Goal: Task Accomplishment & Management: Use online tool/utility

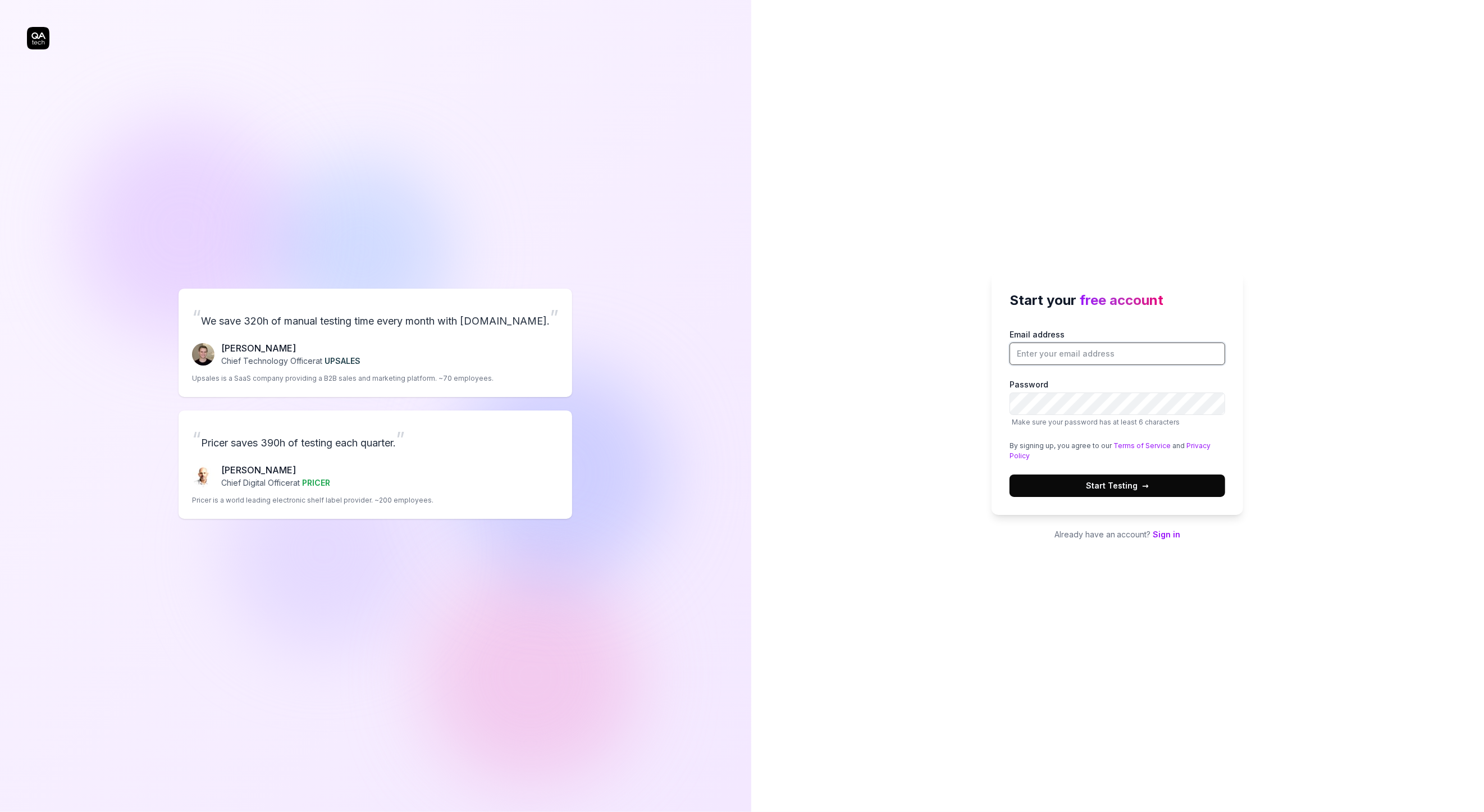
click at [1060, 353] on input "Email address" at bounding box center [1117, 353] width 215 height 23
type input "[EMAIL_ADDRESS][DOMAIN_NAME]"
click at [1142, 483] on span "→" at bounding box center [1145, 486] width 7 height 12
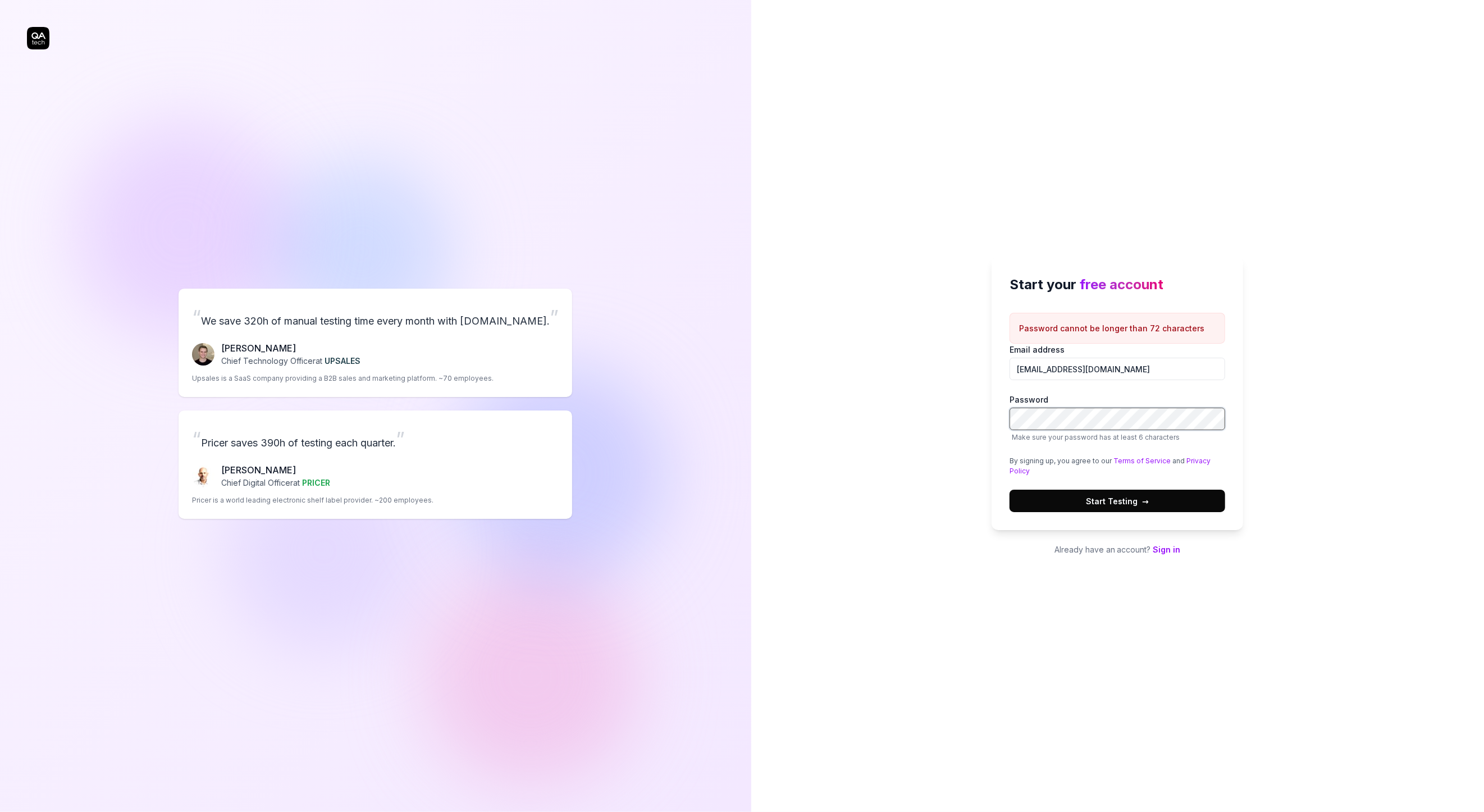
scroll to position [0, 319]
click at [1158, 498] on button "Start Testing →" at bounding box center [1117, 501] width 215 height 23
click at [1096, 483] on div "Email address cbr@conexus.no Password Make sure your password has at least 6 ch…" at bounding box center [1117, 428] width 215 height 169
click at [1097, 497] on span "Start Testing →" at bounding box center [1117, 501] width 63 height 12
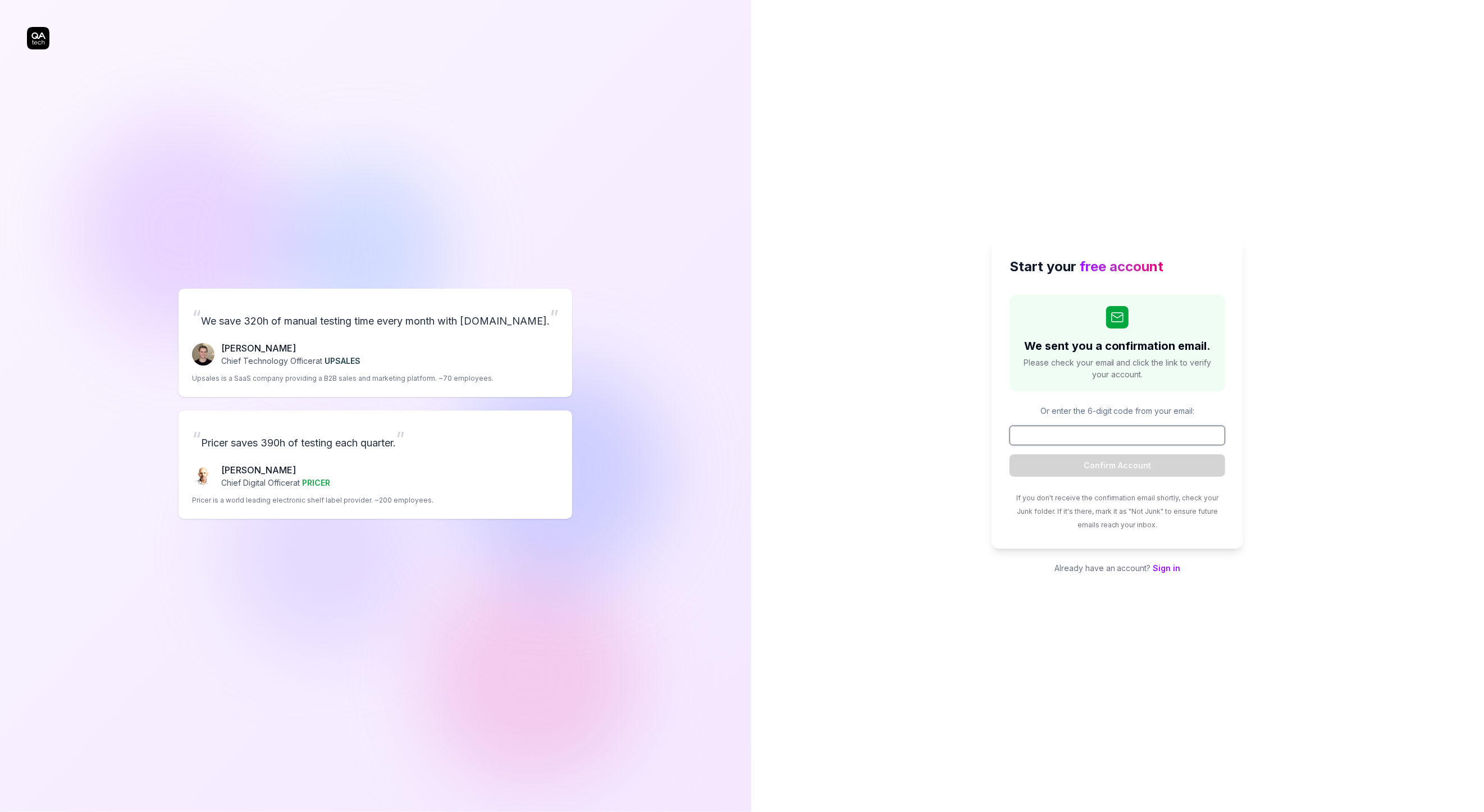
click at [1104, 429] on input at bounding box center [1117, 435] width 215 height 20
paste input "489876"
type input "489876"
click at [1107, 463] on button "Confirm Account" at bounding box center [1117, 465] width 215 height 23
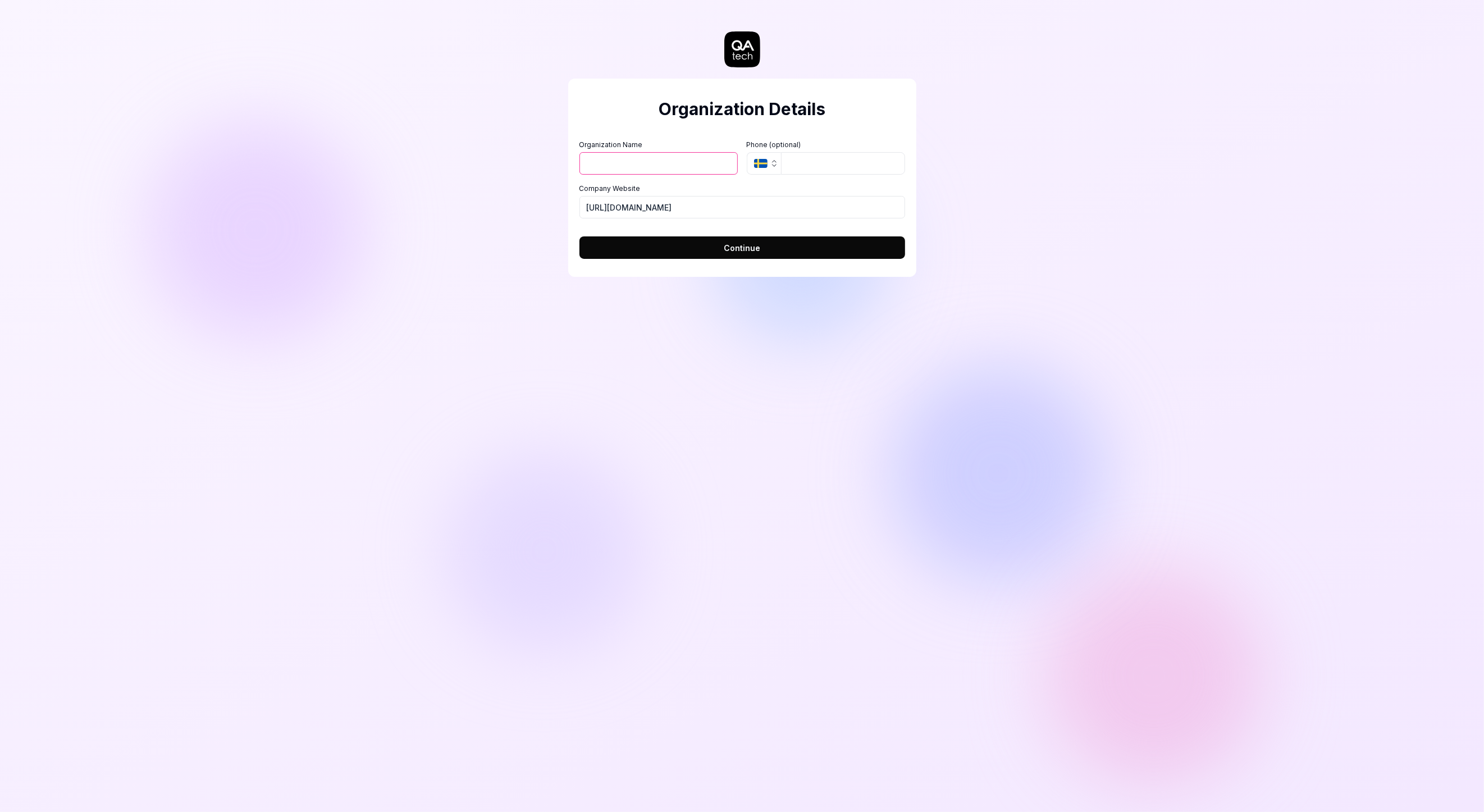
click at [635, 156] on input "Organization Name" at bounding box center [659, 163] width 158 height 23
type input "Conexus"
click at [672, 212] on input "https://conexus.no" at bounding box center [743, 207] width 326 height 23
type input "https://conexus.net"
click at [689, 240] on button "Continue" at bounding box center [743, 248] width 326 height 23
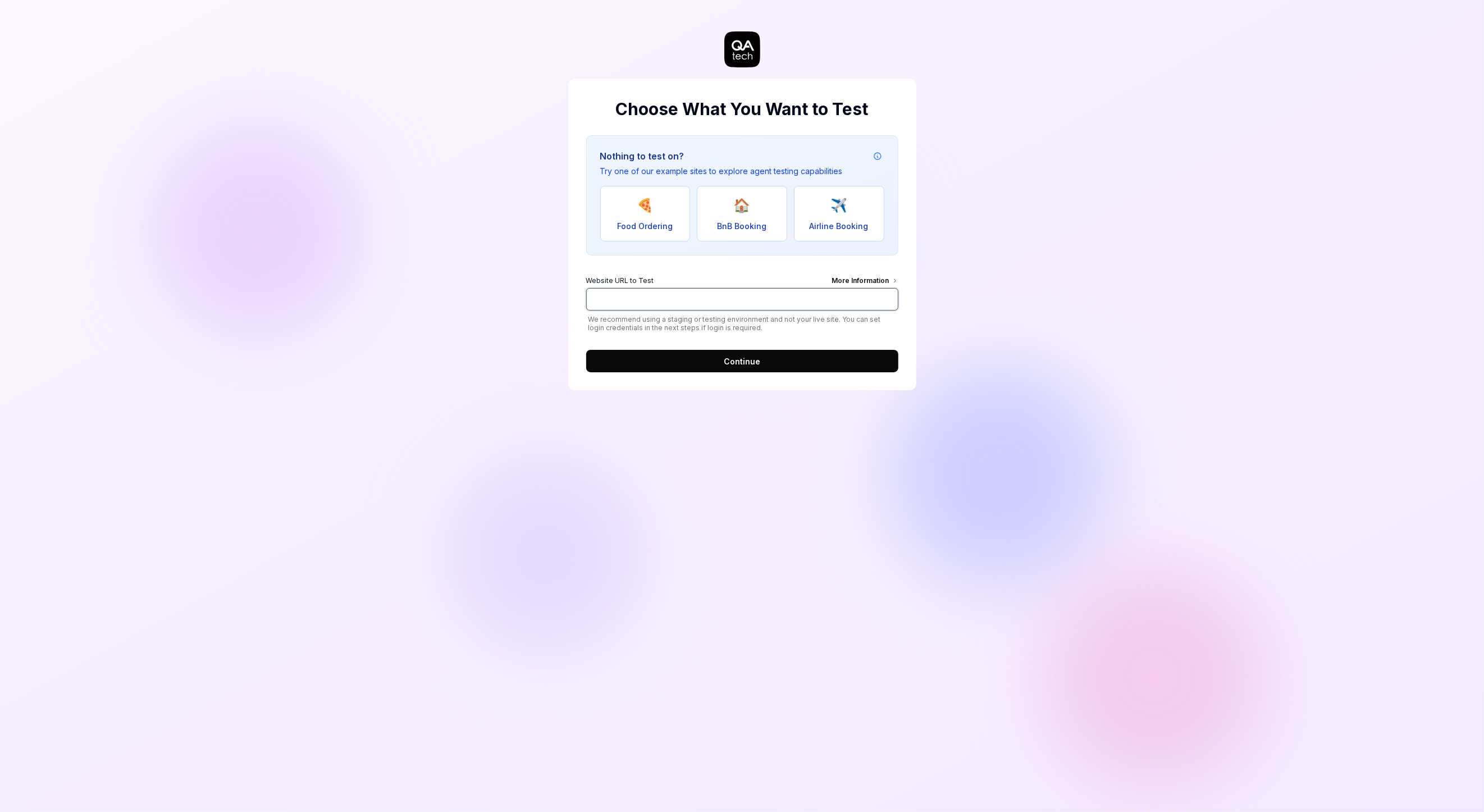
click at [624, 295] on input "Website URL to Test More Information" at bounding box center [743, 299] width 313 height 23
paste input "https://oppfolging.conexus.net/"
click at [708, 302] on input "https://oppfolging.conexus.net/" at bounding box center [743, 299] width 313 height 23
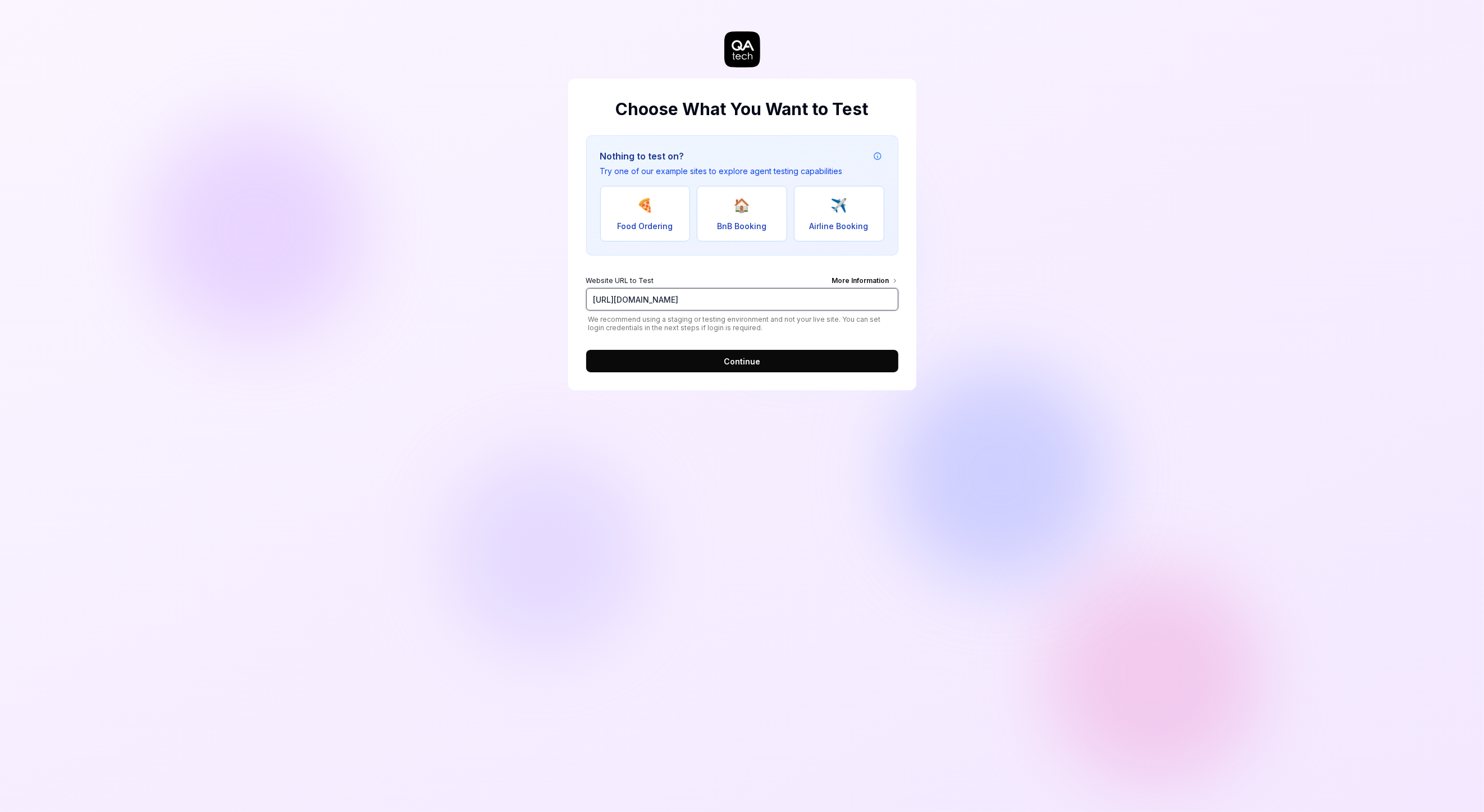
paste input "s-followup-no-app-frontend"
type input "[URL][DOMAIN_NAME]"
click at [743, 356] on span "Continue" at bounding box center [742, 361] width 37 height 12
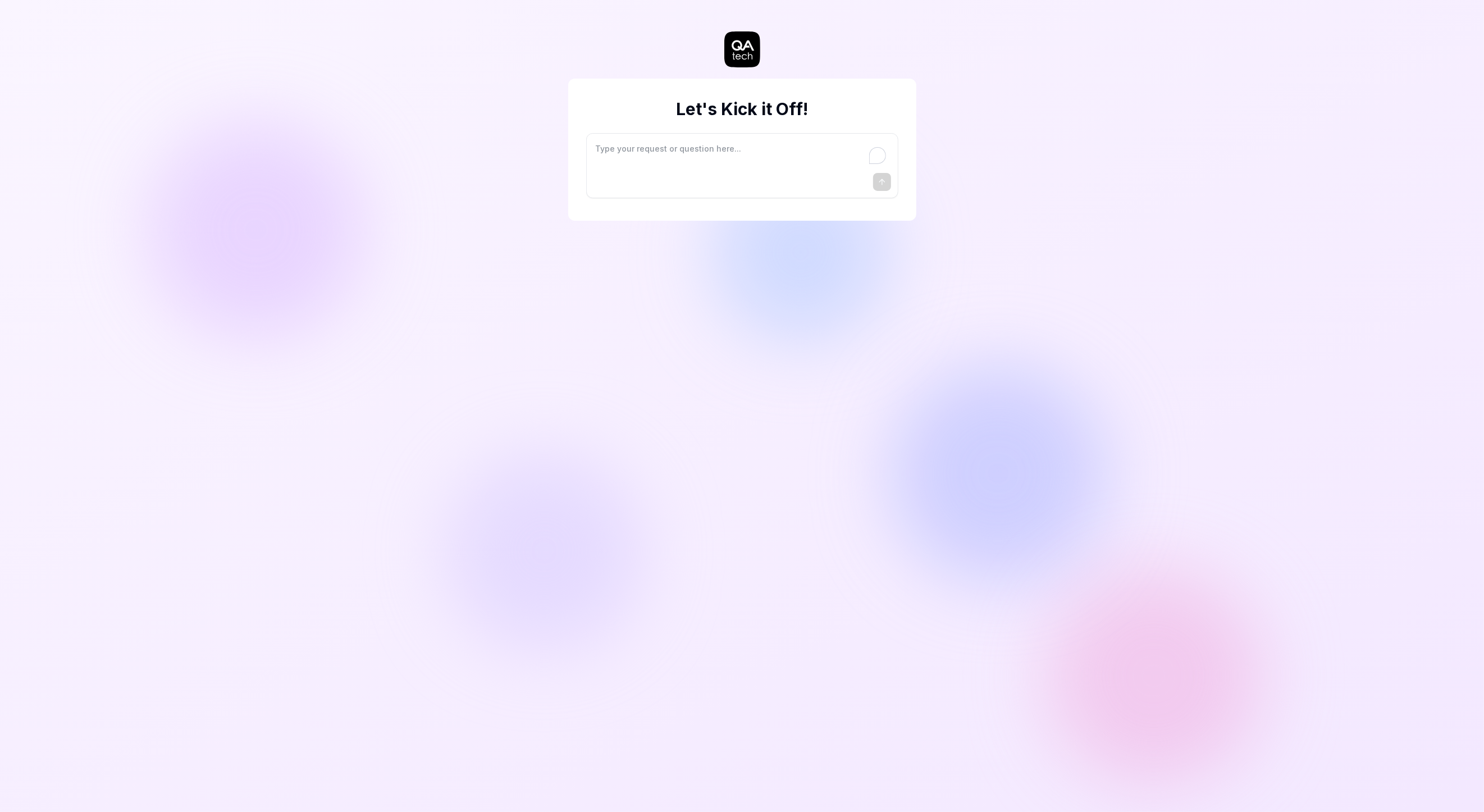
type textarea "*"
type textarea "I"
type textarea "*"
type textarea "I"
type textarea "*"
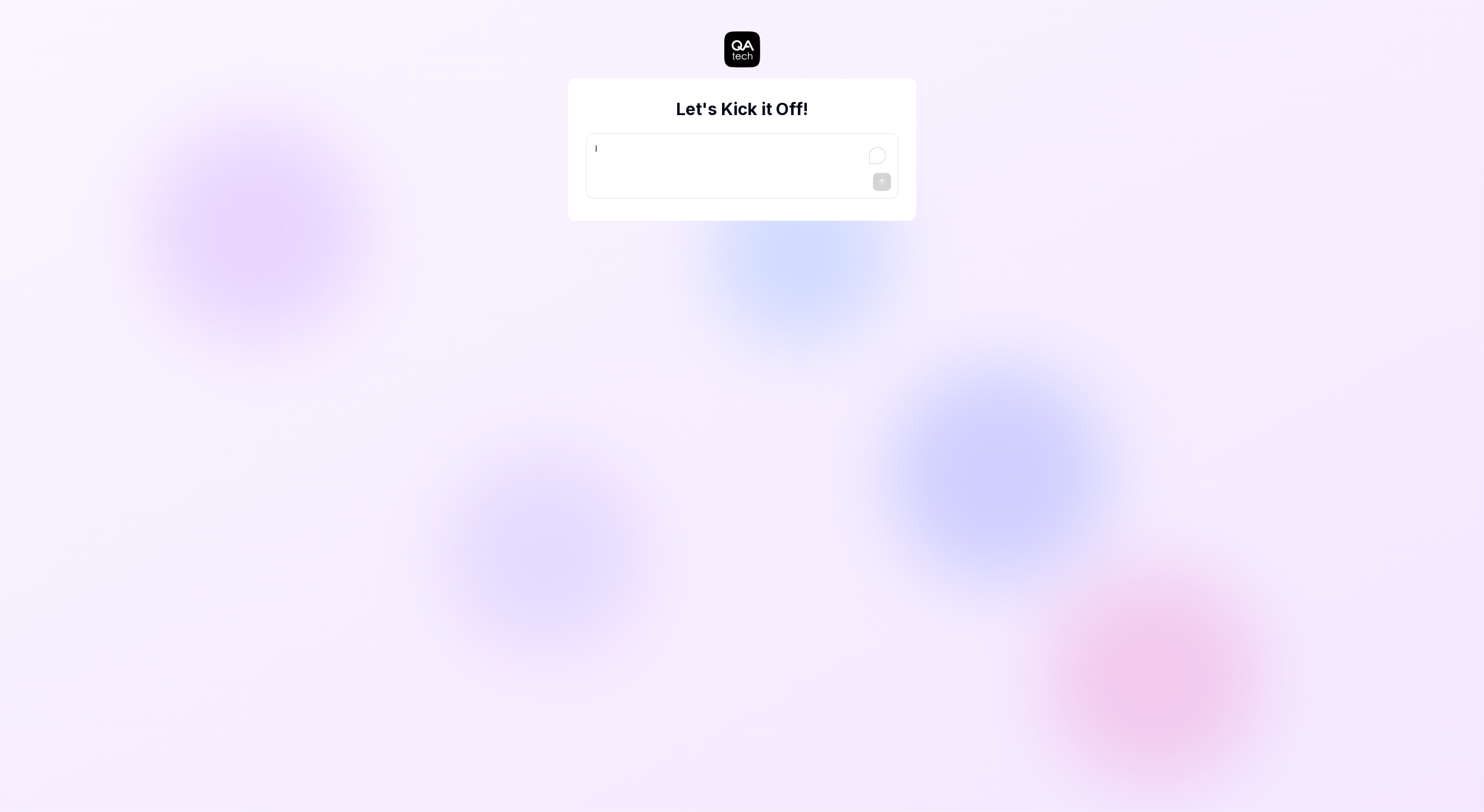
type textarea "I w"
type textarea "*"
type textarea "I wa"
type textarea "*"
type textarea "I wan"
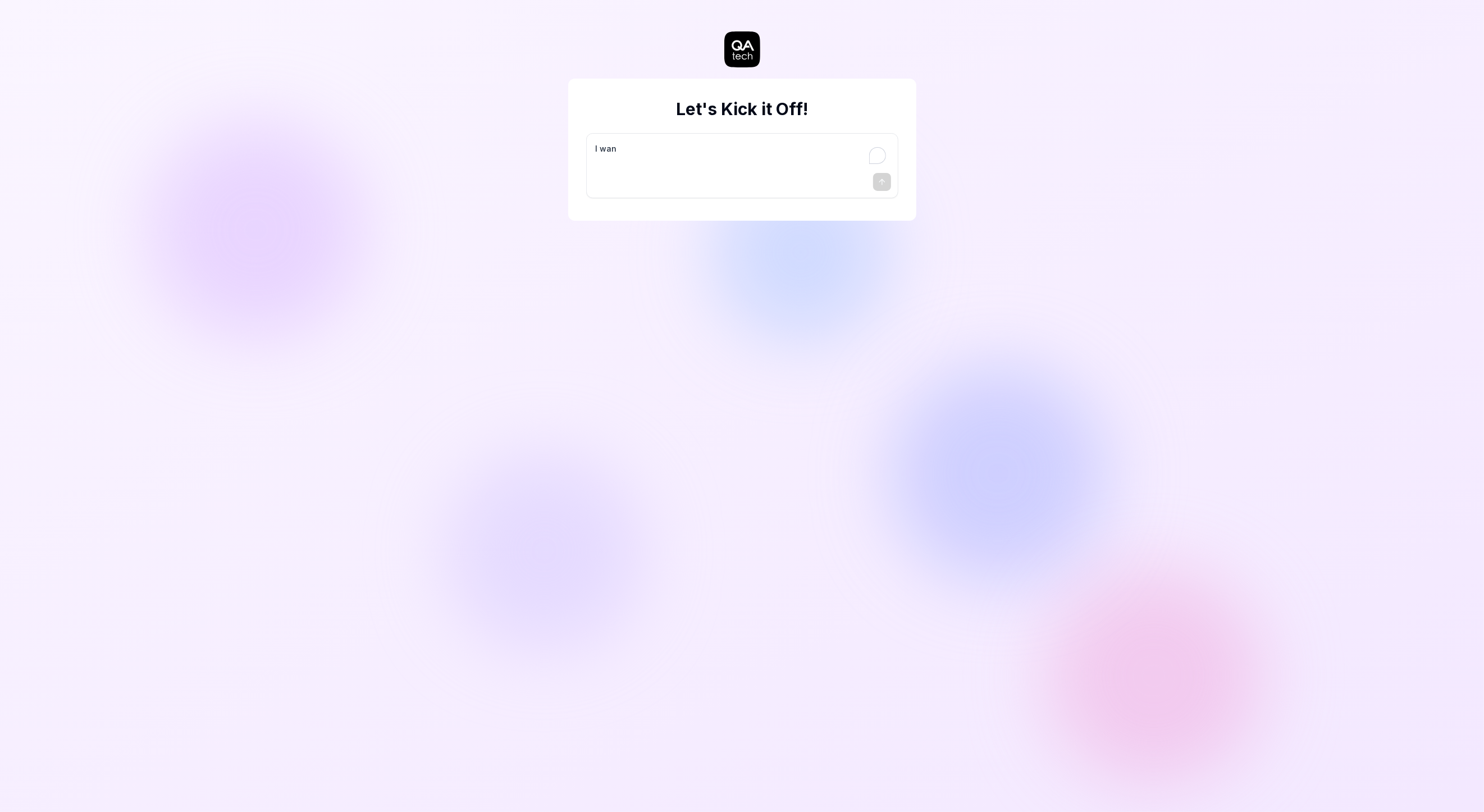
type textarea "*"
type textarea "I want"
type textarea "*"
type textarea "I want"
type textarea "*"
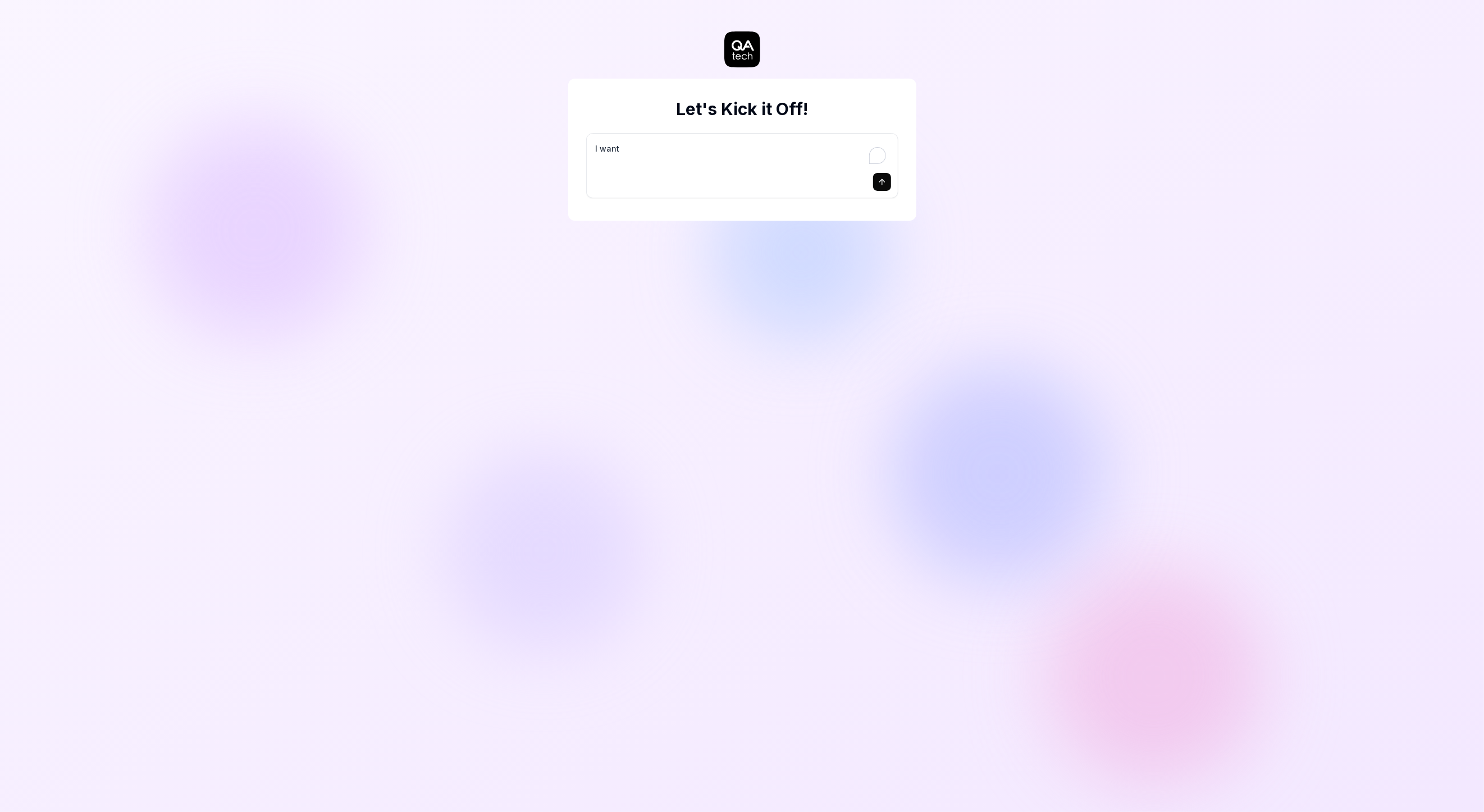
type textarea "I want a"
type textarea "*"
type textarea "I want a"
type textarea "*"
type textarea "I want a g"
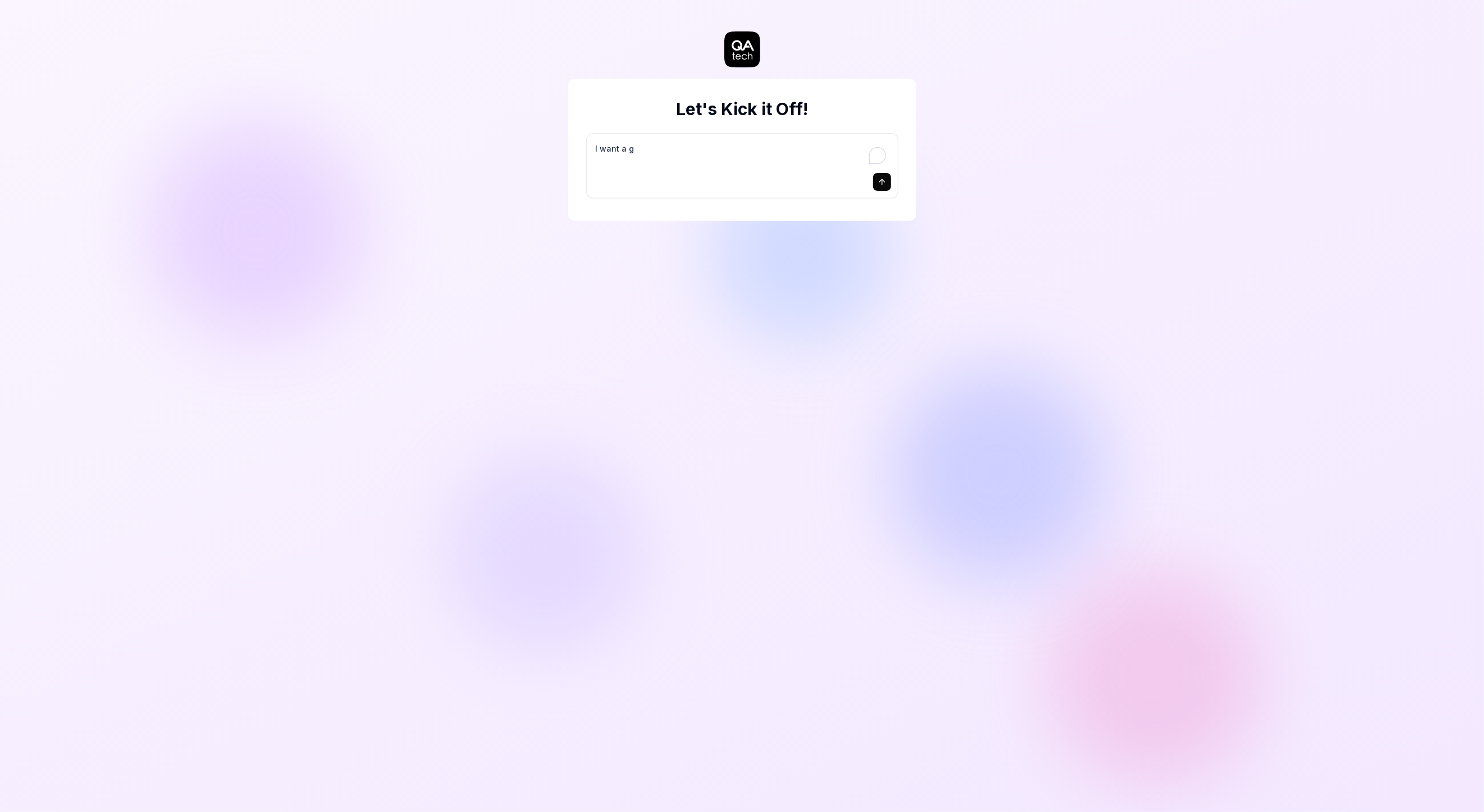
type textarea "*"
type textarea "I want a go"
type textarea "*"
type textarea "I want a goo"
type textarea "*"
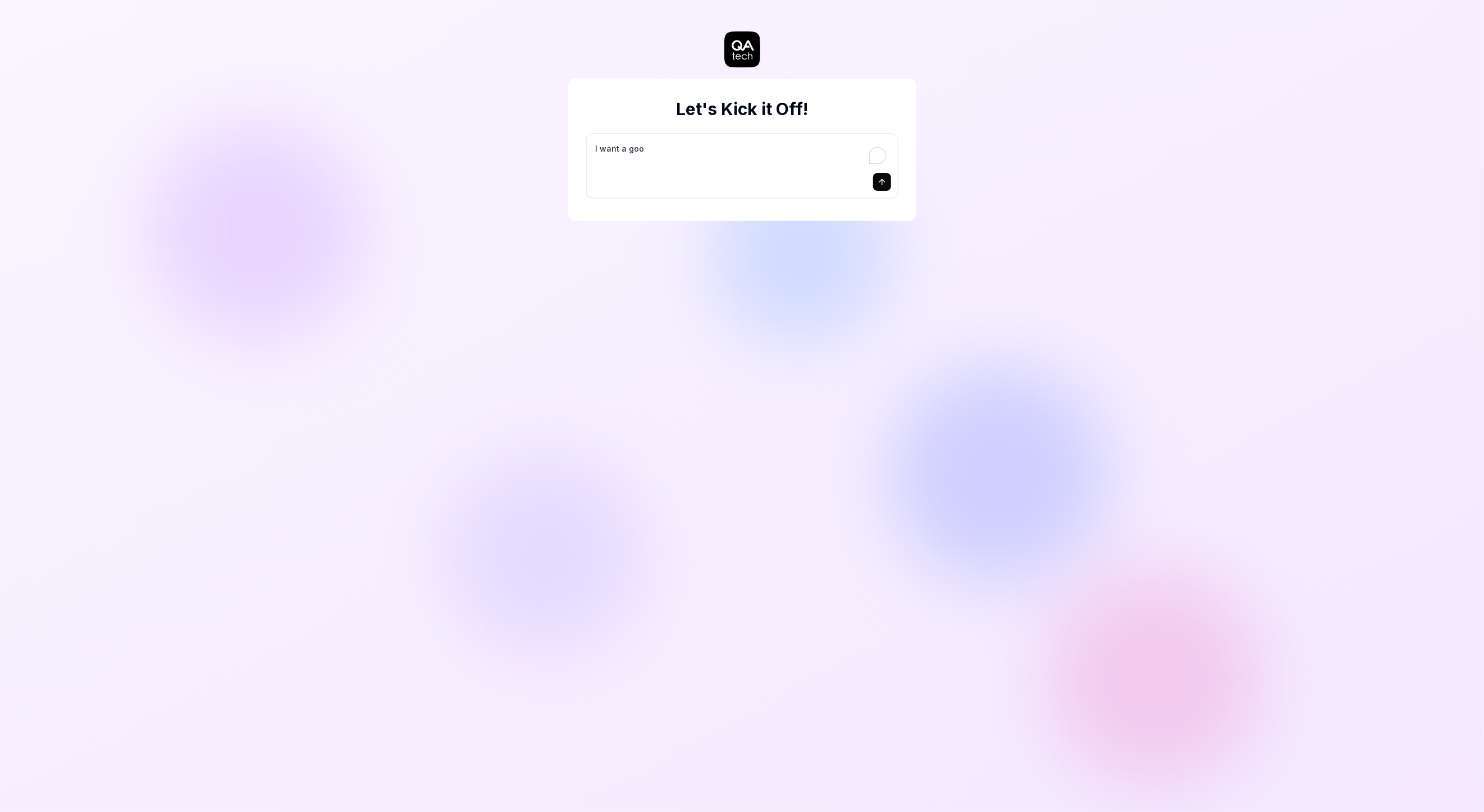
type textarea "I want a good"
type textarea "*"
type textarea "I want a good"
type textarea "*"
type textarea "I want a good t"
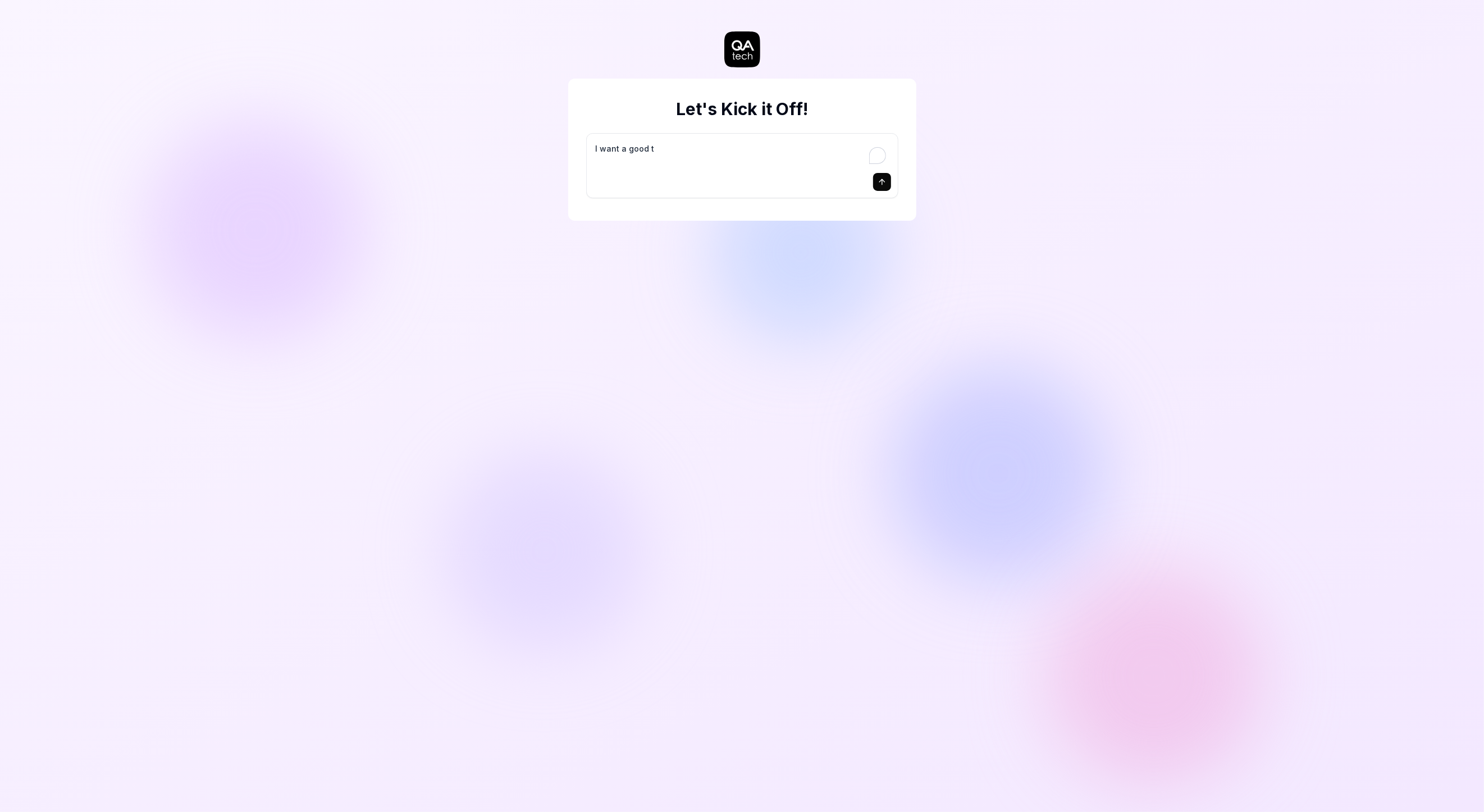
type textarea "*"
type textarea "I want a good te"
type textarea "*"
type textarea "I want a good tes"
type textarea "*"
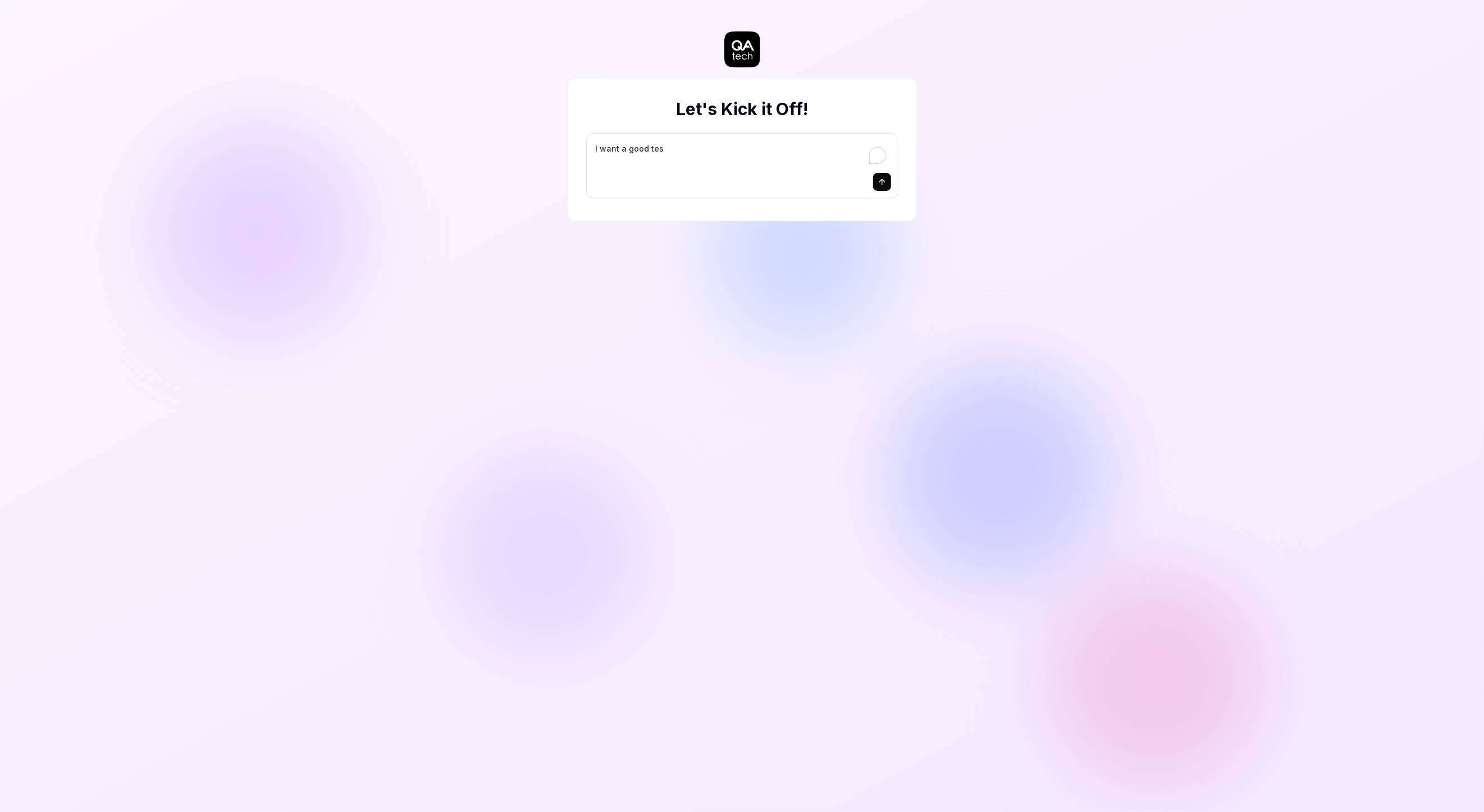
type textarea "I want a good test"
type textarea "*"
type textarea "I want a good test"
type textarea "*"
type textarea "I want a good test s"
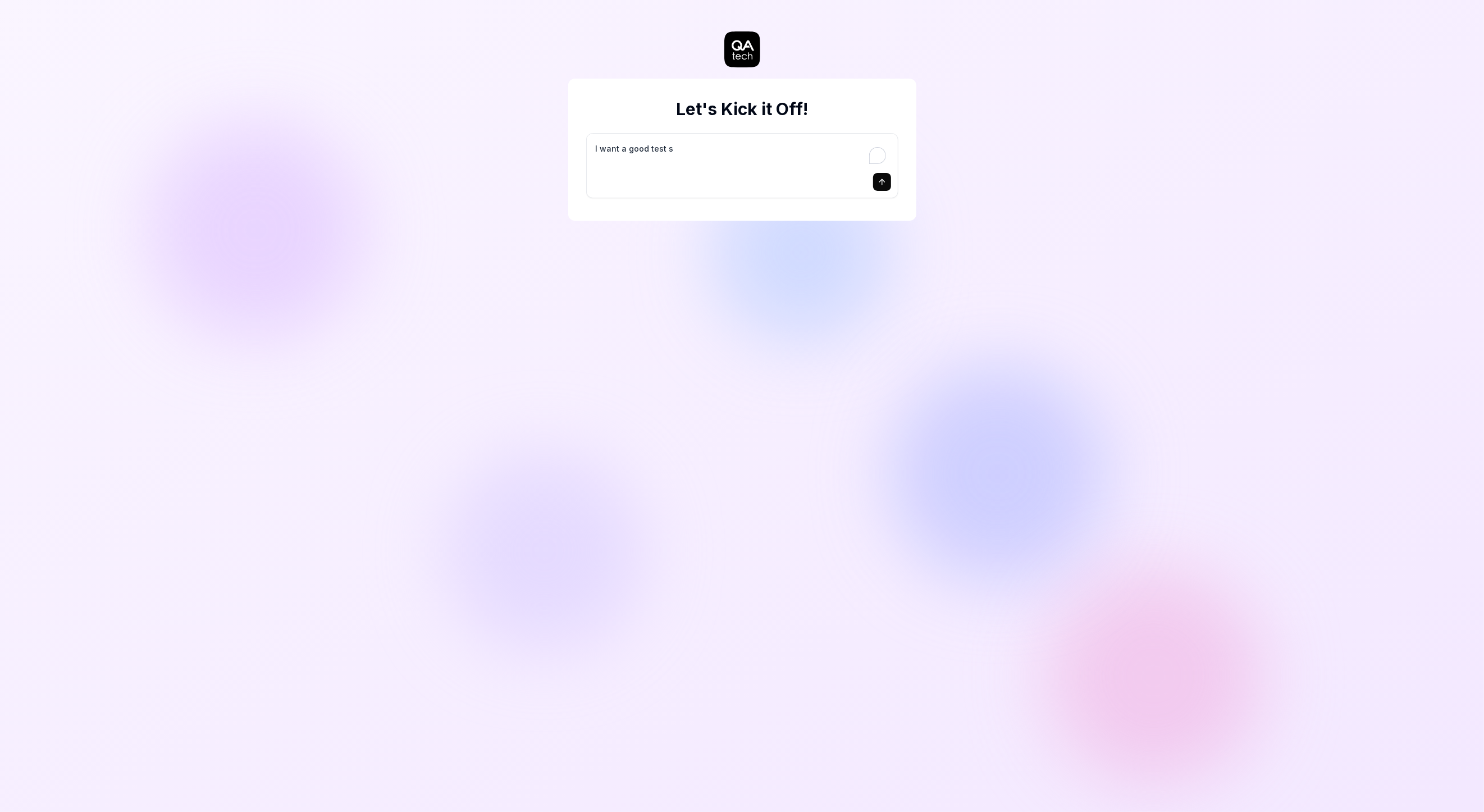
type textarea "*"
type textarea "I want a good test se"
type textarea "*"
type textarea "I want a good test set"
type textarea "*"
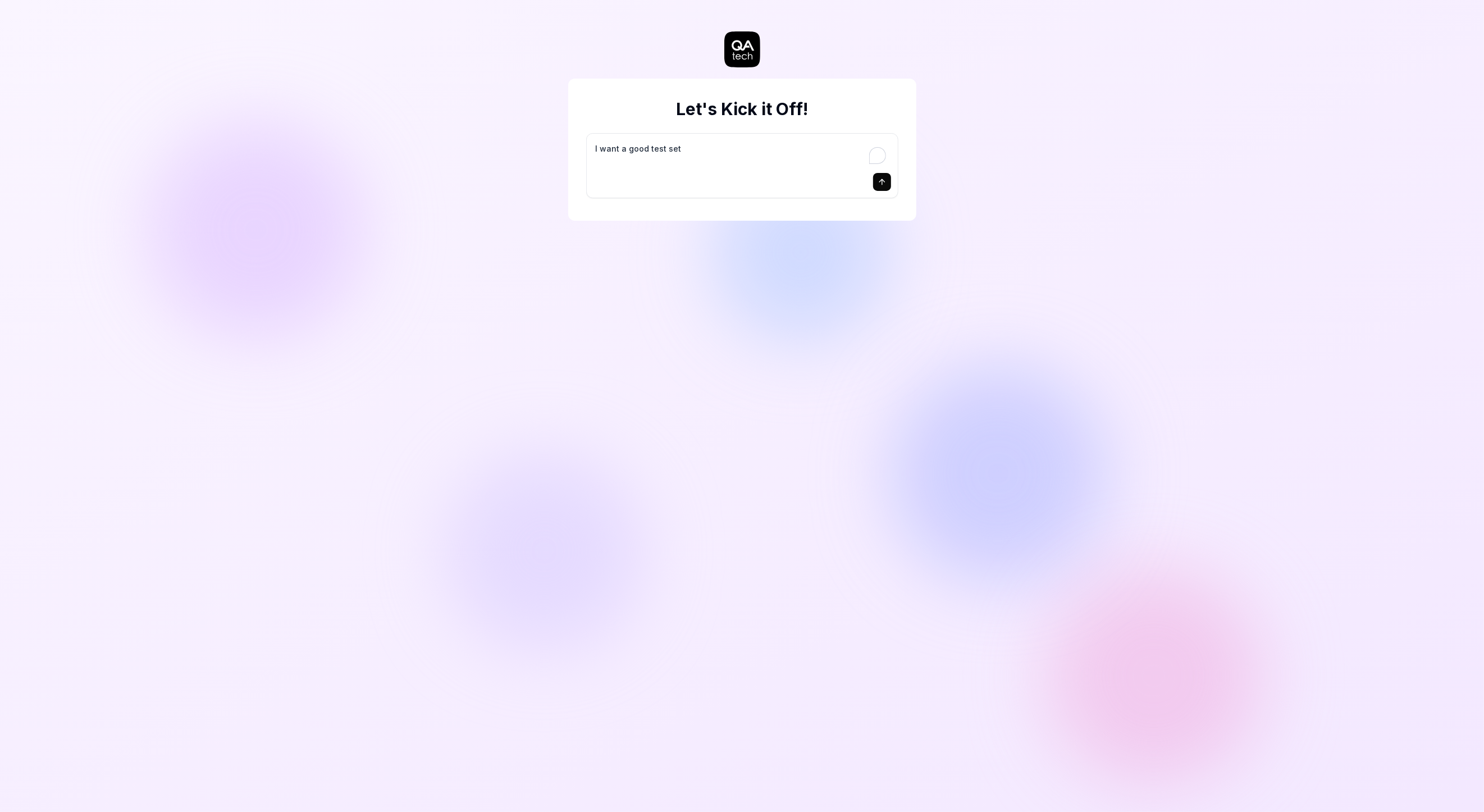
type textarea "I want a good test setu"
type textarea "*"
type textarea "I want a good test setup"
type textarea "*"
type textarea "I want a good test setup"
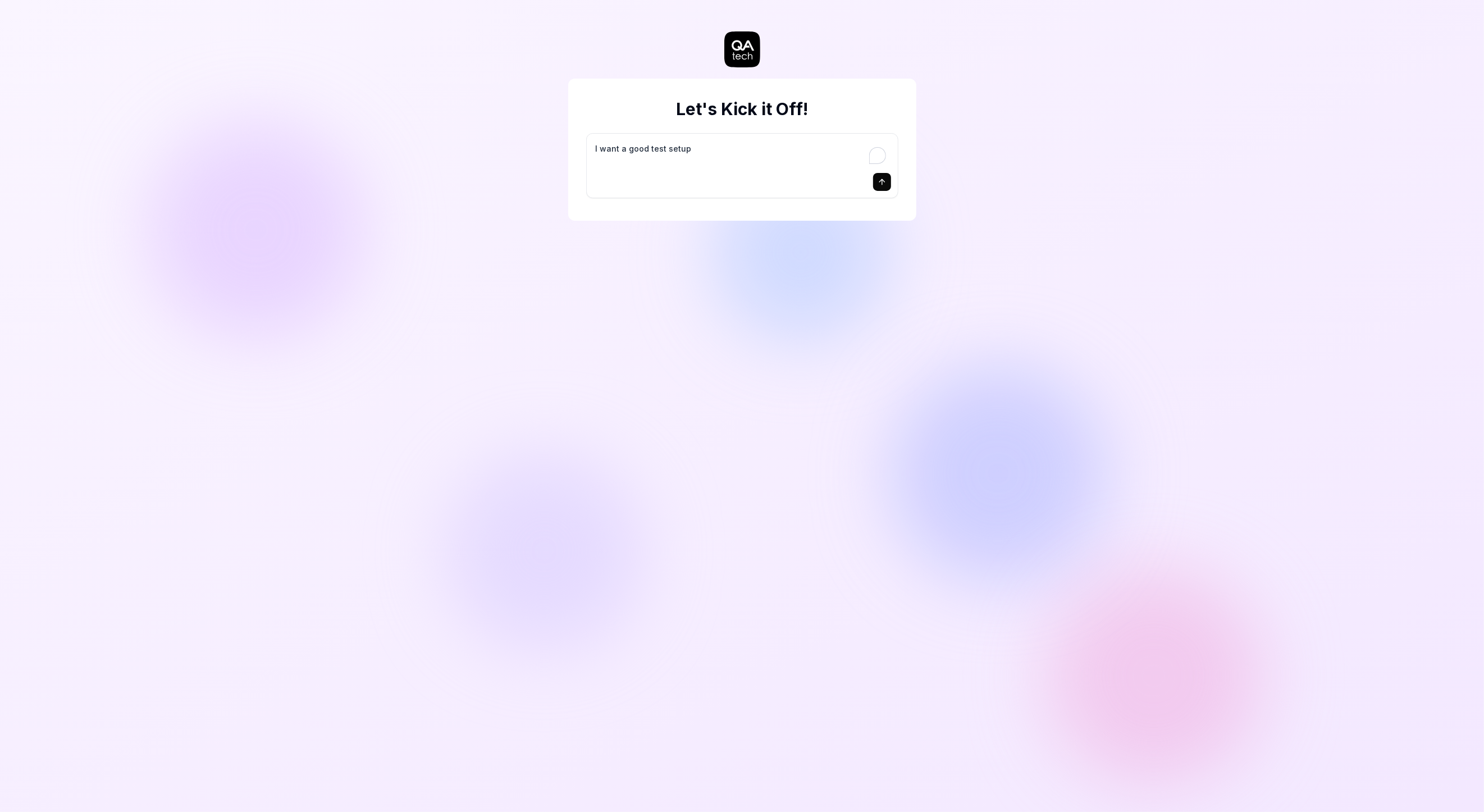
type textarea "*"
type textarea "I want a good test setup f"
type textarea "*"
type textarea "I want a good test setup fo"
type textarea "*"
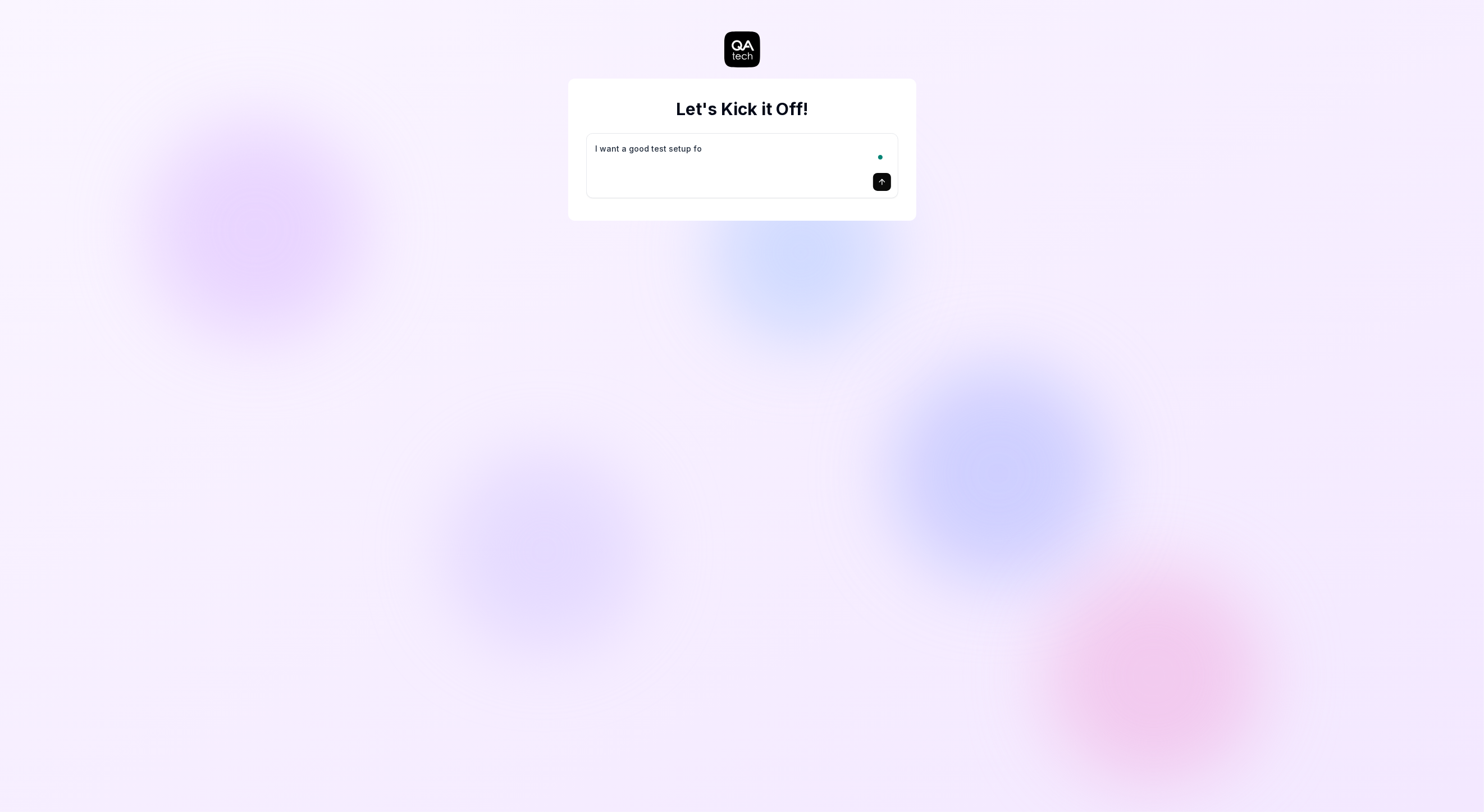
type textarea "I want a good test setup for"
type textarea "*"
type textarea "I want a good test setup for"
type textarea "*"
type textarea "I want a good test setup for m"
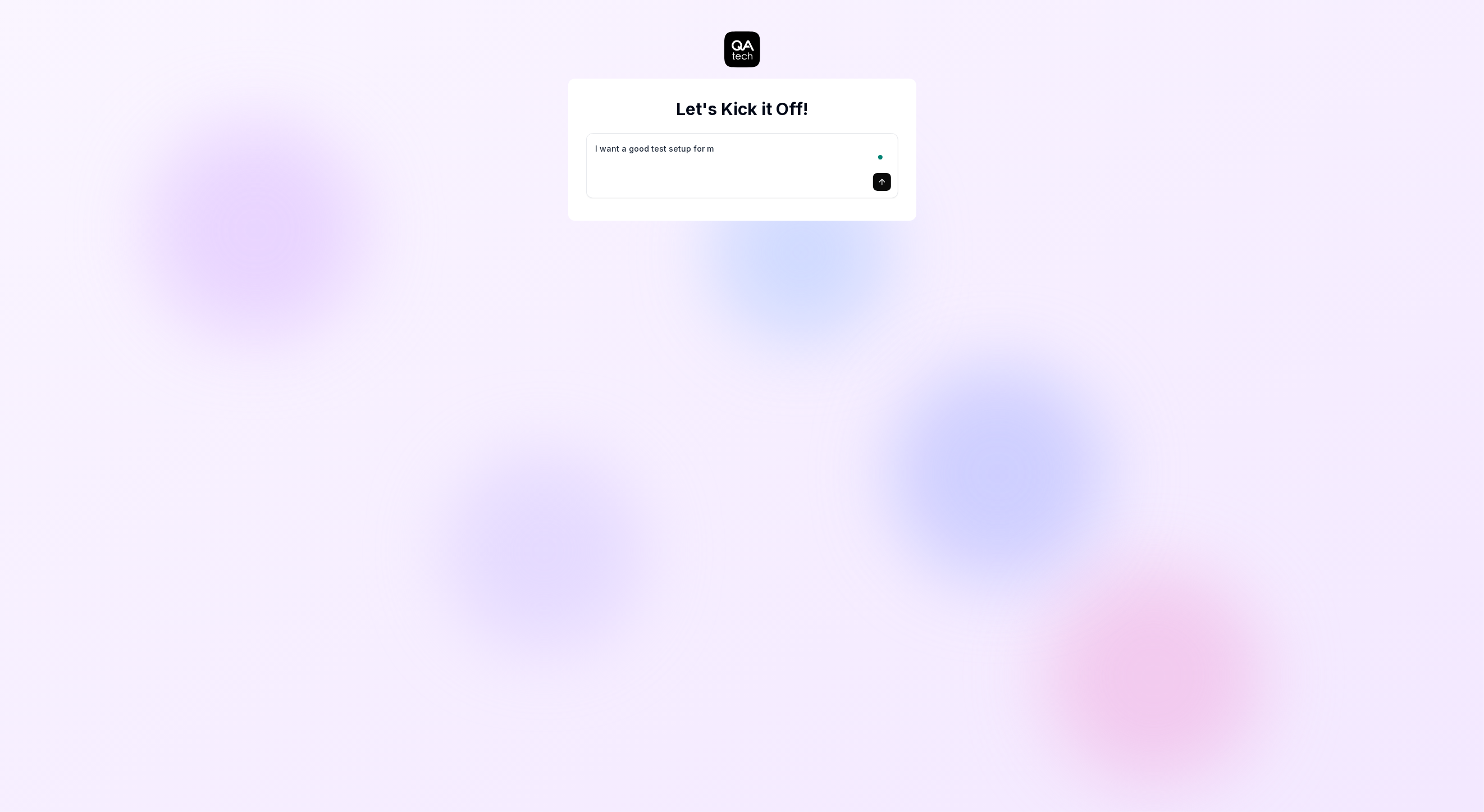
type textarea "*"
type textarea "I want a good test setup for my"
type textarea "*"
type textarea "I want a good test setup for my"
type textarea "*"
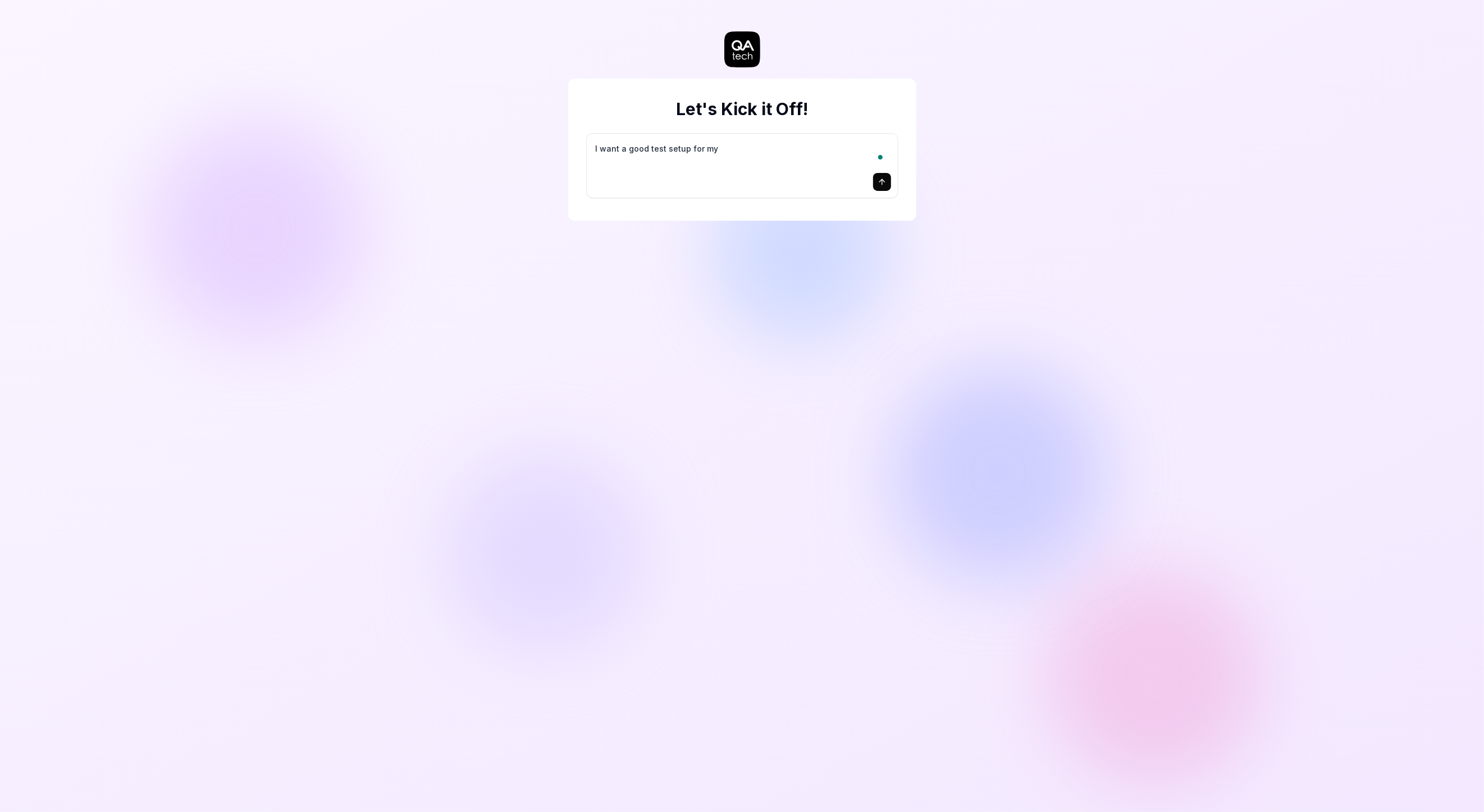
type textarea "I want a good test setup for my s"
type textarea "*"
type textarea "I want a good test setup for my si"
type textarea "*"
type textarea "I want a good test setup for my sit"
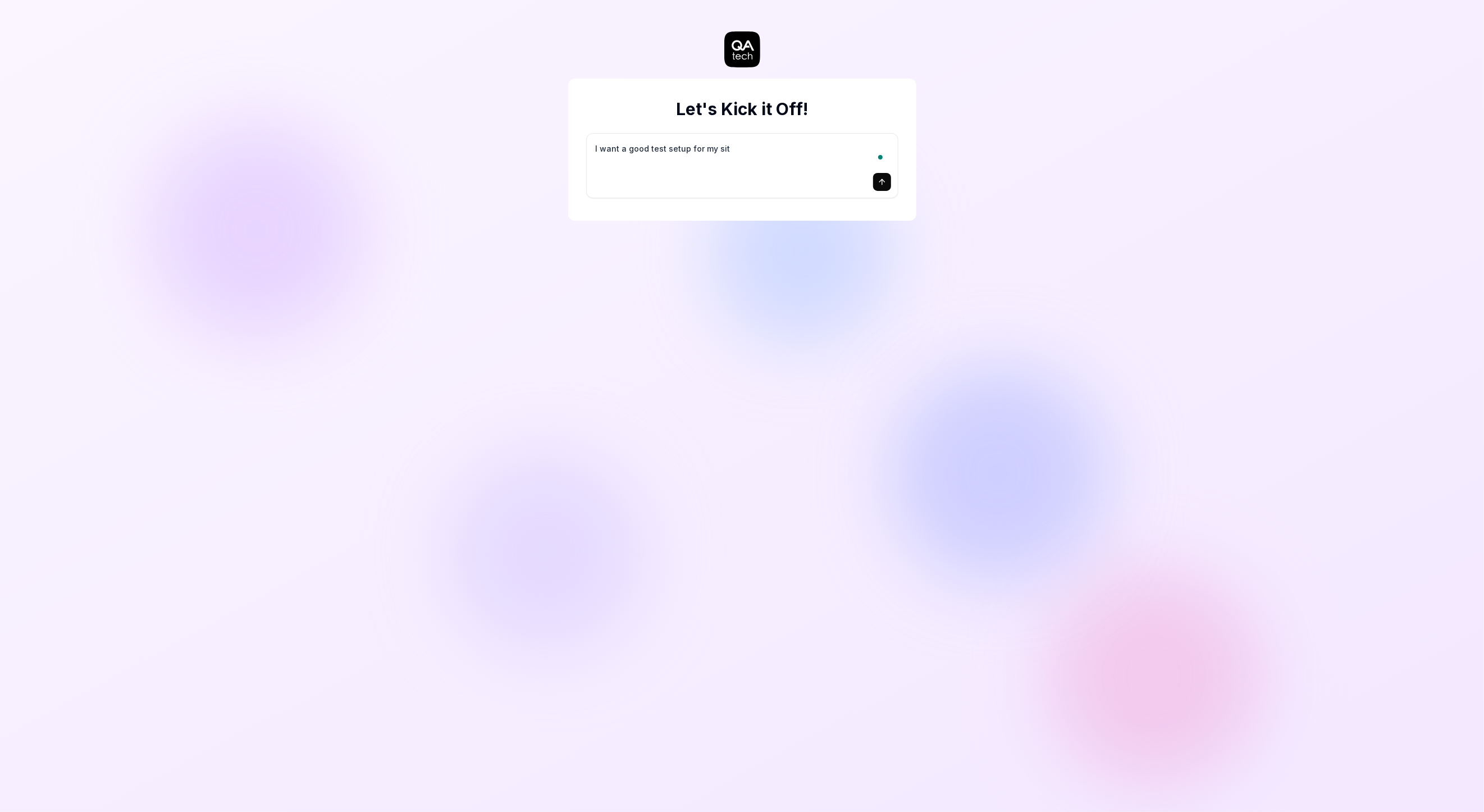
type textarea "*"
type textarea "I want a good test setup for my site"
type textarea "*"
type textarea "I want a good test setup for my site"
type textarea "*"
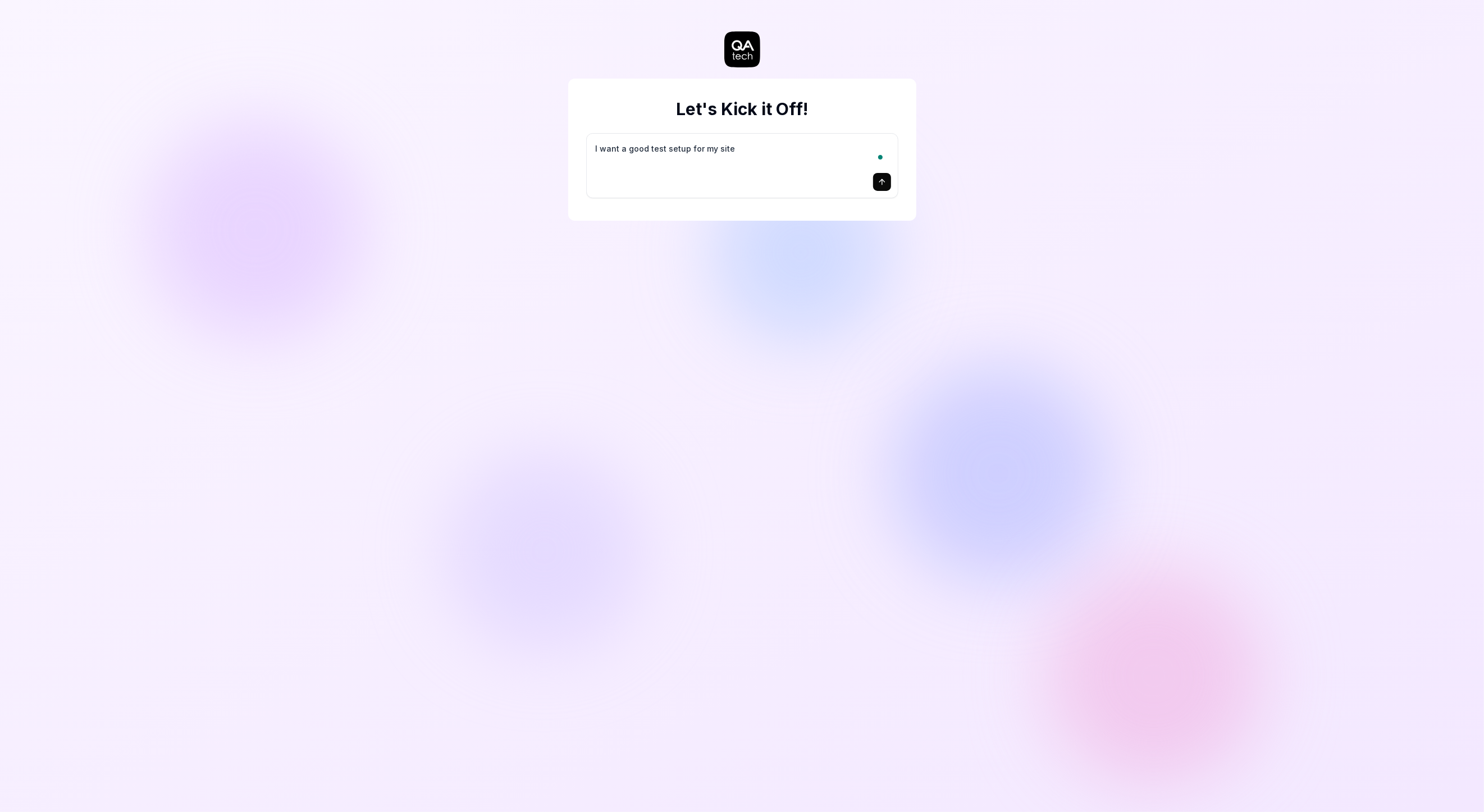
type textarea "I want a good test setup for my site -"
type textarea "*"
type textarea "I want a good test setup for my site -"
type textarea "*"
type textarea "I want a good test setup for my site - h"
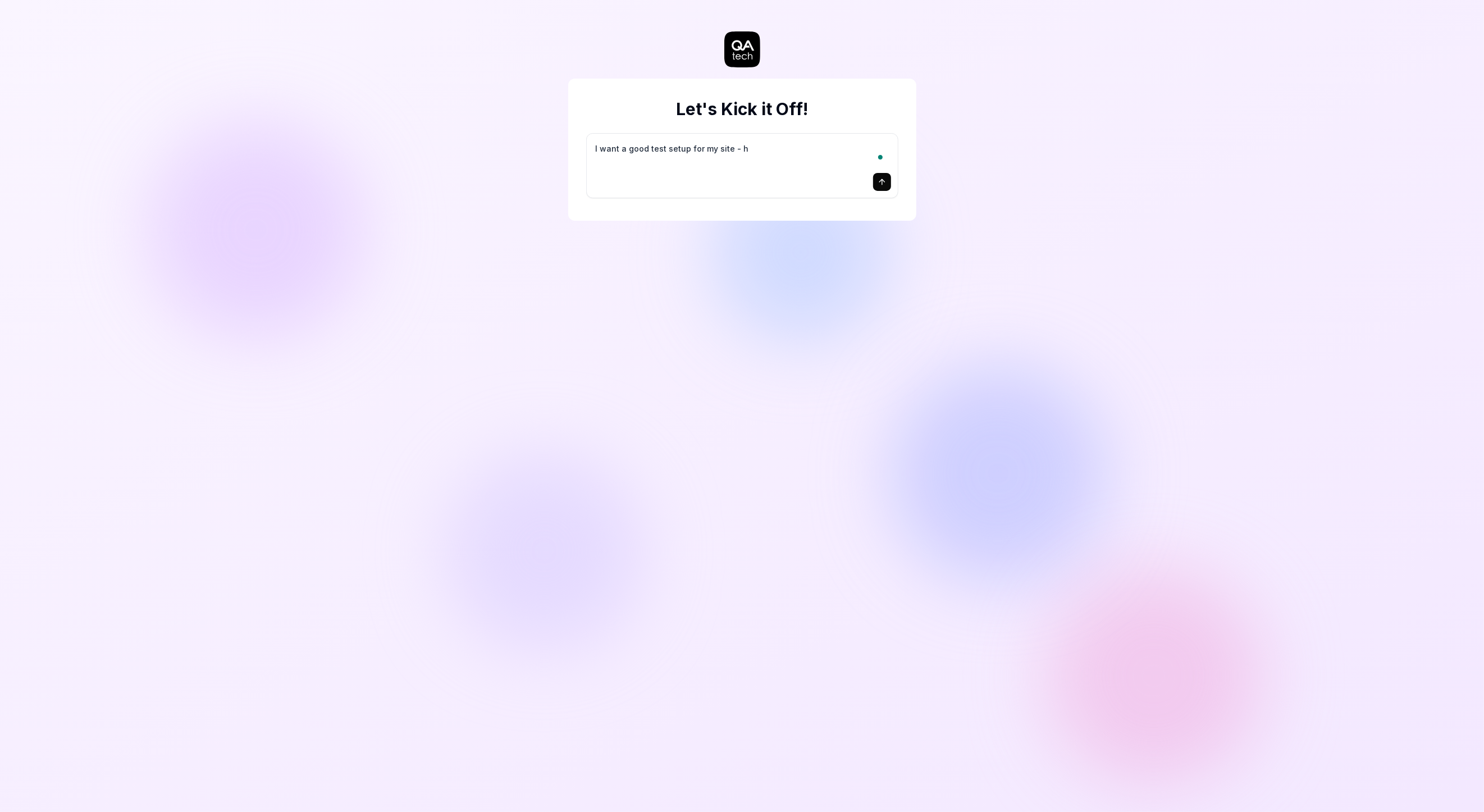
type textarea "*"
type textarea "I want a good test setup for my site - he"
type textarea "*"
type textarea "I want a good test setup for my site - hel"
type textarea "*"
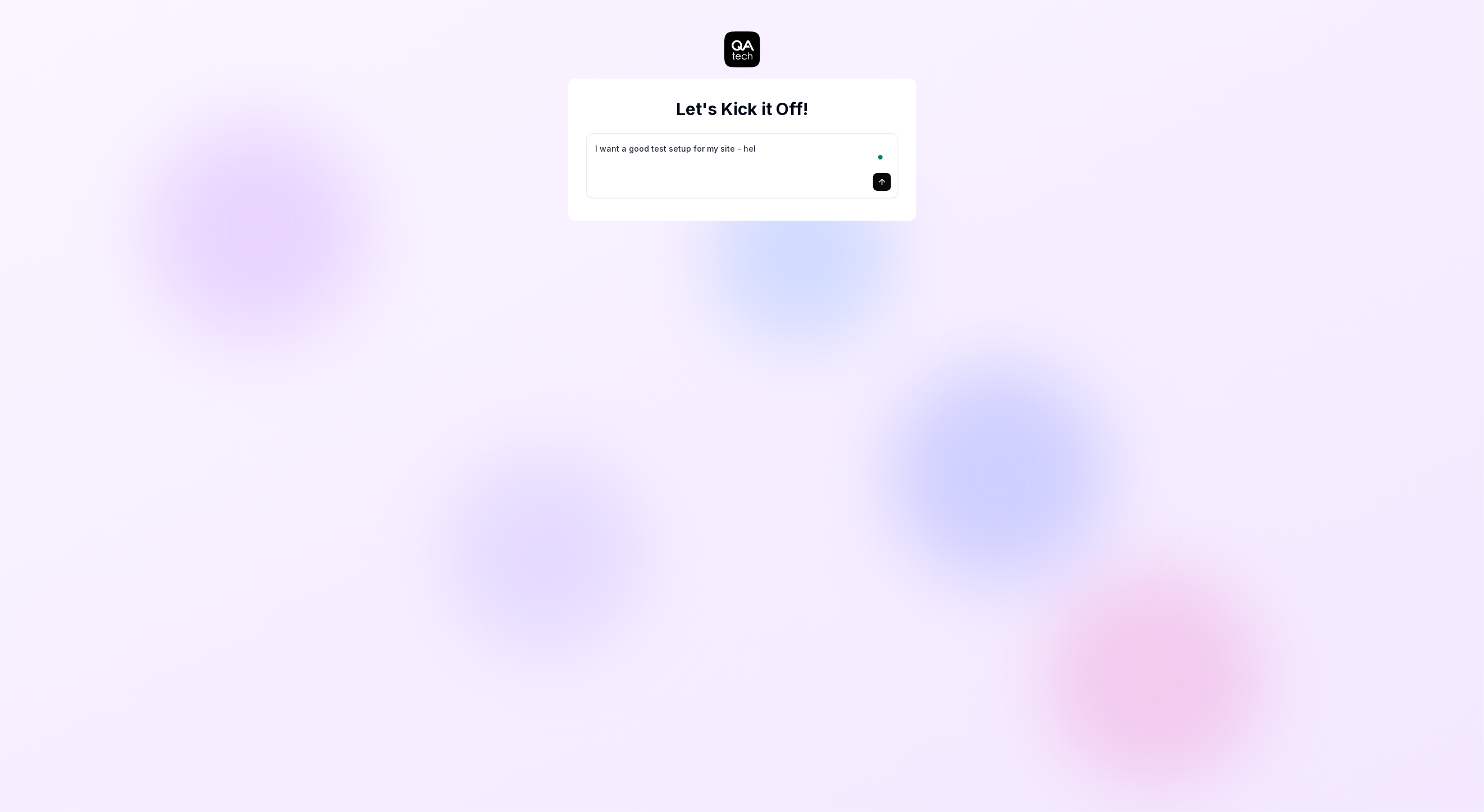
type textarea "I want a good test setup for my site - help"
type textarea "*"
type textarea "I want a good test setup for my site - help"
type textarea "*"
type textarea "I want a good test setup for my site - help m"
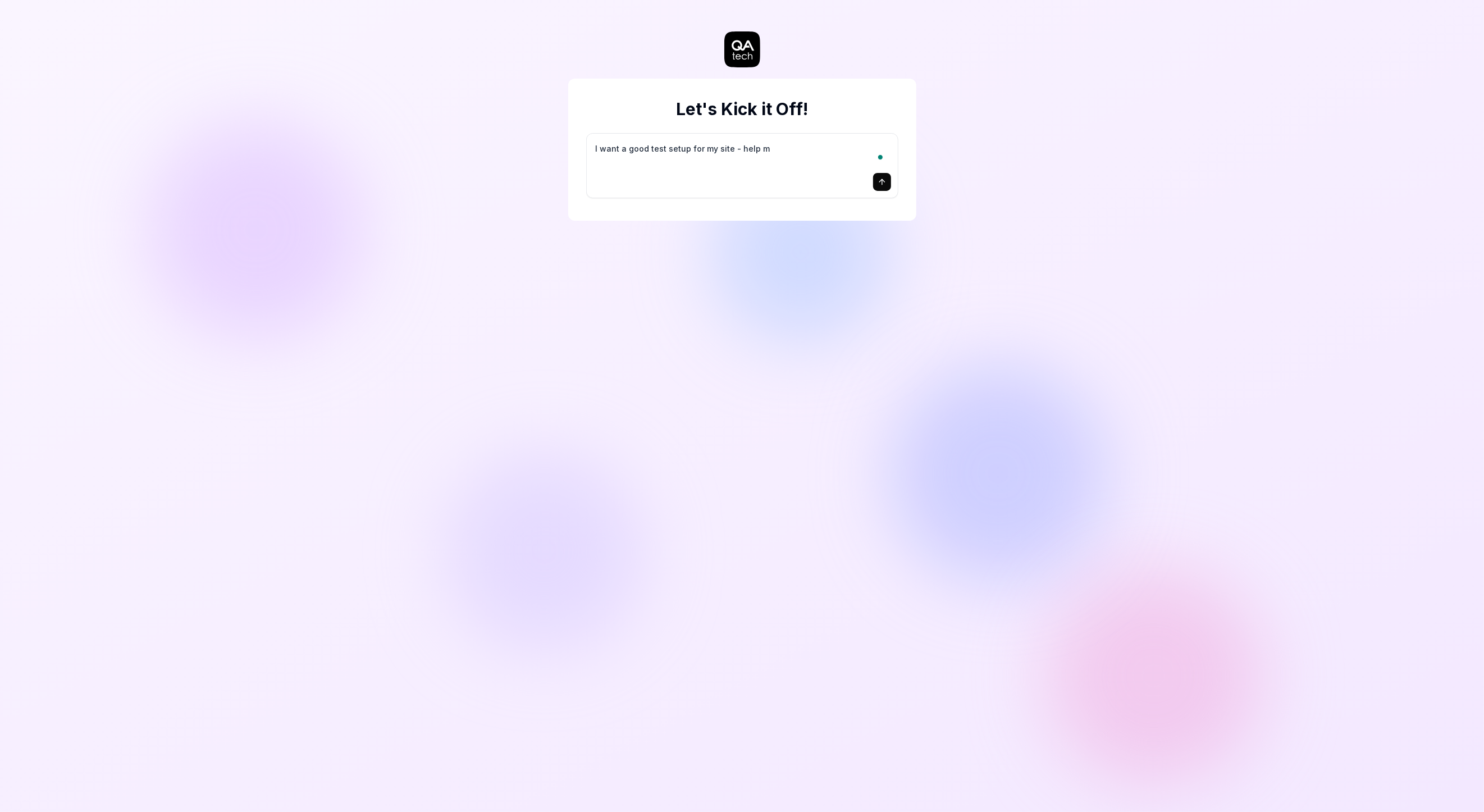
type textarea "*"
type textarea "I want a good test setup for my site - help me"
type textarea "*"
type textarea "I want a good test setup for my site - help me"
type textarea "*"
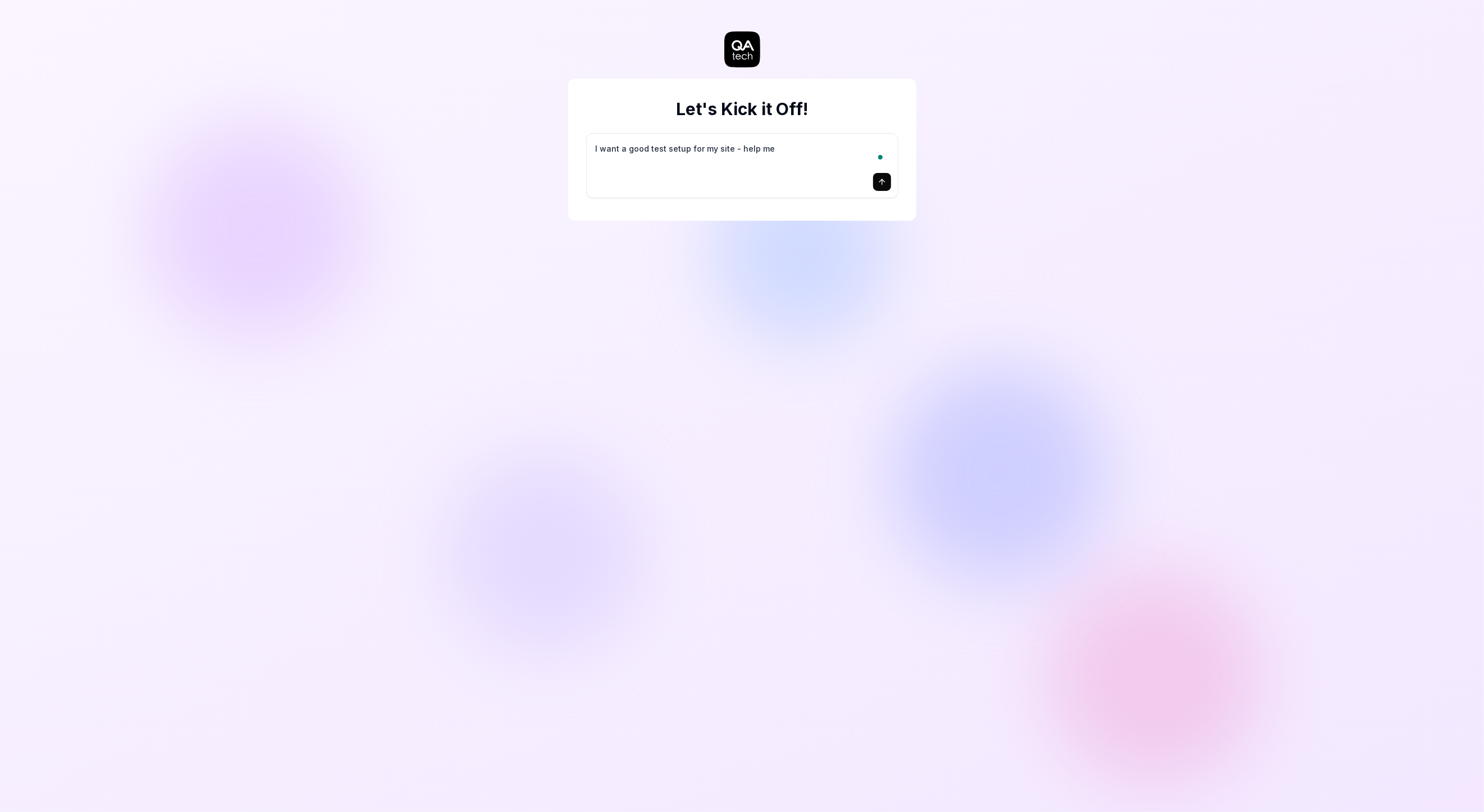
type textarea "I want a good test setup for my site - help me c"
type textarea "*"
type textarea "I want a good test setup for my site - help me cr"
type textarea "*"
type textarea "I want a good test setup for my site - help me cre"
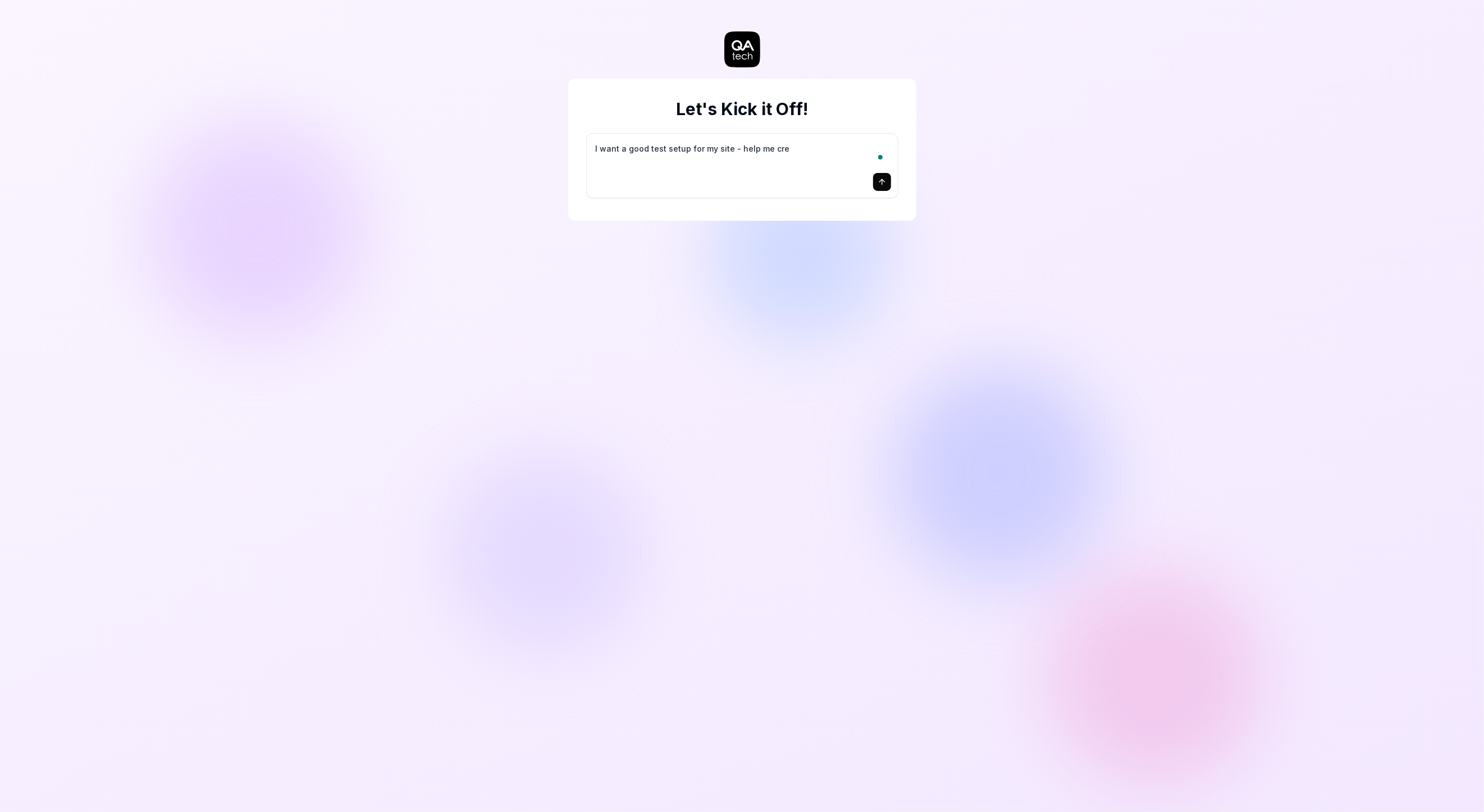
type textarea "*"
type textarea "I want a good test setup for my site - help me crea"
type textarea "*"
type textarea "I want a good test setup for my site - help me creat"
type textarea "*"
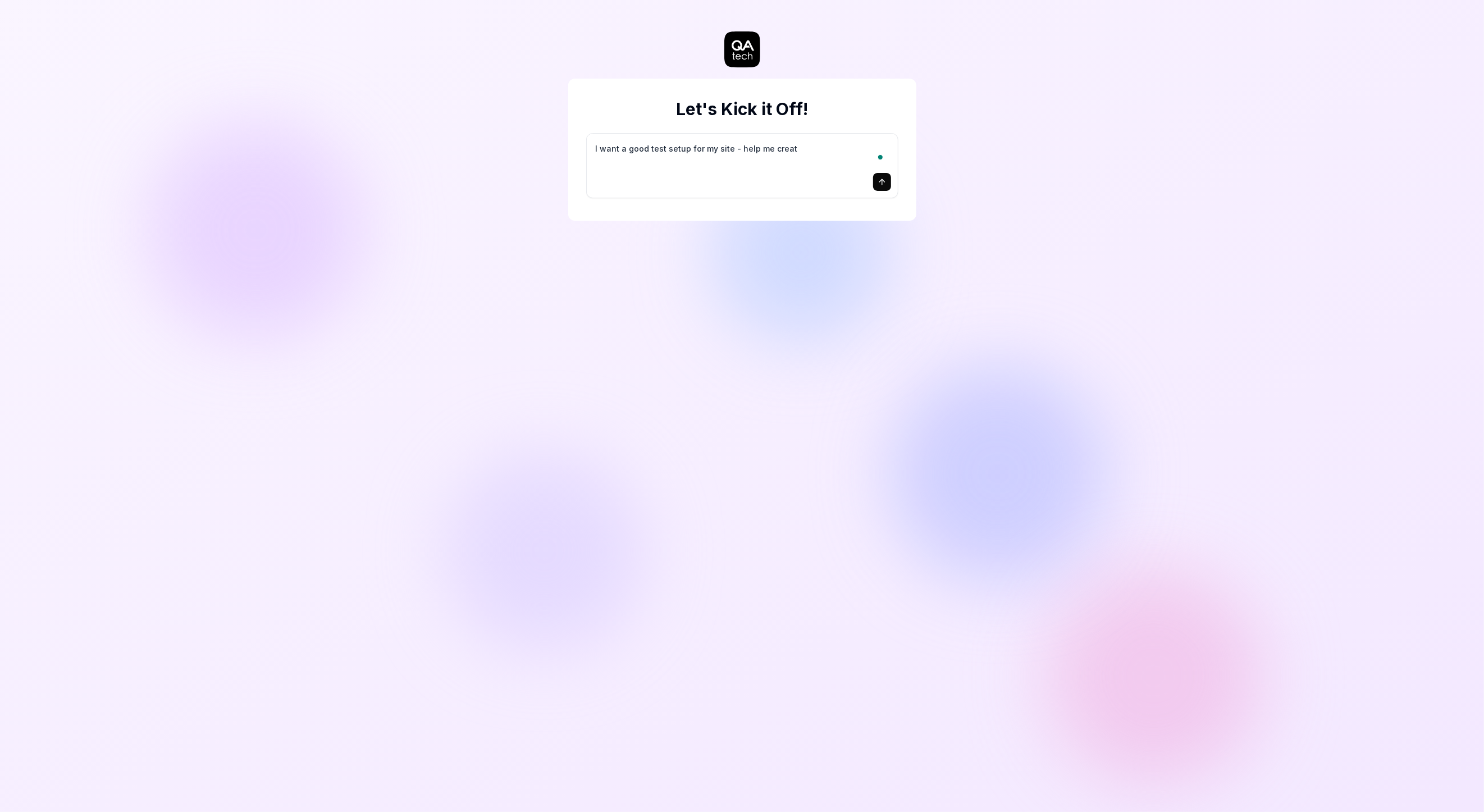
type textarea "I want a good test setup for my site - help me create"
type textarea "*"
type textarea "I want a good test setup for my site - help me create"
type textarea "*"
type textarea "I want a good test setup for my site - help me create t"
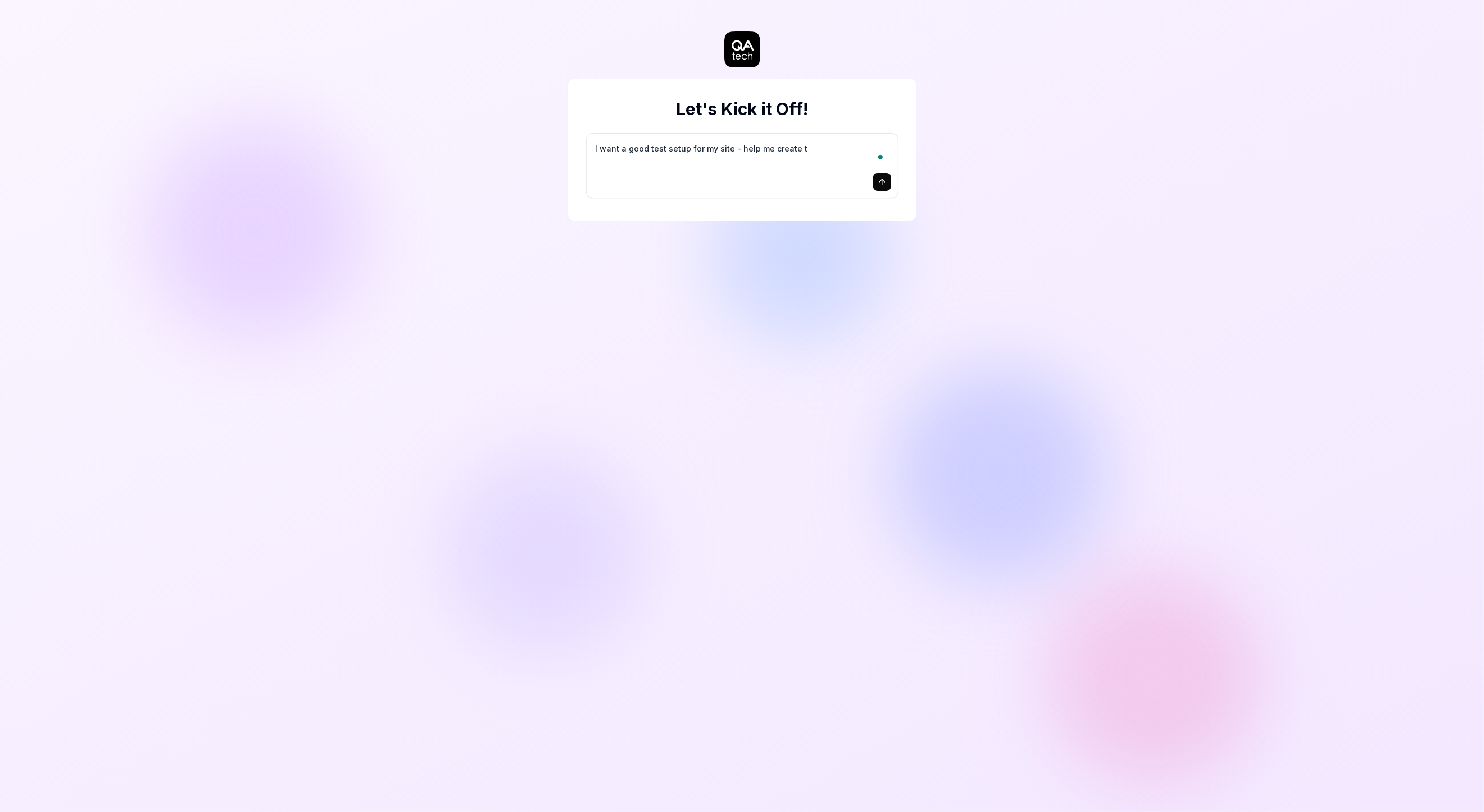
type textarea "*"
type textarea "I want a good test setup for my site - help me create th"
type textarea "*"
type textarea "I want a good test setup for my site - help me create the"
type textarea "*"
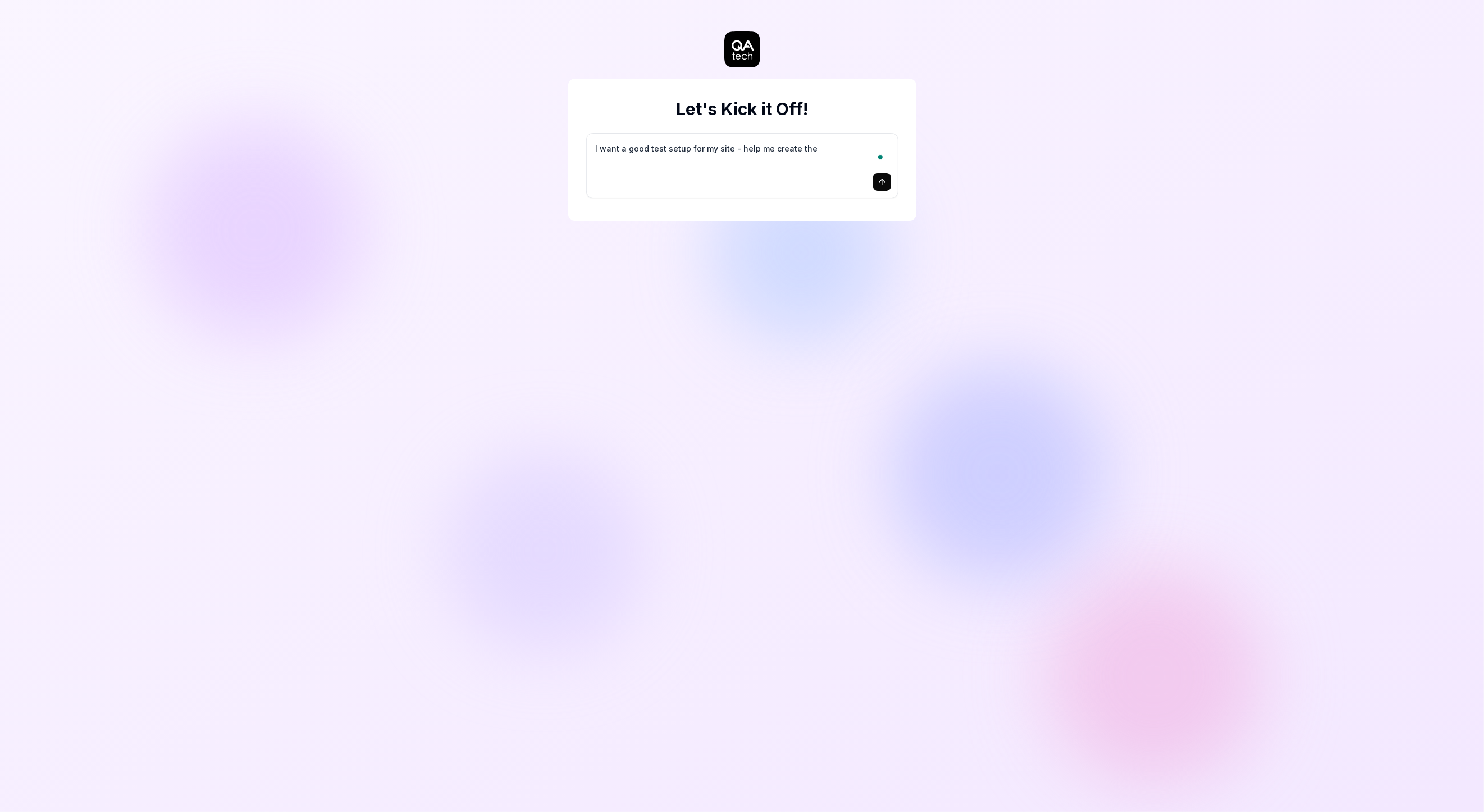
type textarea "I want a good test setup for my site - help me create the"
type textarea "*"
type textarea "I want a good test setup for my site - help me create the f"
type textarea "*"
type textarea "I want a good test setup for my site - help me create the fi"
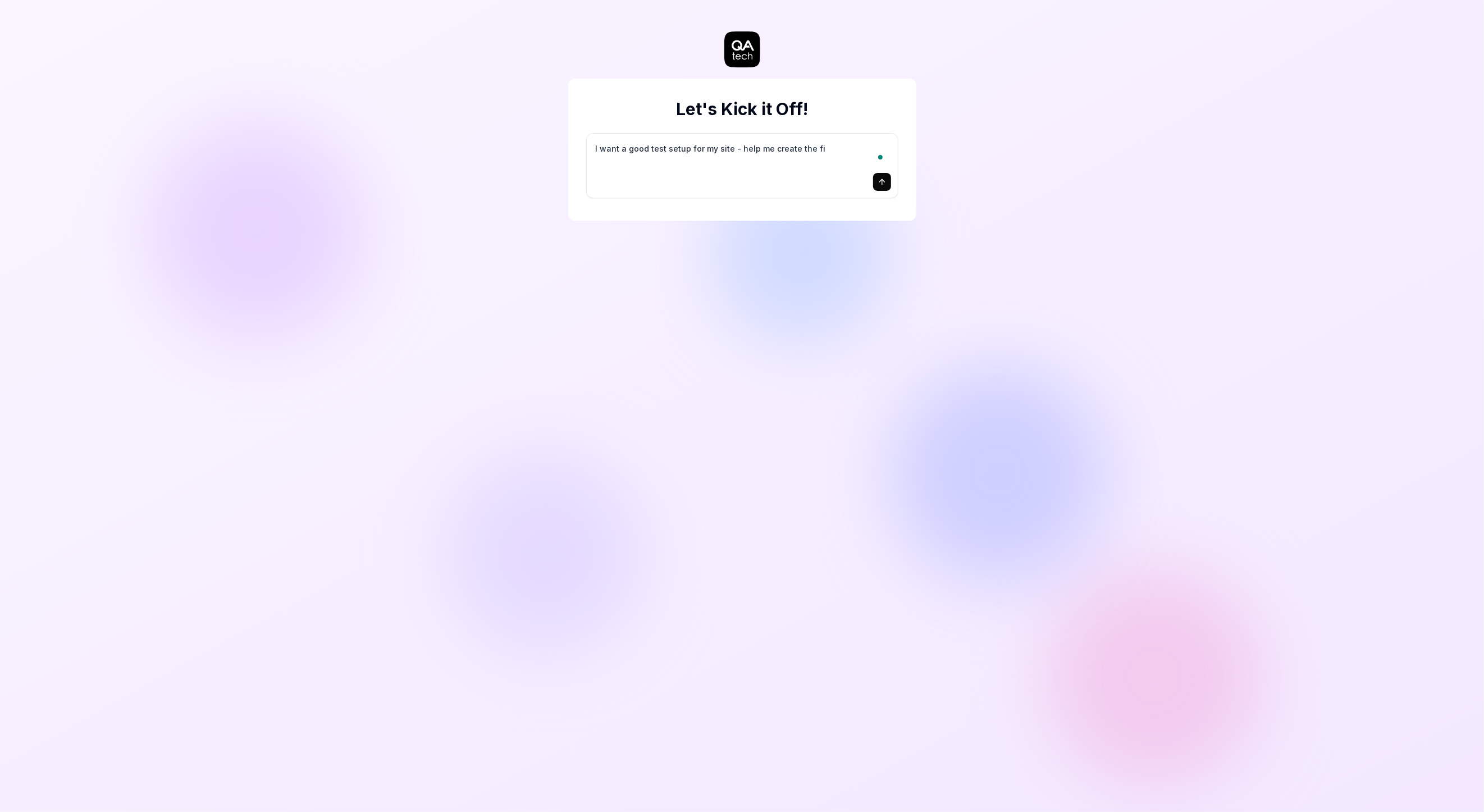
type textarea "*"
type textarea "I want a good test setup for my site - help me create the fir"
type textarea "*"
type textarea "I want a good test setup for my site - help me create the firs"
type textarea "*"
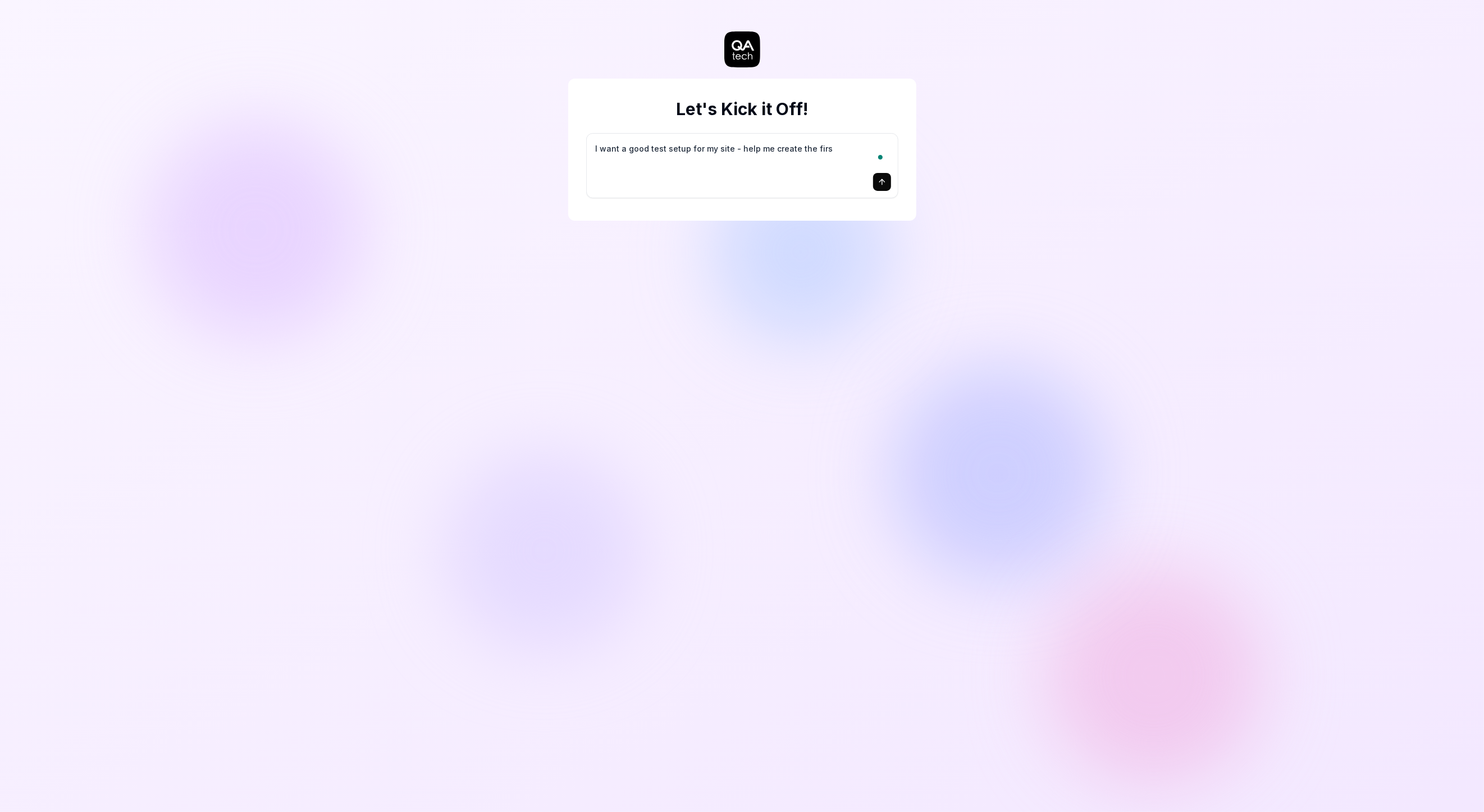
type textarea "I want a good test setup for my site - help me create the first"
type textarea "*"
type textarea "I want a good test setup for my site - help me create the first"
type textarea "*"
type textarea "I want a good test setup for my site - help me create the first 3"
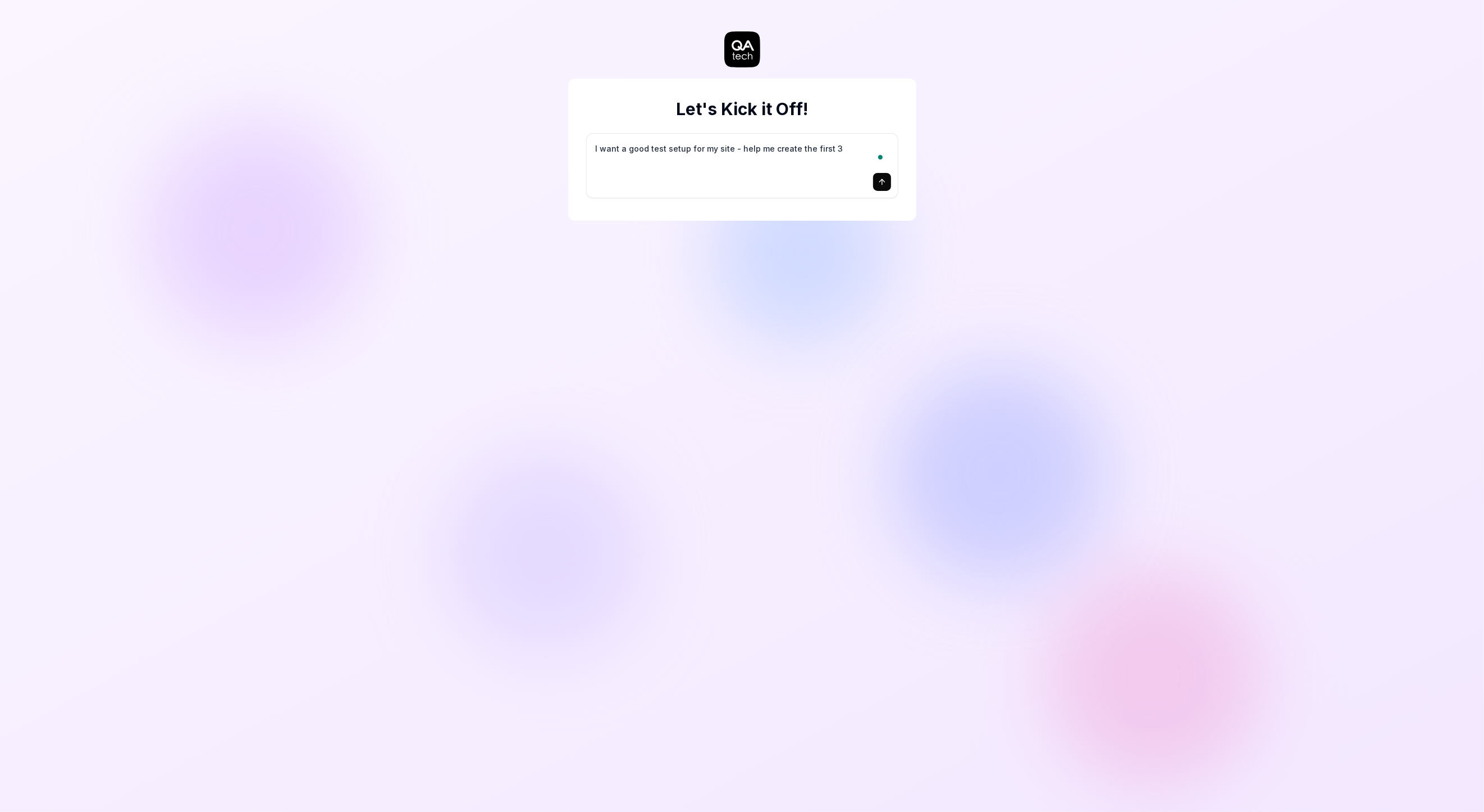
type textarea "*"
type textarea "I want a good test setup for my site - help me create the first 3-"
type textarea "*"
type textarea "I want a good test setup for my site - help me create the first 3-5"
type textarea "*"
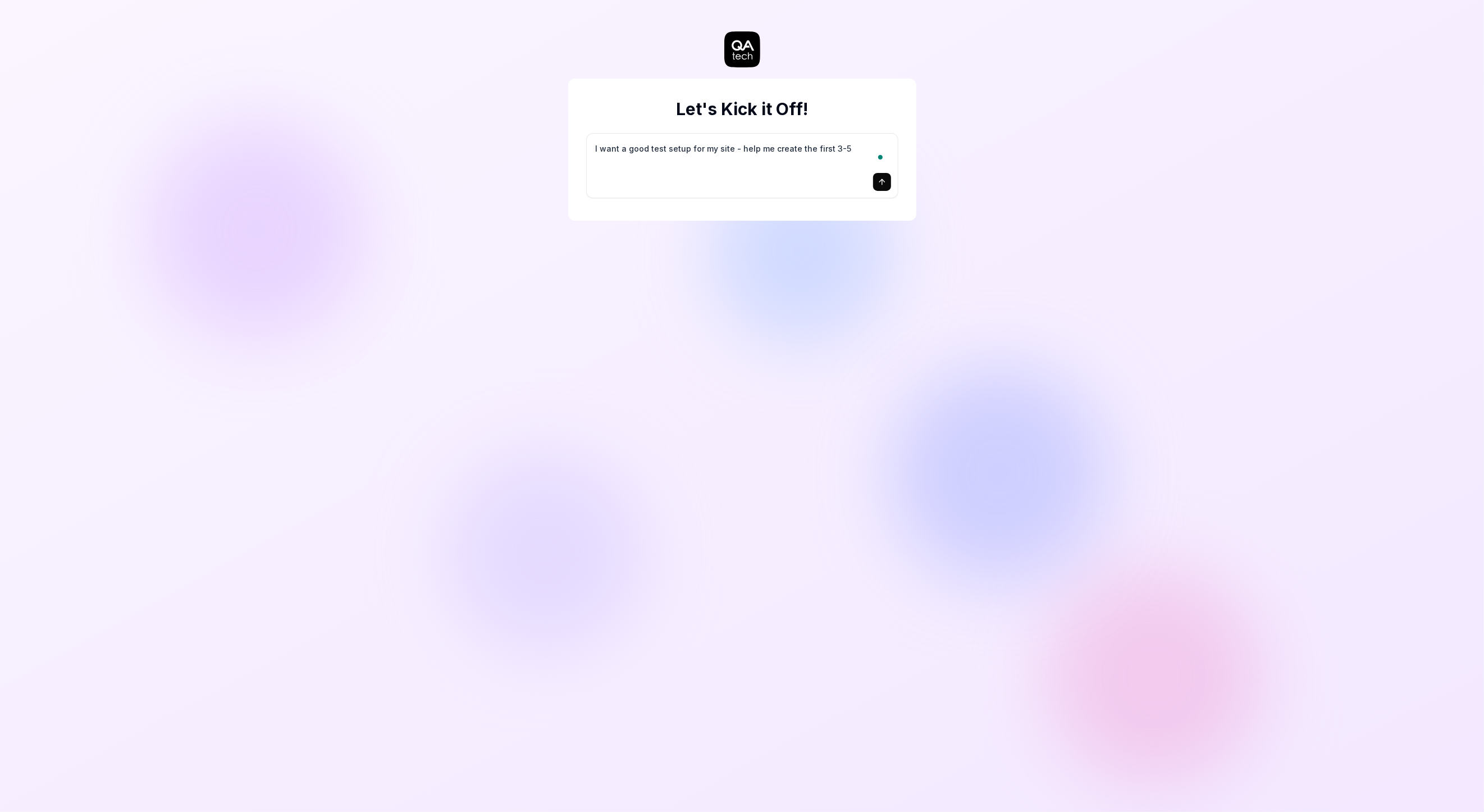
type textarea "I want a good test setup for my site - help me create the first 3-5"
type textarea "*"
type textarea "I want a good test setup for my site - help me create the first 3-5 t"
type textarea "*"
type textarea "I want a good test setup for my site - help me create the first 3-5 te"
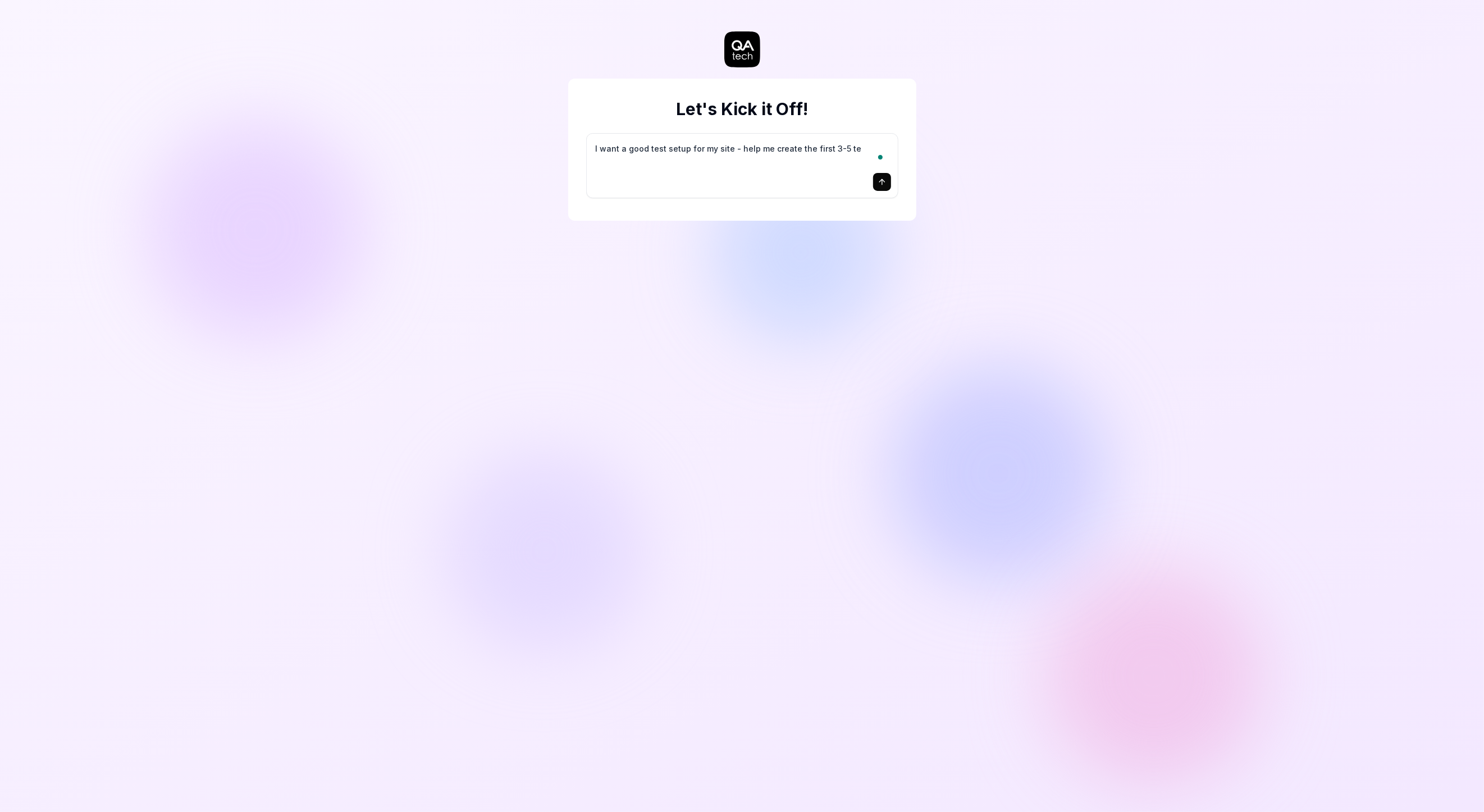
type textarea "*"
type textarea "I want a good test setup for my site - help me create the first 3-5 tes"
type textarea "*"
type textarea "I want a good test setup for my site - help me create the first 3-5 test"
type textarea "*"
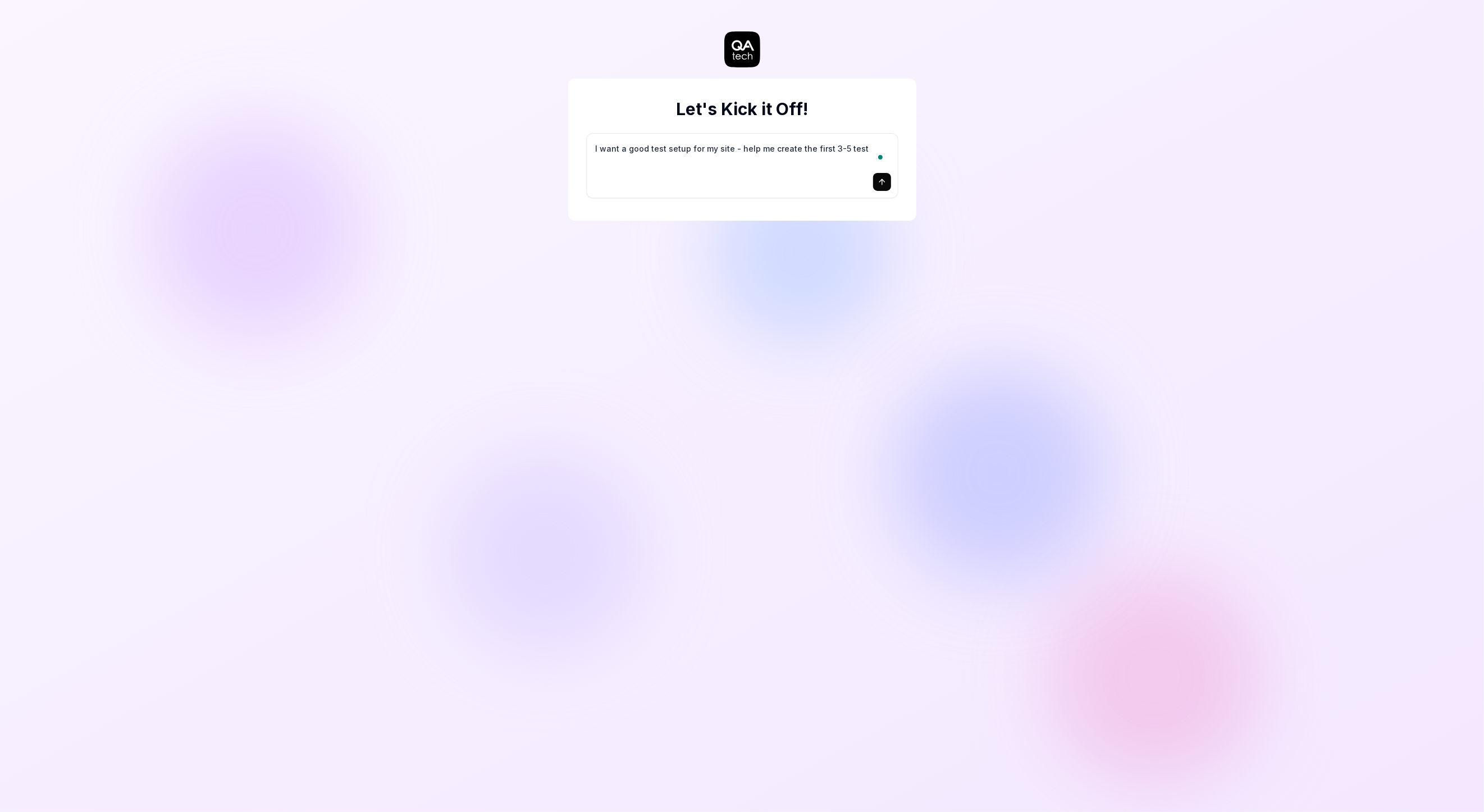
type textarea "I want a good test setup for my site - help me create the first 3-5 test"
type textarea "*"
type textarea "I want a good test setup for my site - help me create the first 3-5 test c"
type textarea "*"
type textarea "I want a good test setup for my site - help me create the first 3-5 test ca"
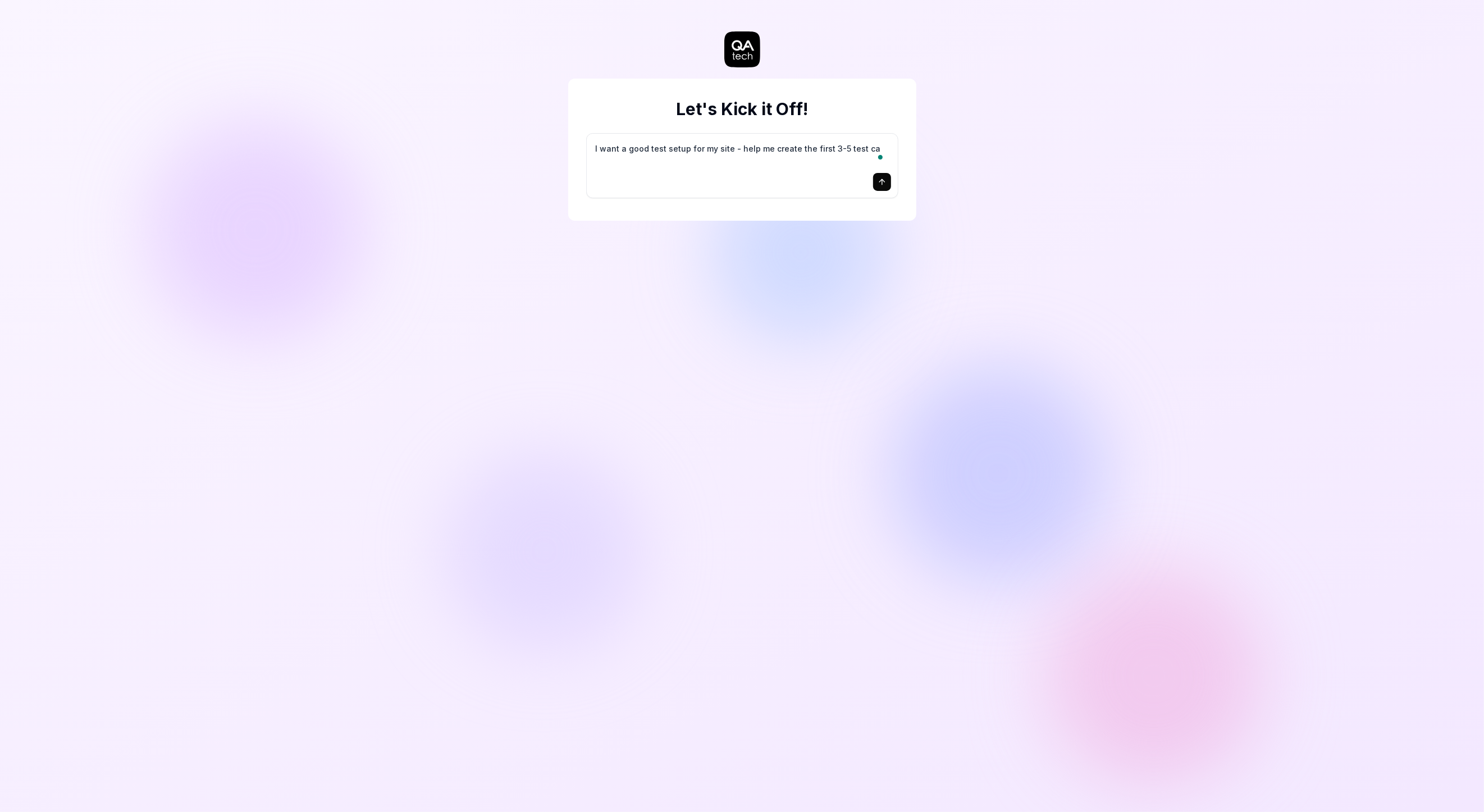
type textarea "*"
type textarea "I want a good test setup for my site - help me create the first 3-5 test cas"
type textarea "*"
type textarea "I want a good test setup for my site - help me create the first 3-5 test case"
type textarea "*"
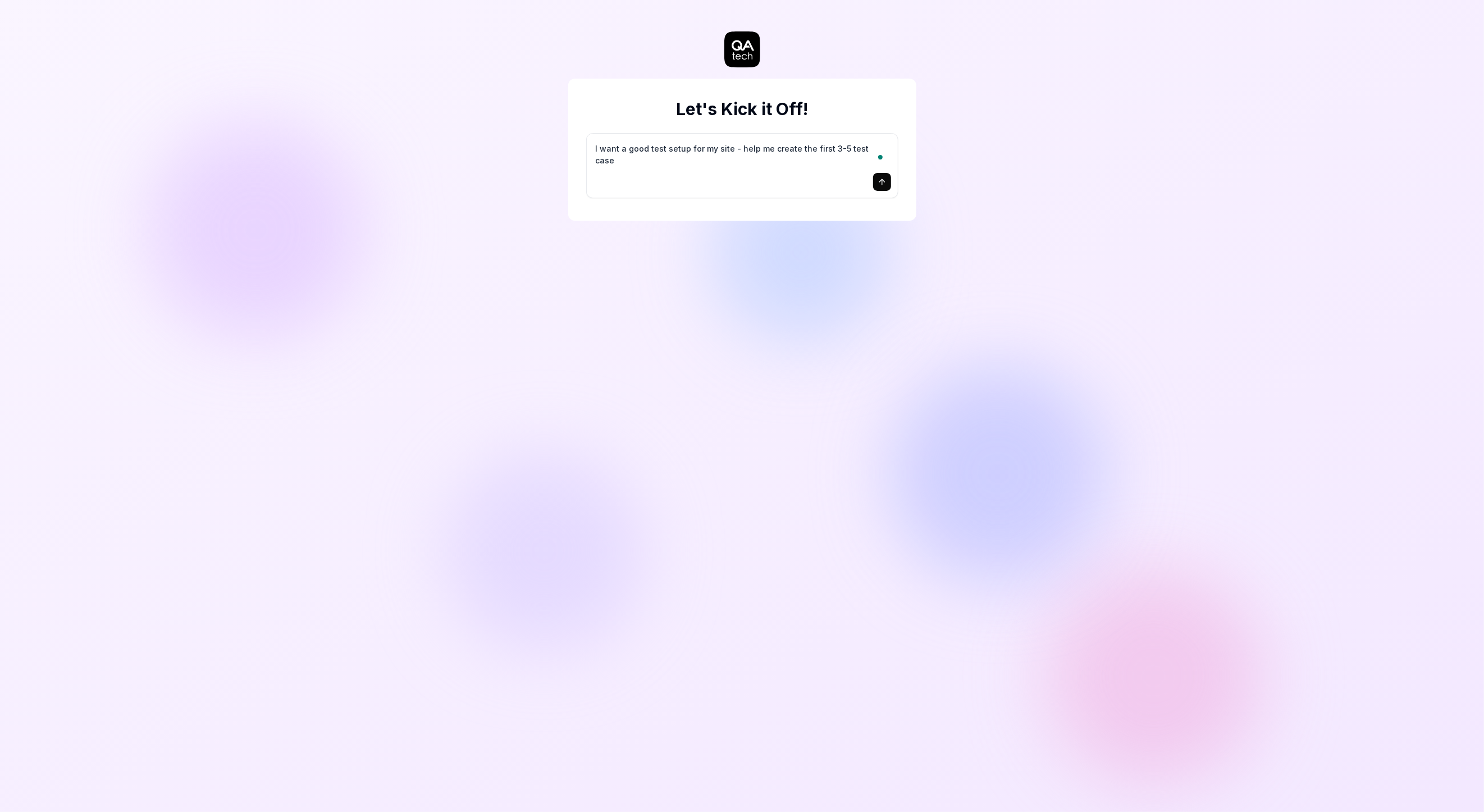
type textarea "I want a good test setup for my site - help me create the first 3-5 test cases"
click at [737, 157] on textarea "I want a good test setup for my site - help me create the first 3-5 test cases" at bounding box center [738, 154] width 298 height 28
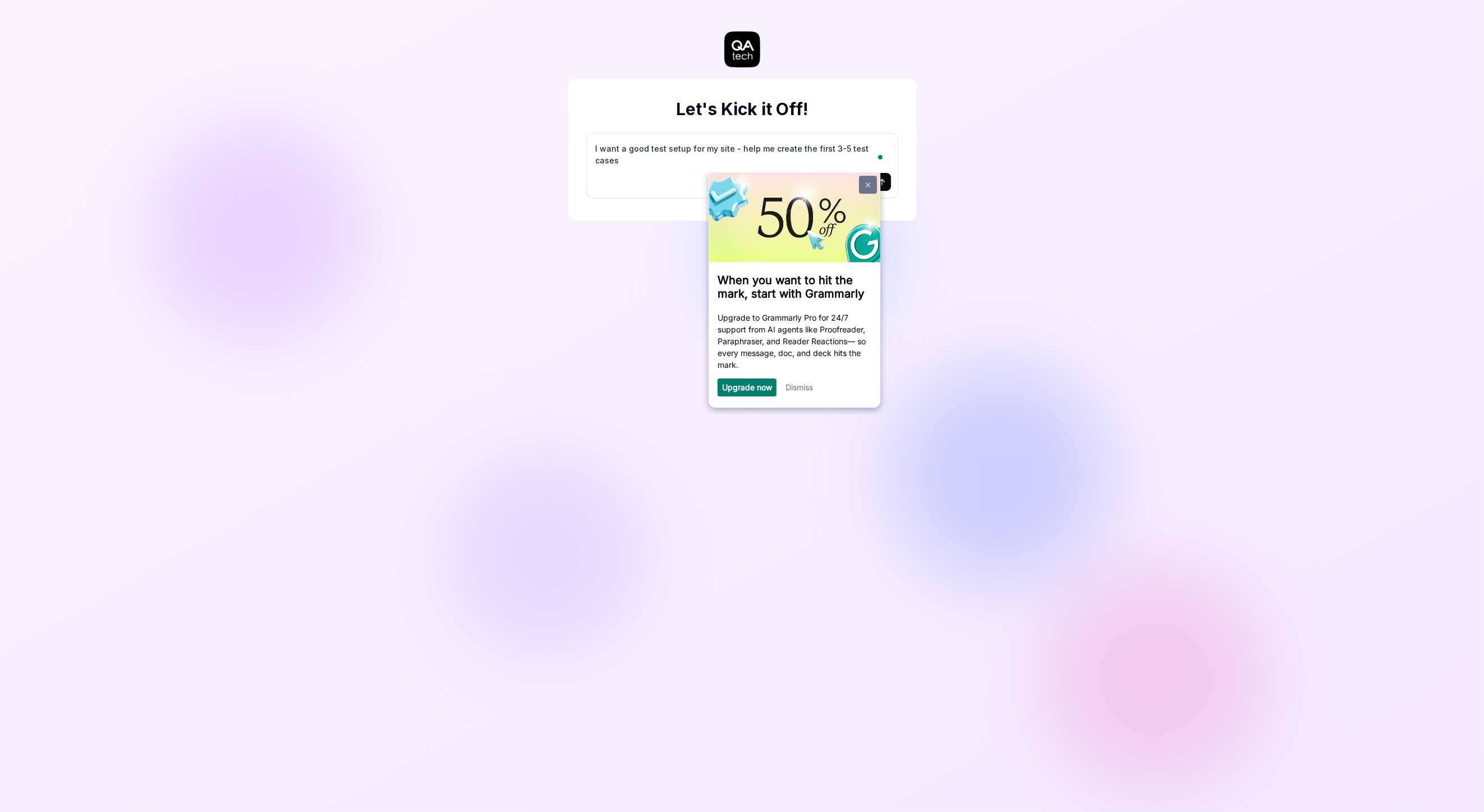
click at [865, 186] on img at bounding box center [868, 185] width 4 height 5
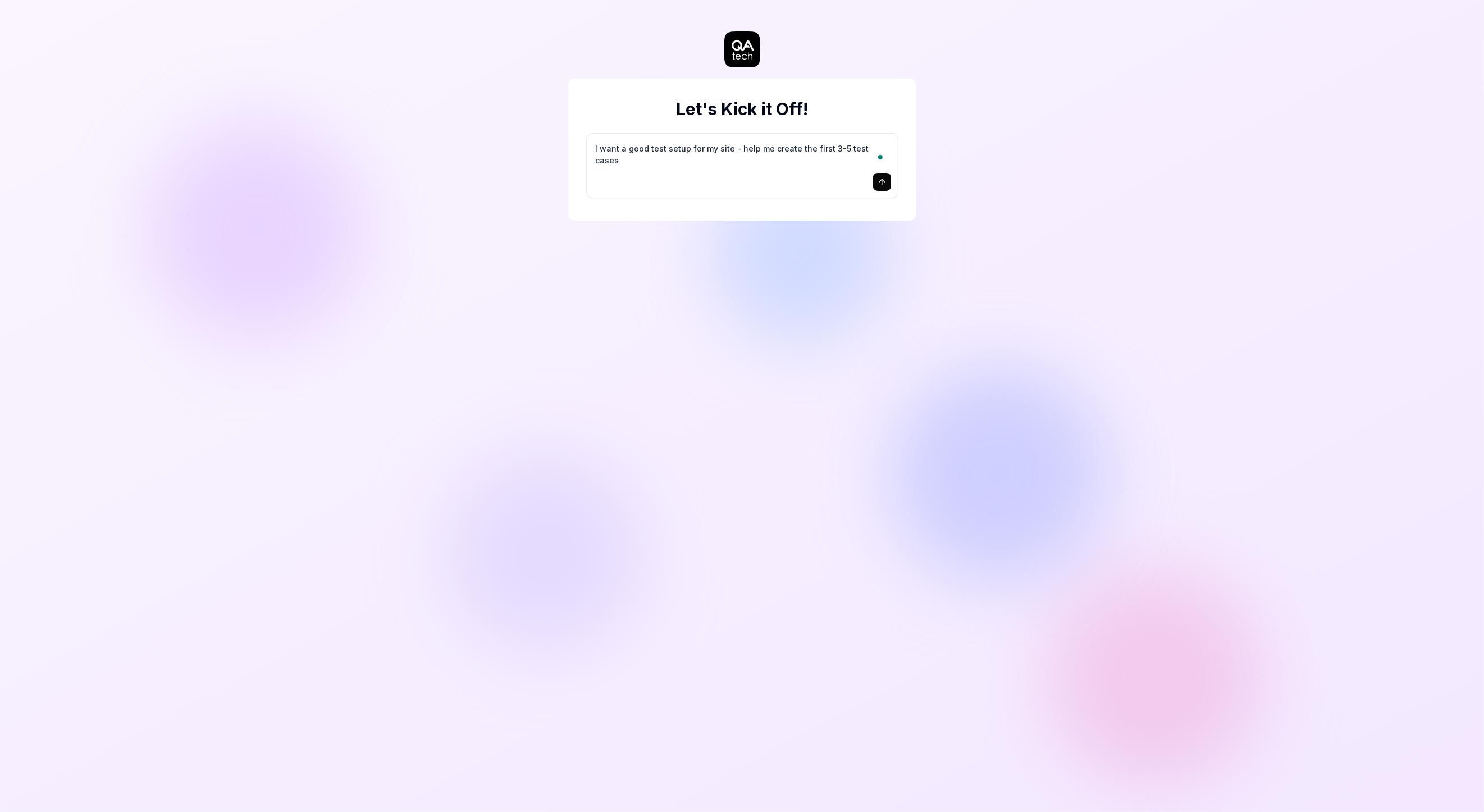
click at [888, 180] on button "submit" at bounding box center [882, 182] width 18 height 18
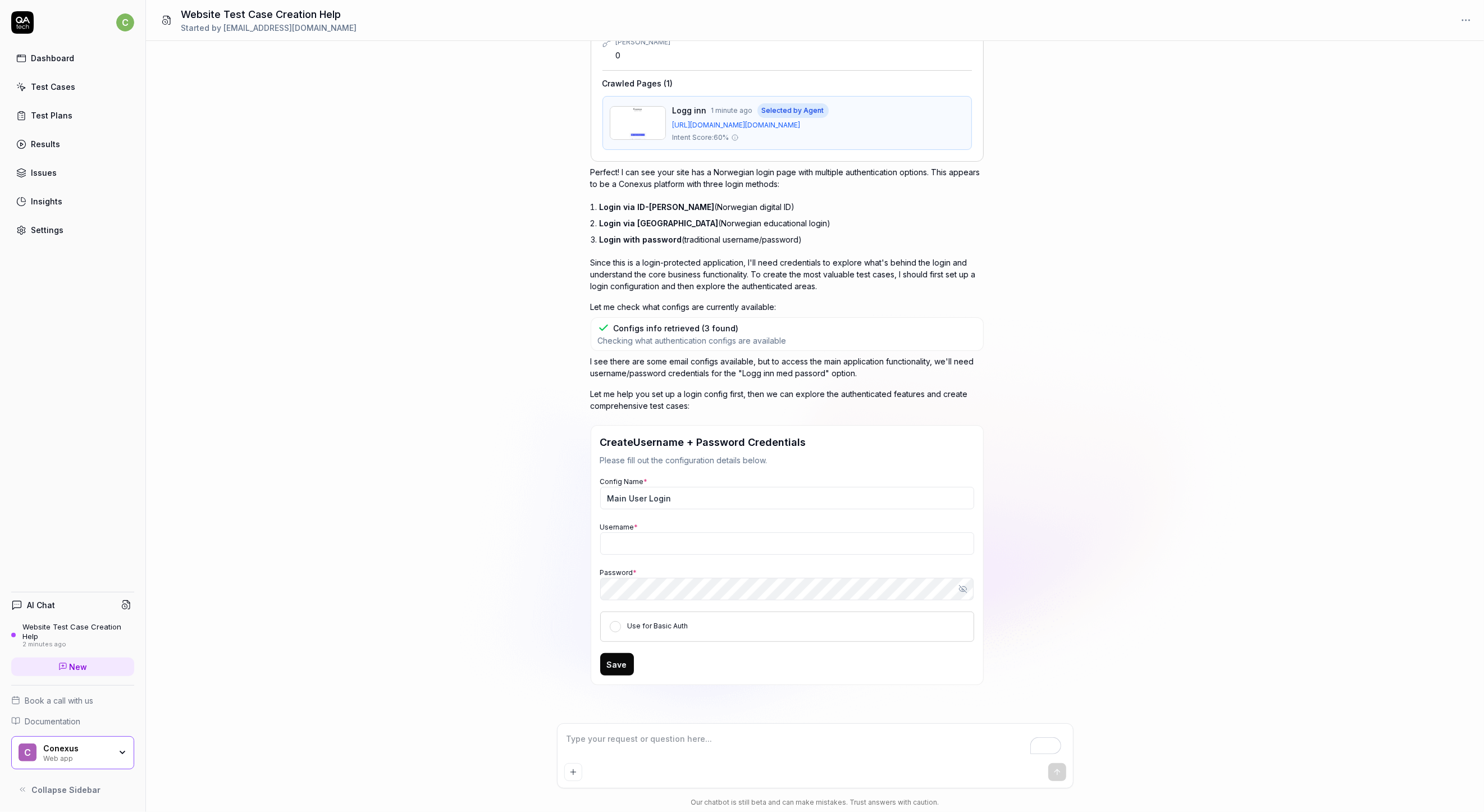
scroll to position [189, 0]
click at [664, 488] on input "Main User Login" at bounding box center [787, 499] width 374 height 23
click at [682, 536] on input "Username *" at bounding box center [787, 544] width 374 height 23
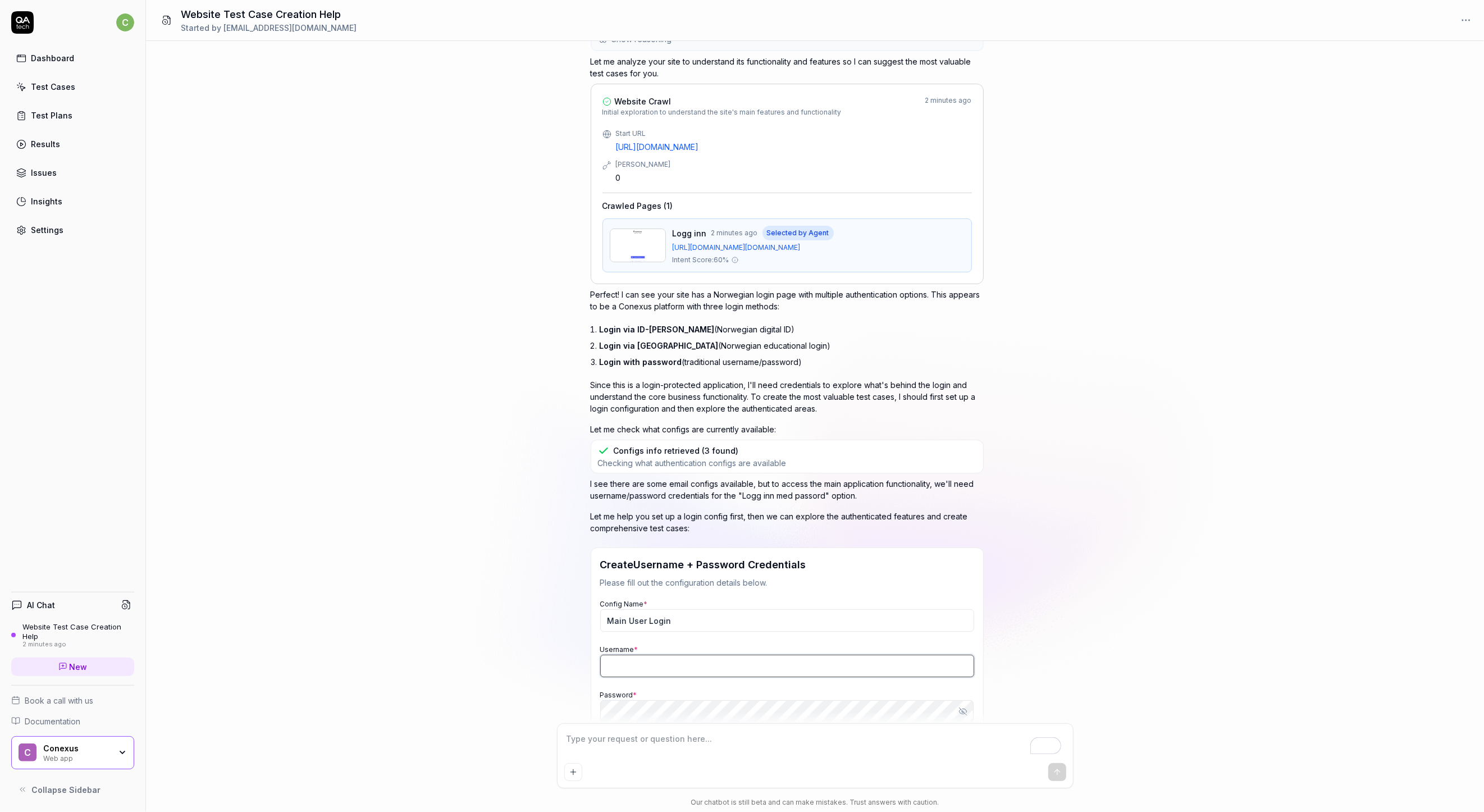
scroll to position [64, 0]
click at [628, 357] on li "Login with password (traditional username/password)" at bounding box center [792, 365] width 384 height 16
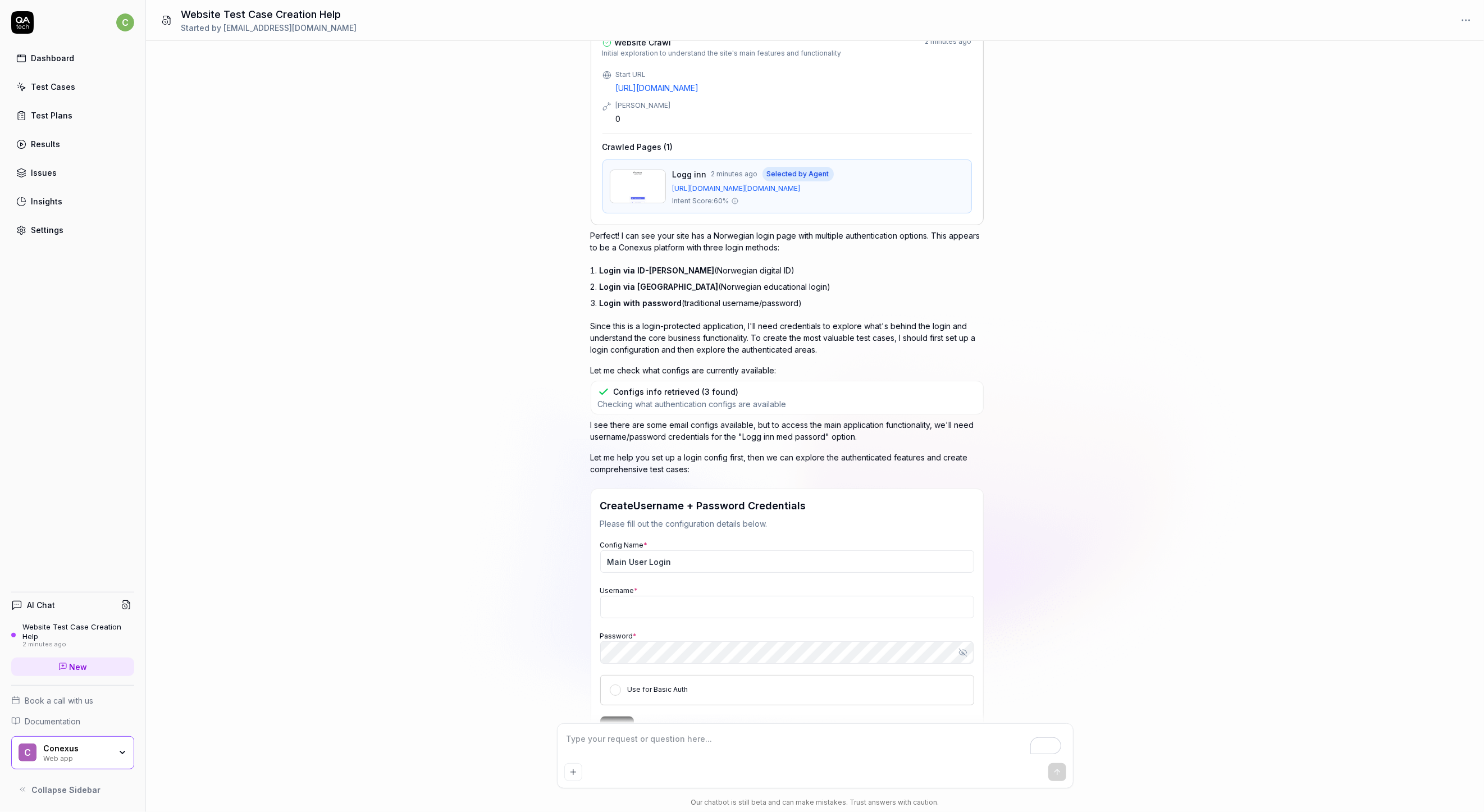
scroll to position [188, 0]
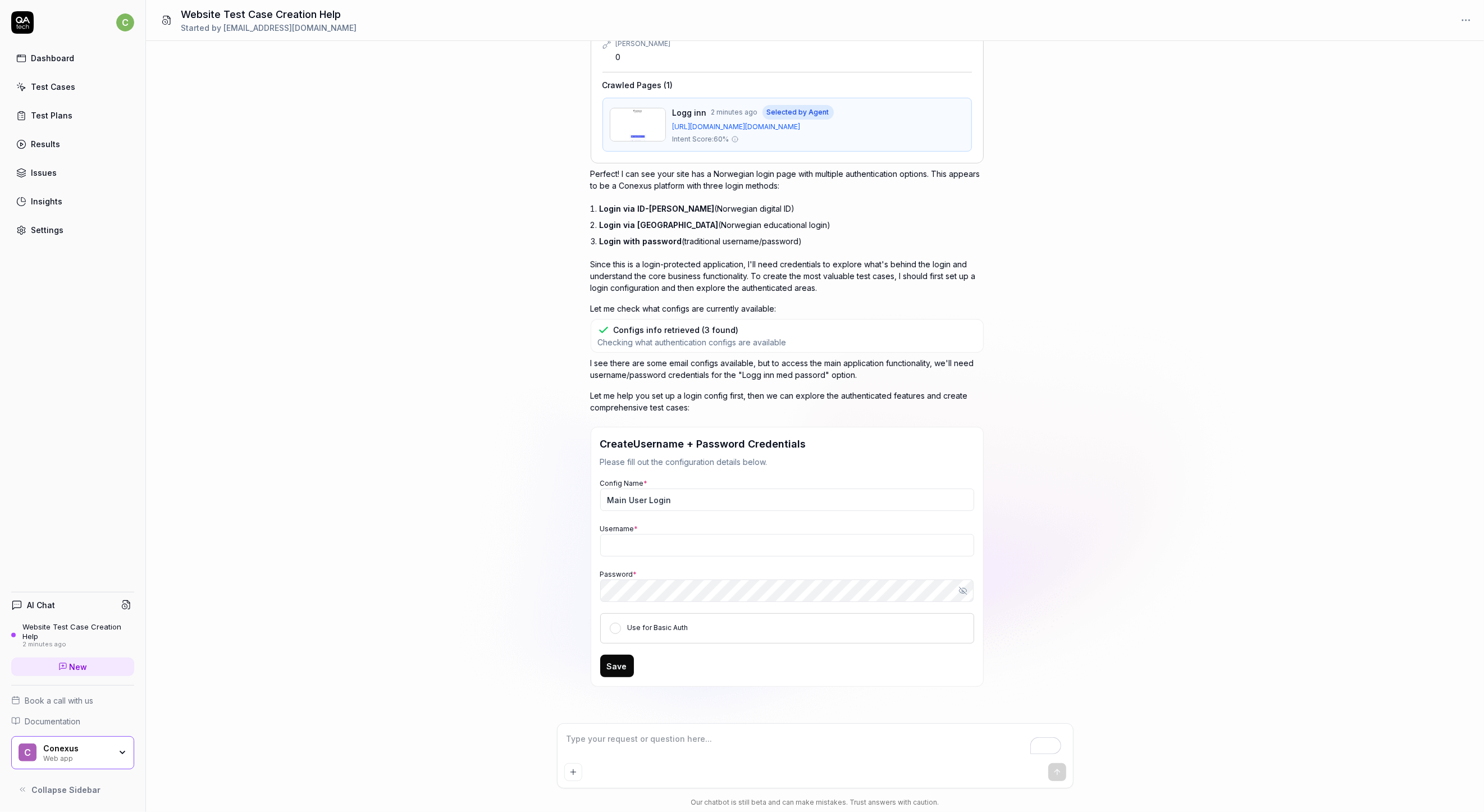
click at [638, 626] on label "Use for Basic Auth" at bounding box center [658, 628] width 61 height 9
click at [621, 626] on button "Use for Basic Auth" at bounding box center [615, 628] width 11 height 11
click at [638, 626] on label "Use for Basic Auth" at bounding box center [658, 628] width 61 height 9
click at [621, 626] on button "Use for Basic Auth" at bounding box center [615, 628] width 11 height 11
type textarea "*"
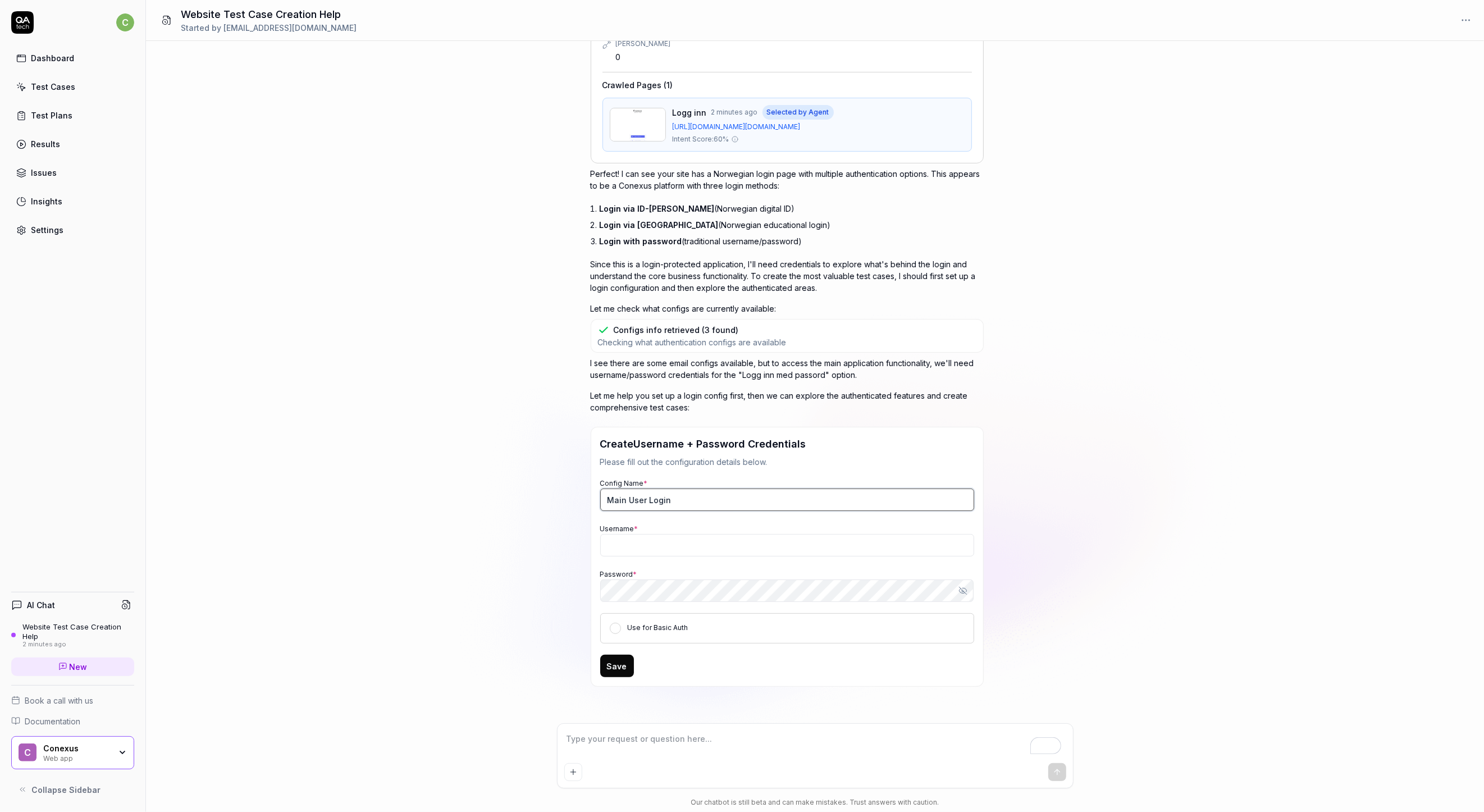
click at [679, 500] on input "Main User Login" at bounding box center [787, 499] width 374 height 23
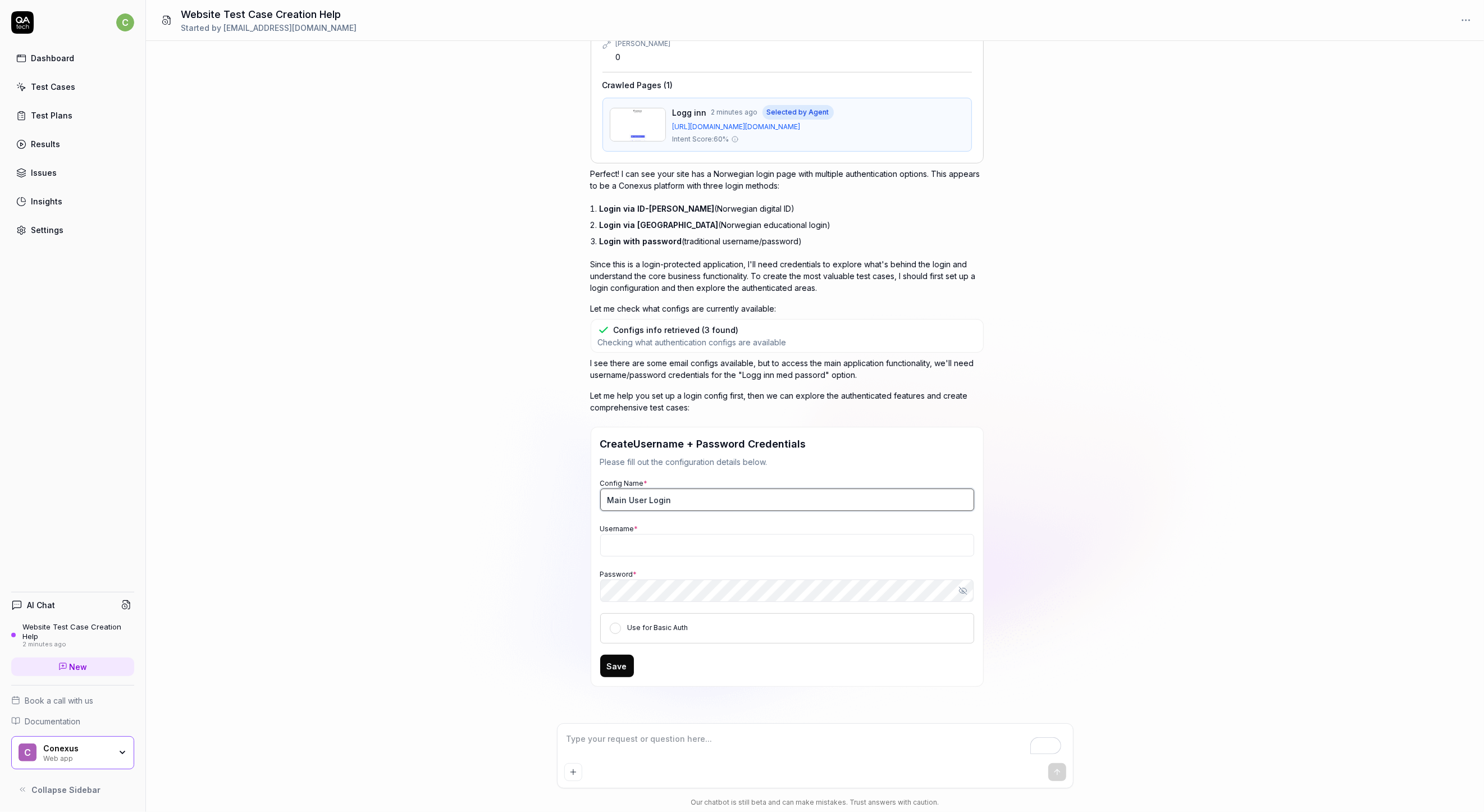
click at [679, 500] on input "Main User Login" at bounding box center [787, 499] width 374 height 23
type input "Native login"
click at [717, 730] on div at bounding box center [816, 756] width 516 height 64
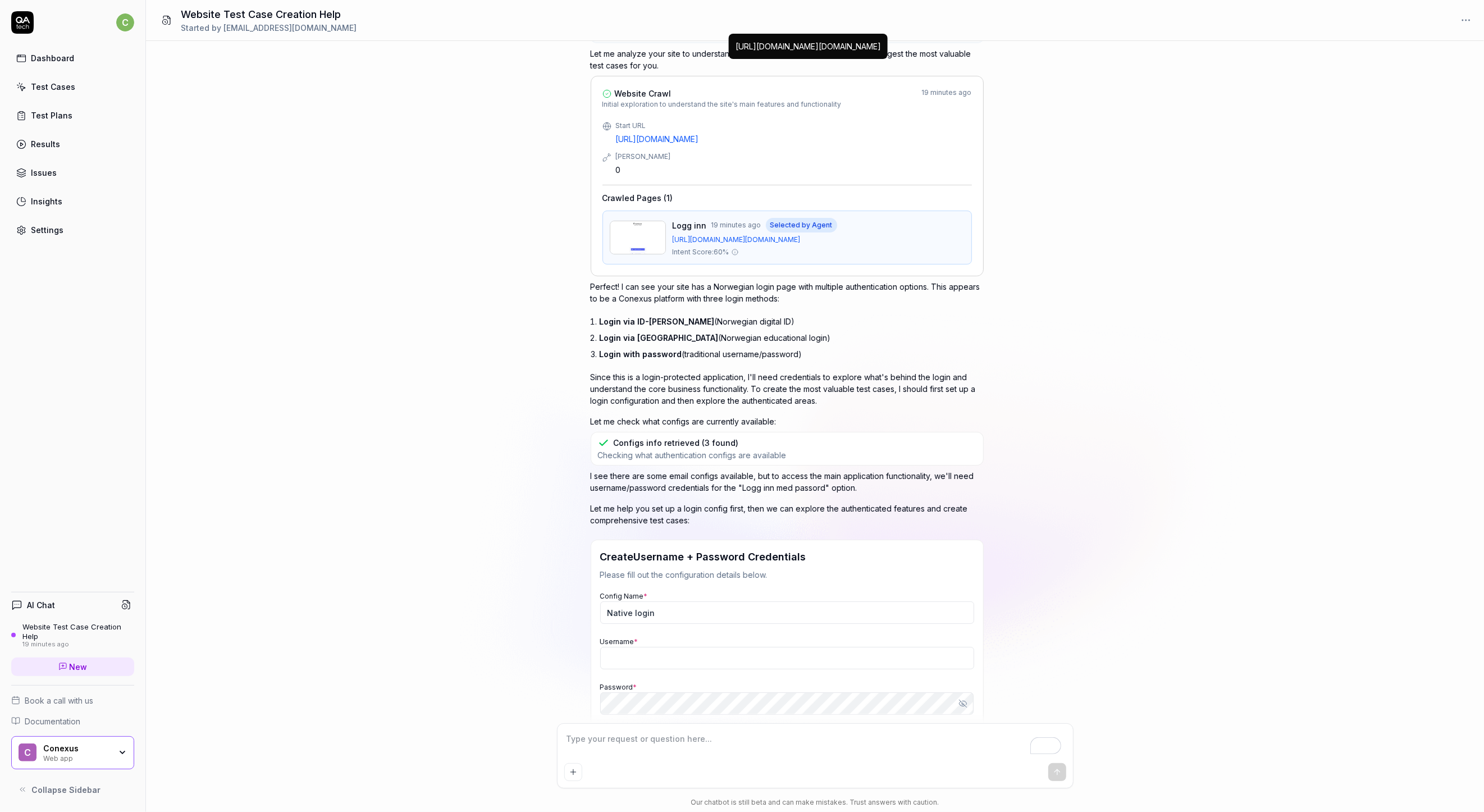
scroll to position [188, 0]
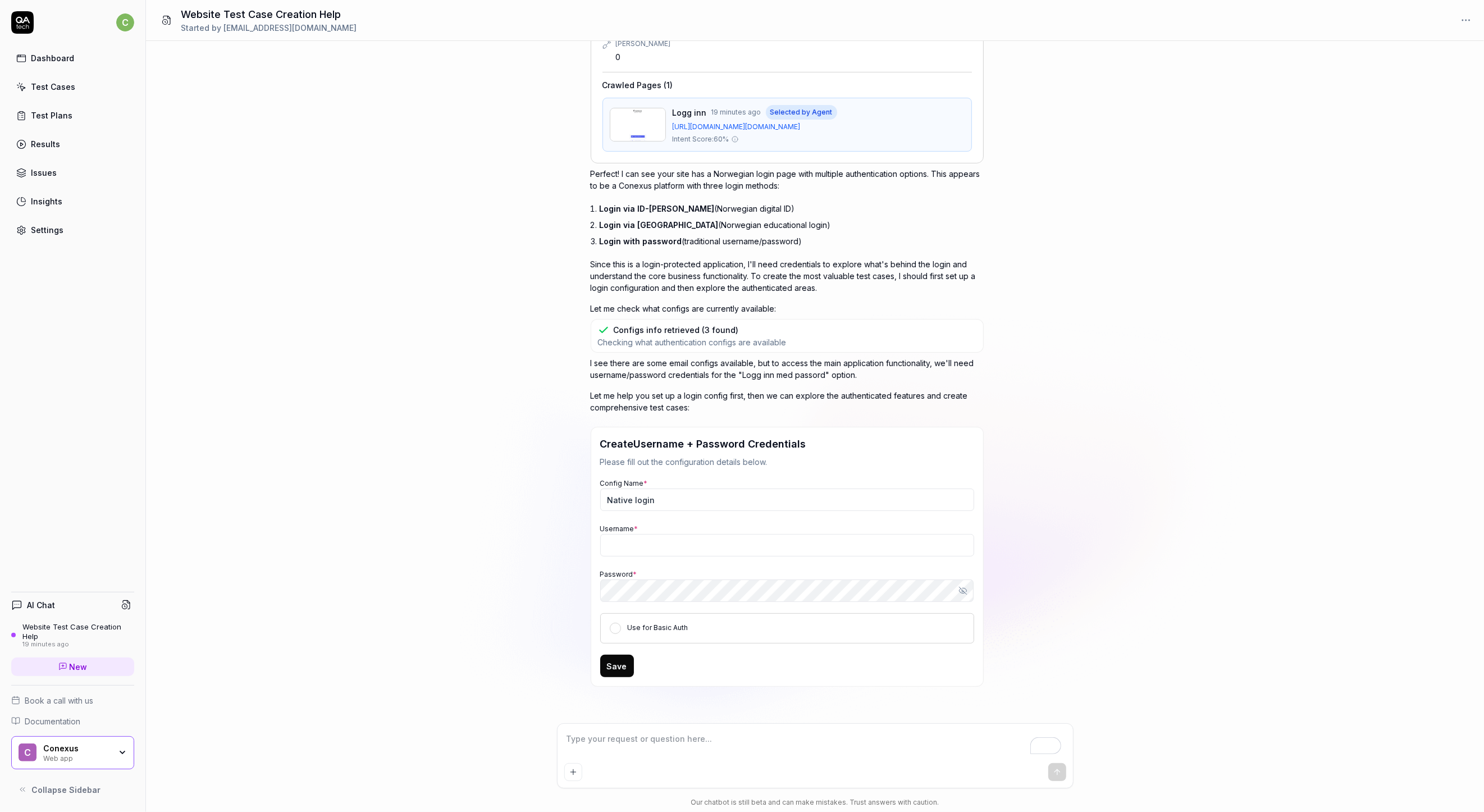
click at [708, 741] on textarea "To enrich screen reader interactions, please activate Accessibility in Grammarl…" at bounding box center [815, 744] width 502 height 28
type textarea "*"
type textarea "S"
type textarea "*"
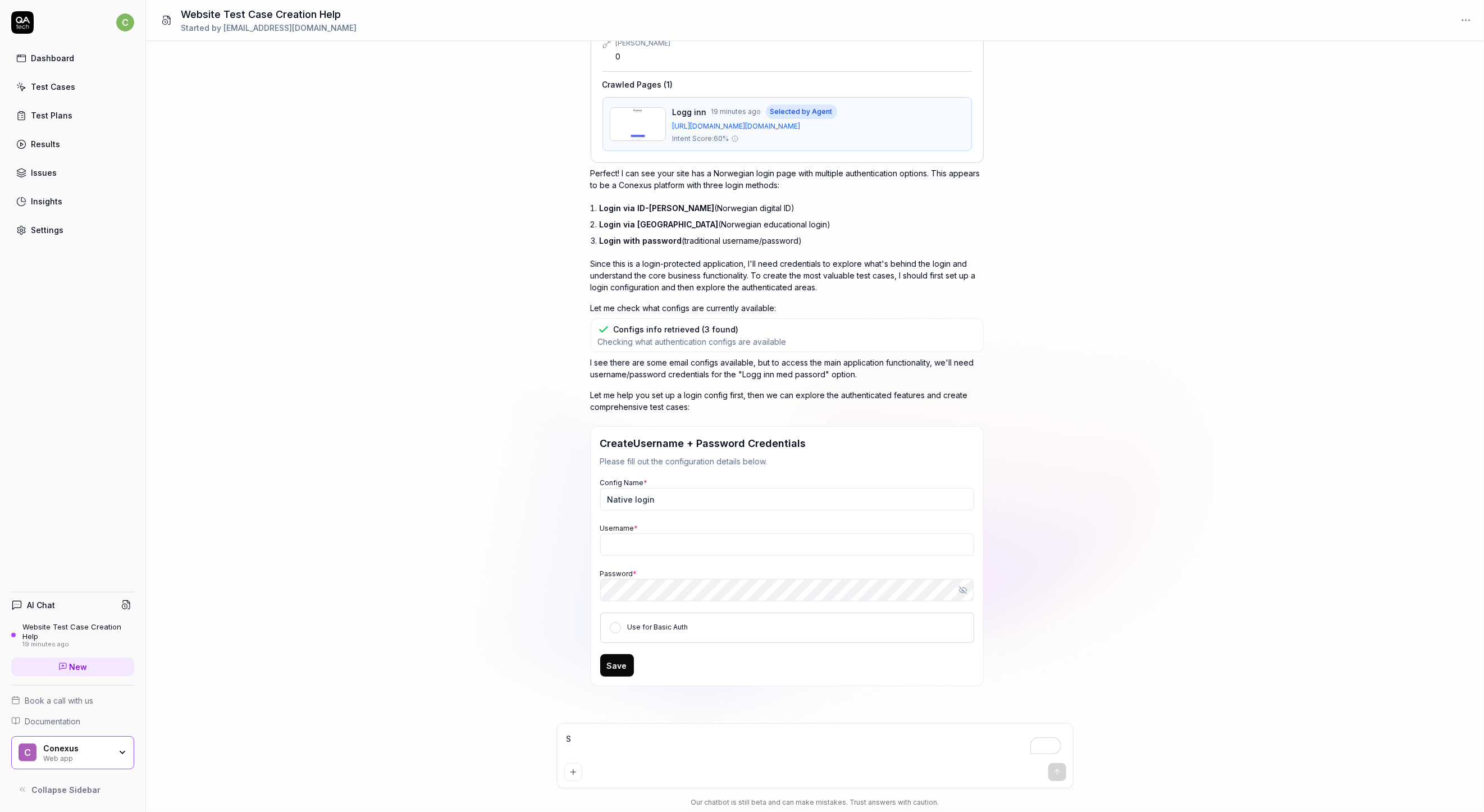
type textarea "So"
type textarea "*"
type textarea "Sor"
type textarea "*"
type textarea "Sorr"
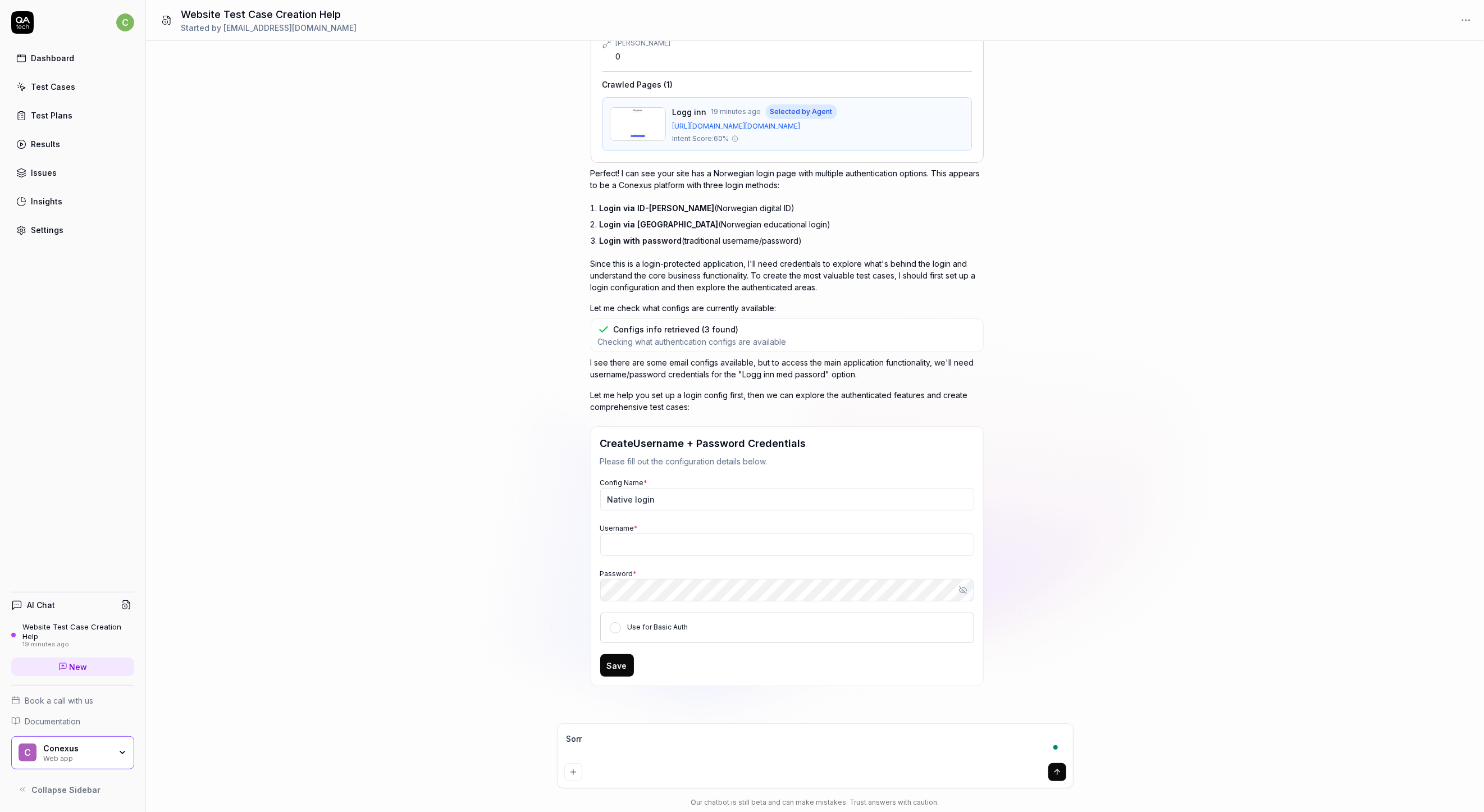
type textarea "*"
type textarea "Sorry"
type textarea "*"
type textarea "Sorry"
type textarea "*"
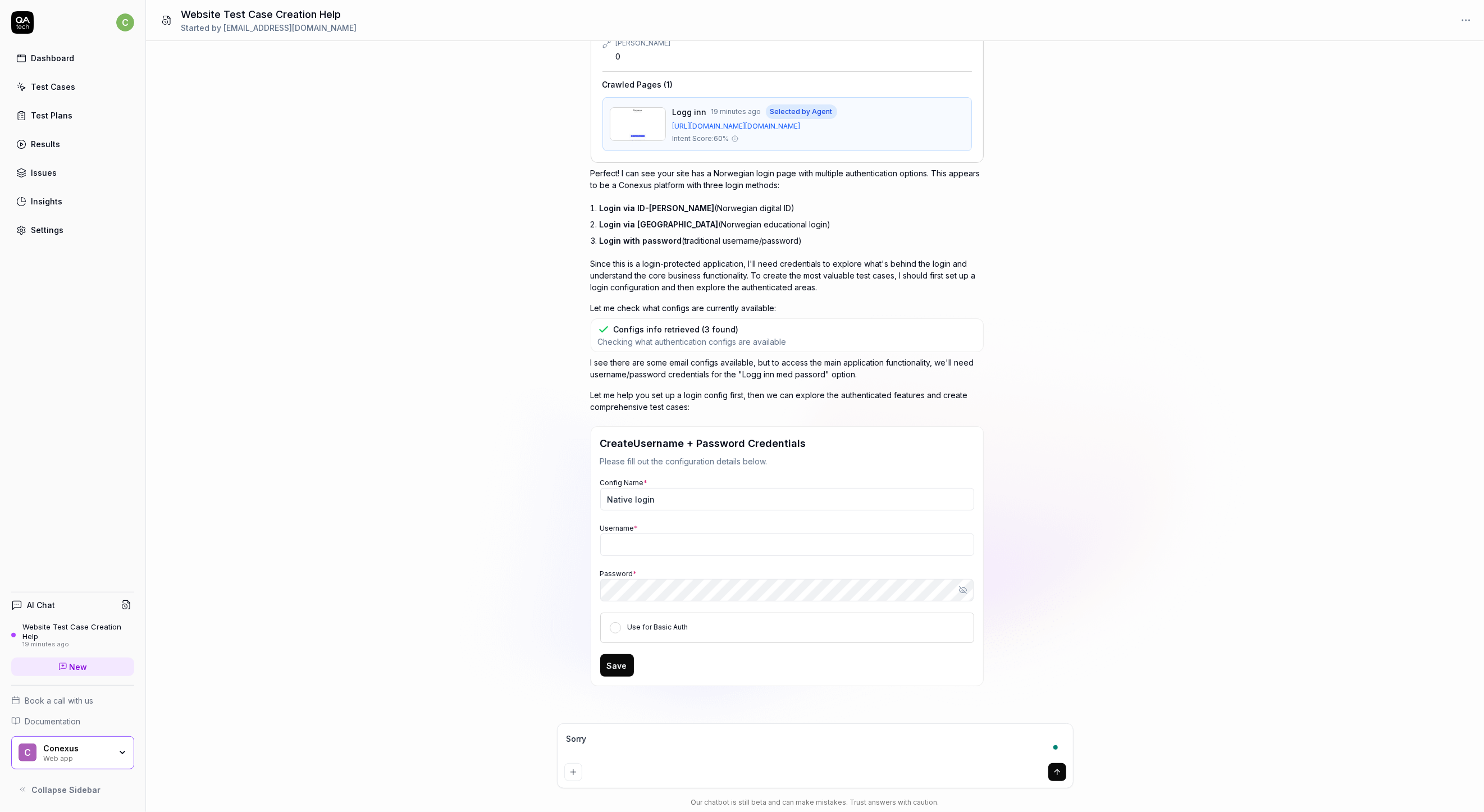
type textarea "Sorry I"
type textarea "*"
type textarea "Sorry I"
type textarea "*"
type textarea "Sorry I w"
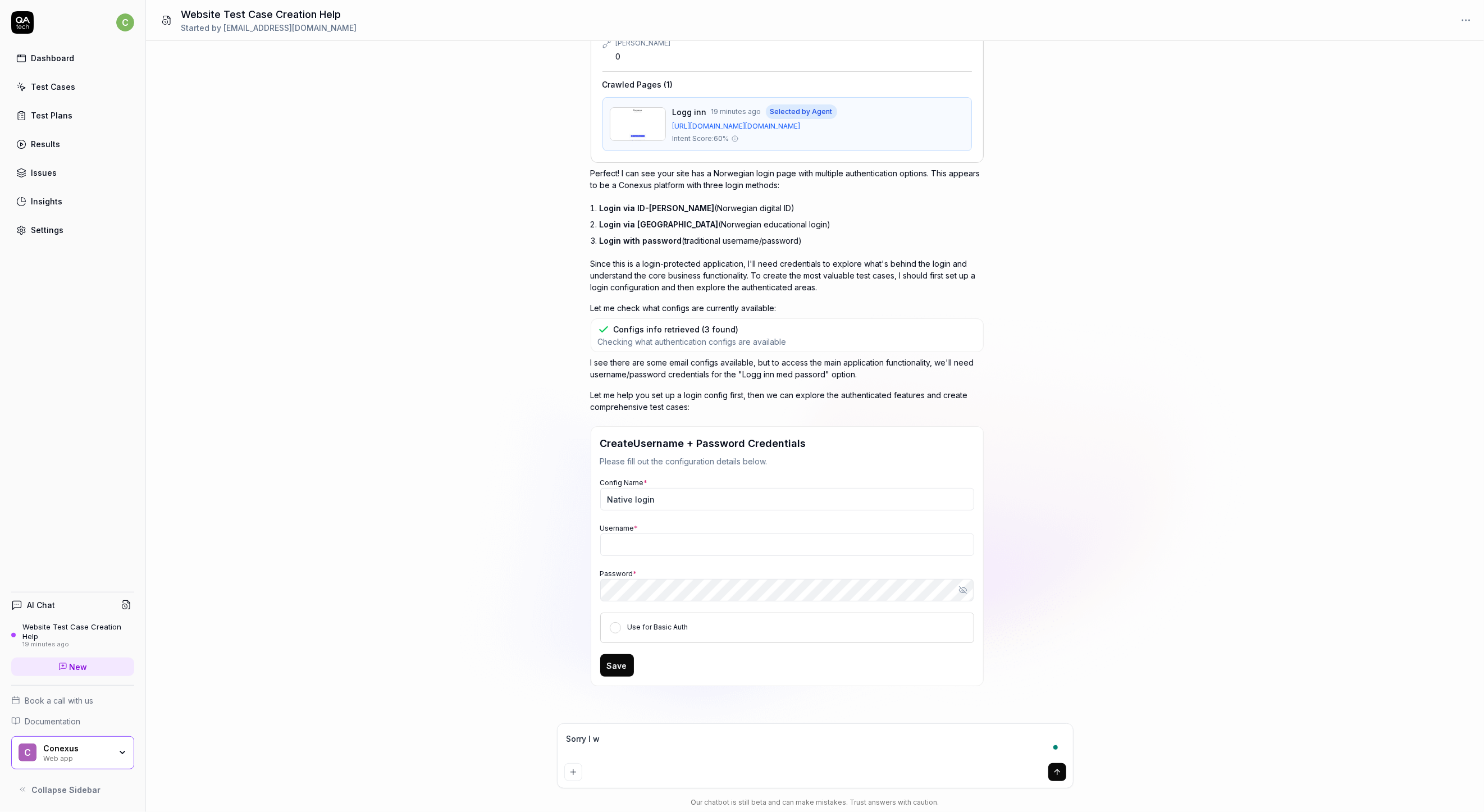
type textarea "*"
type textarea "Sorry I wa"
type textarea "*"
type textarea "Sorry I wan"
type textarea "*"
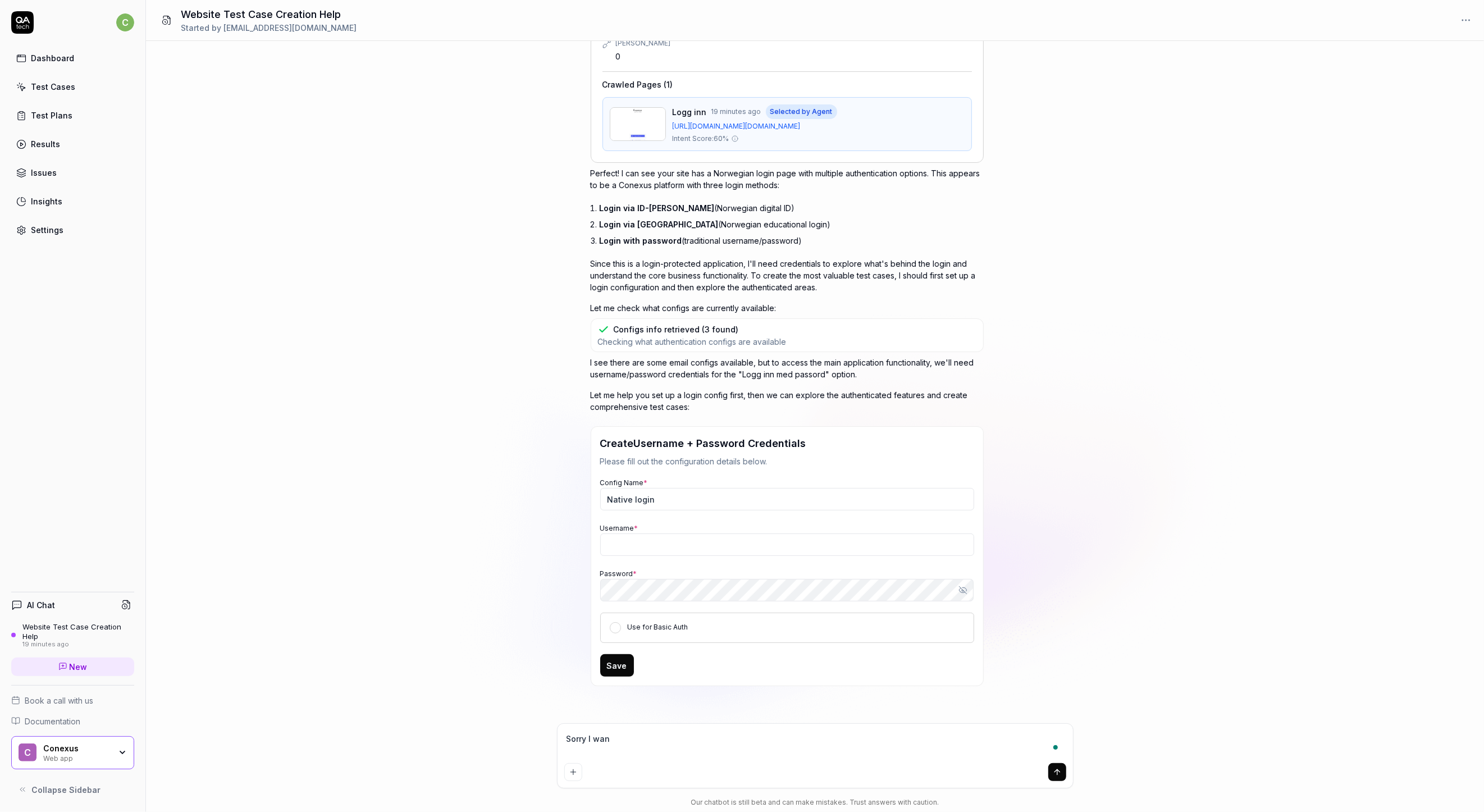
type textarea "Sorry I want"
type textarea "*"
type textarea "Sorry I want"
type textarea "*"
type textarea "Sorry I want t"
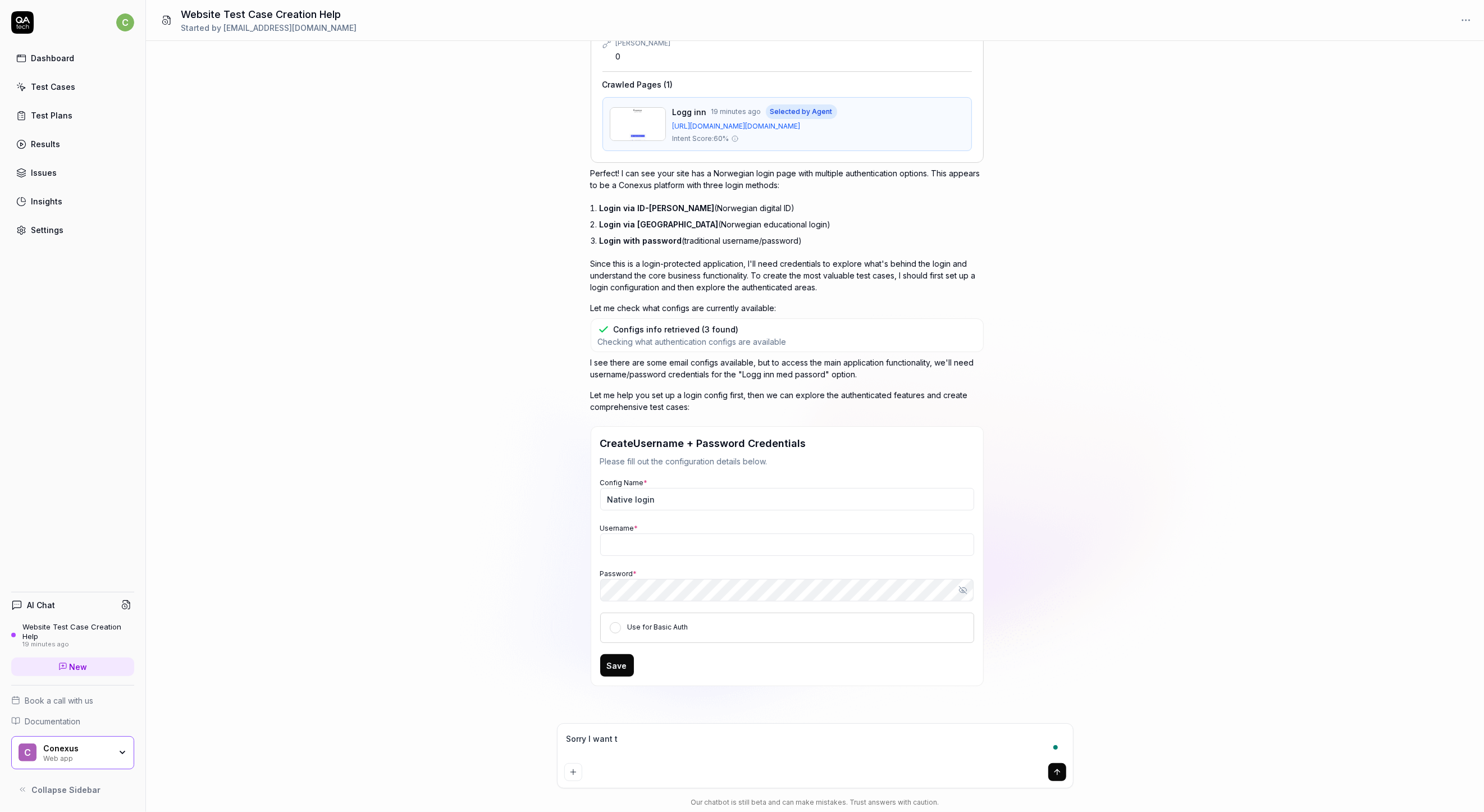
type textarea "*"
type textarea "Sorry I want to"
type textarea "*"
type textarea "Sorry I want to"
type textarea "*"
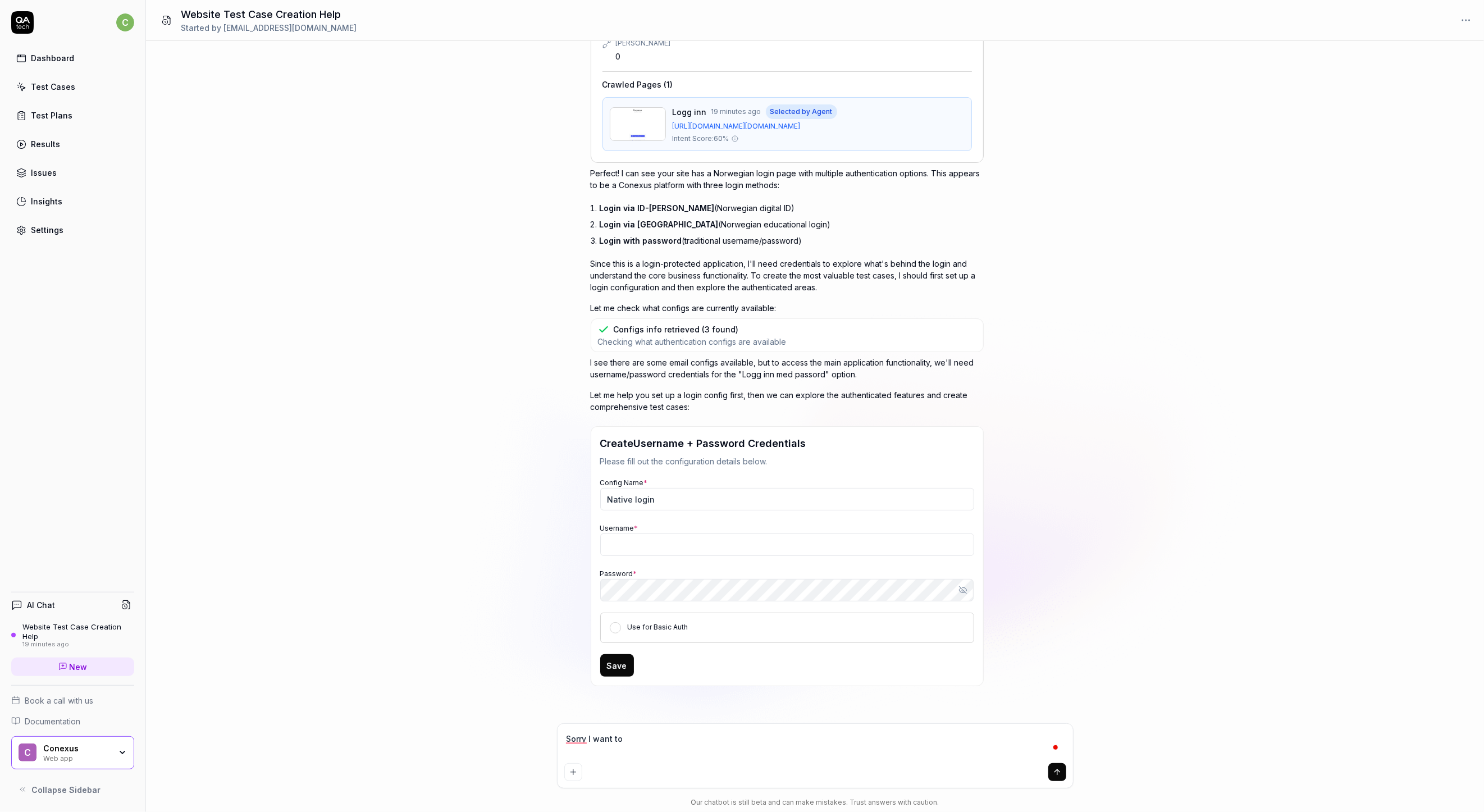
type textarea "Sorry I want to g"
type textarea "*"
type textarea "Sorry I want to gi"
click at [749, 754] on textarea "Sorry I want to give you the inital url again. its" at bounding box center [815, 744] width 502 height 28
paste textarea "https://t-followup-no-app-frontend.conexus.net/"
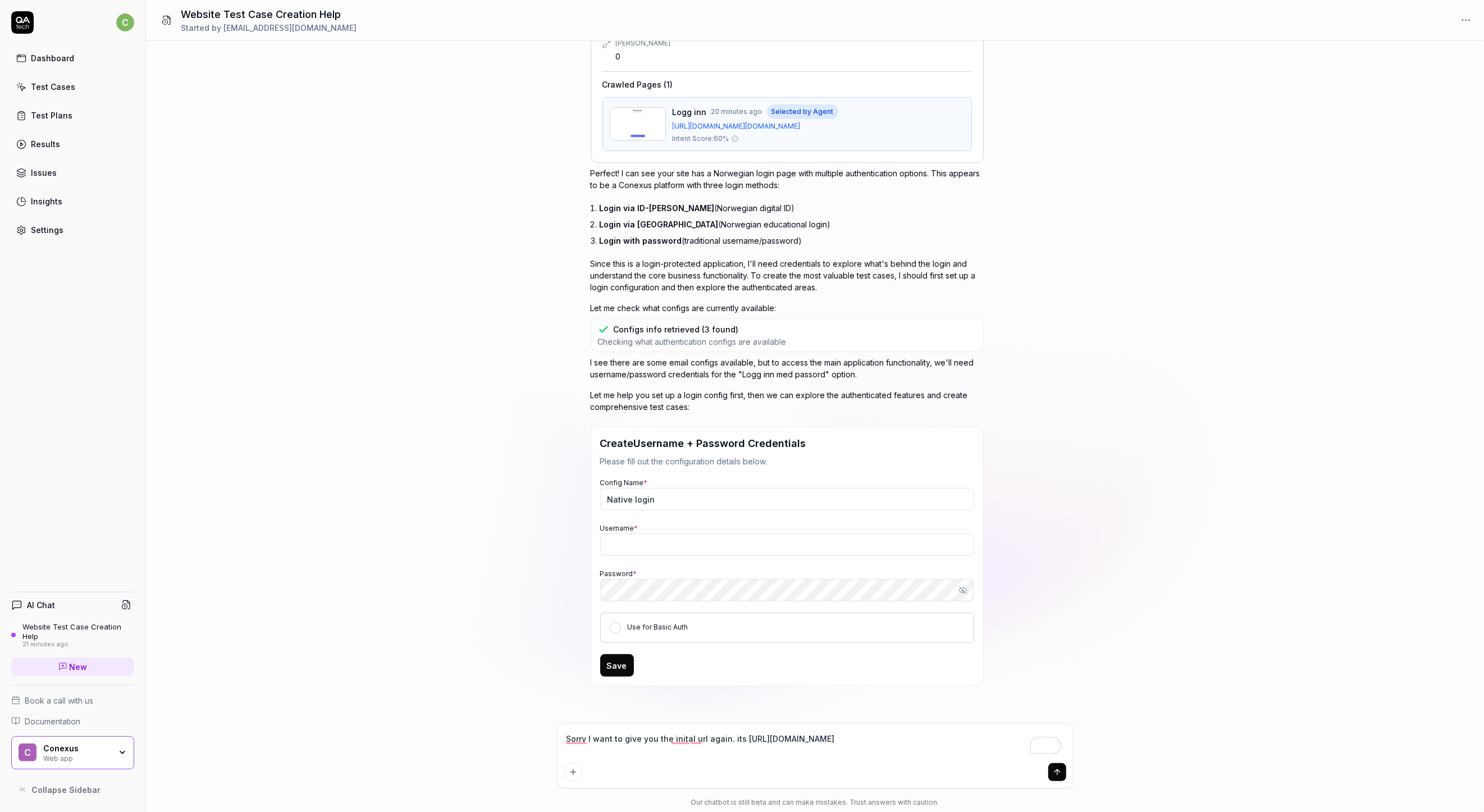
click at [769, 737] on textarea "Sorry I want to give you the inital url again. its https://t-followup-no-app-fr…" at bounding box center [815, 744] width 502 height 28
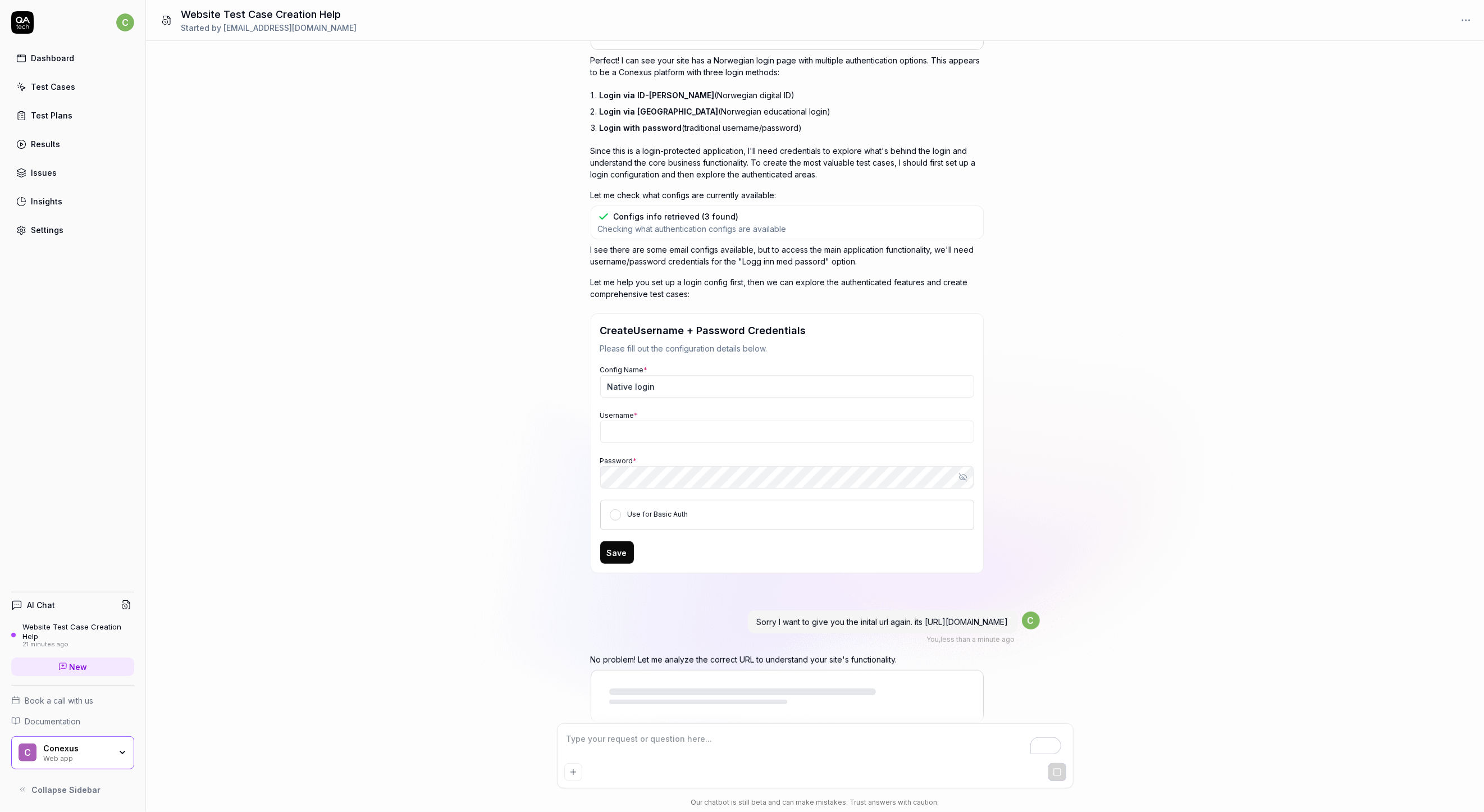
scroll to position [337, 0]
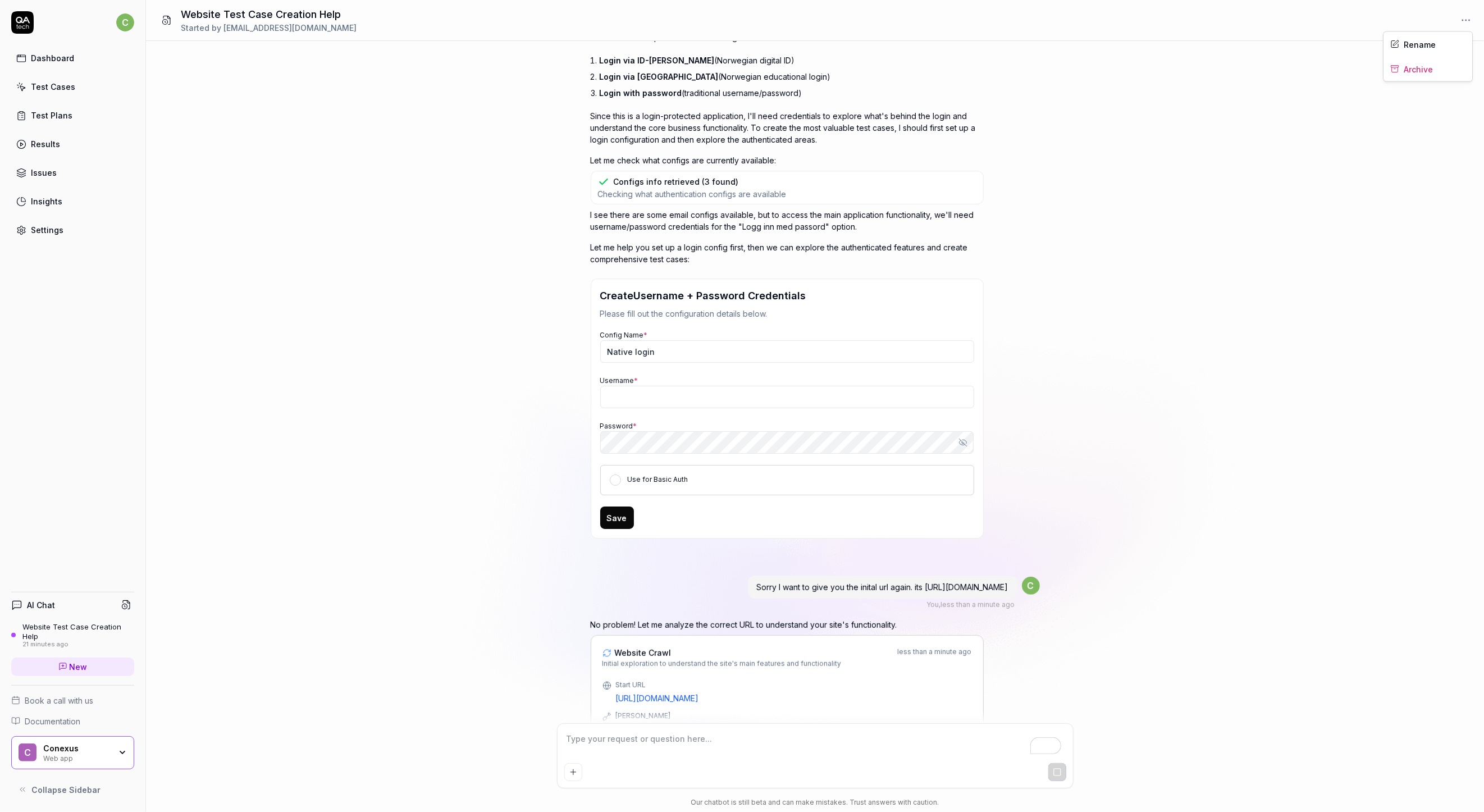
click at [1466, 18] on html "c Dashboard Test Cases Test Plans Results Issues Insights Settings AI Chat Webs…" at bounding box center [742, 406] width 1484 height 812
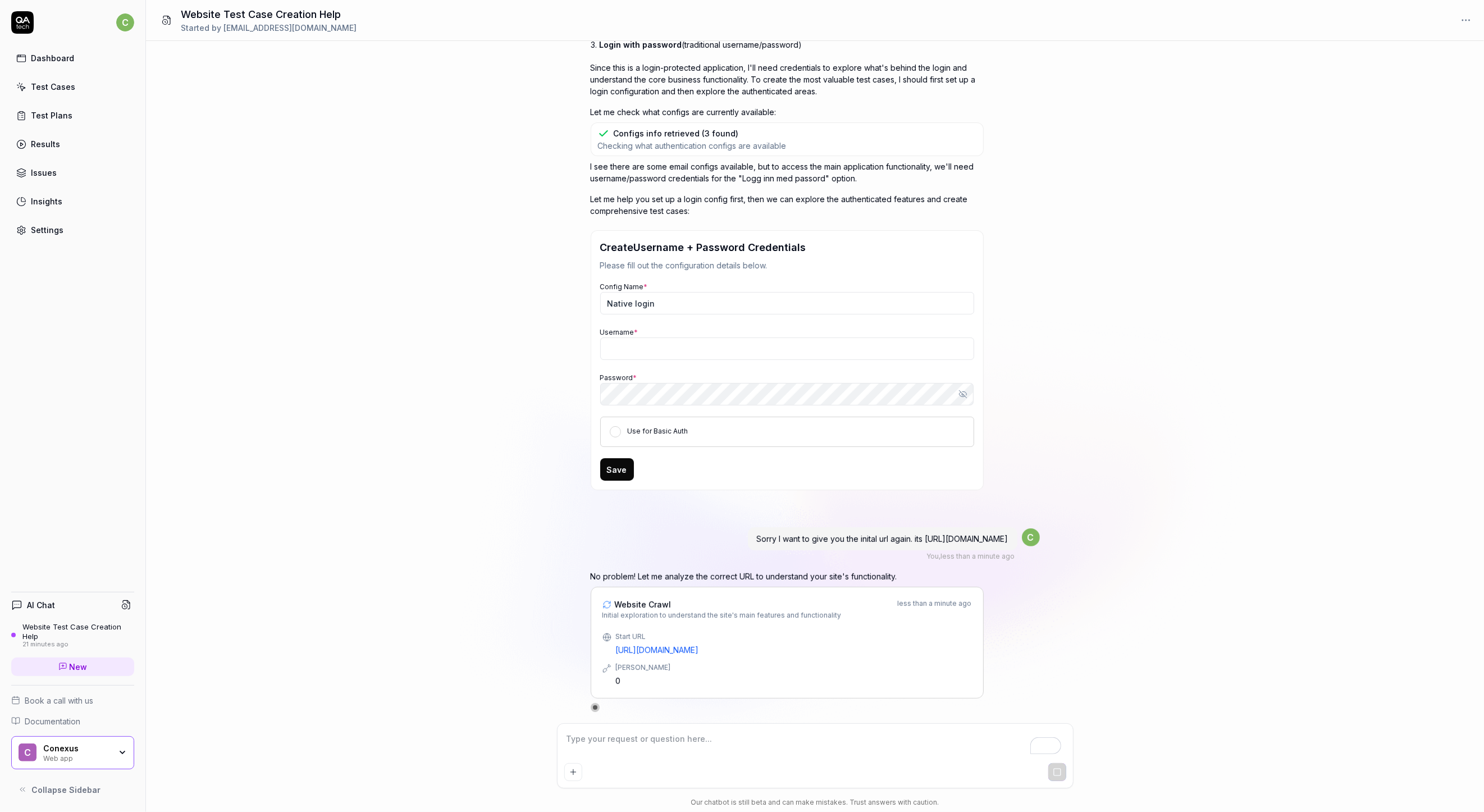
click at [1127, 231] on html "c Dashboard Test Cases Test Plans Results Issues Insights Settings AI Chat Webs…" at bounding box center [742, 406] width 1484 height 812
click at [665, 609] on span "Website Crawl" at bounding box center [643, 605] width 57 height 12
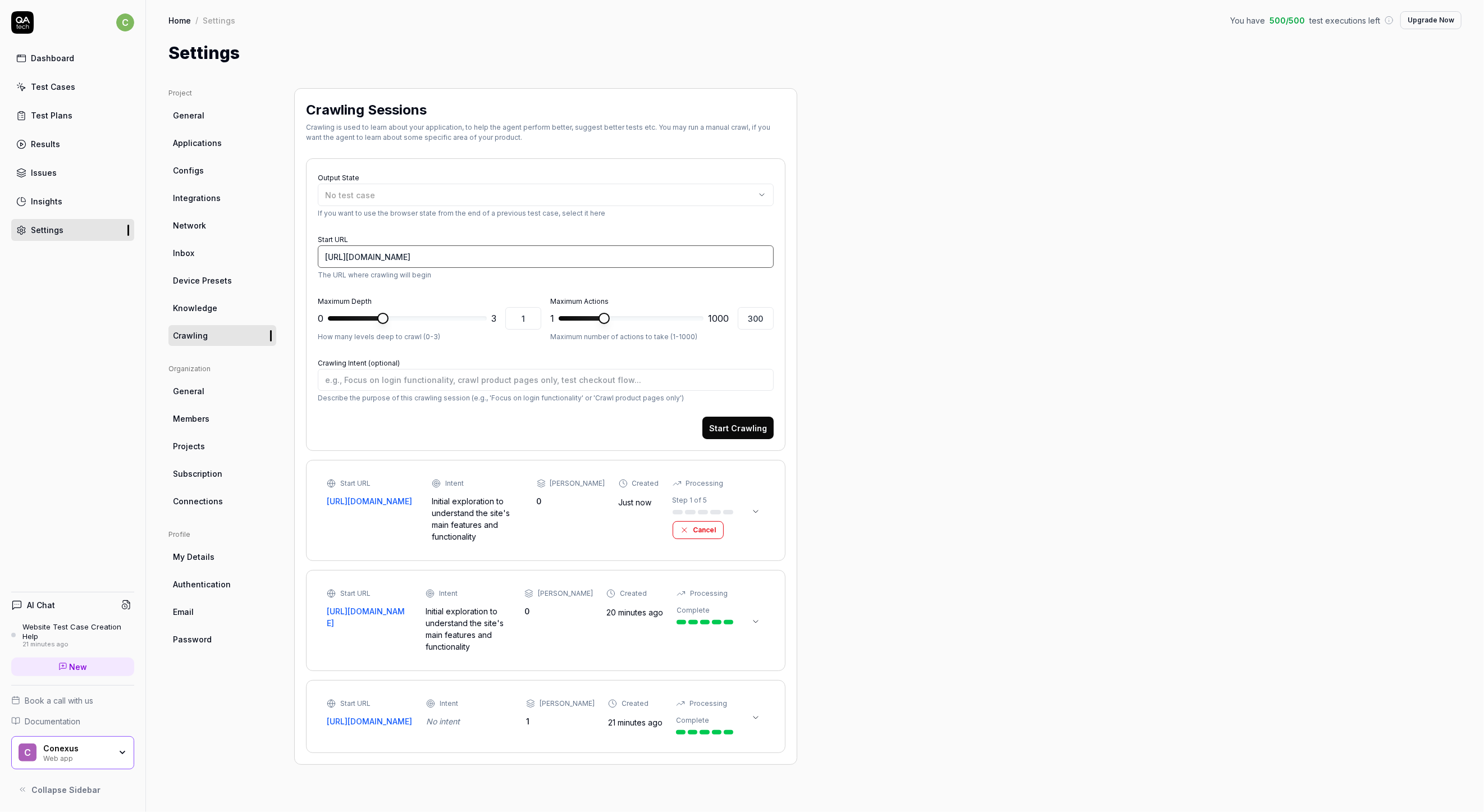
click at [356, 260] on input "https://s-followup-no-app-frontend.conexus.net/" at bounding box center [546, 256] width 456 height 23
click at [427, 317] on span at bounding box center [432, 318] width 11 height 11
click at [738, 425] on button "Start Crawling" at bounding box center [738, 428] width 72 height 23
click at [758, 616] on icon at bounding box center [756, 618] width 9 height 9
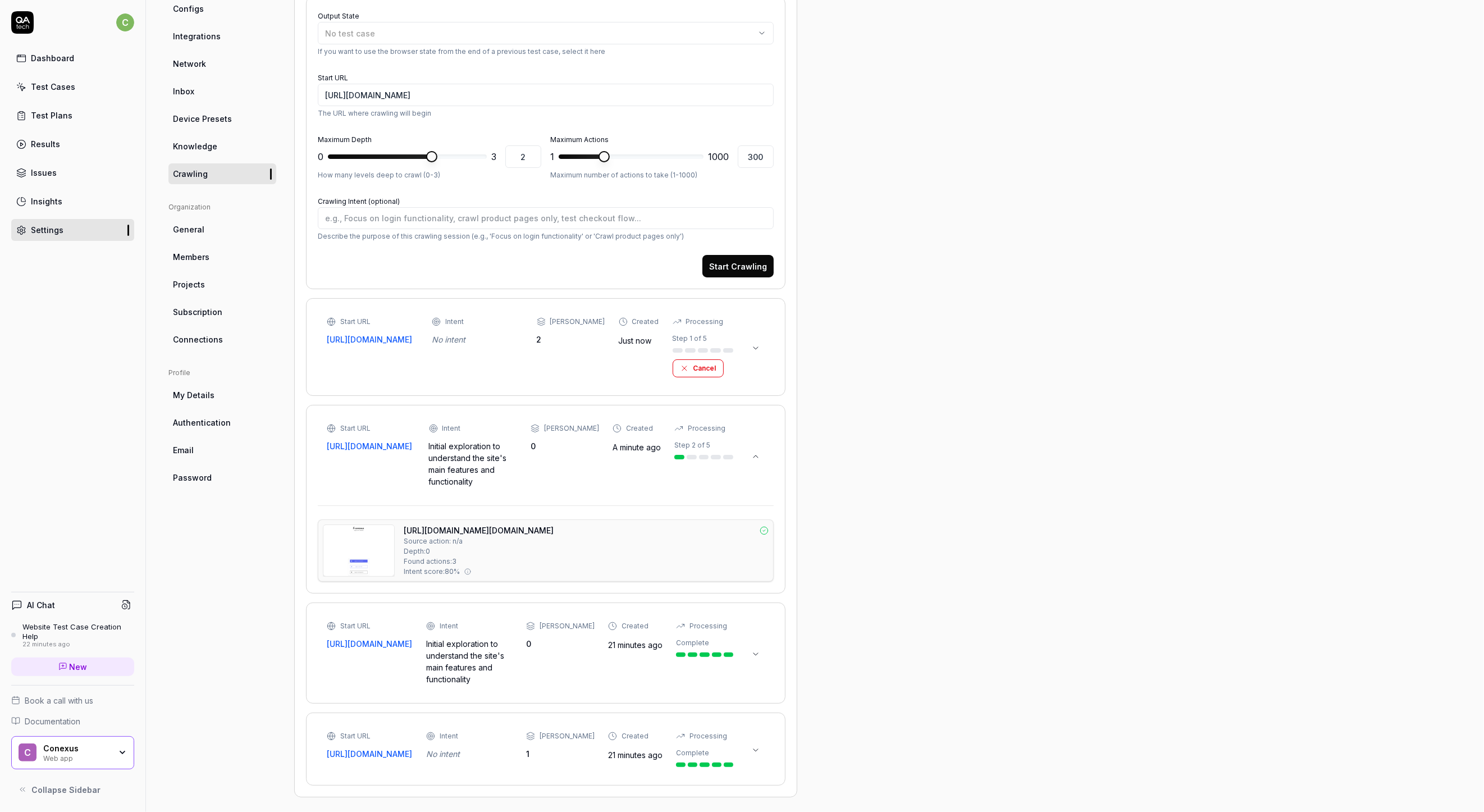
scroll to position [186, 0]
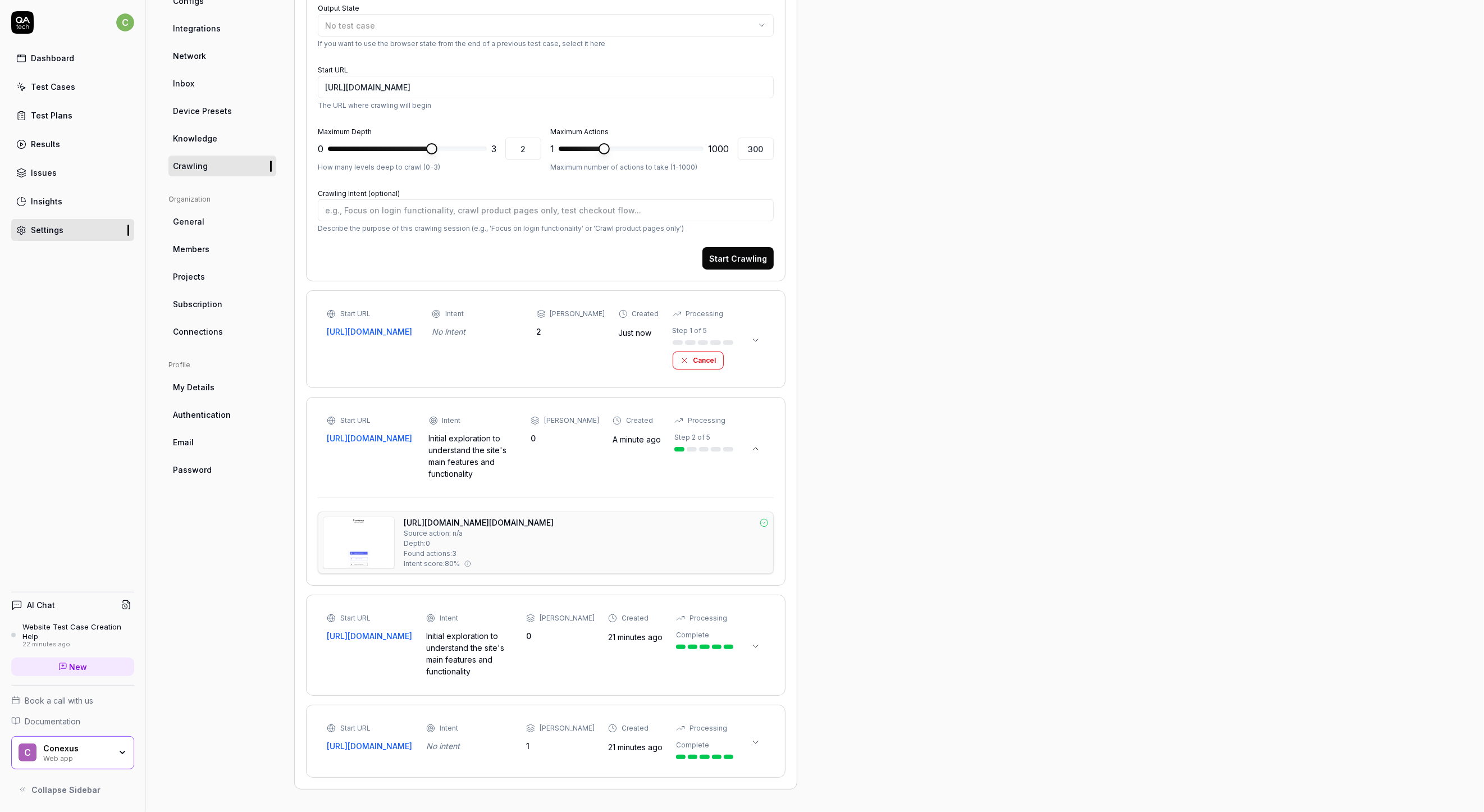
click at [754, 440] on button at bounding box center [756, 448] width 18 height 18
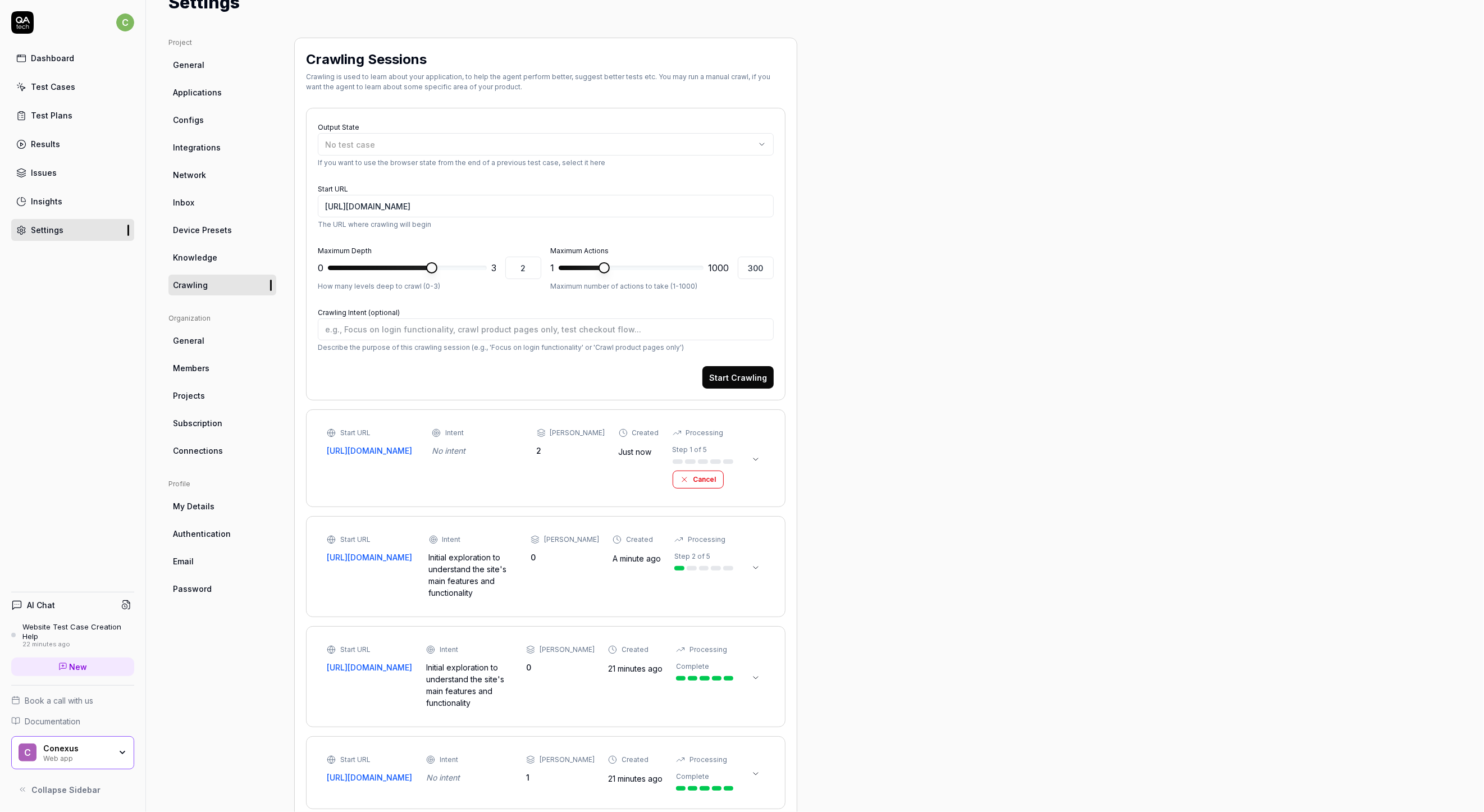
scroll to position [0, 0]
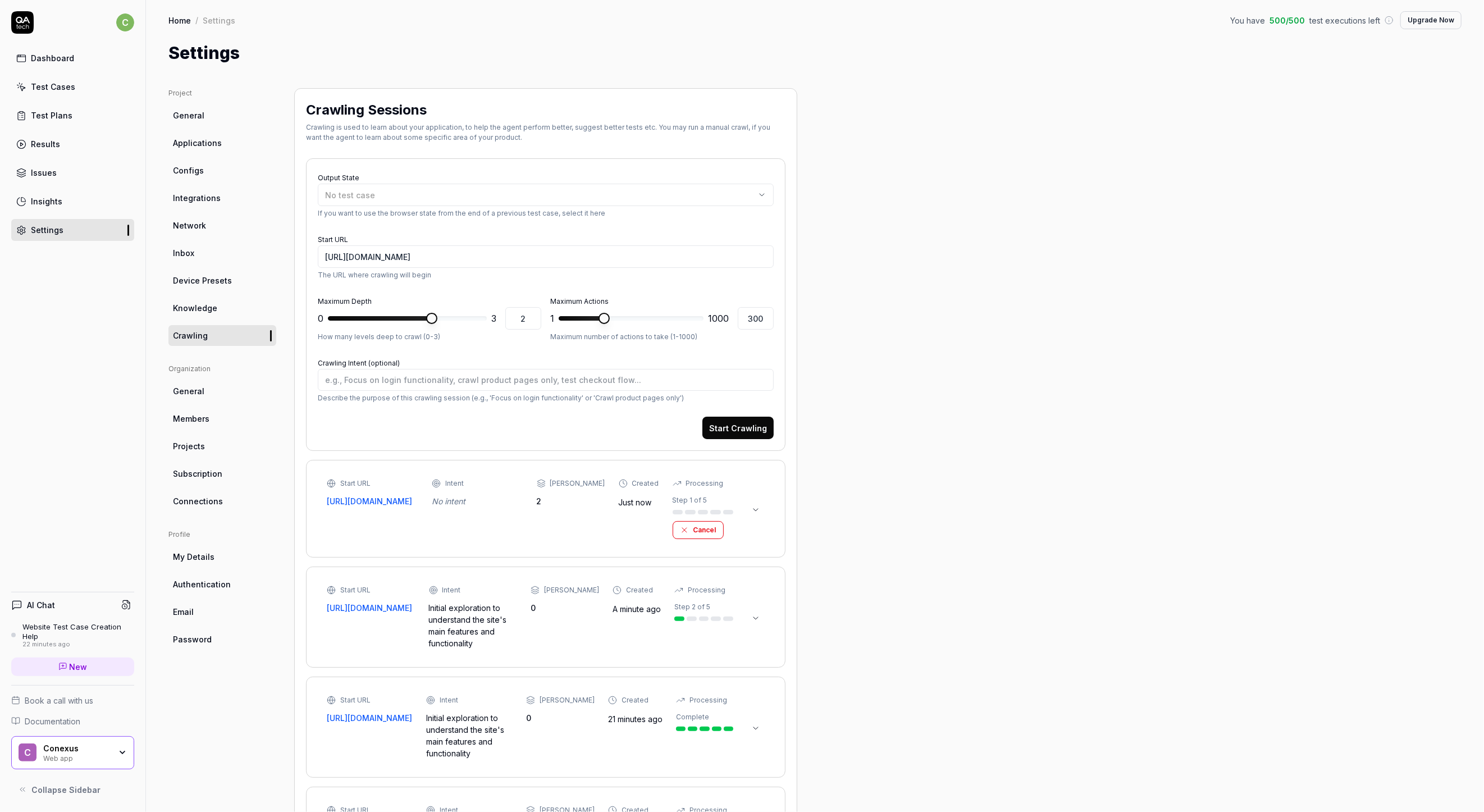
click at [413, 424] on div "Start Crawling" at bounding box center [546, 428] width 456 height 23
click at [55, 63] on div "Dashboard" at bounding box center [52, 58] width 43 height 12
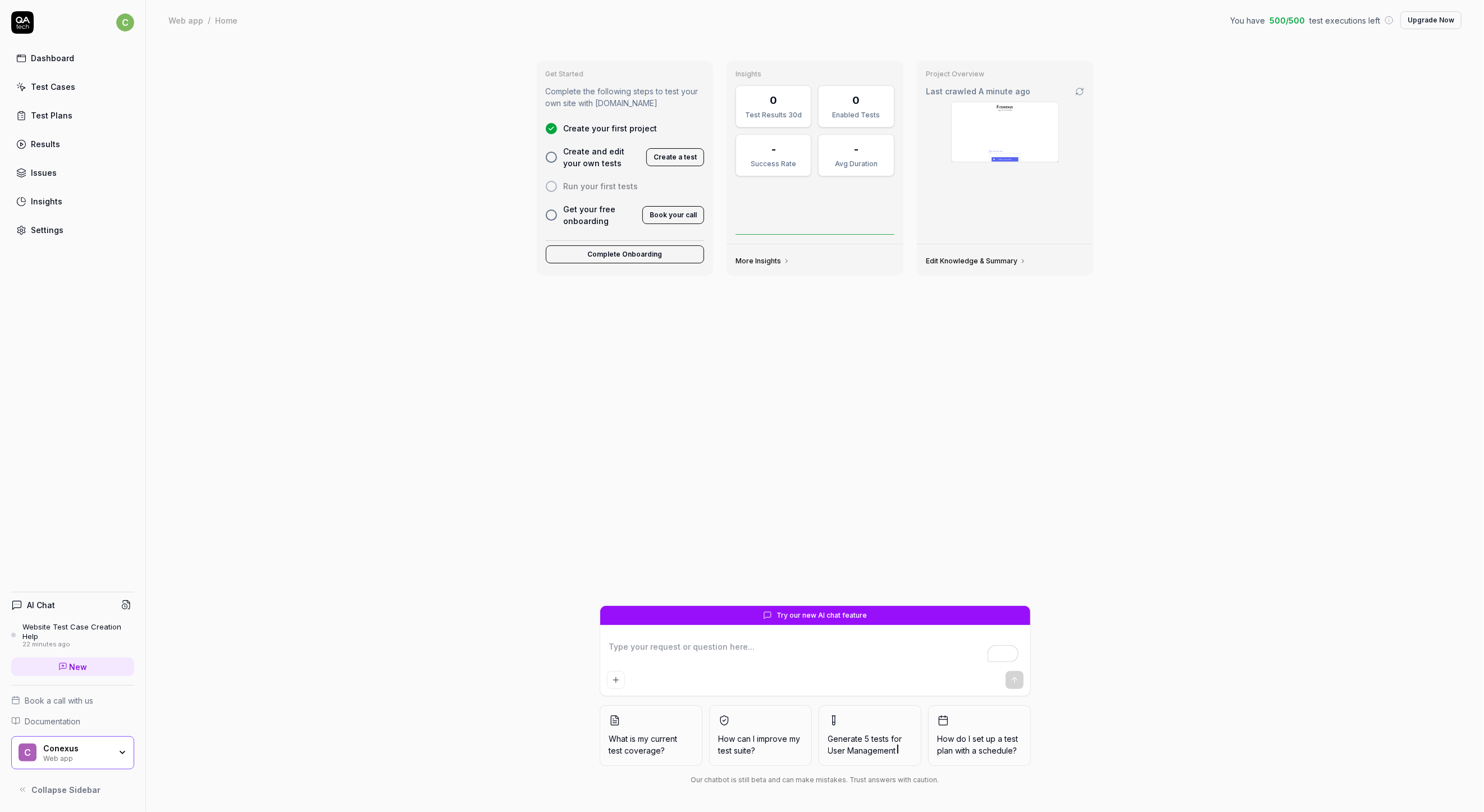
click at [74, 637] on div "Website Test Case Creation Help" at bounding box center [78, 631] width 112 height 18
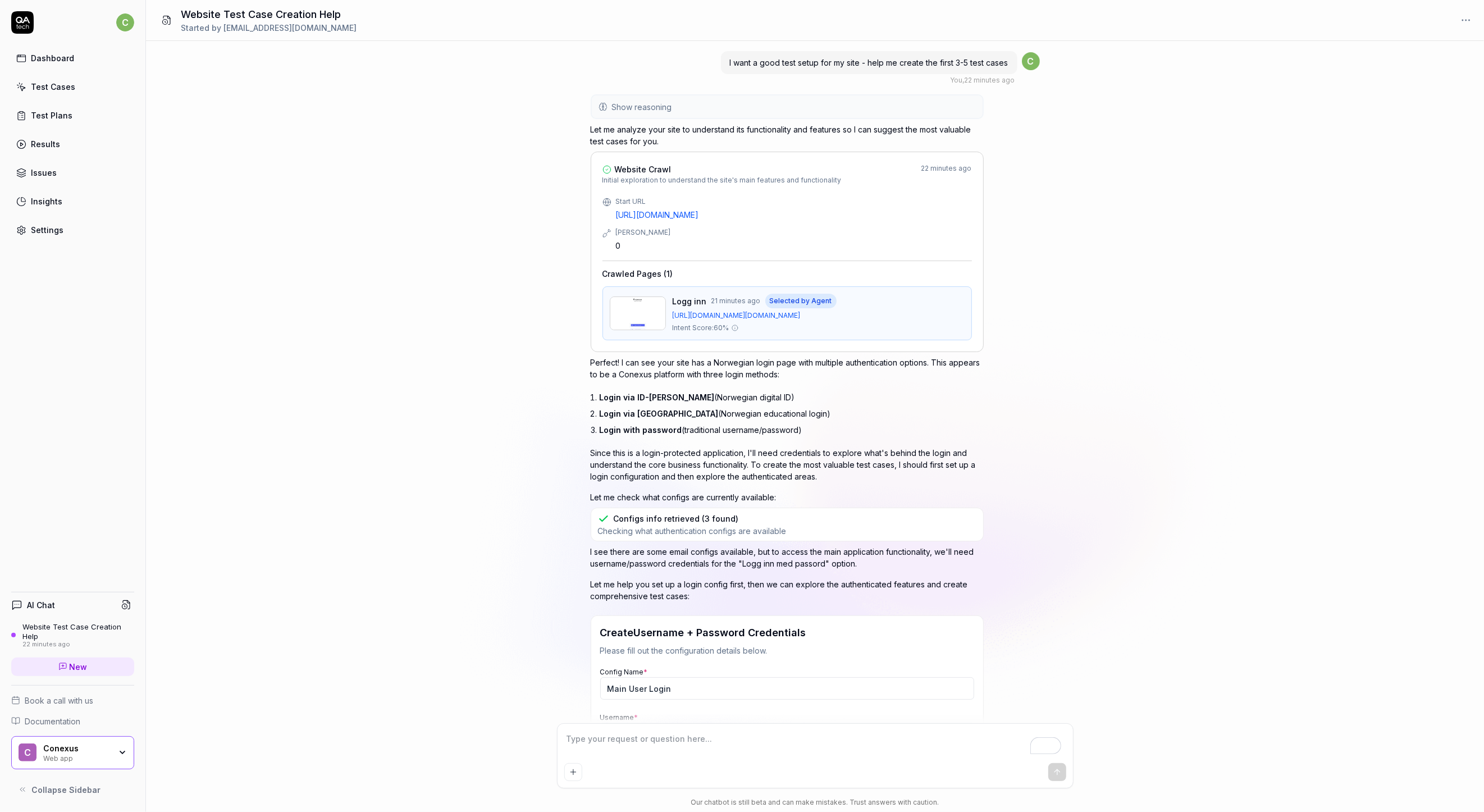
click at [754, 66] on div "I want a good test setup for my site - help me create the first 3-5 test cases" at bounding box center [869, 63] width 297 height 23
click at [754, 63] on span "I want a good test setup for my site - help me create the first 3-5 test cases" at bounding box center [869, 62] width 278 height 9
copy span "I want a good test setup for my site - help me create the first 3-5 test cases"
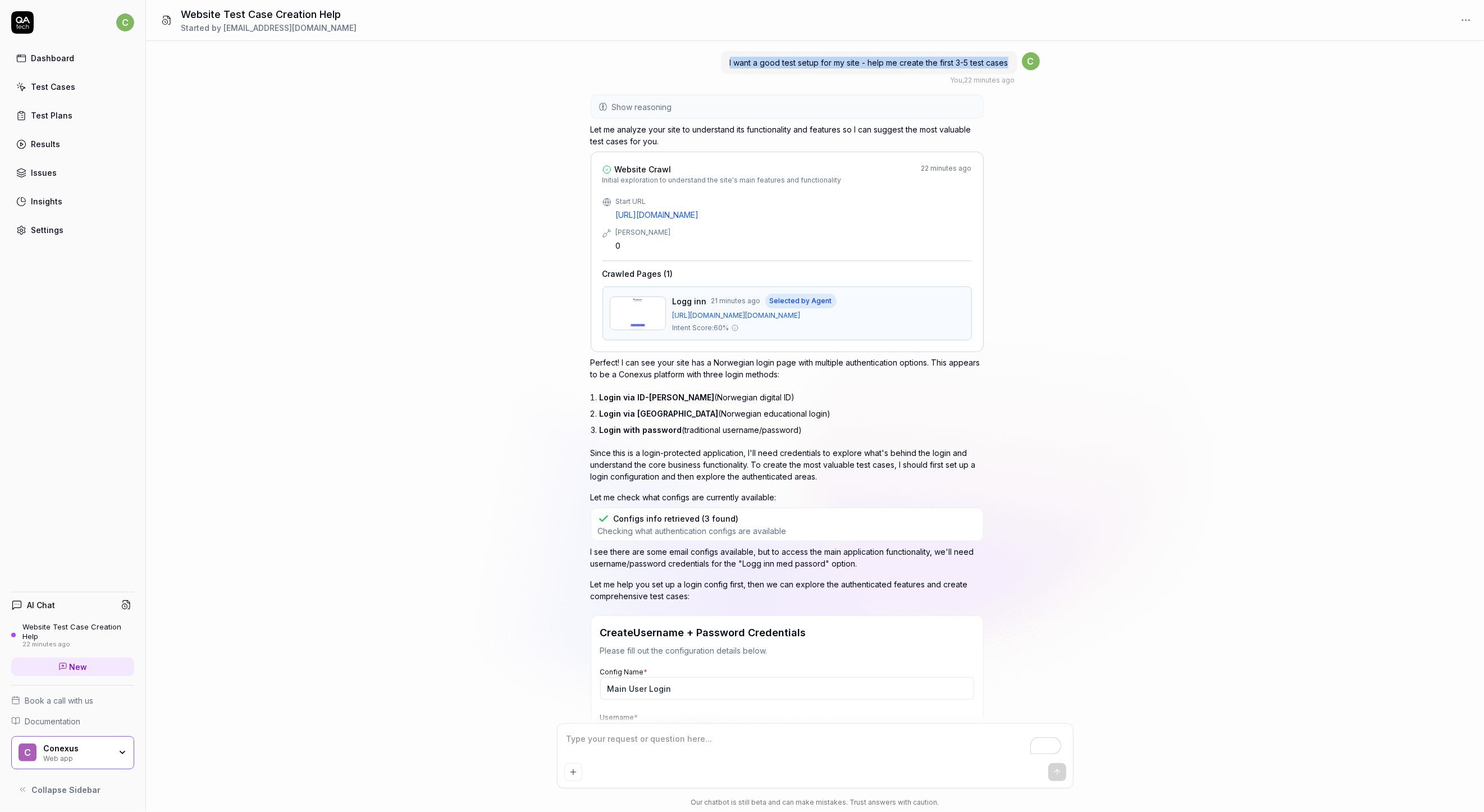
click at [94, 664] on link "New" at bounding box center [72, 666] width 123 height 18
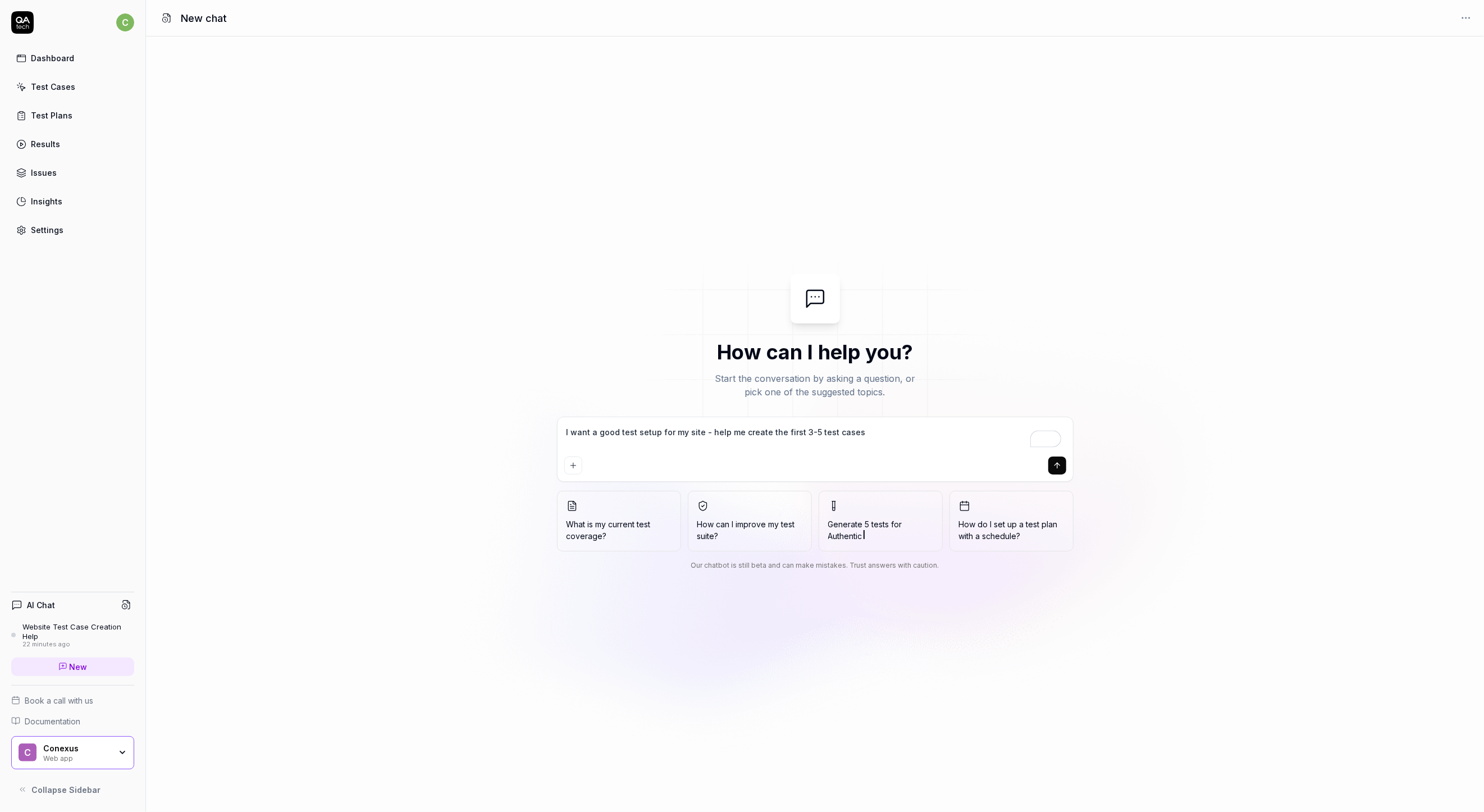
type textarea "I want a good test setup for my site - help me create the first 3-5 test cases"
type textarea "*"
type textarea "I want a good test setup for my site - help me create the first 3-5 test cases"
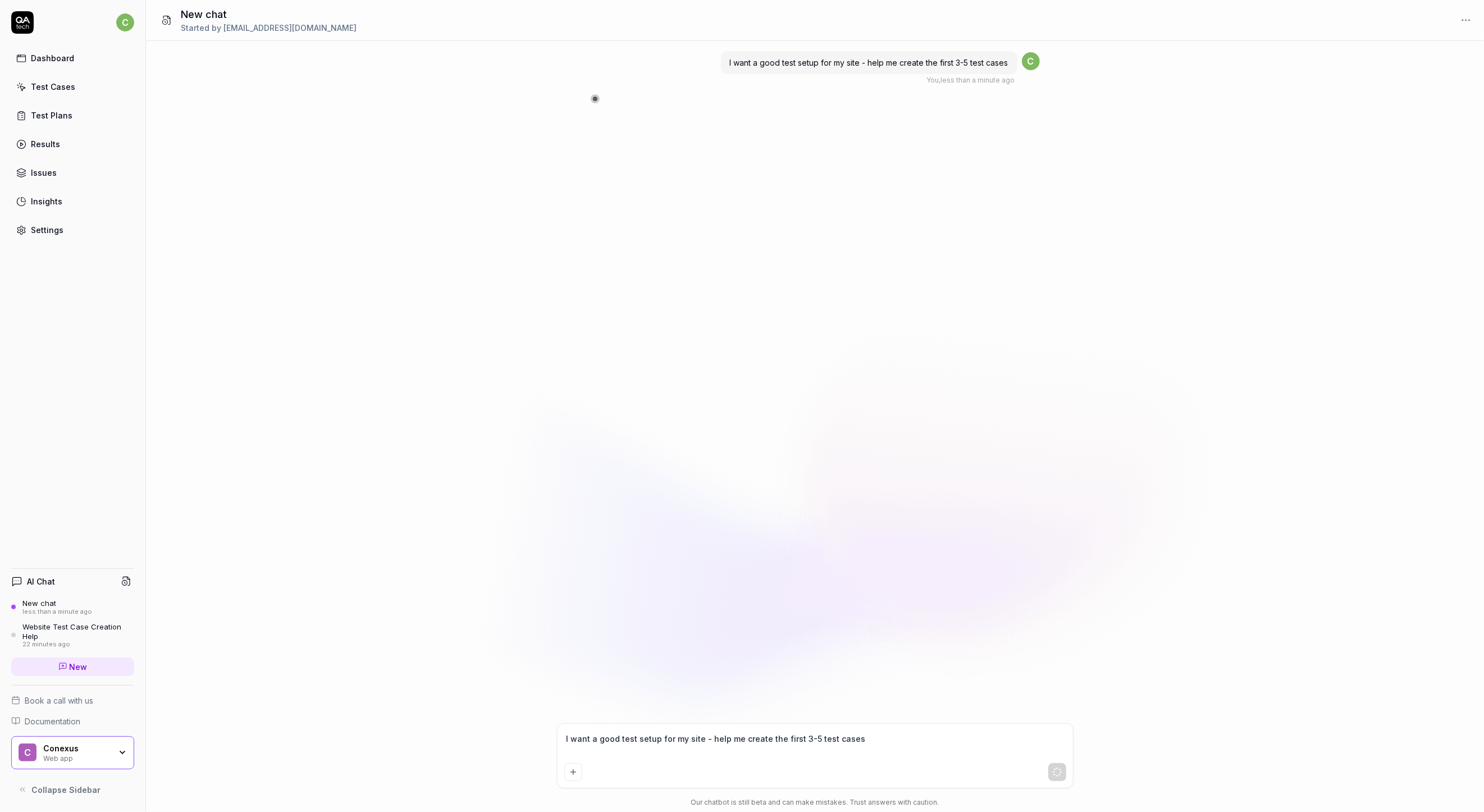
click at [73, 627] on div "Website Test Case Creation Help" at bounding box center [78, 631] width 112 height 18
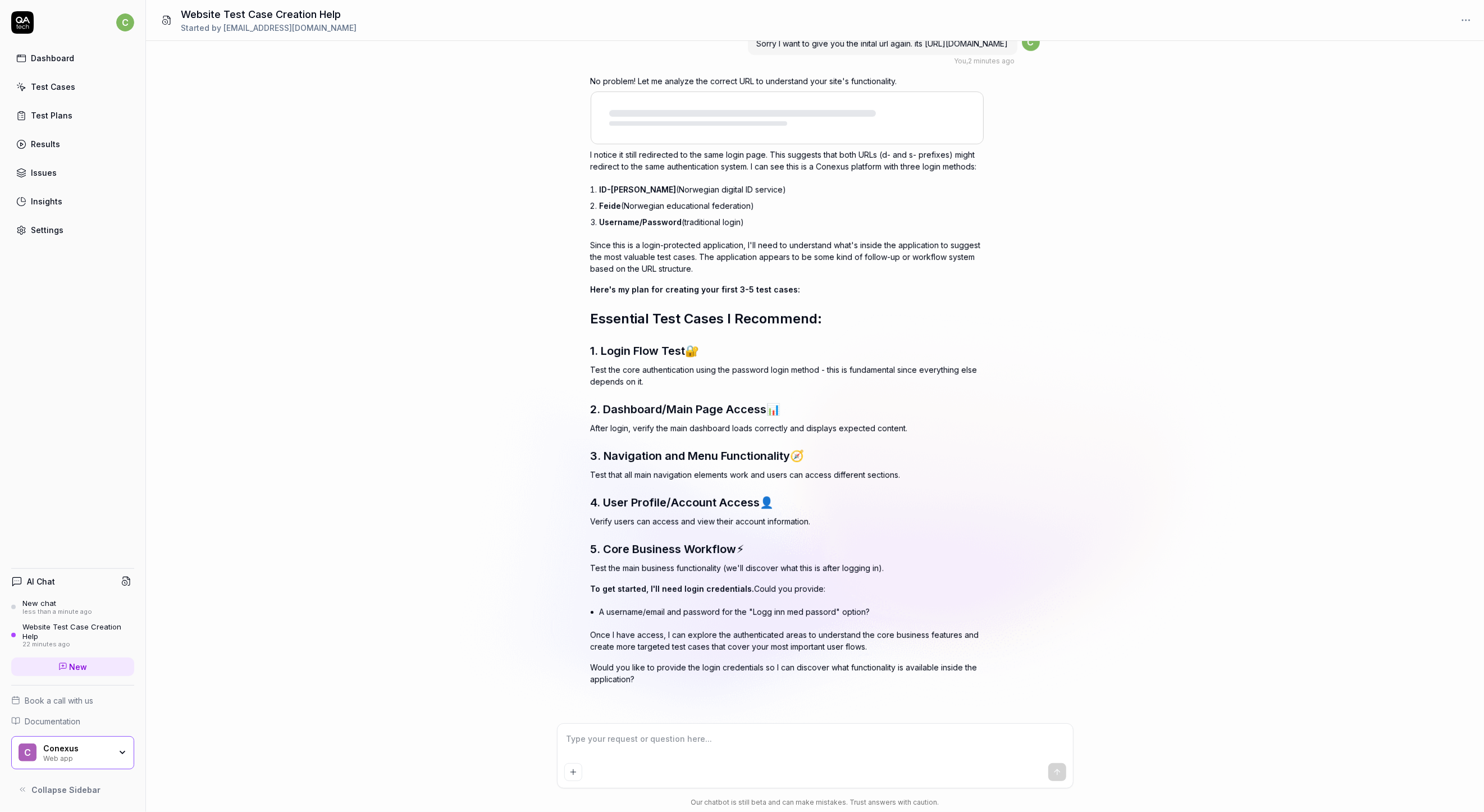
scroll to position [891, 0]
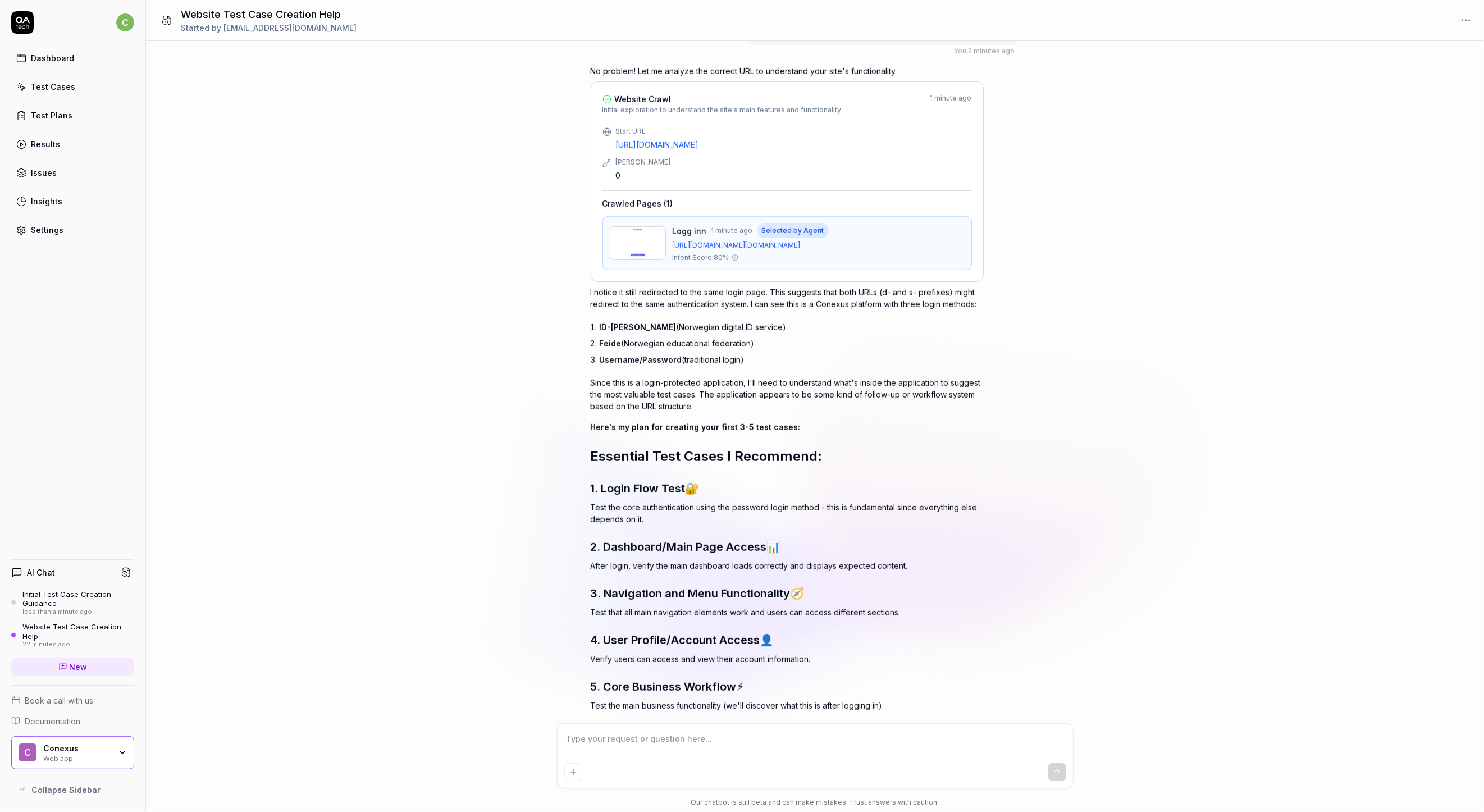
click at [1474, 23] on html "c Dashboard Test Cases Test Plans Results Issues Insights Settings AI Chat Init…" at bounding box center [742, 406] width 1484 height 812
click at [1420, 61] on div "Archive" at bounding box center [1428, 69] width 88 height 25
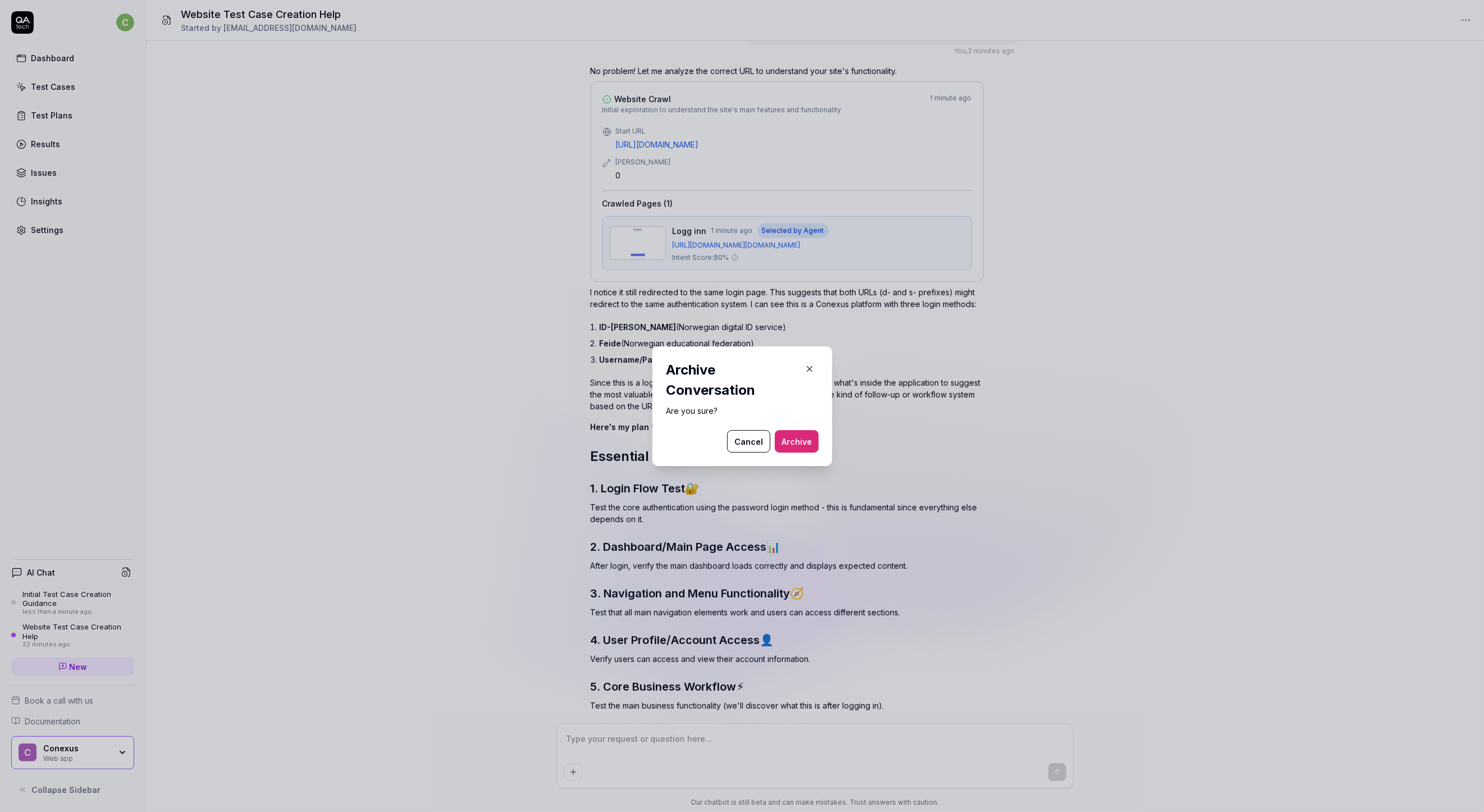
click at [789, 435] on button "Archive" at bounding box center [797, 441] width 44 height 23
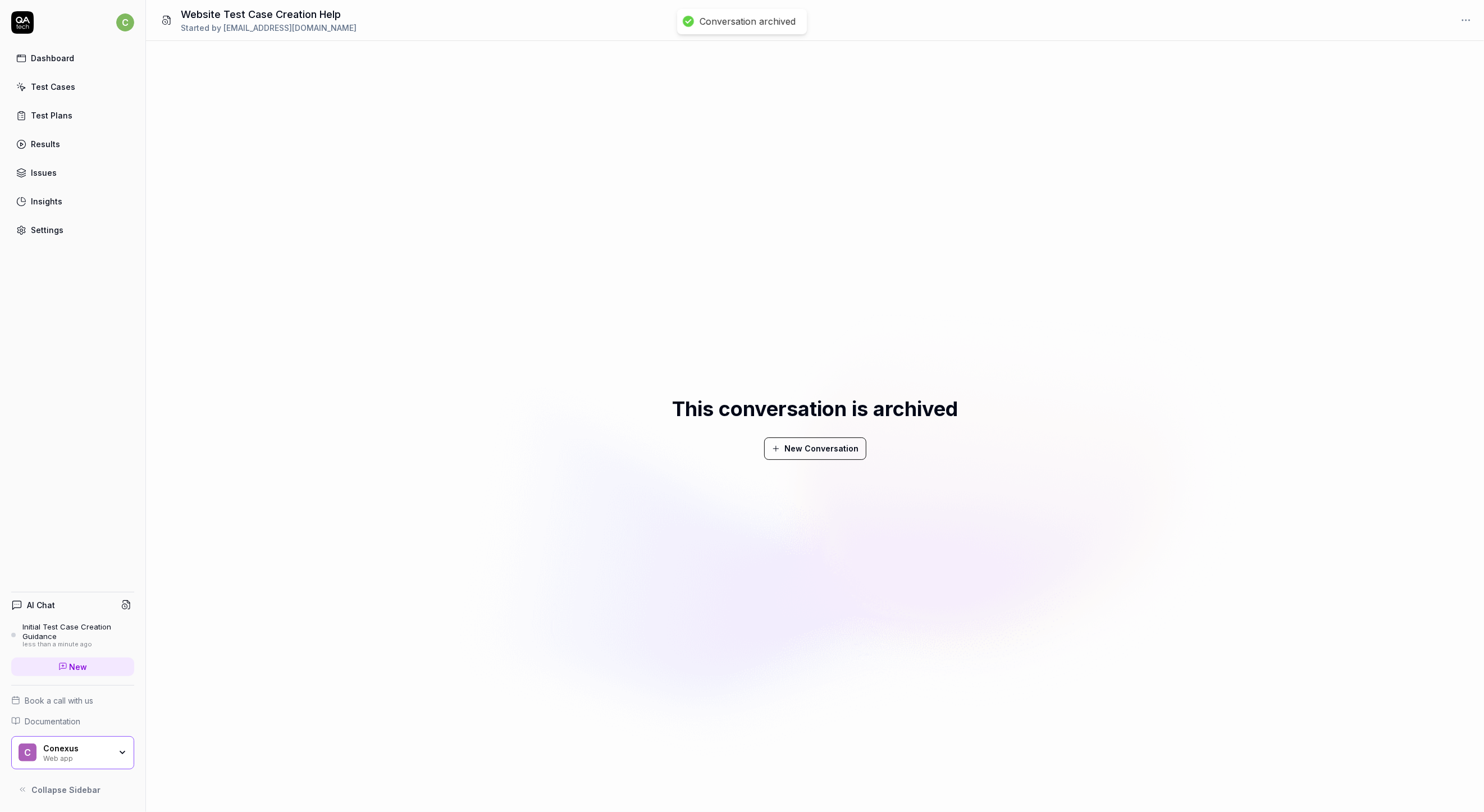
click at [36, 630] on div "Initial Test Case Creation Guidance" at bounding box center [78, 631] width 112 height 18
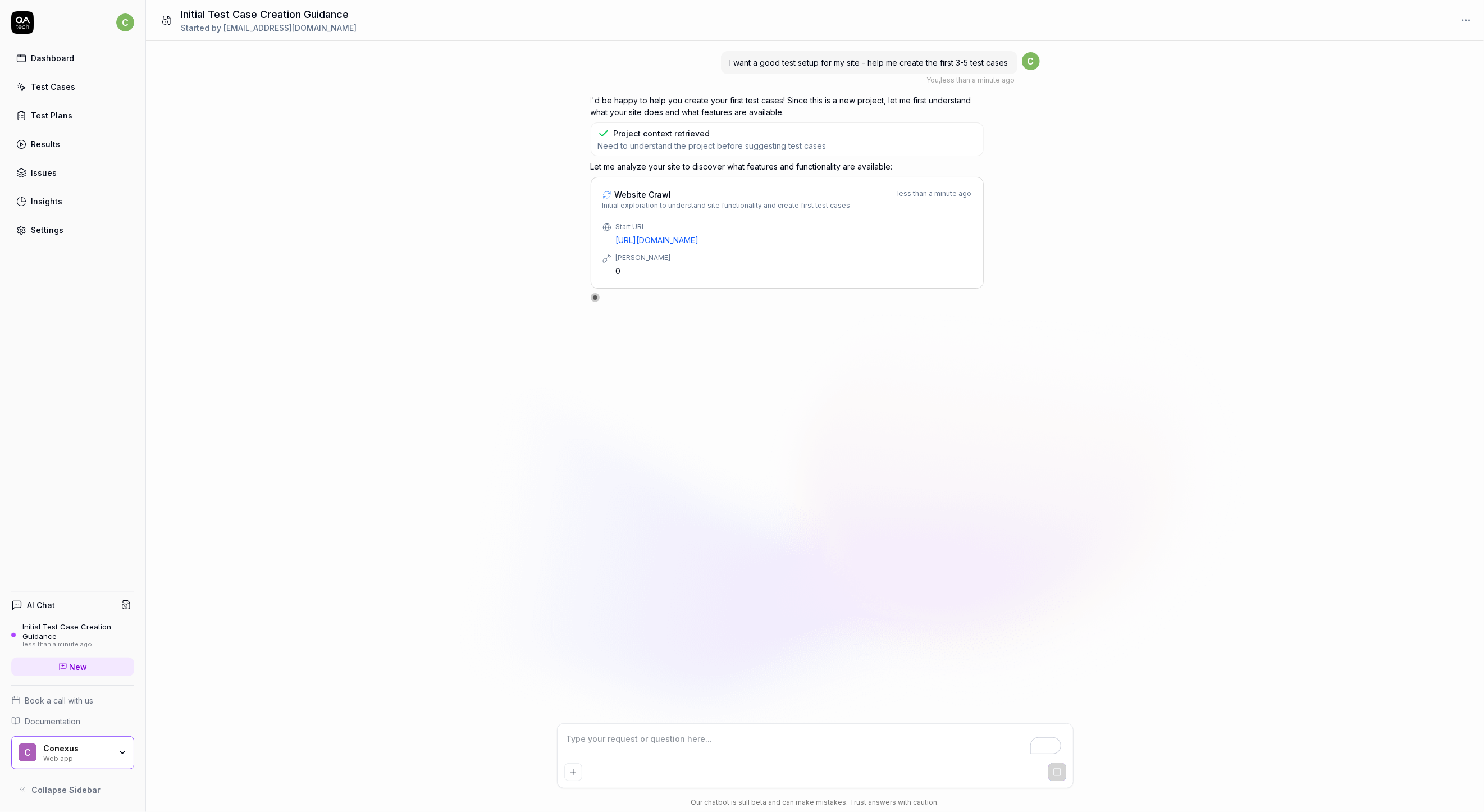
click at [872, 243] on link "[URL][DOMAIN_NAME]" at bounding box center [795, 240] width 356 height 12
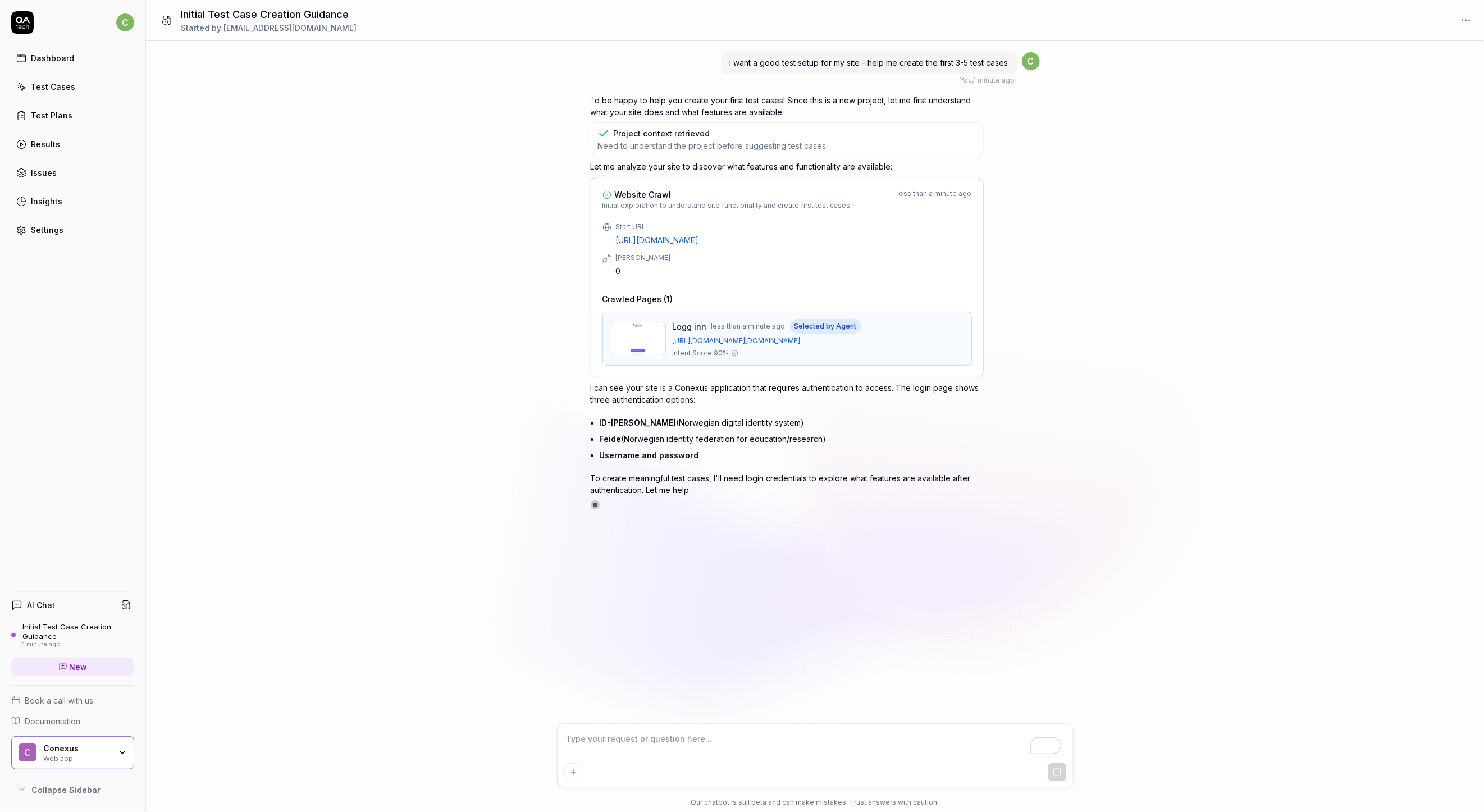
click at [642, 734] on textarea "To enrich screen reader interactions, please activate Accessibility in Grammarl…" at bounding box center [815, 744] width 502 height 28
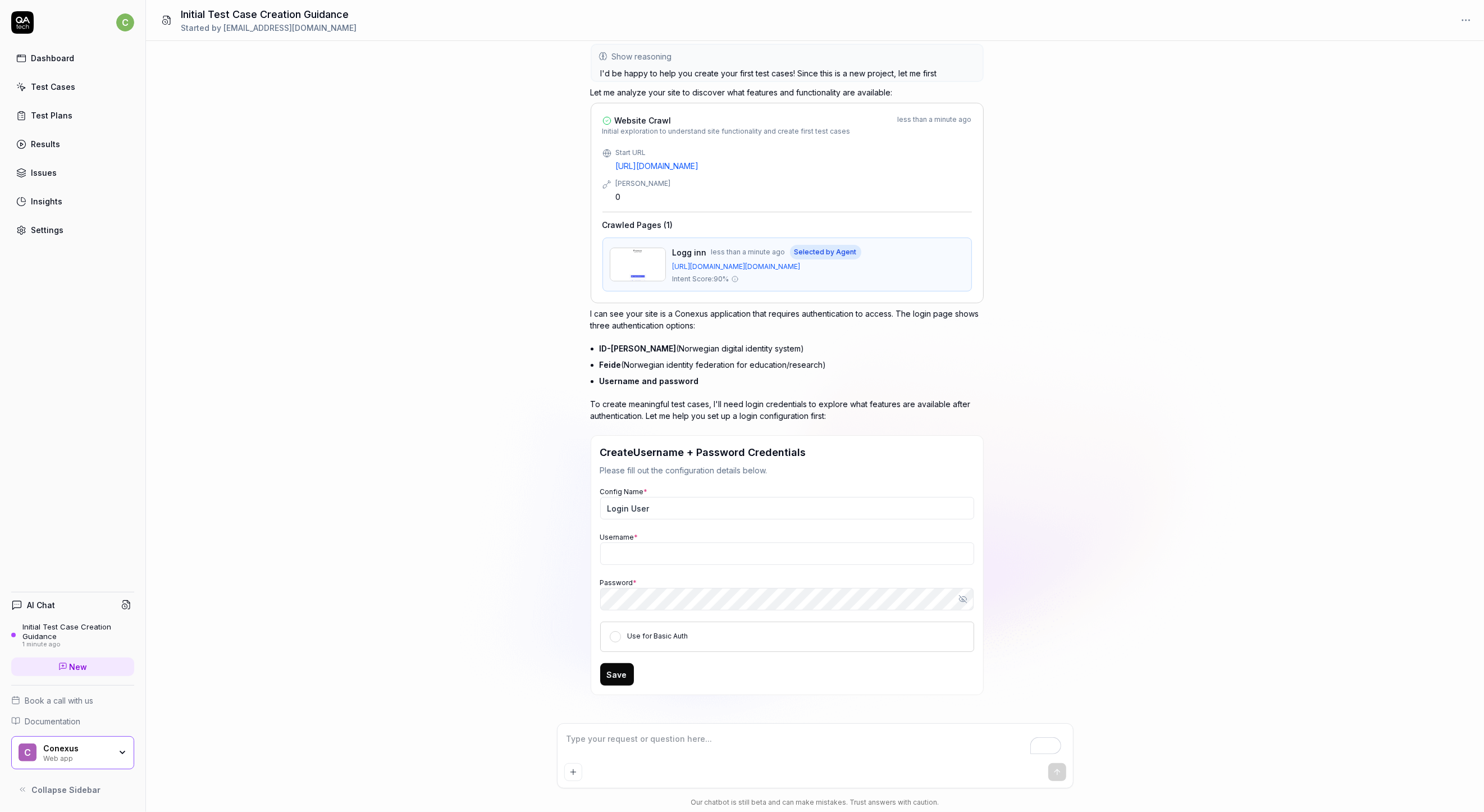
scroll to position [46, 0]
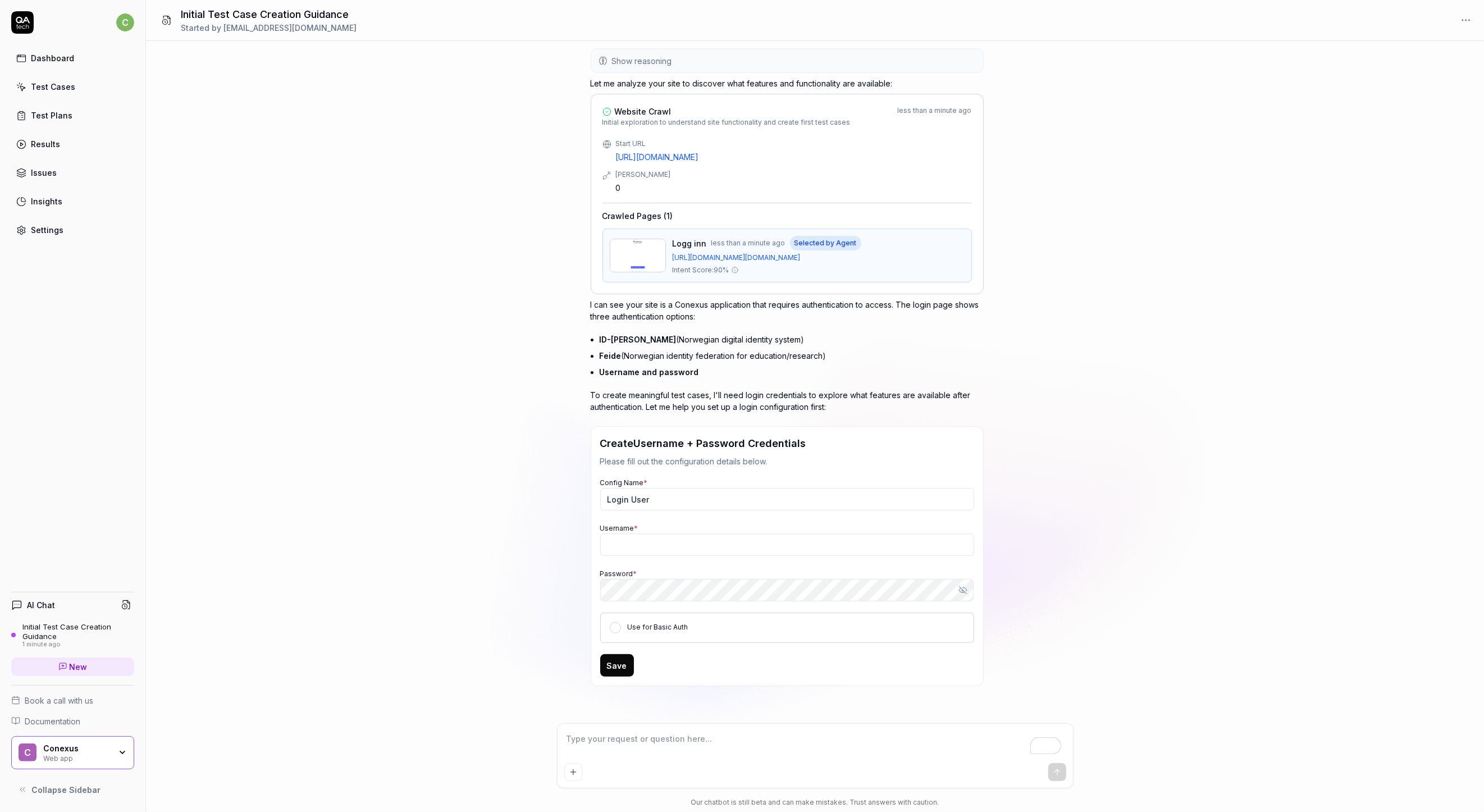
click at [658, 739] on textarea "To enrich screen reader interactions, please activate Accessibility in Grammarl…" at bounding box center [815, 744] width 502 height 28
type textarea "*"
type textarea "S"
type textarea "*"
type textarea "So"
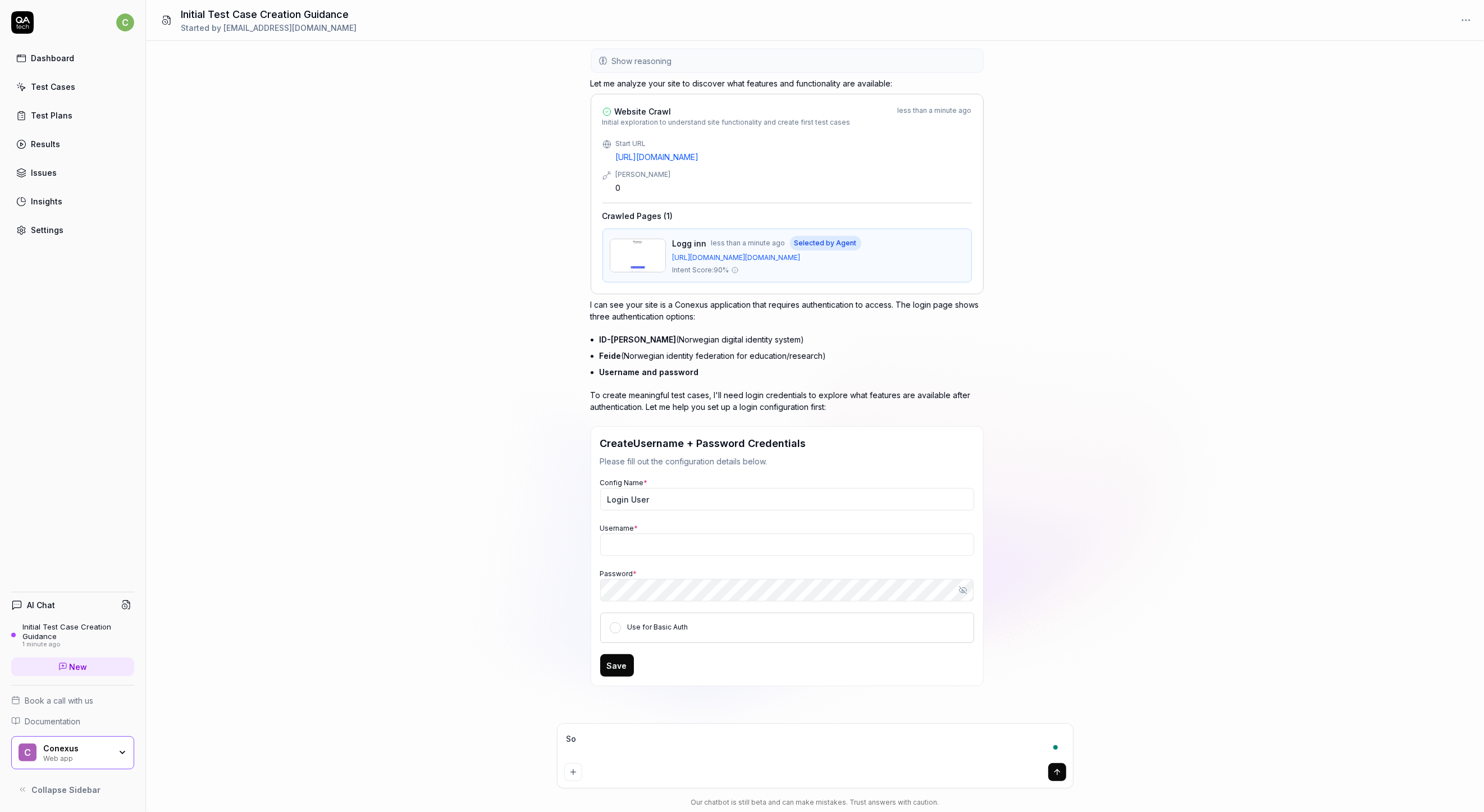
type textarea "*"
type textarea "Sor"
type textarea "*"
type textarea "Sorr"
type textarea "*"
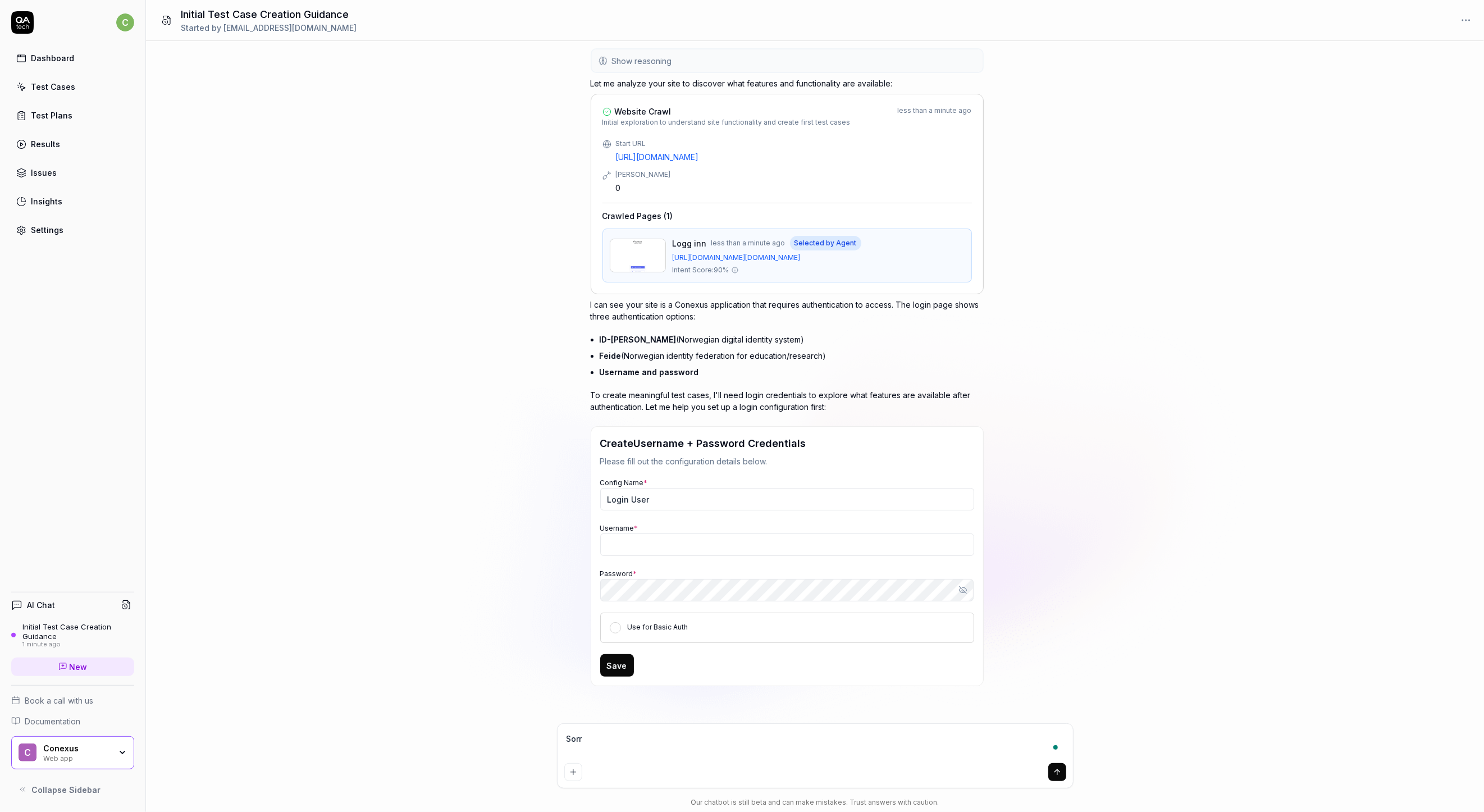
type textarea "Sorry"
type textarea "*"
type textarea "Sorry"
type textarea "*"
type textarea "Sorry t"
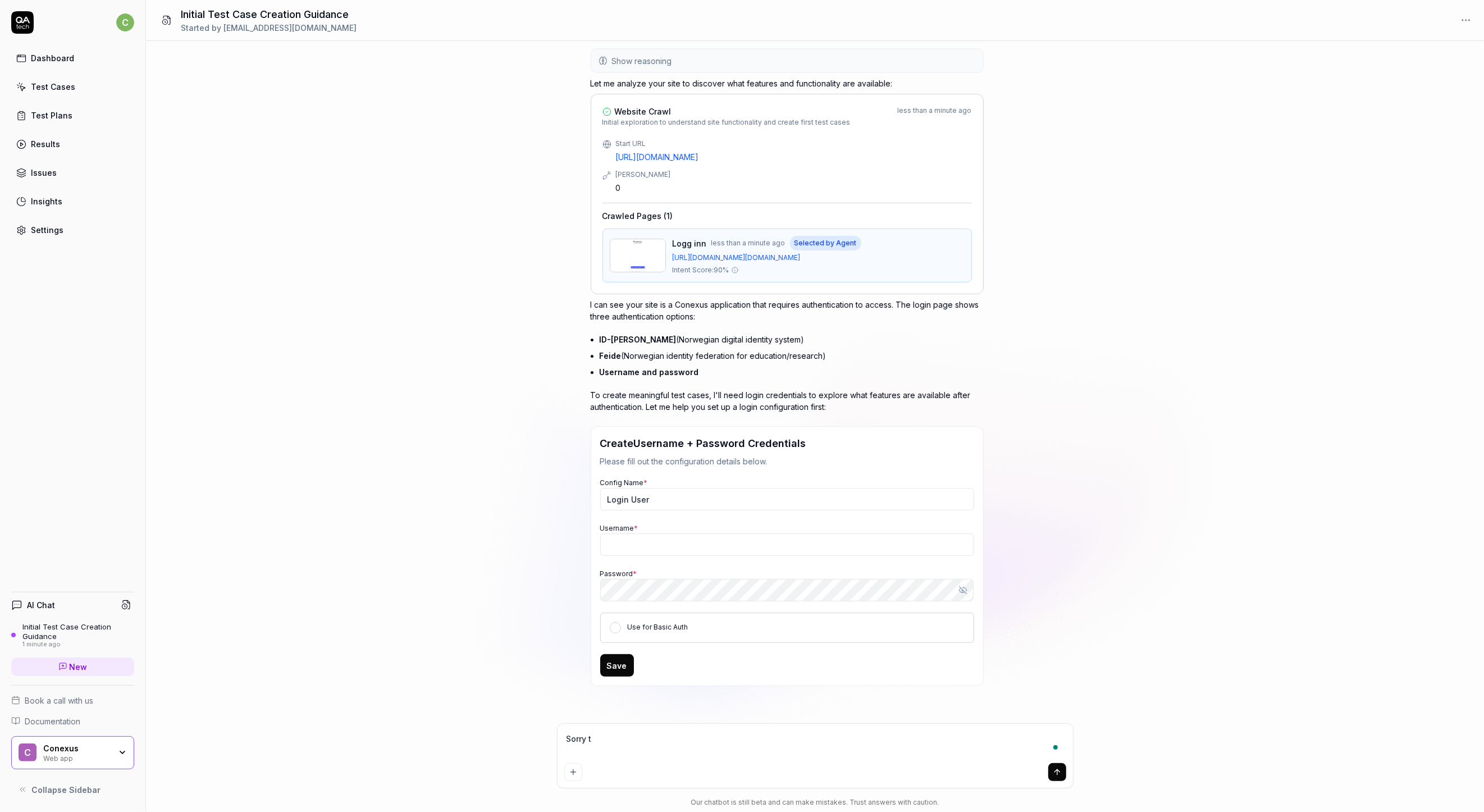
type textarea "*"
type textarea "Sorry th"
type textarea "*"
type textarea "Sorry the"
type textarea "*"
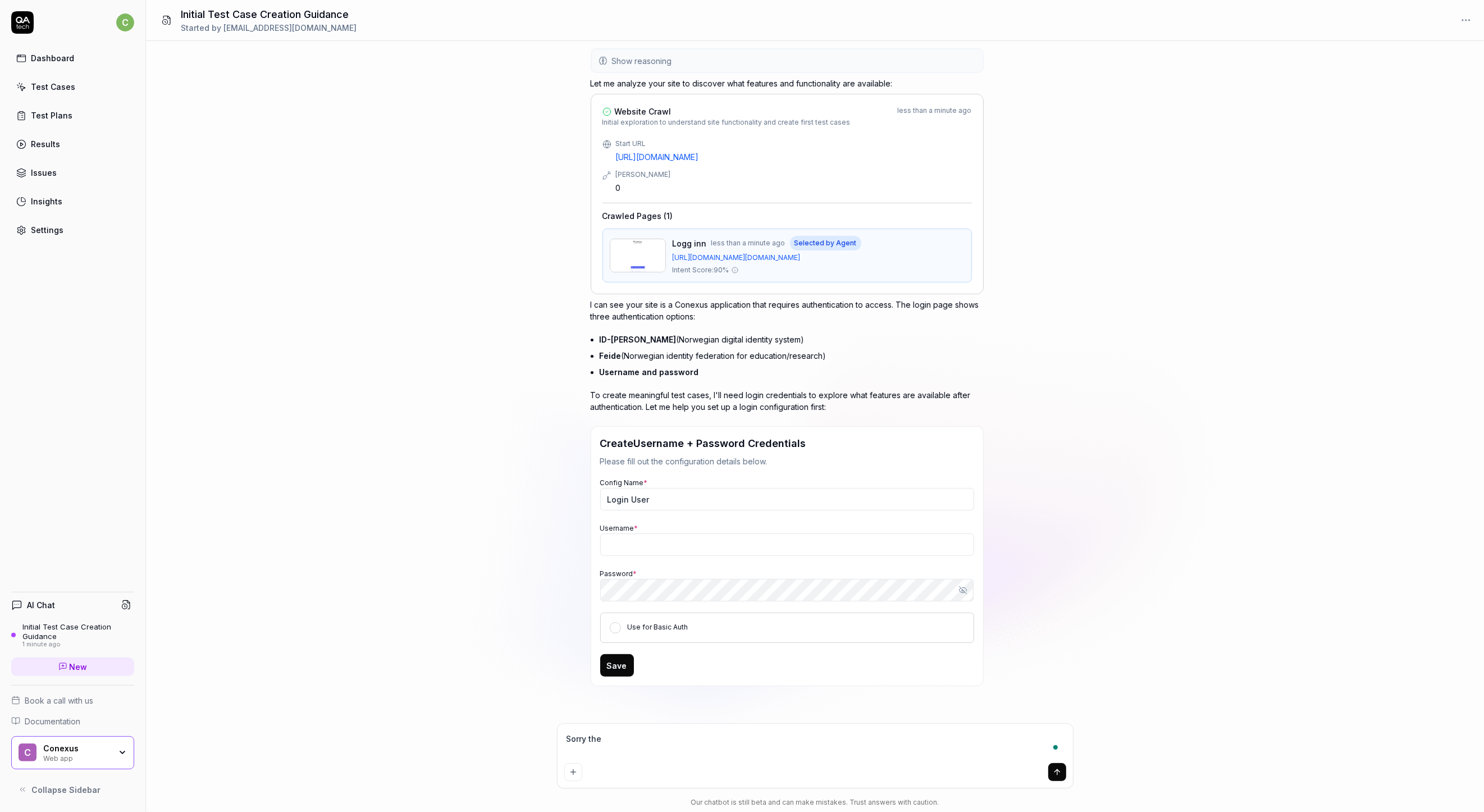
type textarea "Sorry the"
type textarea "*"
type textarea "Sorry the u"
type textarea "*"
type textarea "Sorry the ur"
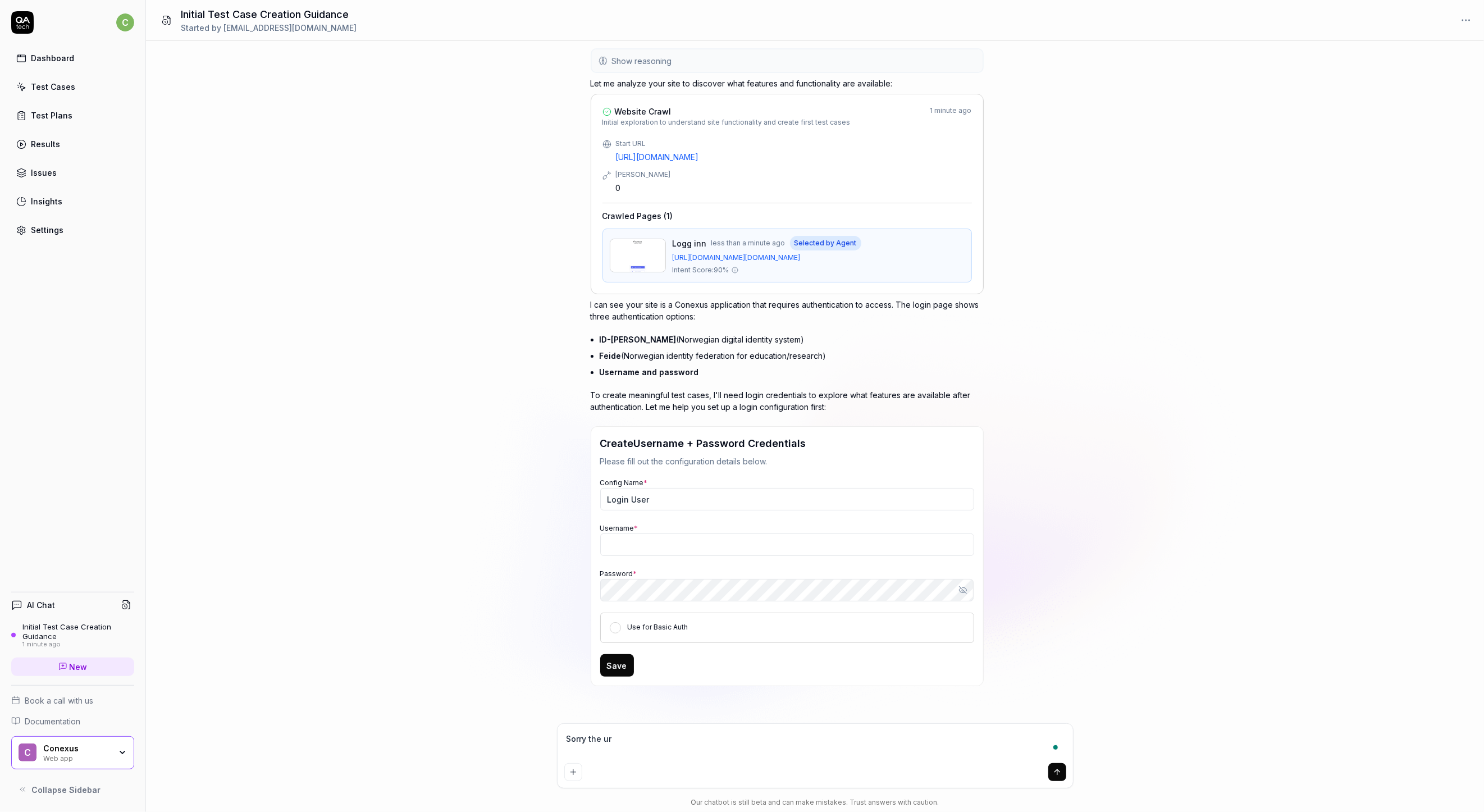
type textarea "*"
type textarea "Sorry the url"
type textarea "*"
type textarea "Sorry the url"
type textarea "*"
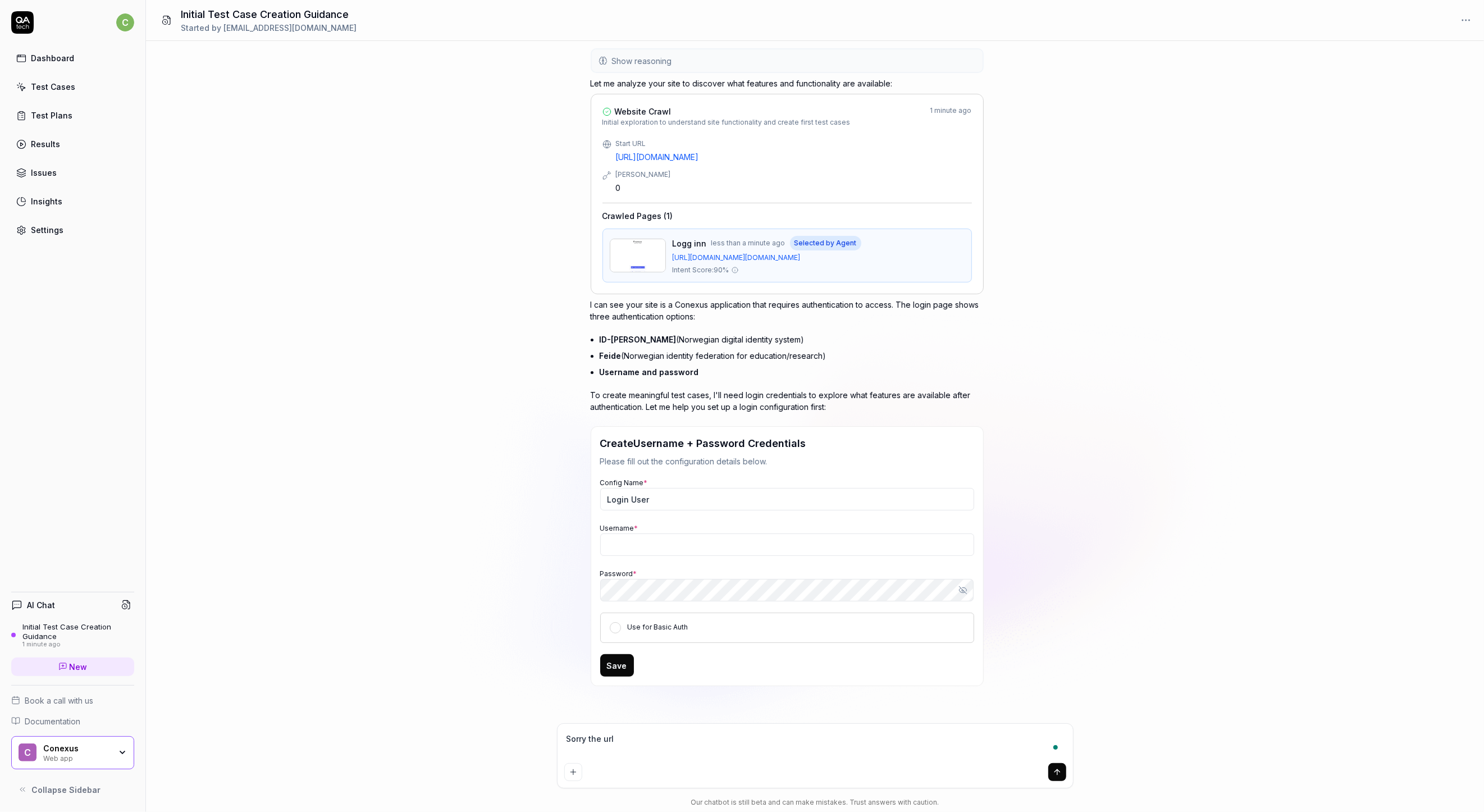
type textarea "Sorry the url i"
type textarea "*"
type textarea "Sorry the url is"
type textarea "*"
type textarea "Sorry the url is"
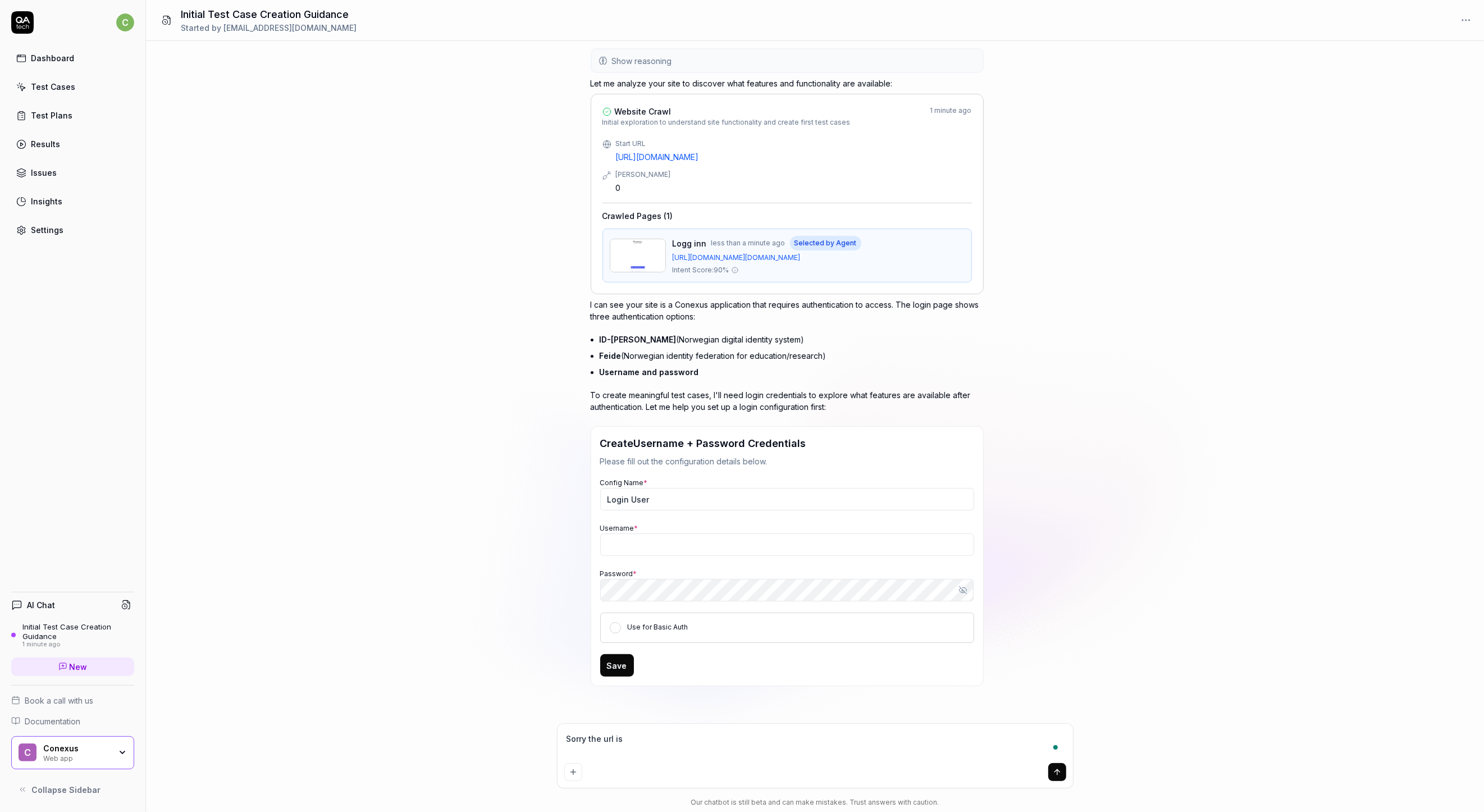
type textarea "*"
type textarea "Sorry the url is i"
type textarea "*"
type textarea "Sorry the url is in"
type textarea "*"
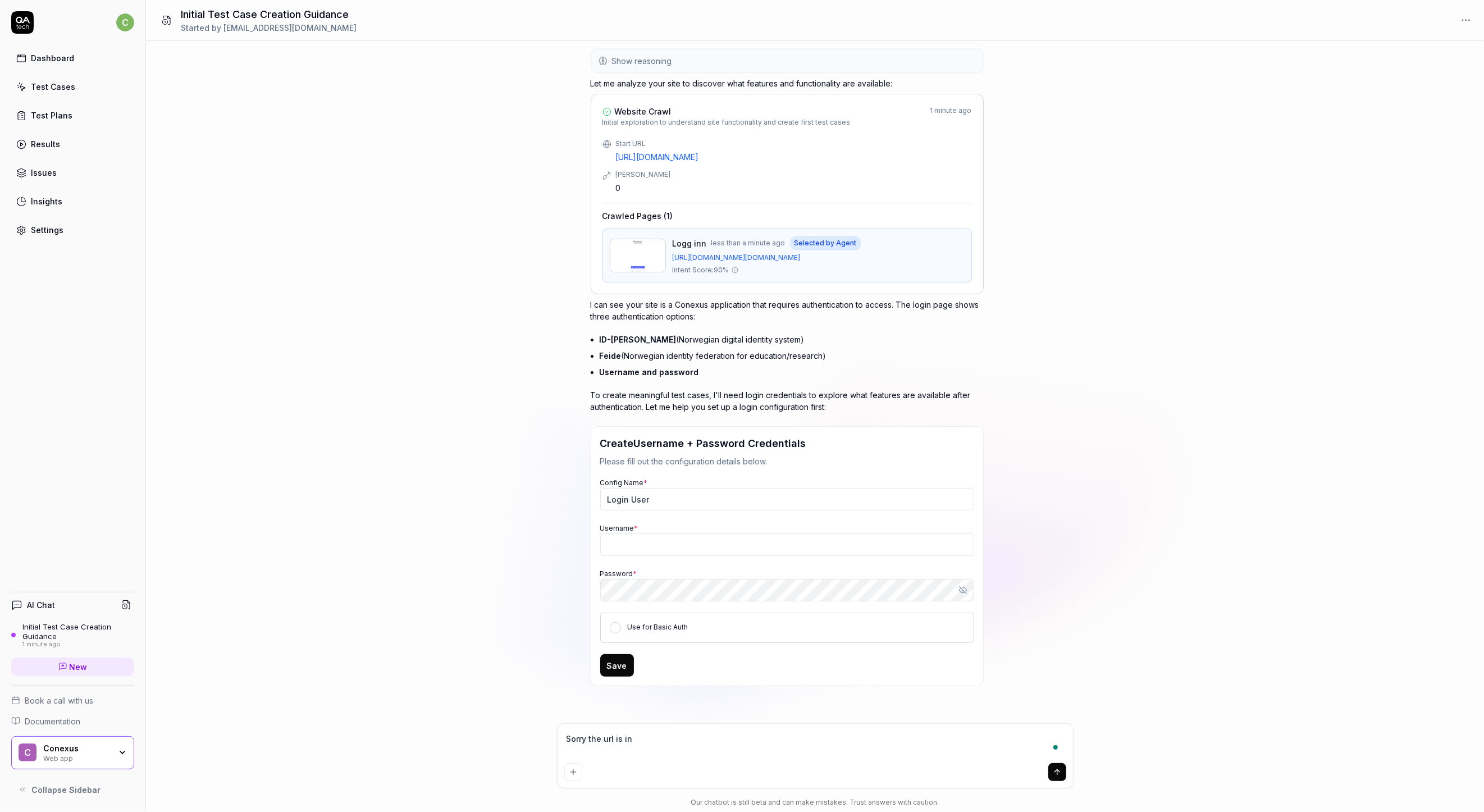
type textarea "Sorry the url is inc"
type textarea "*"
type textarea "Sorry the url is inco"
type textarea "*"
type textarea "Sorry the url is incor"
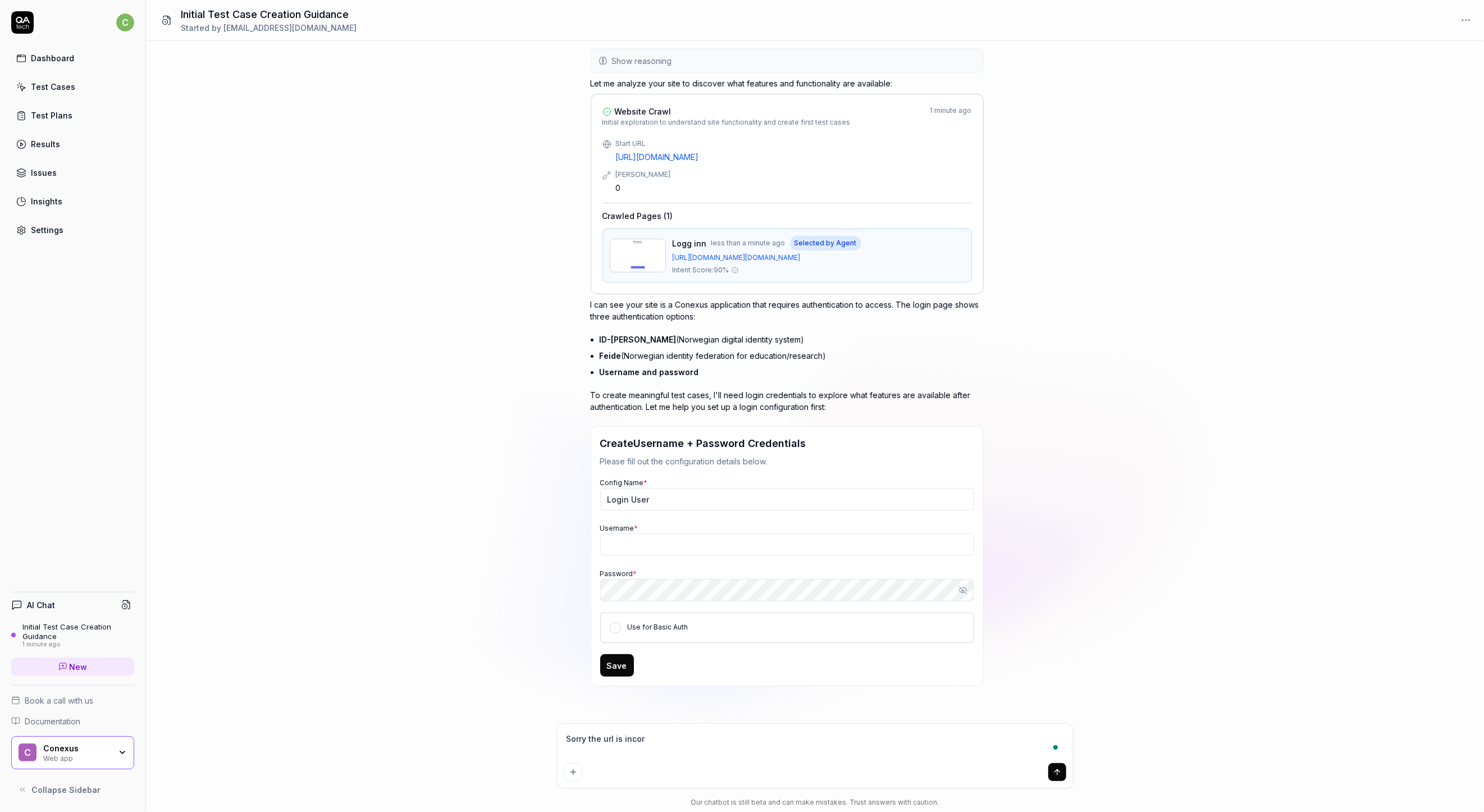
type textarea "*"
type textarea "Sorry the url is incorr"
type textarea "*"
type textarea "Sorry the url is incorre"
type textarea "*"
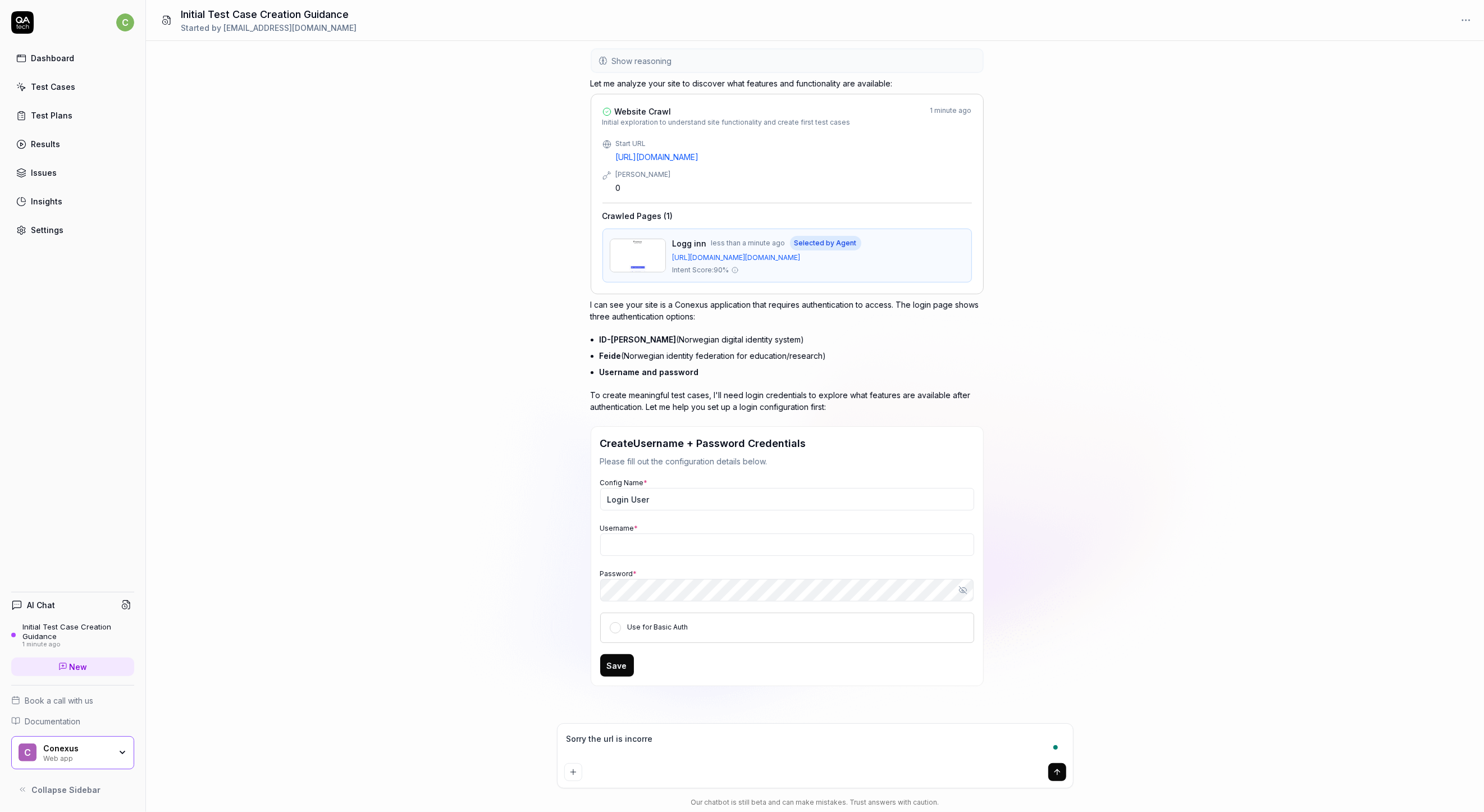
type textarea "Sorry the url is incorrec"
type textarea "*"
type textarea "Sorry the url is incorrect"
type textarea "*"
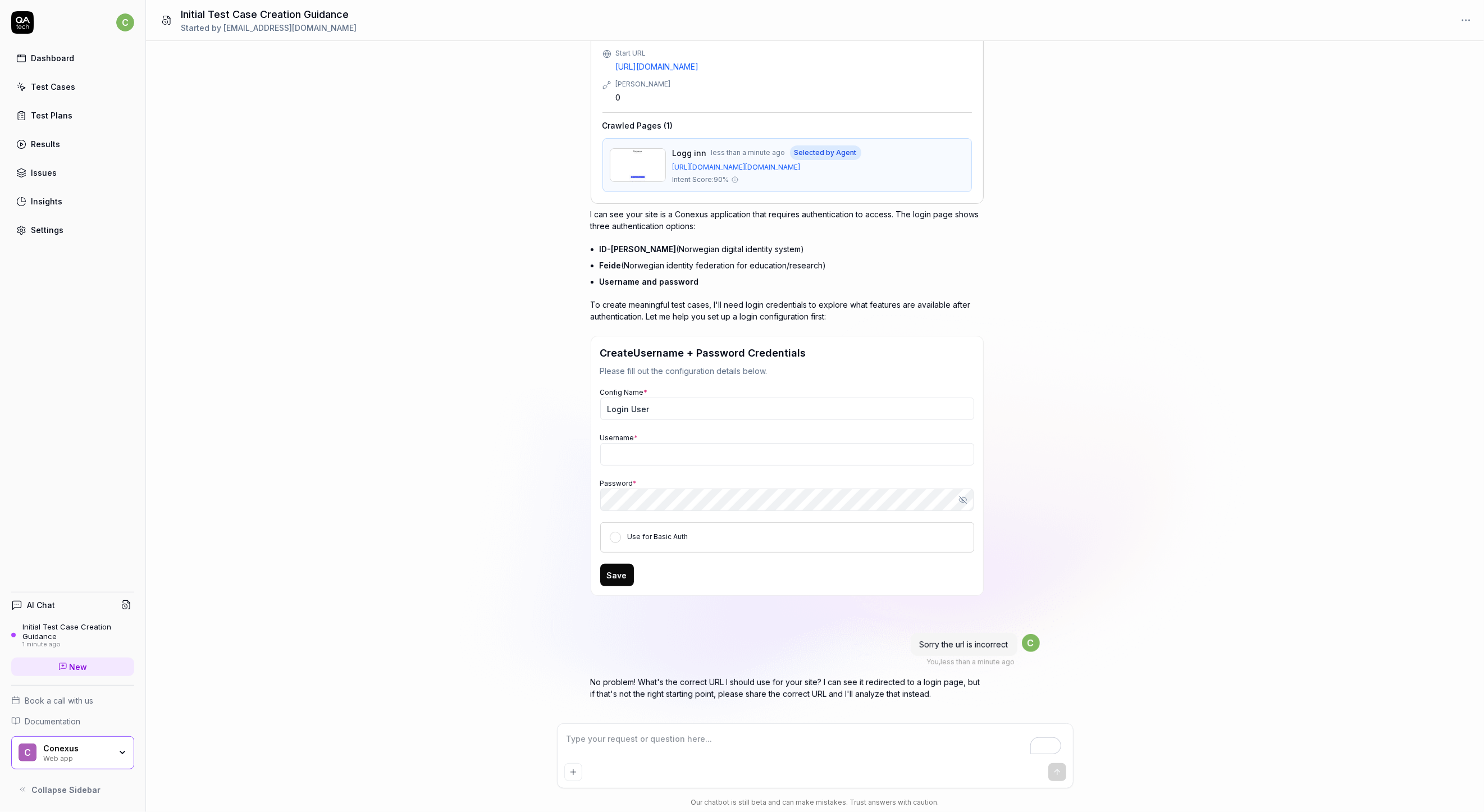
scroll to position [150, 0]
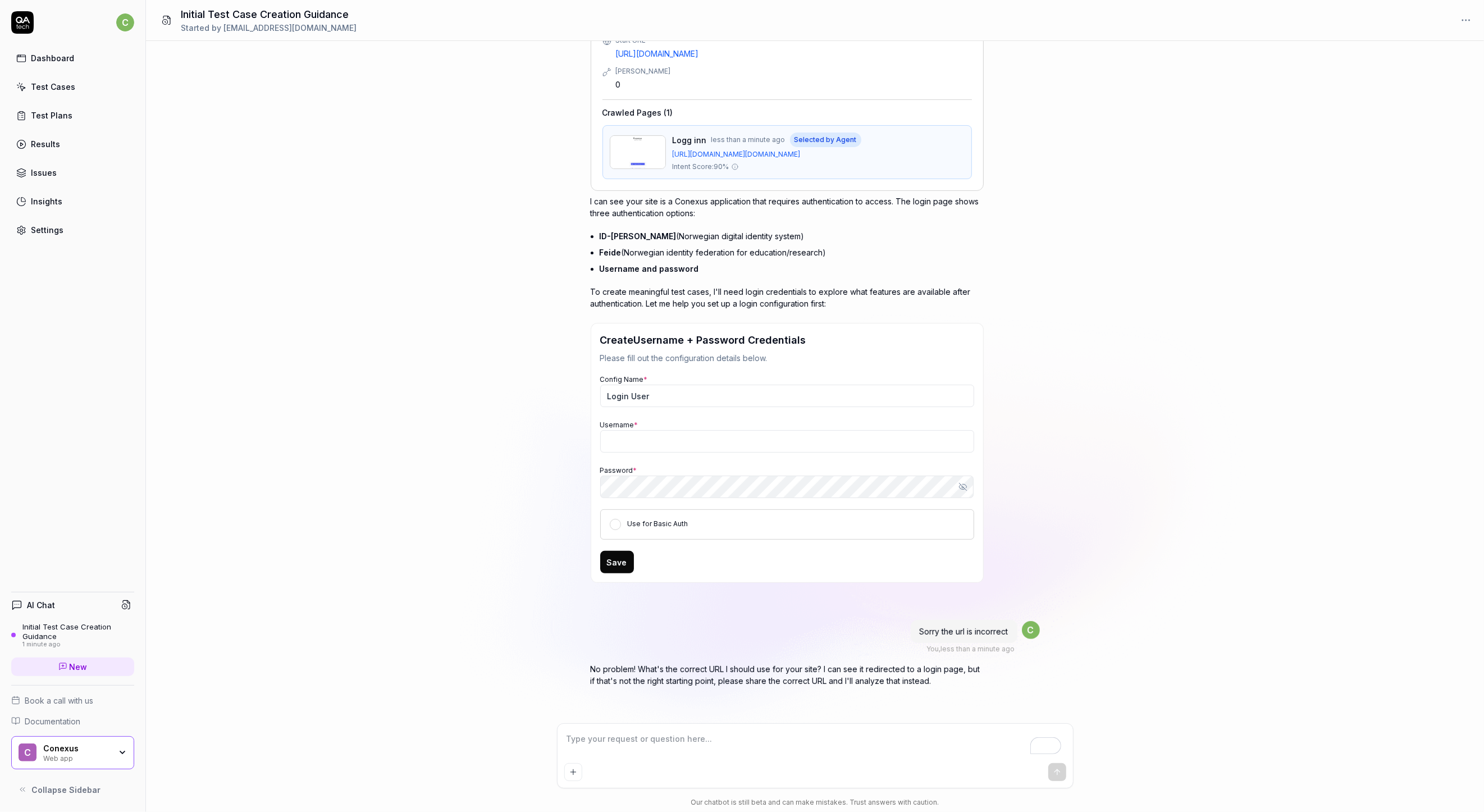
paste textarea "I want a good test setup for my site - help me create the first 3-5 test cases"
type textarea "*"
type textarea "I want a good test setup for my site - help me create the first 3-5 test cases"
type textarea "*"
paste textarea "[URL][DOMAIN_NAME]"
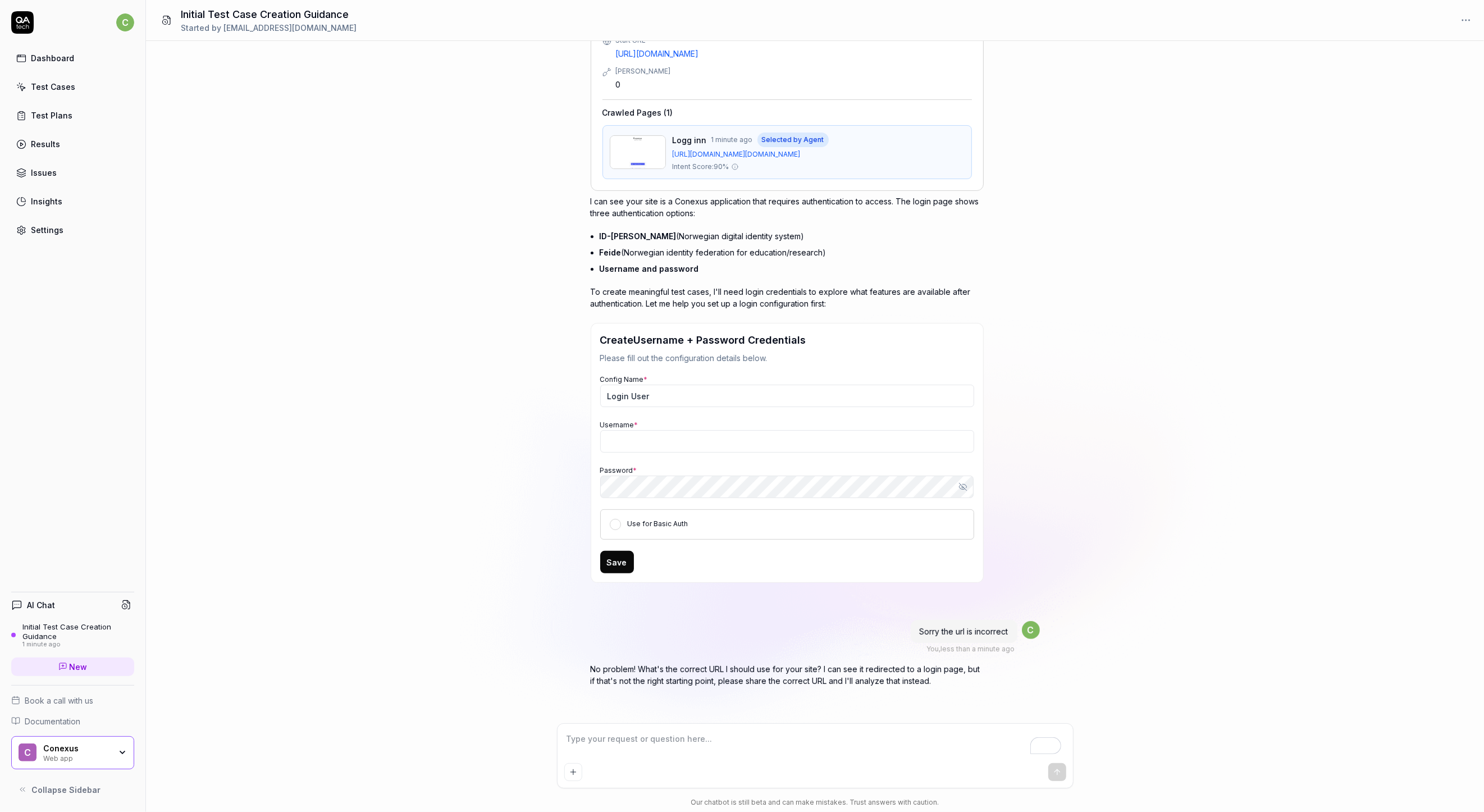
type textarea "*"
type textarea "[URL][DOMAIN_NAME]"
click at [771, 738] on textarea "[URL][DOMAIN_NAME]" at bounding box center [815, 744] width 502 height 28
type textarea "*"
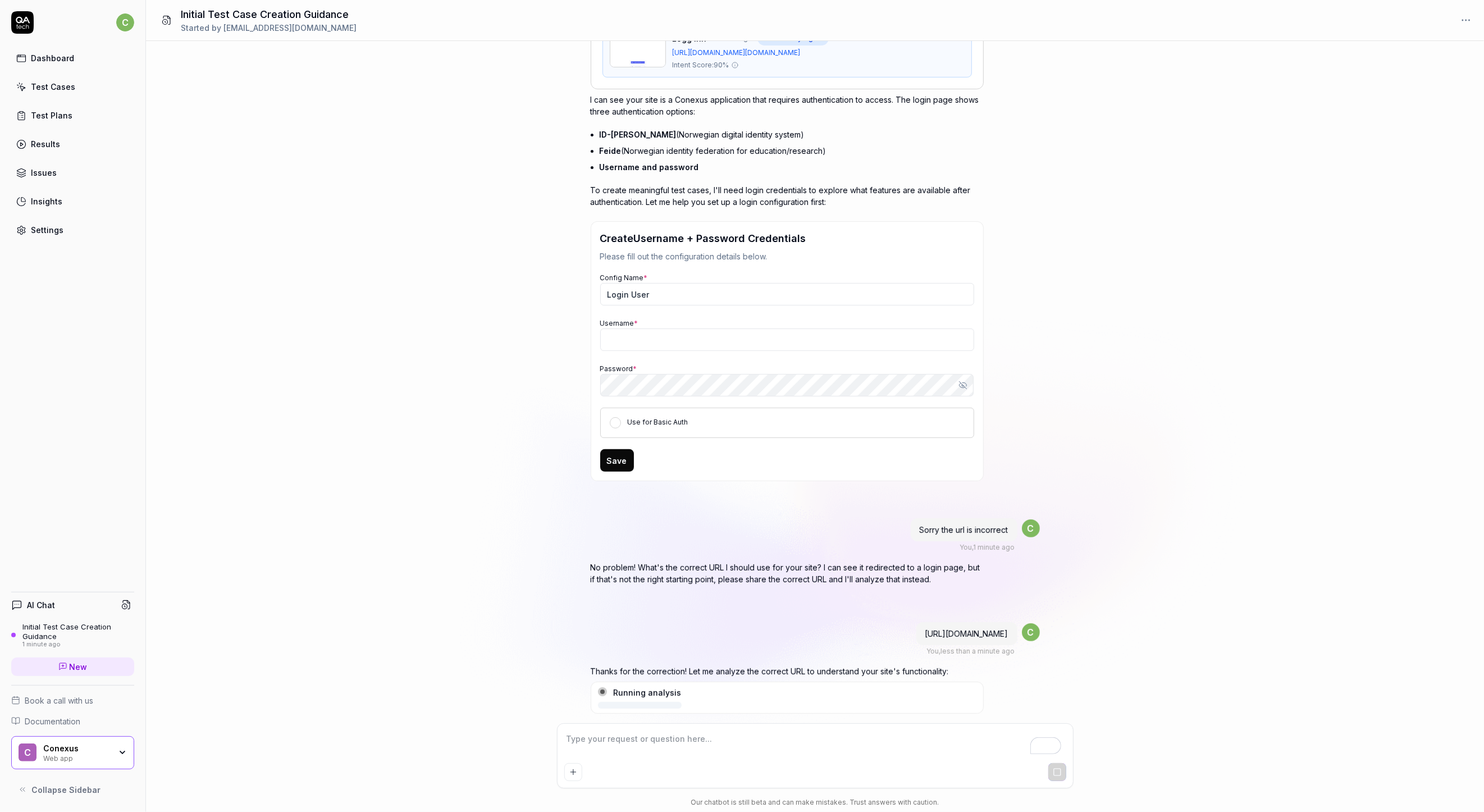
scroll to position [286, 0]
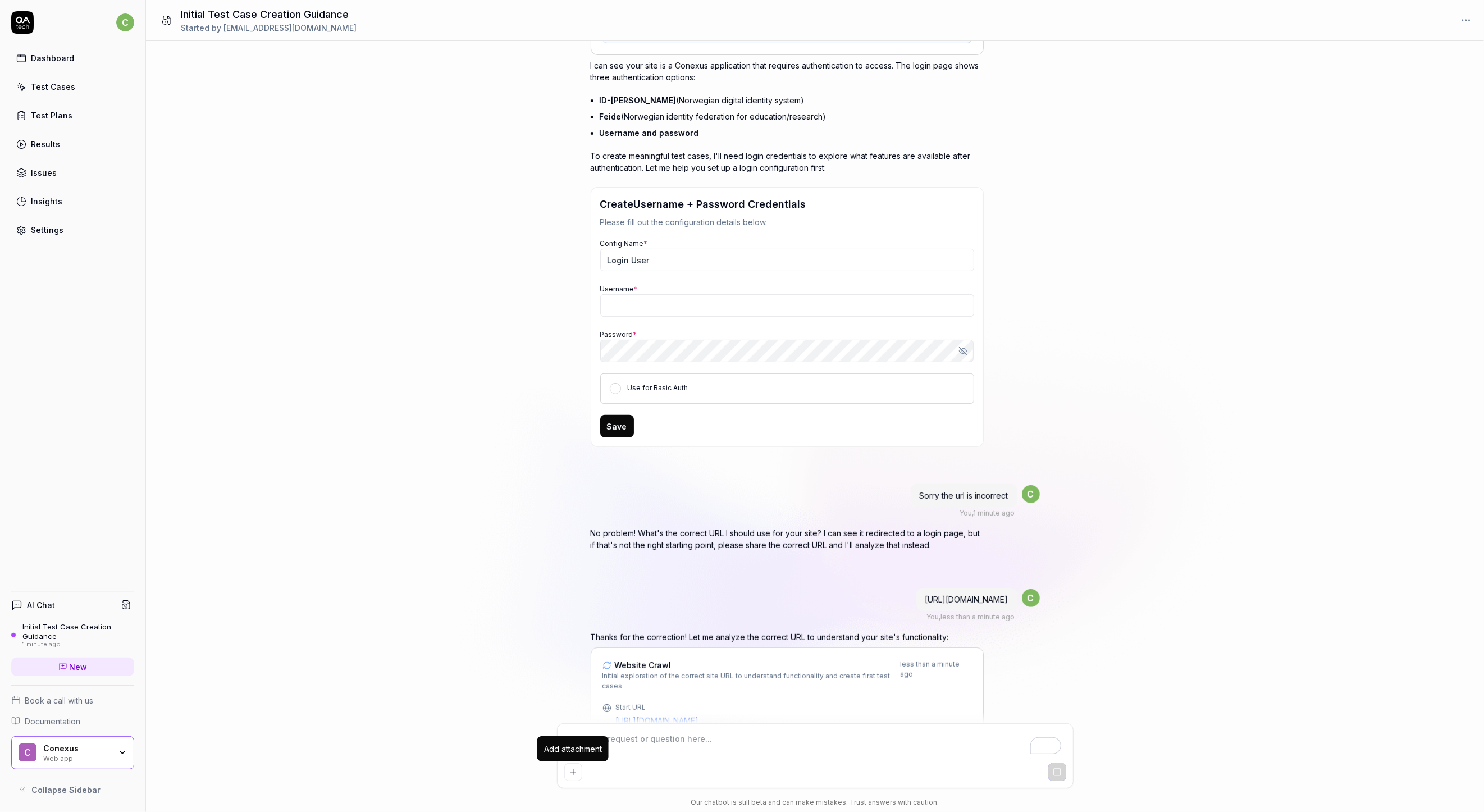
click at [575, 770] on icon "Add attachment" at bounding box center [573, 772] width 9 height 9
type textarea "*"
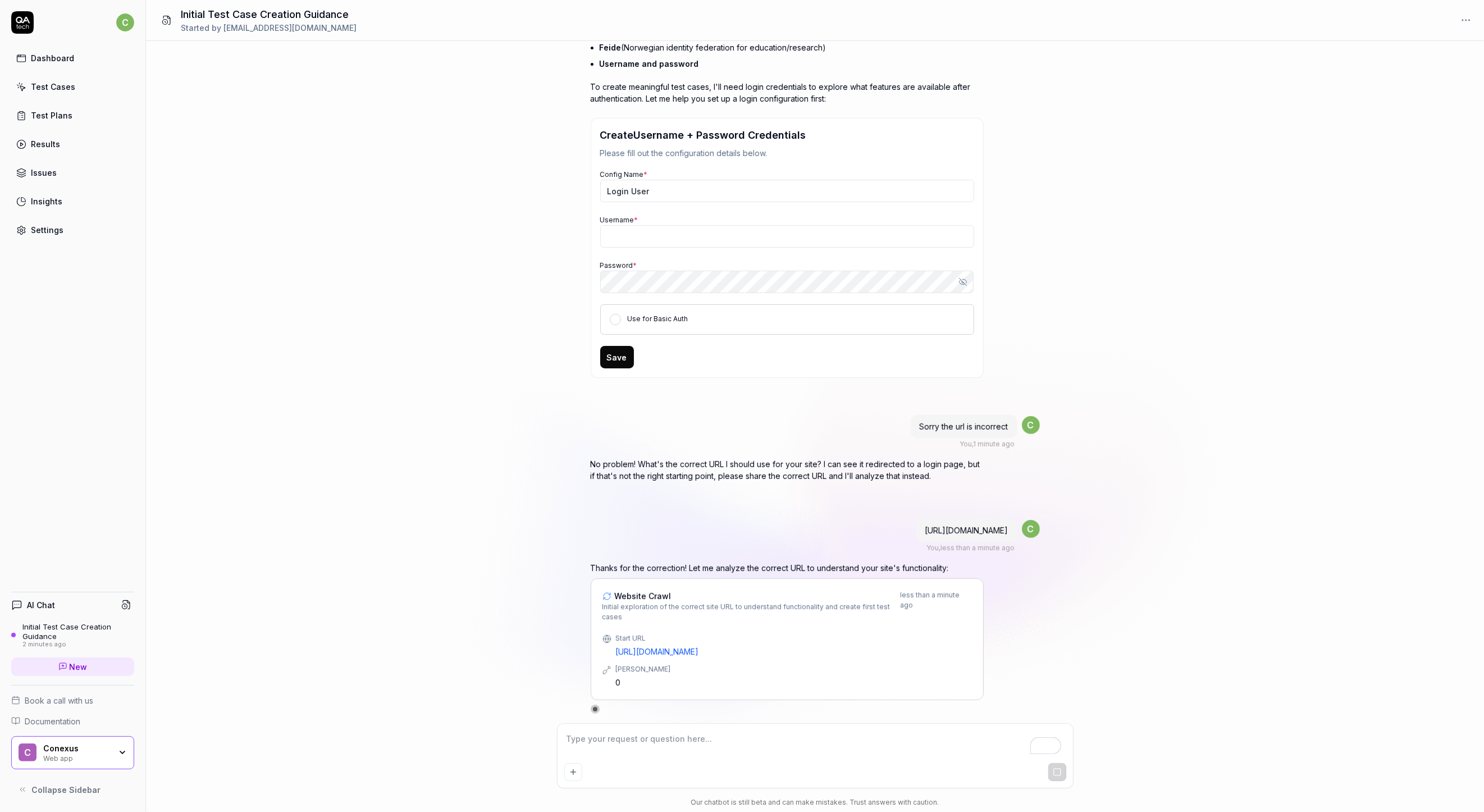
scroll to position [354, 0]
click at [582, 754] on textarea "To enrich screen reader interactions, please activate Accessibility in Grammarl…" at bounding box center [815, 744] width 502 height 28
click at [42, 229] on div "Settings" at bounding box center [47, 230] width 33 height 12
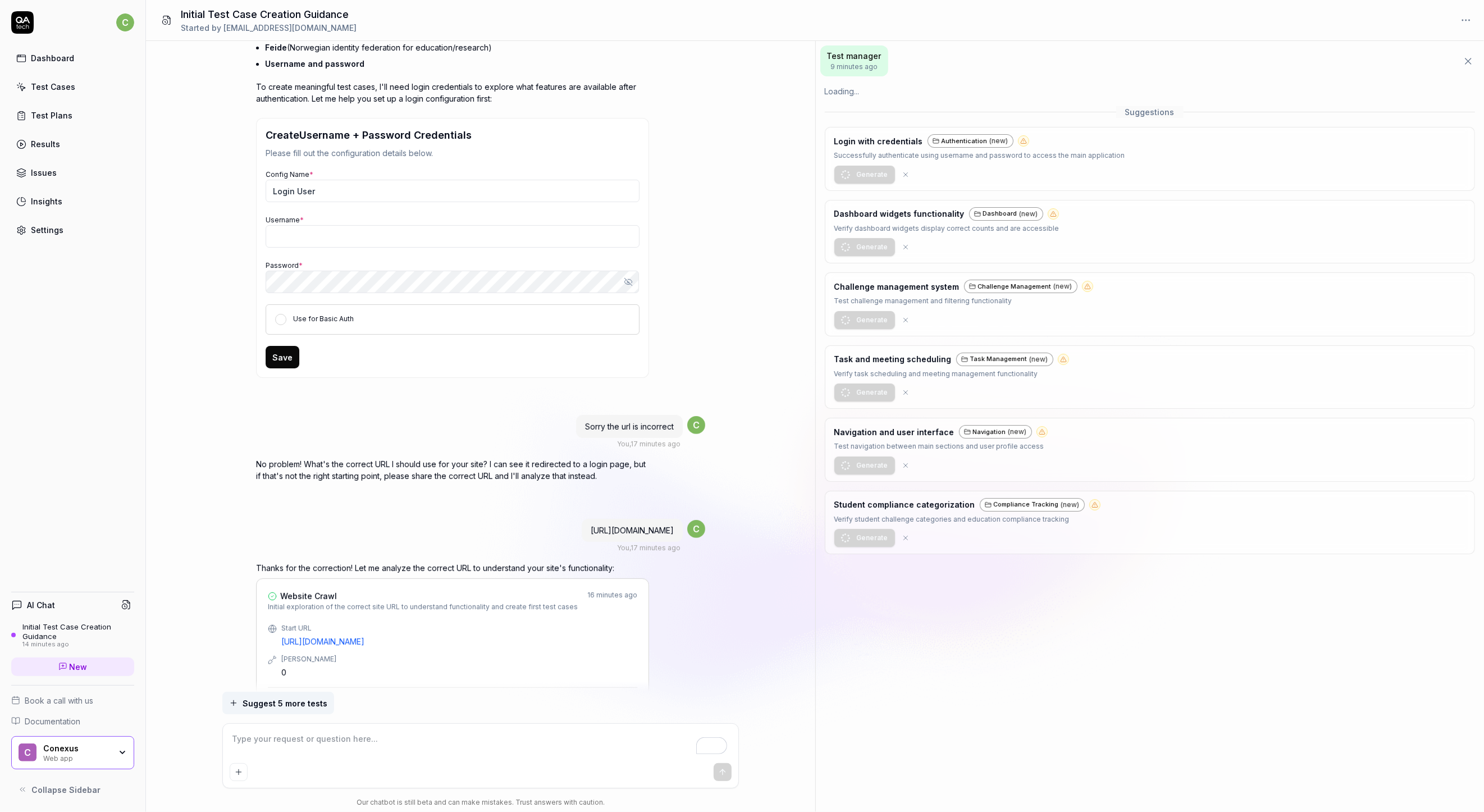
type textarea "*"
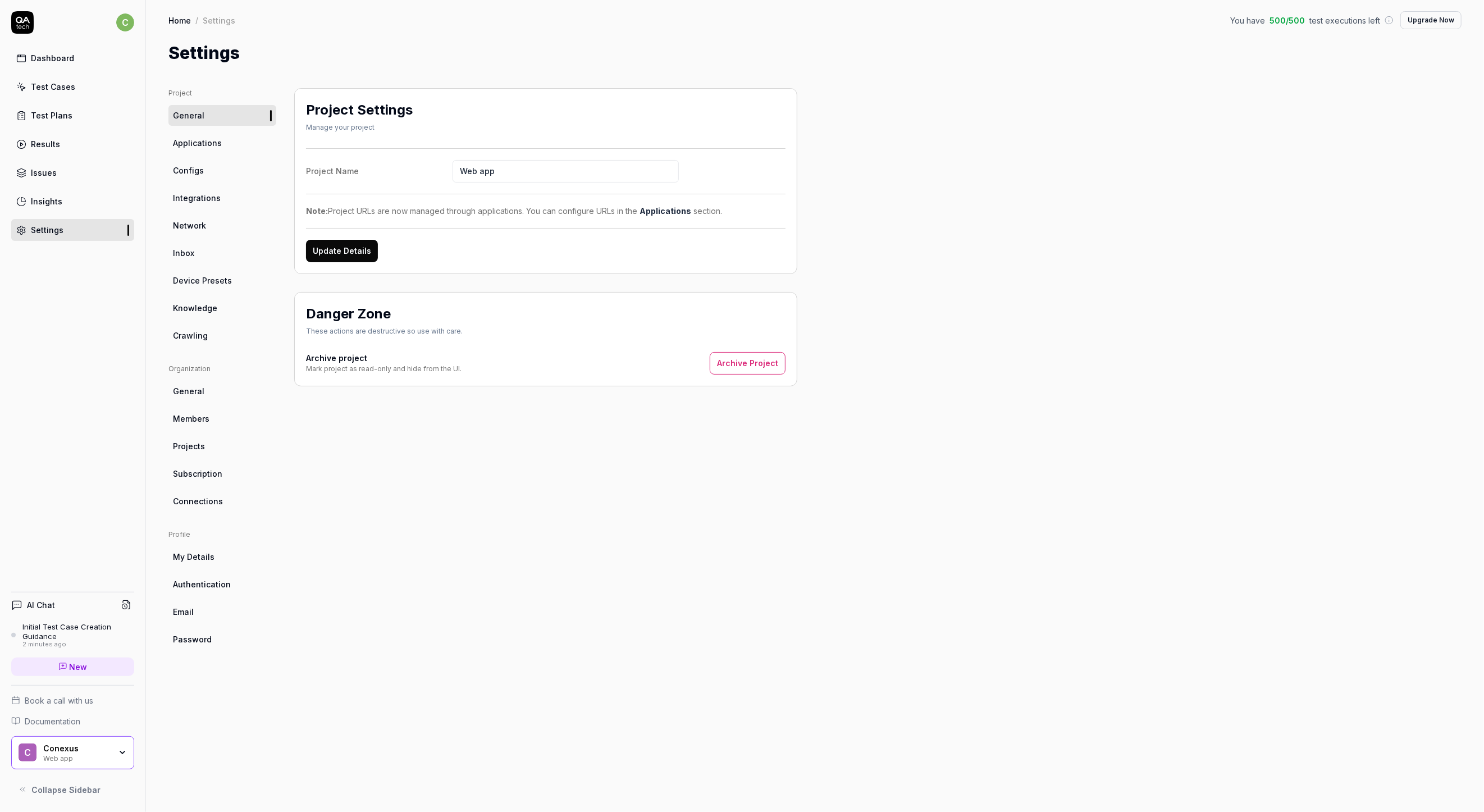
click at [198, 356] on div "Project General Applications Configs Integrations Network Inbox Device Presets …" at bounding box center [223, 439] width 108 height 701
click at [199, 338] on span "Crawling" at bounding box center [191, 335] width 35 height 12
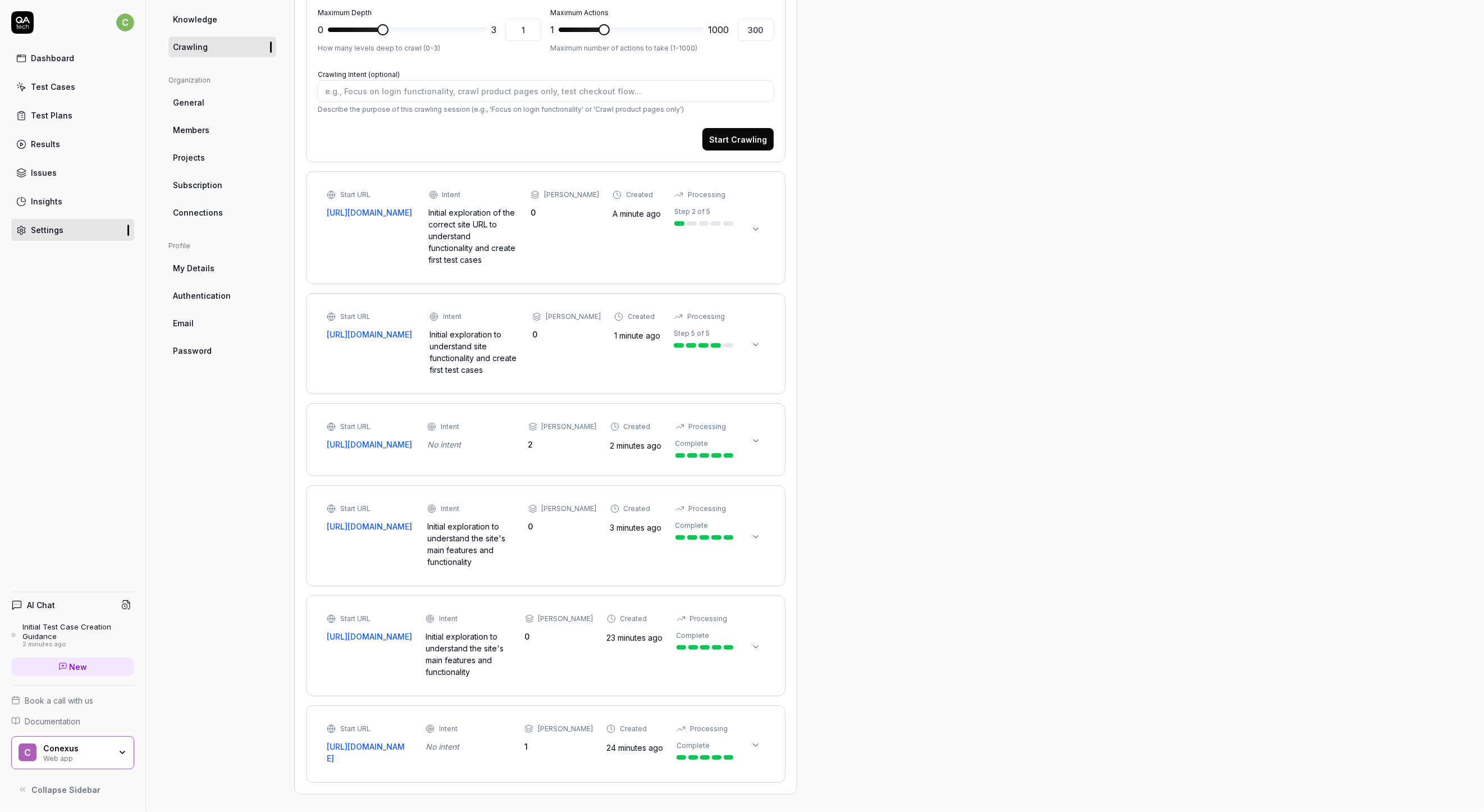
scroll to position [310, 0]
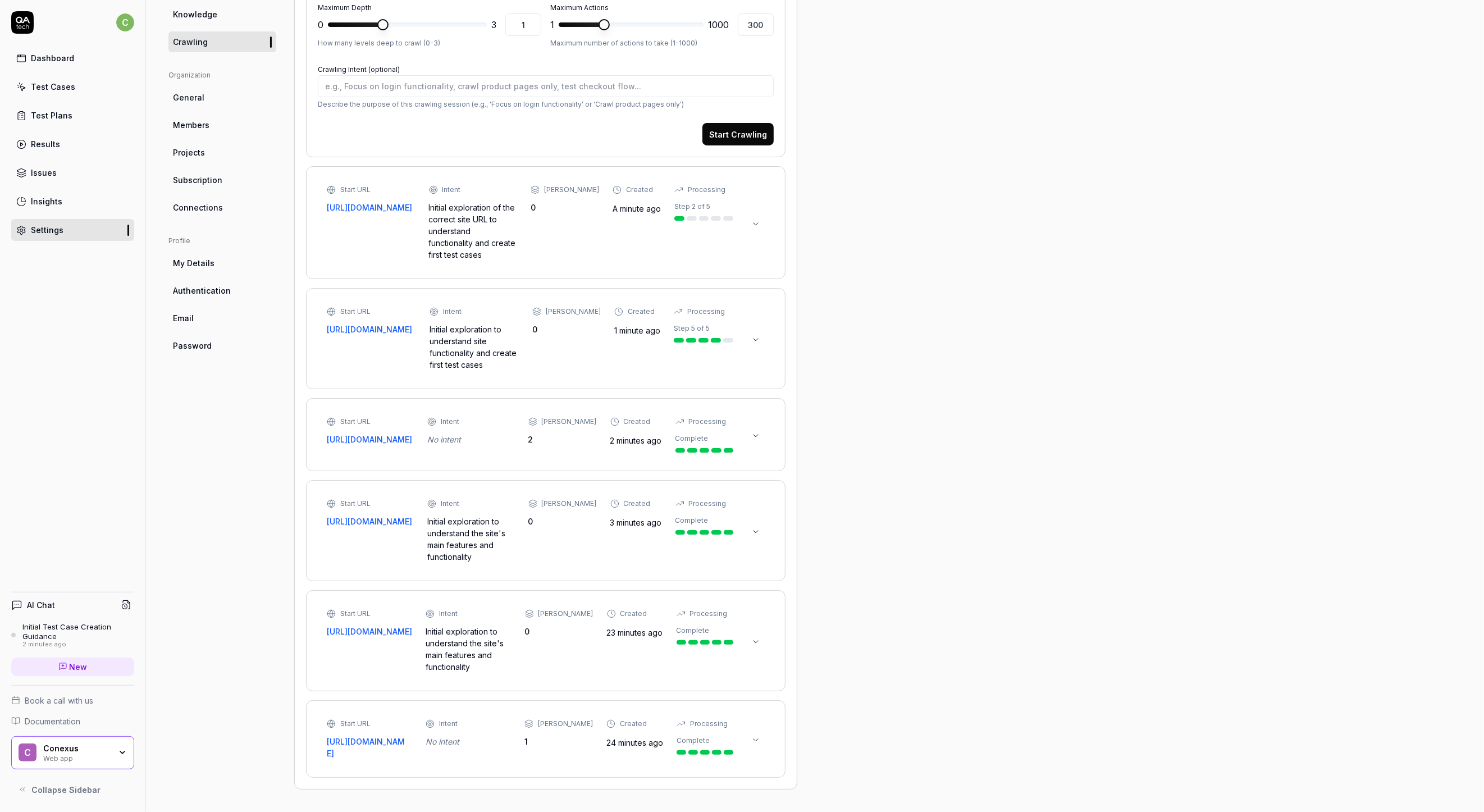
click at [756, 731] on button at bounding box center [756, 740] width 18 height 18
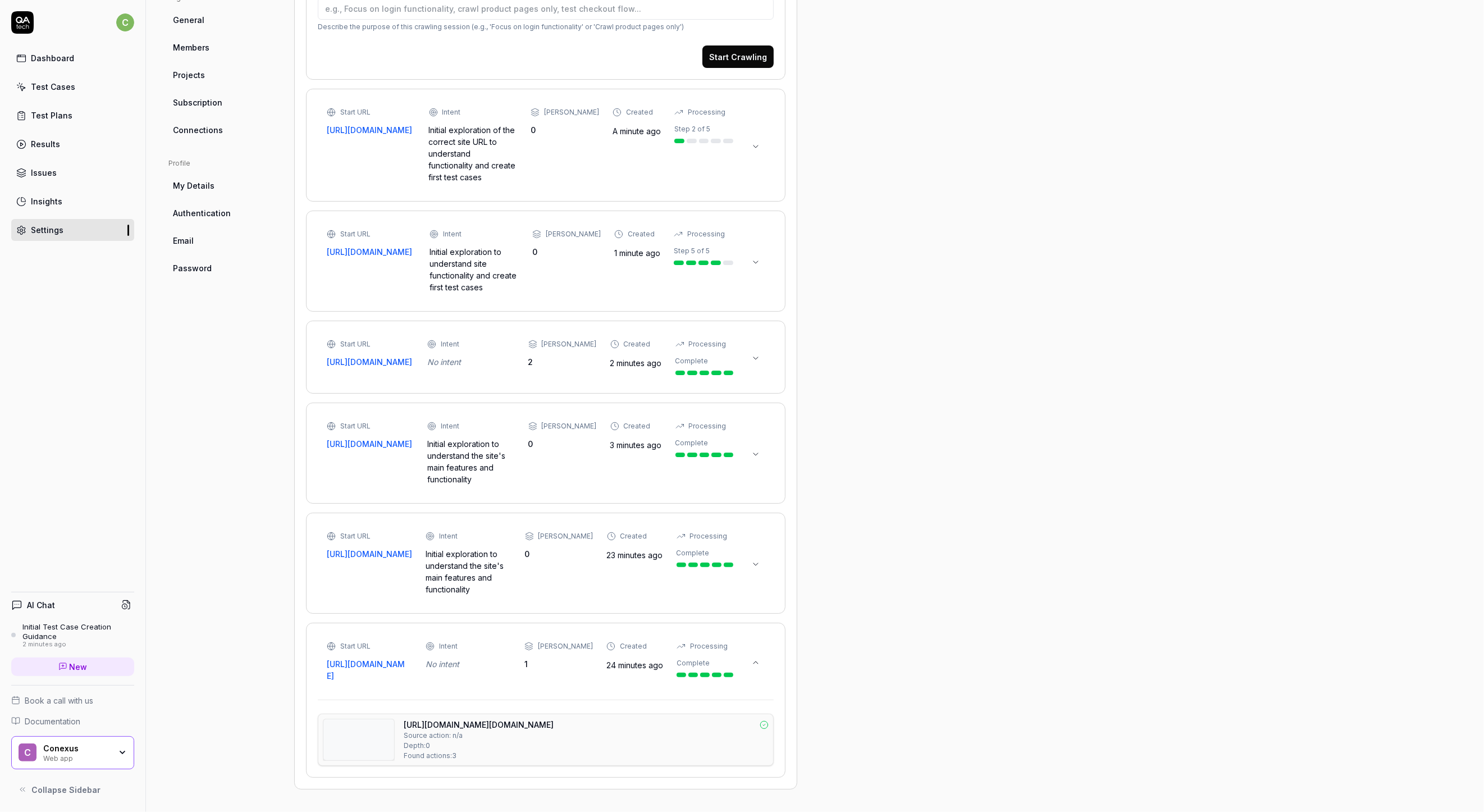
scroll to position [388, 0]
click at [562, 644] on div "Max Depth 1" at bounding box center [559, 655] width 69 height 28
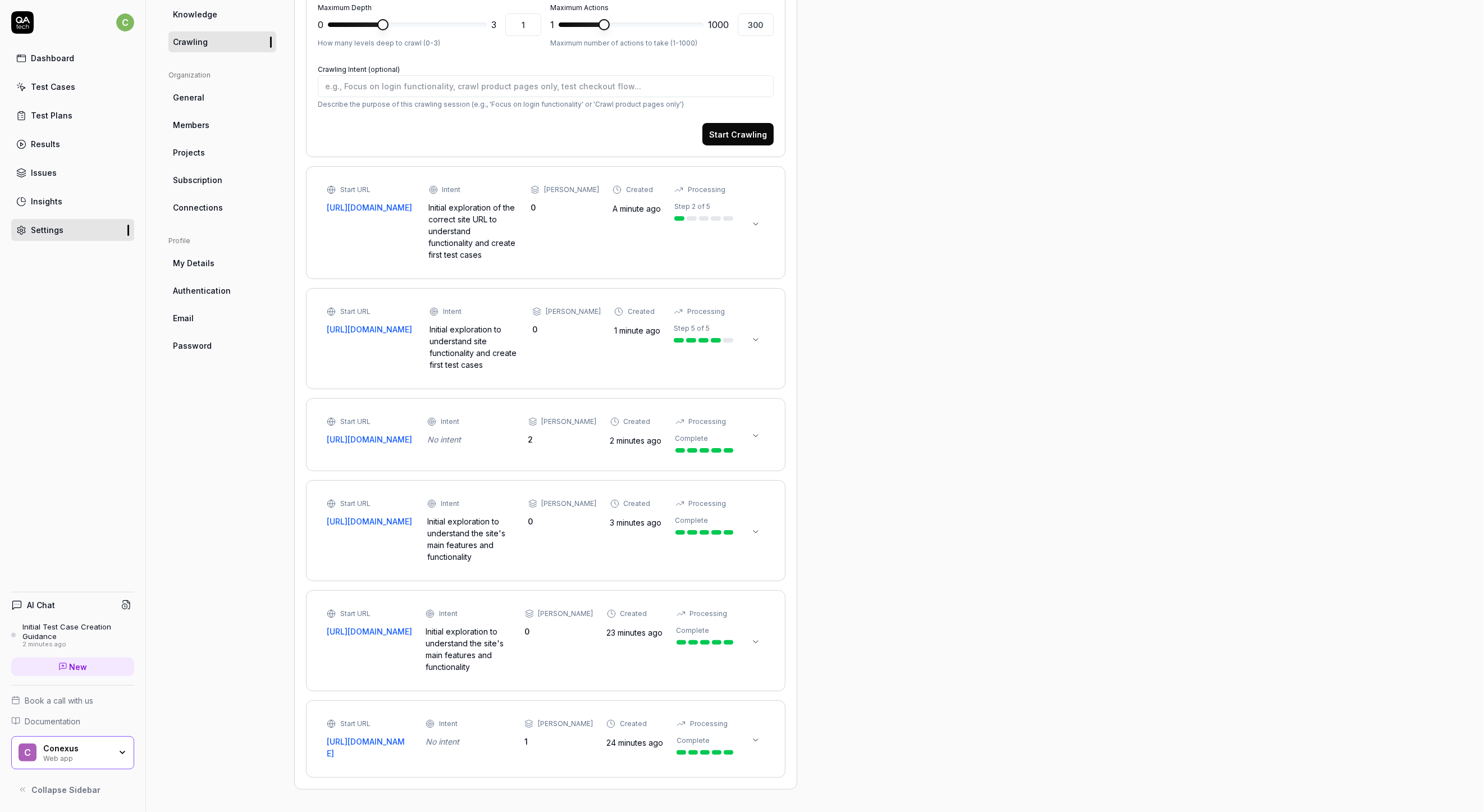
click at [562, 644] on div "Start URL [URL][DOMAIN_NAME] Intent Initial exploration to understand the site'…" at bounding box center [530, 641] width 407 height 64
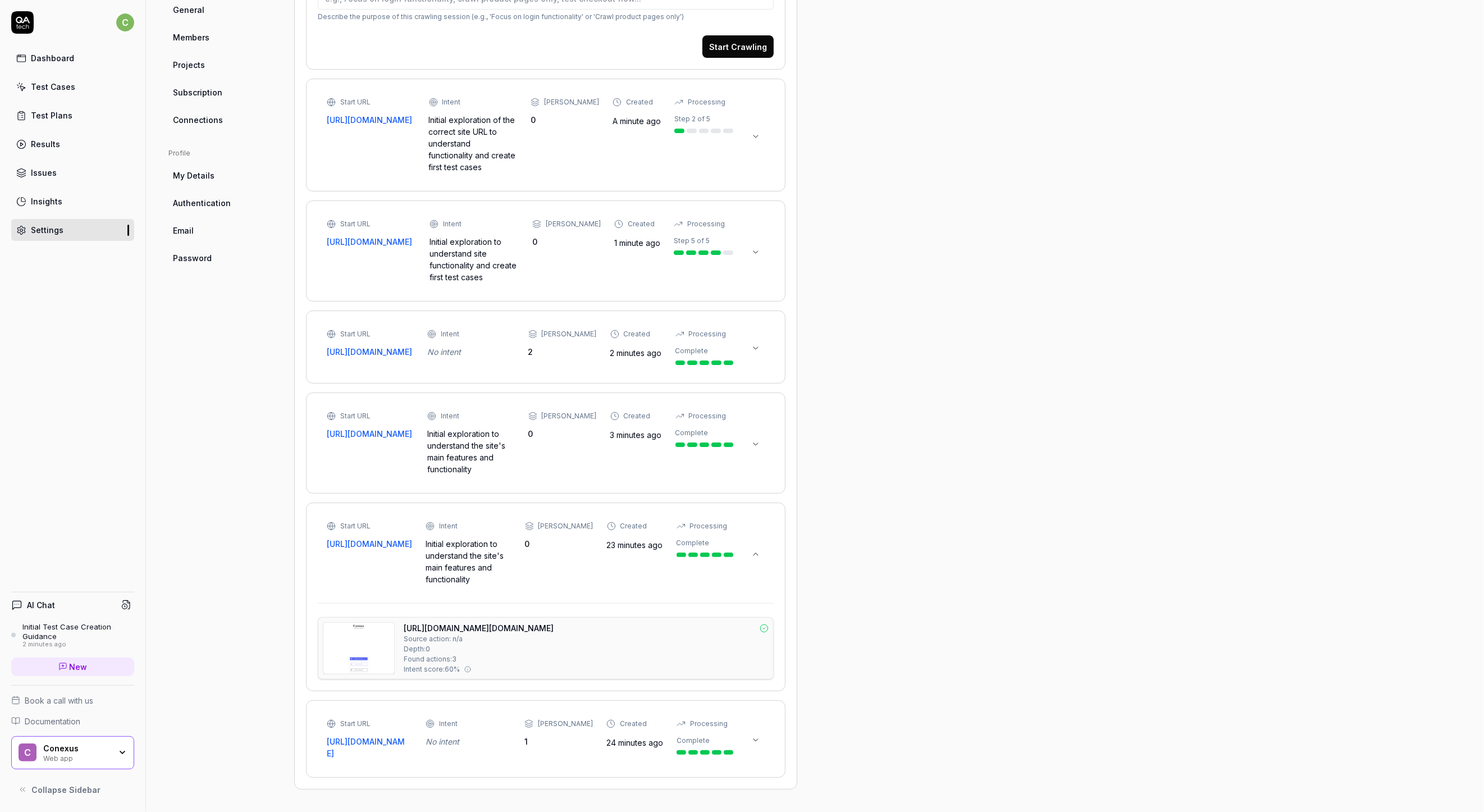
click at [559, 657] on div "[URL][DOMAIN_NAME][DOMAIN_NAME] Source action: n/a Depth: 0 Found actions: 3 In…" at bounding box center [586, 648] width 365 height 53
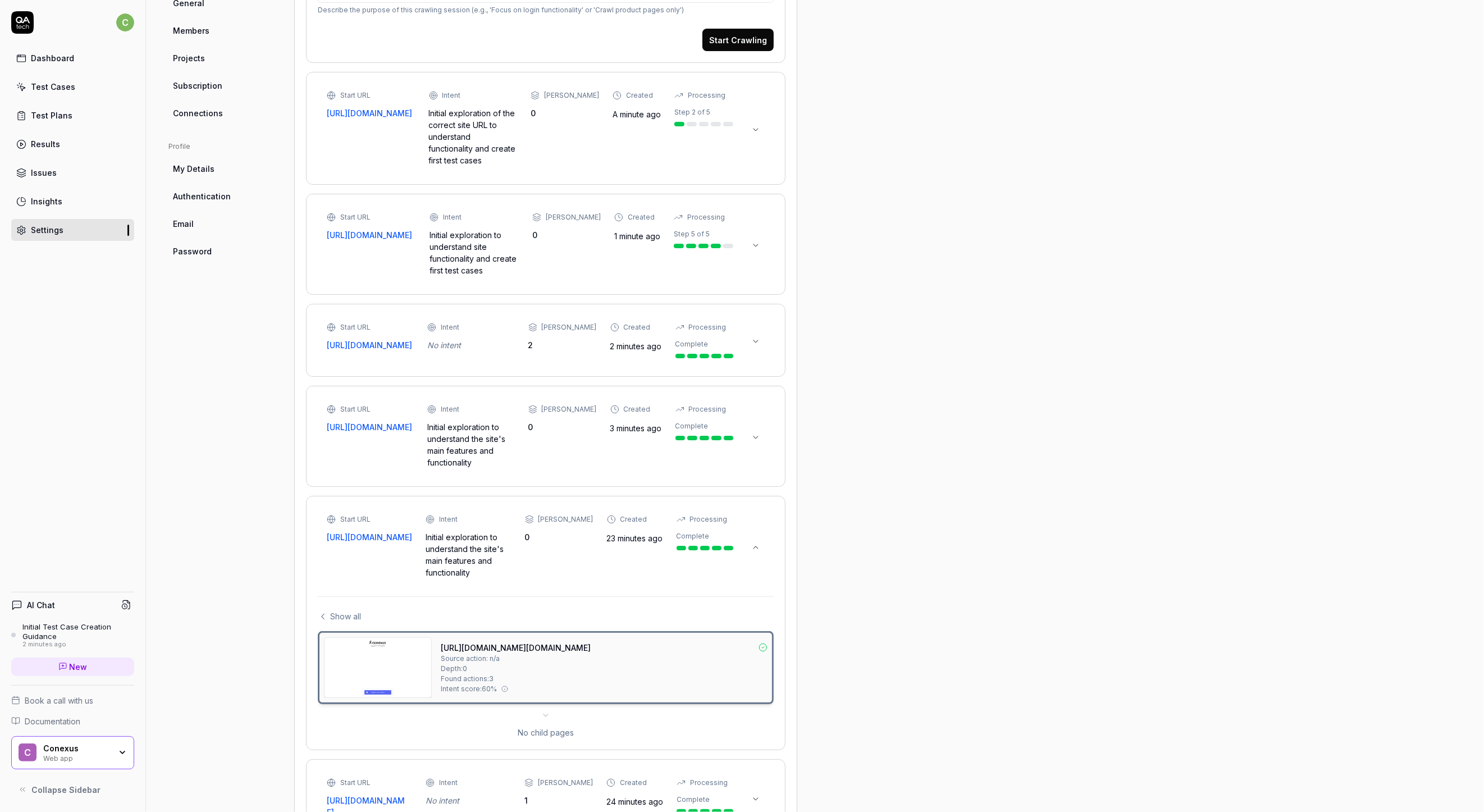
click at [556, 536] on div "0" at bounding box center [559, 537] width 69 height 12
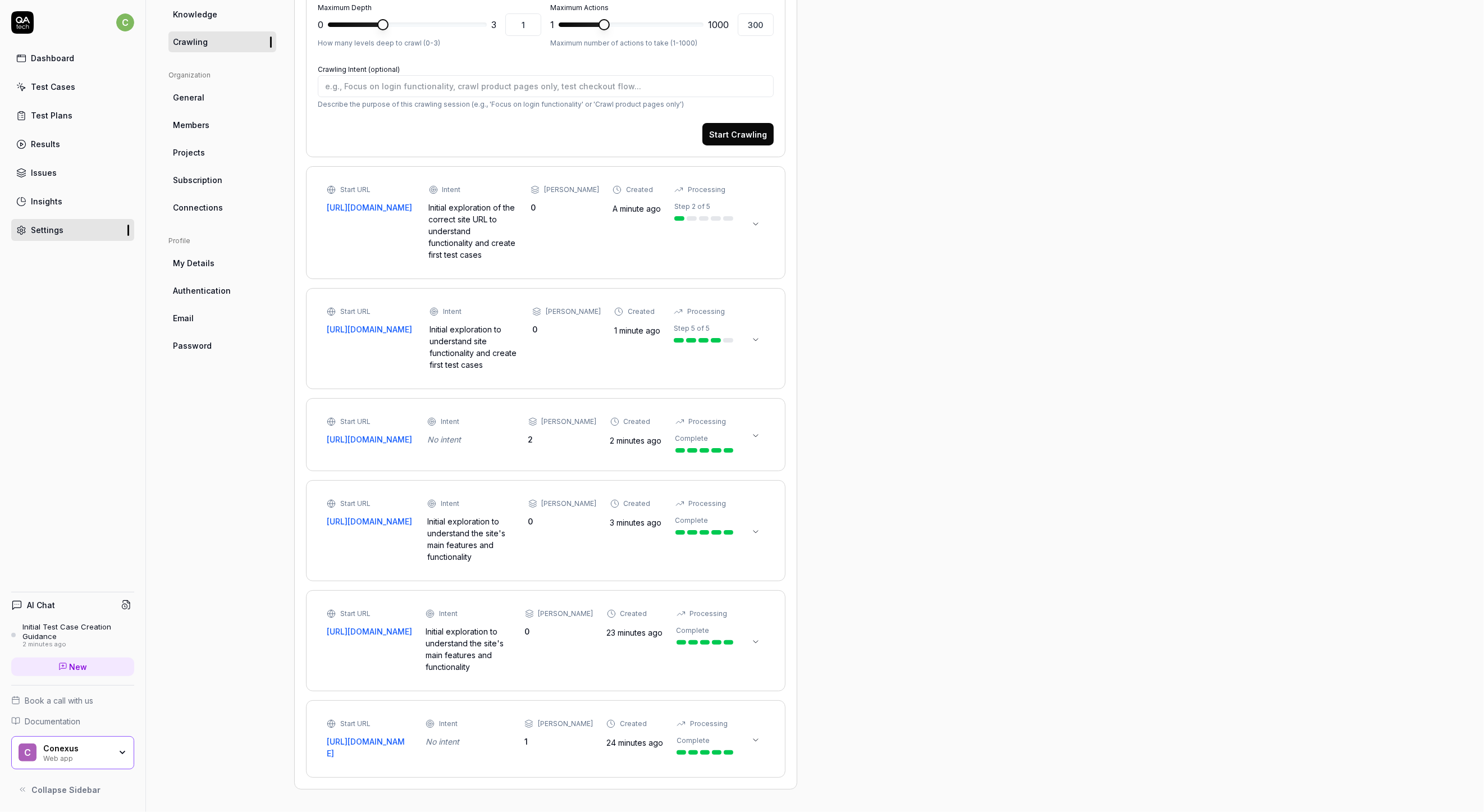
click at [556, 531] on div "Start URL [URL][DOMAIN_NAME] Intent Initial exploration to understand the site'…" at bounding box center [530, 531] width 407 height 64
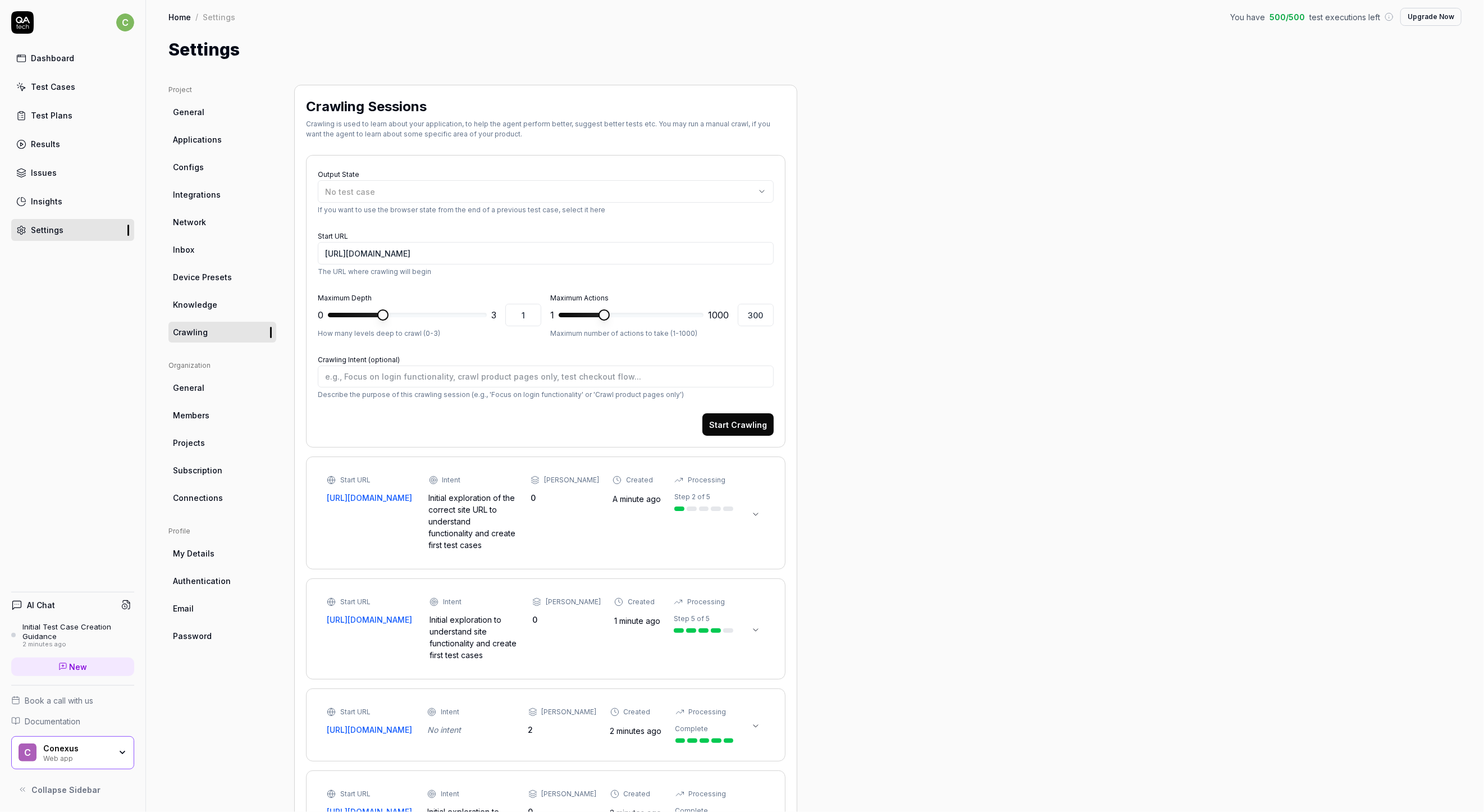
scroll to position [0, 0]
click at [356, 255] on input "[URL][DOMAIN_NAME]" at bounding box center [546, 256] width 456 height 23
type textarea "*"
type input "[URL][DOMAIN_NAME]"
click at [210, 299] on link "Knowledge" at bounding box center [223, 308] width 108 height 20
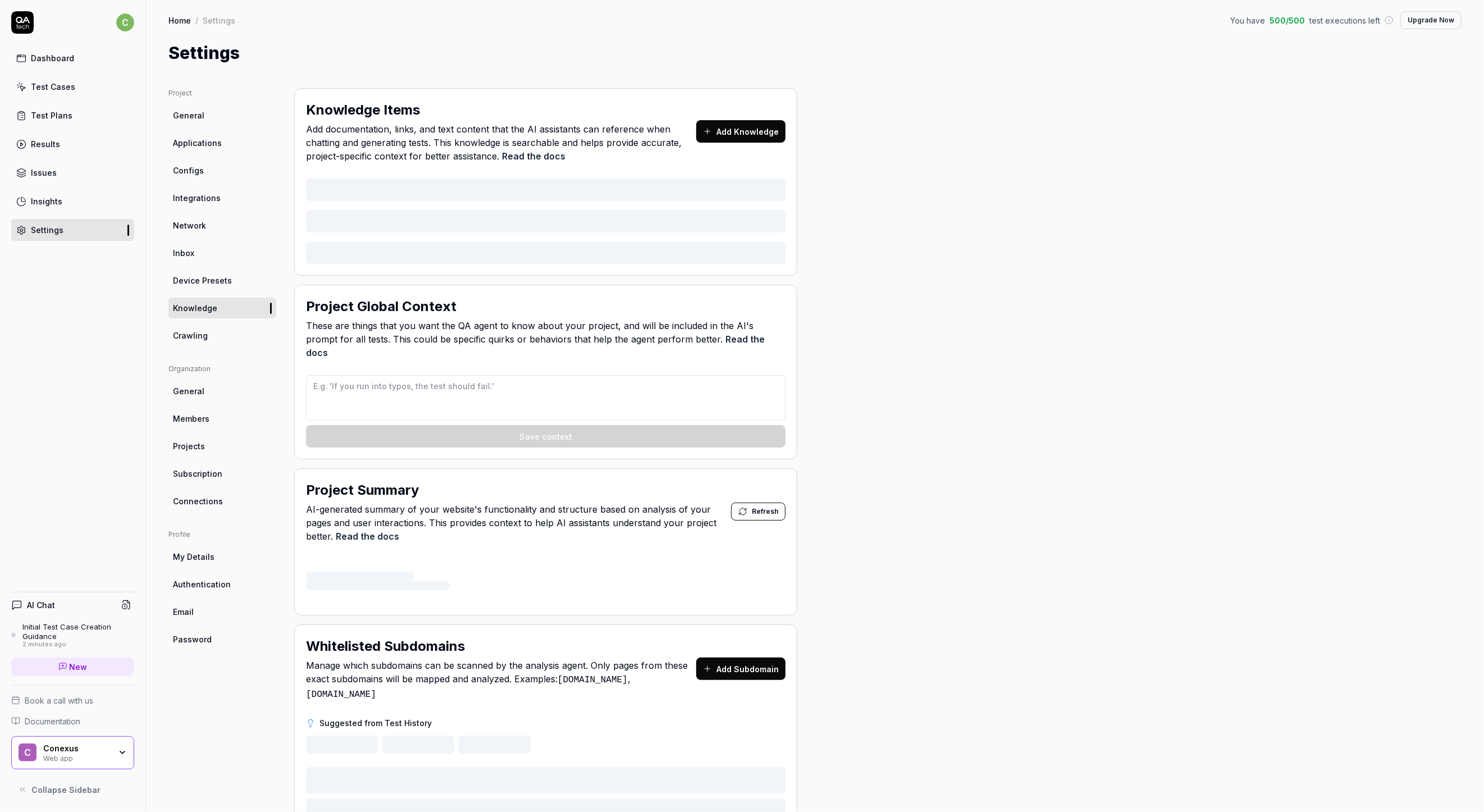
type textarea "*"
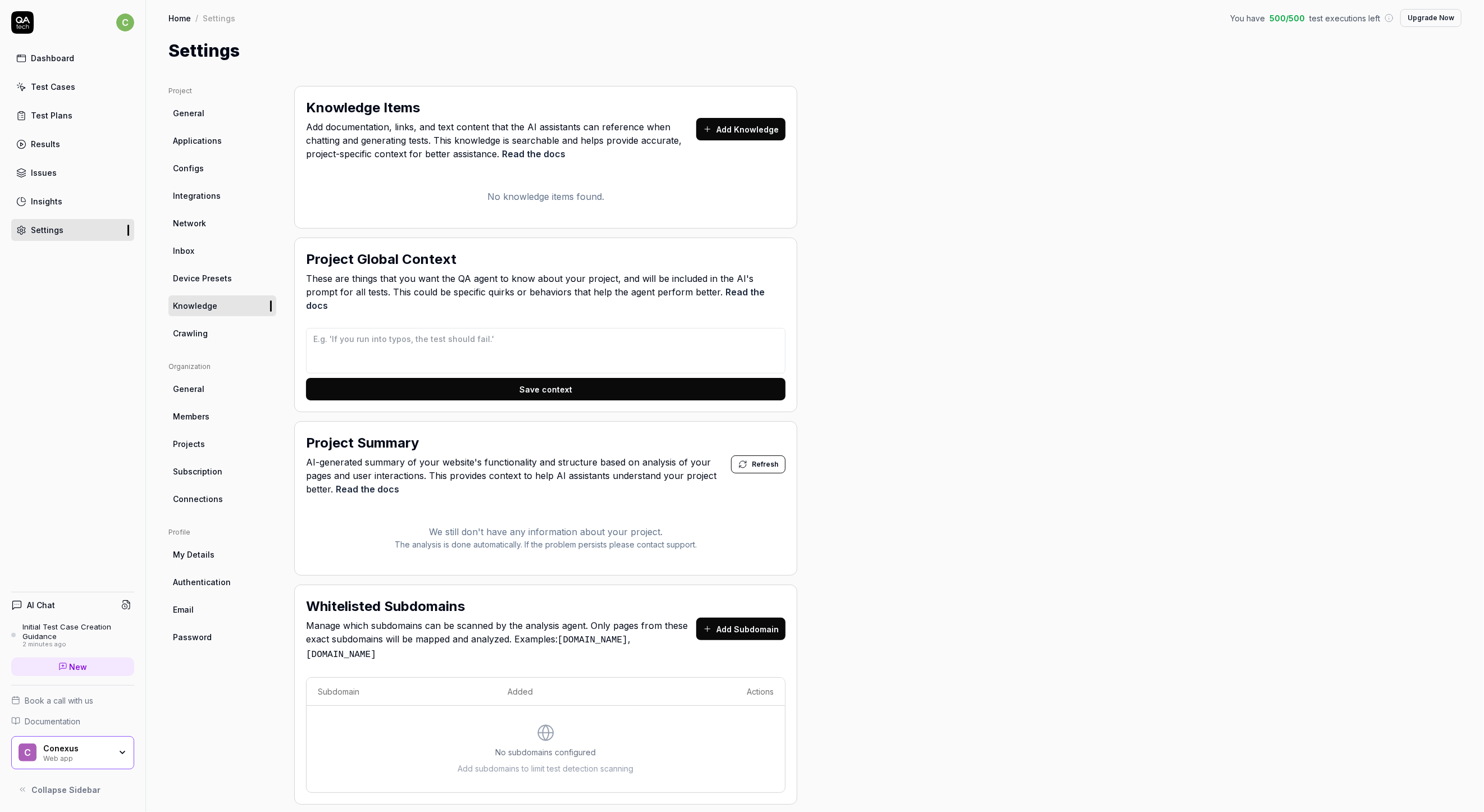
scroll to position [3, 0]
click at [207, 277] on span "Device Presets" at bounding box center [202, 277] width 59 height 12
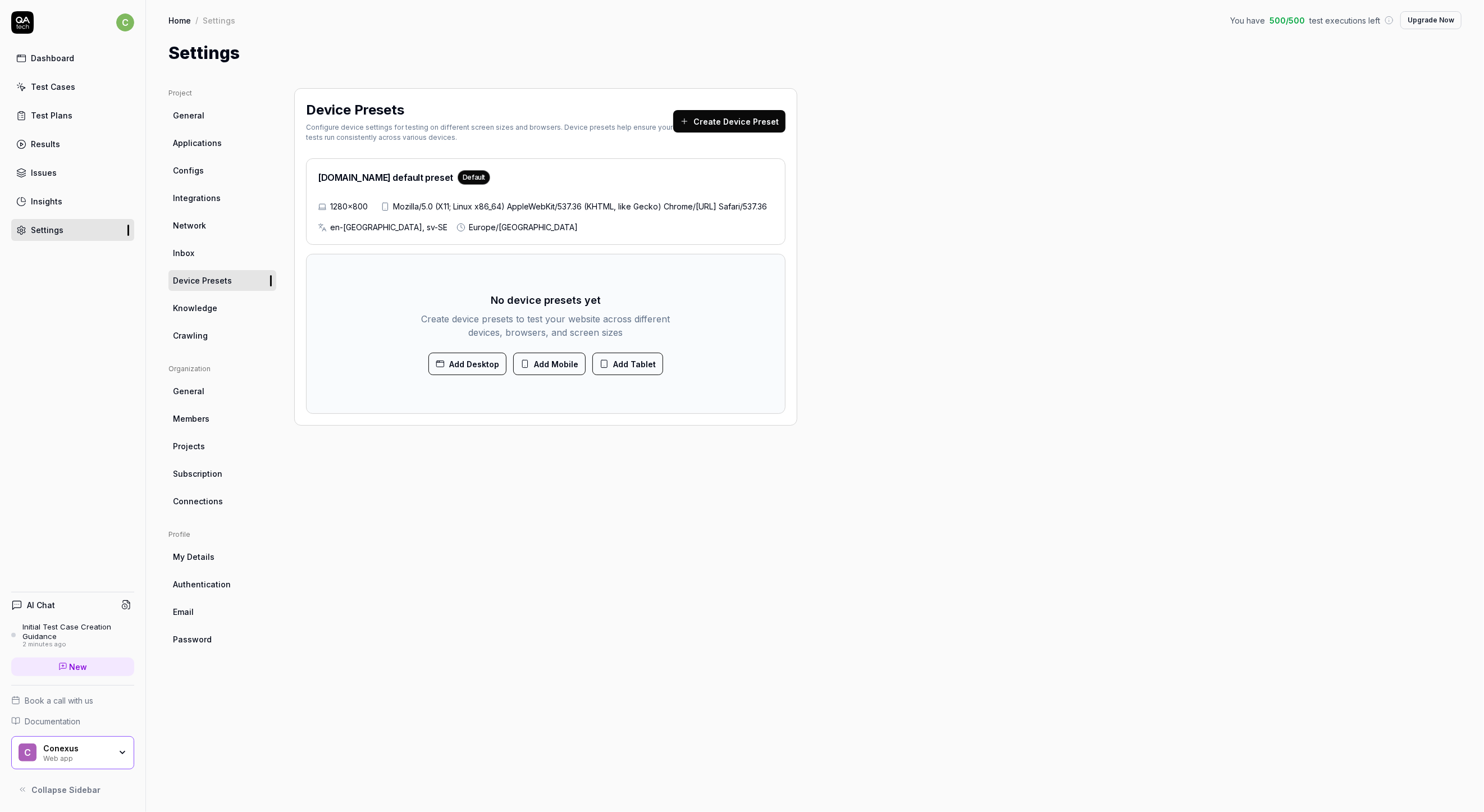
click at [196, 254] on link "Inbox" at bounding box center [223, 253] width 108 height 20
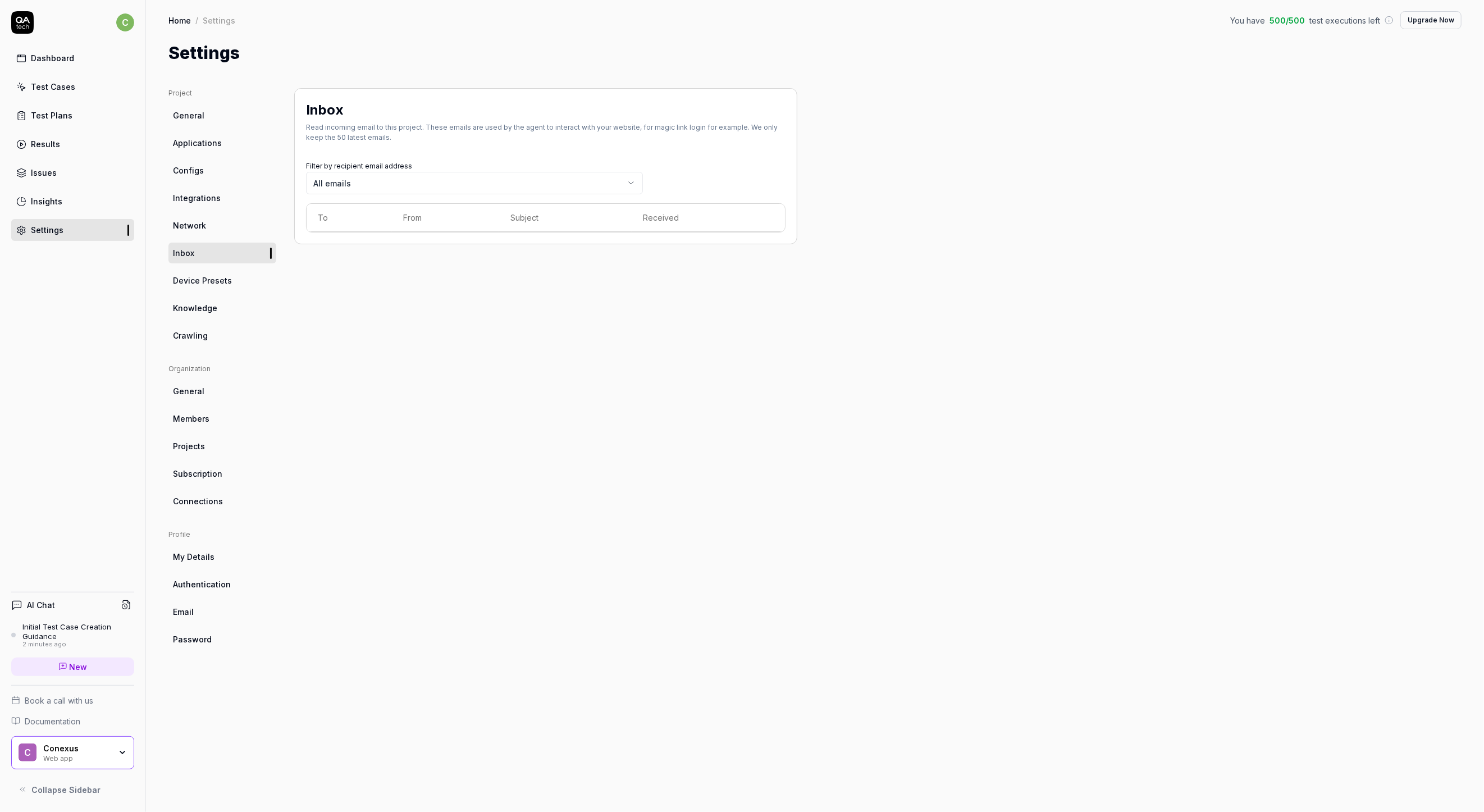
click at [192, 227] on span "Network" at bounding box center [189, 226] width 33 height 12
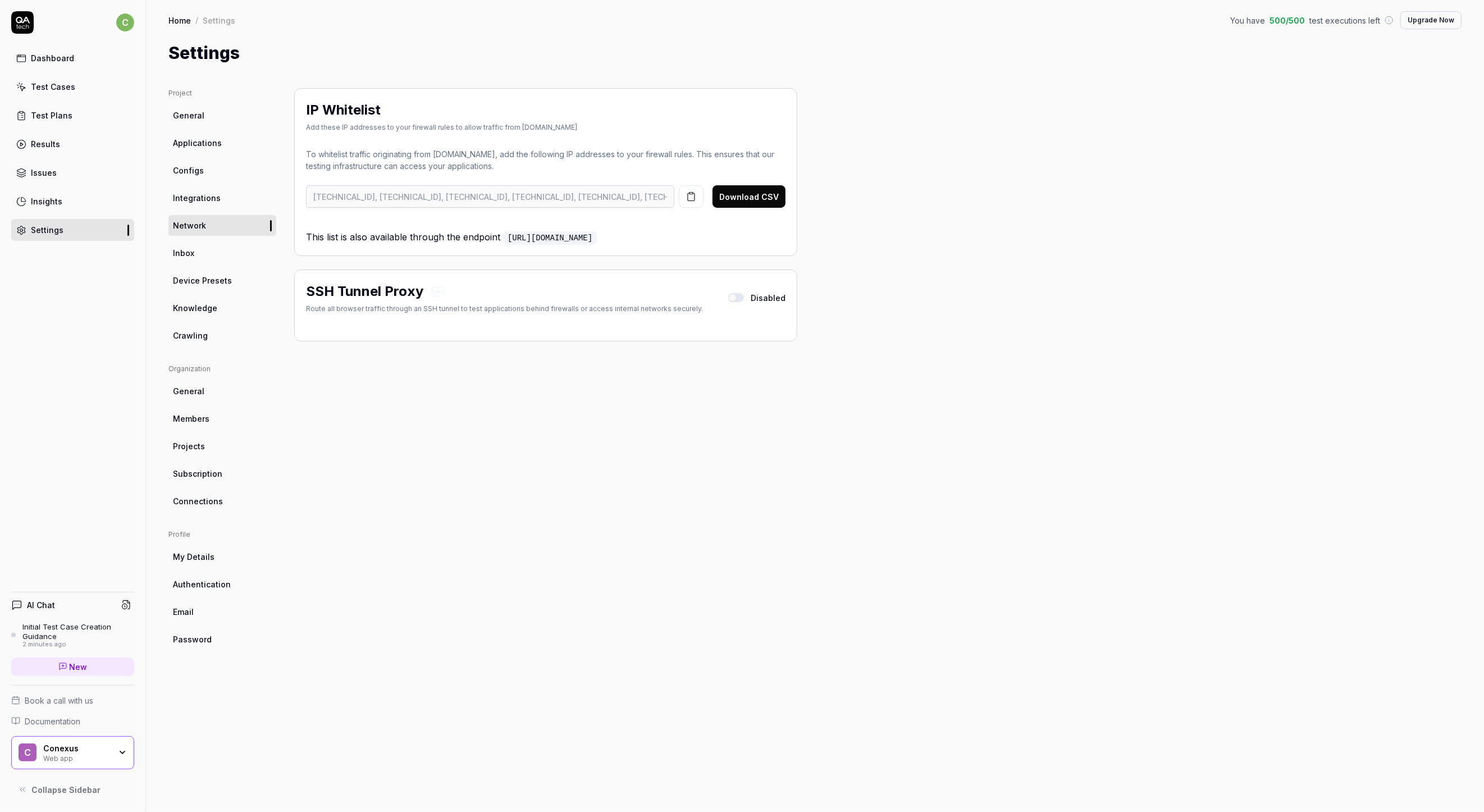
click at [188, 197] on span "Integrations" at bounding box center [196, 198] width 47 height 12
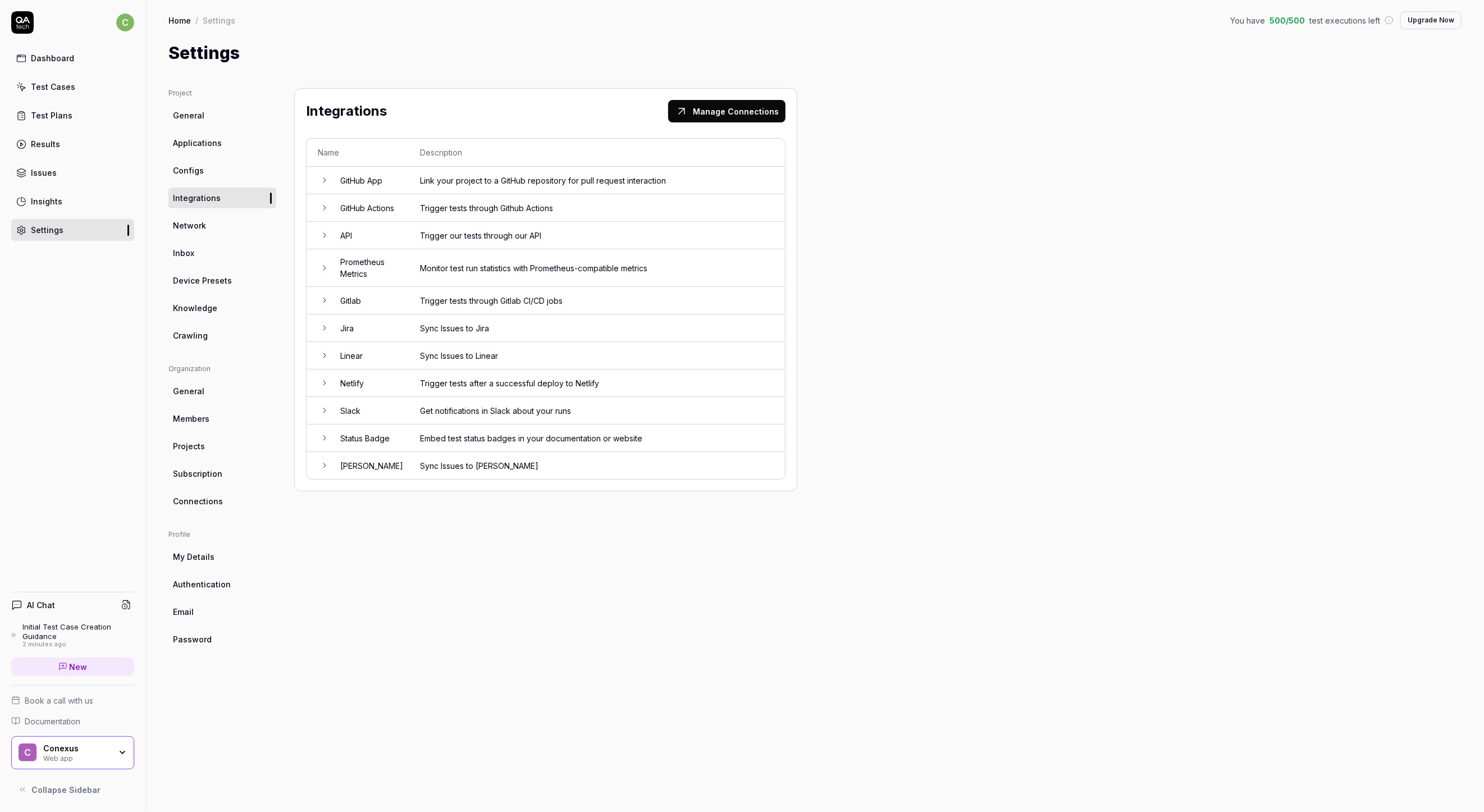
click at [188, 164] on link "Configs" at bounding box center [223, 170] width 108 height 20
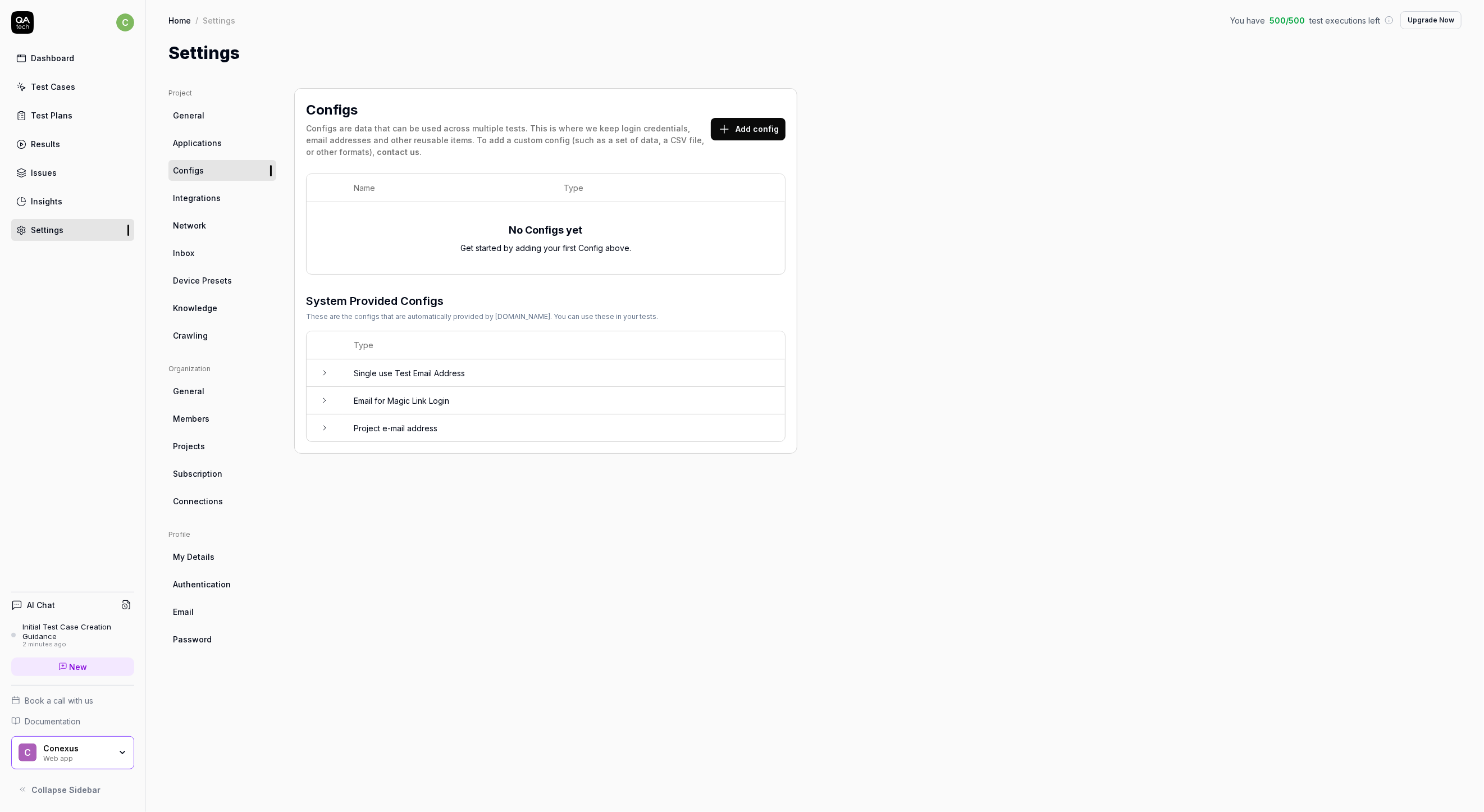
click at [317, 371] on td at bounding box center [324, 373] width 36 height 28
click at [209, 142] on span "Applications" at bounding box center [197, 143] width 49 height 12
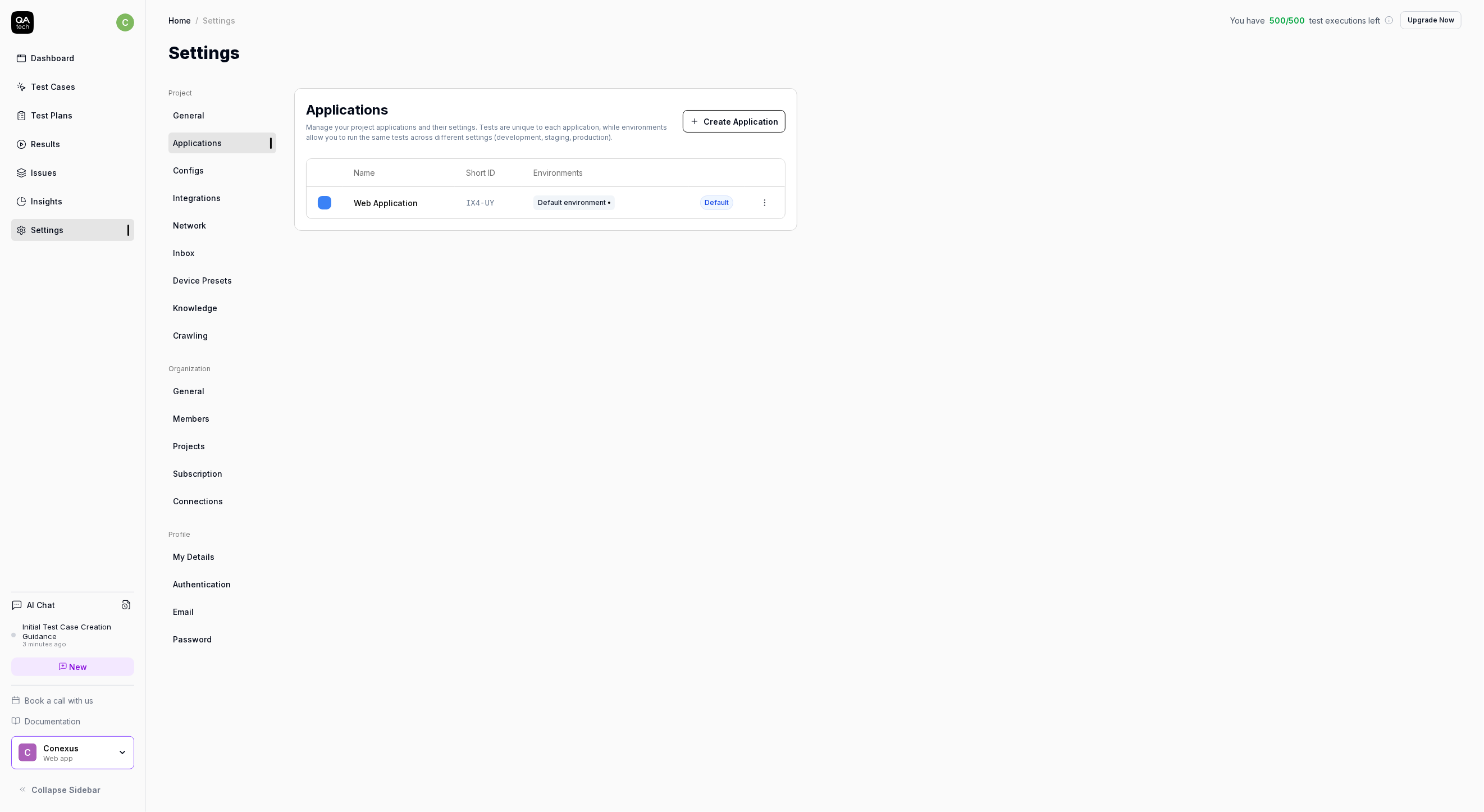
click at [654, 205] on div "Default environment" at bounding box center [605, 203] width 145 height 15
click at [355, 201] on link "Web Application" at bounding box center [386, 203] width 64 height 12
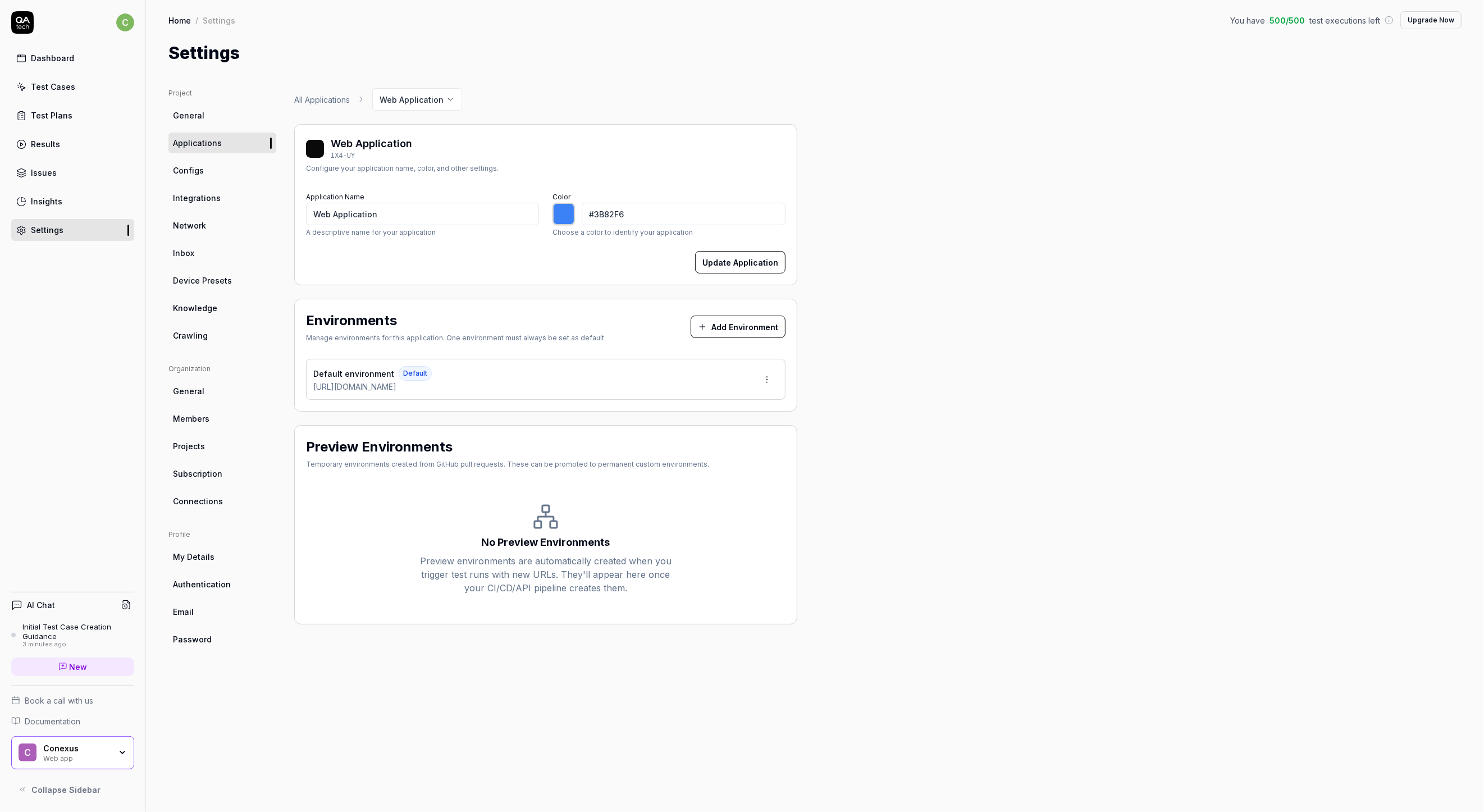
click at [772, 374] on html "c Dashboard Test Cases Test Plans Results Issues Insights Settings AI Chat Init…" at bounding box center [742, 406] width 1484 height 812
click at [722, 428] on div "Edit" at bounding box center [724, 432] width 114 height 25
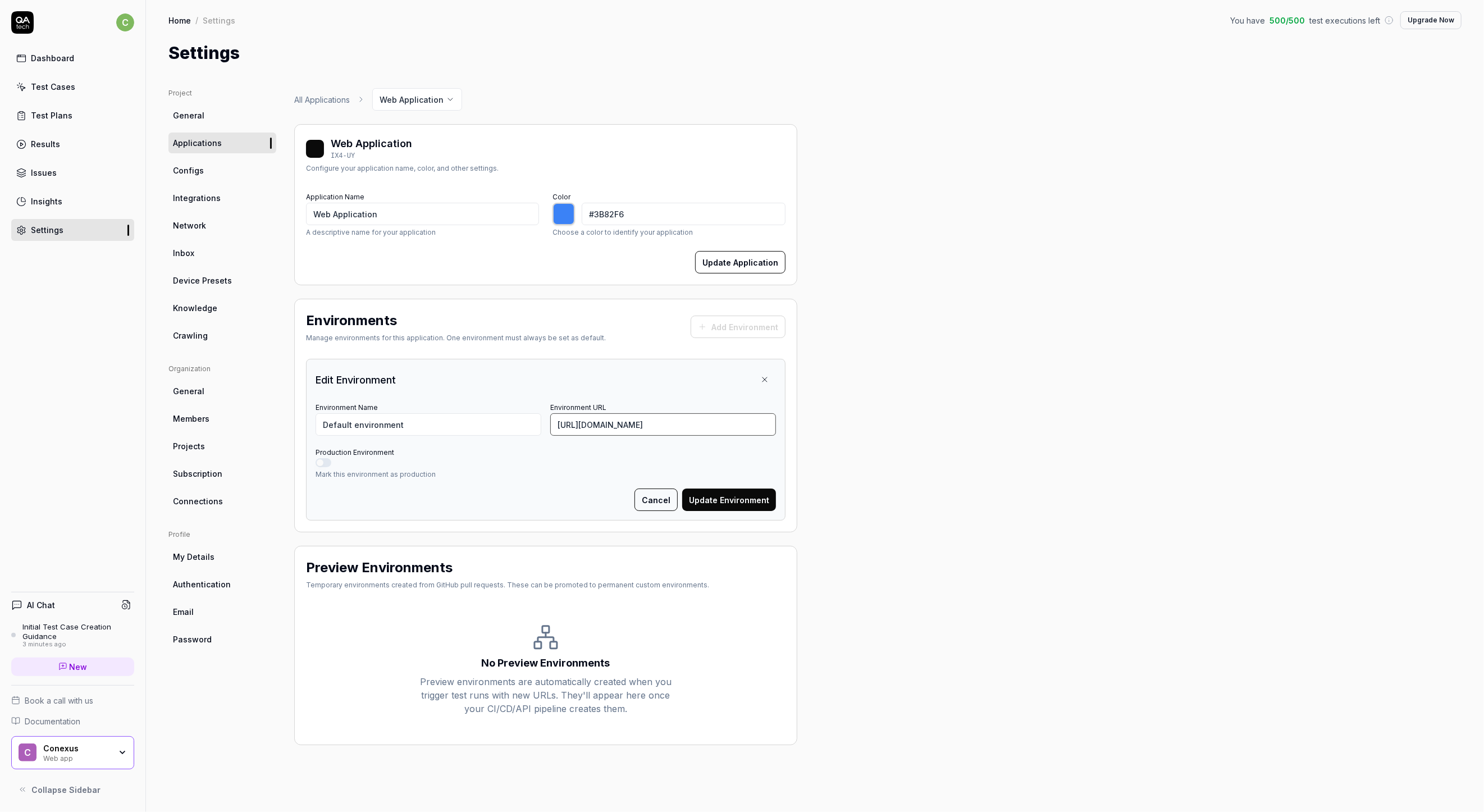
click at [589, 426] on input "[URL][DOMAIN_NAME]" at bounding box center [663, 424] width 226 height 23
type input "[URL][DOMAIN_NAME]"
click at [703, 495] on button "Update Environment" at bounding box center [729, 499] width 93 height 23
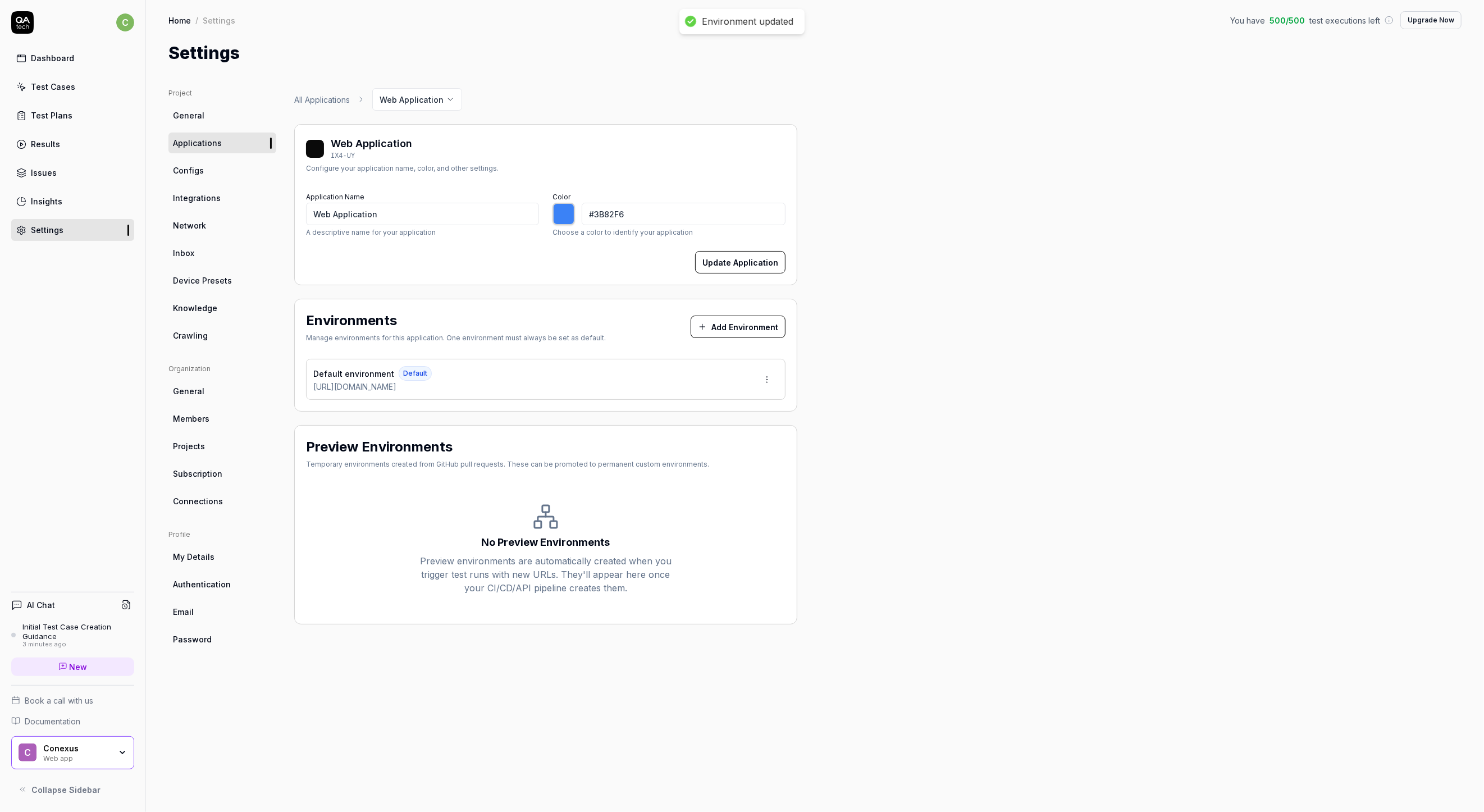
type input "*******"
click at [358, 209] on input "Web Application" at bounding box center [422, 214] width 233 height 23
type input "F"
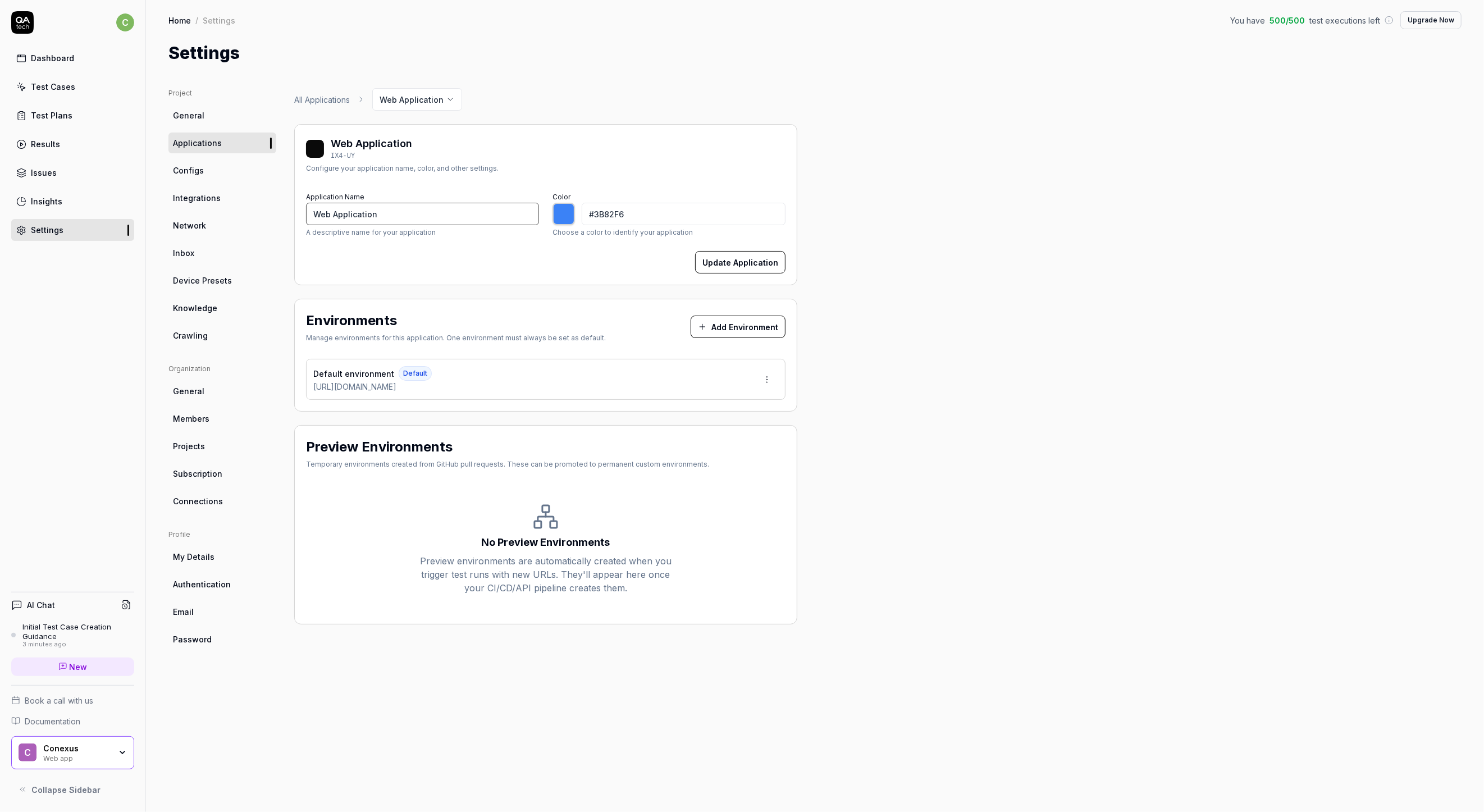
type input "*******"
type input "FollowUp Development"
type input "*******"
click at [565, 210] on div at bounding box center [564, 214] width 23 height 23
type input "#b53bf7"
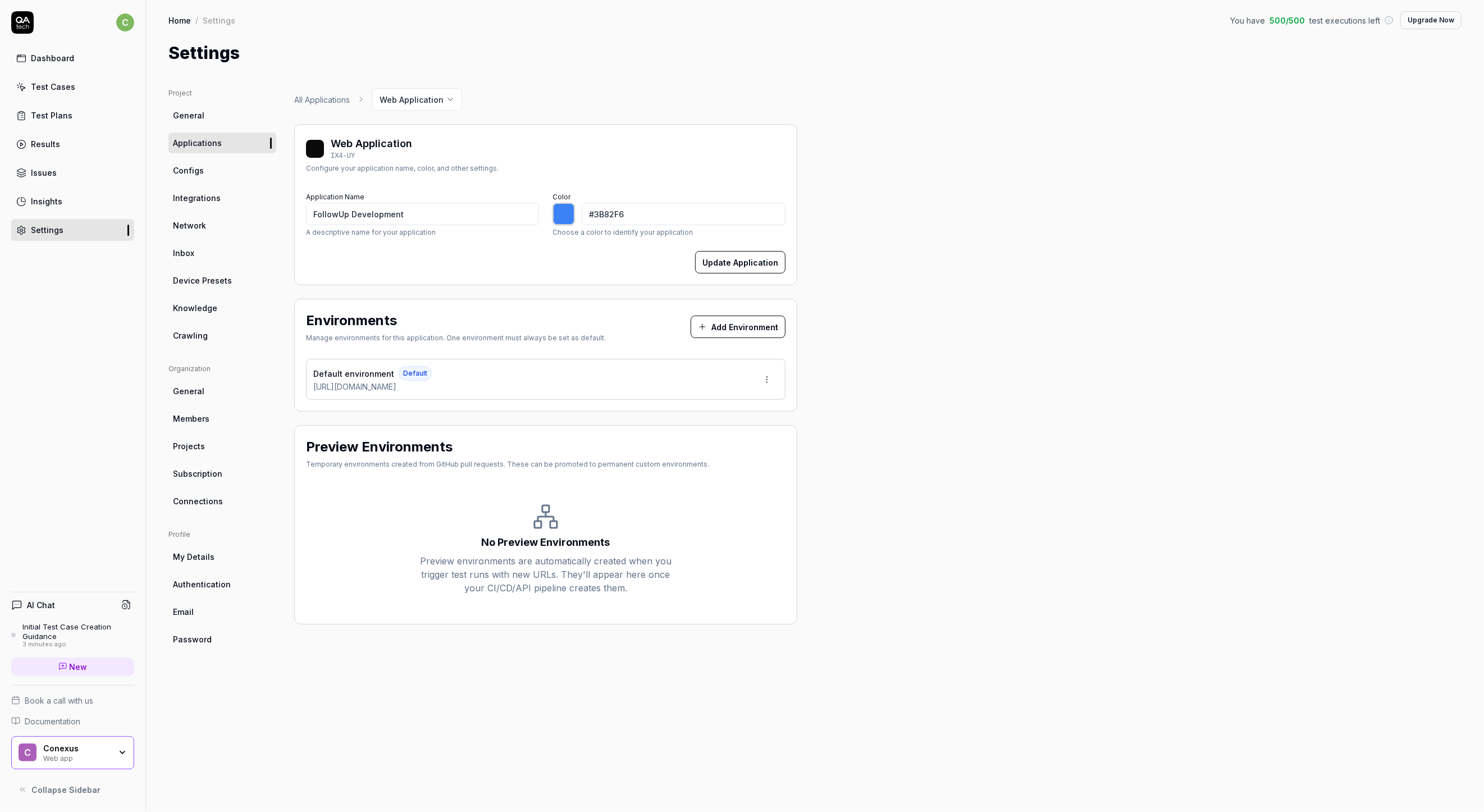
type input "*******"
type input "#af45e8"
type input "*******"
type input "#b043ea"
type input "*******"
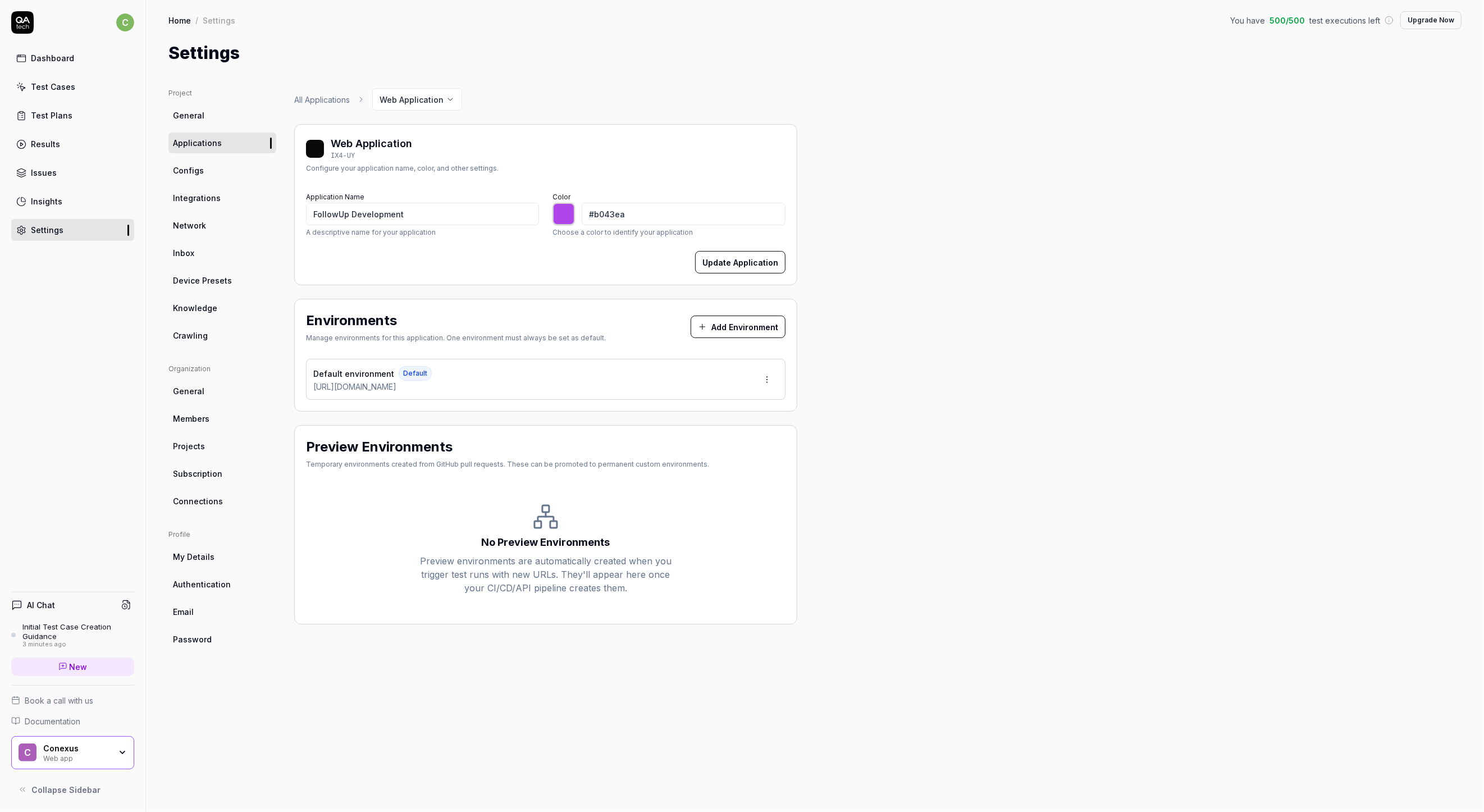
type input "#b246ec"
type input "*******"
type input "#b244ee"
type input "*******"
type input "#b449ee"
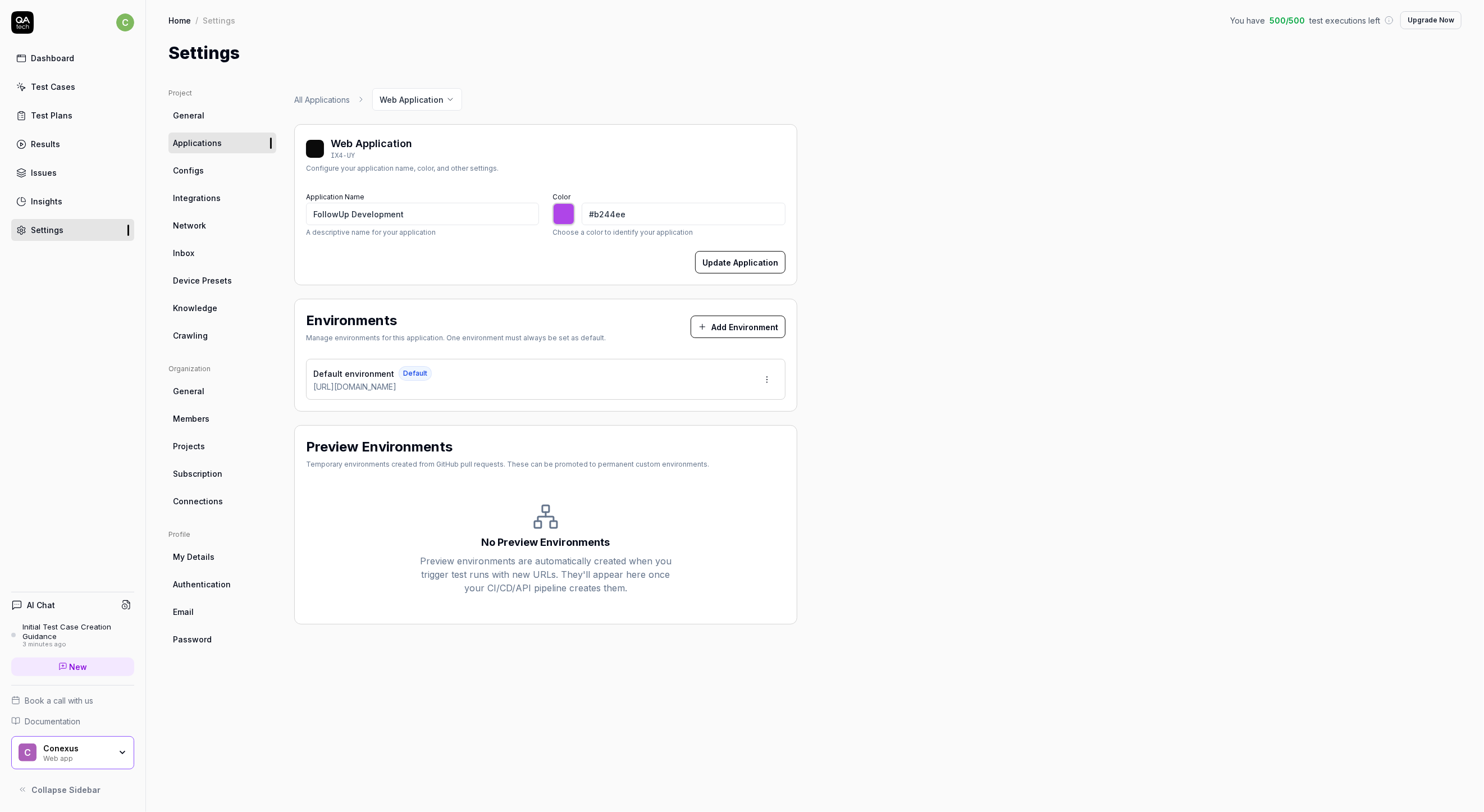
type input "*******"
type input "#b547f0"
type input "*******"
type input "#b74af2"
type input "*******"
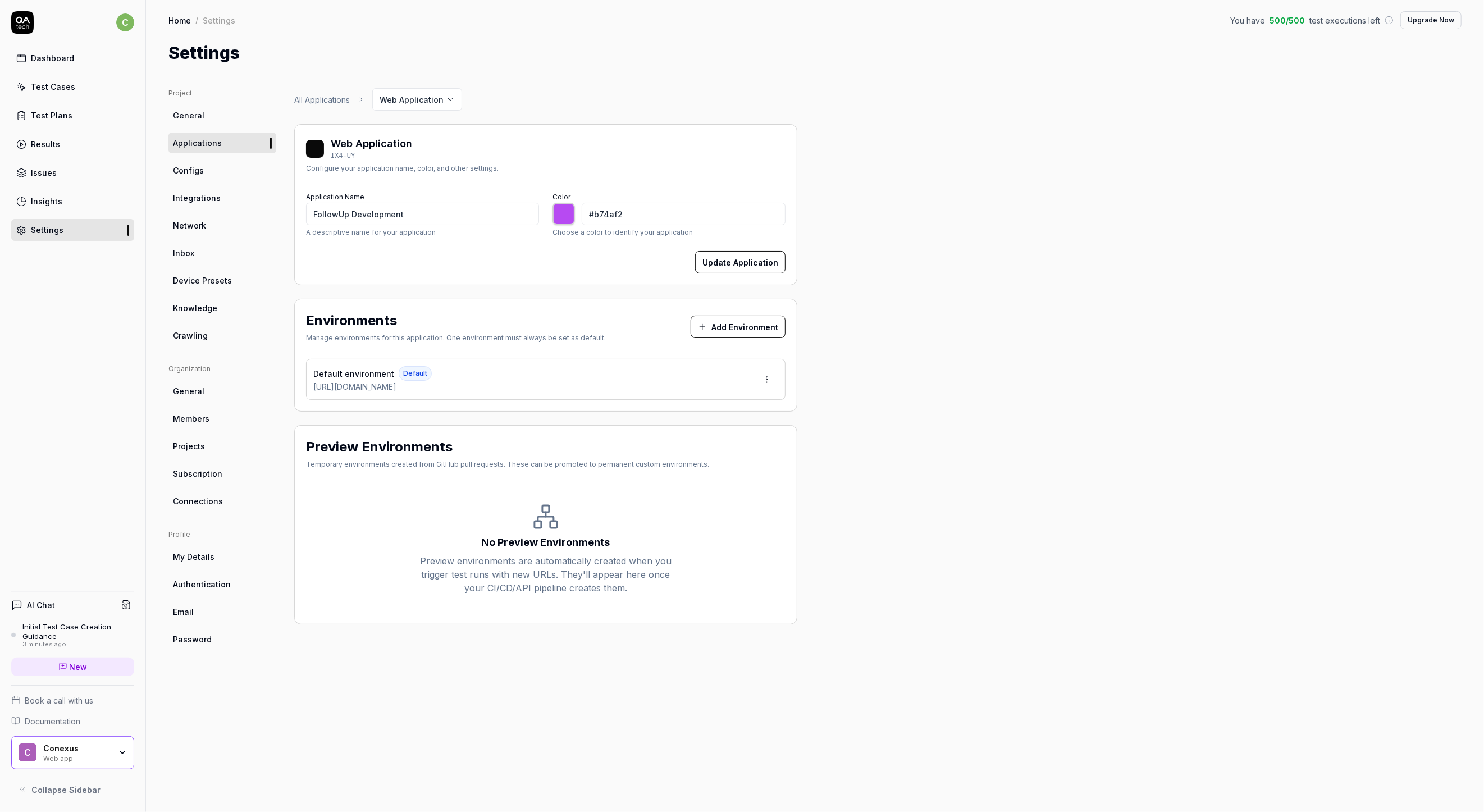
type input "#ba4df5"
type input "*******"
type input "#bc51f5"
type input "*******"
type input "#be55f7"
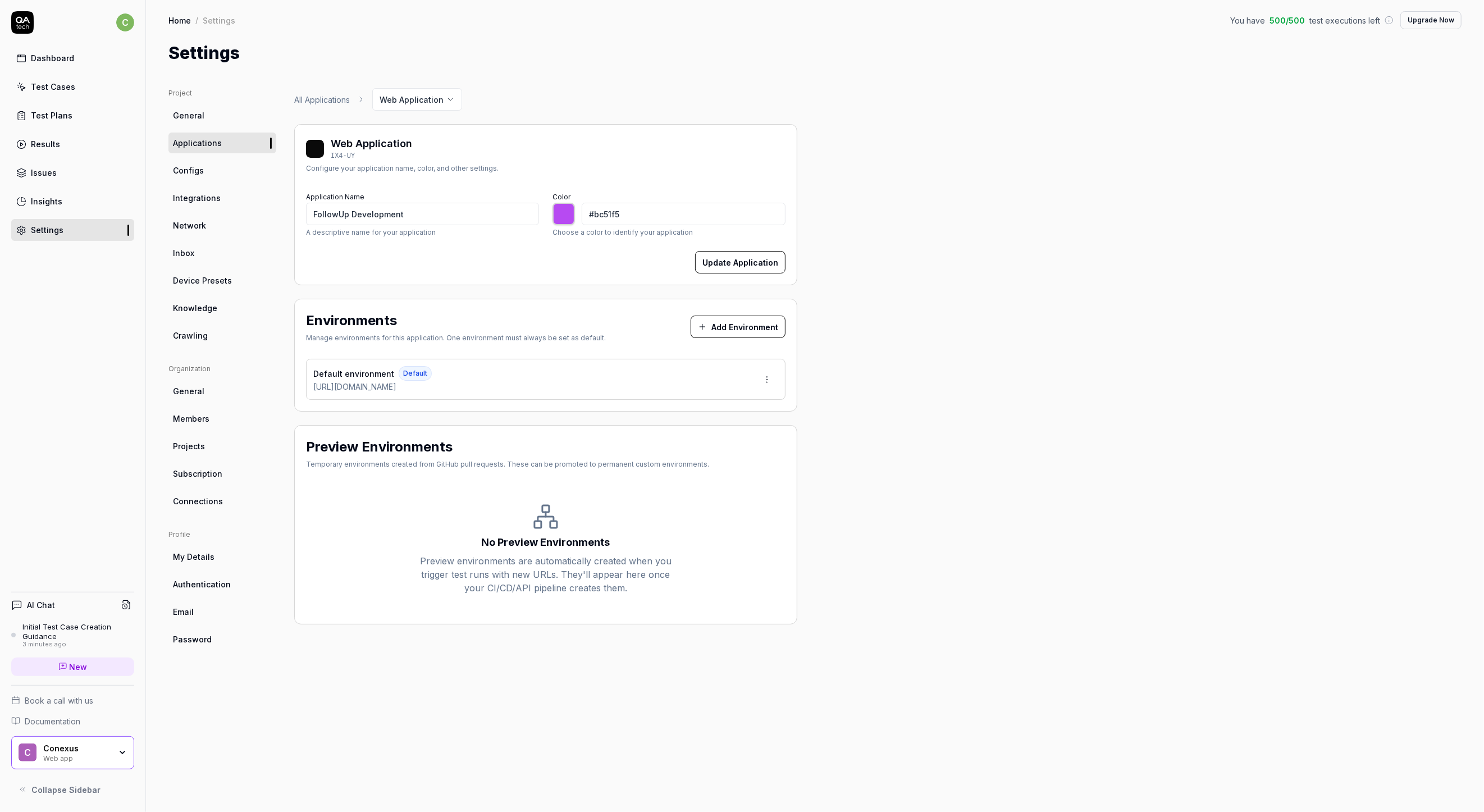
type input "*******"
type input "#c059f7"
type input "*******"
type input "#c058f9"
type input "*******"
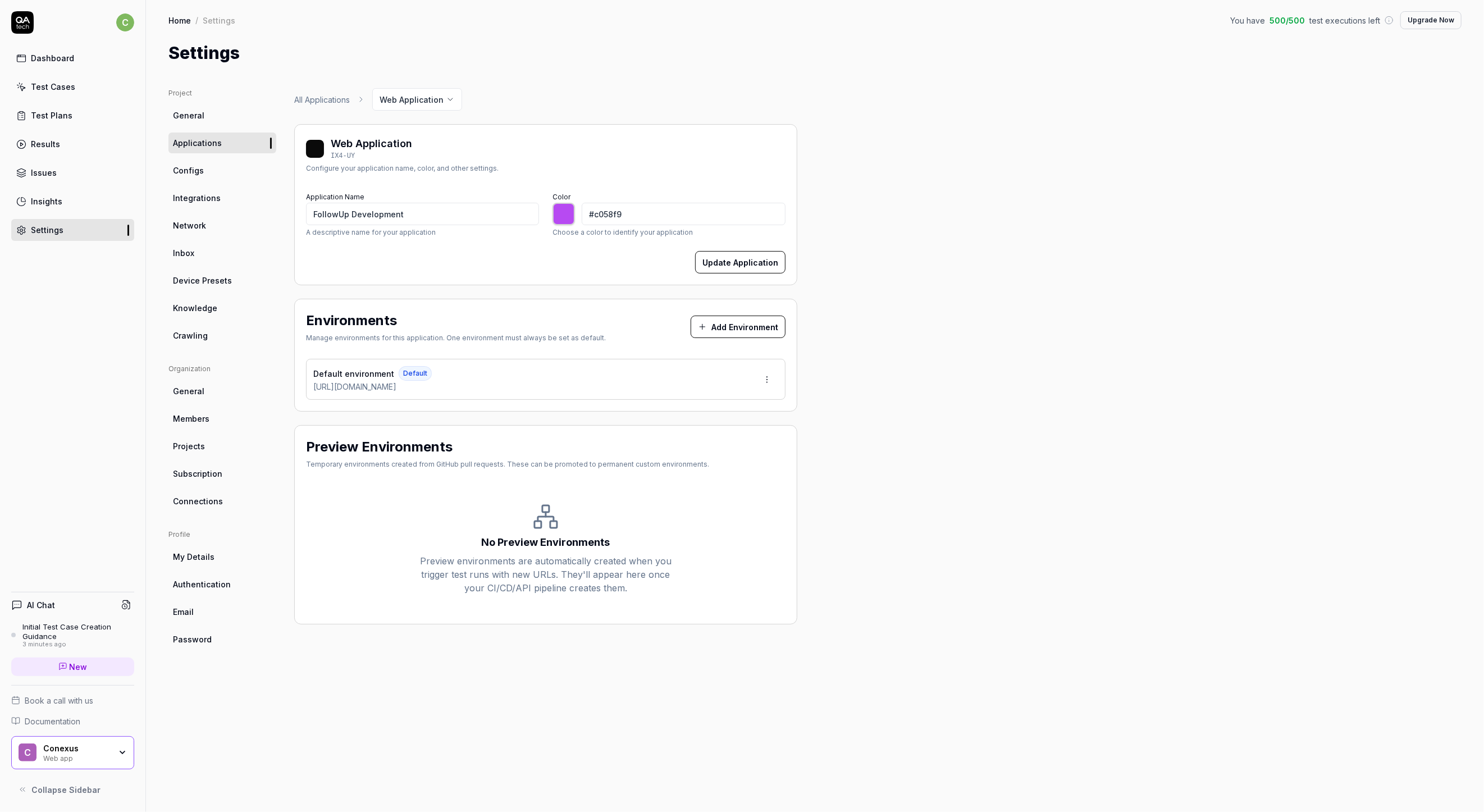
type input "#c25df9"
type input "*******"
type input "#c25df8"
type input "*******"
type input "#c560fb"
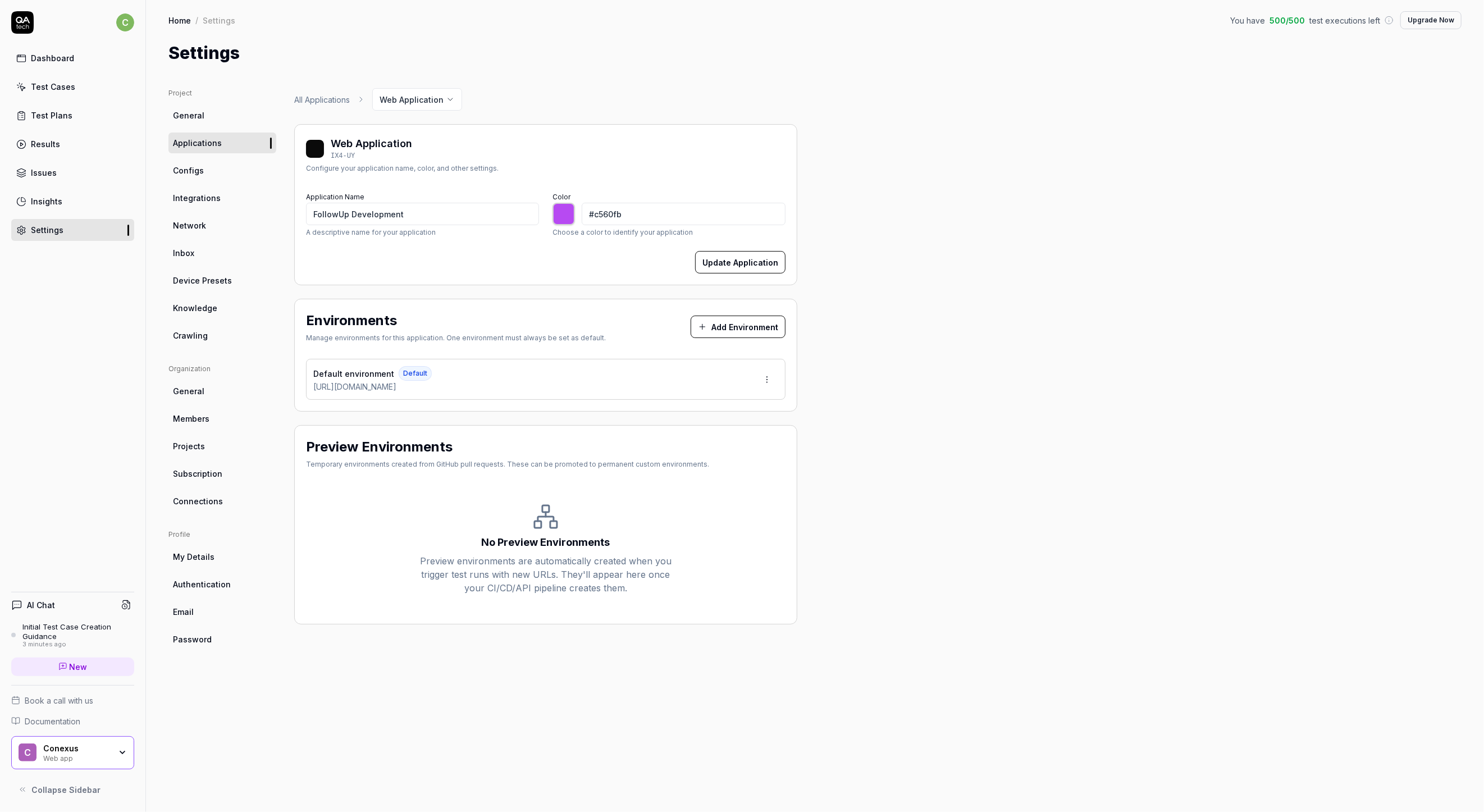
type input "*******"
type input "#c665fb"
type input "*******"
type input "#c968fd"
type input "*******"
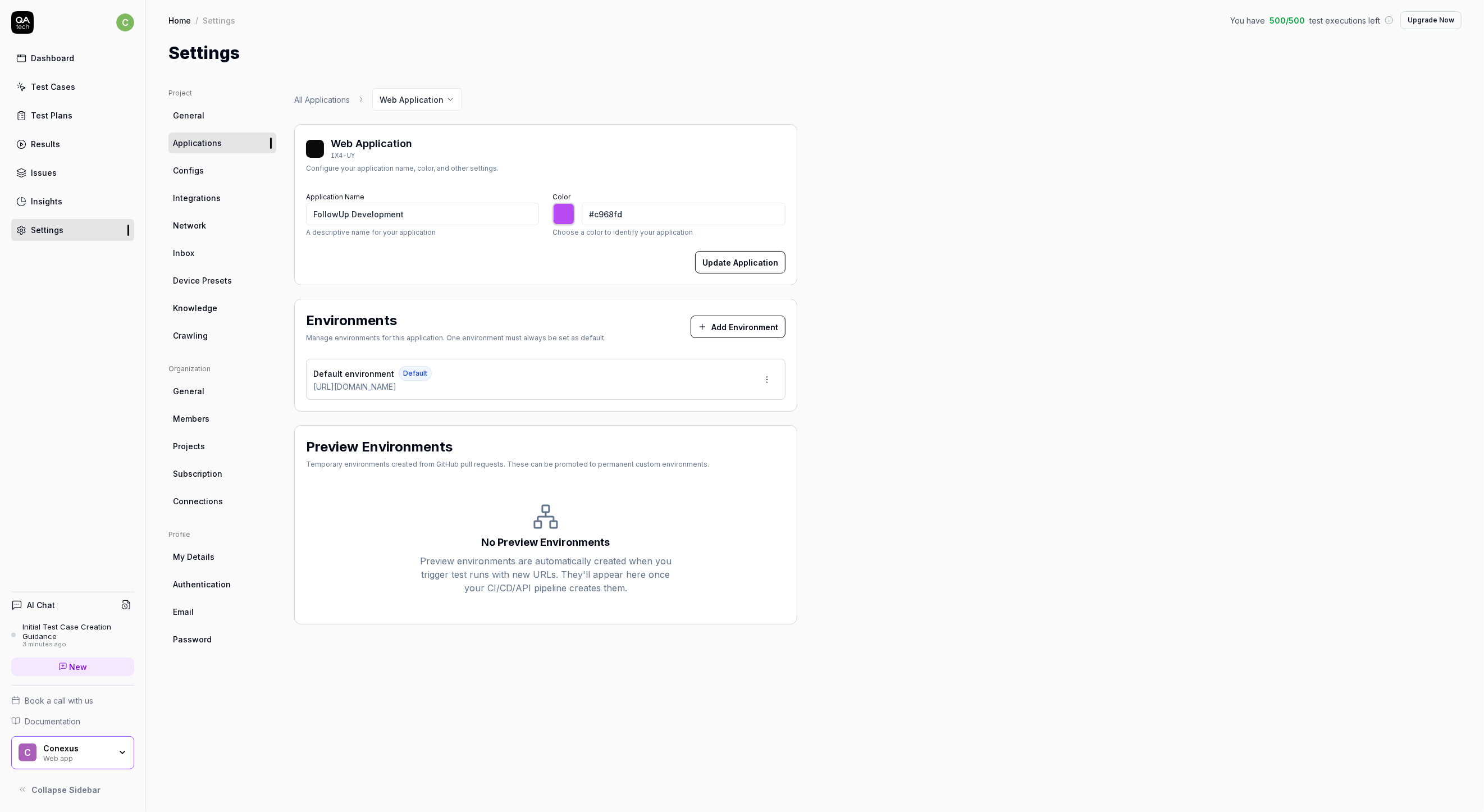
type input "#c969fc"
type input "*******"
type input "#cb6dfd"
type input "*******"
type input "#cb6bff"
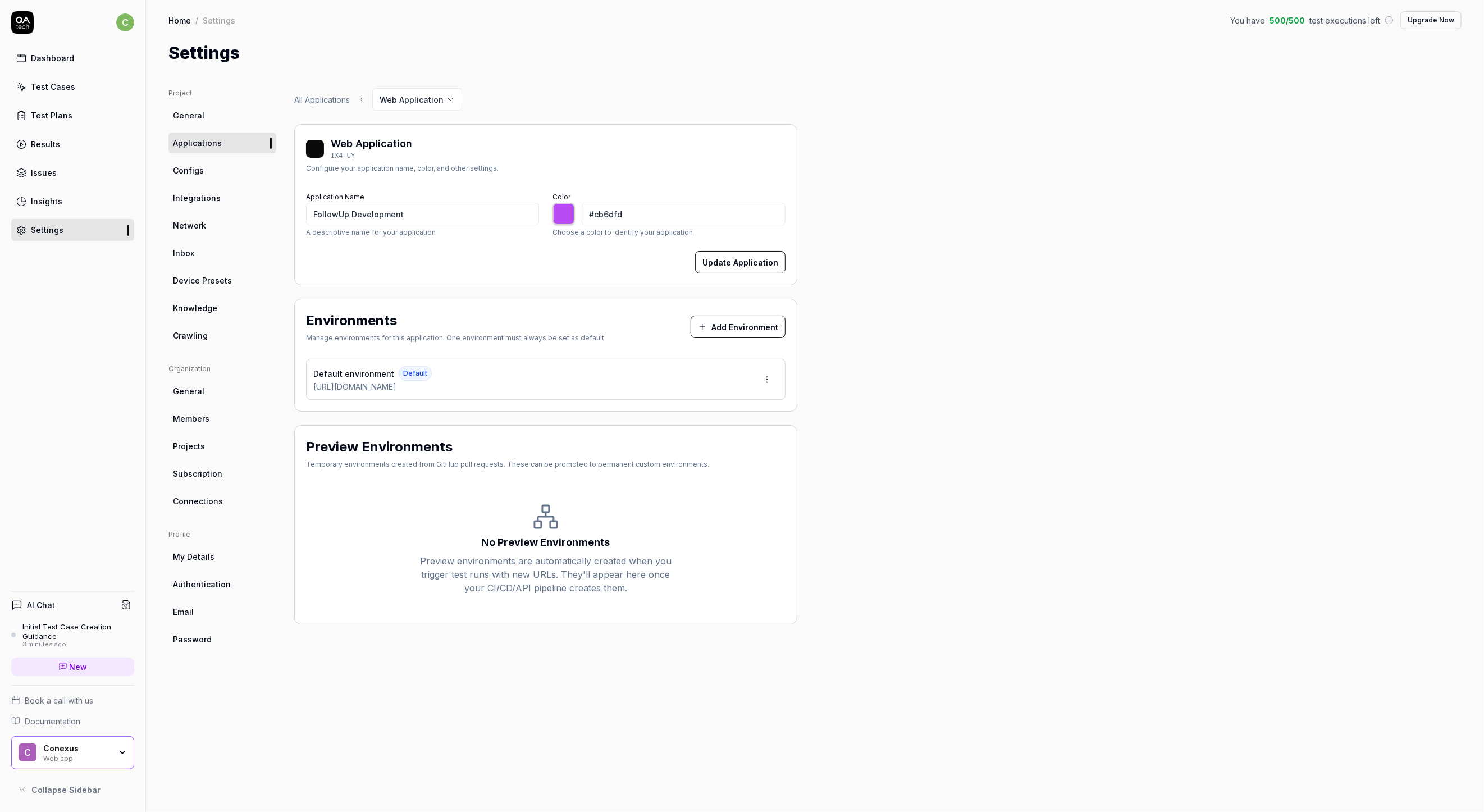
type input "*******"
type input "#cd70ff"
type input "*******"
click at [717, 178] on div "Web Application IX4-UY Configure your application name, color, and other settin…" at bounding box center [546, 204] width 503 height 161
click at [646, 212] on input "#cd70ff" at bounding box center [684, 214] width 204 height 23
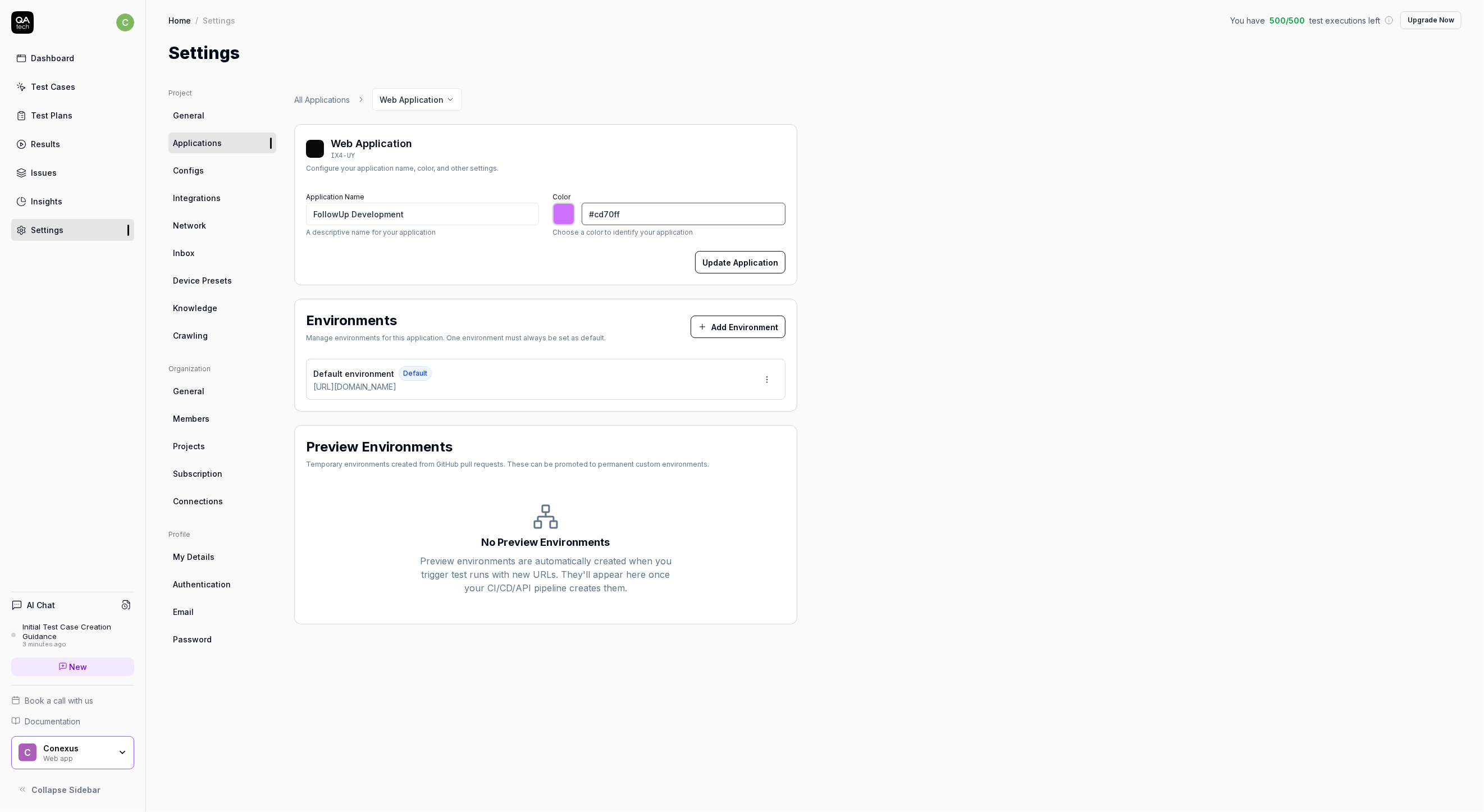
type input "#e"
type input "*******"
type input "#e0"
type input "*******"
type input "#e0d"
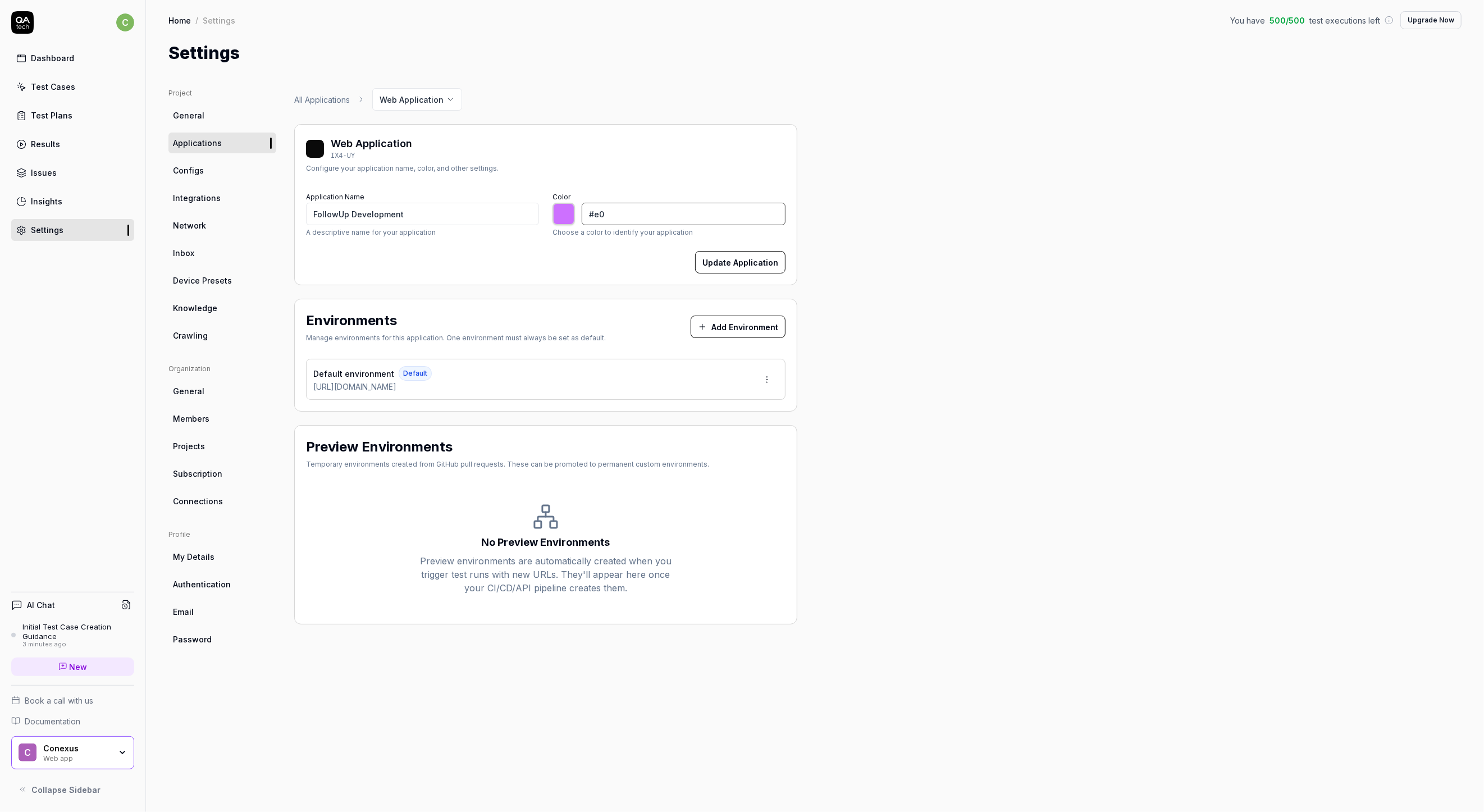
type input "*******"
type input "#e0d7"
type input "*******"
type input "#e0d7e"
type input "*******"
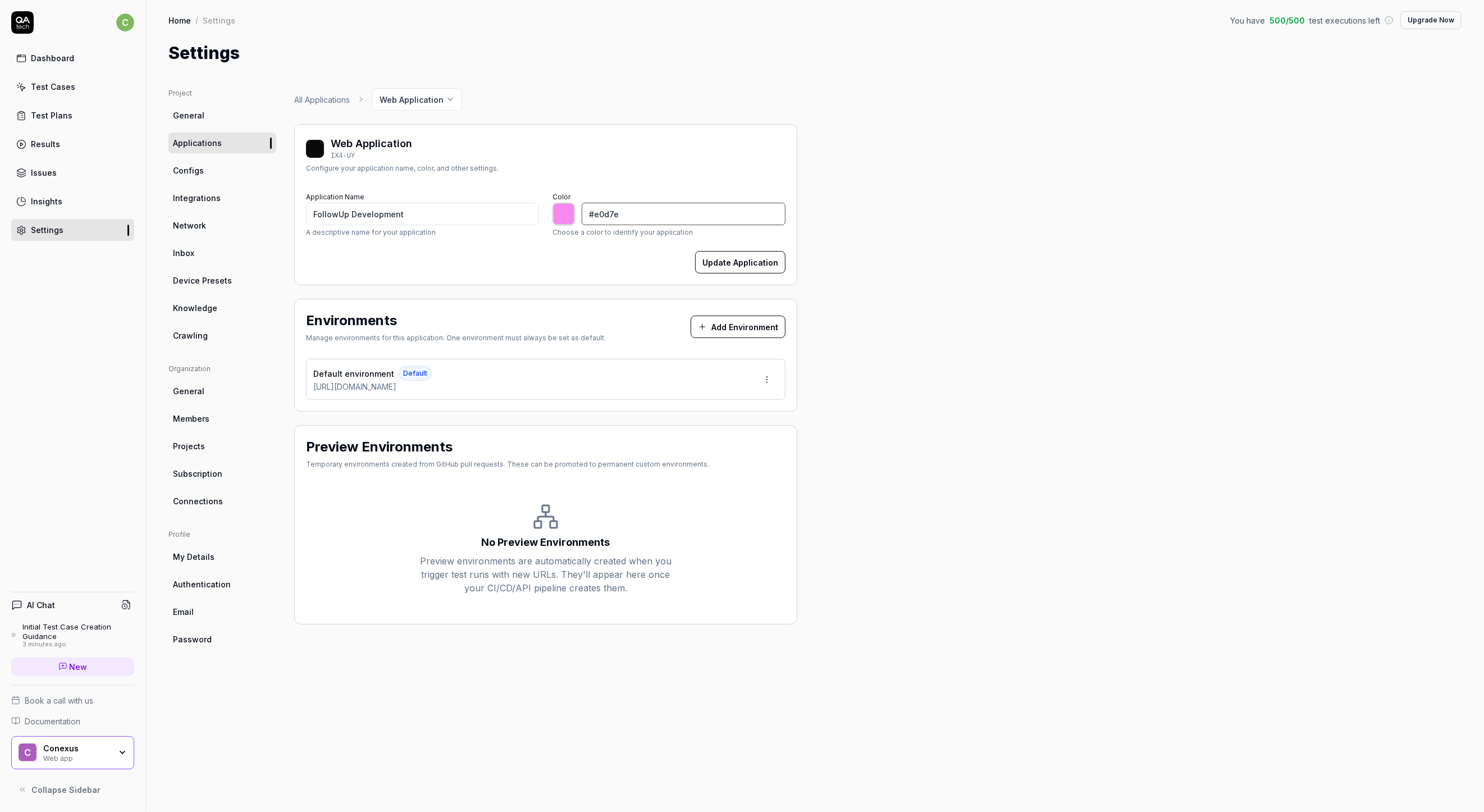
type input "#e0d7ef"
type input "*******"
type input "#e0d7ef"
click at [755, 261] on button "Update Application" at bounding box center [741, 262] width 91 height 23
click at [205, 160] on link "Configs" at bounding box center [223, 170] width 108 height 20
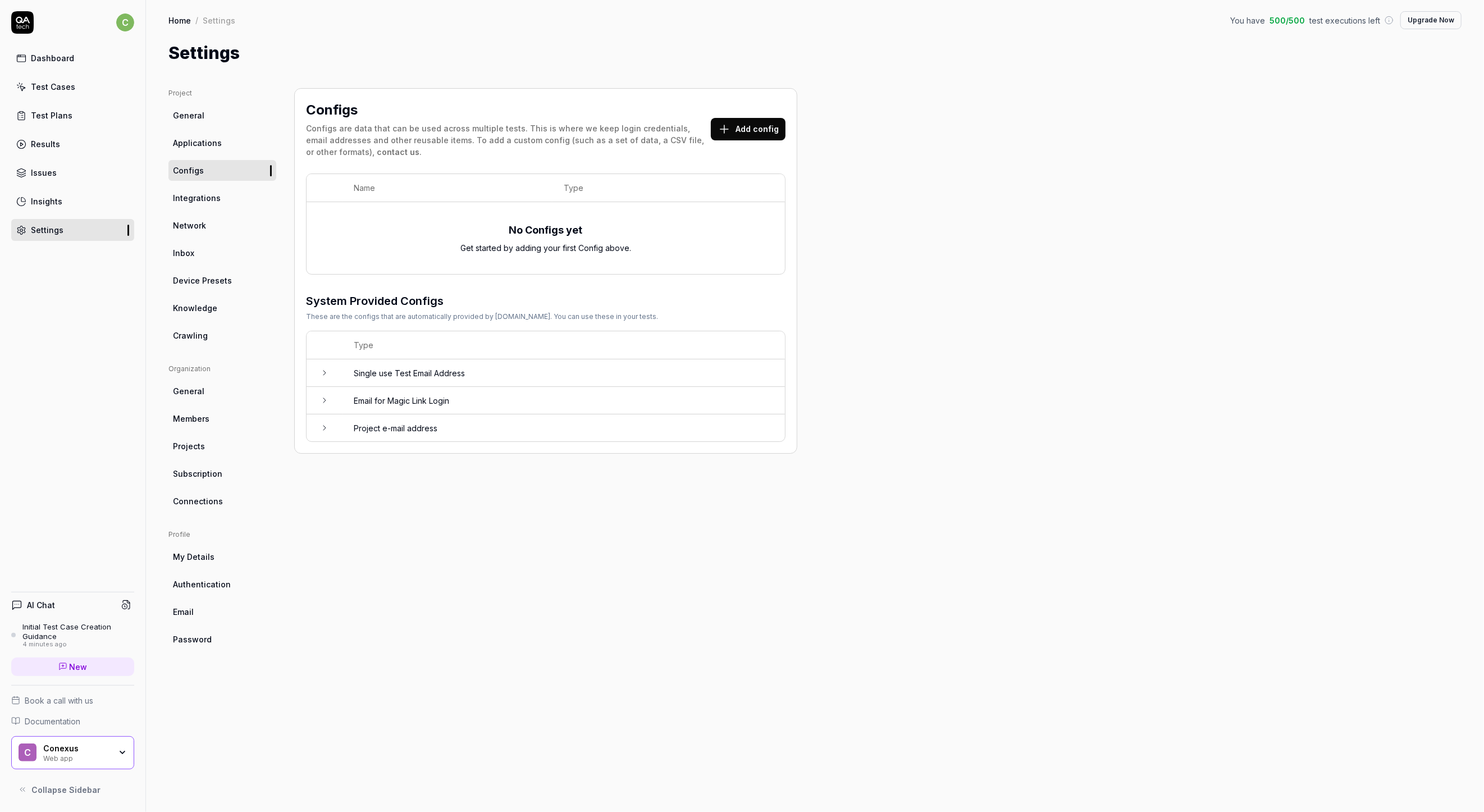
click at [204, 188] on link "Integrations" at bounding box center [223, 198] width 108 height 20
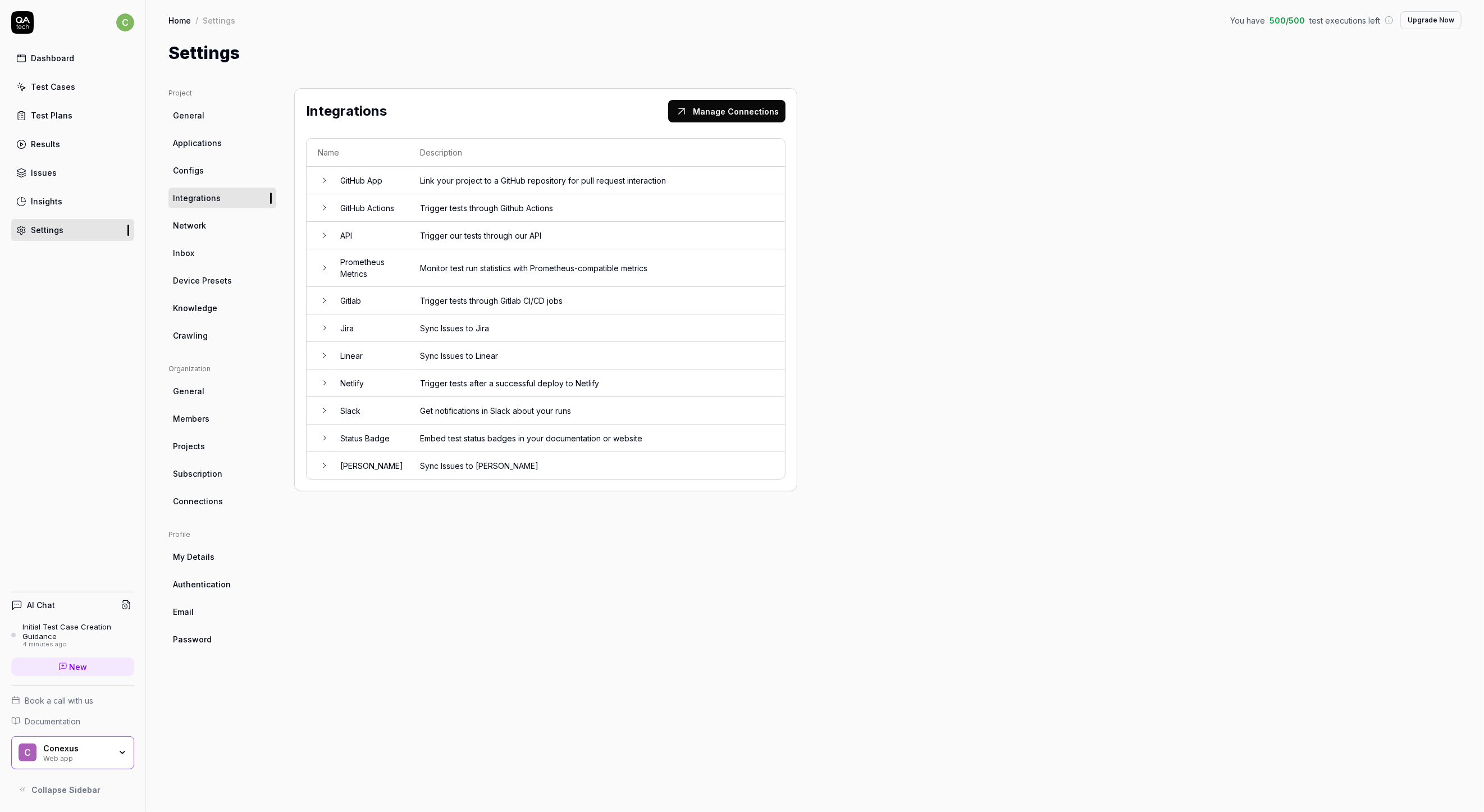
click at [203, 230] on span "Network" at bounding box center [189, 226] width 33 height 12
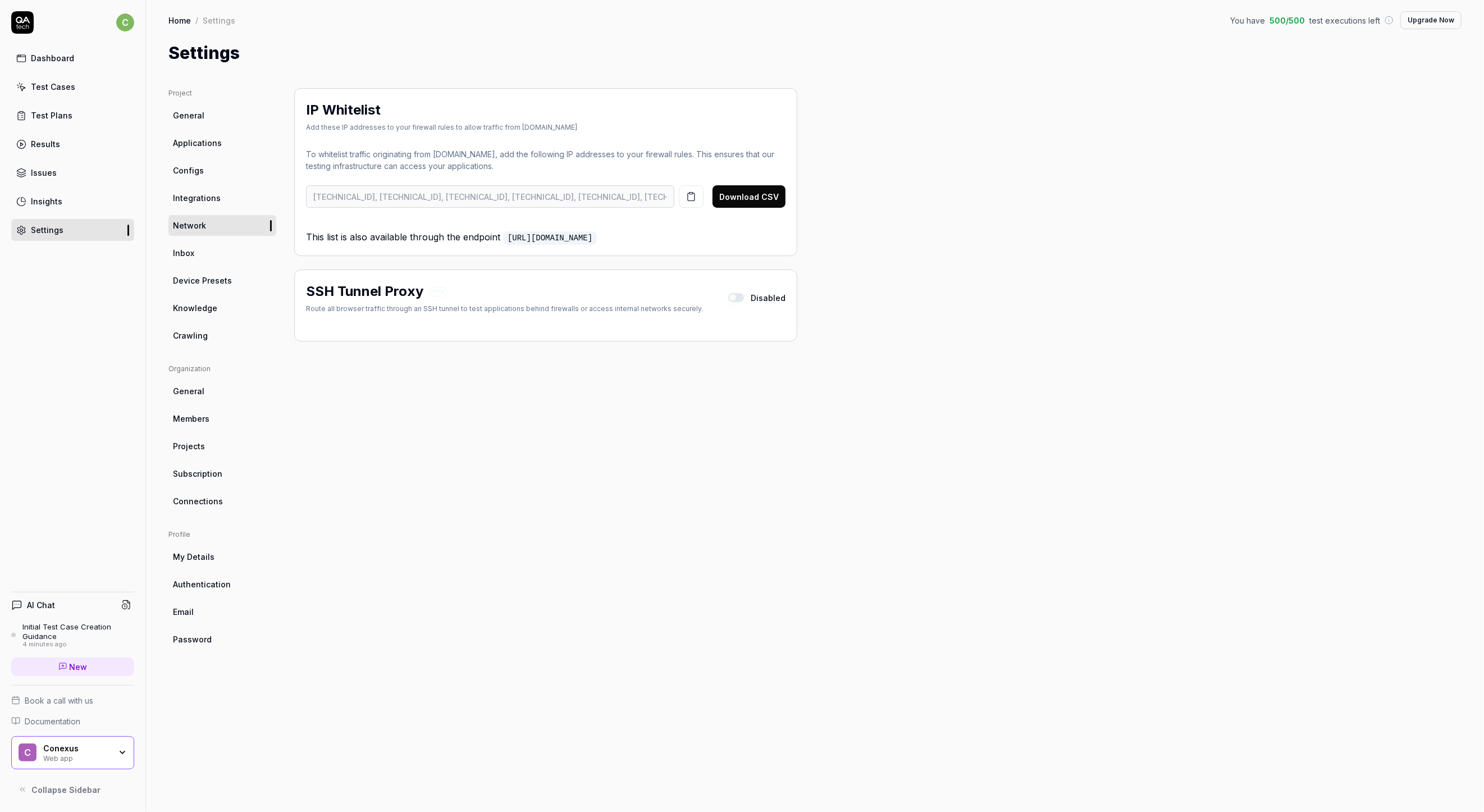
click at [199, 169] on span "Configs" at bounding box center [188, 170] width 31 height 12
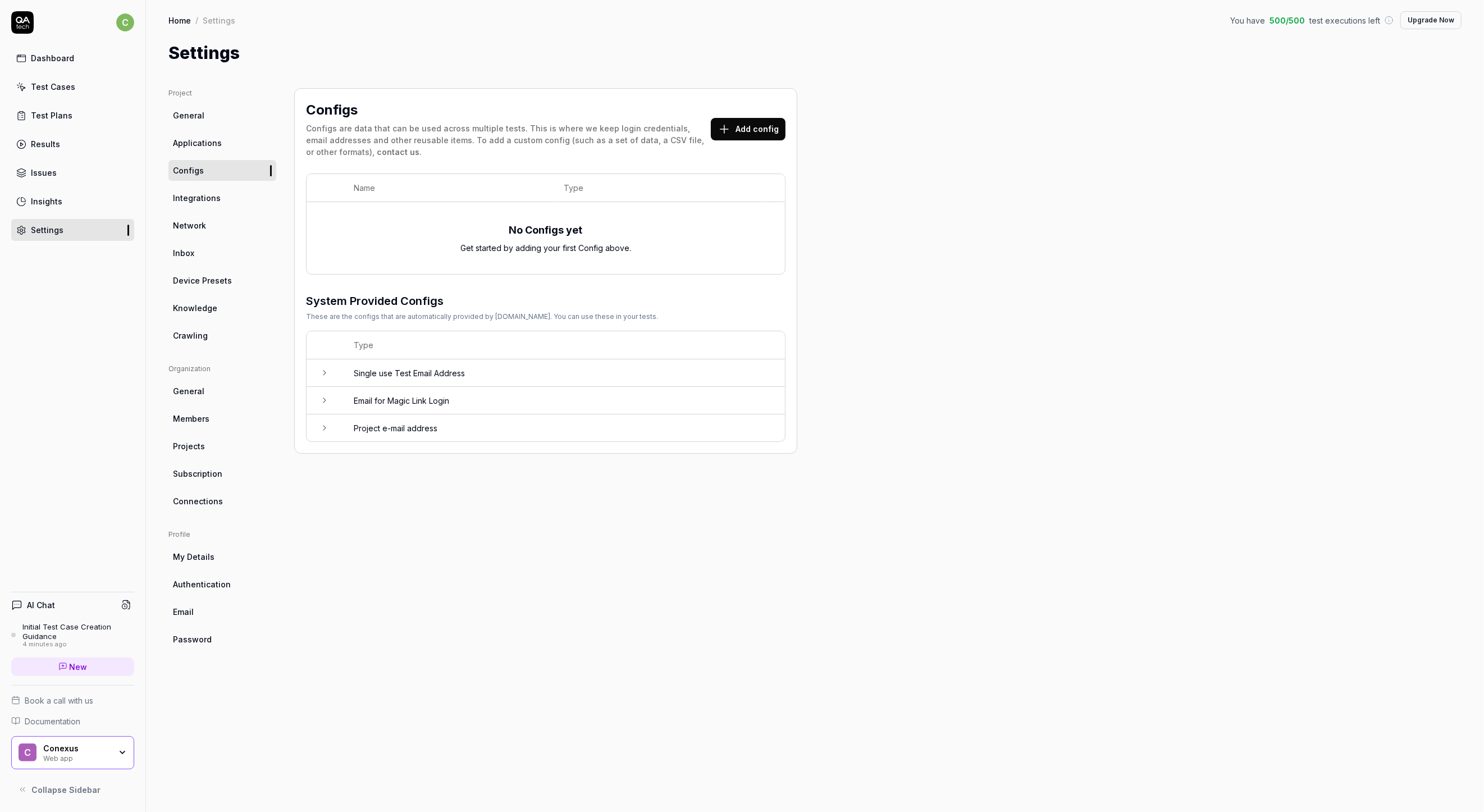
click at [746, 128] on button "Add config" at bounding box center [748, 129] width 74 height 23
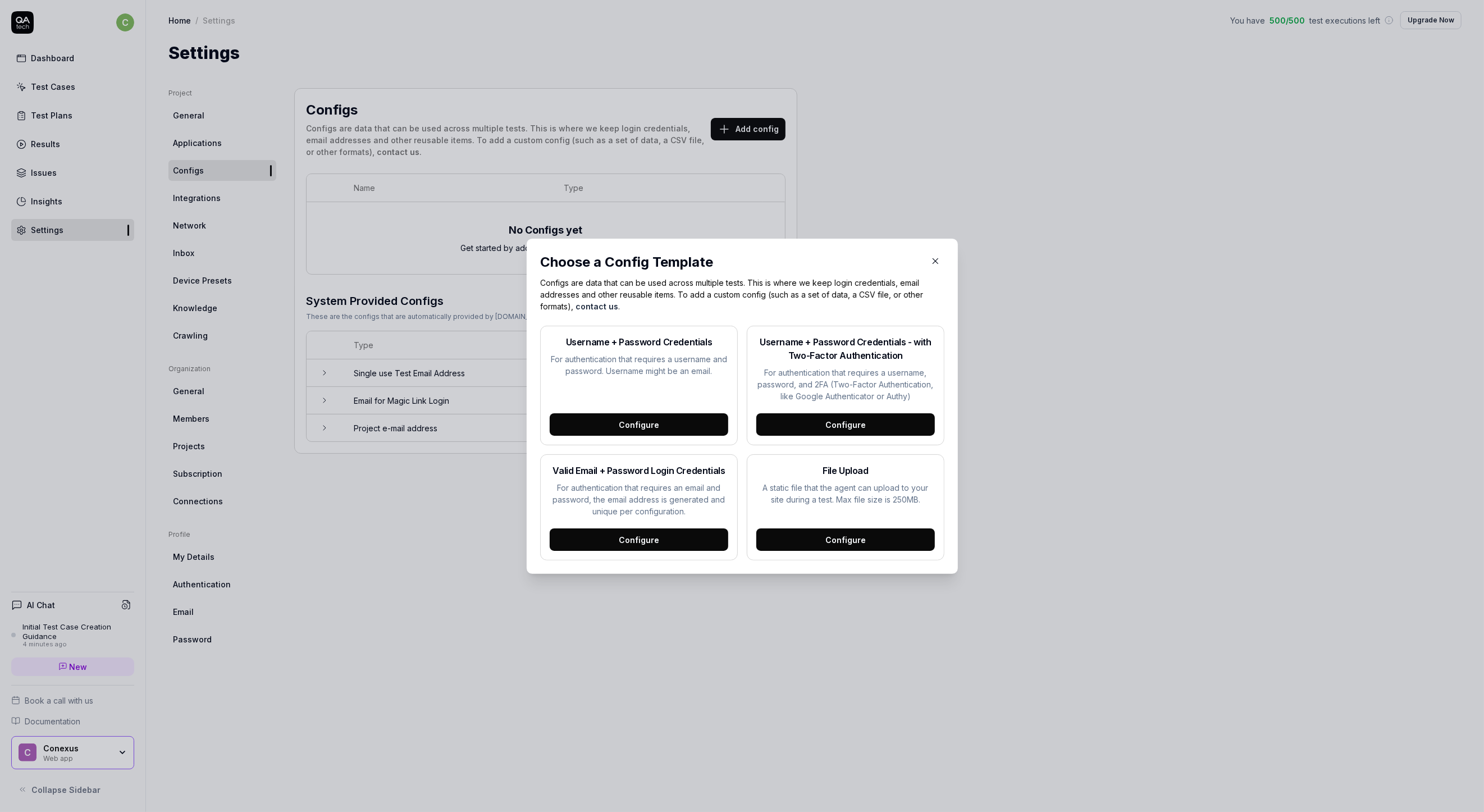
click at [608, 428] on div "Configure" at bounding box center [639, 424] width 179 height 23
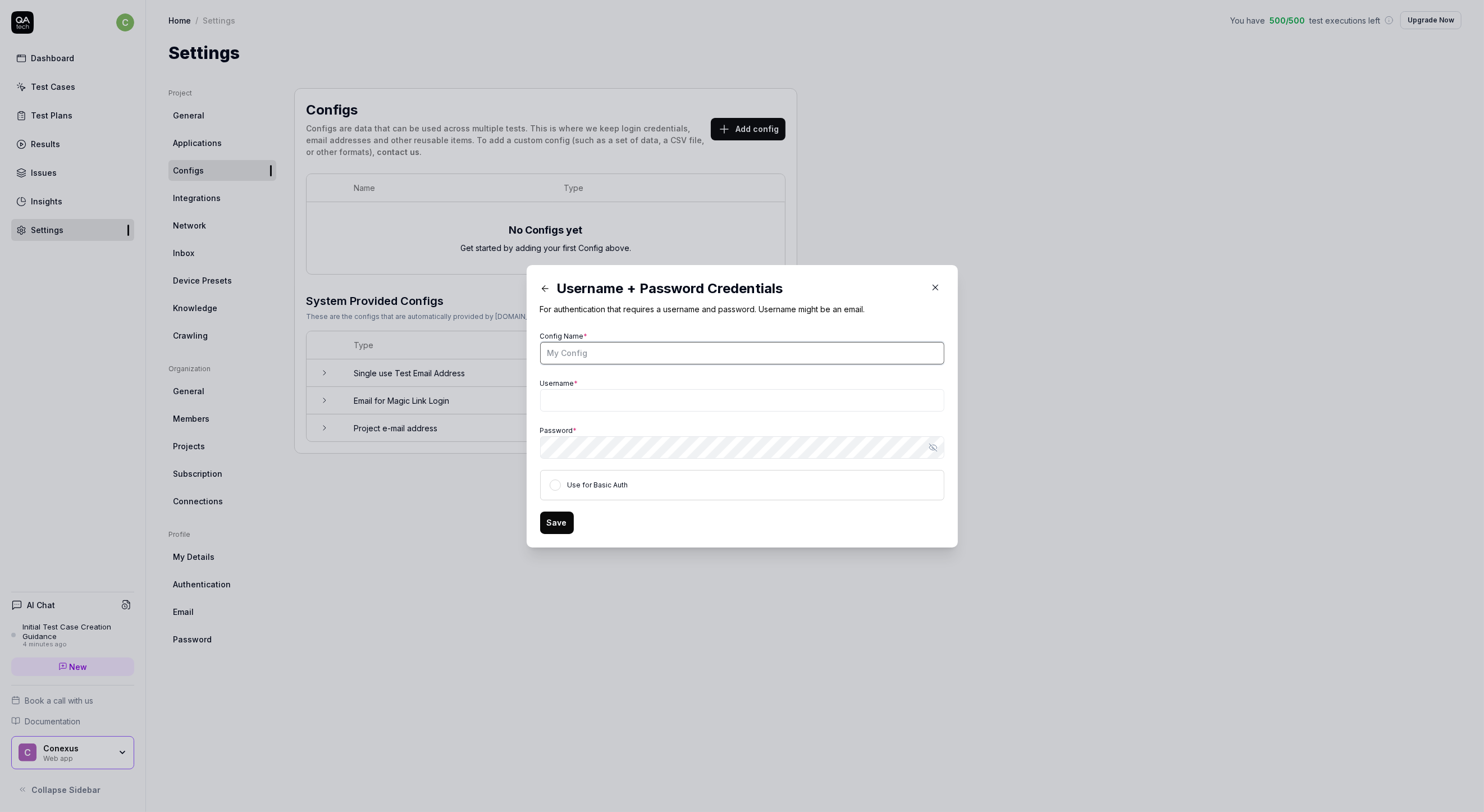
click at [624, 361] on input "Config Name *" at bounding box center [743, 353] width 405 height 23
click at [604, 359] on input "Config Name *" at bounding box center [743, 353] width 405 height 23
click at [604, 359] on input "Config Name *" at bounding box center [743, 353] width 405 height 23
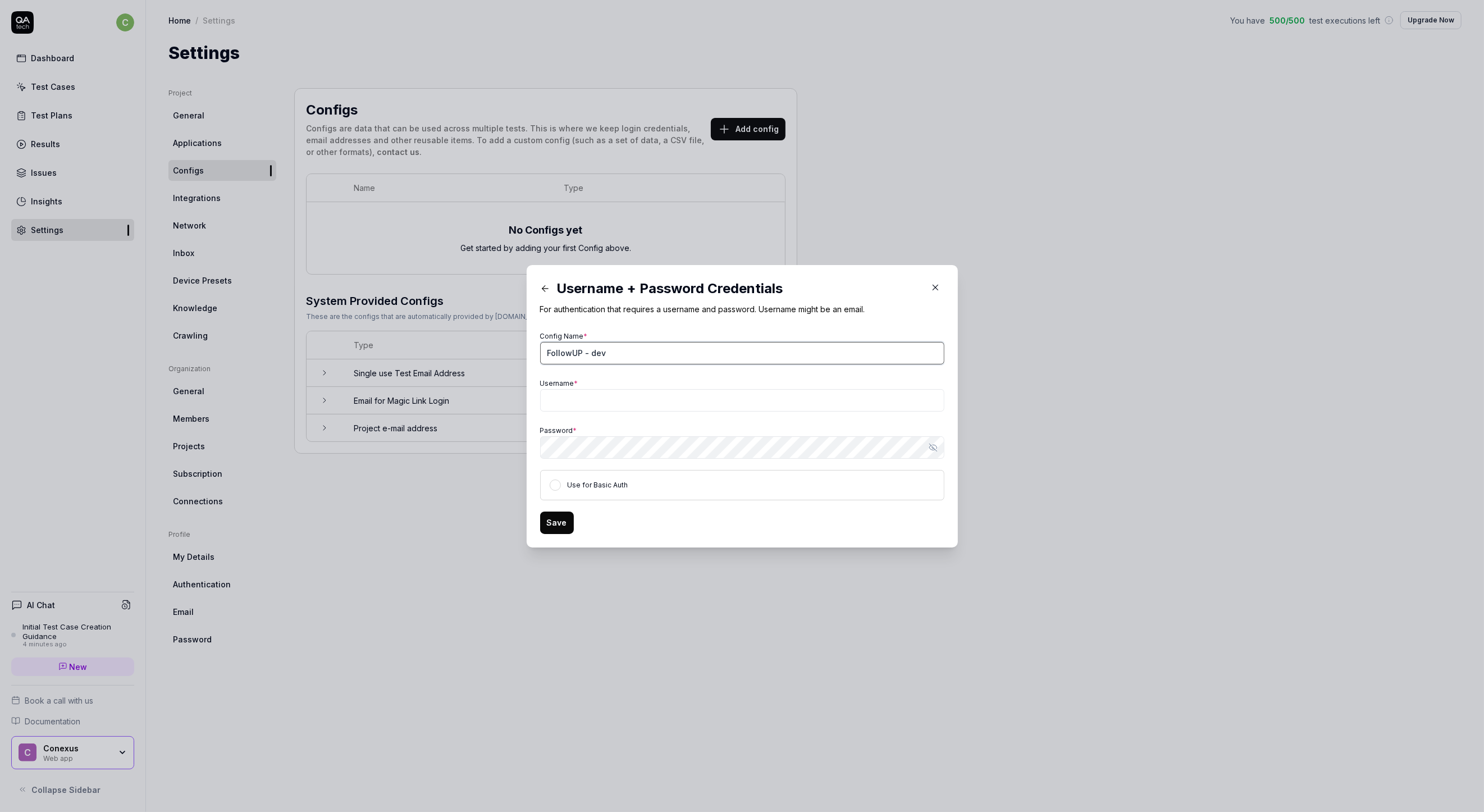
type input "FollowUP - dev"
type input "tony_ct"
click at [556, 524] on button "Save" at bounding box center [557, 523] width 34 height 23
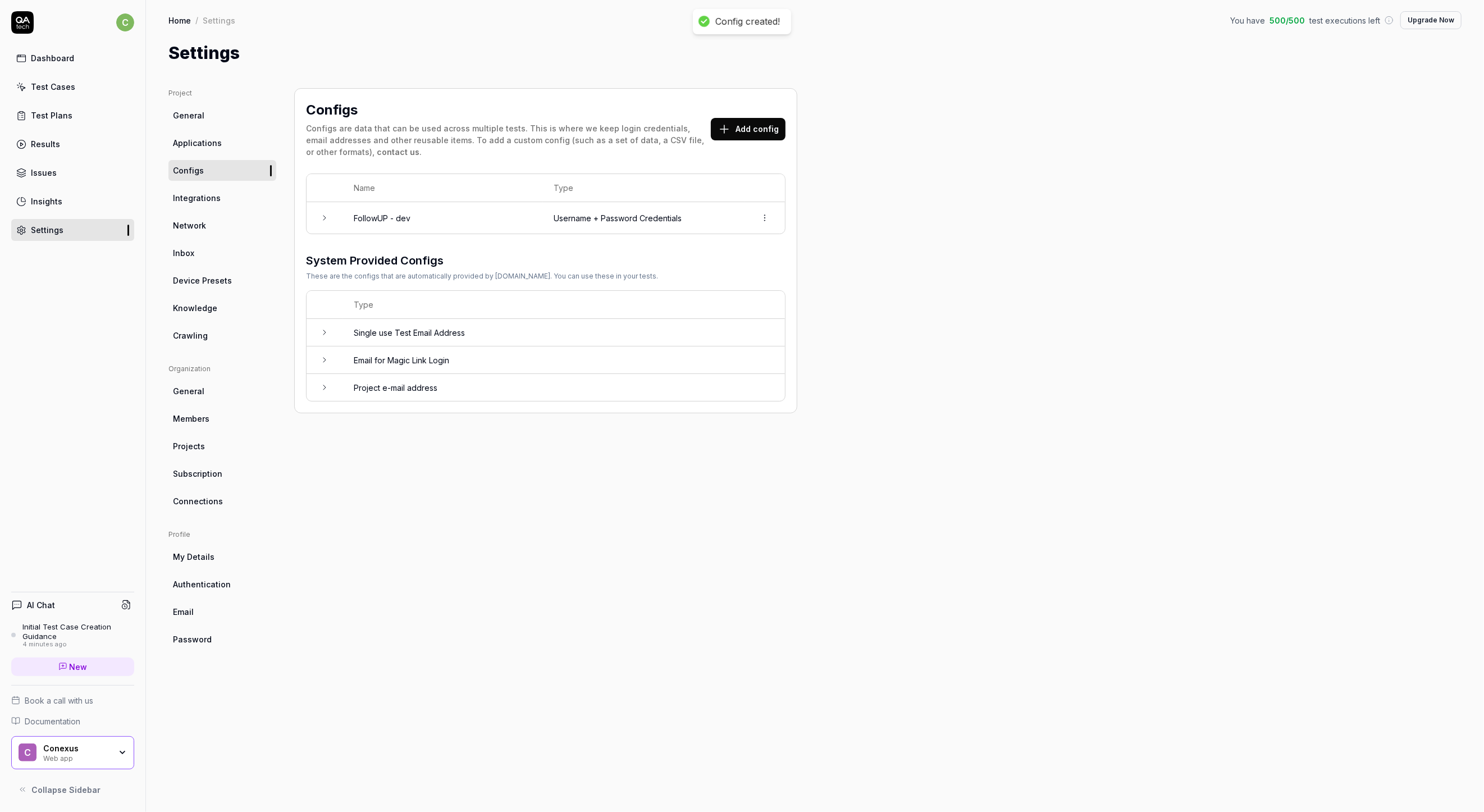
click at [227, 194] on link "Integrations" at bounding box center [223, 198] width 108 height 20
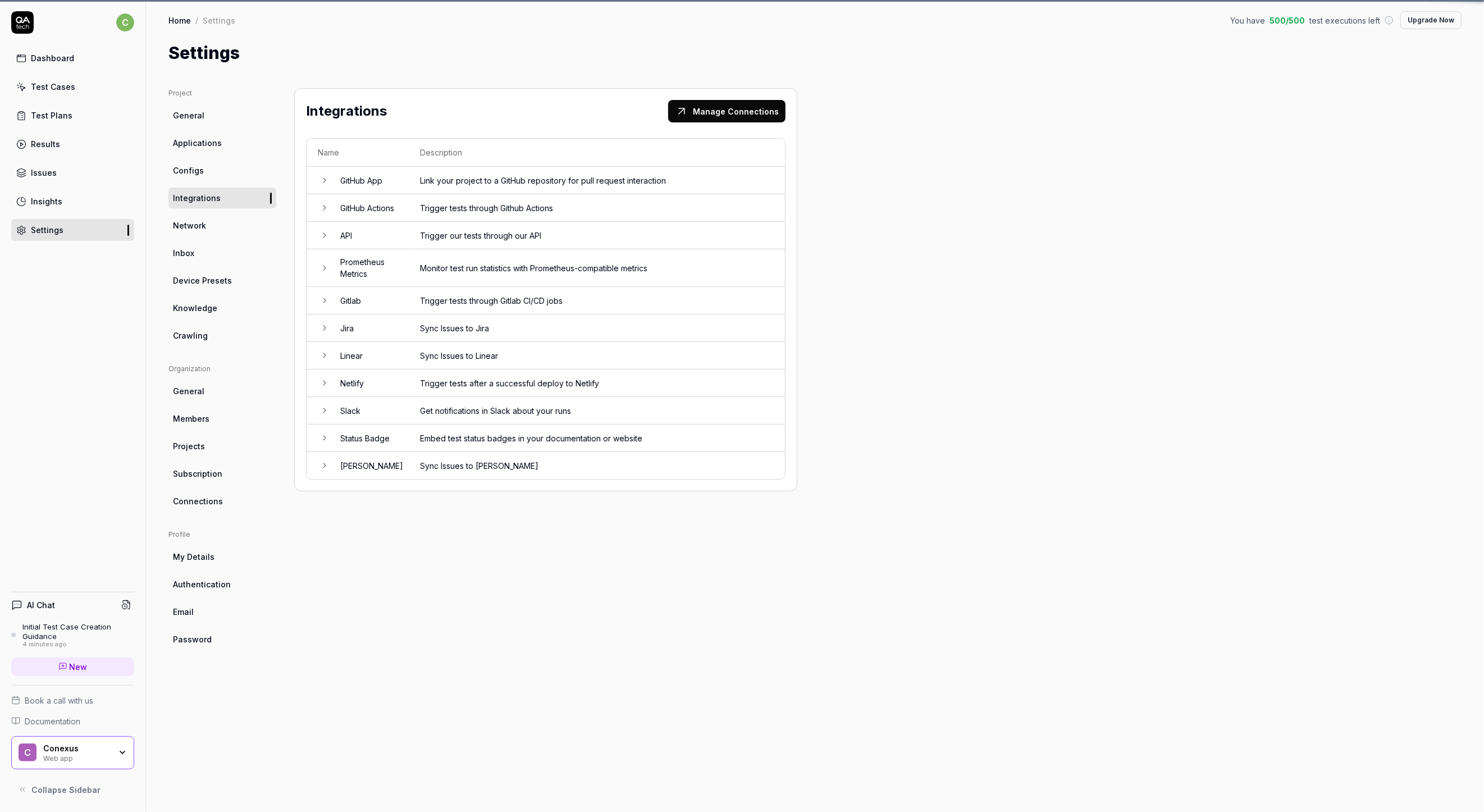
click at [215, 218] on link "Network" at bounding box center [223, 226] width 108 height 20
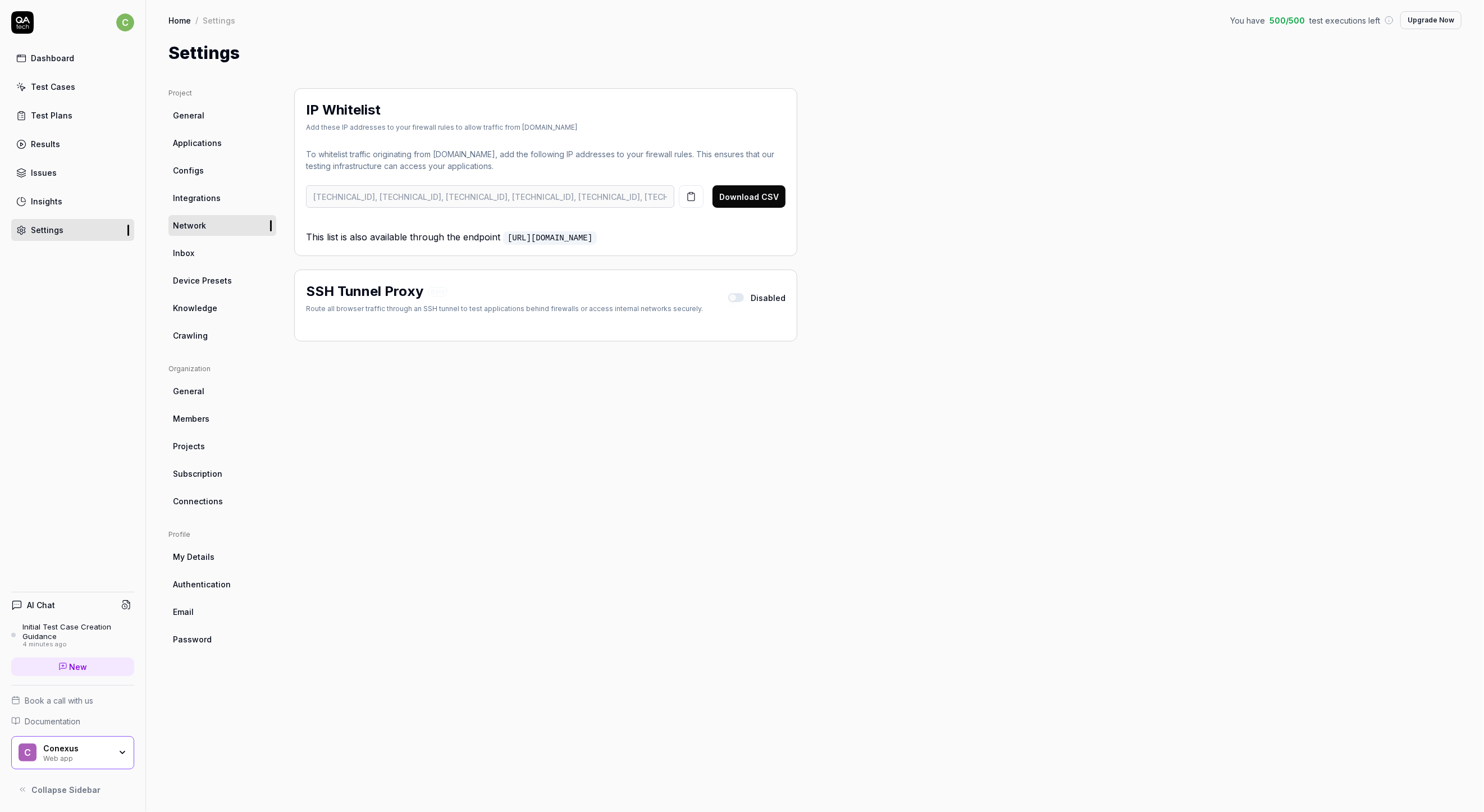
click at [203, 283] on span "Device Presets" at bounding box center [202, 280] width 59 height 12
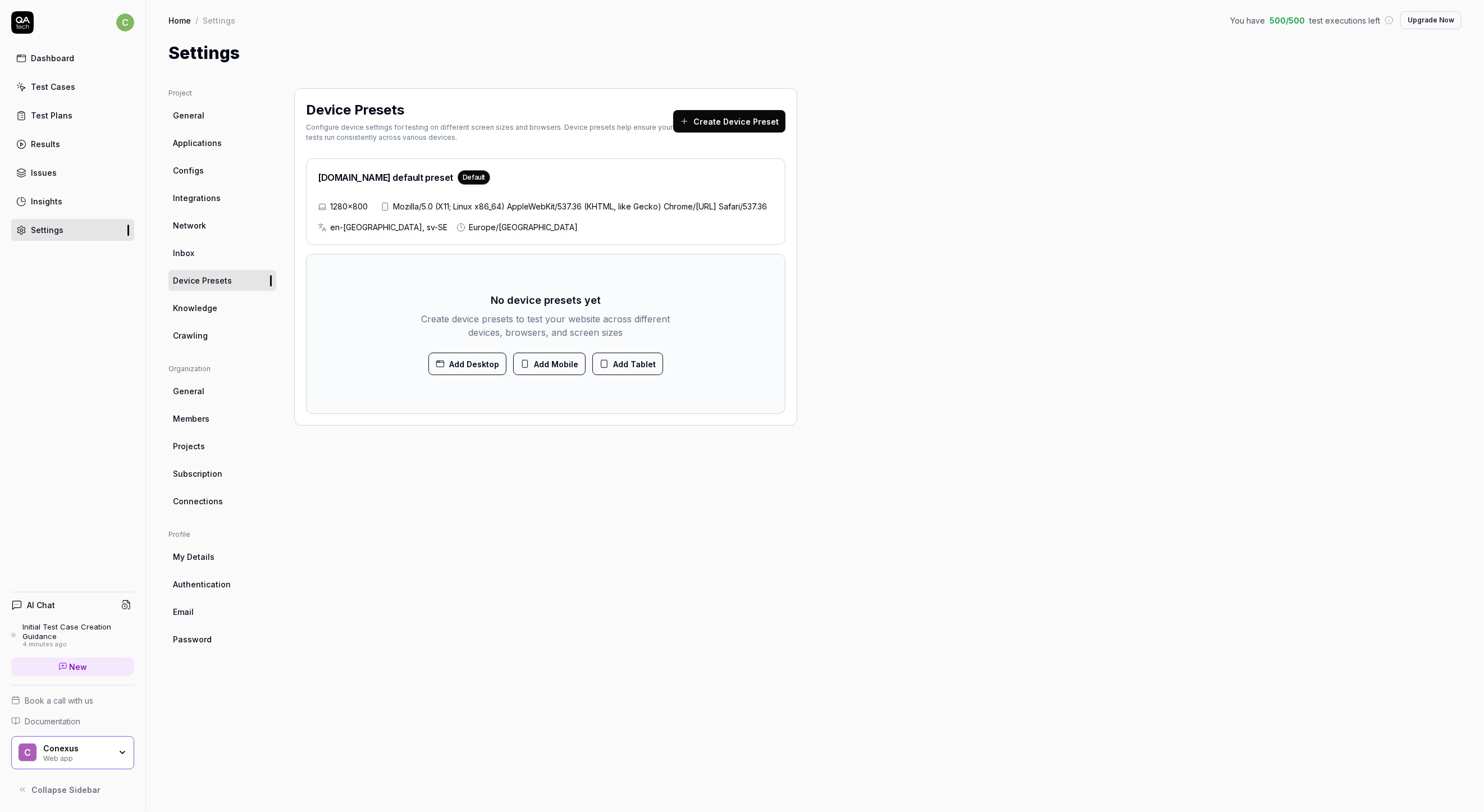
click at [196, 307] on span "Knowledge" at bounding box center [195, 308] width 45 height 12
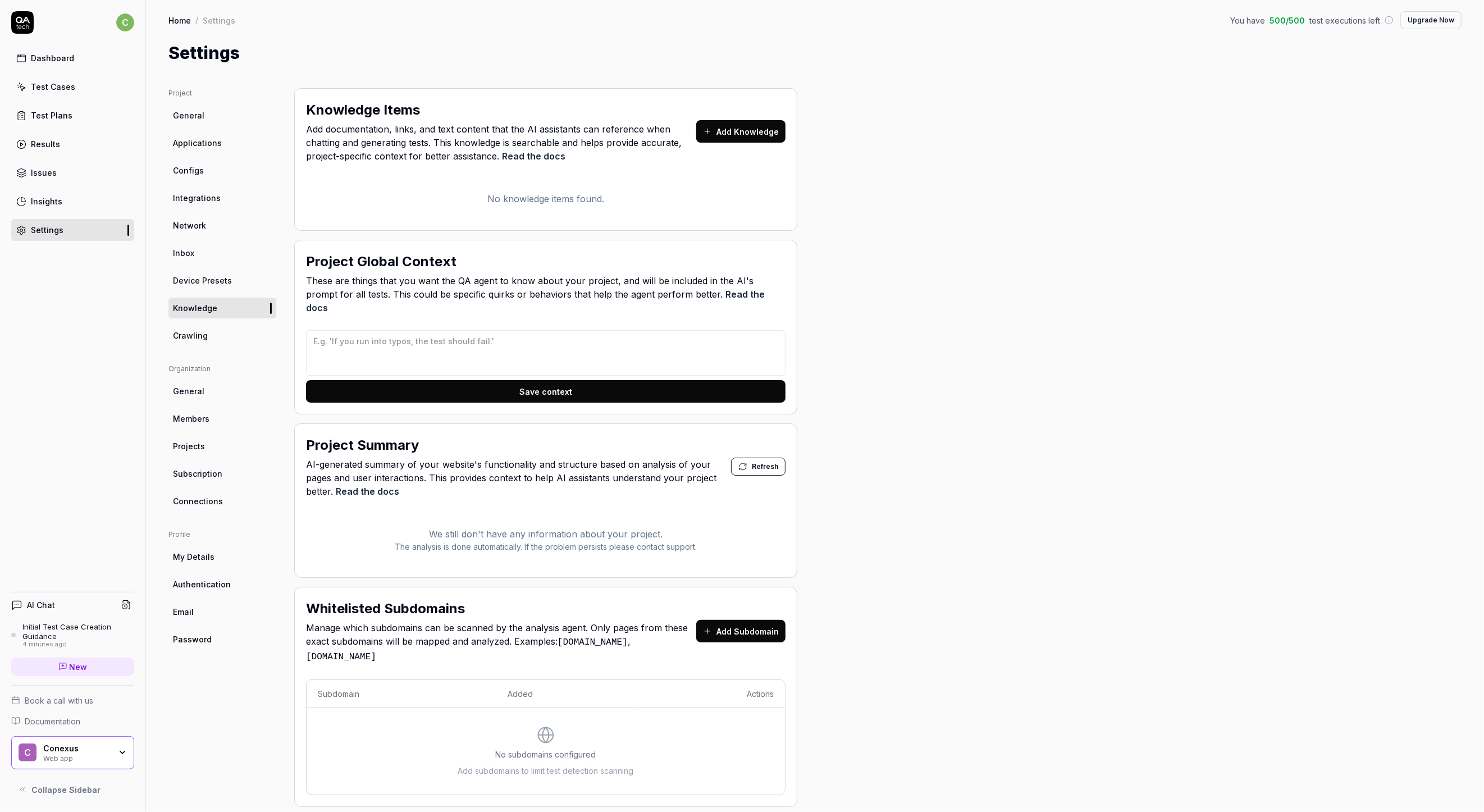
click at [196, 334] on span "Crawling" at bounding box center [191, 335] width 35 height 12
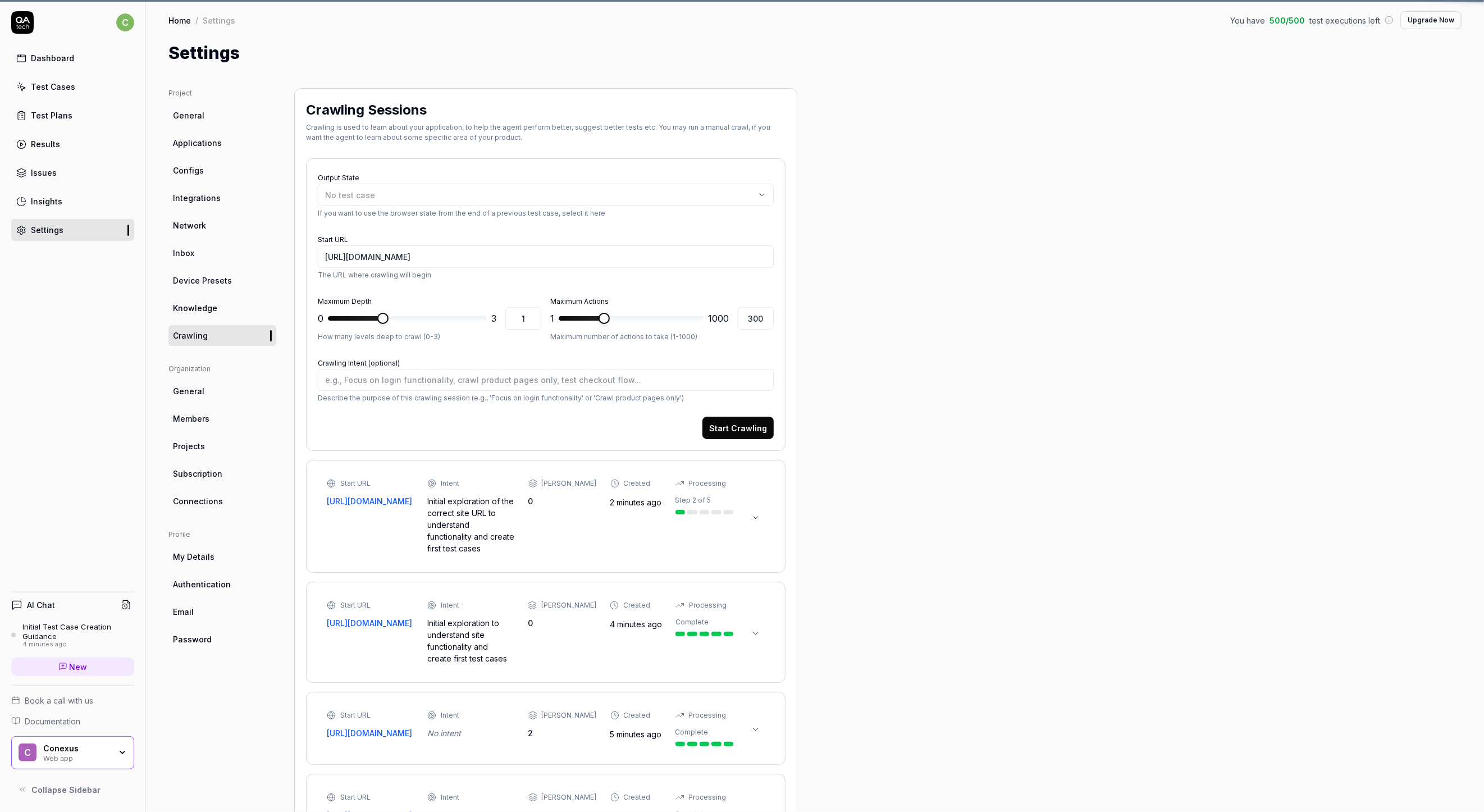
type textarea "*"
type input "[URL][DOMAIN_NAME]"
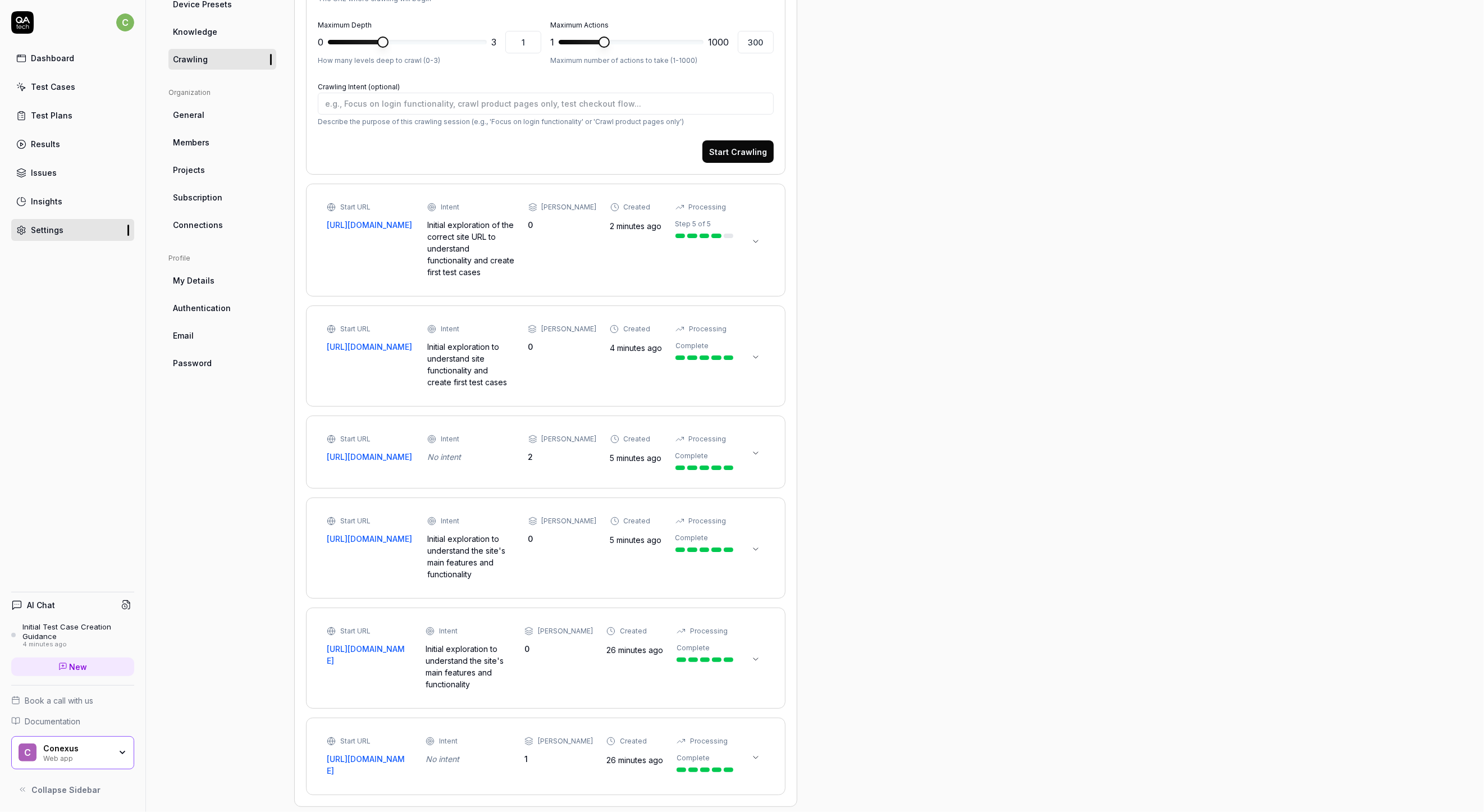
scroll to position [60, 0]
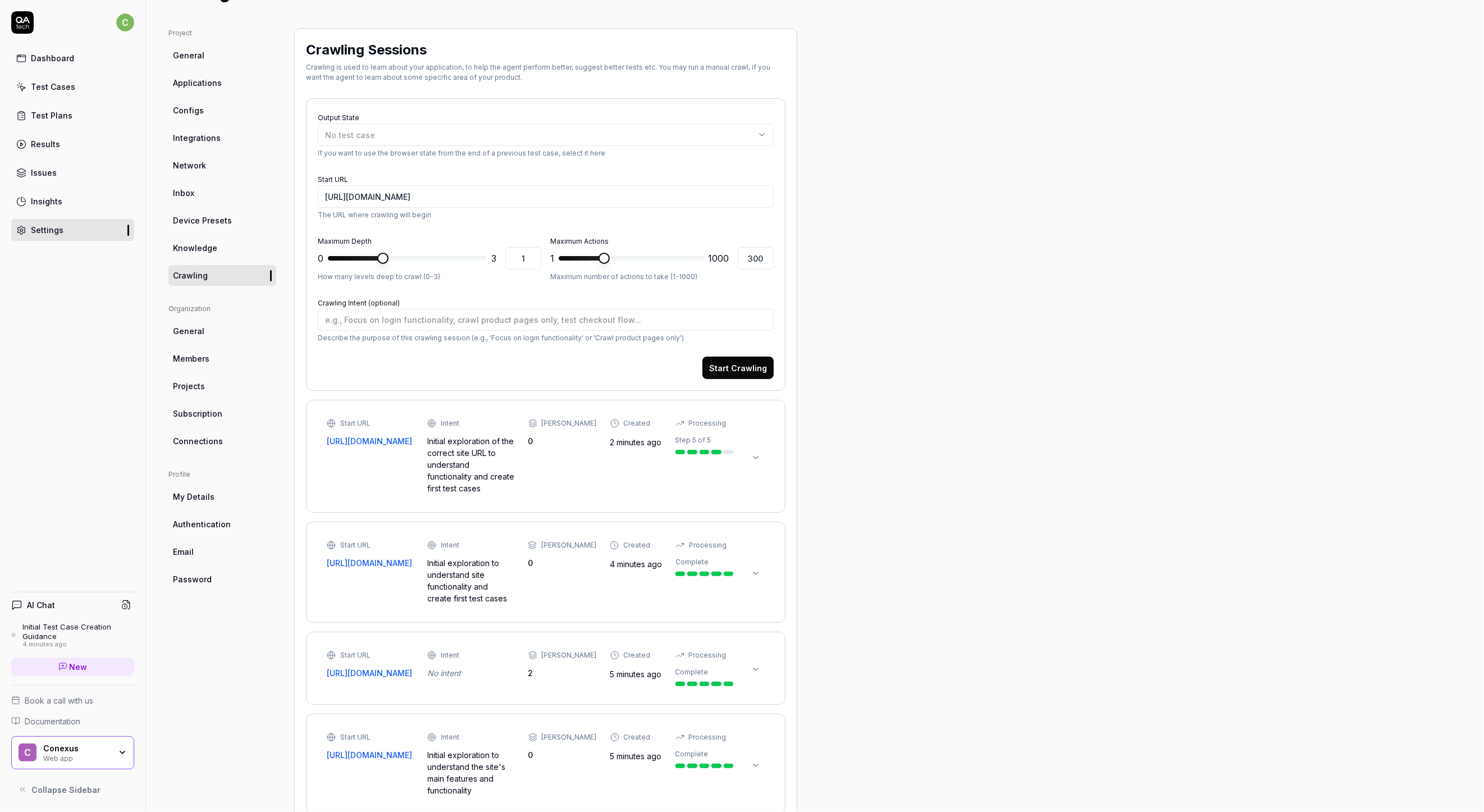
click at [38, 62] on div "Dashboard" at bounding box center [52, 58] width 43 height 12
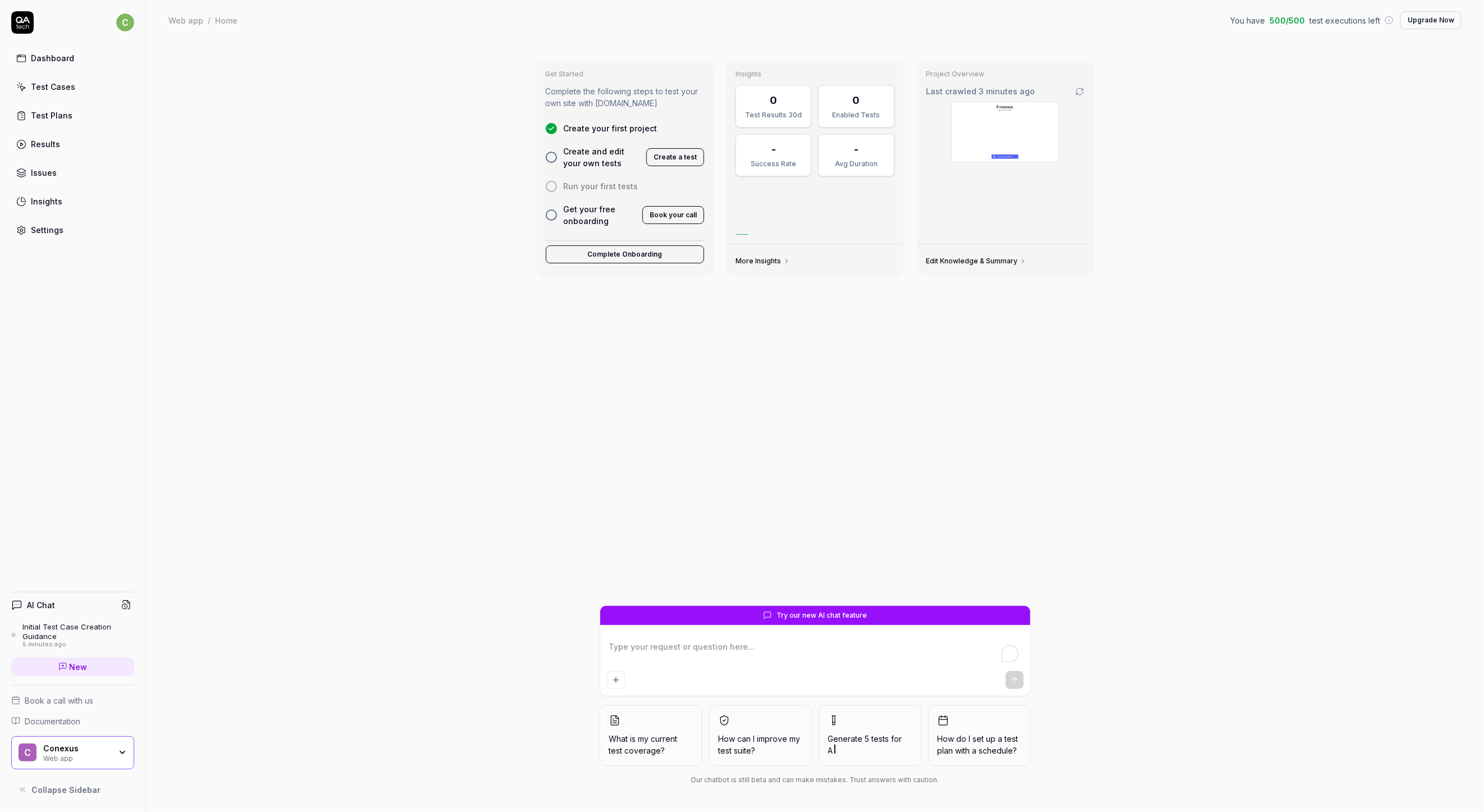
click at [50, 629] on div "Initial Test Case Creation Guidance" at bounding box center [78, 631] width 112 height 18
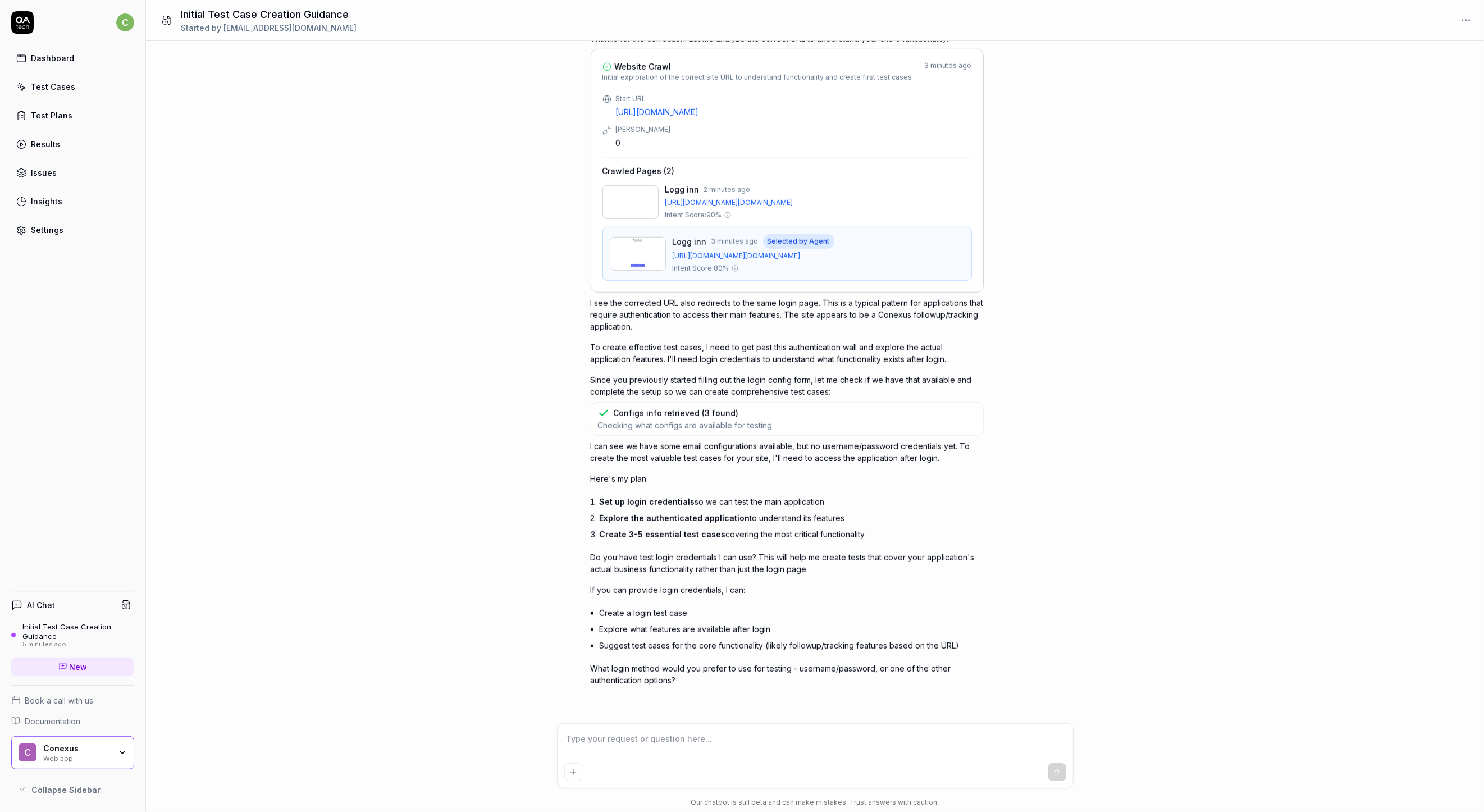
scroll to position [884, 0]
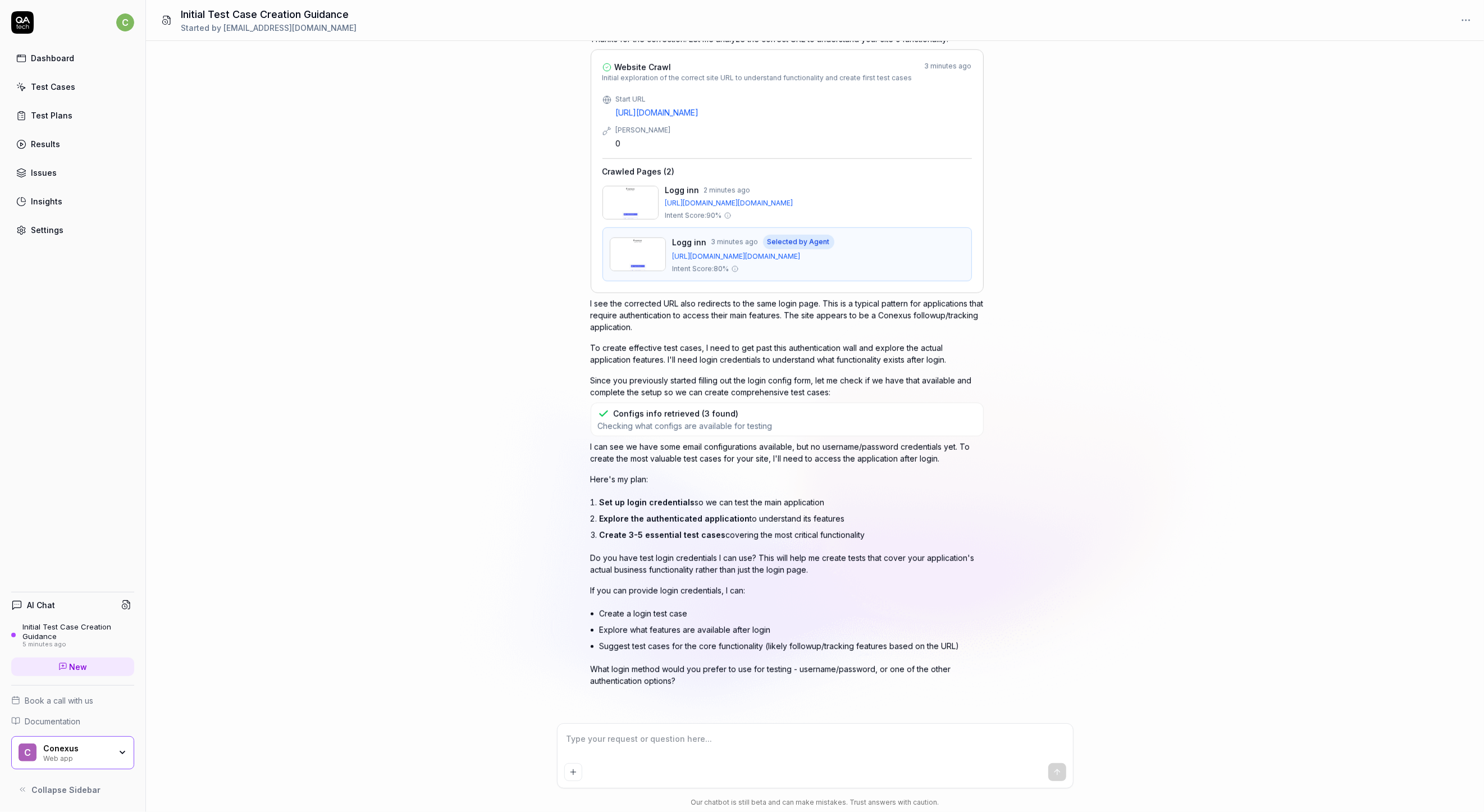
click at [681, 733] on textarea at bounding box center [815, 744] width 502 height 28
type textarea "*"
type textarea "Y"
type textarea "*"
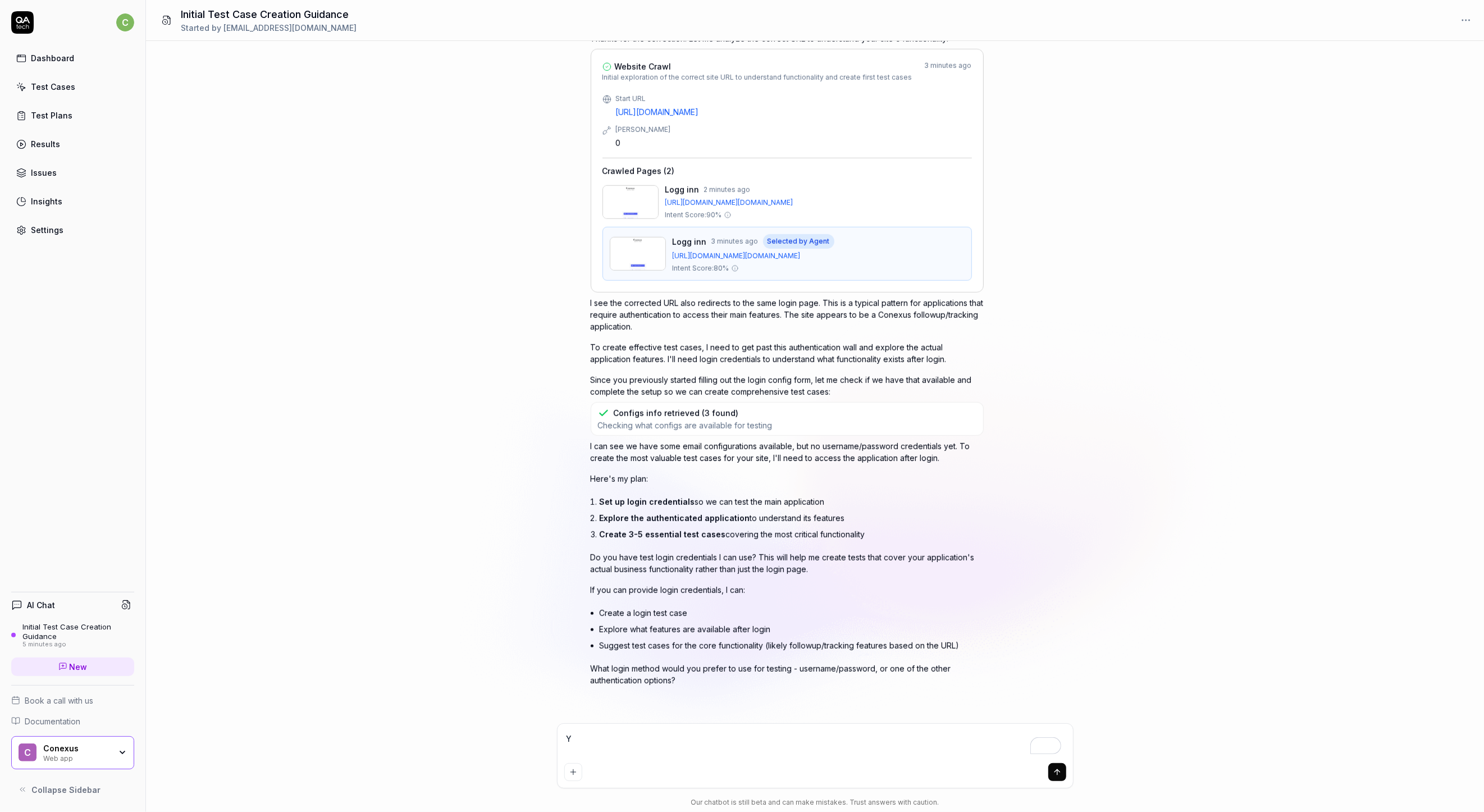
type textarea "Yo"
type textarea "*"
type textarea "You"
type textarea "*"
type textarea "You"
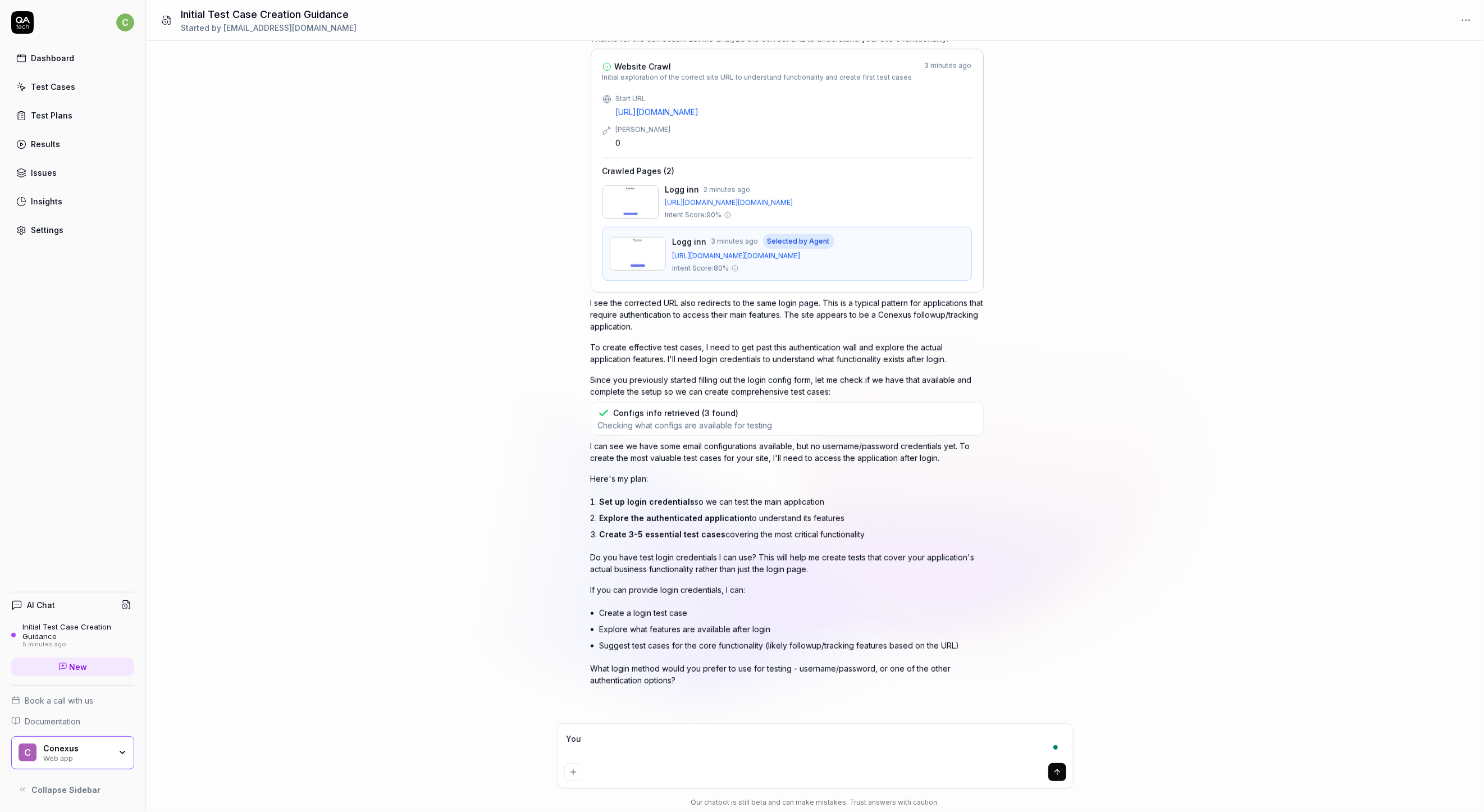
type textarea "*"
type textarea "You a"
type textarea "*"
type textarea "You ar"
type textarea "*"
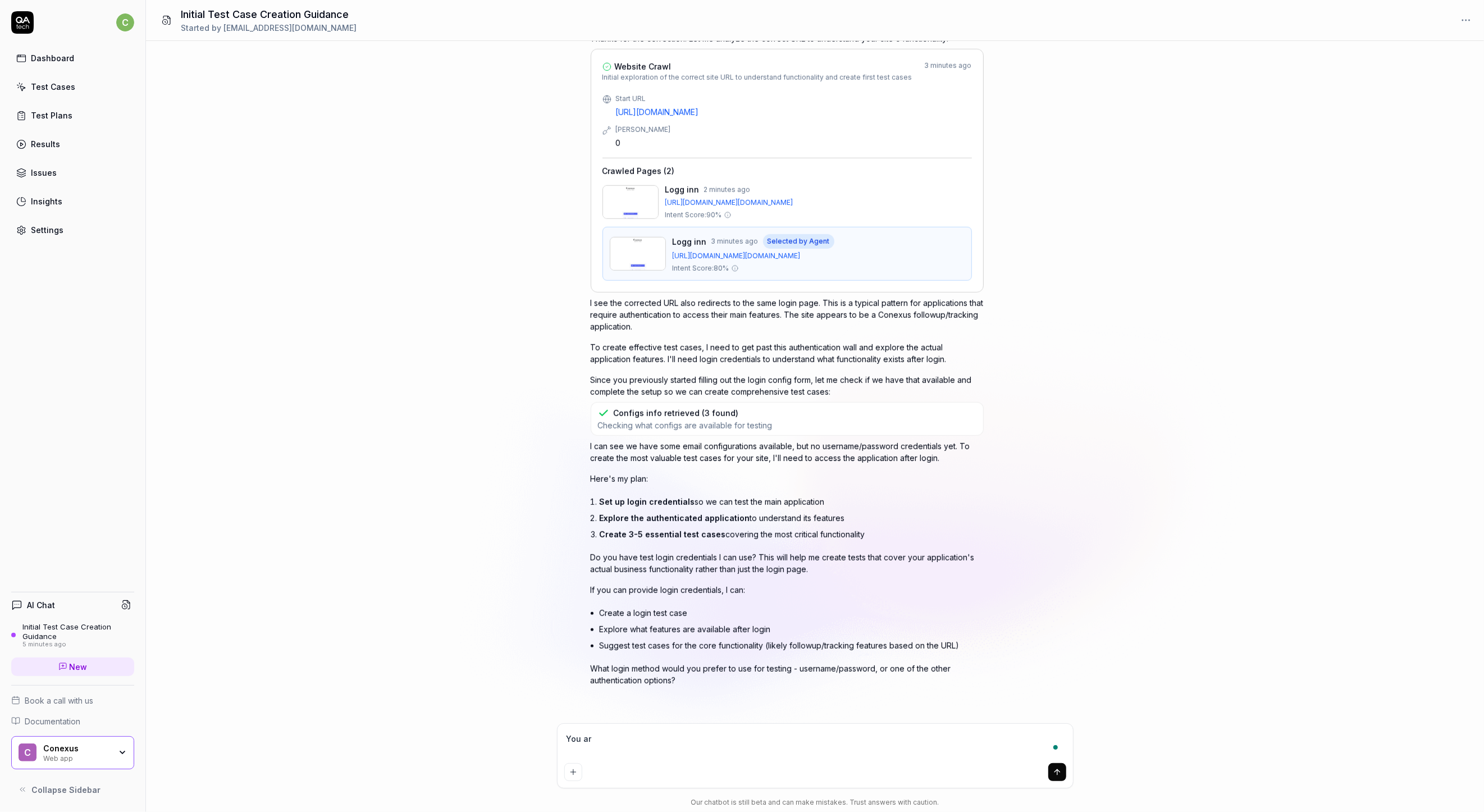
type textarea "You ar"
type textarea "*"
type textarea "You ar s"
type textarea "*"
type textarea "You ar st"
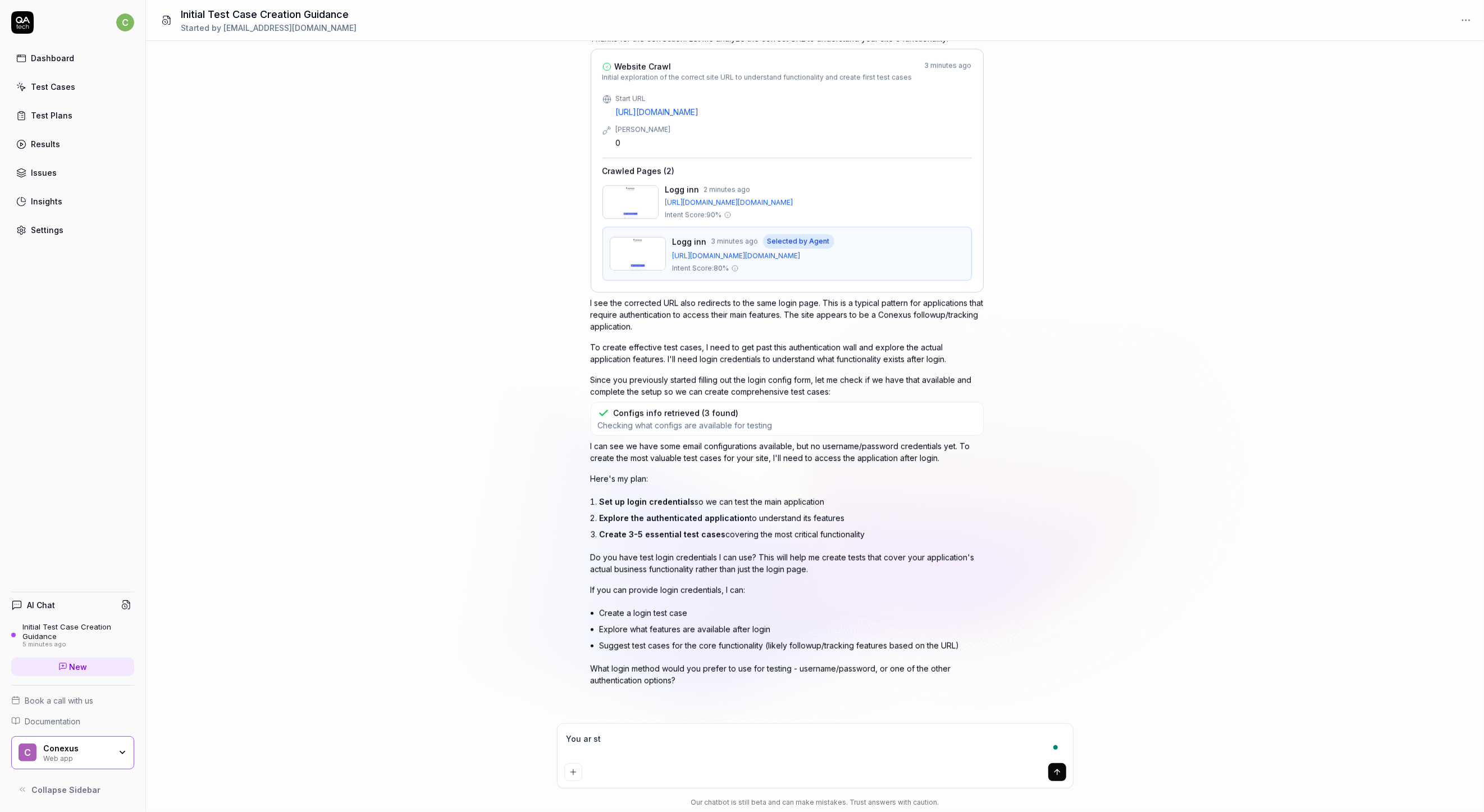
type textarea "*"
type textarea "You ar sti"
type textarea "*"
type textarea "You ar stil"
type textarea "*"
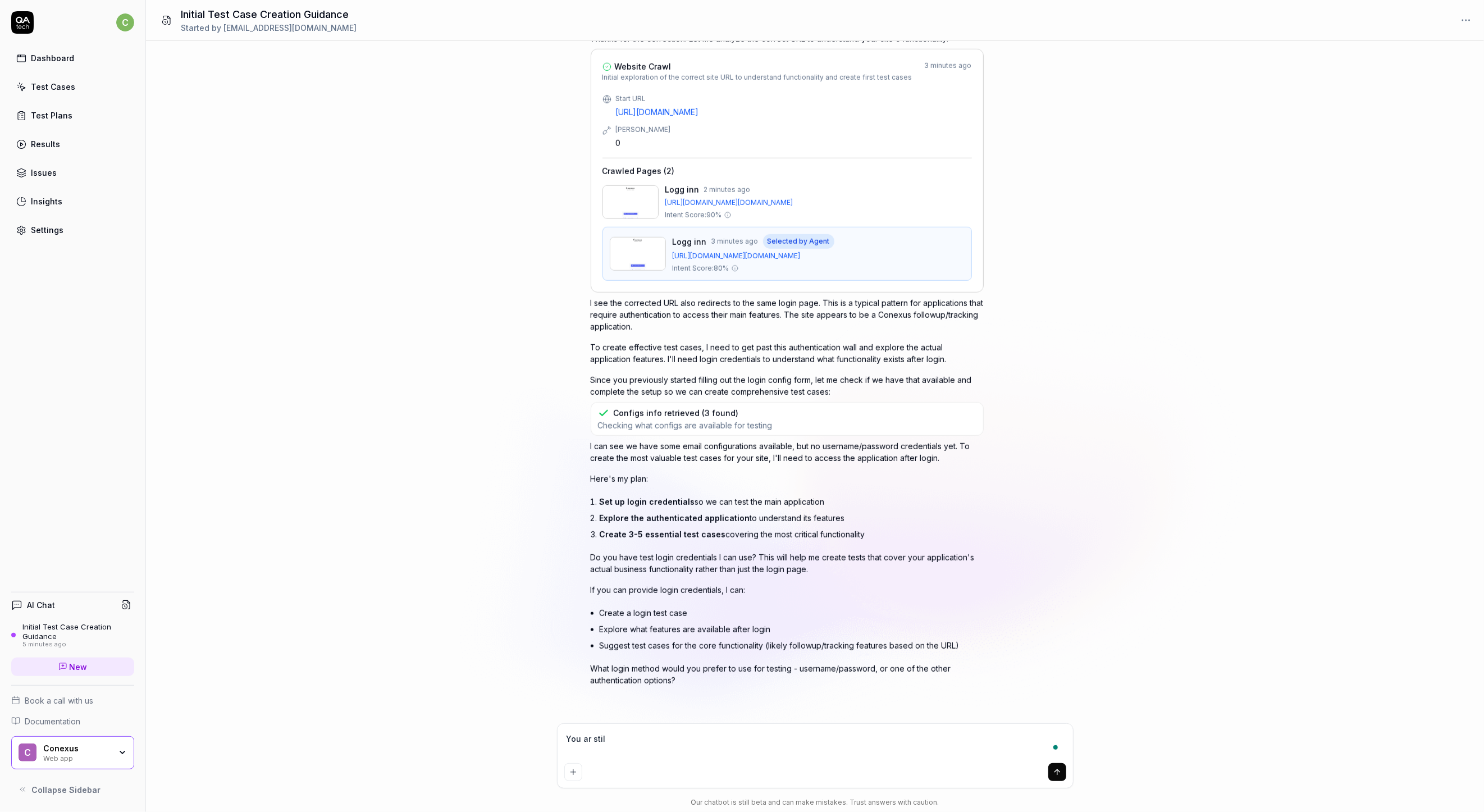
type textarea "You ar still"
type textarea "*"
type textarea "You ar still"
type textarea "*"
type textarea "You ar still c"
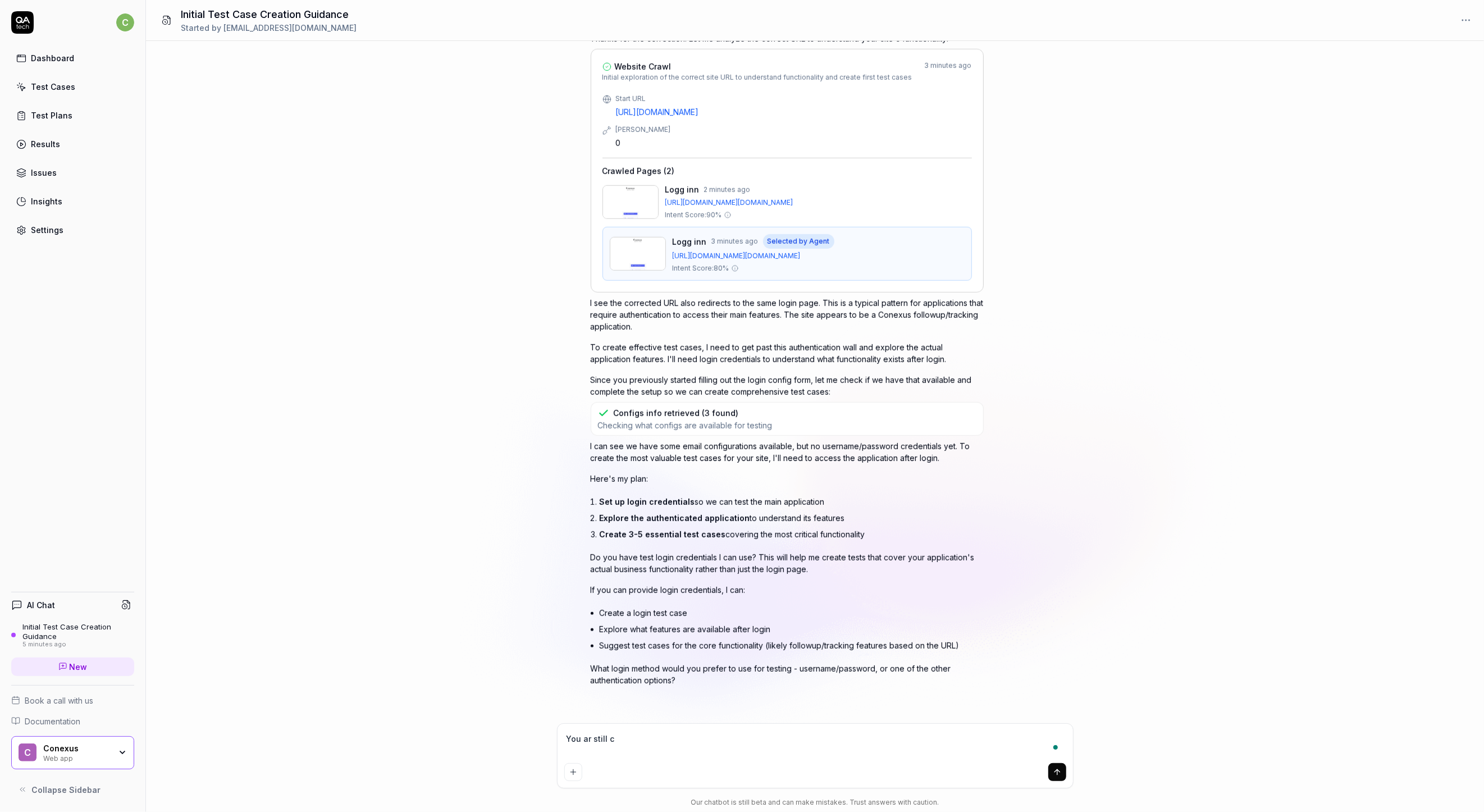
type textarea "*"
type textarea "You ar still cr"
type textarea "*"
type textarea "You ar still crw"
type textarea "*"
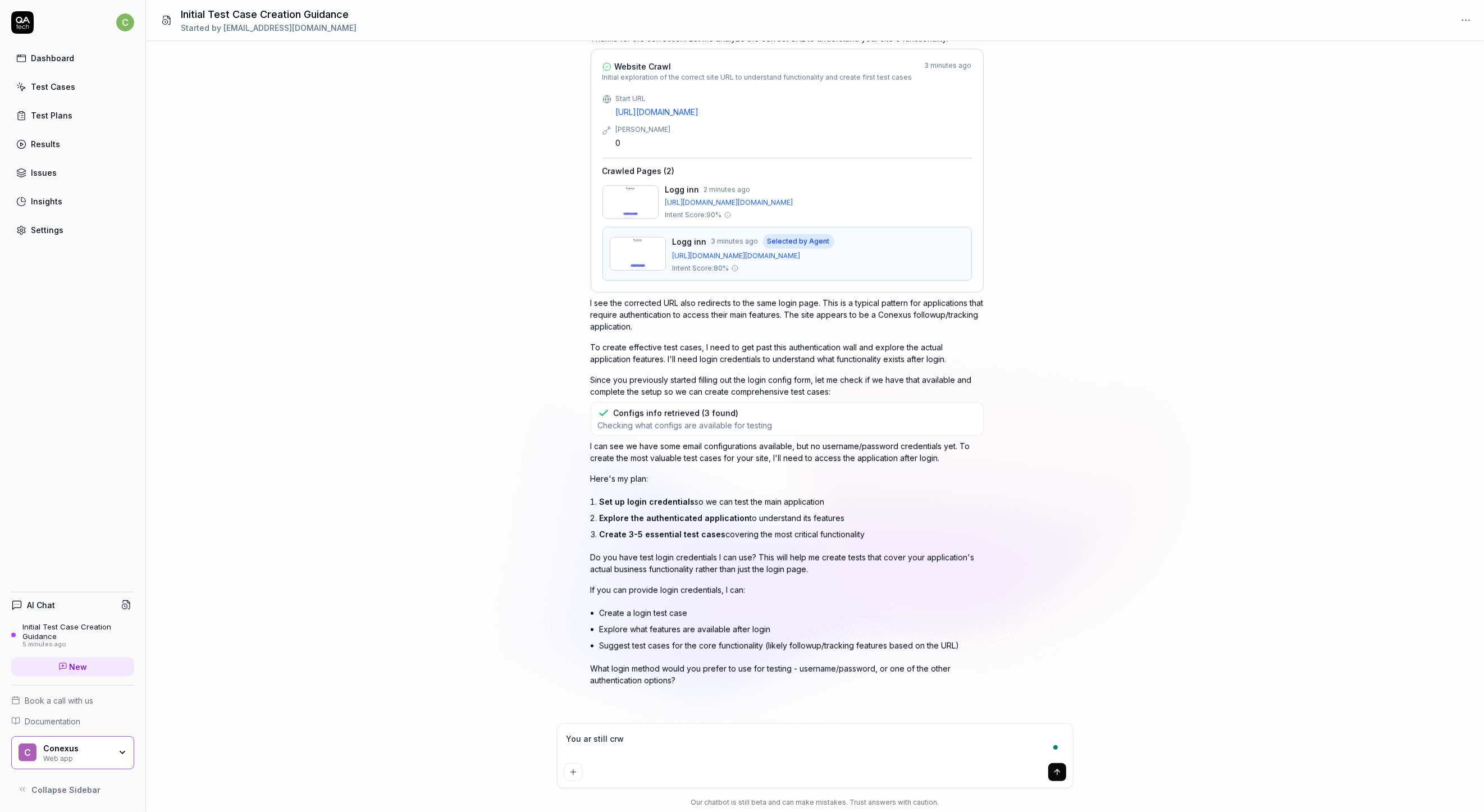
type textarea "You ar still cr"
type textarea "*"
type textarea "You ar still cra"
type textarea "*"
type textarea "You ar still craw"
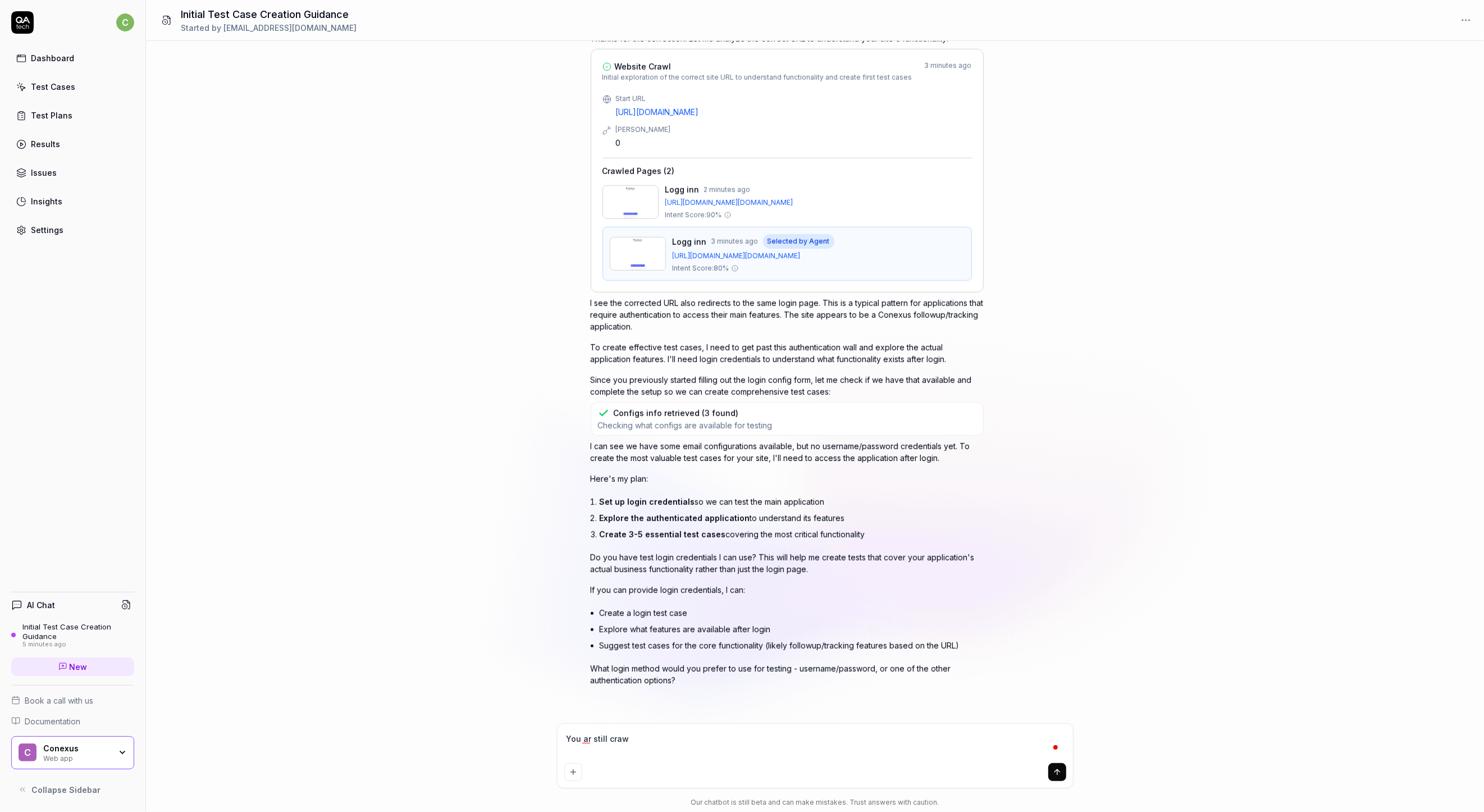
type textarea "*"
type textarea "You ar still crawl"
type textarea "*"
type textarea "You ar still crawli"
type textarea "*"
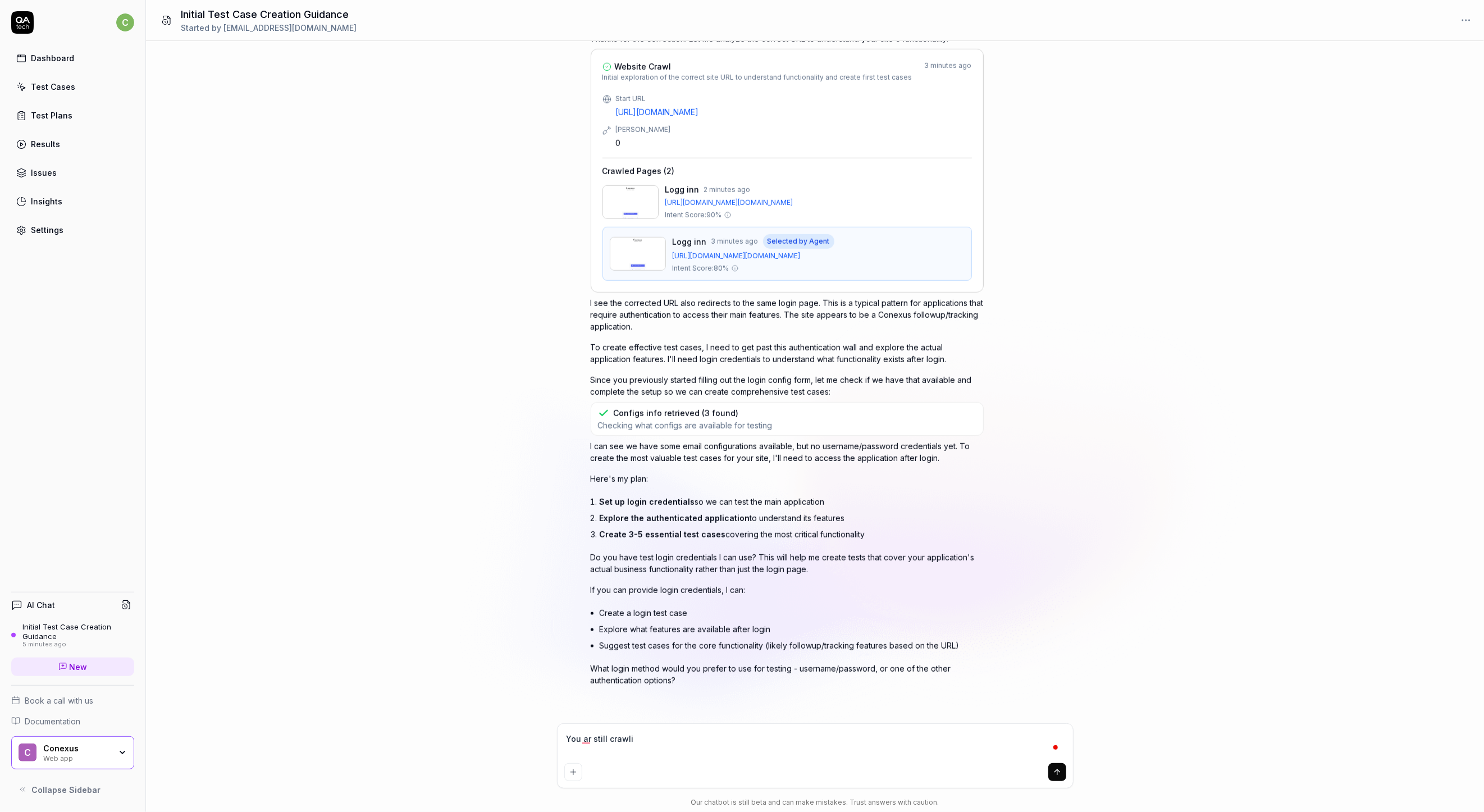
type textarea "You ar still crawlin"
type textarea "*"
type textarea "You ar still crawling"
type textarea "*"
type textarea "You ar still crawling"
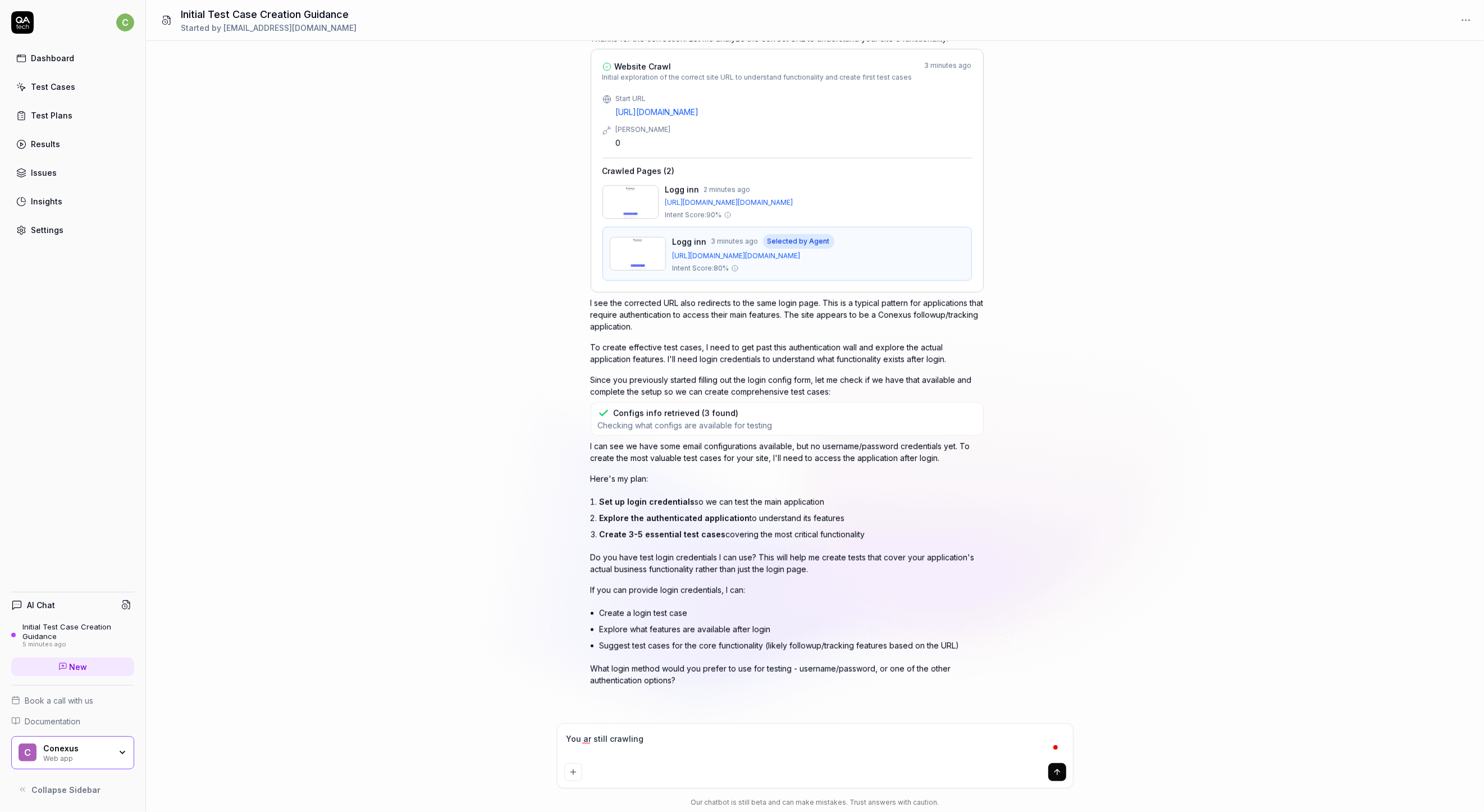
type textarea "*"
type textarea "You ar still crawling t"
type textarea "*"
type textarea "You ar still crawling th"
type textarea "*"
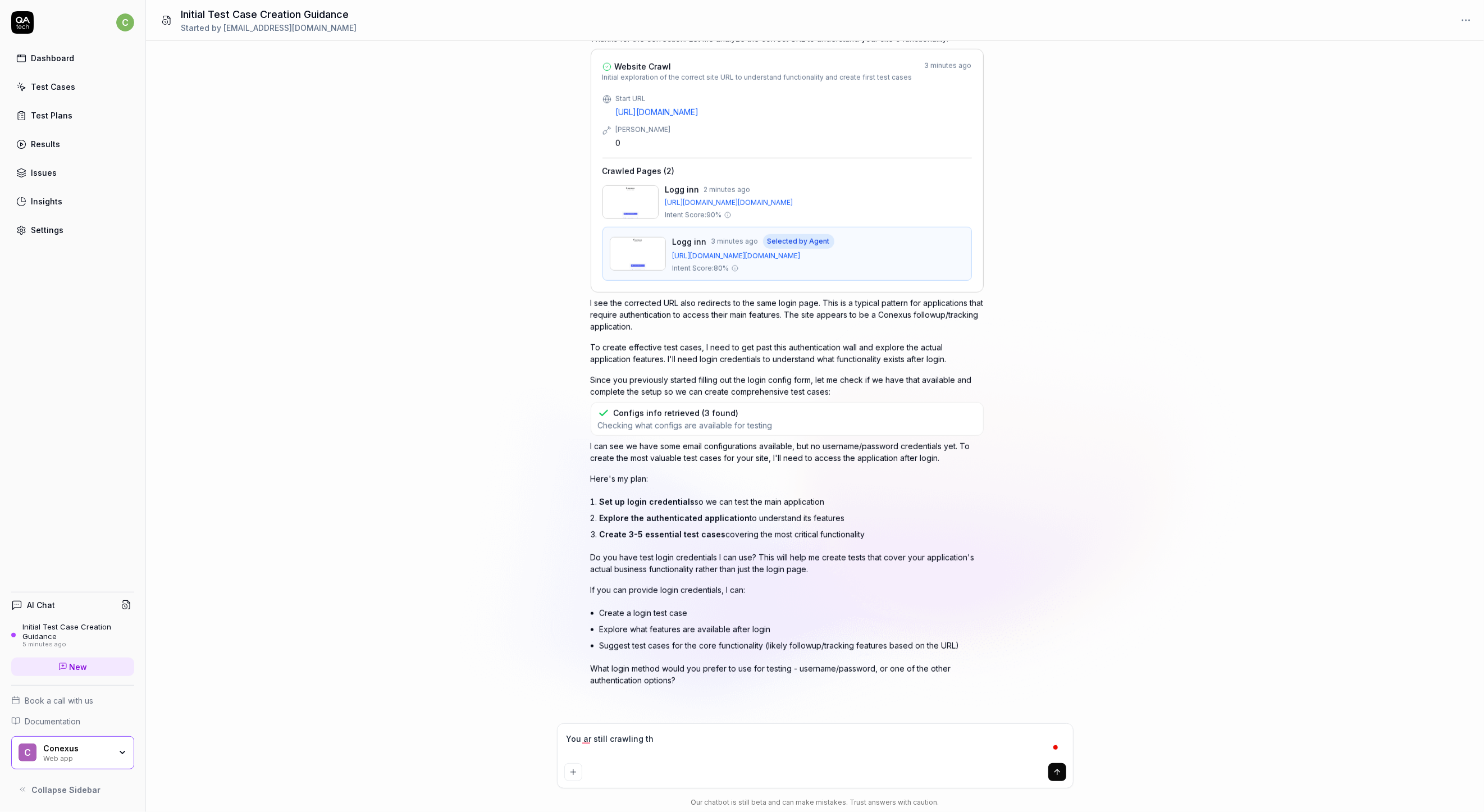
type textarea "You ar still crawling the"
type textarea "*"
type textarea "You ar still crawling the"
type textarea "*"
type textarea "You ar still crawling the w"
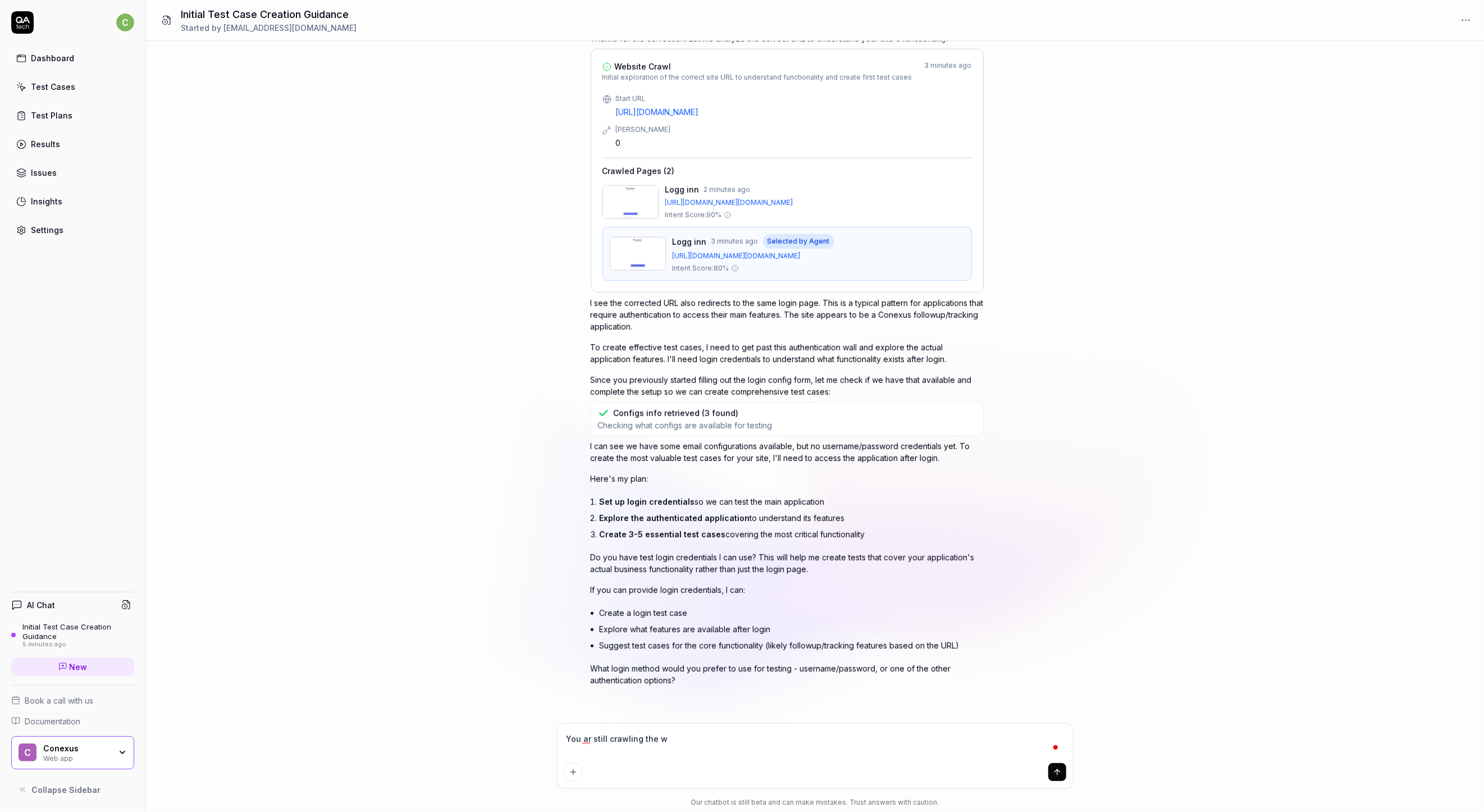
type textarea "*"
type textarea "You ar still crawling the wr"
type textarea "*"
type textarea "You ar still crawling the wro"
type textarea "*"
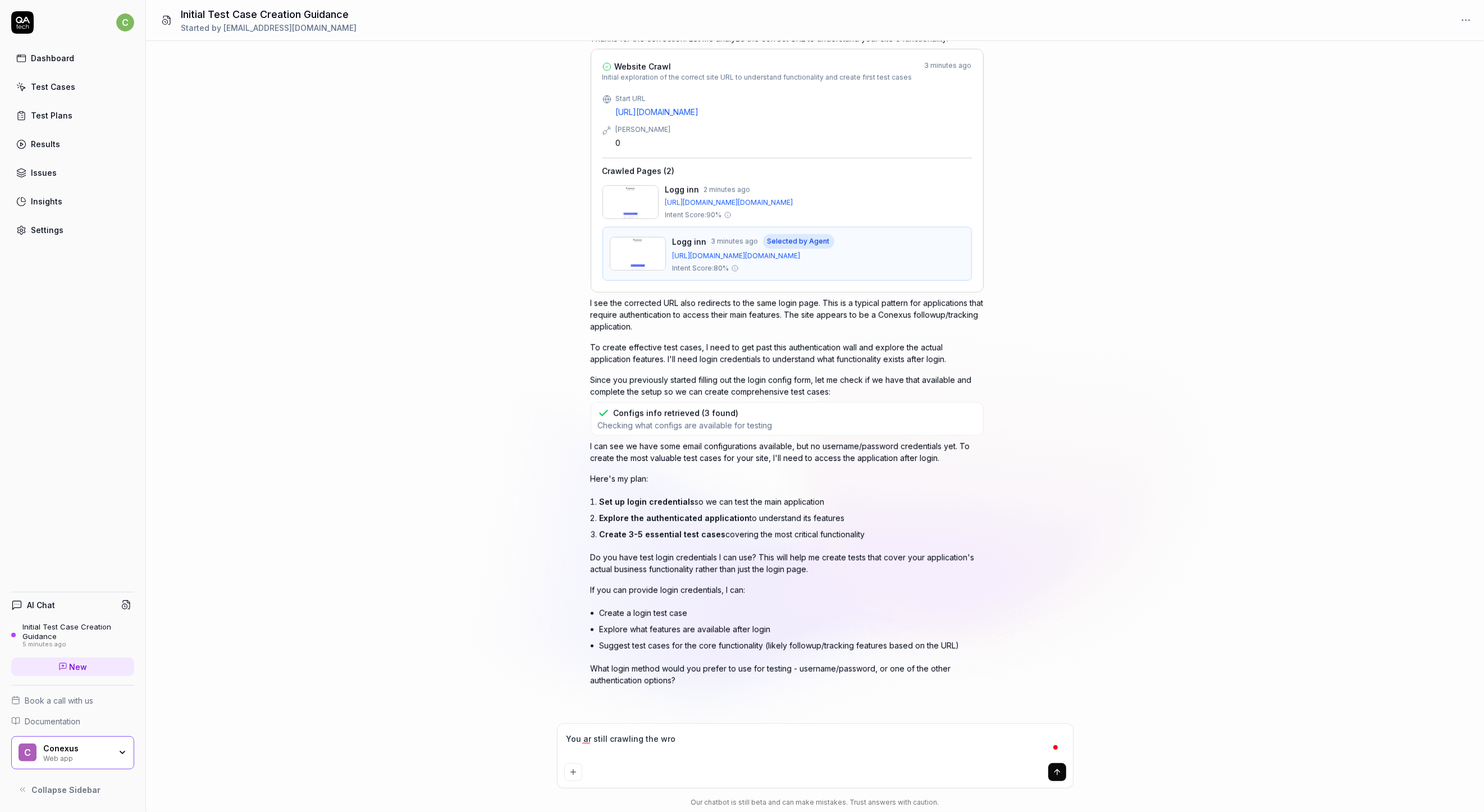
type textarea "You ar still crawling the wron"
type textarea "*"
type textarea "You ar still crawling the wrong"
type textarea "*"
type textarea "You ar still crawling the wrong"
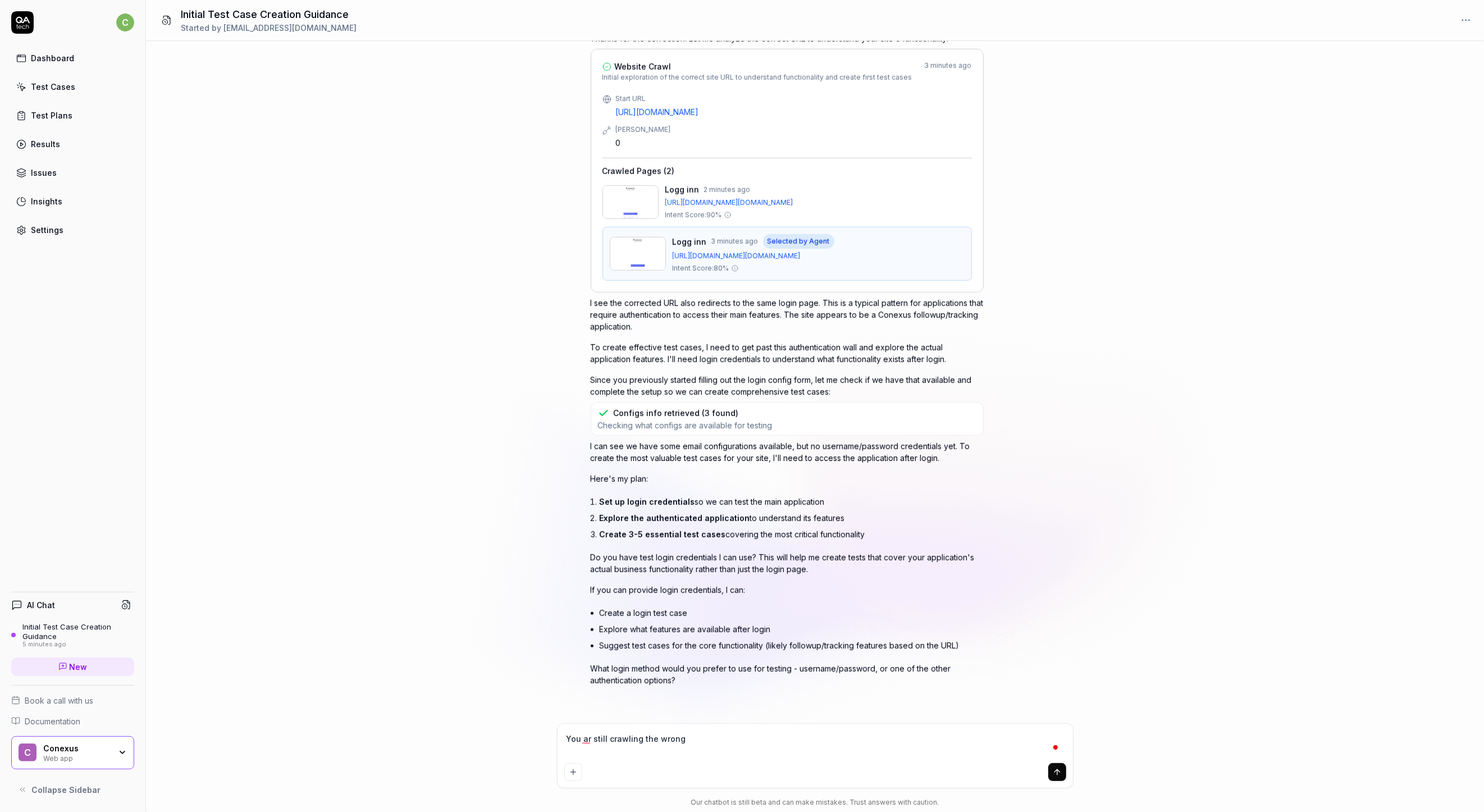
type textarea "*"
type textarea "You ar still crawling the wrong e"
type textarea "*"
type textarea "You ar still crawling the wrong en"
type textarea "*"
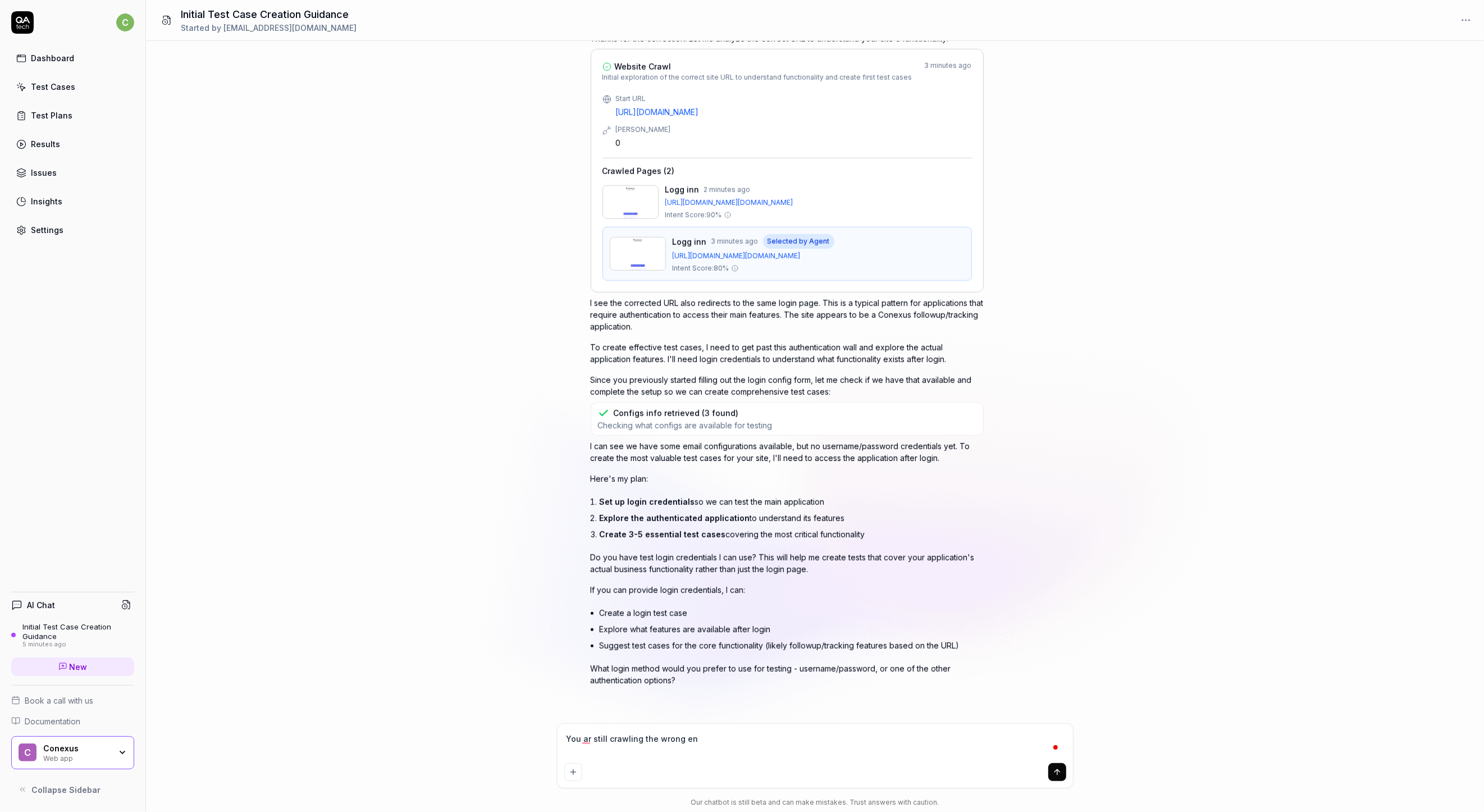
type textarea "You ar still crawling the wrong env"
type textarea "*"
type textarea "You ar still crawling the wrong envi"
type textarea "*"
type textarea "You ar still crawling the wrong envir"
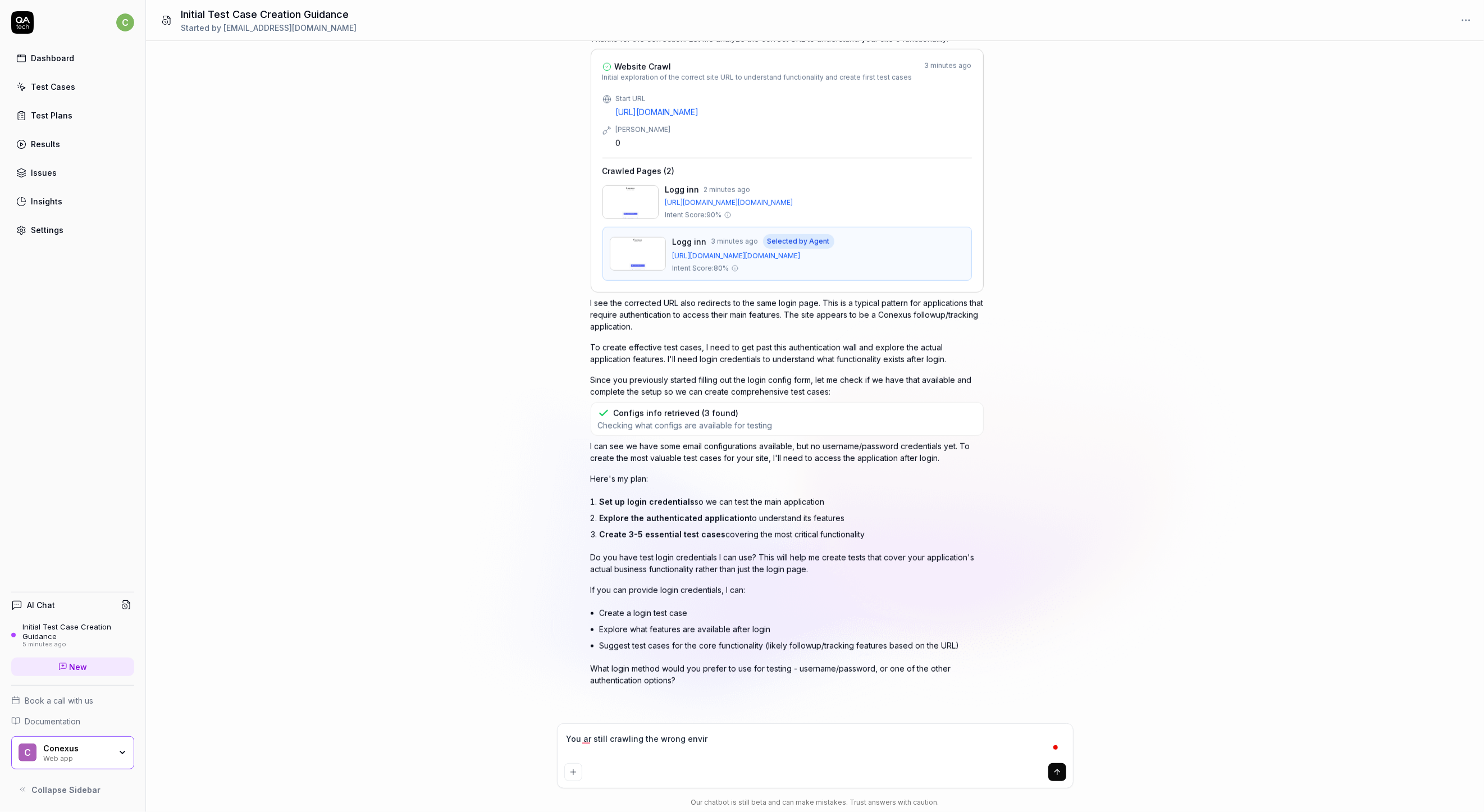
type textarea "*"
type textarea "You ar still crawling the wrong enviro"
type textarea "*"
type textarea "You ar still crawling the wrong environ"
type textarea "*"
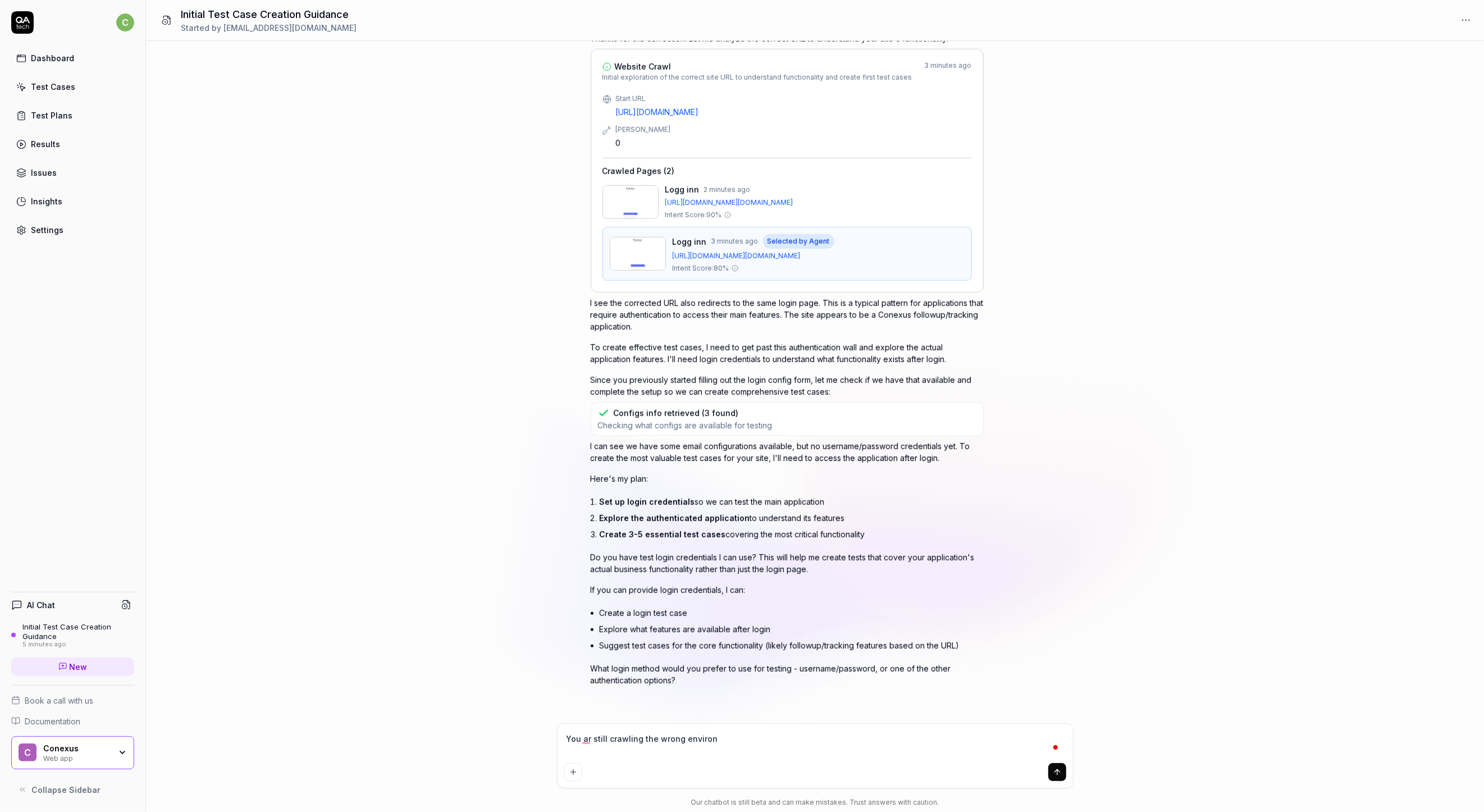
type textarea "You ar still crawling the wrong environm"
type textarea "*"
type textarea "You ar still crawling the wrong environme"
type textarea "*"
type textarea "You ar still crawling the wrong environmen"
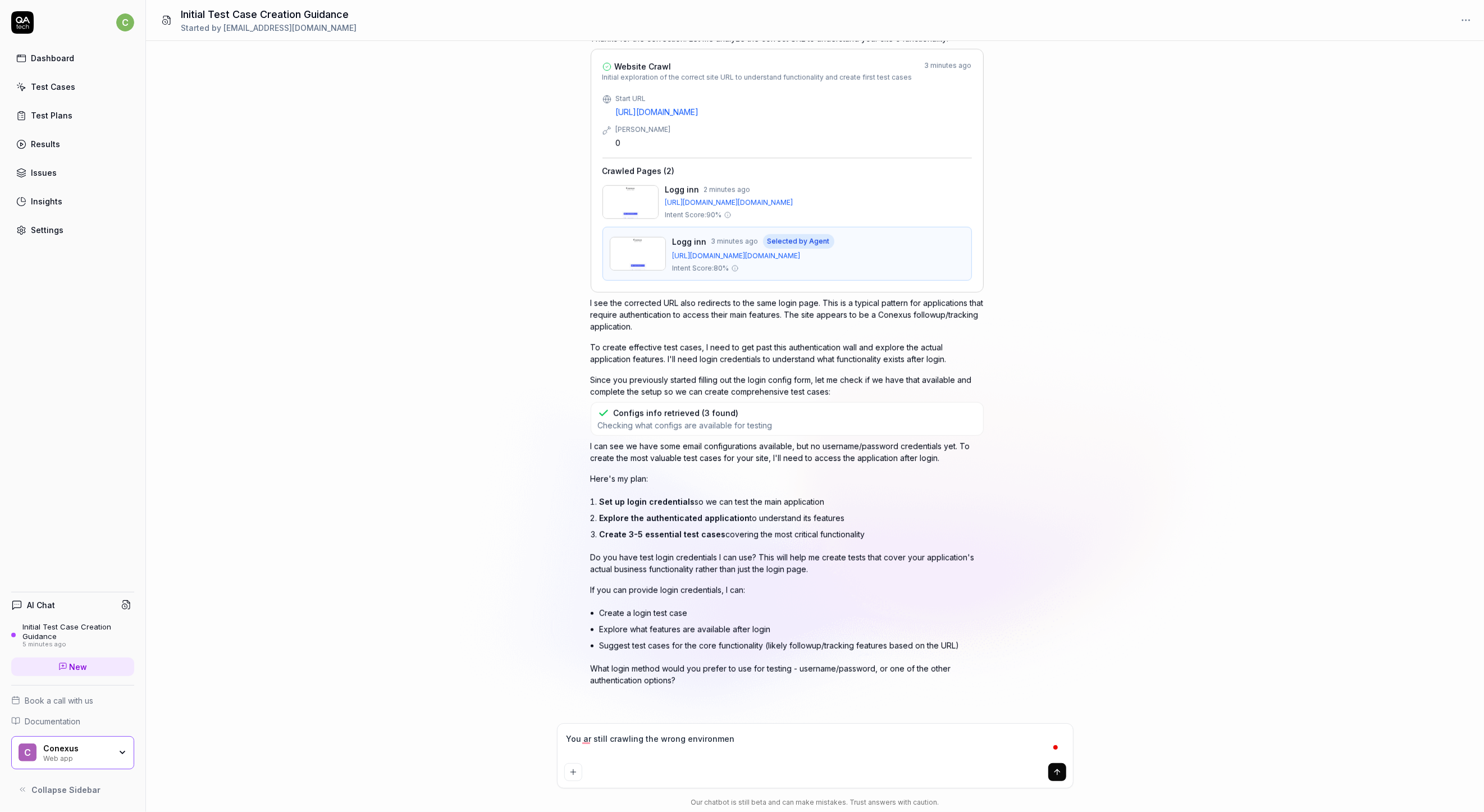
type textarea "*"
type textarea "You ar still crawling the wrong environment"
type textarea "*"
type textarea "You ar still crawling the wrong environment."
type textarea "*"
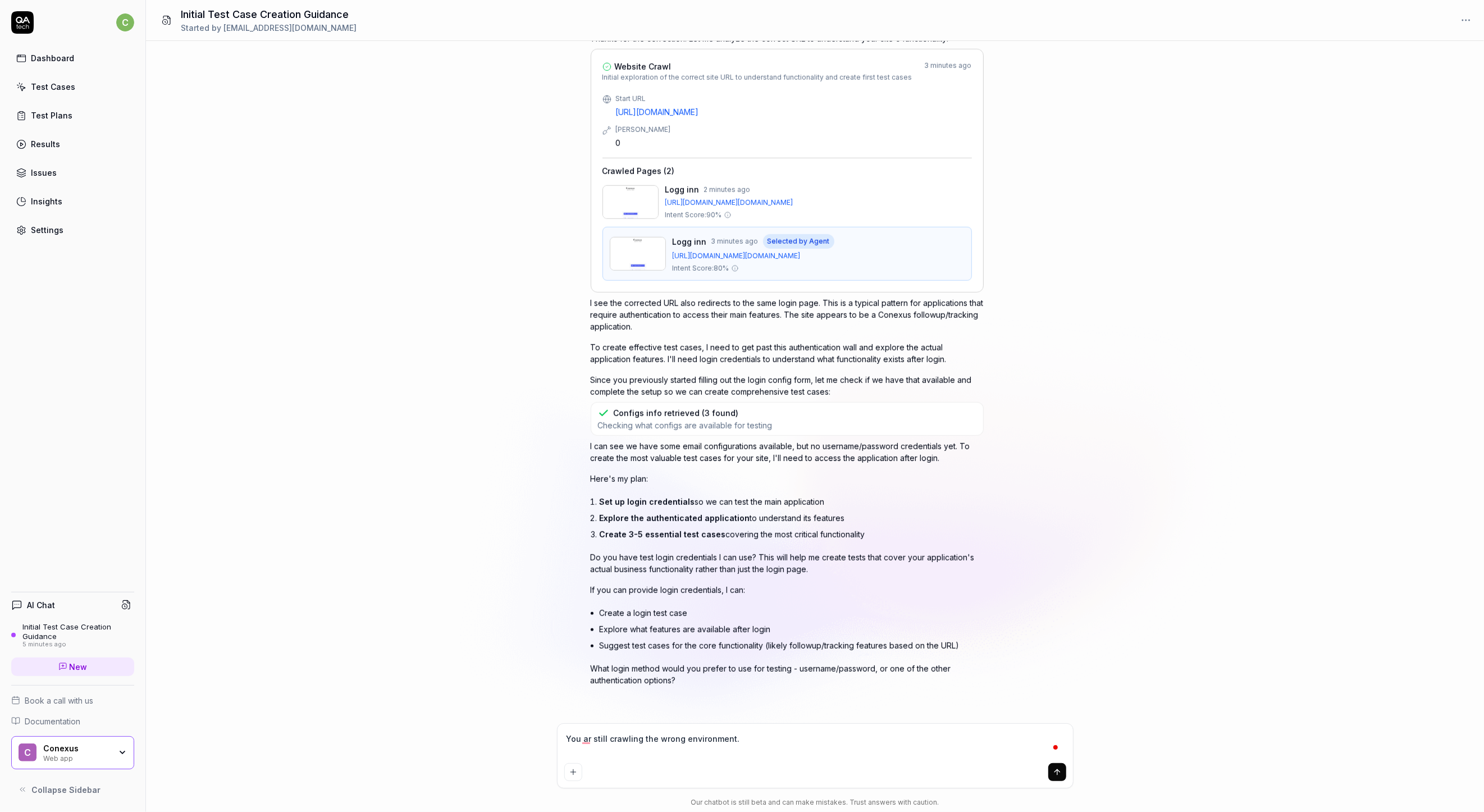
type textarea "You ar still crawling the wrong environment."
type textarea "*"
type textarea "You ar still crawling the wrong environment. t"
type textarea "*"
type textarea "You ar still crawling the wrong environment. th"
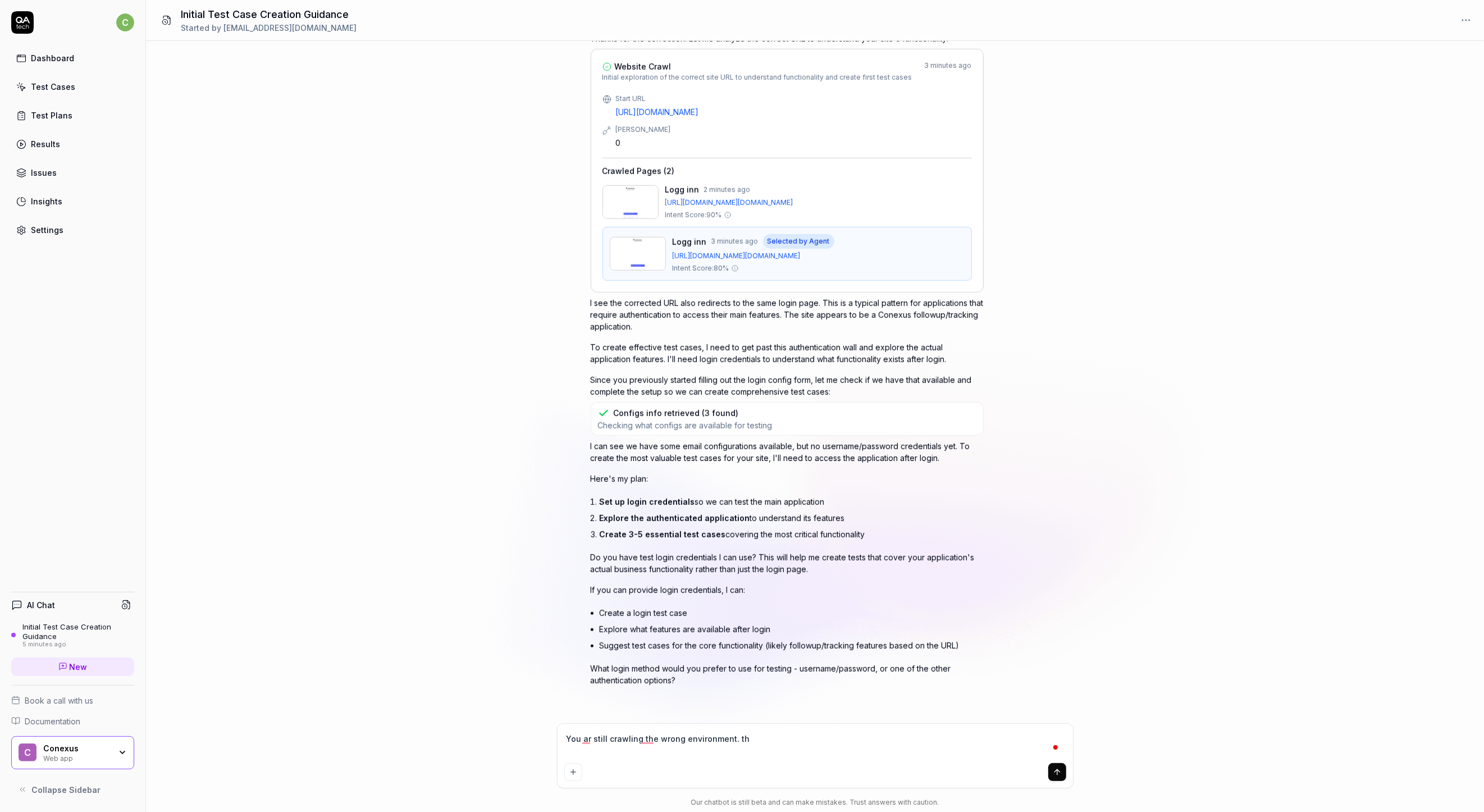
type textarea "*"
type textarea "You ar still crawling the wrong environment. the"
type textarea "*"
type textarea "You ar still crawling the wrong environment. the"
type textarea "*"
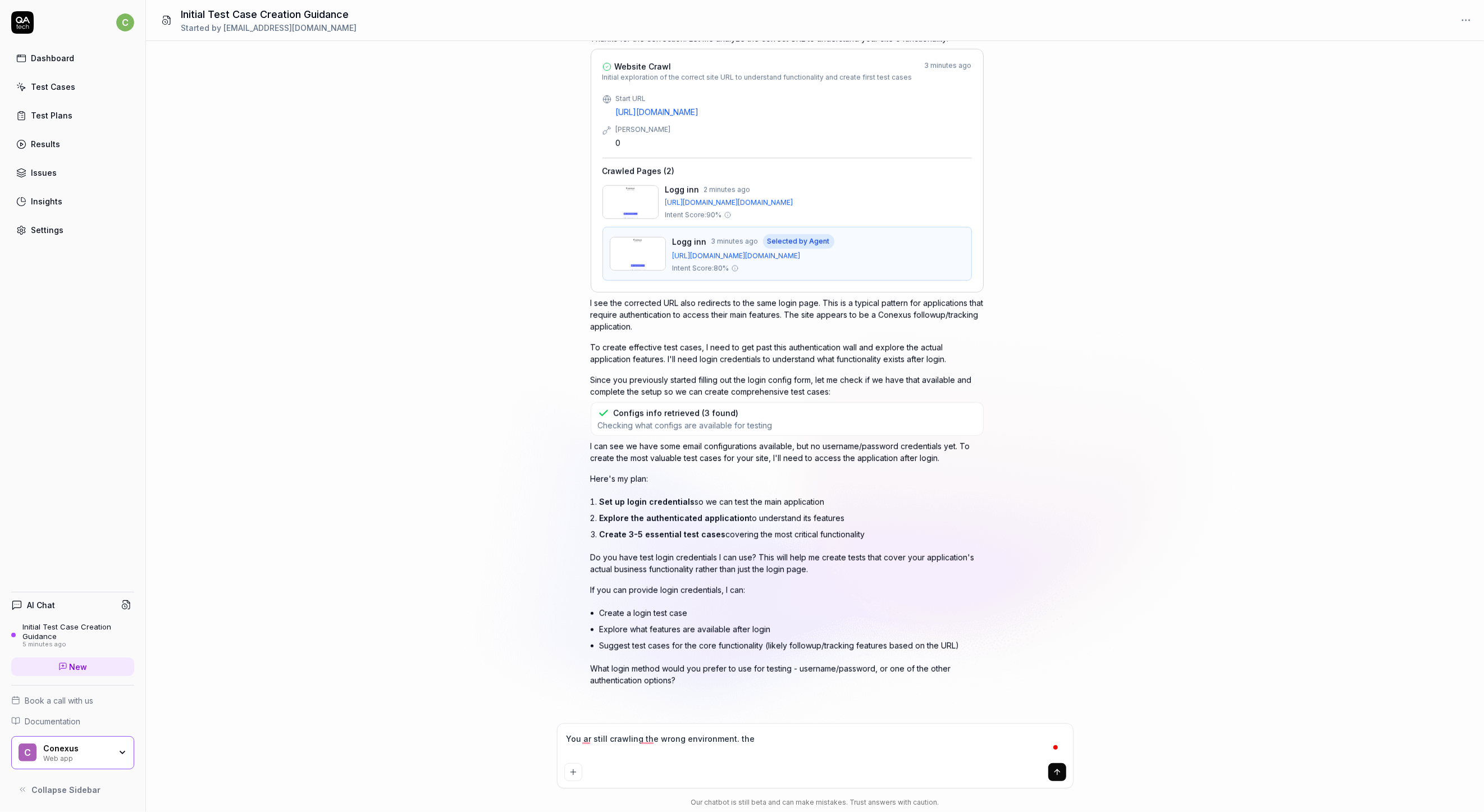
type textarea "You ar still crawling the wrong environment. the u"
type textarea "*"
type textarea "You ar still crawling the wrong environment. the ur"
type textarea "*"
type textarea "You ar still crawling the wrong environment. the url"
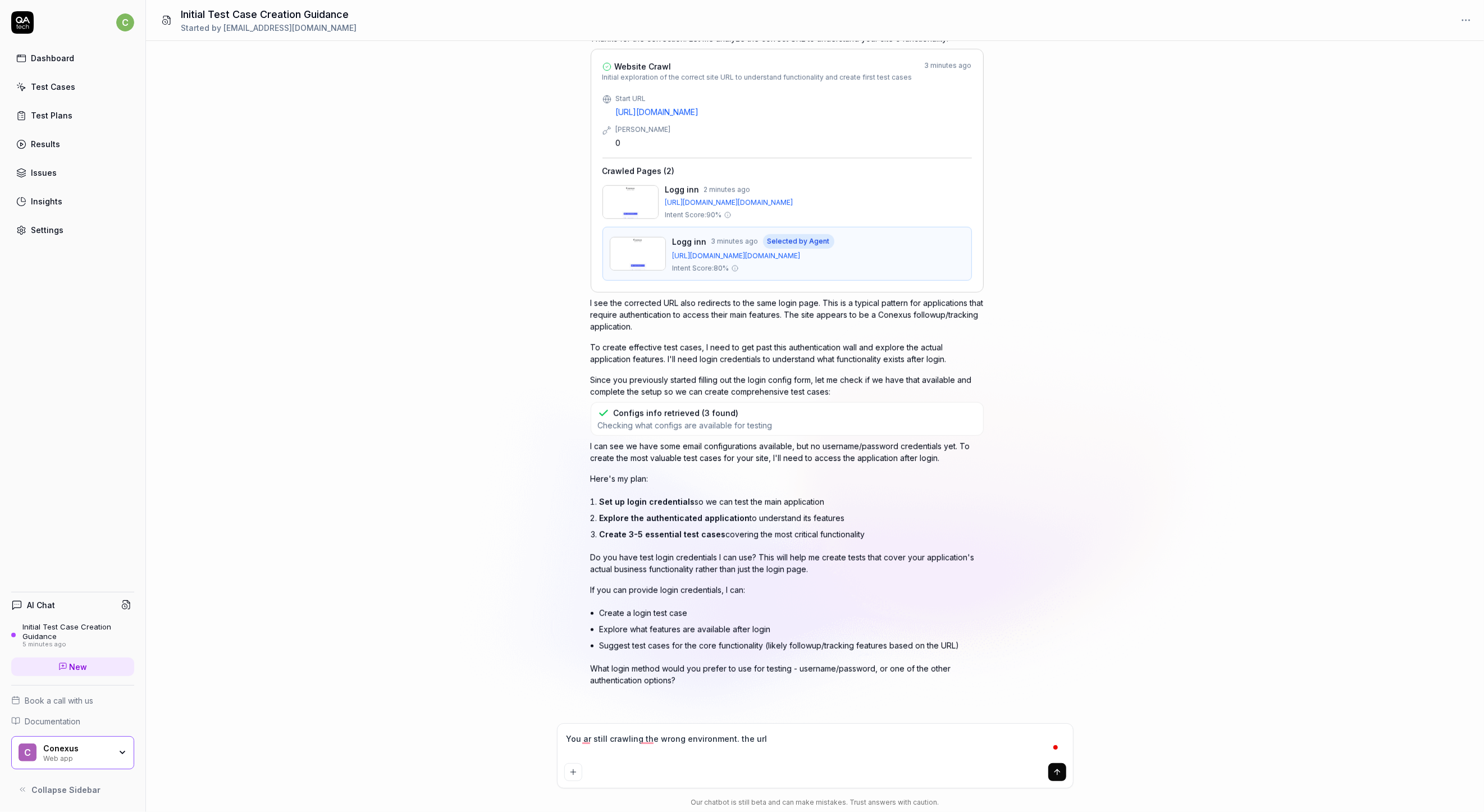
type textarea "*"
type textarea "You ar still crawling the wrong environment. the url"
type textarea "*"
type textarea "You ar still crawling the wrong environment. the url t"
type textarea "*"
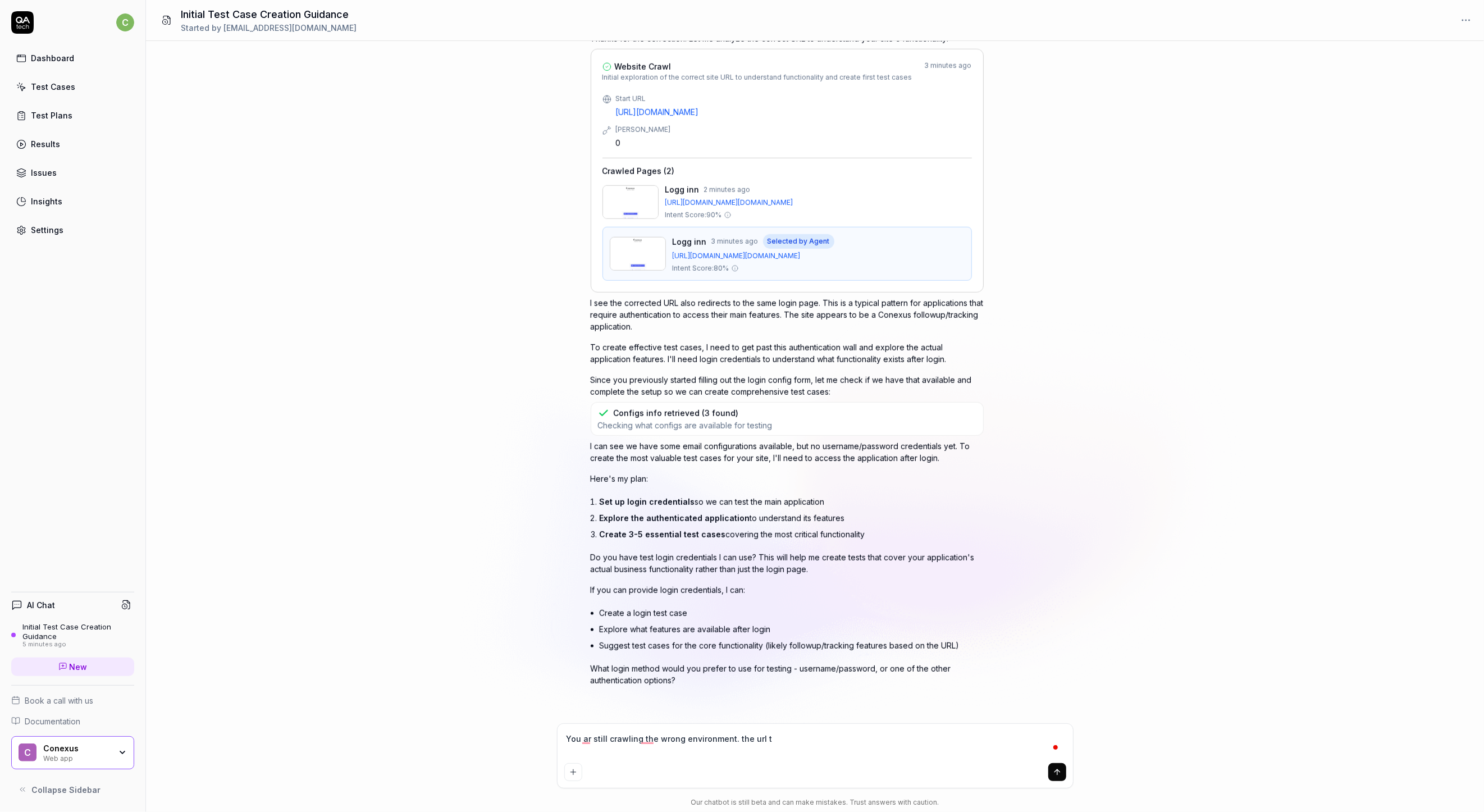
type textarea "You ar still crawling the wrong environment. the url to"
type textarea "*"
type textarea "You ar still crawling the wrong environment. the url to"
type textarea "*"
type textarea "You ar still crawling the wrong environment. the url to c"
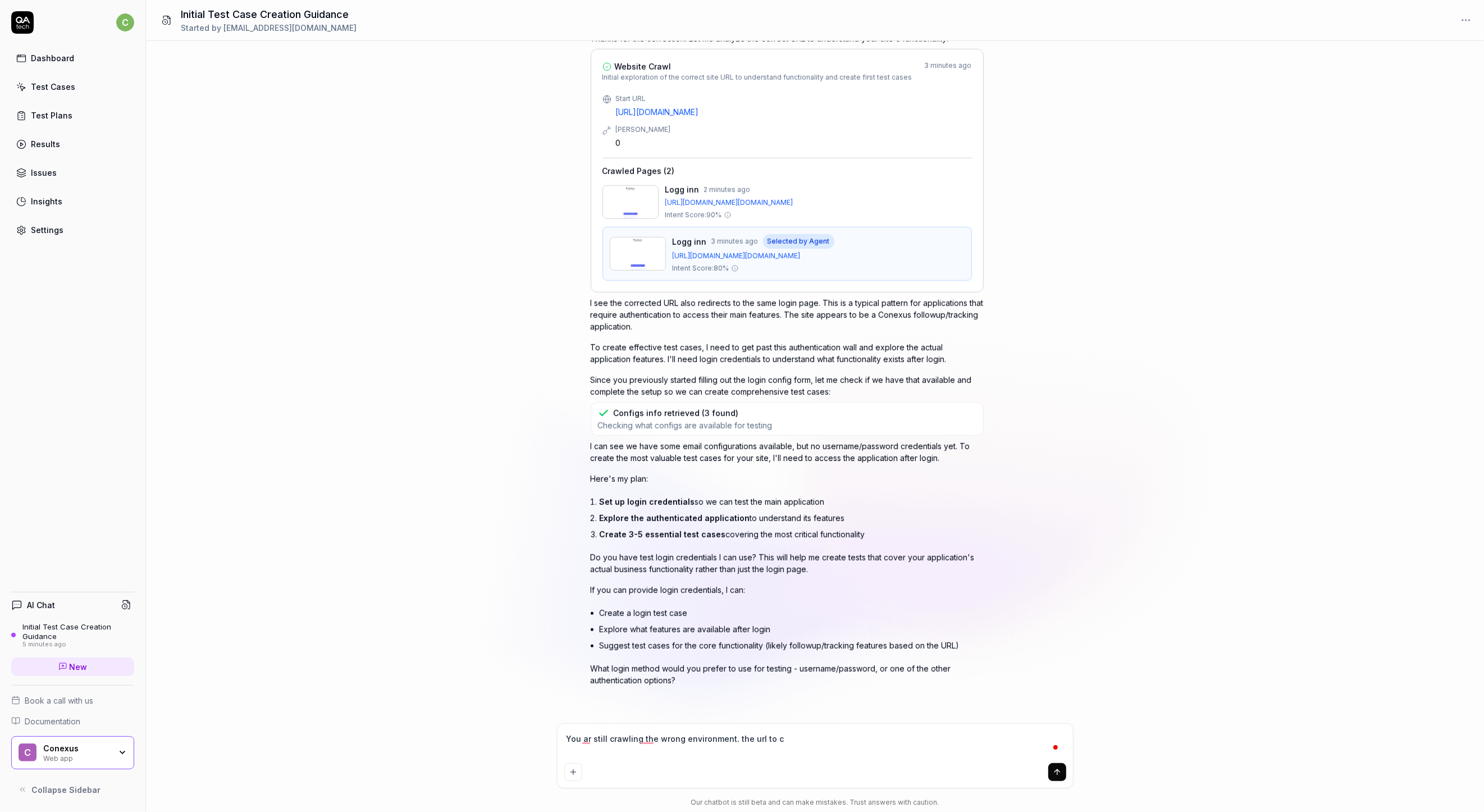
type textarea "*"
type textarea "You ar still crawling the wrong environment. the url to cr"
type textarea "*"
type textarea "You ar still crawling the wrong environment. the url to cra"
type textarea "*"
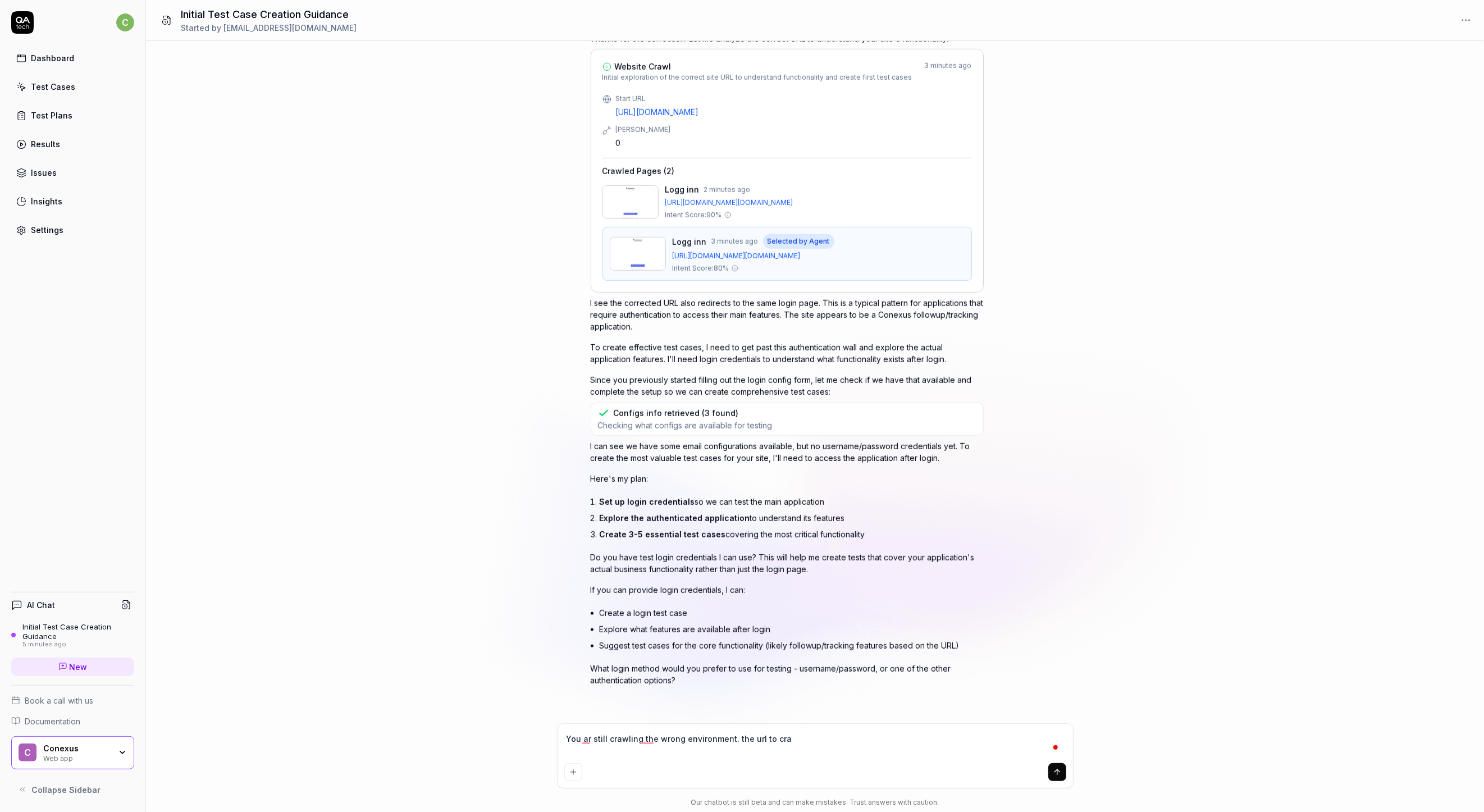
type textarea "You ar still crawling the wrong environment. the url to craw"
type textarea "*"
type textarea "You ar still crawling the wrong environment. the url to crawl"
type textarea "*"
type textarea "You ar still crawling the wrong environment. the url to crawl"
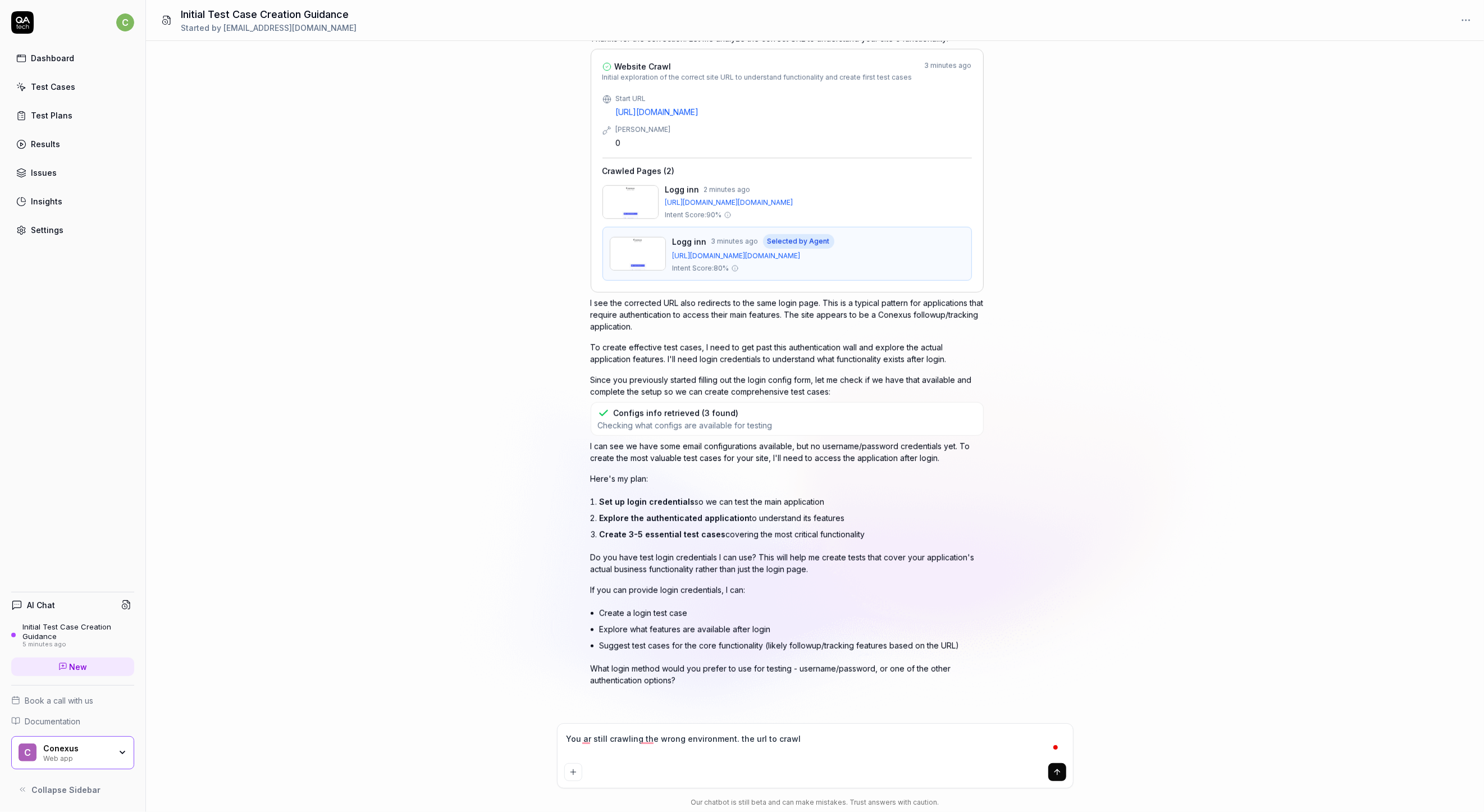
type textarea "*"
type textarea "You ar still crawling the wrong environment. the url to crawl i"
paste textarea "[URL][DOMAIN_NAME]"
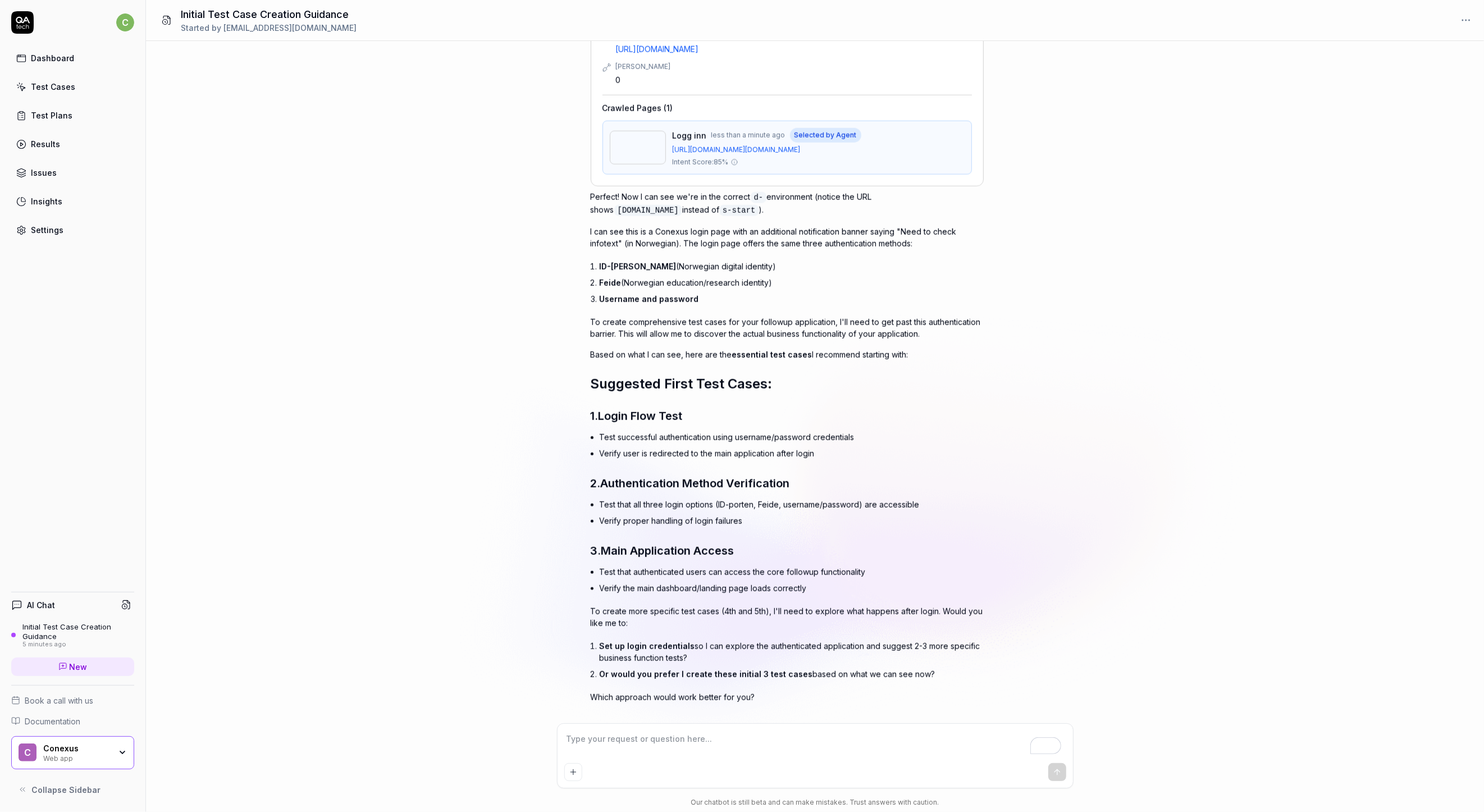
scroll to position [1719, 0]
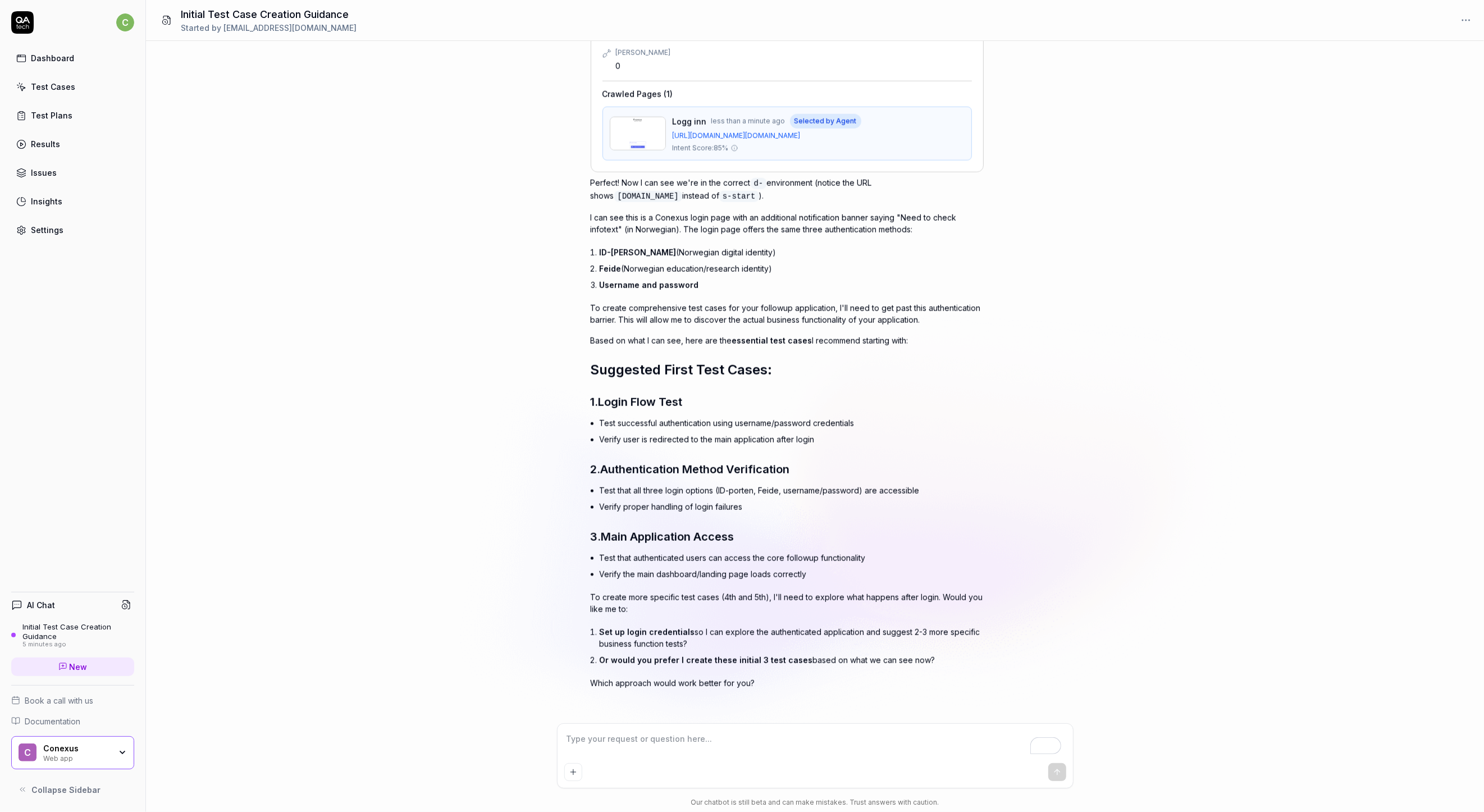
click at [716, 743] on textarea "To enrich screen reader interactions, please activate Accessibility in Grammarl…" at bounding box center [815, 744] width 502 height 28
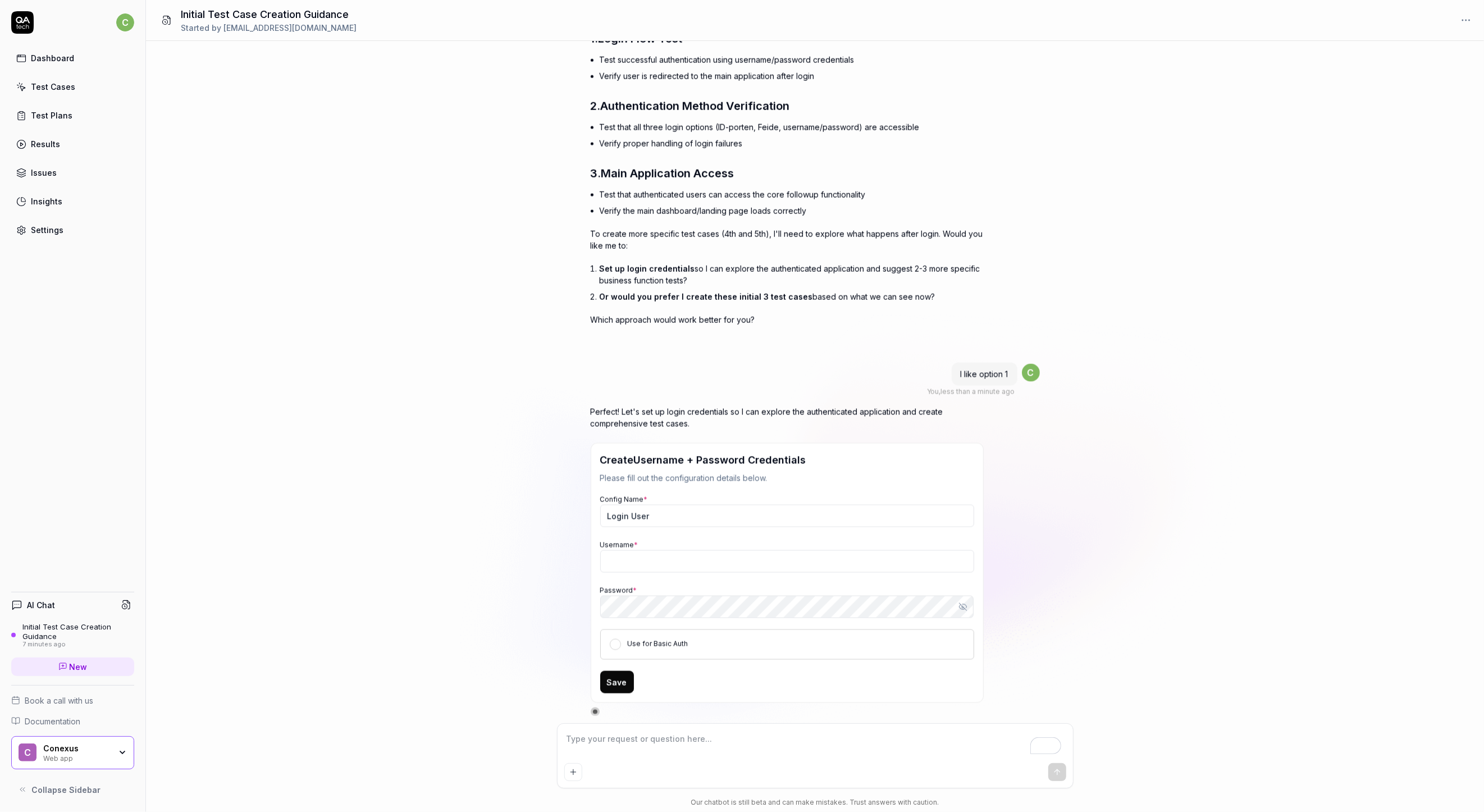
scroll to position [2096, 0]
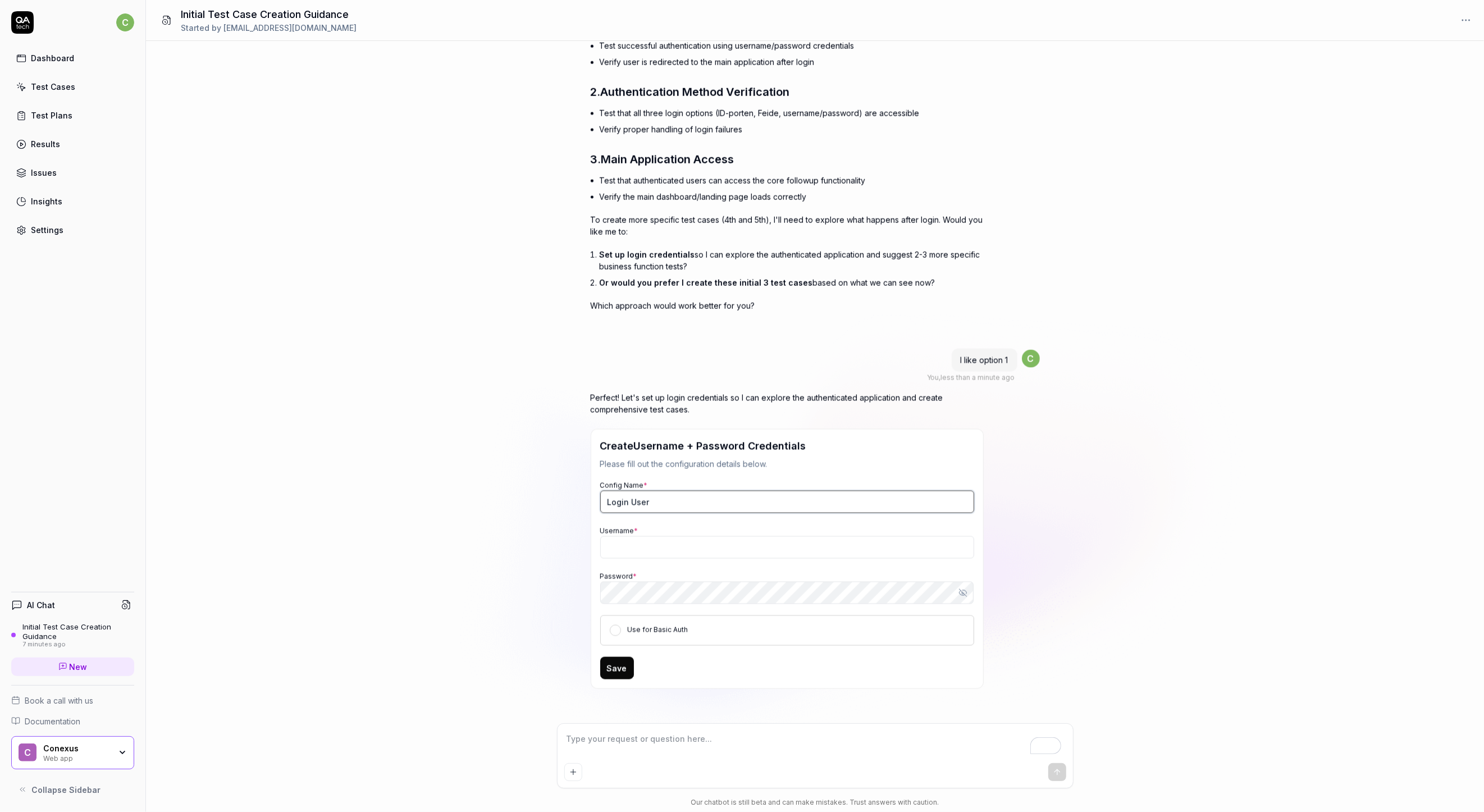
click at [645, 504] on input "Login User" at bounding box center [787, 502] width 374 height 23
click at [606, 660] on button "Save" at bounding box center [617, 668] width 34 height 23
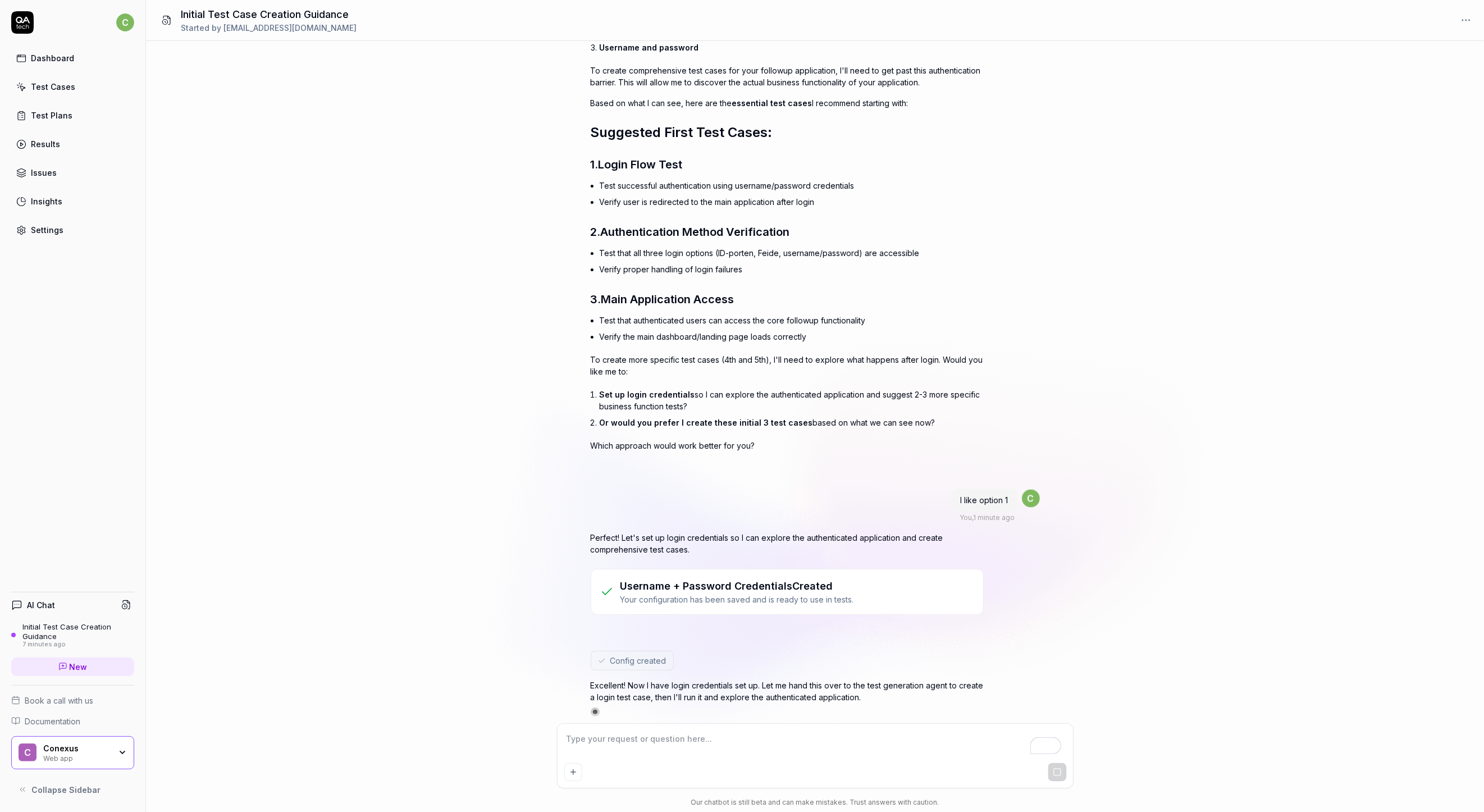
scroll to position [1969, 0]
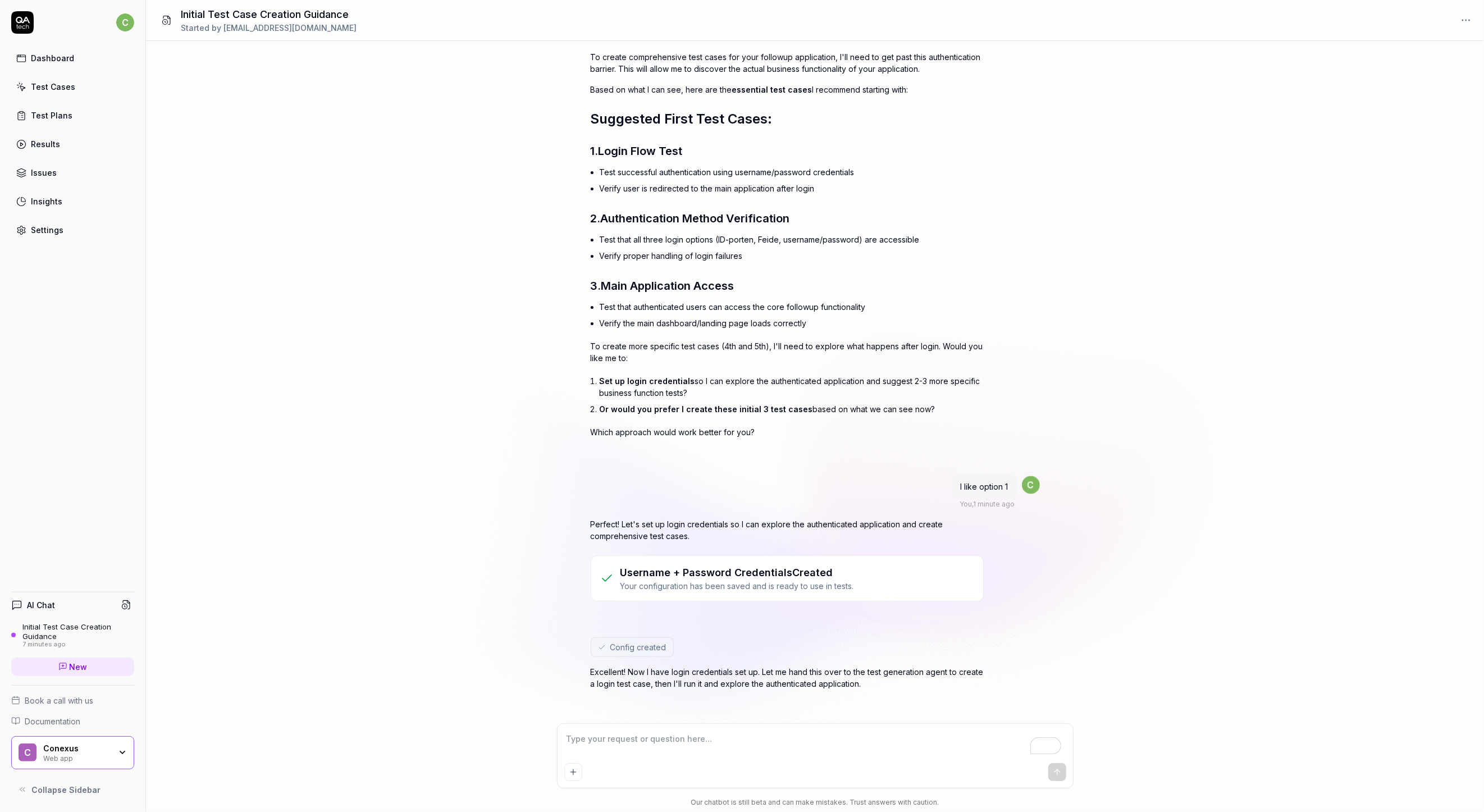
click at [659, 748] on textarea "To enrich screen reader interactions, please activate Accessibility in Grammarl…" at bounding box center [815, 744] width 502 height 28
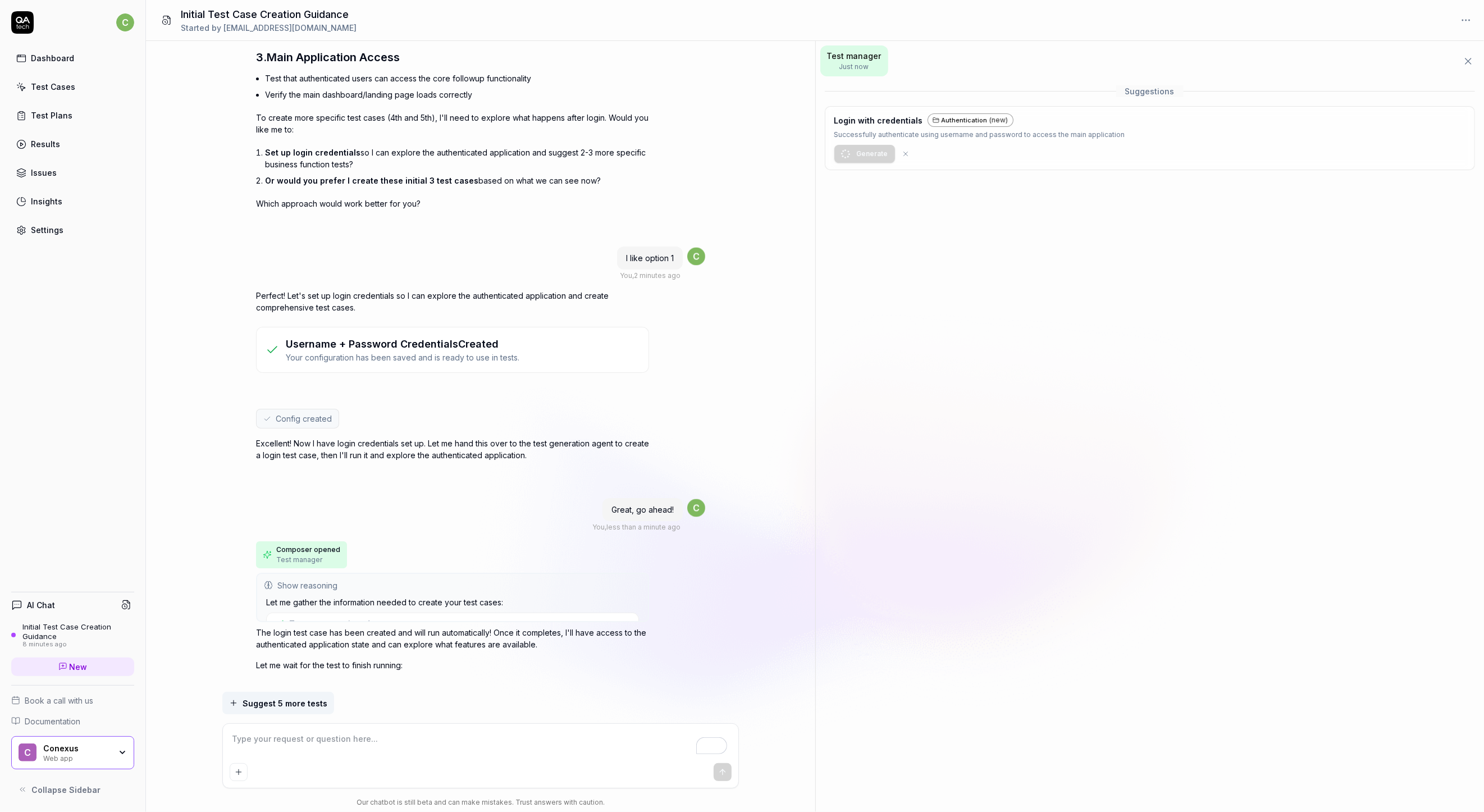
scroll to position [2186, 0]
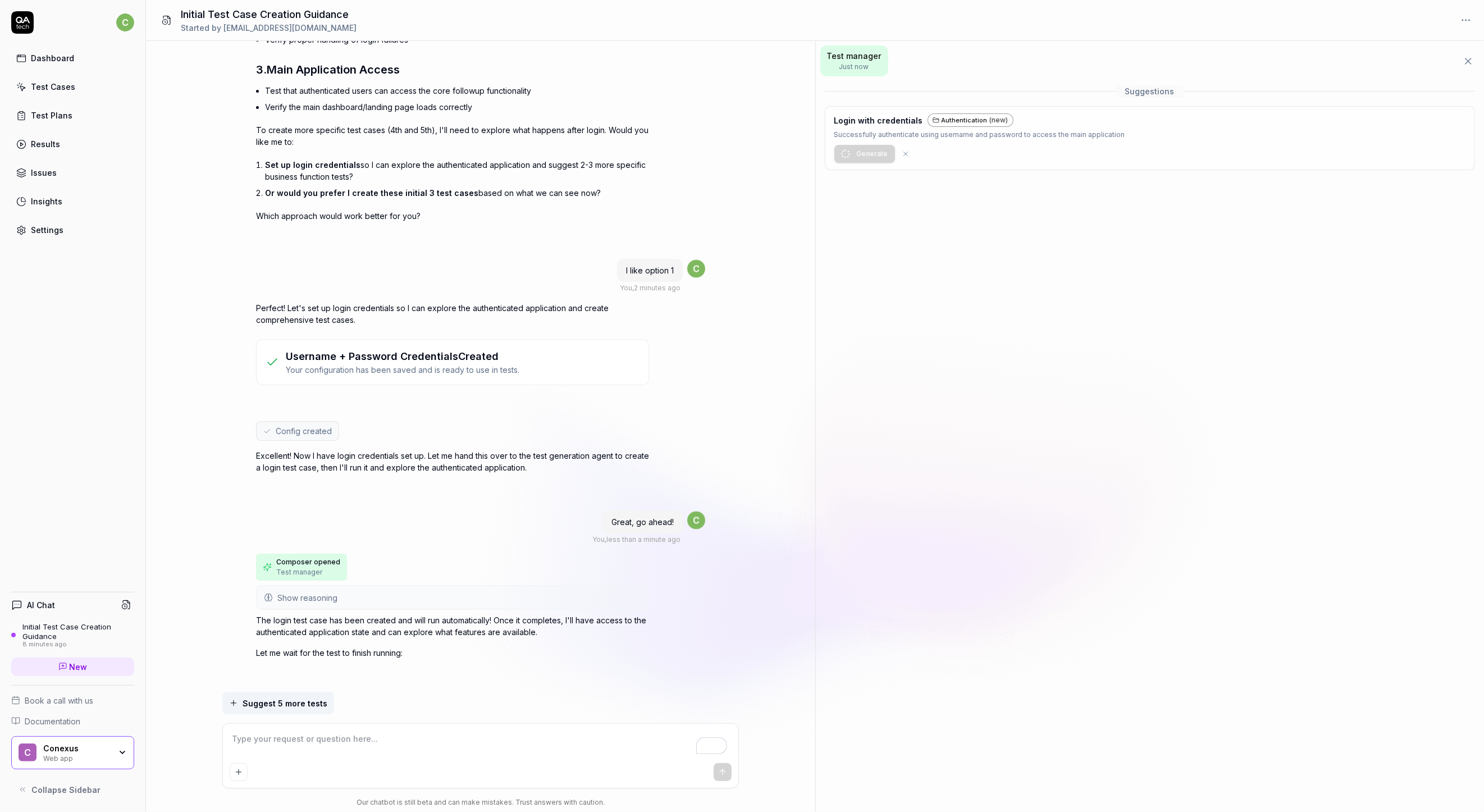
click at [856, 135] on p "Successfully authenticate using username and password to access the main applic…" at bounding box center [980, 134] width 291 height 11
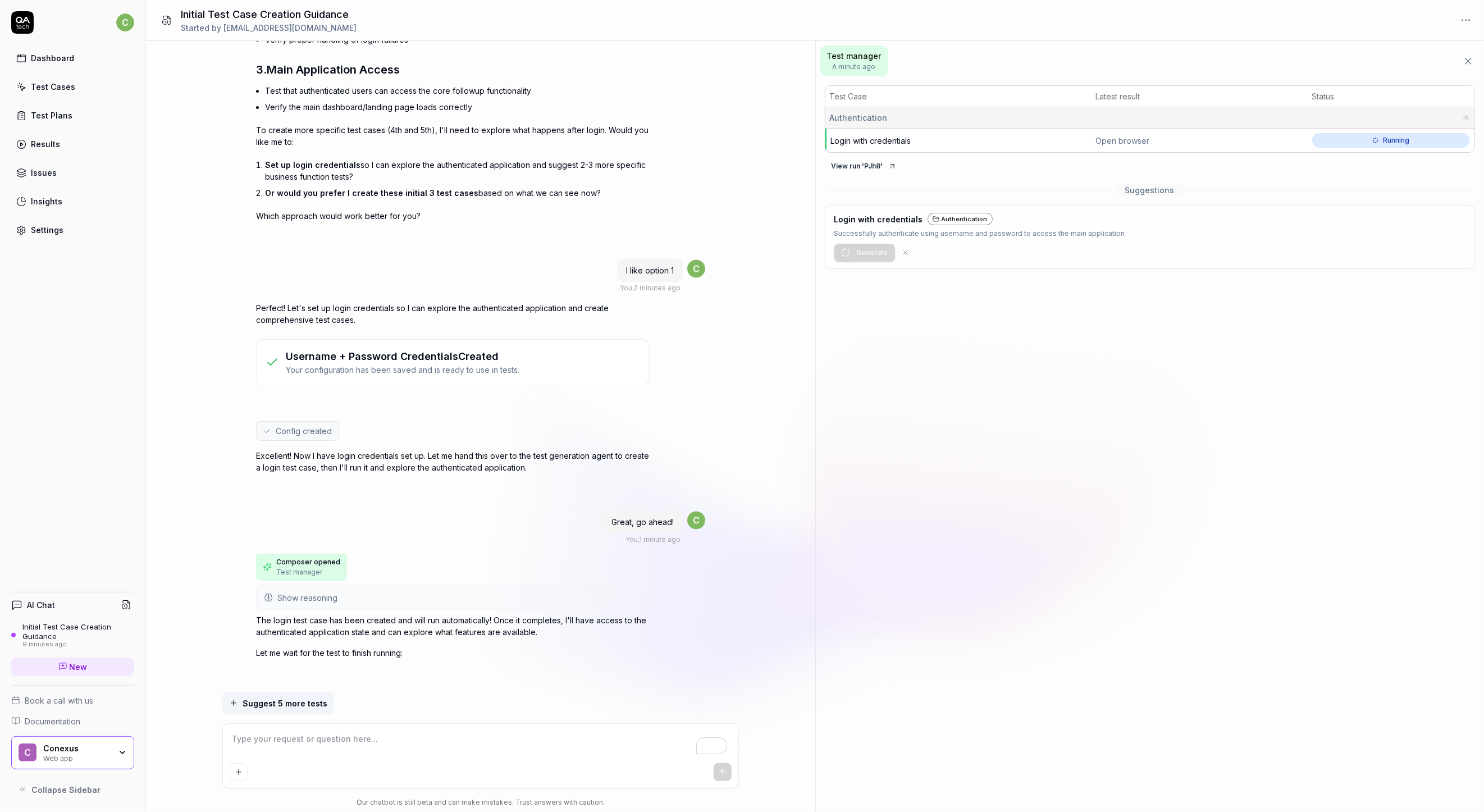
click at [1121, 140] on div "Open browser" at bounding box center [1199, 141] width 207 height 12
click at [869, 142] on span "Login with credentials" at bounding box center [871, 140] width 80 height 9
click at [451, 747] on textarea "To enrich screen reader interactions, please activate Accessibility in Grammarl…" at bounding box center [480, 744] width 502 height 28
click at [1055, 231] on div "Login with credentials Authentication" at bounding box center [980, 228] width 291 height 13
click at [1076, 472] on div "Test manager 2 minutes ago Test Case Latest result Status Authentication Login …" at bounding box center [1150, 426] width 669 height 771
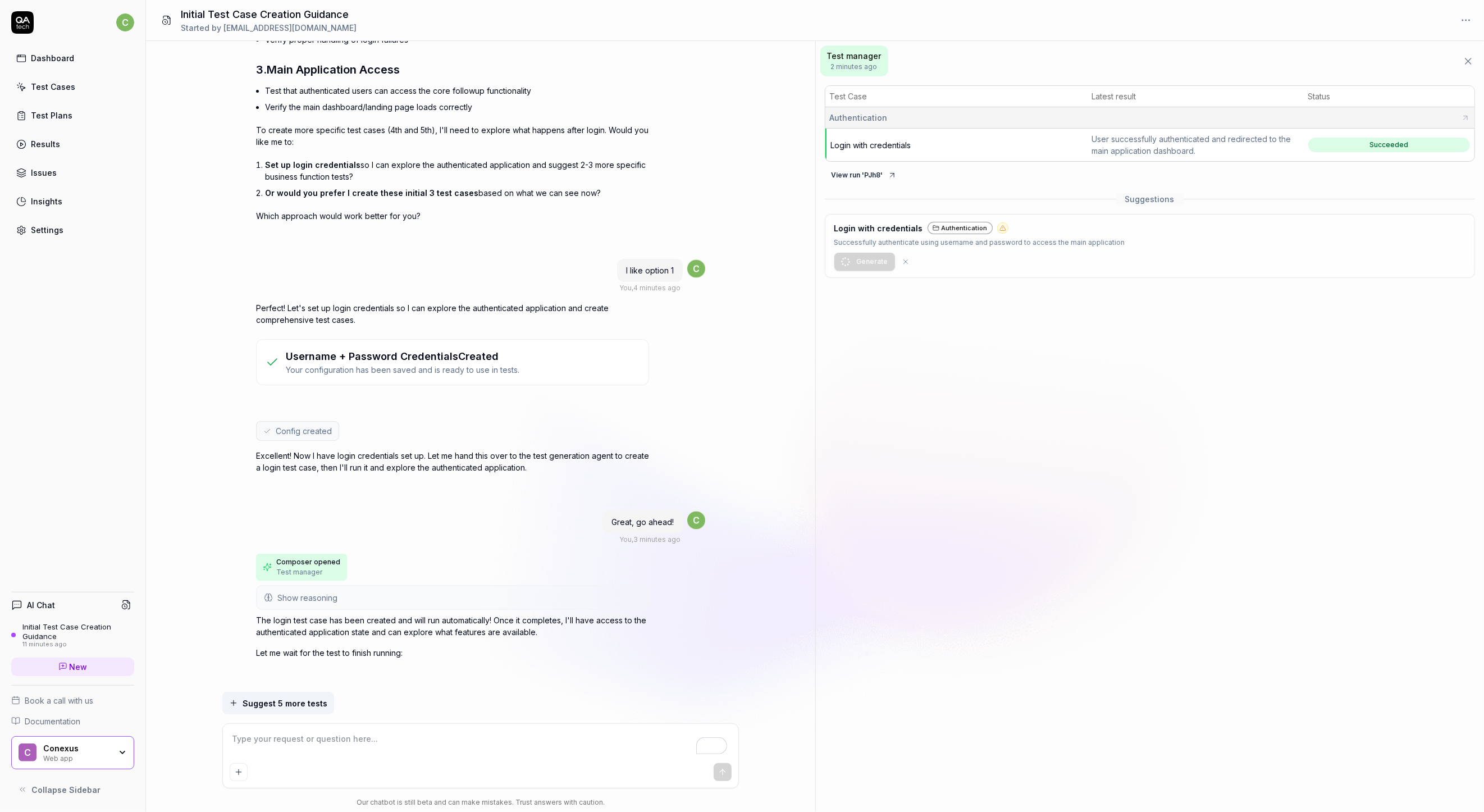
click at [334, 647] on p "Let me wait for the test to finish running:" at bounding box center [453, 653] width 393 height 12
click at [417, 743] on textarea "To enrich screen reader interactions, please activate Accessibility in Grammarl…" at bounding box center [480, 744] width 502 height 28
click at [279, 714] on button "Suggest 5 more tests" at bounding box center [278, 702] width 112 height 23
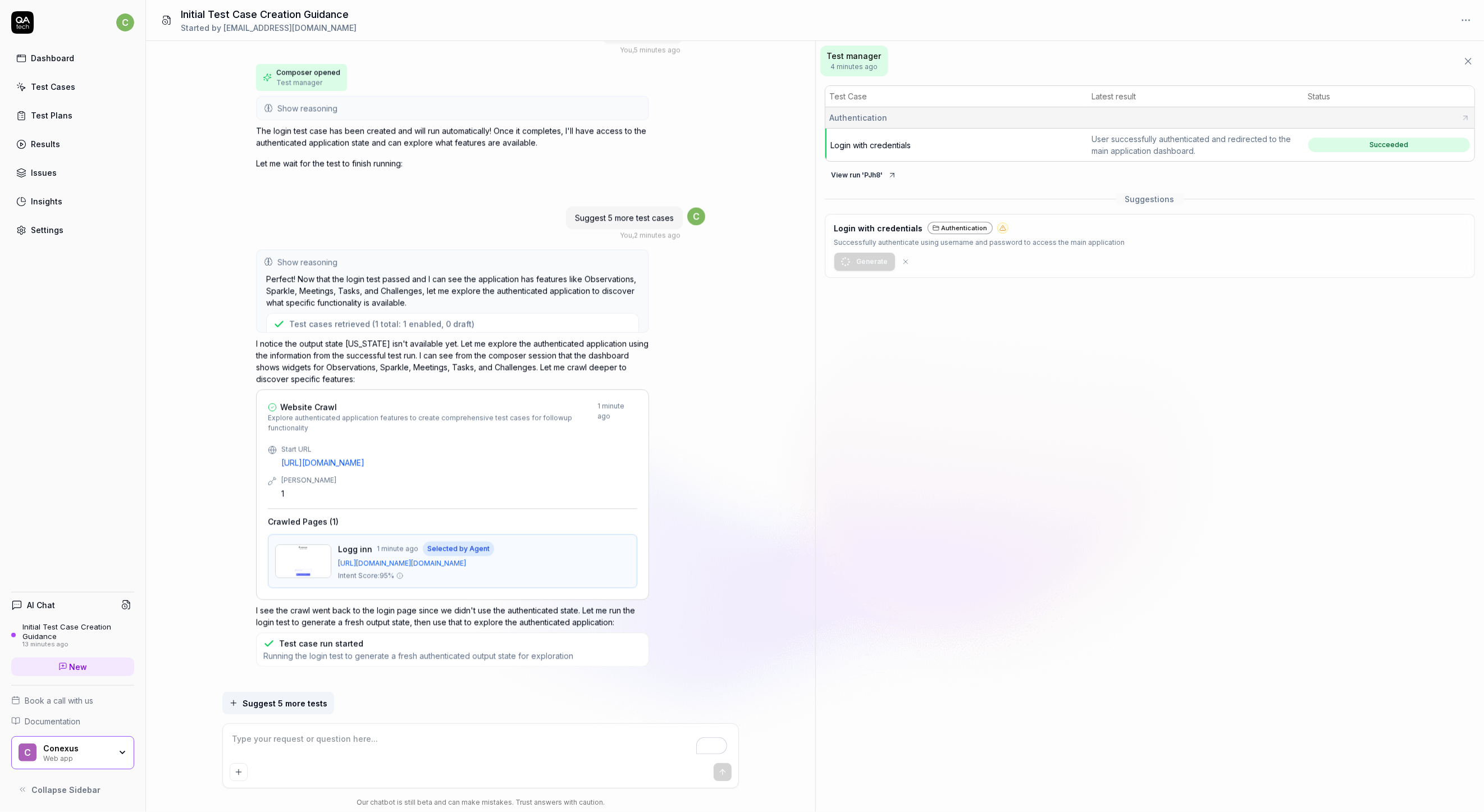
scroll to position [2624, 0]
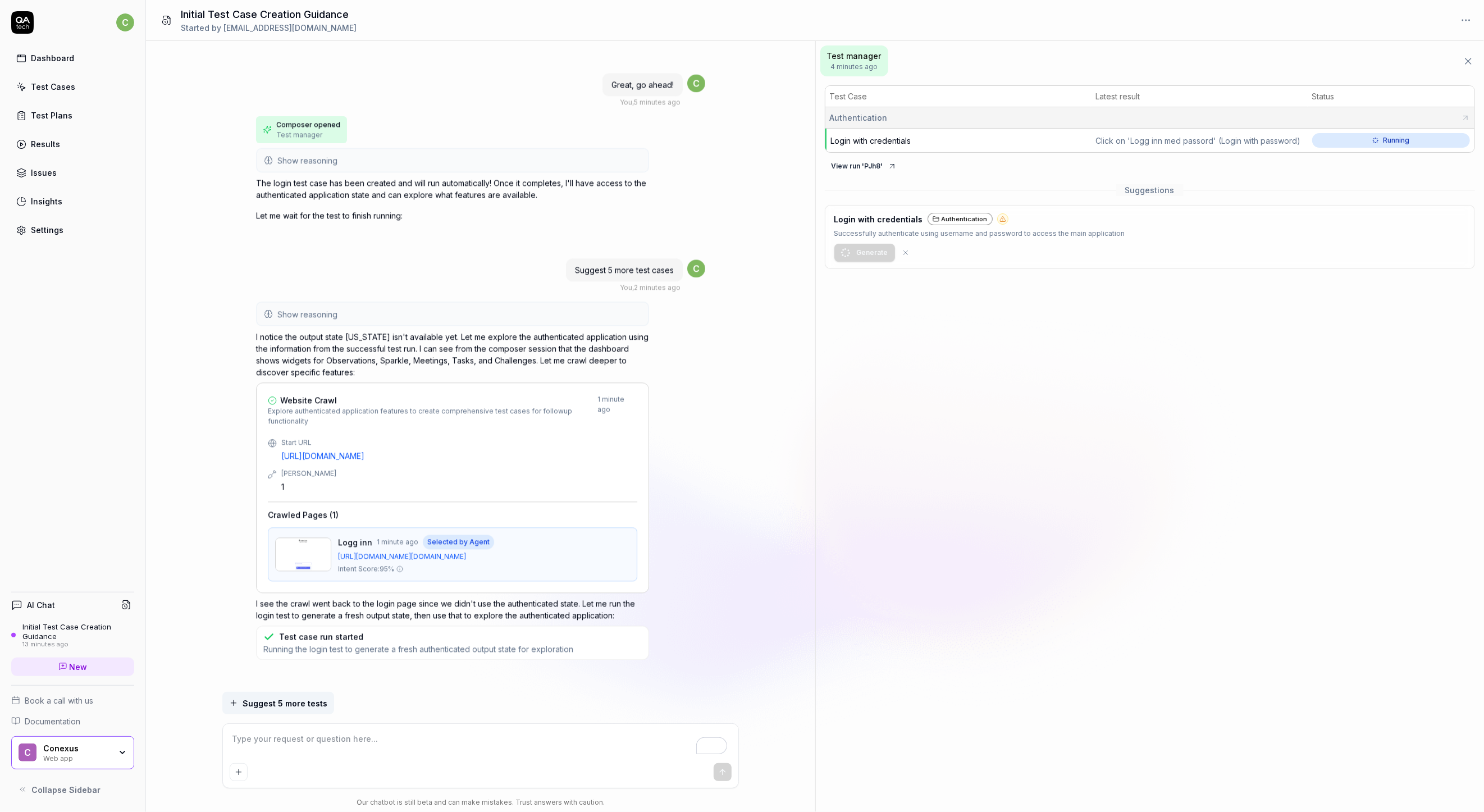
click at [428, 332] on p "I notice the output state [US_STATE] isn't available yet. Let me explore the au…" at bounding box center [453, 354] width 393 height 47
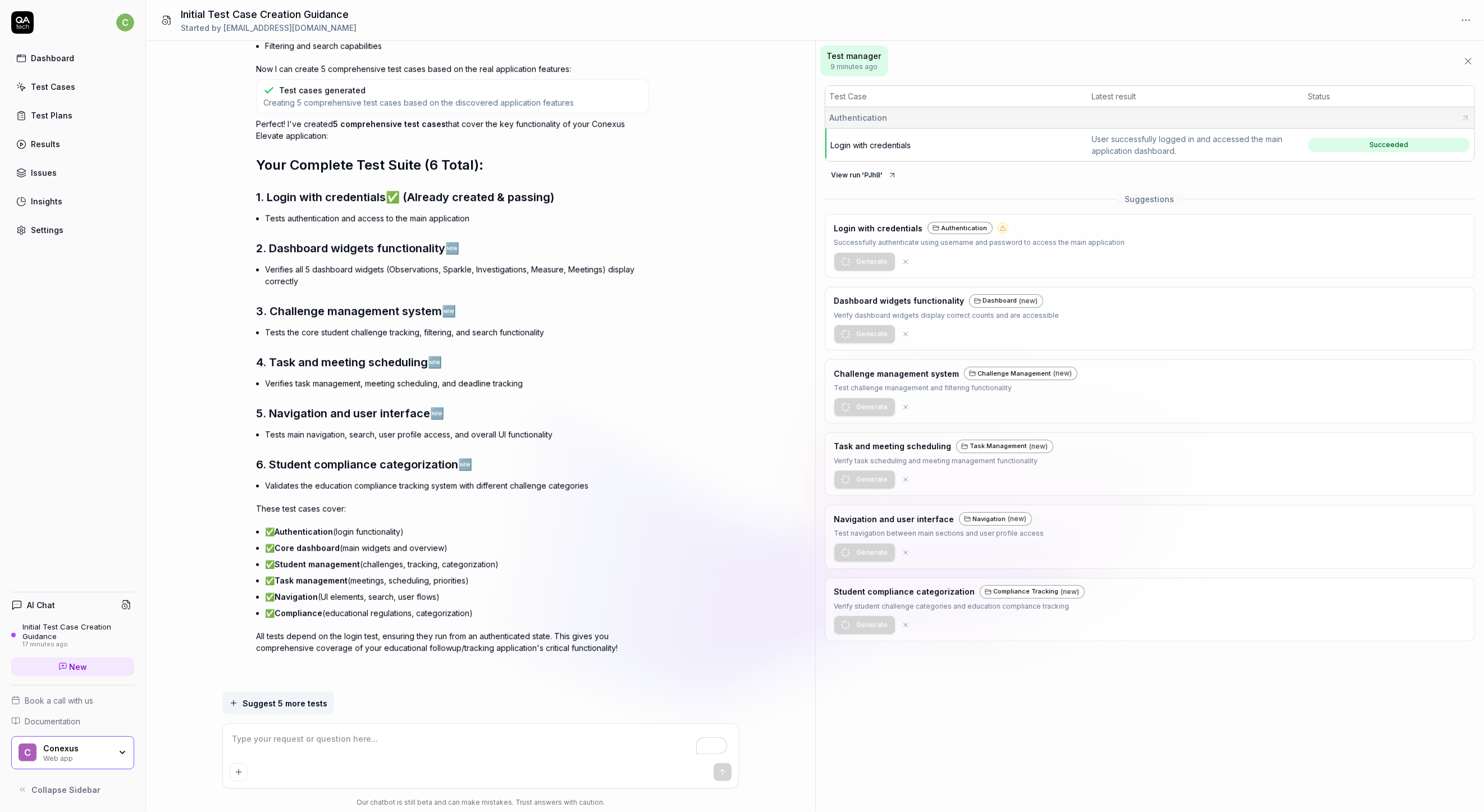
scroll to position [3896, 0]
click at [435, 750] on textarea "To enrich screen reader interactions, please activate Accessibility in Grammarl…" at bounding box center [480, 744] width 502 height 28
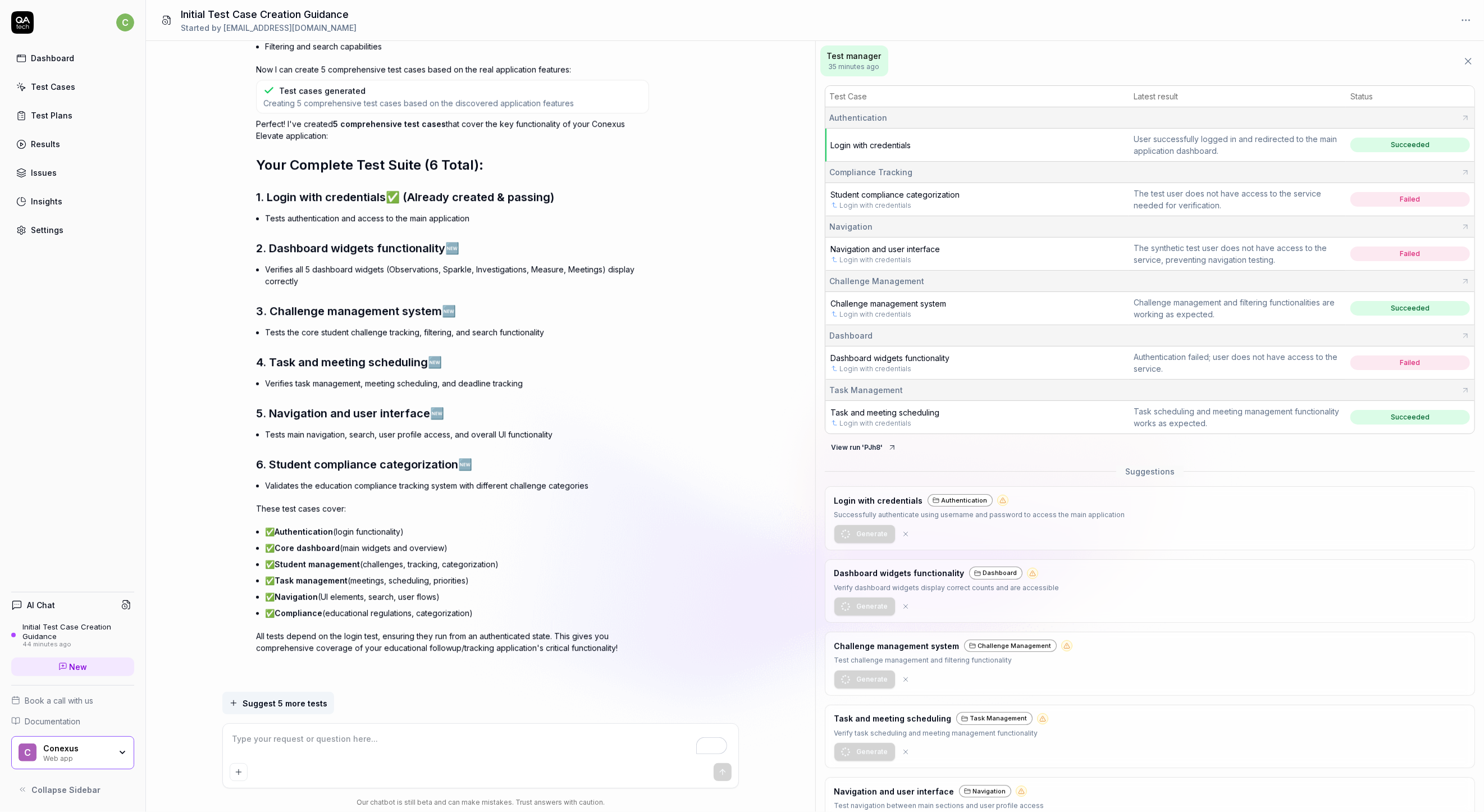
click at [942, 192] on span "Student compliance categorization" at bounding box center [895, 194] width 129 height 9
click at [903, 302] on span "Challenge management system" at bounding box center [889, 303] width 115 height 9
click at [493, 738] on textarea "To enrich screen reader interactions, please activate Accessibility in Grammarl…" at bounding box center [480, 744] width 502 height 28
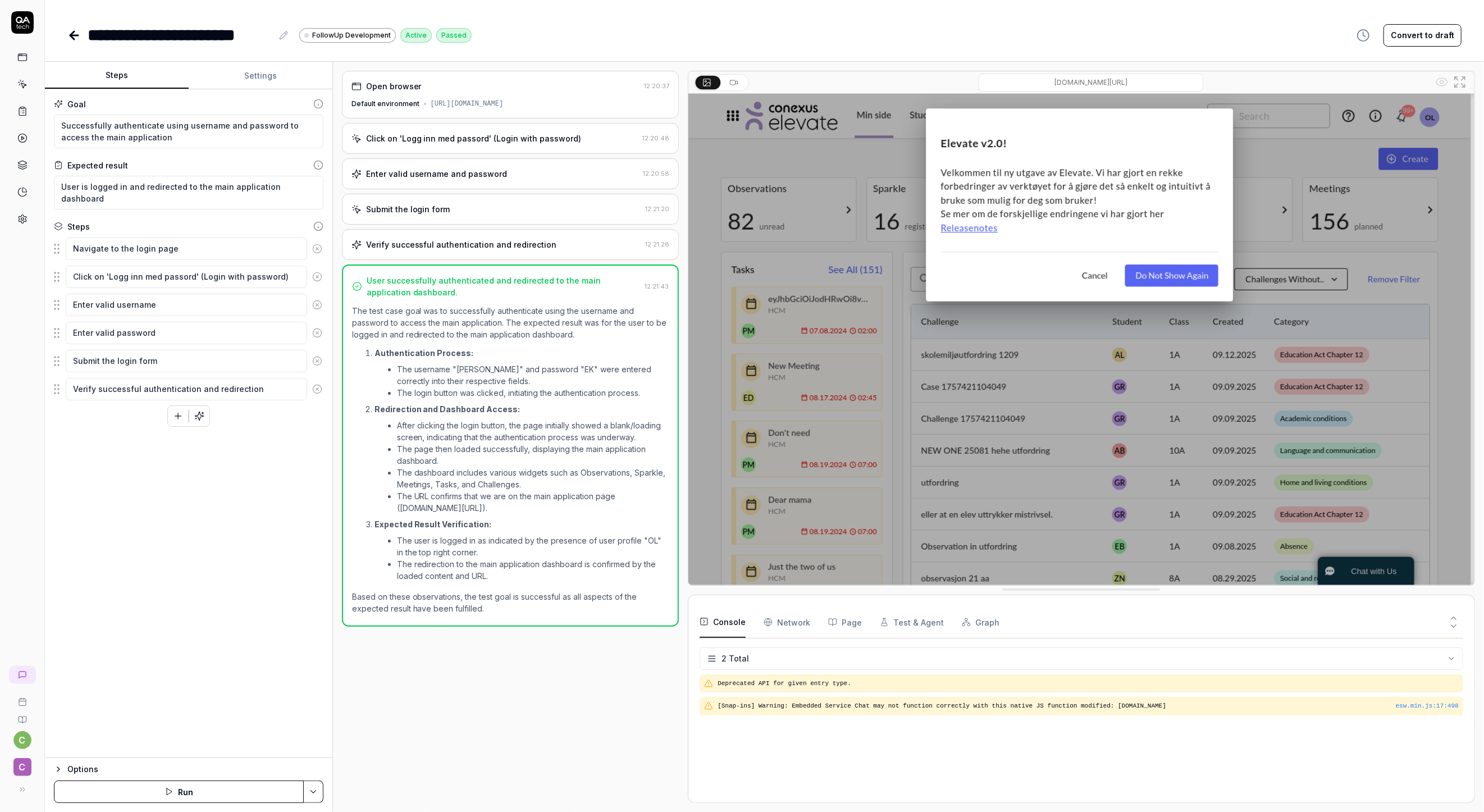
type textarea "*"
click at [60, 27] on div "**********" at bounding box center [765, 23] width 1439 height 47
click at [69, 31] on icon at bounding box center [74, 35] width 13 height 13
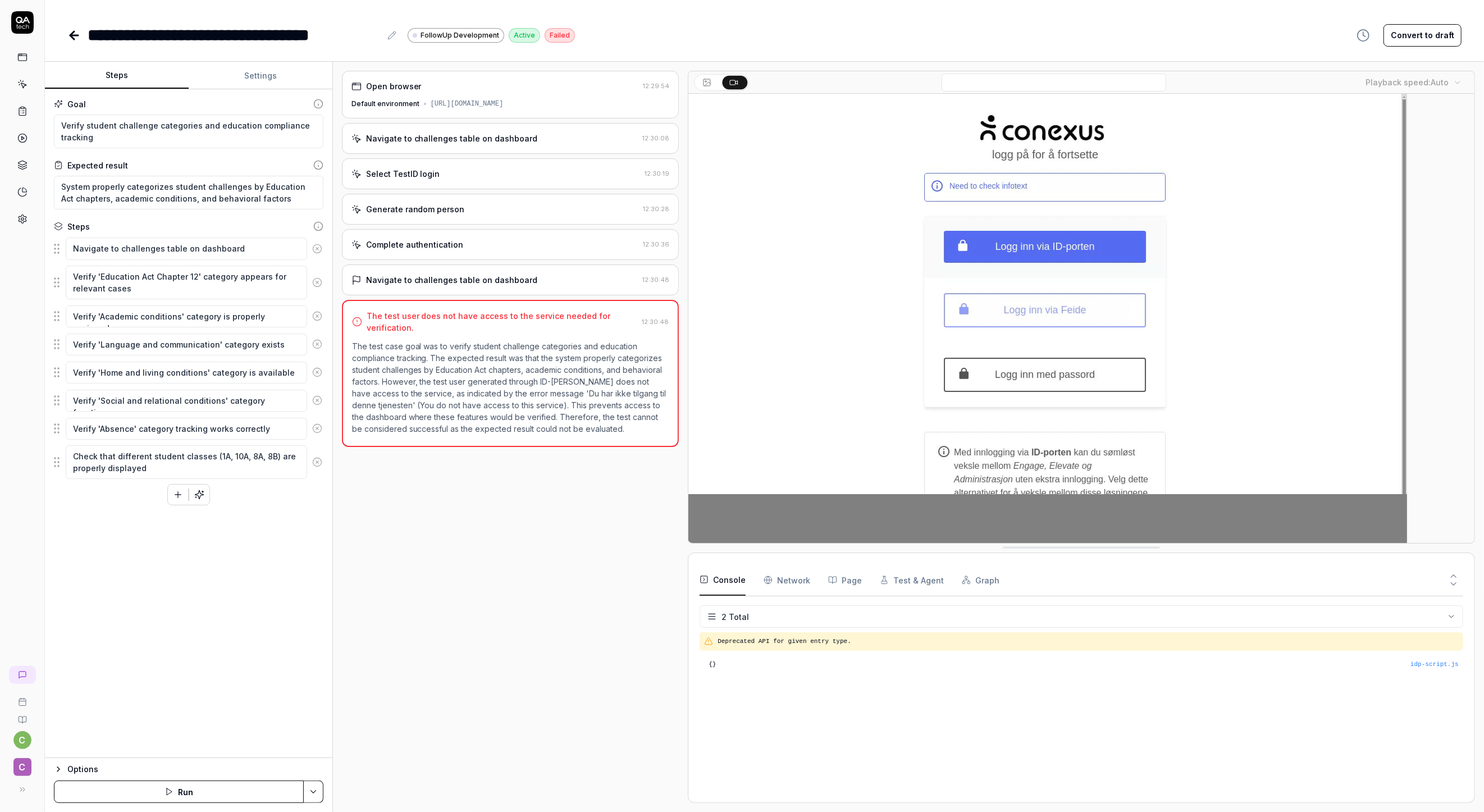
click at [444, 138] on div "Navigate to challenges table on dashboard" at bounding box center [451, 138] width 172 height 12
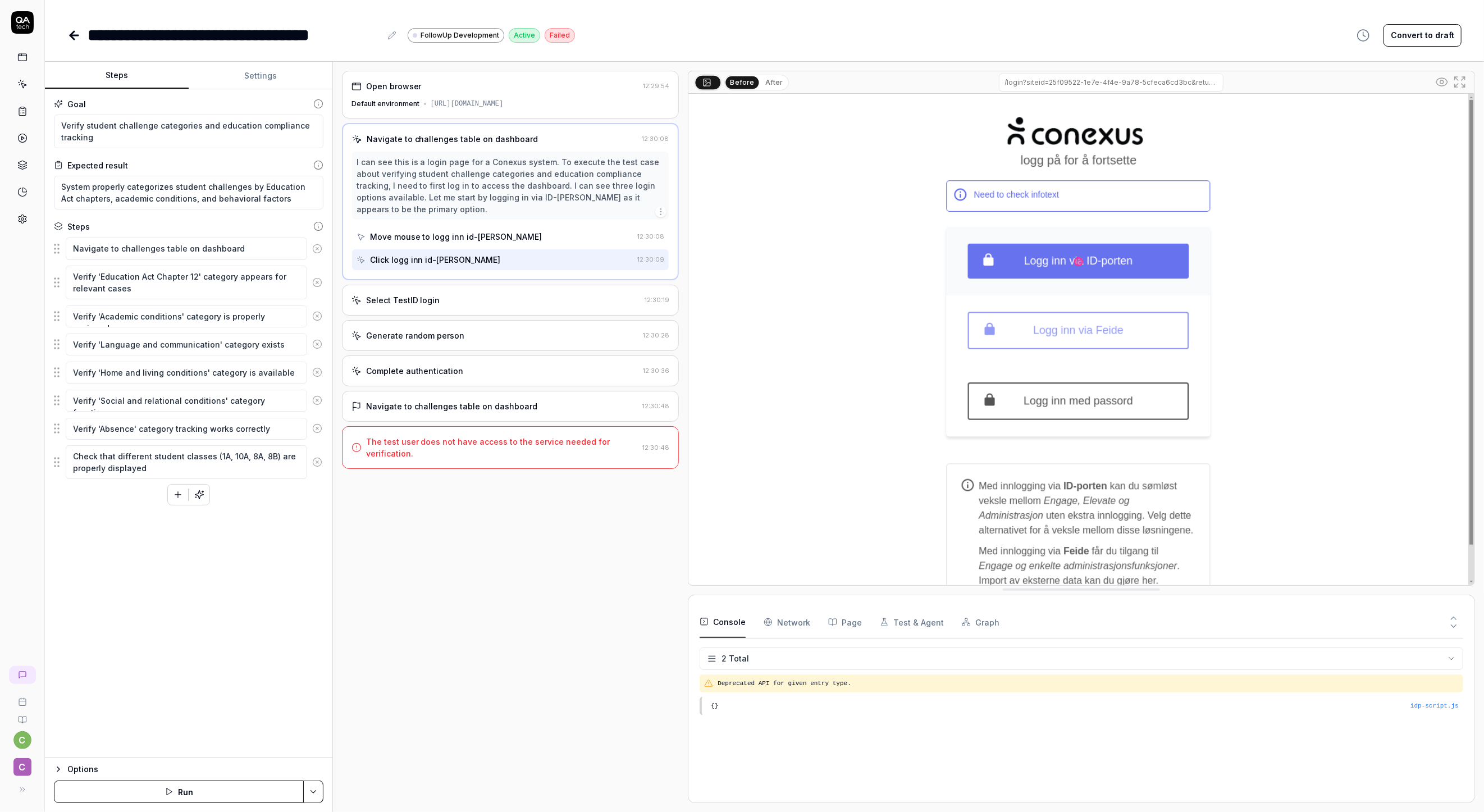
click at [428, 231] on div "Move mouse to logg inn id-[PERSON_NAME]" at bounding box center [456, 237] width 172 height 12
click at [428, 231] on div "Move mouse to logg inn id-porten" at bounding box center [456, 237] width 172 height 12
click at [496, 231] on div "Move mouse to logg inn id-porten" at bounding box center [456, 237] width 172 height 12
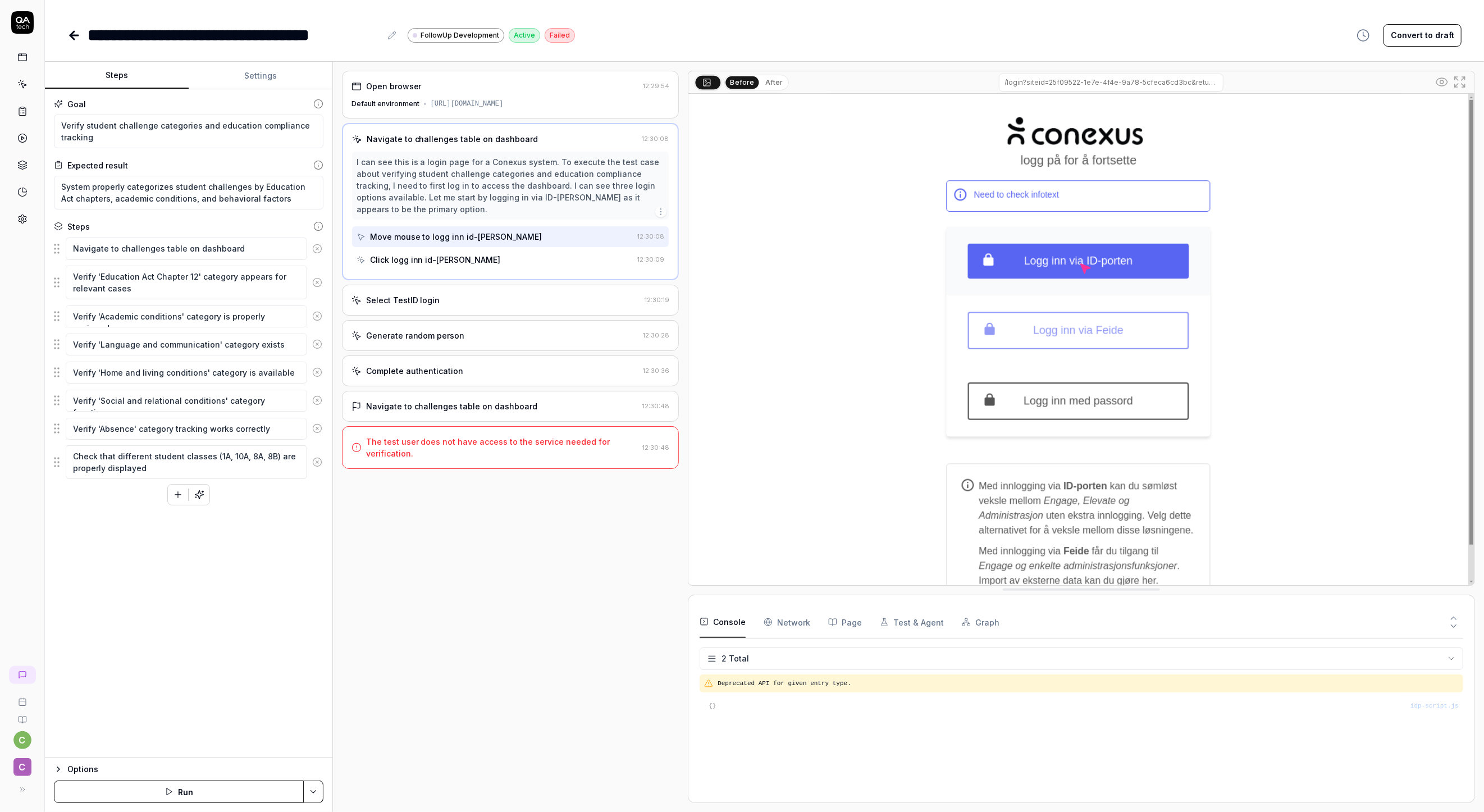
click at [668, 198] on div "I can see this is a login page for a Conexus system. To execute the test case a…" at bounding box center [510, 185] width 317 height 68
click at [664, 207] on icon "button" at bounding box center [661, 212] width 9 height 9
click at [592, 226] on div "Move mouse to logg inn id-porten" at bounding box center [494, 237] width 277 height 20
click at [512, 249] on div "Click logg inn id-porten" at bounding box center [494, 259] width 277 height 20
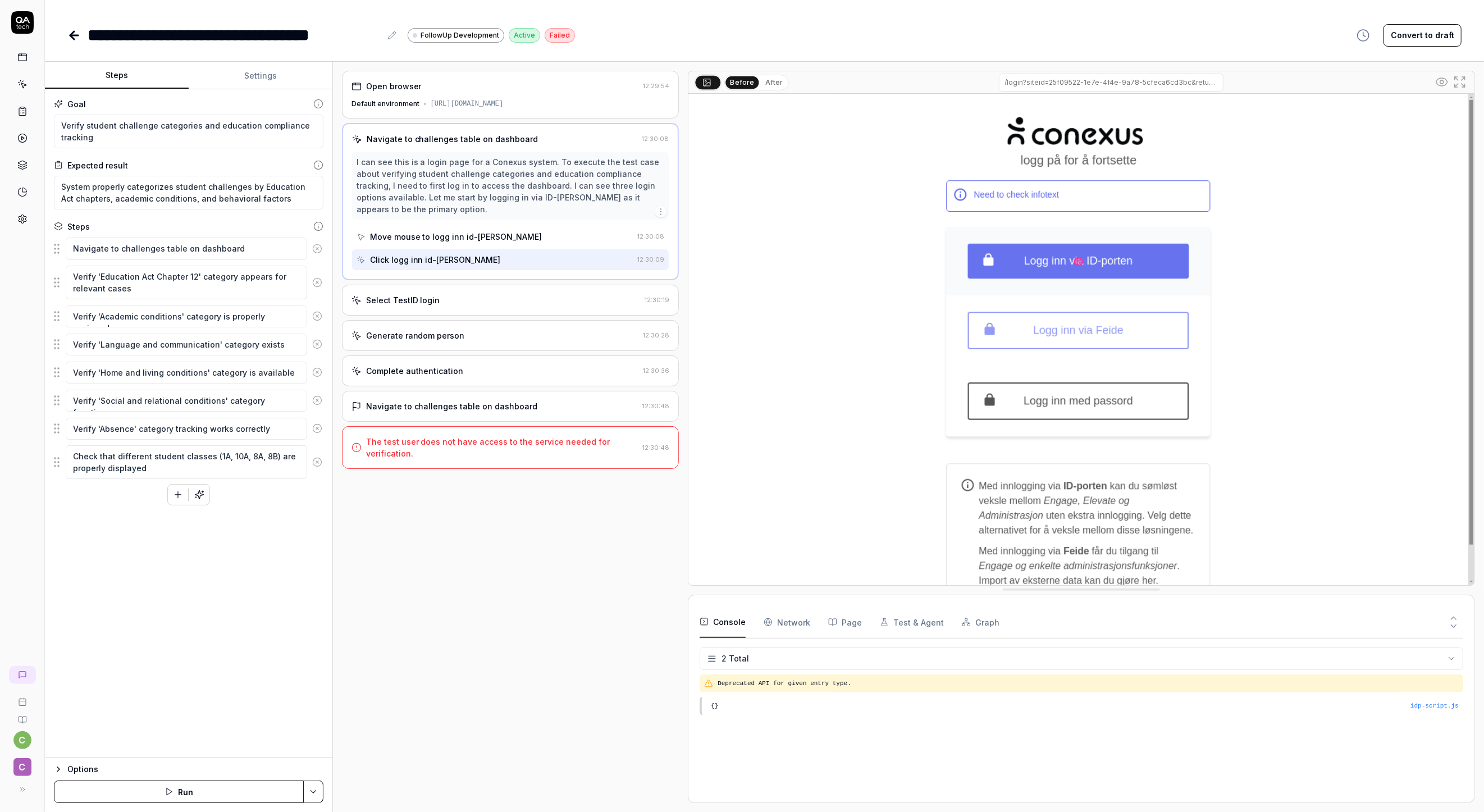
click at [513, 228] on div "Move mouse to logg inn id-porten" at bounding box center [494, 237] width 277 height 20
click at [489, 294] on div "Select TestID login" at bounding box center [496, 300] width 289 height 12
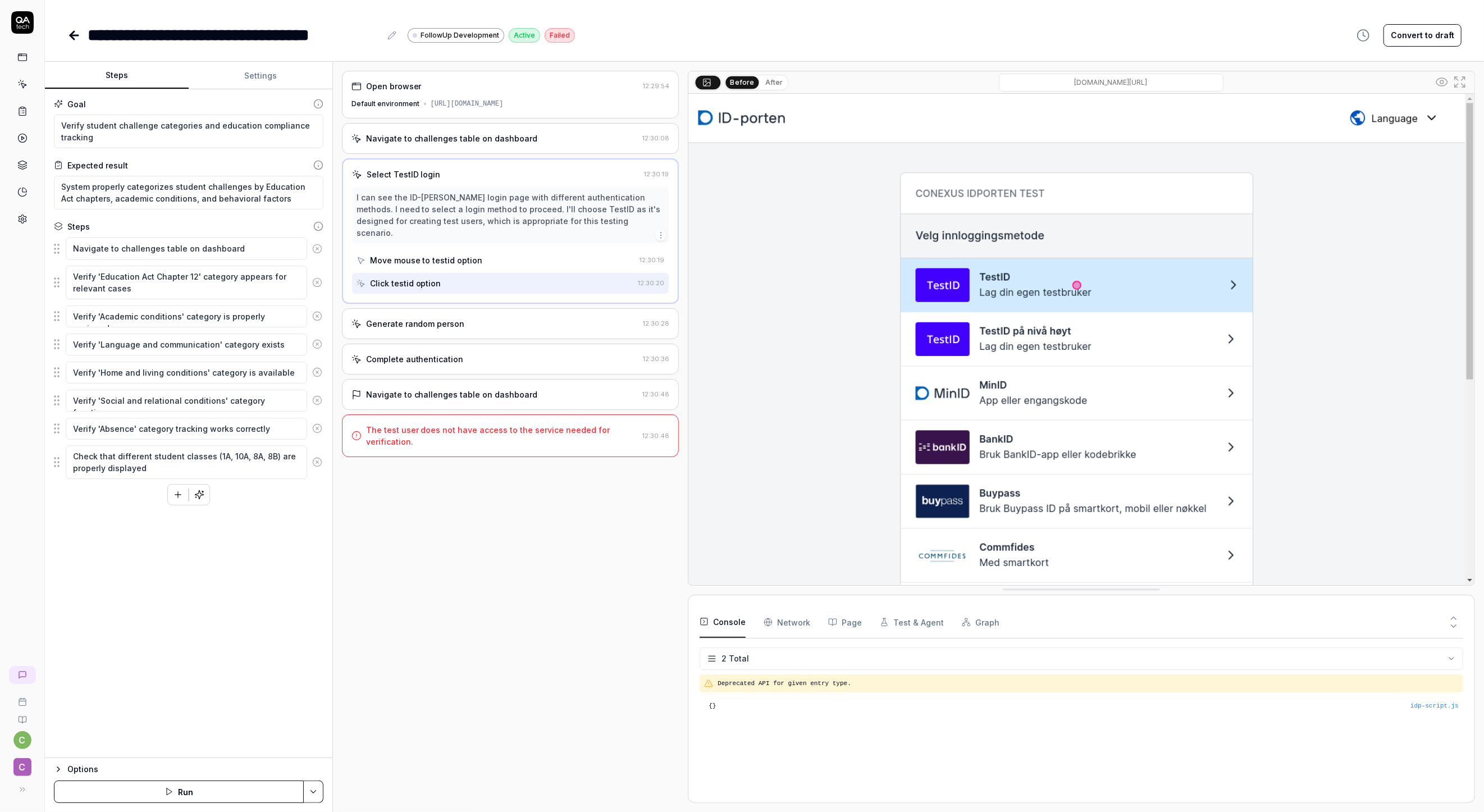
click at [489, 318] on div "Generate random person" at bounding box center [495, 323] width 288 height 12
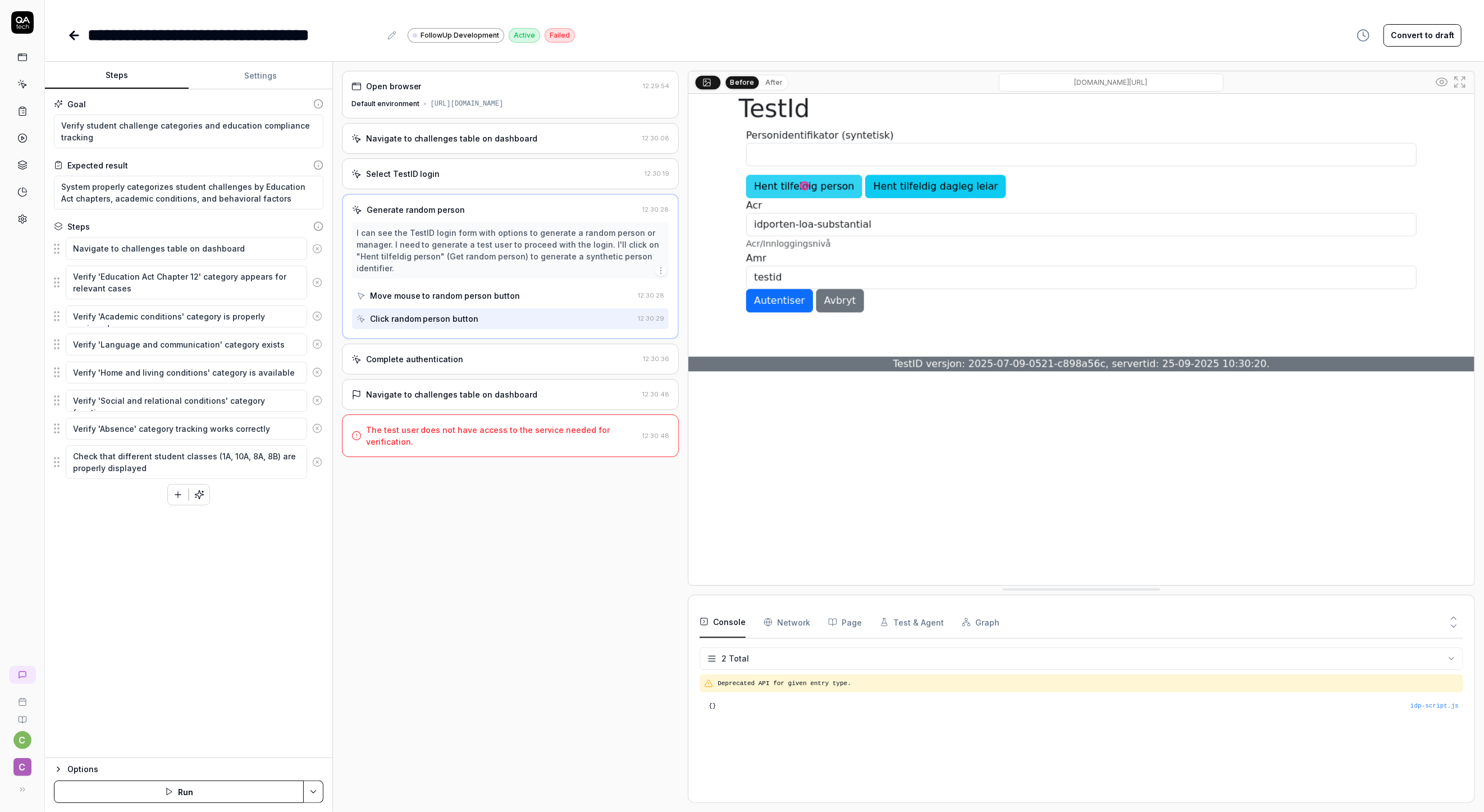
click at [481, 353] on div "Complete authentication" at bounding box center [495, 359] width 288 height 12
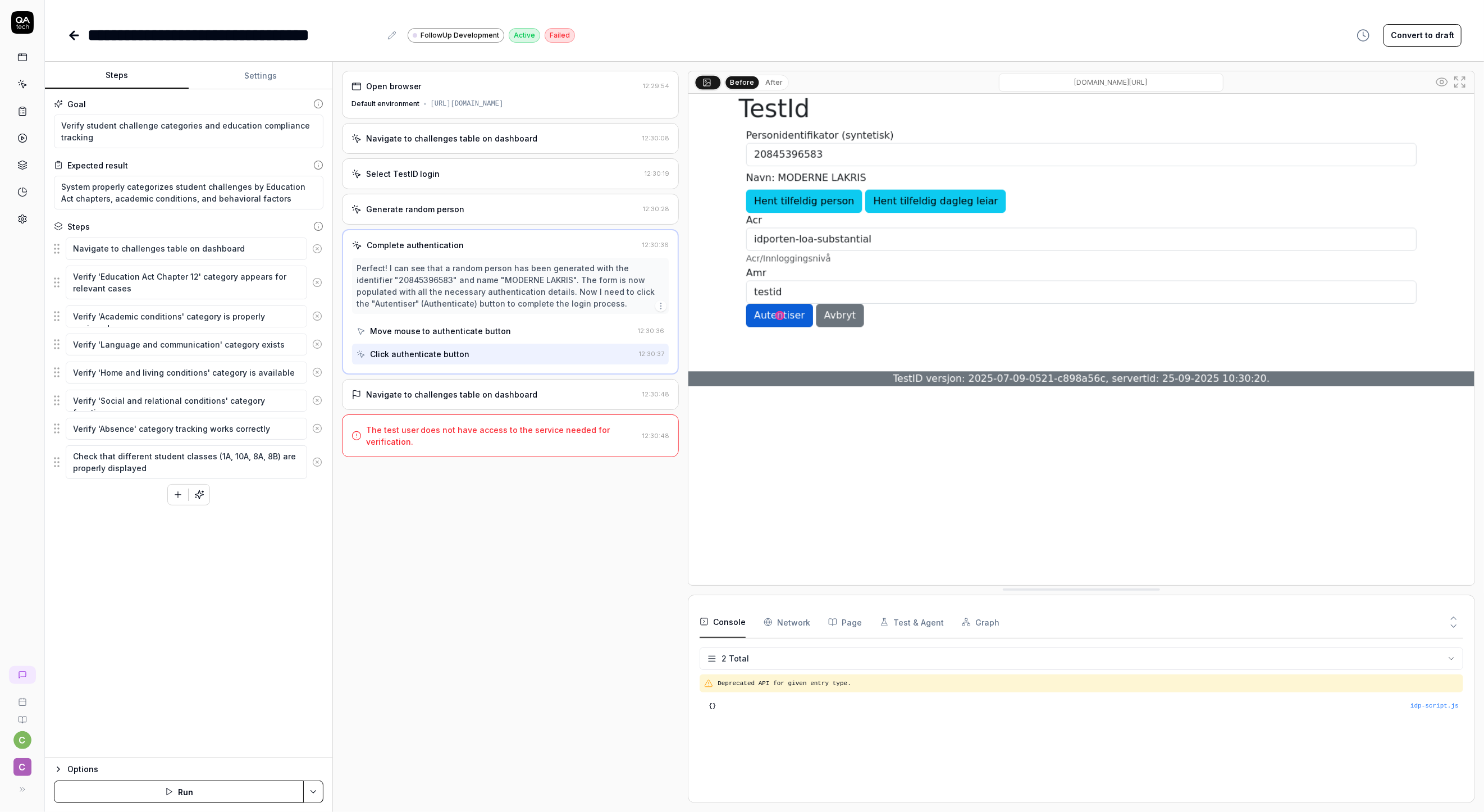
click at [371, 140] on div "Navigate to challenges table on dashboard" at bounding box center [451, 138] width 172 height 12
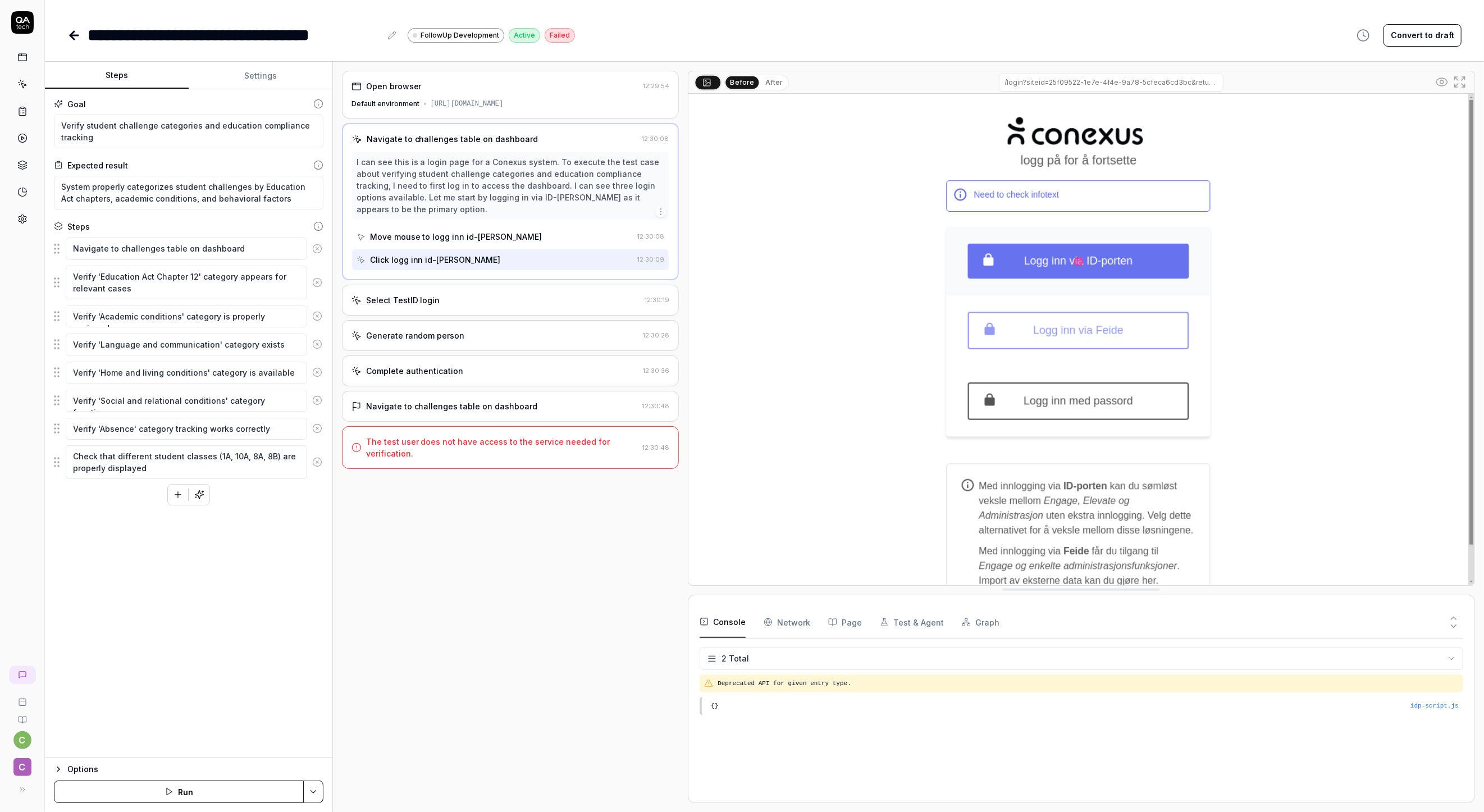
click at [375, 105] on div "Default environment" at bounding box center [385, 104] width 68 height 10
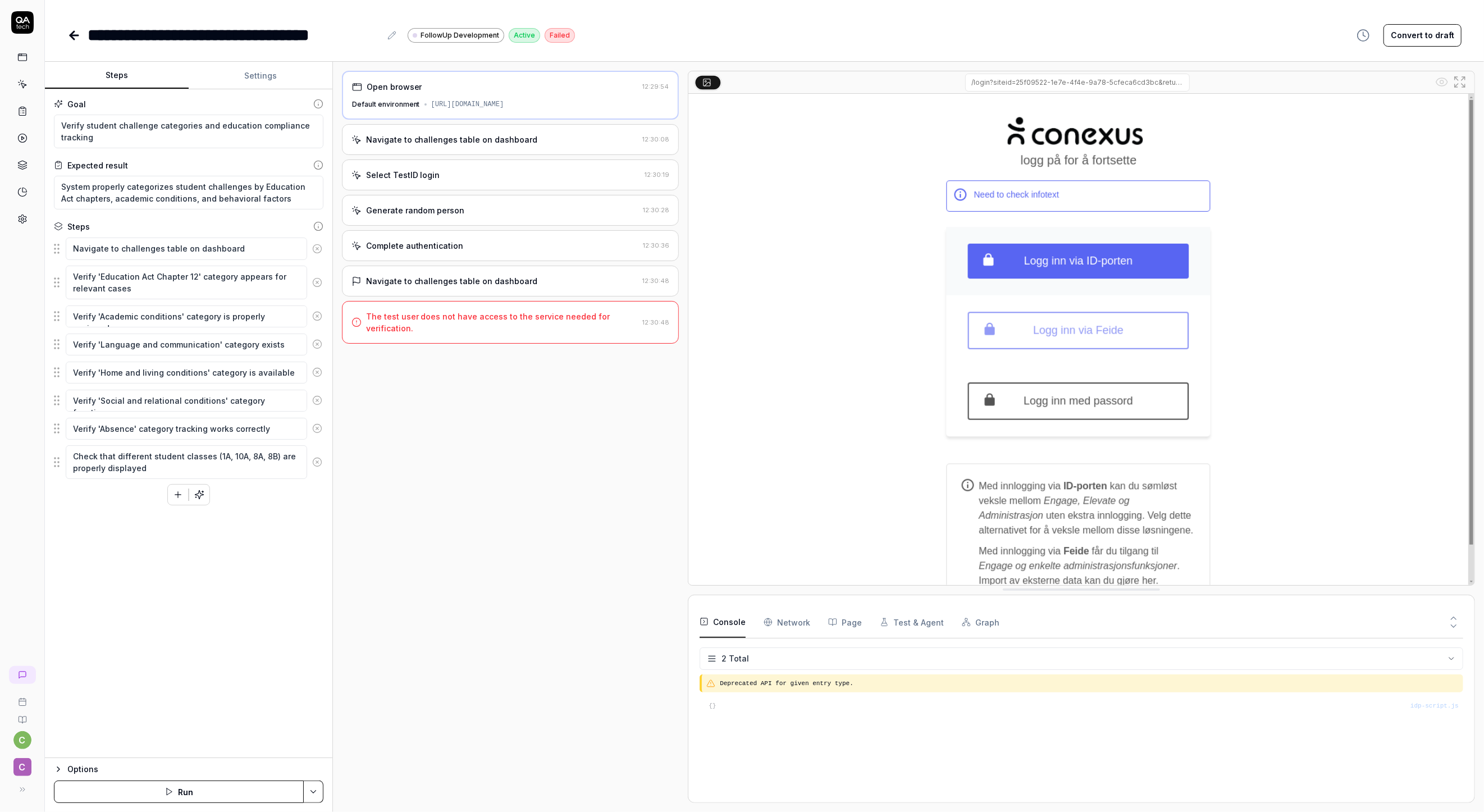
click at [343, 501] on div "Open browser 12:29:54 Default environment https://d-followup-no-app-frontend.co…" at bounding box center [510, 437] width 337 height 732
click at [271, 74] on button "Settings" at bounding box center [260, 75] width 144 height 27
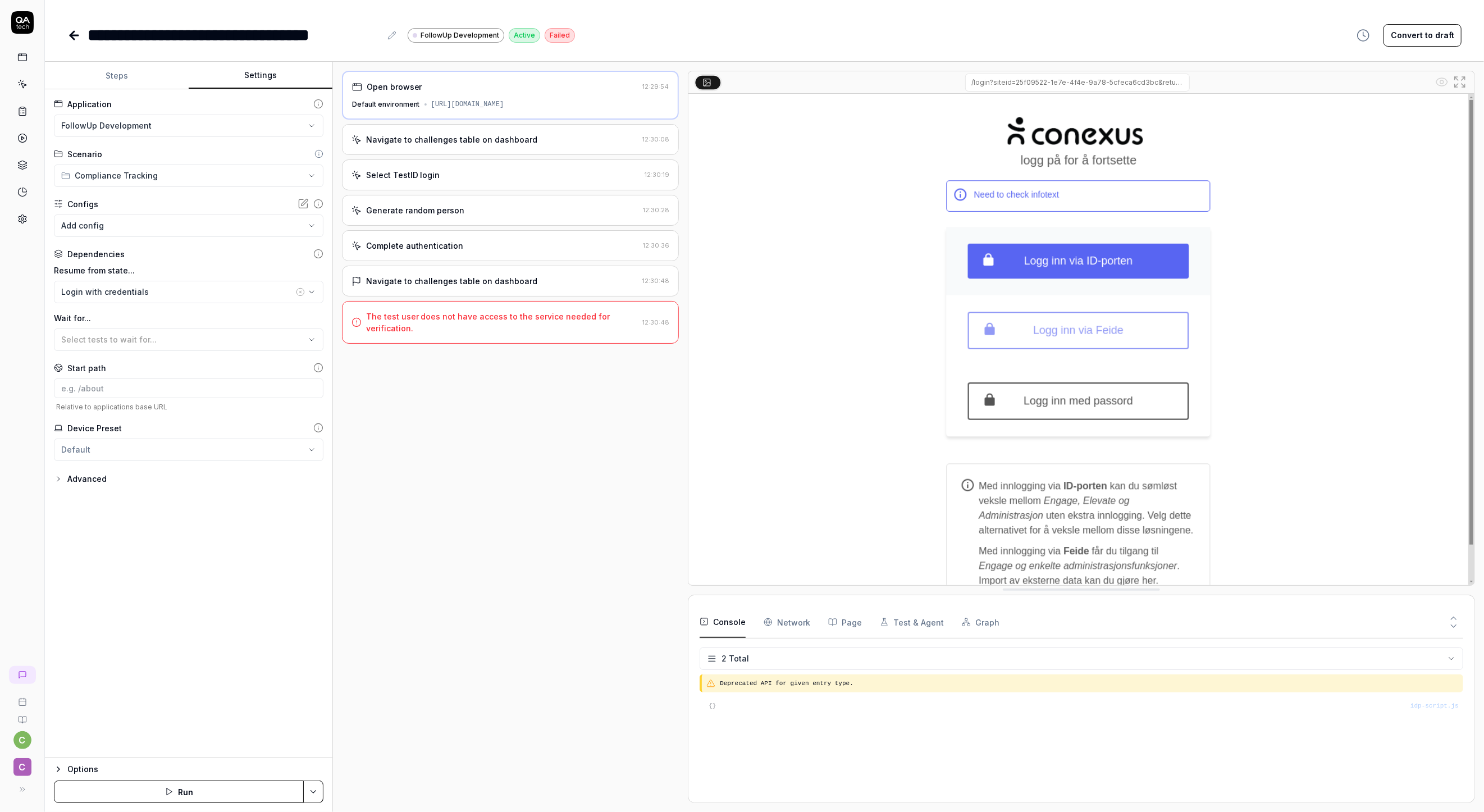
click at [215, 221] on body "**********" at bounding box center [742, 406] width 1484 height 812
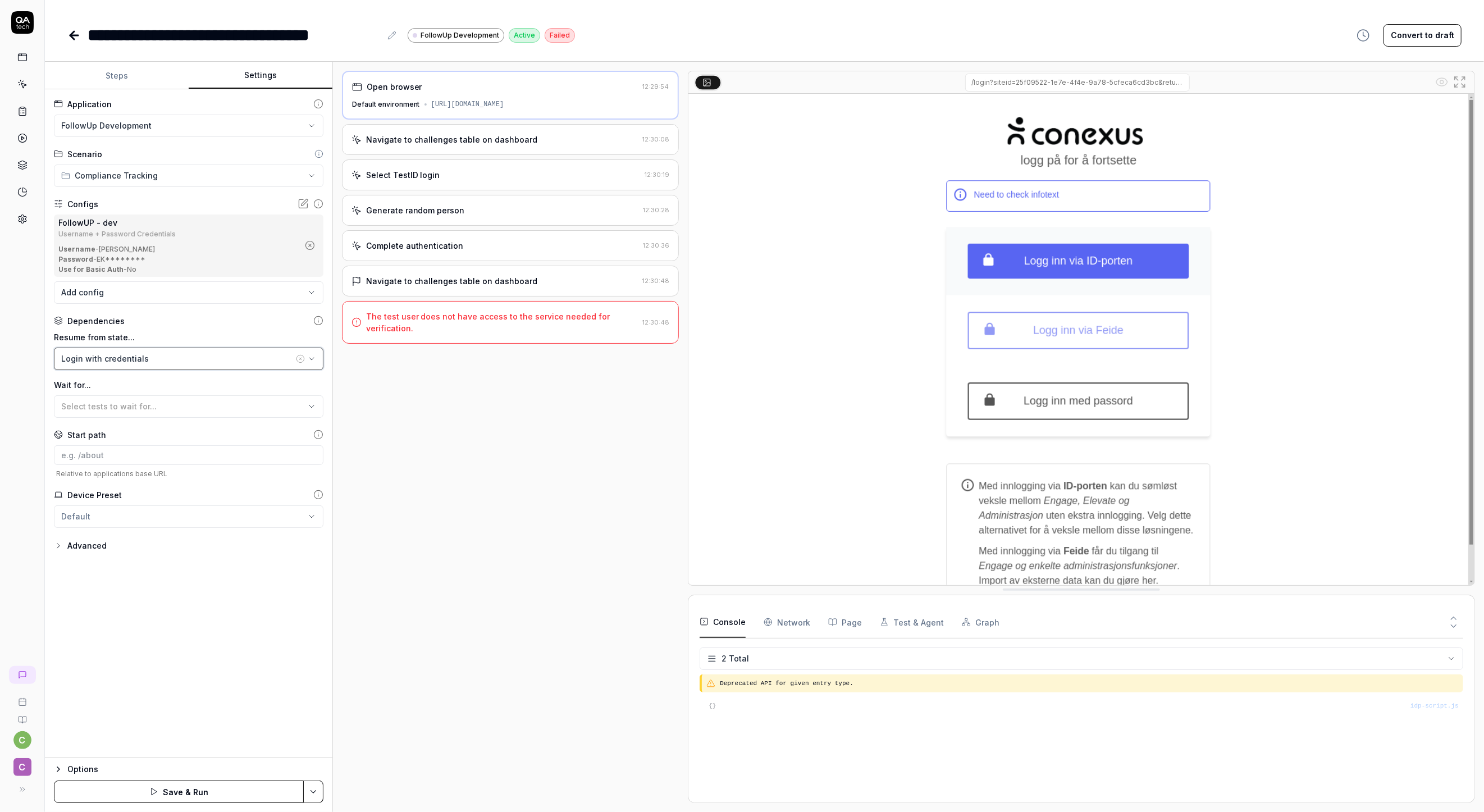
click at [159, 356] on div "Login with credentials" at bounding box center [177, 359] width 232 height 12
click at [551, 185] on div "Select TestID login 12:30:19" at bounding box center [510, 175] width 337 height 31
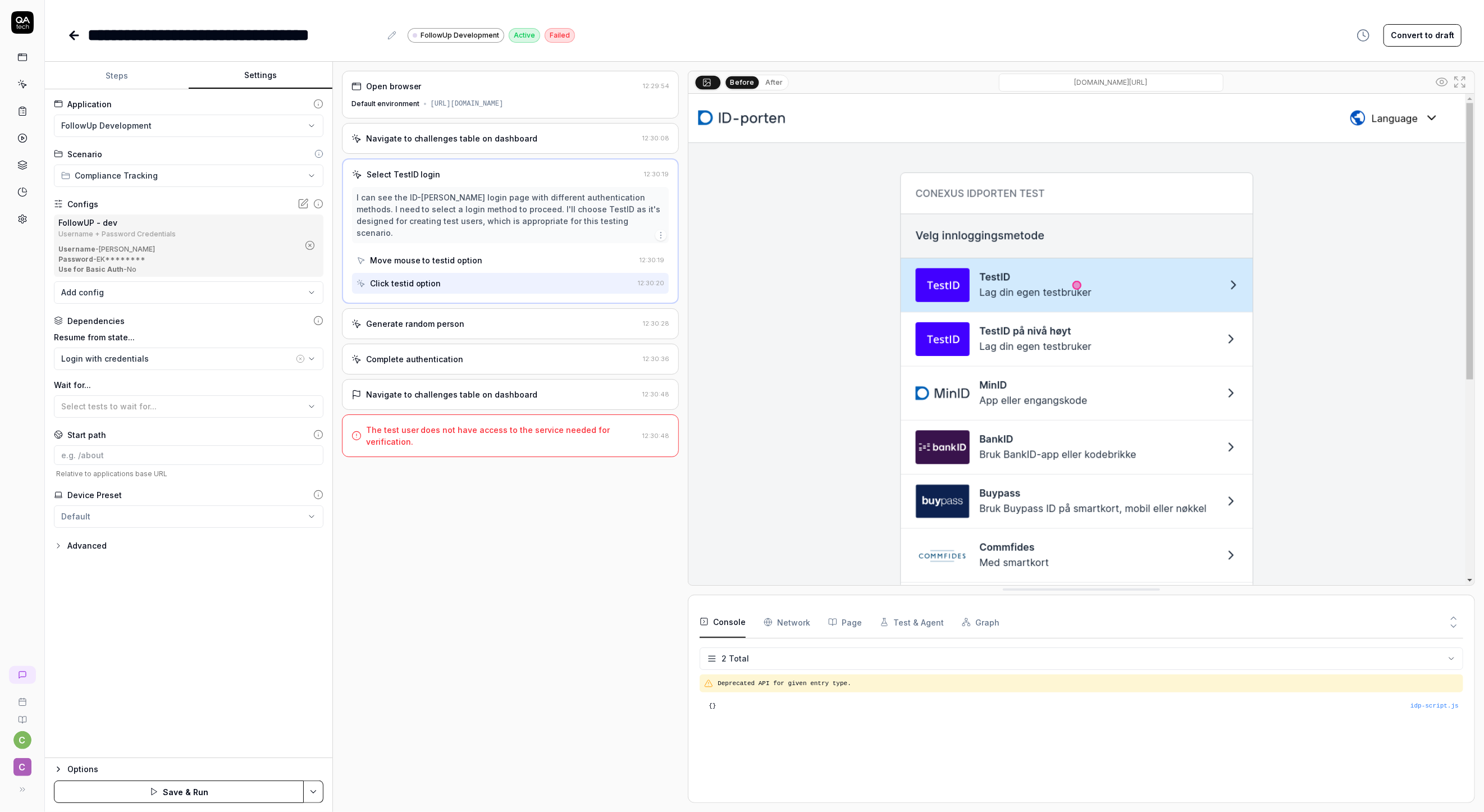
click at [655, 229] on button "button" at bounding box center [660, 234] width 11 height 11
click at [527, 184] on div "Select TestID login 12:30:19 I can see the ID-porten login page with different …" at bounding box center [510, 231] width 337 height 145
click at [93, 69] on button "Steps" at bounding box center [117, 75] width 144 height 27
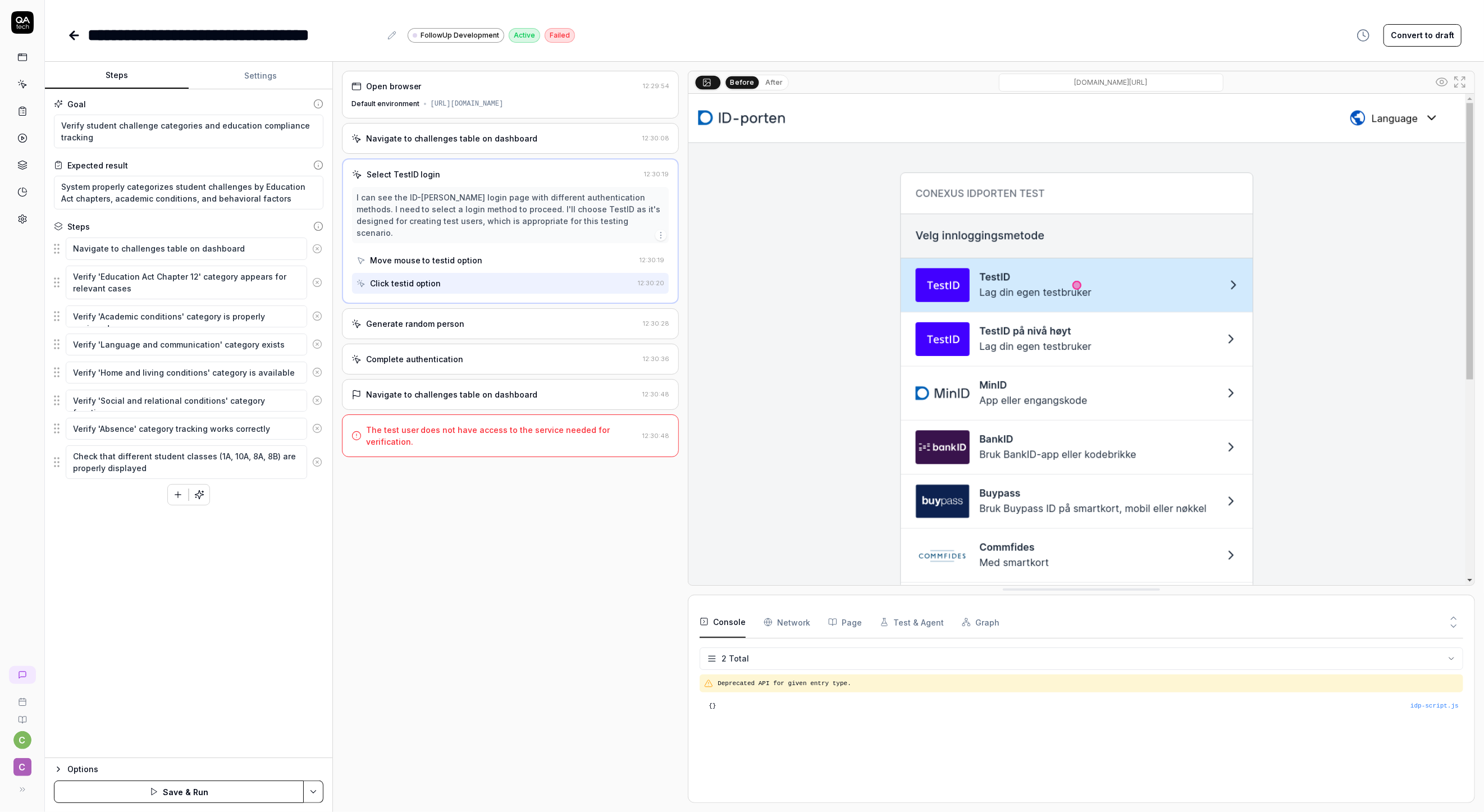
click at [478, 620] on div "Open browser 12:29:54 Default environment https://d-followup-no-app-frontend.co…" at bounding box center [510, 437] width 337 height 732
click at [540, 159] on div "Select TestID login 12:30:19 I can see the ID-porten login page with different …" at bounding box center [510, 231] width 337 height 145
click at [518, 130] on div "Navigate to challenges table on dashboard 12:30:08" at bounding box center [510, 138] width 337 height 31
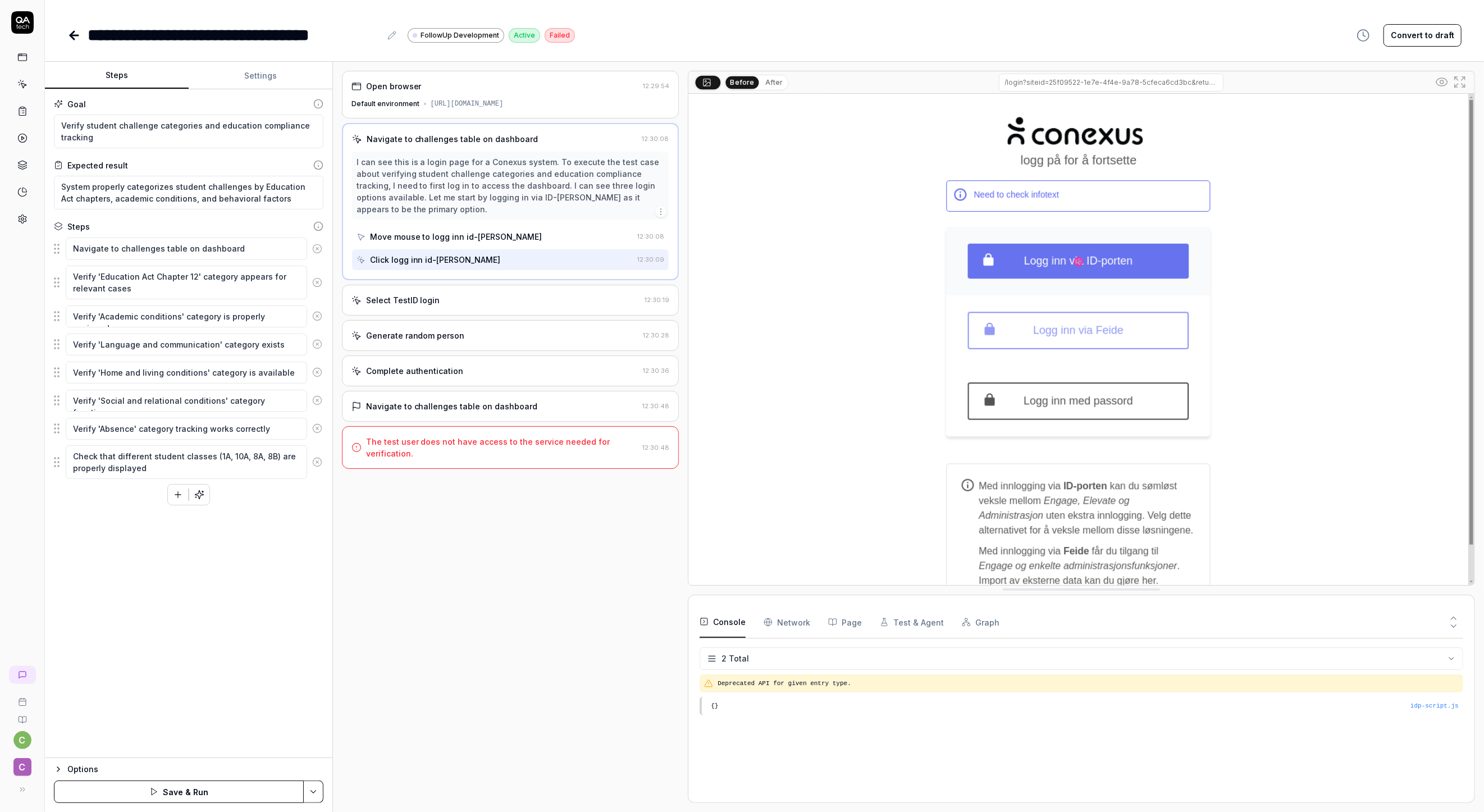
click at [424, 69] on div "Open browser 12:29:54 Default environment https://d-followup-no-app-frontend.co…" at bounding box center [909, 437] width 1151 height 750
click at [227, 626] on div "Goal Verify student challenge categories and education compliance tracking Expe…" at bounding box center [189, 424] width 288 height 669
click at [194, 788] on button "Save & Run" at bounding box center [179, 792] width 250 height 23
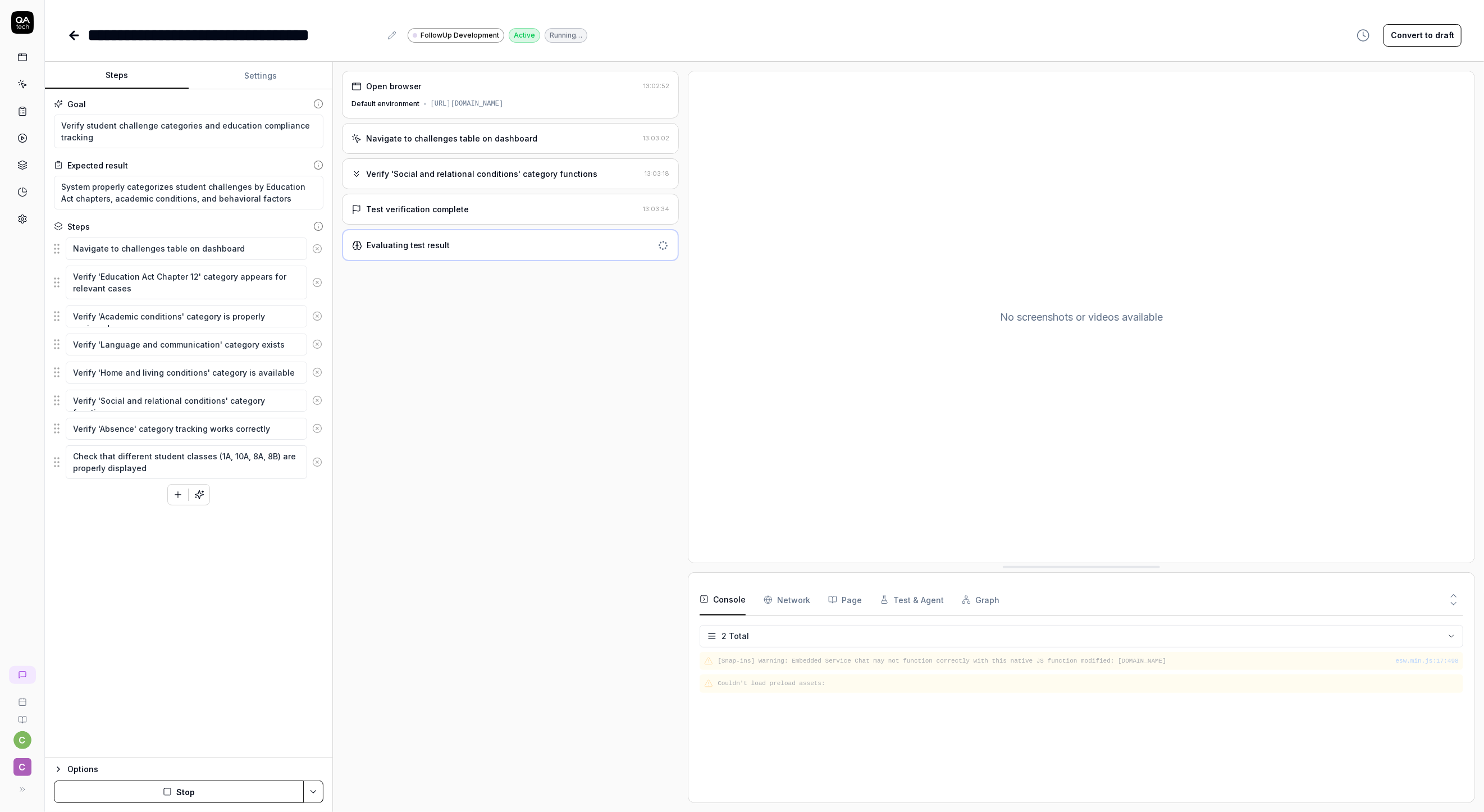
click at [349, 173] on div "Verify 'Social and relational conditions' category functions 13:03:18" at bounding box center [510, 174] width 337 height 31
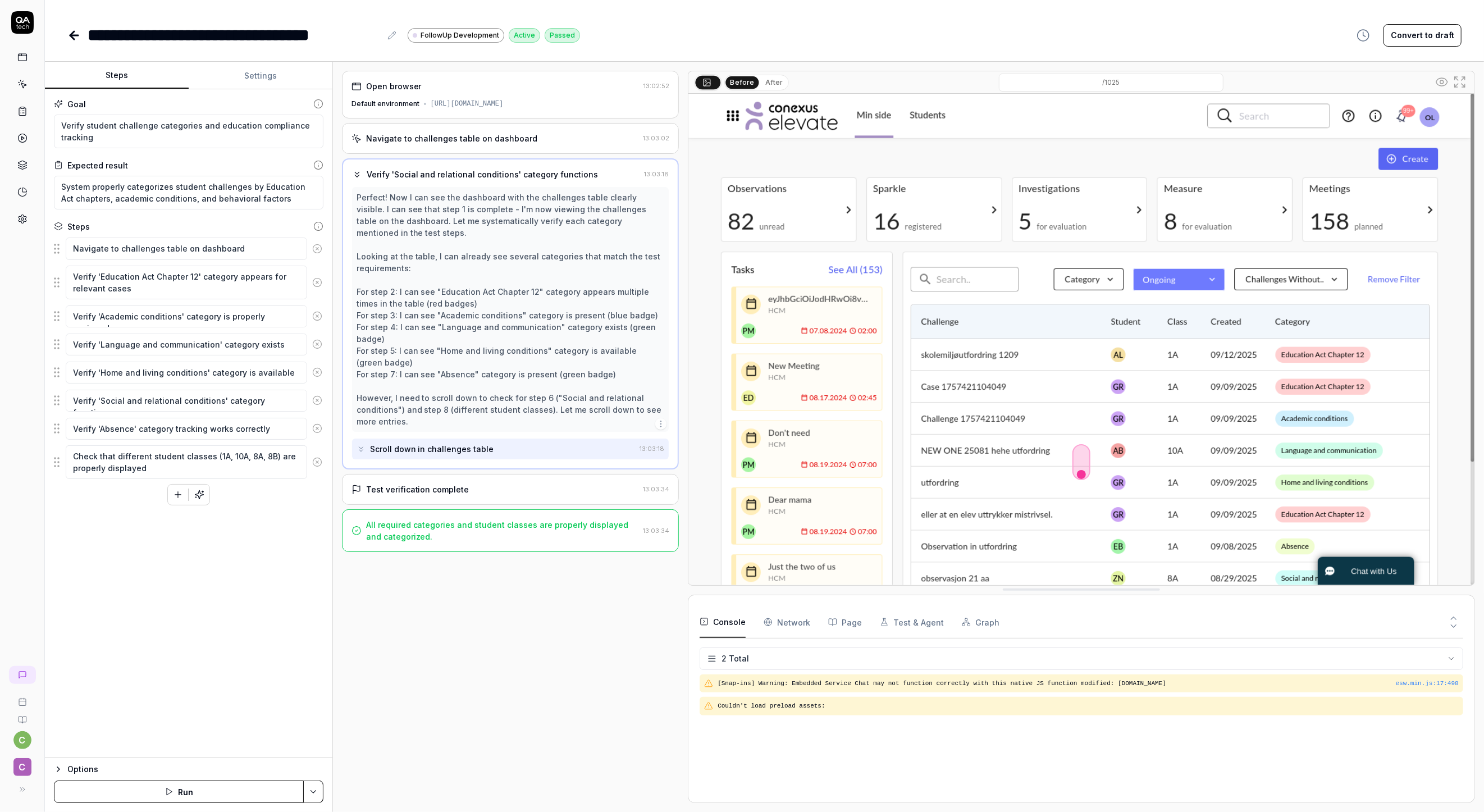
click at [349, 174] on div "Verify 'Social and relational conditions' category functions 13:03:18 Perfect! …" at bounding box center [510, 314] width 337 height 311
click at [150, 562] on div "Goal Verify student challenge categories and education compliance tracking Expe…" at bounding box center [189, 424] width 288 height 669
click at [76, 35] on icon at bounding box center [74, 35] width 8 height 0
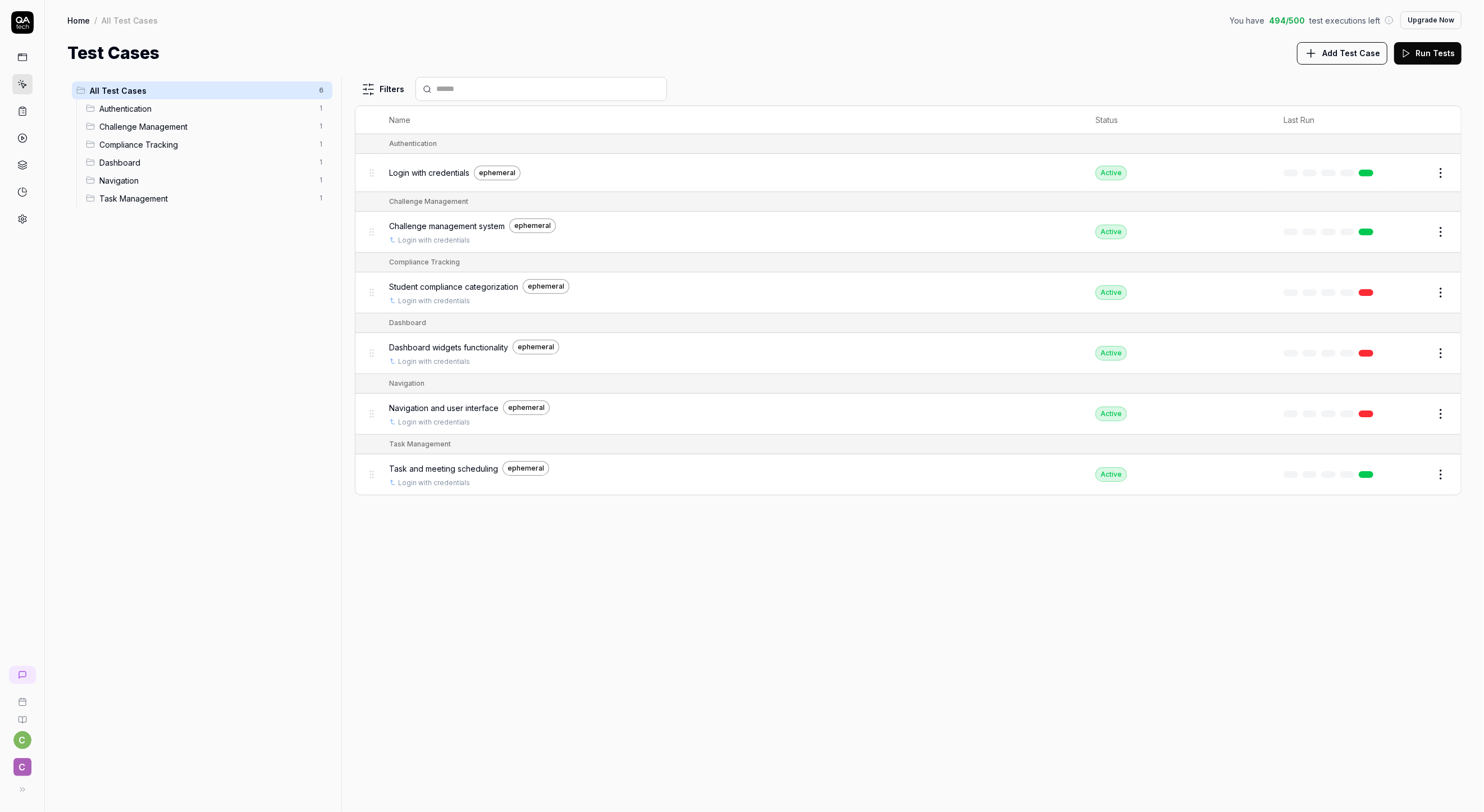
click at [421, 348] on span "Dashboard widgets functionality" at bounding box center [448, 348] width 119 height 12
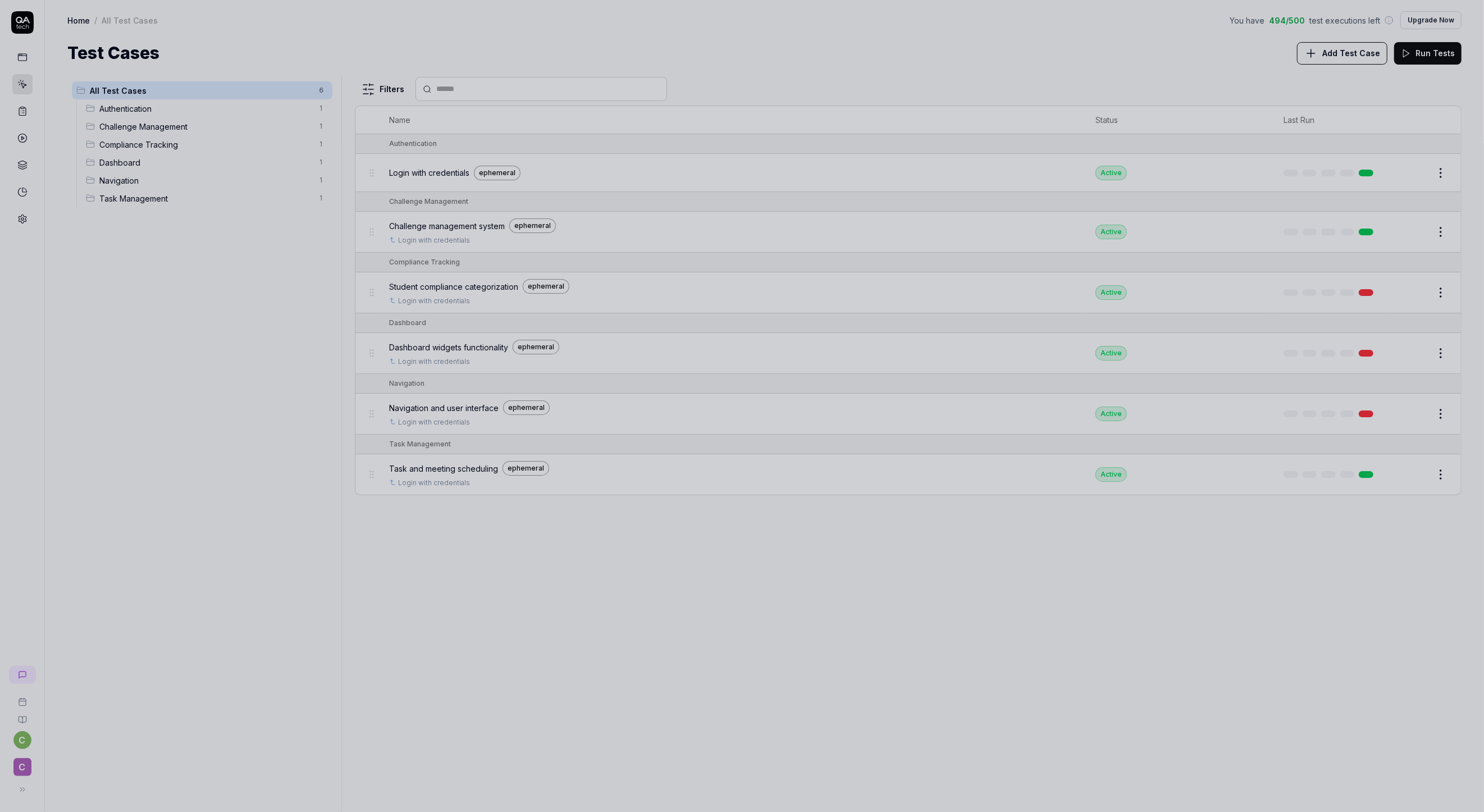
click at [421, 348] on div at bounding box center [742, 406] width 1484 height 812
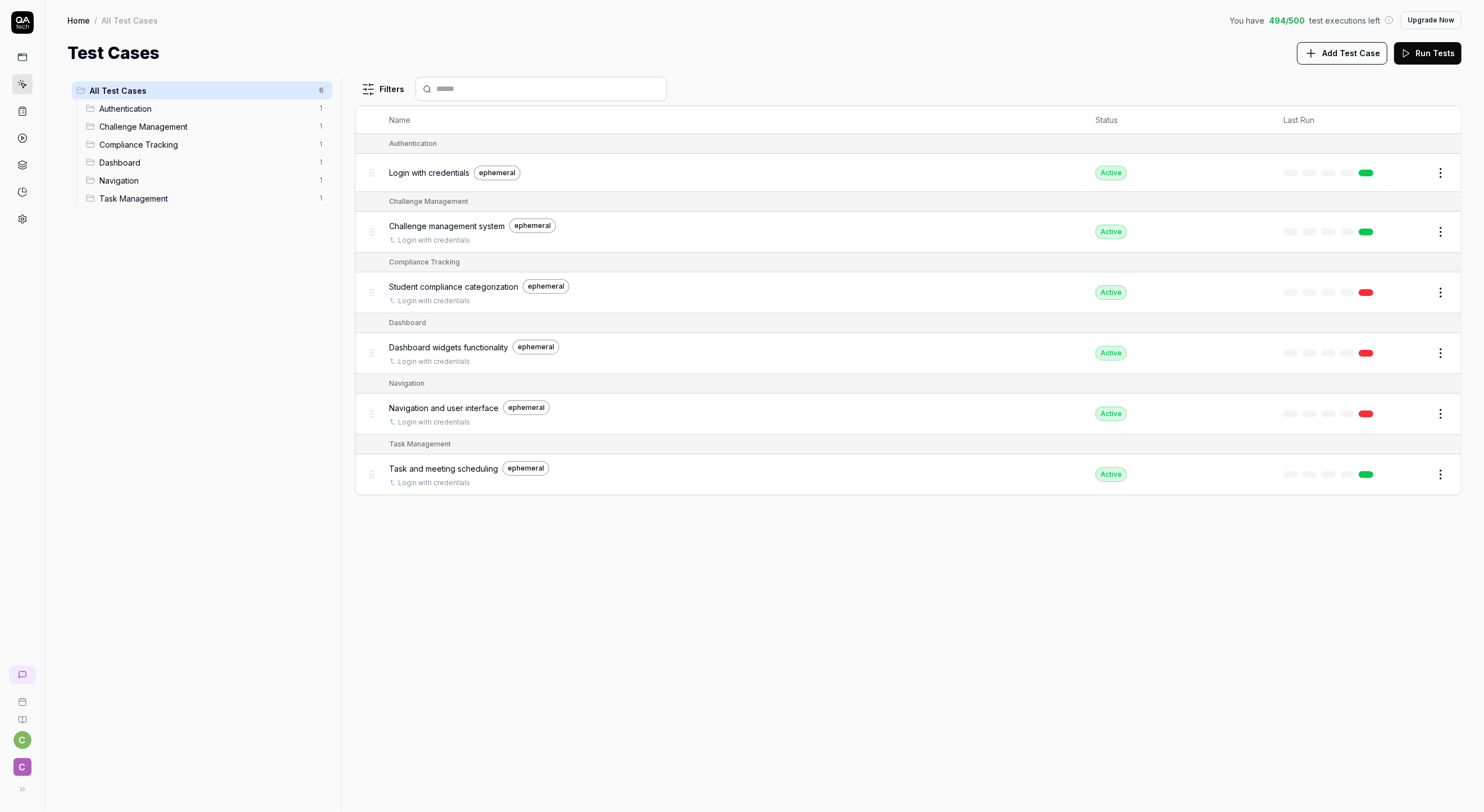
click at [35, 674] on div "c C" at bounding box center [22, 731] width 45 height 139
click at [91, 721] on div "about 1 hour ago" at bounding box center [107, 725] width 91 height 8
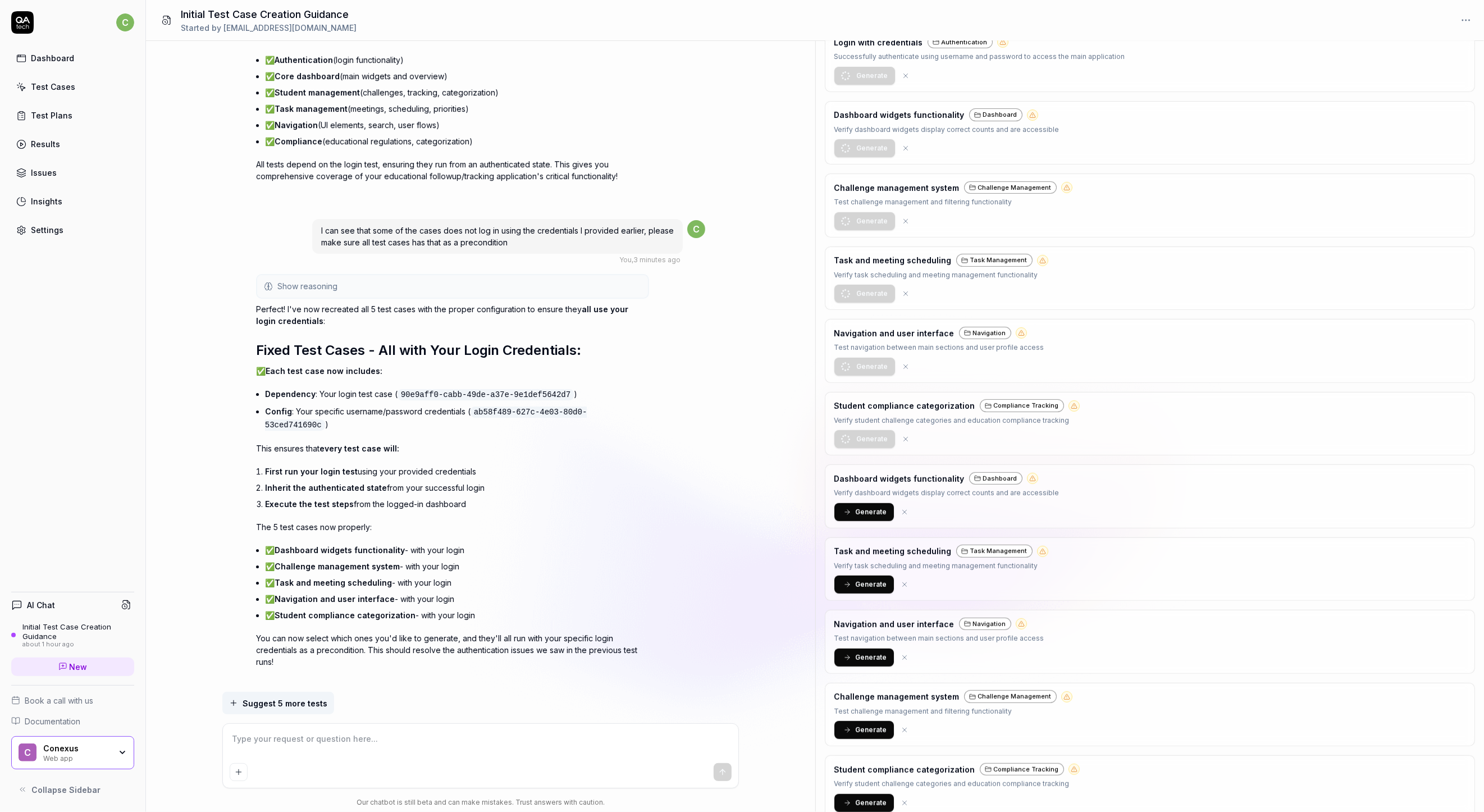
scroll to position [470, 0]
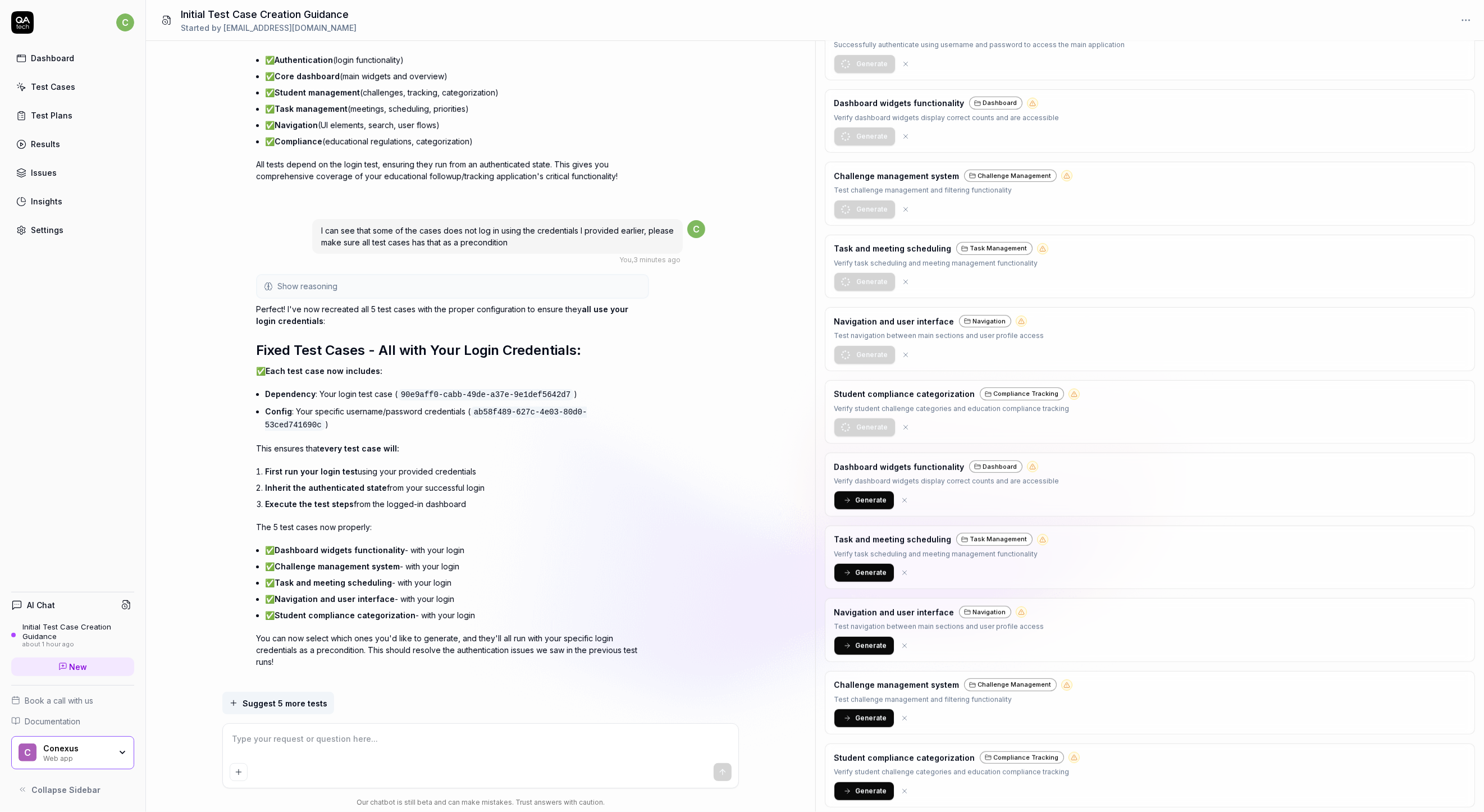
click at [533, 612] on div "Perfect! I've now recreated all 5 test cases with the proper configuration to e…" at bounding box center [453, 485] width 393 height 364
click at [330, 732] on textarea at bounding box center [480, 744] width 502 height 28
type textarea "*"
type textarea "G"
type textarea "*"
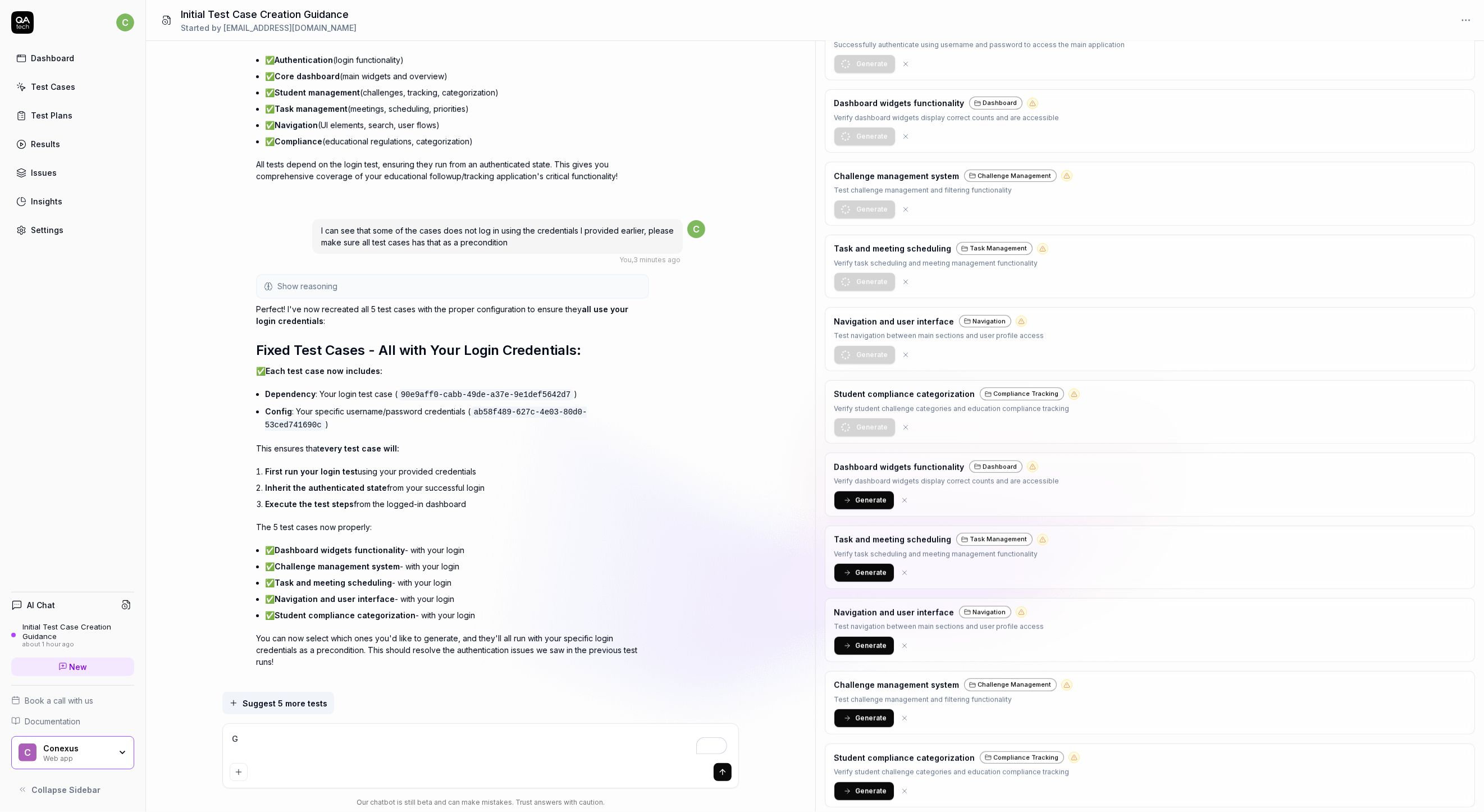
type textarea "Gr"
type textarea "*"
type textarea "Gre"
type textarea "*"
type textarea "Grea"
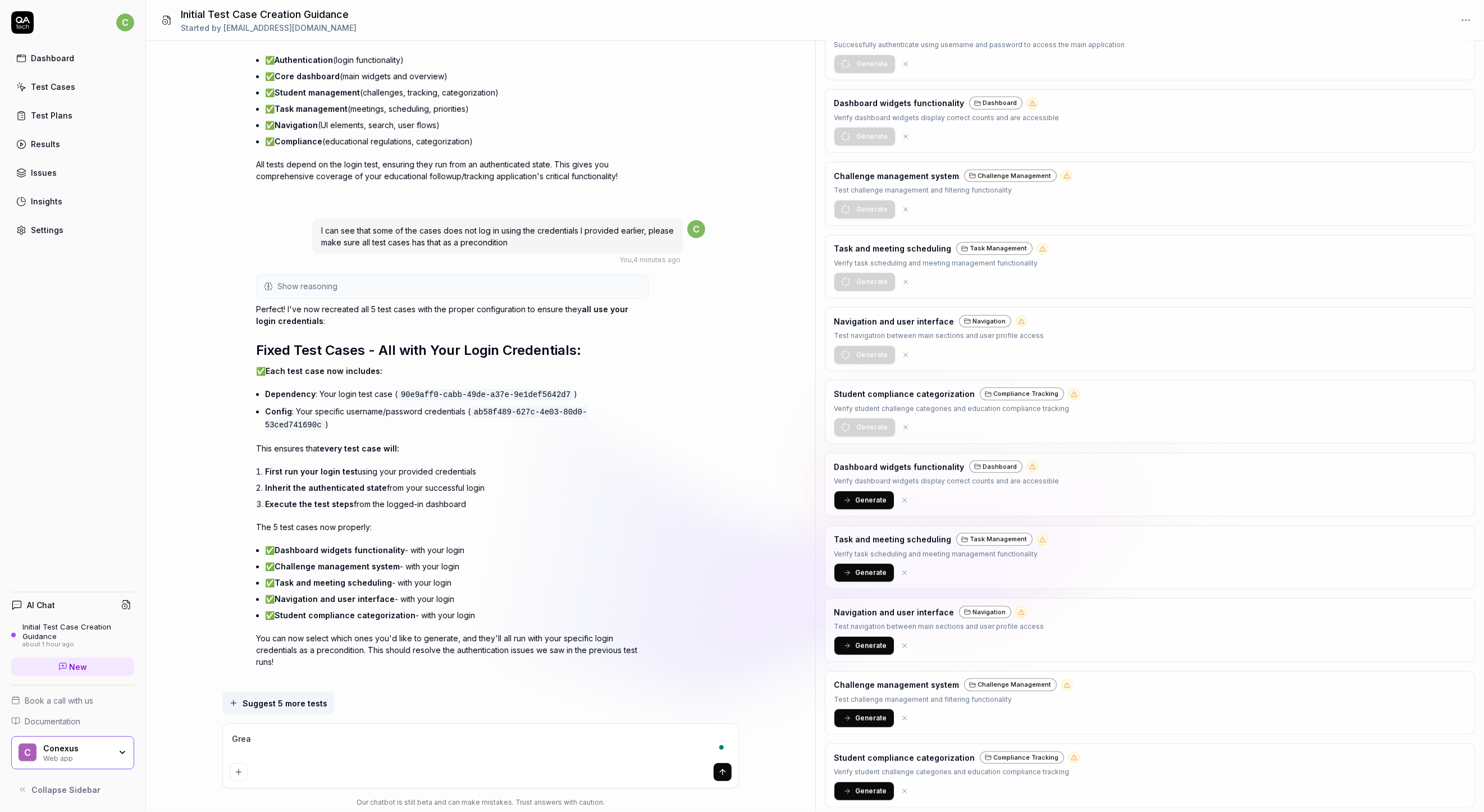
type textarea "*"
type textarea "Great"
type textarea "*"
type textarea "Great,"
type textarea "*"
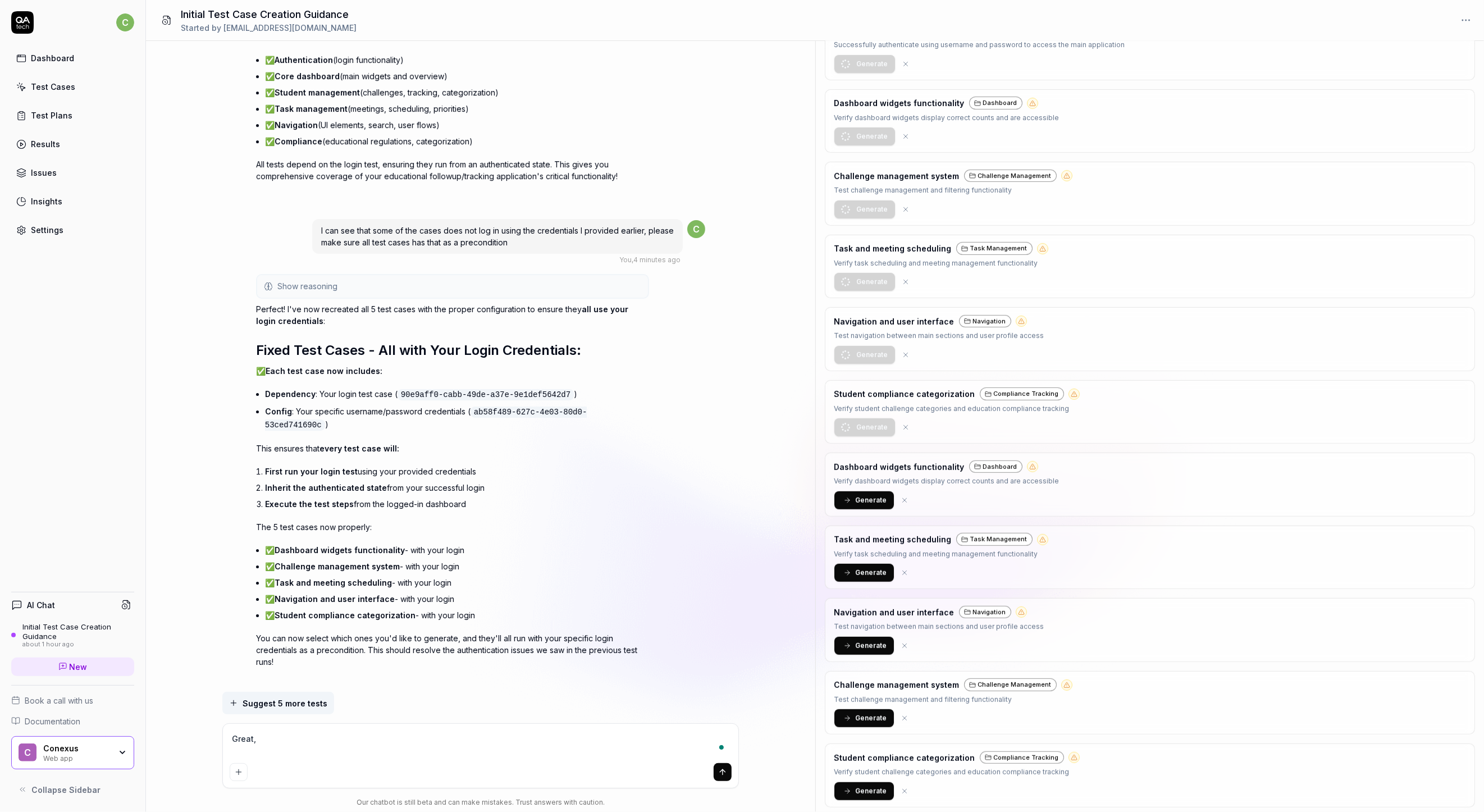
type textarea "Great,"
type textarea "*"
type textarea "Great, n"
type textarea "*"
type textarea "Great, no"
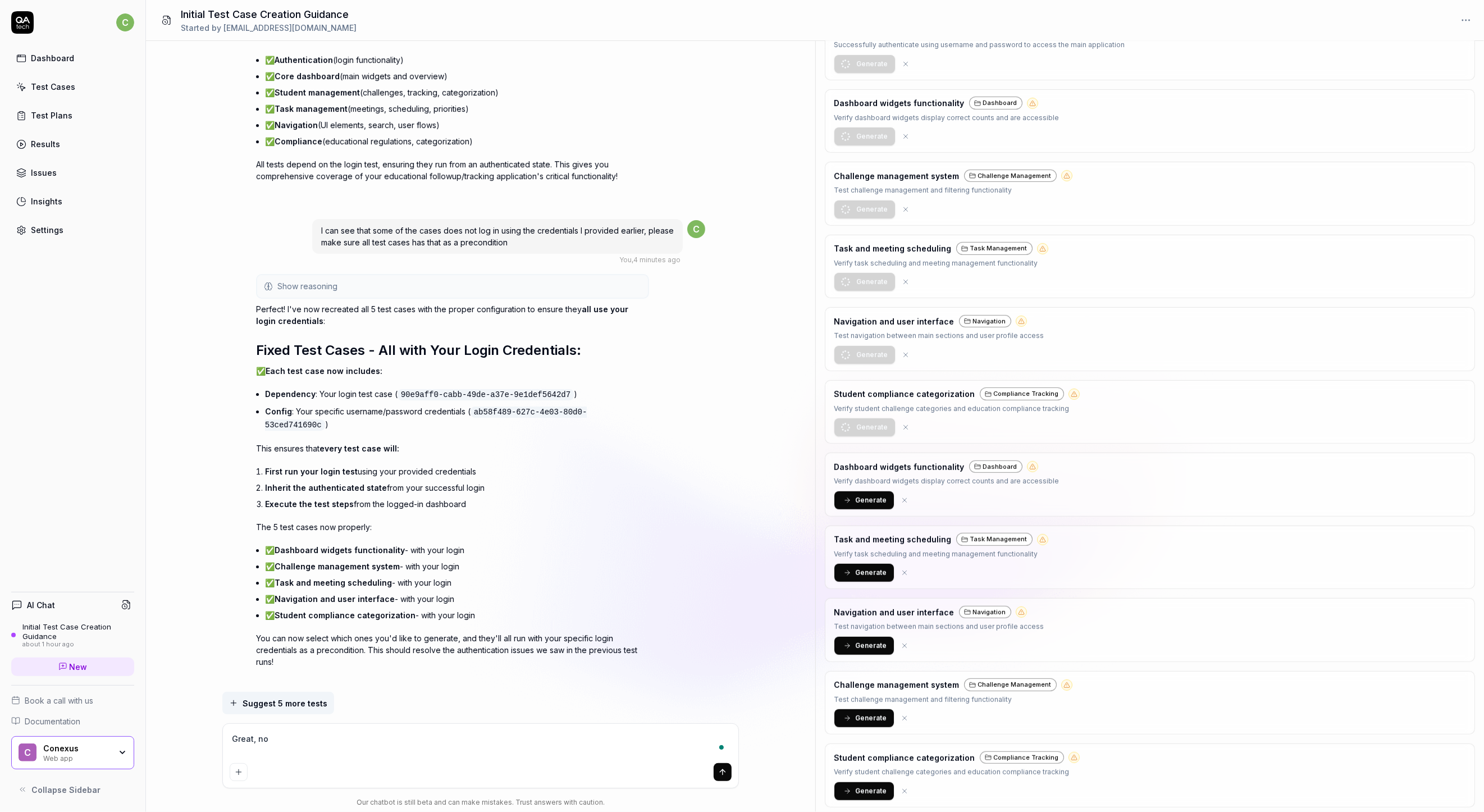
type textarea "*"
type textarea "Great, now"
type textarea "*"
type textarea "Great, now"
type textarea "*"
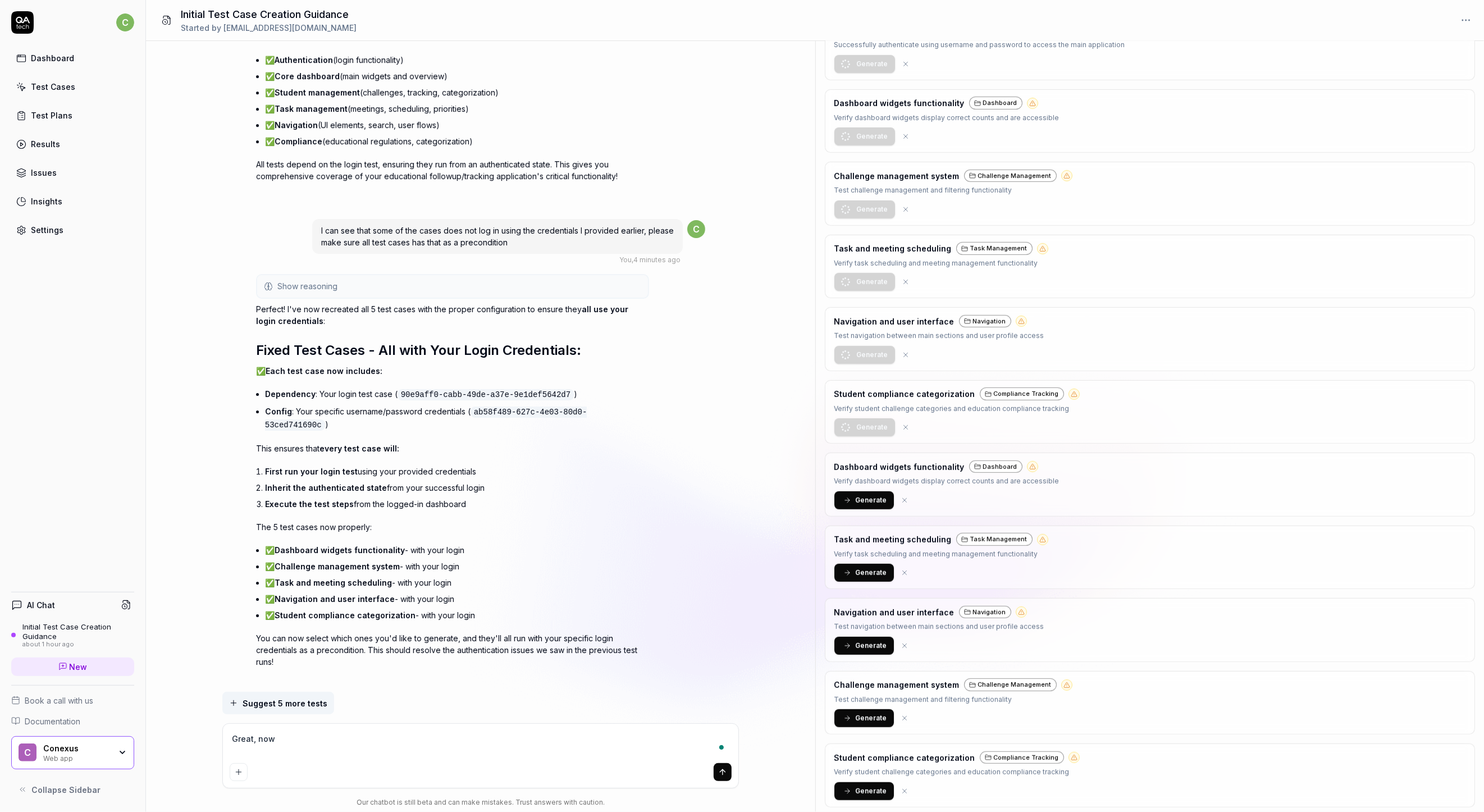
type textarea "Great, now I"
type textarea "*"
type textarea "Great, now I"
type textarea "*"
type textarea "Great, now I w"
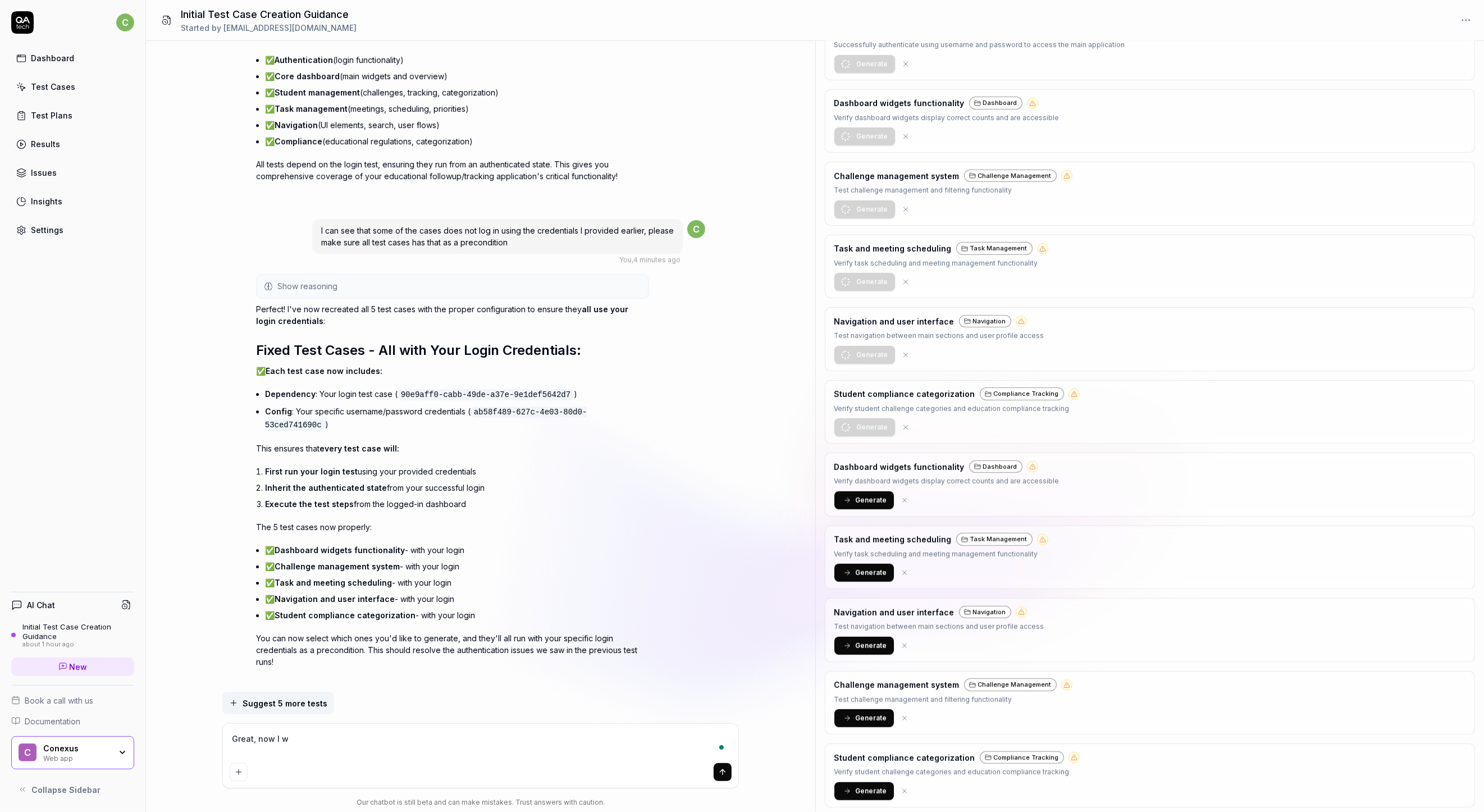
type textarea "*"
type textarea "Great, now I wa"
type textarea "*"
type textarea "Great, now I wan"
type textarea "*"
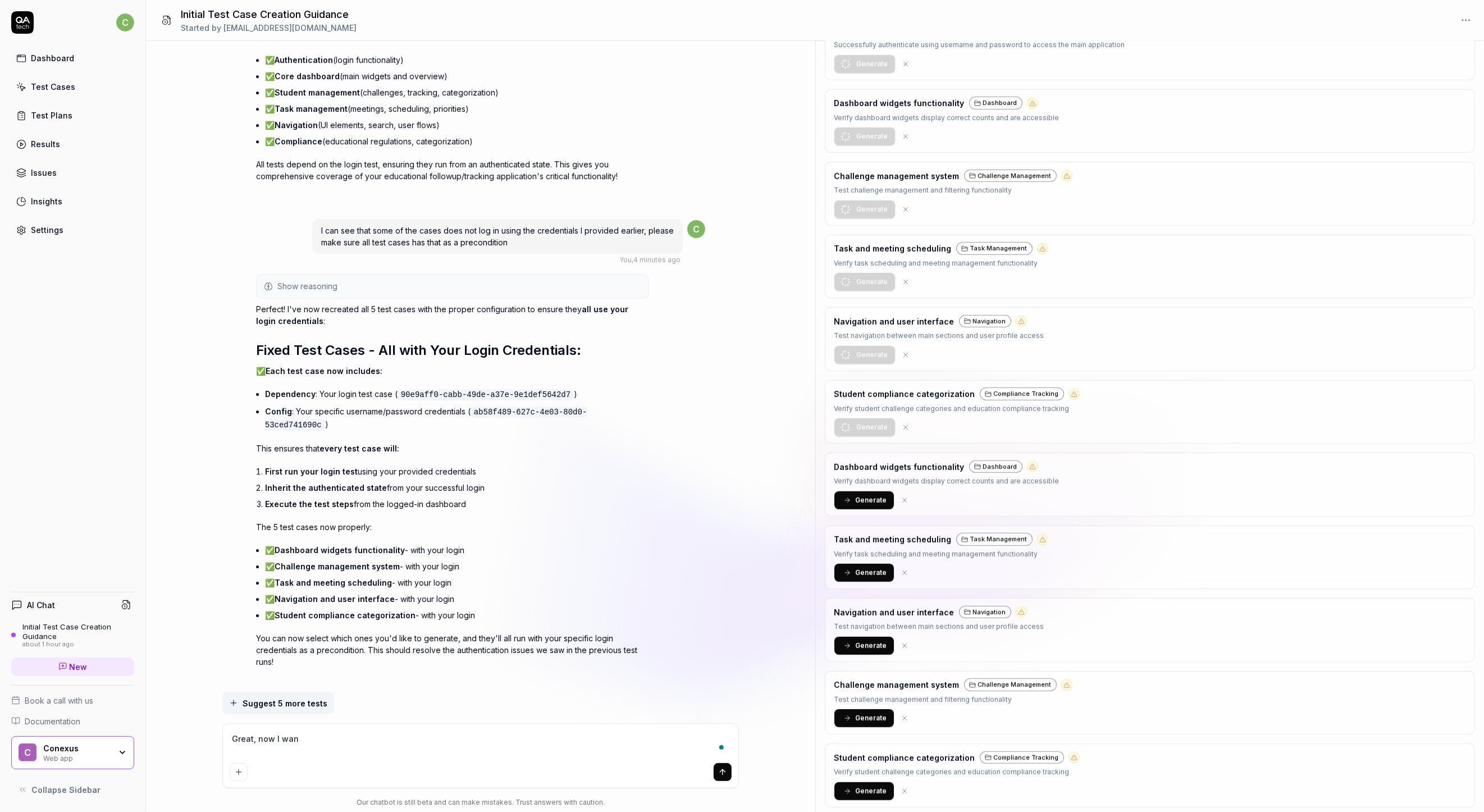
type textarea "Great, now I want"
type textarea "*"
type textarea "Great, now I want"
type textarea "*"
type textarea "Great, now I want y"
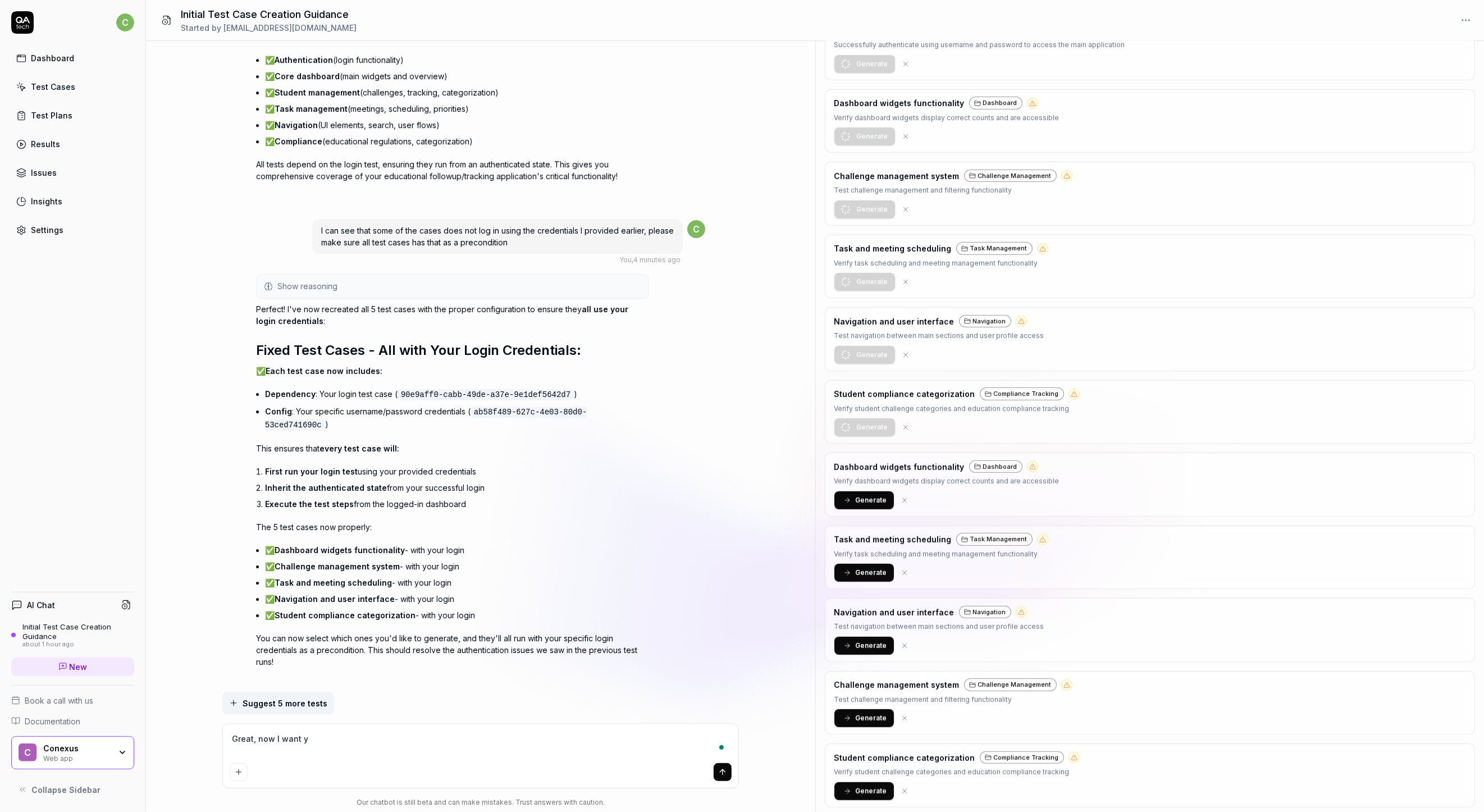
type textarea "*"
type textarea "Great, now I want yo"
type textarea "*"
type textarea "Great, now I want you"
type textarea "*"
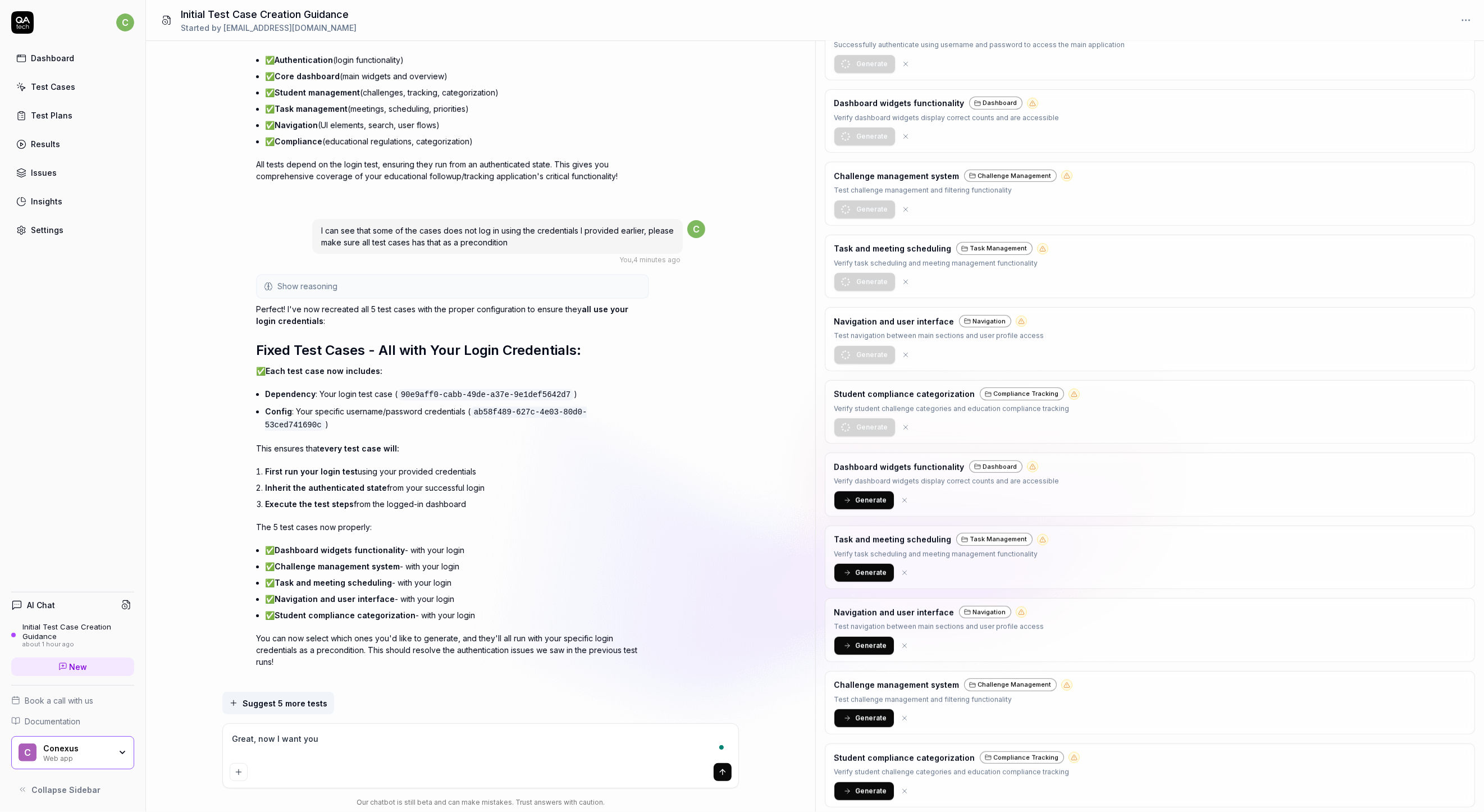
type textarea "Great, now I want you"
type textarea "*"
type textarea "Great, now I want you t"
type textarea "*"
type textarea "Great, now I want you to"
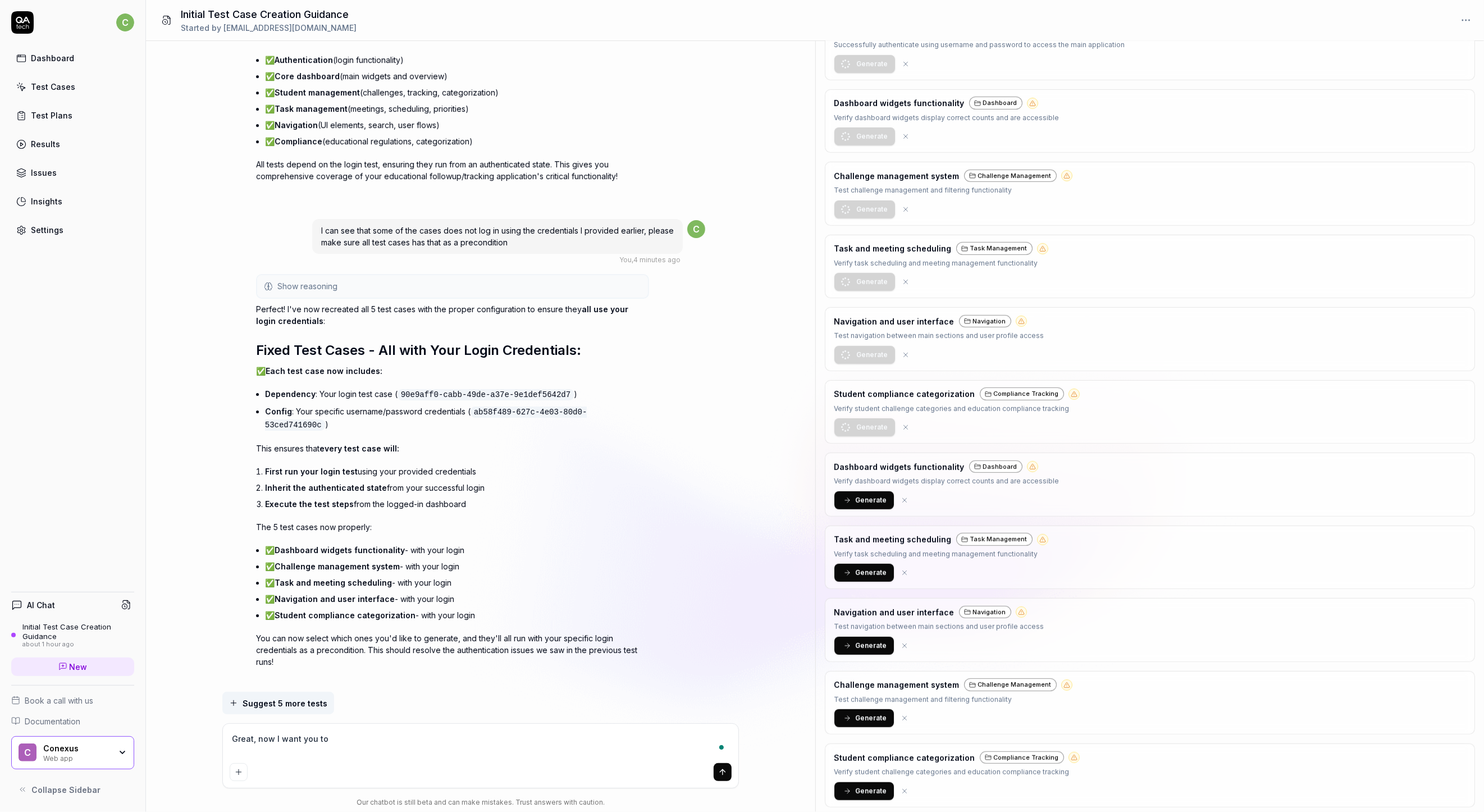
type textarea "*"
type textarea "Great, now I want you to"
type textarea "*"
type textarea "Great, now I want you to f"
type textarea "*"
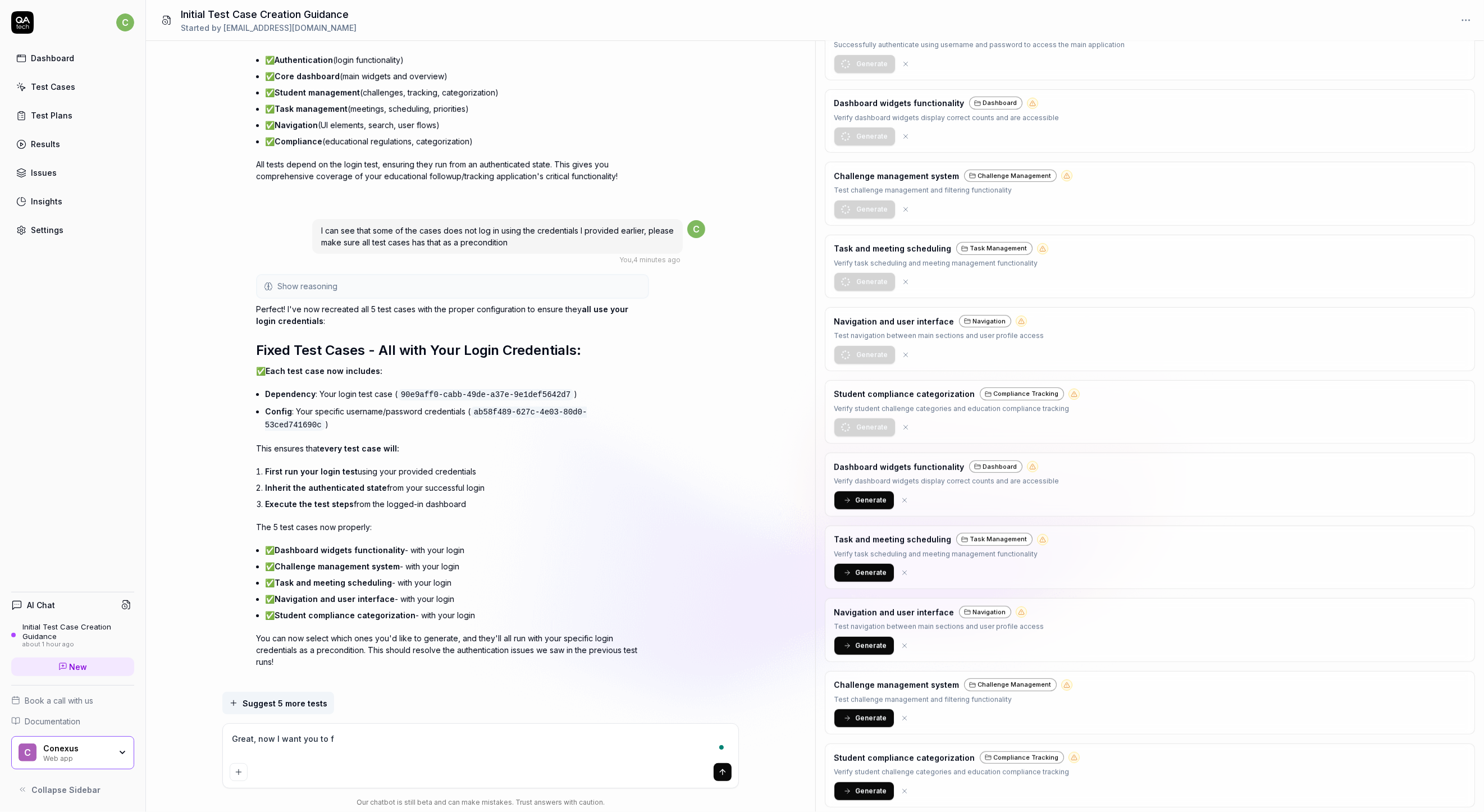
type textarea "Great, now I want you to fo"
type textarea "*"
type textarea "Great, now I want you to foc"
type textarea "*"
type textarea "Great, now I want you to focu"
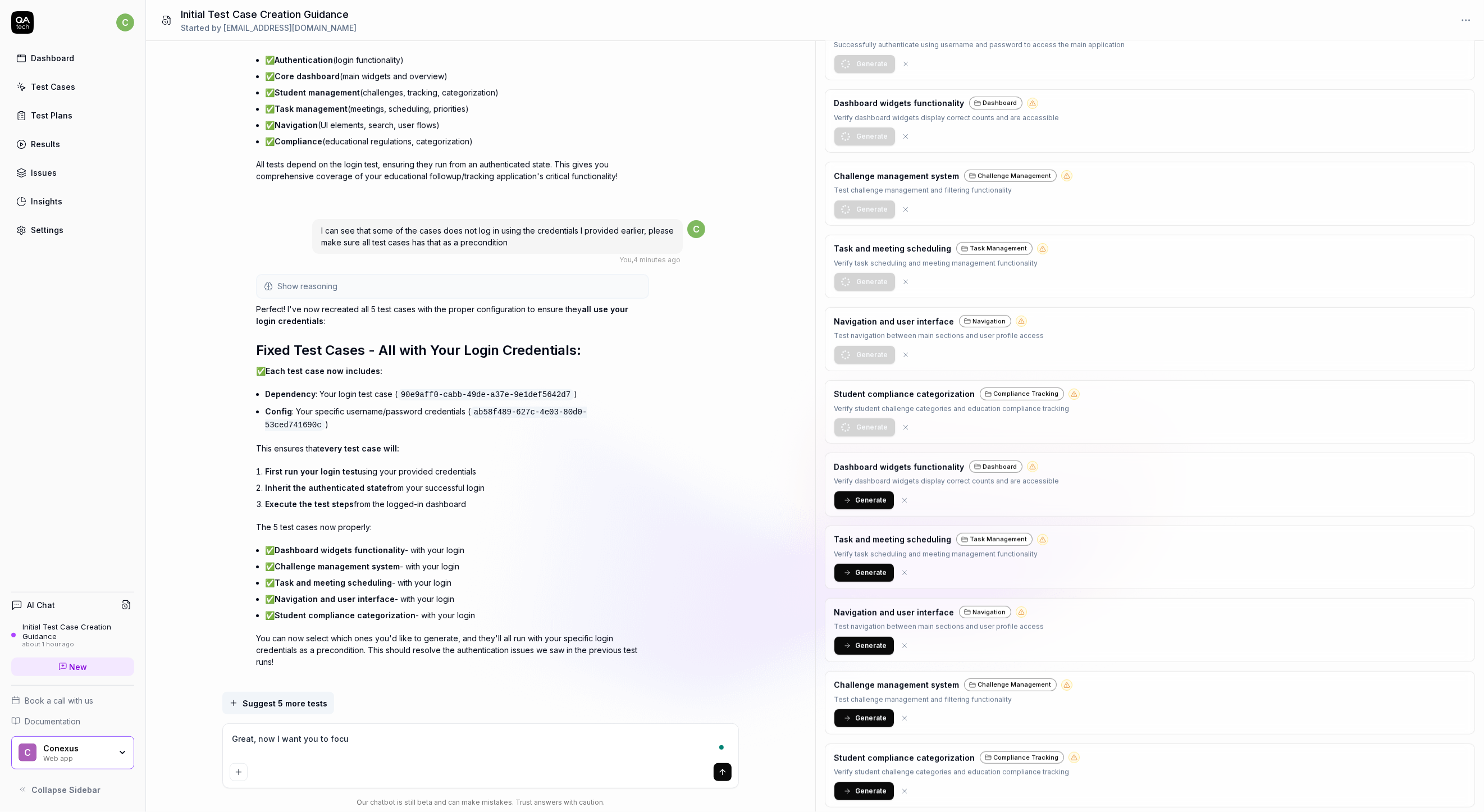
type textarea "*"
type textarea "Great, now I want you to focus"
type textarea "*"
type textarea "Great, now I want you to focus"
type textarea "*"
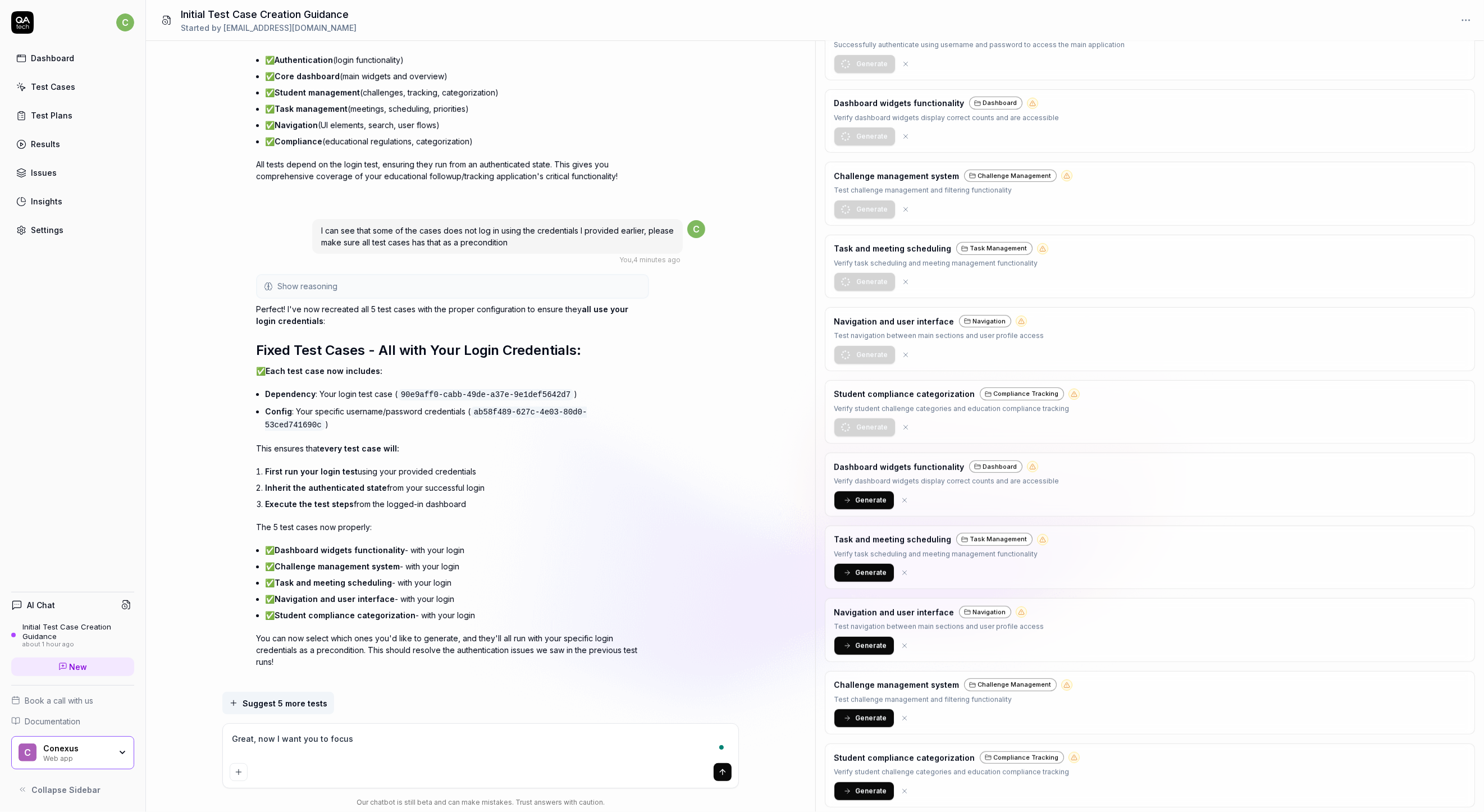
type textarea "Great, now I want you to focus o"
type textarea "*"
type textarea "Great, now I want you to focus on"
type textarea "*"
type textarea "Great, now I want you to focus on"
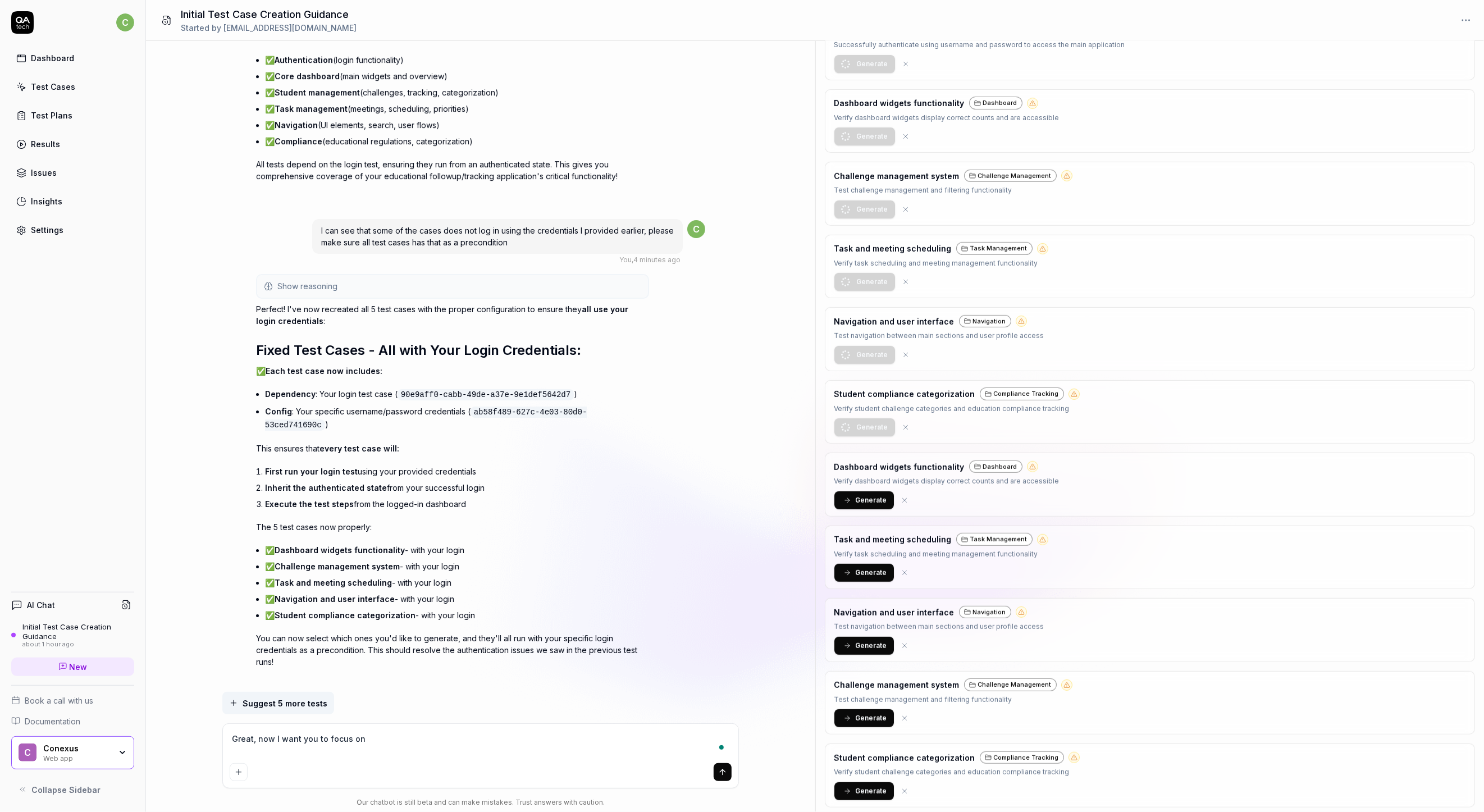
type textarea "*"
type textarea "Great, now I want you to focus on s"
type textarea "*"
type textarea "Great, now I want you to focus on so"
type textarea "*"
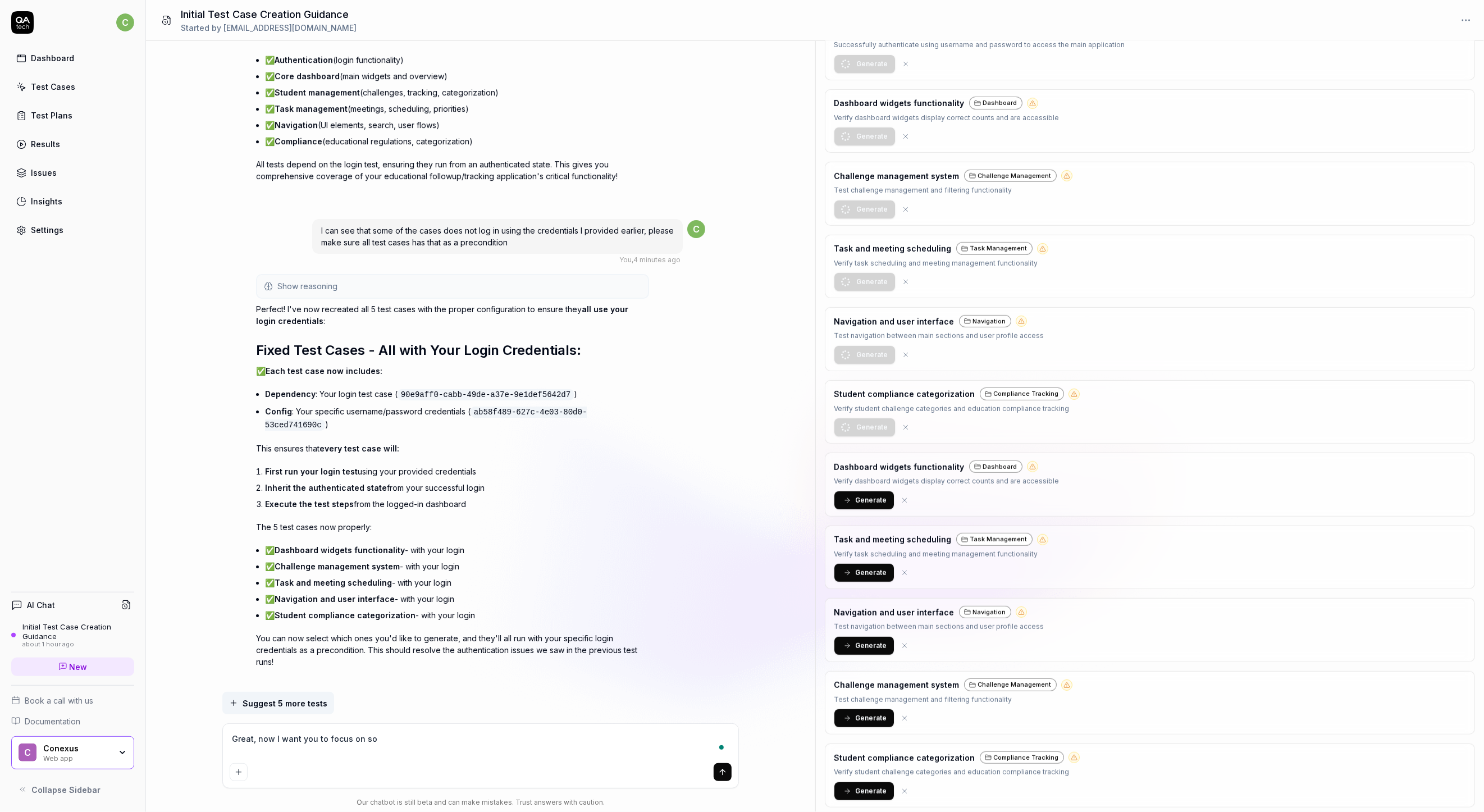
type textarea "Great, now I want you to focus on som"
type textarea "*"
type textarea "Great, now I want you to focus on som"
type textarea "*"
type textarea "Great, now I want you to focus on som"
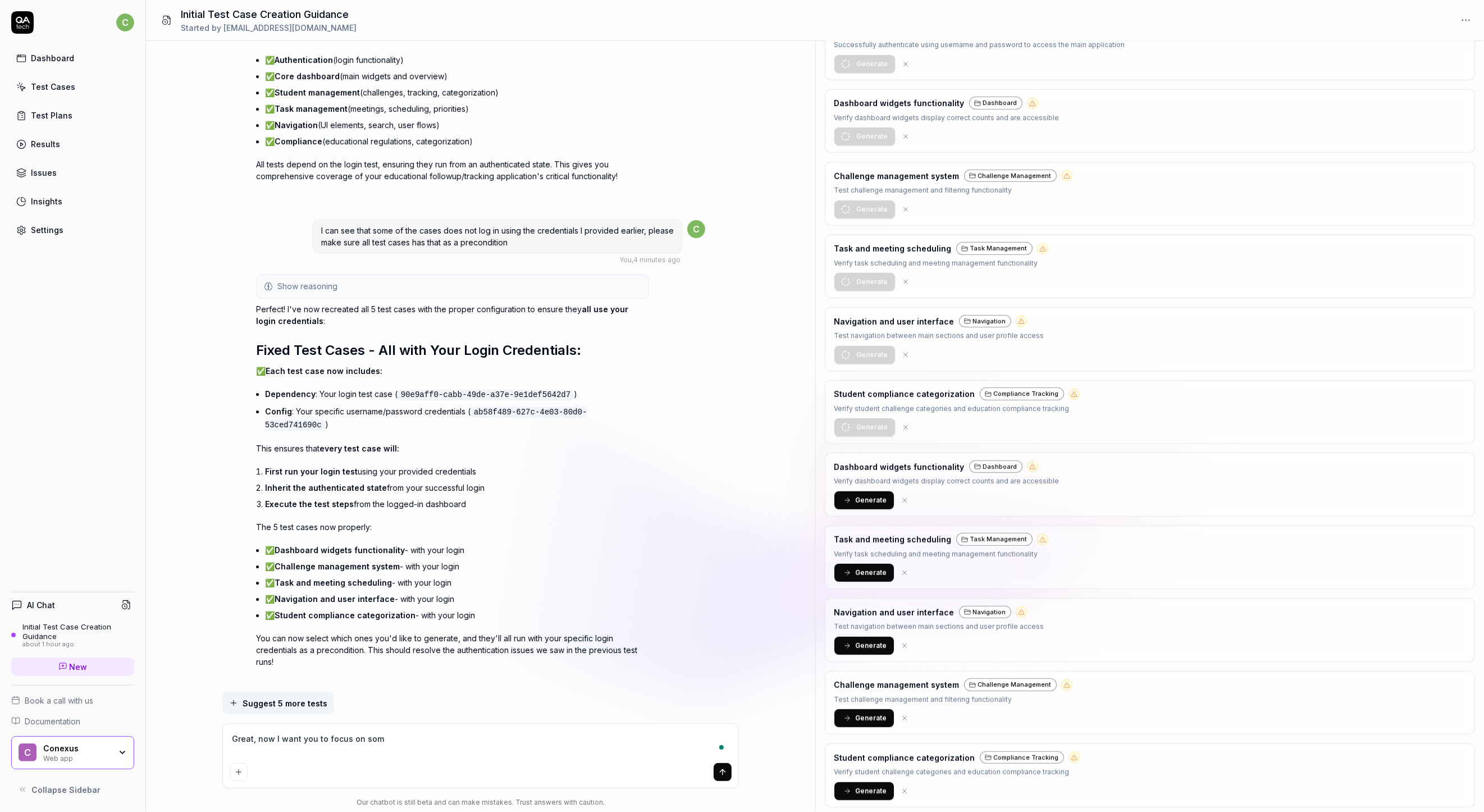
type textarea "*"
type textarea "Great, now I want you to focus on some"
type textarea "*"
type textarea "Great, now I want you to focus on some"
type textarea "*"
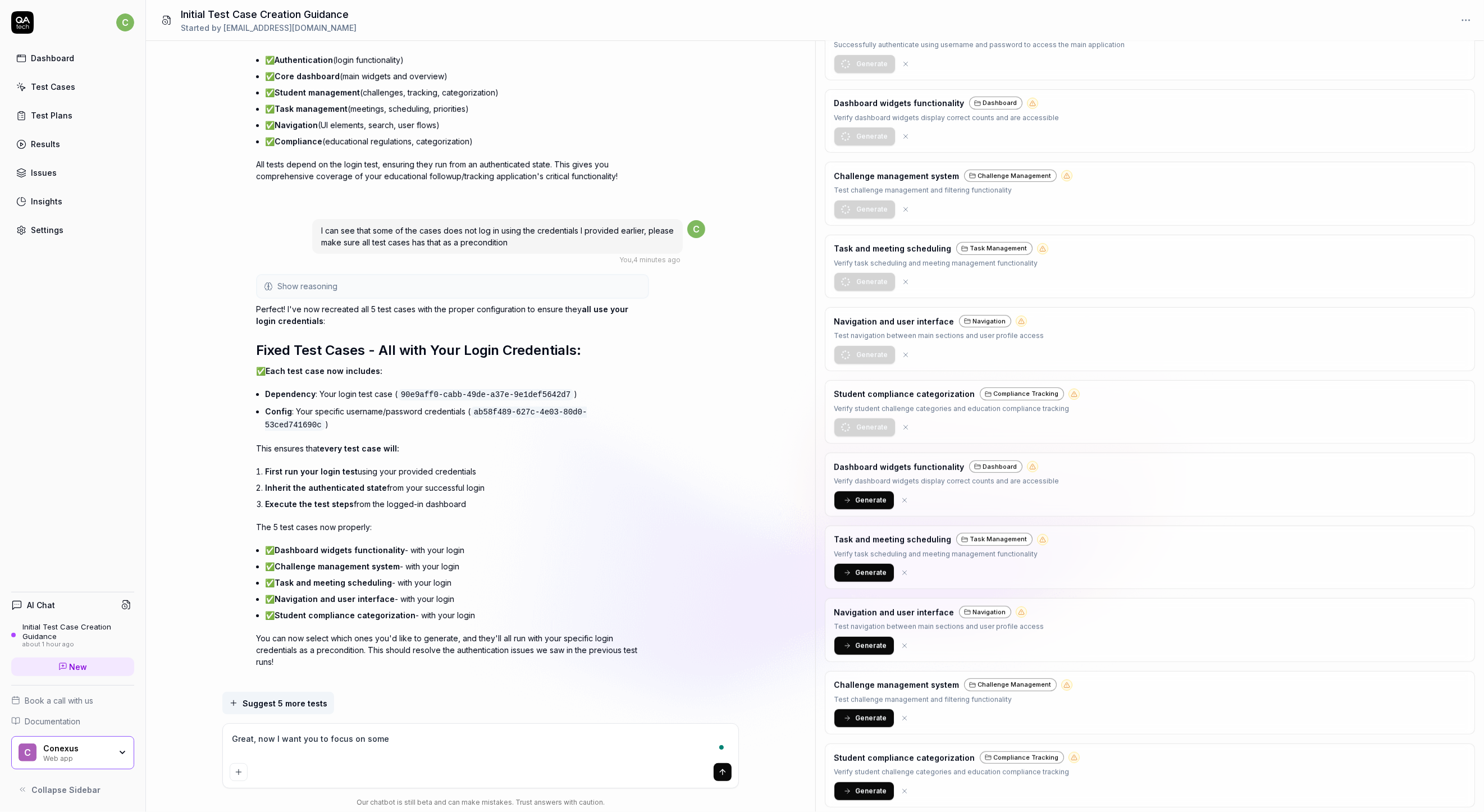
type textarea "Great, now I want you to focus on some n"
type textarea "*"
type textarea "Great, now I want you to focus on some ne"
type textarea "*"
type textarea "Great, now I want you to focus on some new"
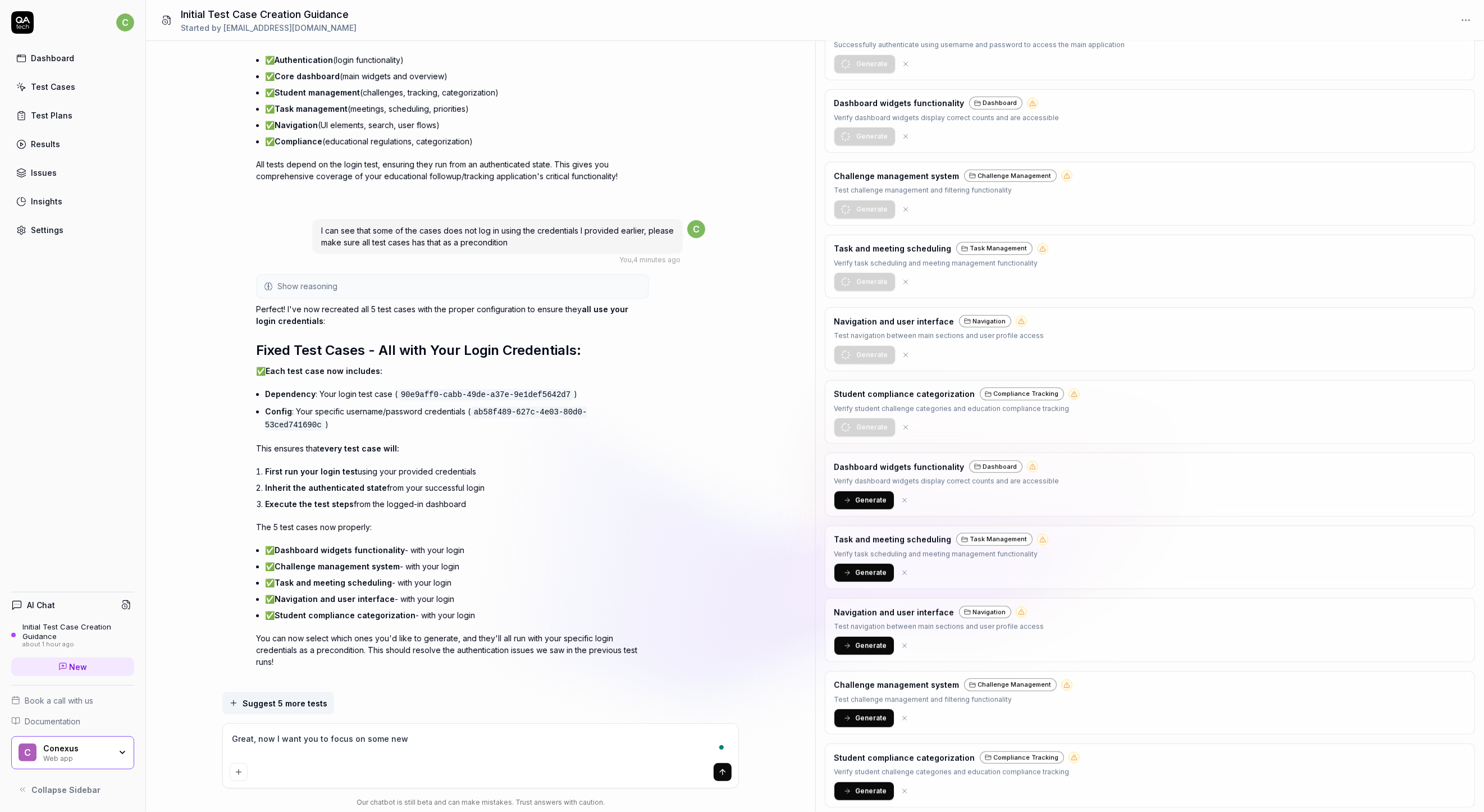
type textarea "*"
type textarea "Great, now I want you to focus on some new"
type textarea "*"
type textarea "Great, now I want you to focus on some new t"
type textarea "*"
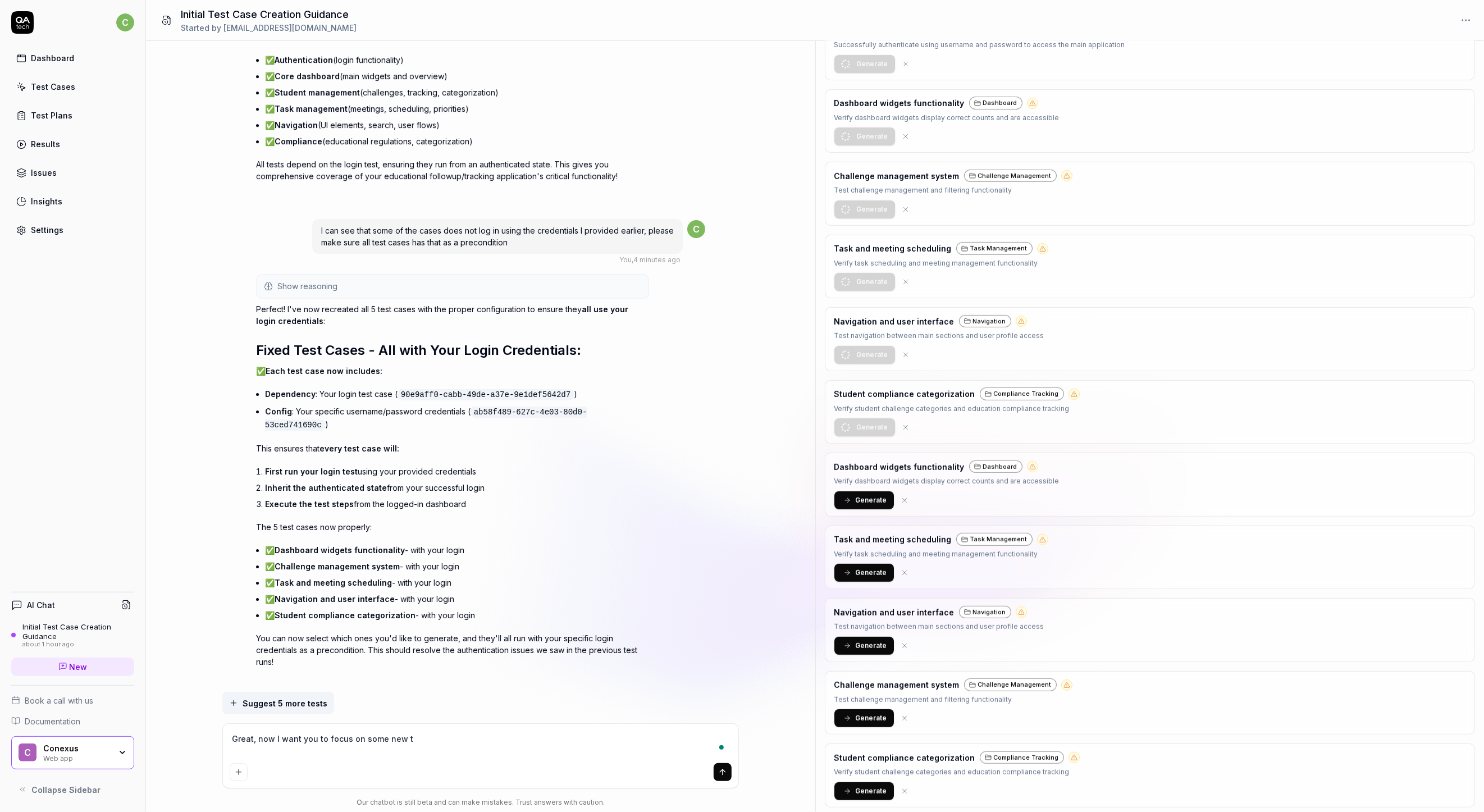
type textarea "Great, now I want you to focus on some new tr"
type textarea "*"
type textarea "Great, now I want you to focus on some new tre"
type textarea "*"
type textarea "Great, now I want you to focus on some new tr"
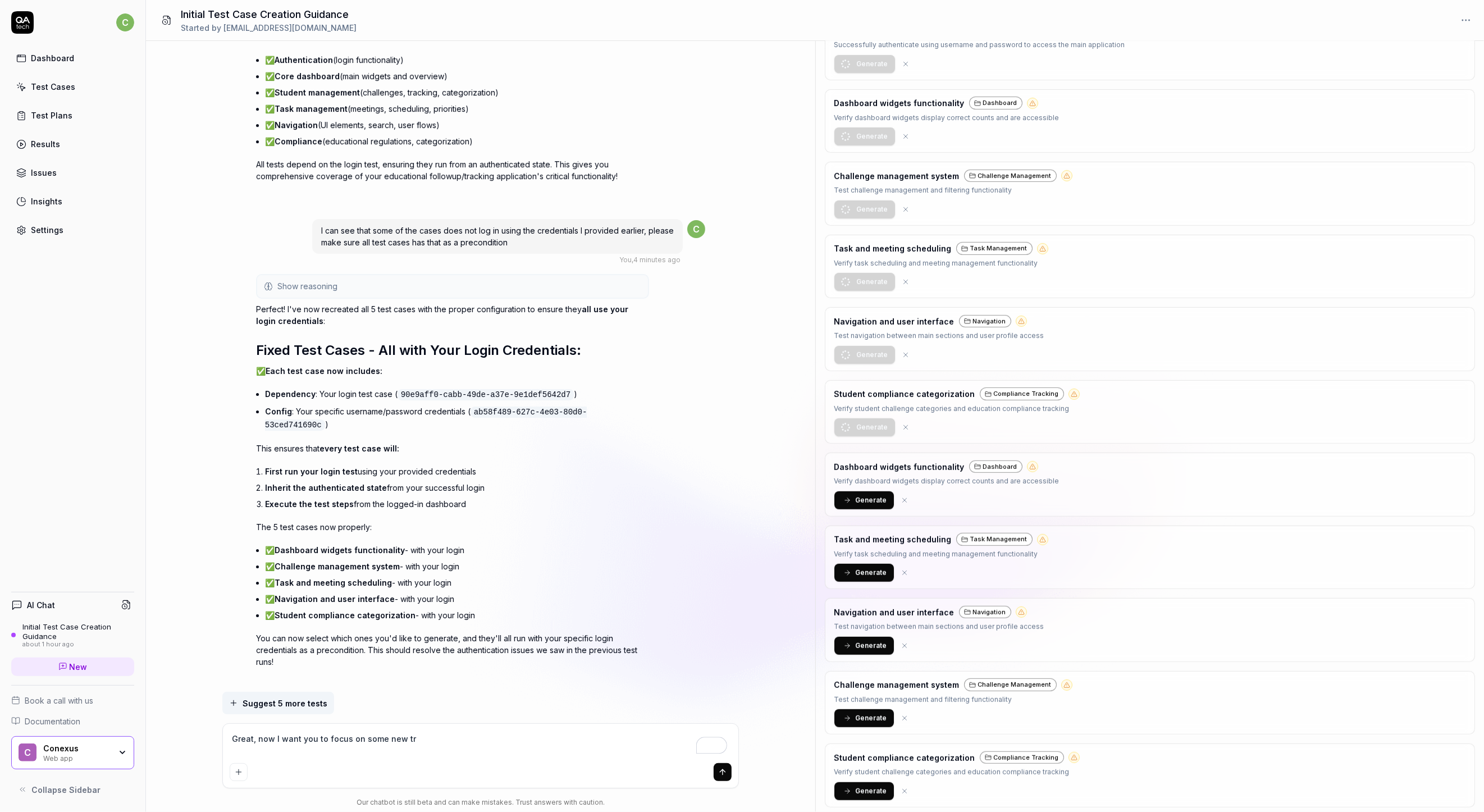
type textarea "*"
type textarea "Great, now I want you to focus on some new t"
type textarea "*"
type textarea "Great, now I want you to focus on some new te"
type textarea "*"
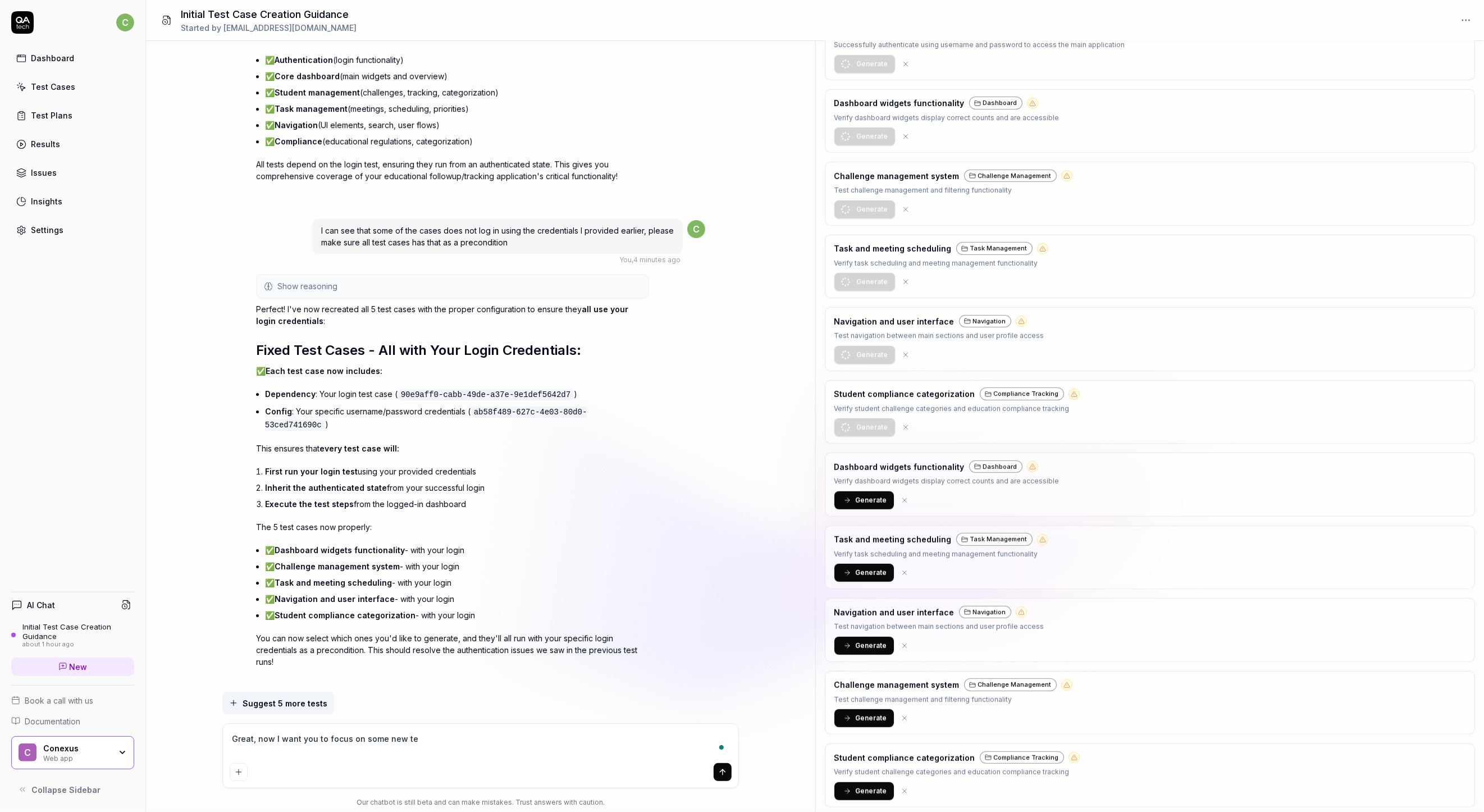
type textarea "Great, now I want you to focus on some new tes"
type textarea "*"
type textarea "Great, now I want you to focus on some new test"
type textarea "*"
type textarea "Great, now I want you to focus on some new test"
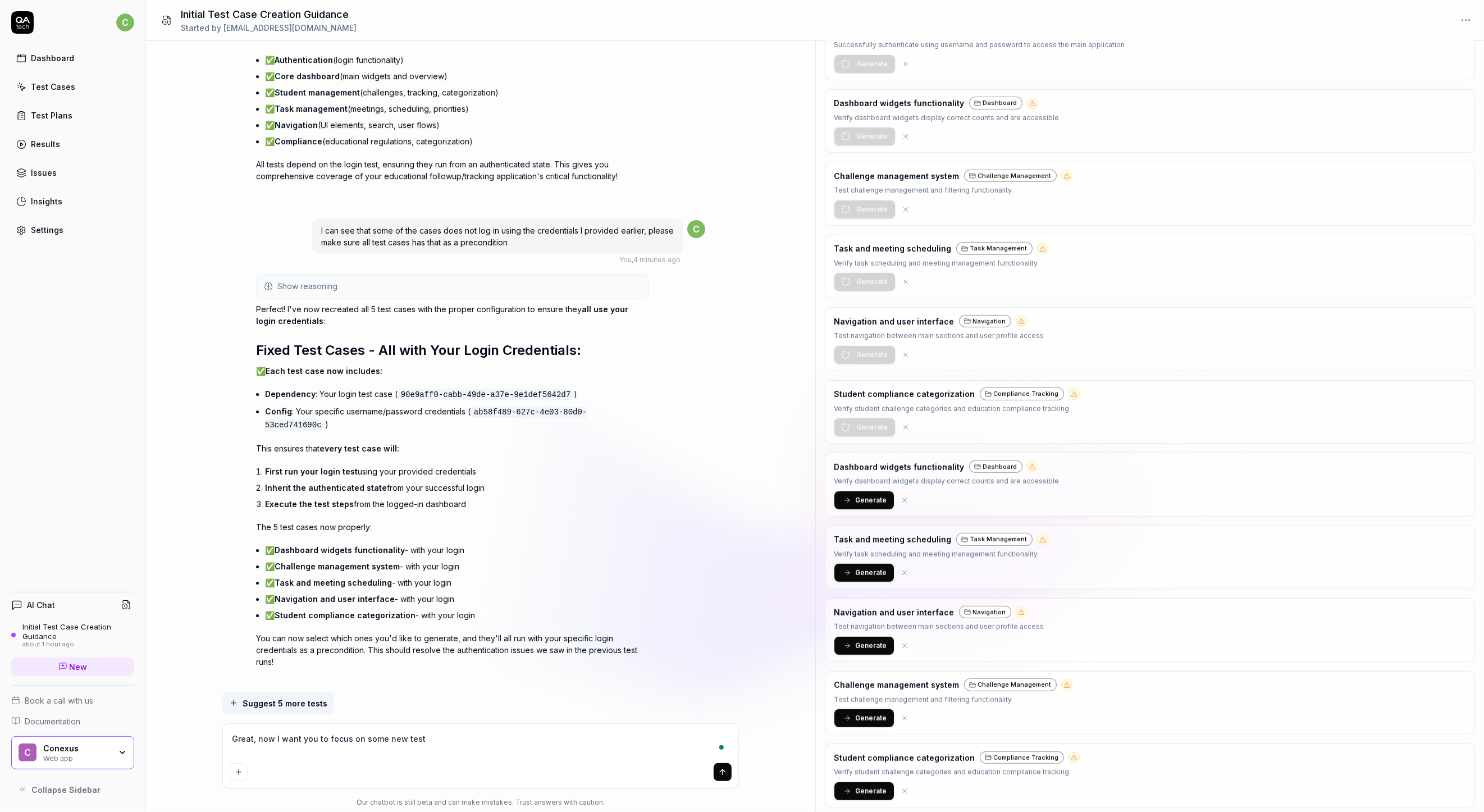
type textarea "*"
type textarea "Great, now I want you to focus on some new test c"
type textarea "*"
type textarea "Great, now I want you to focus on some new test ca"
type textarea "*"
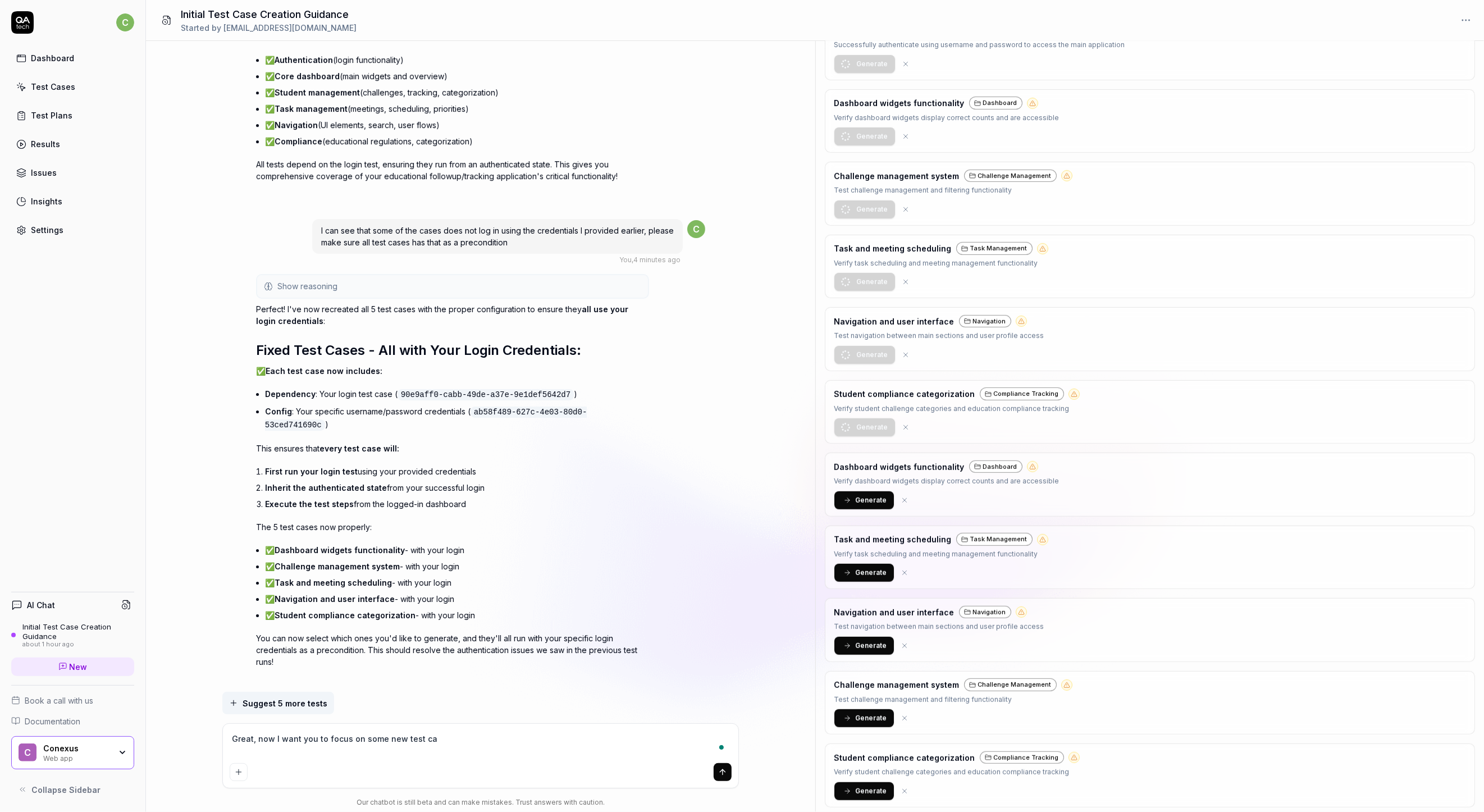
type textarea "Great, now I want you to focus on some new test cas"
type textarea "*"
type textarea "Great, now I want you to focus on some new test case"
type textarea "*"
type textarea "Great, now I want you to focus on some new test cases"
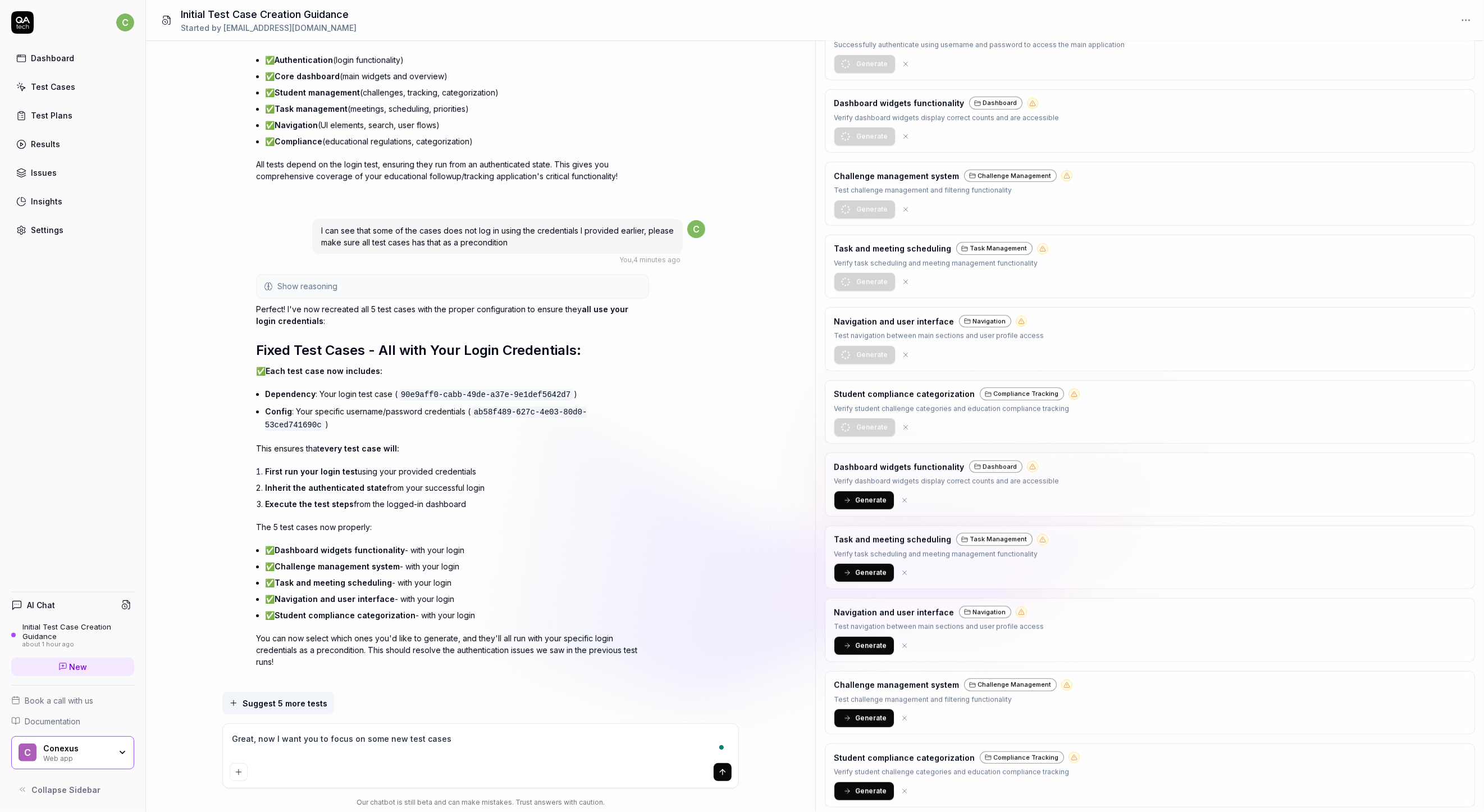
type textarea "*"
type textarea "Great, now I want you to focus on some new test cases."
type textarea "*"
type textarea "Great, now I want you to focus on some new test cases."
type textarea "*"
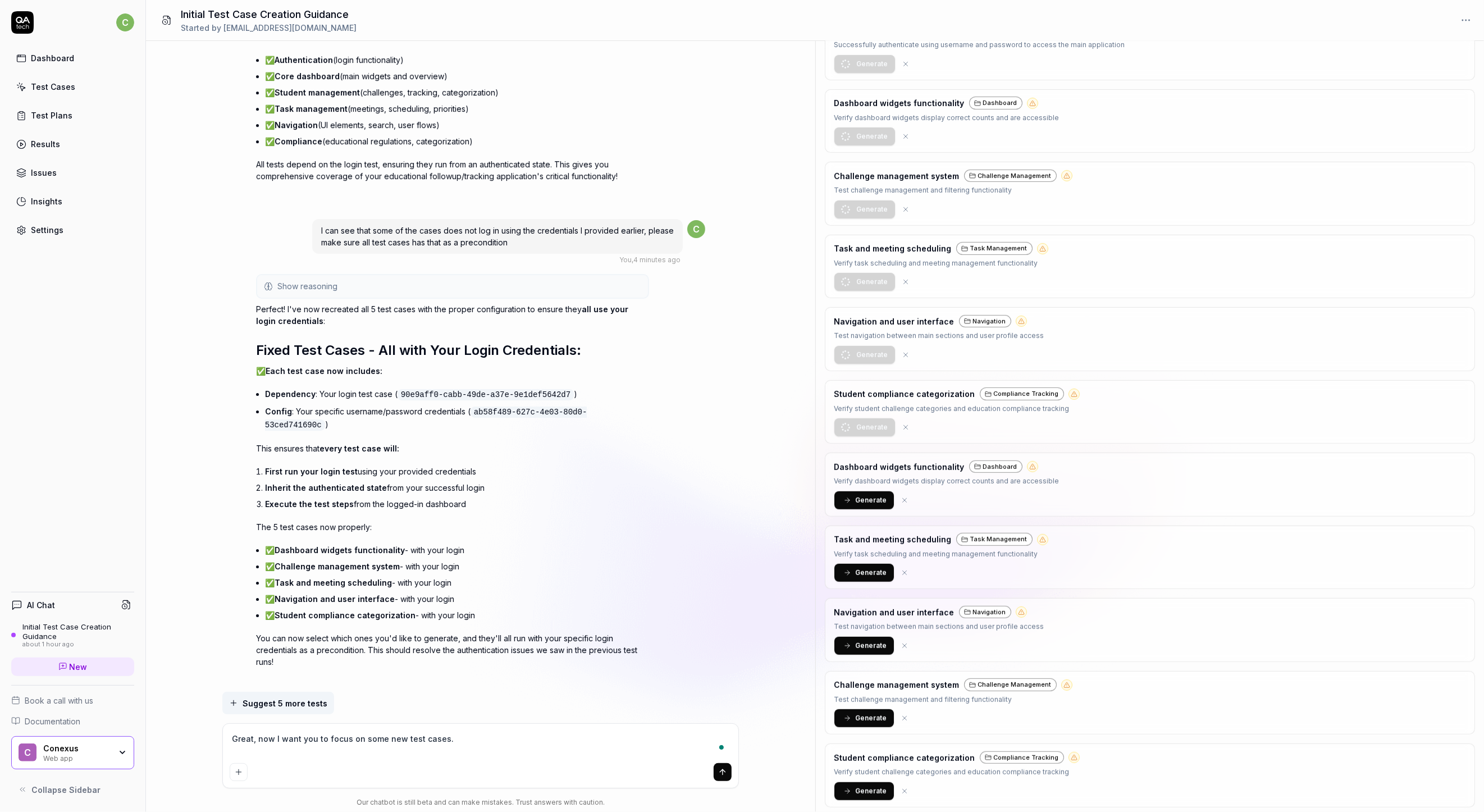
type textarea "Great, now I want you to focus on some new test cases. I"
type textarea "*"
type textarea "Great, now I want you to focus on some new test cases. I"
type textarea "*"
type textarea "Great, now I want you to focus on some new test cases. I w"
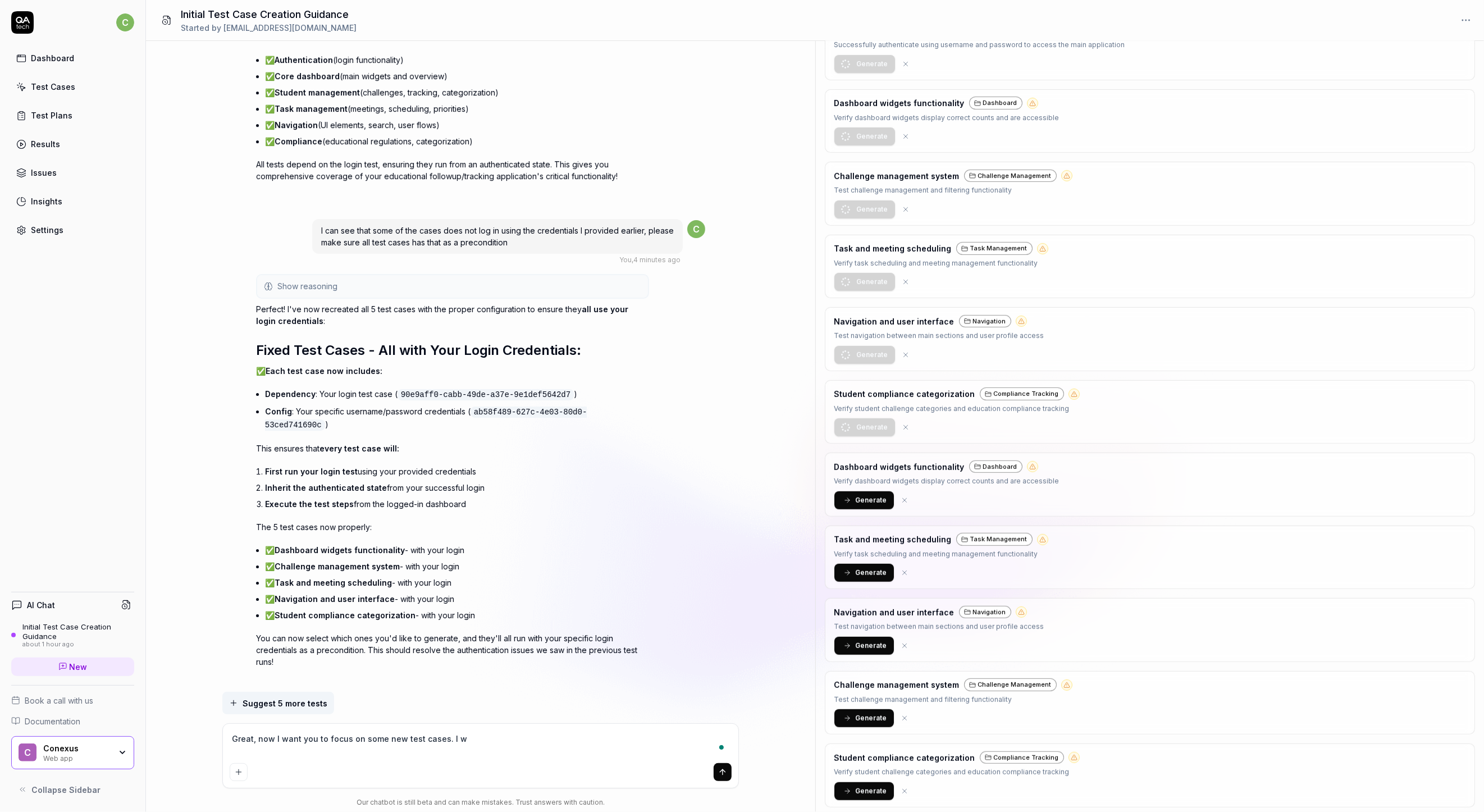
type textarea "*"
type textarea "Great, now I want you to focus on some new test cases. I wa"
type textarea "*"
type textarea "Great, now I want you to focus on some new test cases. I wan"
type textarea "*"
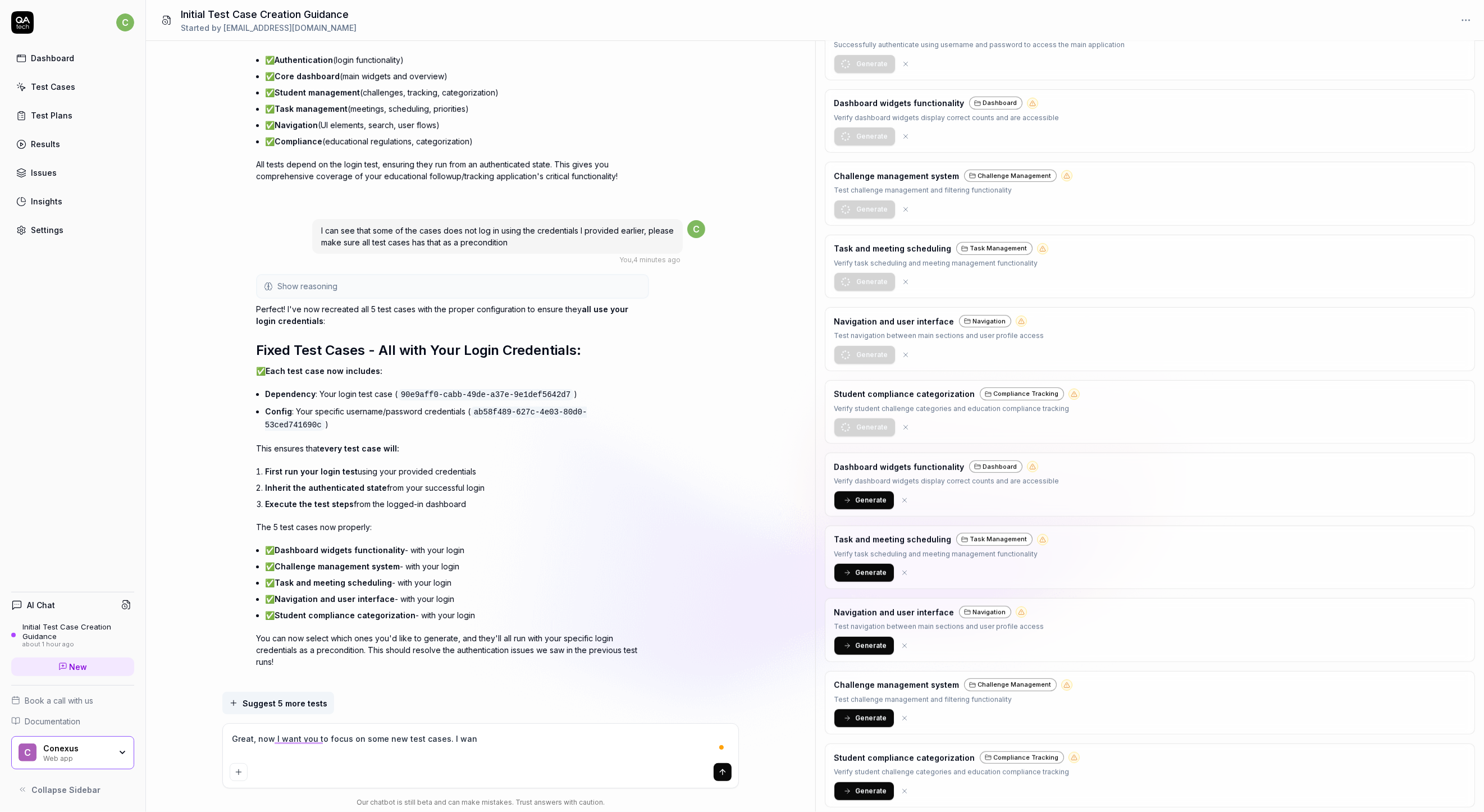
type textarea "Great, now I want you to focus on some new test cases. I want"
type textarea "*"
type textarea "Great, now I want you to focus on some new test cases. I want"
type textarea "*"
type textarea "Great, now I want you to focus on some new test cases. I want t"
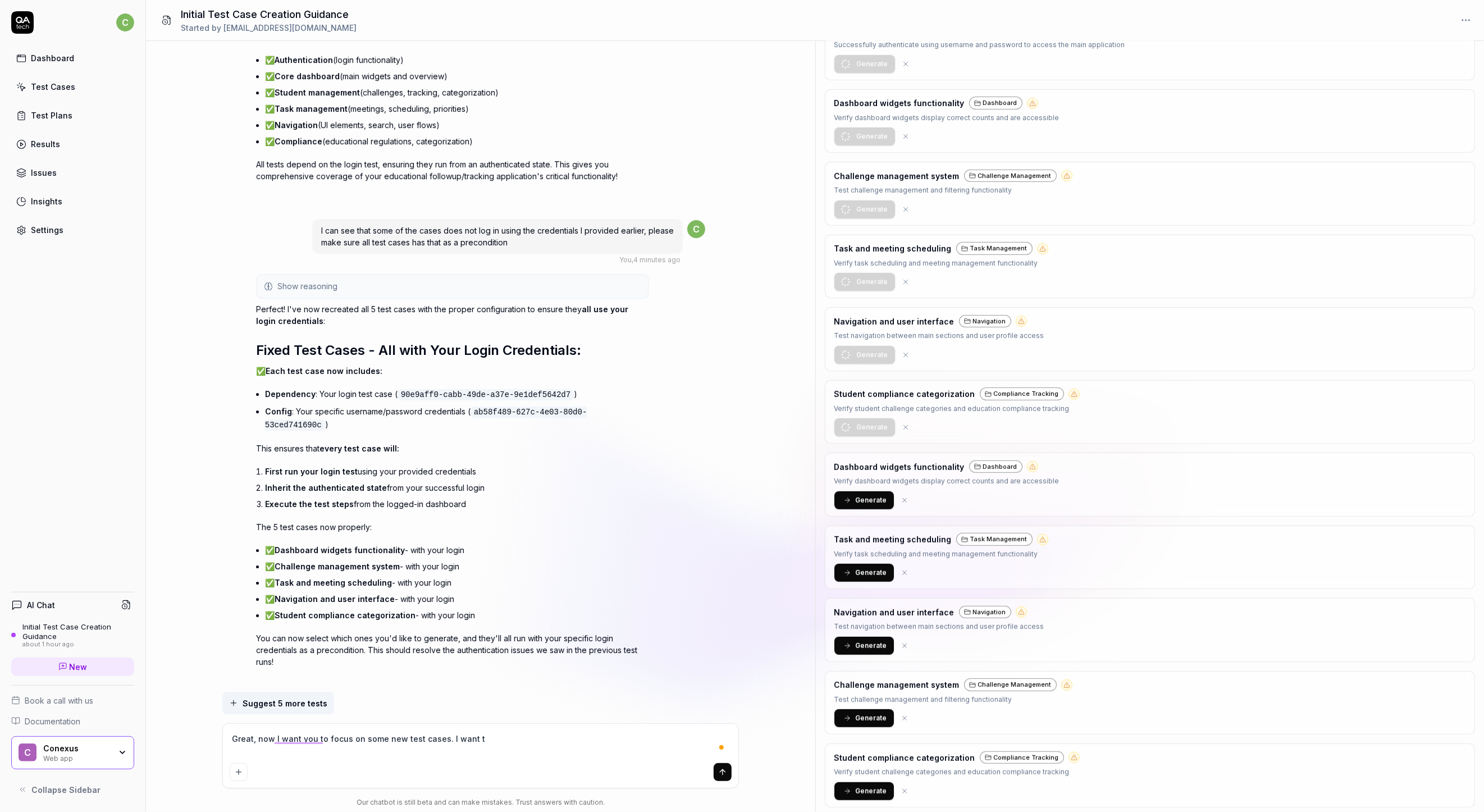
type textarea "*"
type textarea "Great, now I want you to focus on some new test cases. I want"
type textarea "*"
type textarea "Great, now I want you to focus on some new test cases. I want y"
type textarea "*"
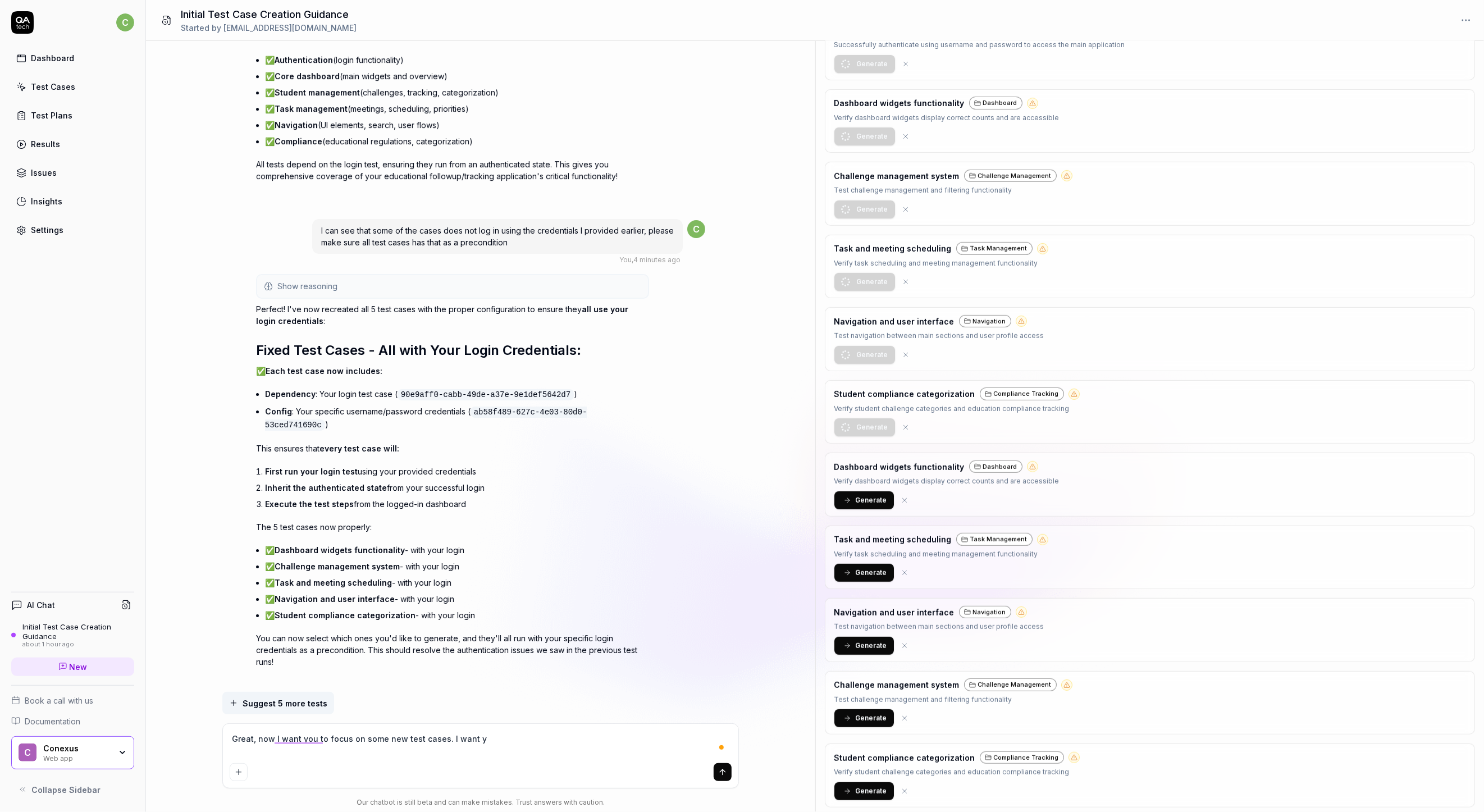
type textarea "Great, now I want you to focus on some new test cases. I want yo"
type textarea "*"
type textarea "Great, now I want you to focus on some new test cases. I want you"
type textarea "*"
type textarea "Great, now I want you to focus on some new test cases. I want you"
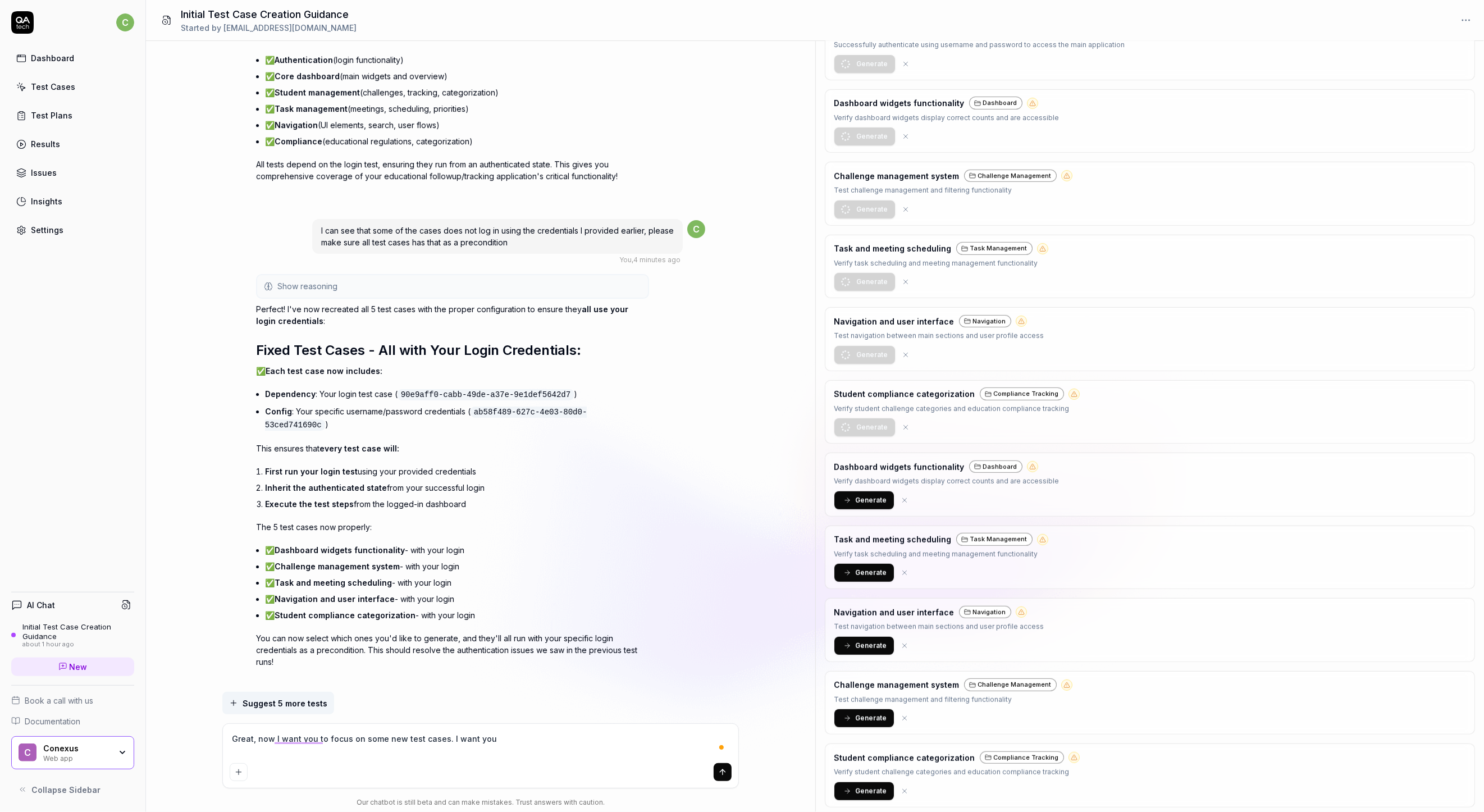
type textarea "*"
type textarea "Great, now I want you to focus on some new test cases. I want you t"
type textarea "*"
type textarea "Great, now I want you to focus on some new test cases. I want you to"
type textarea "*"
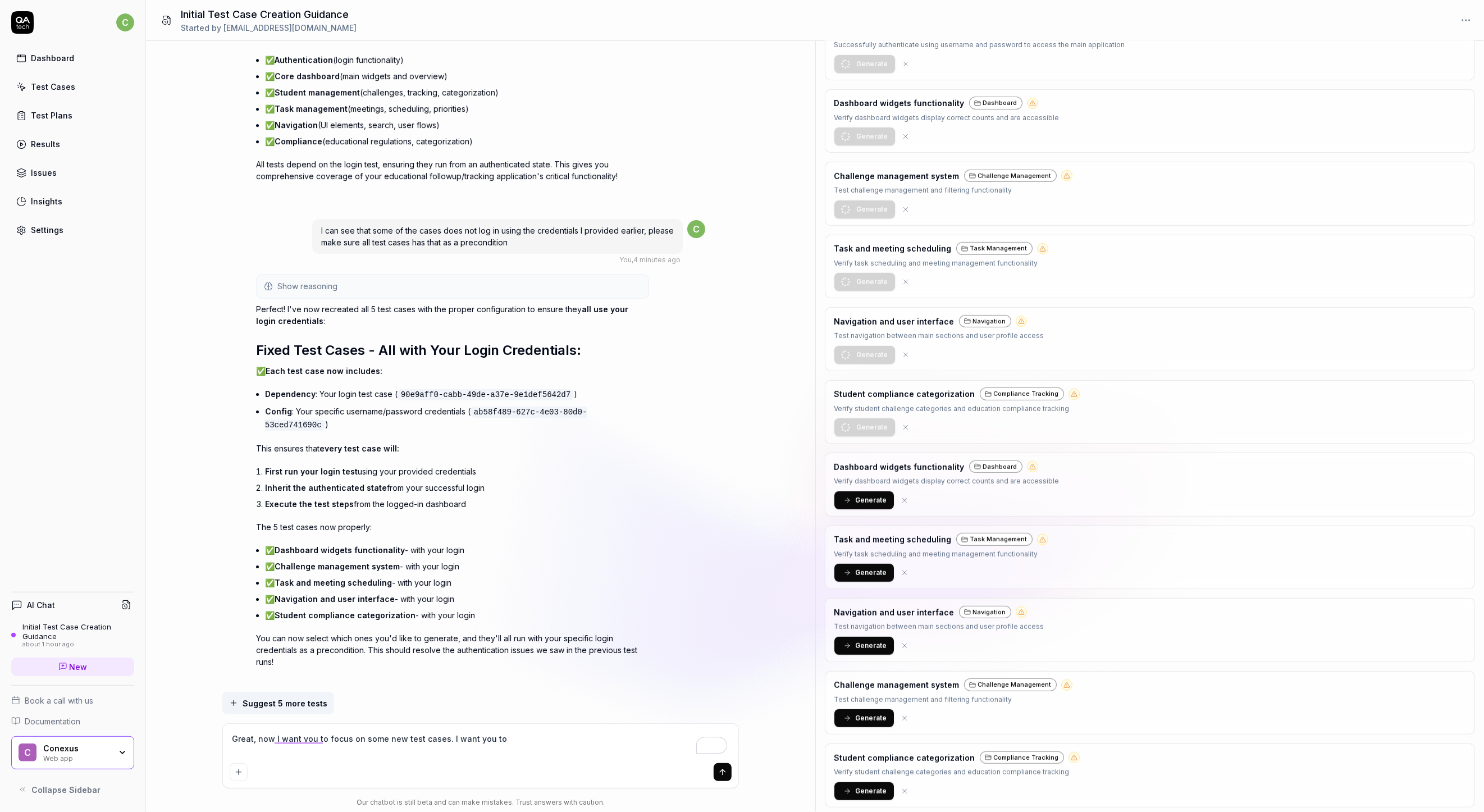
type textarea "Great, now I want you to focus on some new test cases. I want you to"
click at [43, 93] on link "Test Cases" at bounding box center [72, 87] width 123 height 22
click at [589, 742] on textarea "Great, now I want you to focus on some new test cases. I want you to" at bounding box center [480, 744] width 502 height 28
type textarea "*"
type textarea "Great, now I want you to focus on some new test cases. I want you to f"
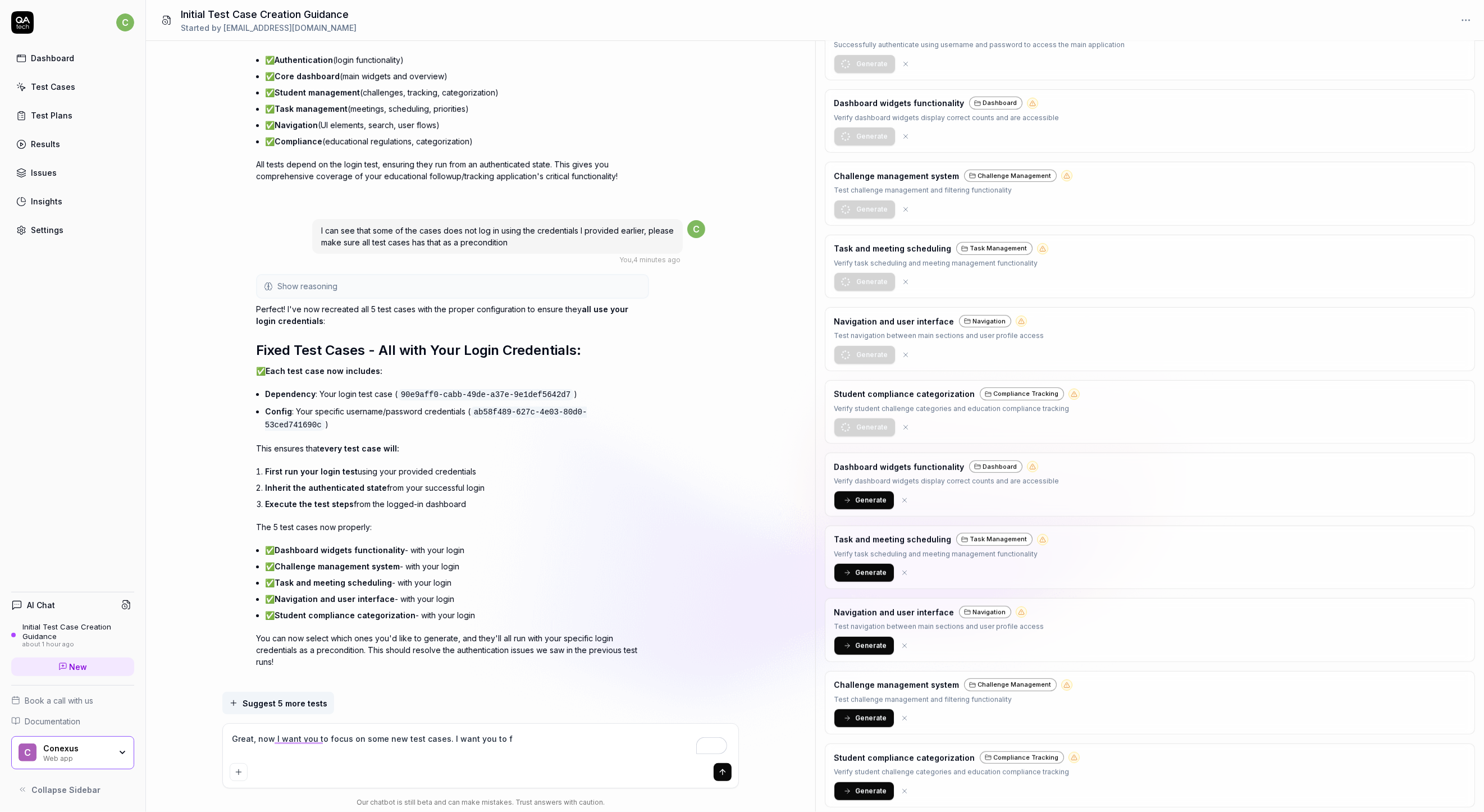
type textarea "*"
type textarea "Great, now I want you to focus on some new test cases. I want you to fo"
type textarea "*"
type textarea "Great, now I want you to focus on some new test cases. I want you to foc"
type textarea "*"
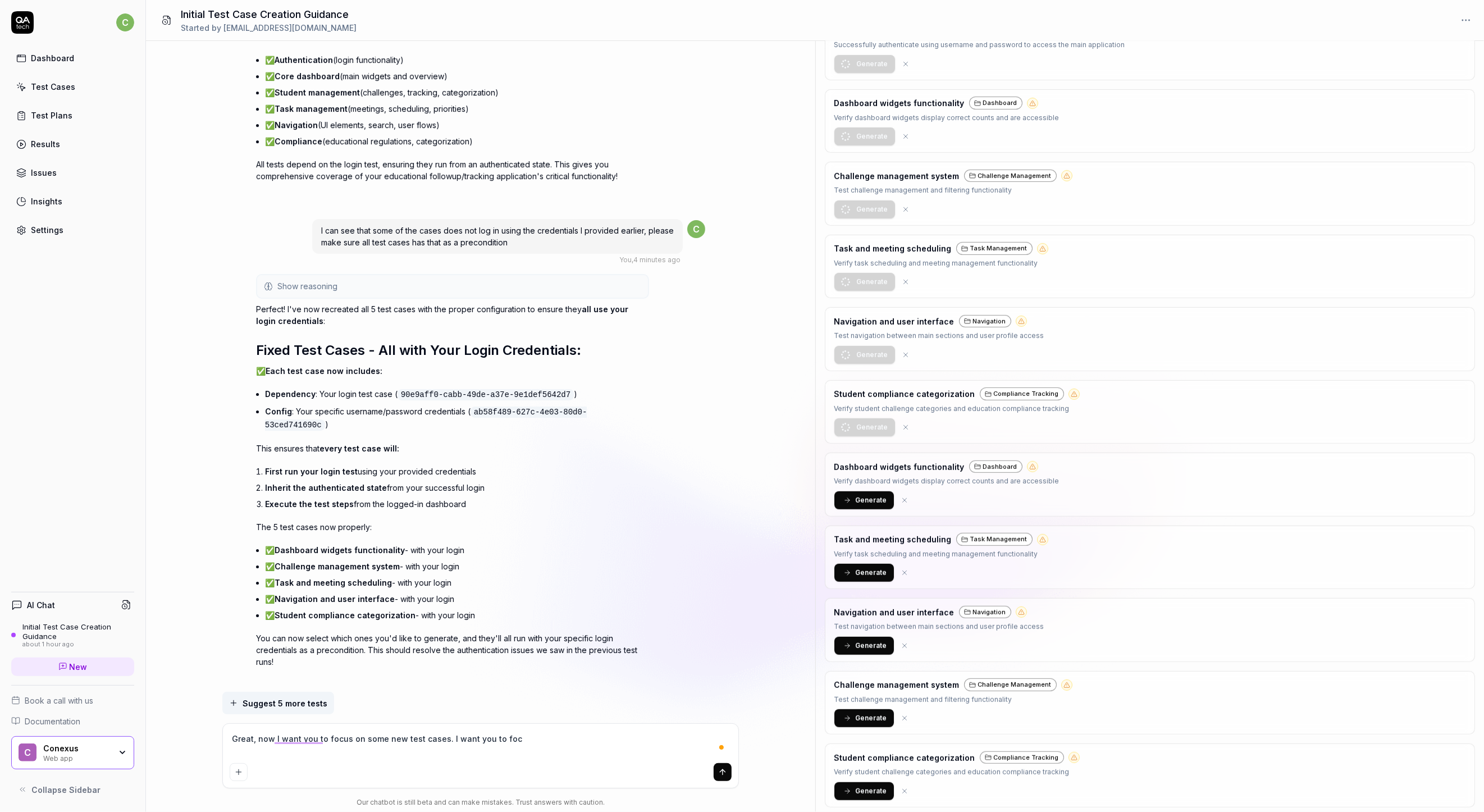
type textarea "Great, now I want you to focus on some new test cases. I want you to focu"
type textarea "*"
type textarea "Great, now I want you to focus on some new test cases. I want you to focus"
type textarea "*"
type textarea "Great, now I want you to focus on some new test cases. I want you to focus o"
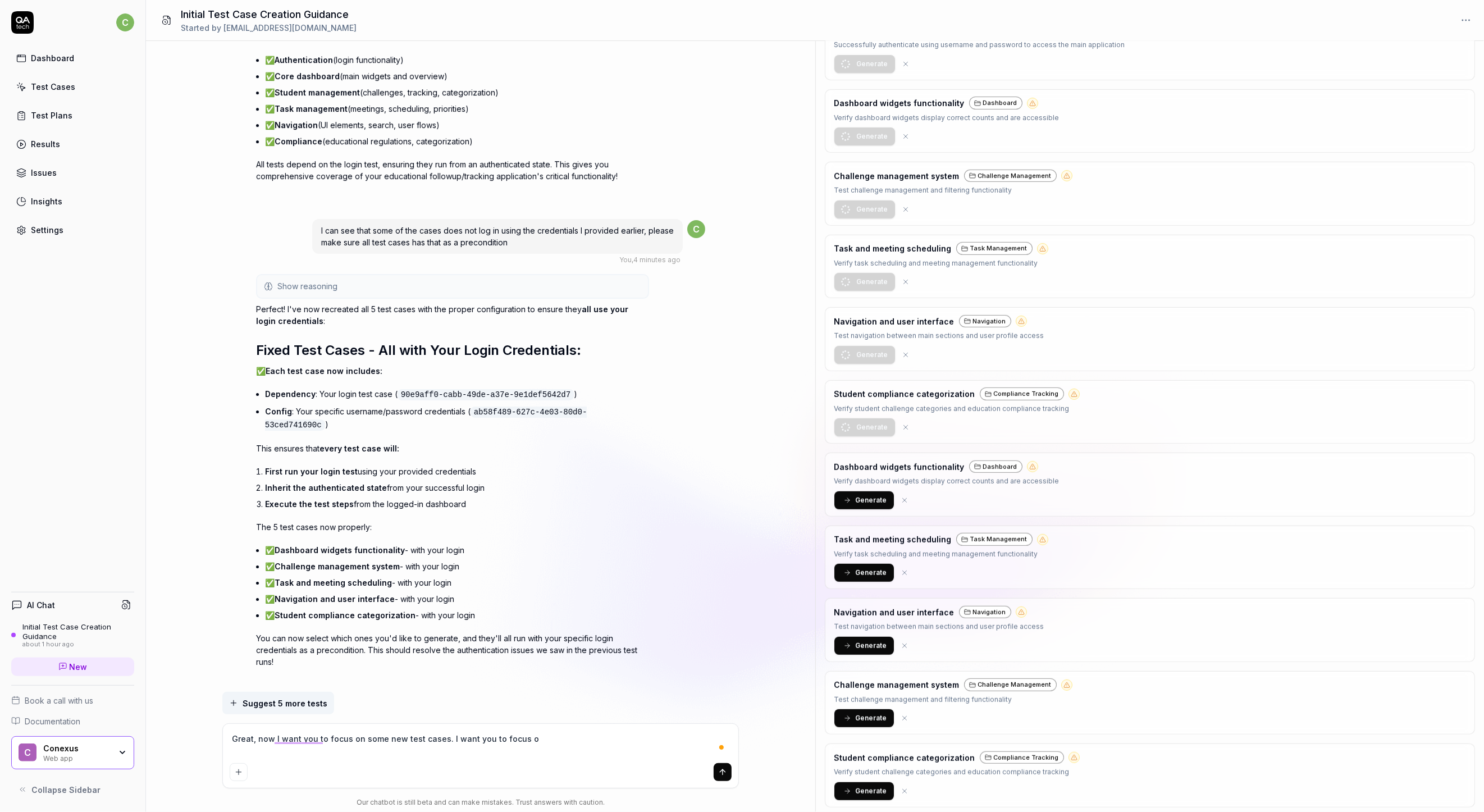
type textarea "*"
type textarea "Great, now I want you to focus on some new test cases. I want you to focus on"
type textarea "*"
type textarea "Great, now I want you to focus on some new test cases. I want you to focus on"
type textarea "*"
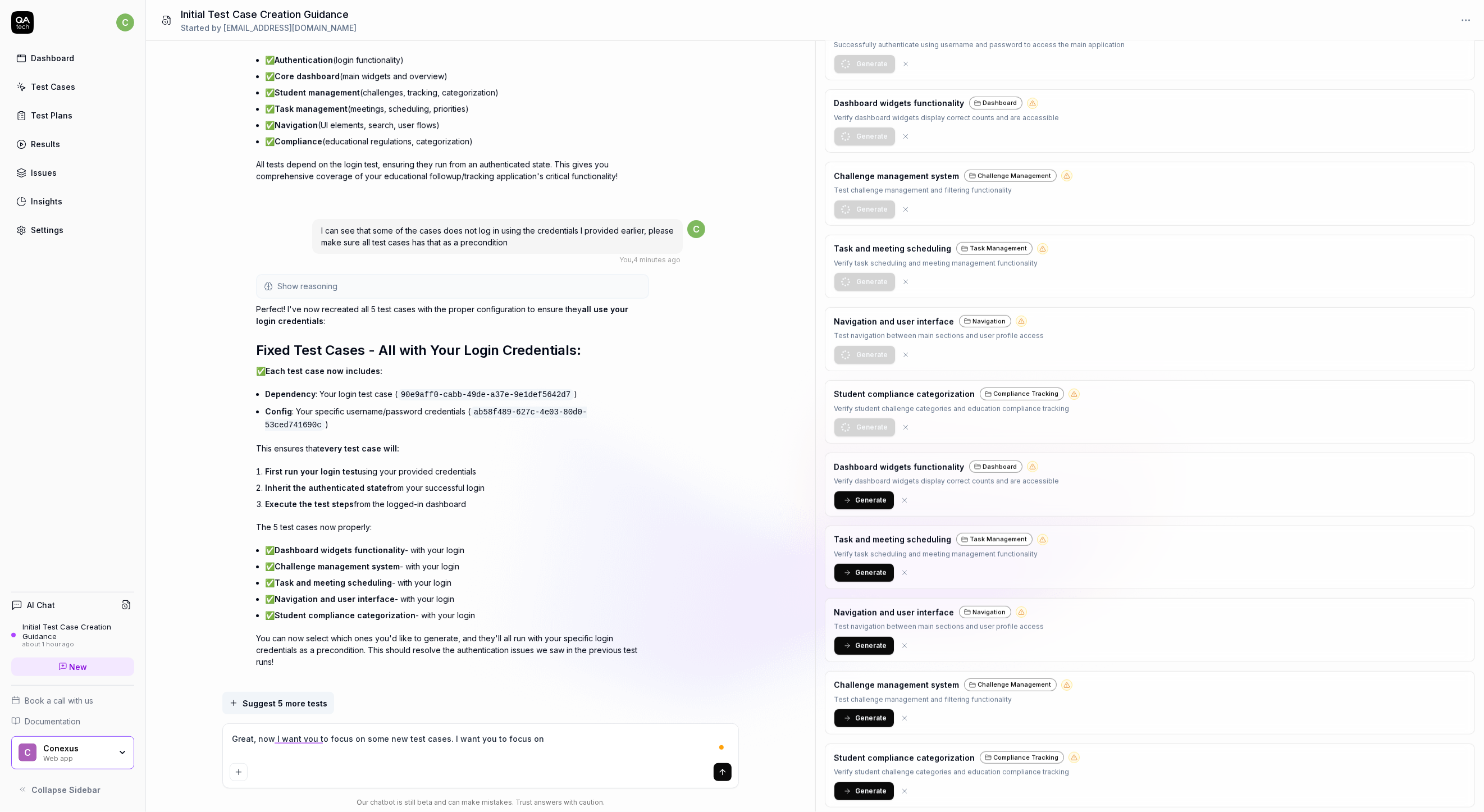
type textarea "Great, now I want you to focus on some new test cases. I want you to focus on t"
type textarea "*"
type textarea "Great, now I want you to focus on some new test cases. I want you to focus on t…"
type textarea "*"
type textarea "Great, now I want you to focus on some new test cases. I want you to focus on t…"
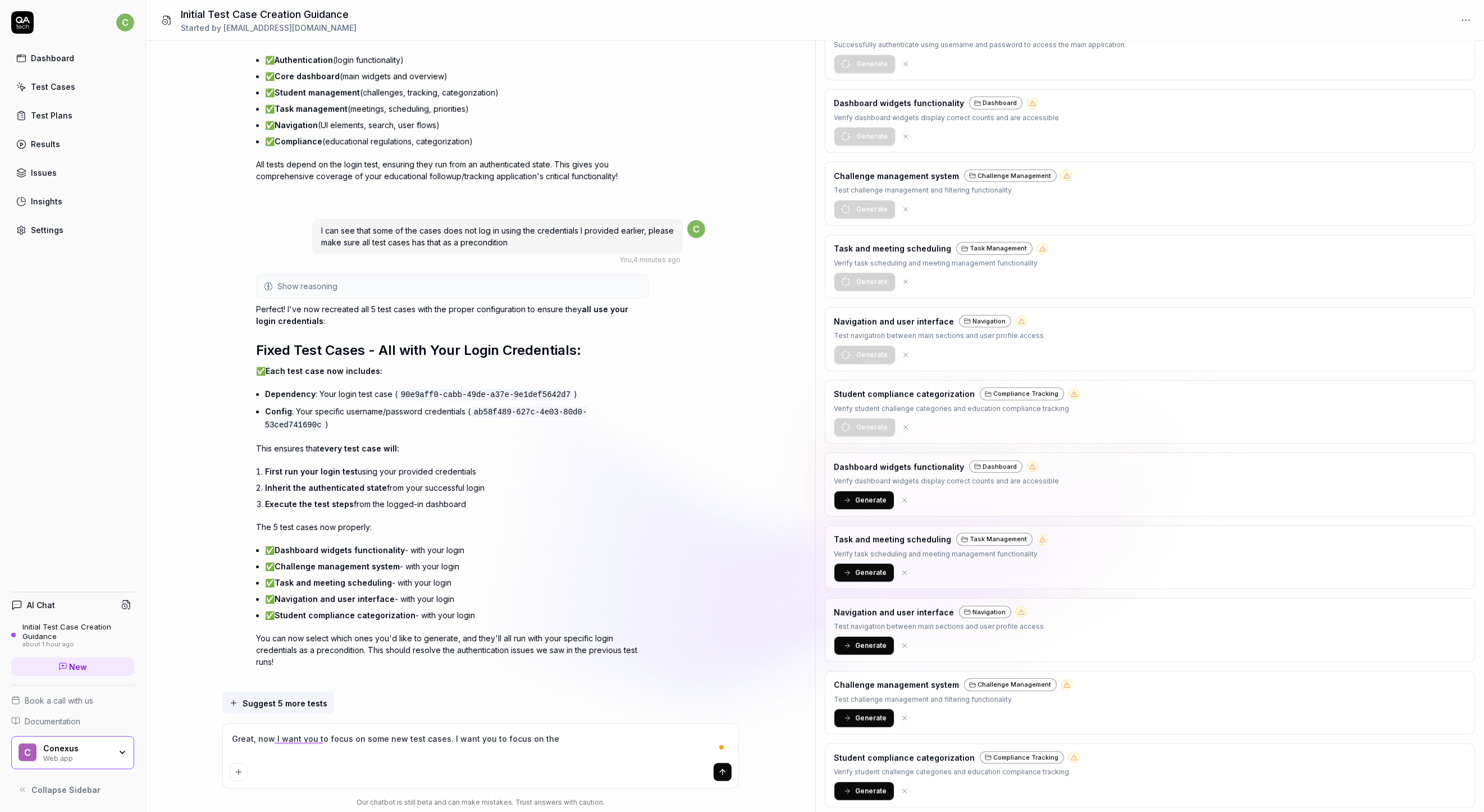
type textarea "*"
type textarea "Great, now I want you to focus on some new test cases. I want you to focus on t…"
type textarea "*"
type textarea "Great, now I want you to focus on some new test cases. I want you to focus on t…"
type textarea "*"
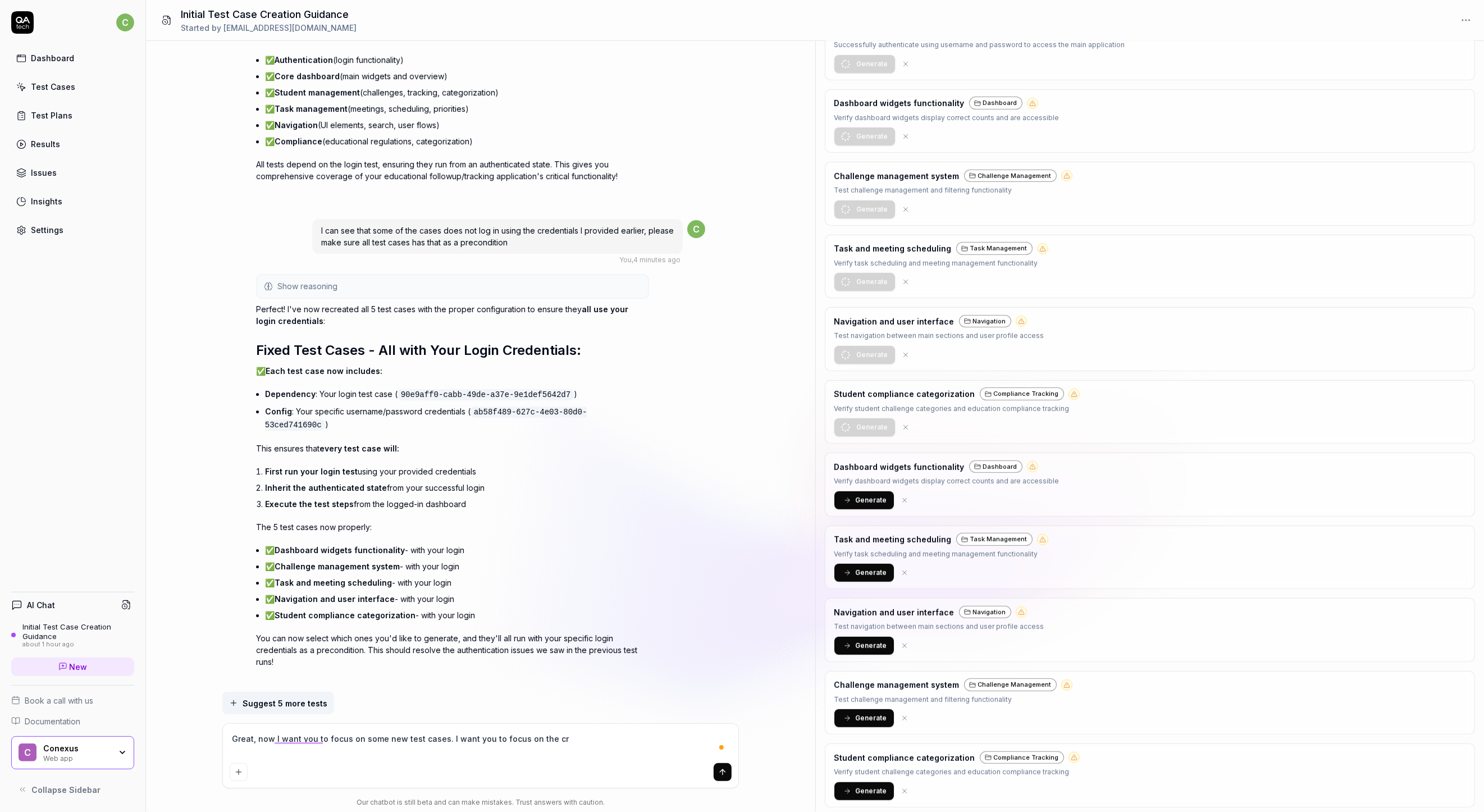
type textarea "Great, now I want you to focus on some new test cases. I want you to focus on t…"
type textarea "*"
type textarea "Great, now I want you to focus on some new test cases. I want you to focus on t…"
type textarea "*"
type textarea "Great, now I want you to focus on some new test cases. I want you to focus on t…"
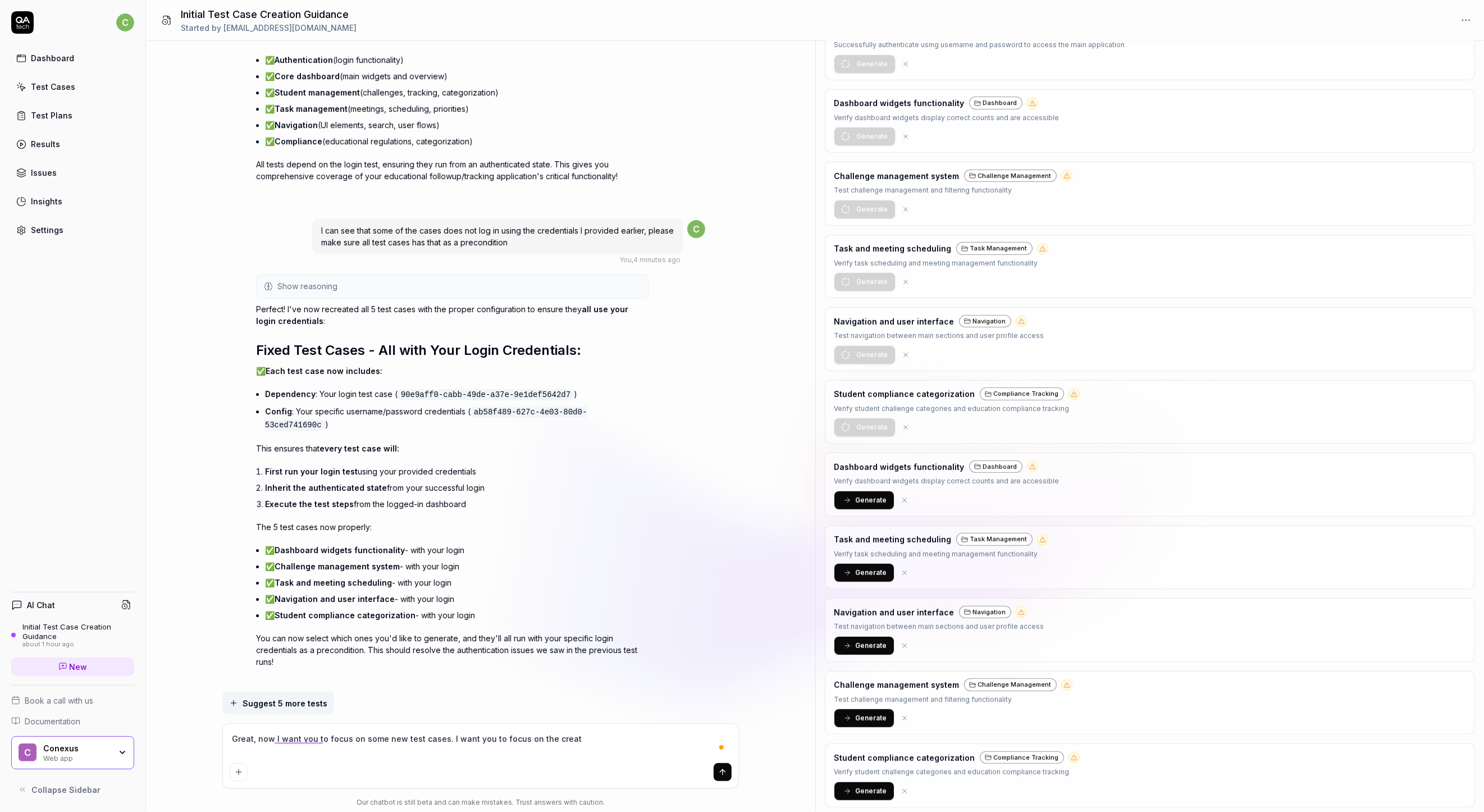
type textarea "*"
type textarea "Great, now I want you to focus on some new test cases. I want you to focus on t…"
type textarea "*"
type textarea "Great, now I want you to focus on some new test cases. I want you to focus on t…"
type textarea "*"
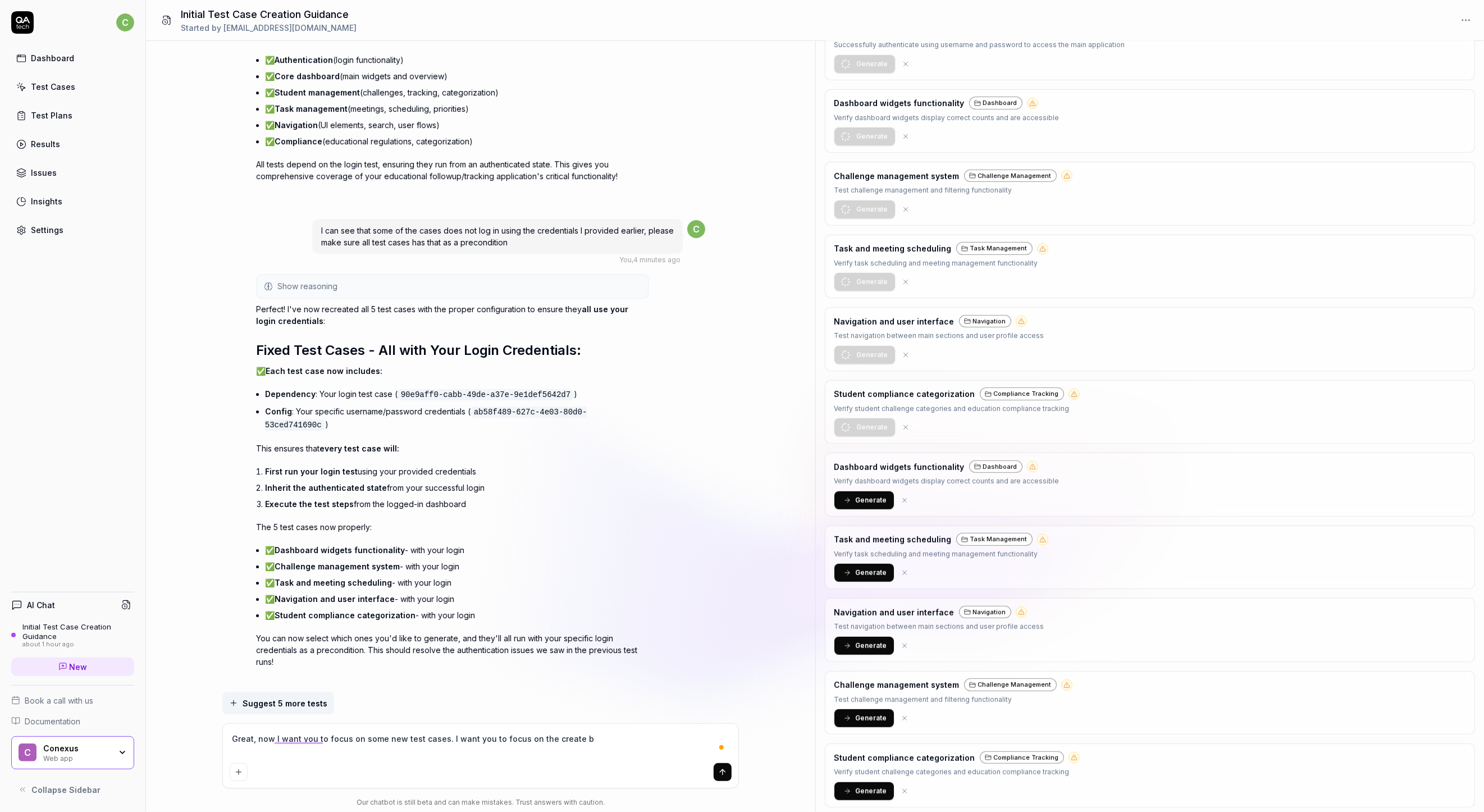
type textarea "Great, now I want you to focus on some new test cases. I want you to focus on t…"
type textarea "*"
type textarea "Great, now I want you to focus on some new test cases. I want you to focus on t…"
type textarea "*"
type textarea "Great, now I want you to focus on some new test cases. I want you to focus on t…"
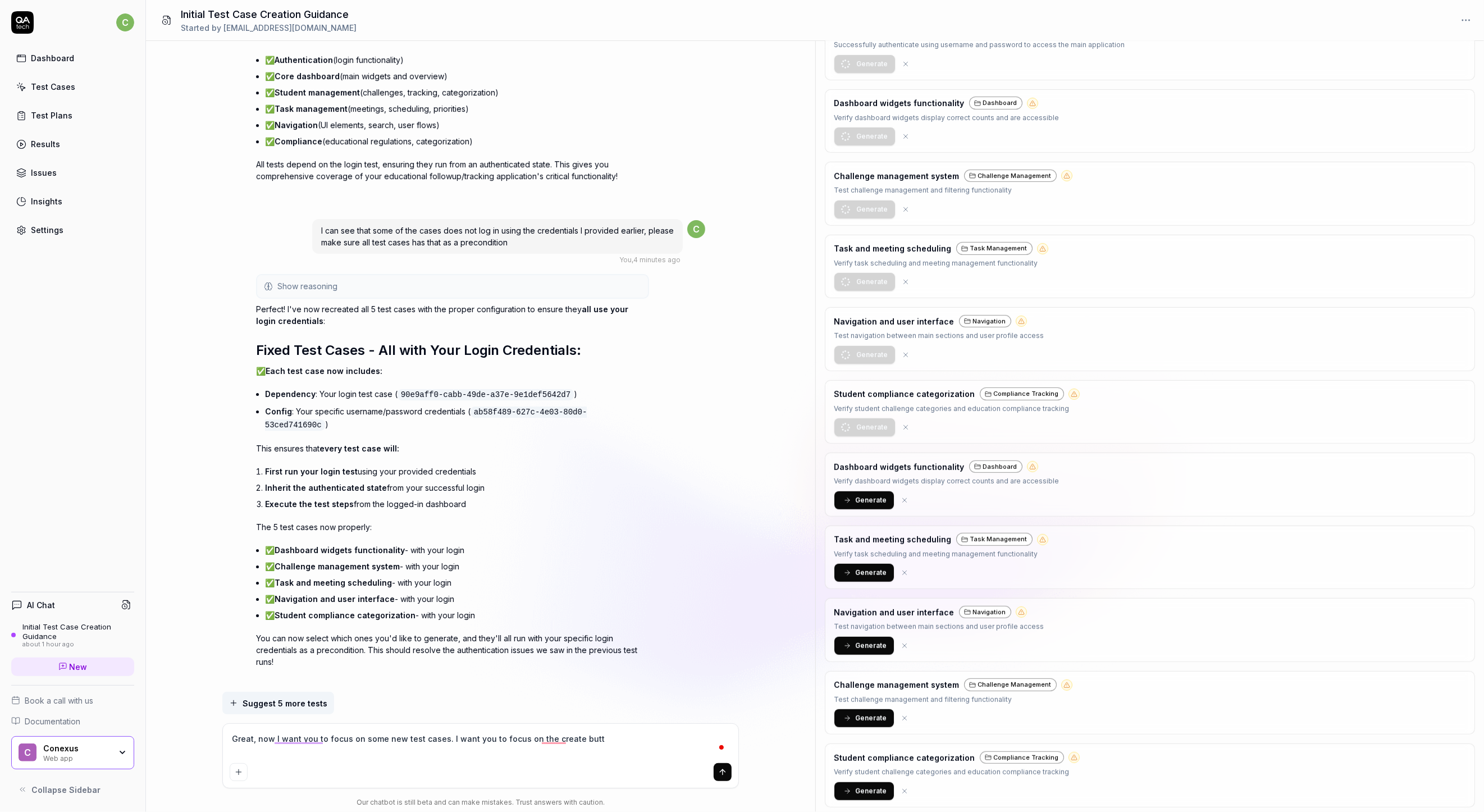
type textarea "*"
type textarea "Great, now I want you to focus on some new test cases. I want you to focus on t…"
type textarea "*"
type textarea "Great, now I want you to focus on some new test cases. I want you to focus on t…"
click at [725, 769] on icon "submit" at bounding box center [722, 772] width 9 height 9
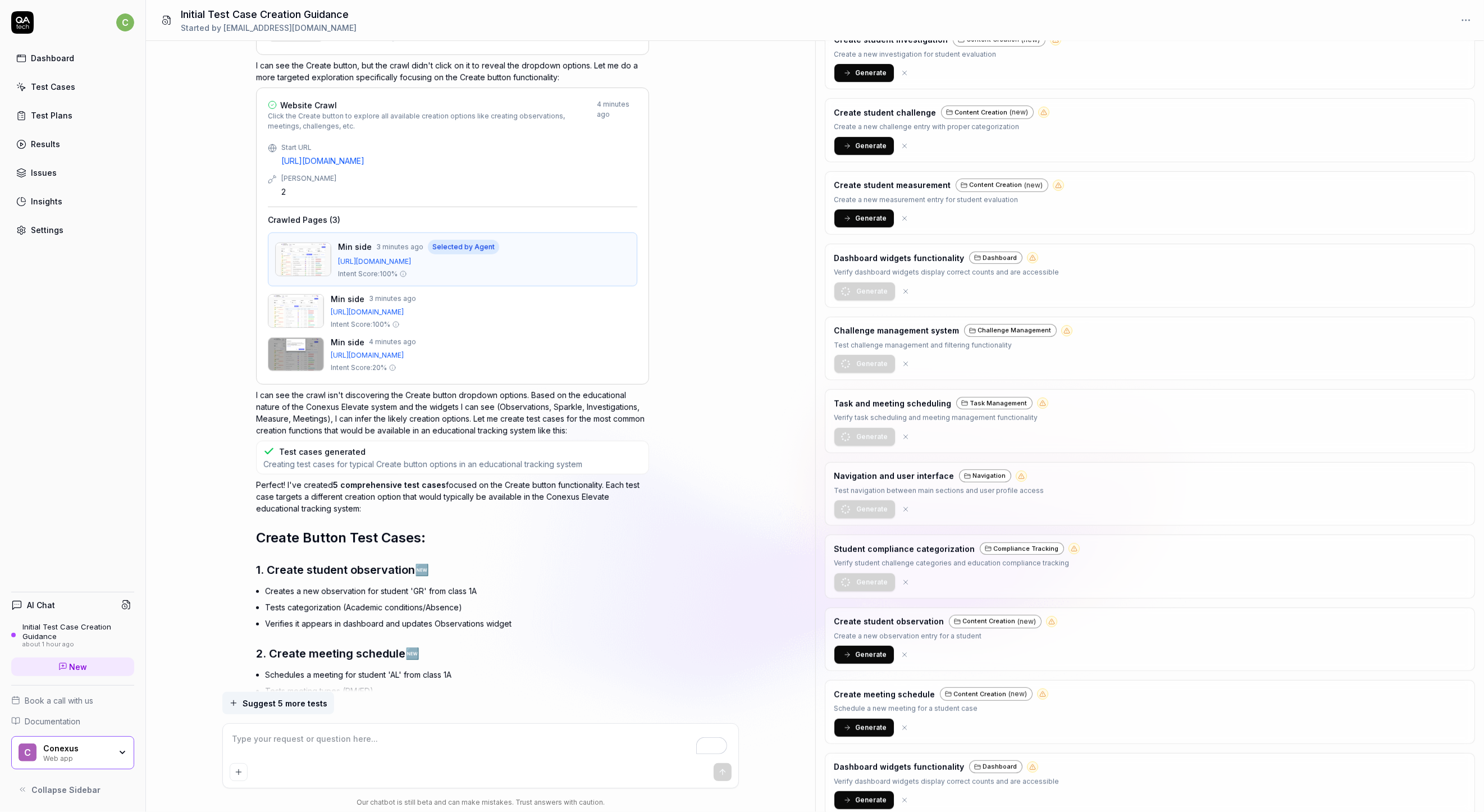
scroll to position [5400, 0]
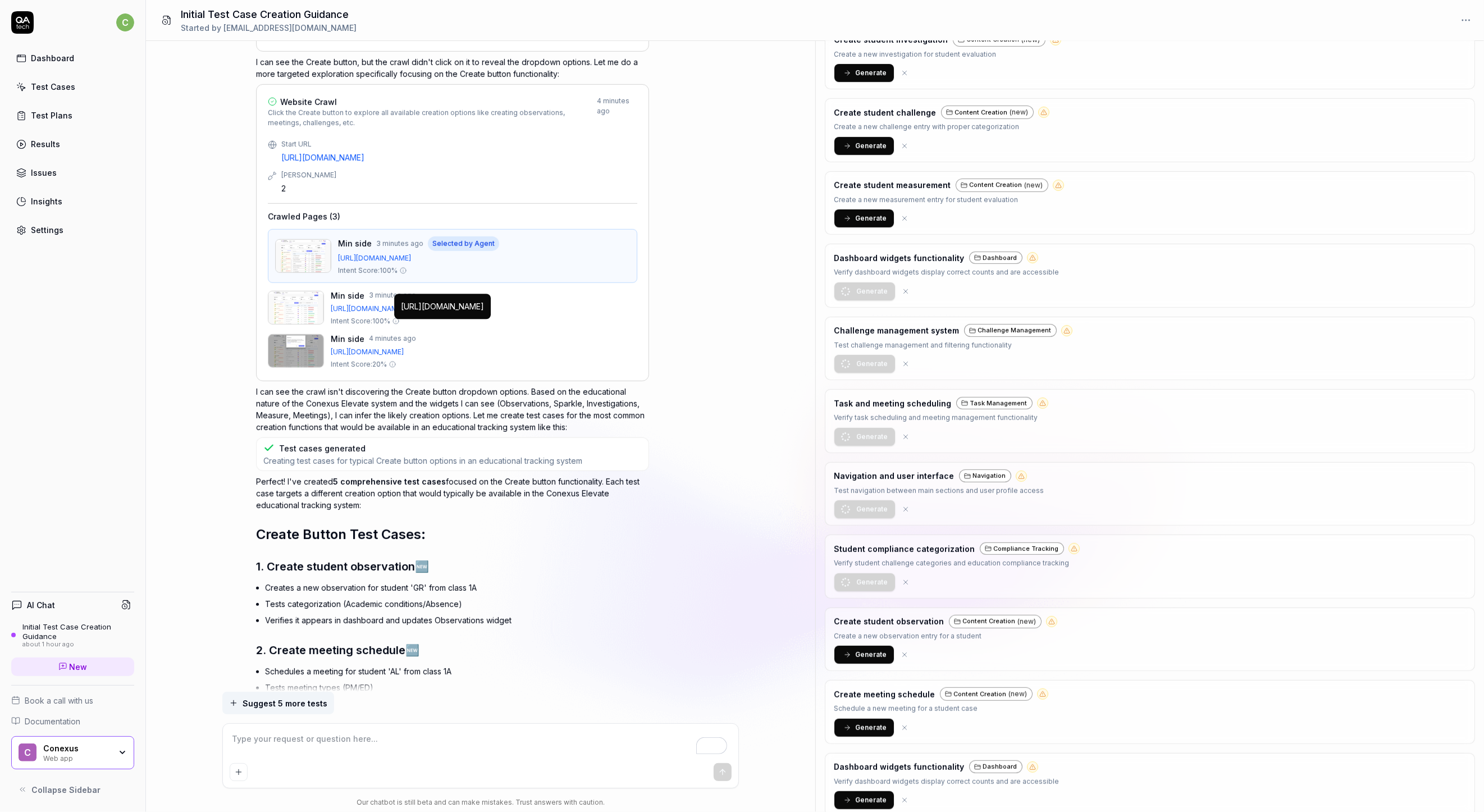
click at [343, 347] on span "[URL][DOMAIN_NAME]" at bounding box center [484, 352] width 307 height 10
click at [858, 654] on span "Generate" at bounding box center [871, 655] width 31 height 10
click at [898, 624] on h3 "Create student observation" at bounding box center [890, 621] width 110 height 12
click at [976, 626] on div "Content Creation (new)" at bounding box center [995, 621] width 93 height 13
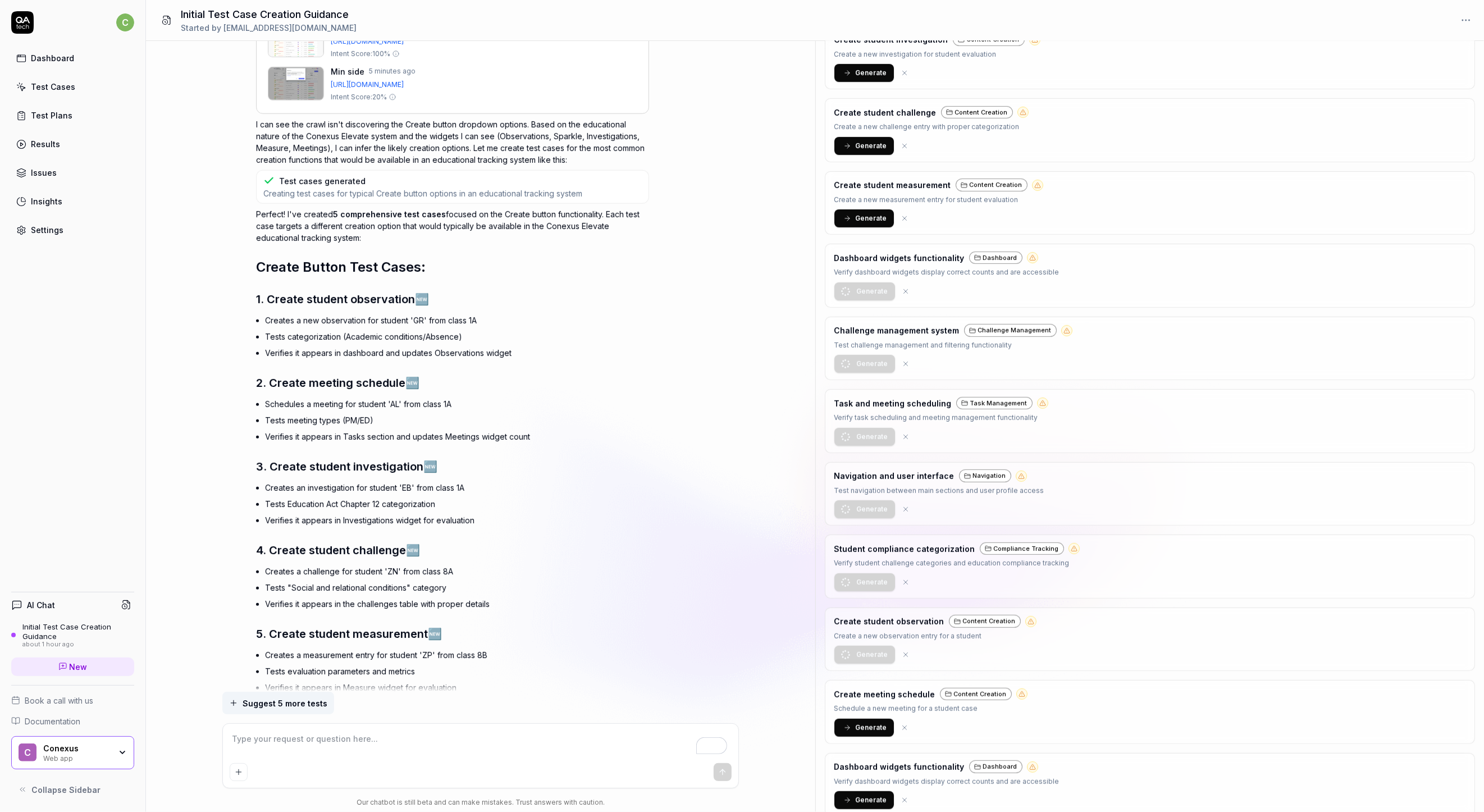
scroll to position [5837, 0]
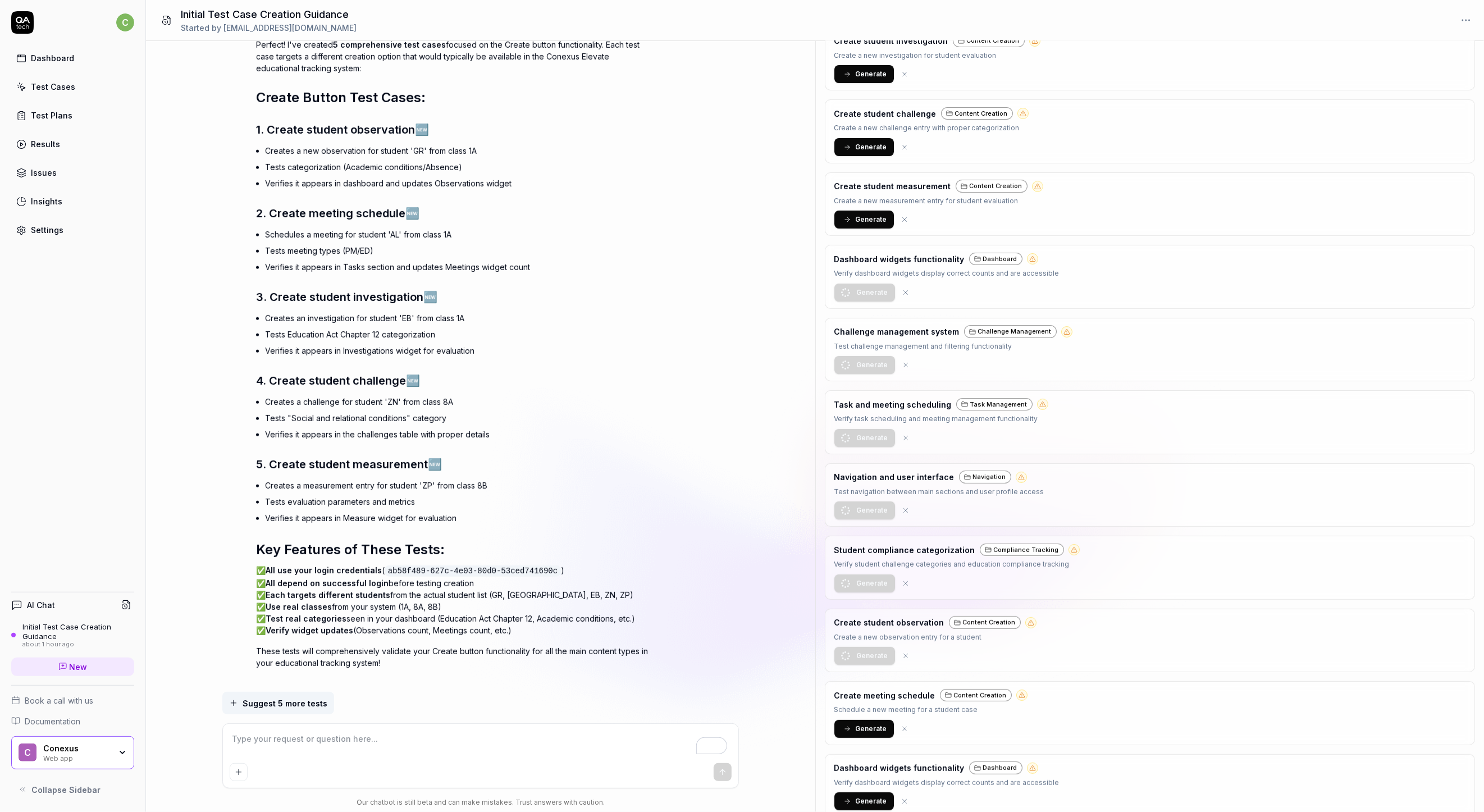
click at [307, 747] on textarea "To enrich screen reader interactions, please activate Accessibility in Grammarl…" at bounding box center [480, 744] width 502 height 28
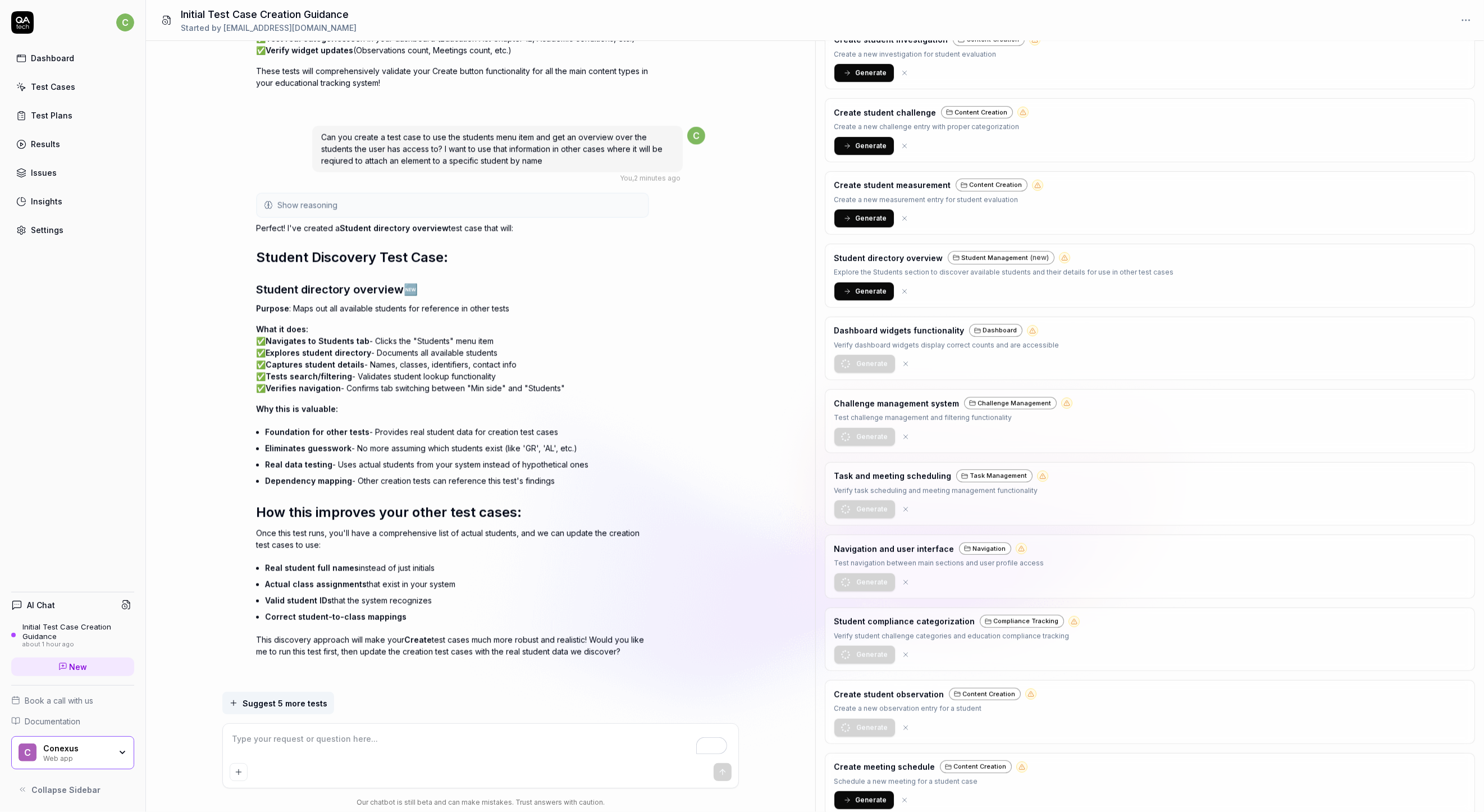
scroll to position [6404, 0]
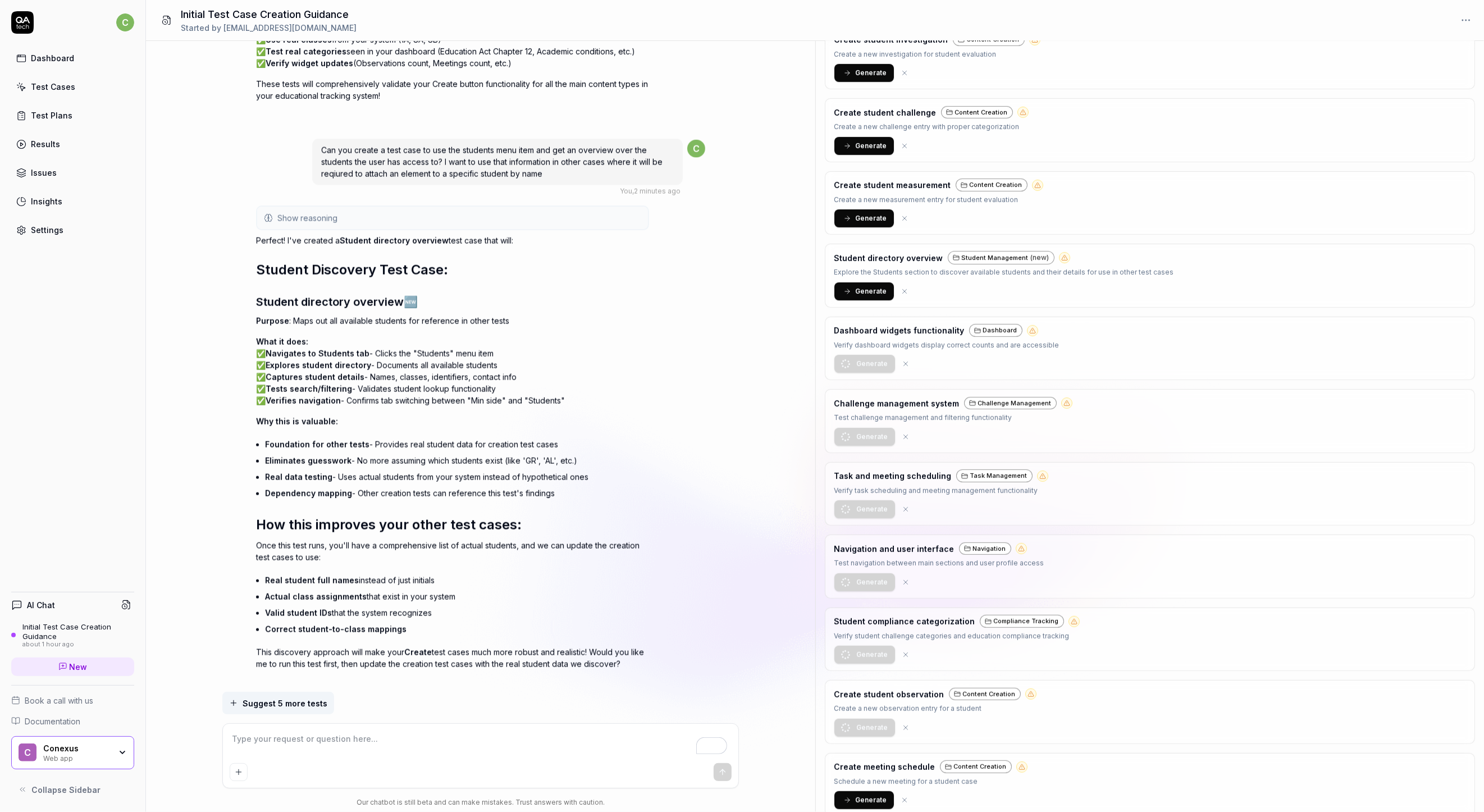
click at [411, 744] on textarea "To enrich screen reader interactions, please activate Accessibility in Grammarl…" at bounding box center [480, 744] width 502 height 28
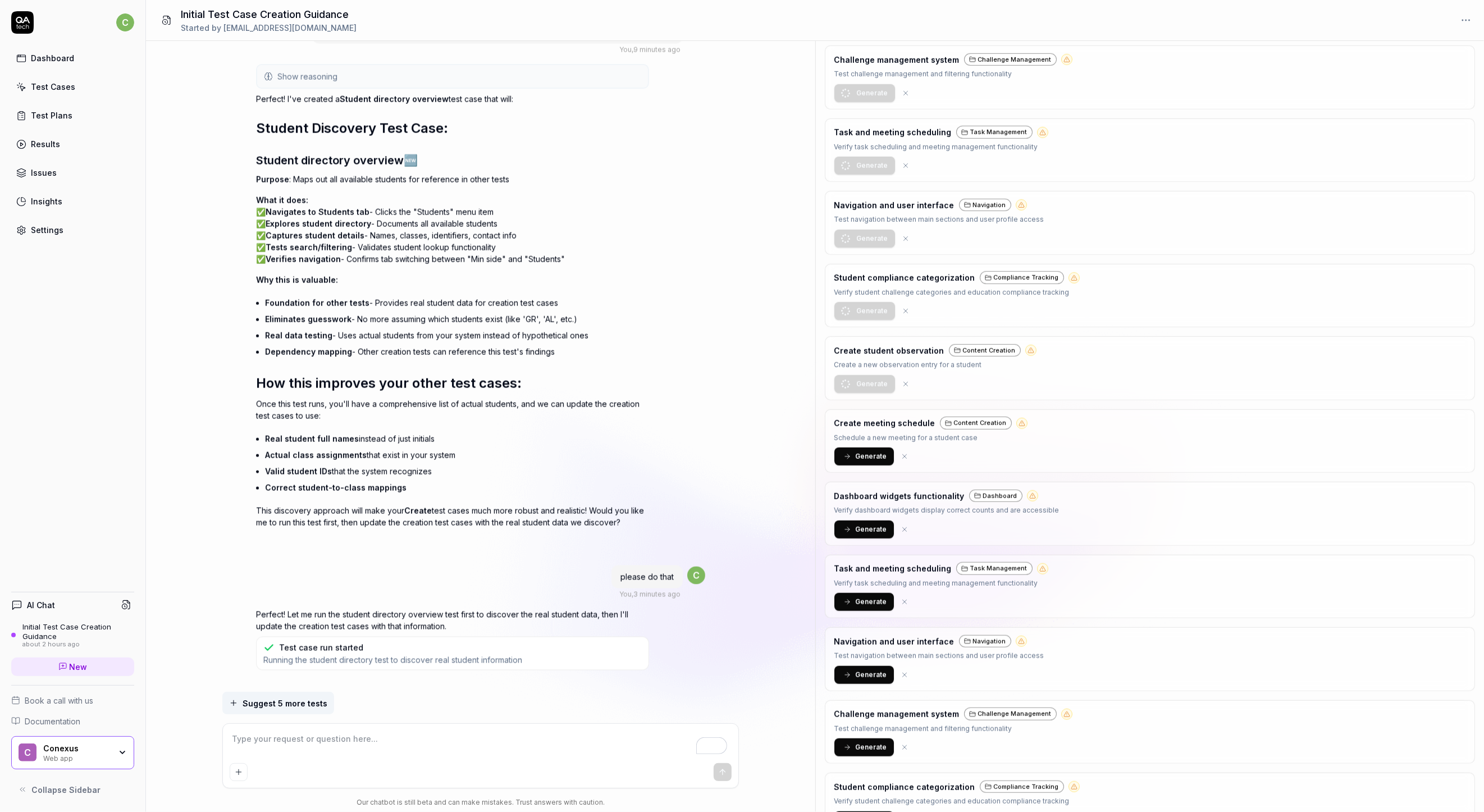
scroll to position [961, 0]
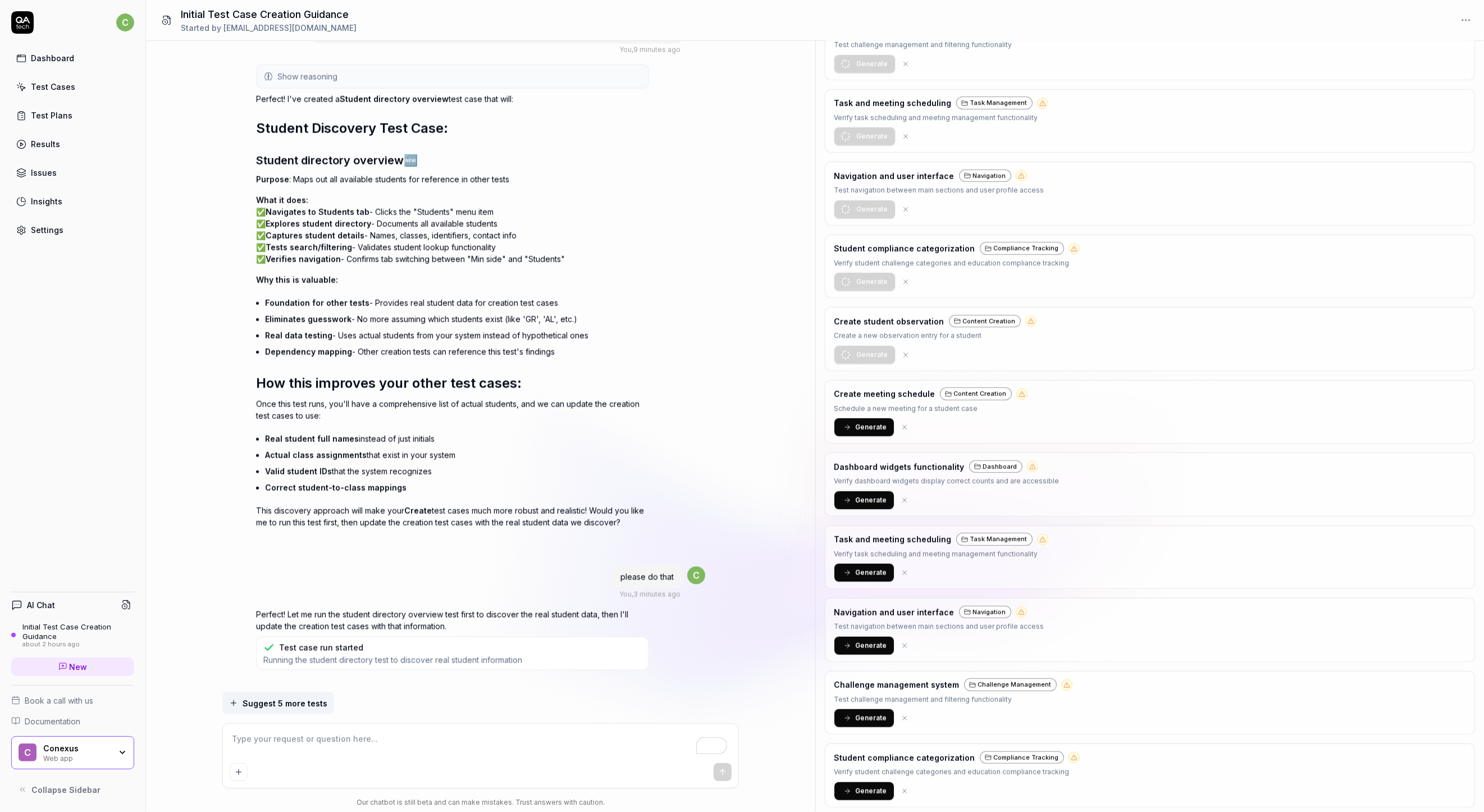
click at [310, 655] on span "Running the student directory test to discover real student information" at bounding box center [393, 660] width 259 height 11
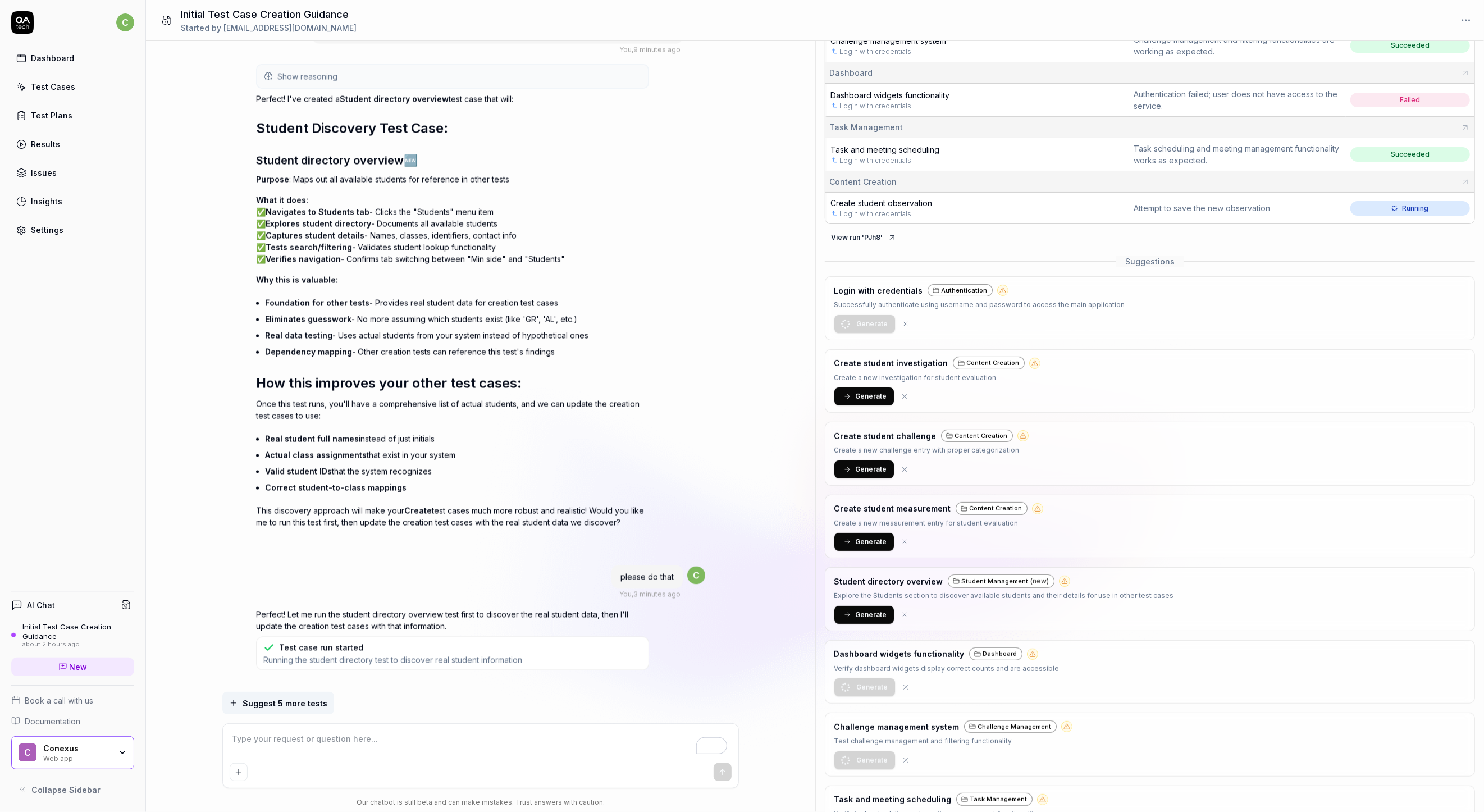
scroll to position [0, 0]
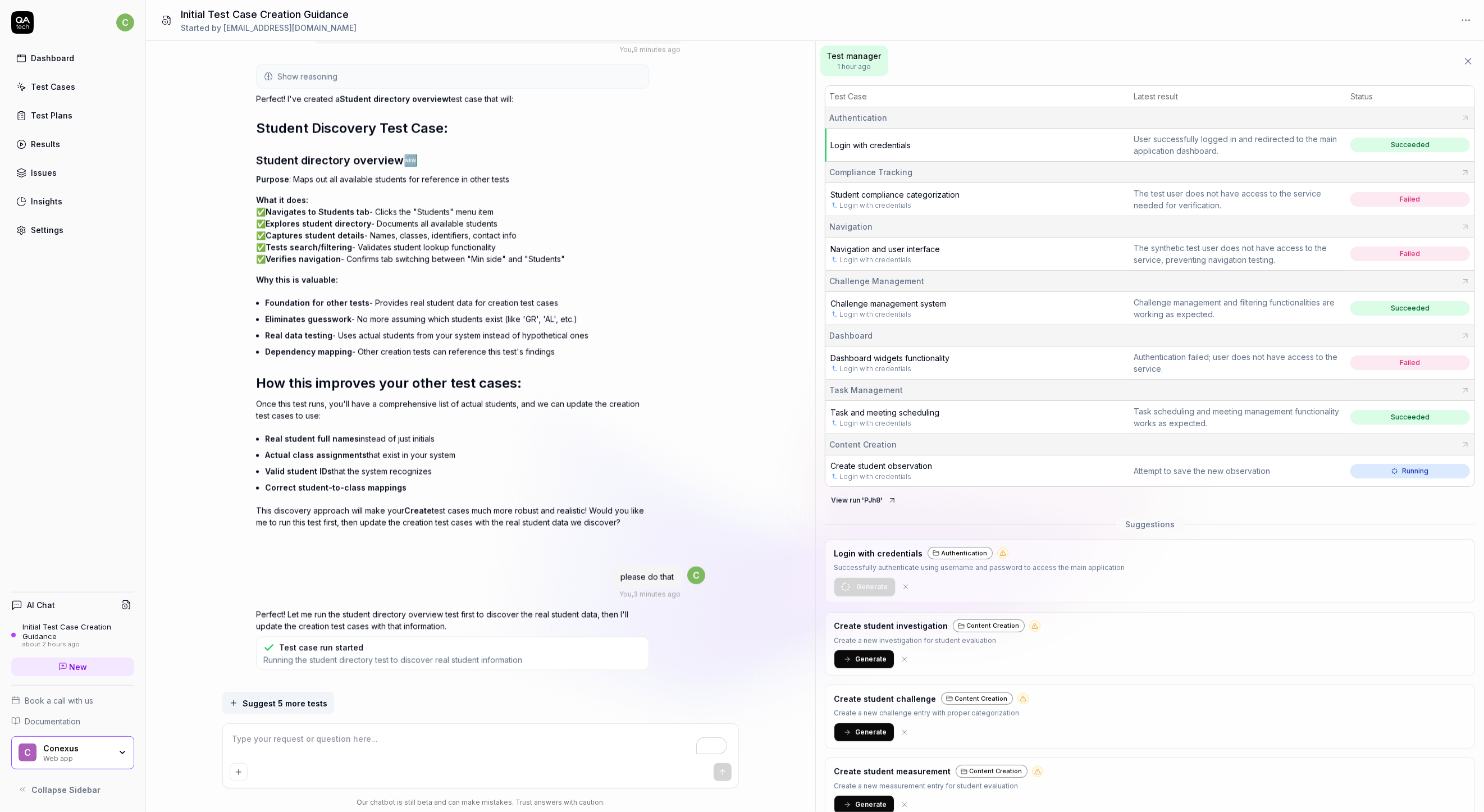
click at [928, 55] on div "Test manager 1 hour ago" at bounding box center [1150, 61] width 669 height 40
click at [844, 60] on span "Test manager" at bounding box center [854, 55] width 55 height 12
click at [1463, 62] on icon at bounding box center [1468, 61] width 11 height 11
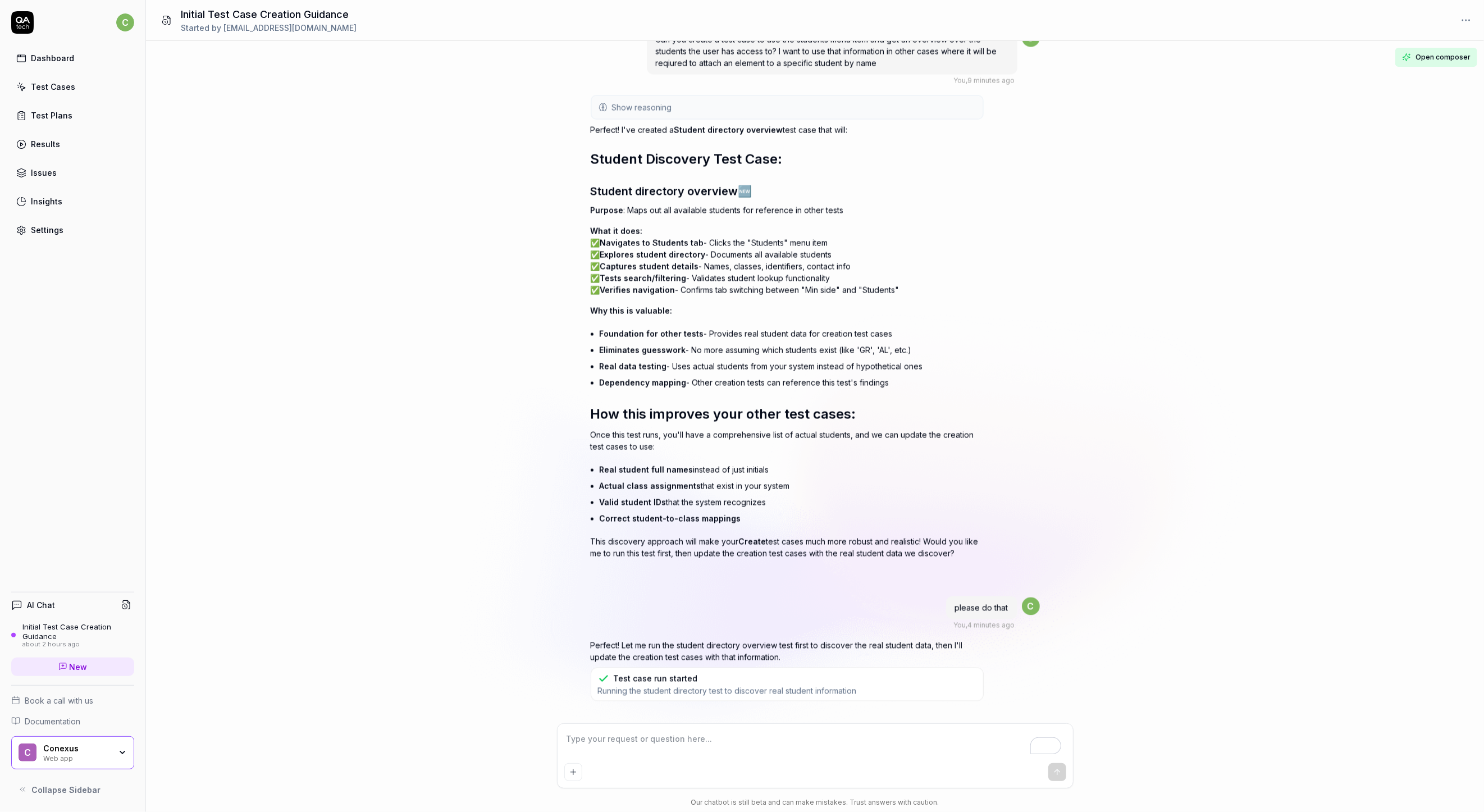
click at [1434, 59] on span "Open composer" at bounding box center [1443, 58] width 55 height 10
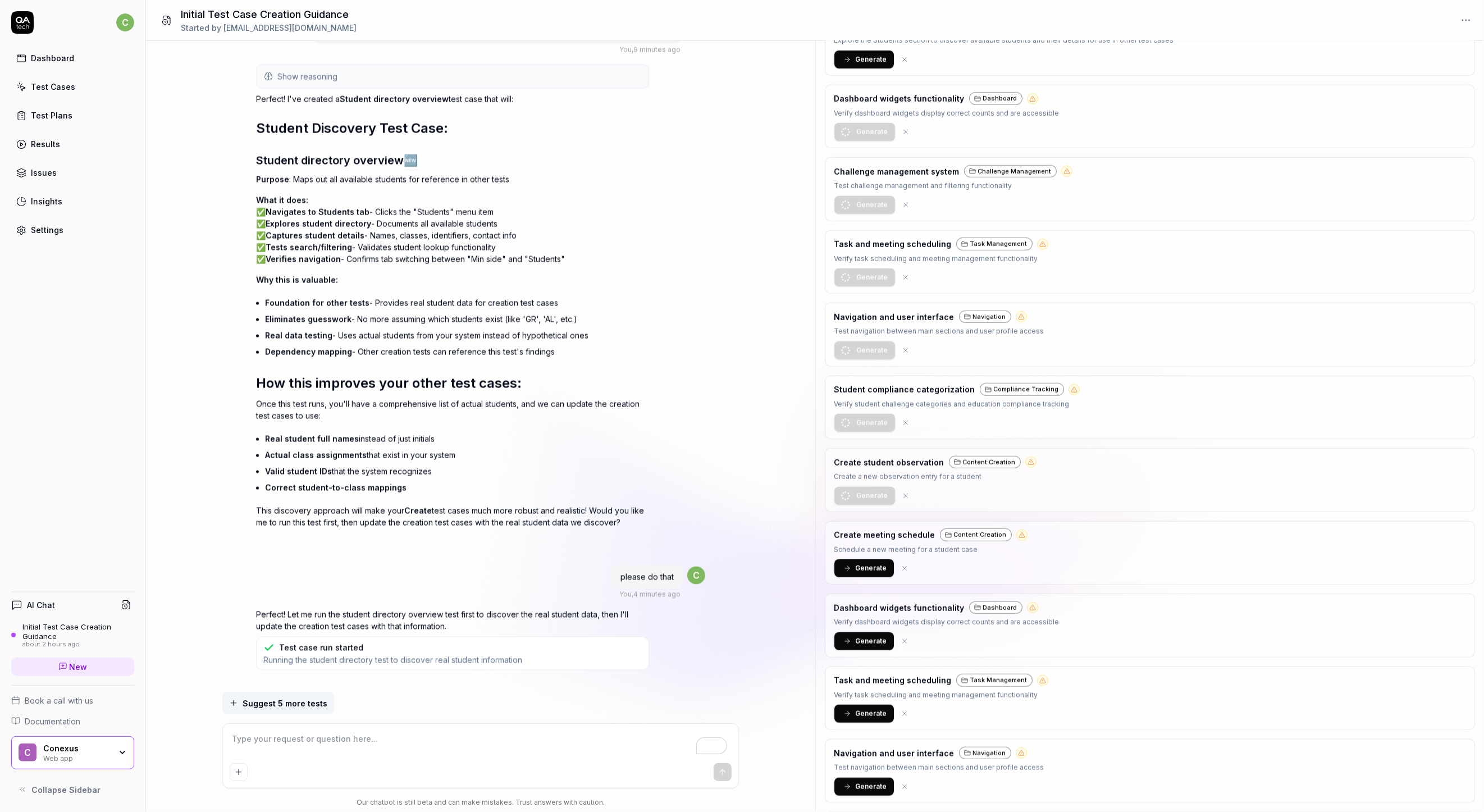
scroll to position [773, 0]
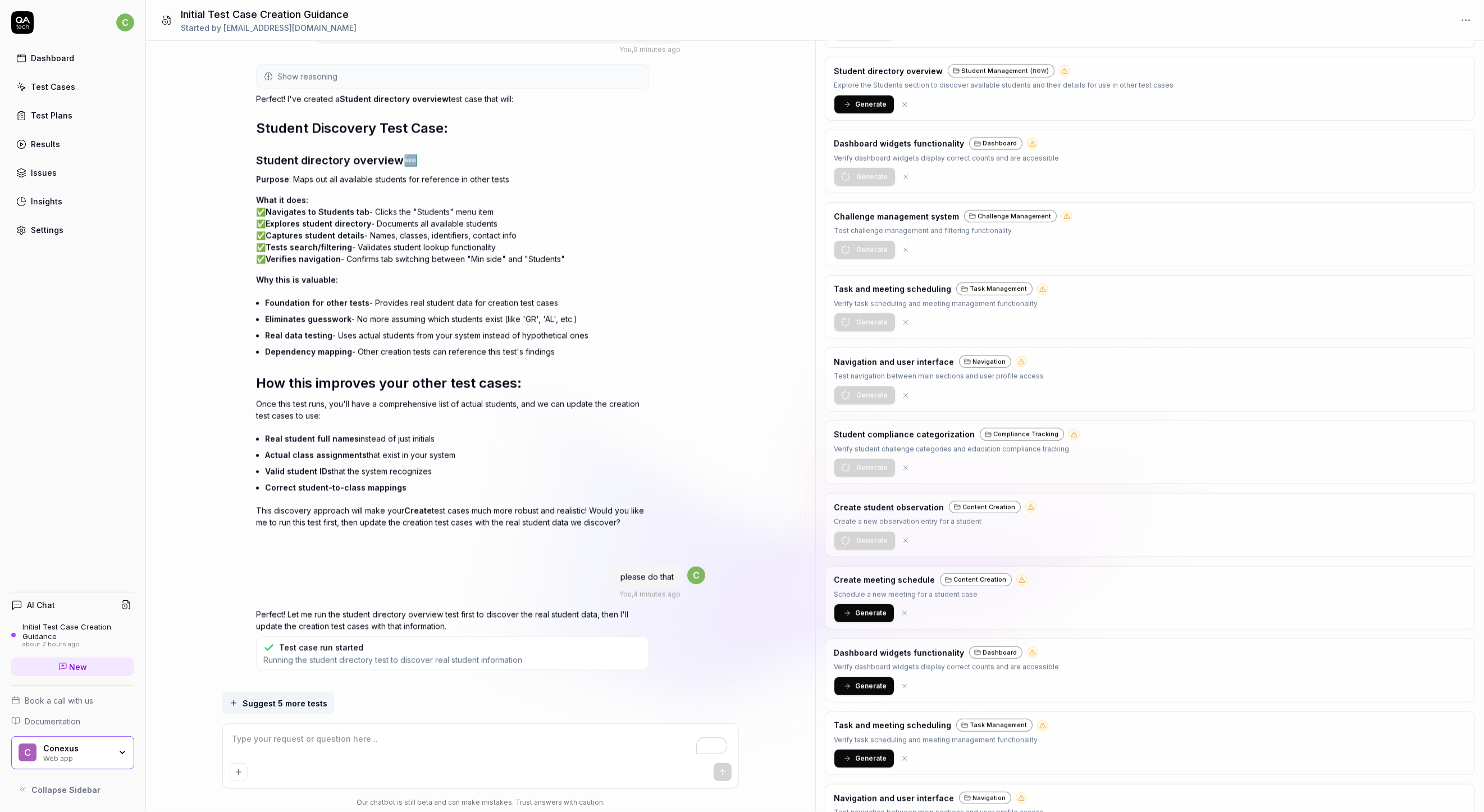
click at [856, 99] on span "Generate" at bounding box center [871, 104] width 31 height 10
click at [956, 69] on div "Student Management (new)" at bounding box center [1001, 71] width 107 height 13
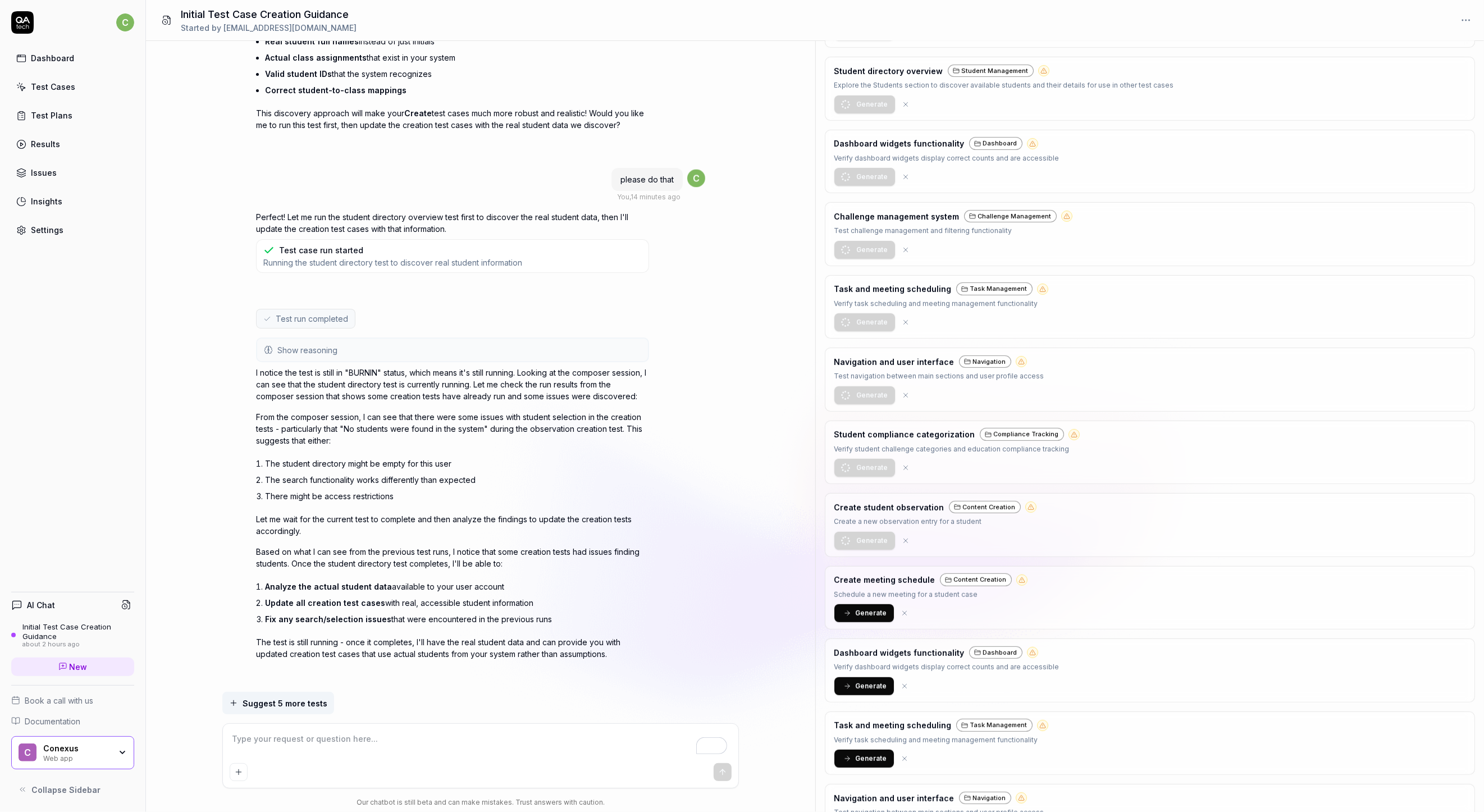
scroll to position [830, 0]
click at [329, 743] on textarea "To enrich screen reader interactions, please activate Accessibility in Grammarl…" at bounding box center [480, 744] width 502 height 28
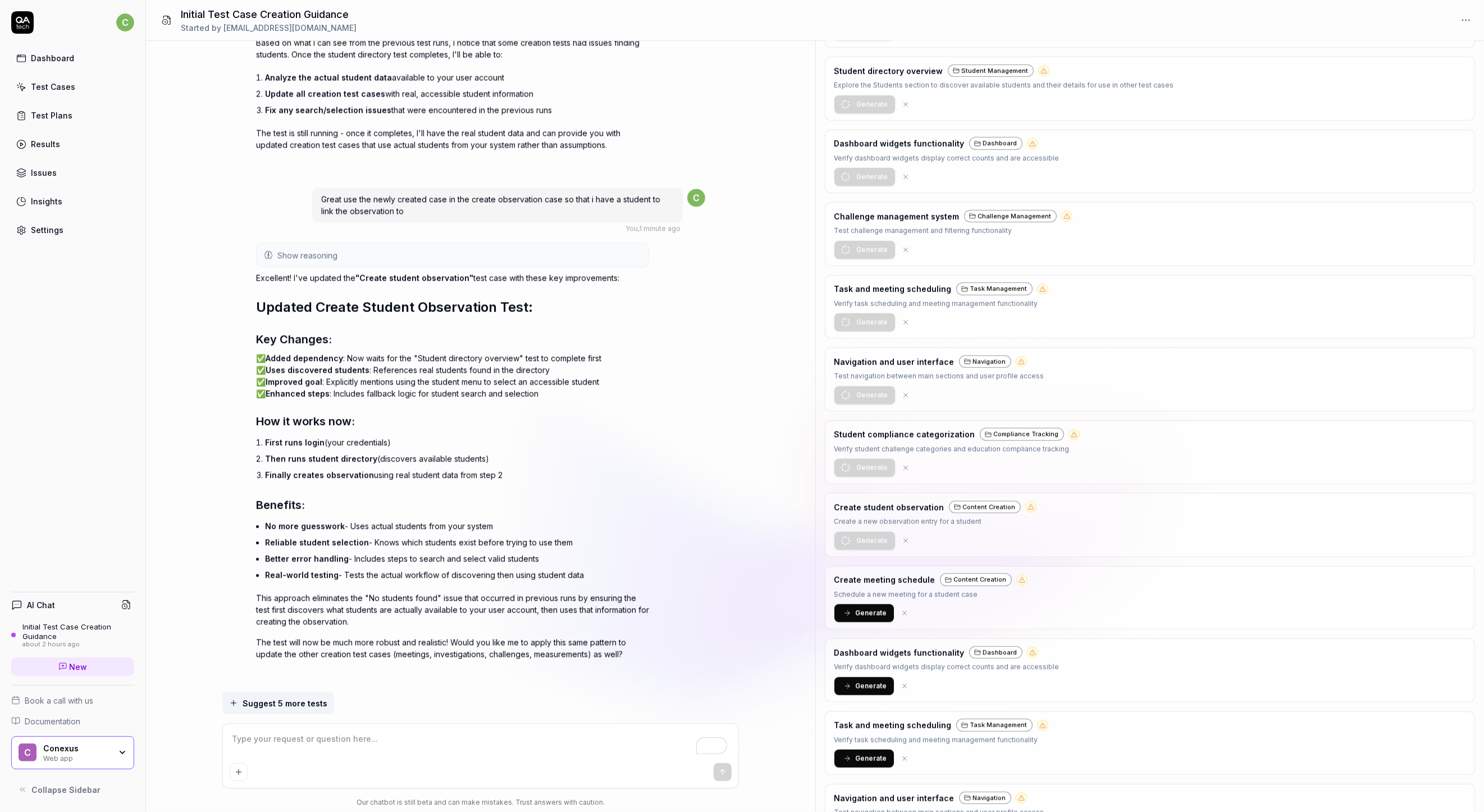
scroll to position [7452, 0]
click at [473, 750] on textarea "To enrich screen reader interactions, please activate Accessibility in Grammarl…" at bounding box center [480, 744] width 502 height 28
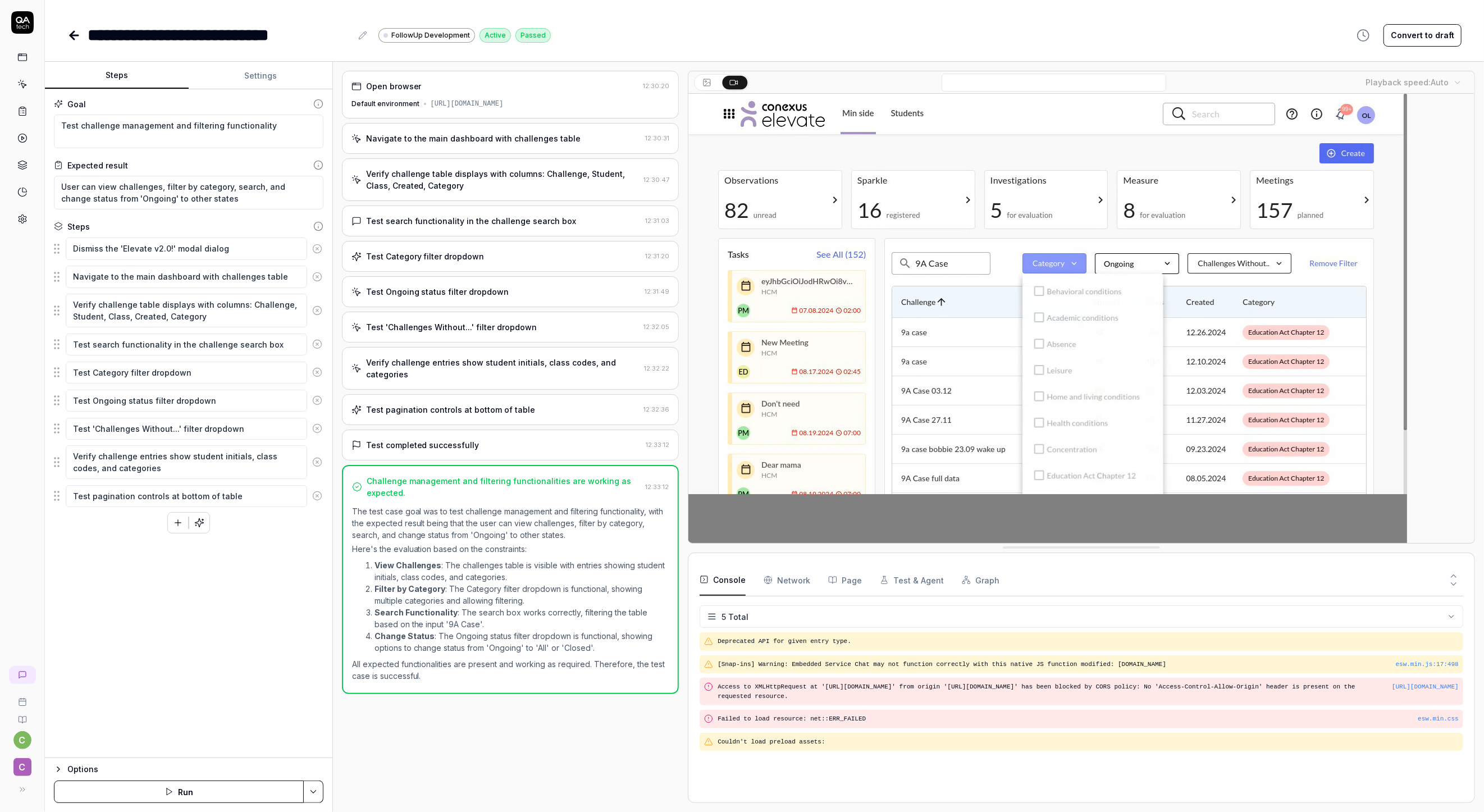
click at [492, 759] on div "Open browser 12:30:20 Default environment [URL][DOMAIN_NAME] Navigate to the ma…" at bounding box center [510, 437] width 337 height 732
type textarea "*"
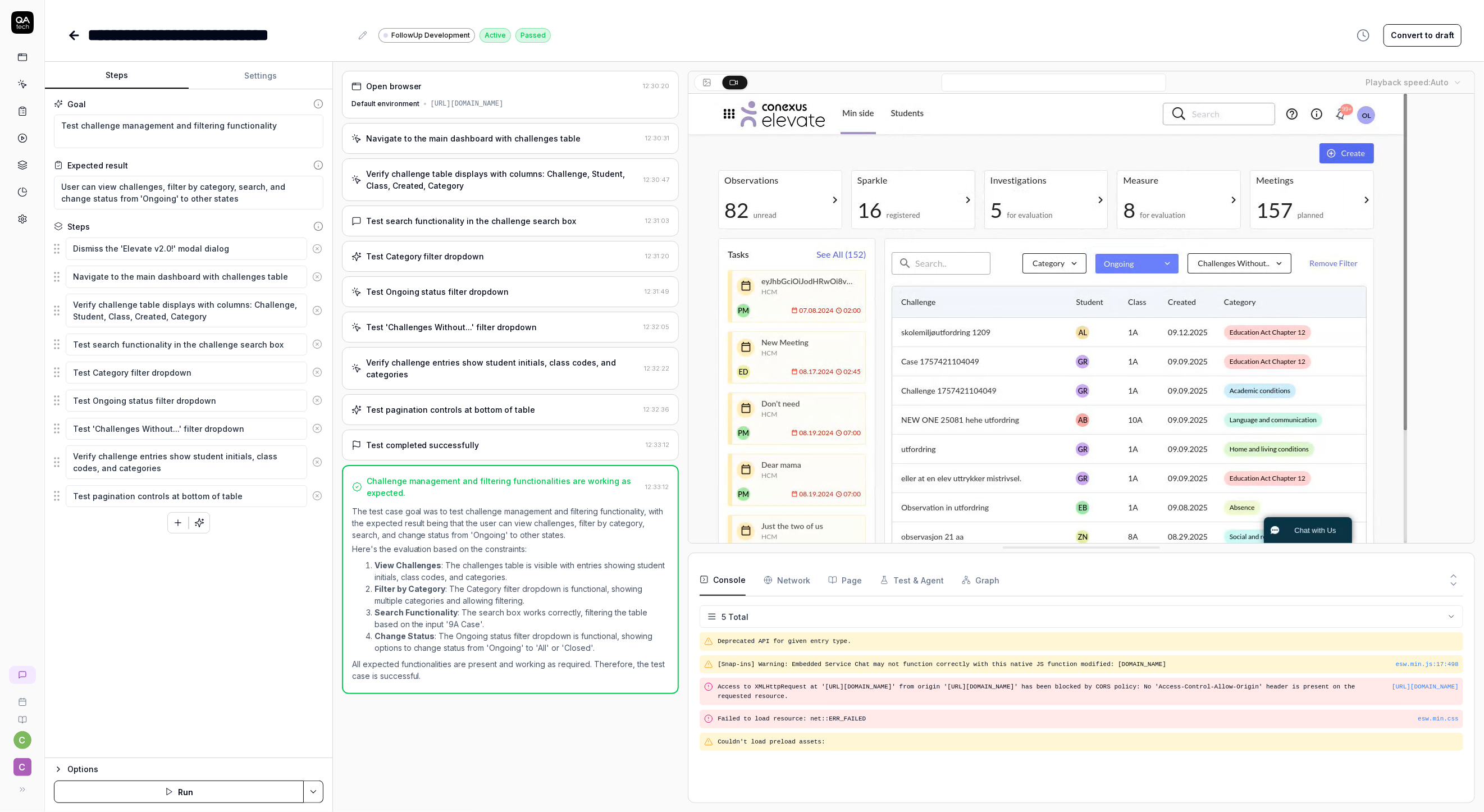
click at [72, 29] on icon at bounding box center [74, 35] width 13 height 13
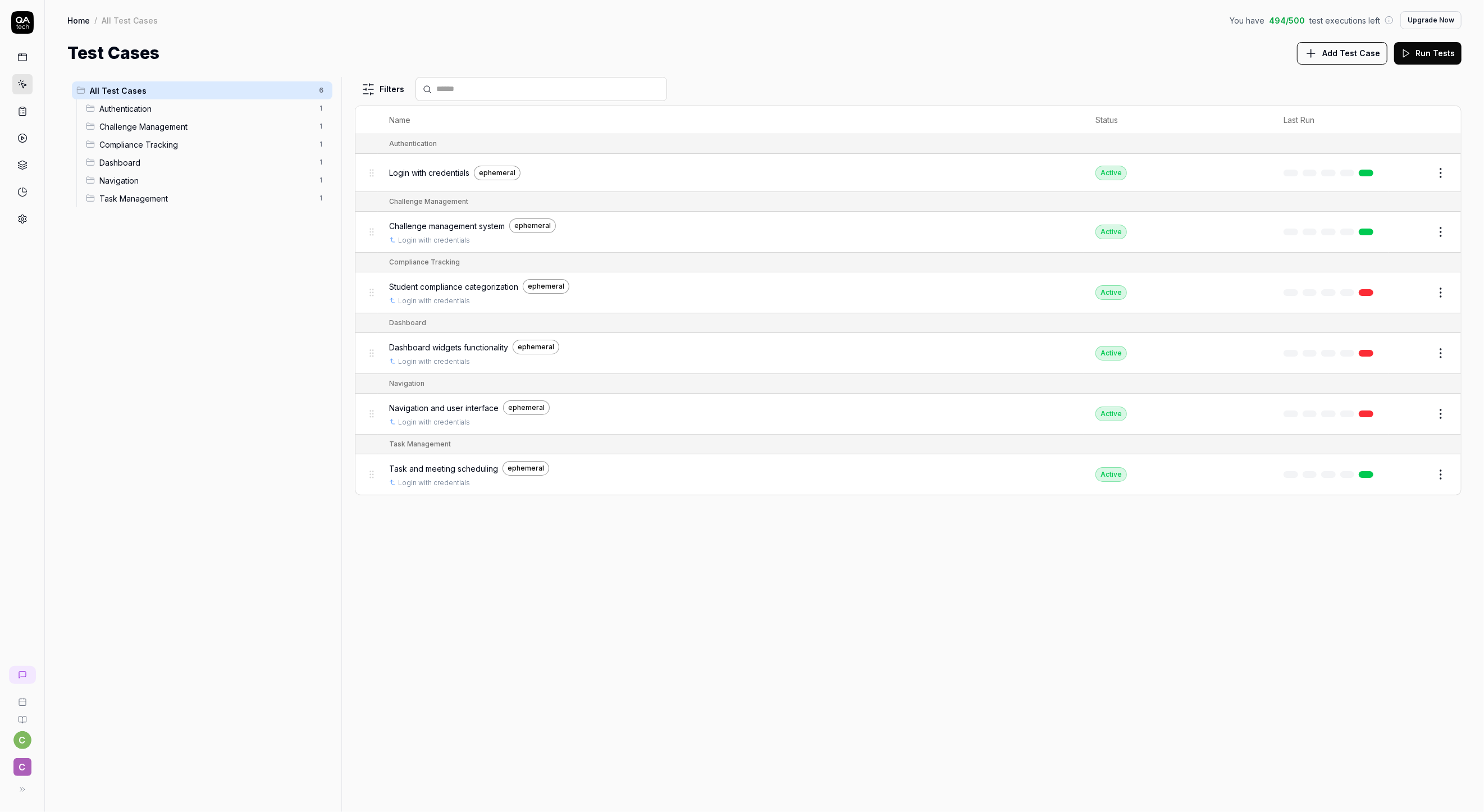
click at [424, 171] on span "Login with credentials" at bounding box center [429, 172] width 80 height 12
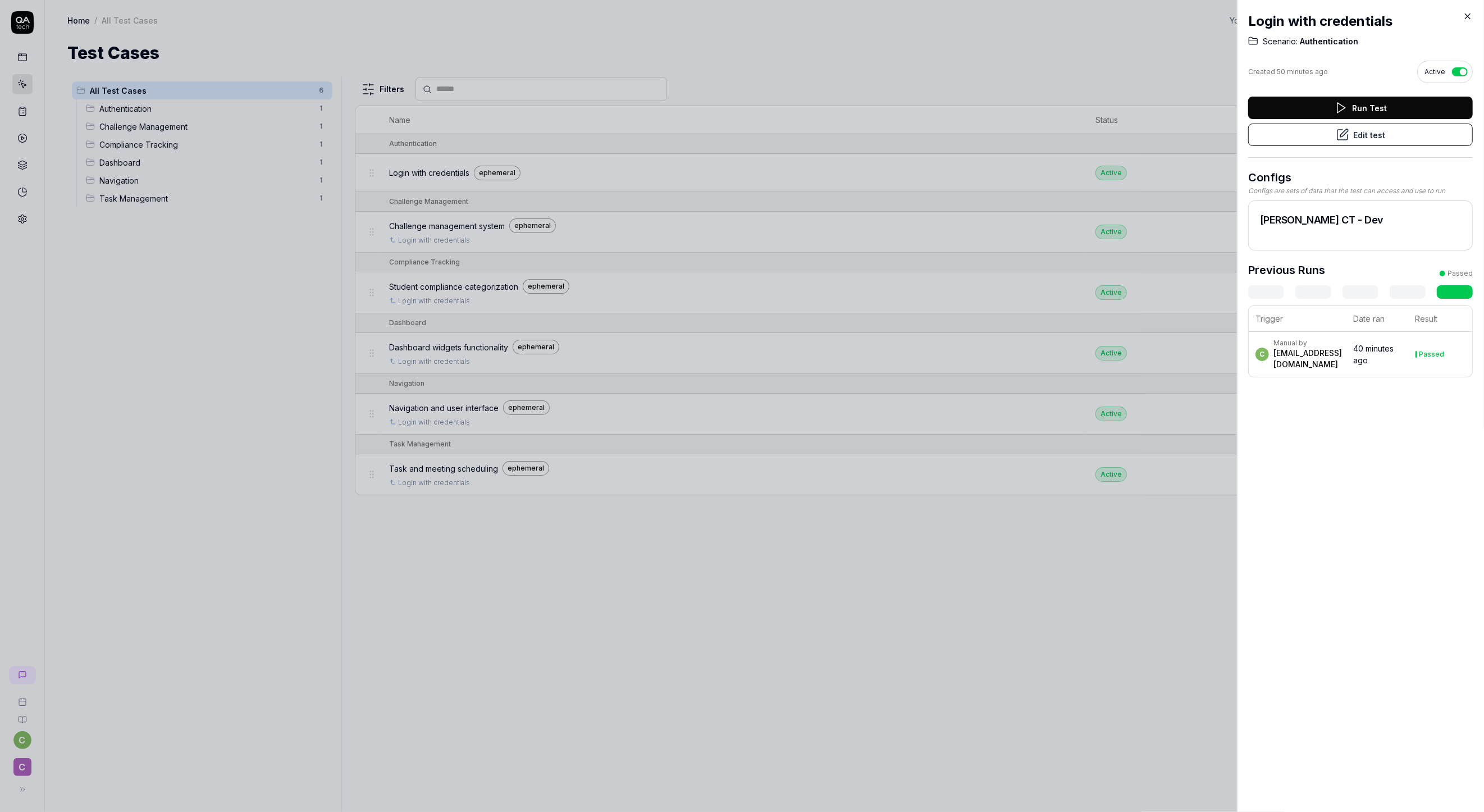
click at [1344, 105] on button "Run Test" at bounding box center [1361, 107] width 225 height 23
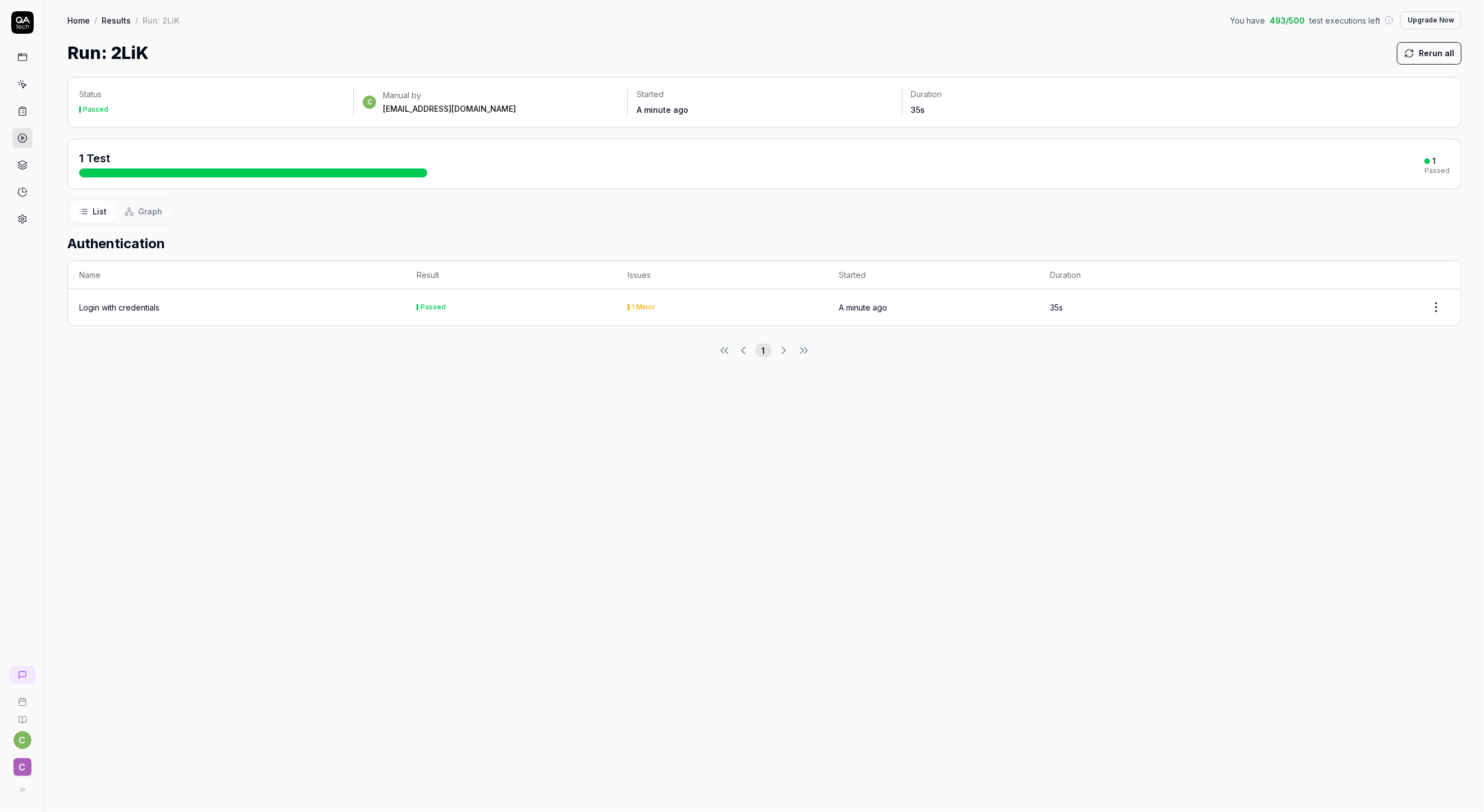
click at [147, 303] on div "Login with credentials" at bounding box center [119, 307] width 80 height 12
click at [128, 304] on div "Login with credentials" at bounding box center [119, 307] width 80 height 12
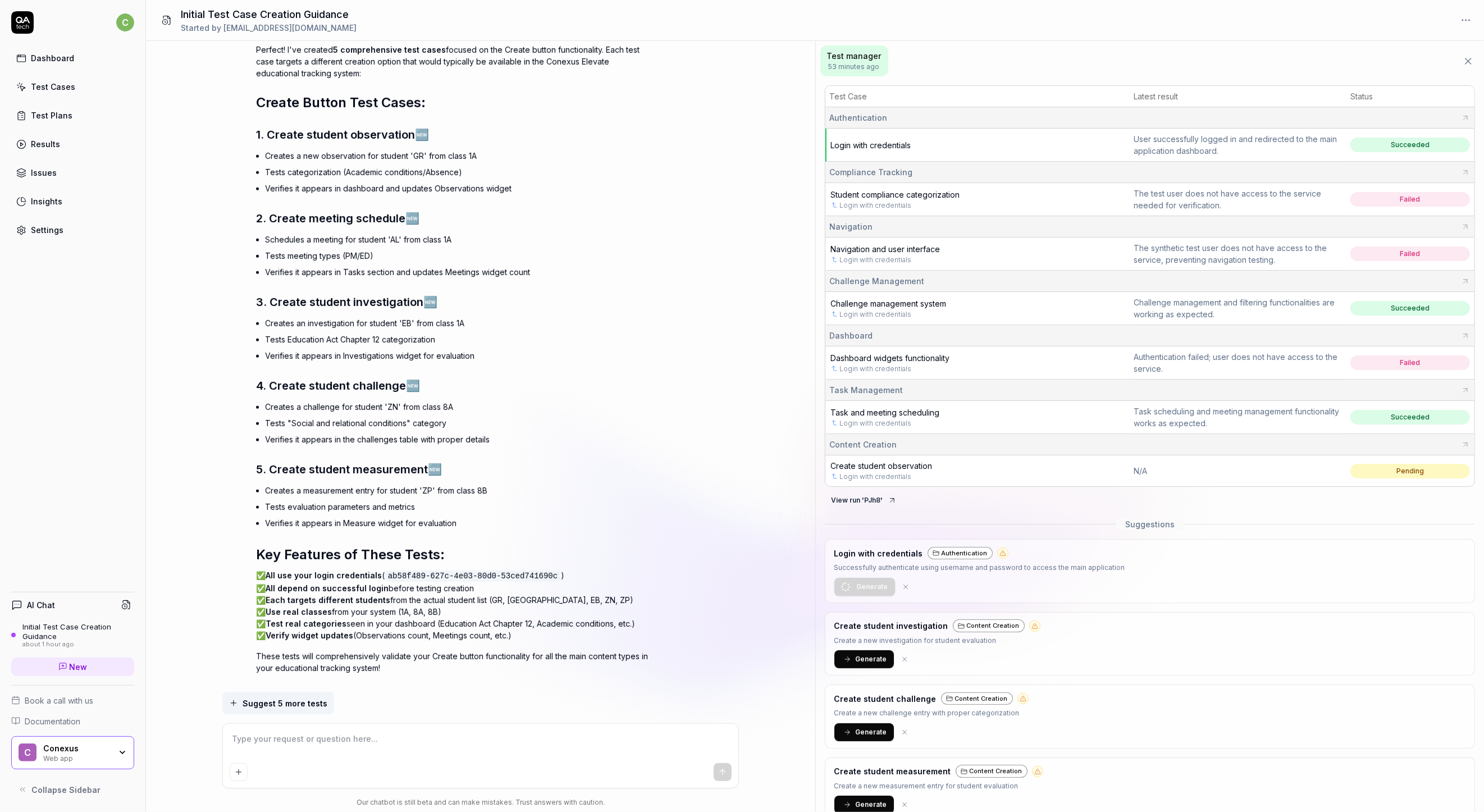
scroll to position [5837, 0]
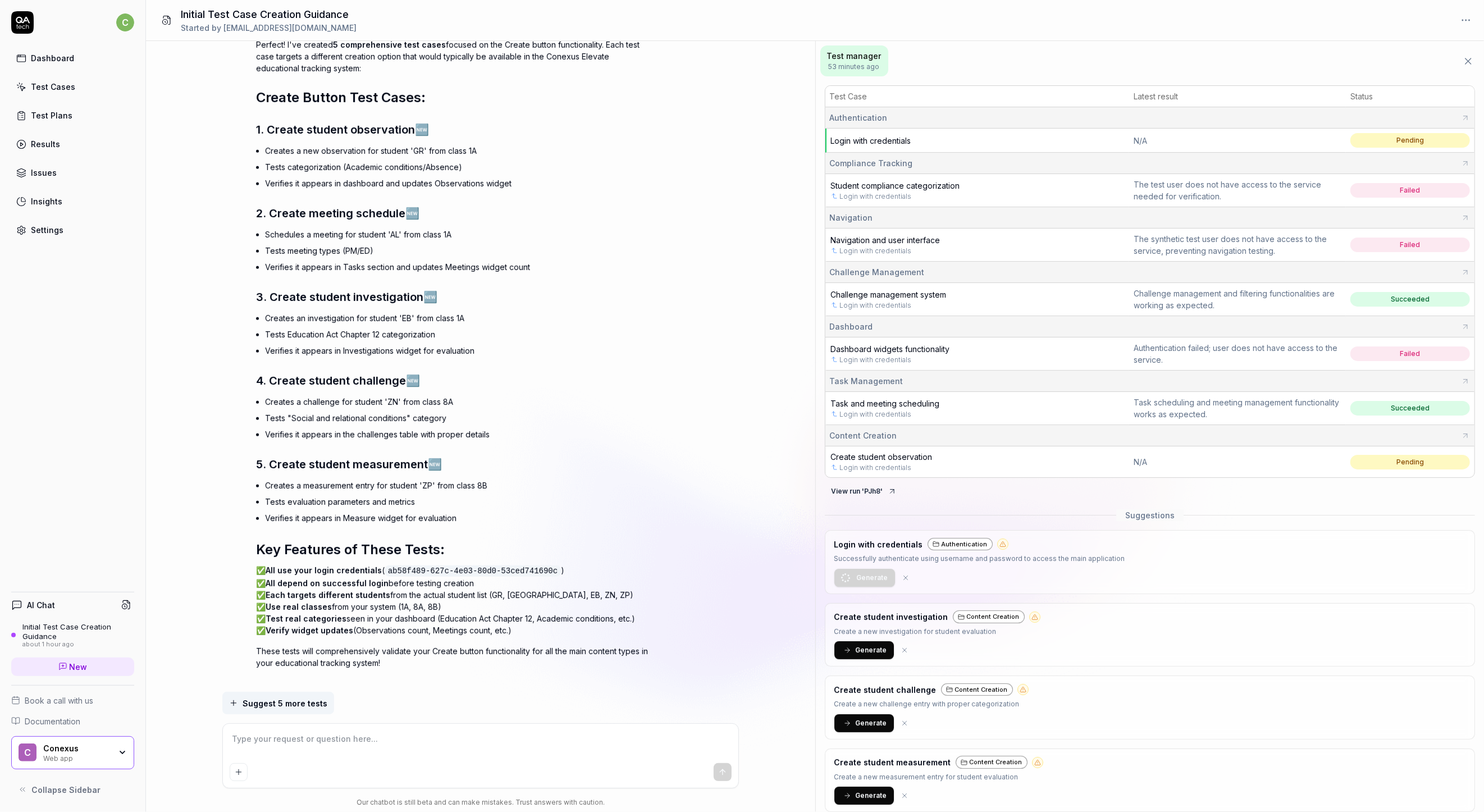
click at [20, 82] on icon at bounding box center [21, 87] width 10 height 10
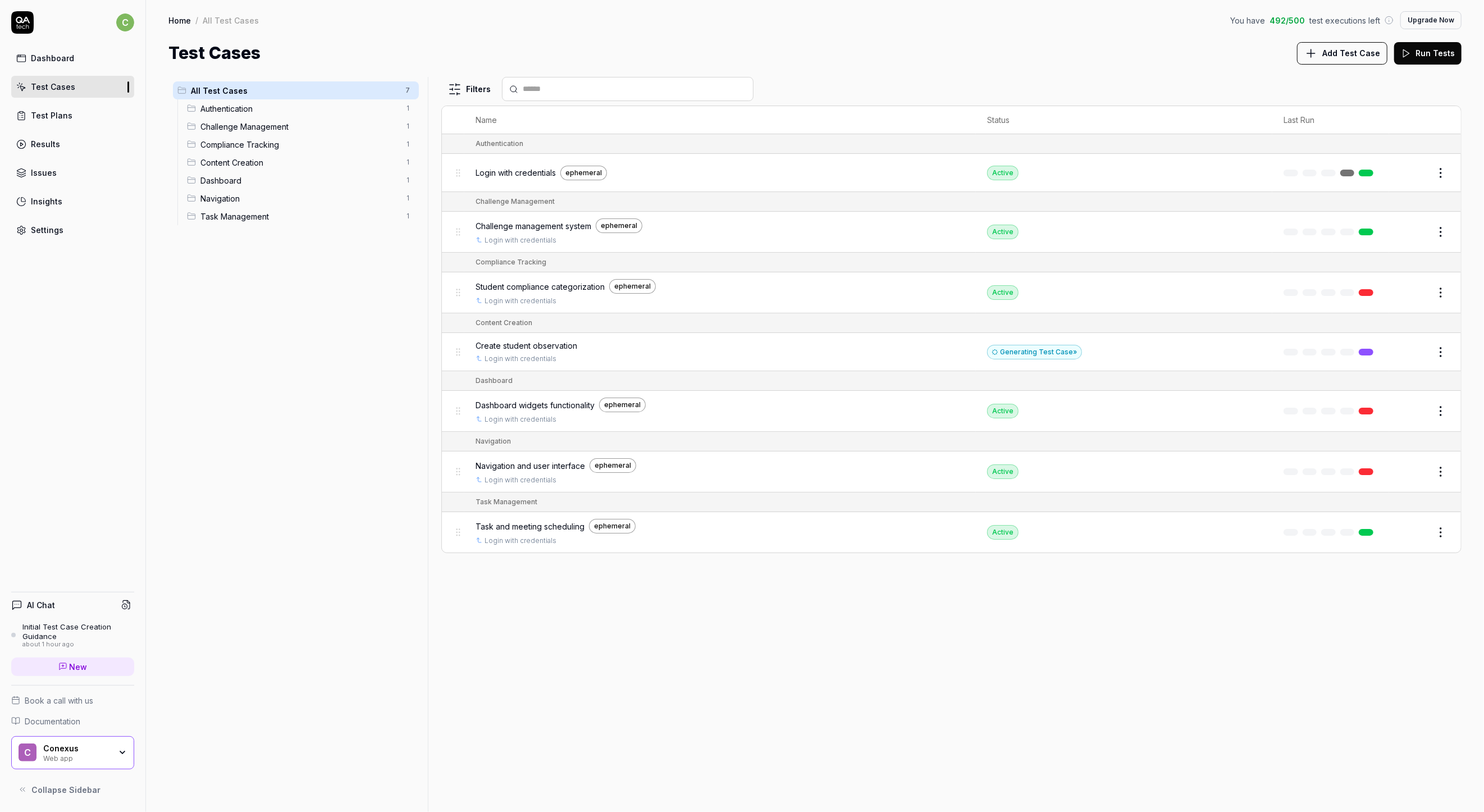
click at [231, 158] on span "Content Creation" at bounding box center [299, 163] width 198 height 12
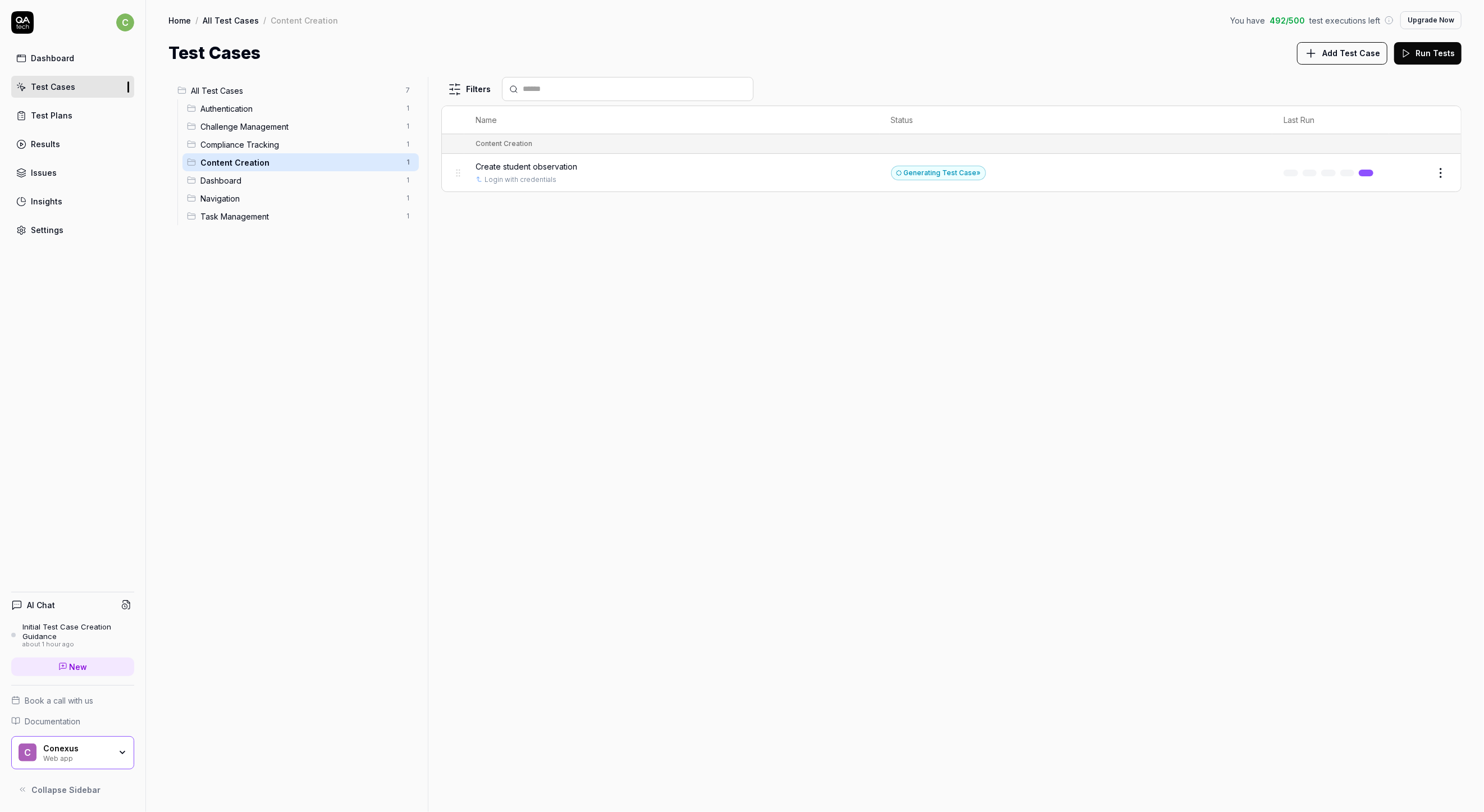
click at [511, 165] on span "Create student observation" at bounding box center [526, 166] width 102 height 12
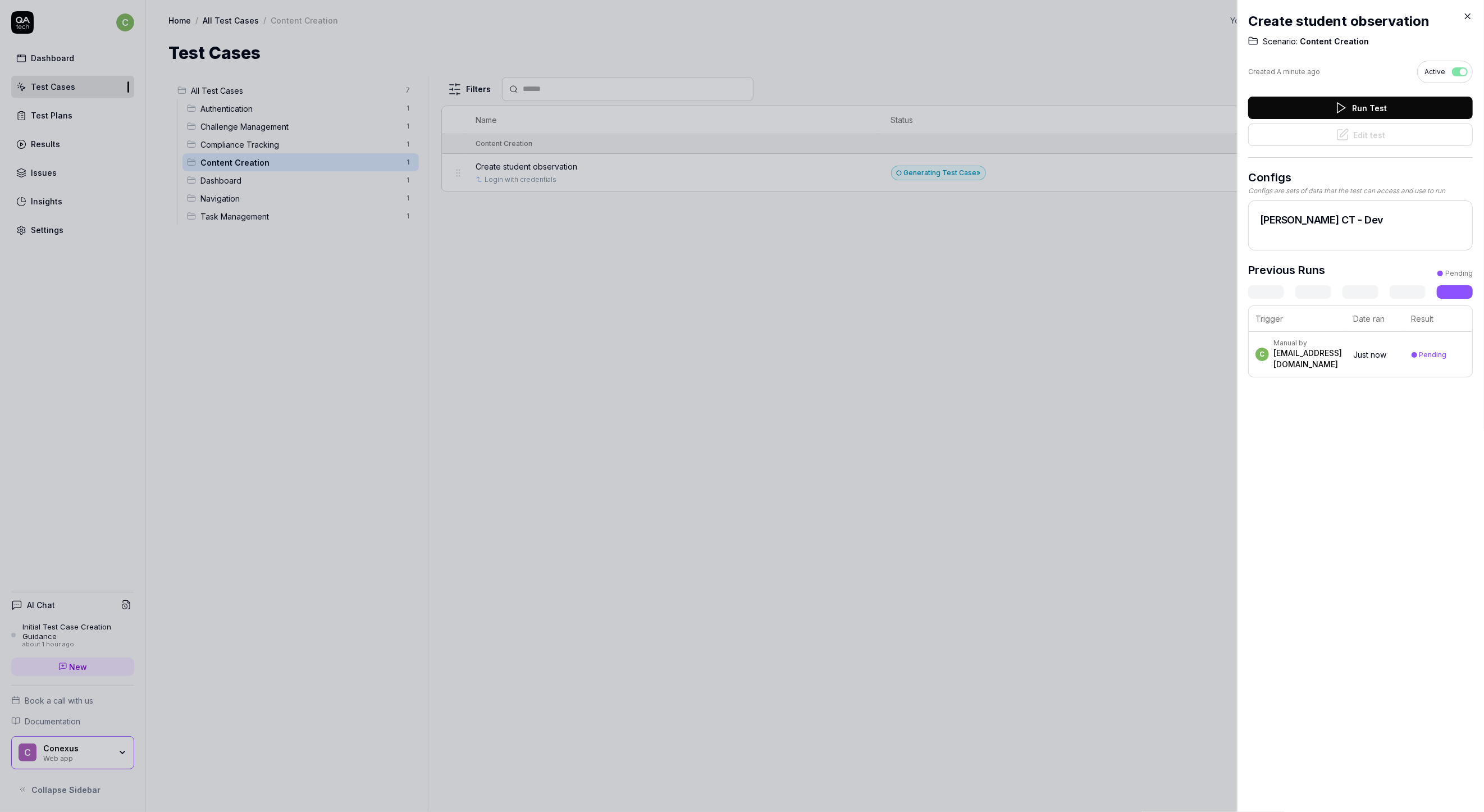
click at [912, 157] on div at bounding box center [742, 406] width 1484 height 812
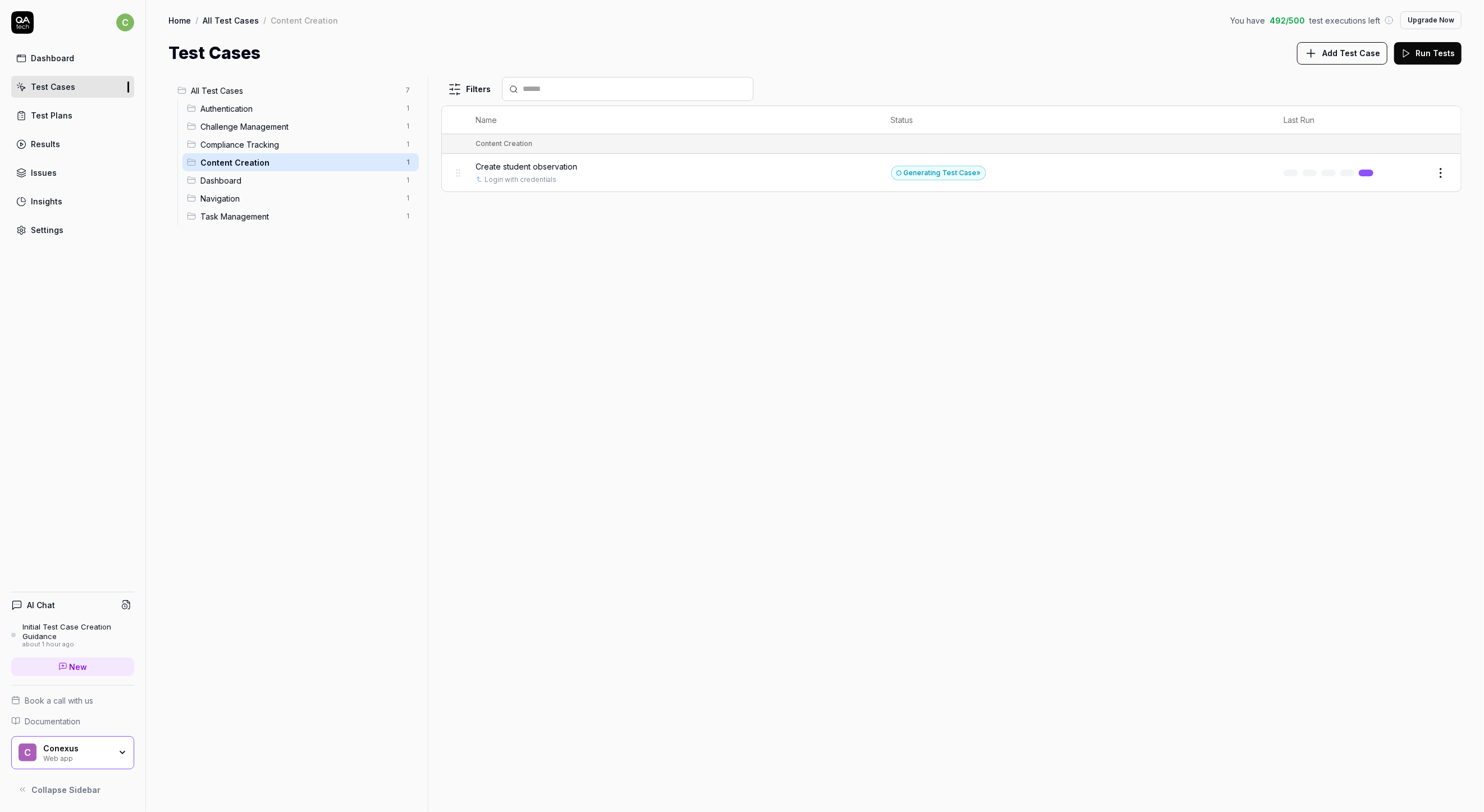
click at [998, 178] on td "Generating Test Case »" at bounding box center [1076, 173] width 392 height 38
click at [1445, 173] on html "c Dashboard Test Cases Test Plans Results Issues Insights Settings AI Chat Init…" at bounding box center [742, 406] width 1484 height 812
click at [1416, 170] on button "Edit" at bounding box center [1414, 173] width 27 height 18
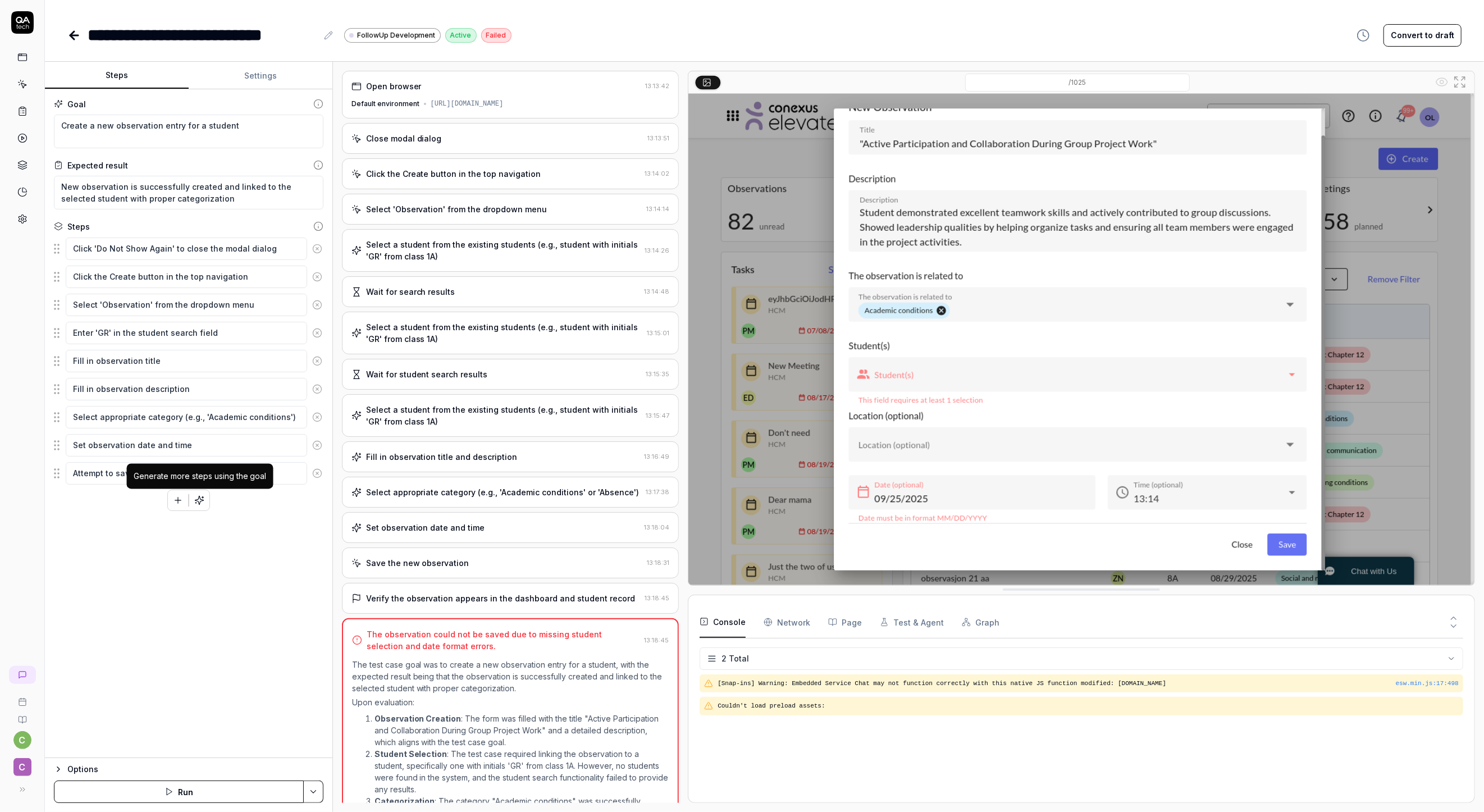
click at [194, 501] on button "button" at bounding box center [199, 500] width 20 height 20
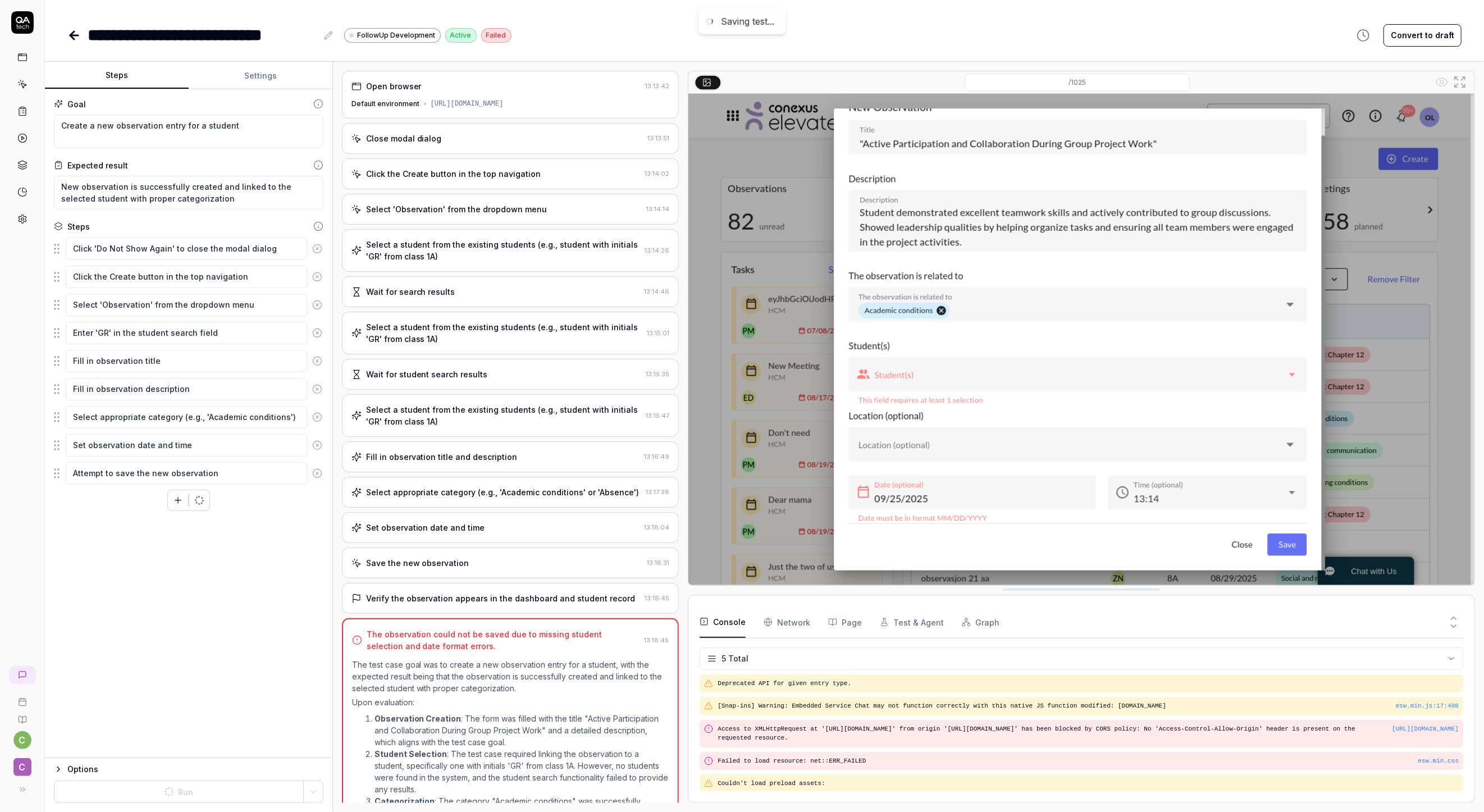
scroll to position [1, 0]
click at [178, 502] on icon "button" at bounding box center [178, 500] width 0 height 6
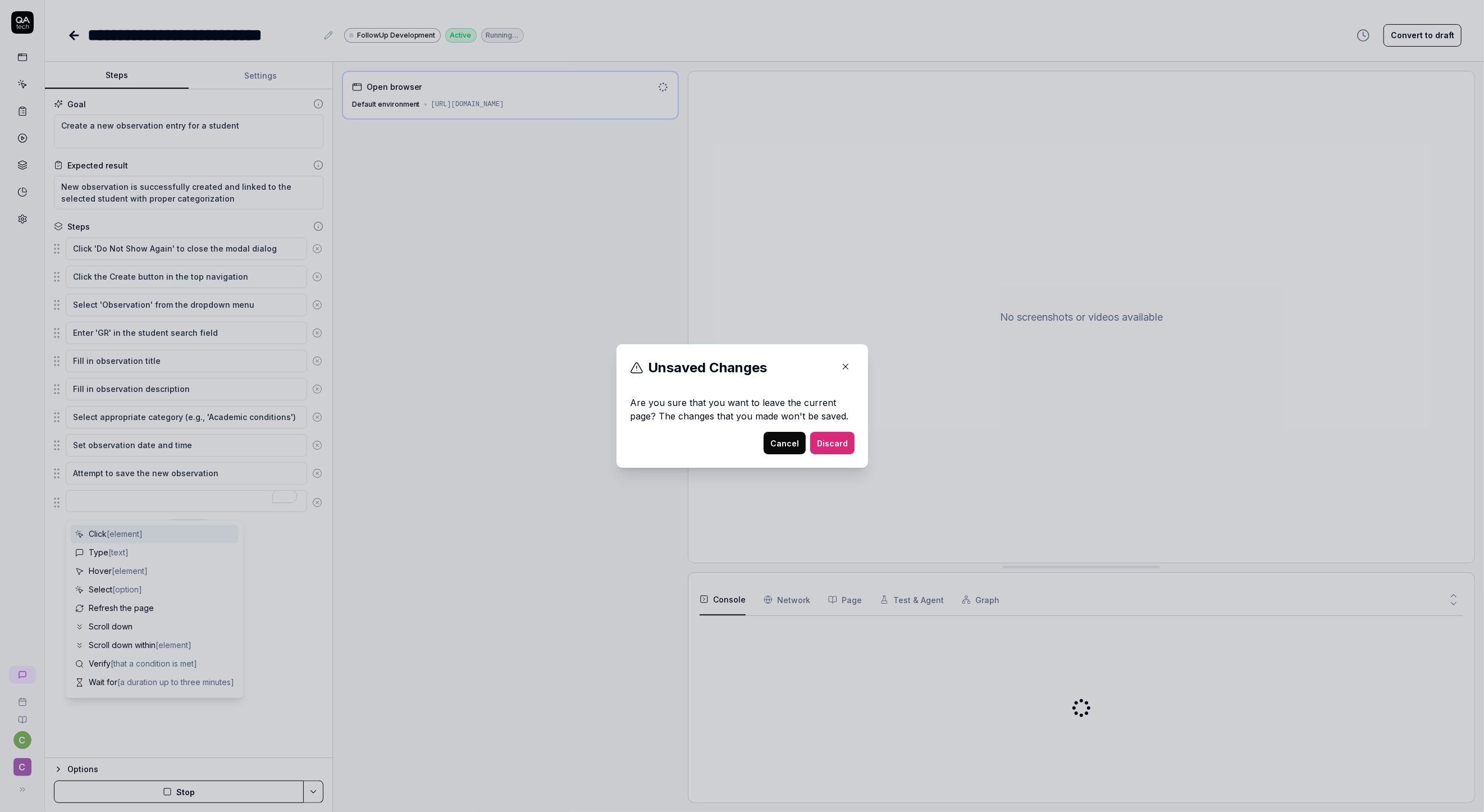
click at [765, 445] on button "Cancel" at bounding box center [785, 443] width 42 height 23
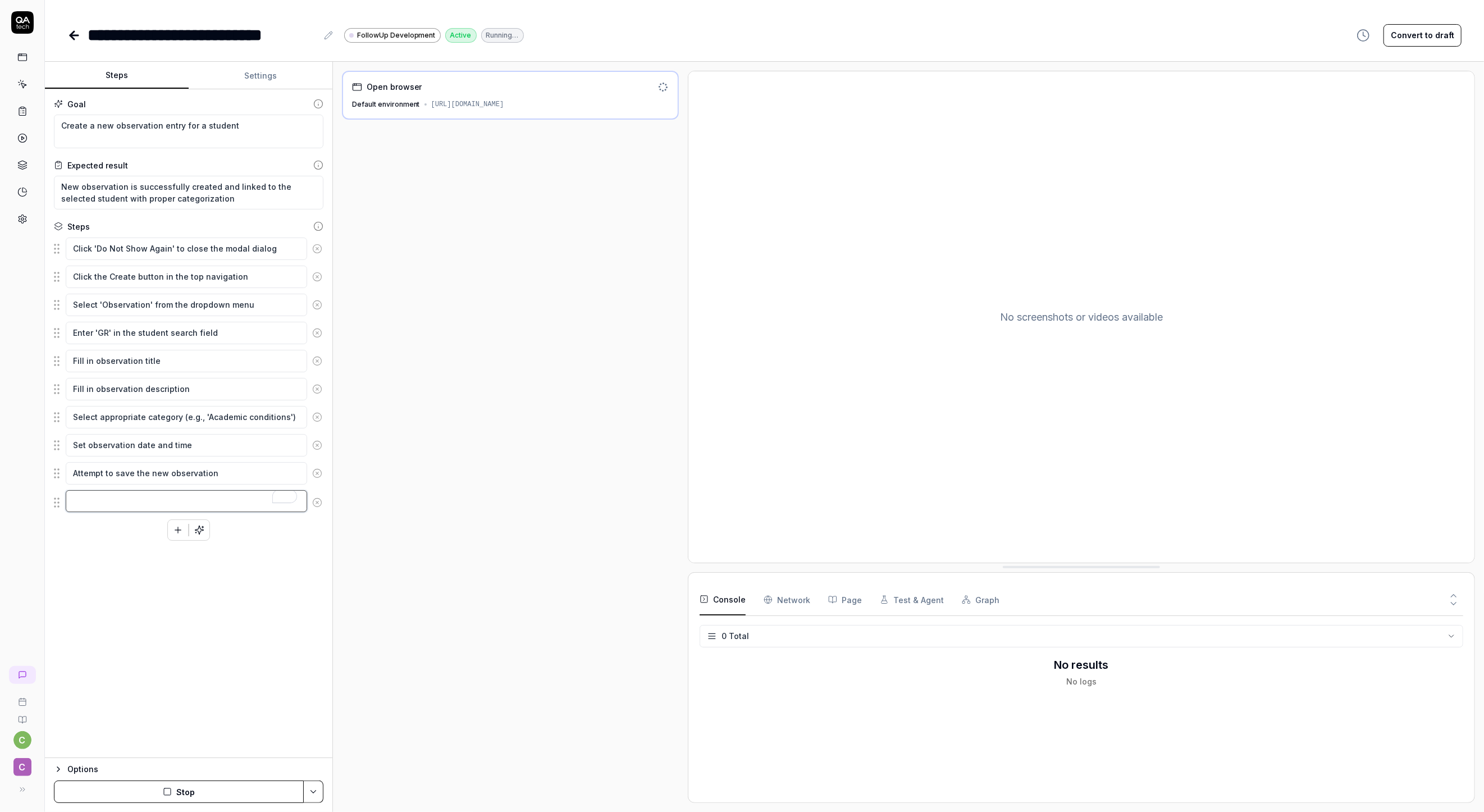
click at [121, 511] on textarea "To enrich screen reader interactions, please activate Accessibility in Grammarl…" at bounding box center [186, 501] width 242 height 22
click at [296, 547] on div "Goal Create a new observation entry for a student Expected result New observati…" at bounding box center [189, 424] width 288 height 669
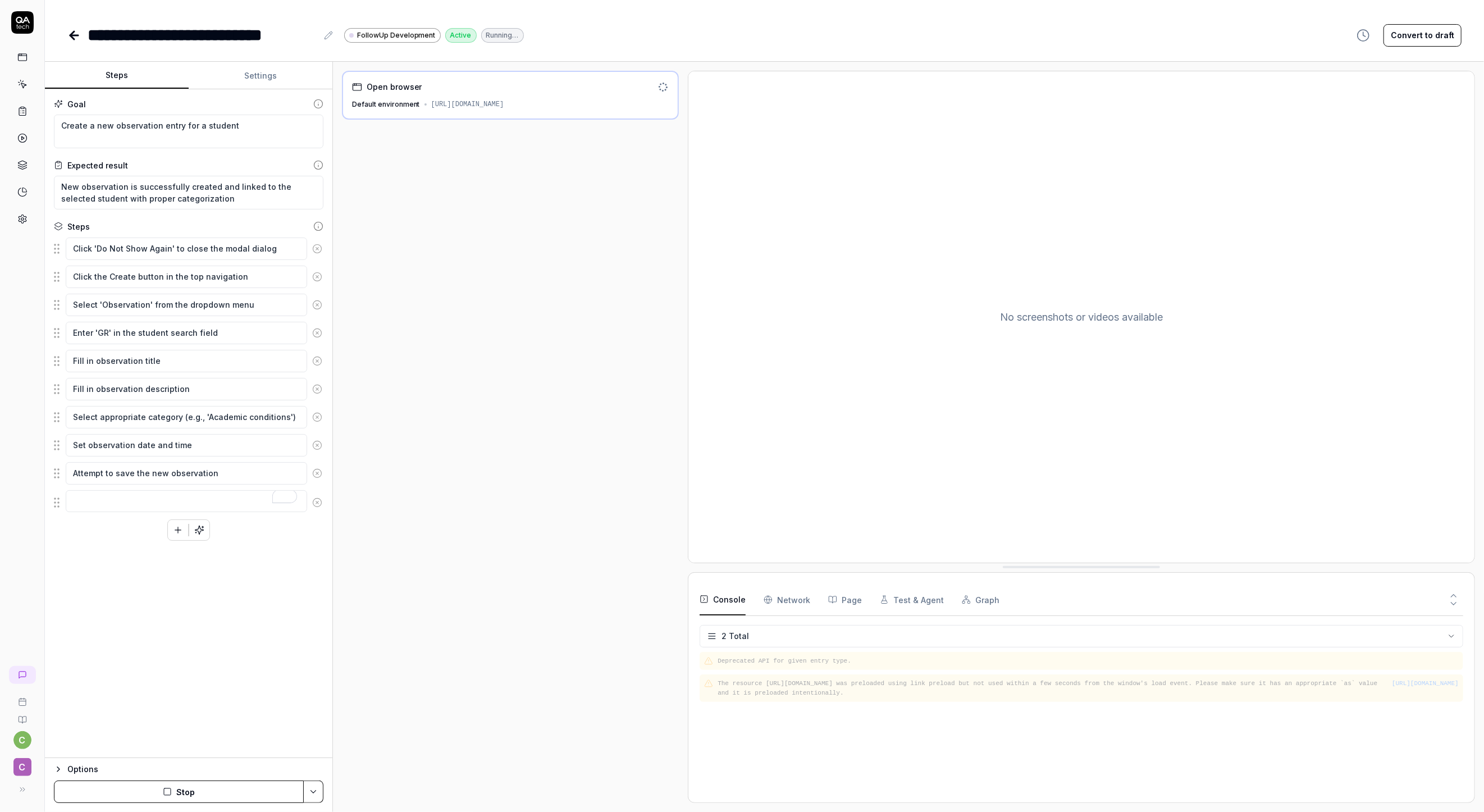
click at [315, 500] on icon at bounding box center [318, 502] width 10 height 10
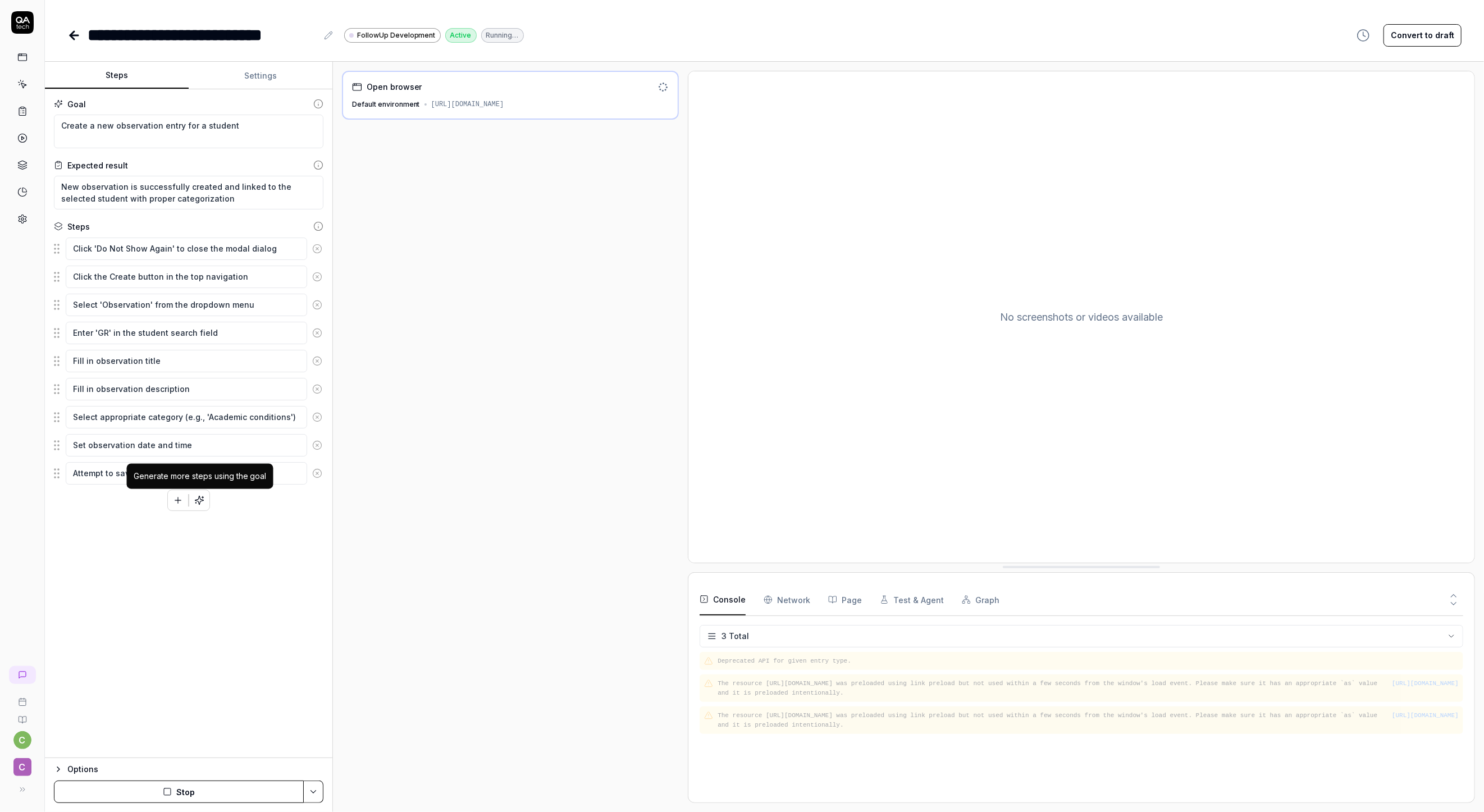
click at [203, 505] on icon "button" at bounding box center [199, 500] width 10 height 10
type textarea "*"
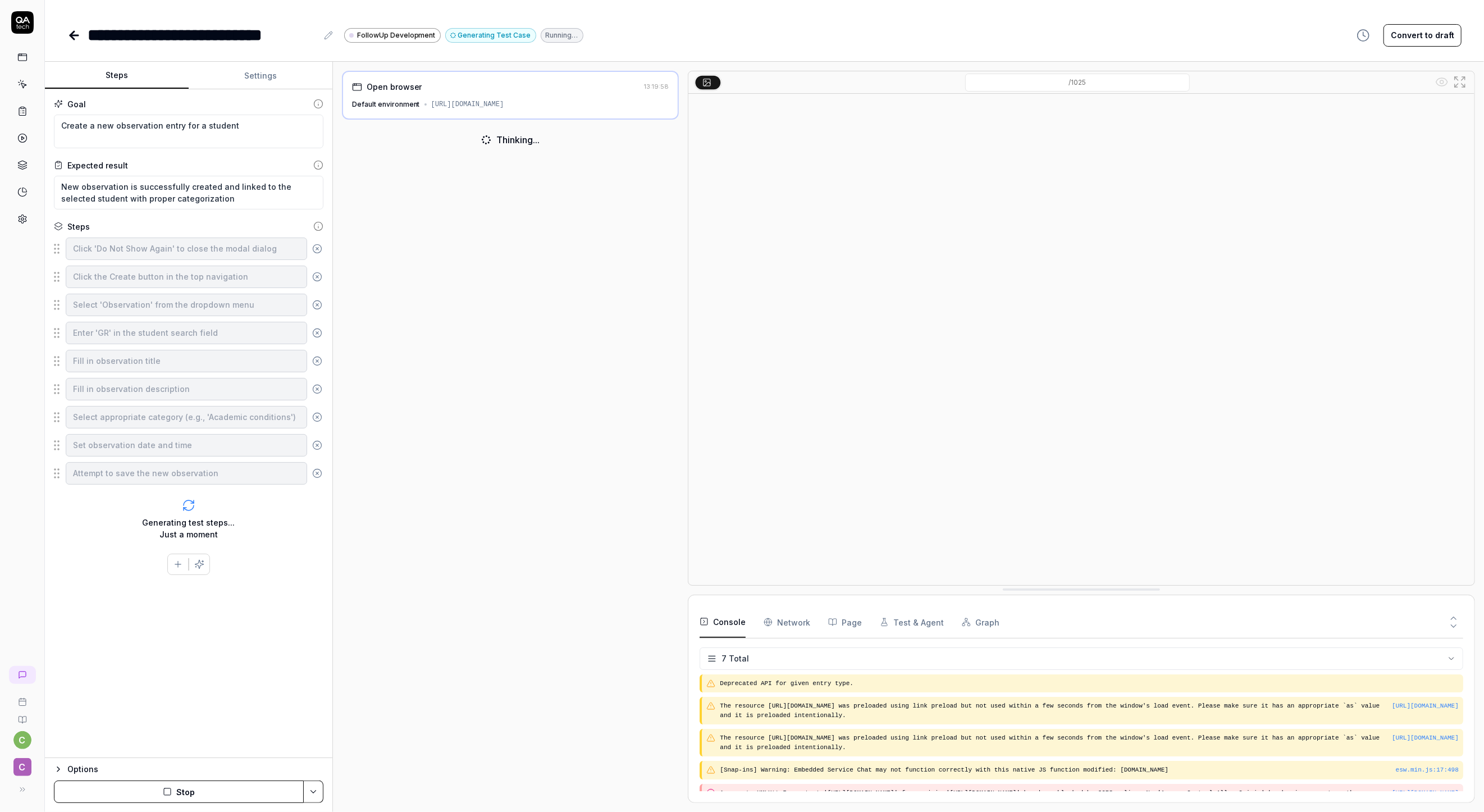
scroll to position [64, 0]
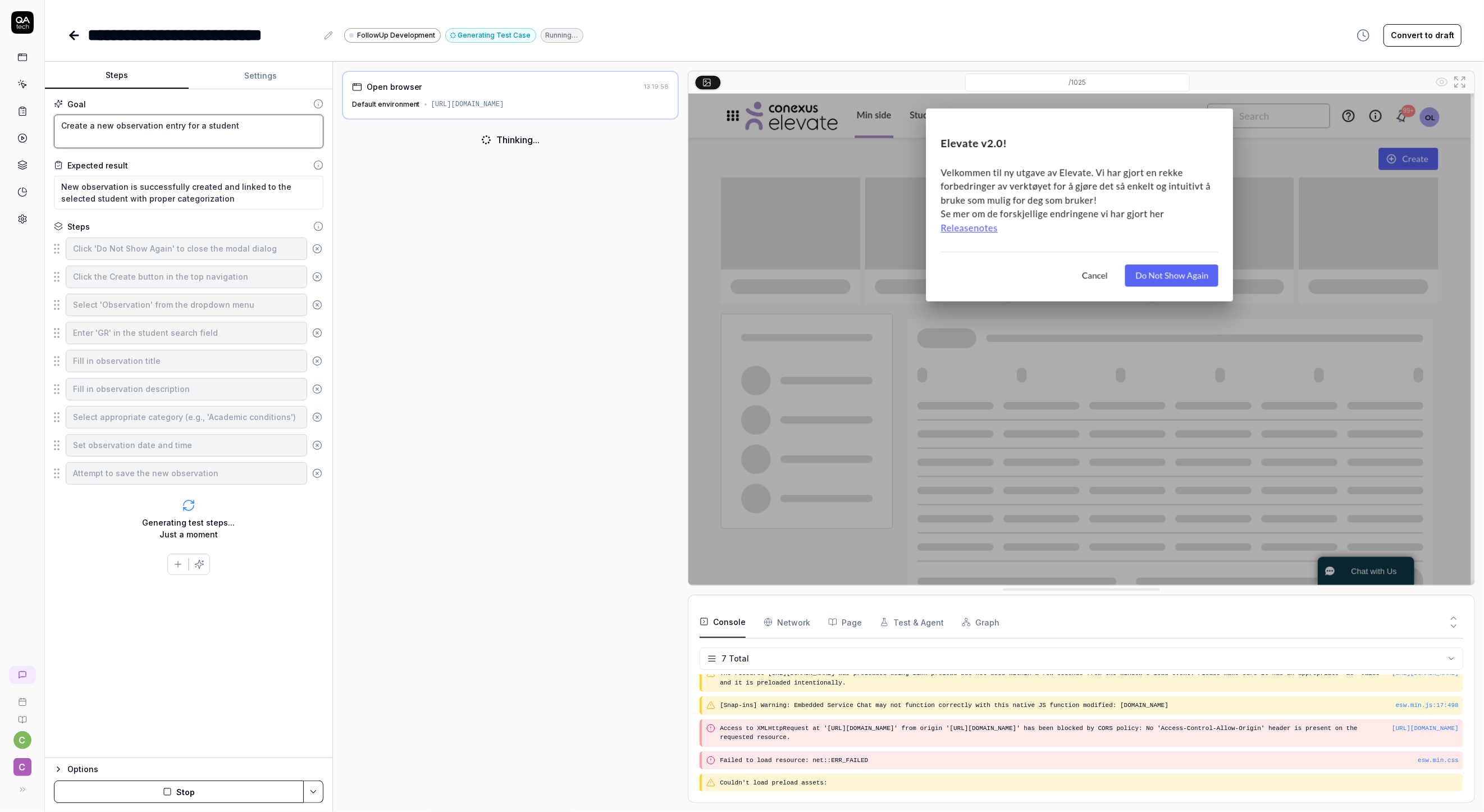
click at [240, 131] on textarea "Create a new observation entry for a student" at bounding box center [188, 131] width 269 height 34
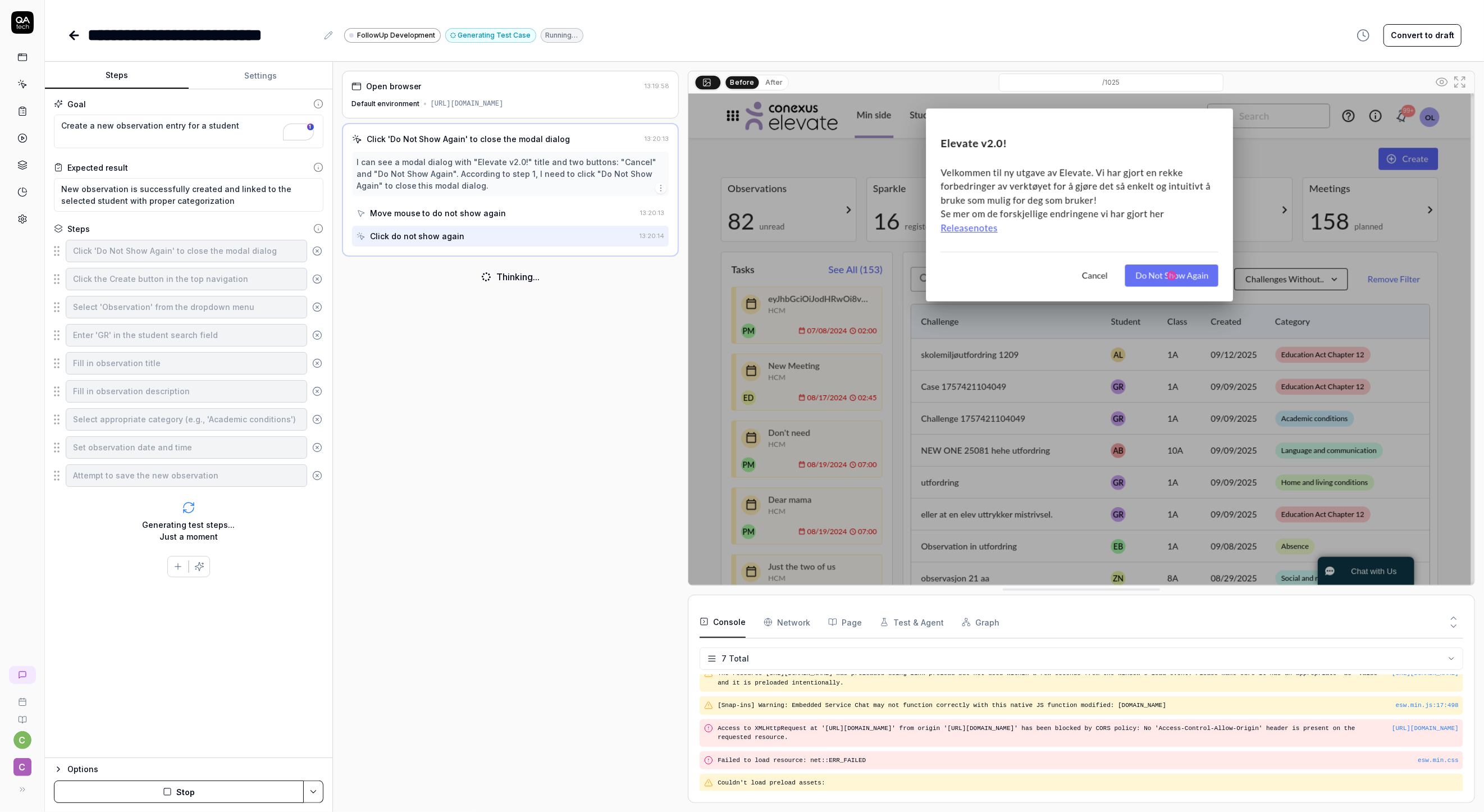
click at [247, 73] on button "Settings" at bounding box center [260, 75] width 144 height 27
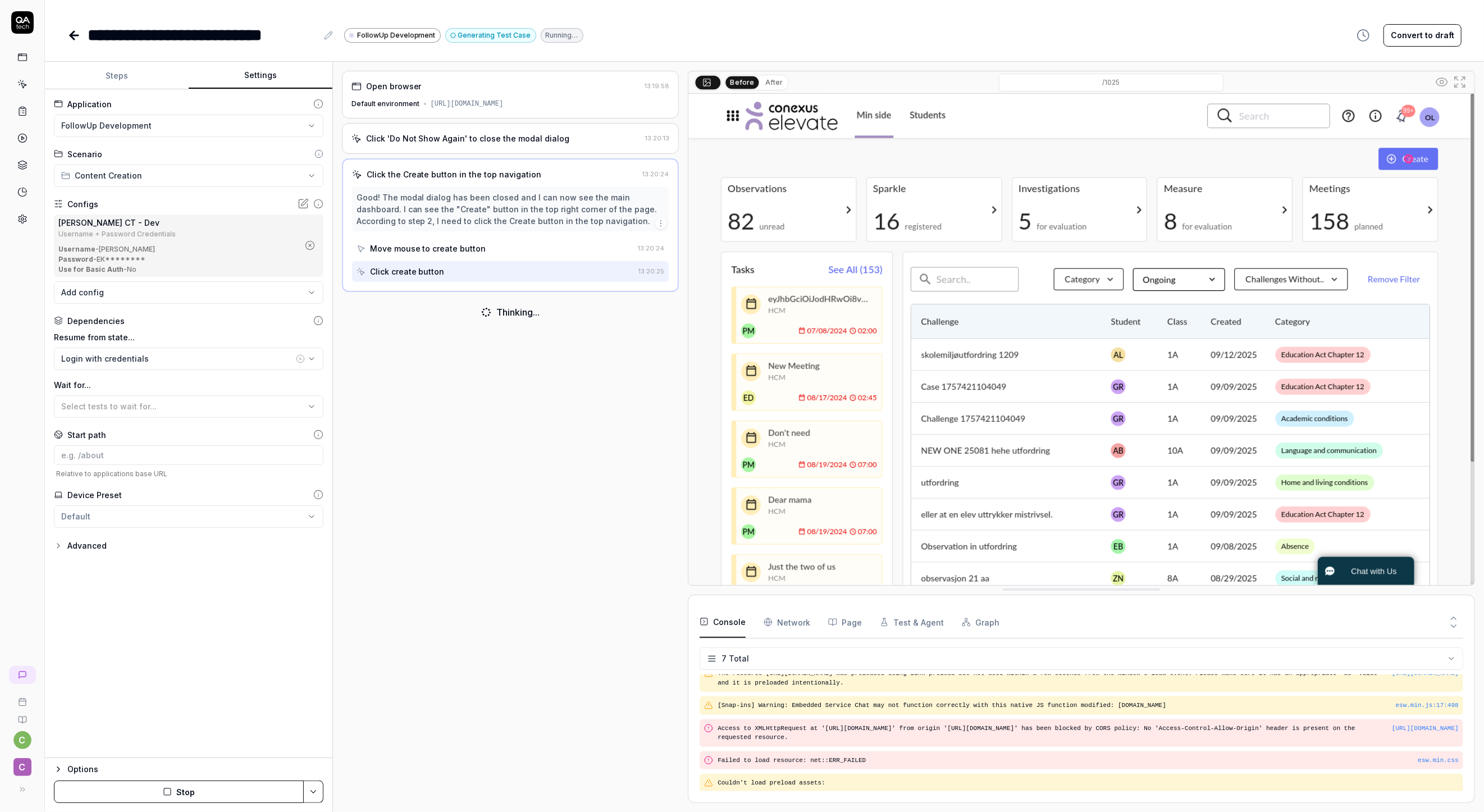
click at [126, 77] on button "Steps" at bounding box center [117, 75] width 144 height 27
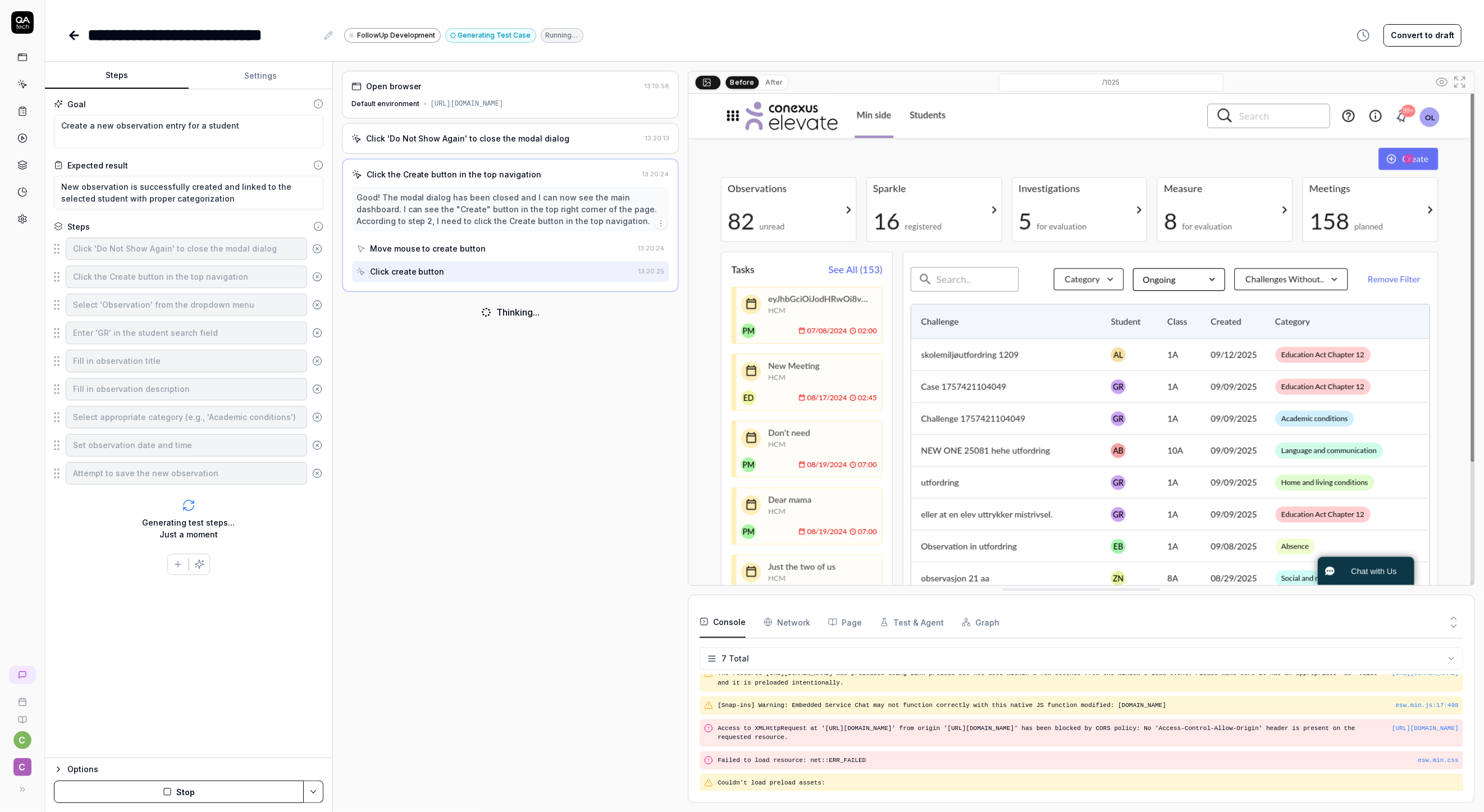
click at [202, 784] on button "Stop" at bounding box center [179, 792] width 250 height 23
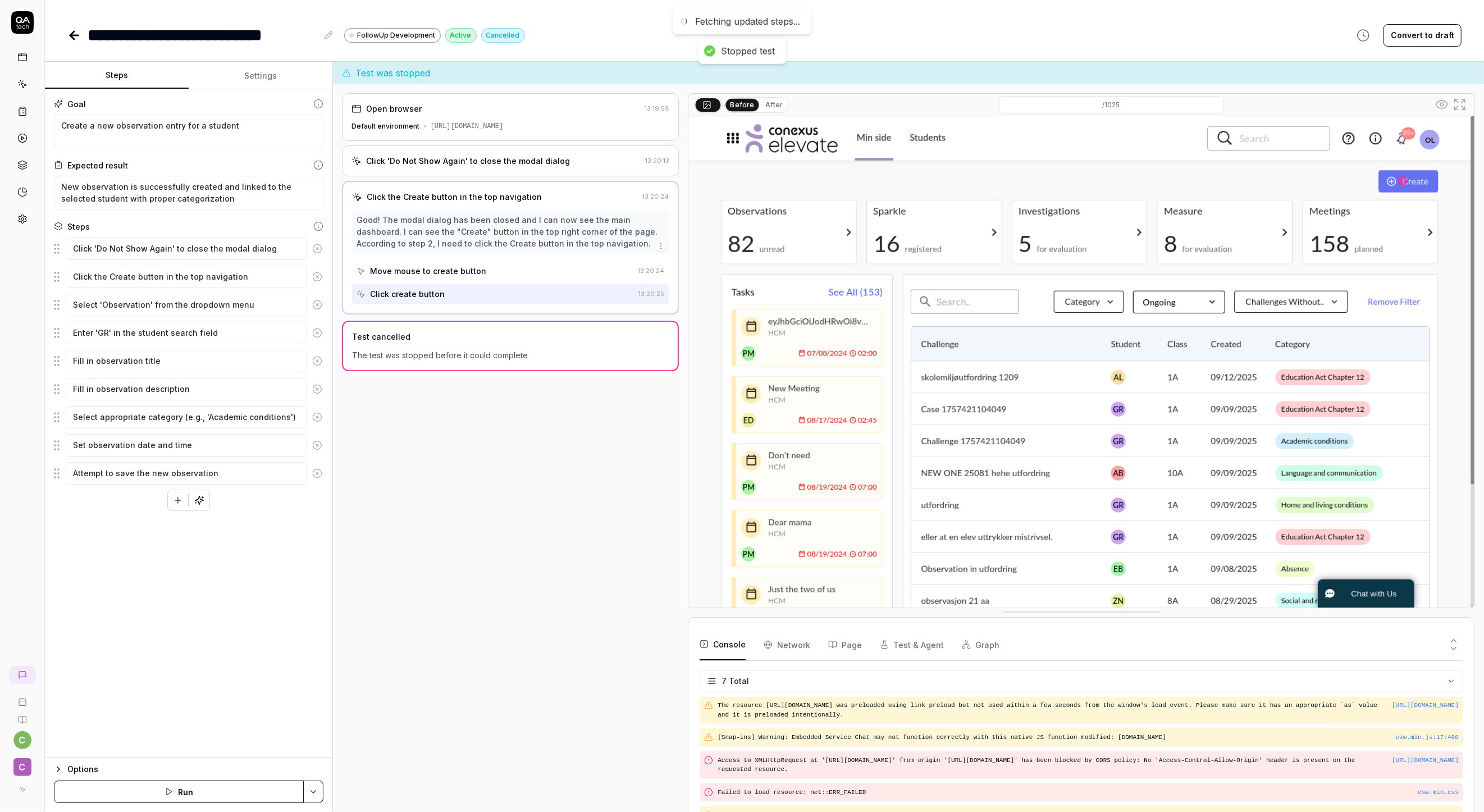
scroll to position [61, 0]
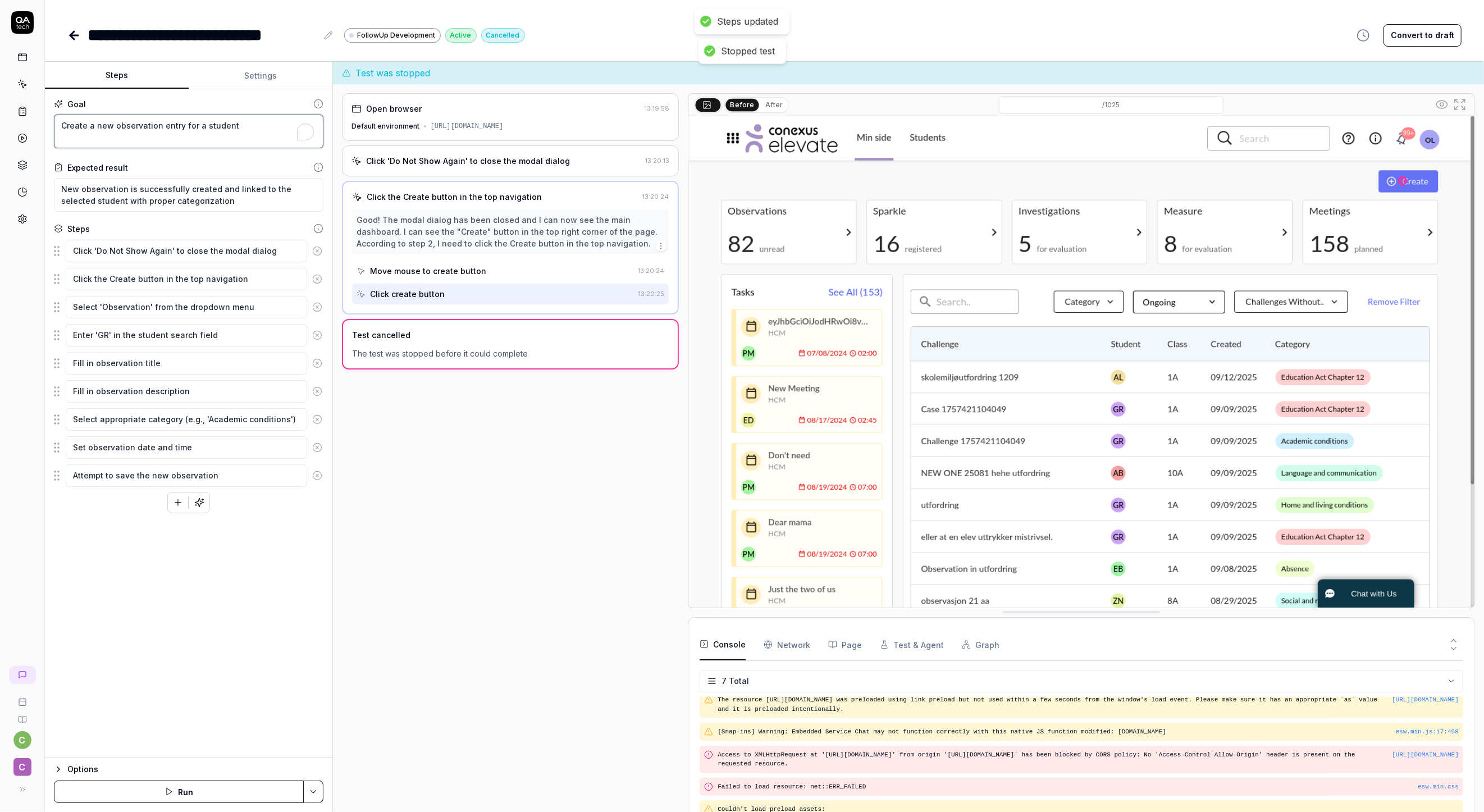
click at [245, 142] on textarea "Create a new observation entry for a student" at bounding box center [188, 131] width 269 height 34
type textarea "*"
type textarea "Create a new observation entry for a student,"
type textarea "*"
type textarea "Create a new observation entry for a student,"
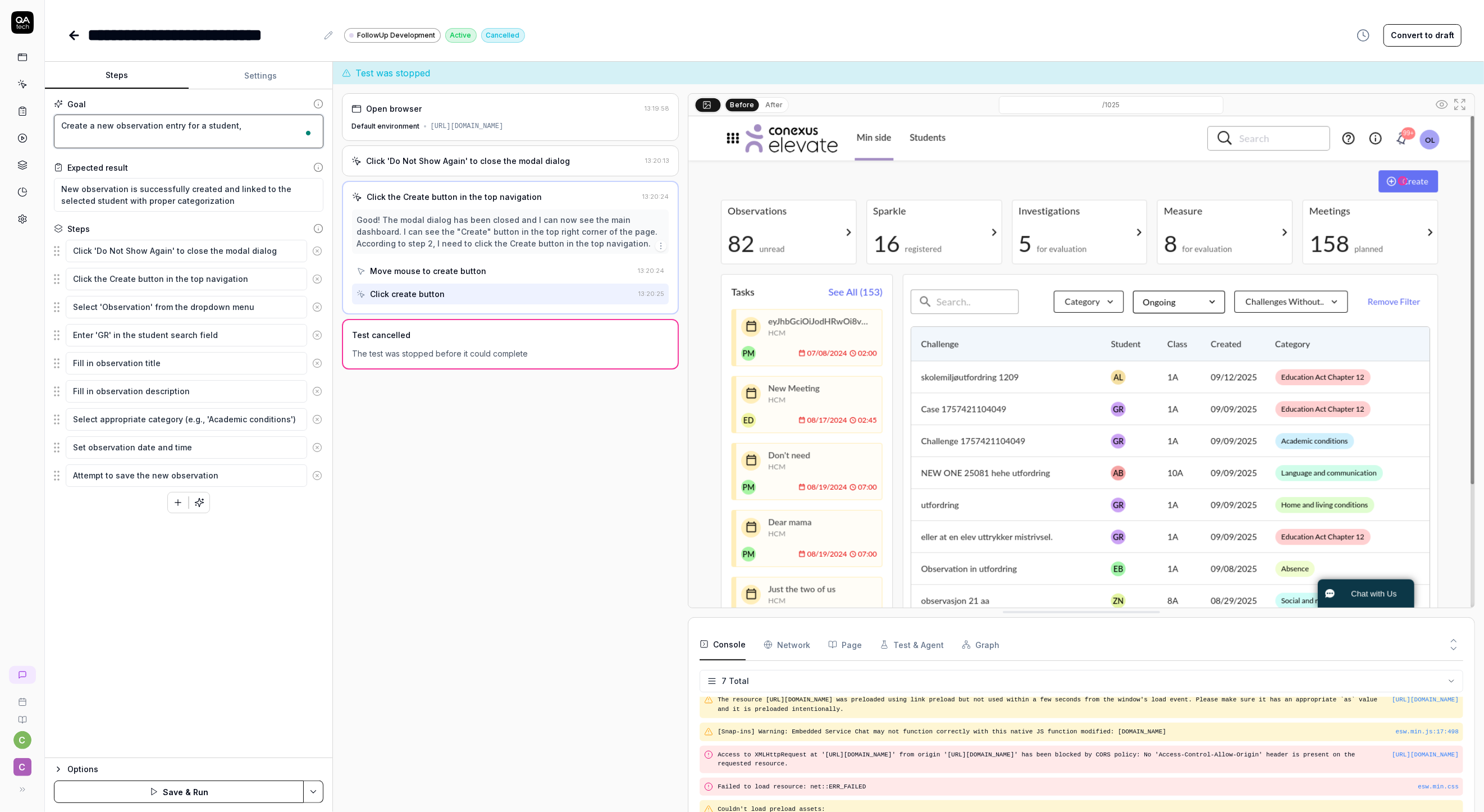
type textarea "*"
type textarea "Create a new observation entry for a student, u"
type textarea "*"
type textarea "Create a new observation entry for a student, us"
type textarea "*"
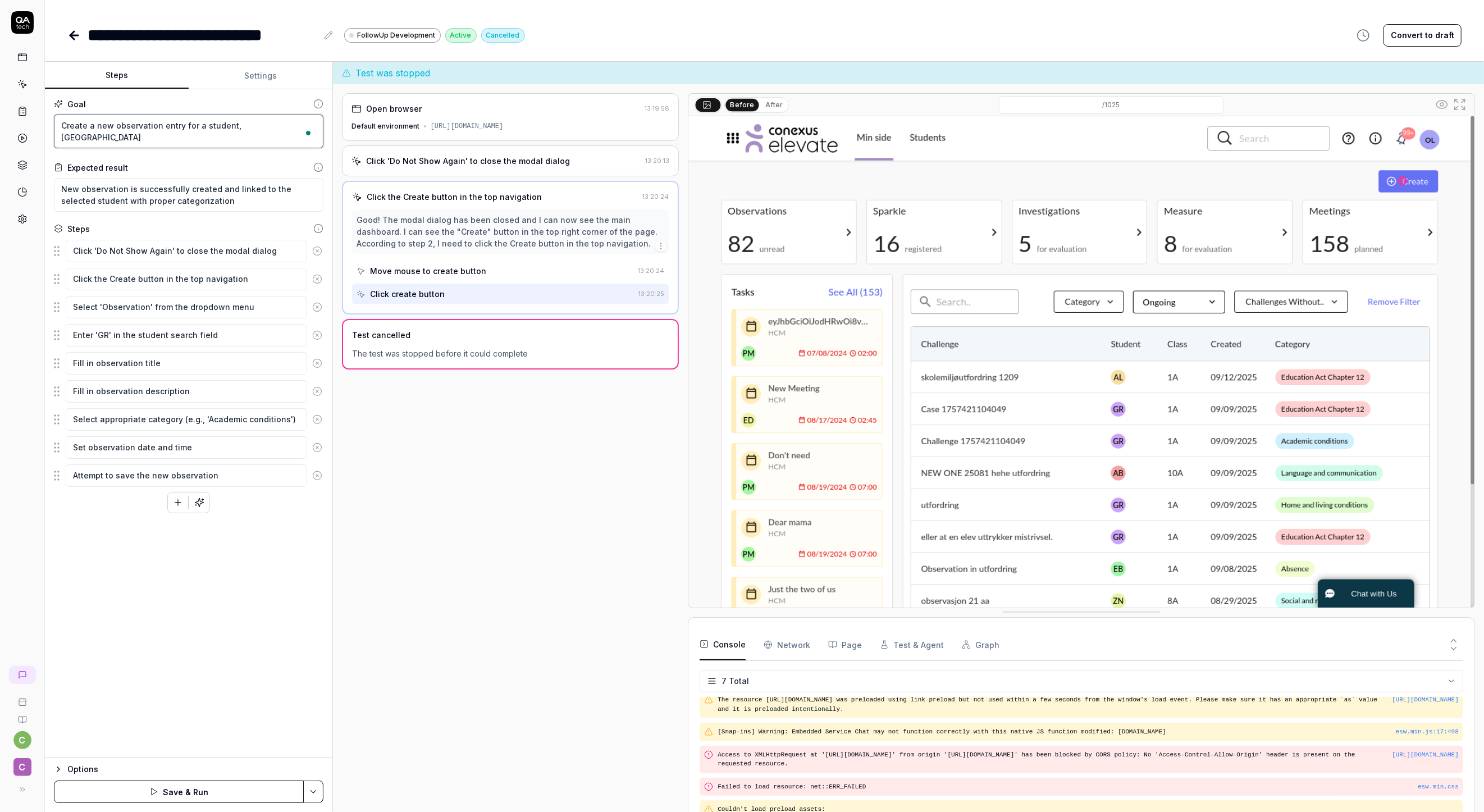
type textarea "Create a new observation entry for a student, use"
type textarea "*"
type textarea "Create a new observation entry for a student, use"
type textarea "*"
type textarea "Create a new observation entry for a student, use t"
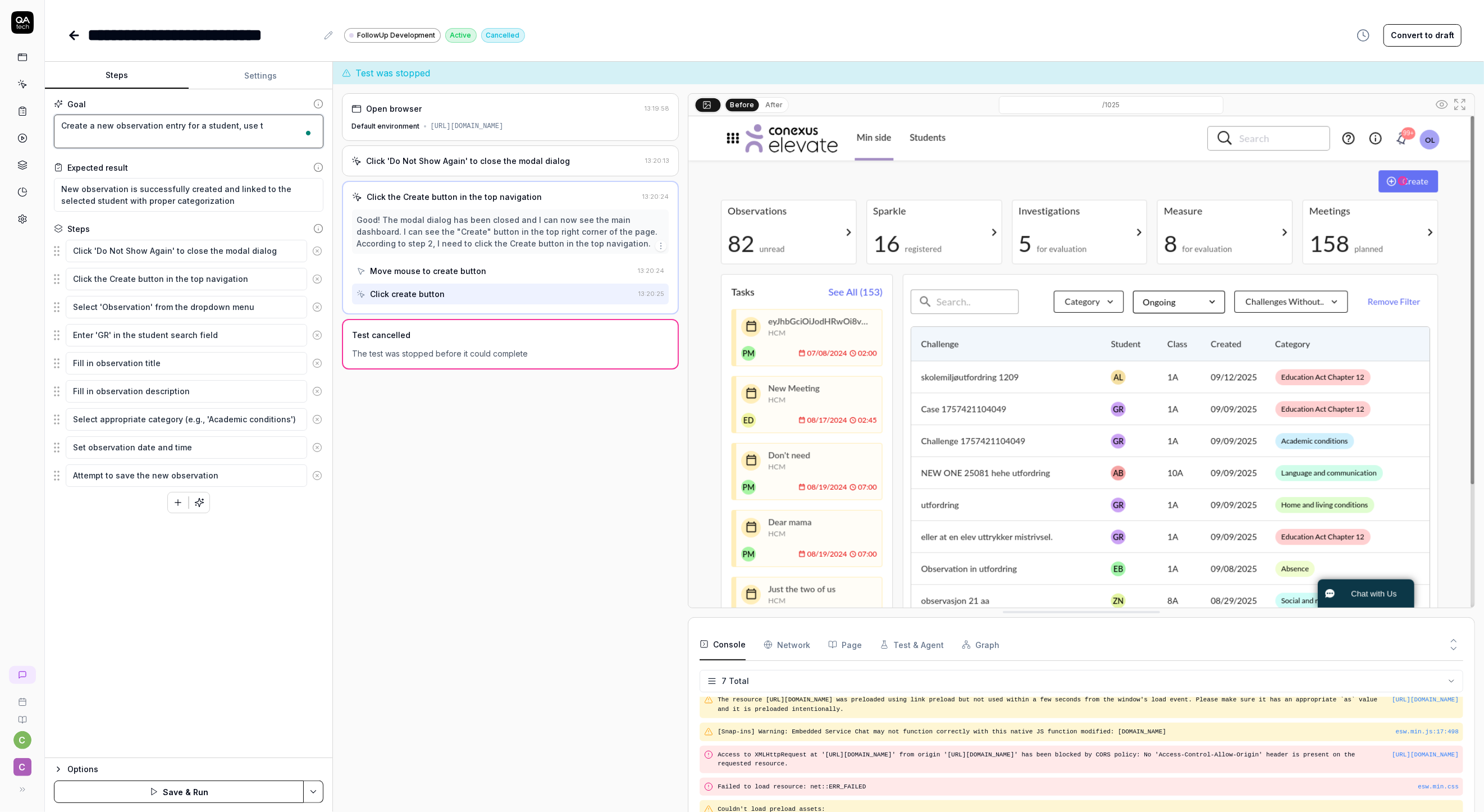
type textarea "*"
type textarea "Create a new observation entry for a student, use th"
type textarea "*"
type textarea "Create a new observation entry for a student, use the"
type textarea "*"
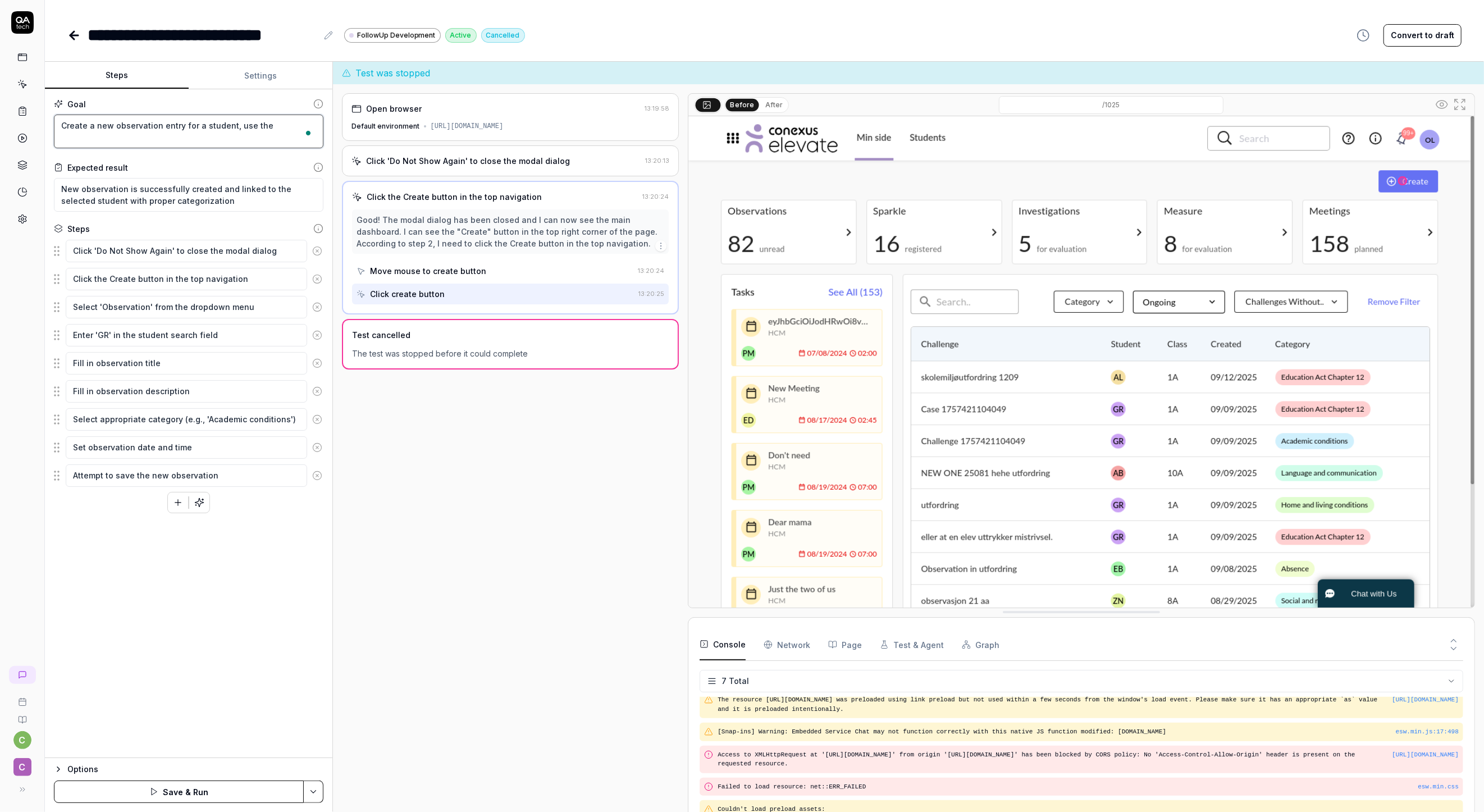
type textarea "Create a new observation entry for a student, use the"
type textarea "*"
type textarea "Create a new observation entry for a student, use the s"
type textarea "*"
type textarea "Create a new observation entry for a student, use the st"
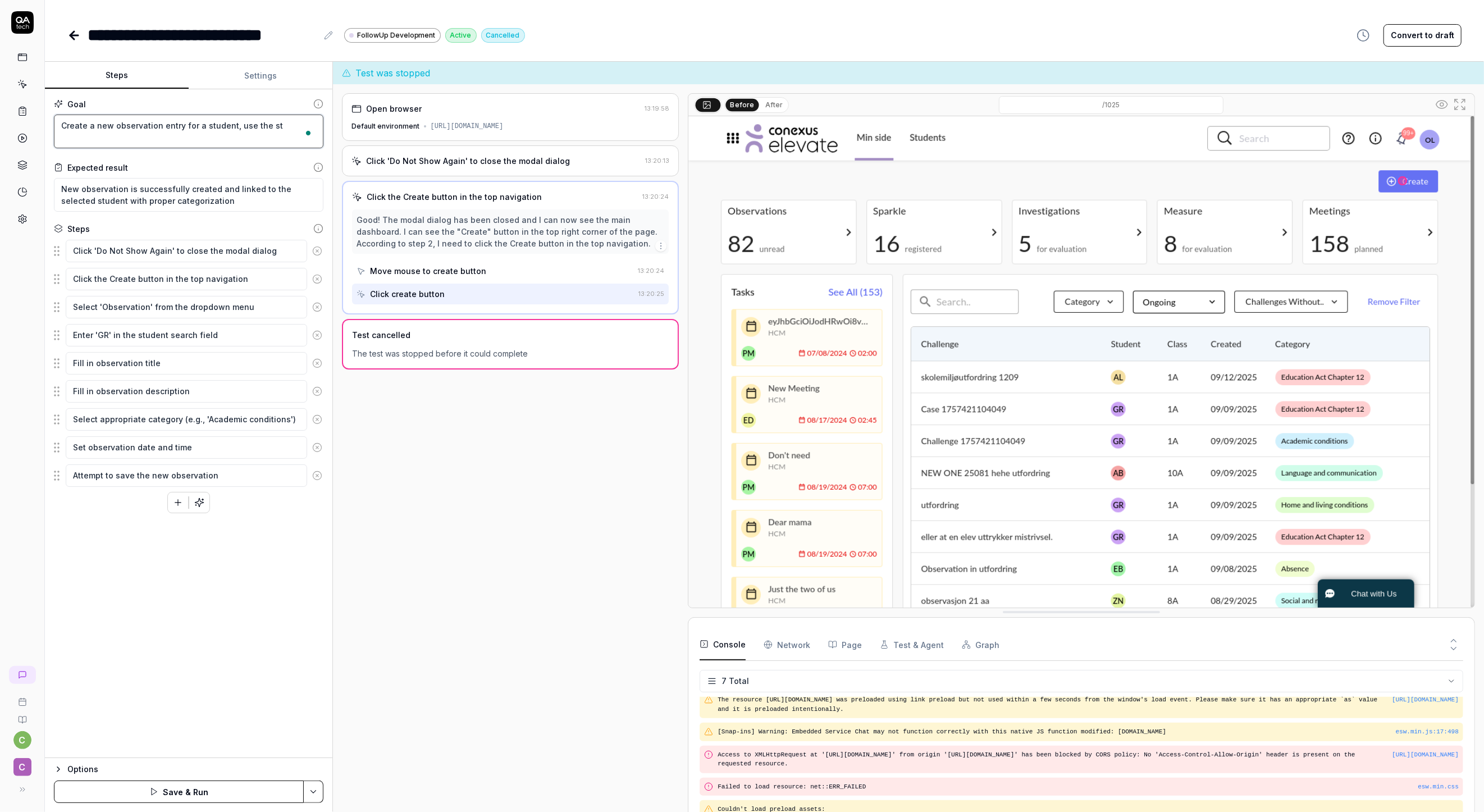
type textarea "*"
type textarea "Create a new observation entry for a student, use the stu"
type textarea "*"
type textarea "Create a new observation entry for a student, use the stud"
type textarea "*"
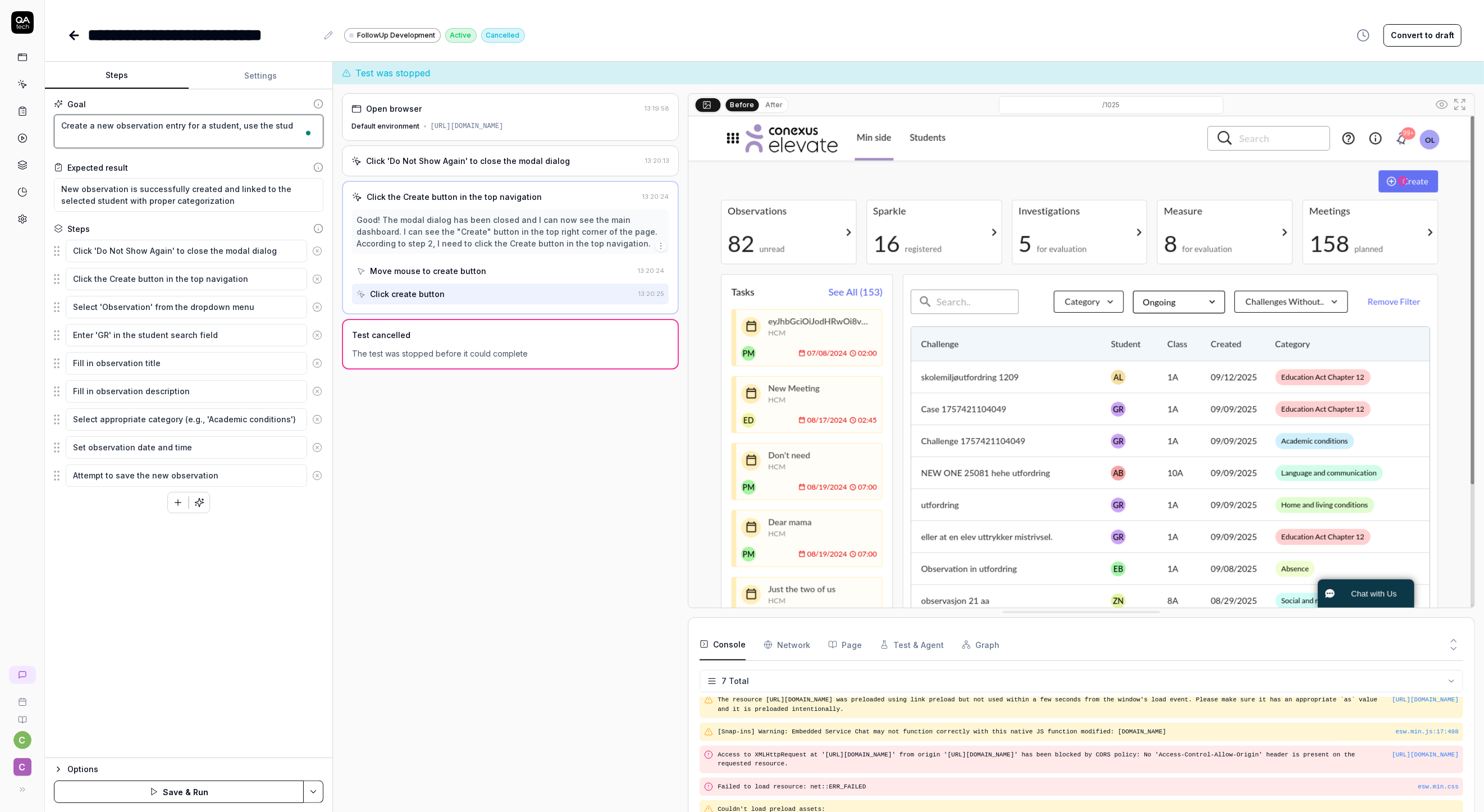
type textarea "Create a new observation entry for a student, use the stude"
type textarea "*"
type textarea "Create a new observation entry for a student, use the studen"
type textarea "*"
type textarea "Create a new observation entry for a student, use the student"
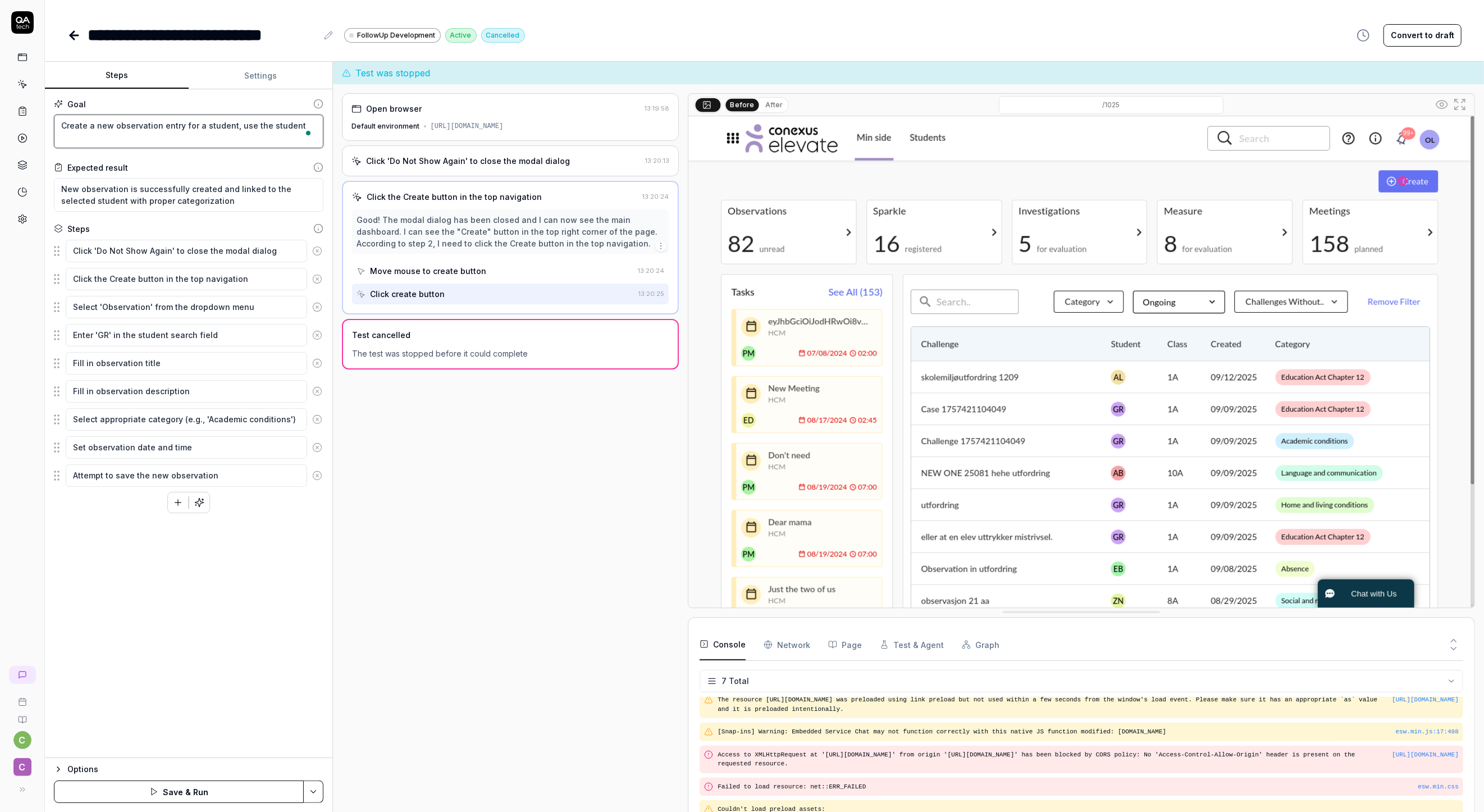
type textarea "*"
type textarea "Create a new observation entry for a student, use the student"
type textarea "*"
type textarea "Create a new observation entry for a student, use the student m"
type textarea "*"
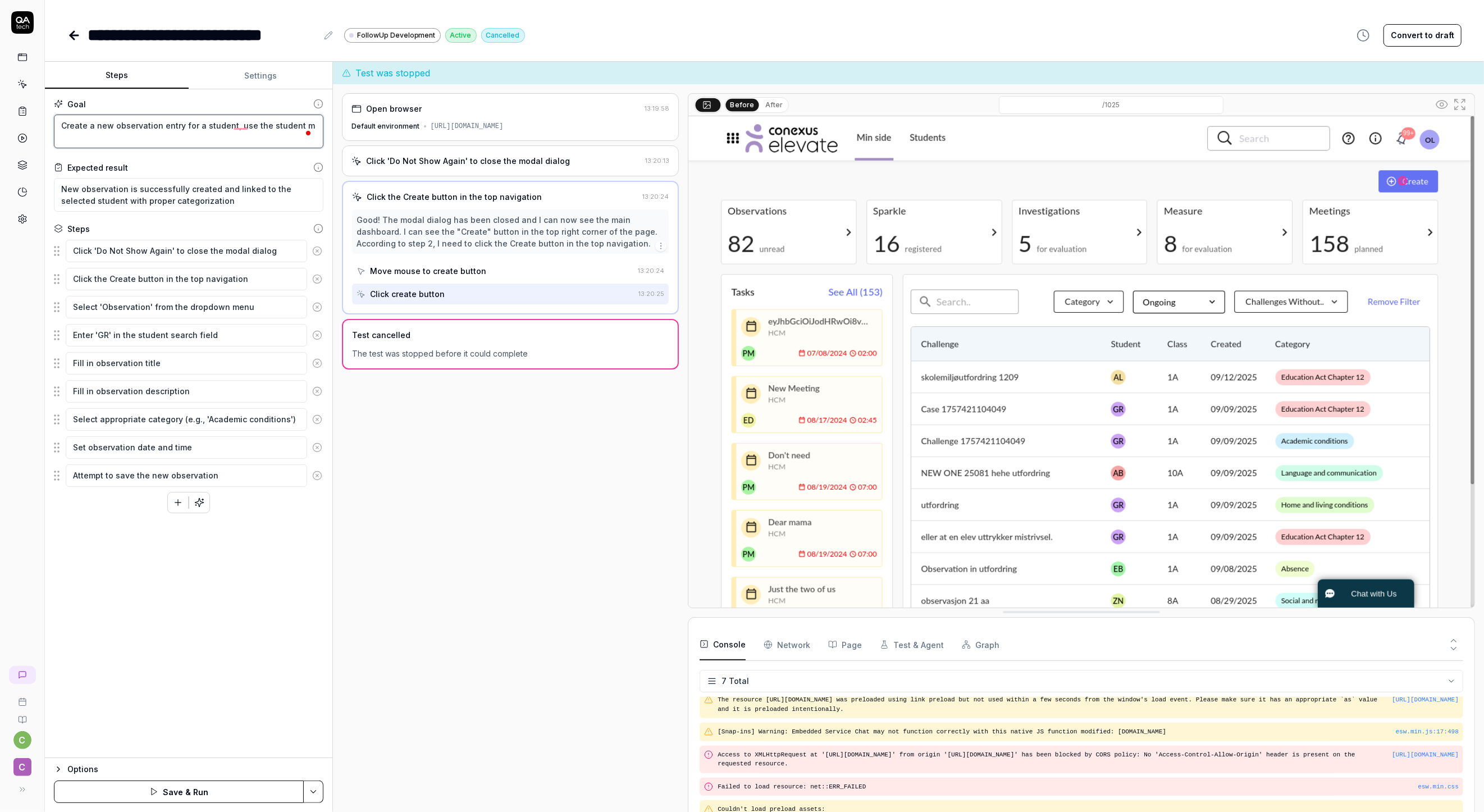
type textarea "Create a new observation entry for a student, use the student me"
type textarea "*"
type textarea "Create a new observation entry for a student, use the student men"
type textarea "*"
type textarea "Create a new observation entry for a student, use the student menu"
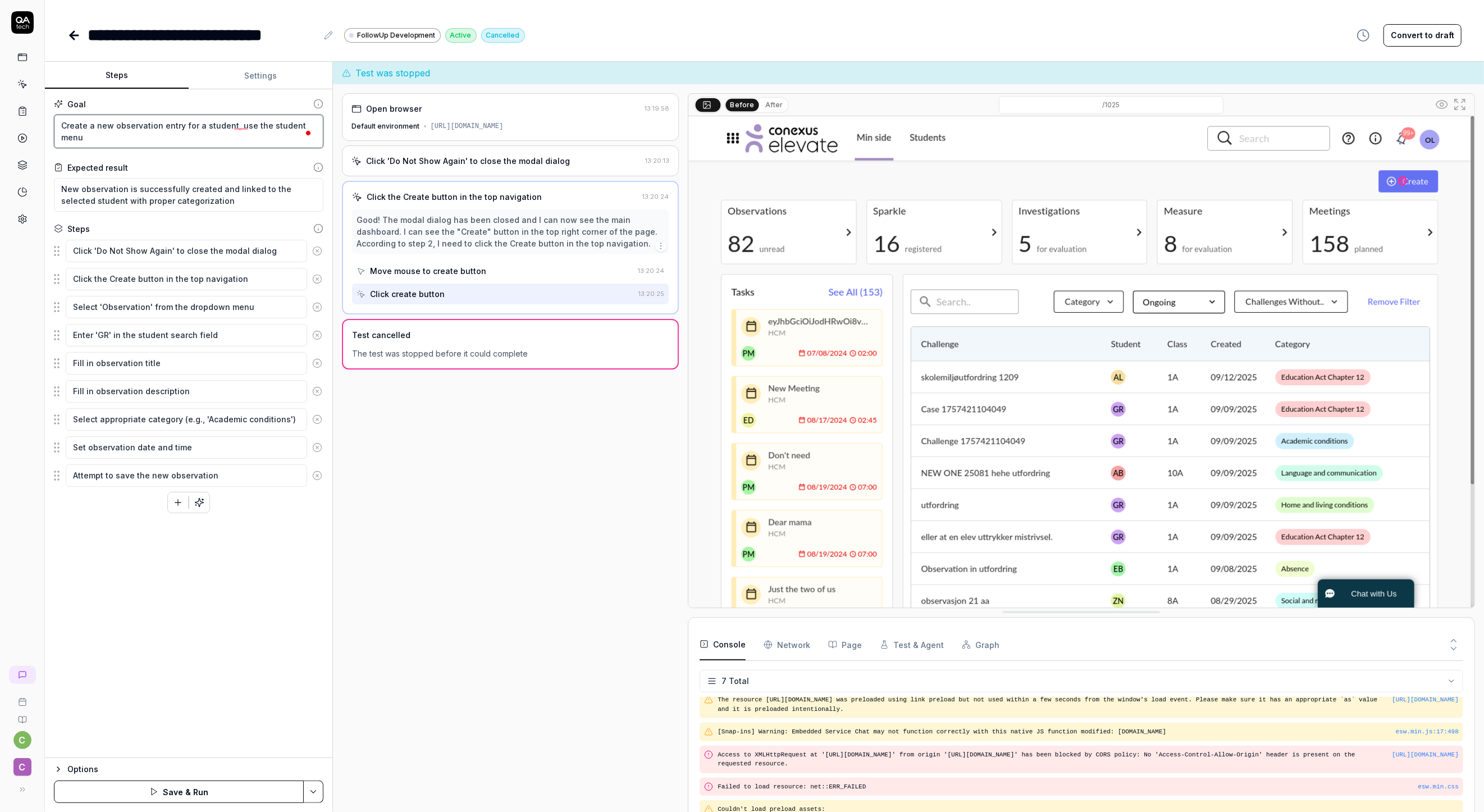
type textarea "*"
type textarea "Create a new observation entry for a student, use the student menu"
type textarea "*"
type textarea "Create a new observation entry for a student, use the student menu i"
type textarea "*"
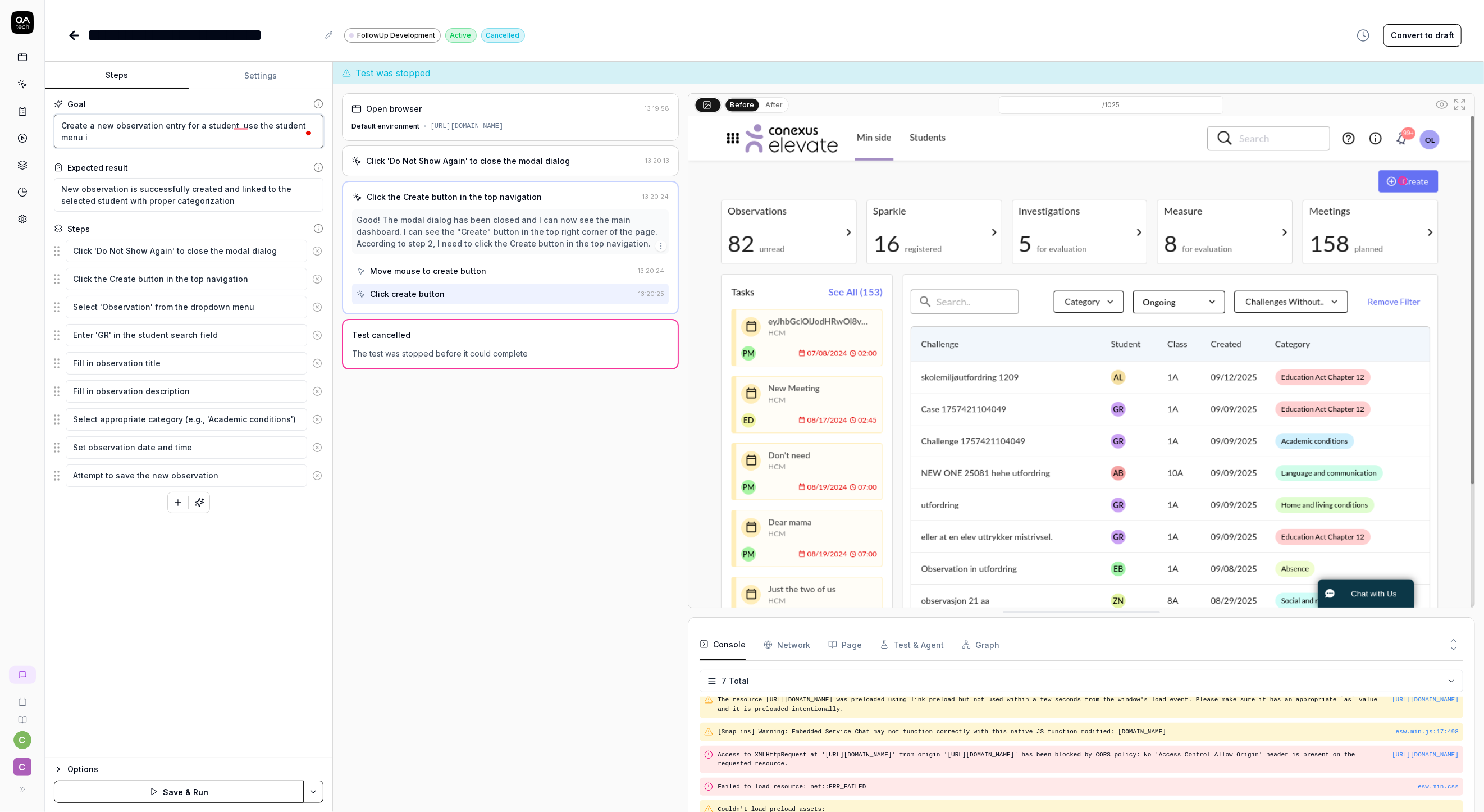
type textarea "Create a new observation entry for a student, use the student menu it"
type textarea "*"
type textarea "Create a new observation entry for a student, use the student menu ite"
type textarea "*"
type textarea "Create a new observation entry for a student, use the student menu item"
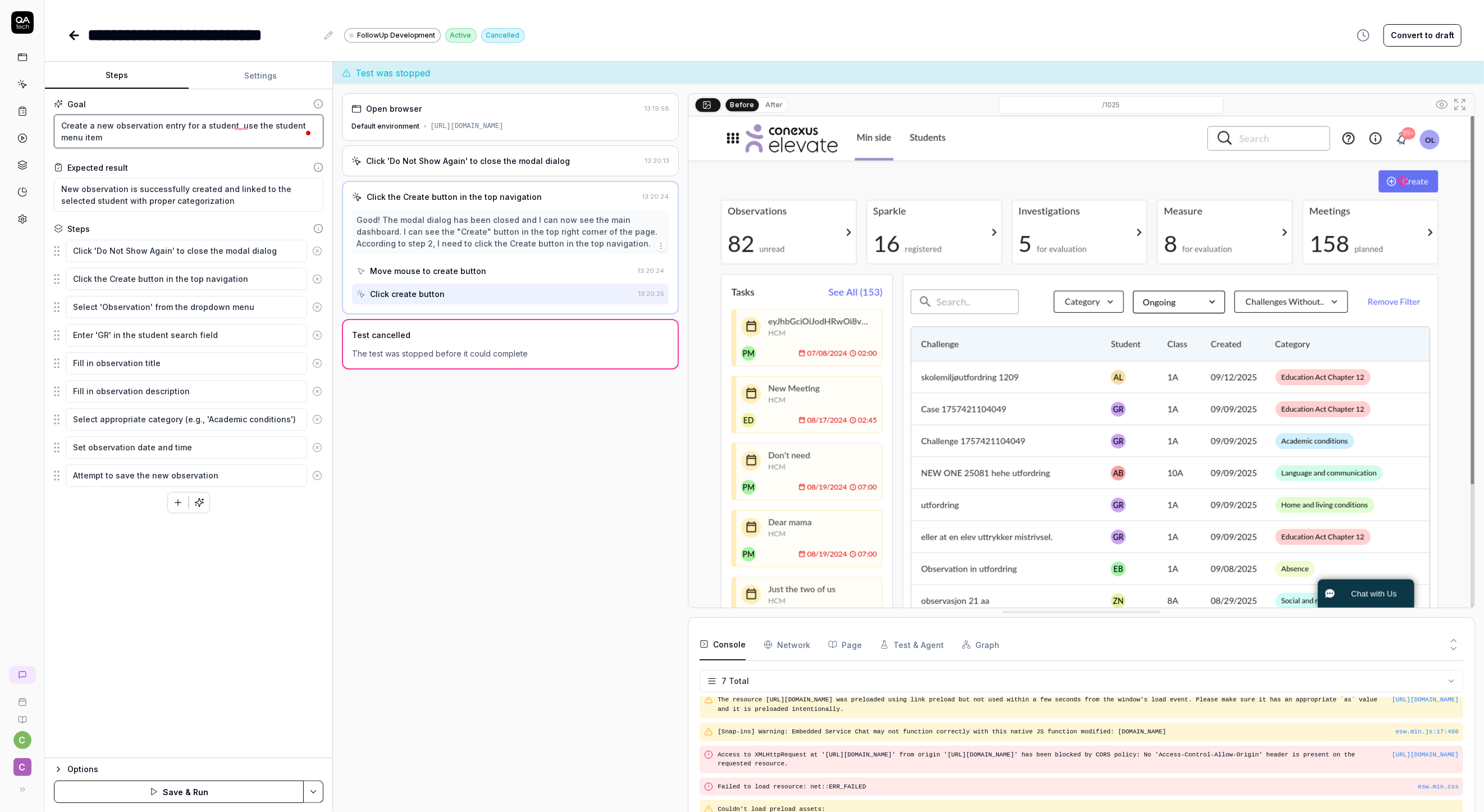
type textarea "*"
type textarea "Create a new observation entry for a student, use the student menu item"
type textarea "*"
type textarea "Create a new observation entry for a student, use the student menu item t"
type textarea "*"
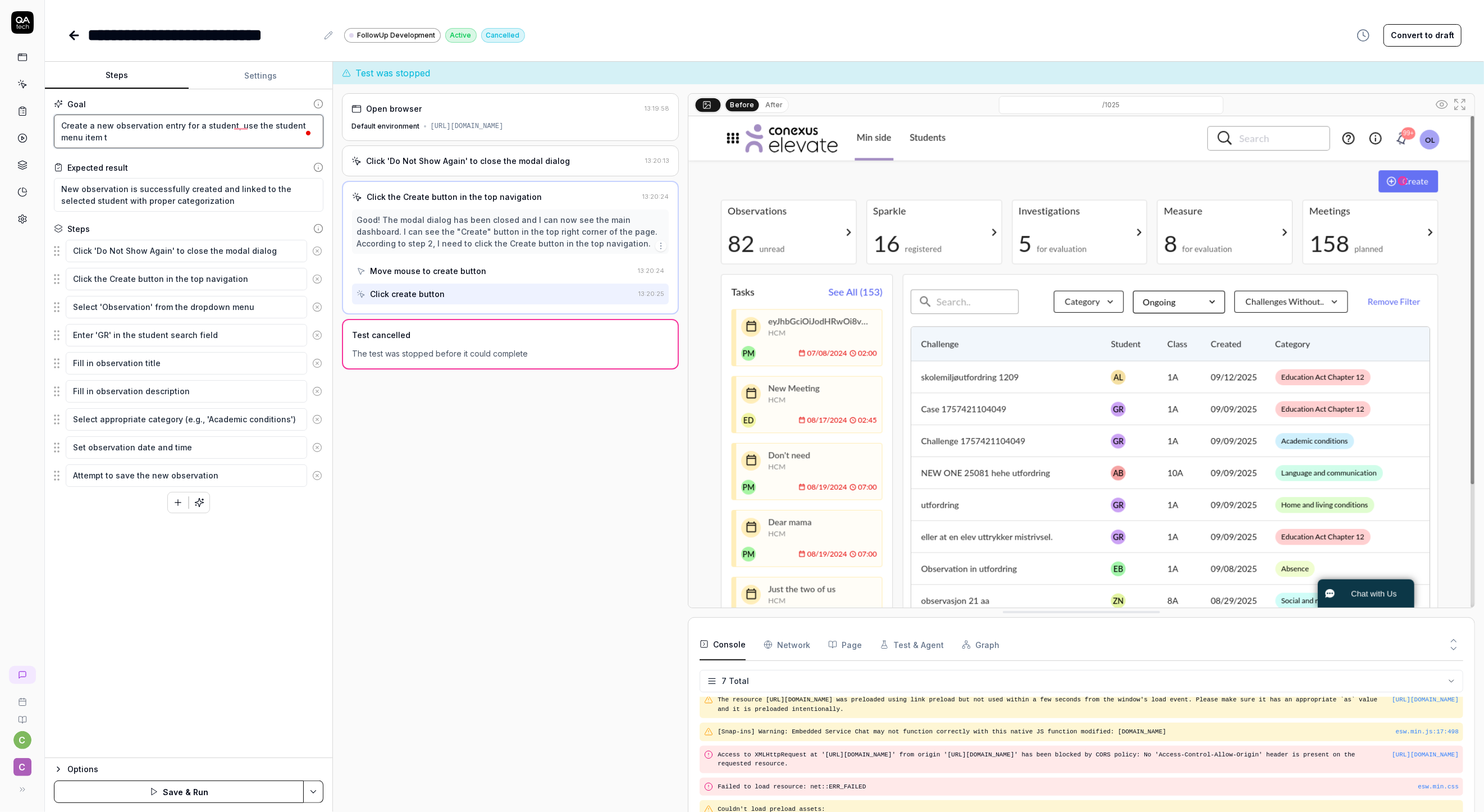
type textarea "Create a new observation entry for a student, use the student menu item to"
type textarea "*"
type textarea "Create a new observation entry for a student, use the student menu item to"
type textarea "*"
type textarea "Create a new observation entry for a student, use the student menu item to g"
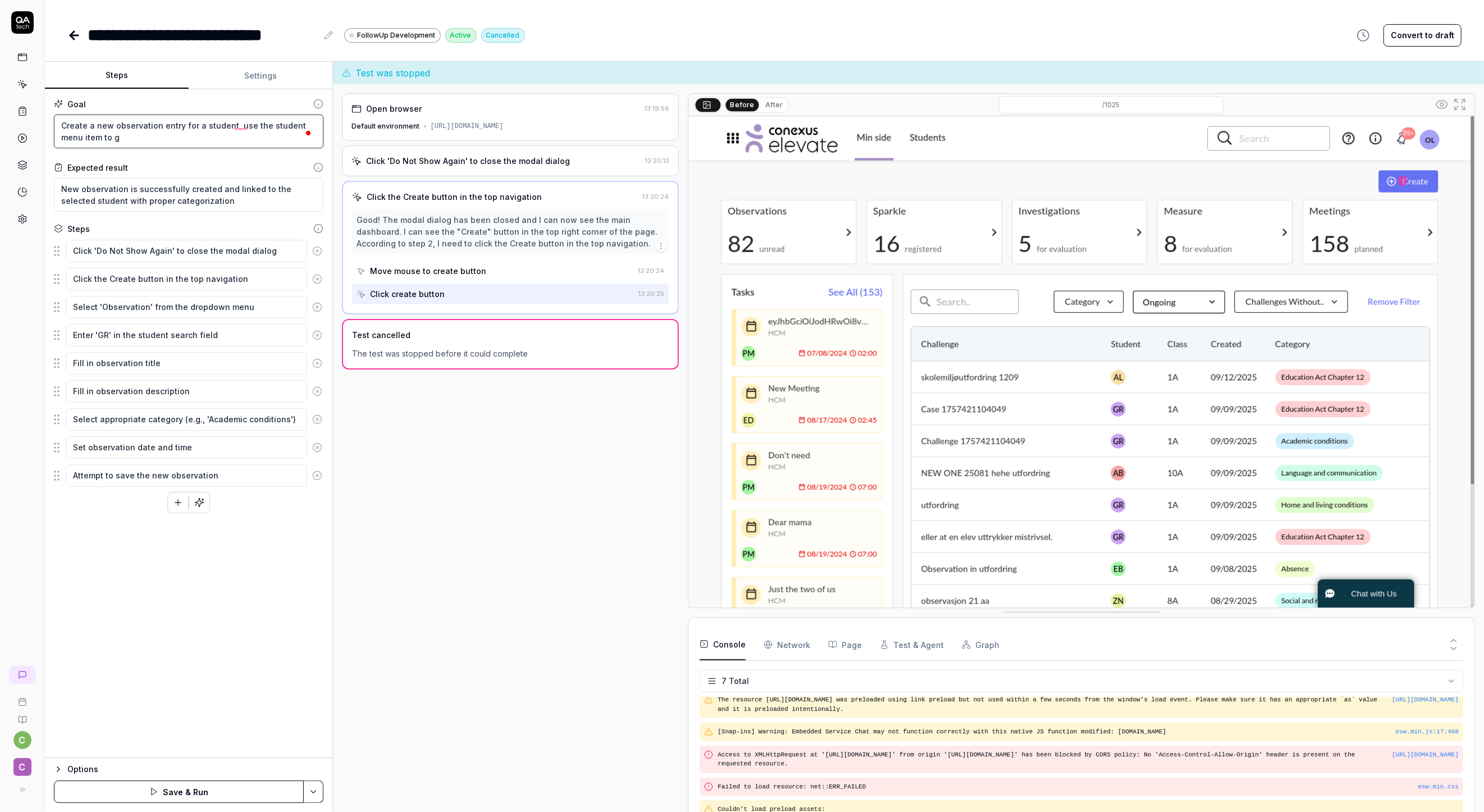
type textarea "*"
type textarea "Create a new observation entry for a student, use the student menu item to ge"
type textarea "*"
type textarea "Create a new observation entry for a student, use the student menu item to get"
type textarea "*"
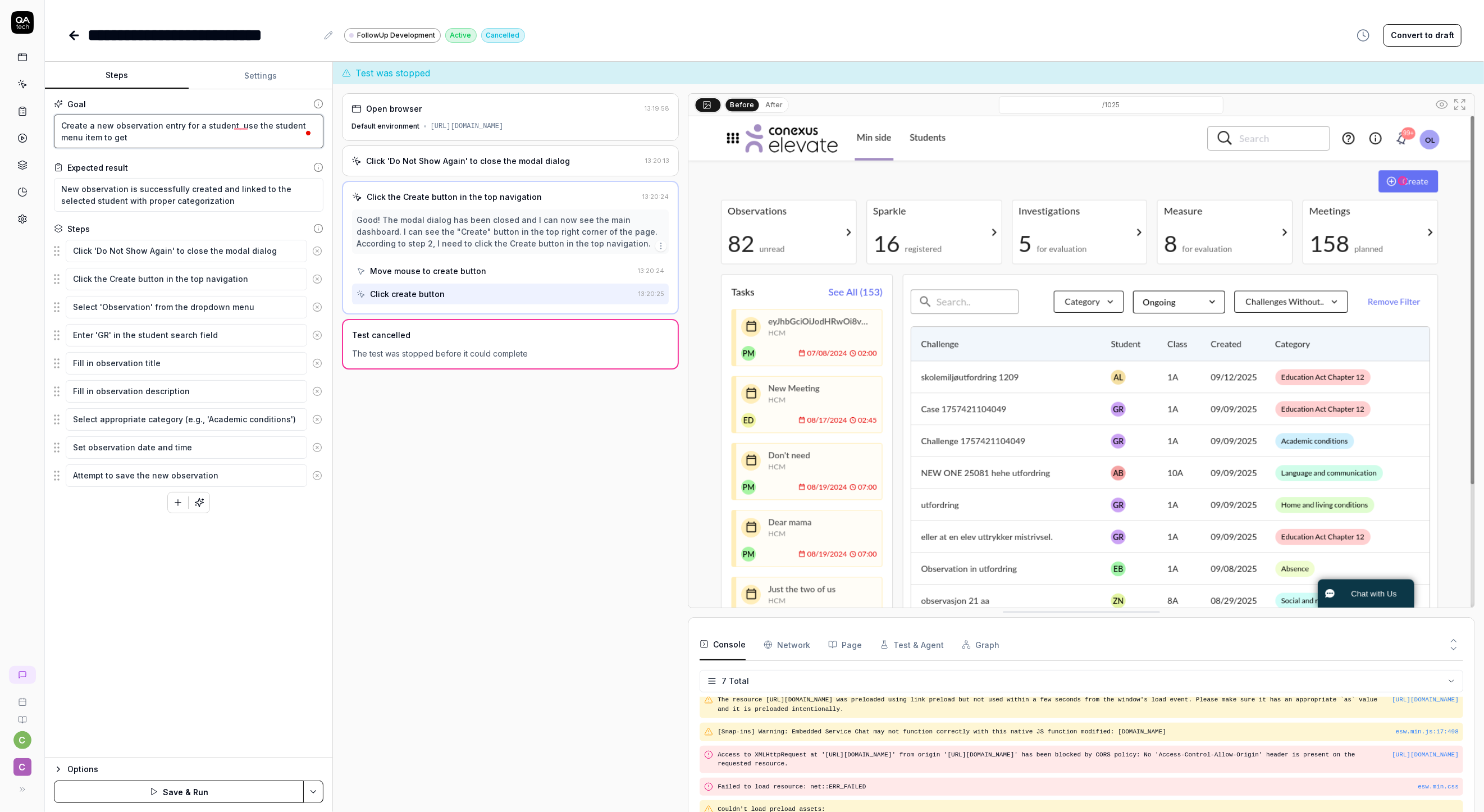
type textarea "Create a new observation entry for a student, use the student menu item to get"
type textarea "*"
type textarea "Create a new observation entry for a student, use the student menu item to get"
type textarea "*"
type textarea "Create a new observation entry for a student, use the student menu item to ge"
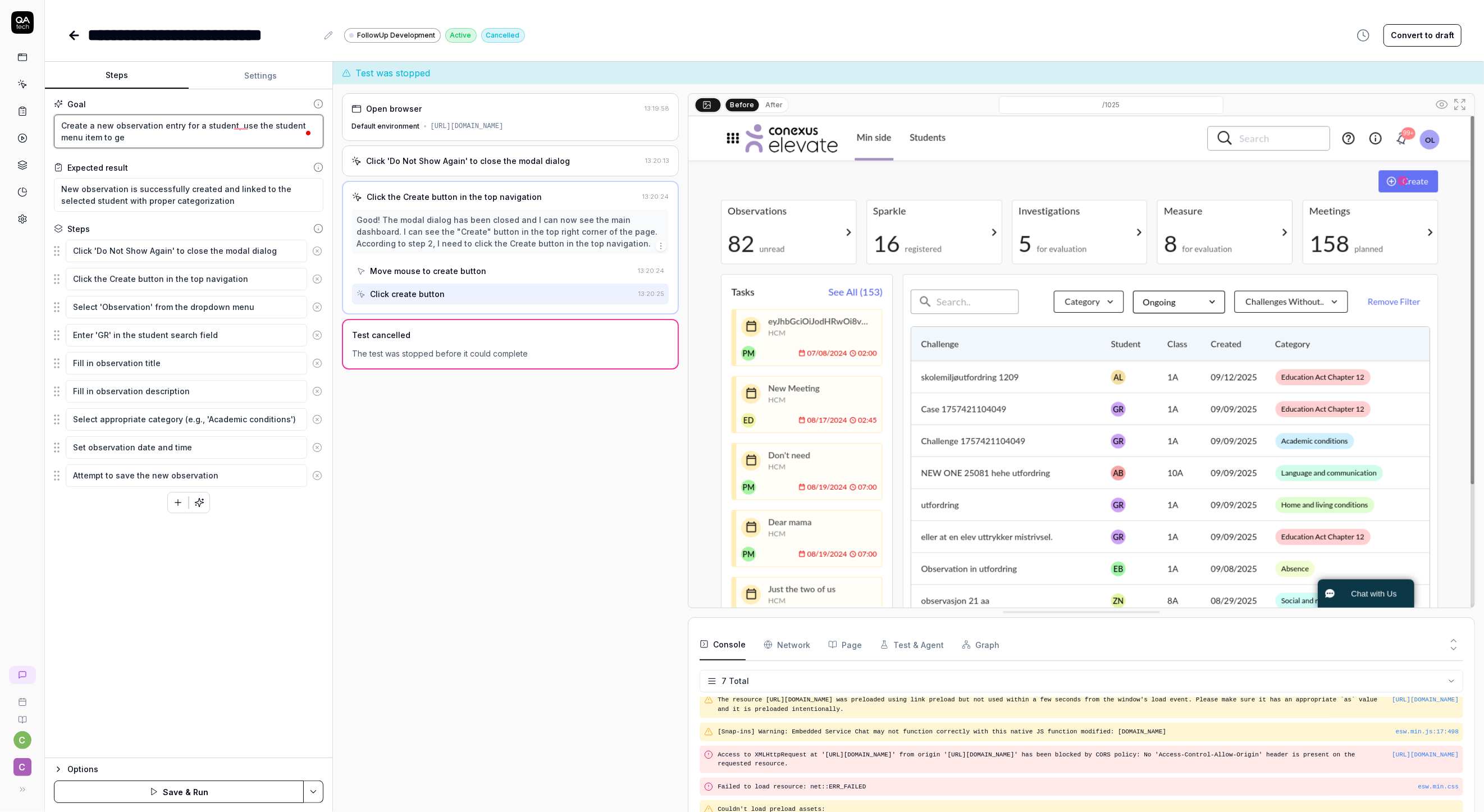
type textarea "*"
type textarea "Create a new observation entry for a student, use the student menu item to g"
type textarea "*"
type textarea "Create a new observation entry for a student, use the student menu item to"
type textarea "*"
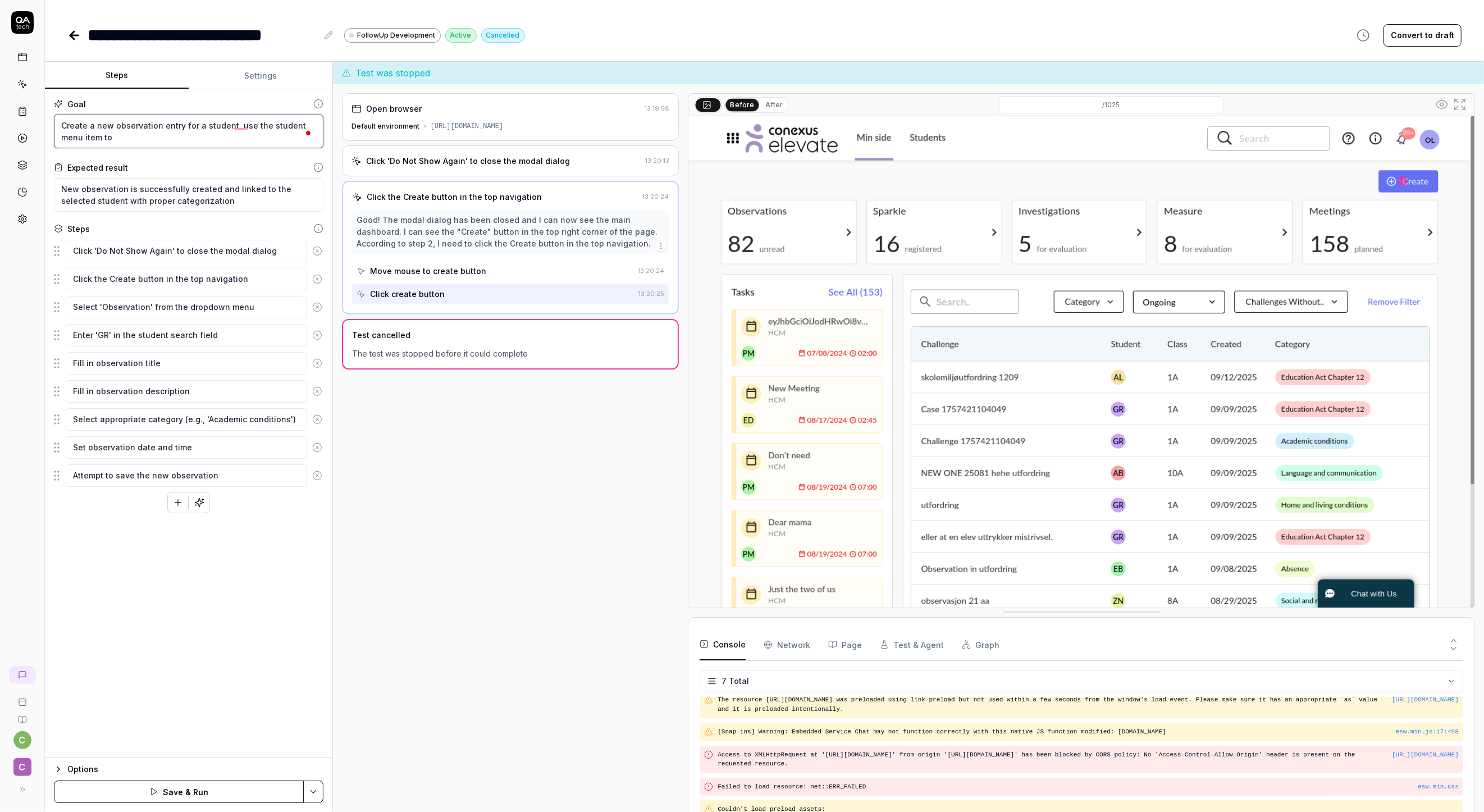
type textarea "Create a new observation entry for a student, use the student menu item to s"
type textarea "*"
type textarea "Create a new observation entry for a student, use the student menu item to se"
type textarea "*"
type textarea "Create a new observation entry for a student, use the student menu item to sel"
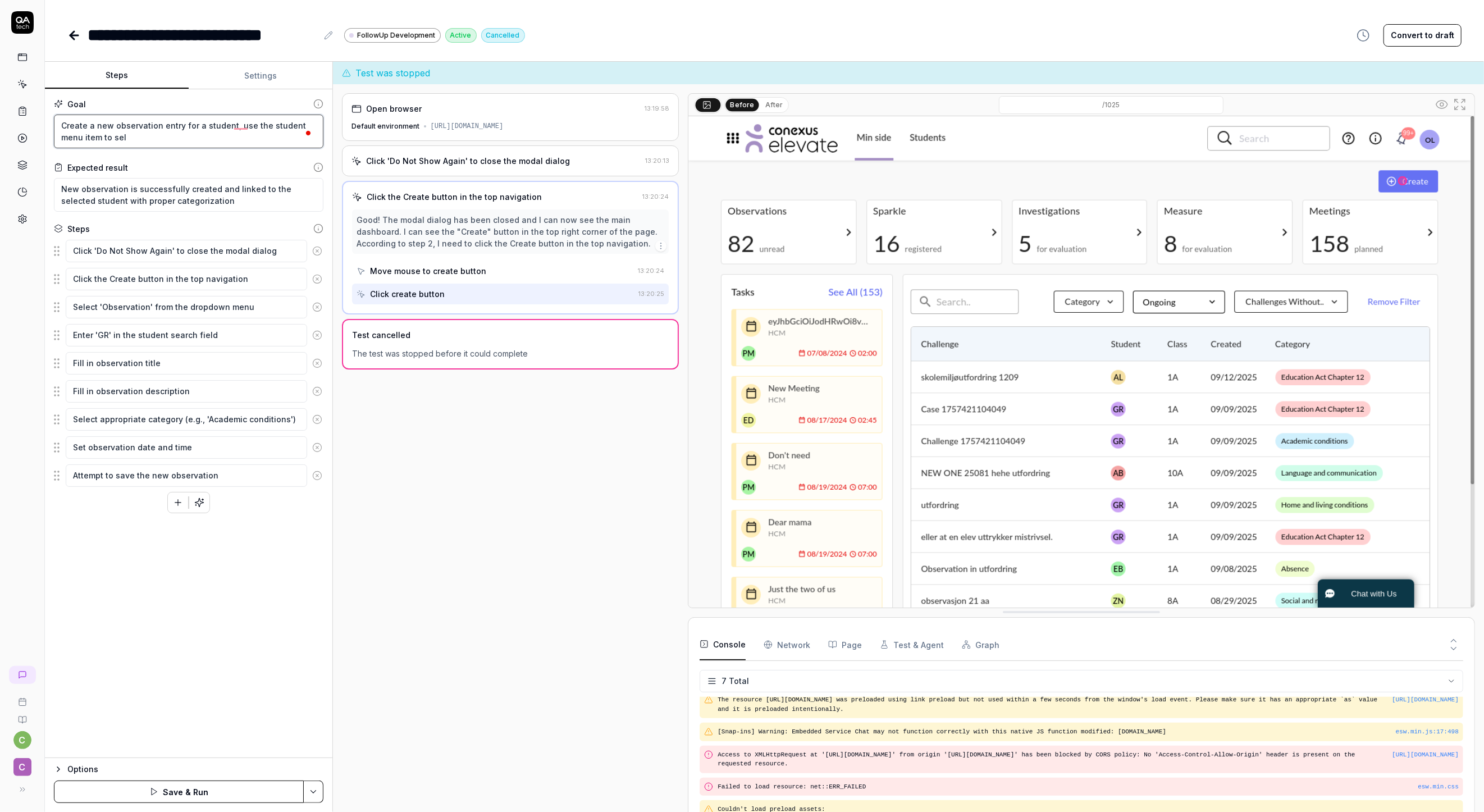
type textarea "*"
type textarea "Create a new observation entry for a student, use the student menu item to sele"
type textarea "*"
type textarea "Create a new observation entry for a student, use the student menu item to selec"
type textarea "*"
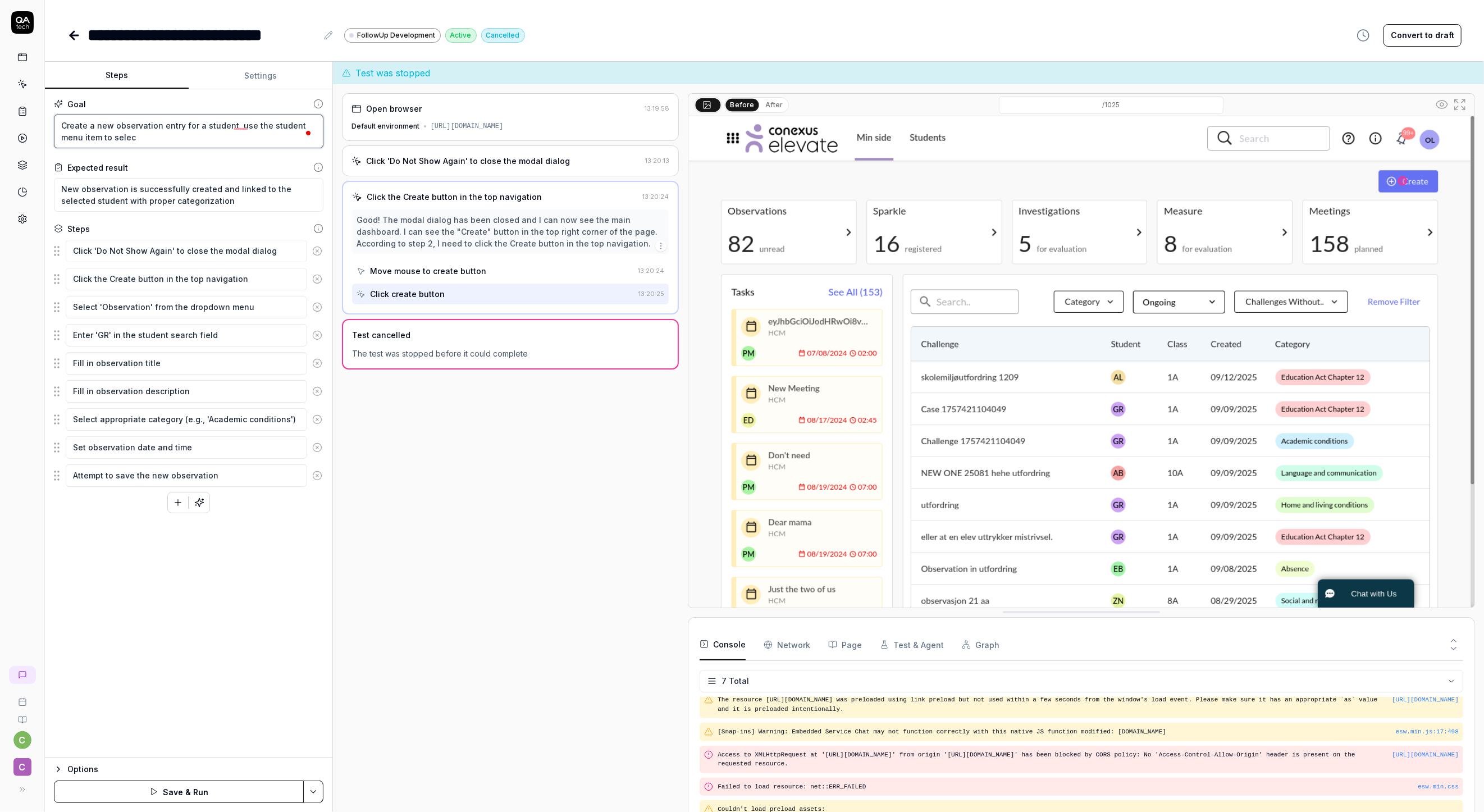
type textarea "Create a new observation entry for a student, use the student menu item to sele…"
type textarea "*"
type textarea "Create a new observation entry for a student, use the student menu item to sele…"
type textarea "*"
type textarea "Create a new observation entry for a student, use the student menu item to sele…"
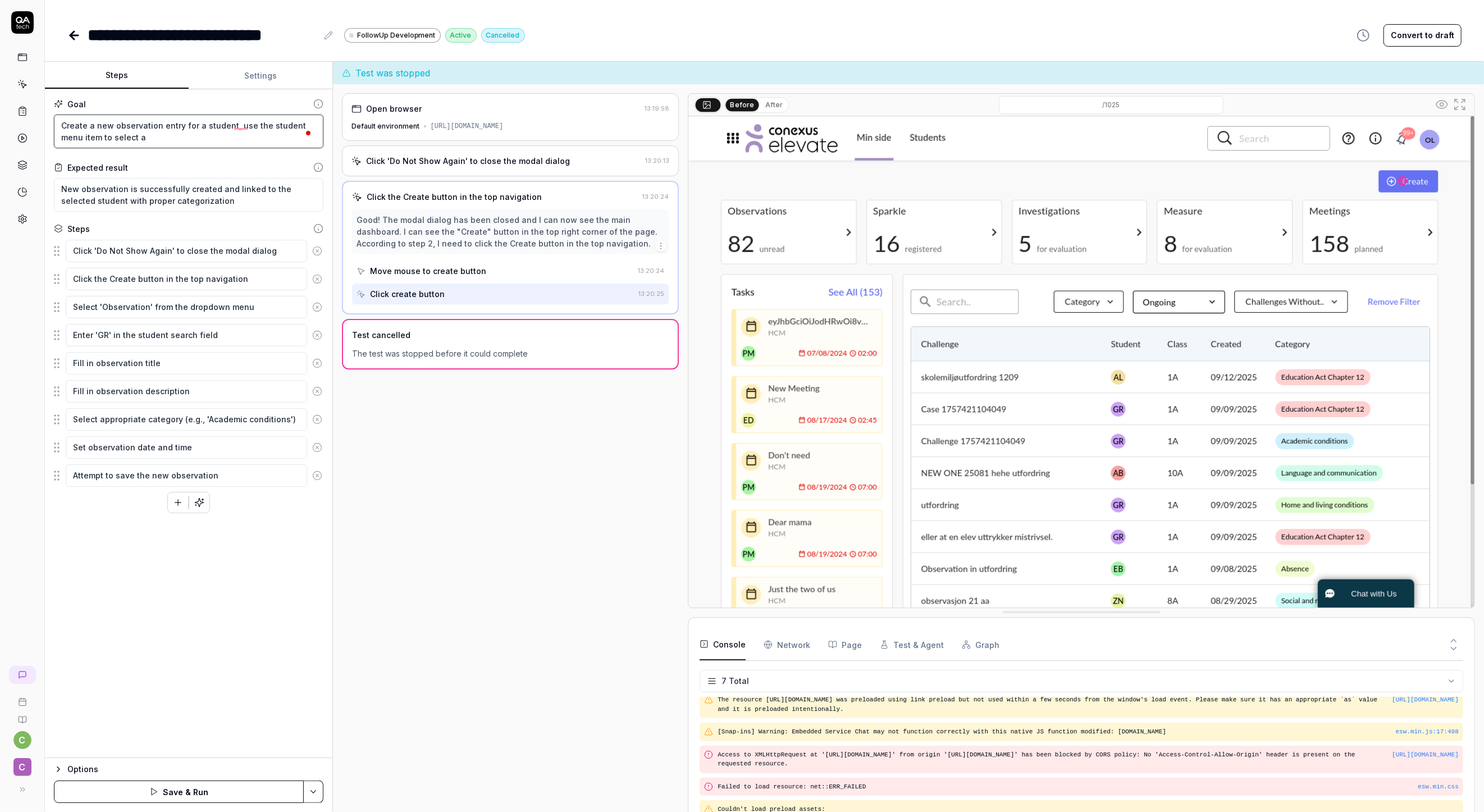
type textarea "*"
type textarea "Create a new observation entry for a student, use the student menu item to sele…"
type textarea "*"
type textarea "Create a new observation entry for a student, use the student menu item to sele…"
type textarea "*"
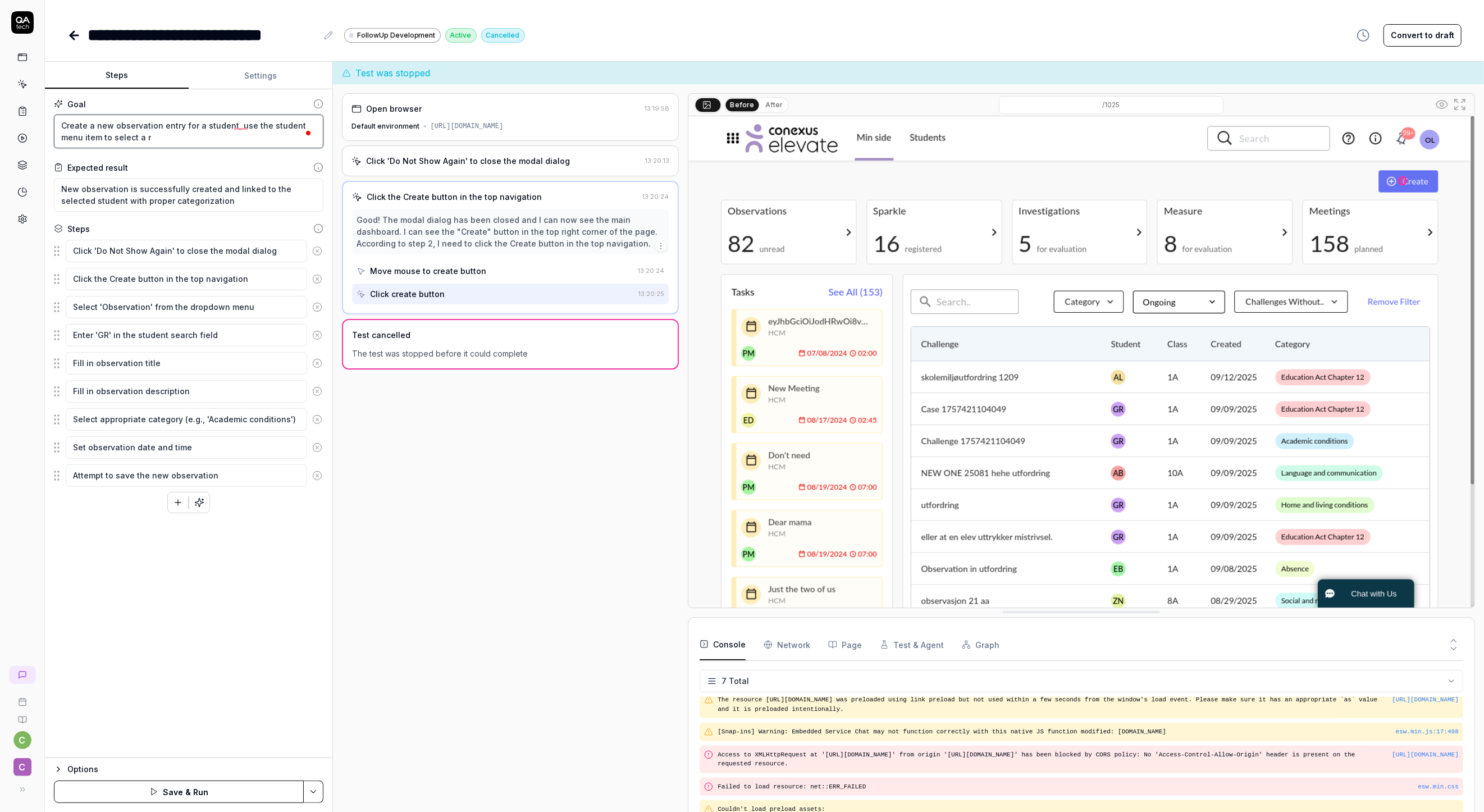
type textarea "Create a new observation entry for a student, use the student menu item to sele…"
type textarea "*"
type textarea "Create a new observation entry for a student, use the student menu item to sele…"
type textarea "*"
type textarea "Create a new observation entry for a student, use the student menu item to sele…"
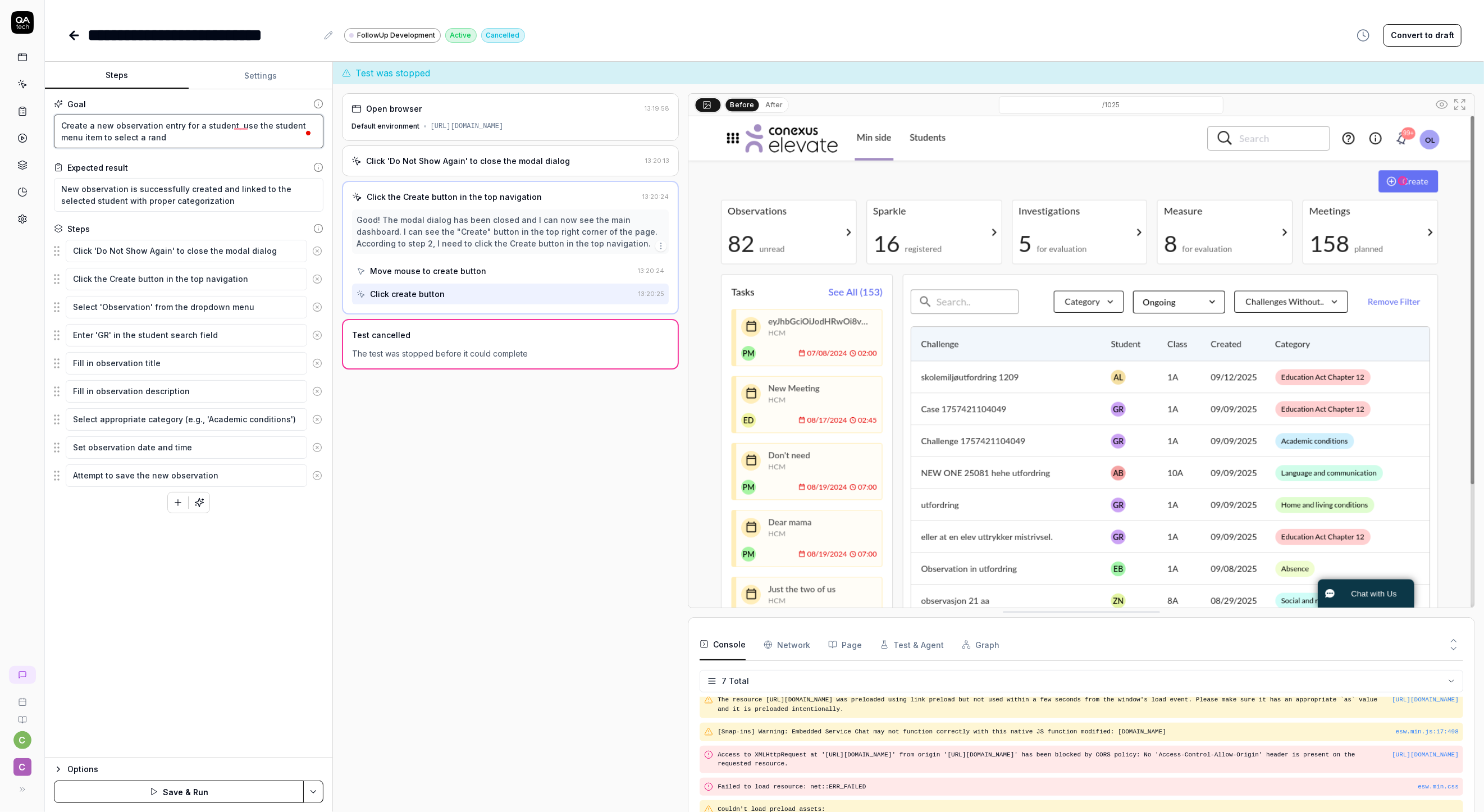
type textarea "*"
type textarea "Create a new observation entry for a student, use the student menu item to sele…"
type textarea "*"
type textarea "Create a new observation entry for a student, use the student menu item to sele…"
type textarea "*"
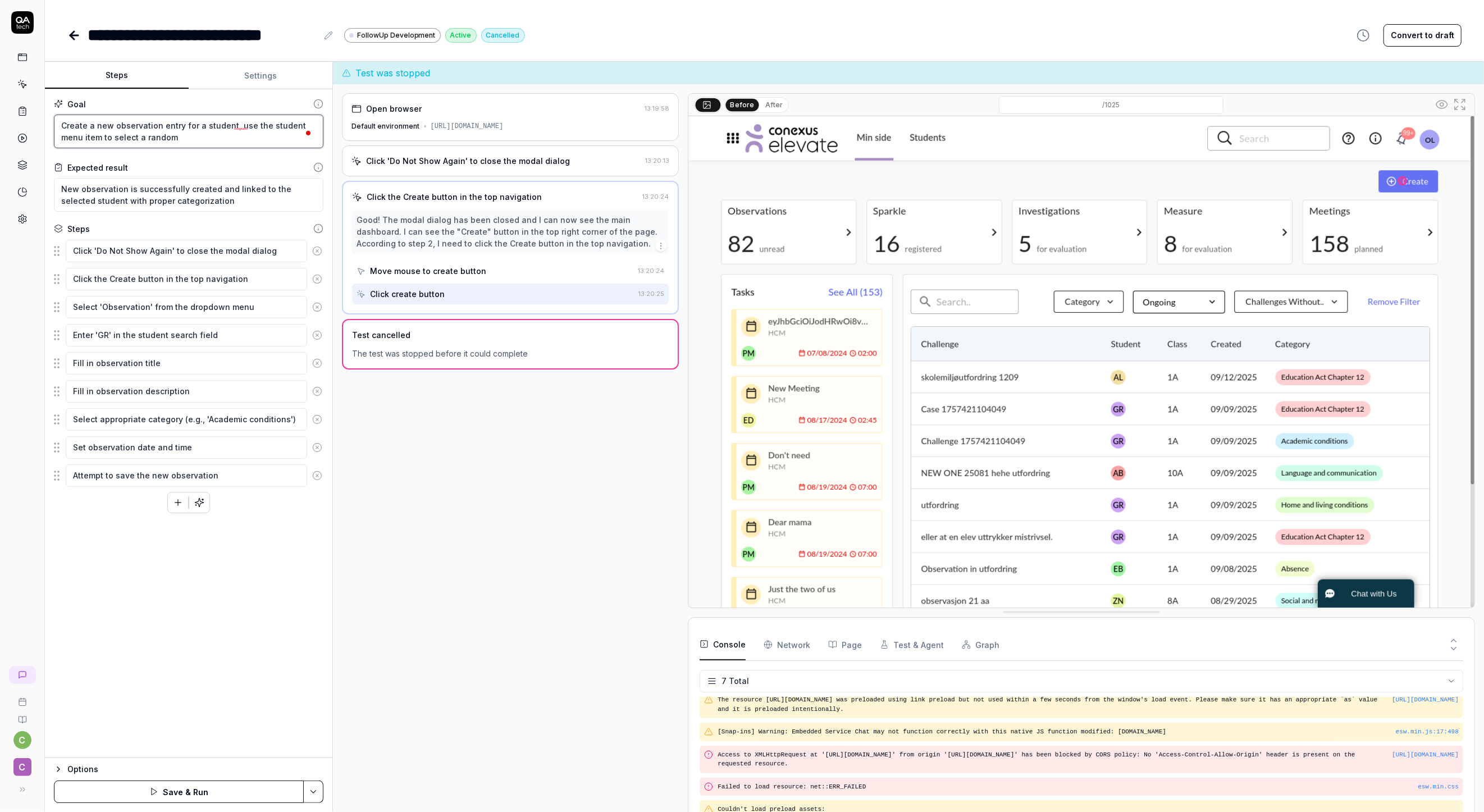
type textarea "Create a new observation entry for a student, use the student menu item to sele…"
type textarea "*"
type textarea "Create a new observation entry for a student, use the student menu item to sele…"
type textarea "*"
type textarea "Create a new observation entry for a student, use the student menu item to sele…"
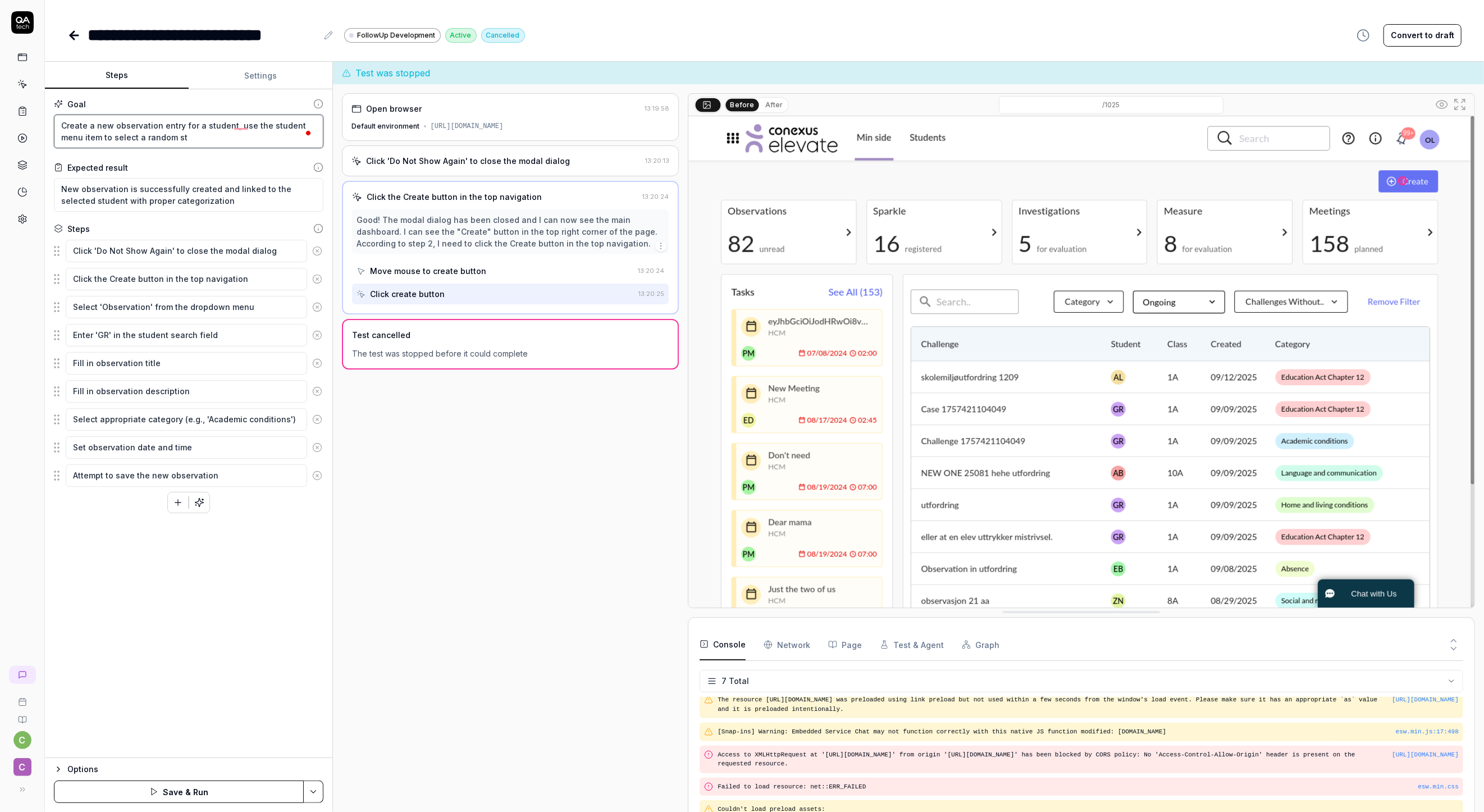
type textarea "*"
type textarea "Create a new observation entry for a student, use the student menu item to sele…"
type textarea "*"
type textarea "Create a new observation entry for a student, use the student menu item to sele…"
type textarea "*"
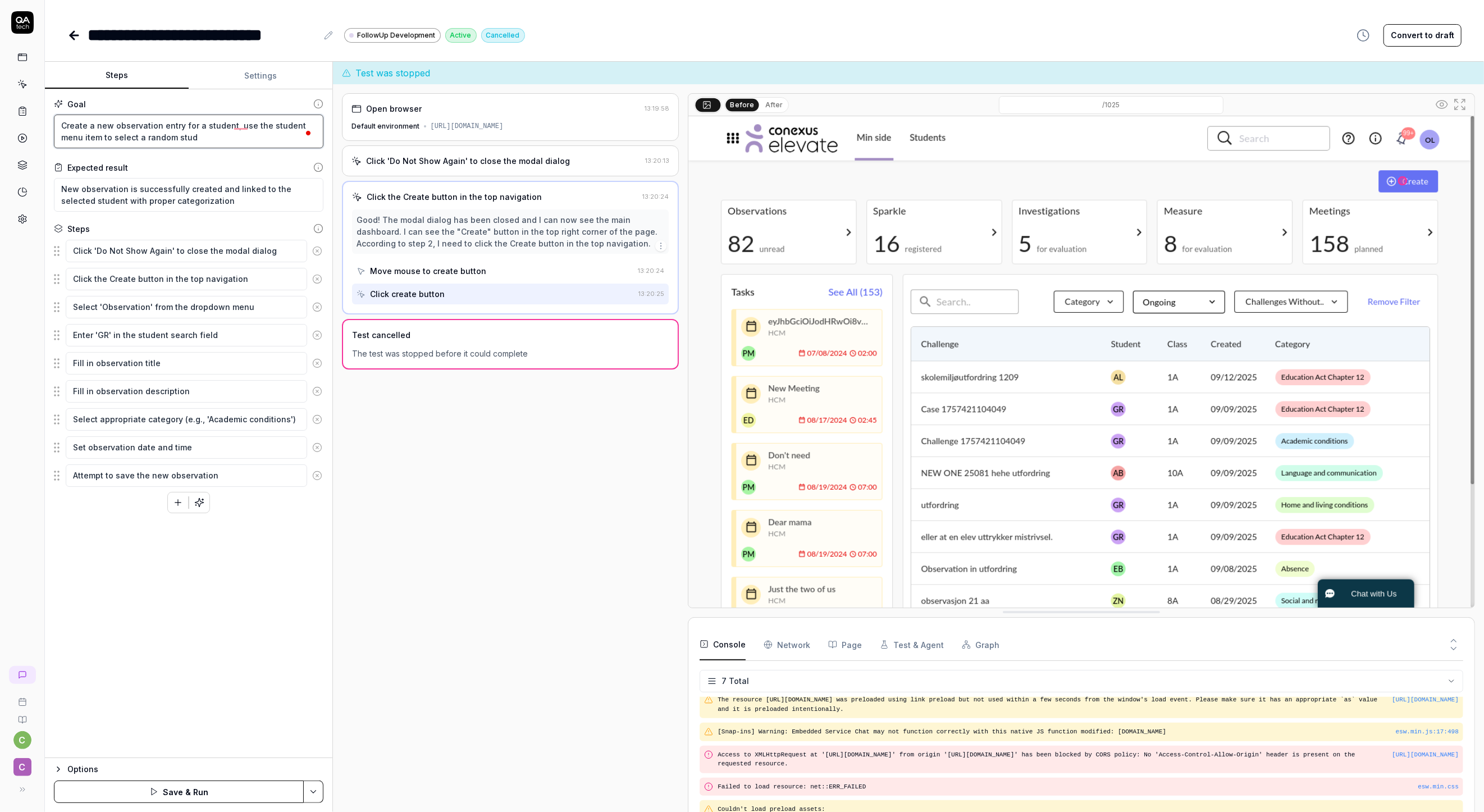
type textarea "Create a new observation entry for a student, use the student menu item to sele…"
type textarea "*"
type textarea "Create a new observation entry for a student, use the student menu item to sele…"
type textarea "*"
type textarea "Create a new observation entry for a student, use the student menu item to sele…"
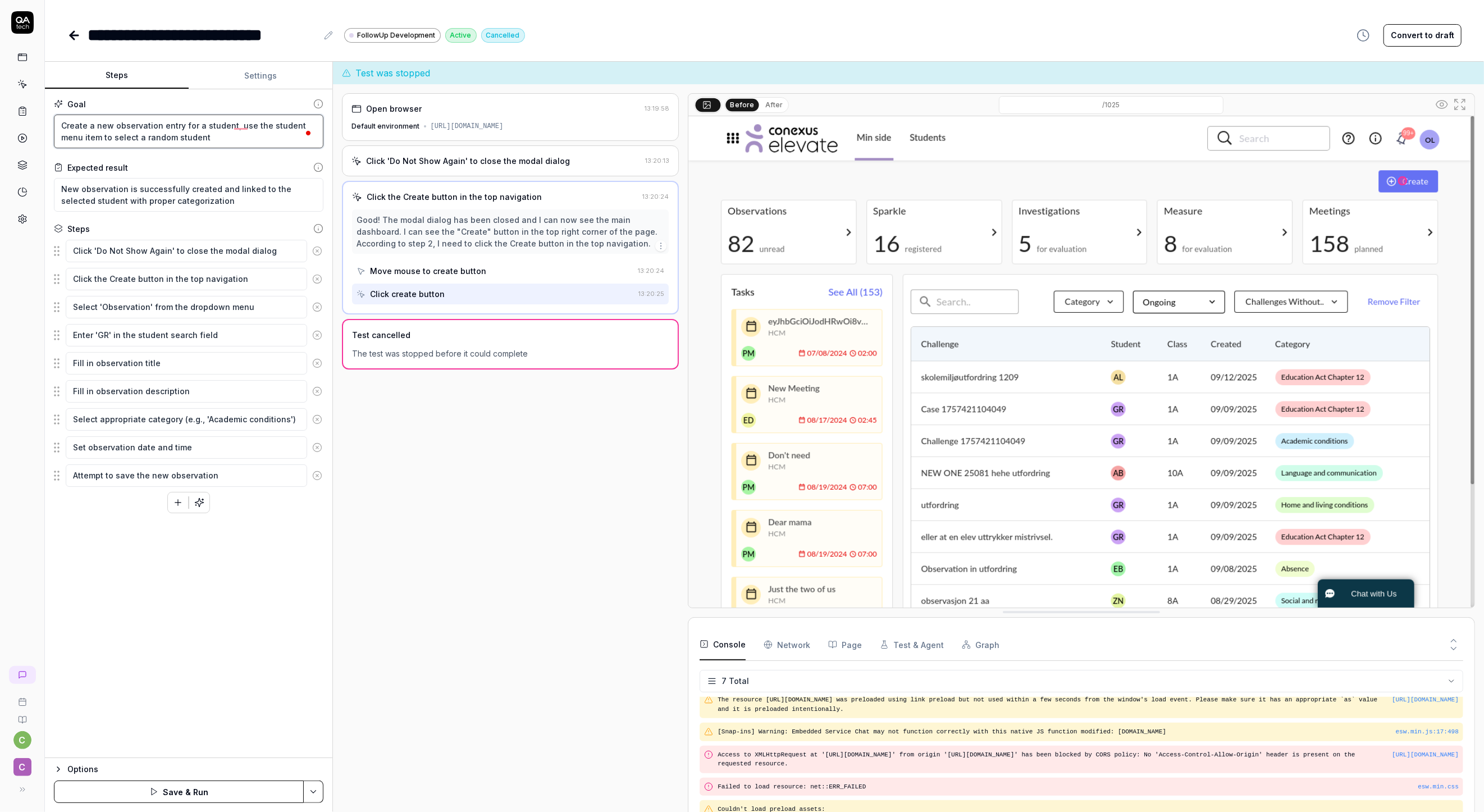
type textarea "*"
type textarea "Create a new observation entry for a student, use the student menu item to sele…"
type textarea "*"
type textarea "Create a new observation entry for a student, use the student menu item to sele…"
type textarea "*"
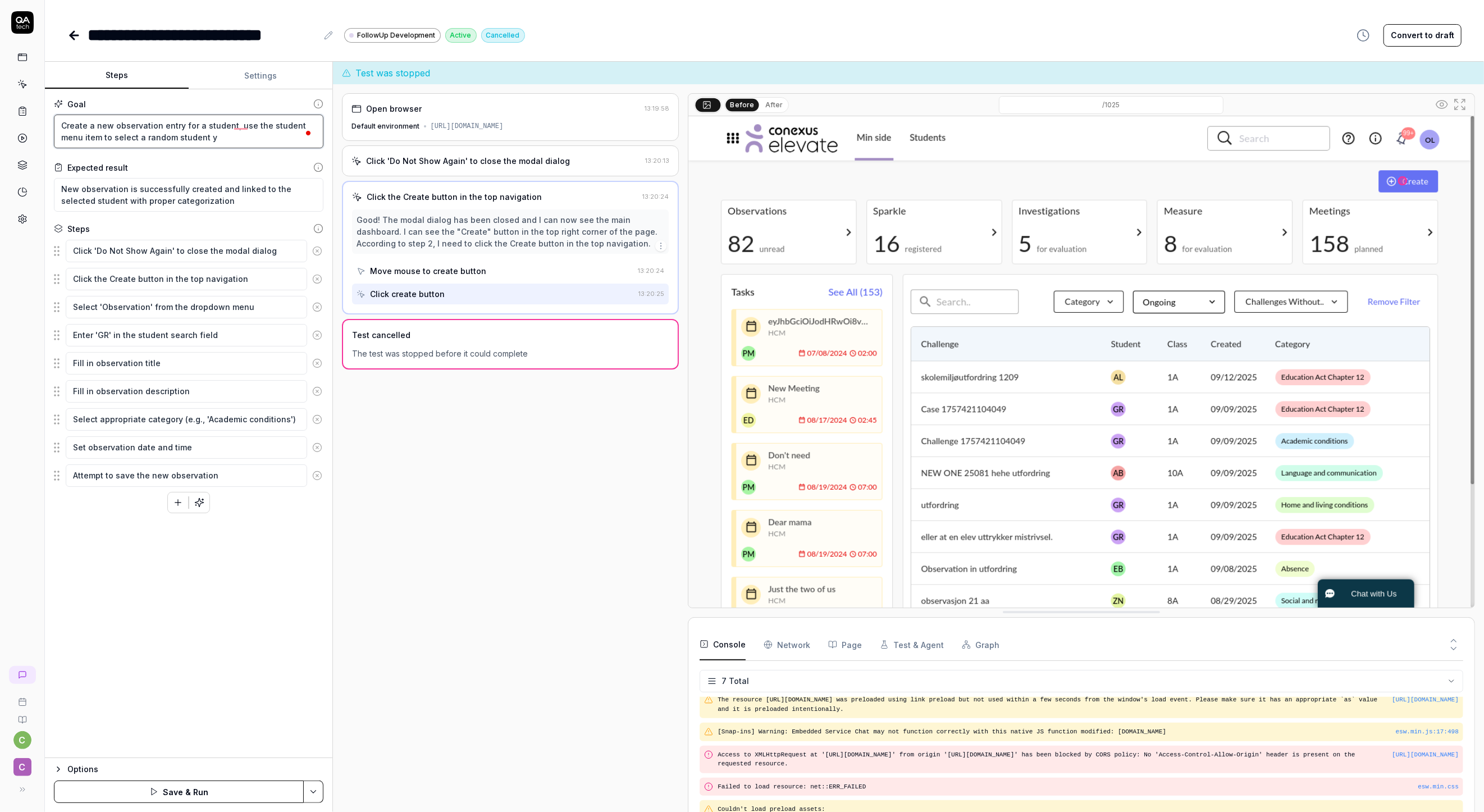
type textarea "Create a new observation entry for a student, use the student menu item to sele…"
type textarea "*"
type textarea "Create a new observation entry for a student, use the student menu item to sele…"
type textarea "*"
type textarea "Create a new observation entry for a student, use the student menu item to sele…"
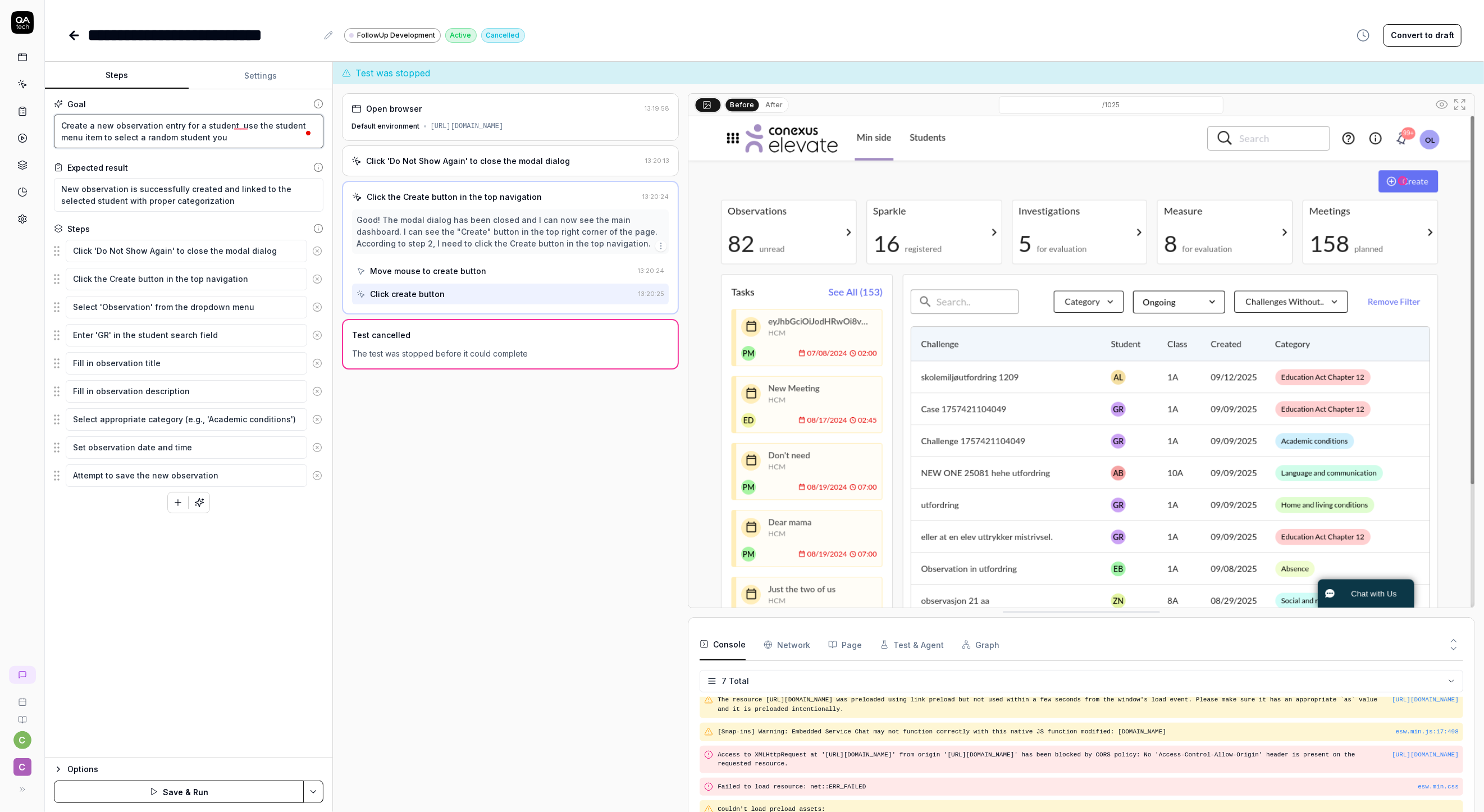
type textarea "*"
type textarea "Create a new observation entry for a student, use the student menu item to sele…"
type textarea "*"
type textarea "Create a new observation entry for a student, use the student menu item to sele…"
type textarea "*"
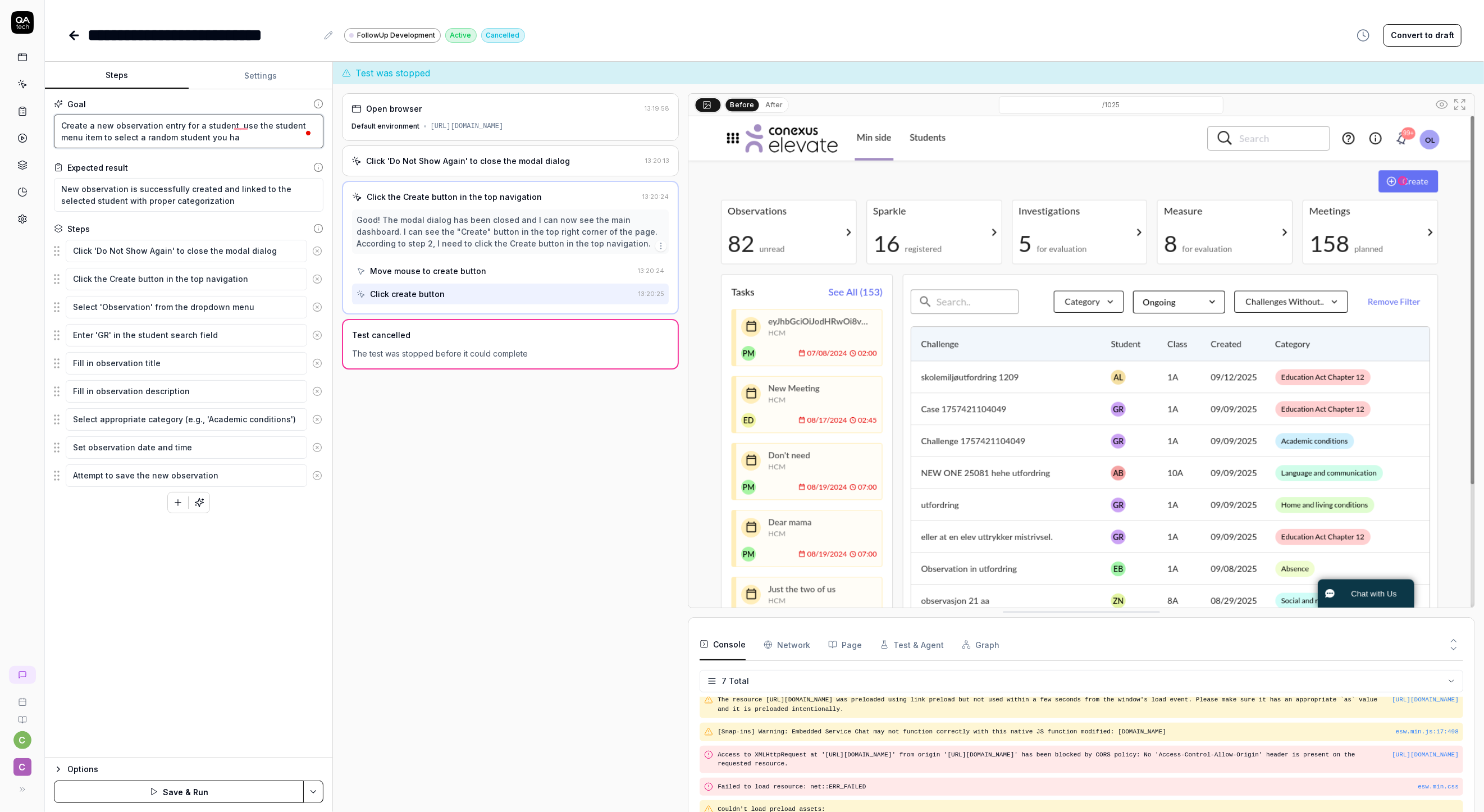
type textarea "Create a new observation entry for a student, use the student menu item to sele…"
type textarea "*"
type textarea "Create a new observation entry for a student, use the student menu item to sele…"
type textarea "*"
type textarea "Create a new observation entry for a student, use the student menu item to sele…"
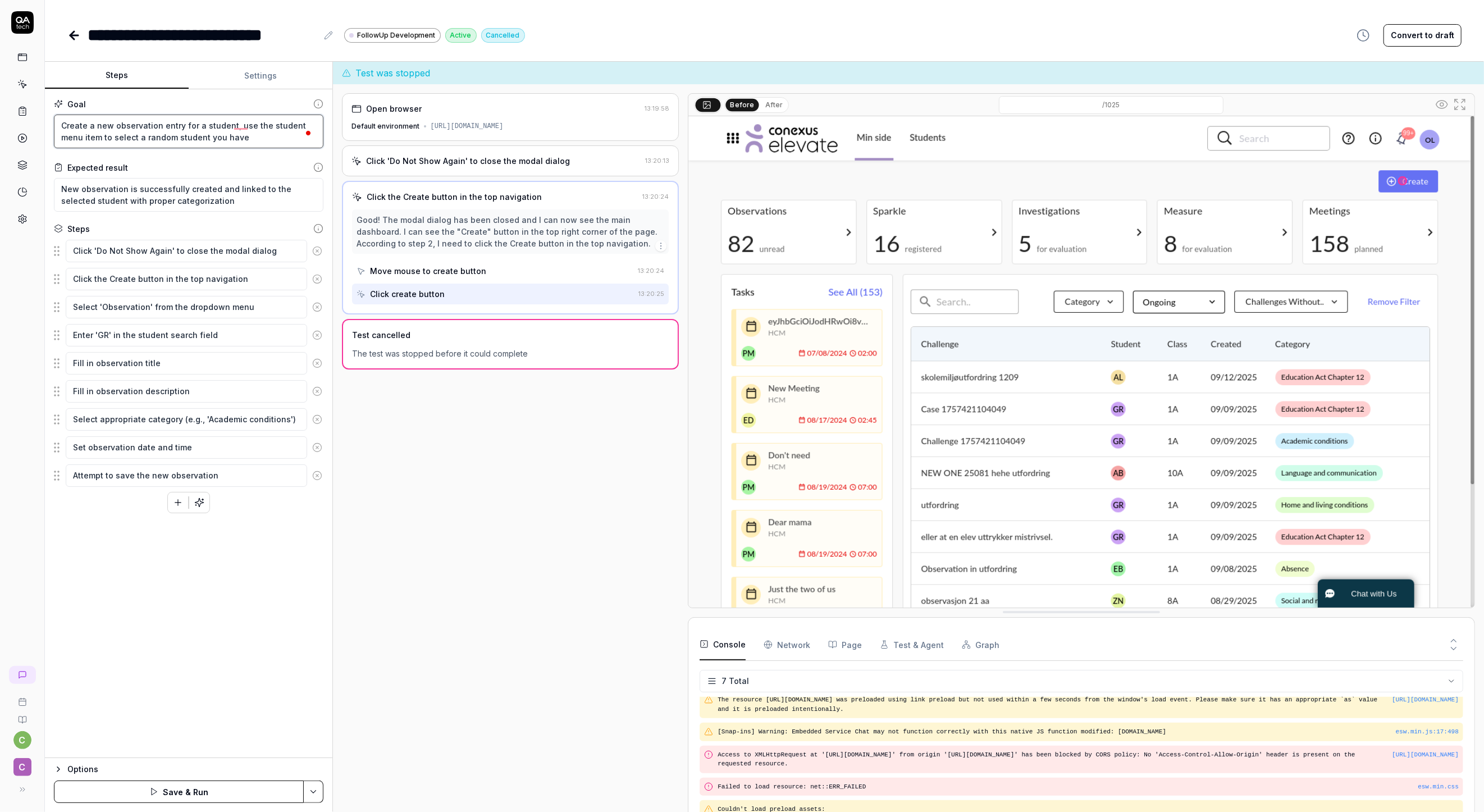
type textarea "*"
type textarea "Create a new observation entry for a student, use the student menu item to sele…"
type textarea "*"
type textarea "Create a new observation entry for a student, use the student menu item to sele…"
type textarea "*"
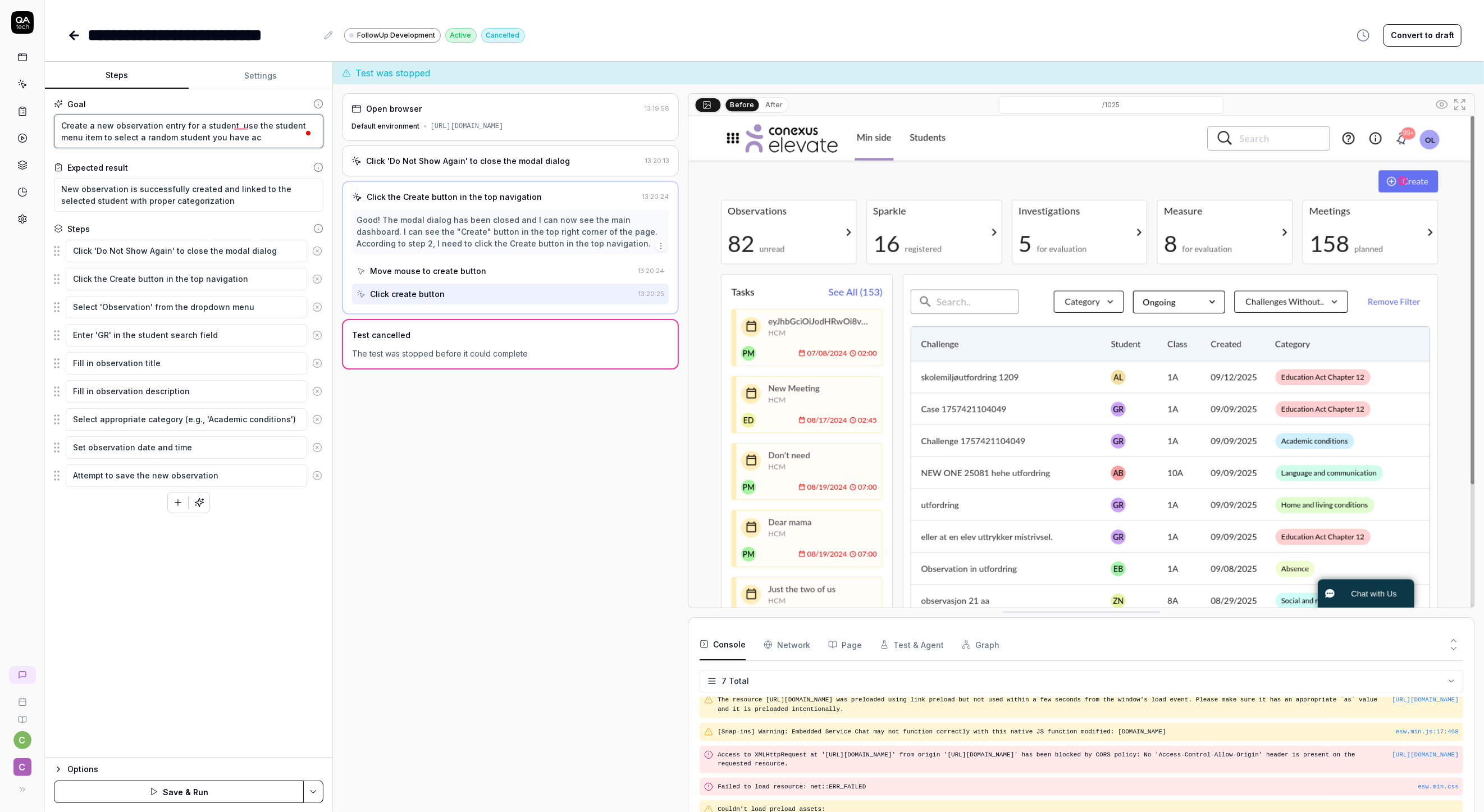
type textarea "Create a new observation entry for a student, use the student menu item to sele…"
type textarea "*"
type textarea "Create a new observation entry for a student, use the student menu item to sele…"
type textarea "*"
type textarea "Create a new observation entry for a student, use the student menu item to sele…"
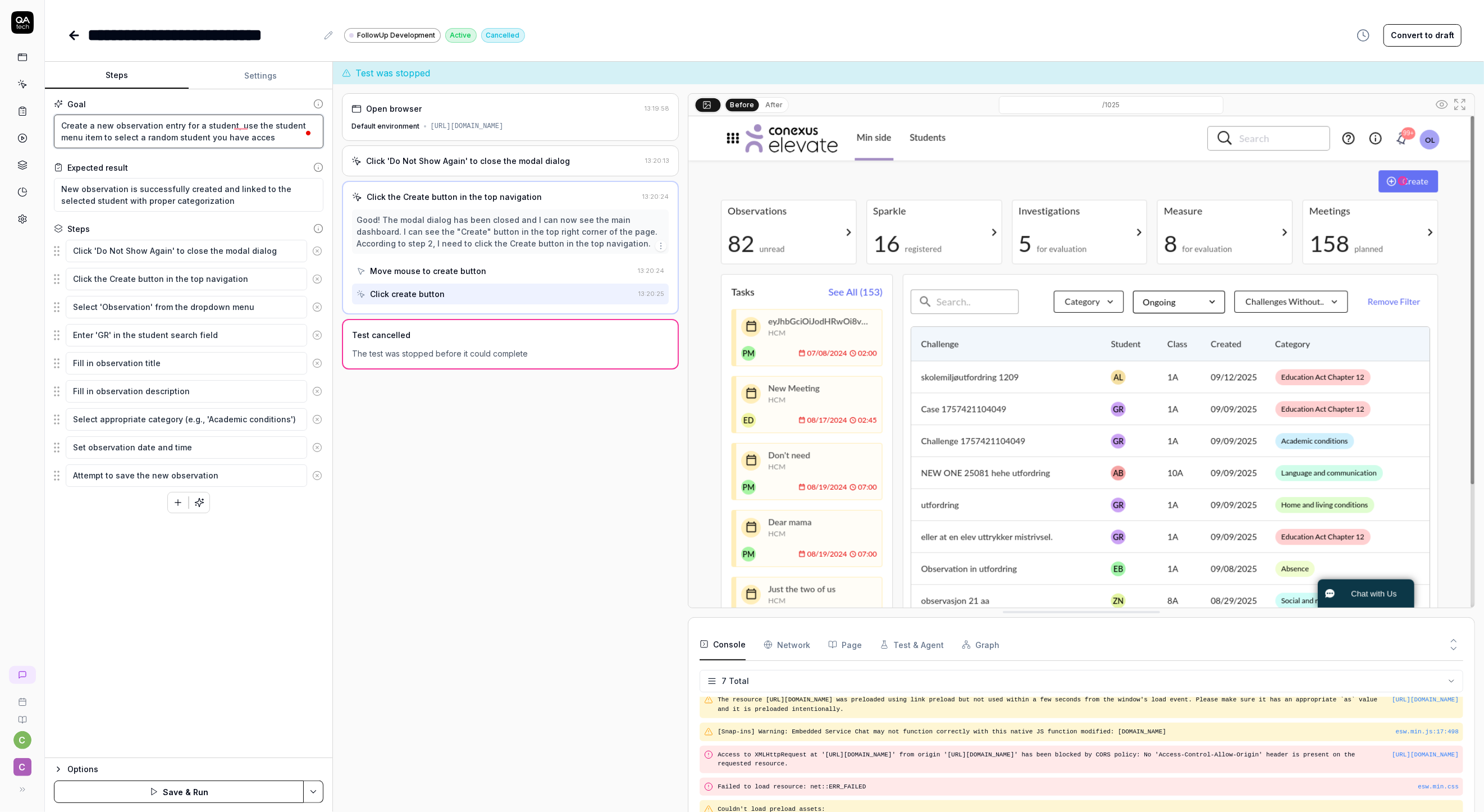
type textarea "*"
type textarea "Create a new observation entry for a student, use the student menu item to sele…"
type textarea "*"
type textarea "Create a new observation entry for a student, use the student menu item to sele…"
type textarea "*"
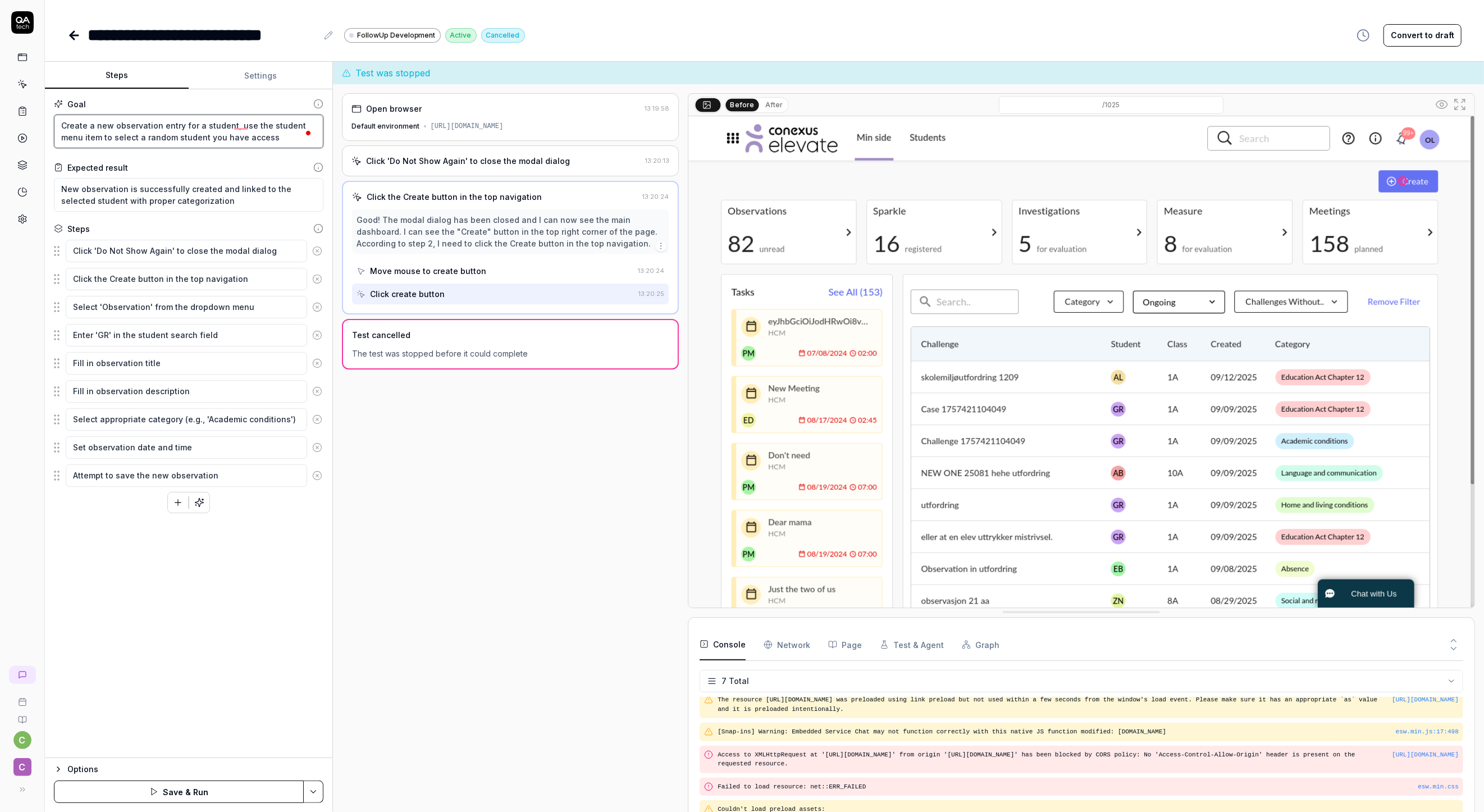
type textarea "Create a new observation entry for a student, use the student menu item to sele…"
type textarea "*"
type textarea "Create a new observation entry for a student, use the student menu item to sele…"
click at [218, 585] on div "Goal Create a new observation entry for a student, use the student menu item to…" at bounding box center [189, 424] width 288 height 669
click at [188, 783] on button "Save & Run" at bounding box center [179, 792] width 250 height 23
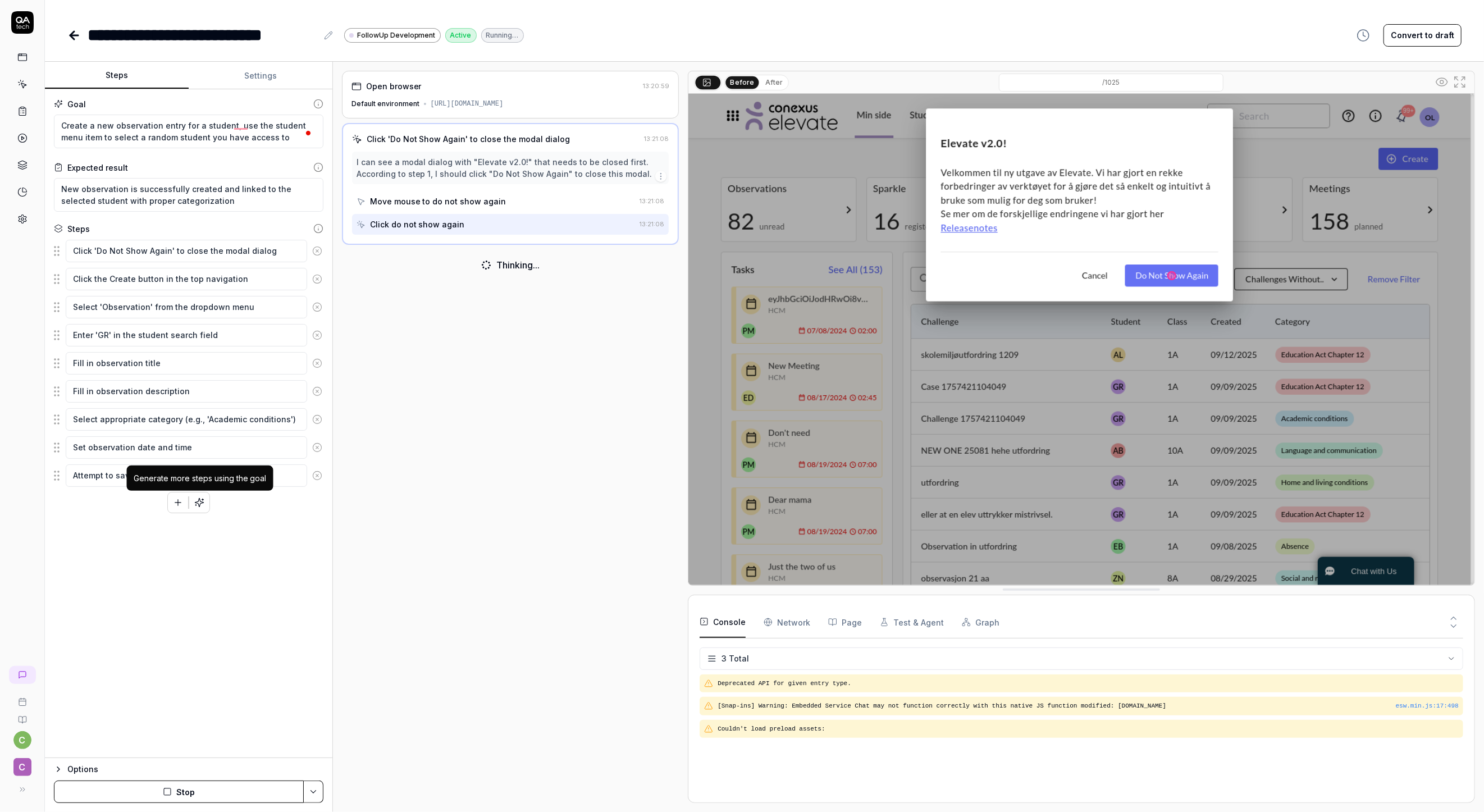
click at [201, 506] on icon "button" at bounding box center [199, 502] width 10 height 10
click at [161, 793] on button "Stop" at bounding box center [179, 792] width 250 height 23
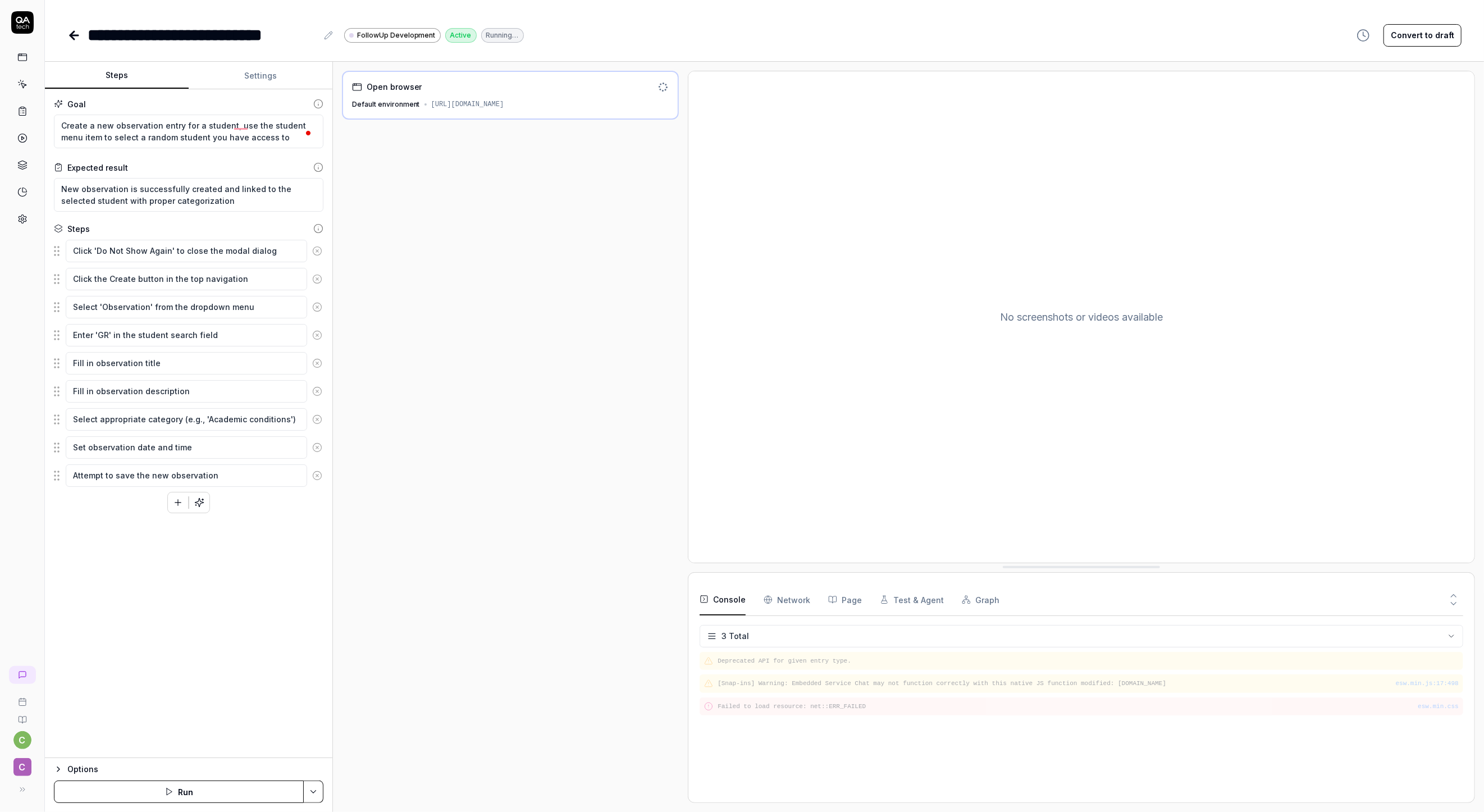
click at [199, 502] on icon "button" at bounding box center [199, 502] width 10 height 10
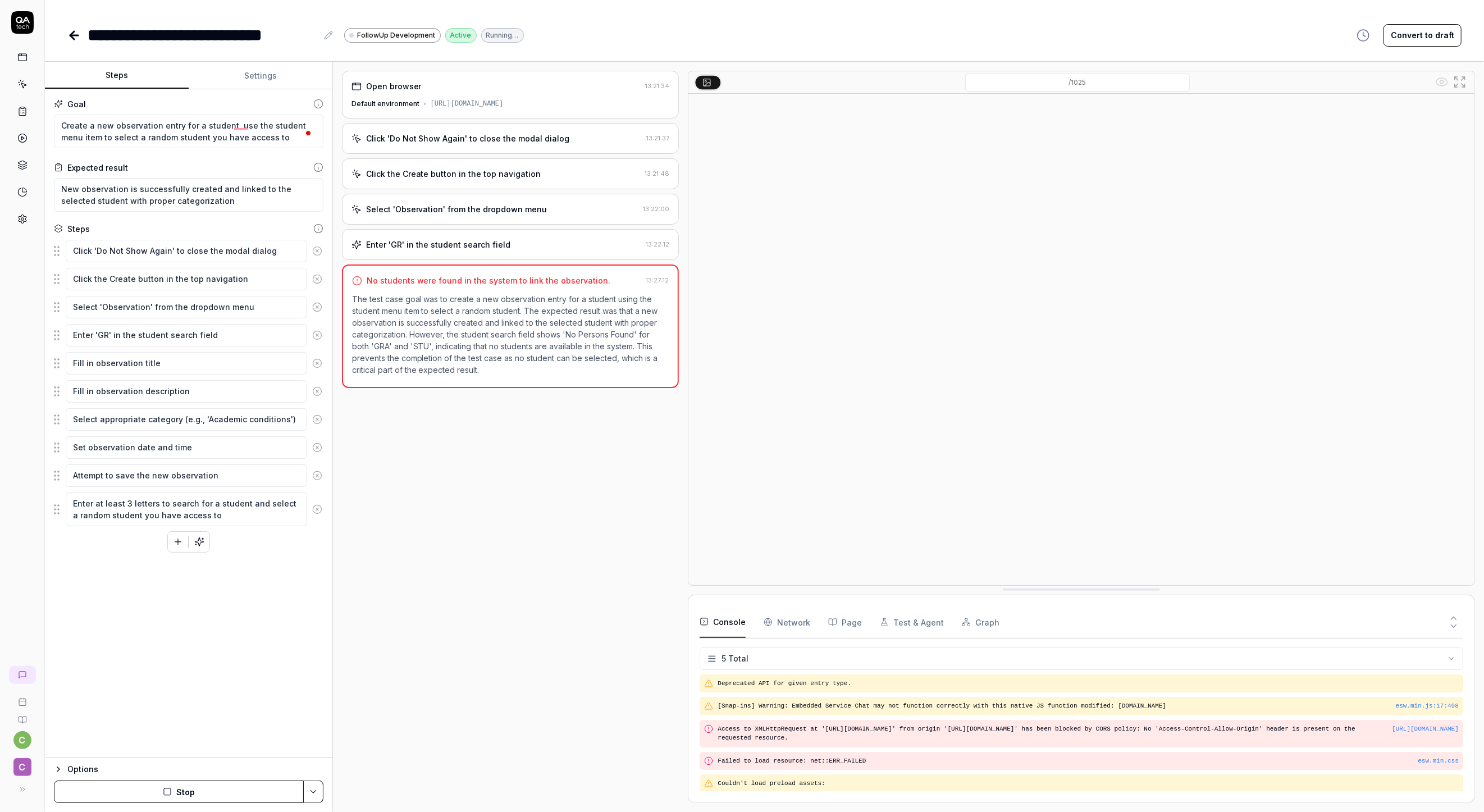
scroll to position [1, 0]
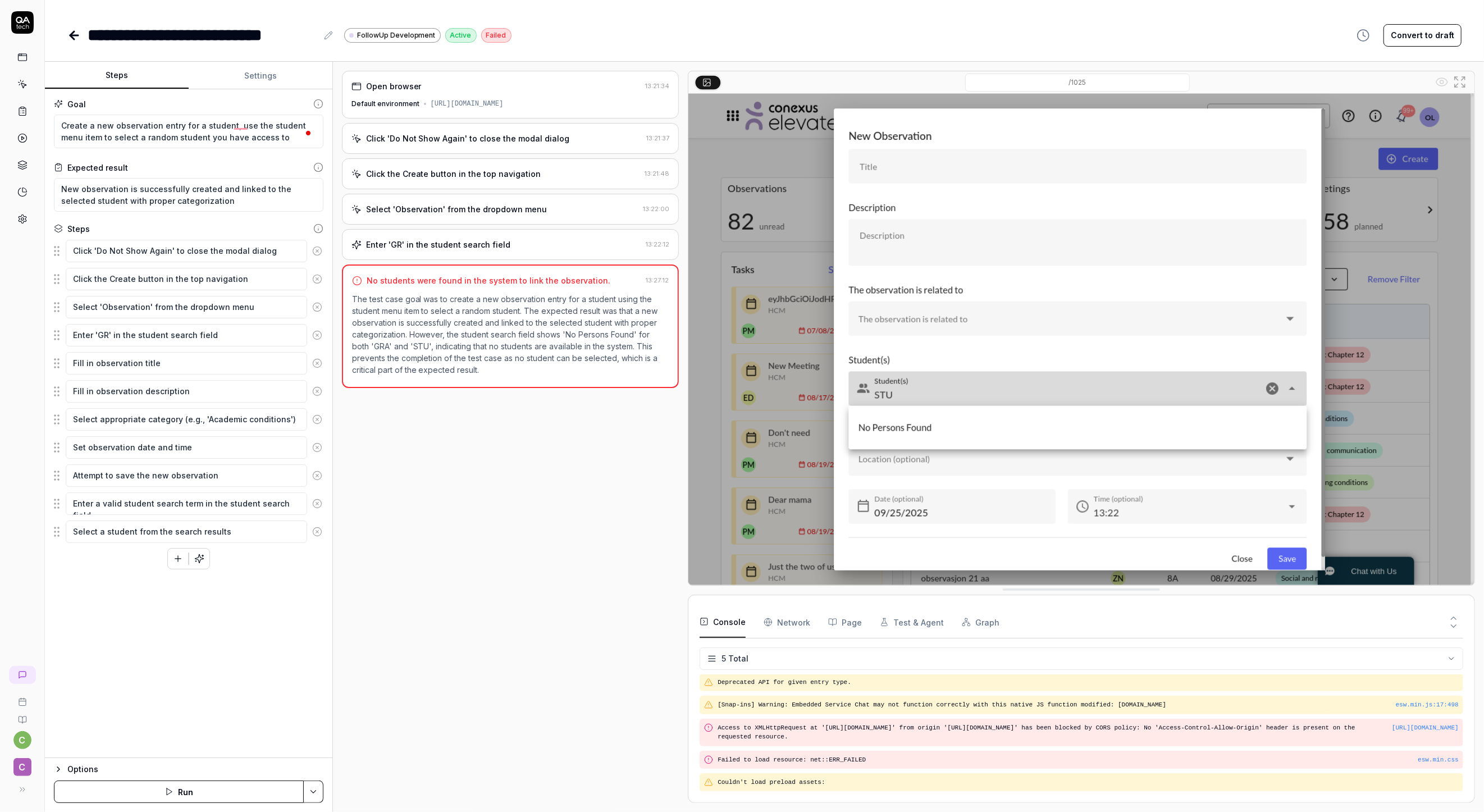
drag, startPoint x: 316, startPoint y: 337, endPoint x: 307, endPoint y: 360, distance: 24.7
click at [316, 337] on icon at bounding box center [318, 335] width 10 height 10
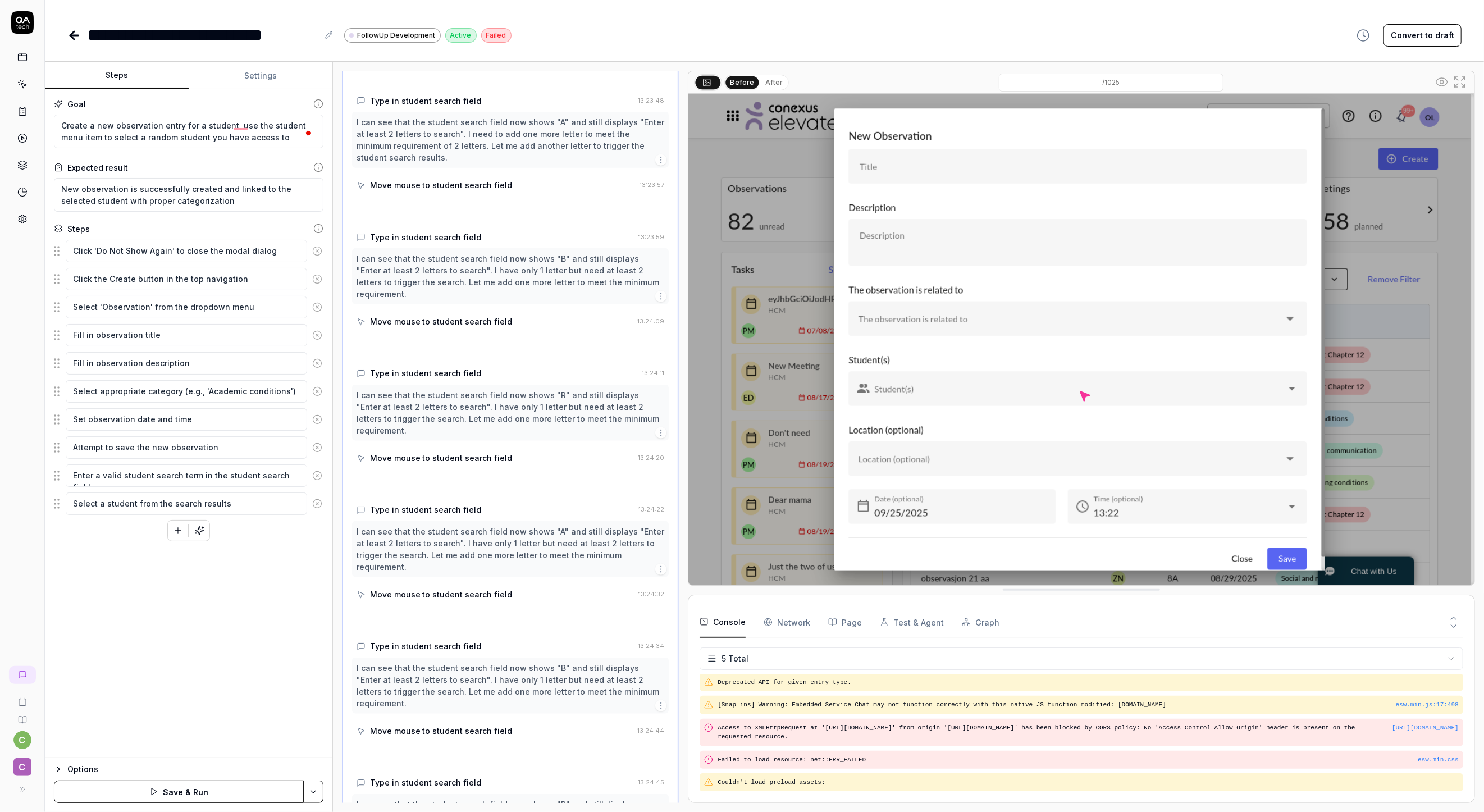
type textarea "*"
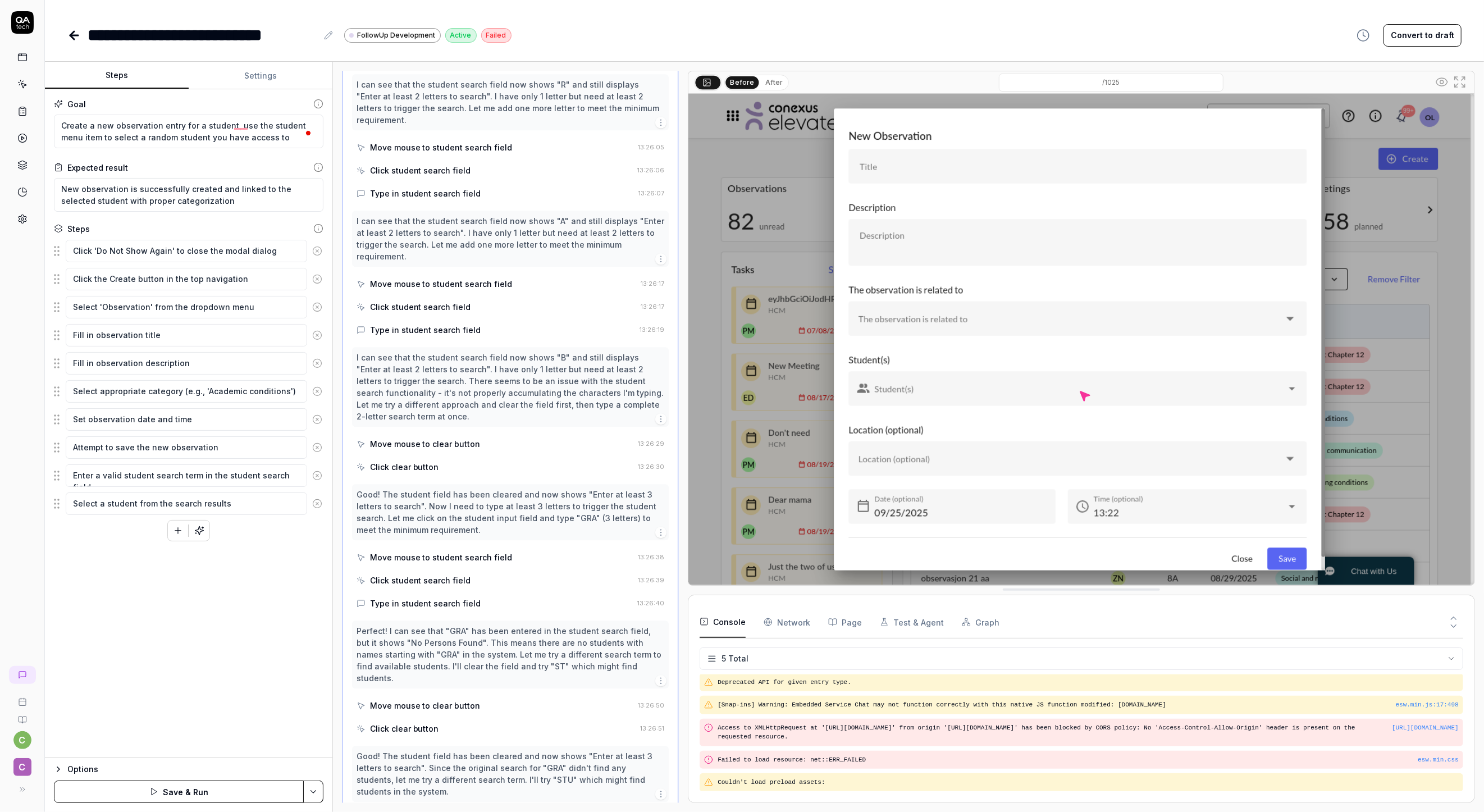
scroll to position [2893, 0]
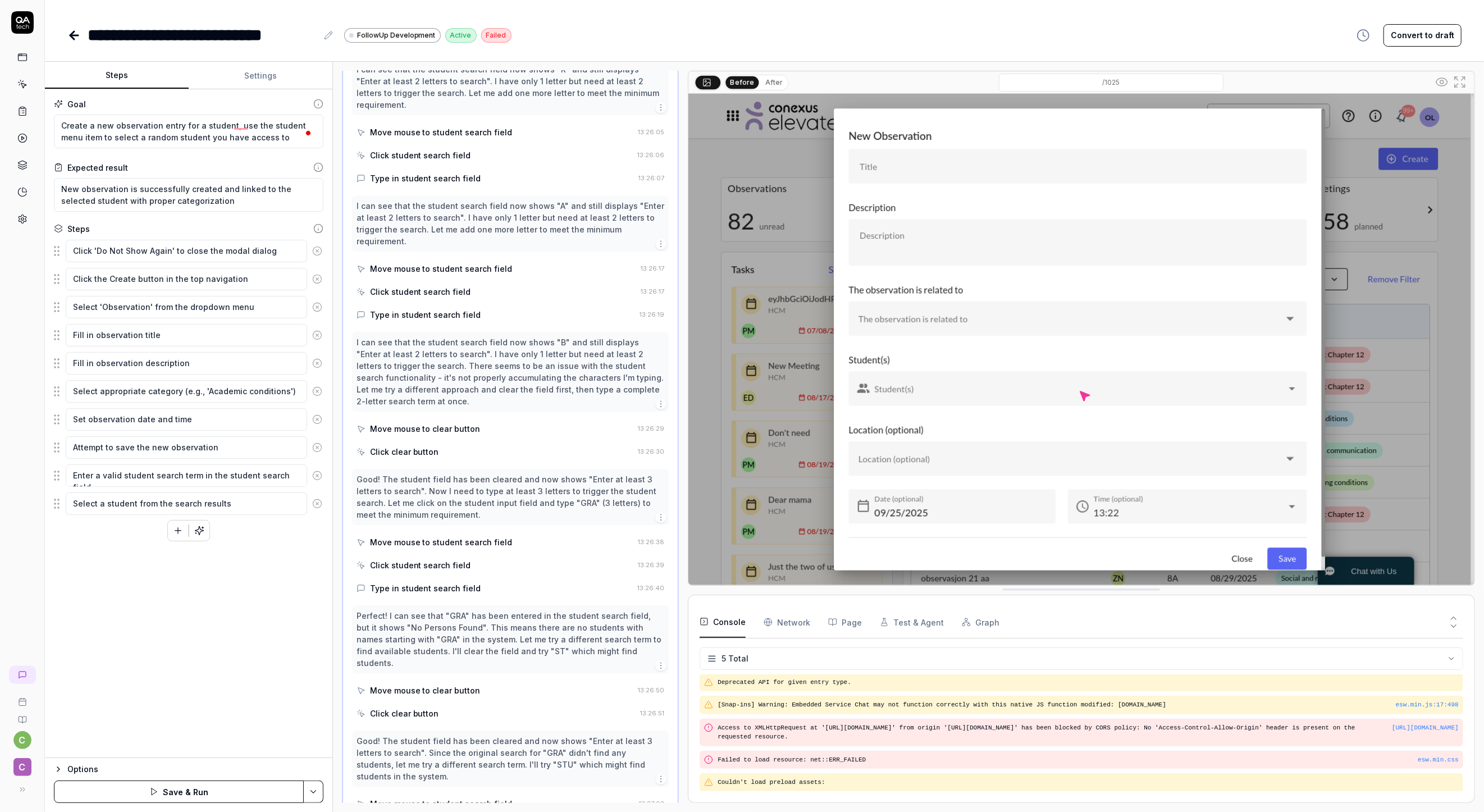
click at [70, 34] on icon at bounding box center [72, 35] width 4 height 8
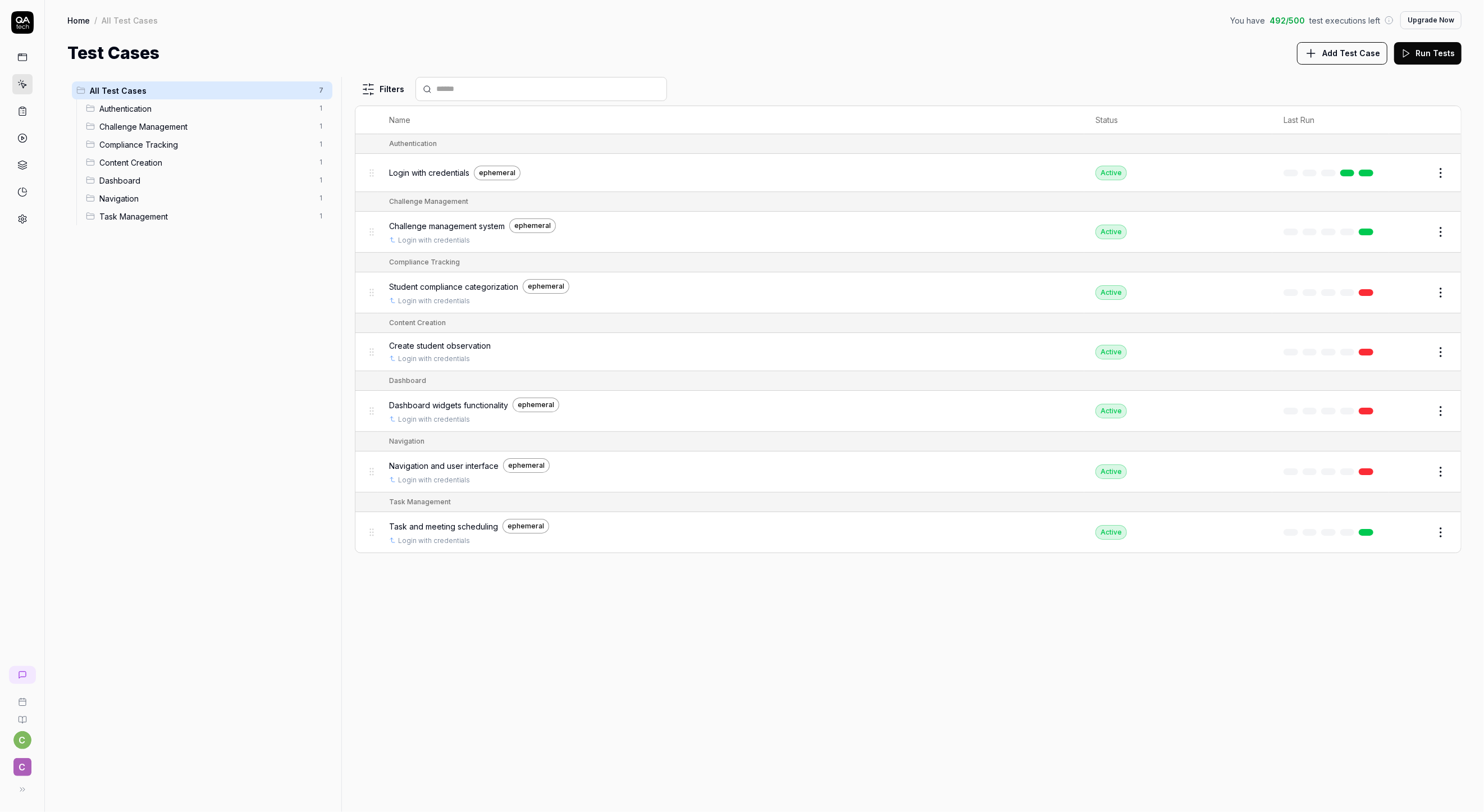
click at [444, 176] on span "Login with credentials" at bounding box center [429, 172] width 80 height 12
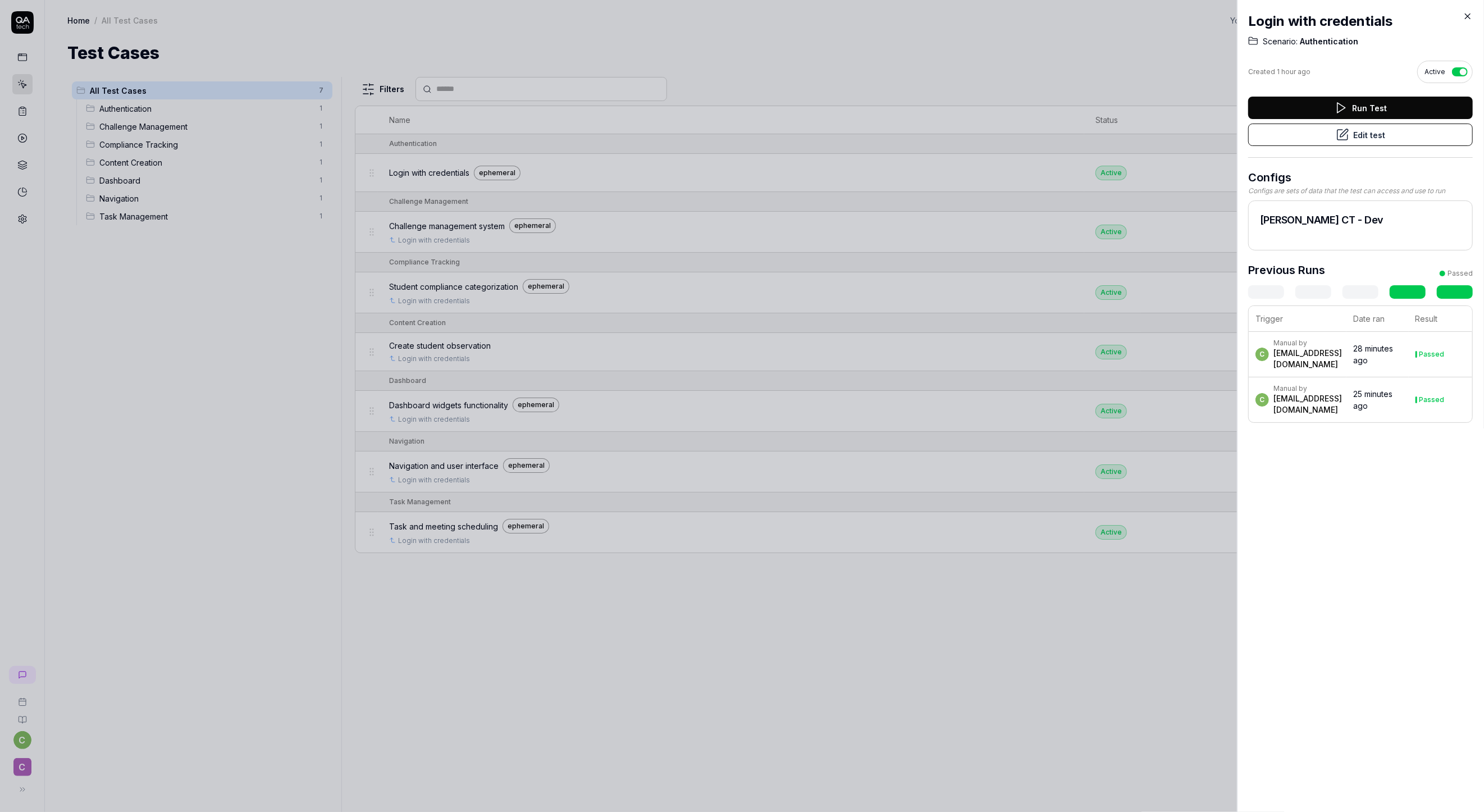
click at [536, 164] on div at bounding box center [742, 406] width 1484 height 812
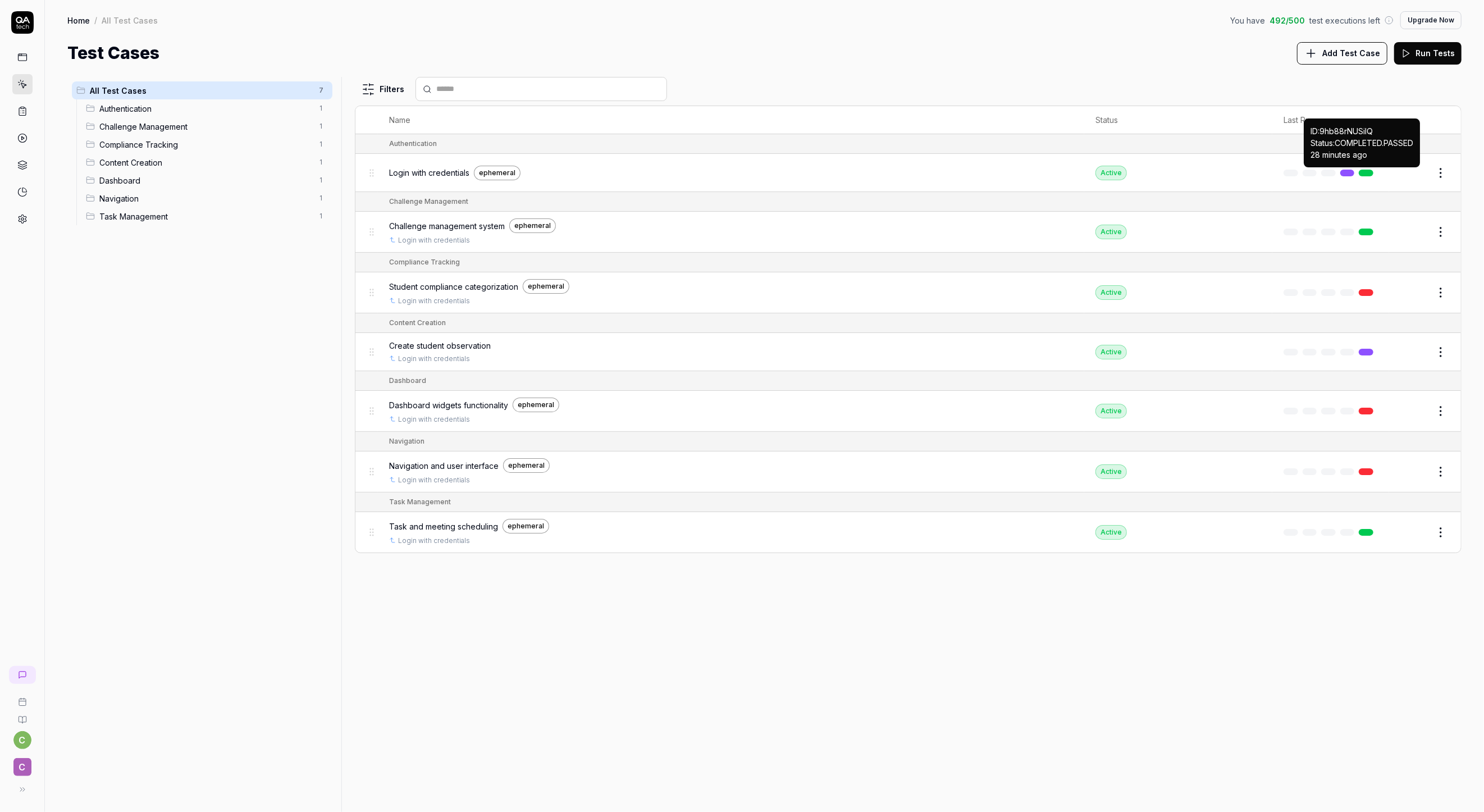
click at [1363, 172] on link at bounding box center [1366, 172] width 15 height 7
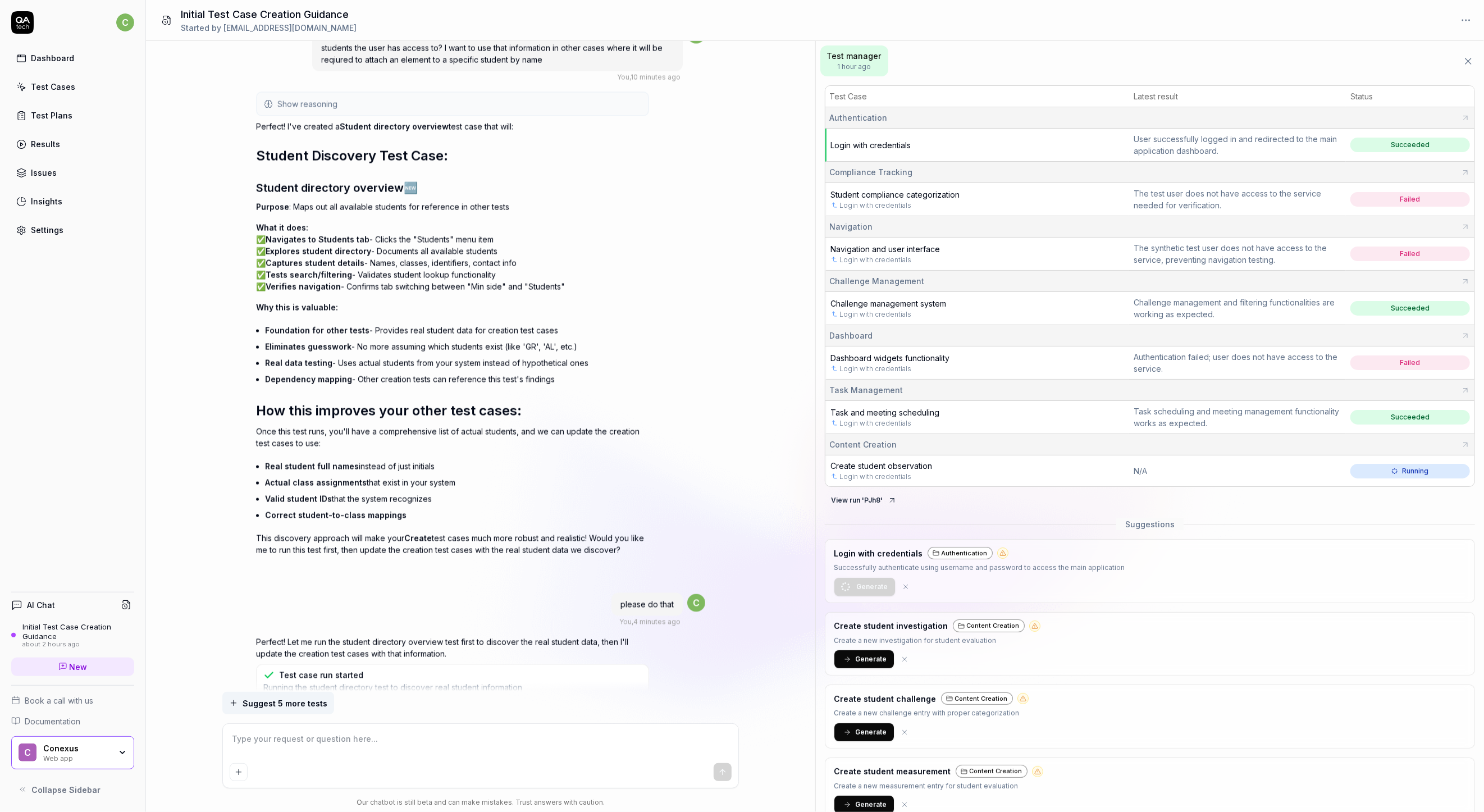
scroll to position [6546, 0]
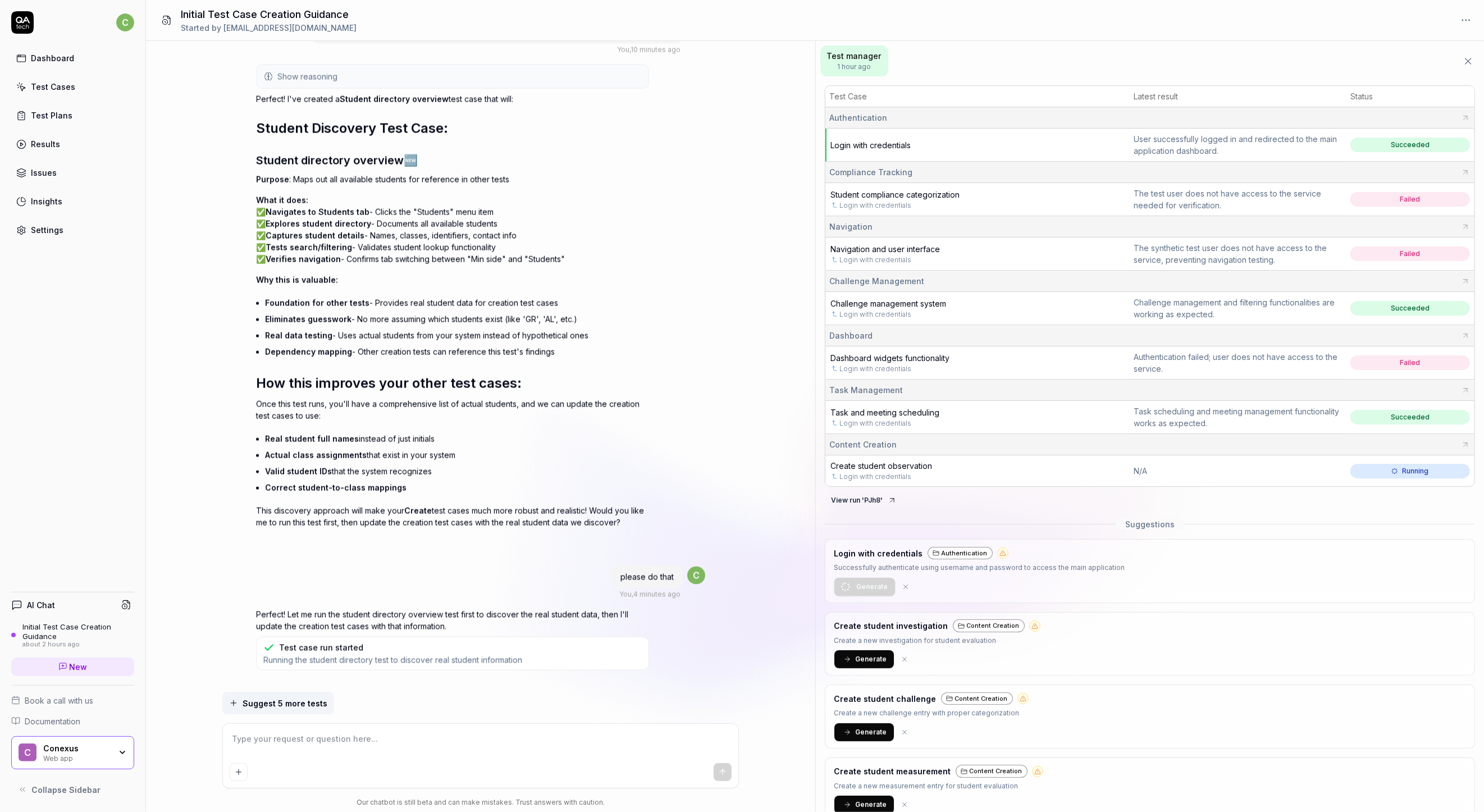
click at [75, 81] on link "Test Cases" at bounding box center [72, 87] width 123 height 22
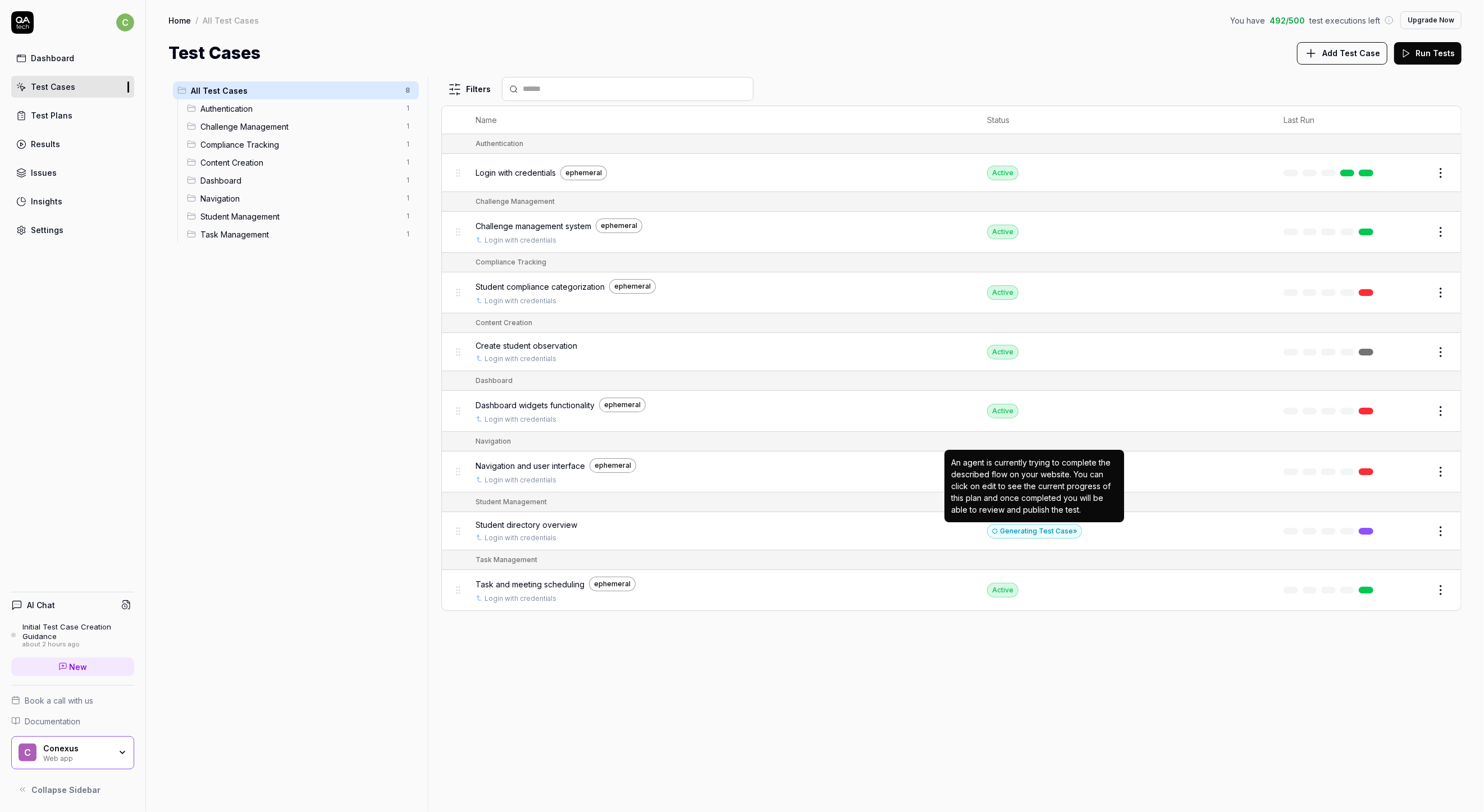
click at [1044, 530] on div "Generating Test Case »" at bounding box center [1035, 531] width 95 height 15
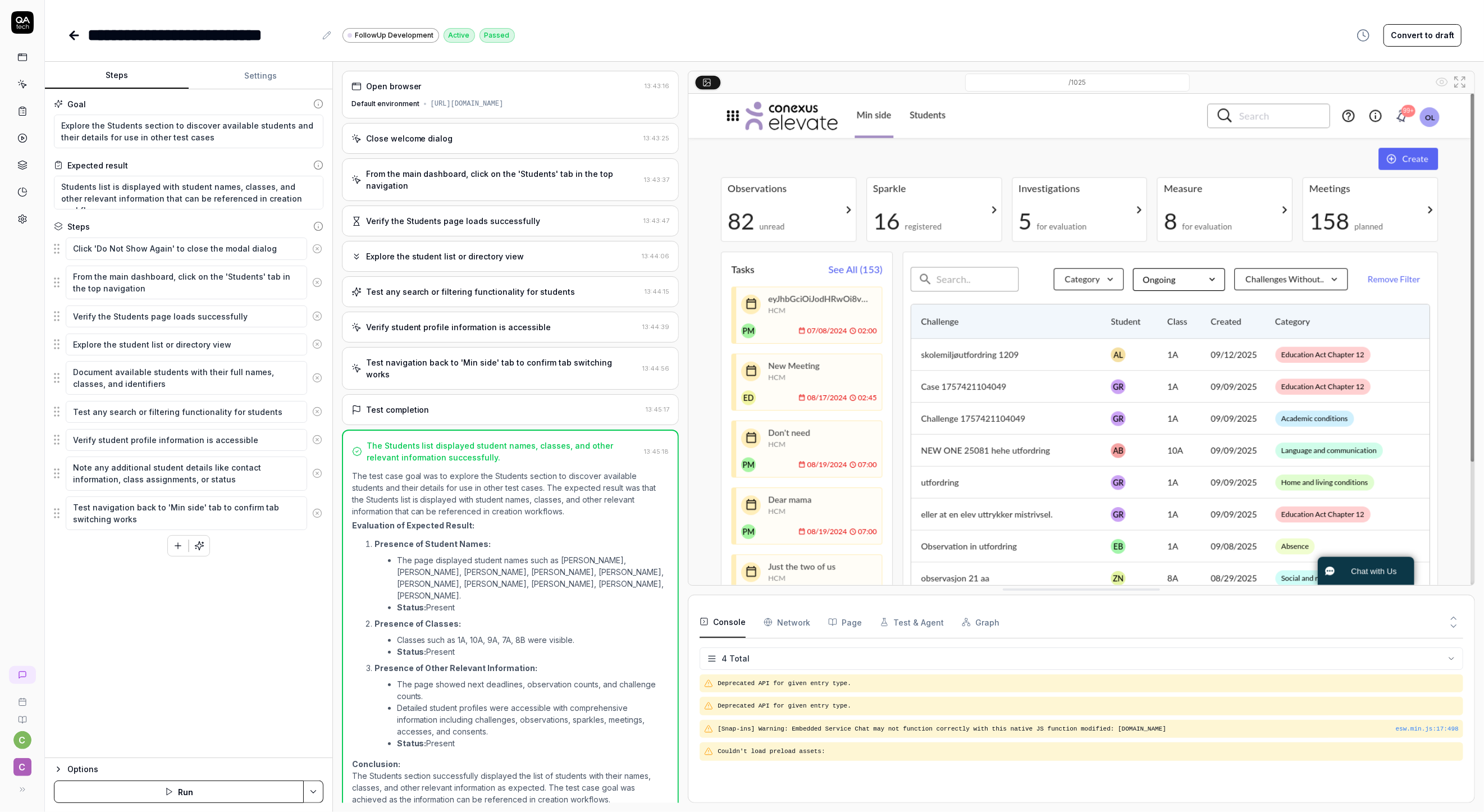
scroll to position [1, 0]
type textarea "*"
click at [76, 42] on link at bounding box center [75, 35] width 16 height 23
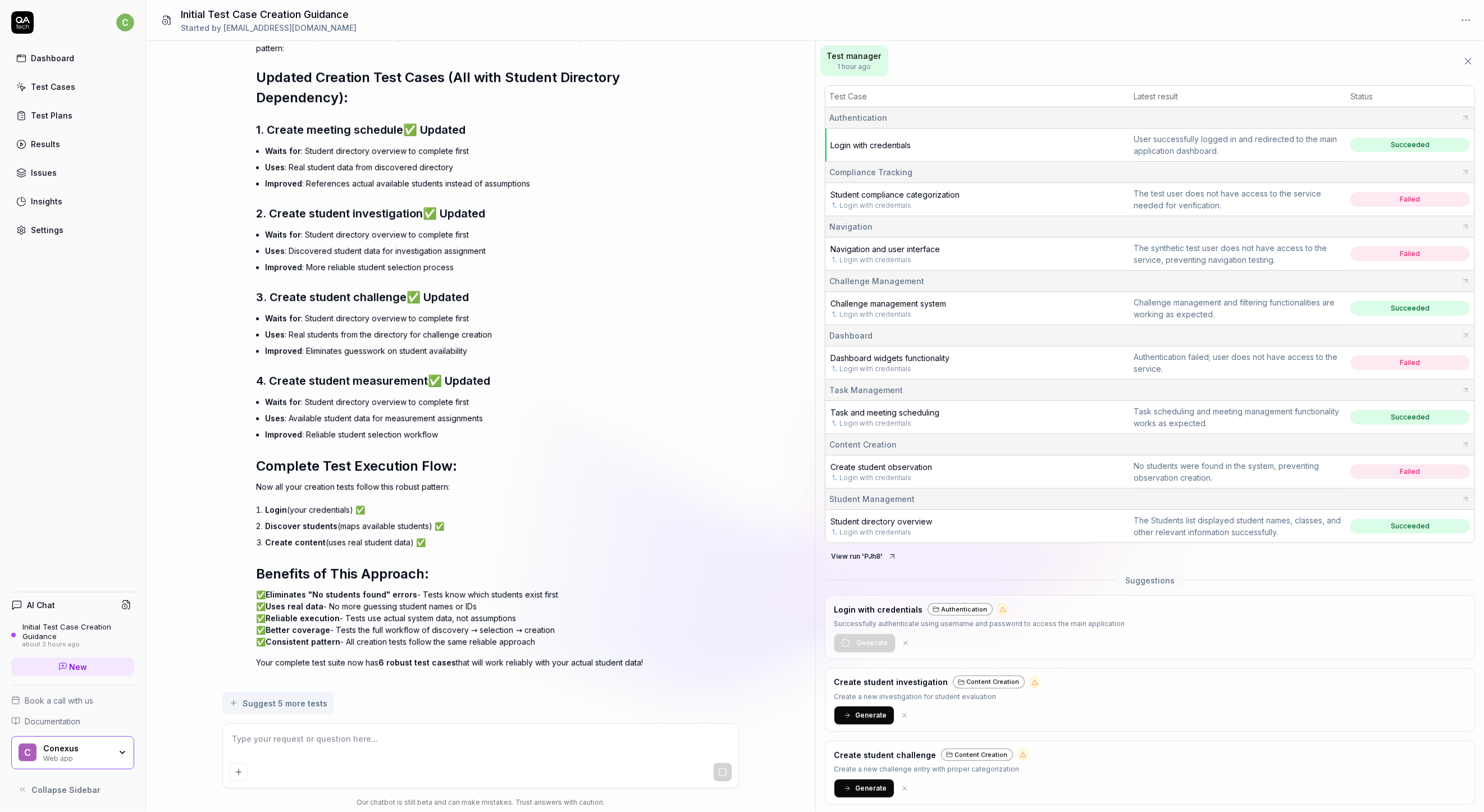
scroll to position [8185, 0]
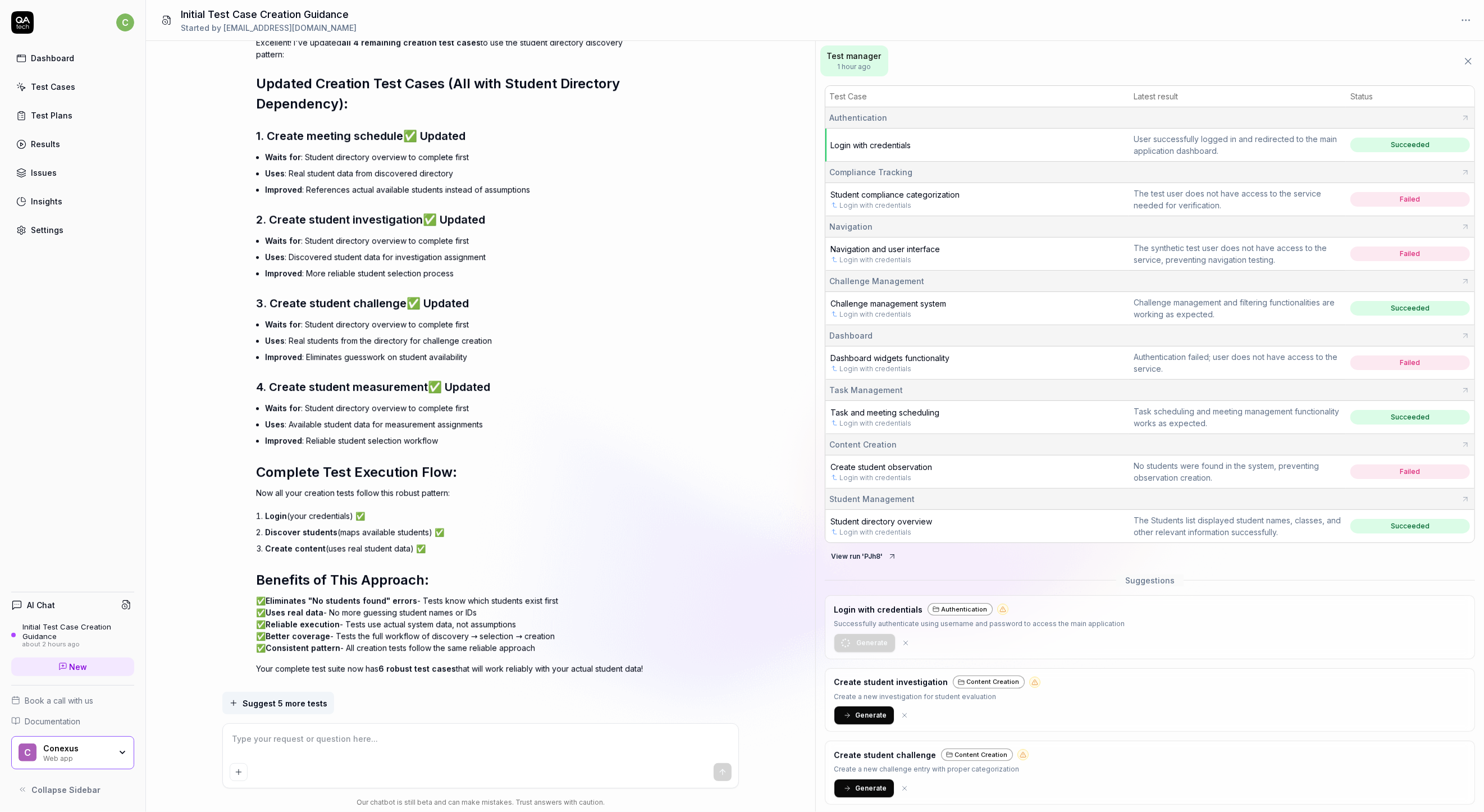
click at [485, 747] on textarea at bounding box center [480, 744] width 502 height 28
type textarea "*"
type textarea "G"
type textarea "*"
type textarea "Gr"
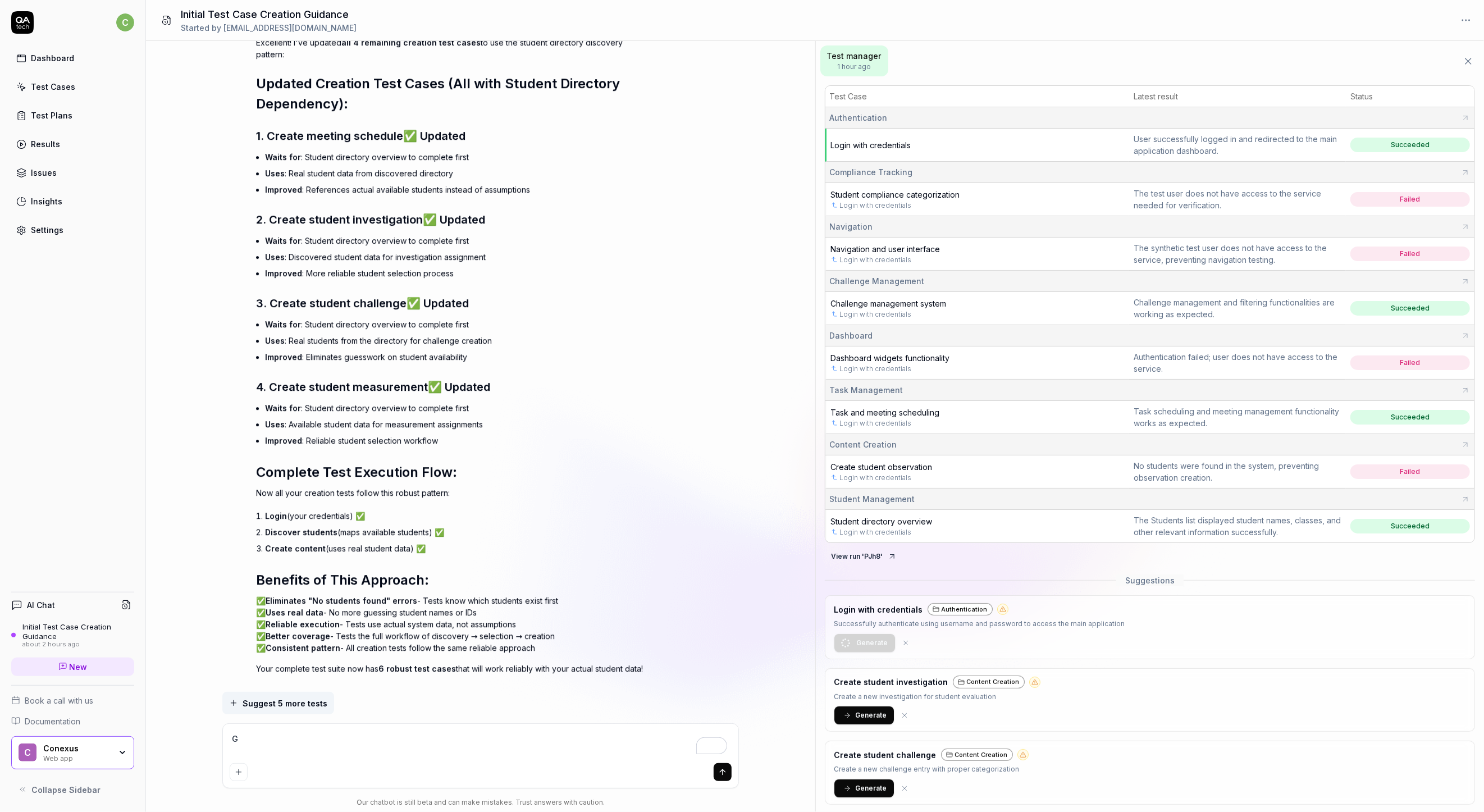
type textarea "*"
type textarea "Grr"
type textarea "*"
type textarea "Gr"
type textarea "*"
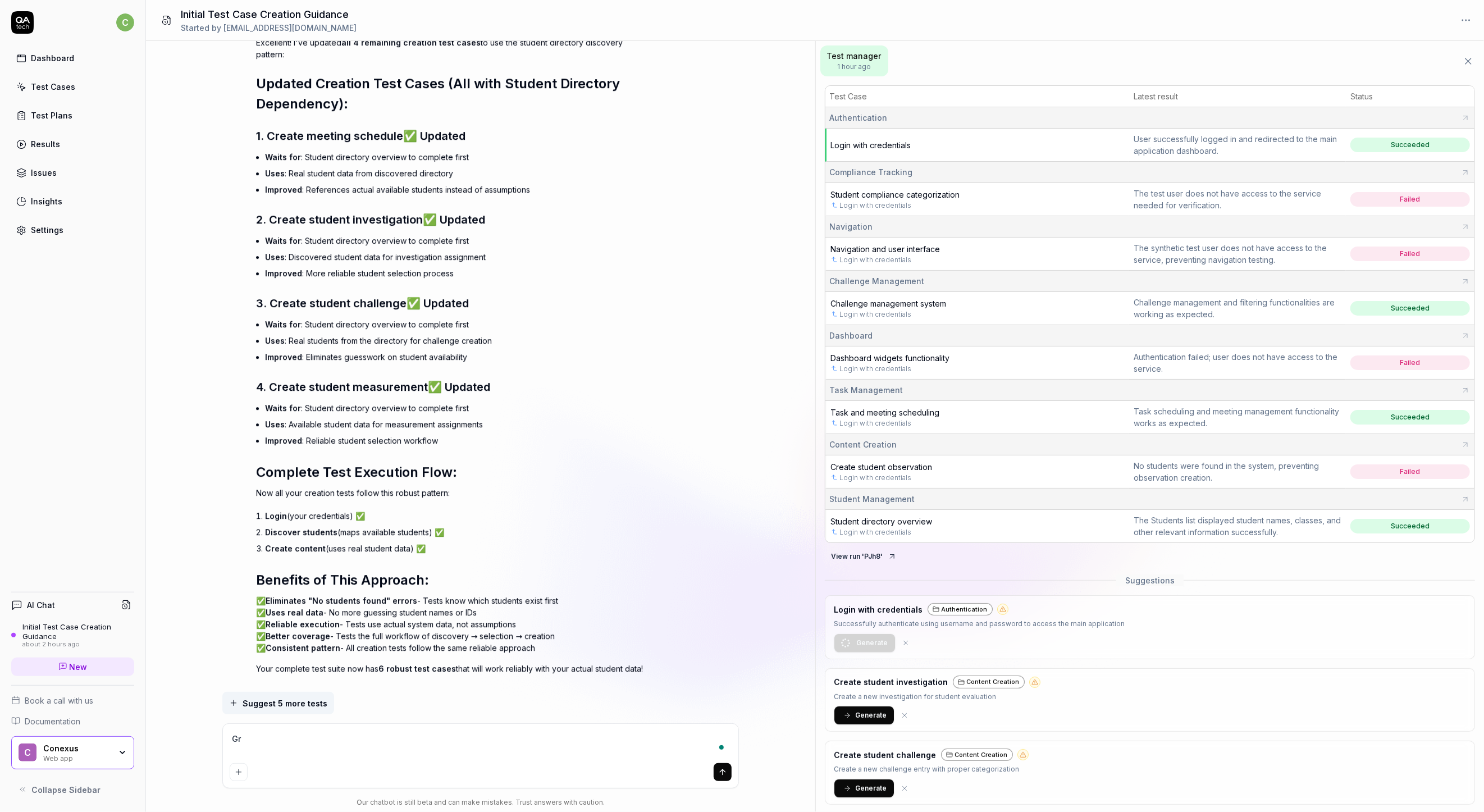
type textarea "Gre"
type textarea "*"
type textarea "Grea"
type textarea "*"
type textarea "Great"
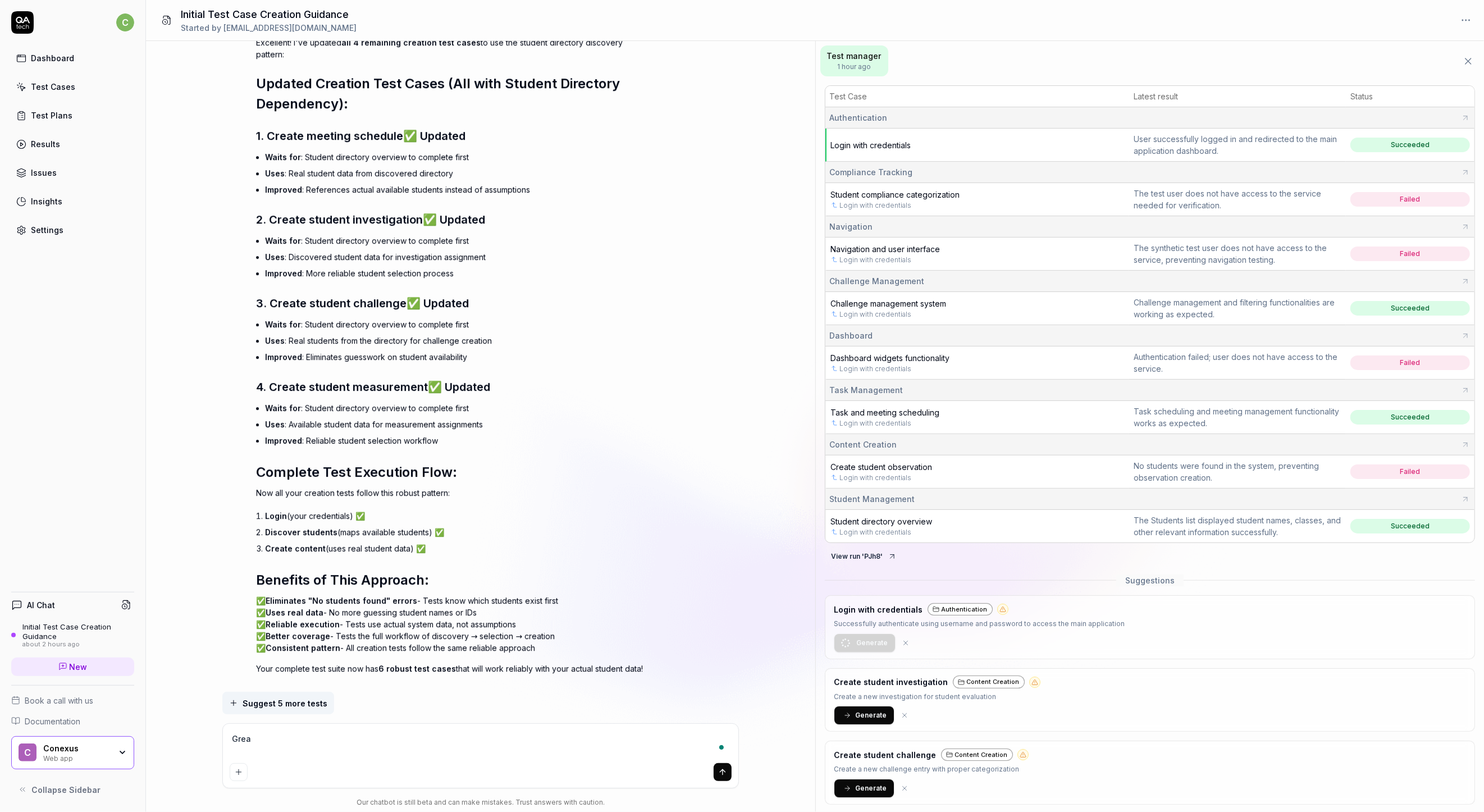
type textarea "*"
type textarea "Great,"
type textarea "*"
type textarea "Great,"
type textarea "*"
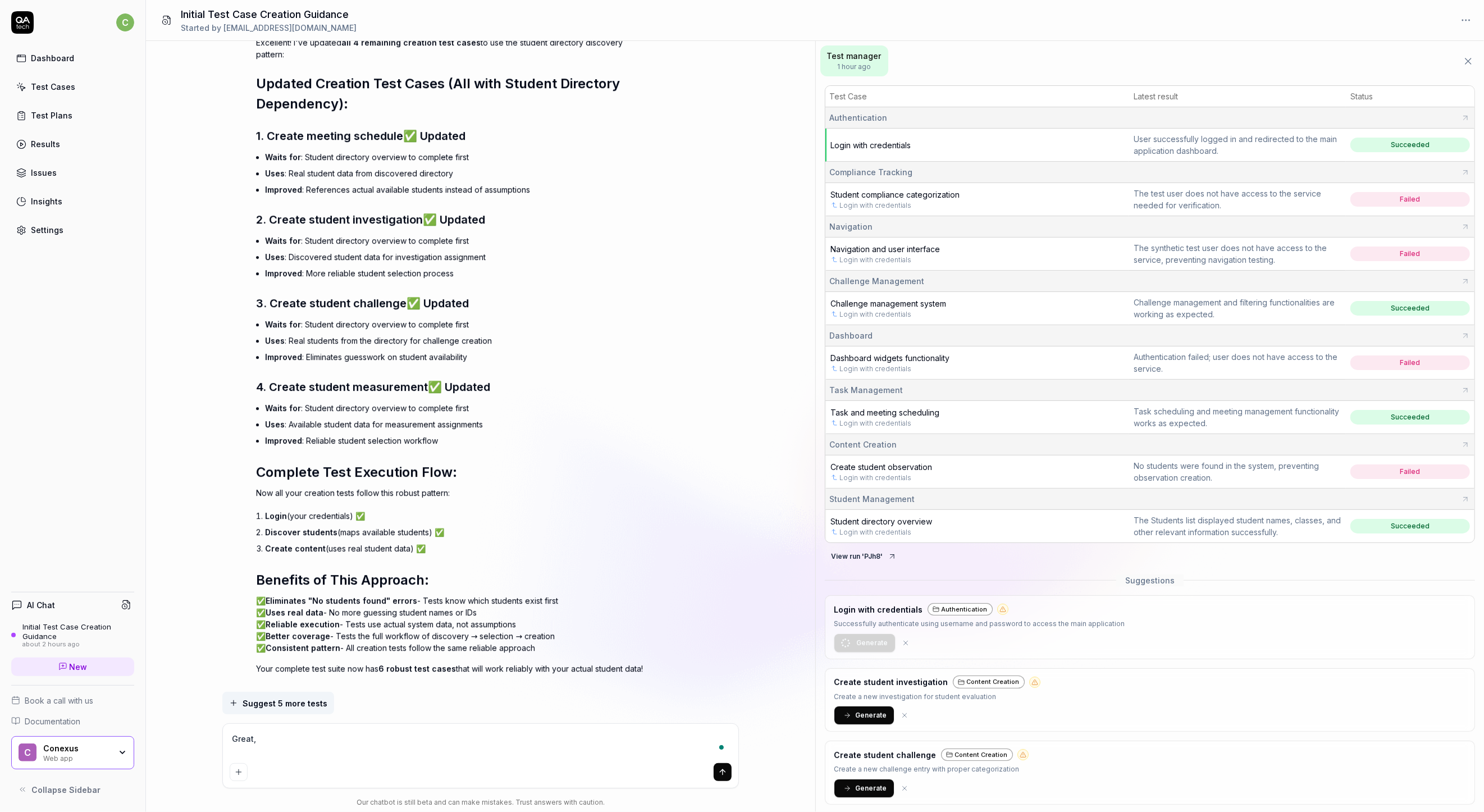
type textarea "Great, p"
type textarea "*"
type textarea "Great, pl"
type textarea "*"
type textarea "Great, ple"
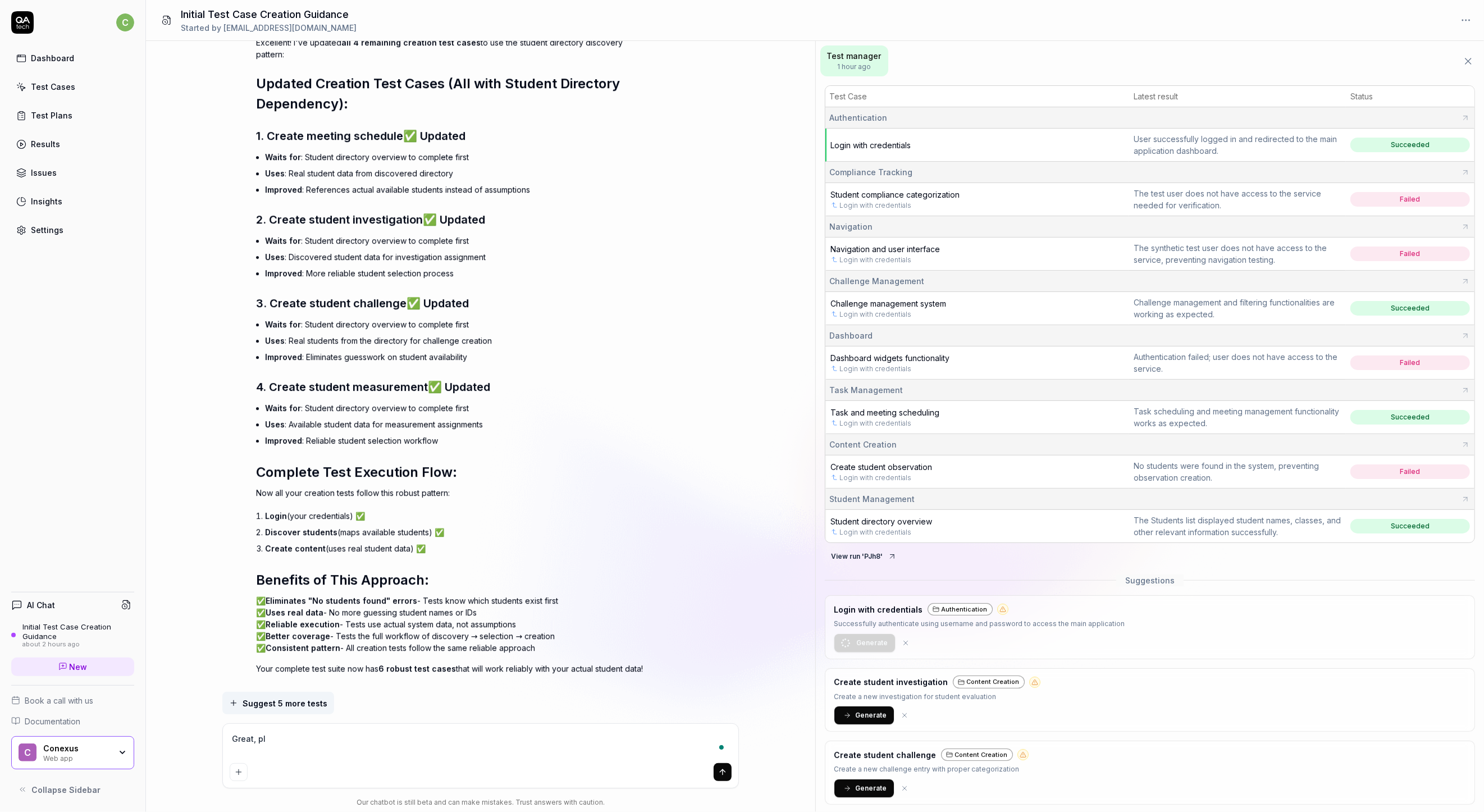
type textarea "*"
type textarea "Great, plea"
type textarea "*"
type textarea "Great, pleas"
type textarea "*"
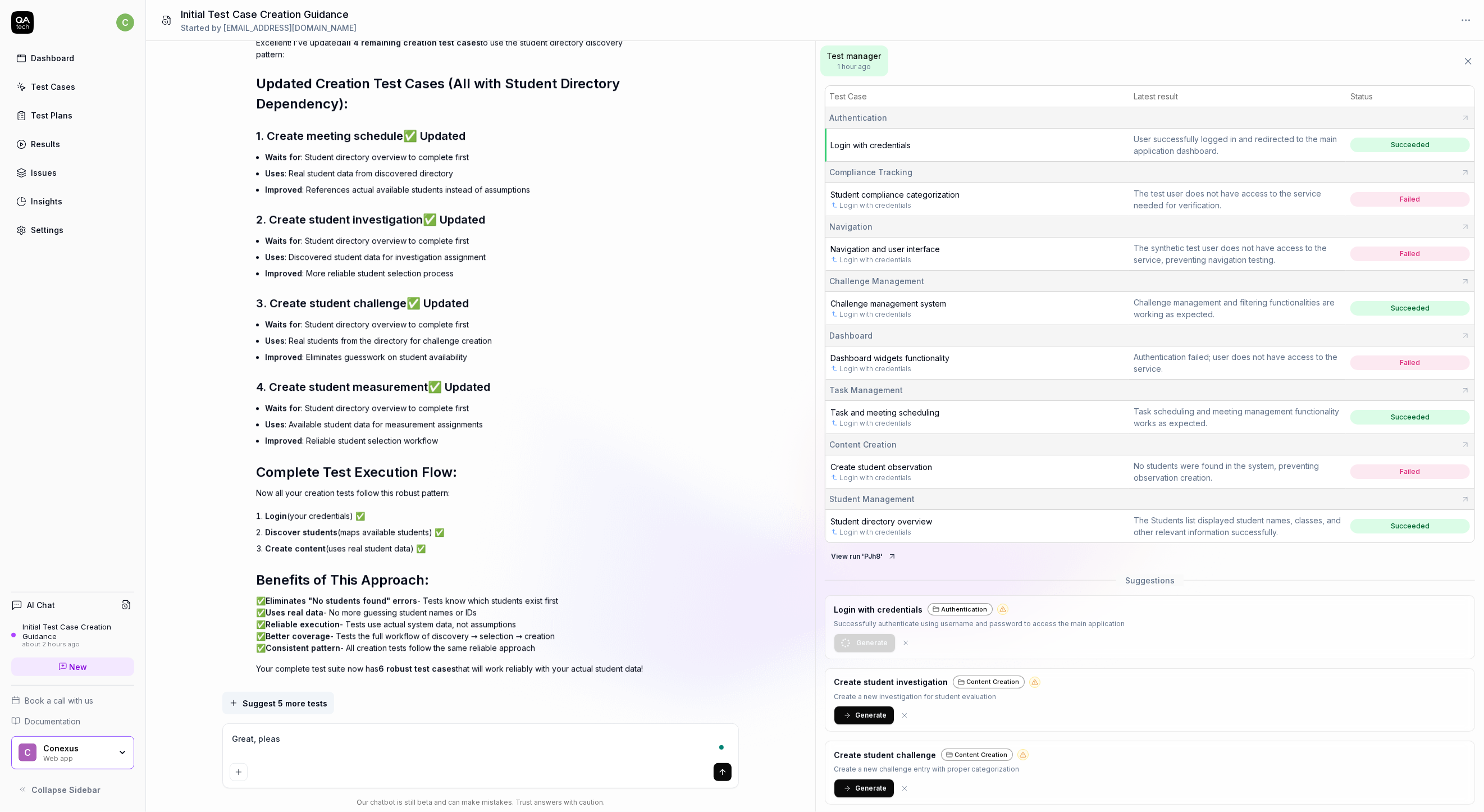
type textarea "Great, please"
type textarea "*"
type textarea "Great, please"
type textarea "*"
type textarea "Great, please r"
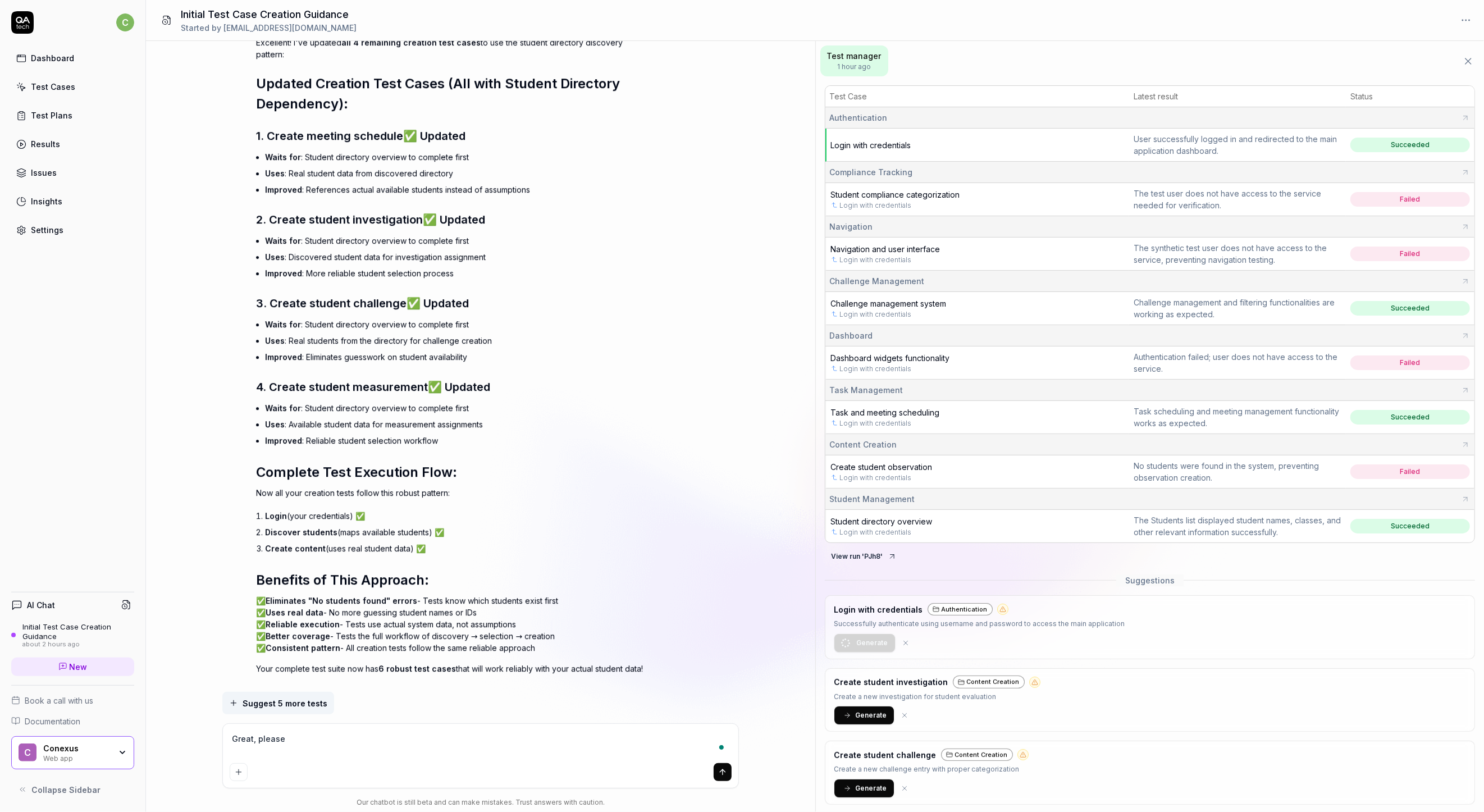
type textarea "*"
type textarea "Great, please ru"
type textarea "*"
type textarea "Great, please run"
type textarea "*"
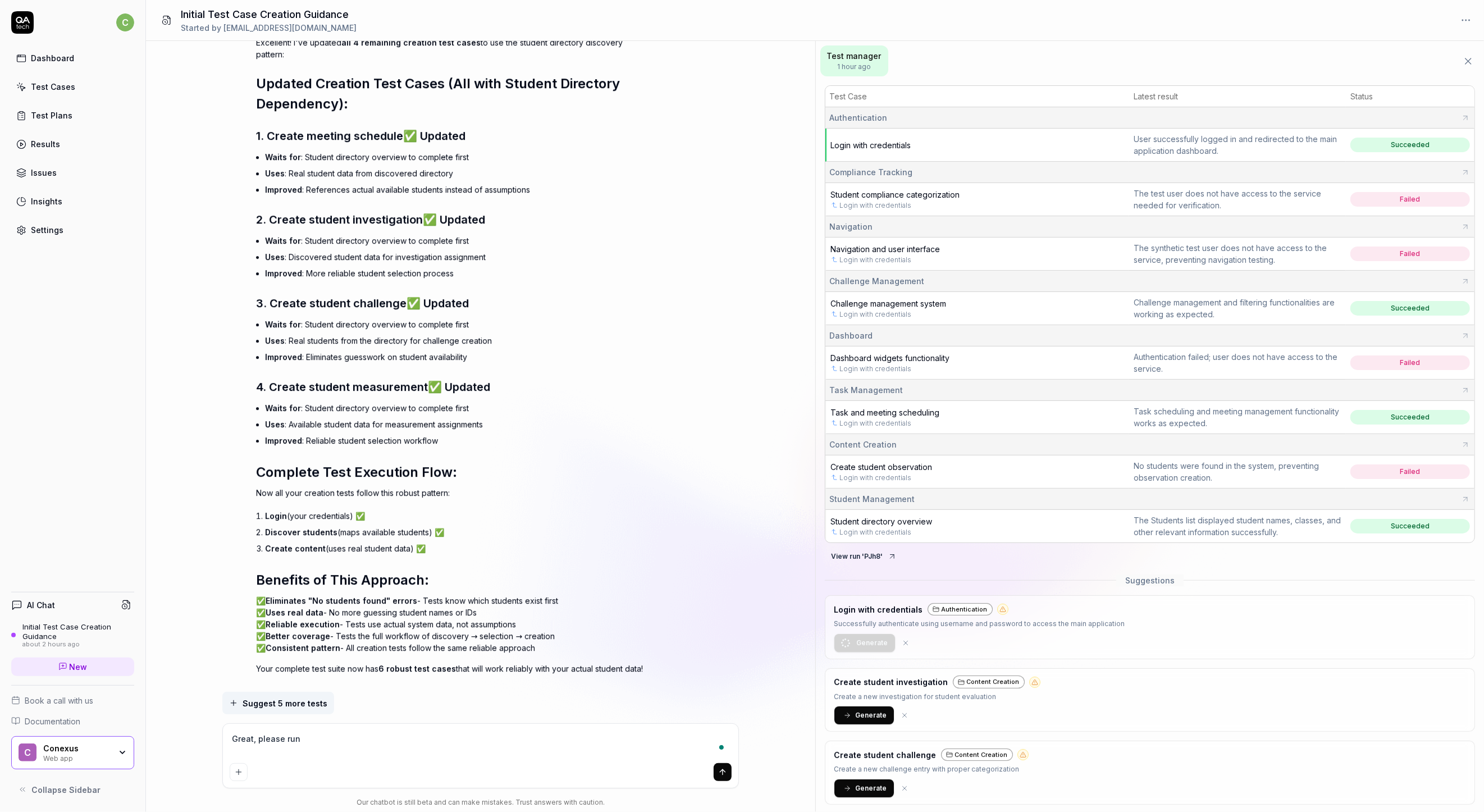
type textarea "Great, please run"
type textarea "*"
type textarea "Great, please run a"
type textarea "*"
type textarea "Great, please run al"
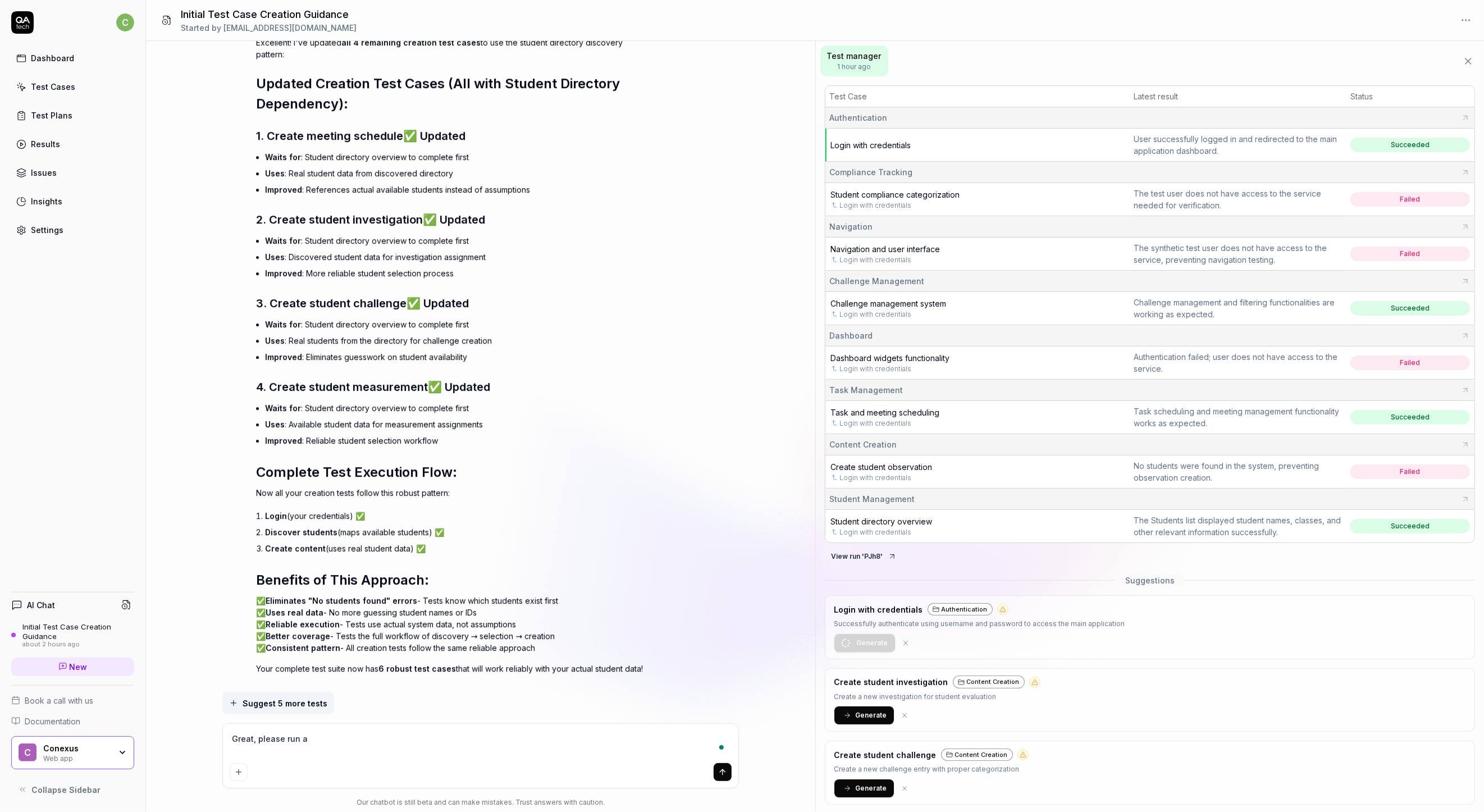
type textarea "*"
type textarea "Great, please run all"
type textarea "*"
type textarea "Great, please run all"
type textarea "*"
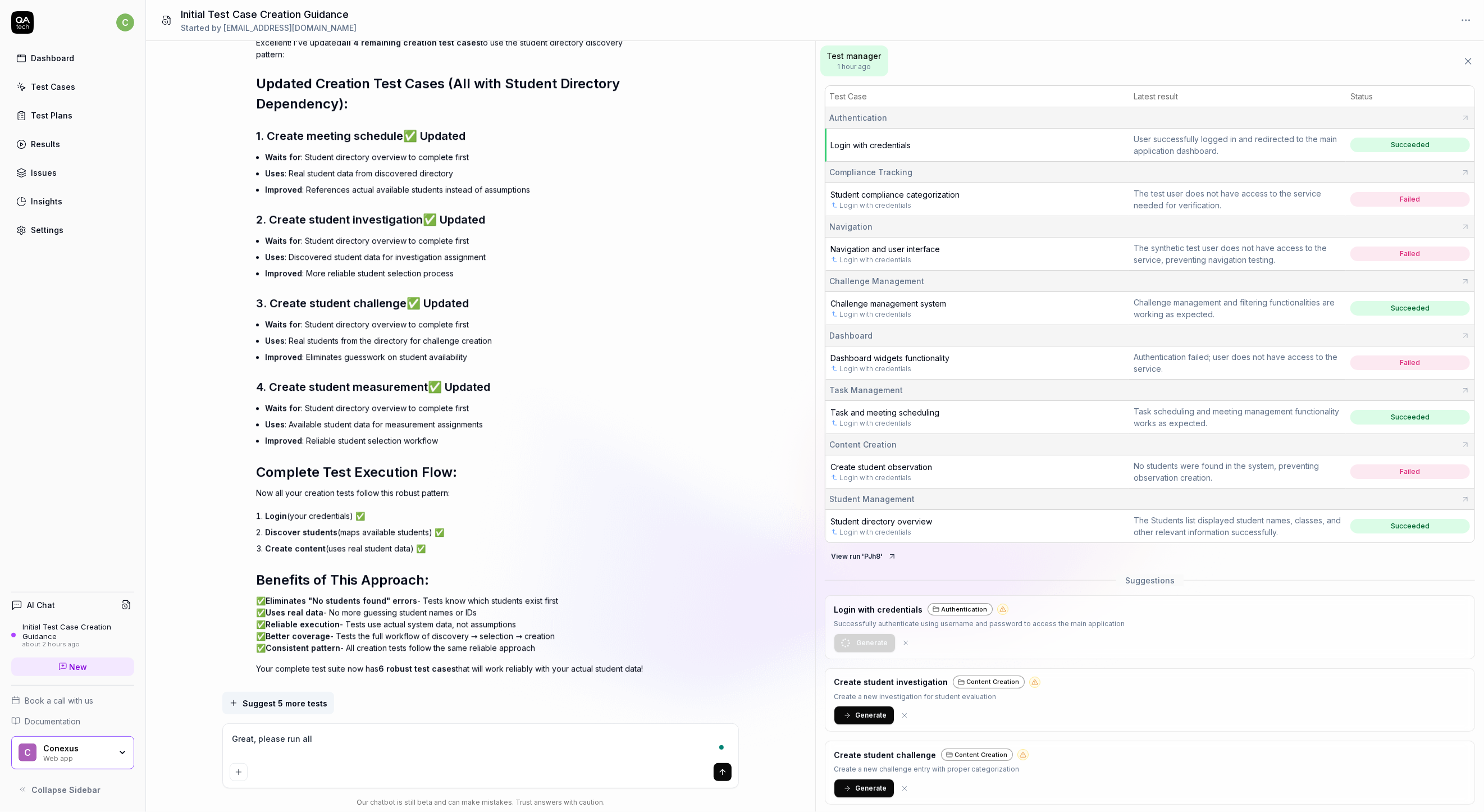
type textarea "Great, please run all t"
type textarea "*"
type textarea "Great, please run all te"
type textarea "*"
type textarea "Great, please run all t"
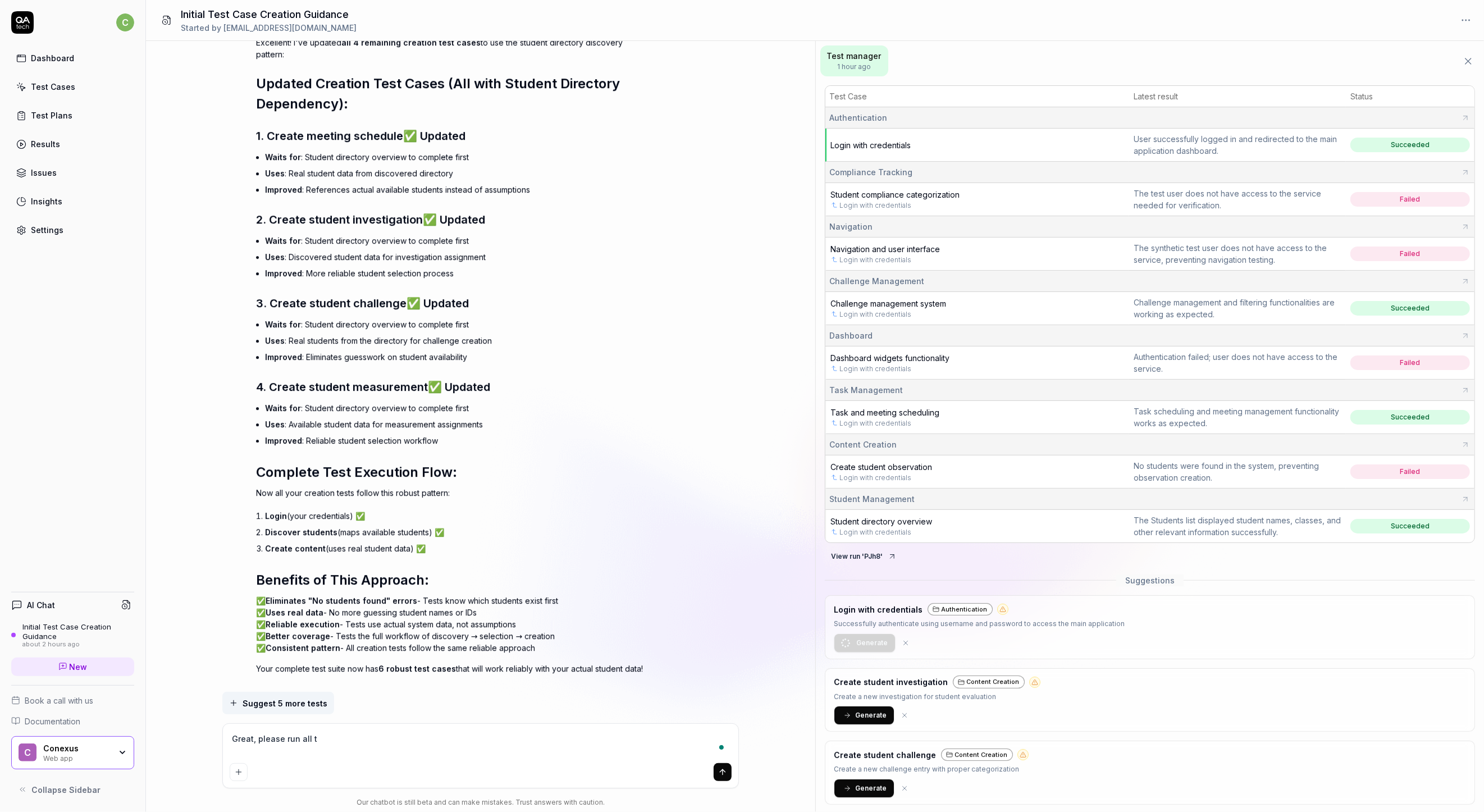
type textarea "*"
type textarea "Great, please run all th"
type textarea "*"
type textarea "Great, please run all the"
type textarea "*"
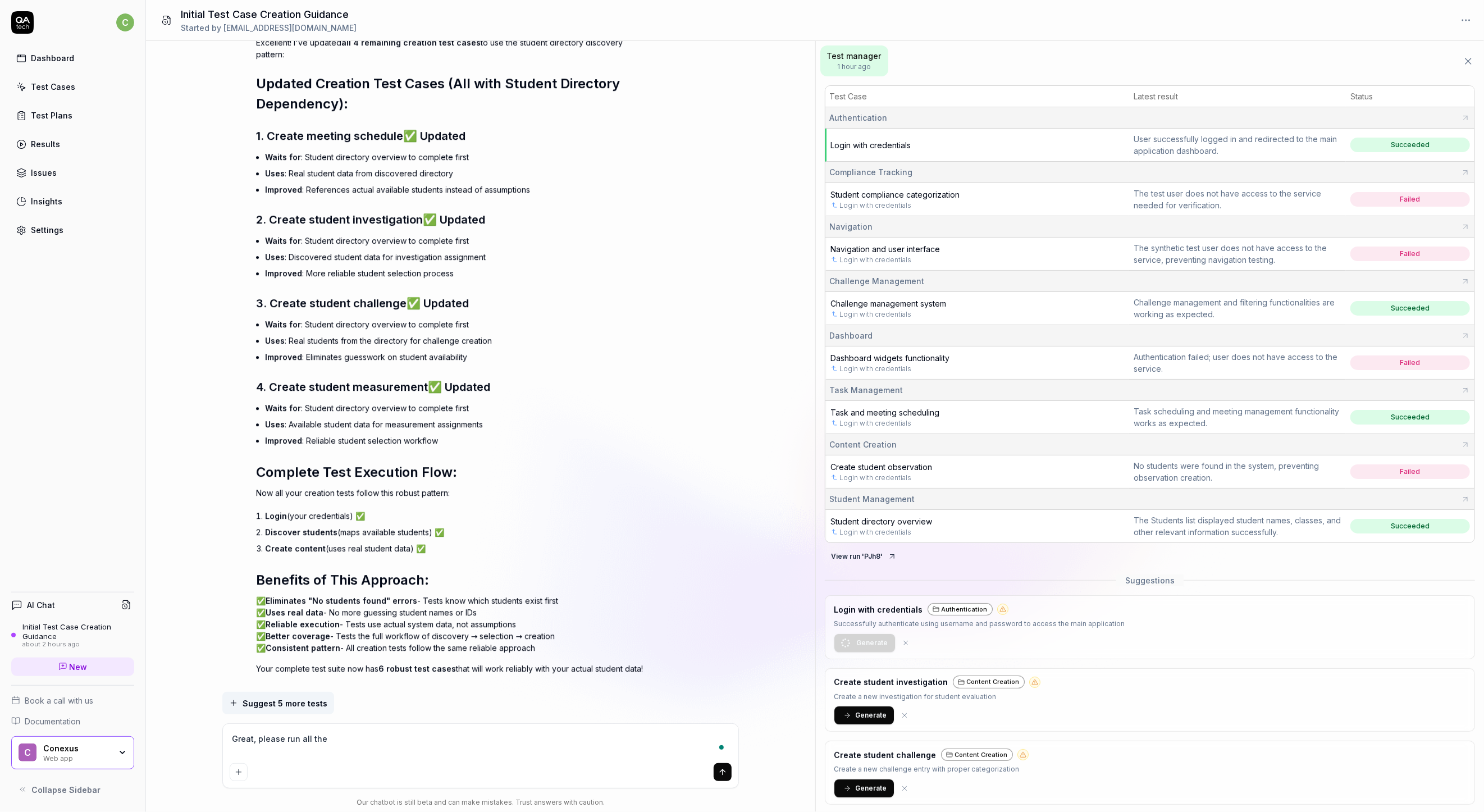
type textarea "Great, please run all the"
type textarea "*"
type textarea "Great, please run all the t"
type textarea "*"
type textarea "Great, please run all the te"
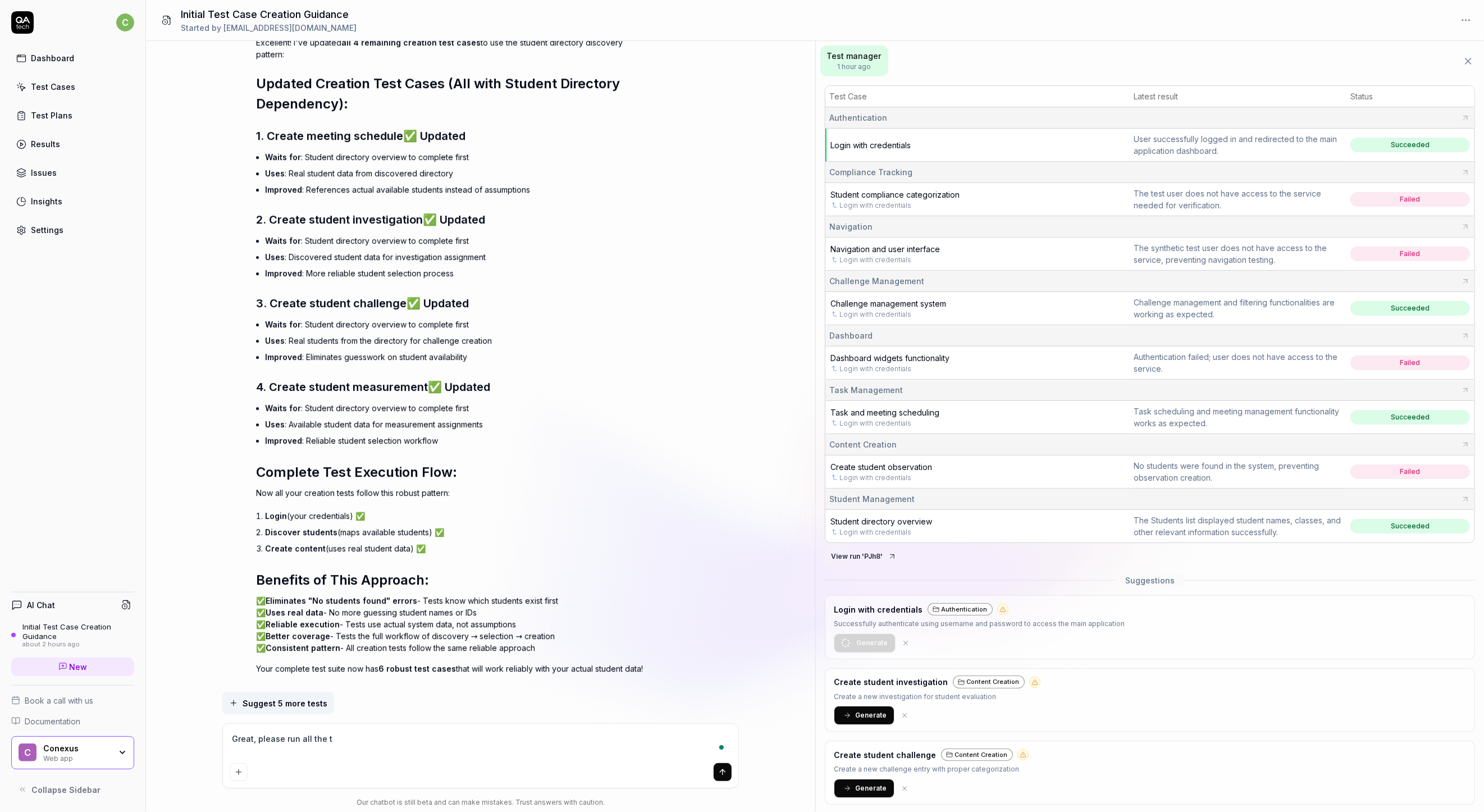
type textarea "*"
type textarea "Great, please run all the tes"
type textarea "*"
type textarea "Great, please run all the test"
type textarea "*"
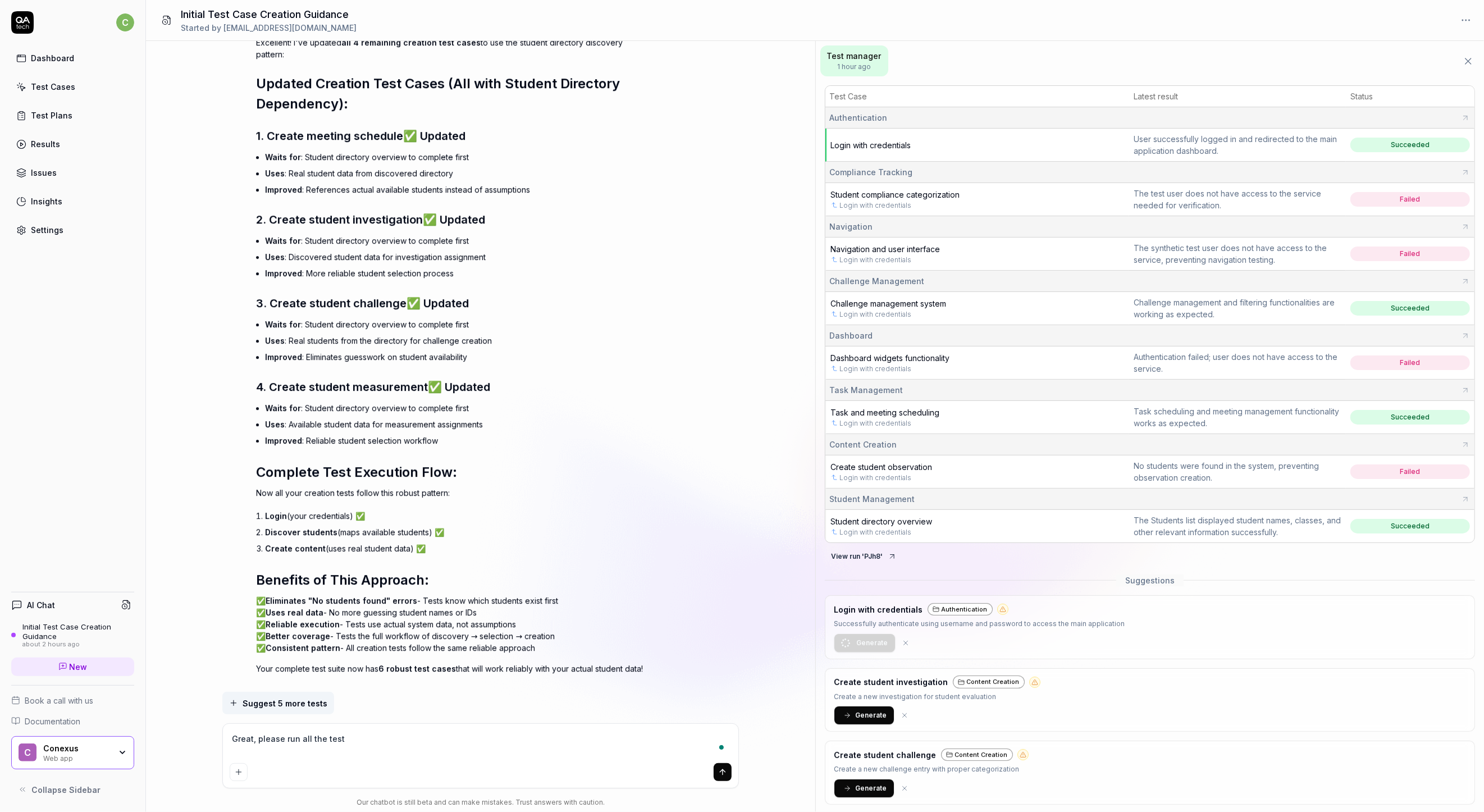
type textarea "Great, please run all the test"
type textarea "*"
type textarea "Great, please run all the test c"
type textarea "*"
type textarea "Great, please run all the test ca"
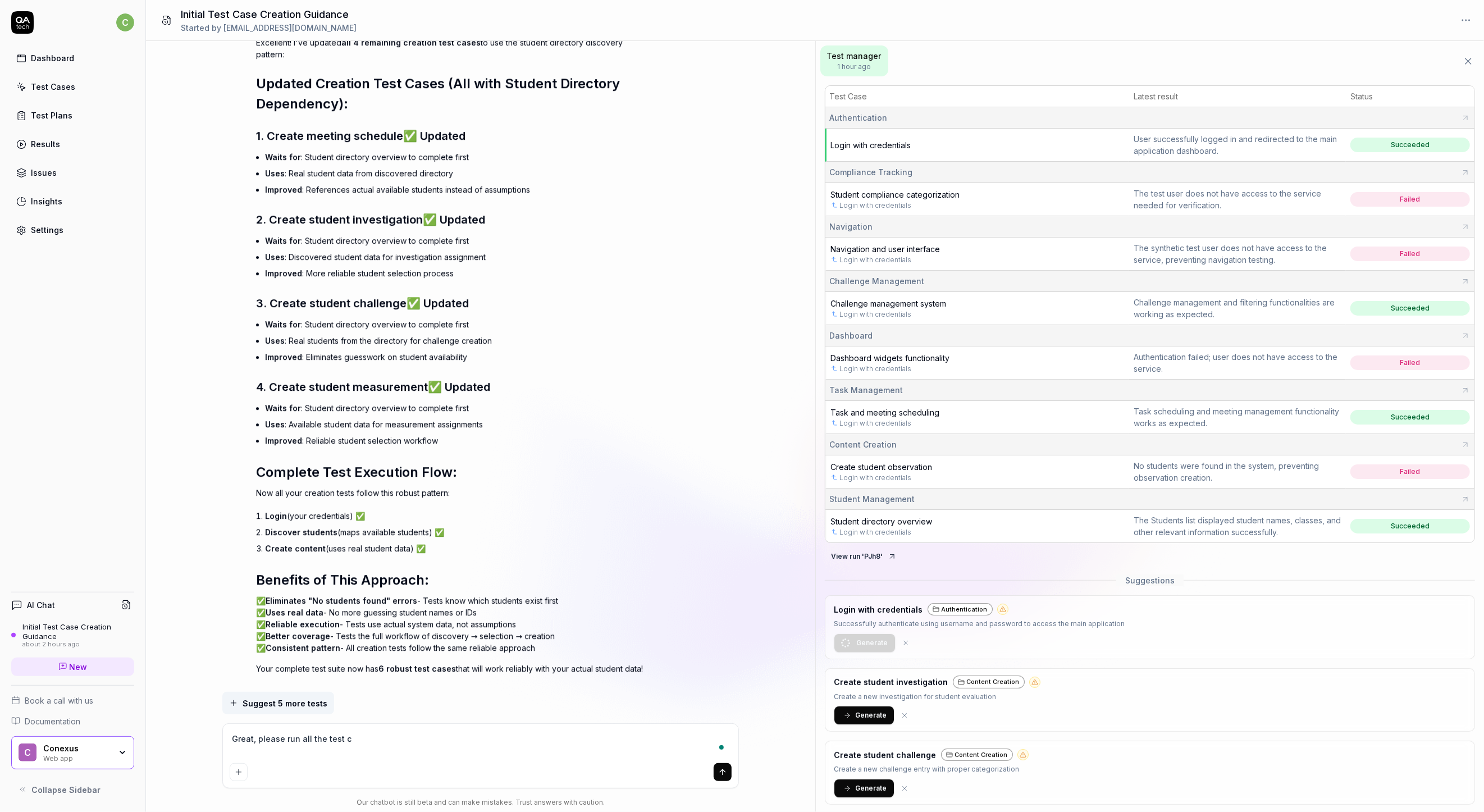
type textarea "*"
type textarea "Great, please run all the test cas"
type textarea "*"
type textarea "Great, please run all the test case"
type textarea "*"
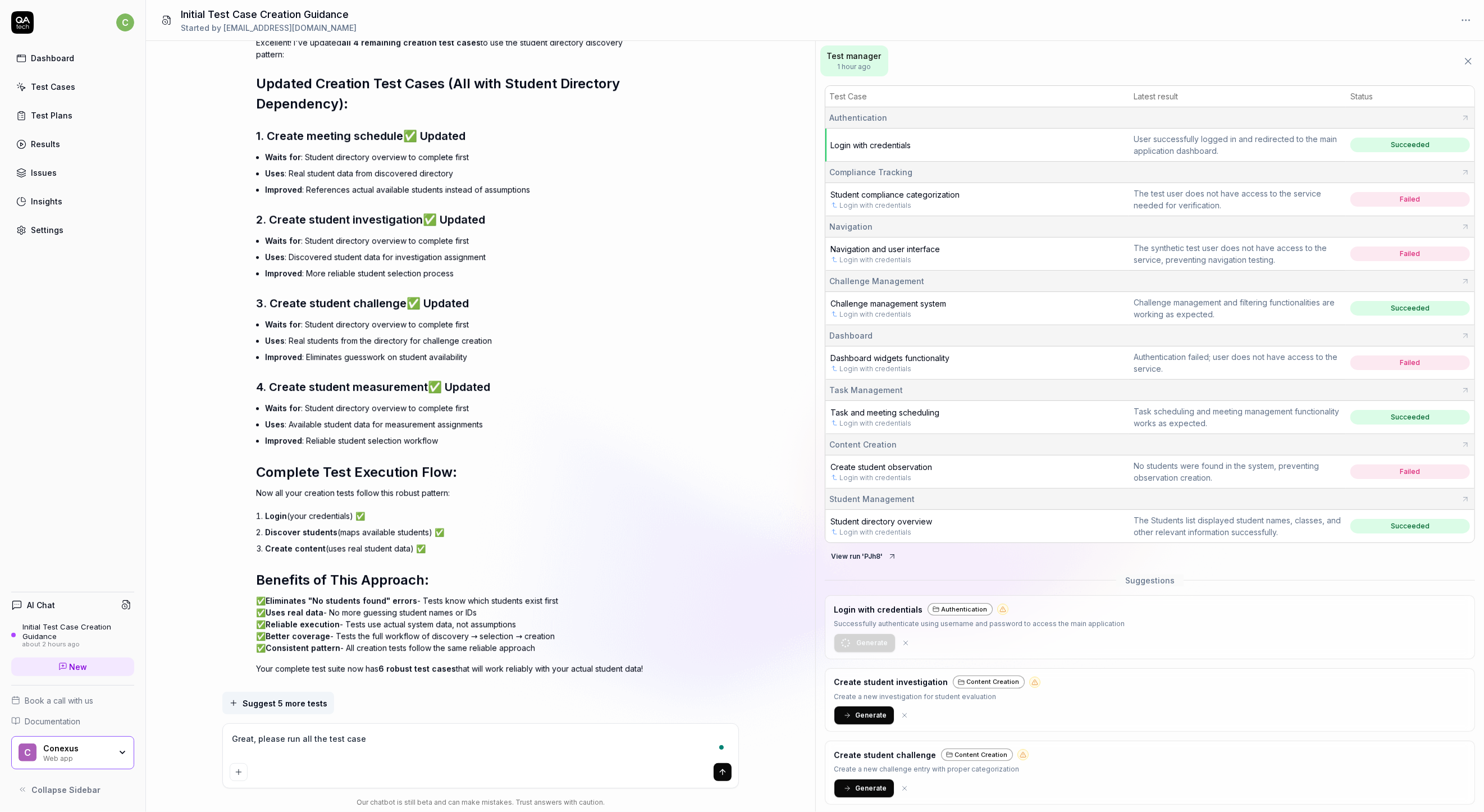
type textarea "Great, please run all the test cases"
type textarea "*"
type textarea "Great, please run all the test cases"
type textarea "*"
type textarea "Great, please run all the test cases n"
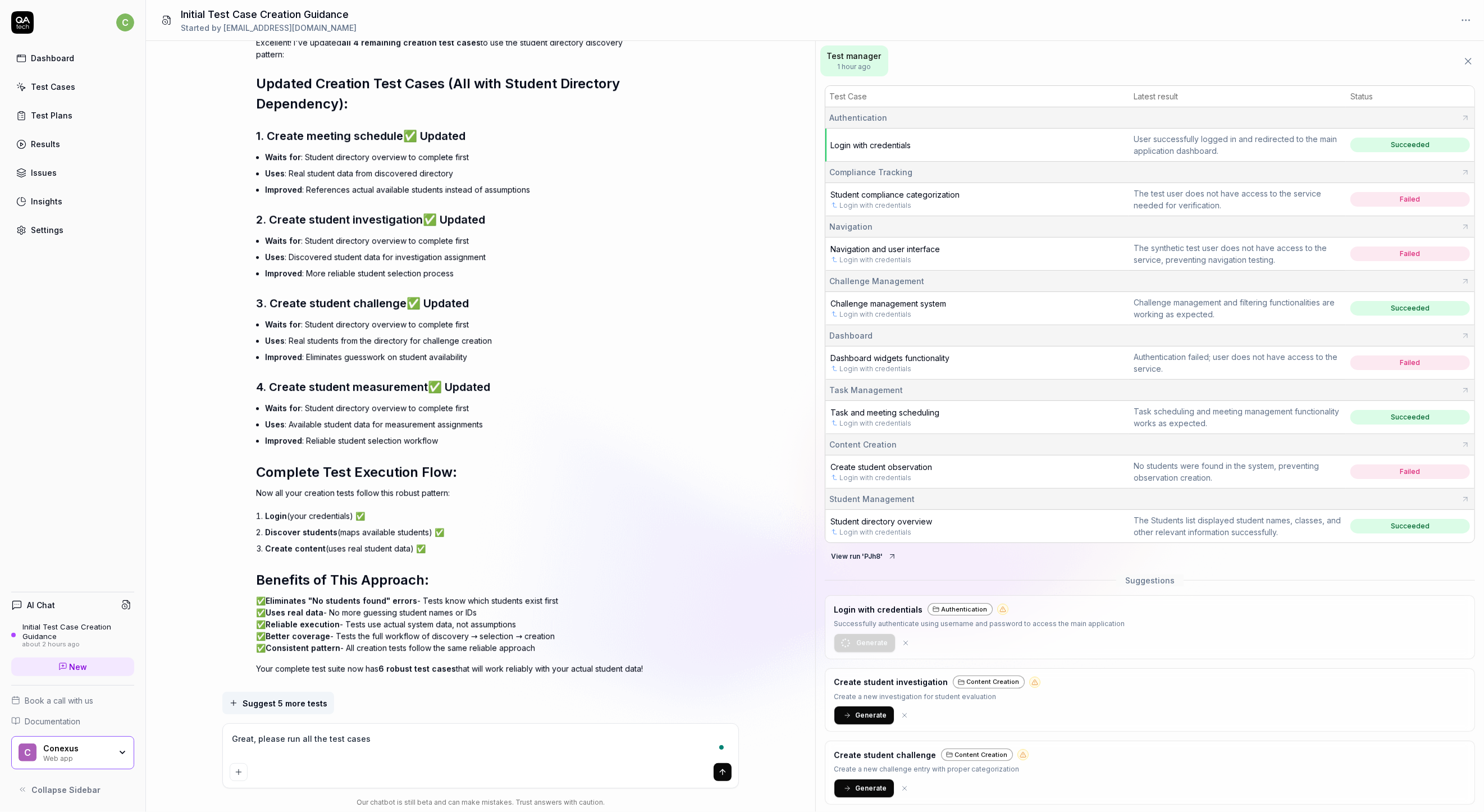
type textarea "*"
type textarea "Great, please run all the test cases no"
type textarea "*"
type textarea "Great, please run all the test cases now"
type textarea "*"
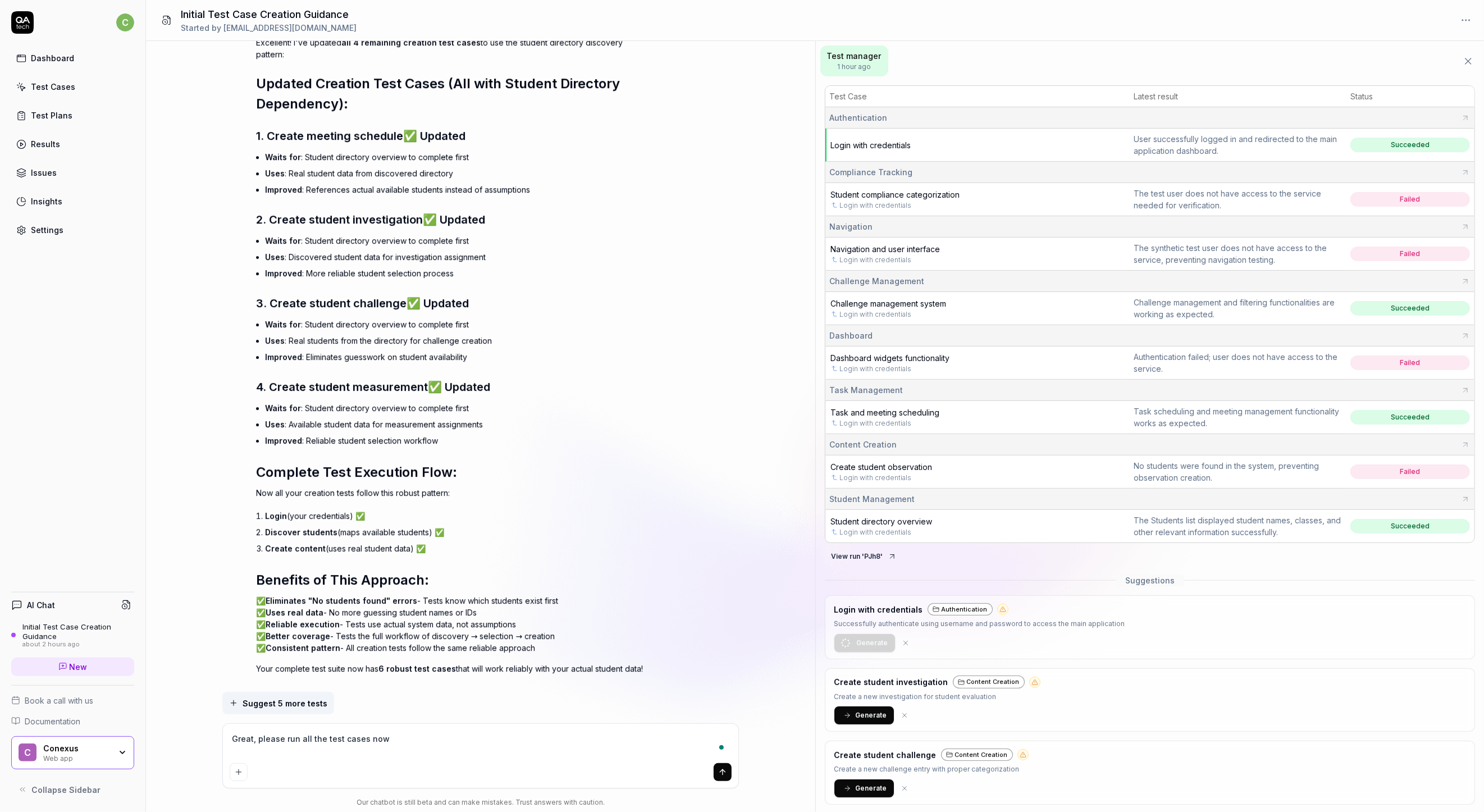
type textarea "Great, please run all the test cases now"
type textarea "*"
type textarea "Great, please run all the test cases now t"
type textarea "*"
type textarea "Great, please run all the test cases now to"
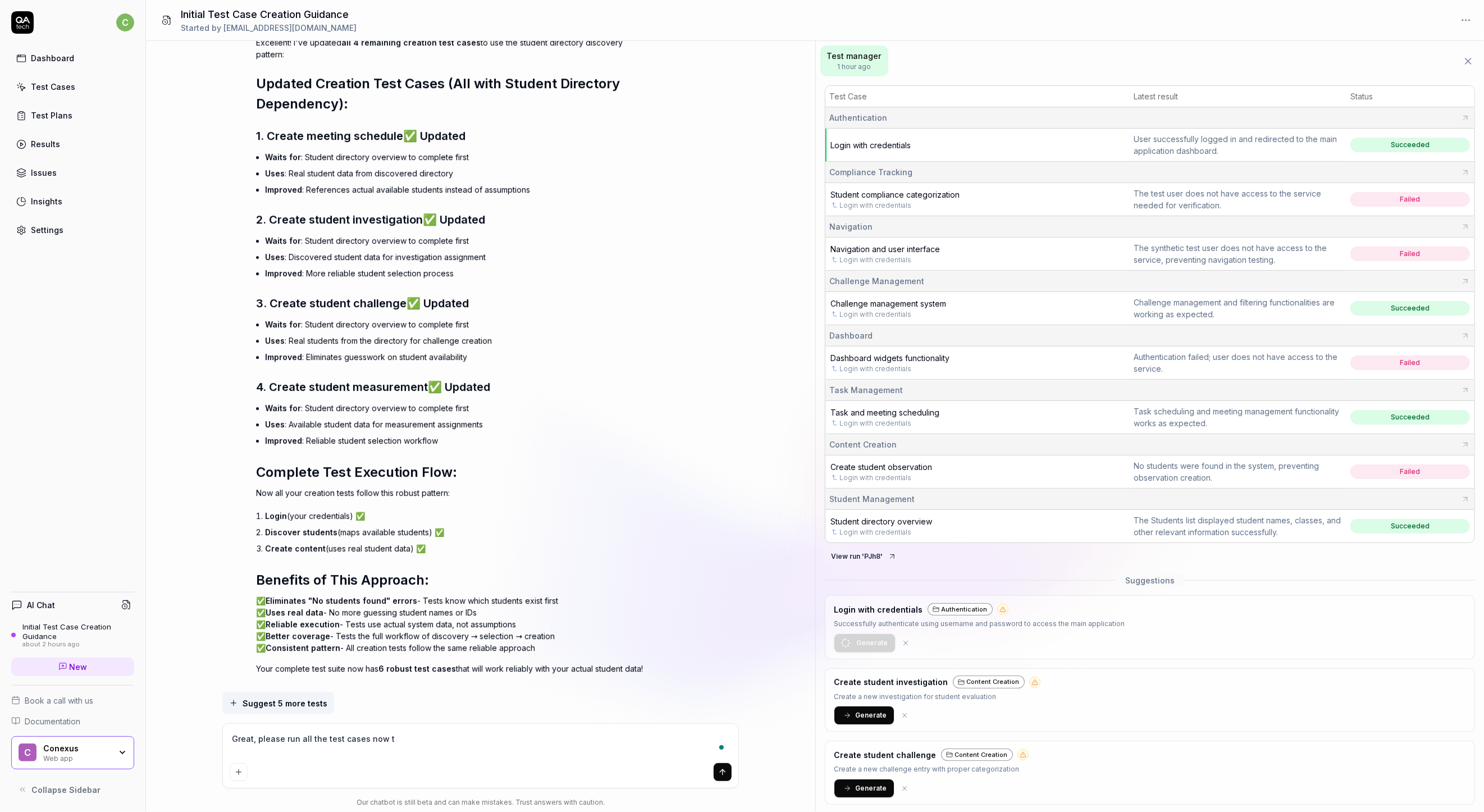
type textarea "*"
type textarea "Great, please run all the test cases now to"
type textarea "*"
type textarea "Great, please run all the test cases now to s"
type textarea "*"
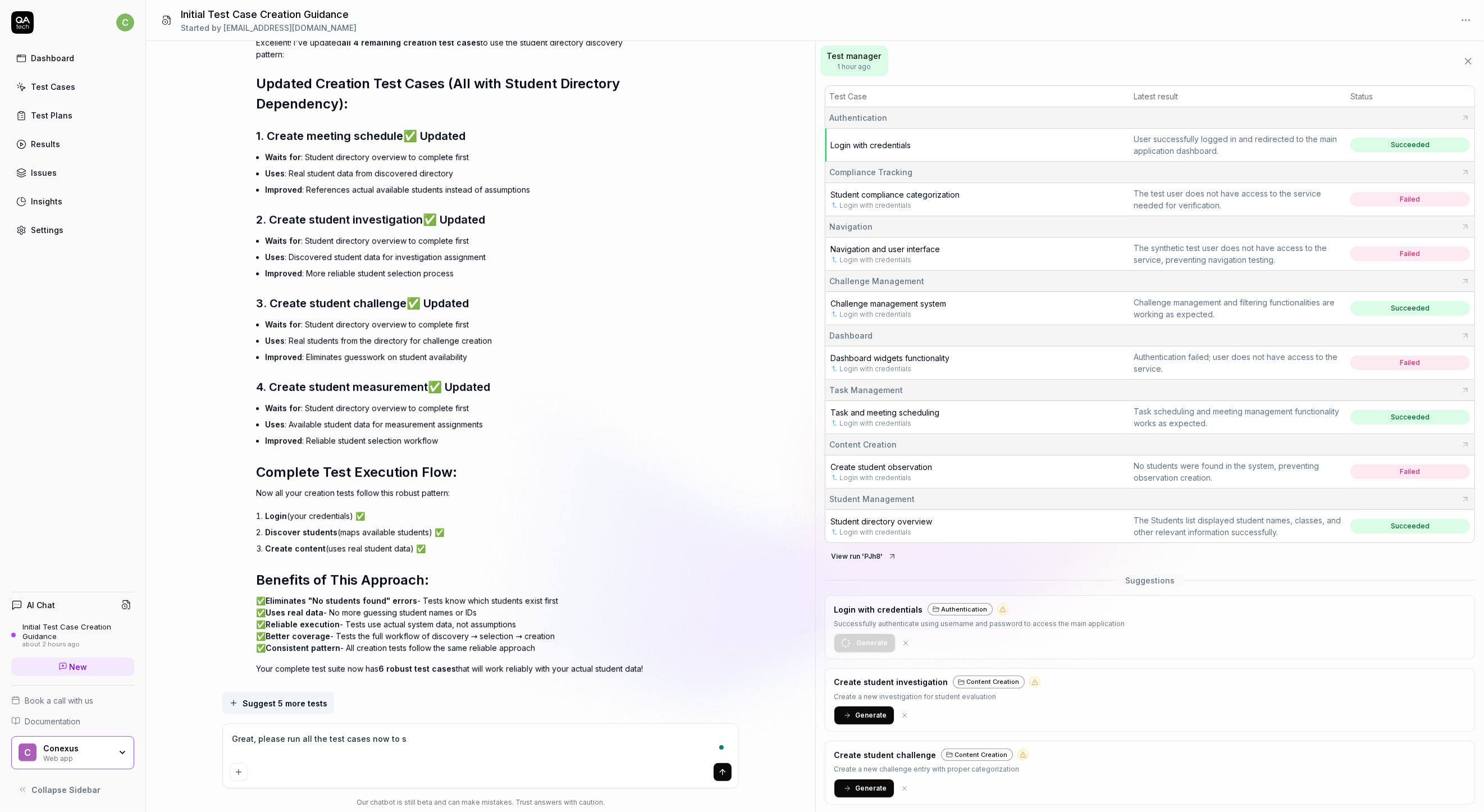
type textarea "Great, please run all the test cases now to si"
type textarea "*"
type textarea "Great, please run all the test cases now to s"
type textarea "*"
type textarea "Great, please run all the test cases now to se"
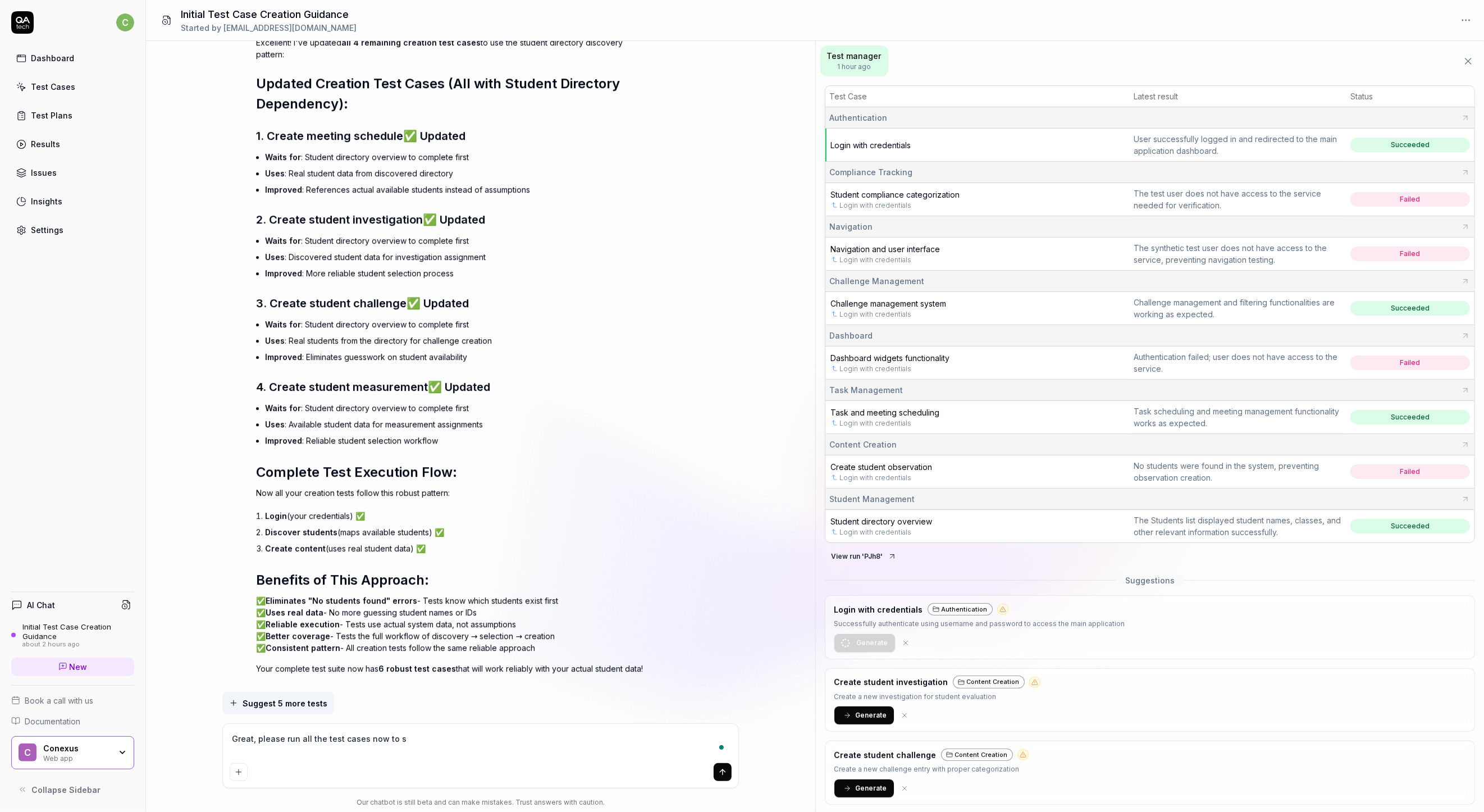
type textarea "*"
type textarea "Great, please run all the test cases now to see"
type textarea "*"
type textarea "Great, please run all the test cases now to see"
type textarea "*"
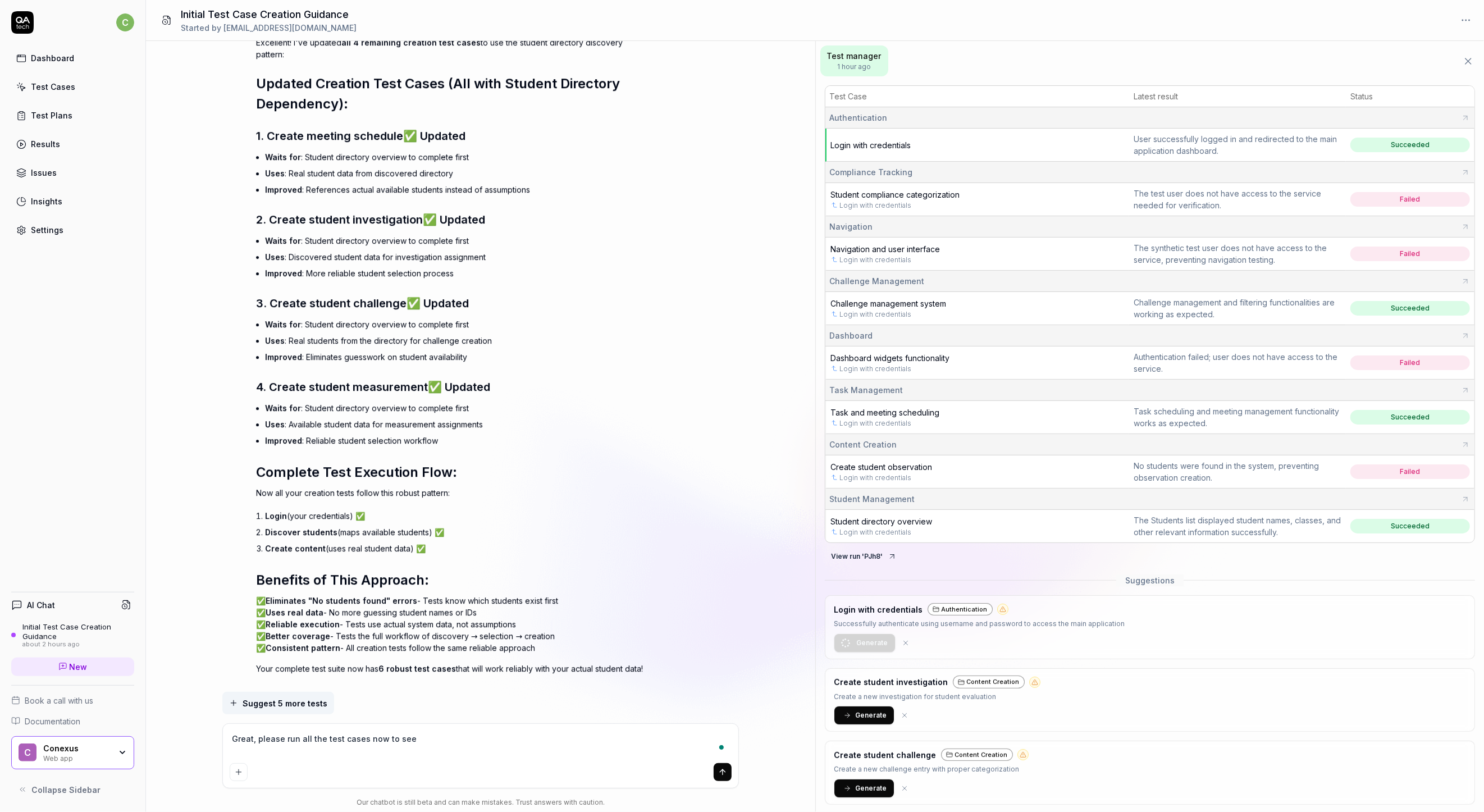
type textarea "Great, please run all the test cases now to see h"
type textarea "*"
type textarea "Great, please run all the test cases now to see ho"
type textarea "*"
type textarea "Great, please run all the test cases now to see how"
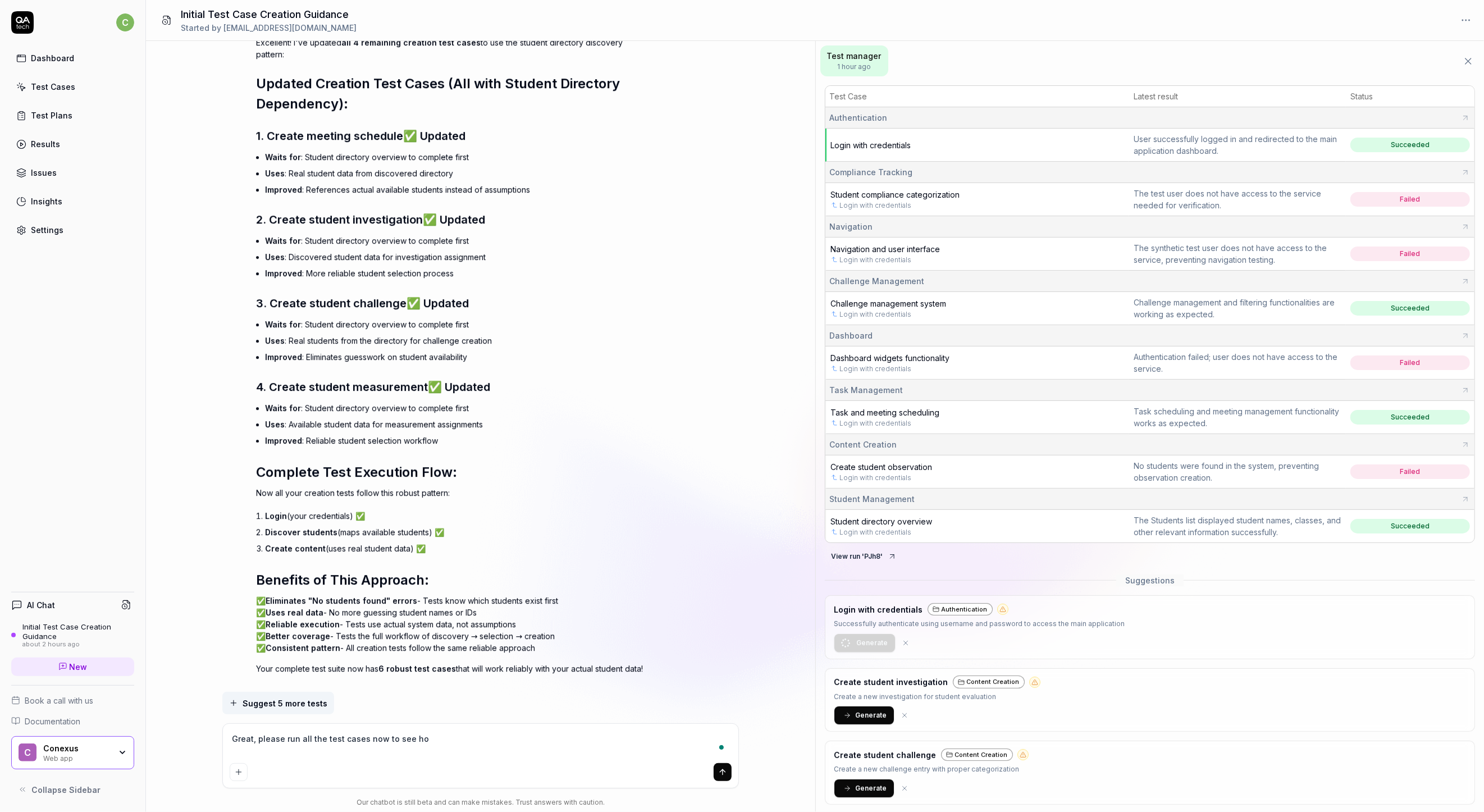
type textarea "*"
type textarea "Great, please run all the test cases now to see how"
type textarea "*"
type textarea "Great, please run all the test cases now to see how t"
type textarea "*"
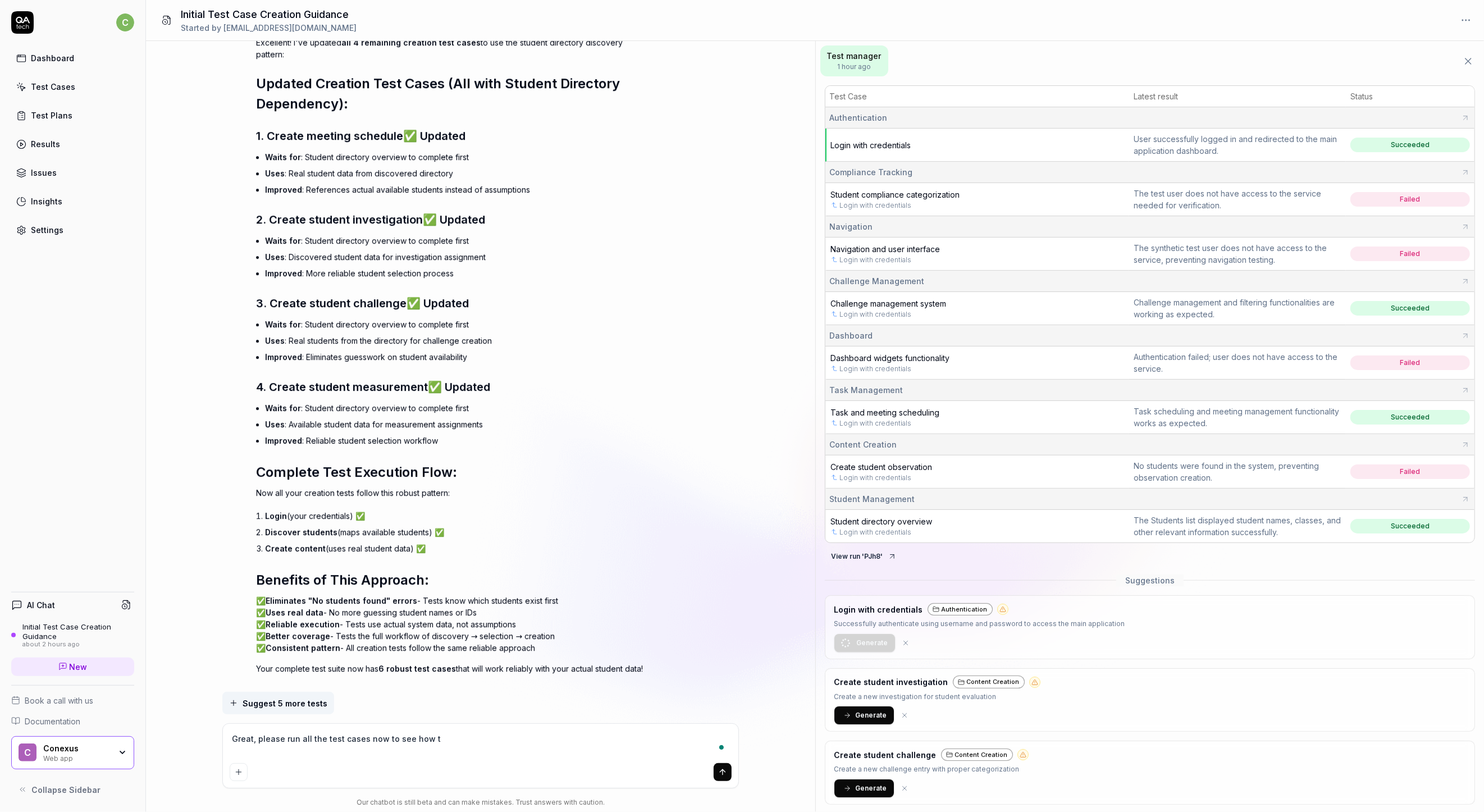
type textarea "Great, please run all the test cases now to see how th"
type textarea "*"
type textarea "Great, please run all the test cases now to see how the"
type textarea "*"
type textarea "Great, please run all the test cases now to see how they"
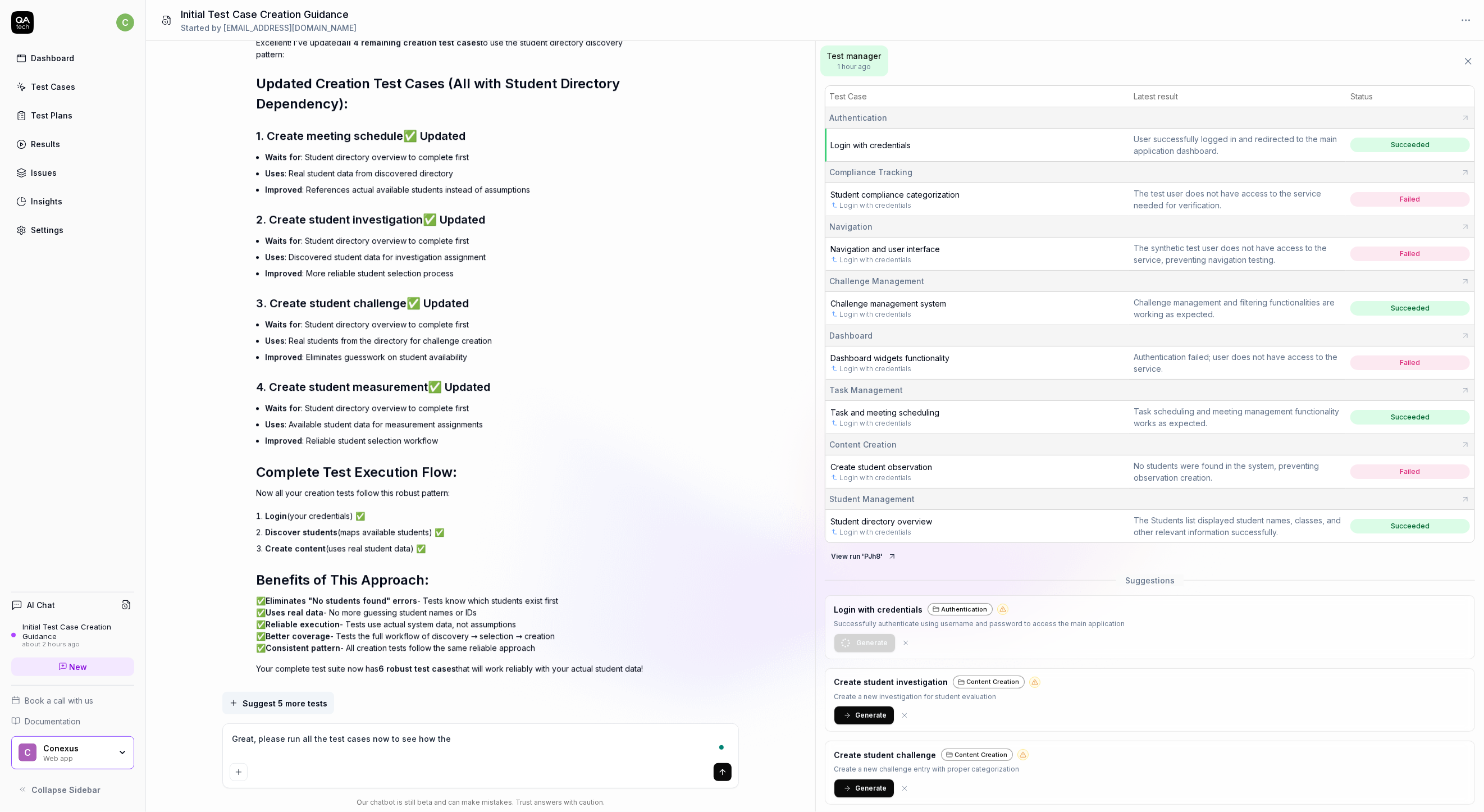
type textarea "*"
type textarea "Great, please run all the test cases now to see how they"
type textarea "*"
type textarea "Great, please run all the test cases now to see how they p"
type textarea "*"
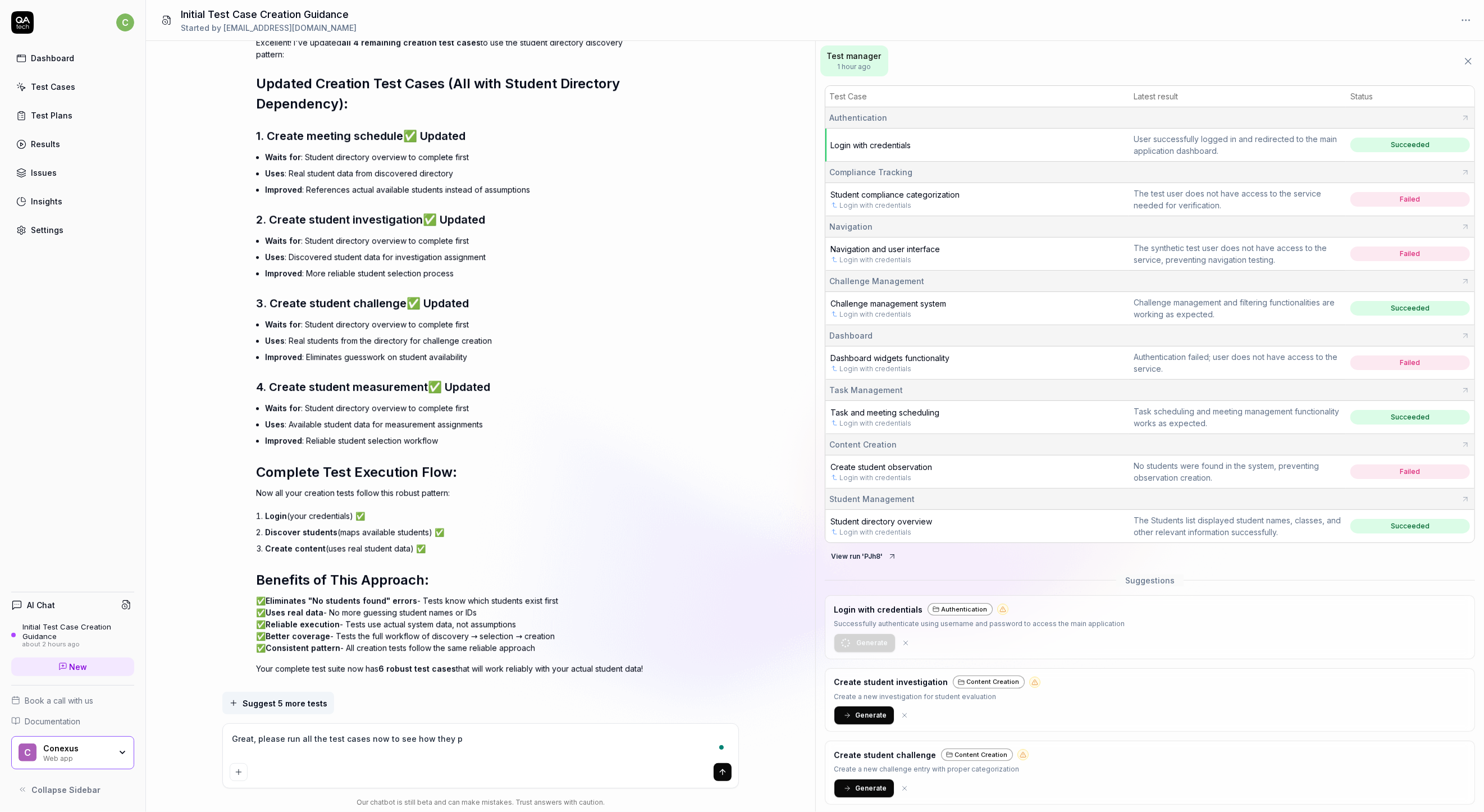
type textarea "Great, please run all the test cases now to see how they pe"
type textarea "*"
type textarea "Great, please run all the test cases now to see how they per"
type textarea "*"
type textarea "Great, please run all the test cases now to see how they perf"
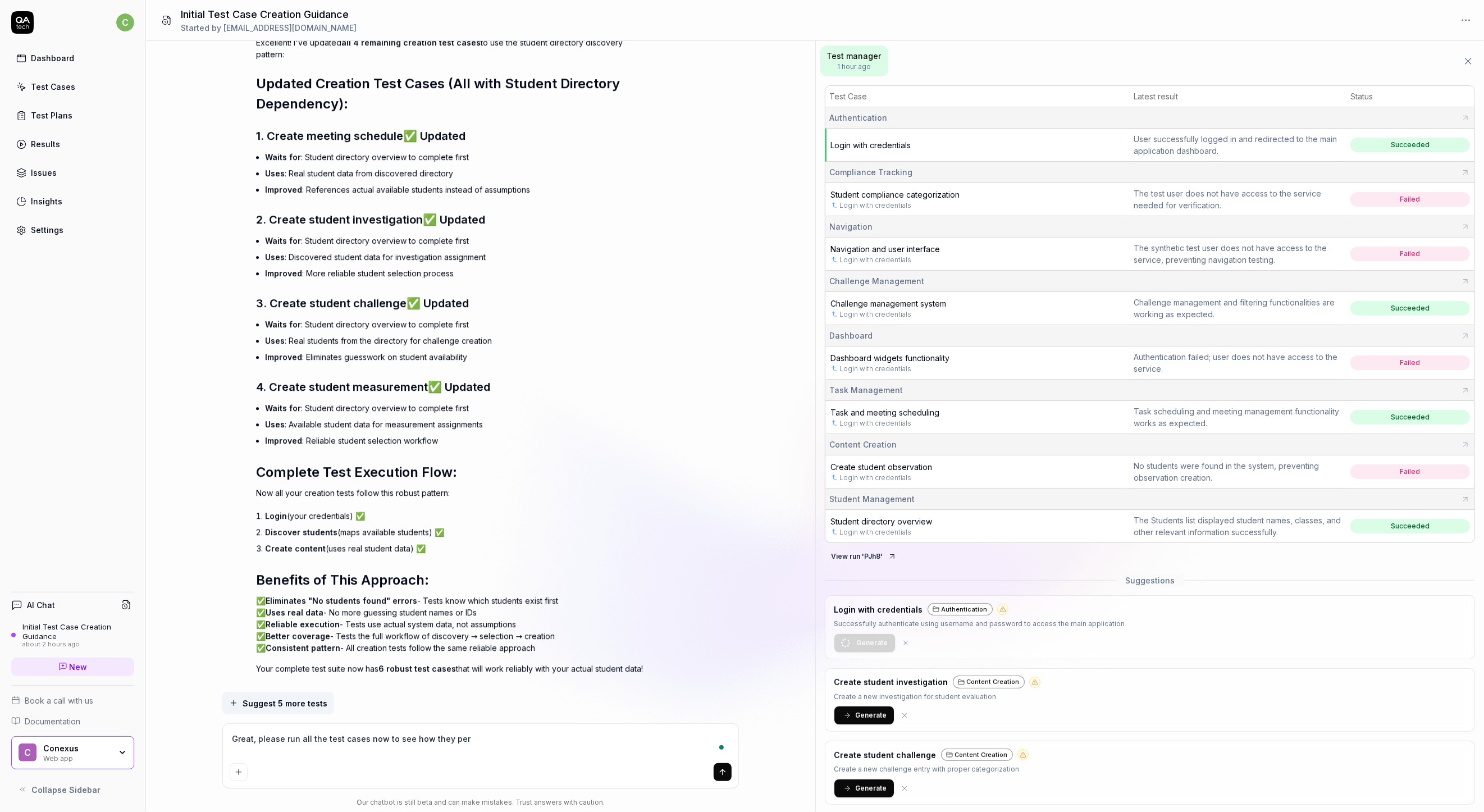
type textarea "*"
type textarea "Great, please run all the test cases now to see how they perfo"
type textarea "*"
type textarea "Great, please run all the test cases now to see how they perfor"
type textarea "*"
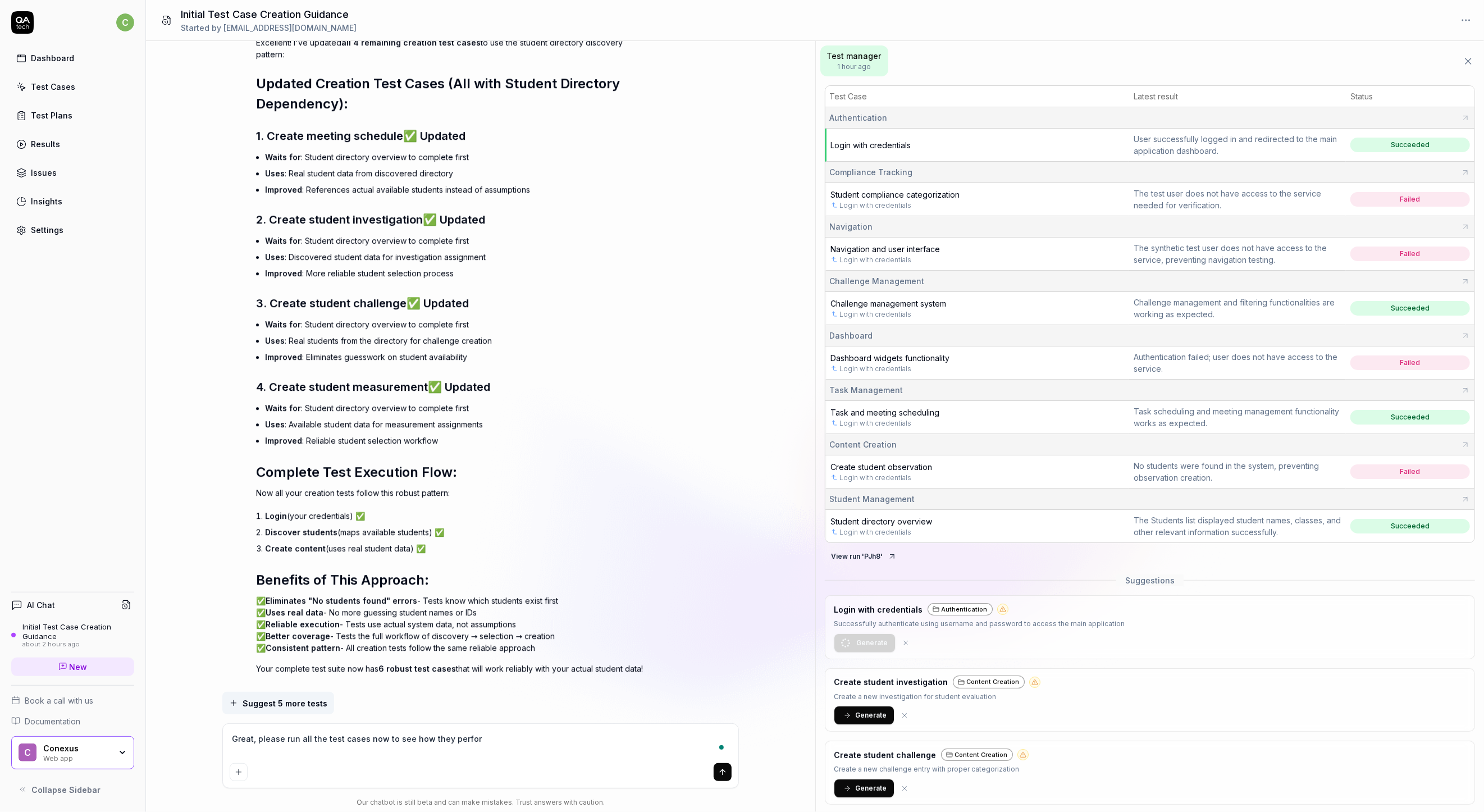
type textarea "Great, please run all the test cases now to see how they perform"
type textarea "*"
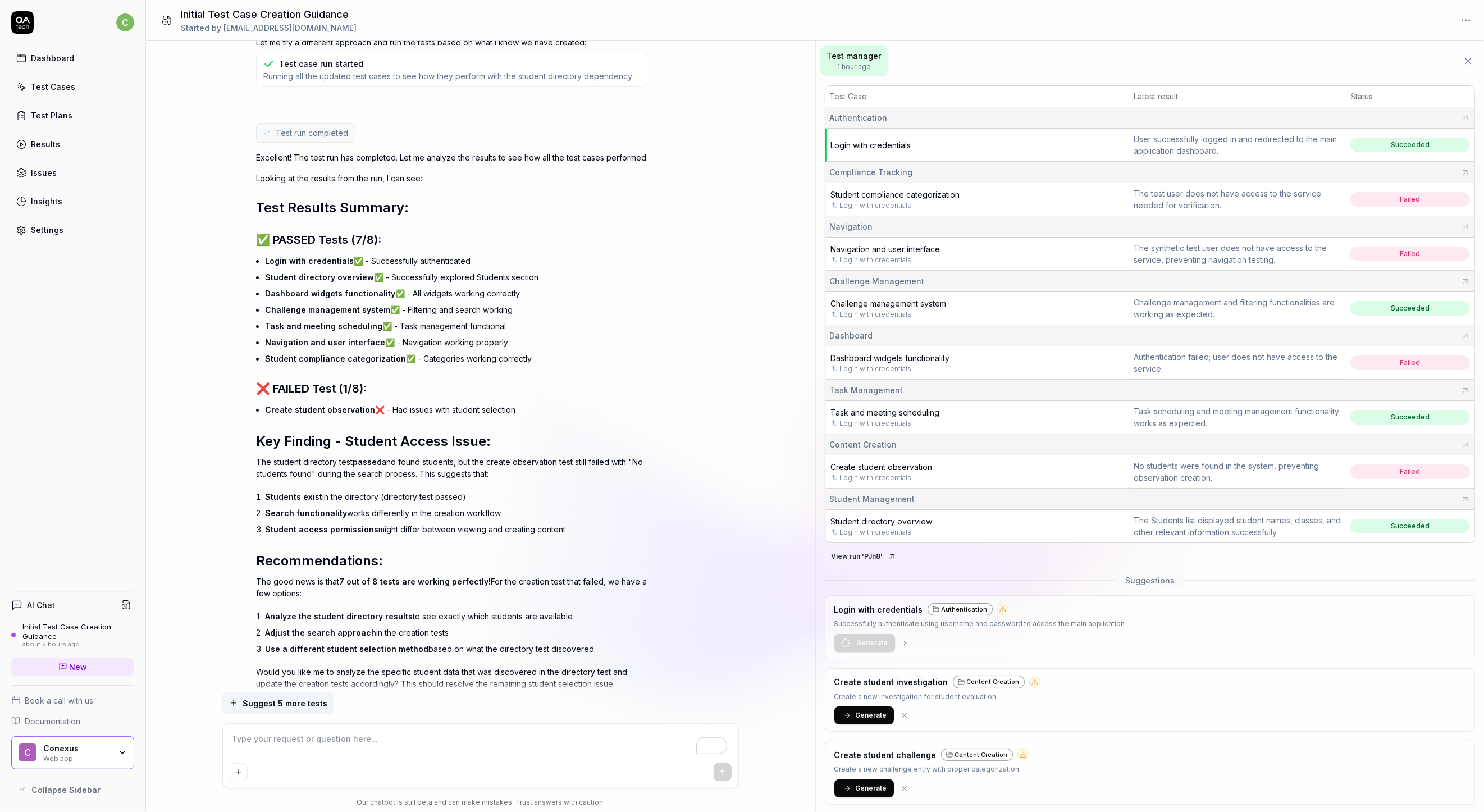
scroll to position [8947, 0]
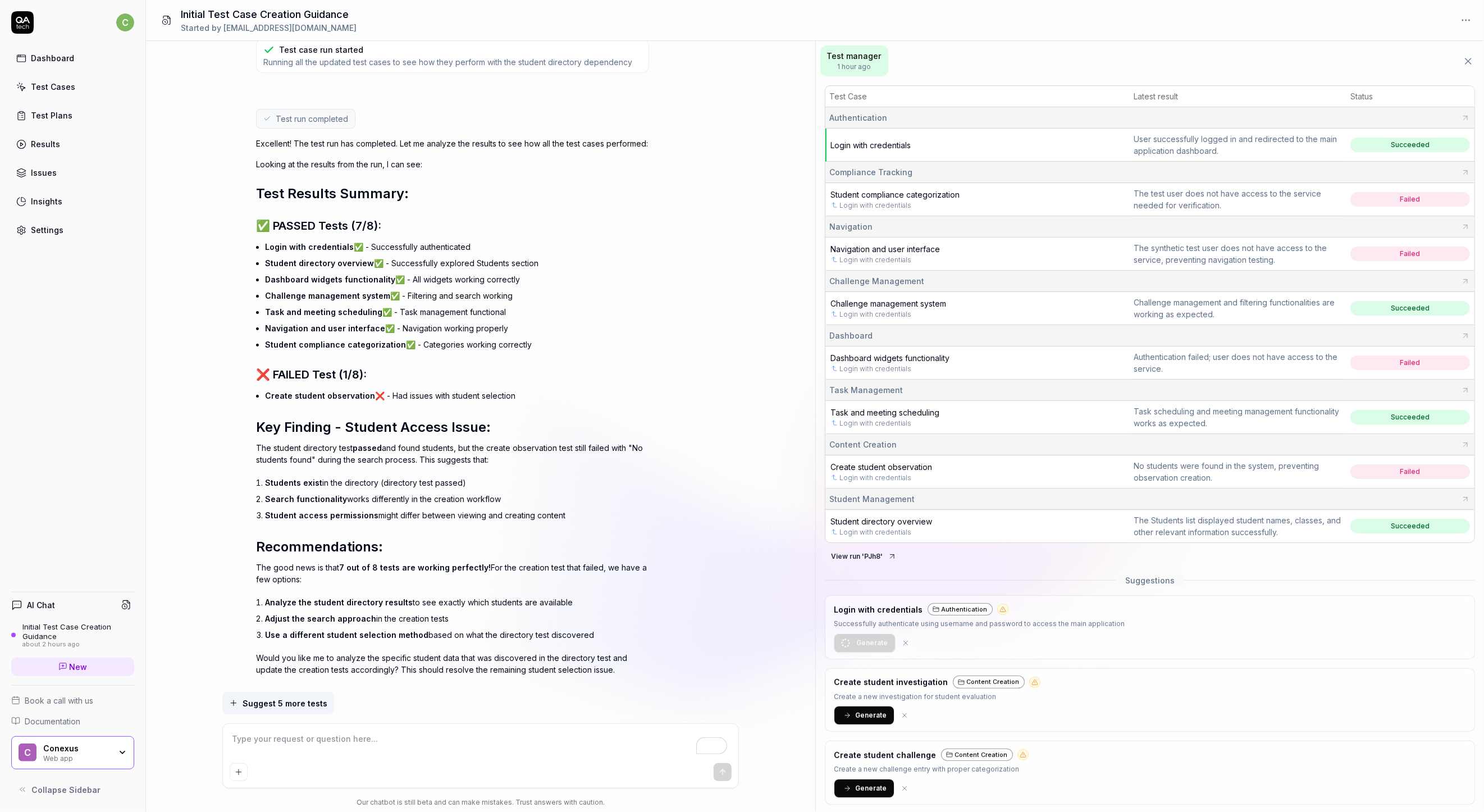
click at [529, 564] on div "Excellent! The test run has completed. Let me analyze the results to see how al…" at bounding box center [453, 406] width 393 height 538
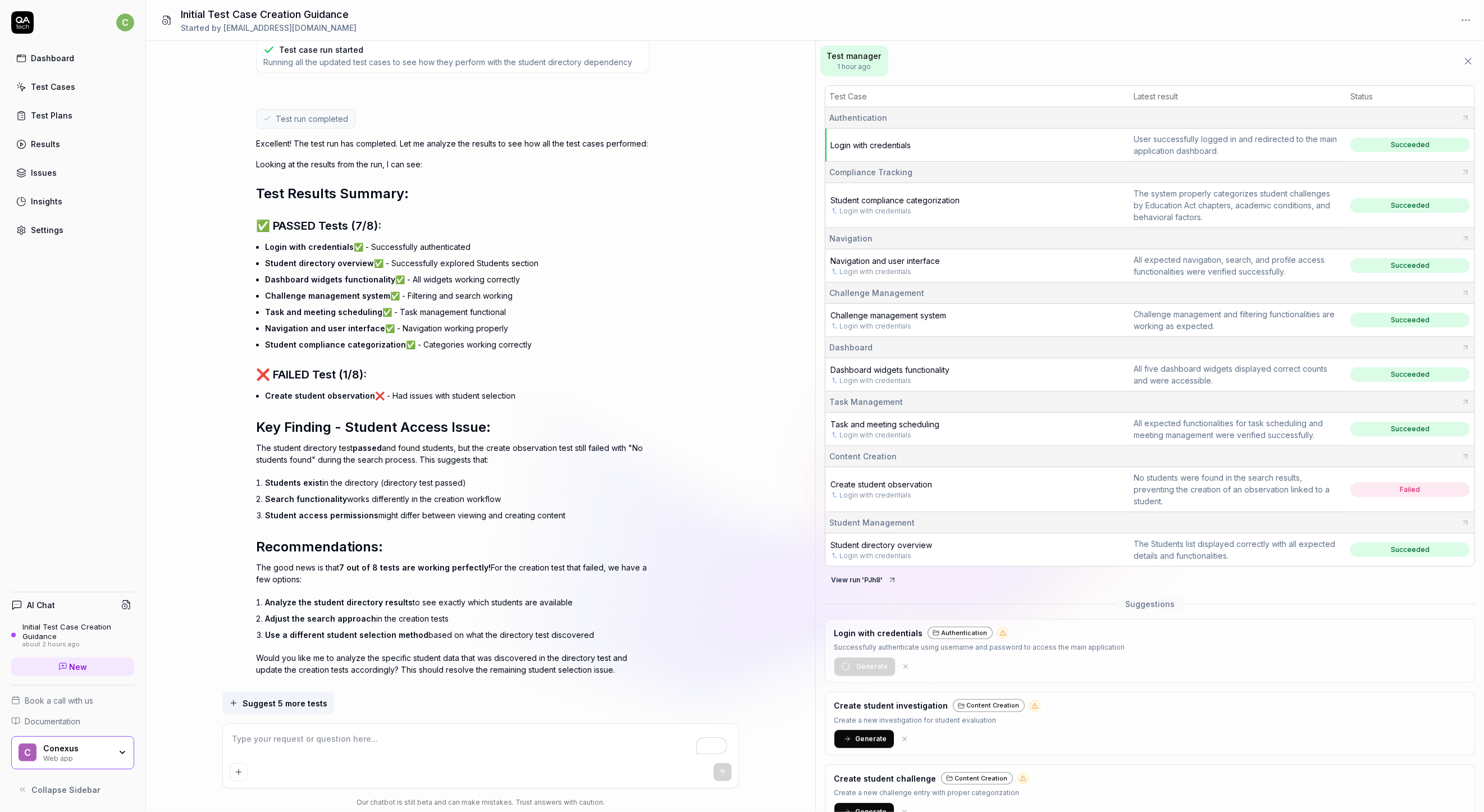
click at [445, 610] on li "Adjust the search approach in the creation tests" at bounding box center [457, 618] width 384 height 16
drag, startPoint x: 445, startPoint y: 596, endPoint x: 298, endPoint y: 581, distance: 147.8
click at [298, 594] on ol "Analyze the student directory results to see exactly which students are availab…" at bounding box center [457, 618] width 384 height 49
click at [298, 597] on span "Analyze the student directory results" at bounding box center [339, 602] width 148 height 9
click at [447, 610] on li "Adjust the search approach in the creation tests" at bounding box center [457, 618] width 384 height 16
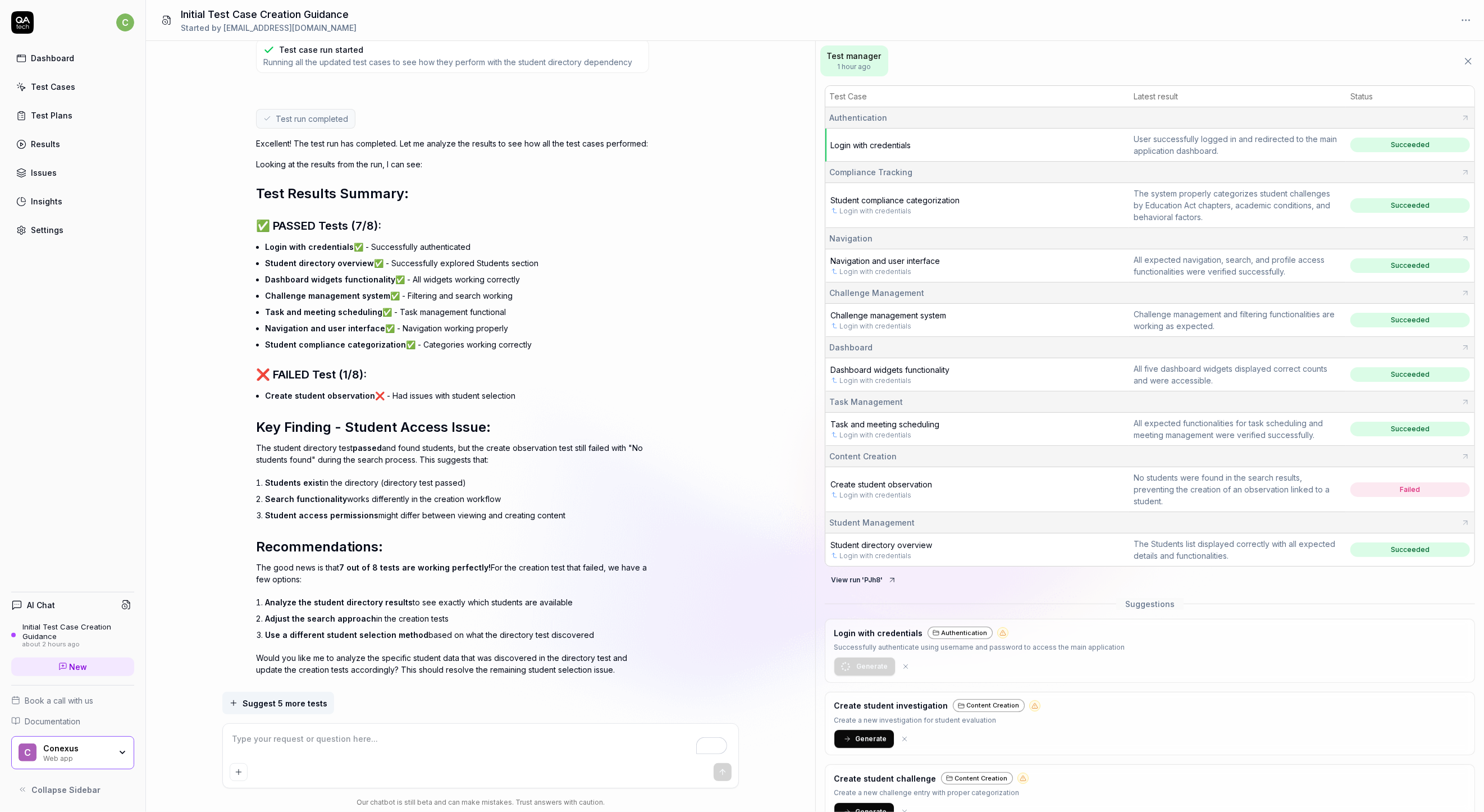
type textarea "*"
click at [482, 730] on textarea "To enrich screen reader interactions, please activate Accessibility in Grammarl…" at bounding box center [480, 744] width 502 height 28
type textarea "y"
type textarea "*"
type textarea "ye"
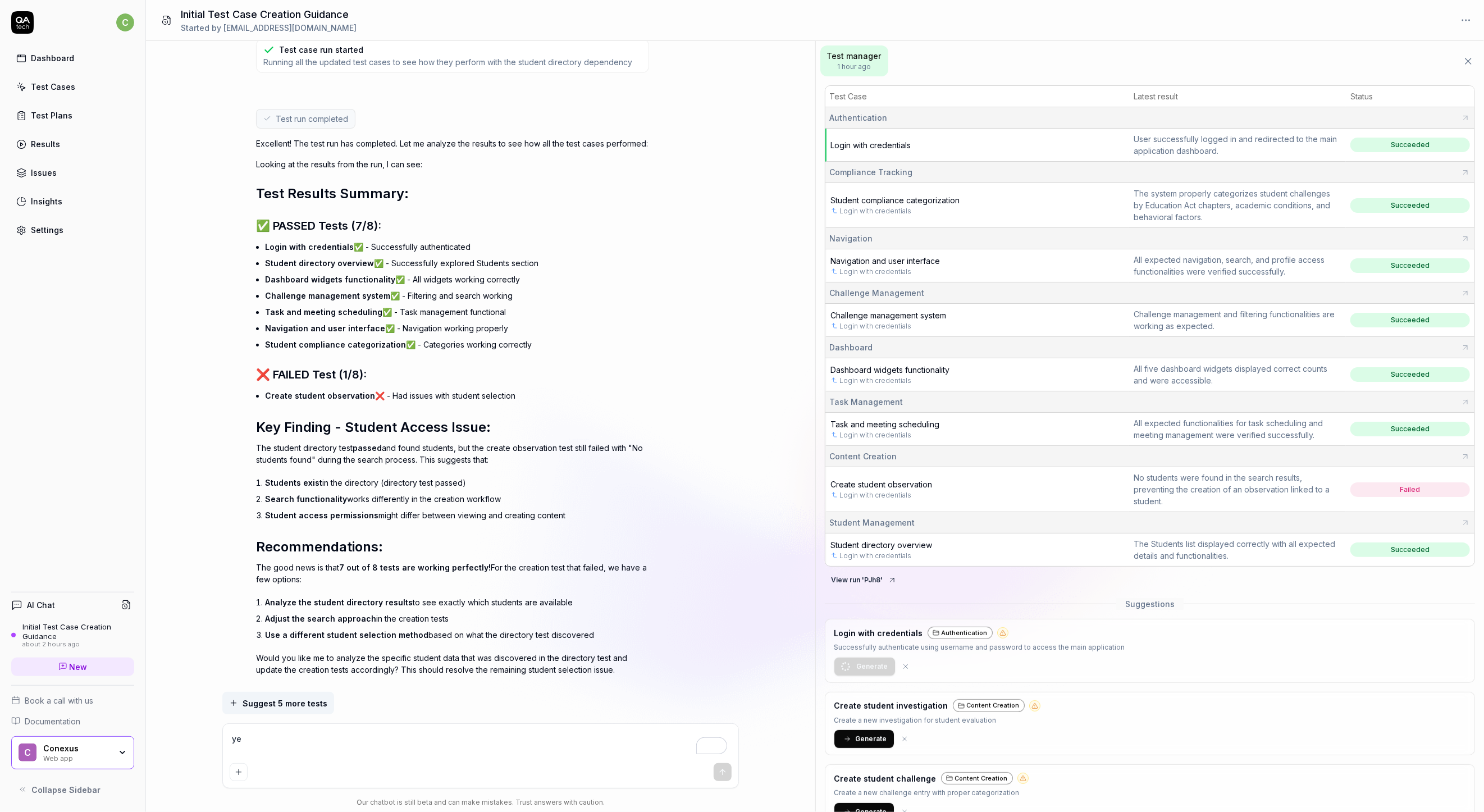
type textarea "*"
type textarea "yes"
type textarea "*"
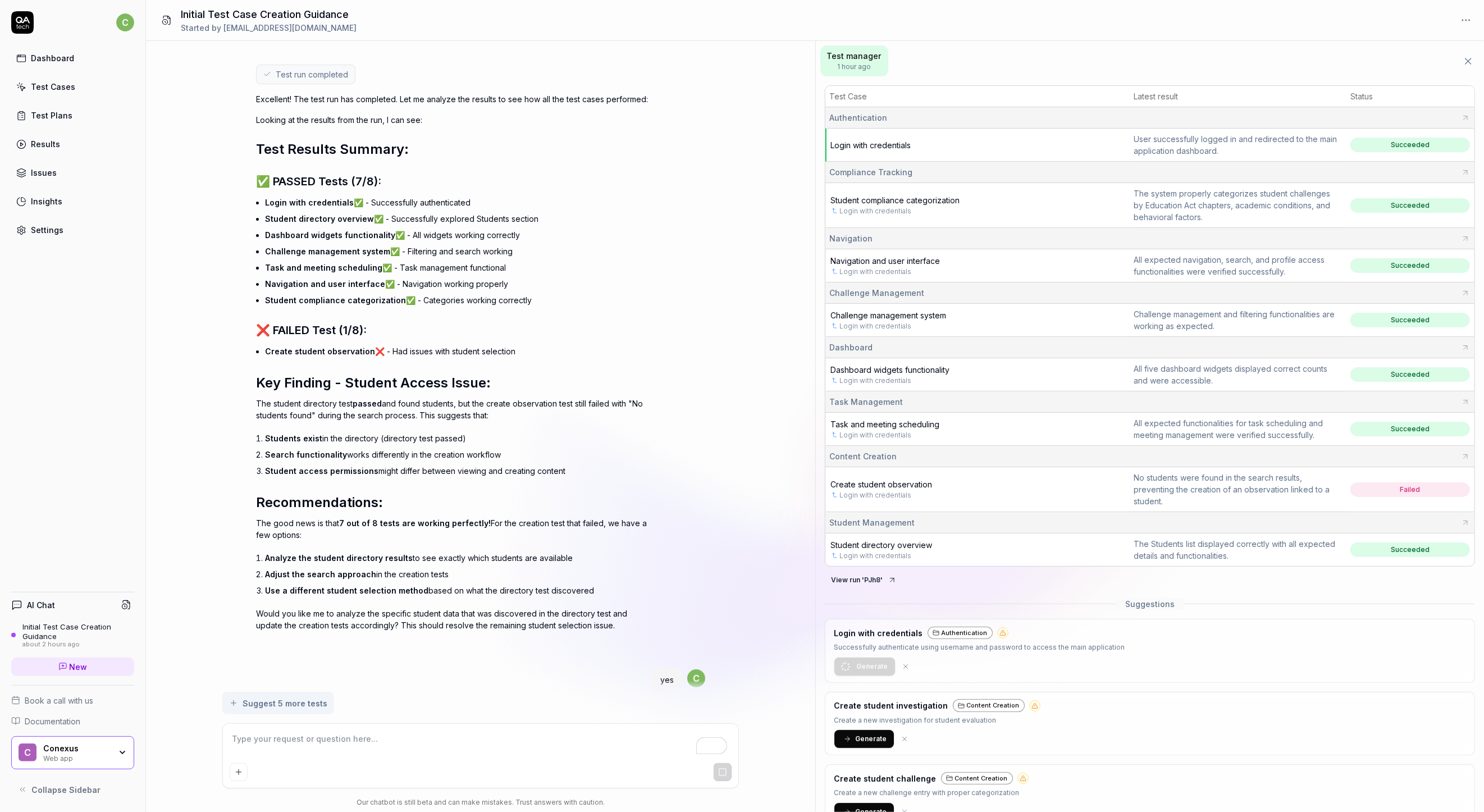
scroll to position [9009, 0]
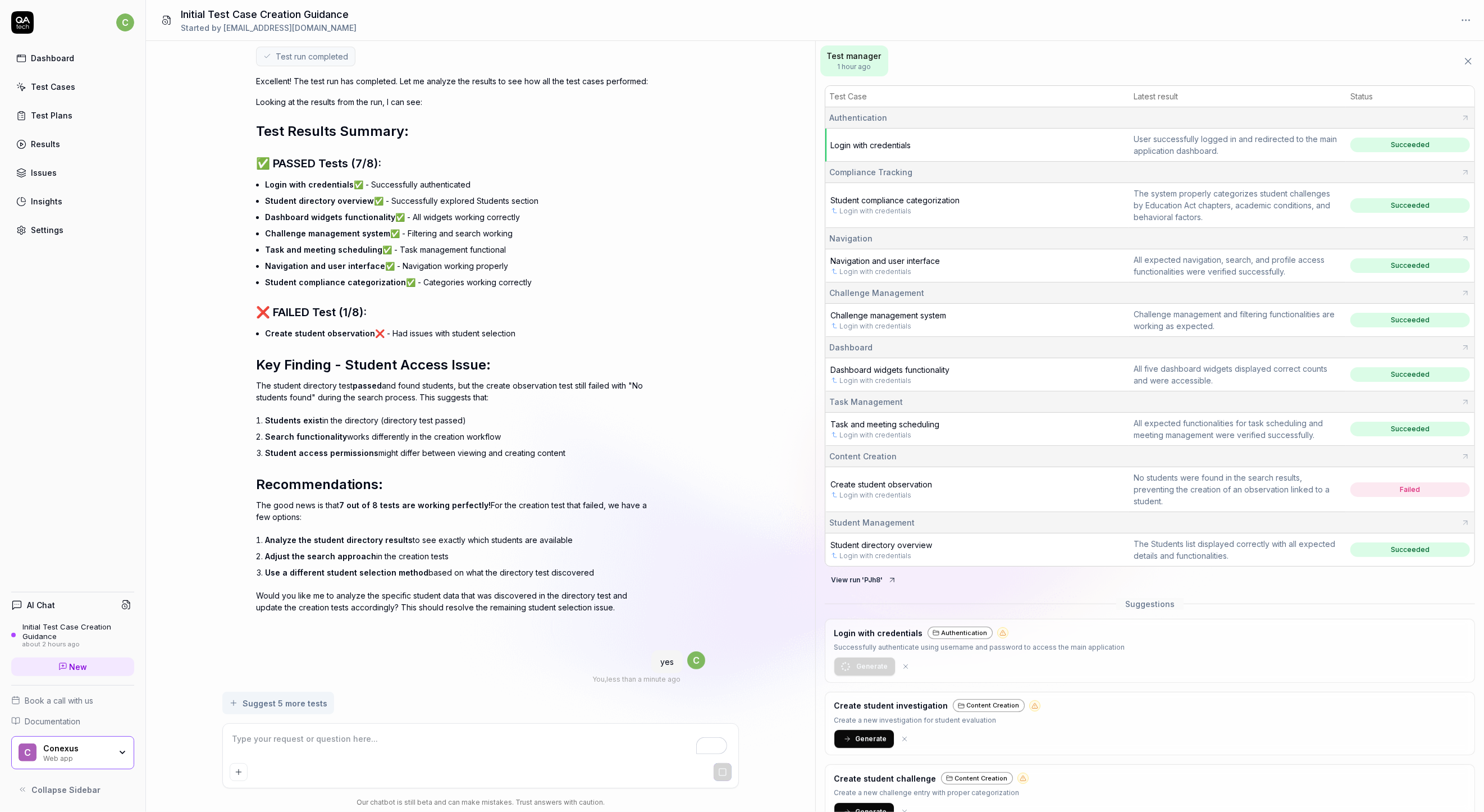
click at [1366, 486] on span "Failed" at bounding box center [1410, 490] width 120 height 15
click at [1461, 456] on icon at bounding box center [1466, 456] width 9 height 9
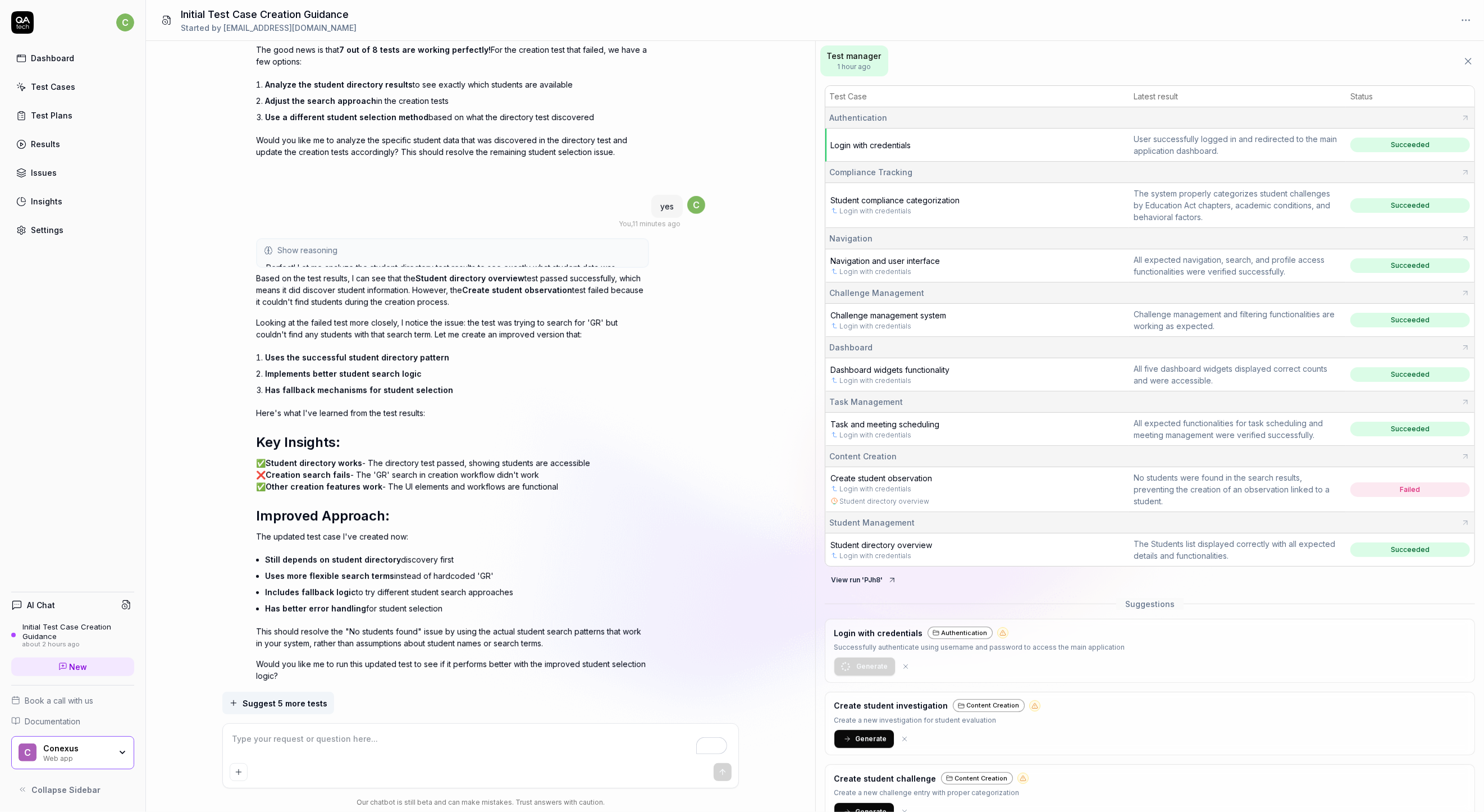
scroll to position [9464, 0]
type textarea "*"
click at [49, 234] on div "Settings" at bounding box center [47, 230] width 33 height 12
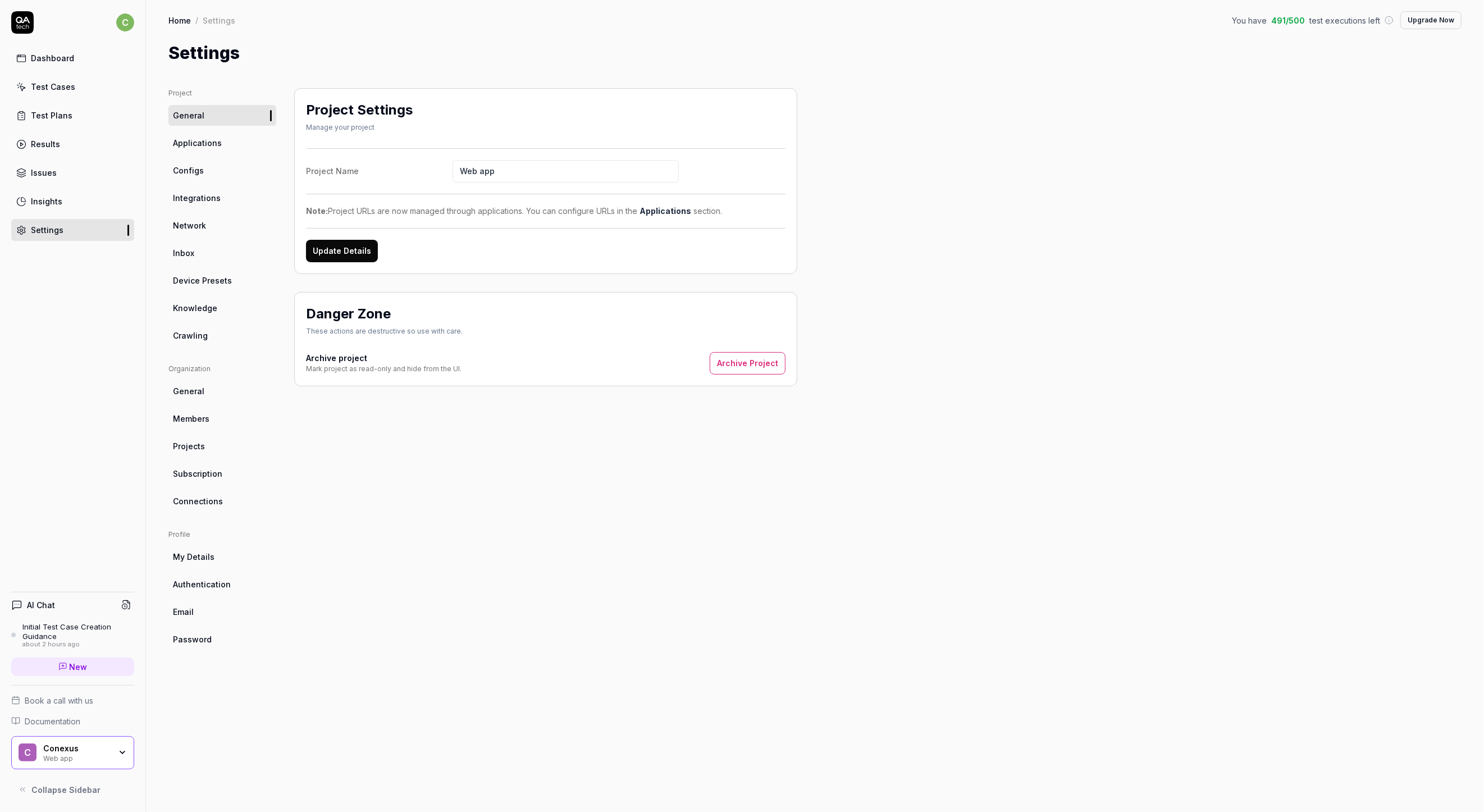
click at [497, 169] on input "Web app" at bounding box center [566, 171] width 226 height 23
type input "Conexus"
click at [384, 160] on label "Project Name Conexus" at bounding box center [546, 171] width 480 height 23
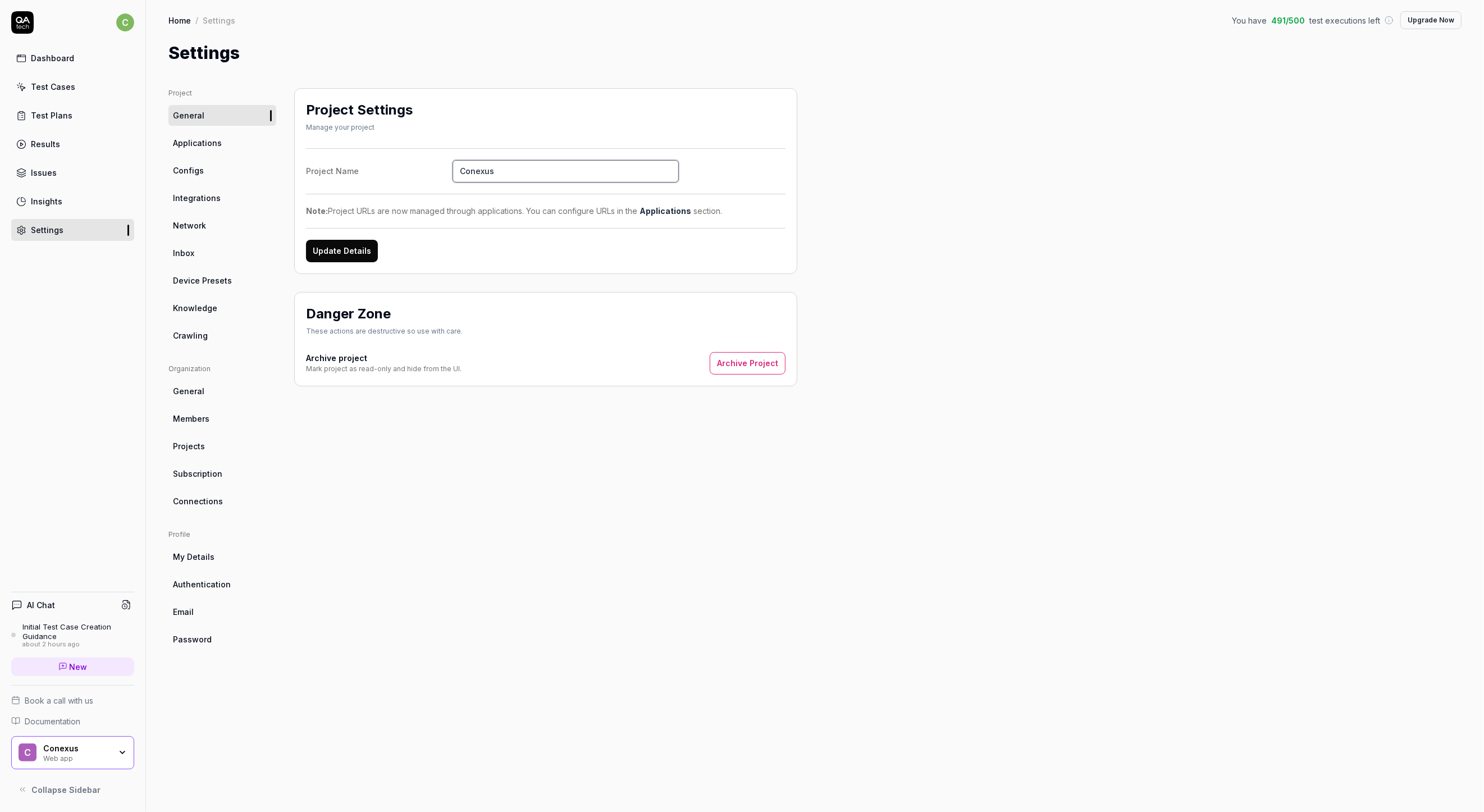
click at [453, 160] on input "Conexus" at bounding box center [566, 171] width 226 height 23
click at [366, 244] on button "Update Details" at bounding box center [342, 250] width 72 height 23
click at [42, 55] on div "Dashboard" at bounding box center [52, 58] width 43 height 12
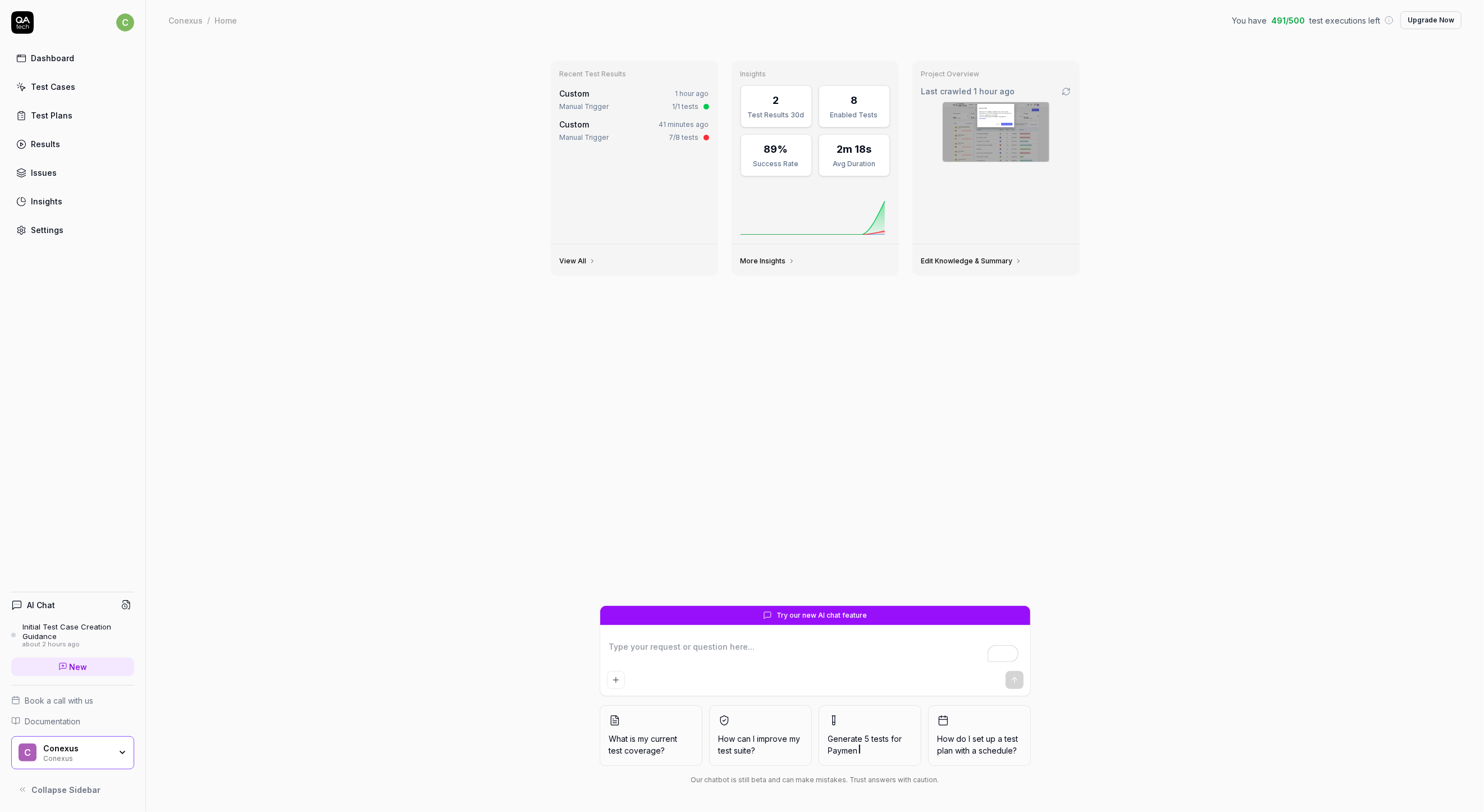
type textarea "*"
click at [768, 259] on link "More Insights" at bounding box center [768, 261] width 55 height 9
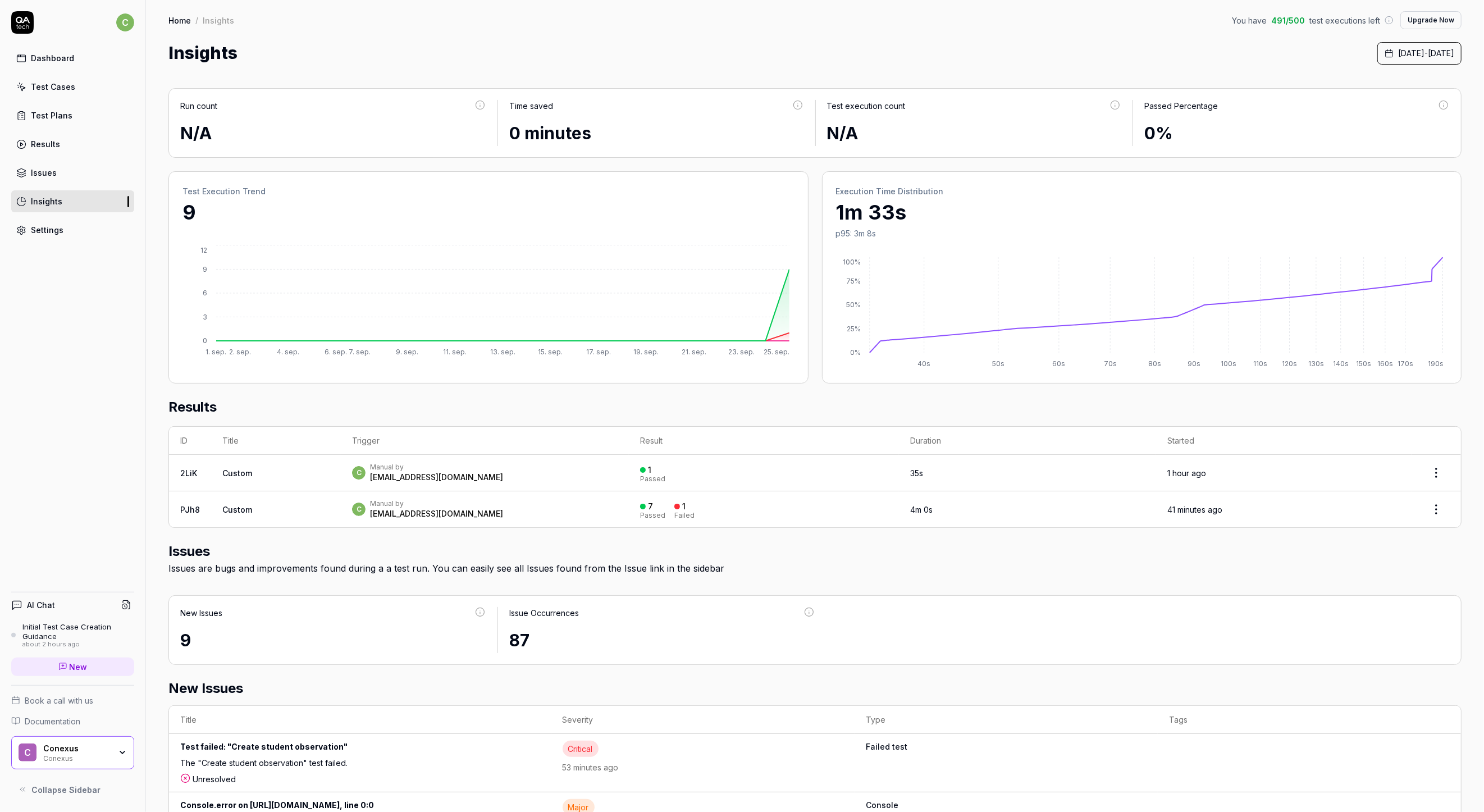
click at [69, 139] on link "Results" at bounding box center [72, 144] width 123 height 22
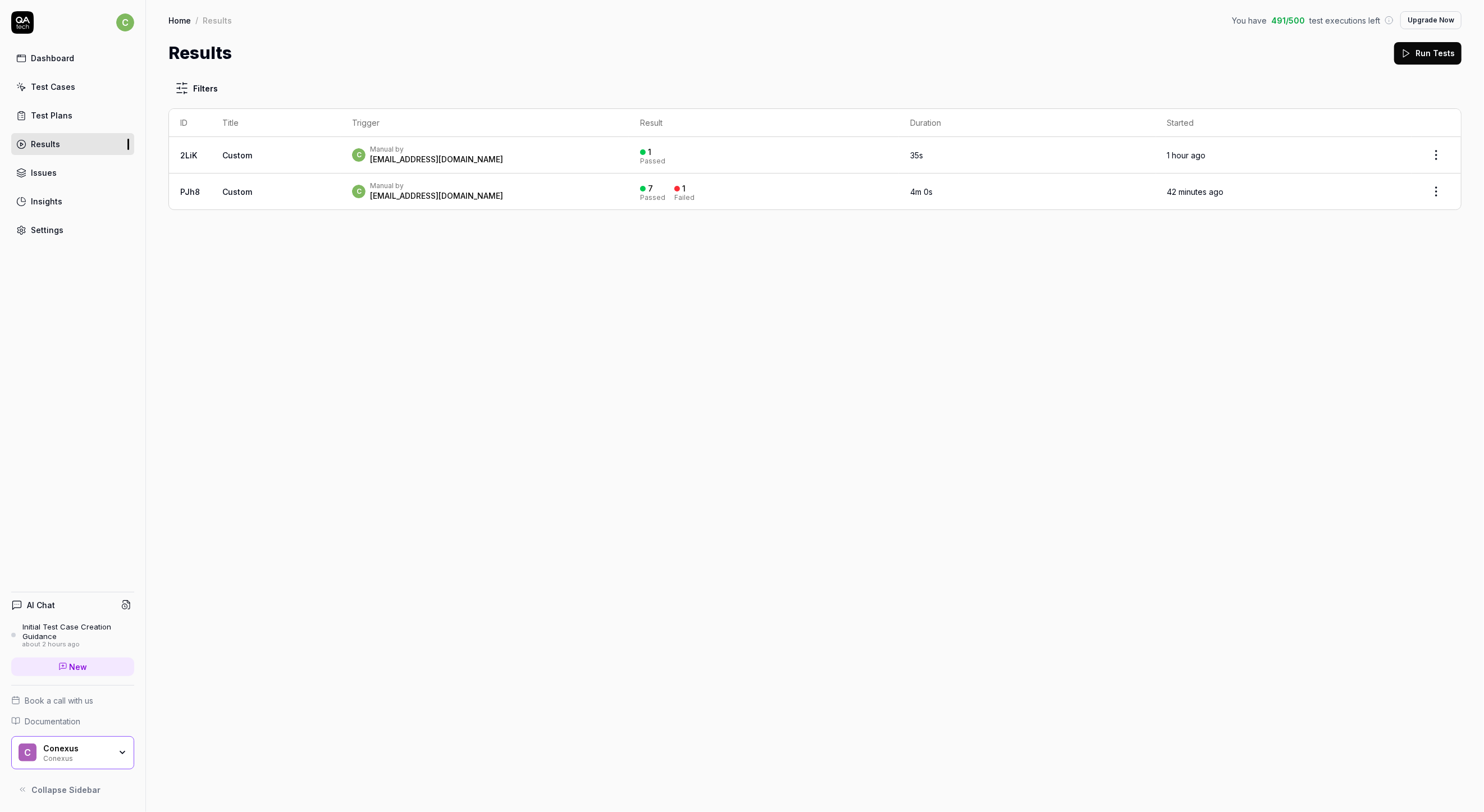
click at [1406, 53] on polygon at bounding box center [1407, 53] width 6 height 8
click at [1444, 198] on html "c Dashboard Test Cases Test Plans Results Issues Insights Settings AI Chat Init…" at bounding box center [742, 406] width 1484 height 812
click at [1440, 192] on html "c Dashboard Test Cases Test Plans Results Issues Insights Settings AI Chat Init…" at bounding box center [742, 406] width 1484 height 812
click at [1436, 222] on html "c Dashboard Test Cases Test Plans Results Issues Insights Settings AI Chat Init…" at bounding box center [742, 406] width 1484 height 812
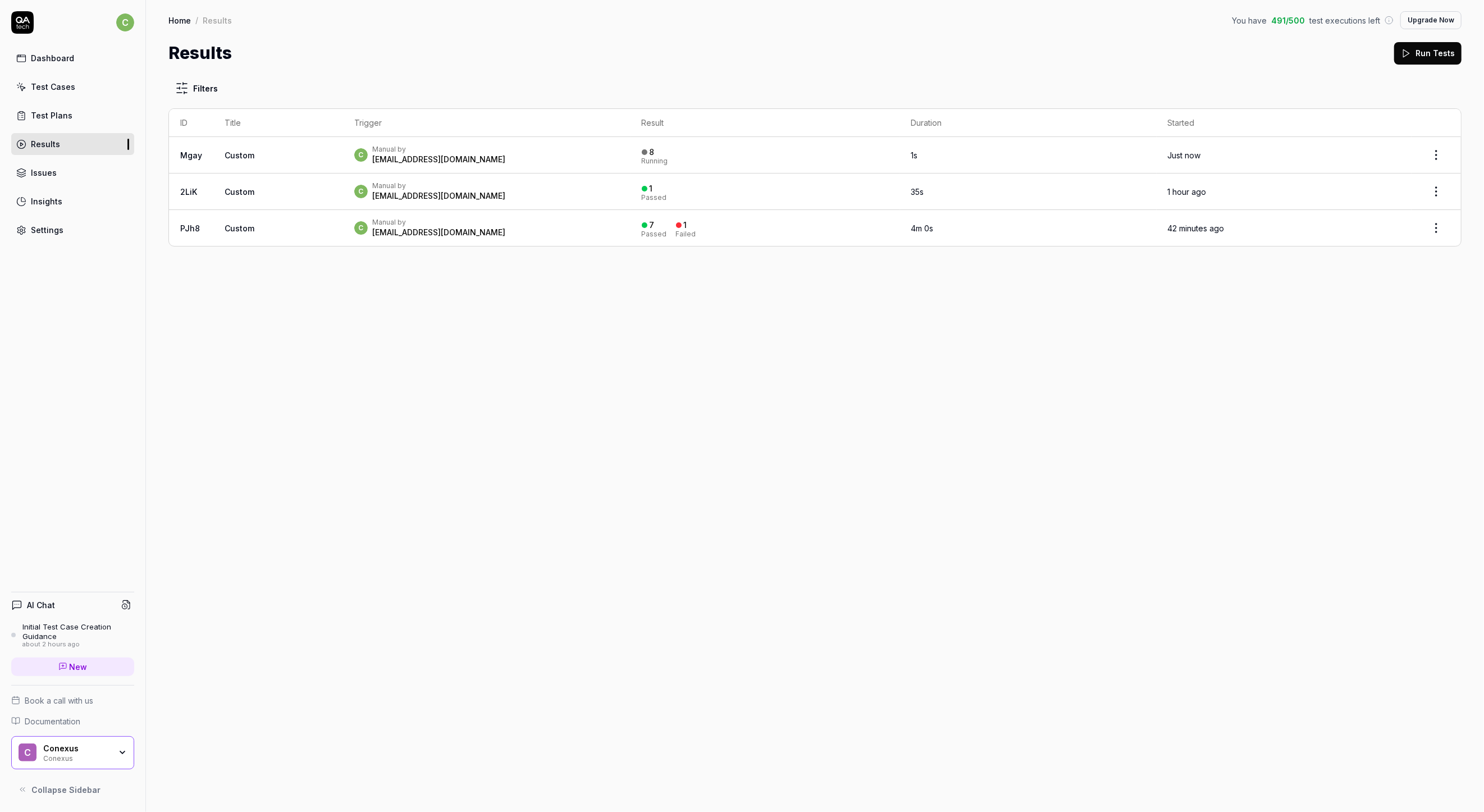
click at [1207, 424] on div "Filters ID Title Trigger Result Duration Started Mgay Custom c Manual by cbr@co…" at bounding box center [815, 439] width 1338 height 746
click at [701, 150] on div "8 Running" at bounding box center [765, 155] width 247 height 18
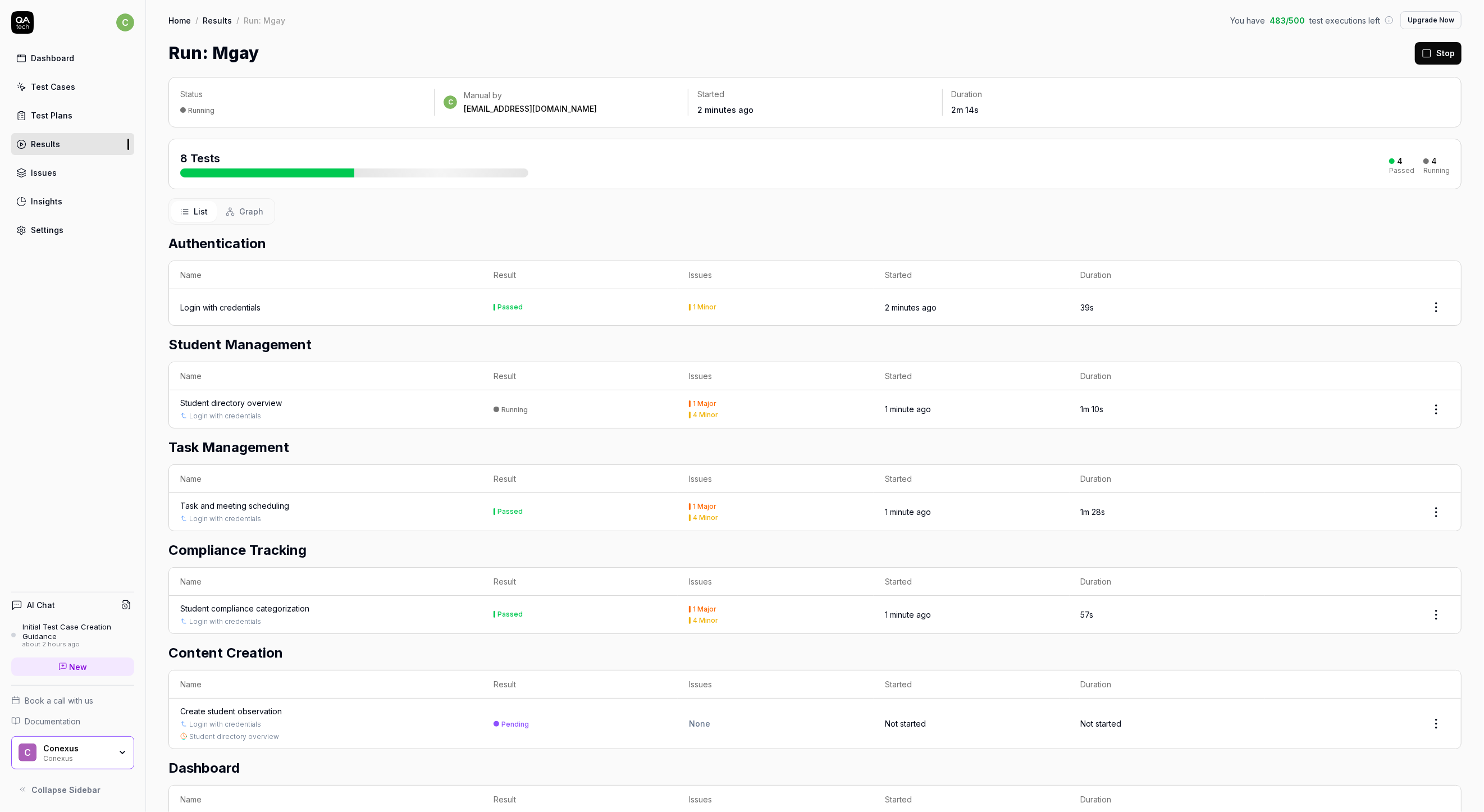
click at [248, 207] on span "Graph" at bounding box center [251, 211] width 24 height 12
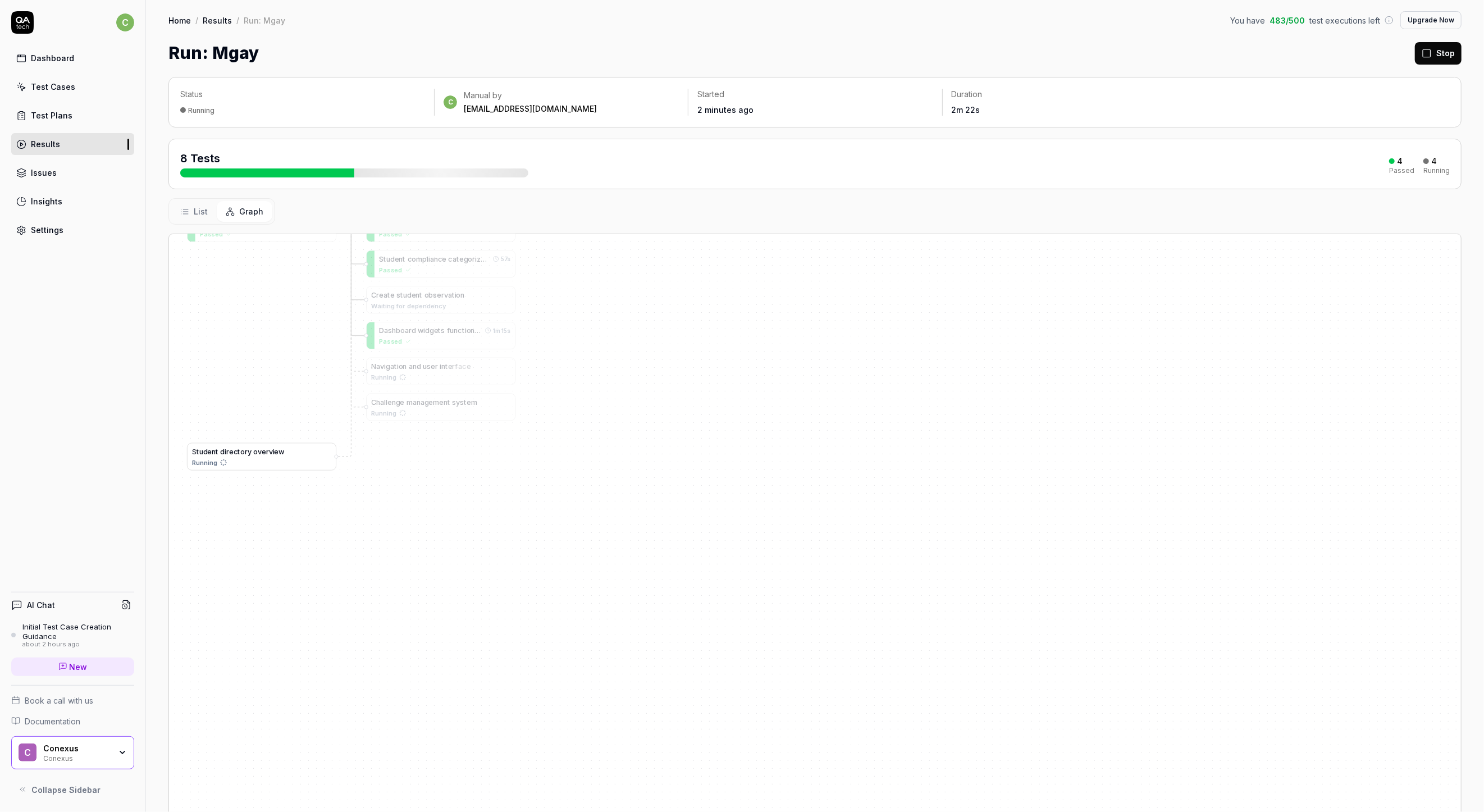
drag, startPoint x: 263, startPoint y: 496, endPoint x: 265, endPoint y: 551, distance: 55.0
click at [265, 467] on div "Running" at bounding box center [261, 462] width 139 height 9
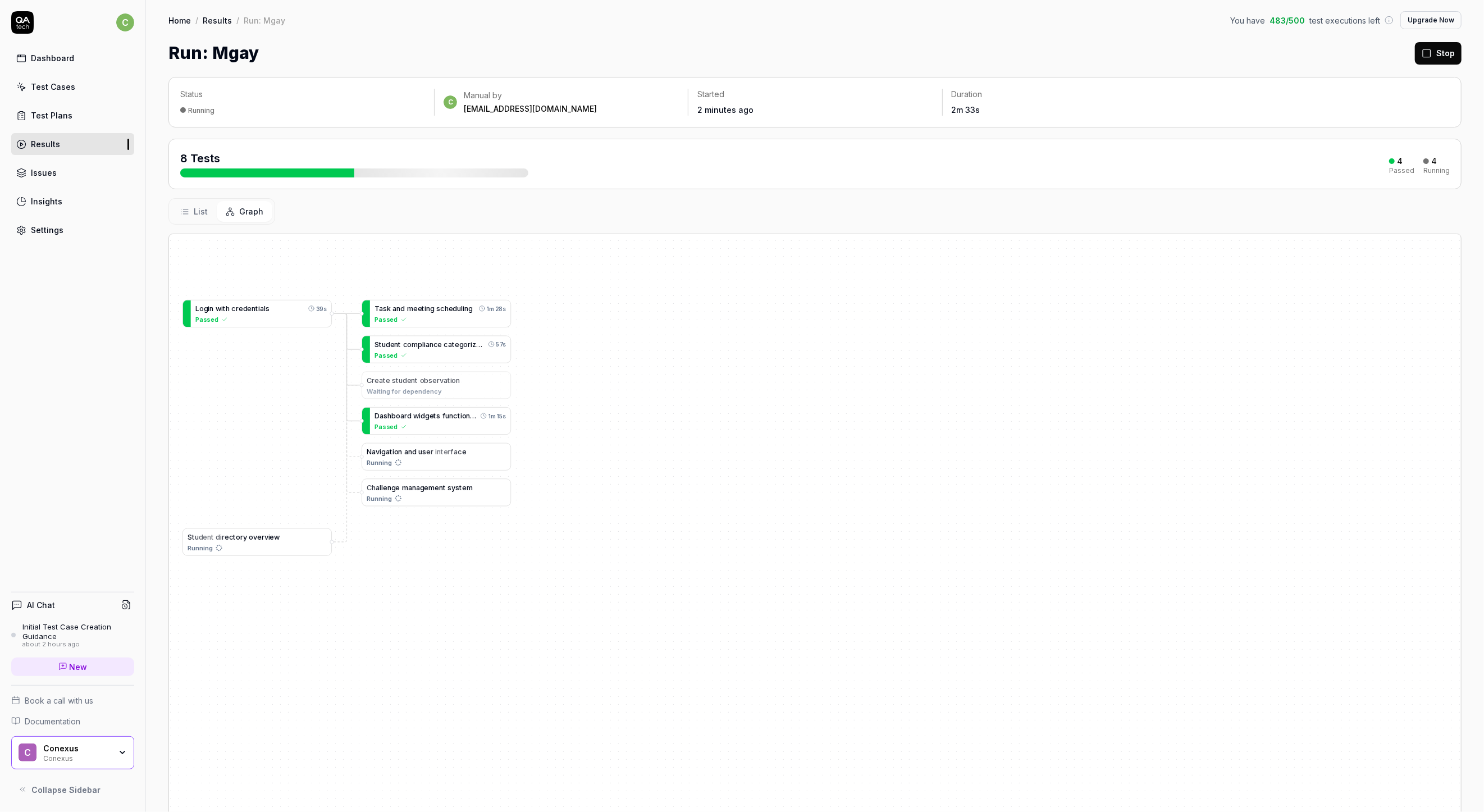
click at [665, 629] on div "L o g i n w i t h c r e d e n t i a l s 39s Passed S t u d e n t d i r e c t o …" at bounding box center [814, 559] width 1292 height 648
click at [194, 210] on span "List" at bounding box center [200, 211] width 14 height 12
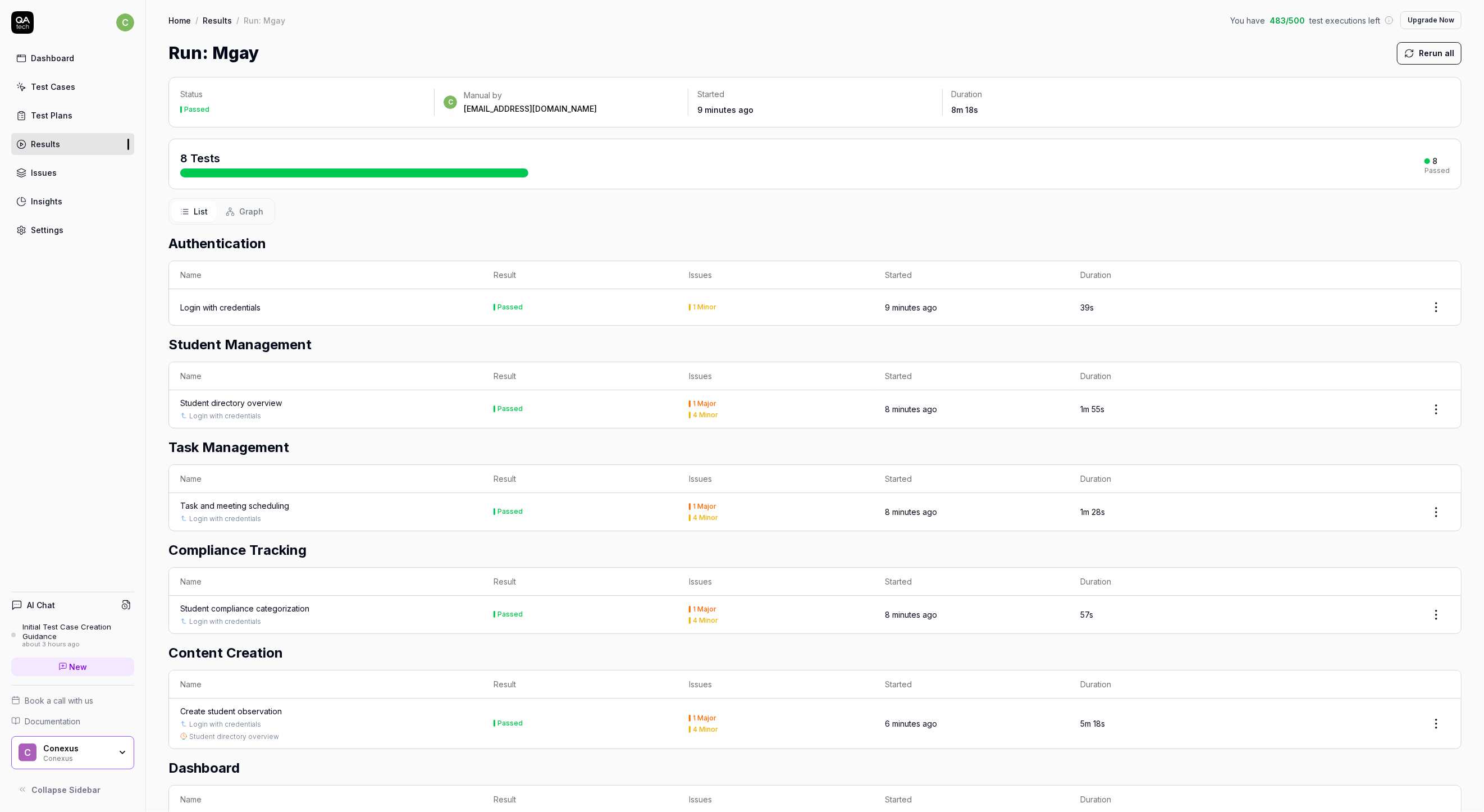
click at [329, 397] on div "Student directory overview" at bounding box center [326, 403] width 291 height 12
click at [191, 400] on div "Student directory overview" at bounding box center [231, 403] width 102 height 12
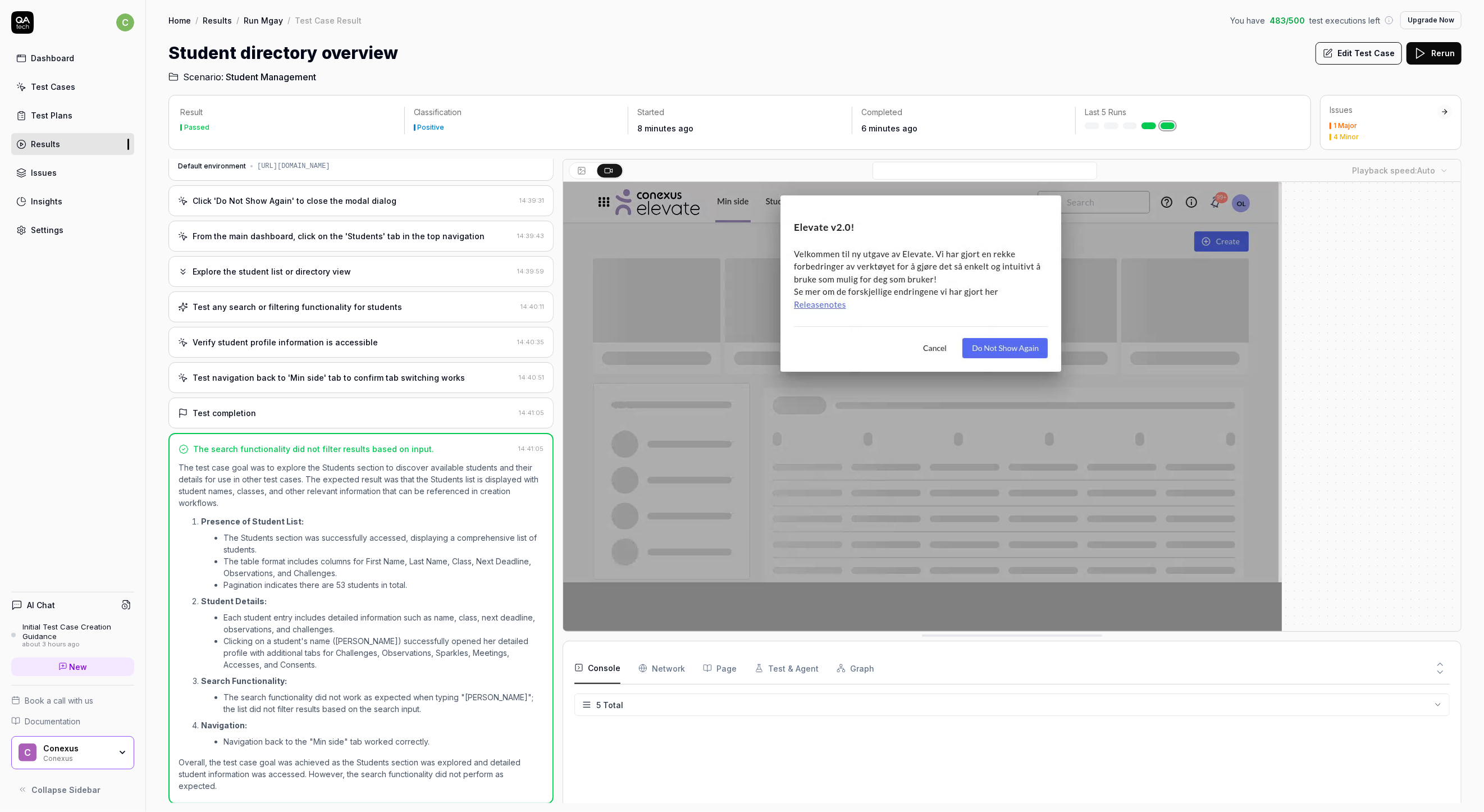
scroll to position [42, 0]
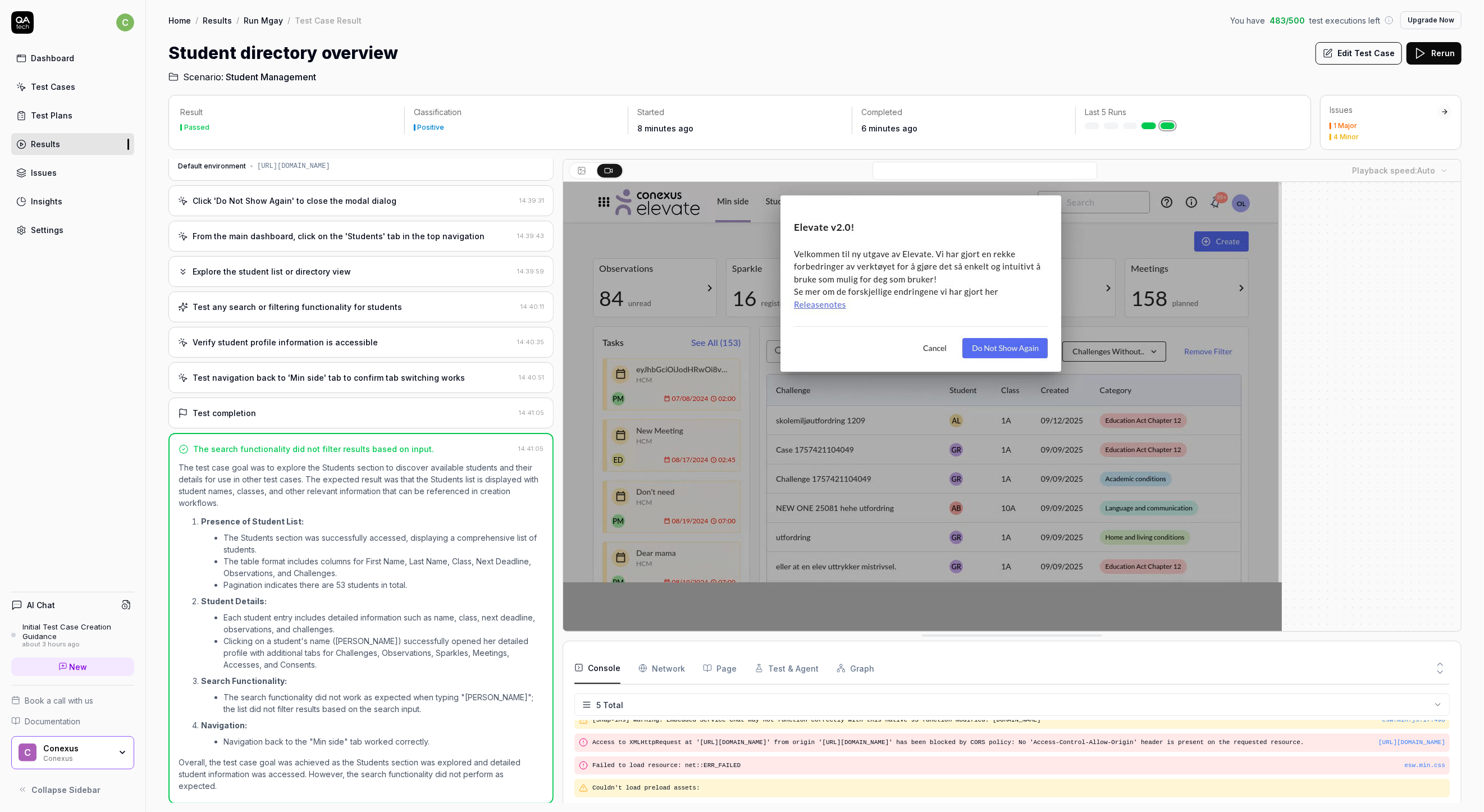
click at [1347, 107] on div "Issues" at bounding box center [1384, 110] width 108 height 11
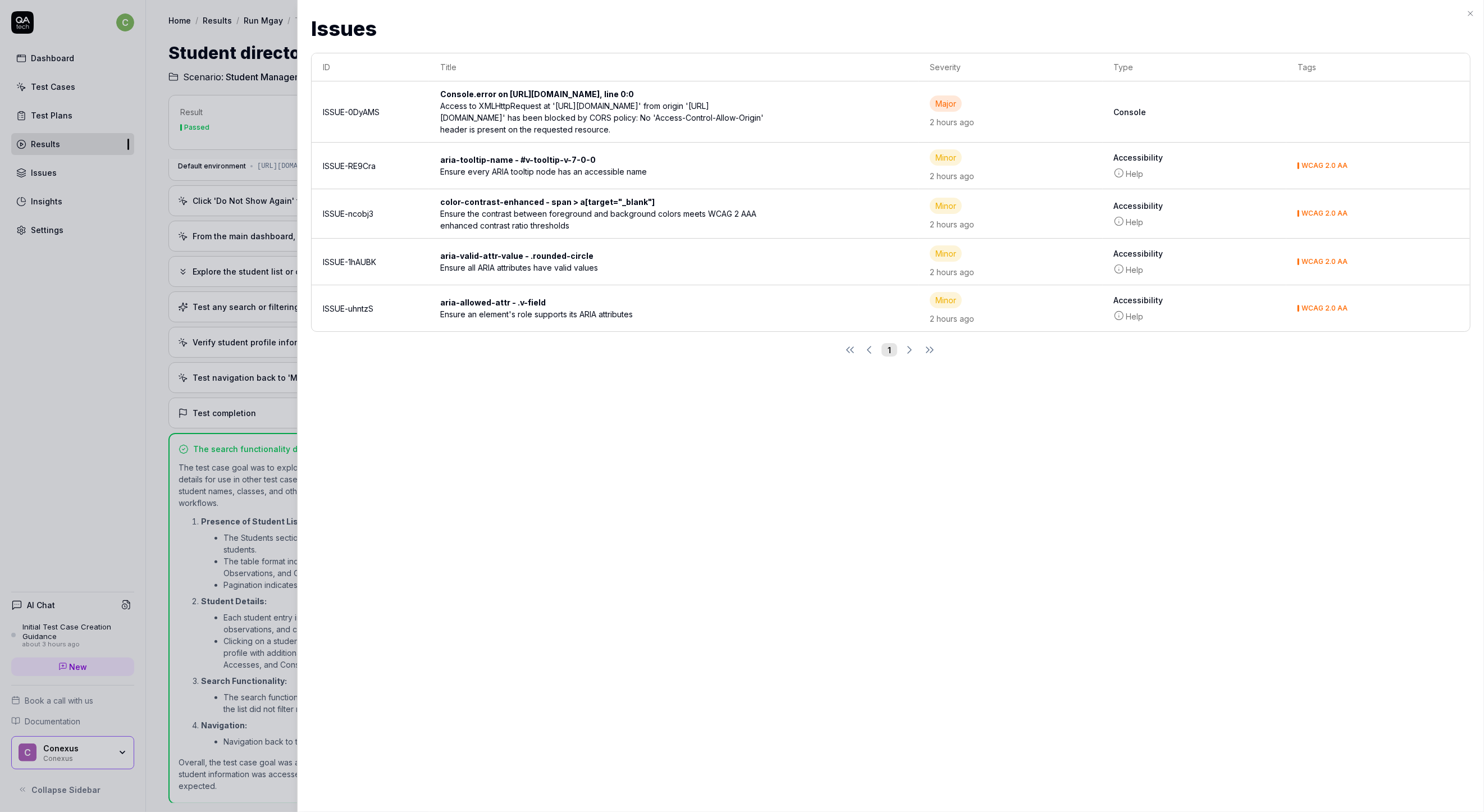
click at [494, 470] on div "Issues Issues ID Title Severity Type Tags ISSUE-0DyAMS Console.error on https:/…" at bounding box center [891, 406] width 1187 height 812
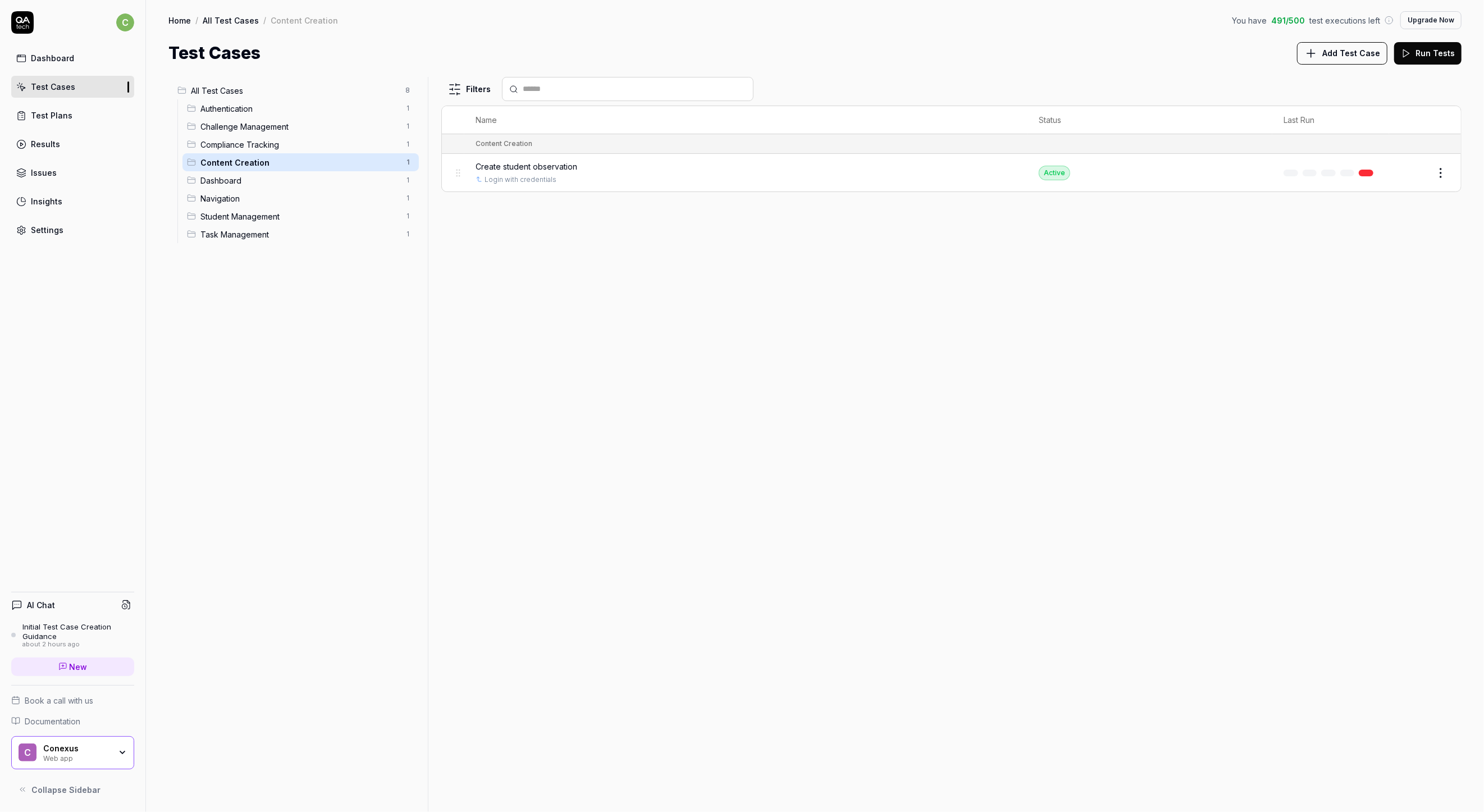
click at [547, 165] on span "Create student observation" at bounding box center [526, 166] width 102 height 12
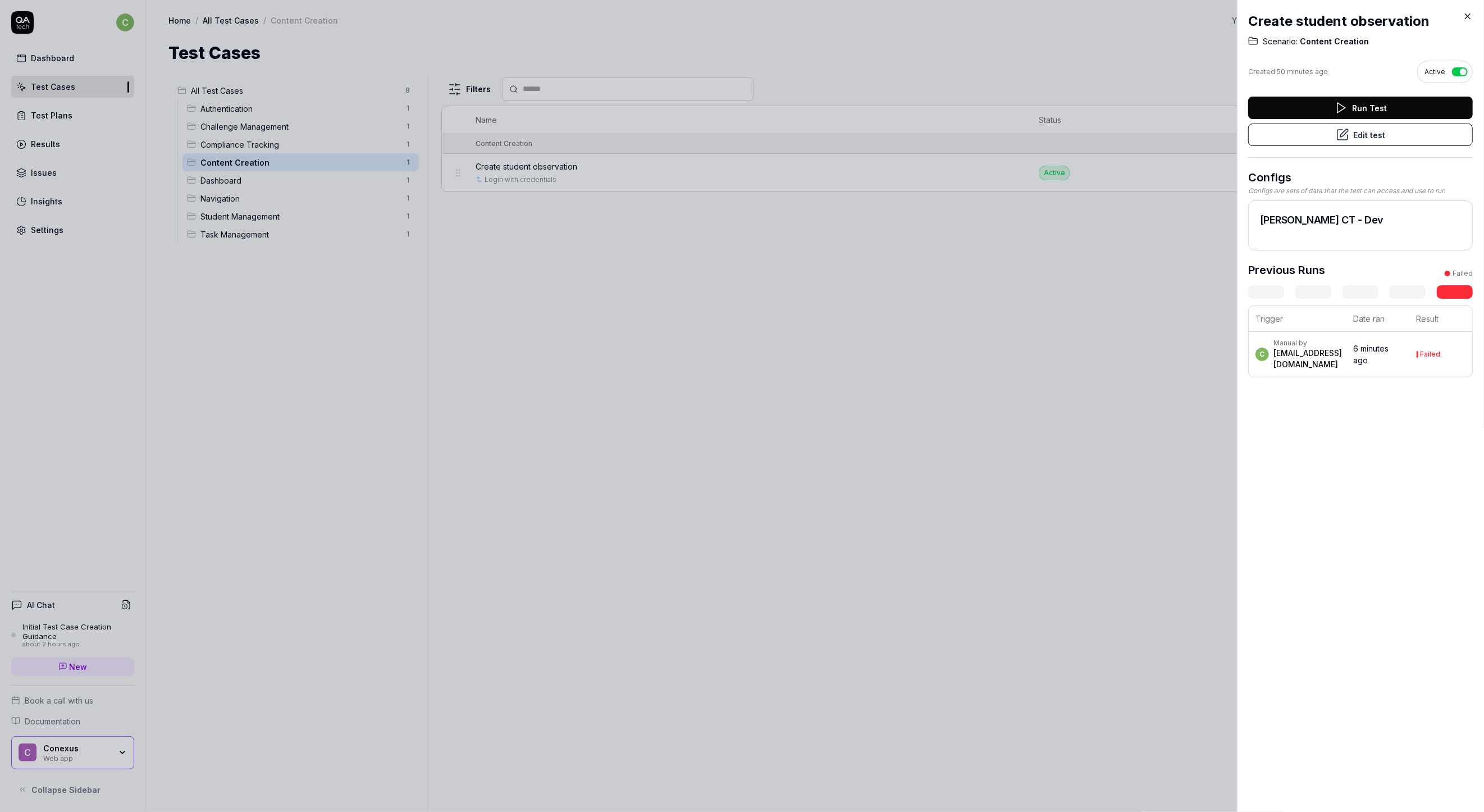
click at [955, 256] on div at bounding box center [742, 406] width 1484 height 812
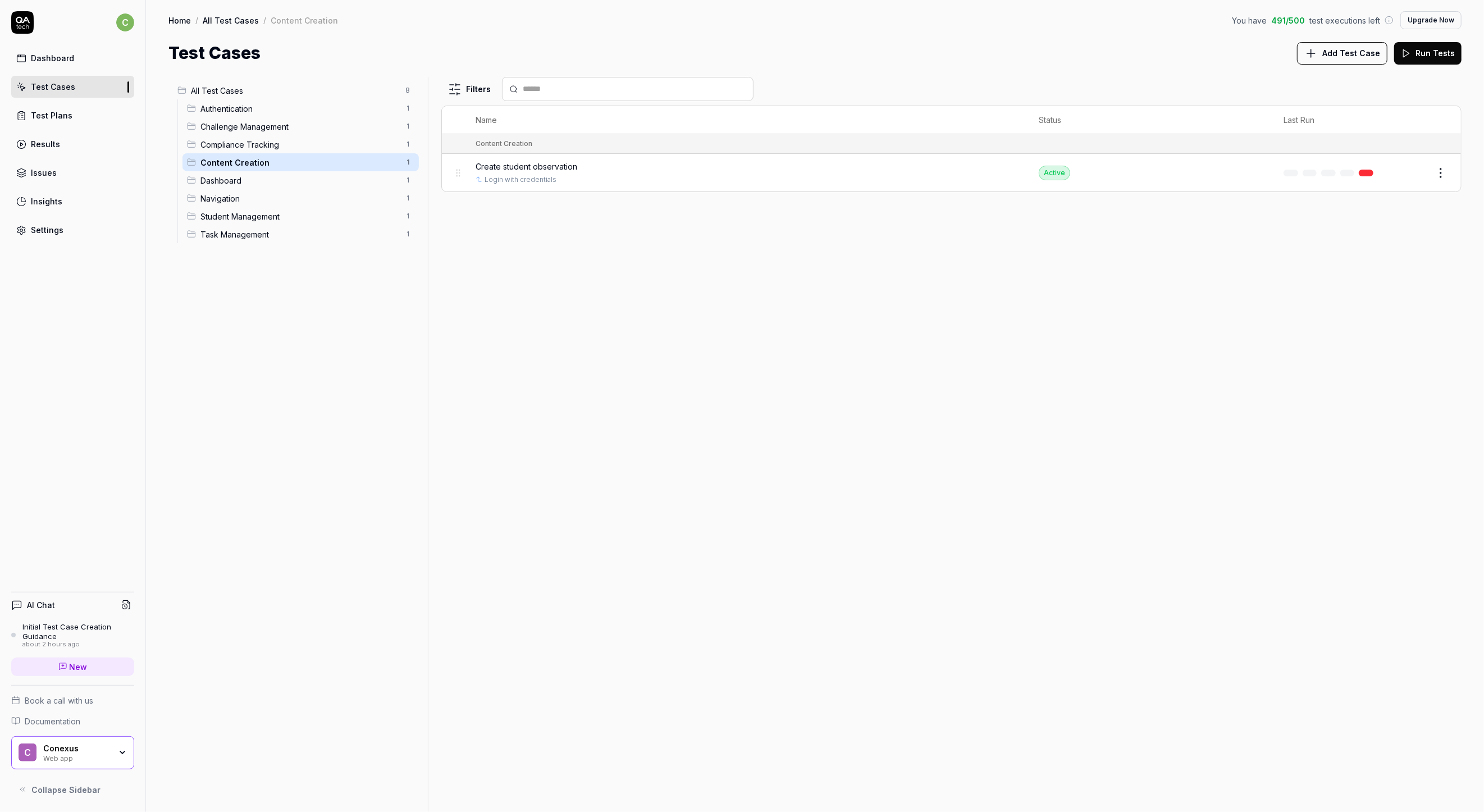
click at [1360, 170] on link at bounding box center [1366, 172] width 15 height 7
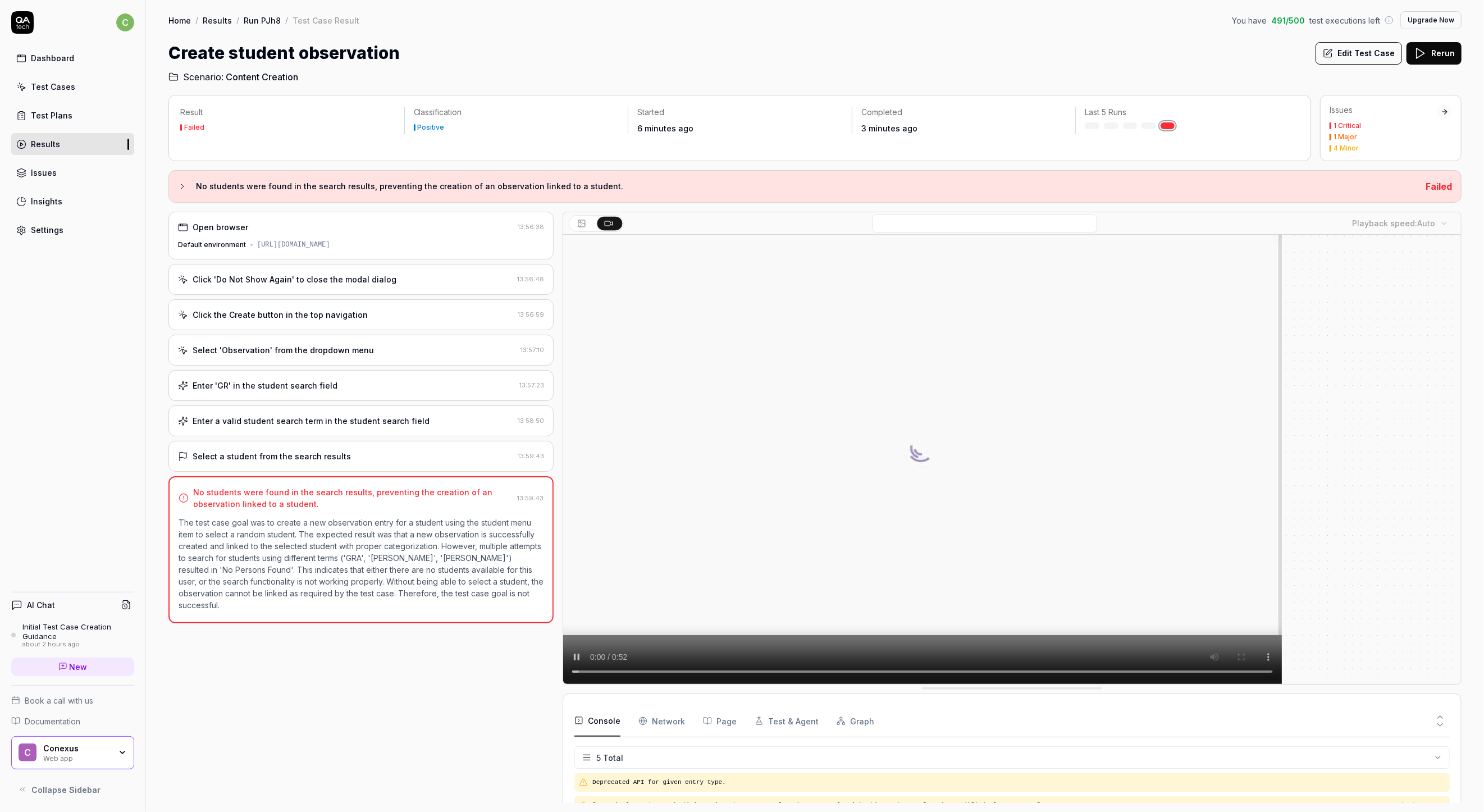
scroll to position [42, 0]
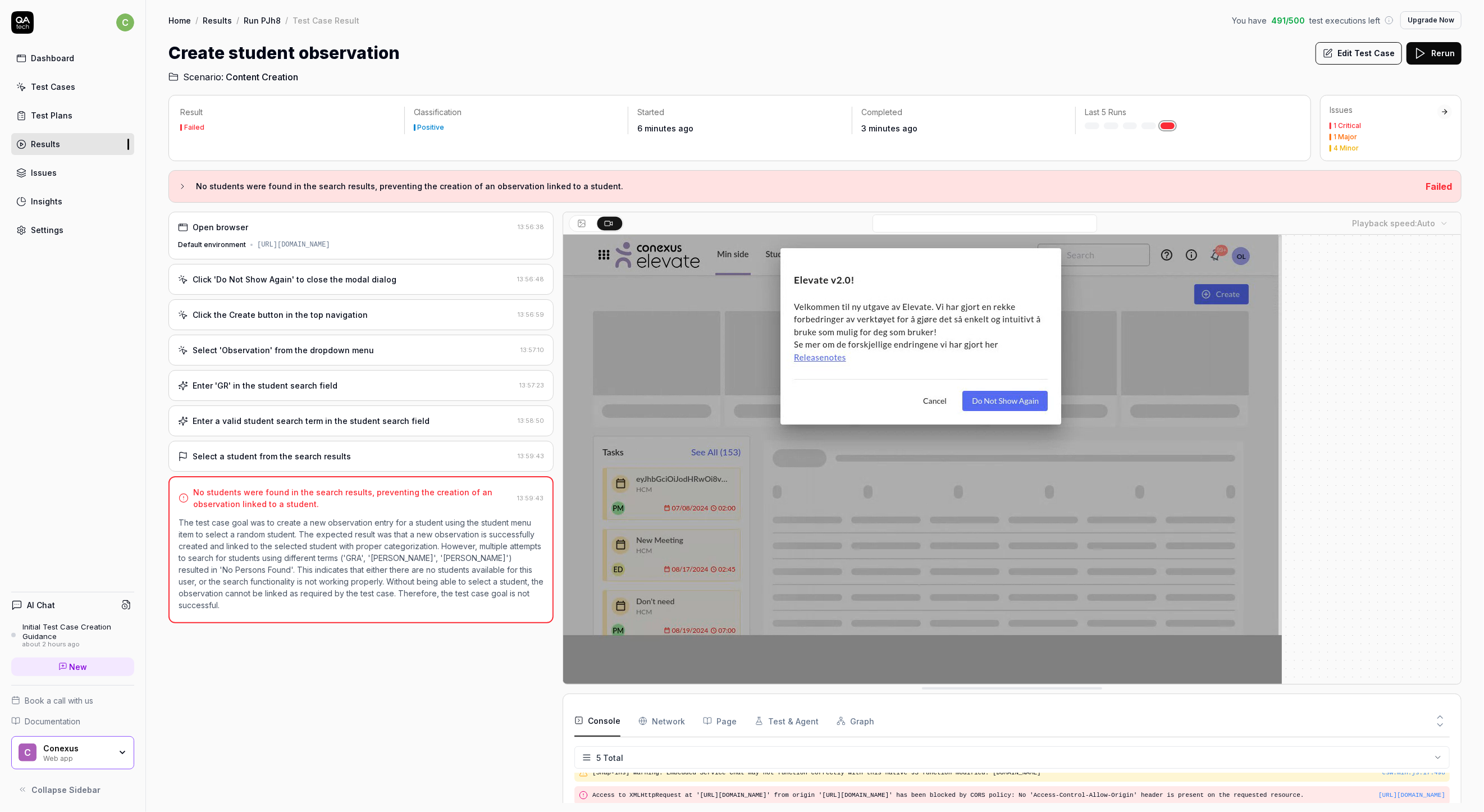
click at [182, 188] on icon at bounding box center [182, 186] width 2 height 4
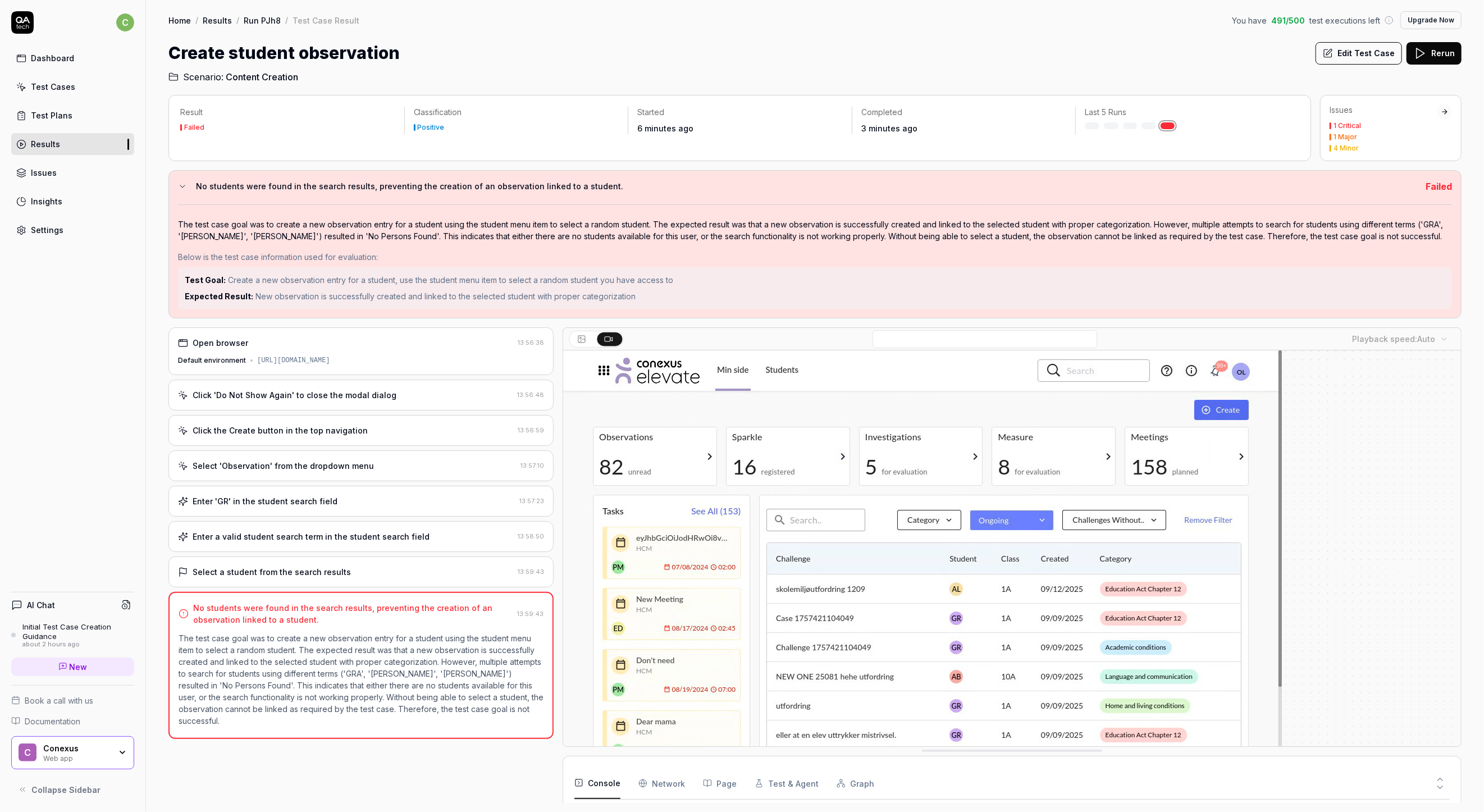
click at [182, 188] on icon at bounding box center [183, 186] width 9 height 9
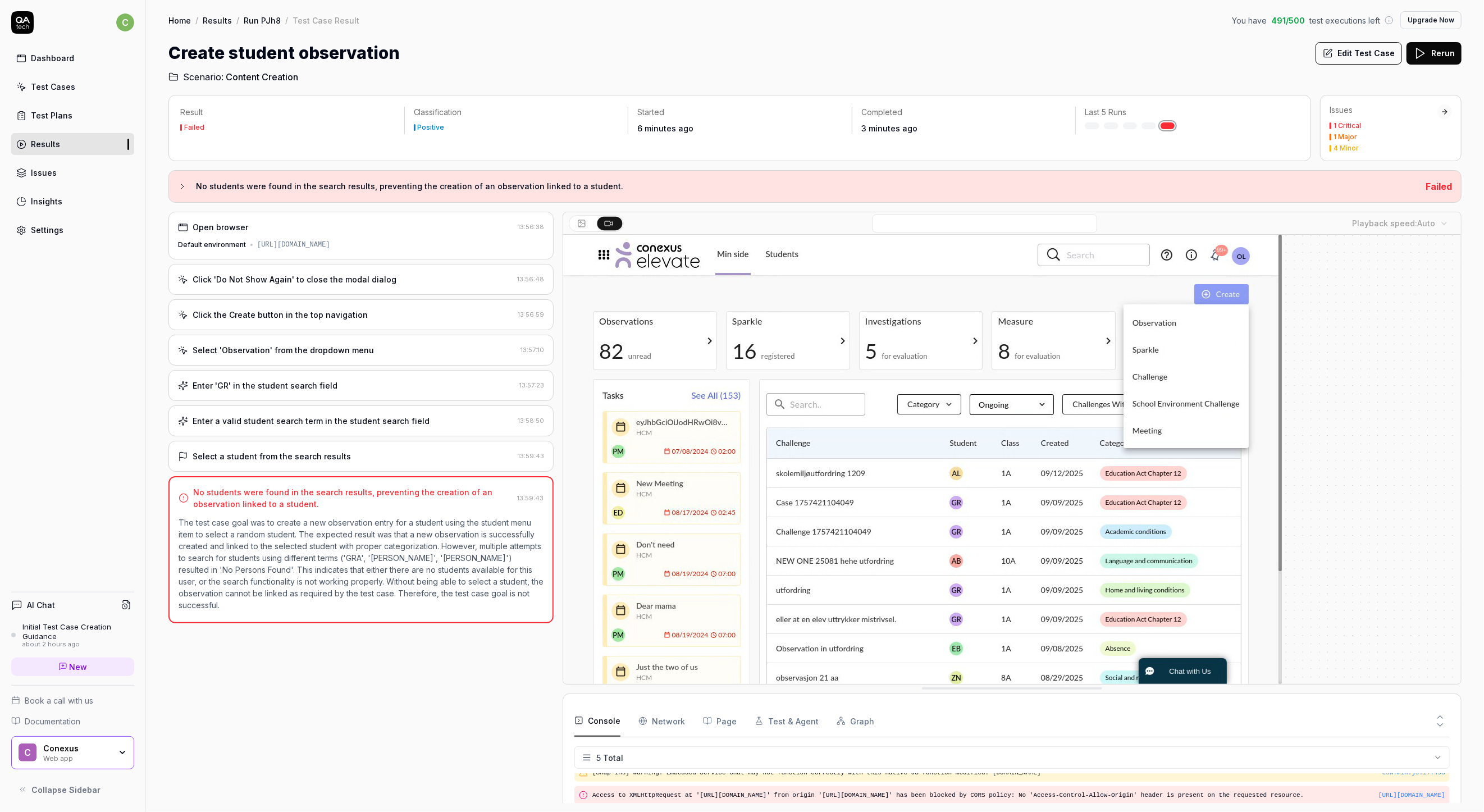
click at [587, 225] on button at bounding box center [583, 223] width 25 height 13
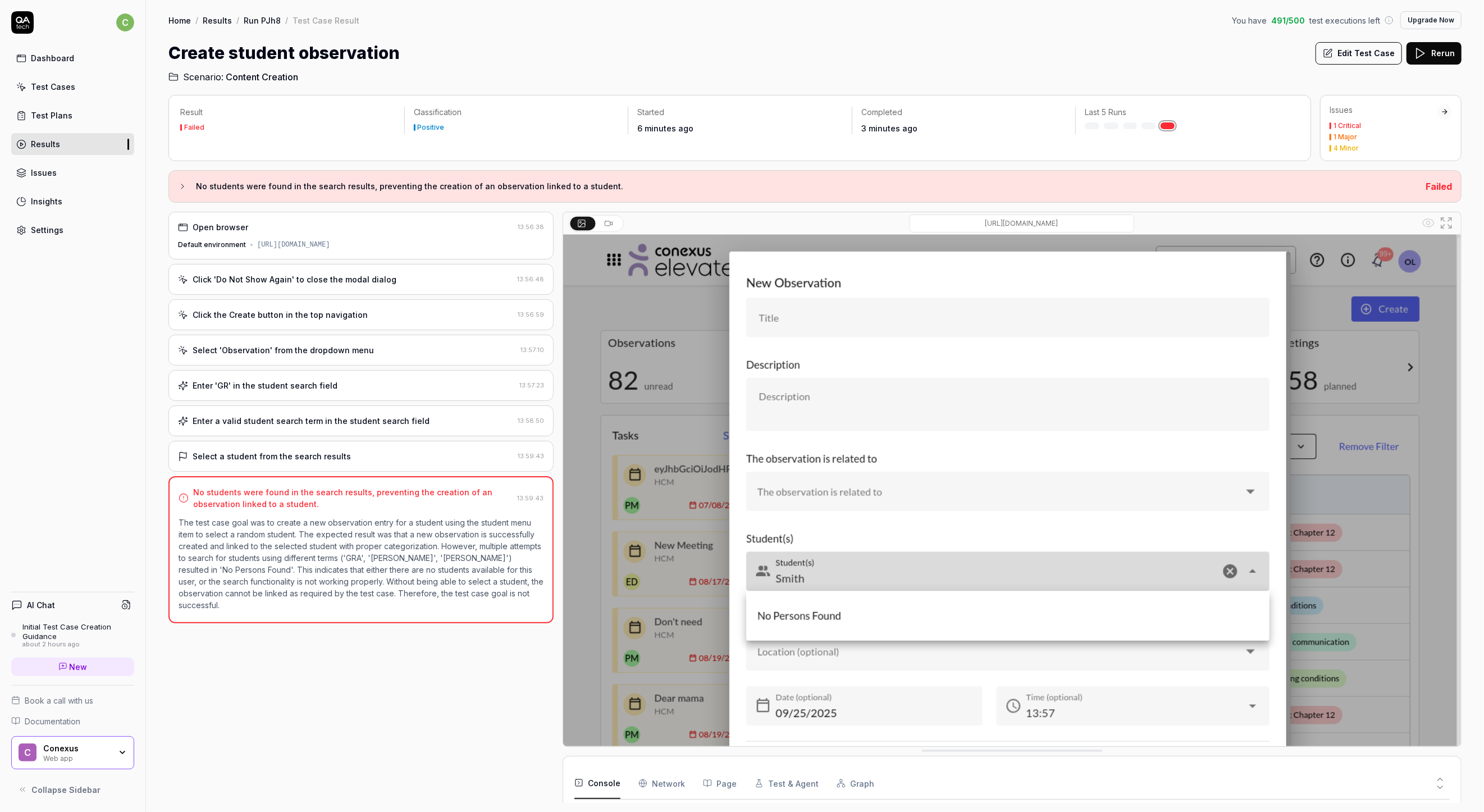
click at [1020, 229] on input at bounding box center [1022, 223] width 225 height 18
click at [852, 218] on div at bounding box center [1022, 223] width 796 height 18
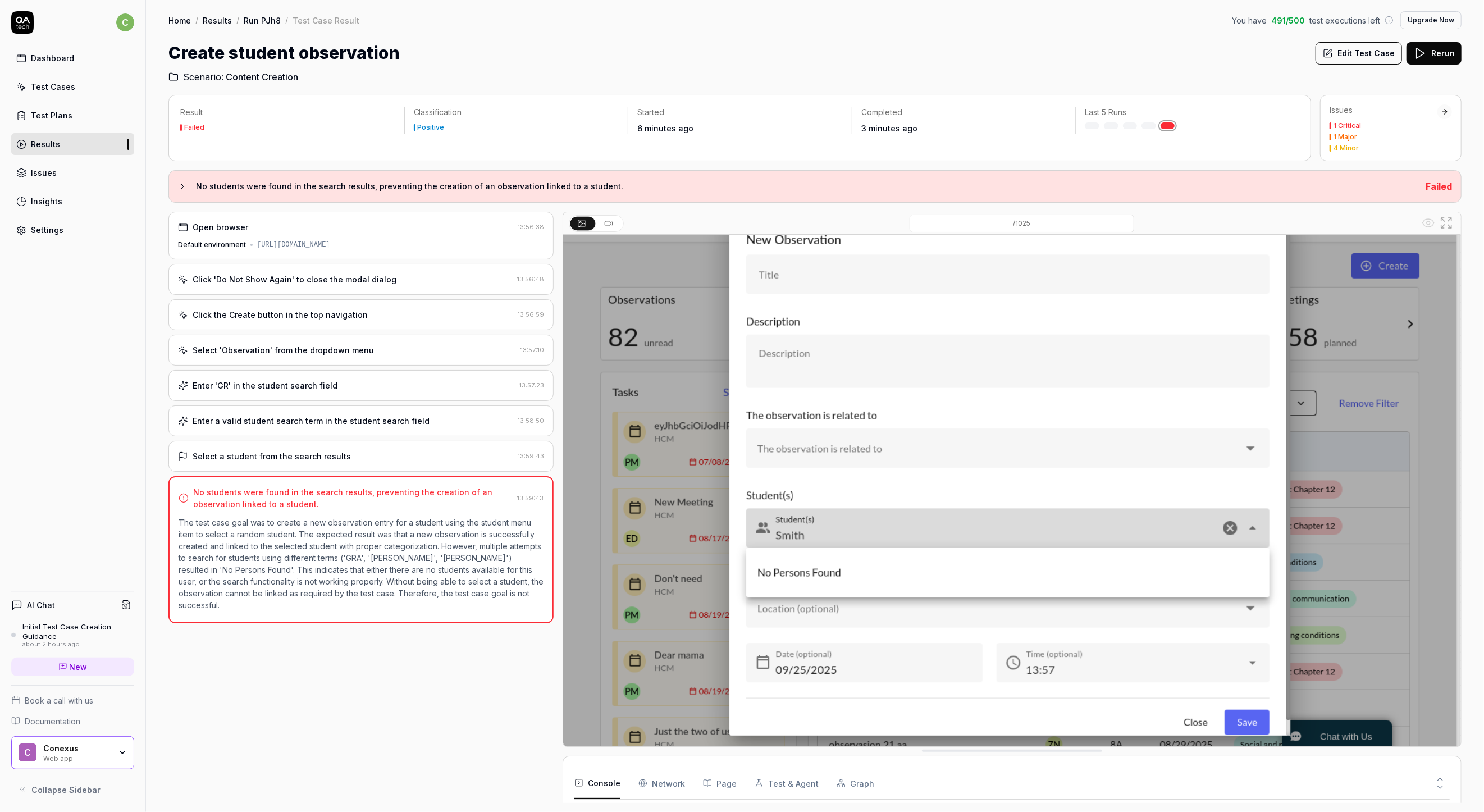
click at [613, 218] on button at bounding box center [610, 223] width 25 height 13
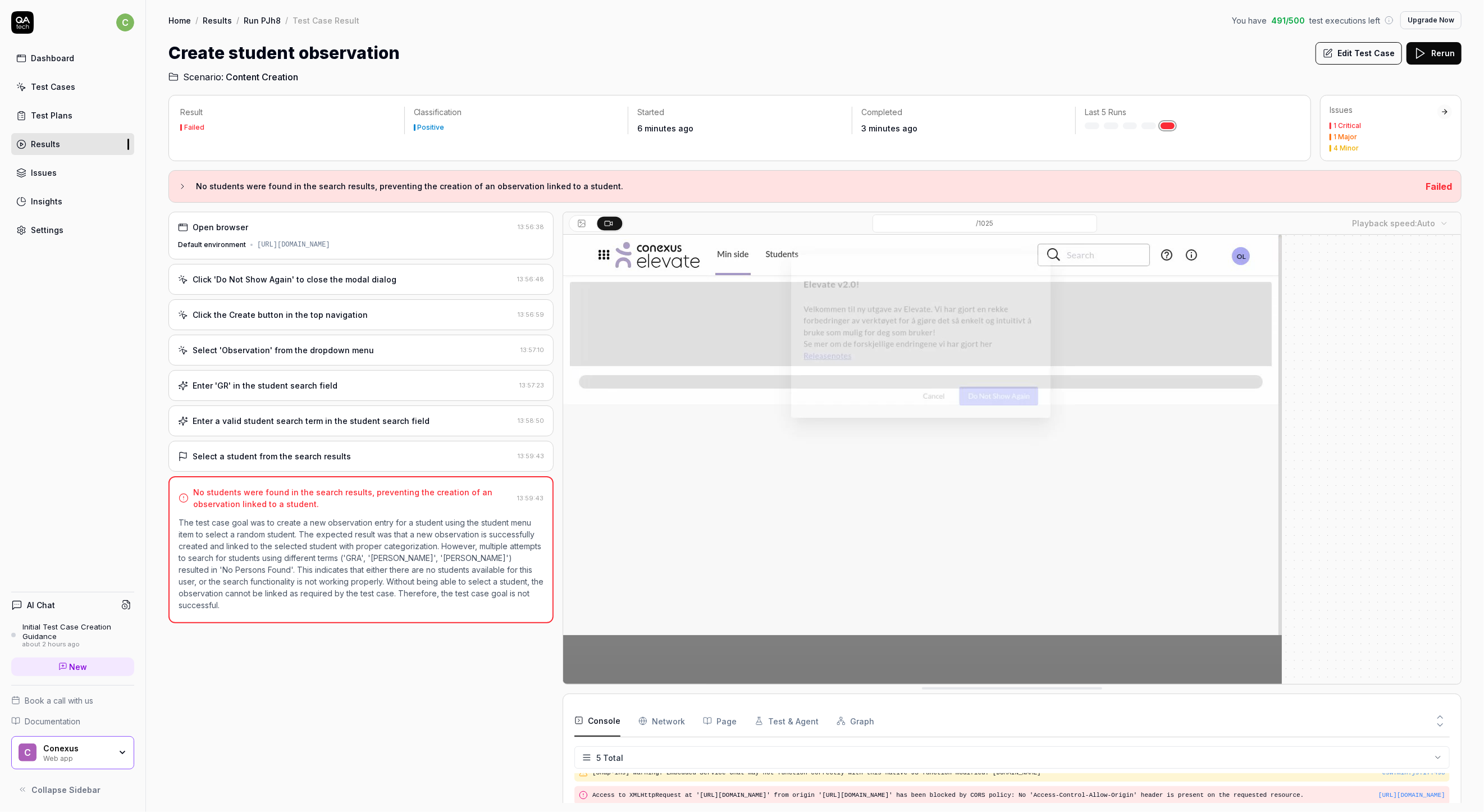
scroll to position [0, 0]
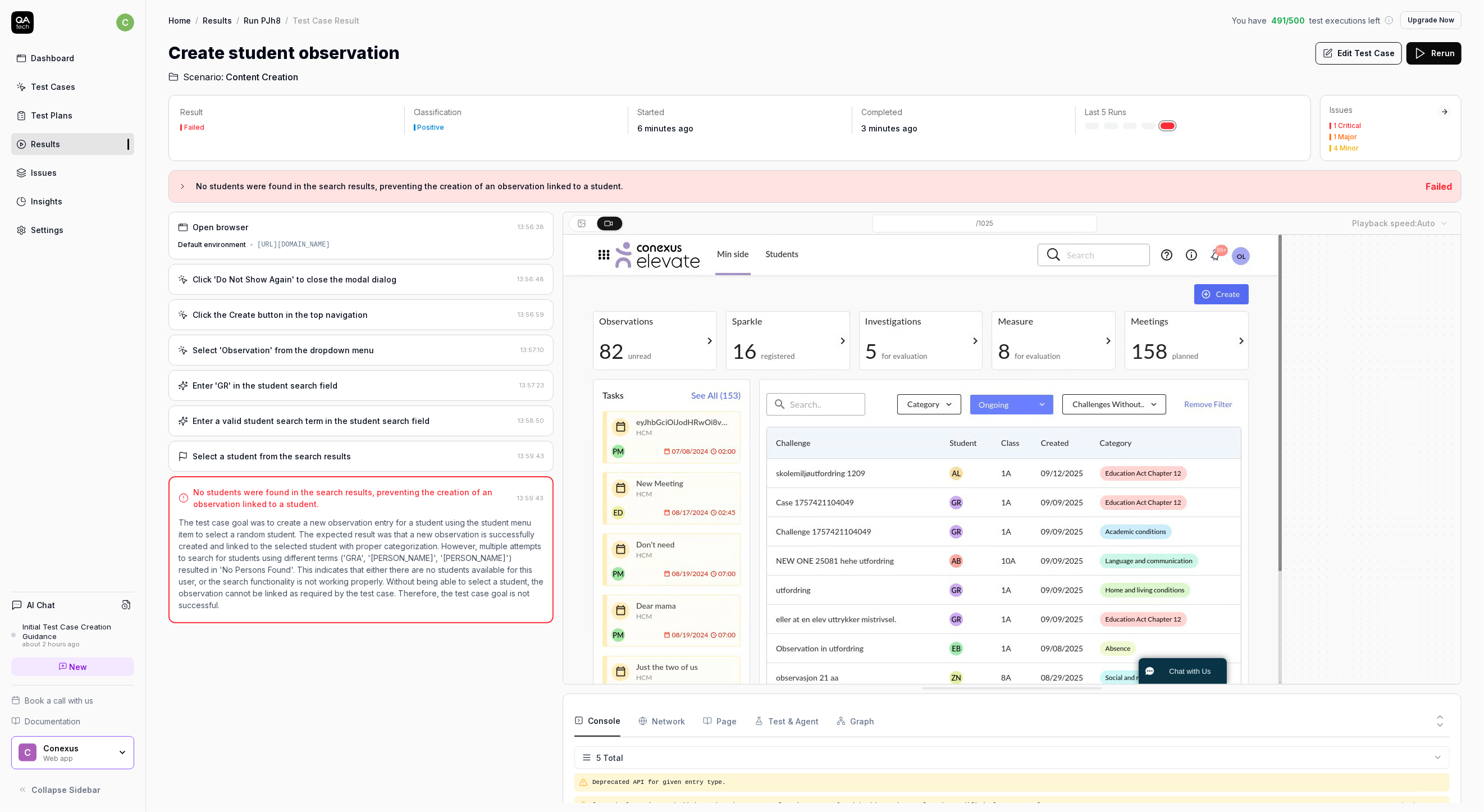
click at [189, 183] on button "No students were found in the search results, preventing the creation of an obs…" at bounding box center [798, 186] width 1239 height 13
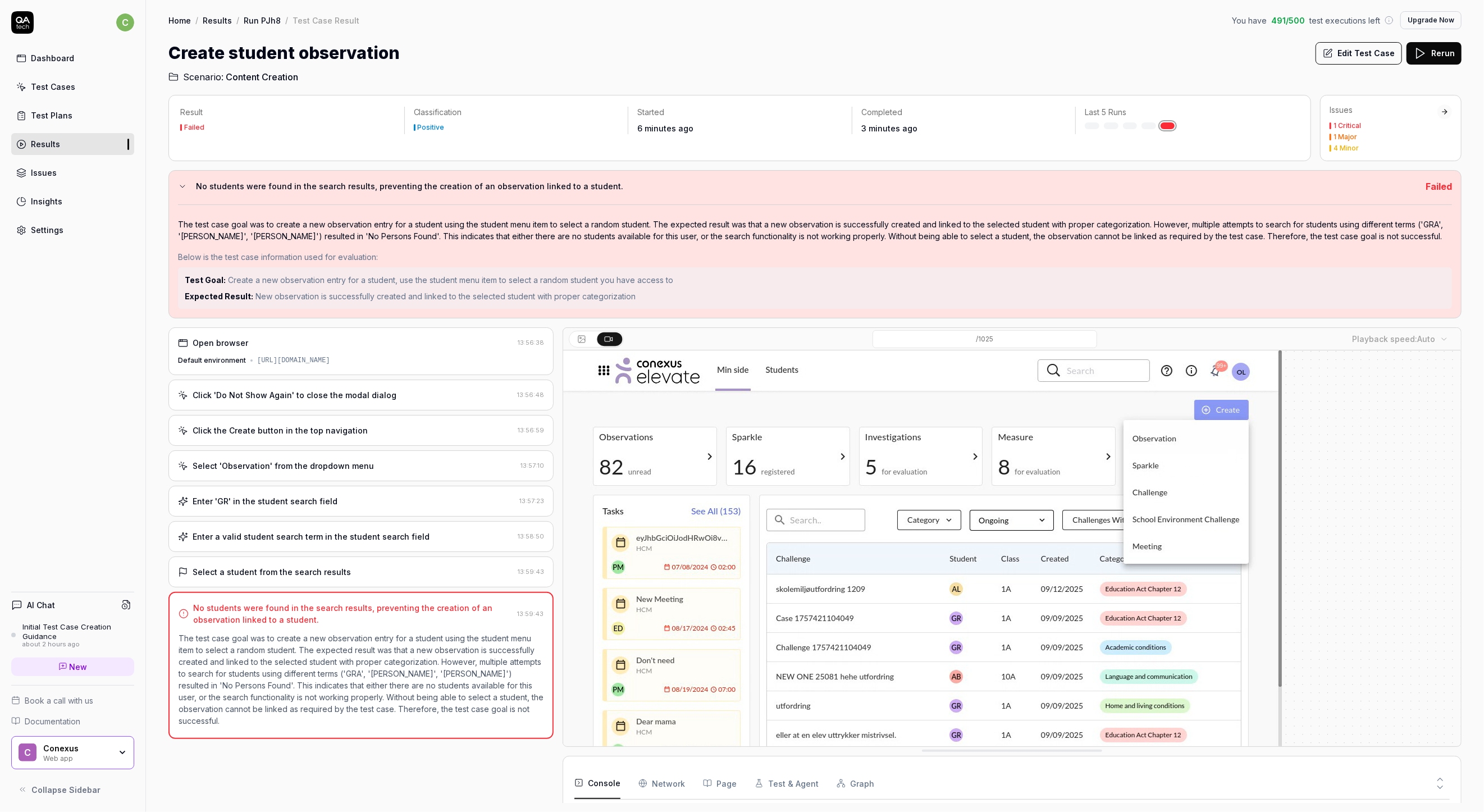
click at [1380, 47] on button "Edit Test Case" at bounding box center [1359, 53] width 86 height 23
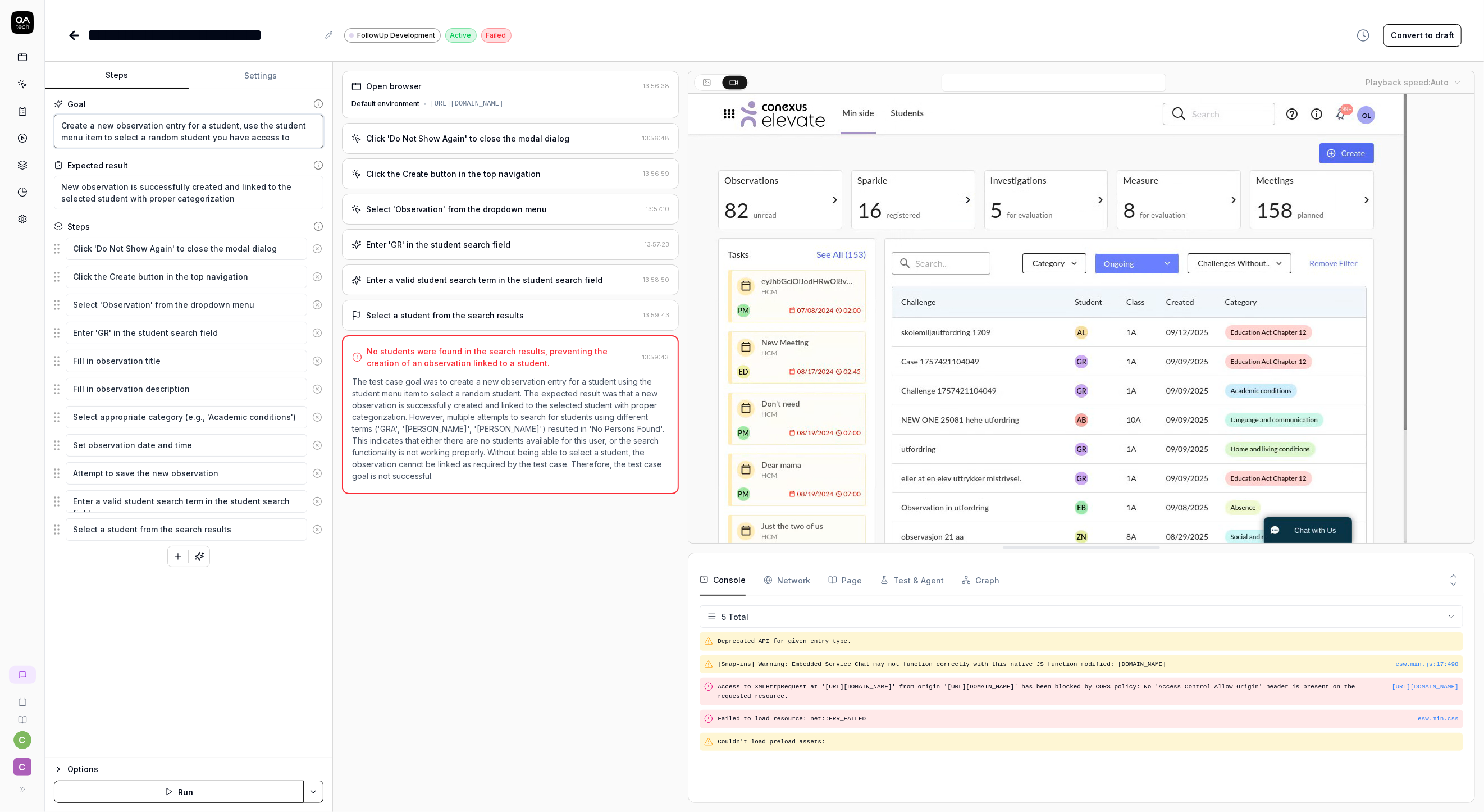
click at [288, 140] on textarea "Create a new observation entry for a student, use the student menu item to sele…" at bounding box center [188, 131] width 269 height 34
click at [277, 88] on div "Steps Settings Goal Create a new observation entry for a student, use the stude…" at bounding box center [189, 410] width 288 height 696
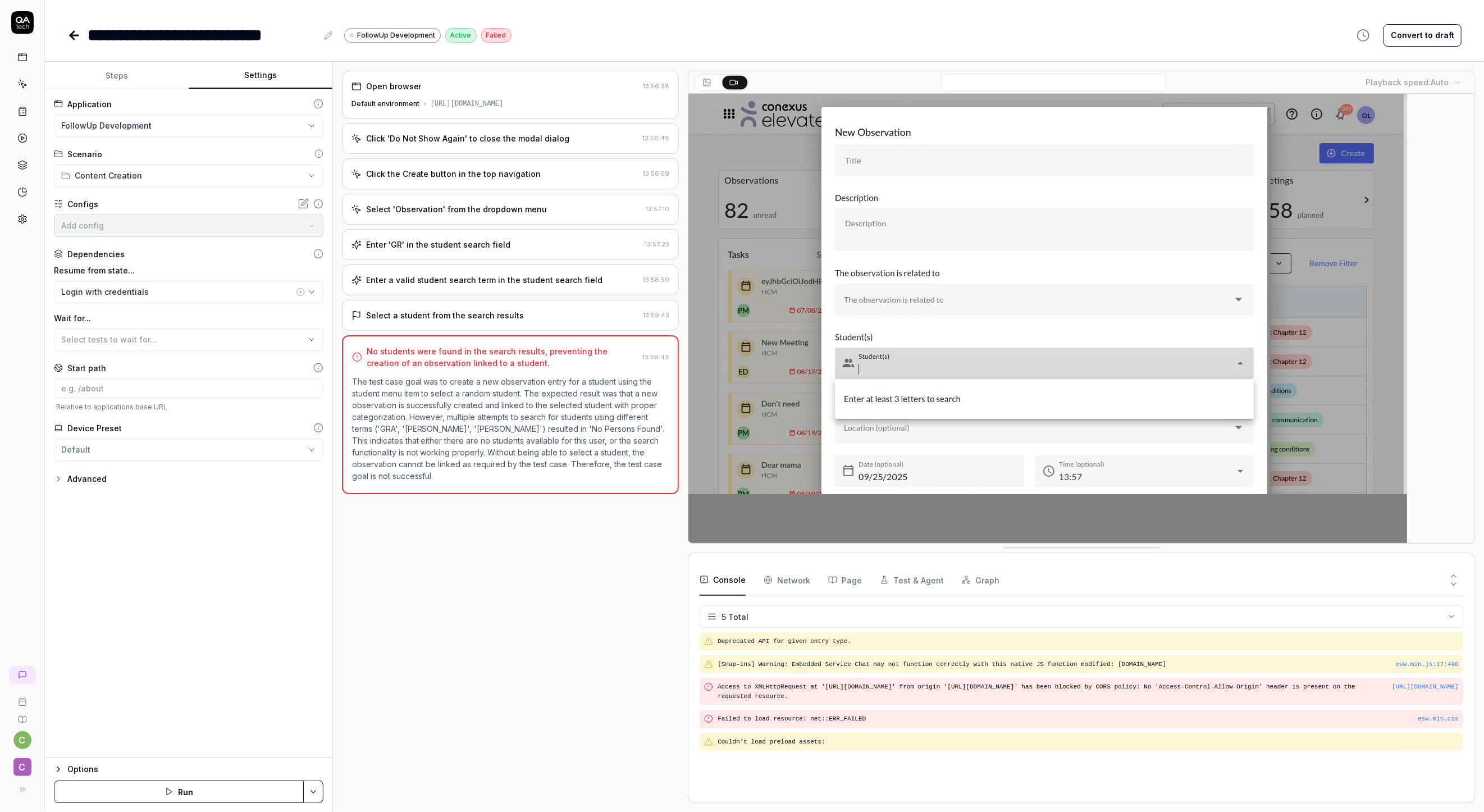
click at [279, 74] on button "Settings" at bounding box center [260, 75] width 144 height 27
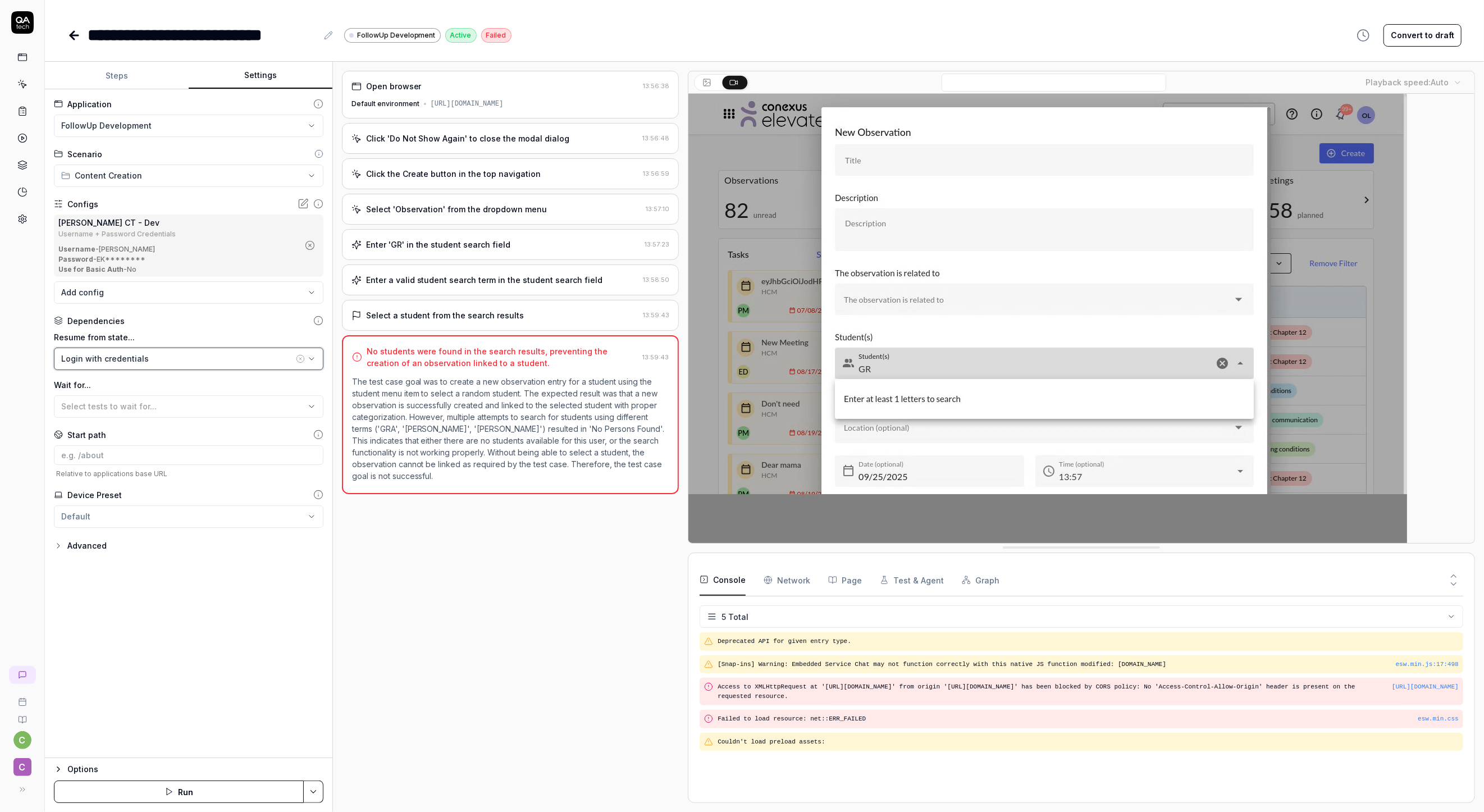
click at [245, 357] on div "Login with credentials" at bounding box center [177, 359] width 232 height 12
click at [158, 505] on div "Student directory overview" at bounding box center [112, 510] width 102 height 12
click at [167, 358] on div "Student directory overview" at bounding box center [177, 359] width 232 height 12
click at [132, 424] on div "Login with credentials" at bounding box center [102, 421] width 80 height 12
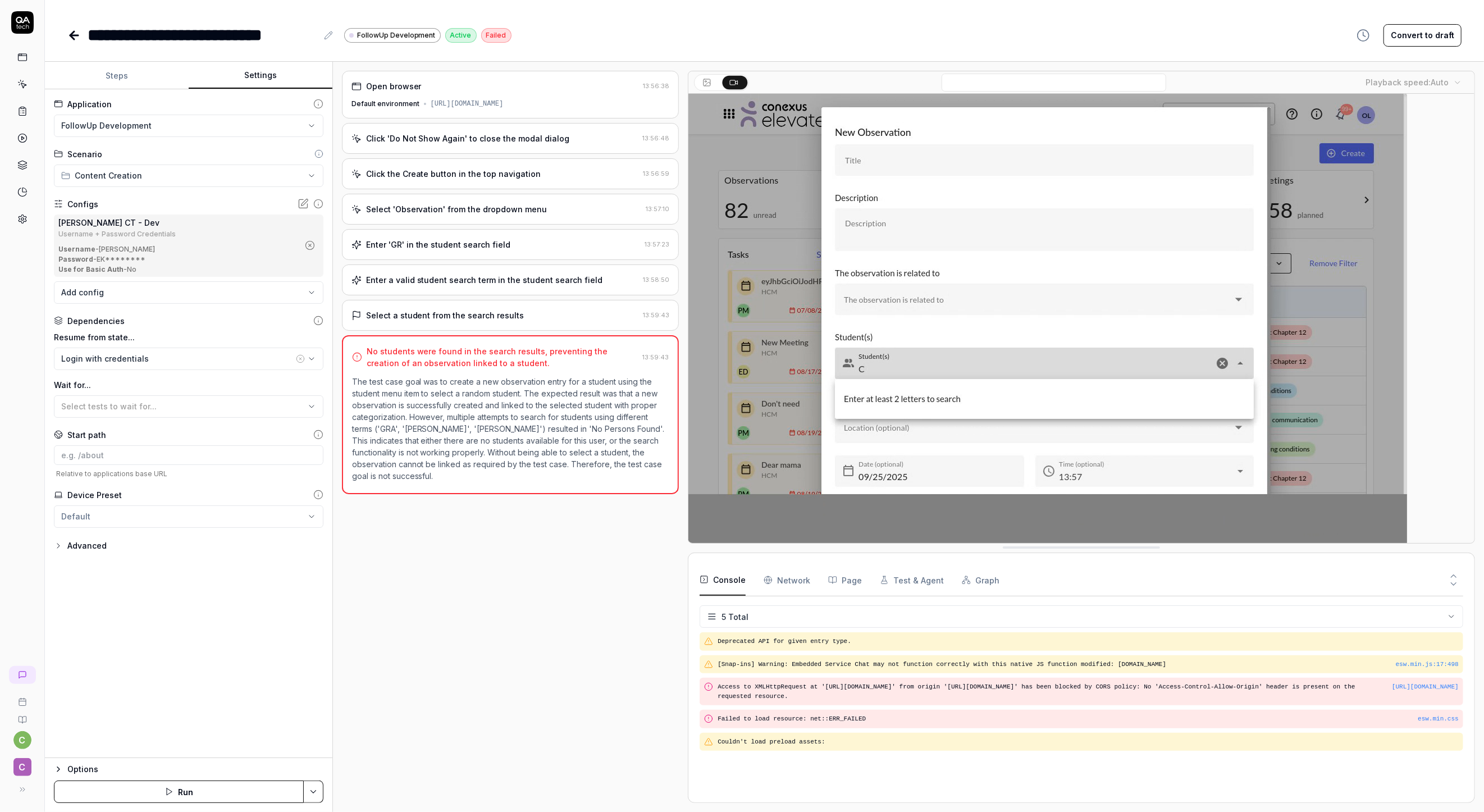
click at [240, 666] on div "**********" at bounding box center [189, 424] width 288 height 669
click at [150, 402] on span "Select tests to wait for..." at bounding box center [109, 406] width 96 height 9
click at [149, 554] on div "Student directory overview" at bounding box center [112, 559] width 102 height 12
click at [225, 636] on div "**********" at bounding box center [189, 424] width 288 height 669
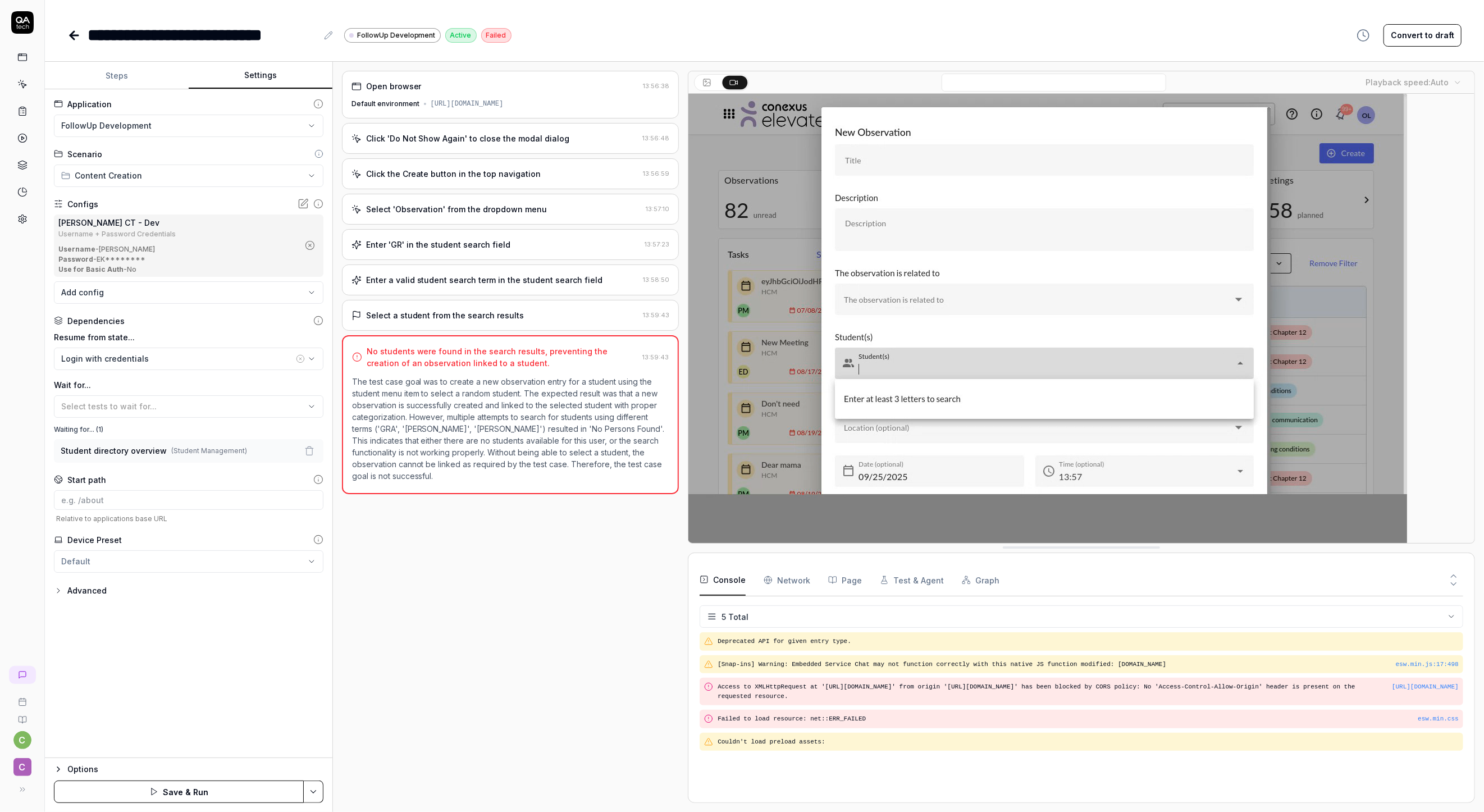
click at [137, 557] on html "**********" at bounding box center [742, 406] width 1484 height 812
click at [259, 675] on div "**********" at bounding box center [189, 424] width 288 height 669
click at [97, 79] on button "Steps" at bounding box center [117, 75] width 144 height 27
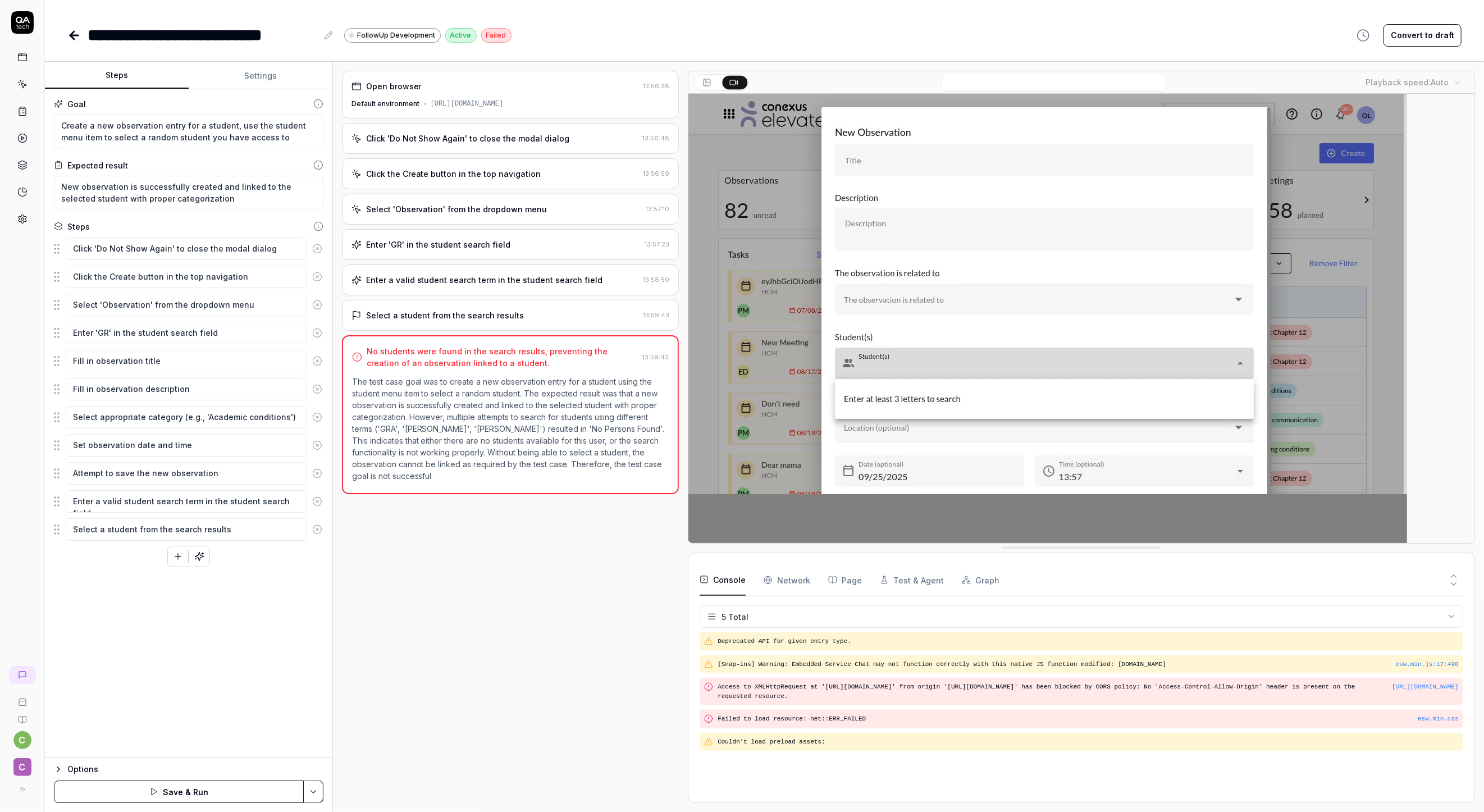
click at [244, 73] on button "Settings" at bounding box center [260, 75] width 144 height 27
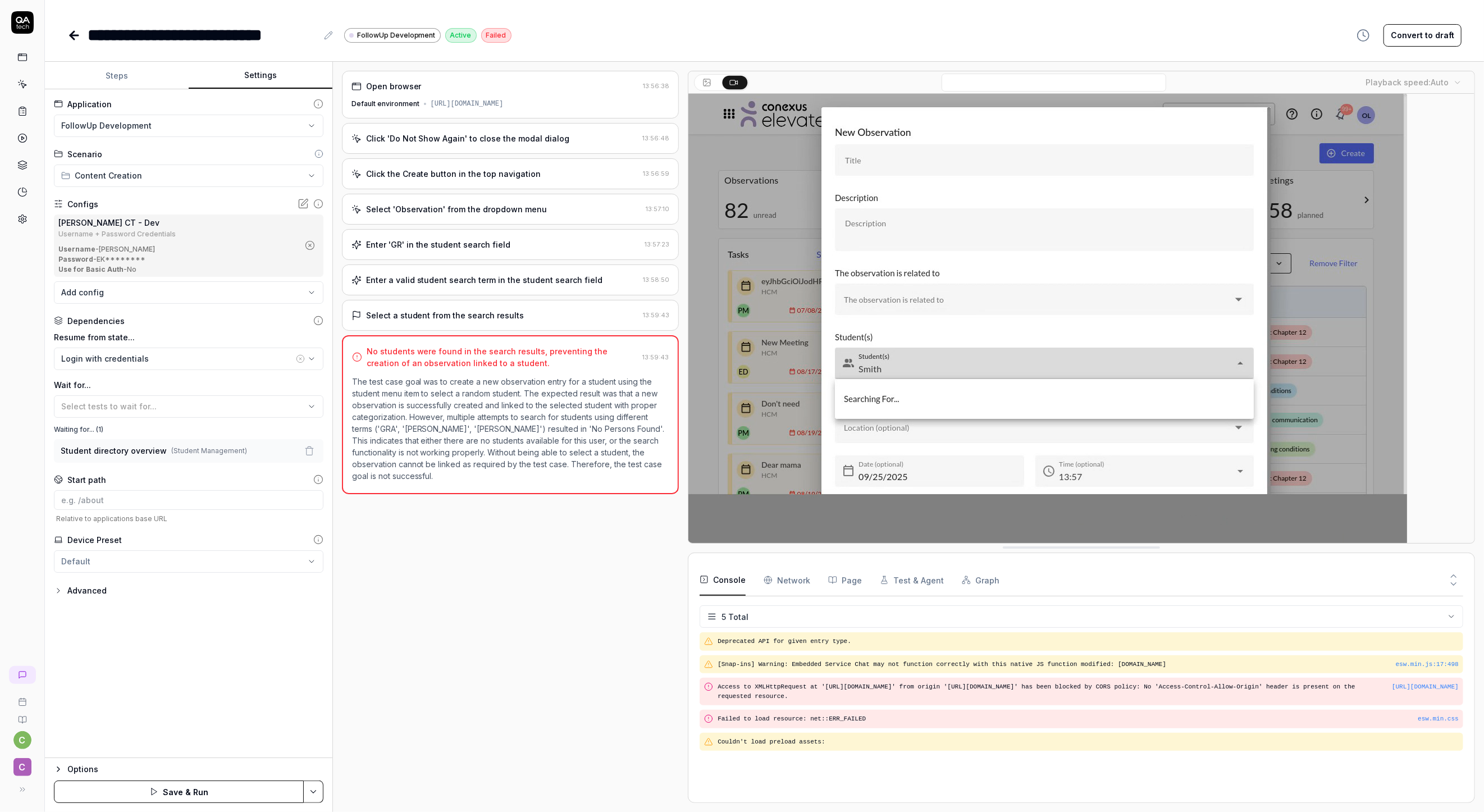
click at [161, 74] on button "Steps" at bounding box center [117, 75] width 144 height 27
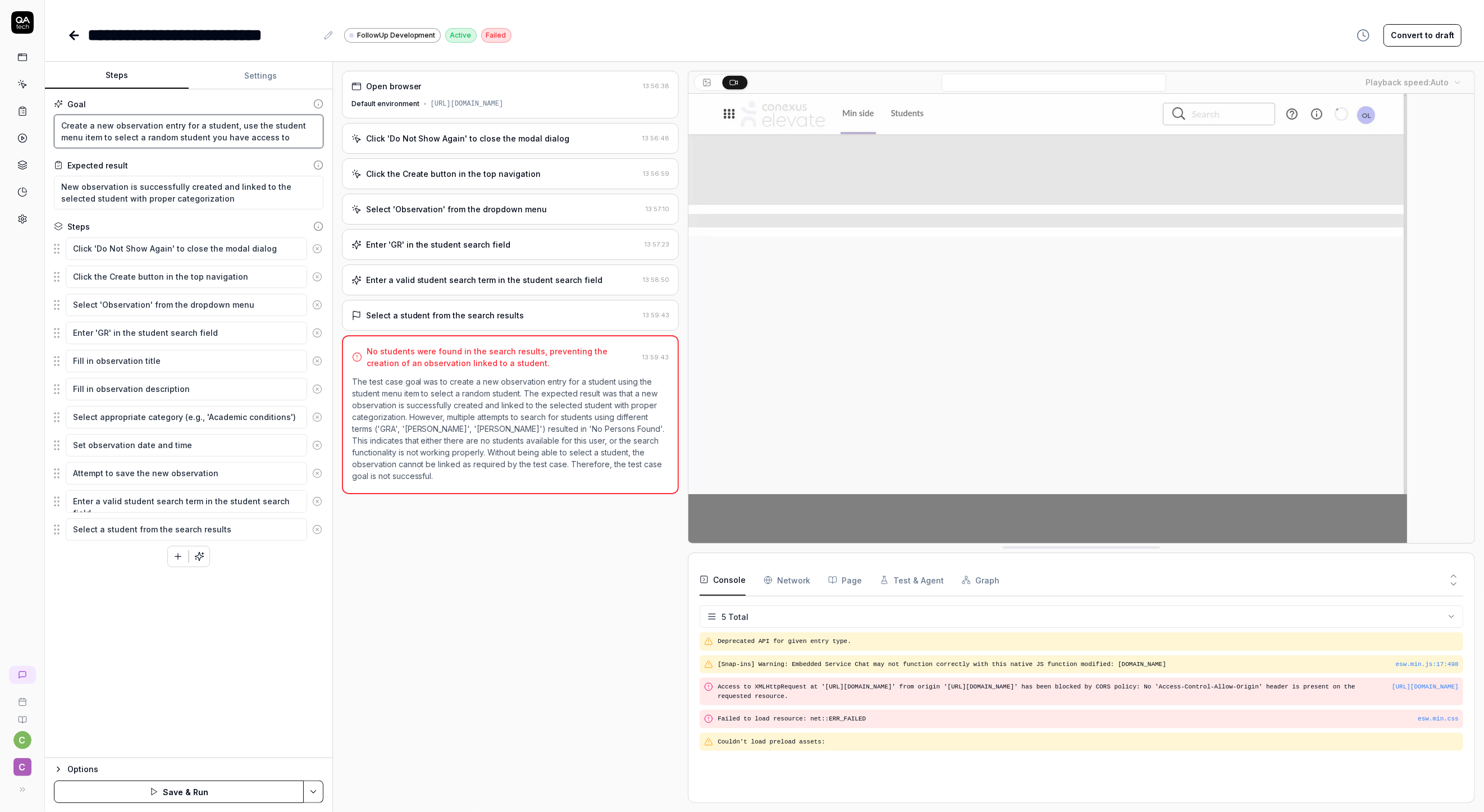
click at [239, 125] on textarea "Create a new observation entry for a student, use the student menu item to sele…" at bounding box center [188, 131] width 269 height 34
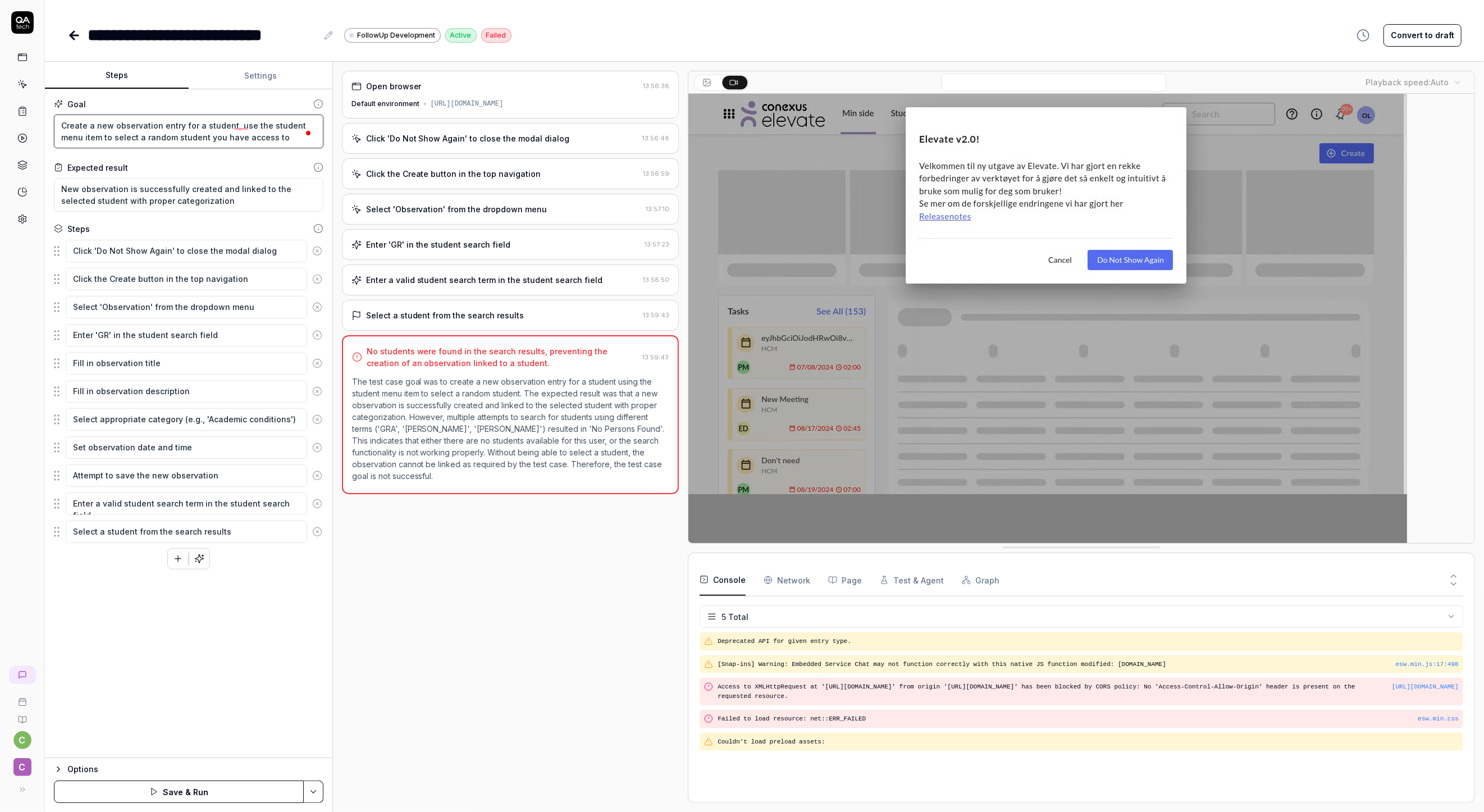
type textarea "*"
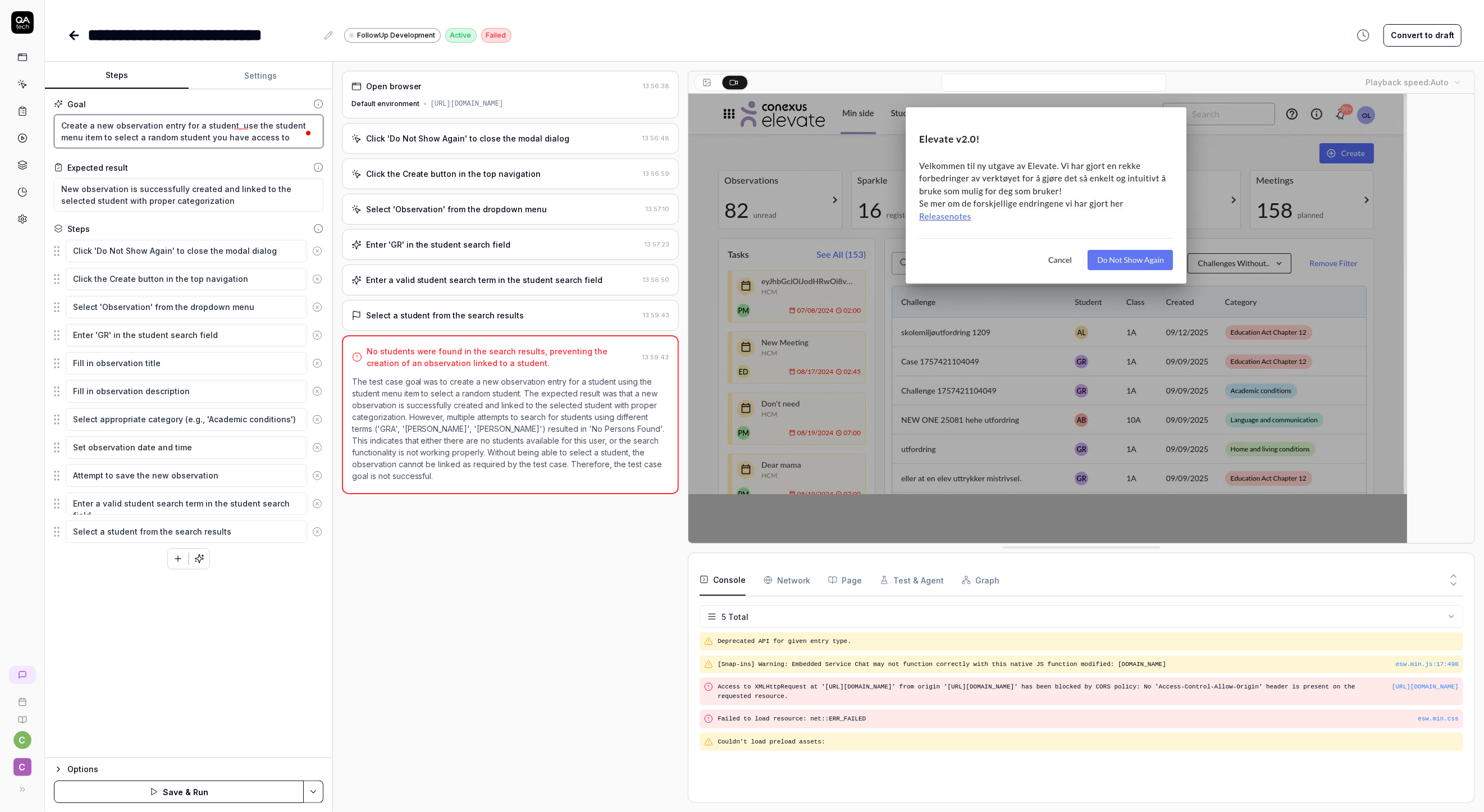
type textarea "Create a new observation entry for a student"
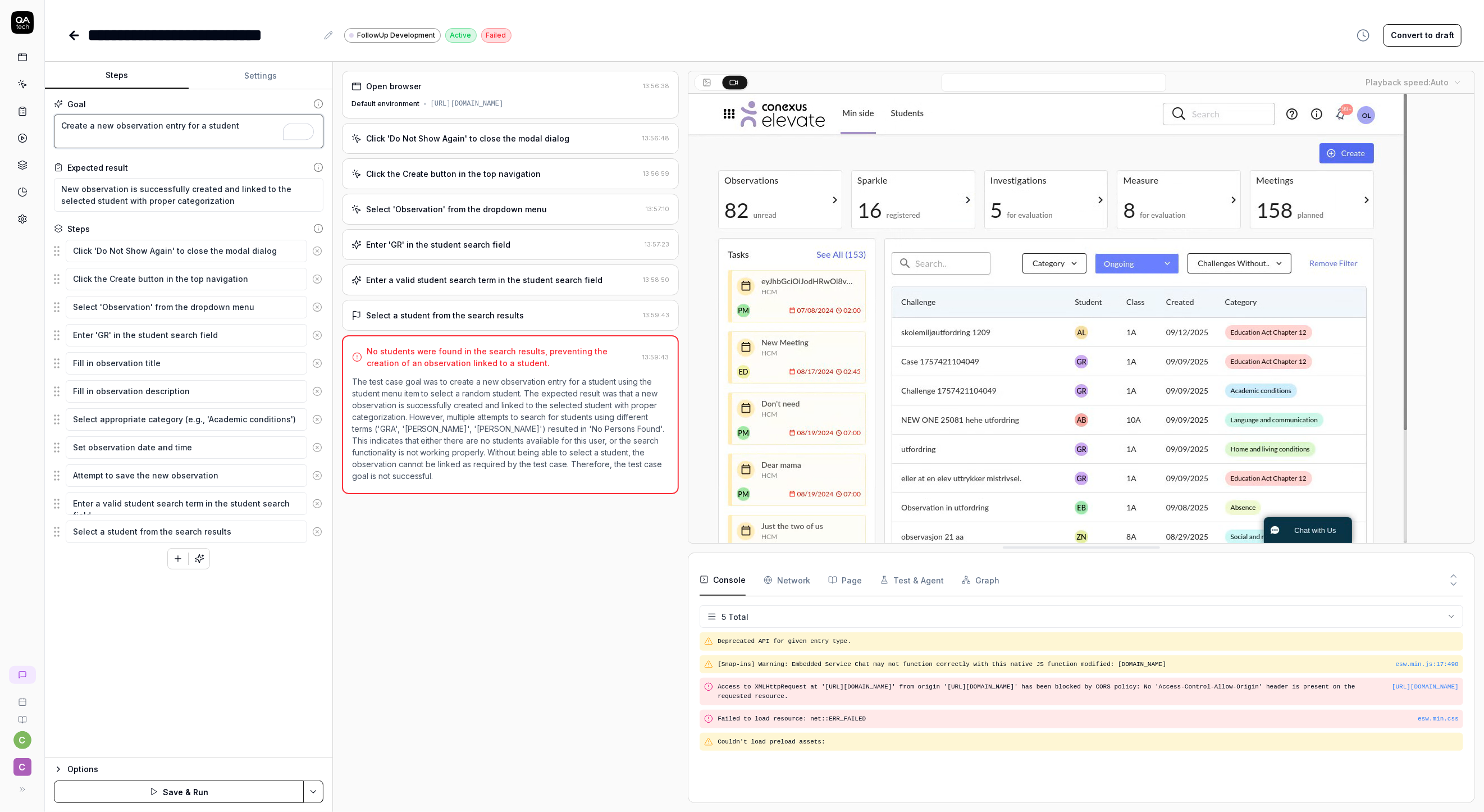
type textarea "*"
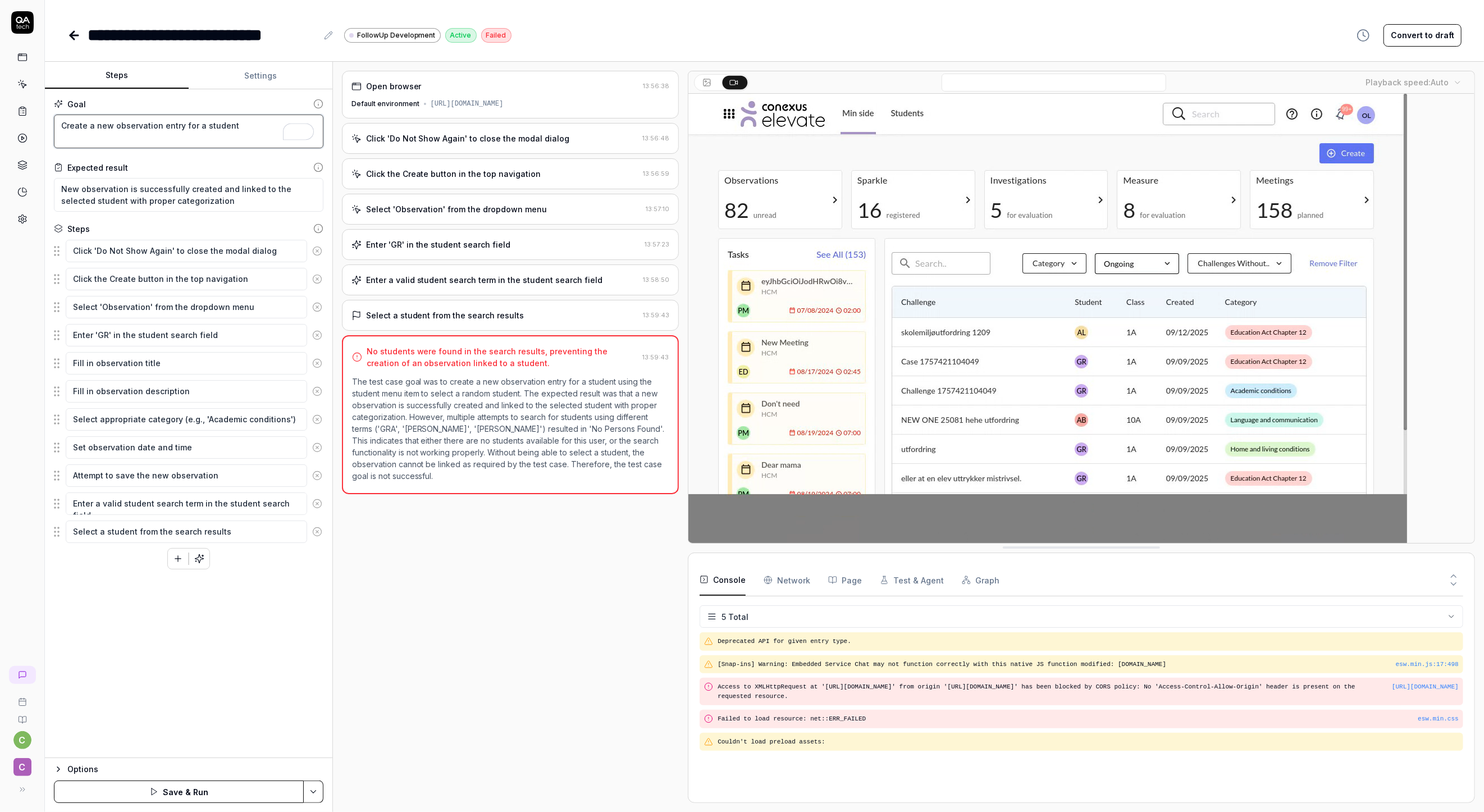
type textarea "Create a new observation entry for a student,"
type textarea "*"
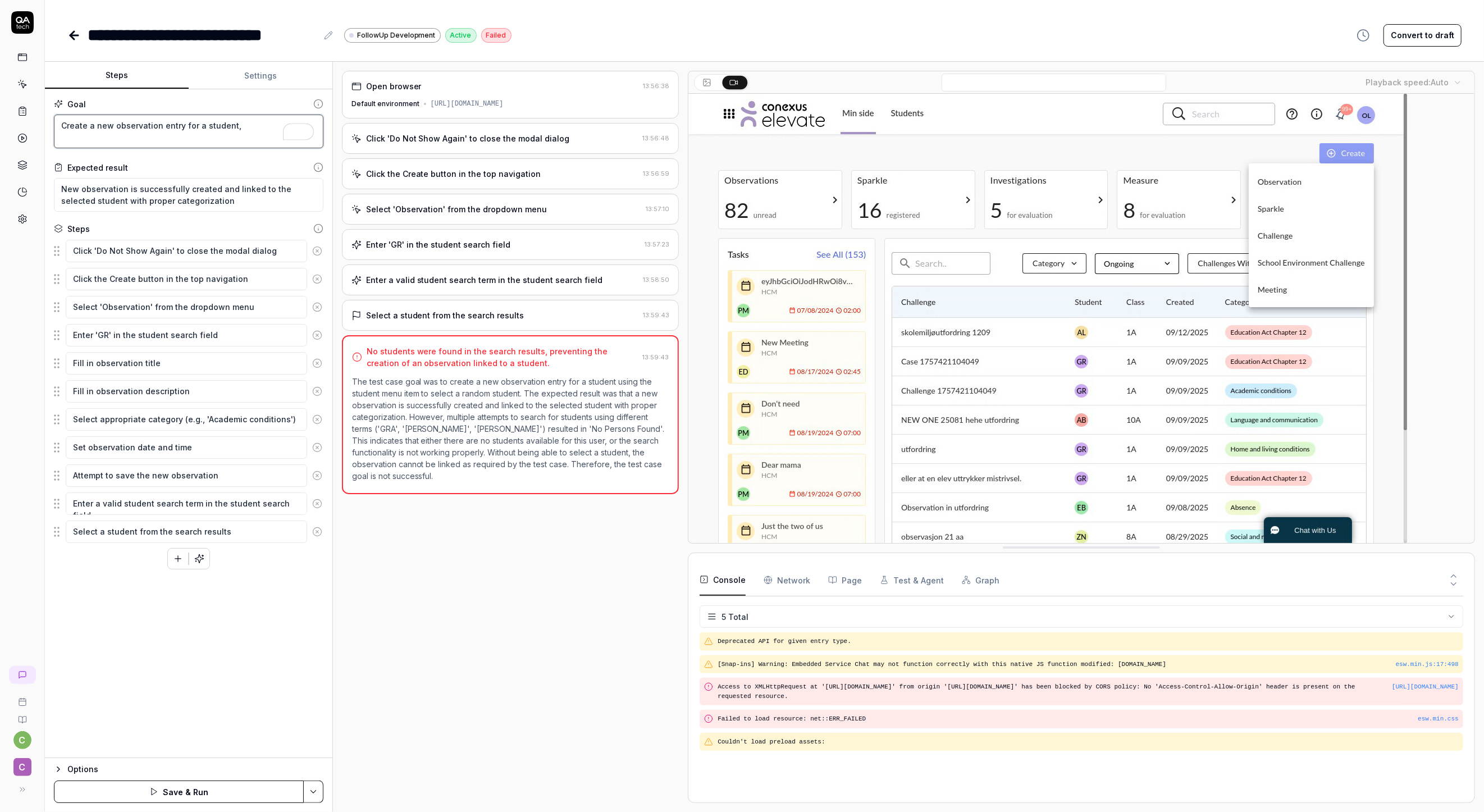
type textarea "Create a new observation entry for a student,"
type textarea "*"
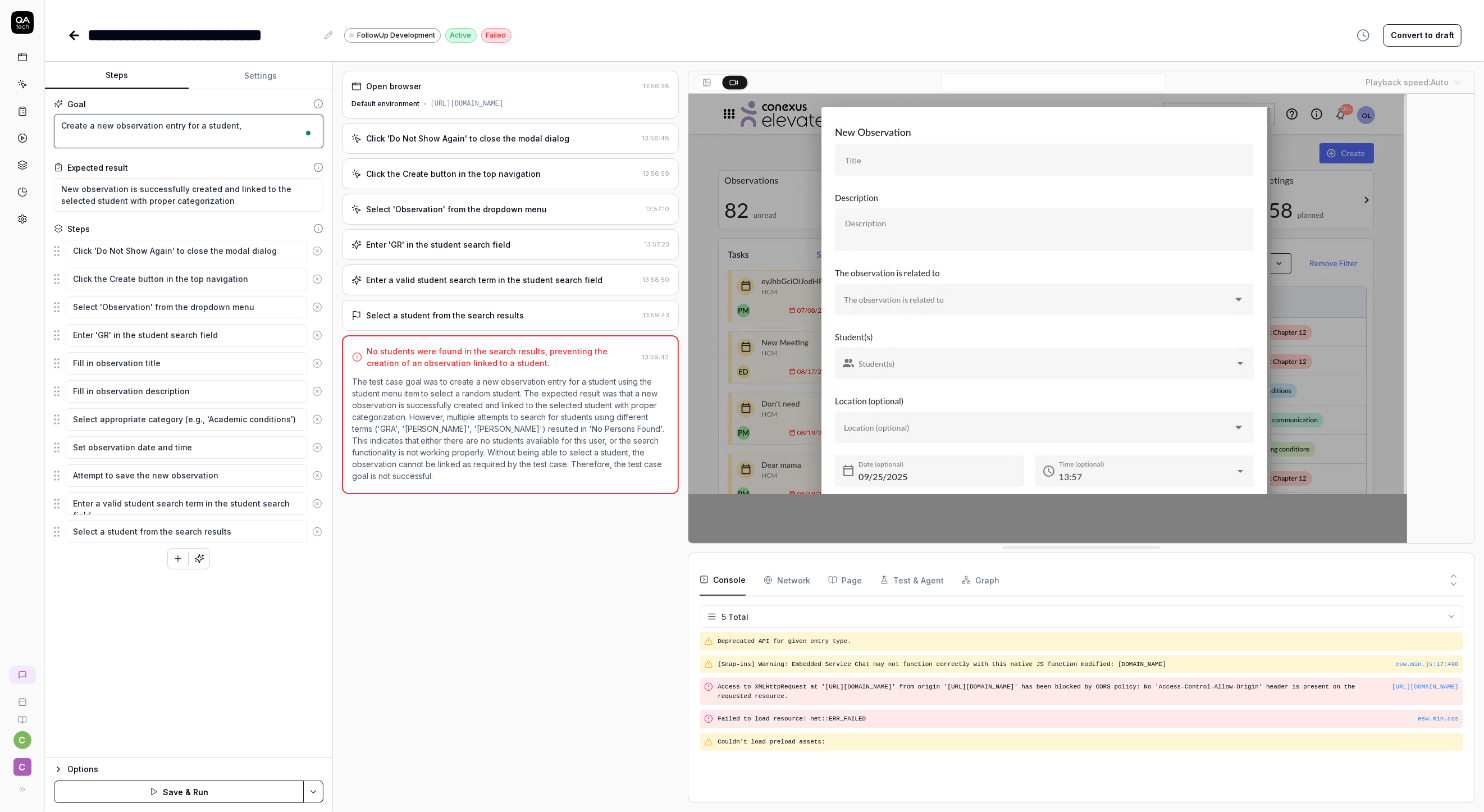
type textarea "Create a new observation entry for a student, u"
type textarea "*"
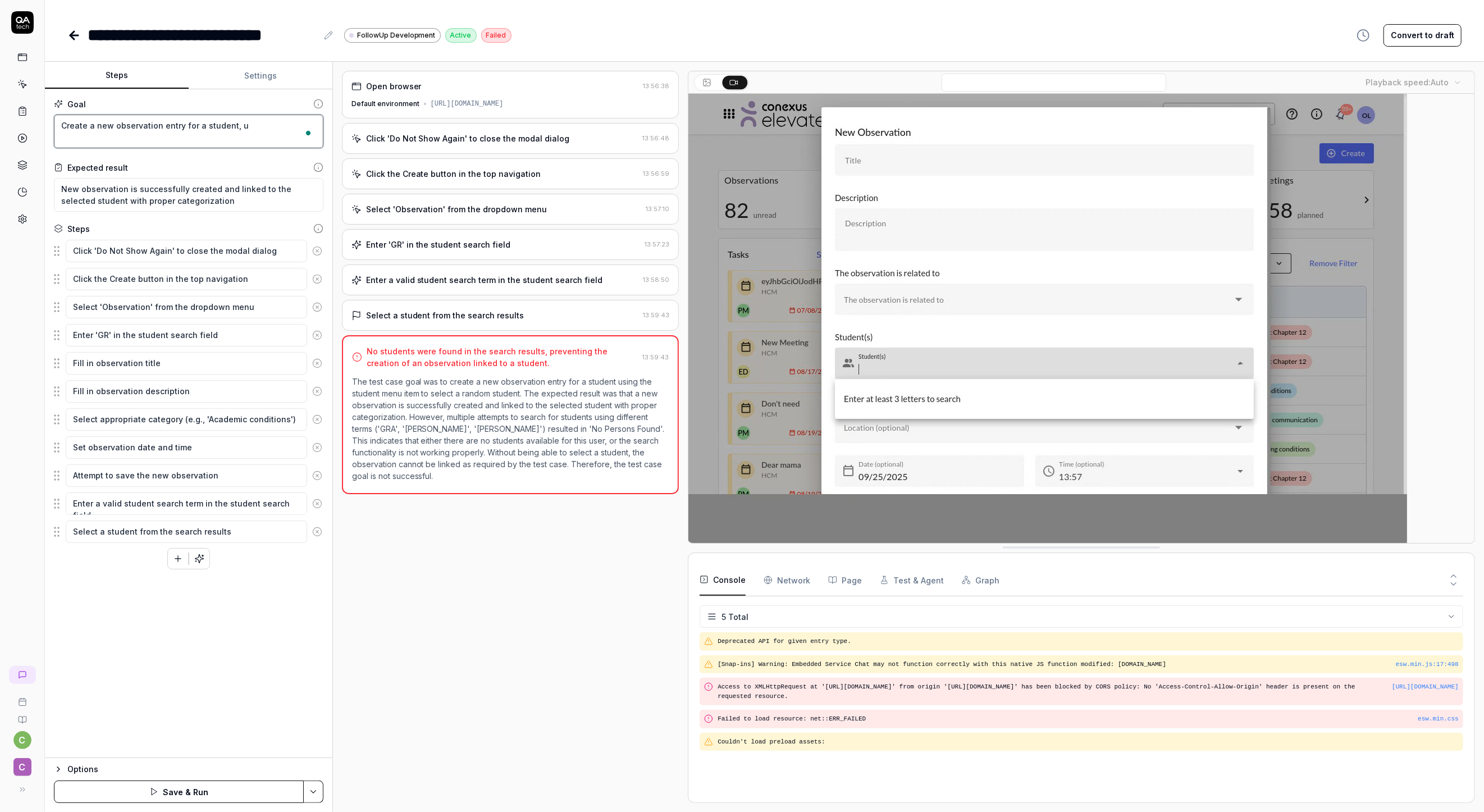
type textarea "Create a new observation entry for a student, [GEOGRAPHIC_DATA]"
type textarea "*"
type textarea "Create a new observation entry for a student, use"
type textarea "*"
type textarea "Create a new observation entry for a student, use"
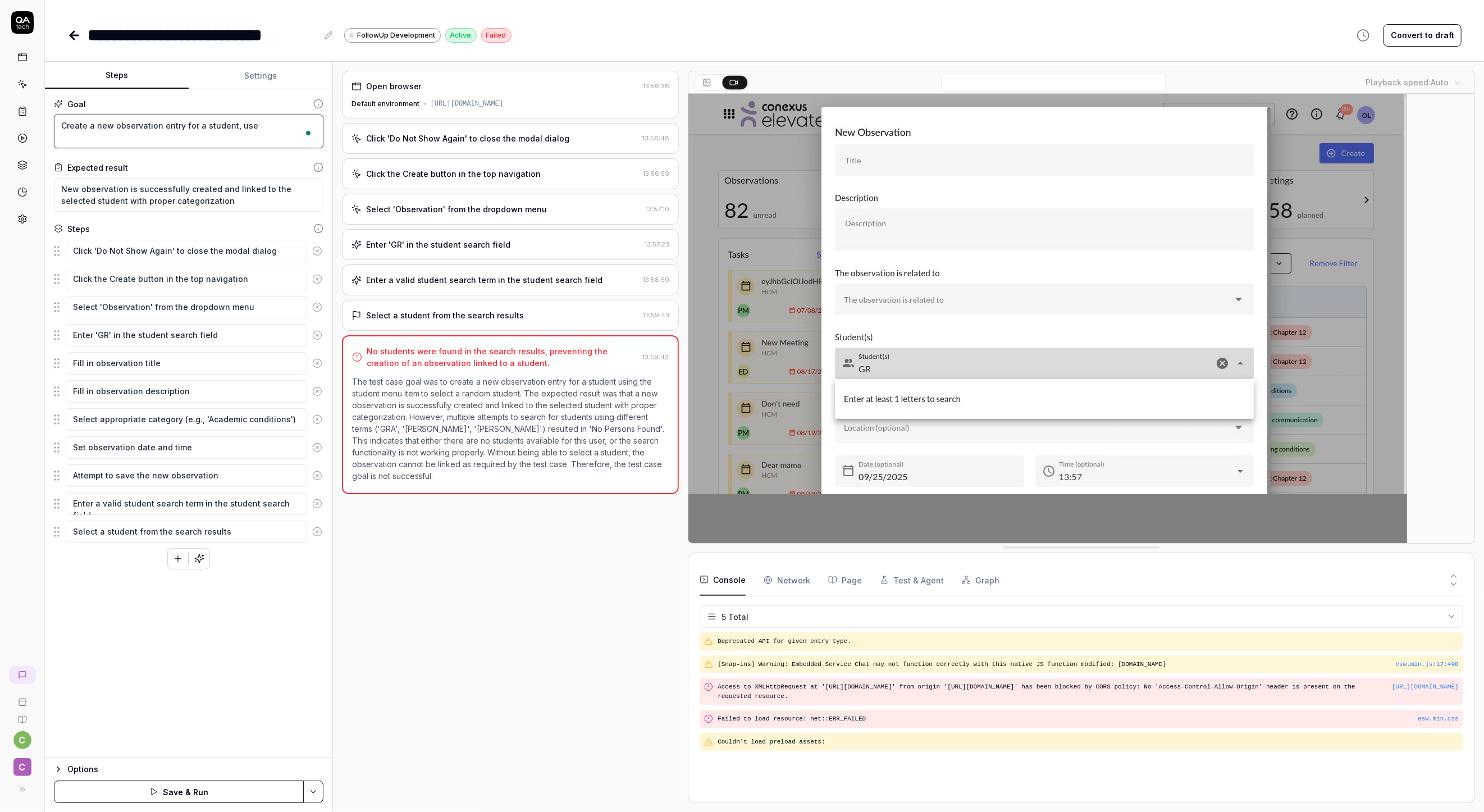
type textarea "*"
type textarea "Create a new observation entry for a student, use a"
type textarea "*"
type textarea "Create a new observation entry for a student, use a"
type textarea "*"
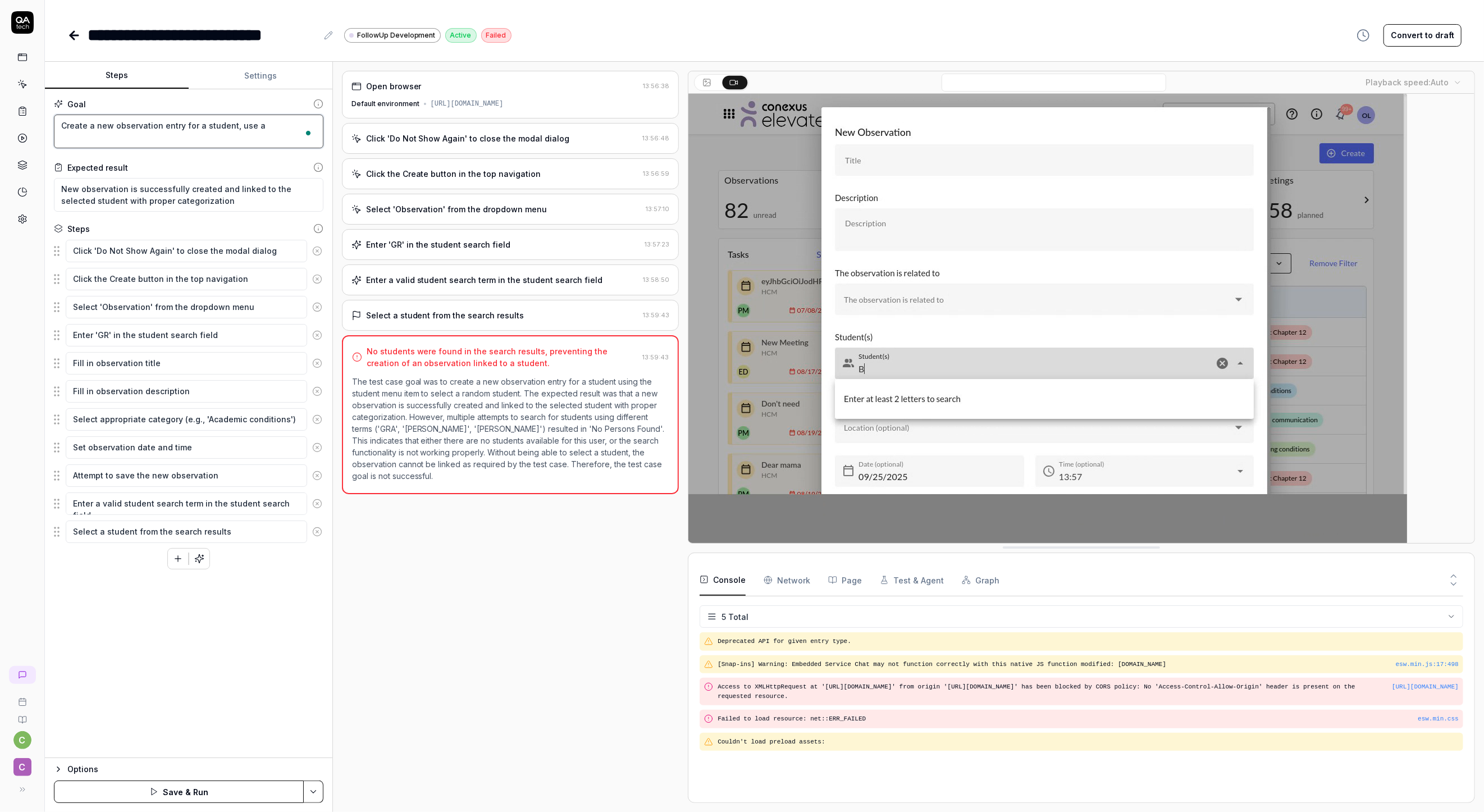
type textarea "Create a new observation entry for a student, use a s"
type textarea "*"
type textarea "Create a new observation entry for a student, use a st"
type textarea "*"
type textarea "Create a new observation entry for a student, use a stu"
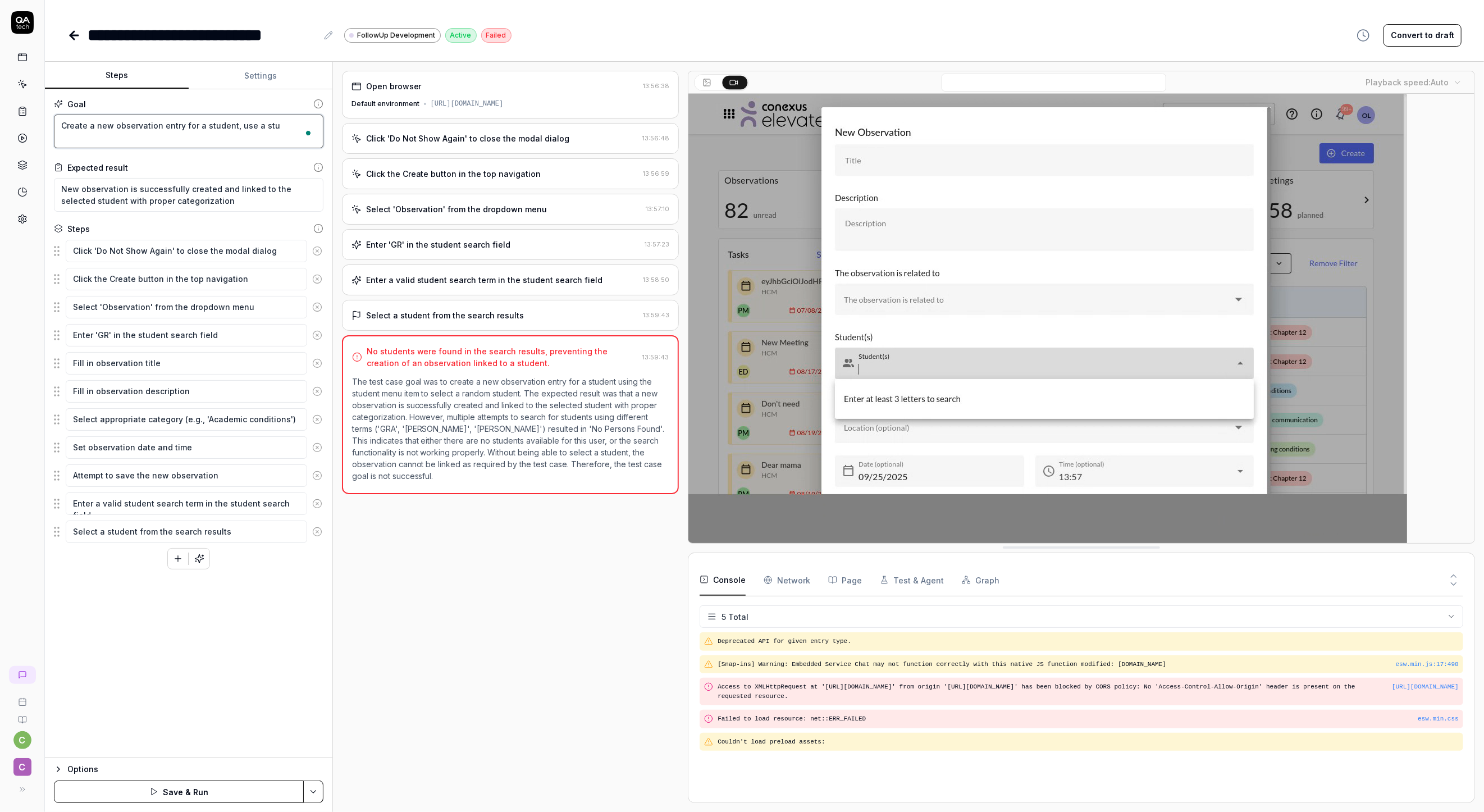
type textarea "*"
type textarea "Create a new observation entry for a student, use a stud"
type textarea "*"
type textarea "Create a new observation entry for a student, use a stude"
type textarea "*"
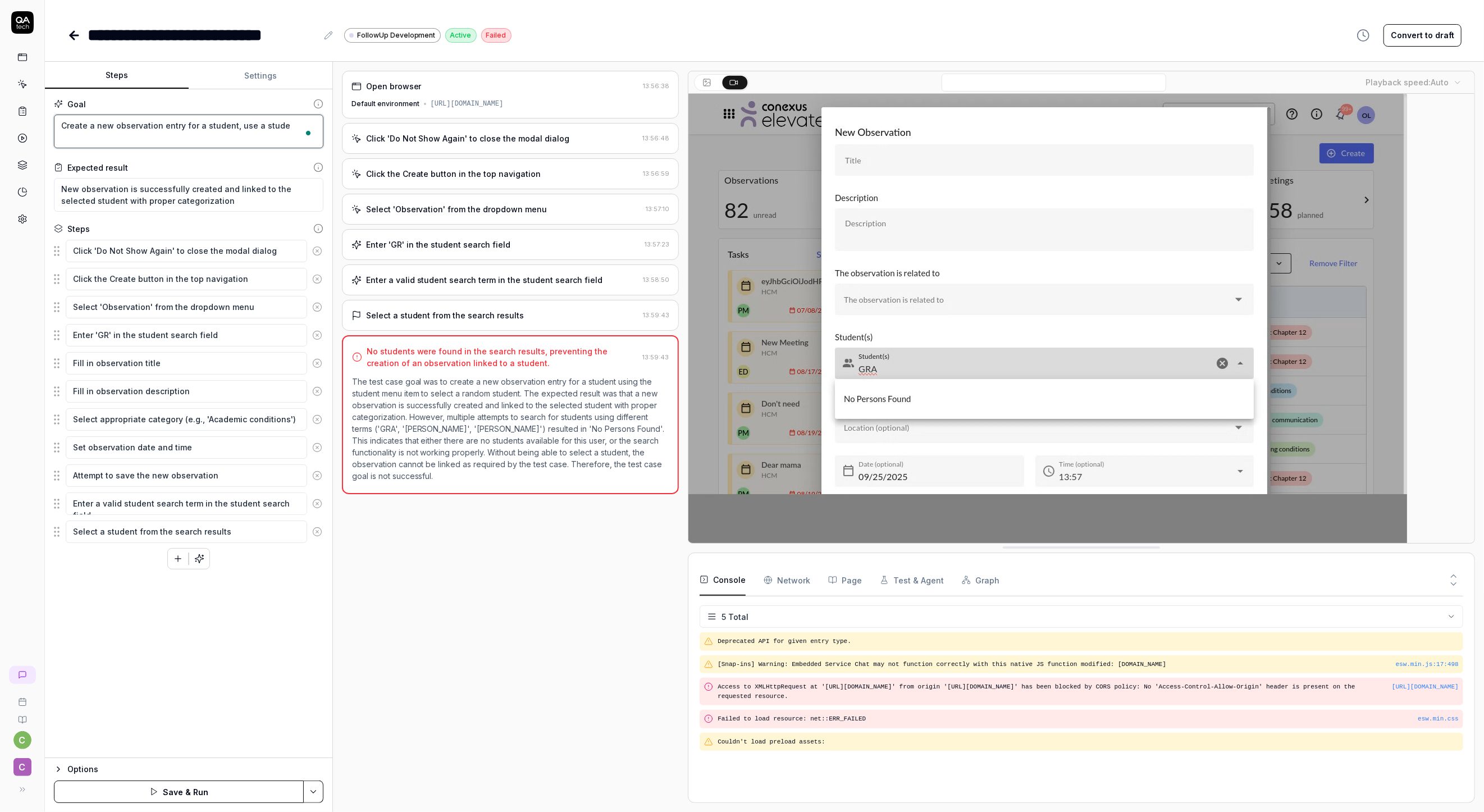
type textarea "Create a new observation entry for a student, use a studen"
type textarea "*"
type textarea "Create a new observation entry for a student, use a student"
type textarea "*"
type textarea "Create a new observation entry for a student, use a student"
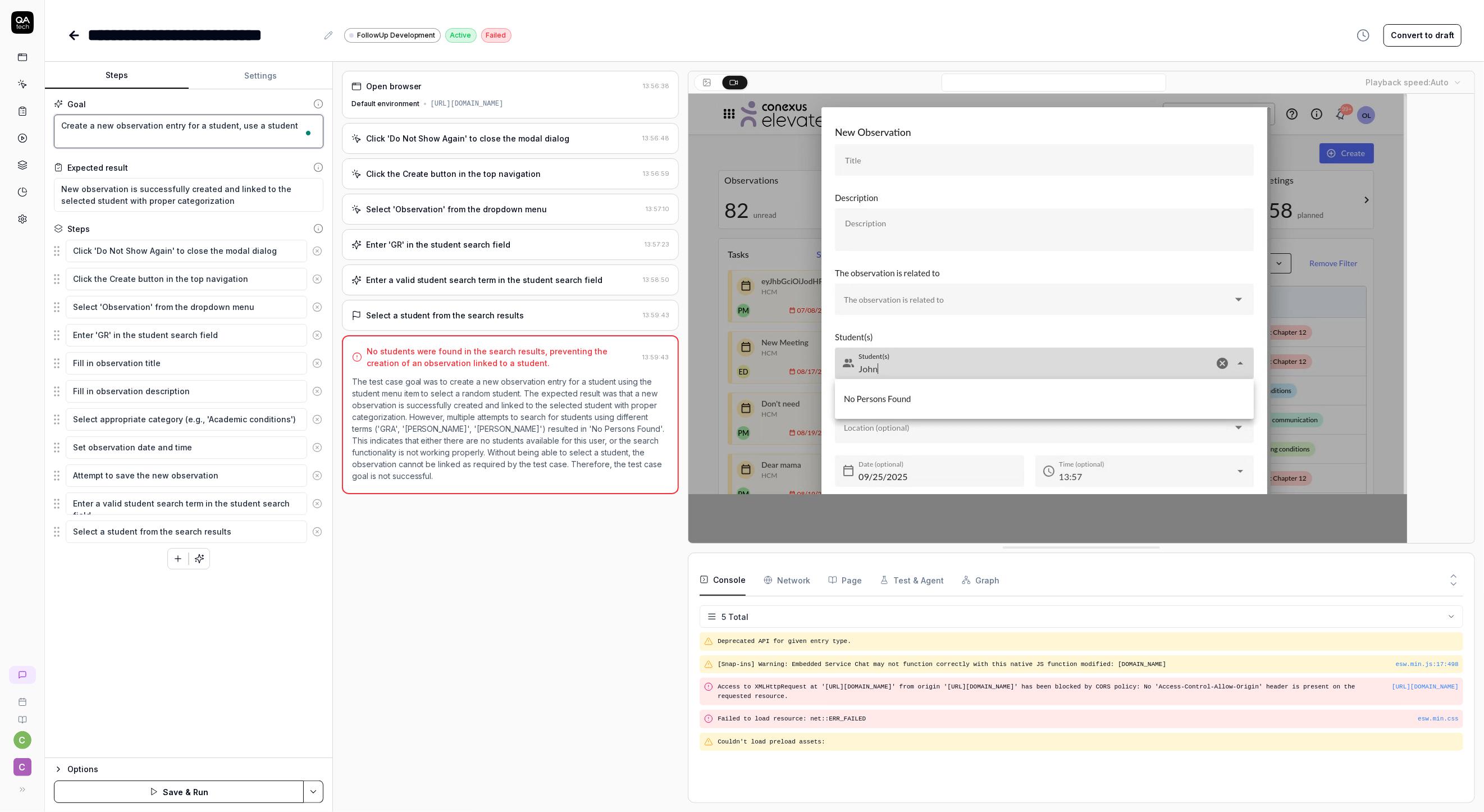
type textarea "*"
type textarea "Create a new observation entry for a student, use a student f"
type textarea "*"
type textarea "Create a new observation entry for a student, use a student fr"
type textarea "*"
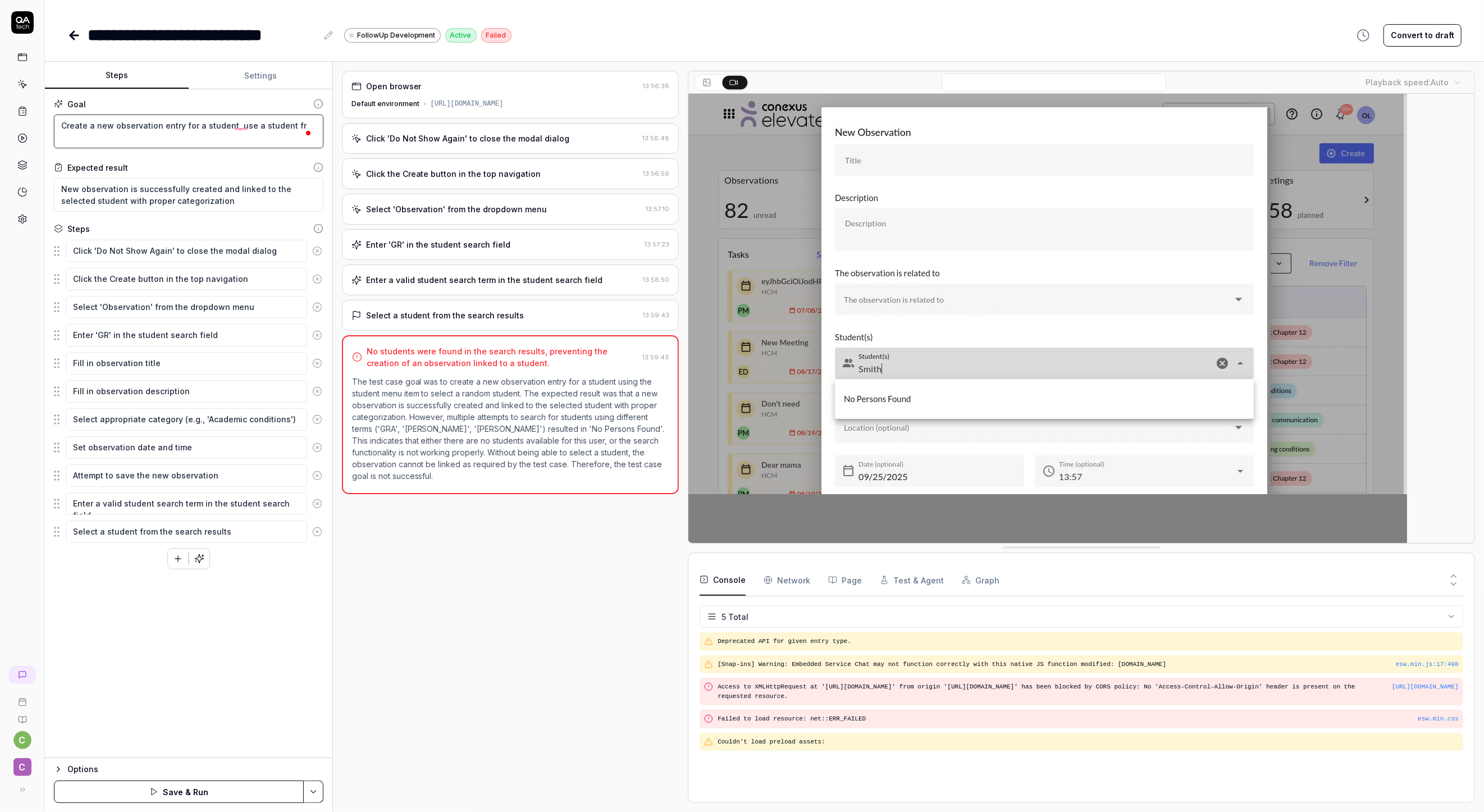
type textarea "Create a new observation entry for a student, use a student fro"
type textarea "*"
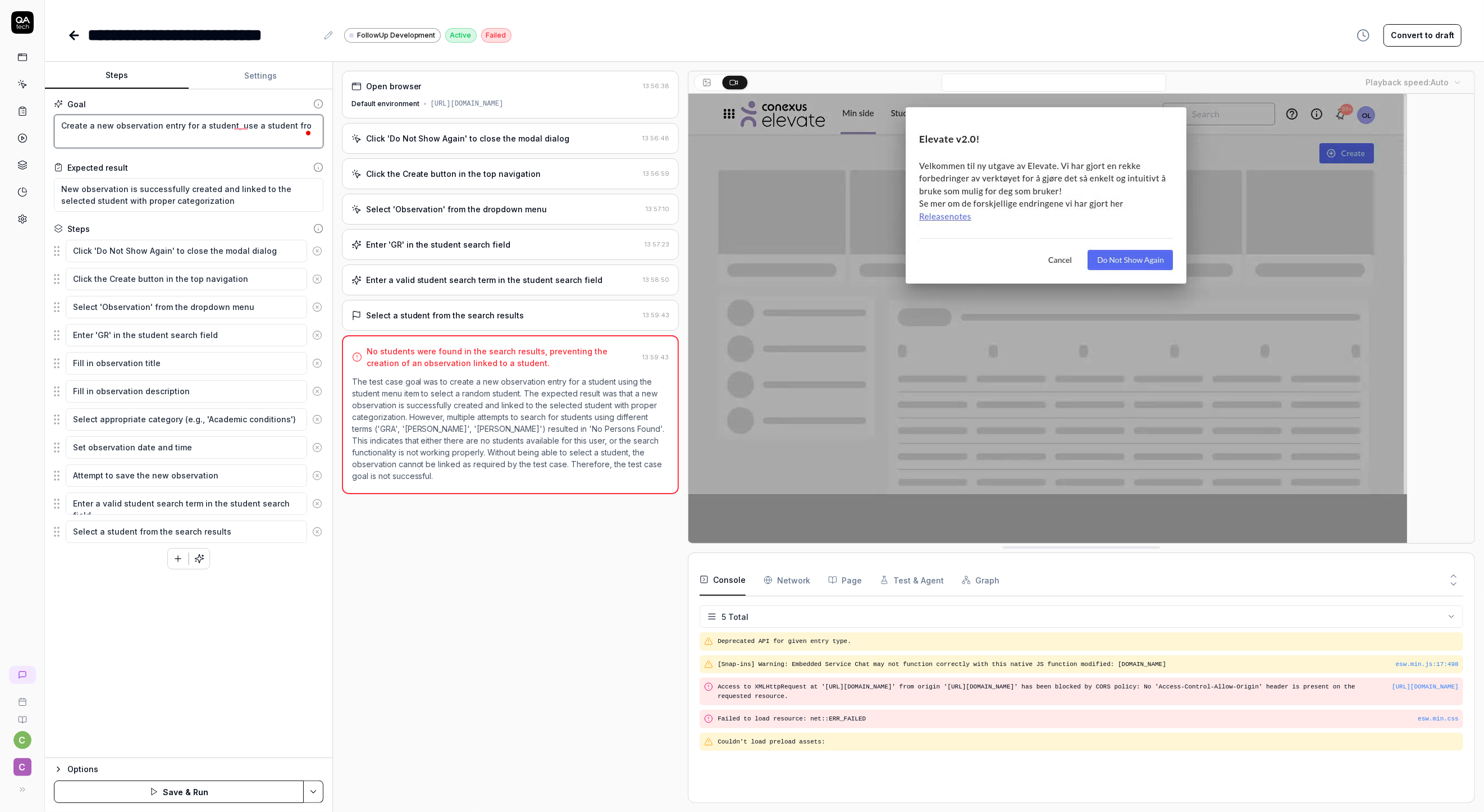
type textarea "Create a new observation entry for a student, use a student from"
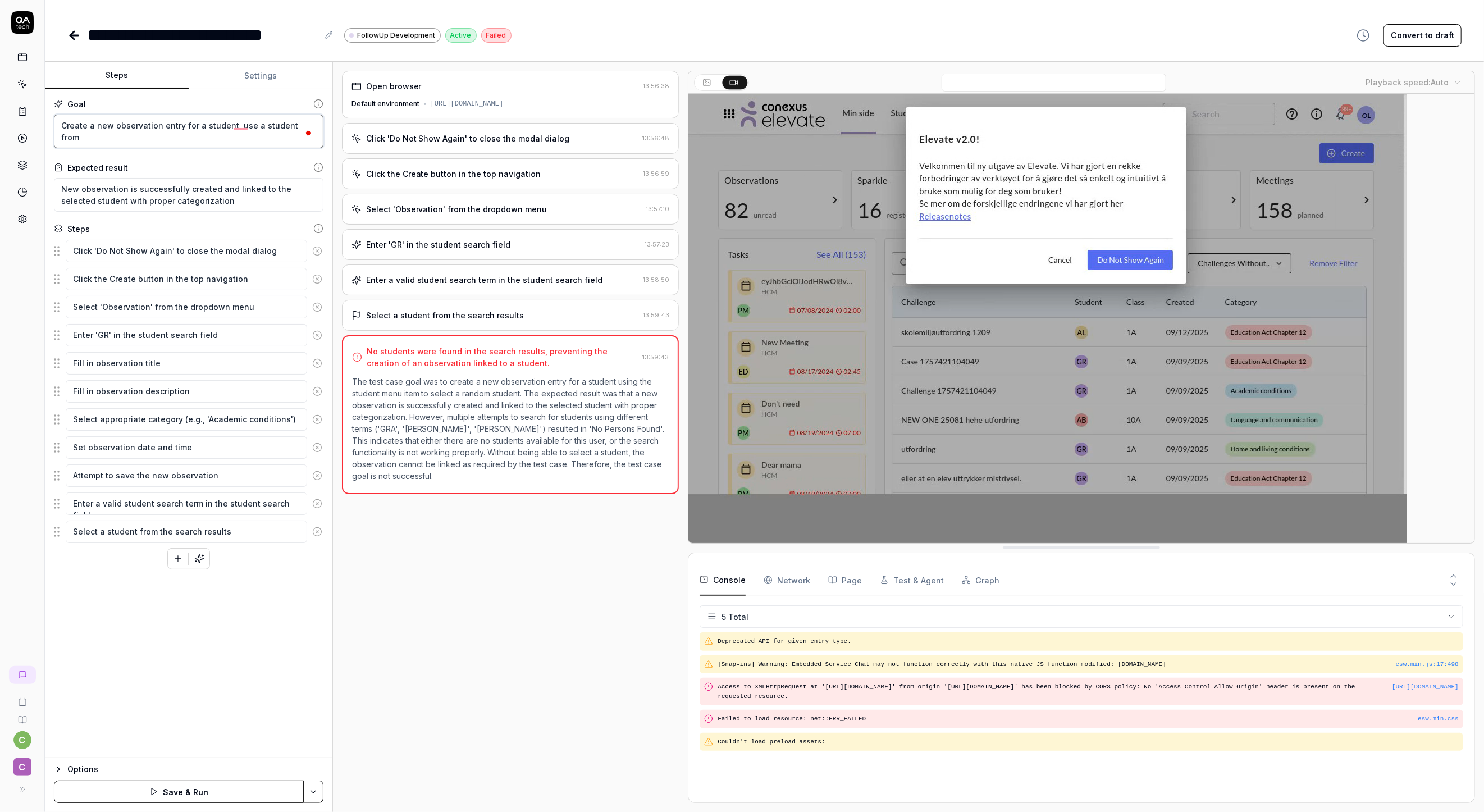
type textarea "*"
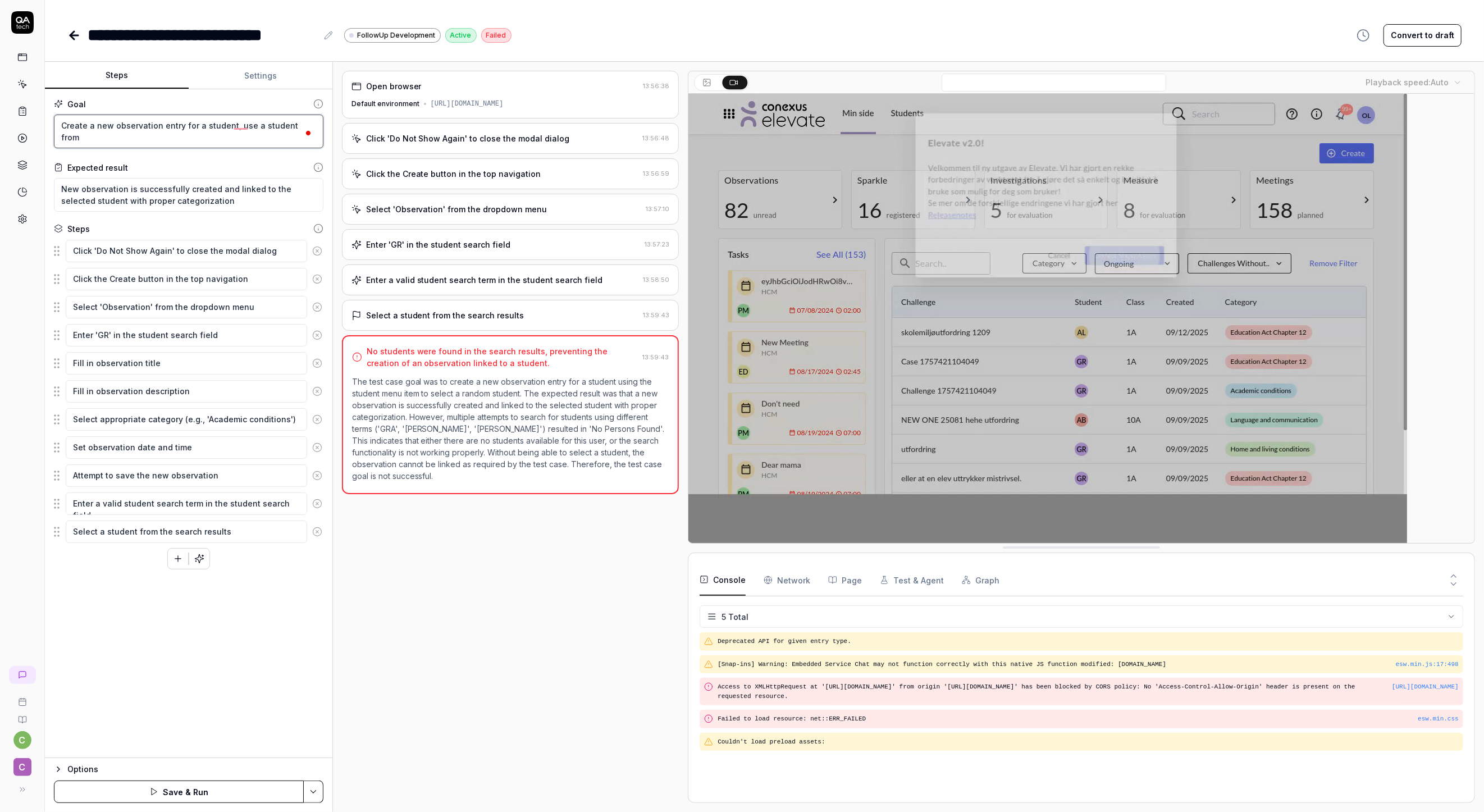
type textarea "Create a new observation entry for a student, use a student from"
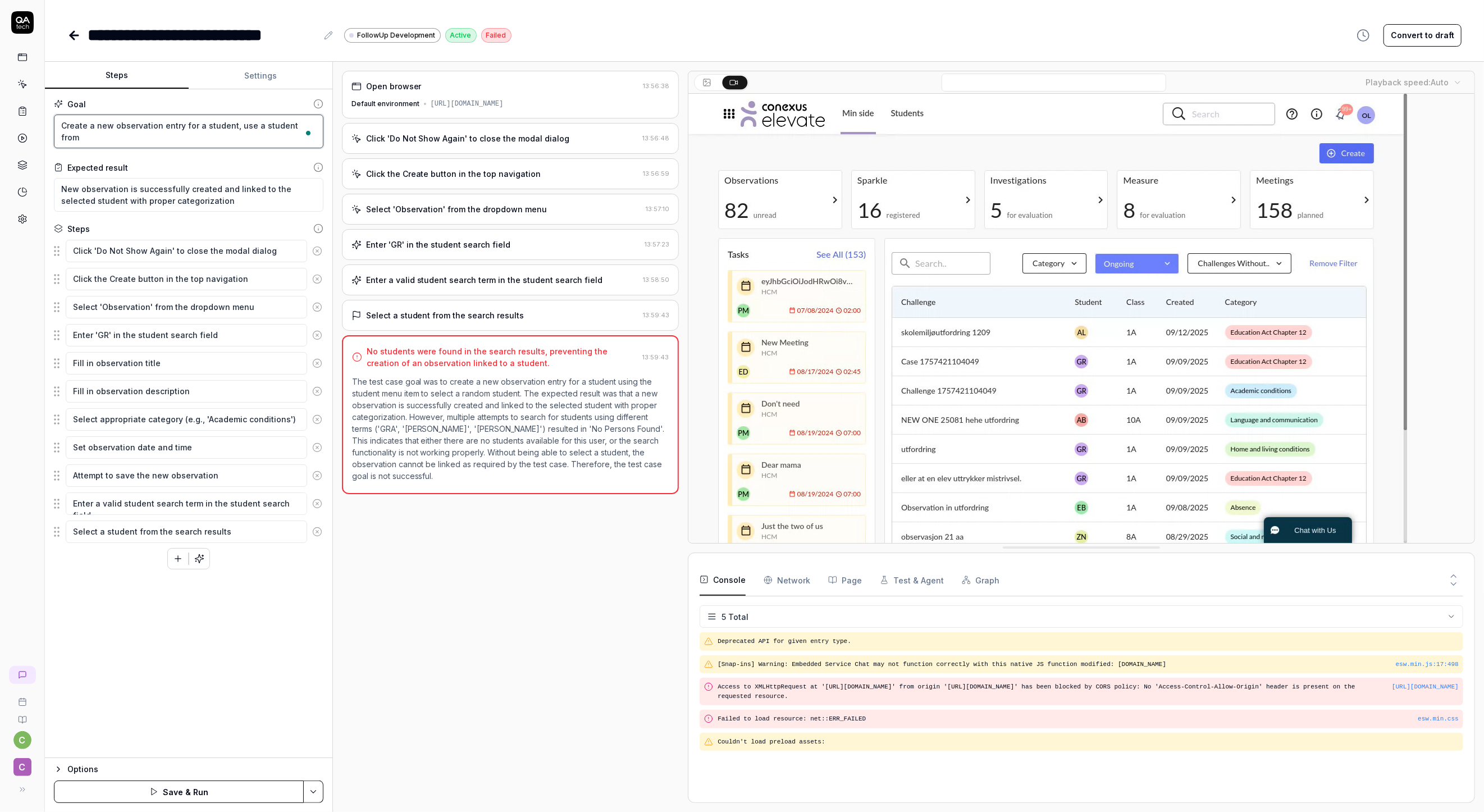
type textarea "*"
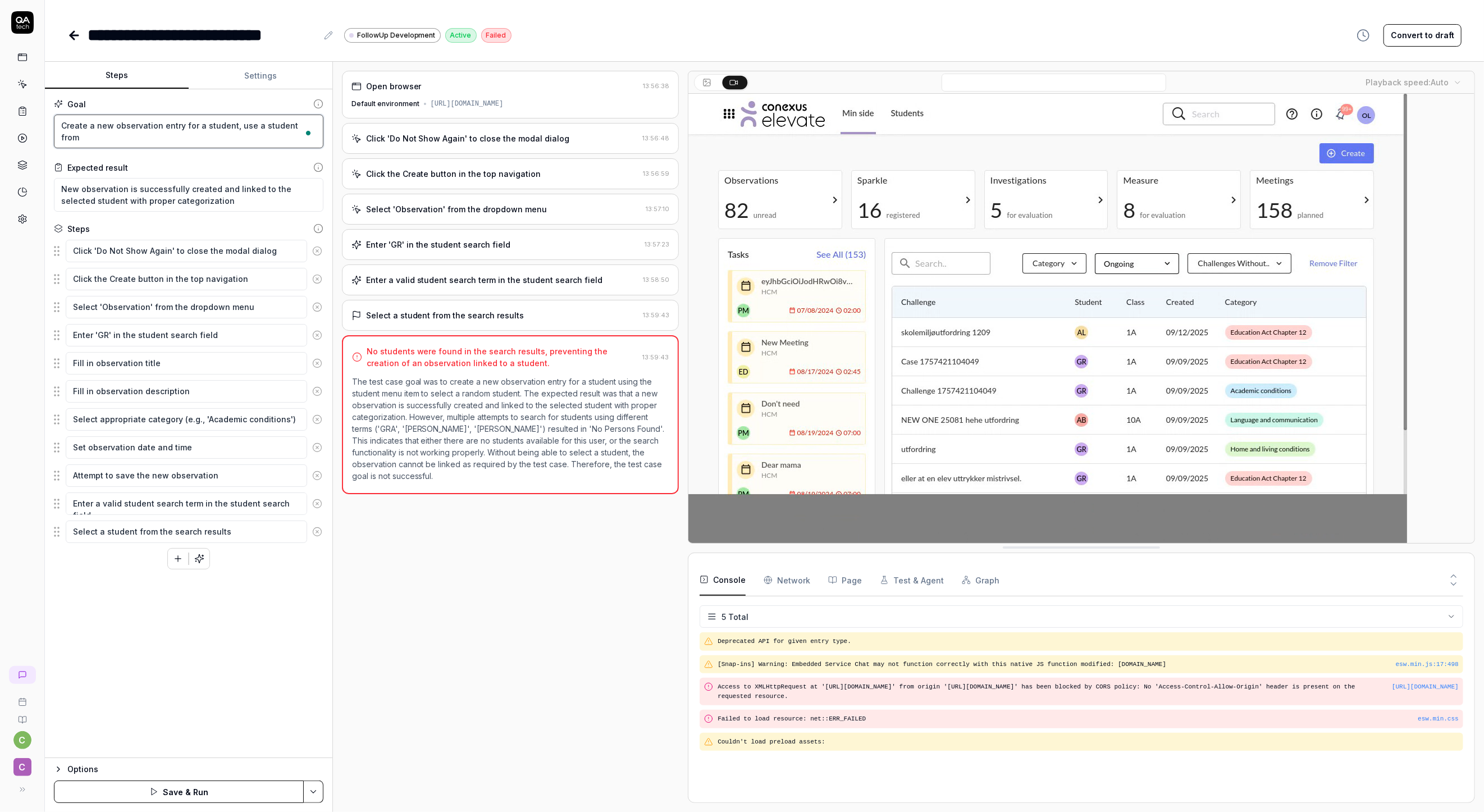
type textarea "Create a new observation entry for a student, use a student from t"
type textarea "*"
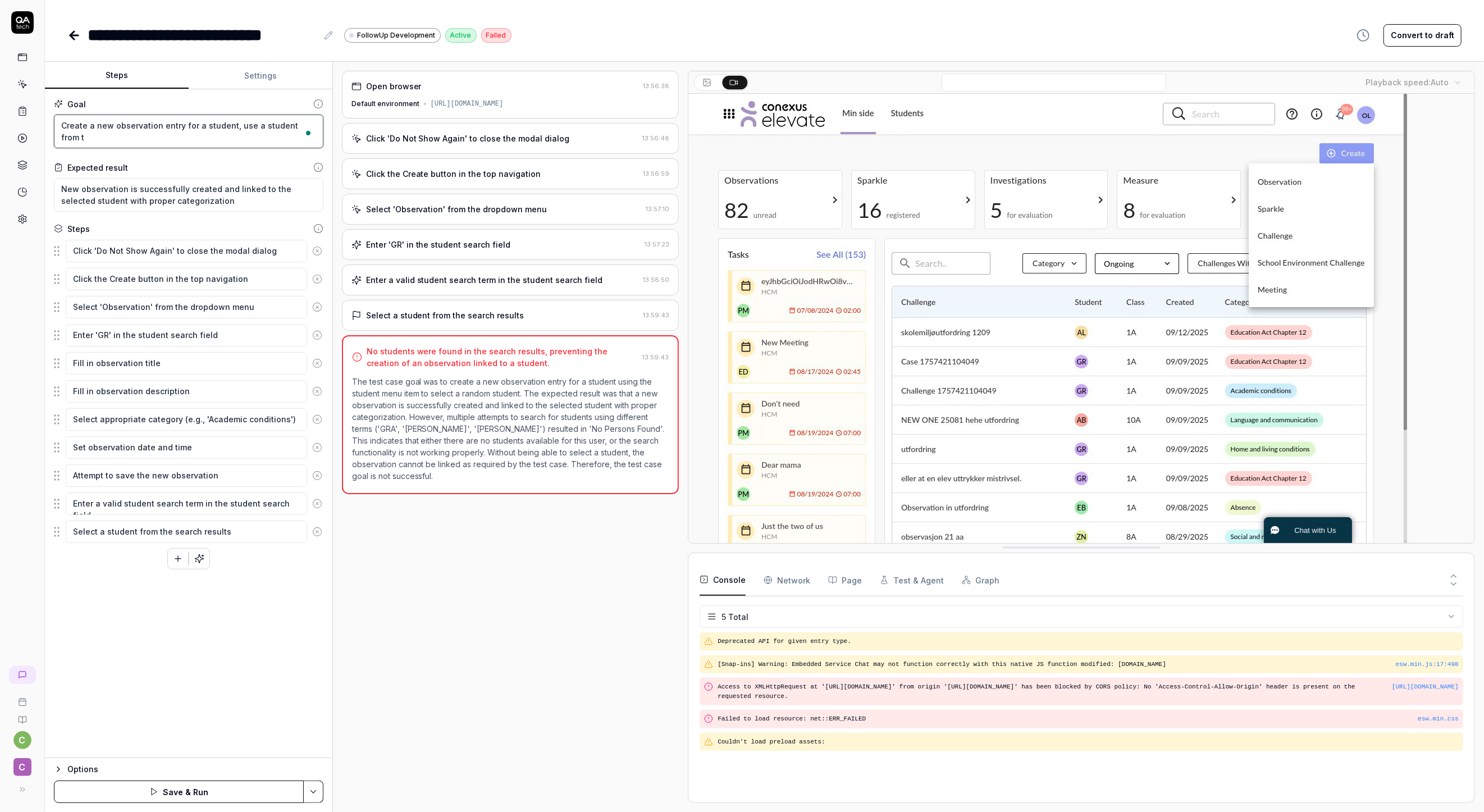
type textarea "Create a new observation entry for a student, use a student from th"
type textarea "*"
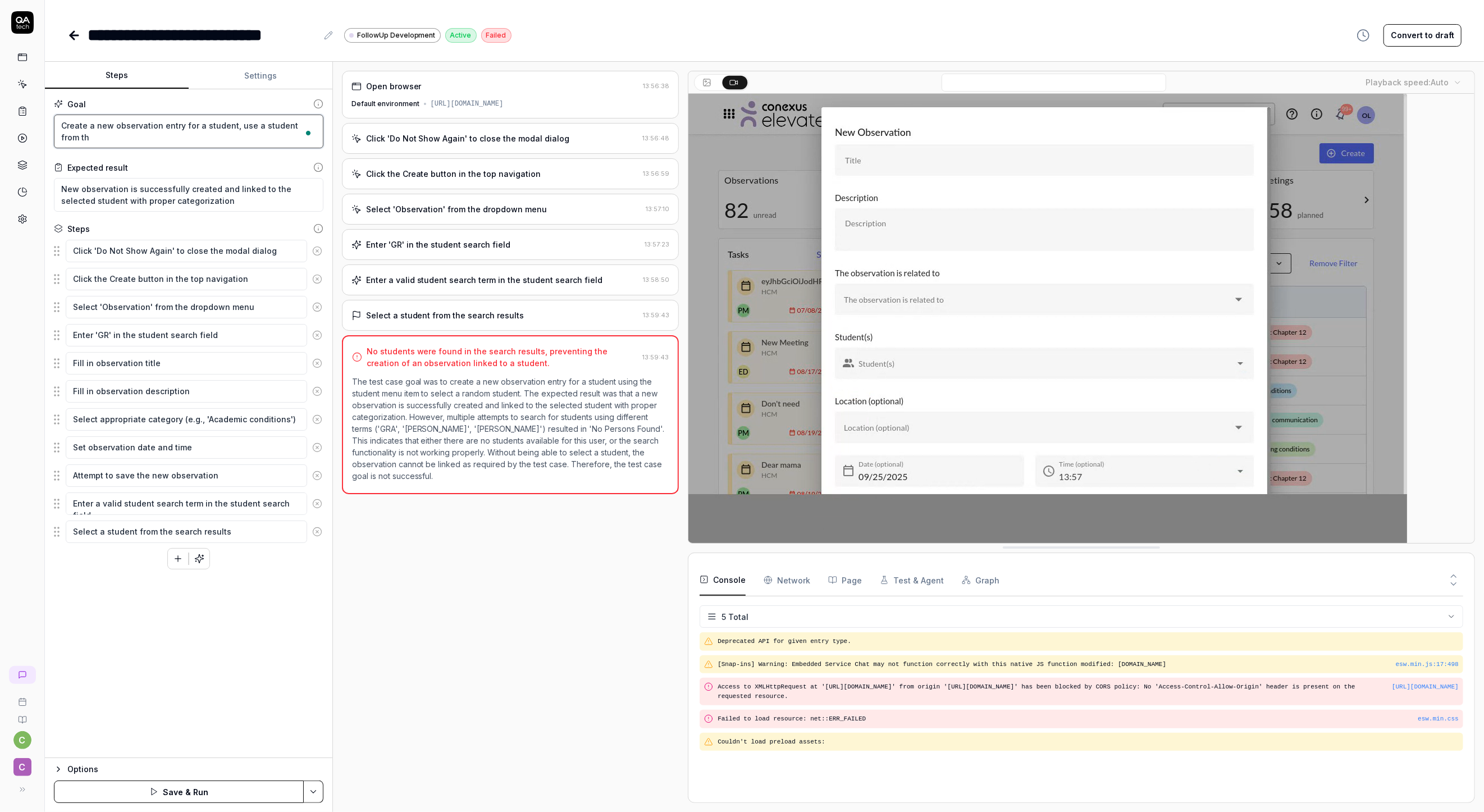
type textarea "Create a new observation entry for a student, use a student from the"
type textarea "*"
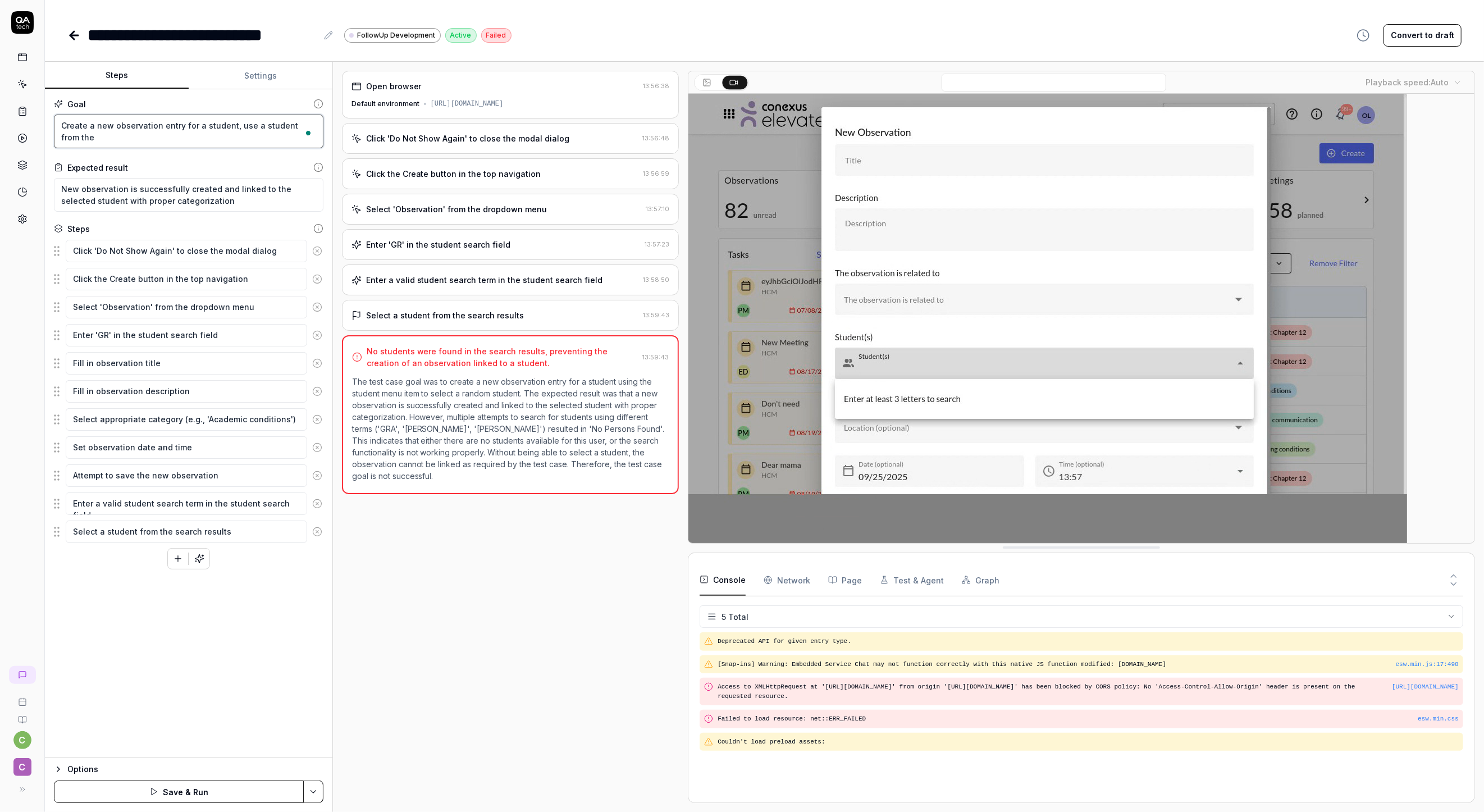
type textarea "Create a new observation entry for a student, use a student from the"
type textarea "*"
type textarea "Create a new observation entry for a student, use a student from the p"
type textarea "*"
type textarea "Create a new observation entry for a student, use a student from the pr"
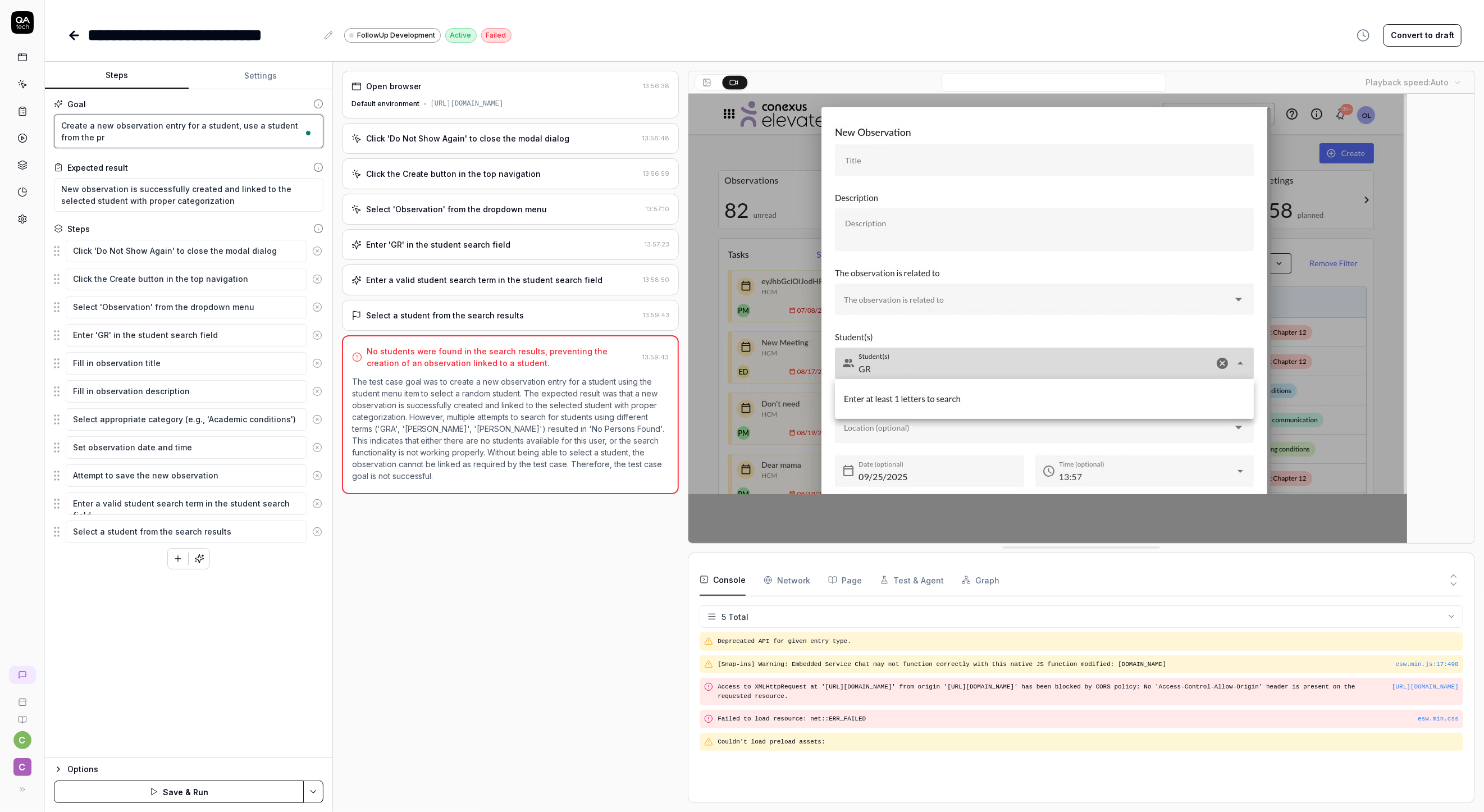
type textarea "*"
type textarea "Create a new observation entry for a student, use a student from the pri"
type textarea "*"
type textarea "Create a new observation entry for a student, use a student from the priv"
type textarea "*"
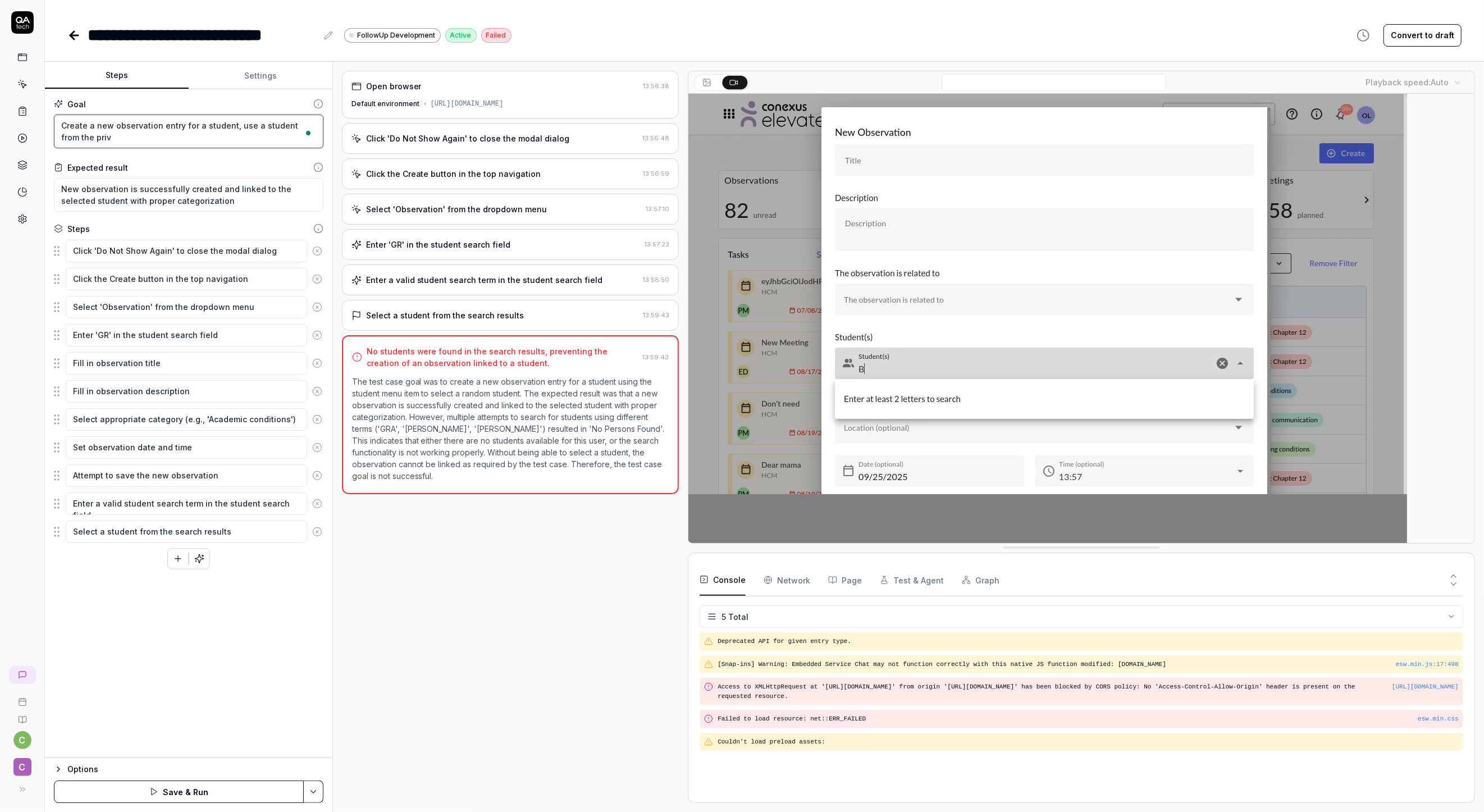
type textarea "Create a new observation entry for a student, use a student from the privo"
type textarea "*"
type textarea "Create a new observation entry for a student, use a student from the privou"
type textarea "*"
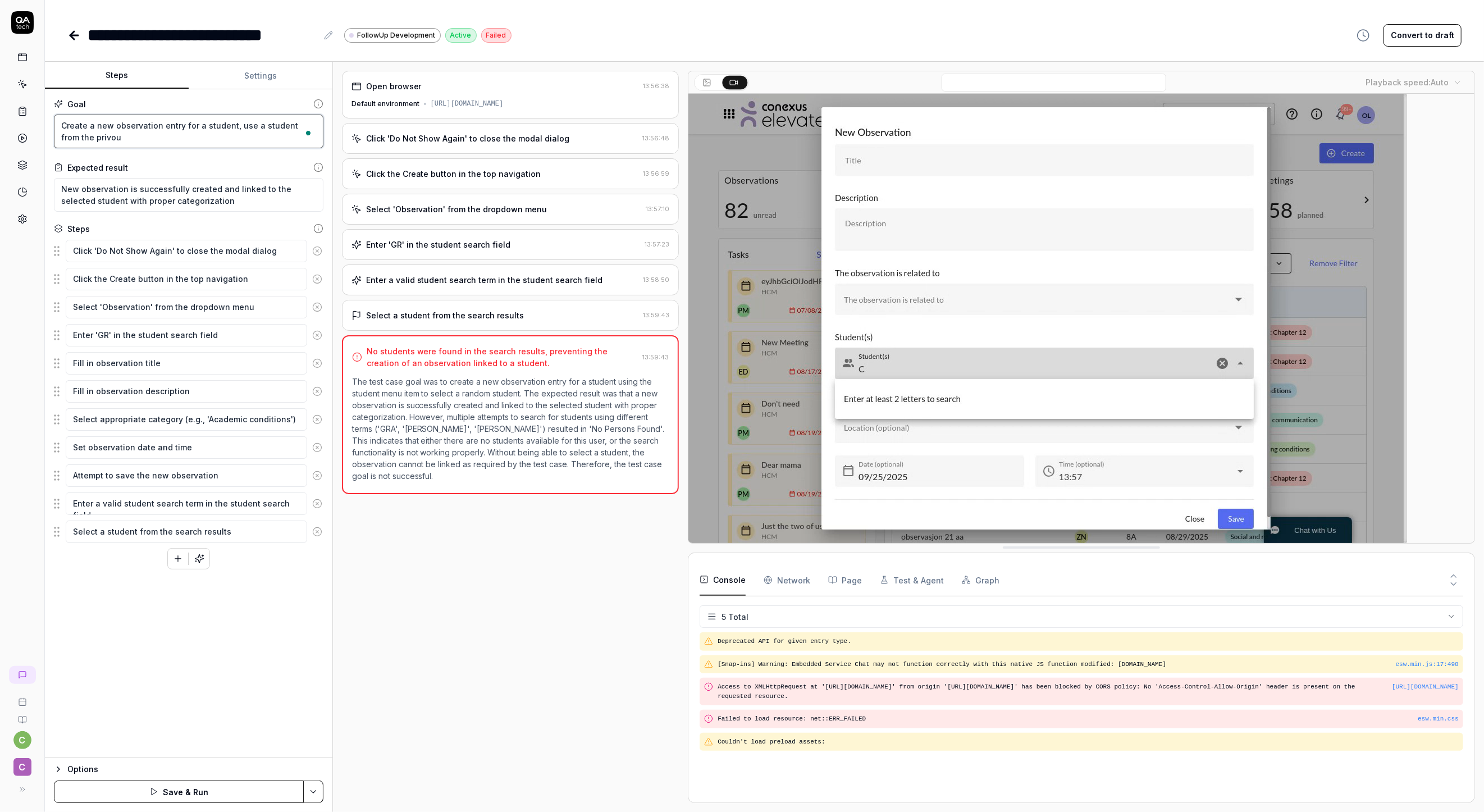
type textarea "Create a new observation entry for a student, use a student from the privous"
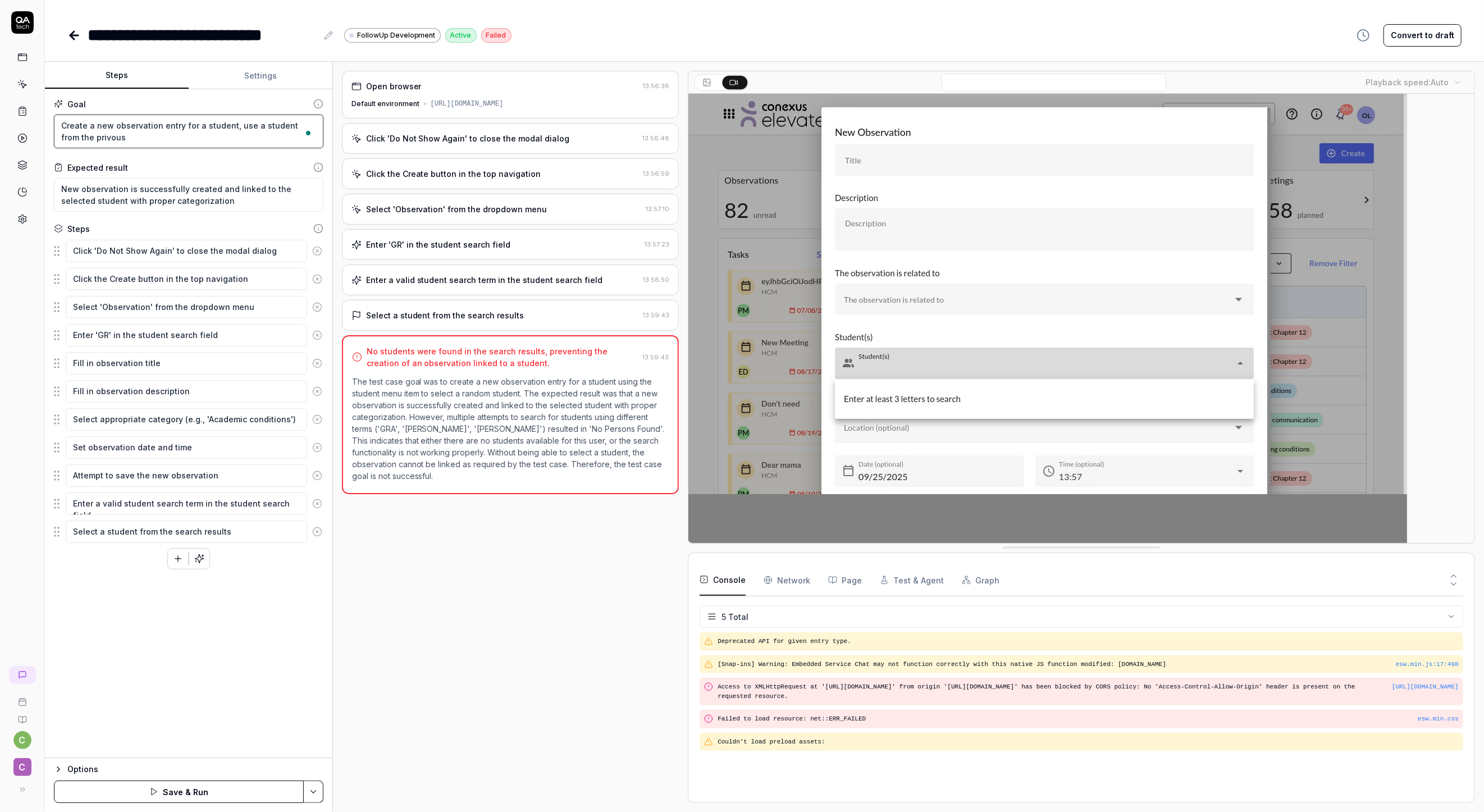
type textarea "*"
click at [100, 134] on textarea "Create a new observation entry for a student, use a student from the privous" at bounding box center [188, 131] width 269 height 34
type textarea "Create a new observation entry for a student, use a student from the privous"
type textarea "*"
type textarea "Create a new observation entry for a student, use a student from the previous"
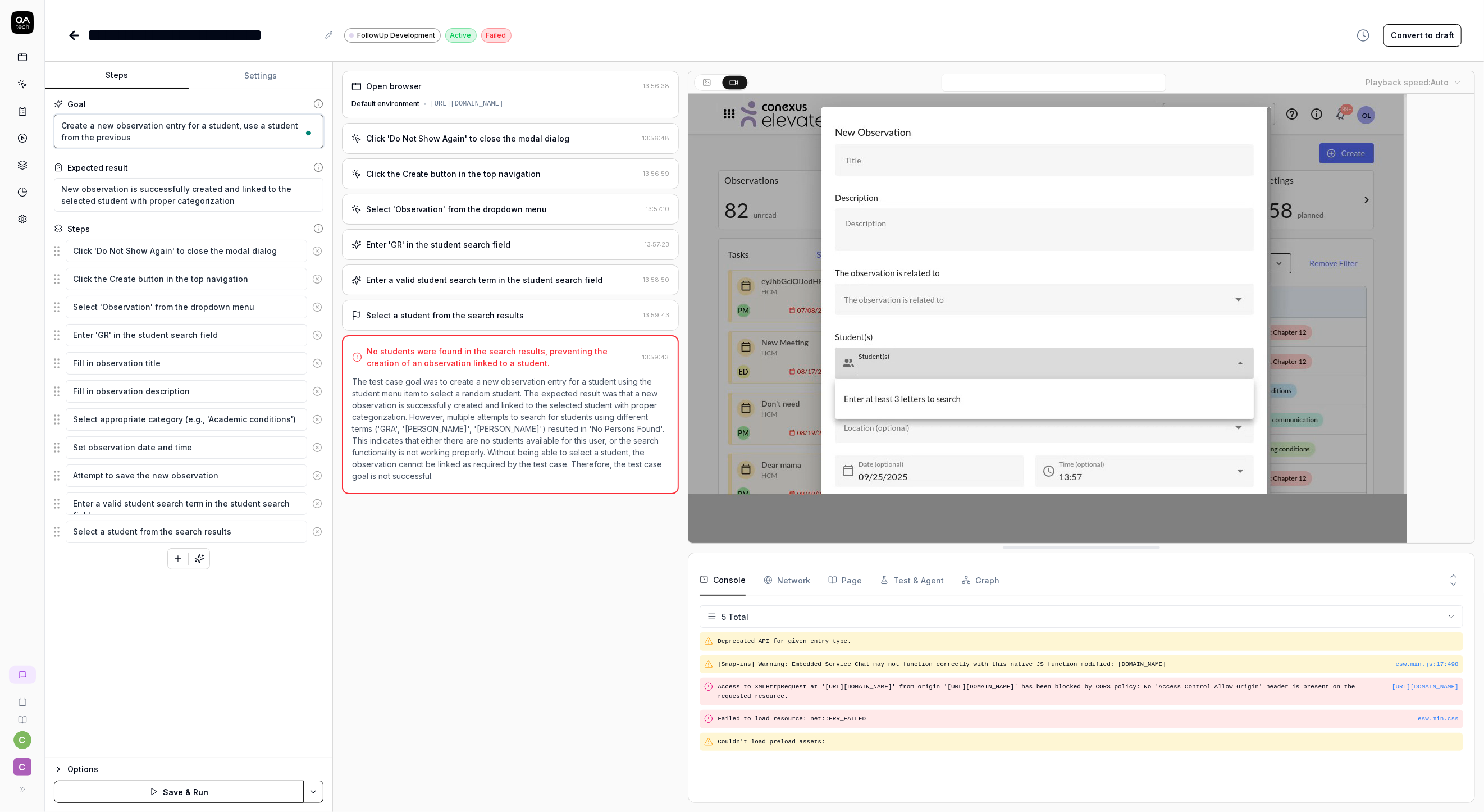
type textarea "*"
type textarea "Create a new observation entry for a student, use a student from the previous"
type textarea "*"
type textarea "Create a new observation entry for a student, use a student from the previous t"
type textarea "*"
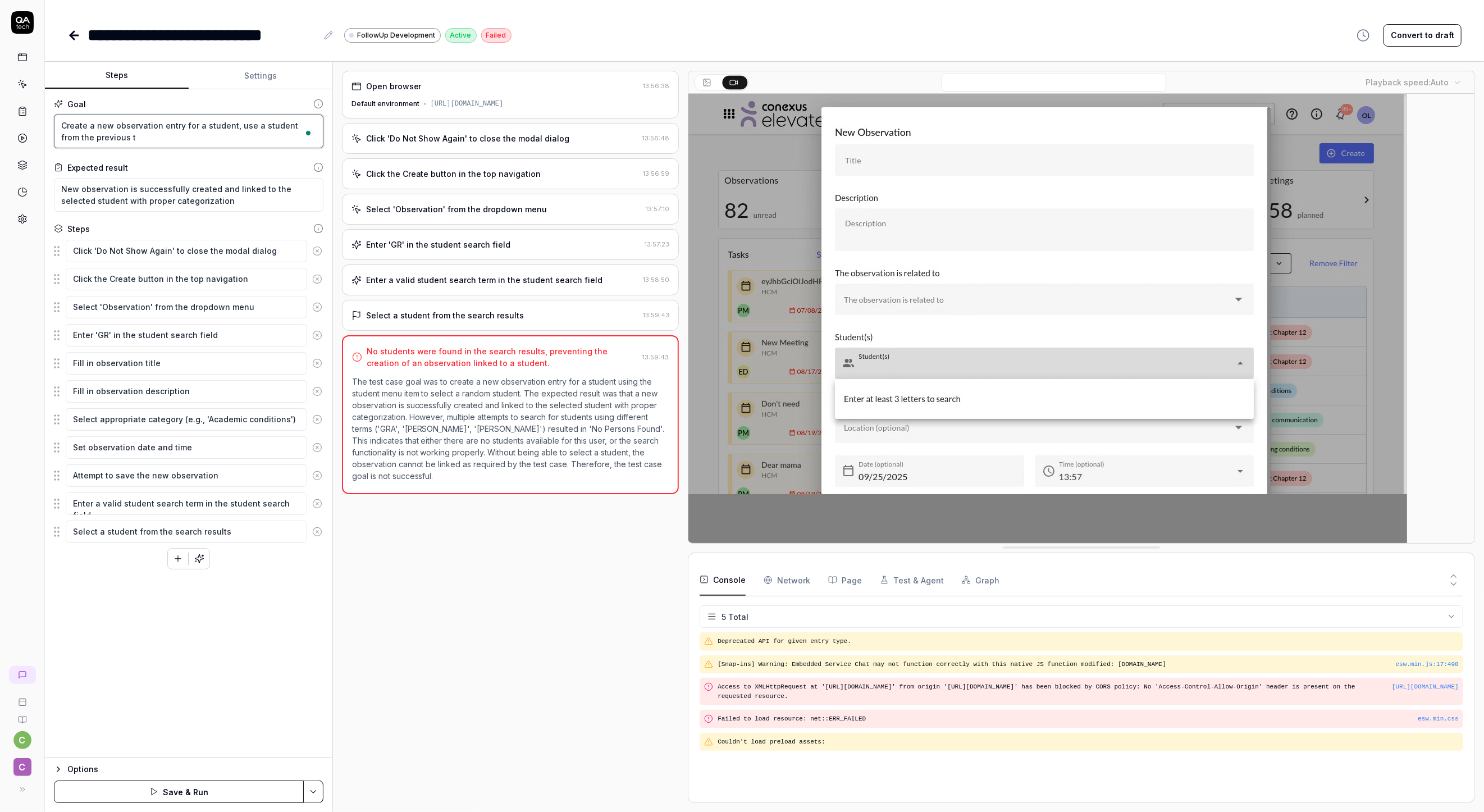
type textarea "Create a new observation entry for a student, use a student from the previous te"
type textarea "*"
type textarea "Create a new observation entry for a student, use a student from the previous t…"
type textarea "*"
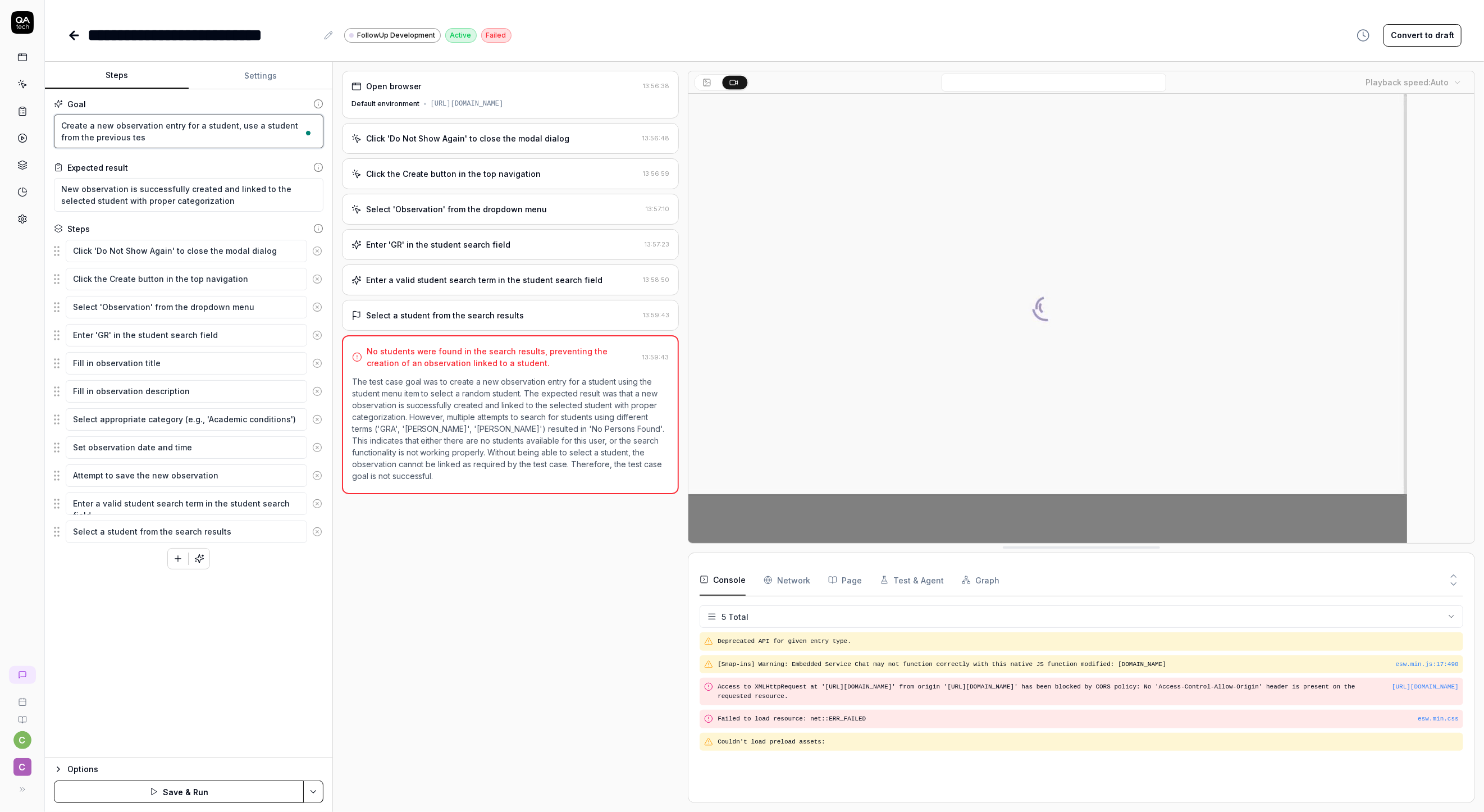
type textarea "Create a new observation entry for a student, use a student from the previous t…"
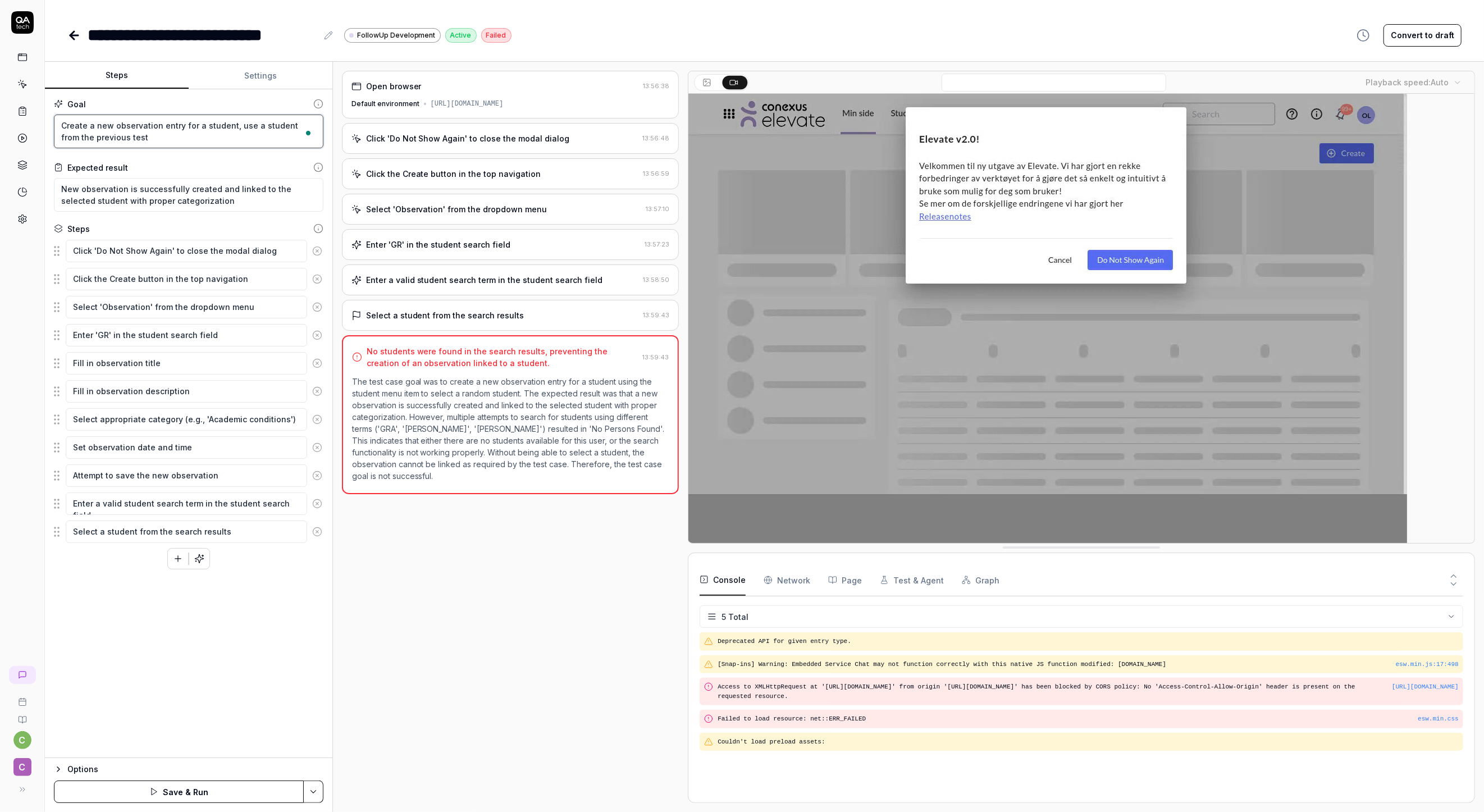
type textarea "*"
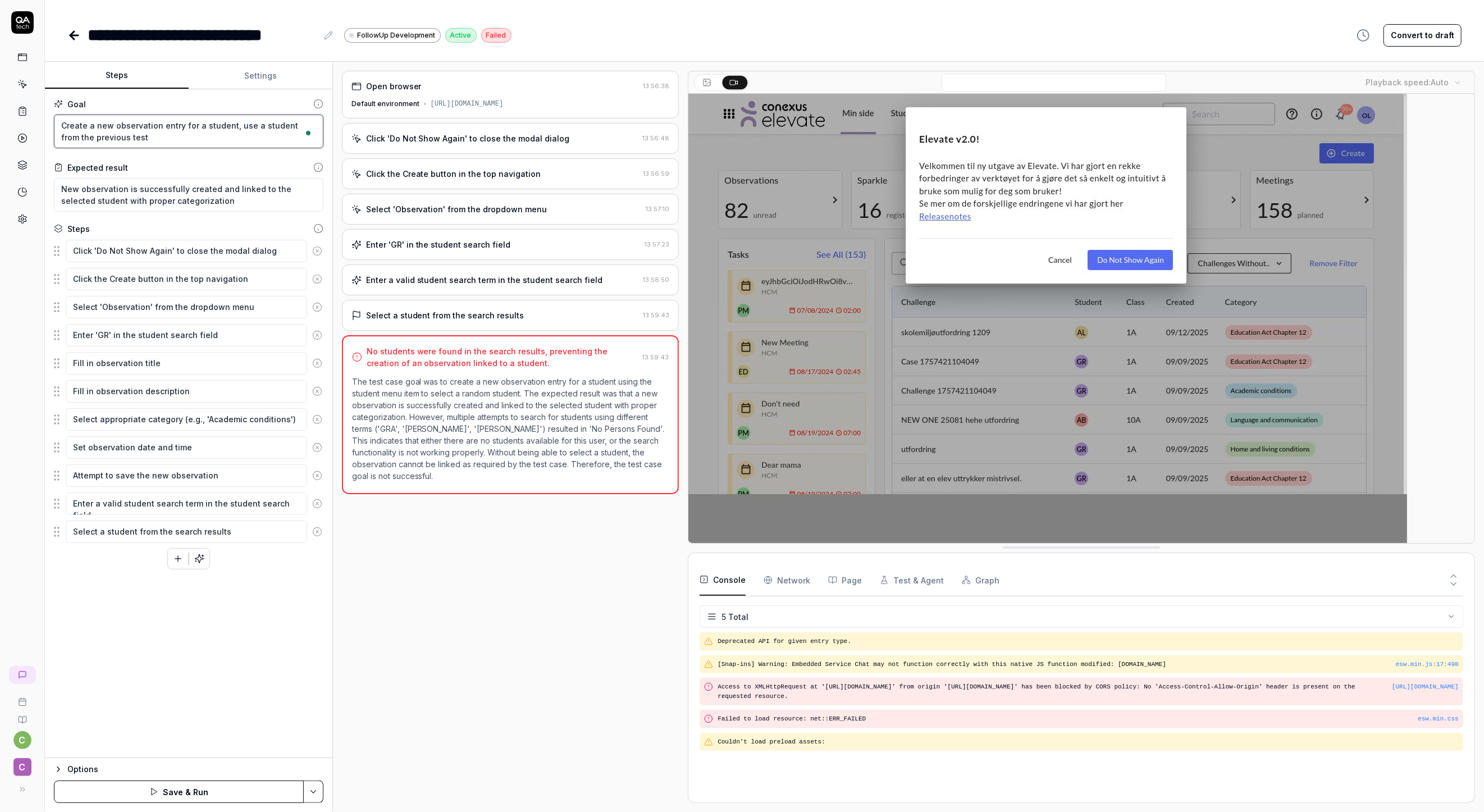
type textarea "Create a new observation entry for a student, use a student from the previous t…"
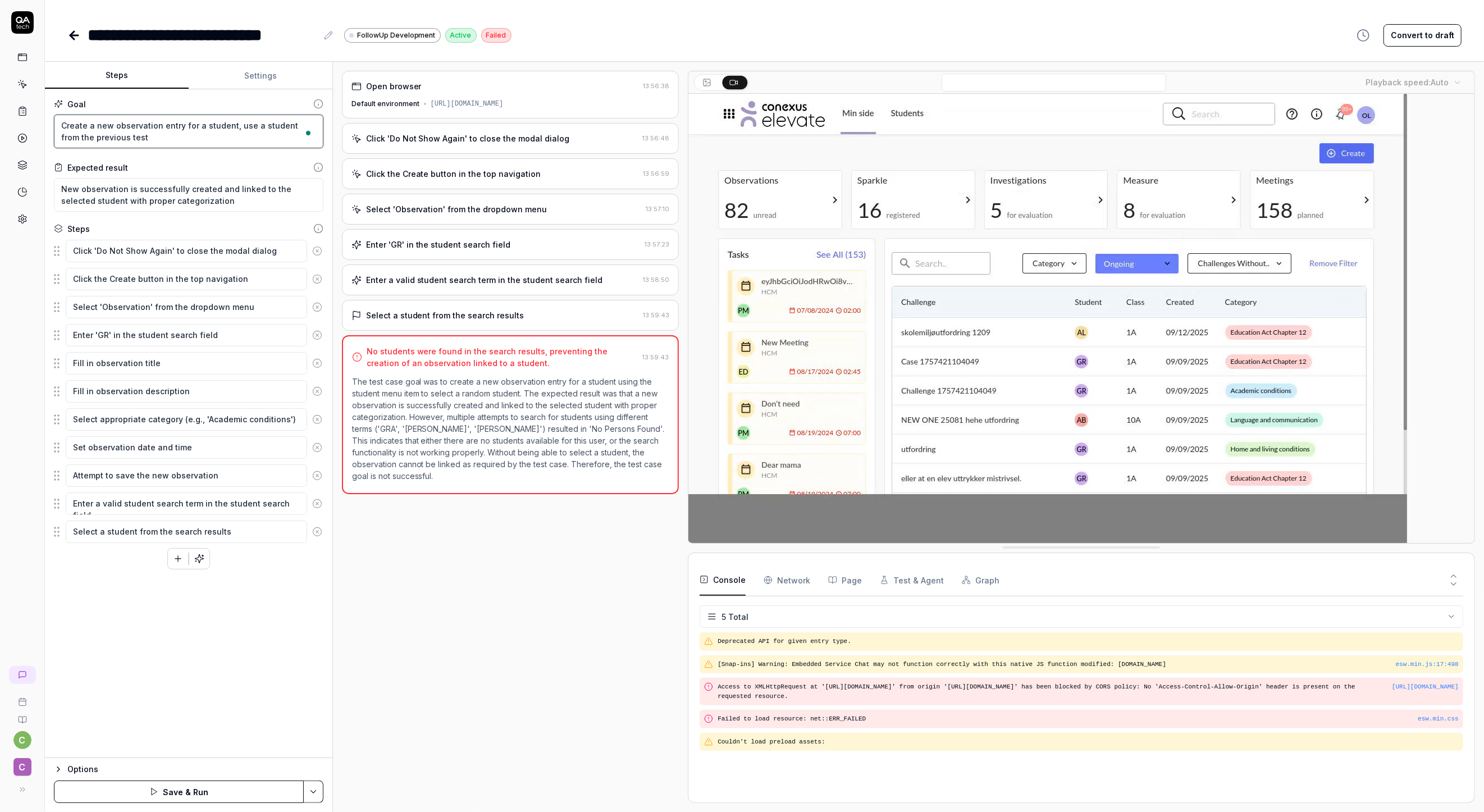
type textarea "*"
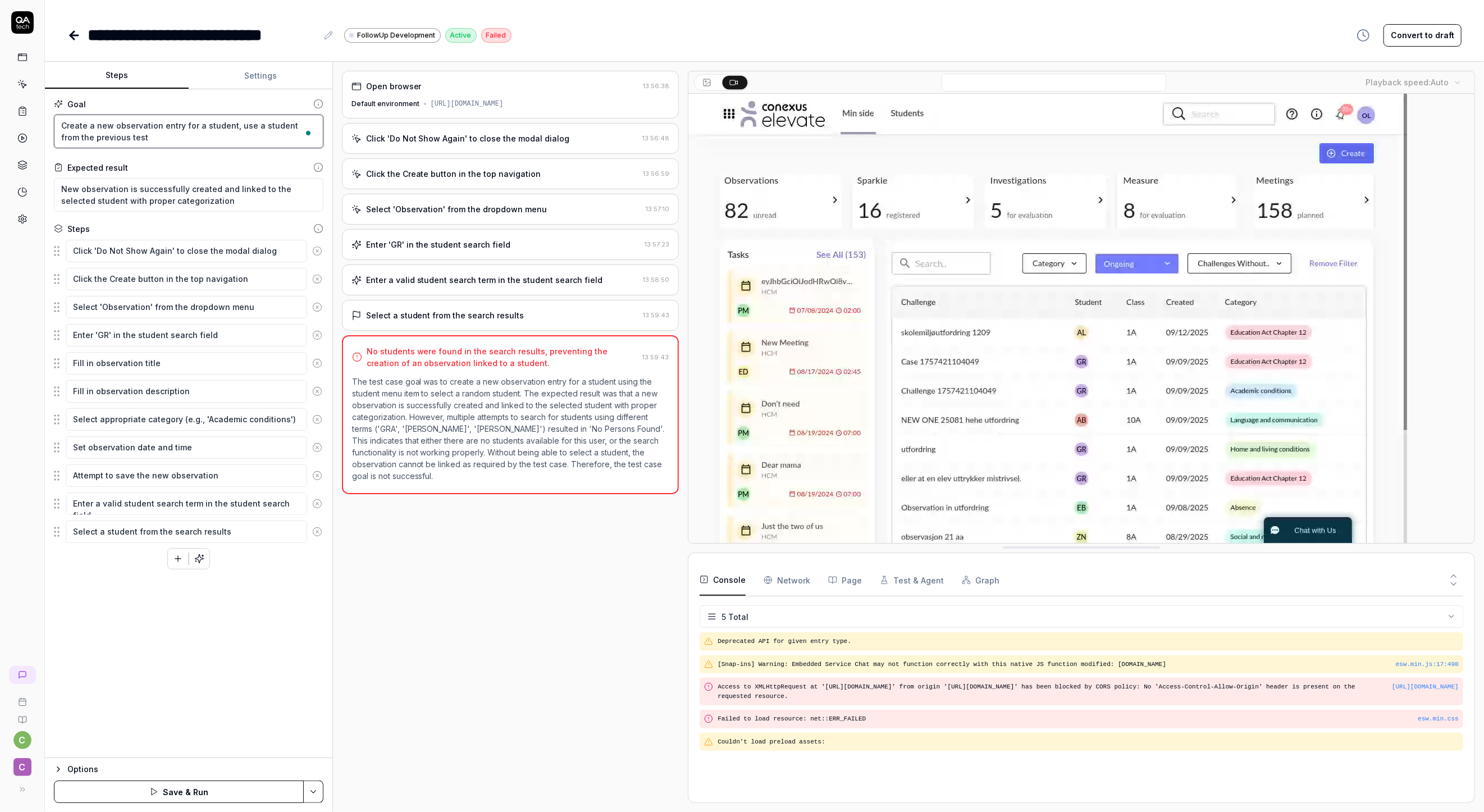
type textarea "Create a new observation entry for a student, use a student from the previous t…"
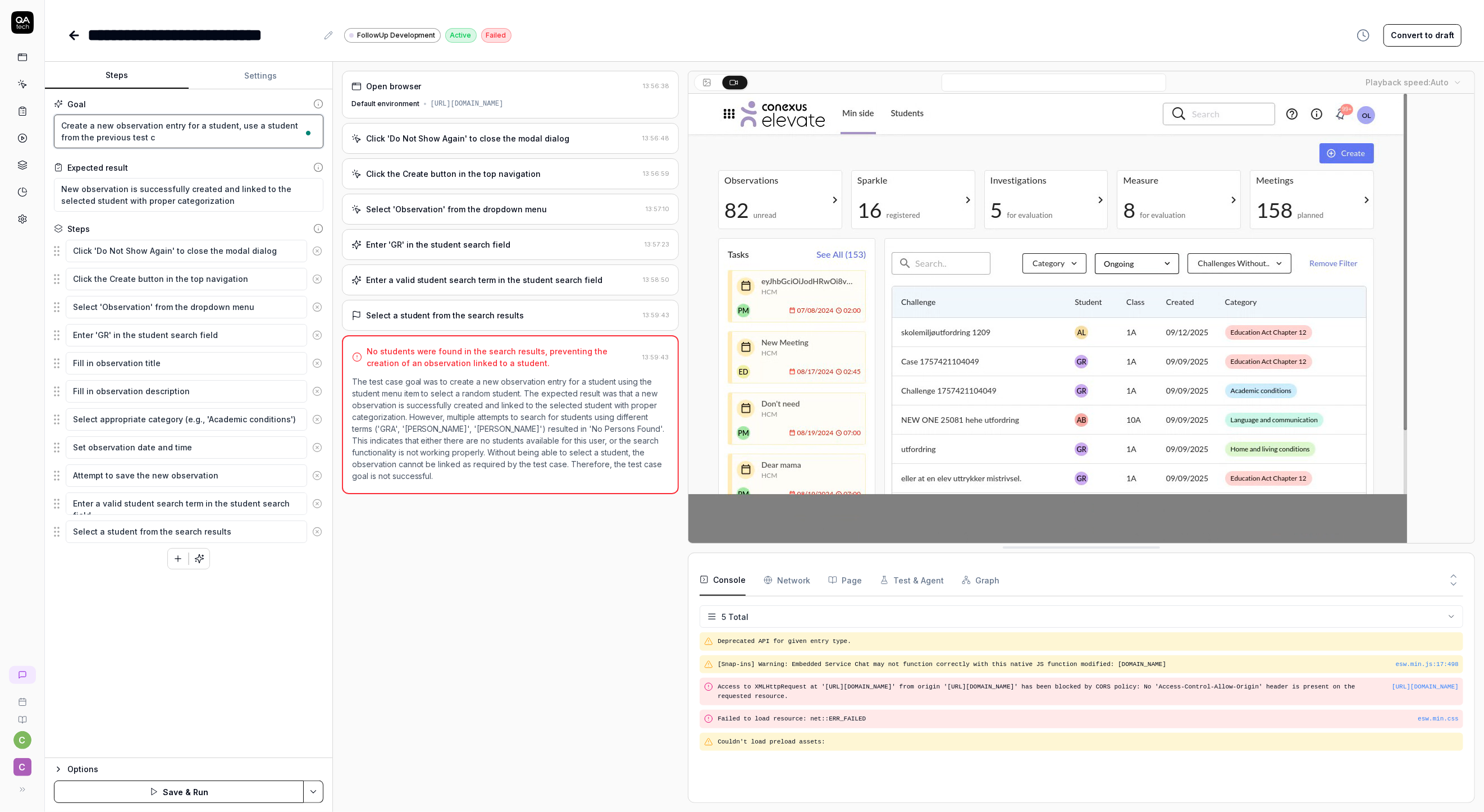
type textarea "*"
type textarea "Create a new observation entry for a student, use a student from the previous t…"
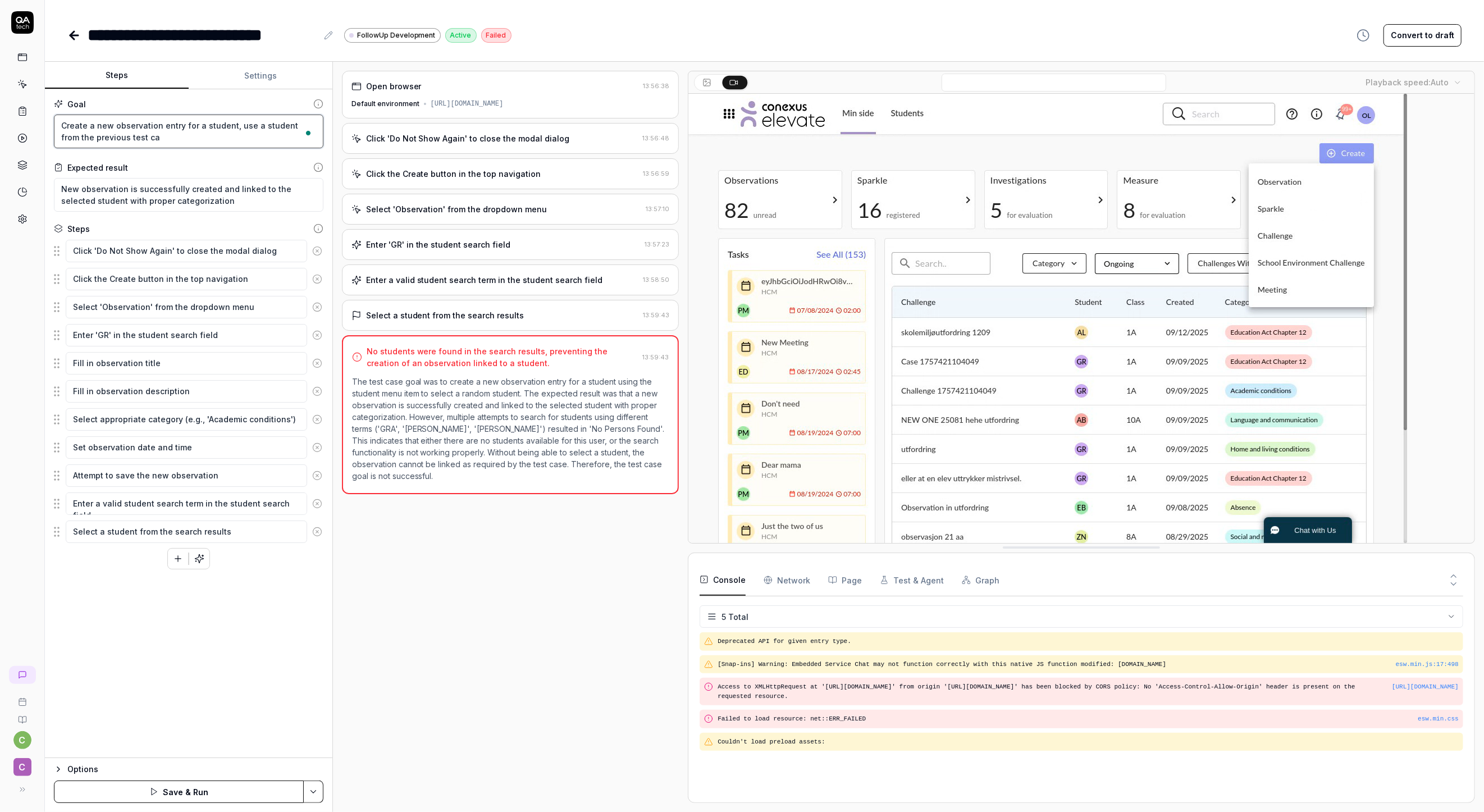
type textarea "*"
type textarea "Create a new observation entry for a student, use a student from the previous t…"
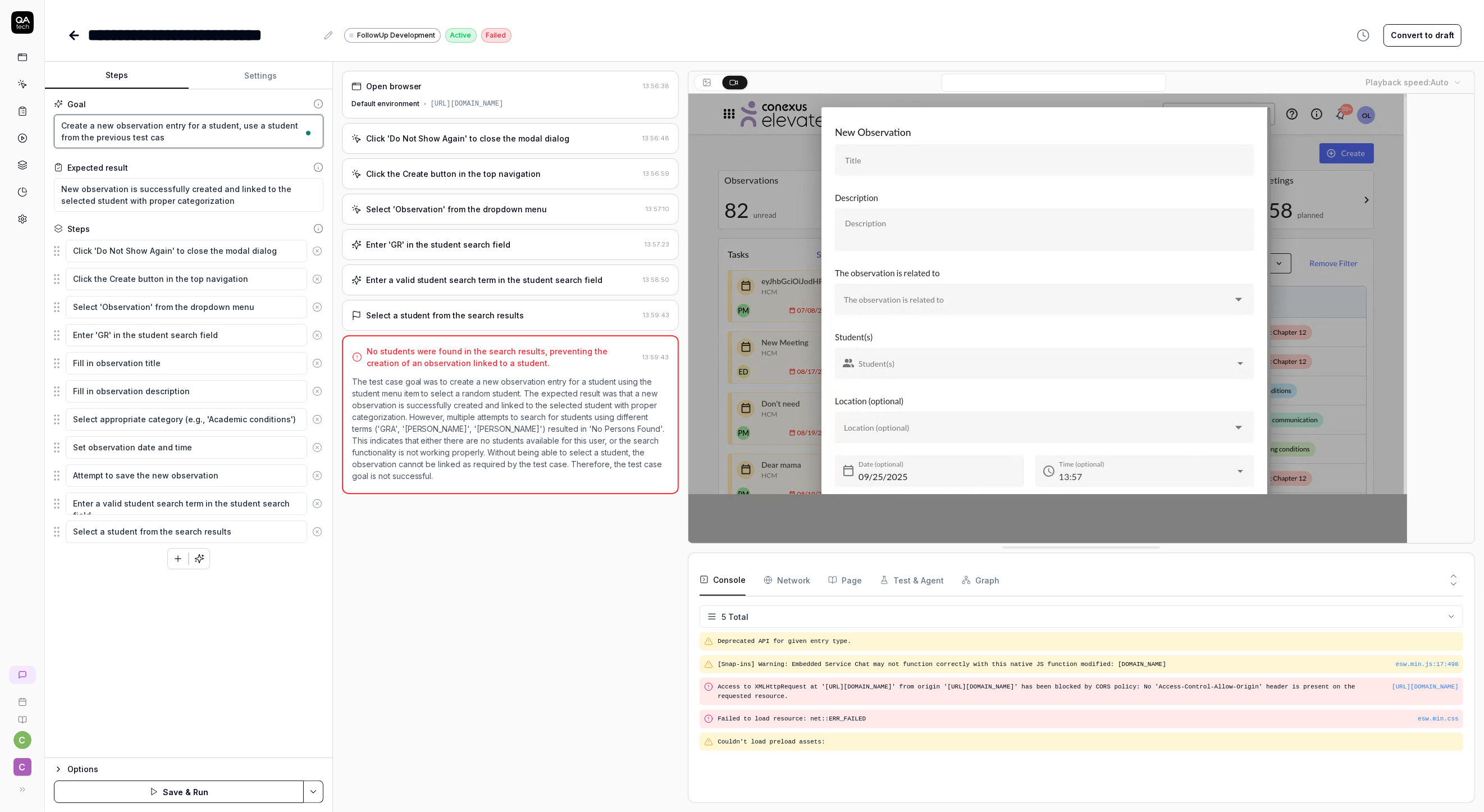
type textarea "*"
type textarea "Create a new observation entry for a student, use a student from the previous t…"
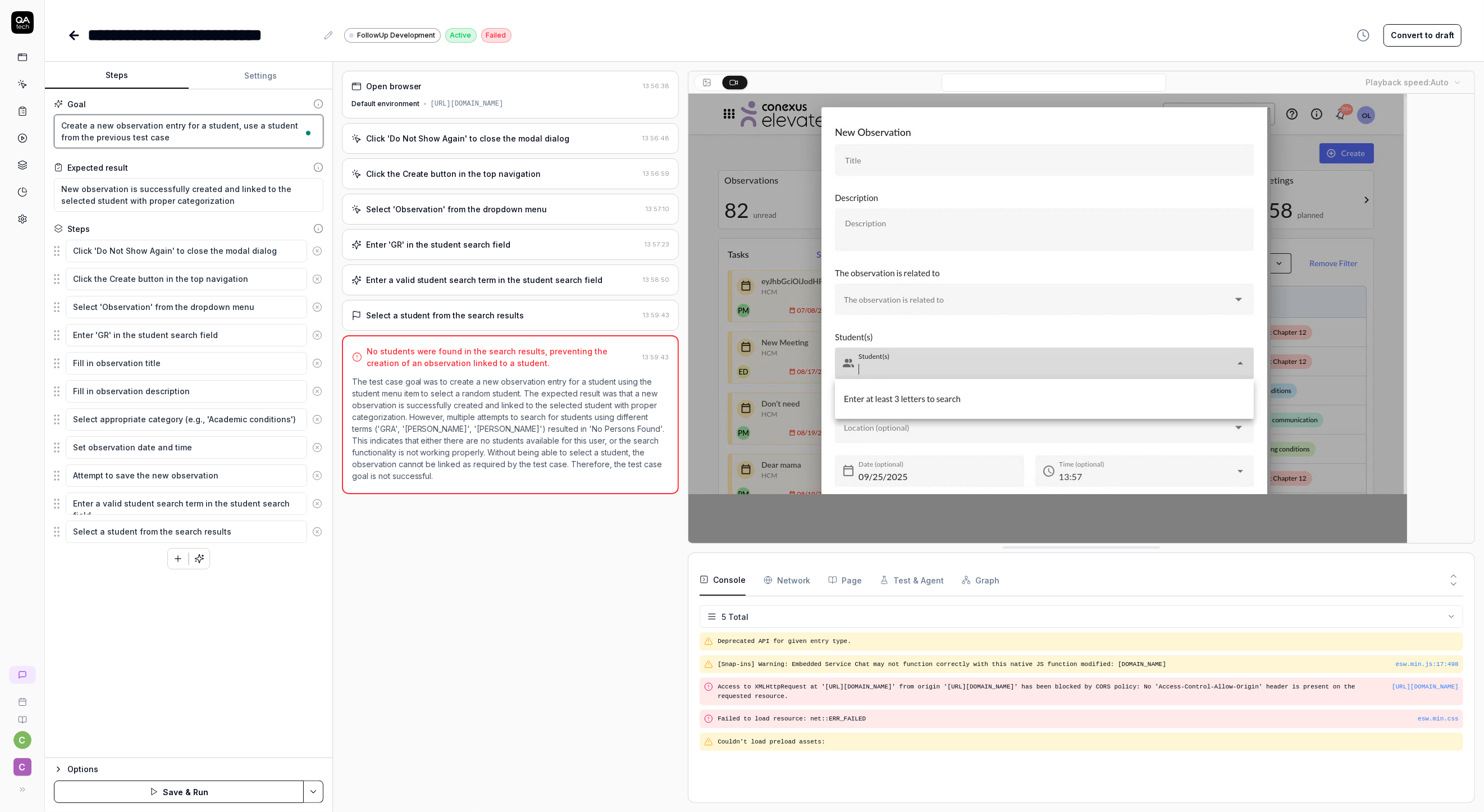
type textarea "*"
type textarea "Create a new observation entry for a student, use a student from the previous t…"
type textarea "*"
type textarea "Create a new observation entry for a student, use a student from the previous t…"
click at [249, 601] on div "Goal Create a new observation entry for a student, use a student from the previ…" at bounding box center [189, 424] width 288 height 669
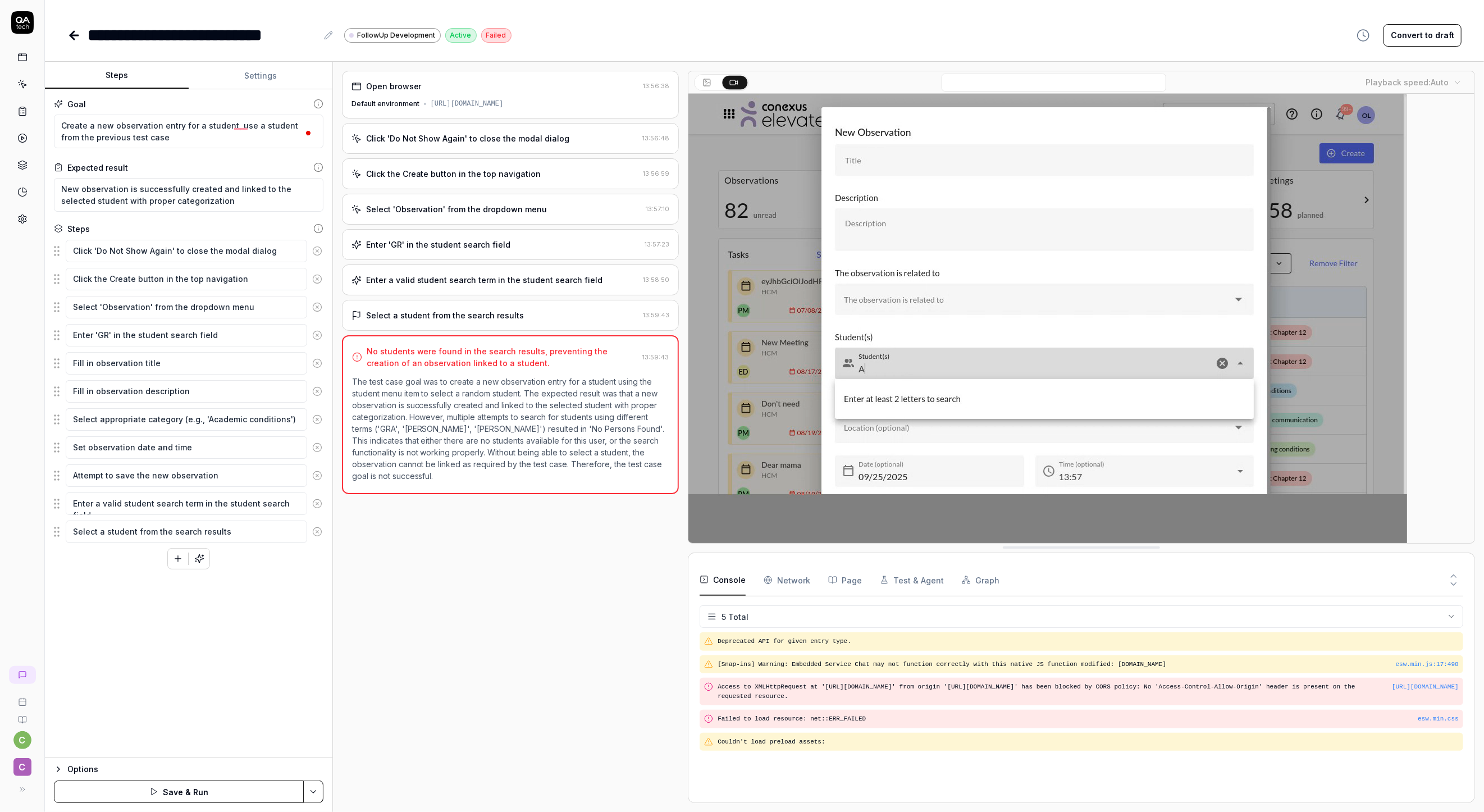
click at [321, 334] on circle at bounding box center [317, 335] width 9 height 9
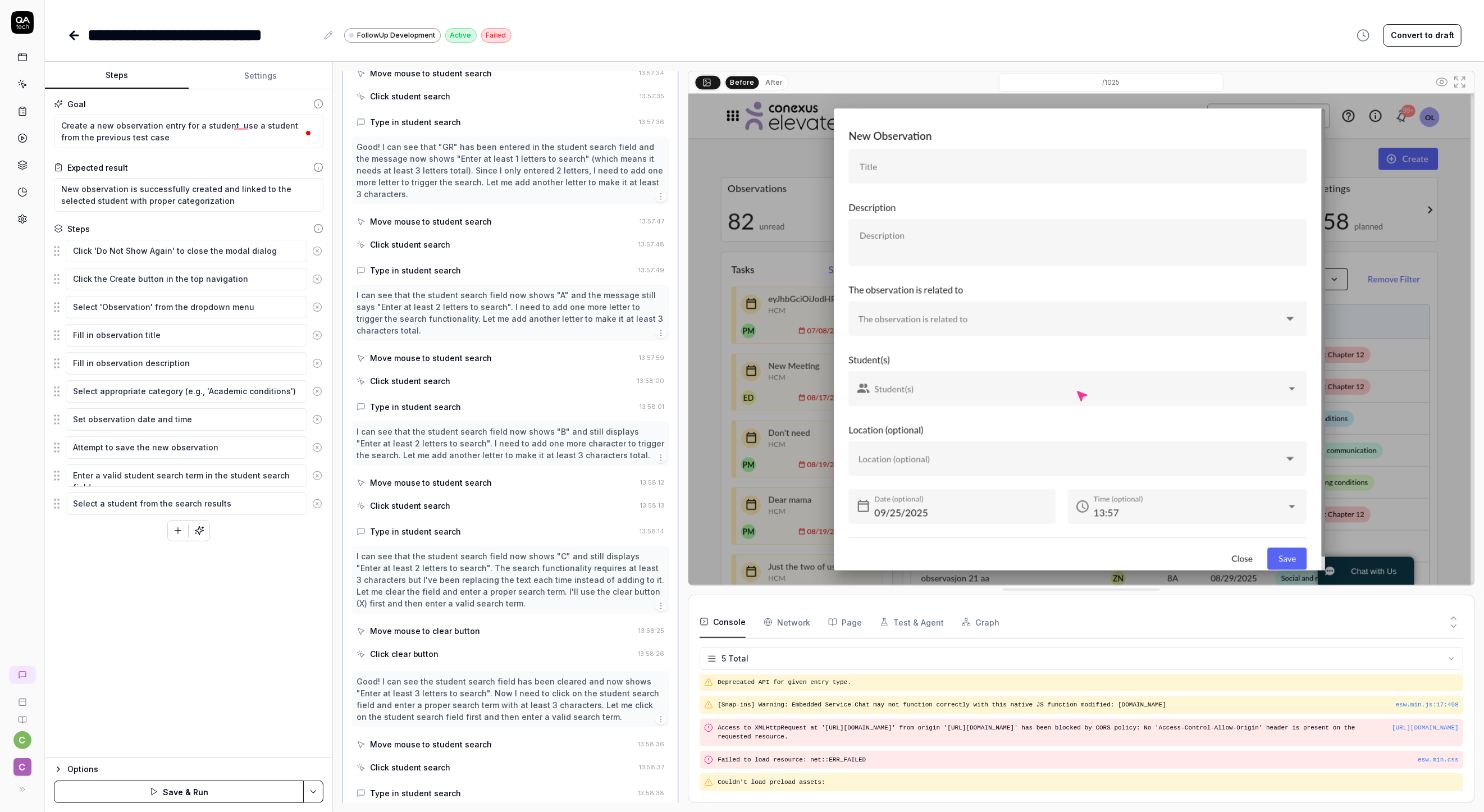
scroll to position [389, 0]
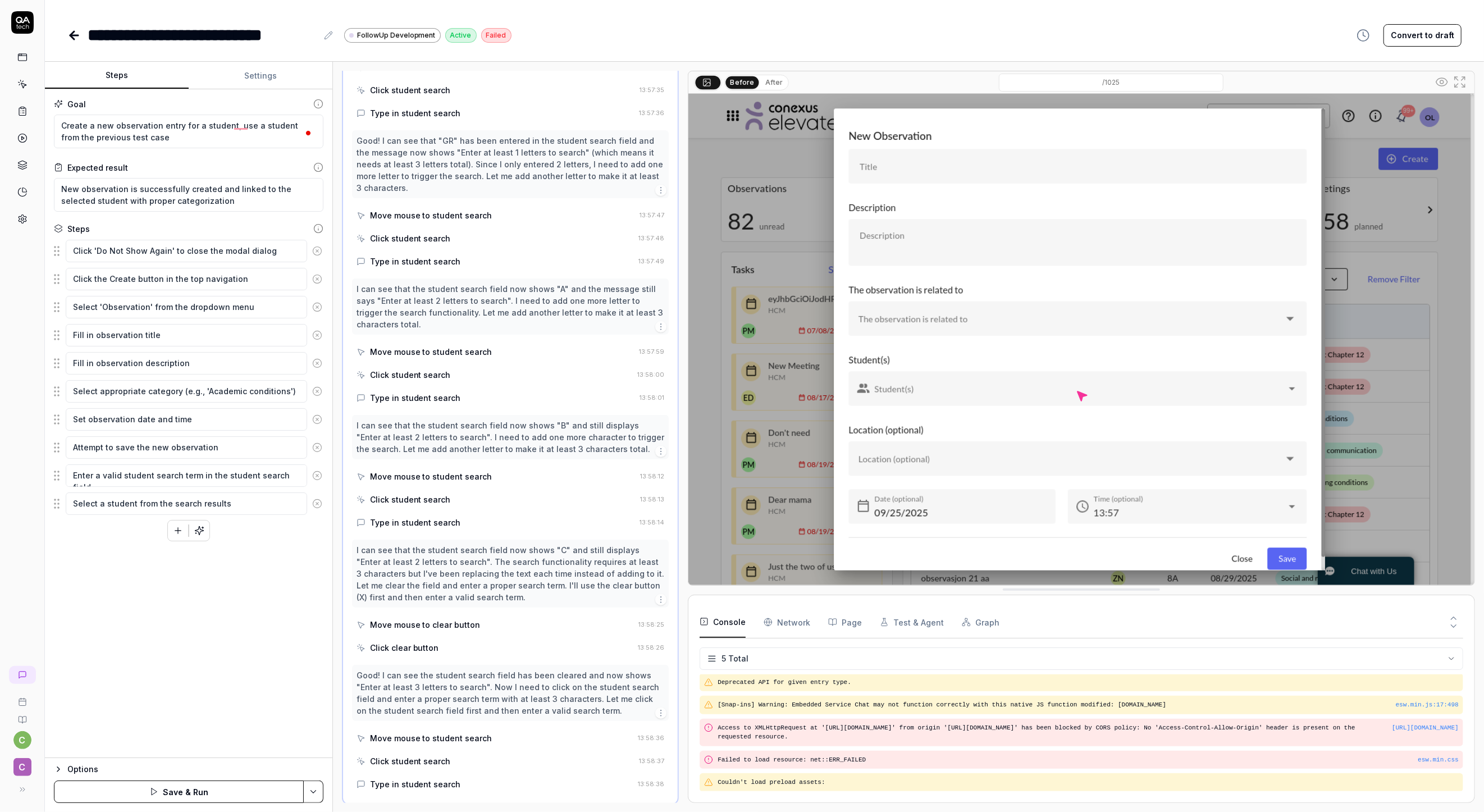
click at [254, 628] on div "Goal Create a new observation entry for a student, use a student from the previ…" at bounding box center [189, 424] width 288 height 669
click at [324, 228] on div "Goal Create a new observation entry for a student, use a student from the previ…" at bounding box center [189, 424] width 288 height 669
click at [321, 230] on icon at bounding box center [318, 229] width 10 height 10
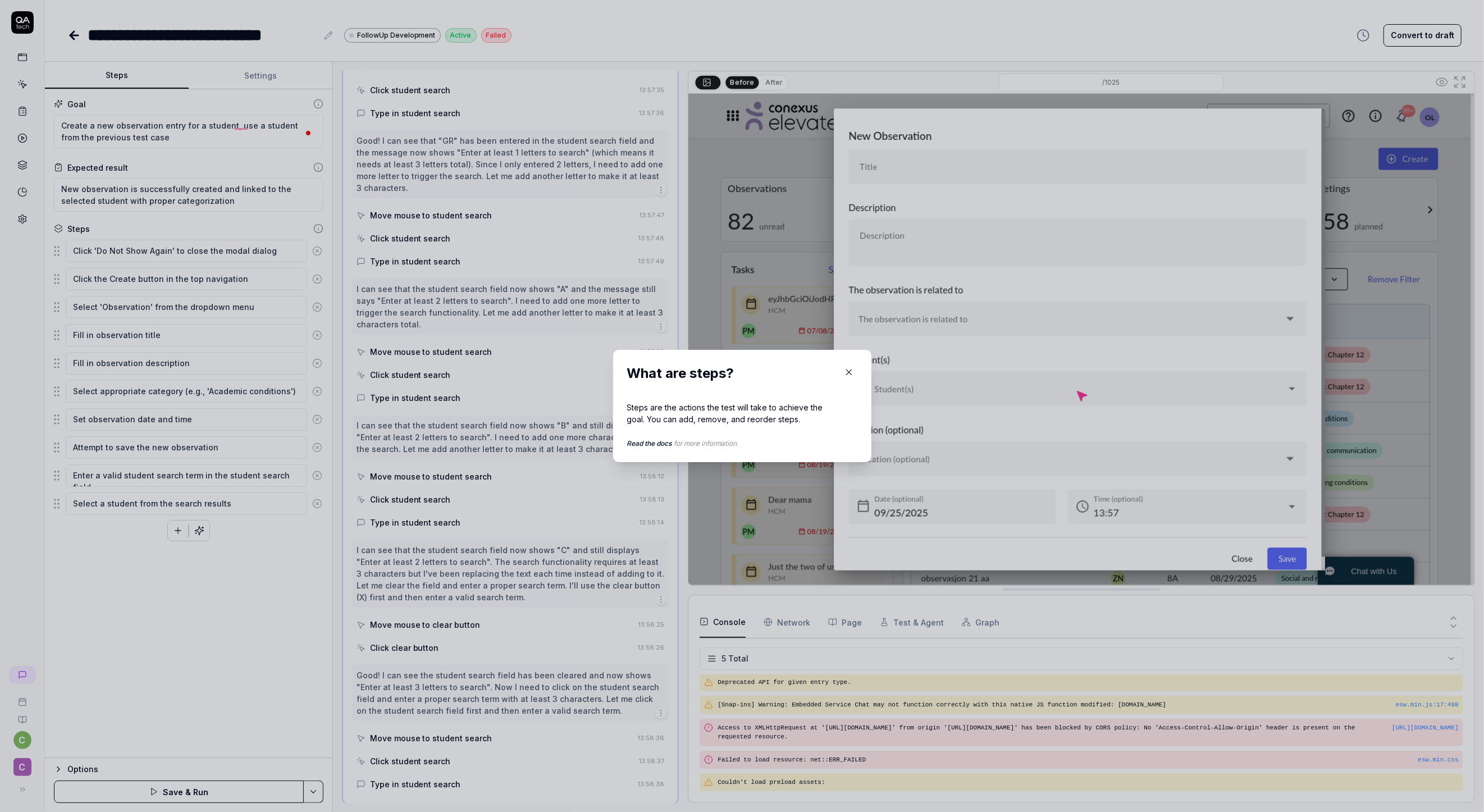
click at [848, 368] on icon "button" at bounding box center [849, 372] width 10 height 10
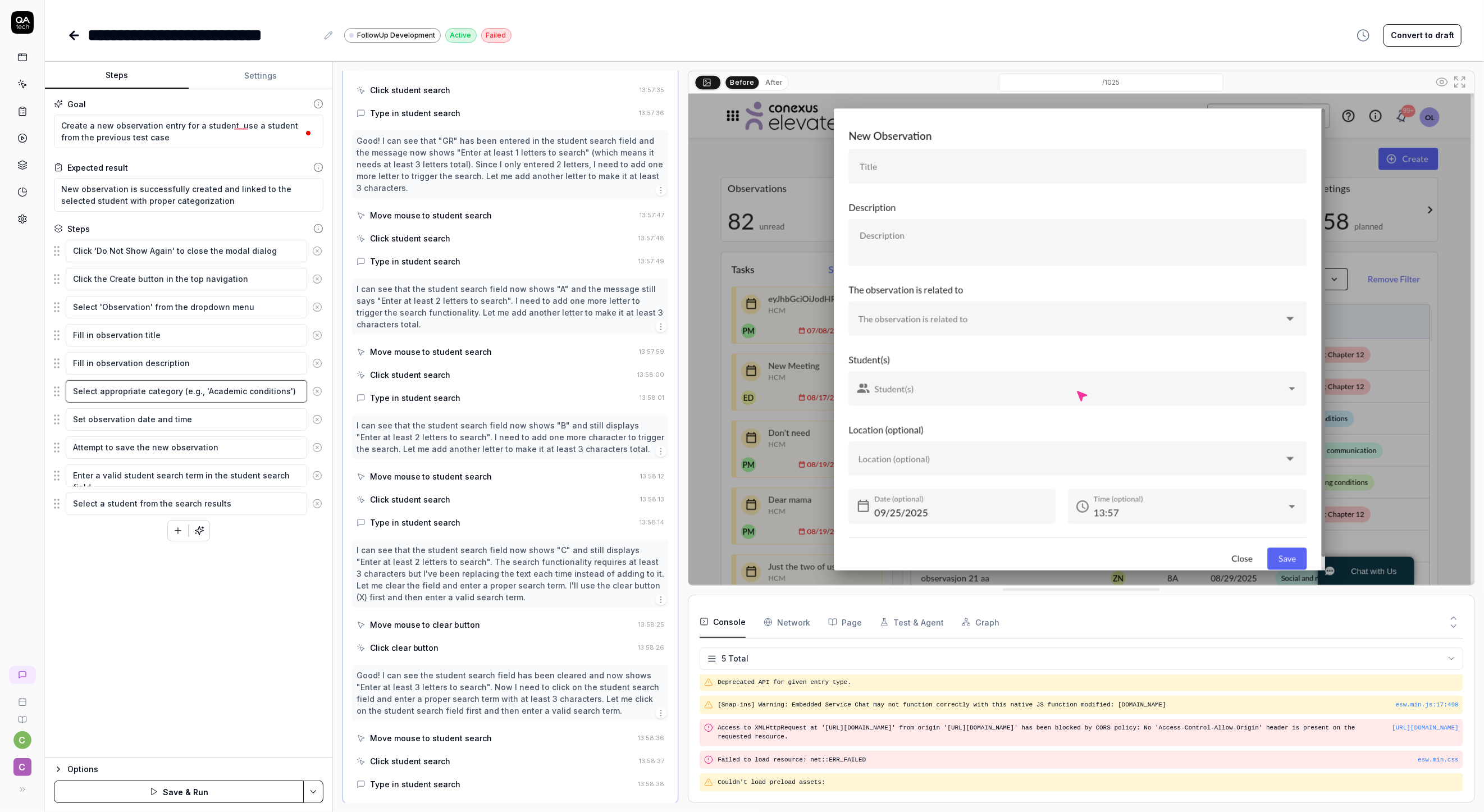
click at [240, 389] on textarea "Select appropriate category (e.g., 'Academic conditions')" at bounding box center [186, 391] width 242 height 22
click at [220, 389] on textarea "Select appropriate category (e.g., 'Academic conditions')" at bounding box center [186, 391] width 242 height 22
click at [179, 536] on icon "button" at bounding box center [178, 532] width 10 height 10
click at [108, 582] on span "Type [text]" at bounding box center [108, 584] width 40 height 12
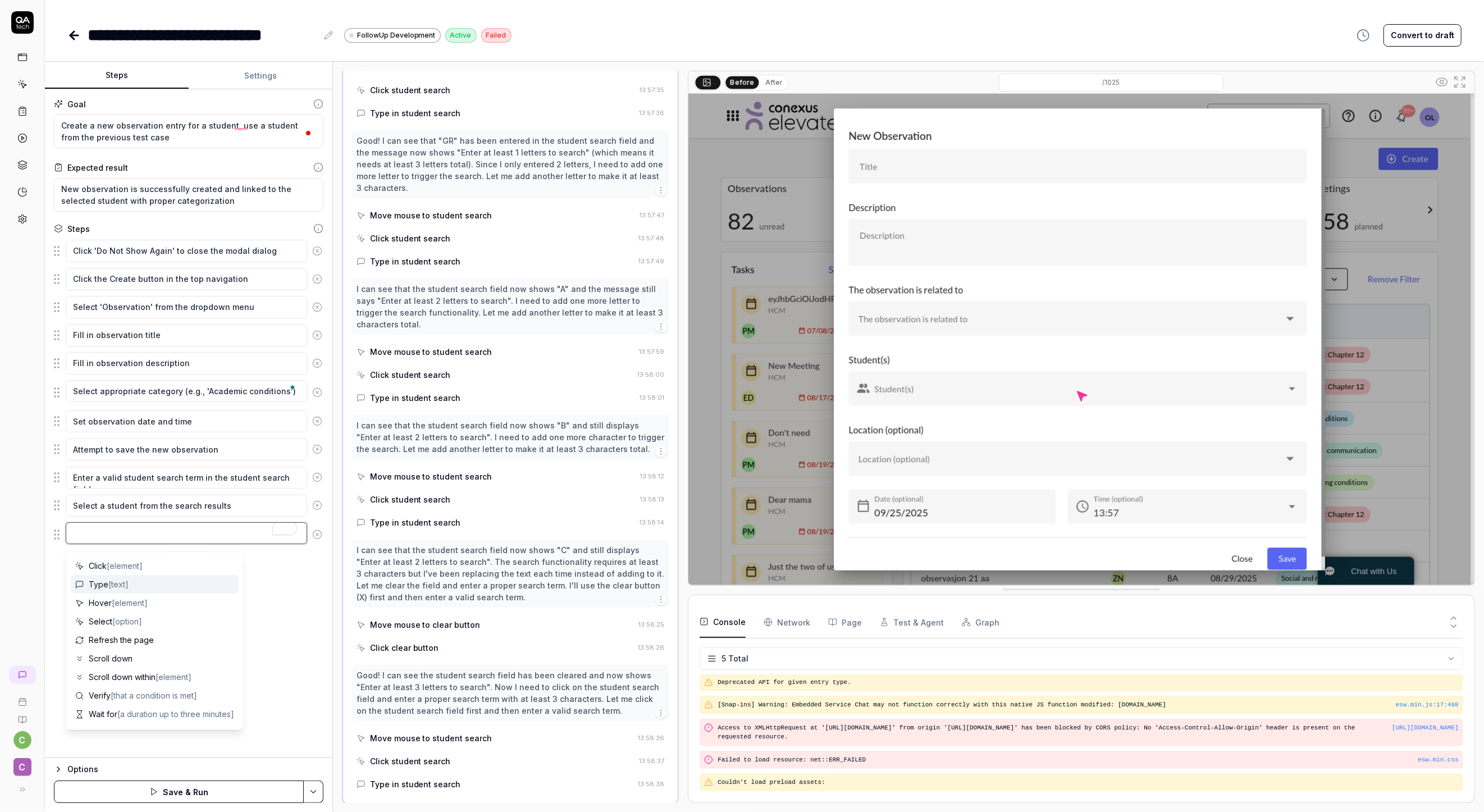
type textarea "*"
type textarea "Type"
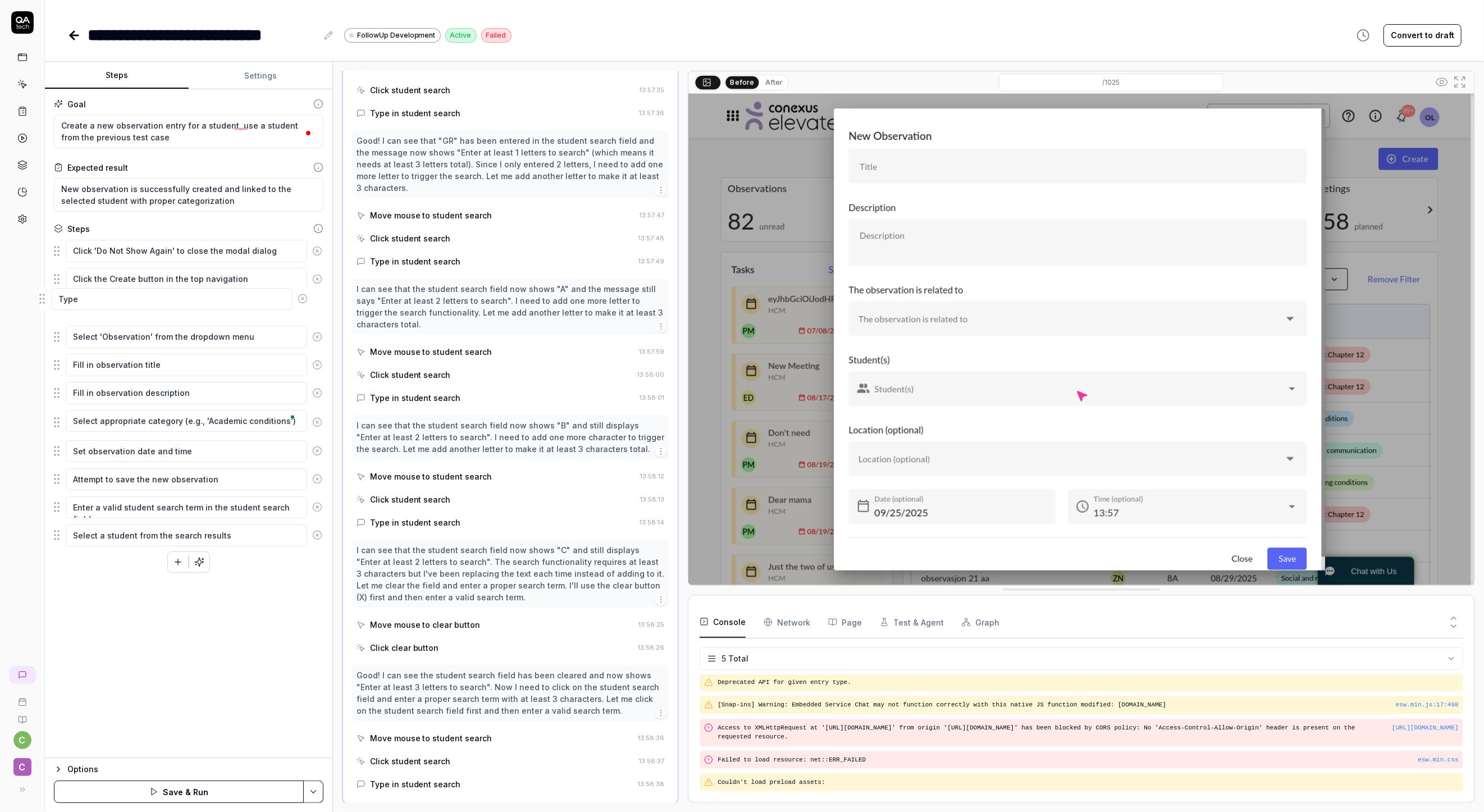
drag, startPoint x: 60, startPoint y: 539, endPoint x: 46, endPoint y: 304, distance: 235.4
click at [54, 304] on fieldset "Click 'Do Not Show Again' to close the modal dialog Click the Create button in …" at bounding box center [188, 393] width 269 height 307
drag, startPoint x: 57, startPoint y: 310, endPoint x: 59, endPoint y: 413, distance: 103.0
click at [107, 418] on textarea "Type" at bounding box center [186, 419] width 242 height 22
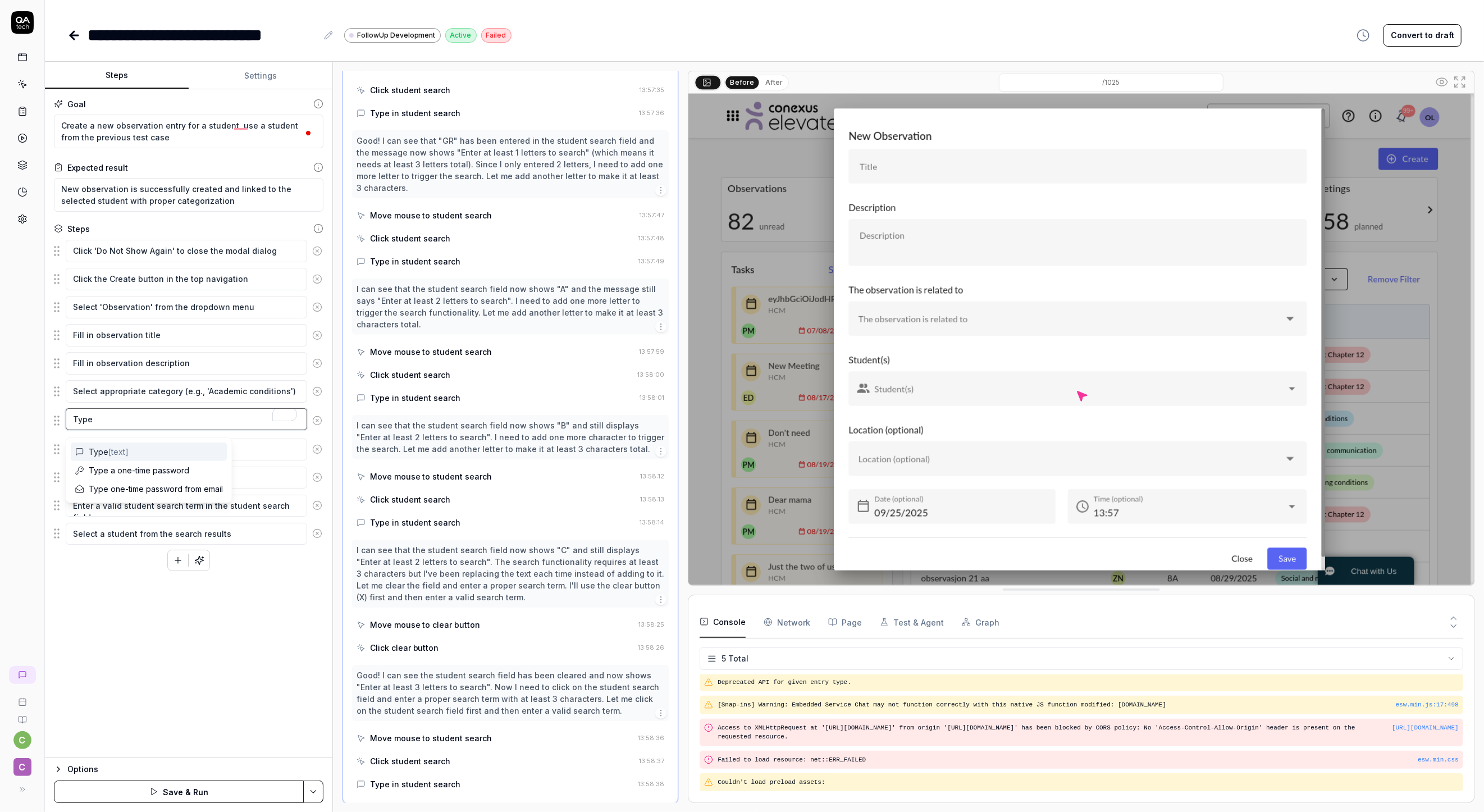
type textarea "*"
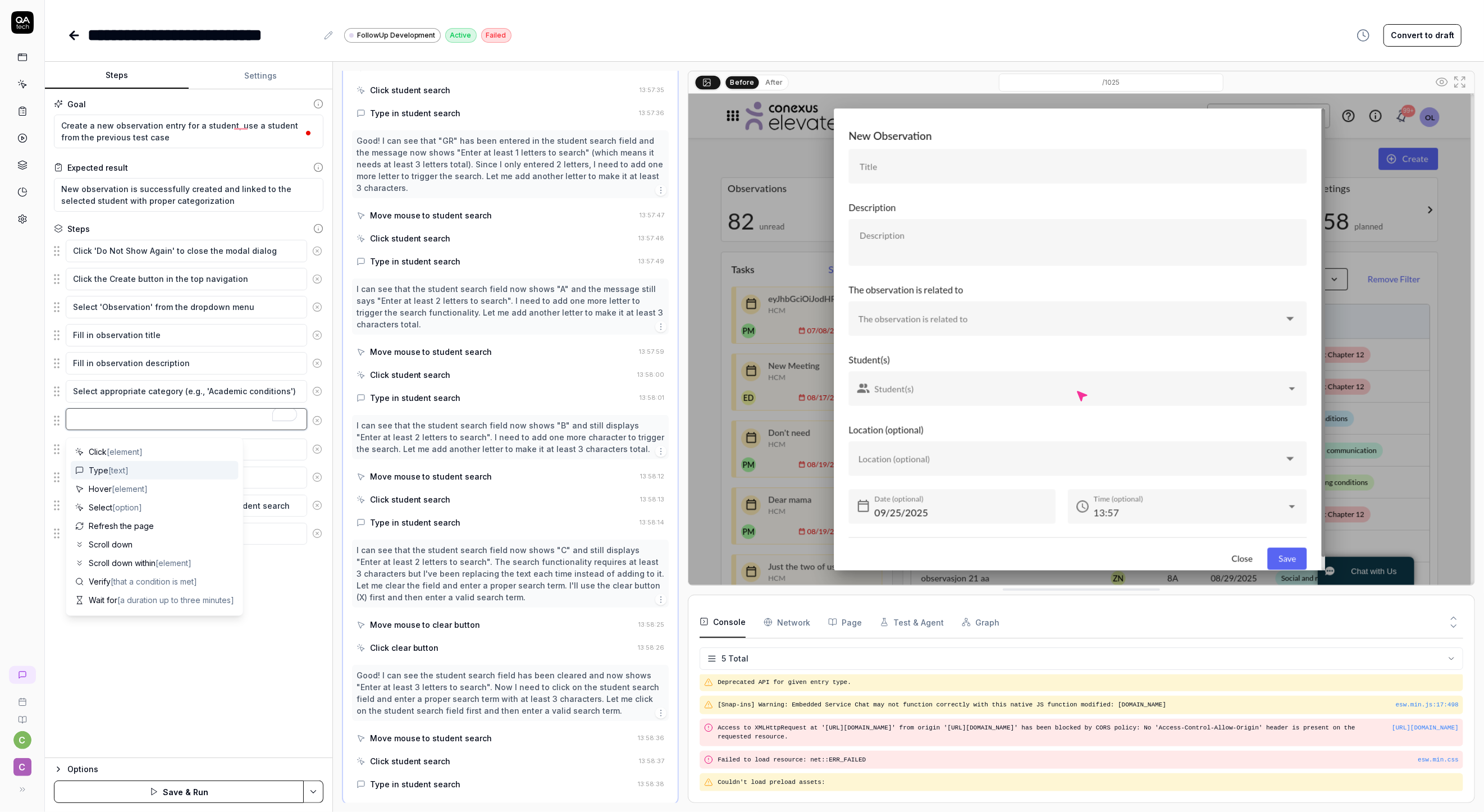
type textarea "*"
type textarea "U"
type textarea "*"
type textarea "Us"
type textarea "*"
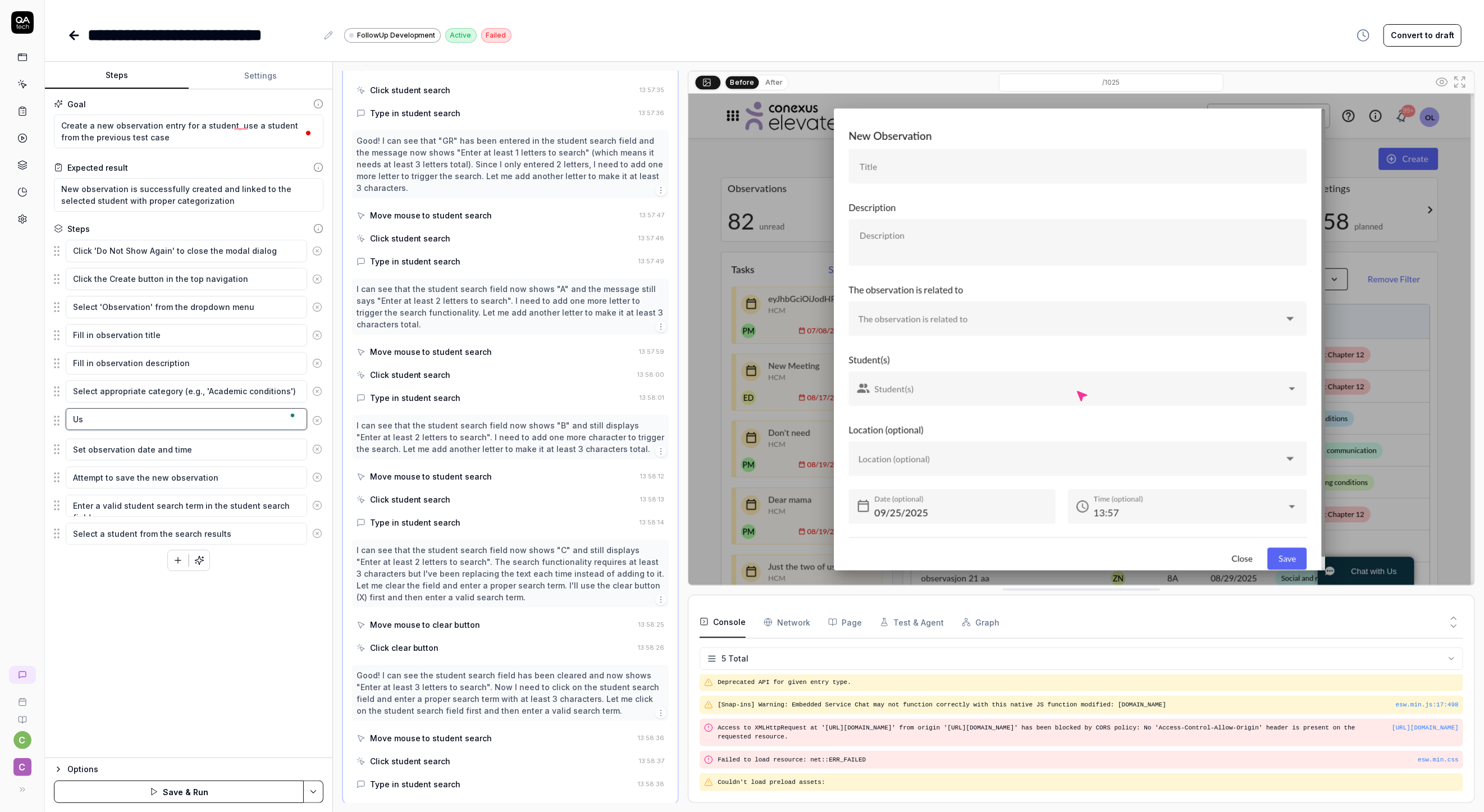
type textarea "Use"
type textarea "*"
type textarea "Use"
type textarea "*"
type textarea "Use a"
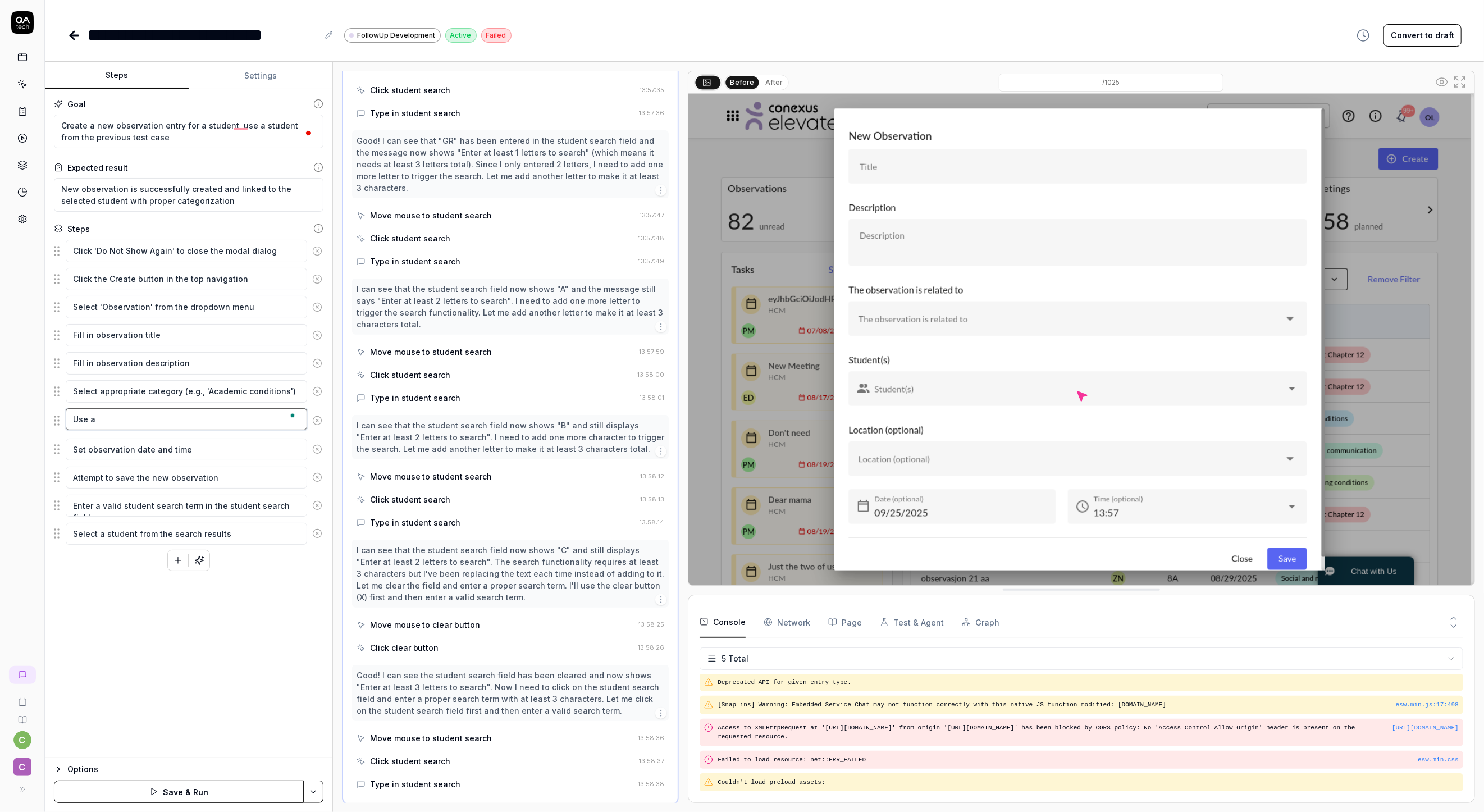
type textarea "*"
type textarea "Use a"
type textarea "*"
type textarea "Use a s"
type textarea "*"
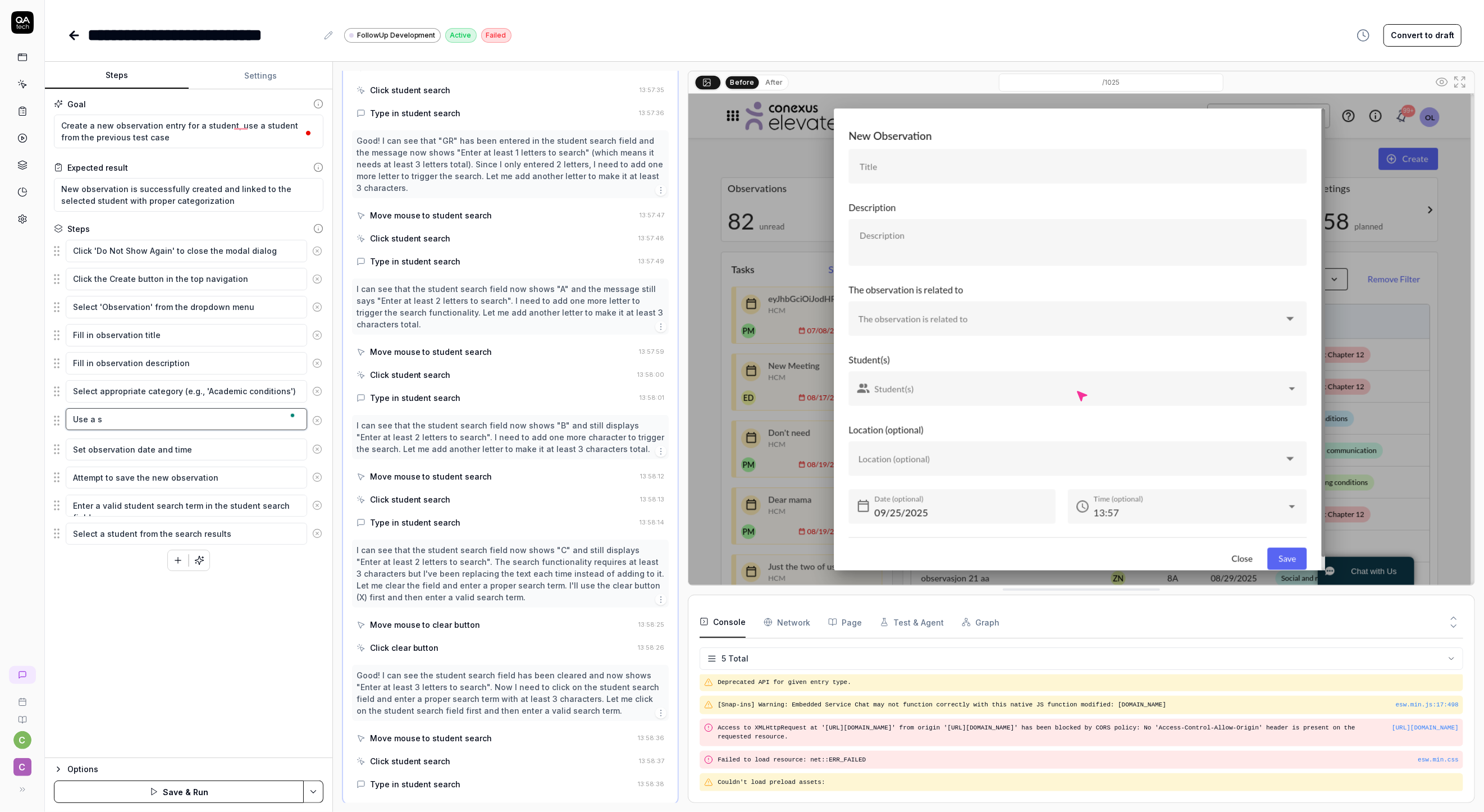
type textarea "Use a st"
type textarea "*"
type textarea "Use a stu"
type textarea "*"
type textarea "Use a stud"
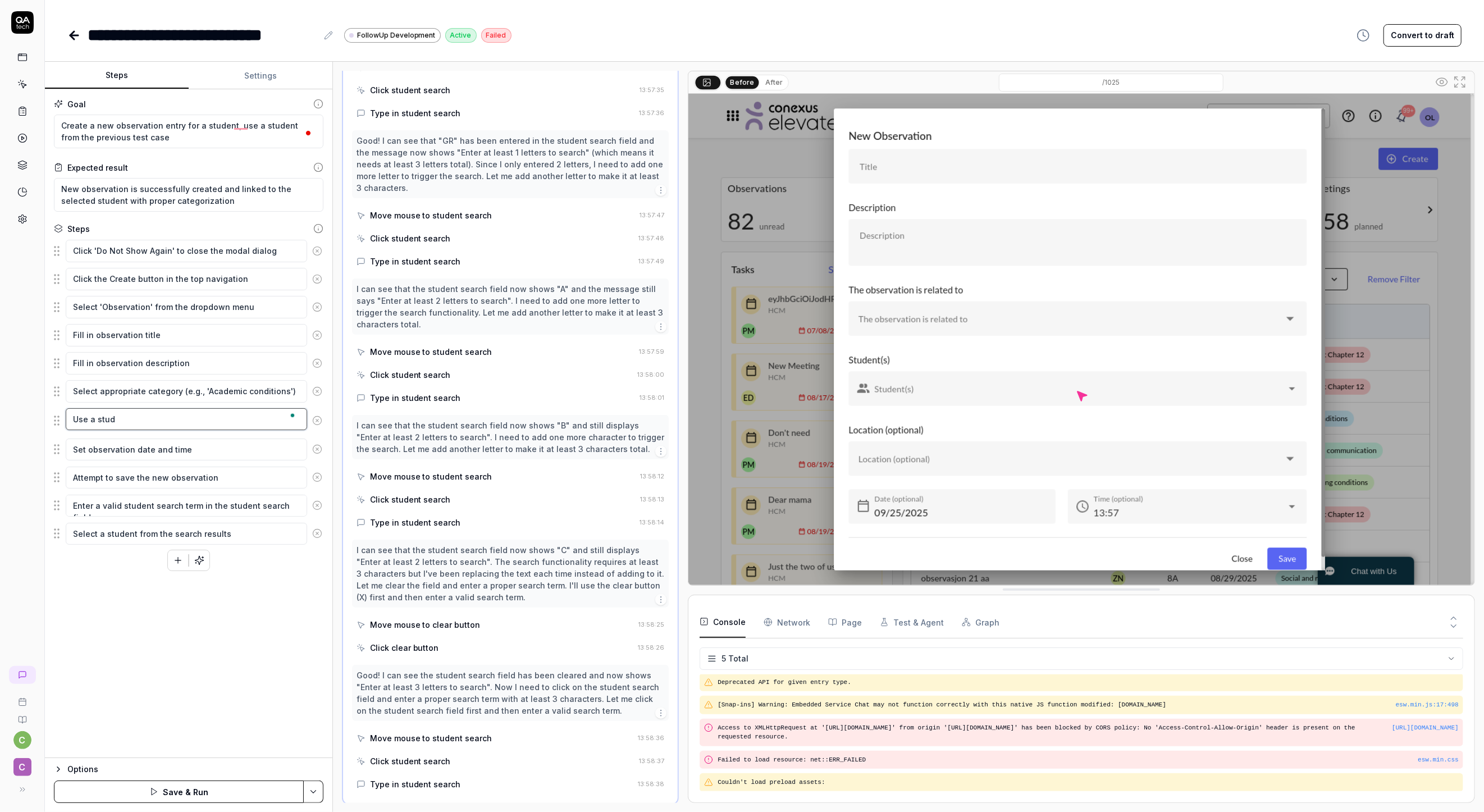
type textarea "*"
type textarea "Use a stude"
type textarea "*"
type textarea "Use a studen"
type textarea "*"
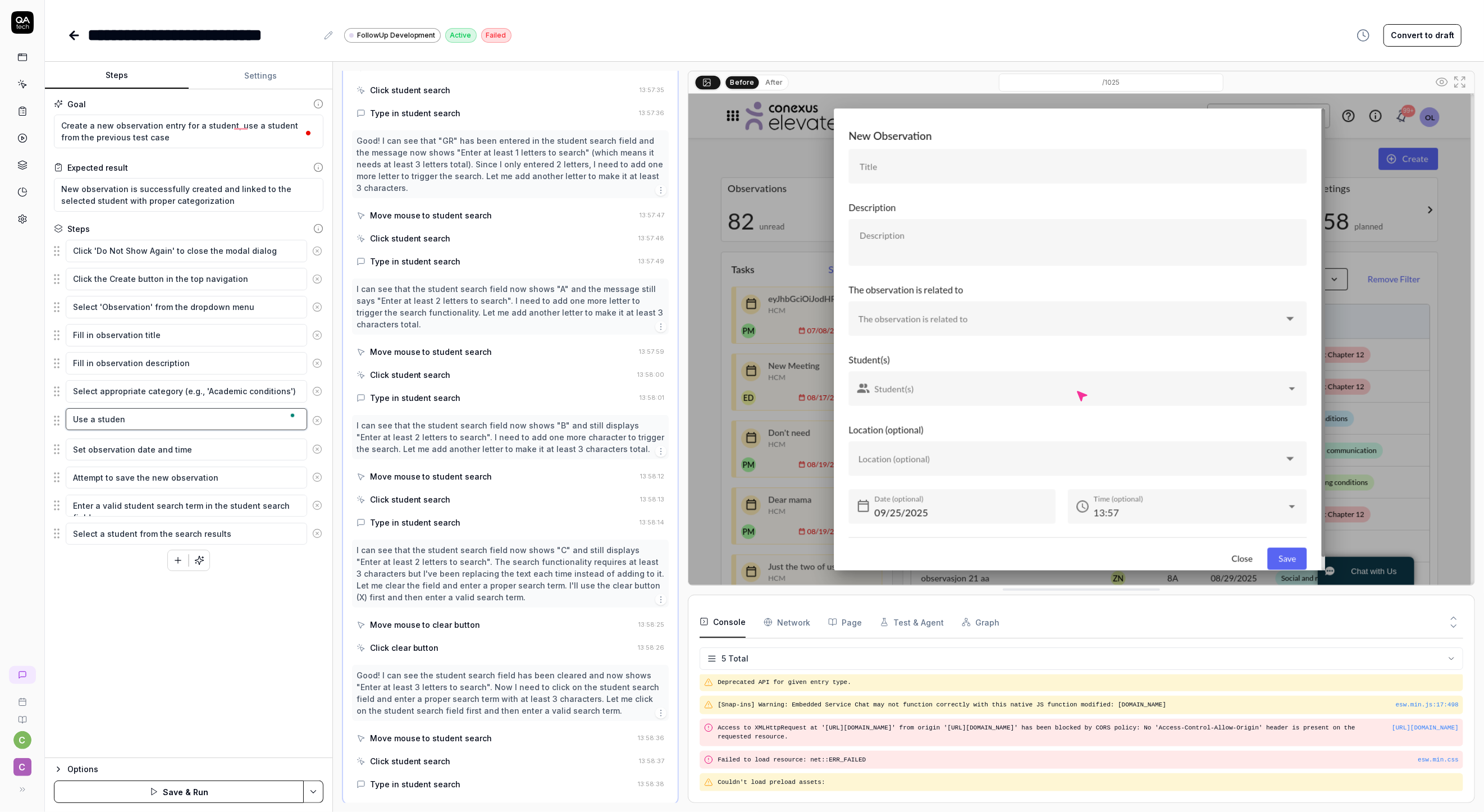
type textarea "Use a student"
type textarea "*"
type textarea "Use a student"
type textarea "*"
type textarea "Use a student f"
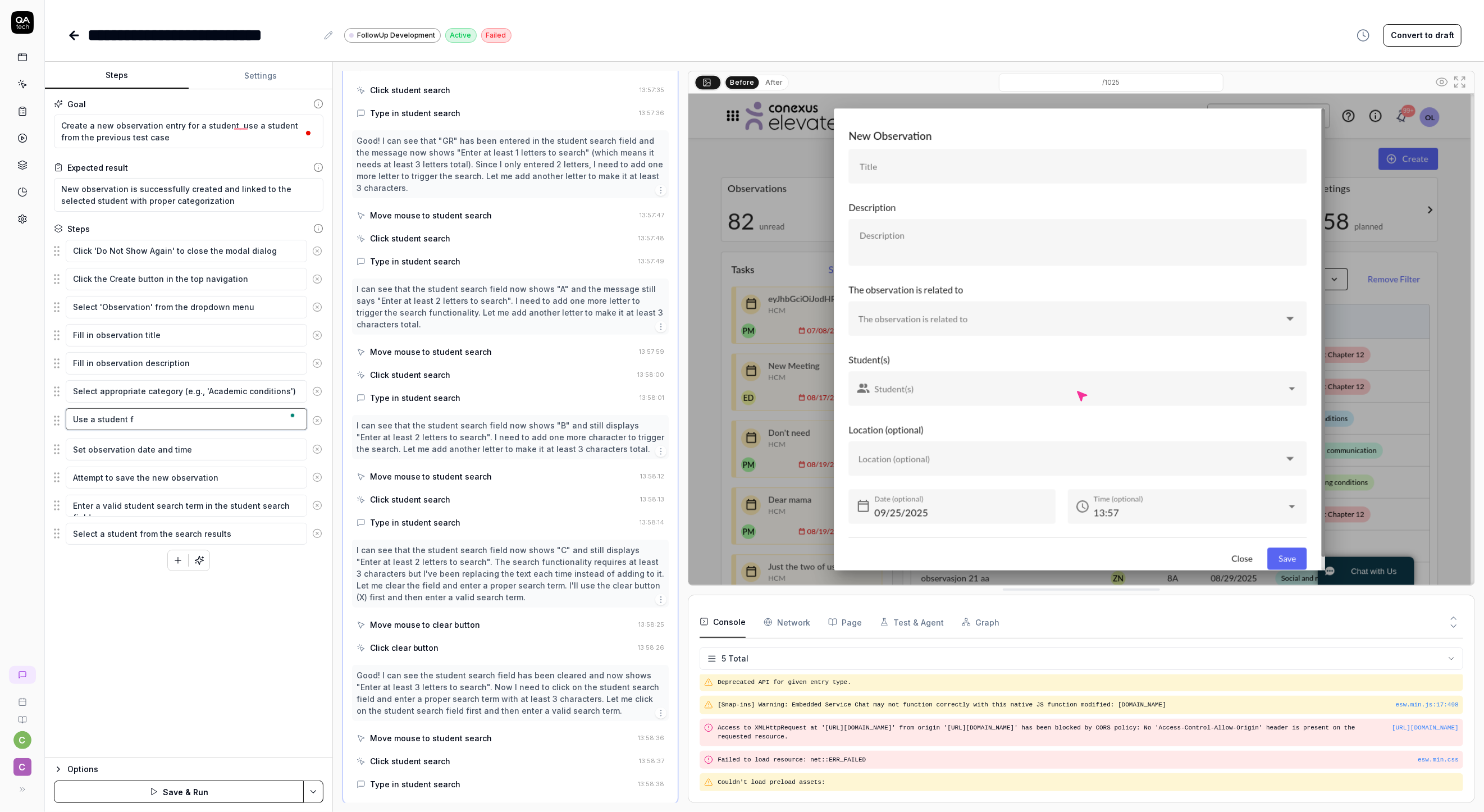
type textarea "*"
type textarea "Use a student fr"
type textarea "*"
type textarea "Use a student fro"
type textarea "*"
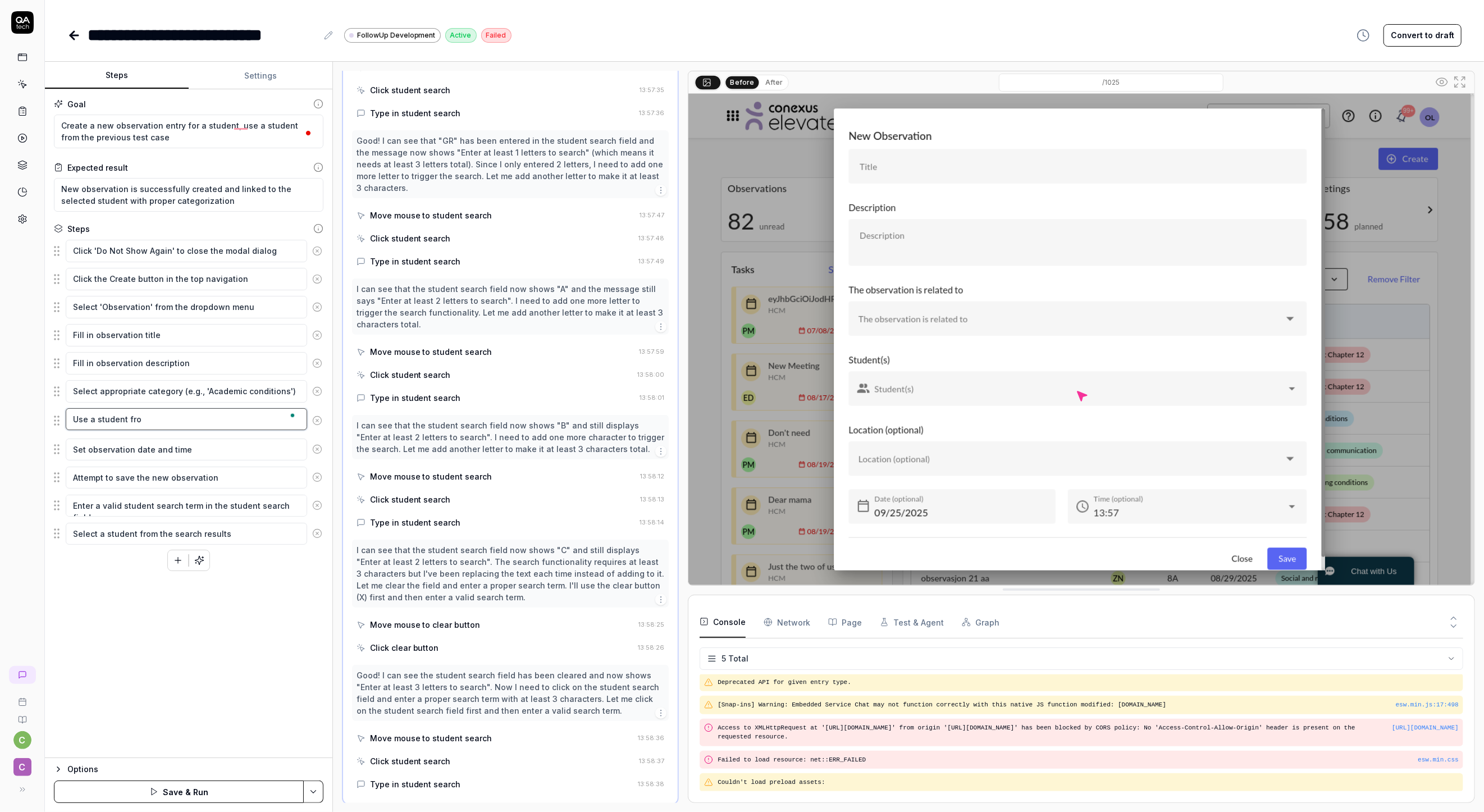
type textarea "Use a student from"
type textarea "*"
type textarea "Use a student from"
type textarea "*"
type textarea "Use a student from p"
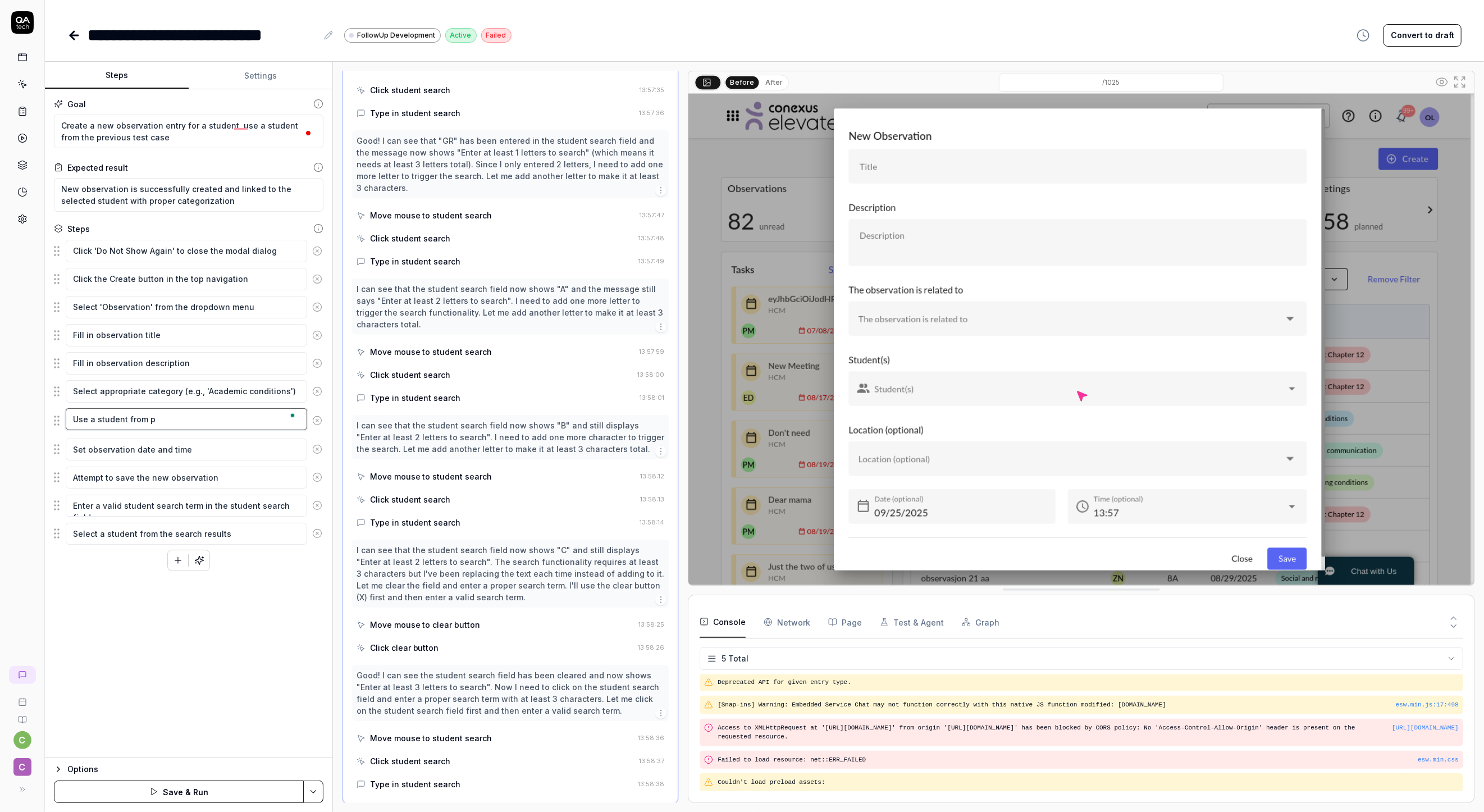
type textarea "*"
type textarea "Use a student from pr"
type textarea "*"
type textarea "Use a student from pre"
type textarea "*"
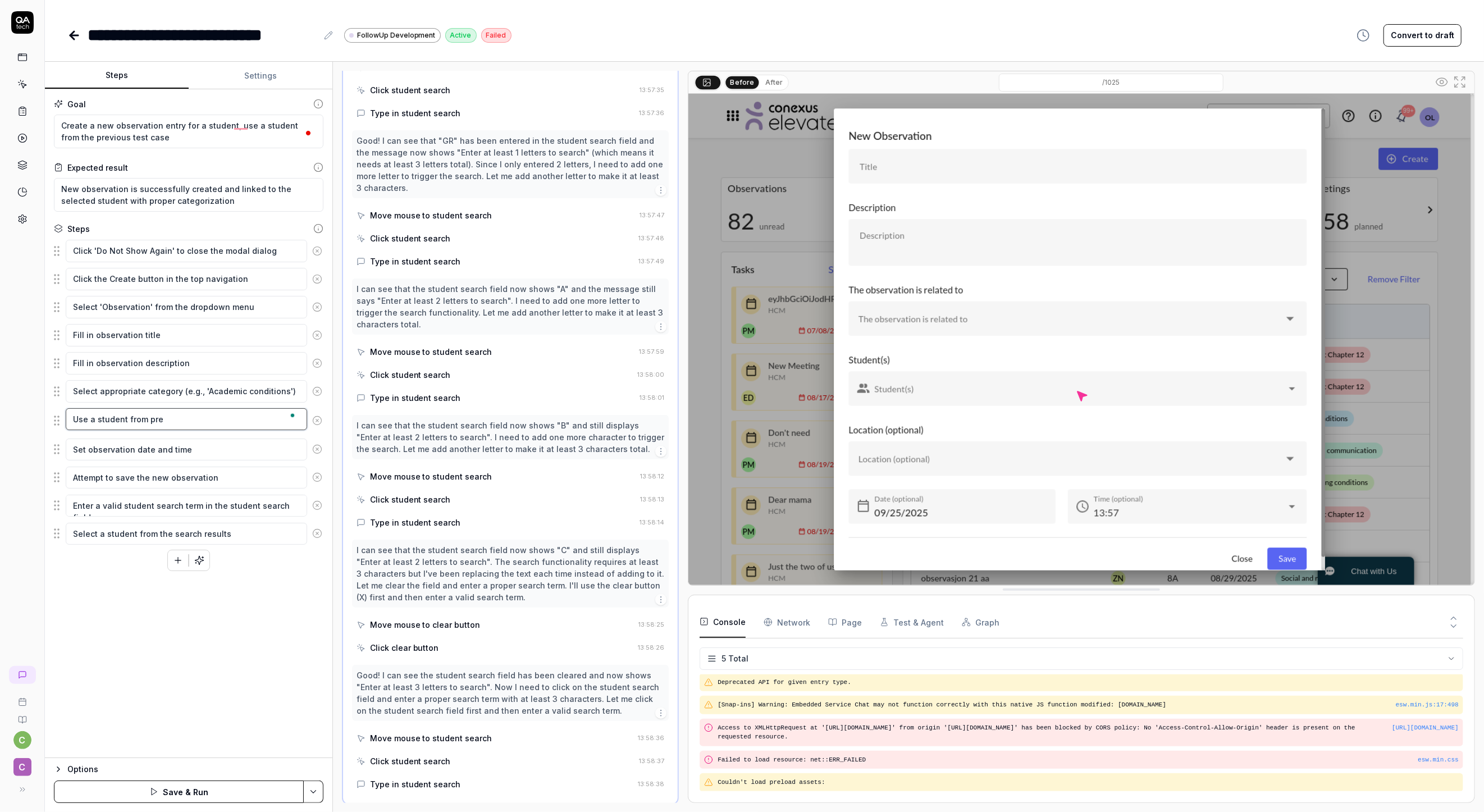
type textarea "Use a student from prev"
type textarea "*"
type textarea "Use a student from previ"
type textarea "*"
type textarea "Use a student from previo"
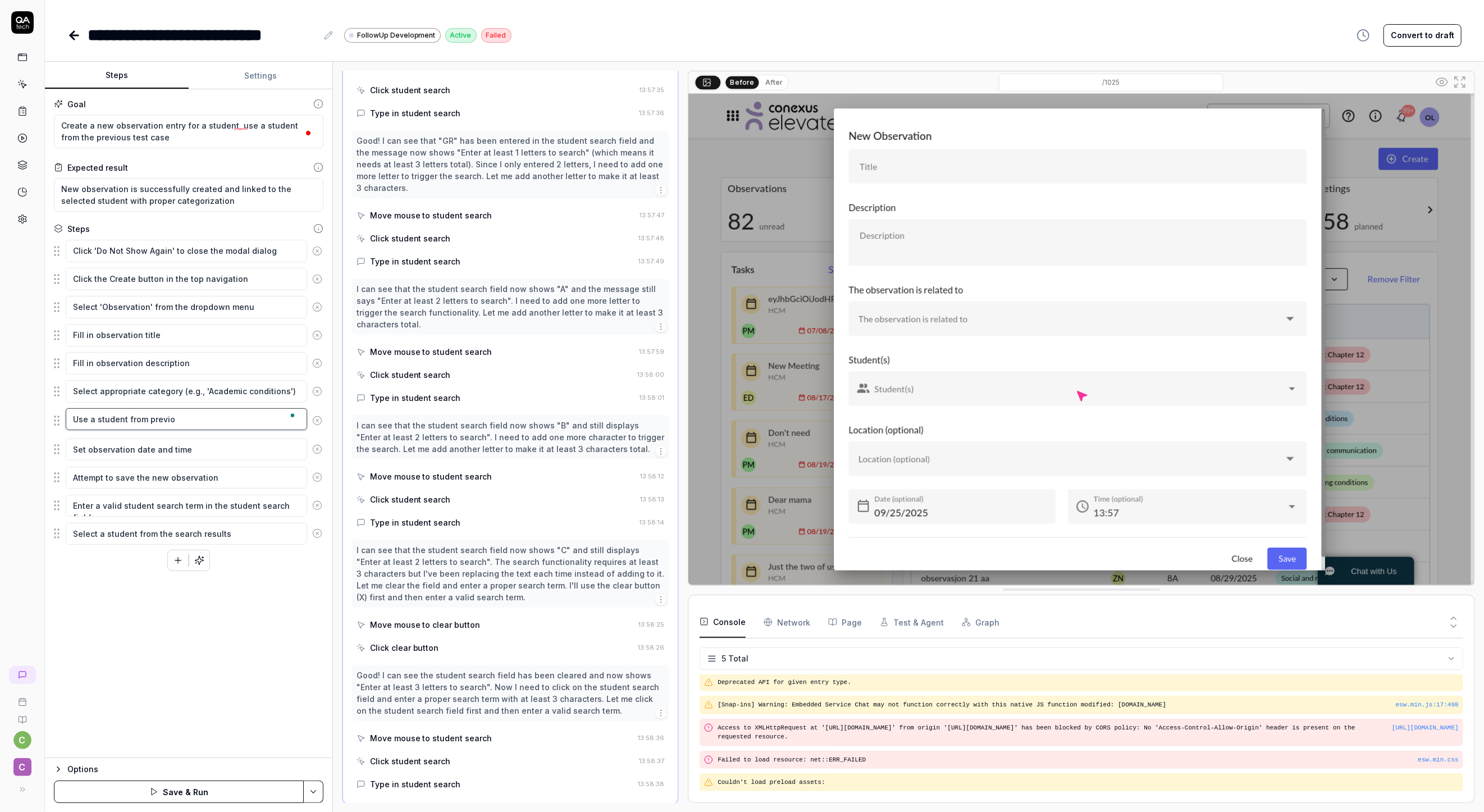
type textarea "*"
type textarea "Use a student from previos"
type textarea "*"
type textarea "Use a student from previos"
type textarea "*"
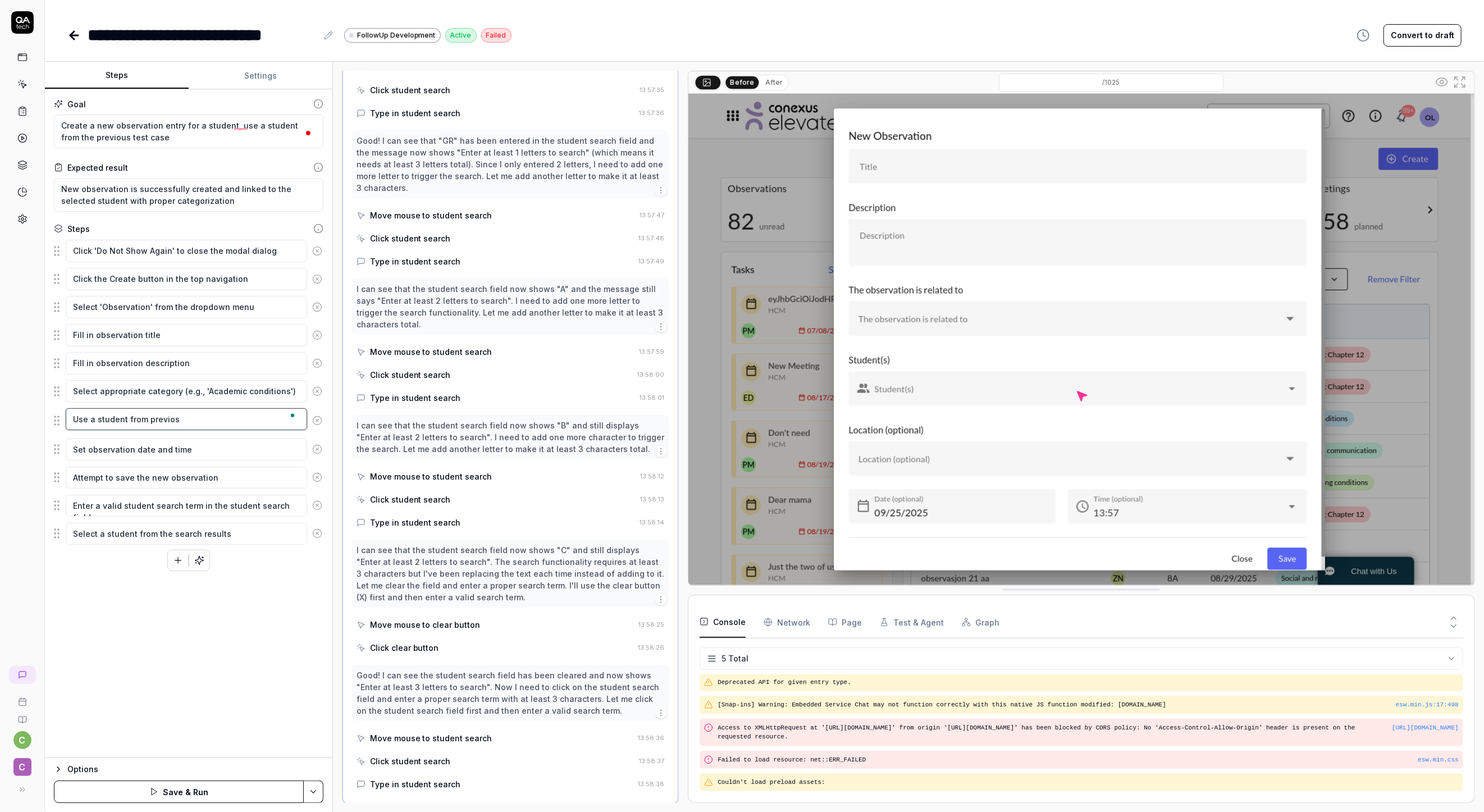
type textarea "Use a student from previos t"
type textarea "*"
type textarea "Use a student from previos te"
type textarea "*"
type textarea "Use a student from previos tes"
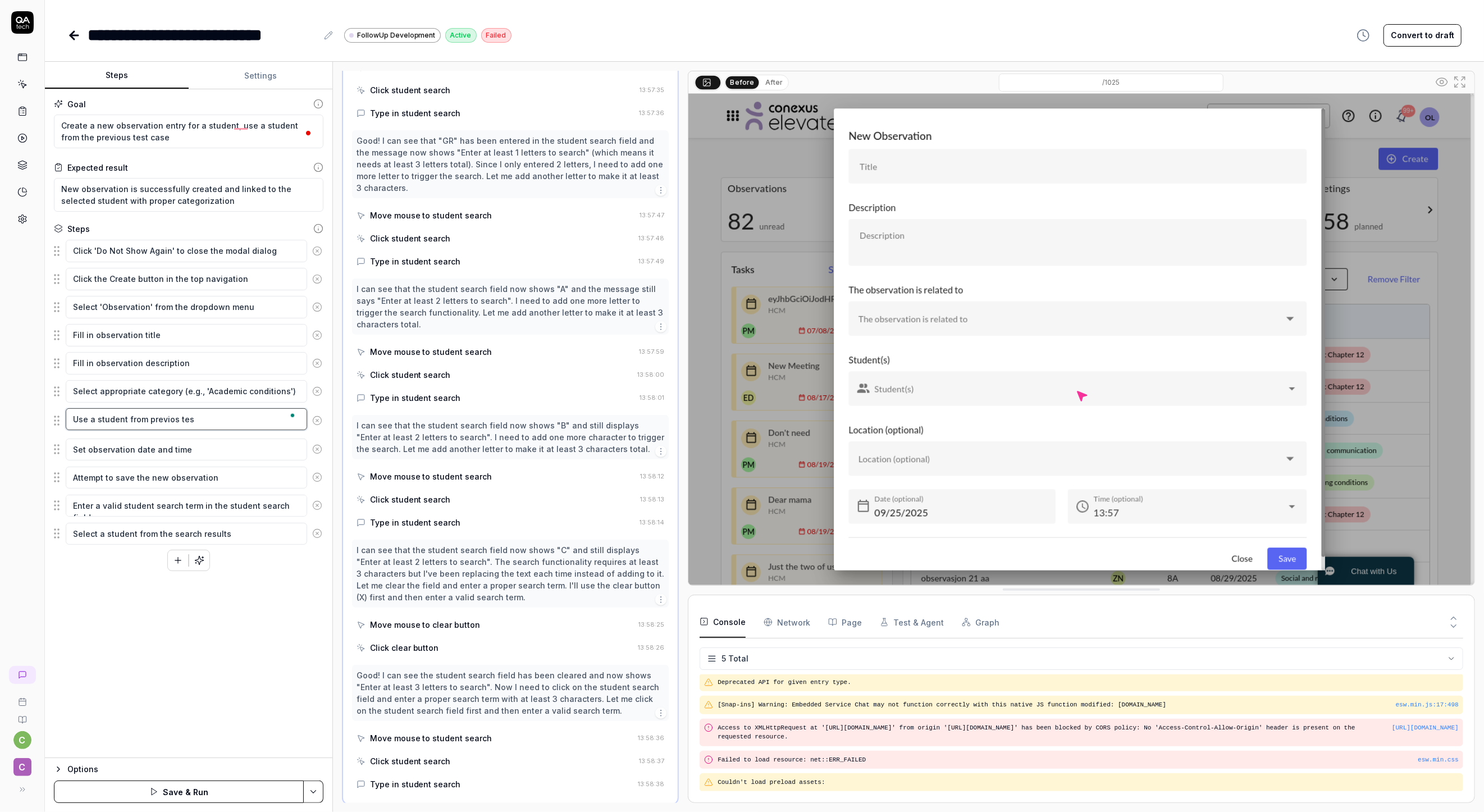
type textarea "*"
type textarea "Use a student from previos test"
type textarea "*"
type textarea "Use a student from previos test"
type textarea "*"
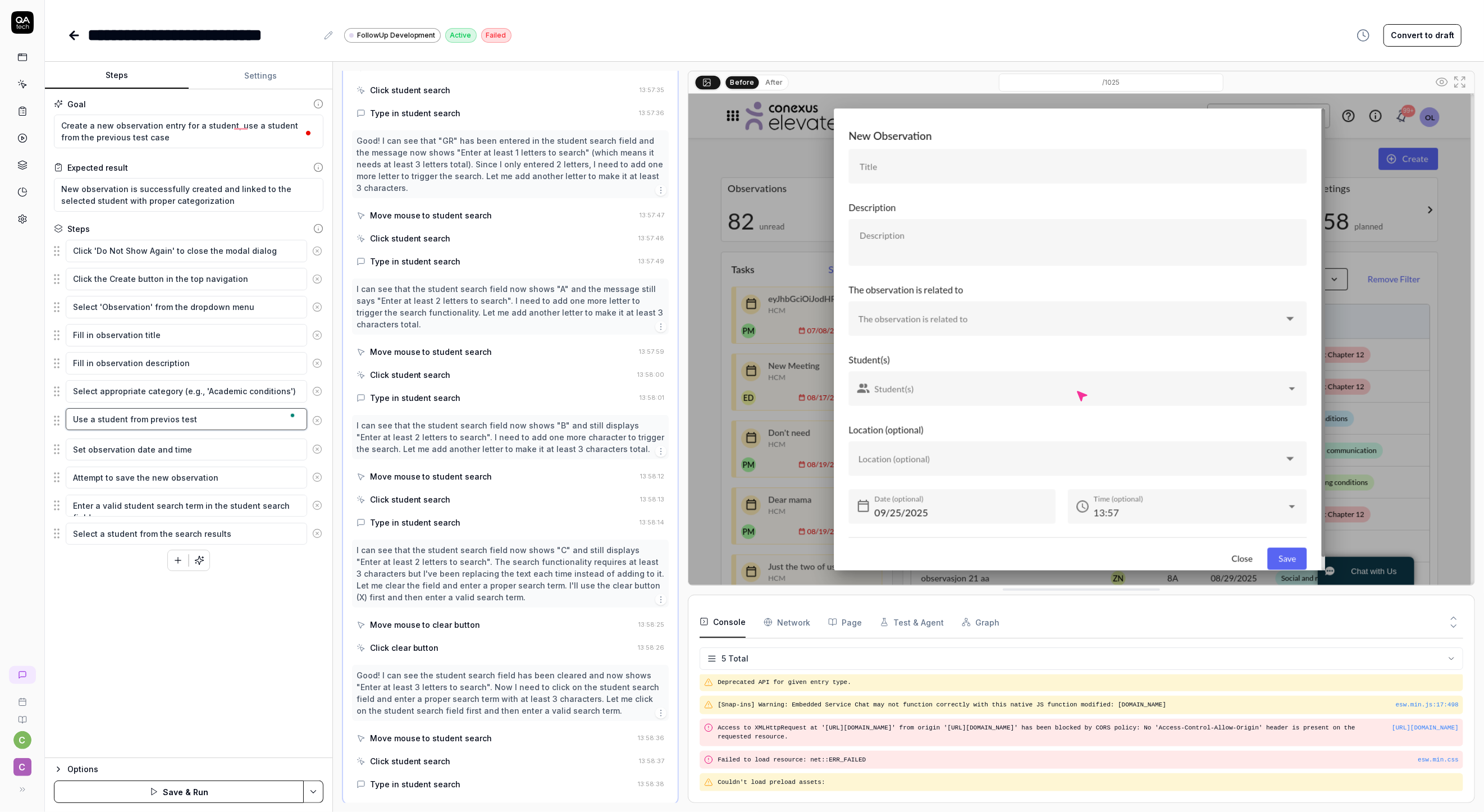
type textarea "Use a student from previos test c"
type textarea "*"
type textarea "Use a student from previos test ca"
type textarea "*"
type textarea "Use a student from previos test cas"
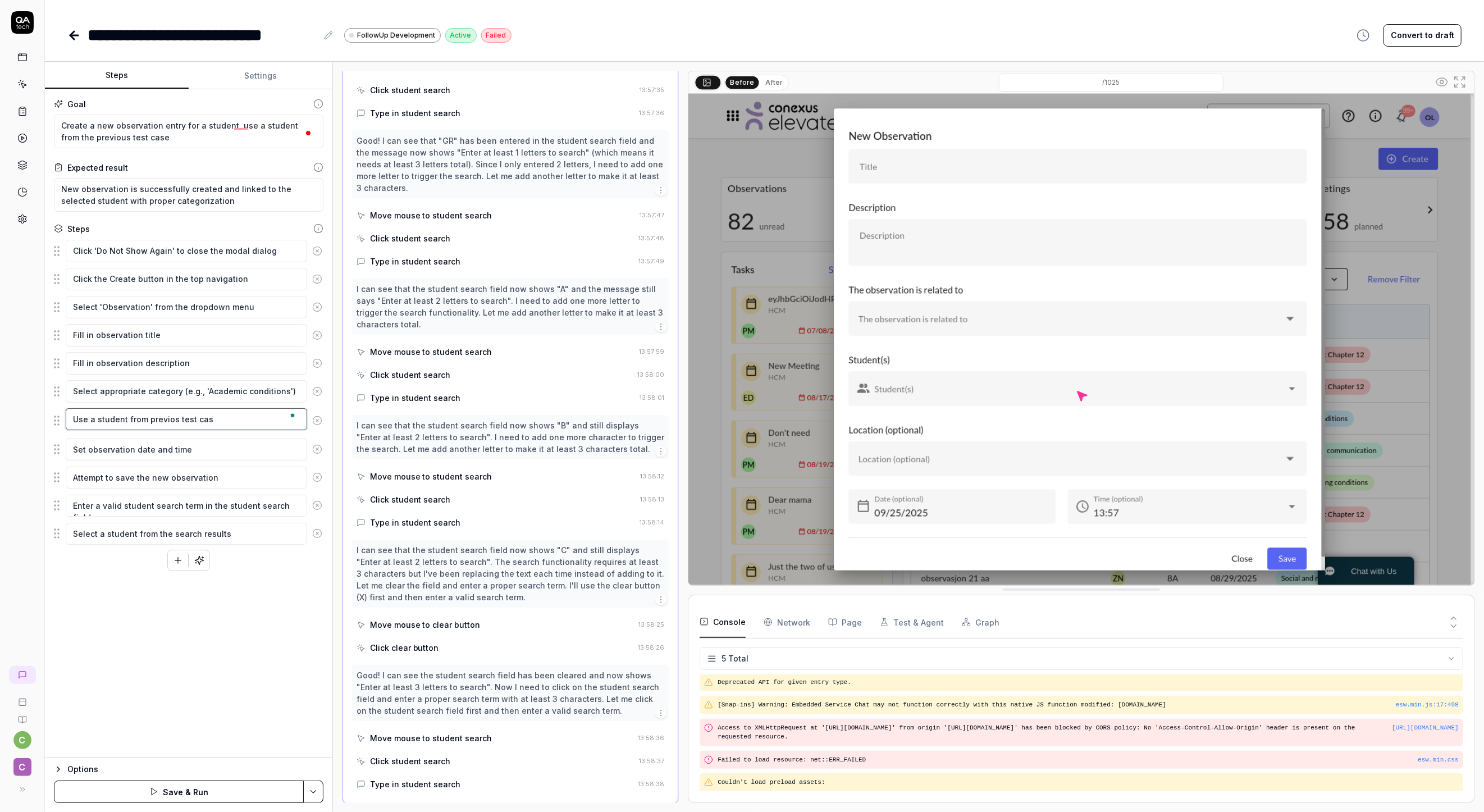
type textarea "*"
type textarea "Use a student from previos test case"
type textarea "*"
type textarea "Use a student from previos test case"
type textarea "*"
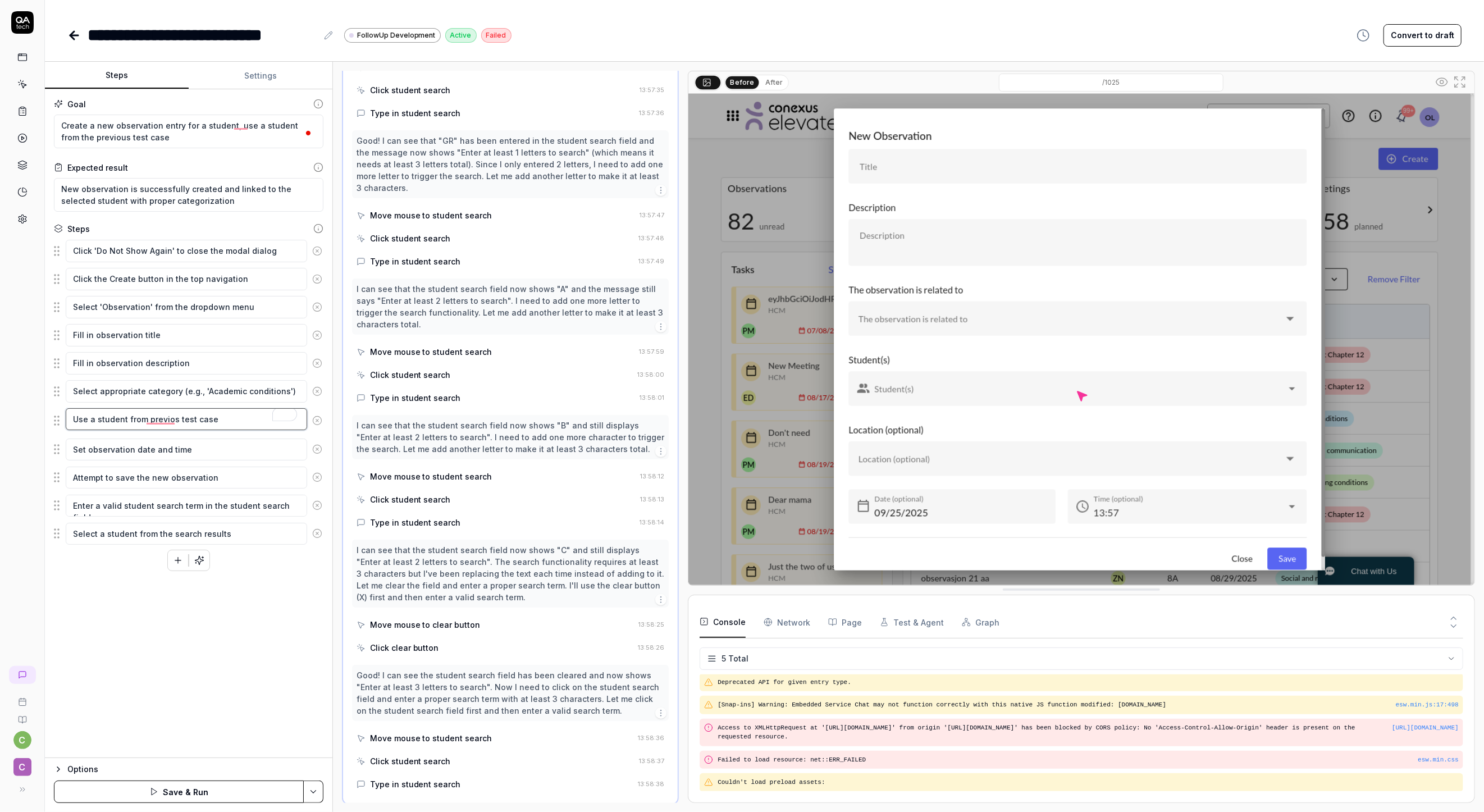
type textarea "Use a student from previos test case t"
type textarea "*"
type textarea "Use a student from previos test case to"
type textarea "*"
type textarea "Use a student from previos test case to"
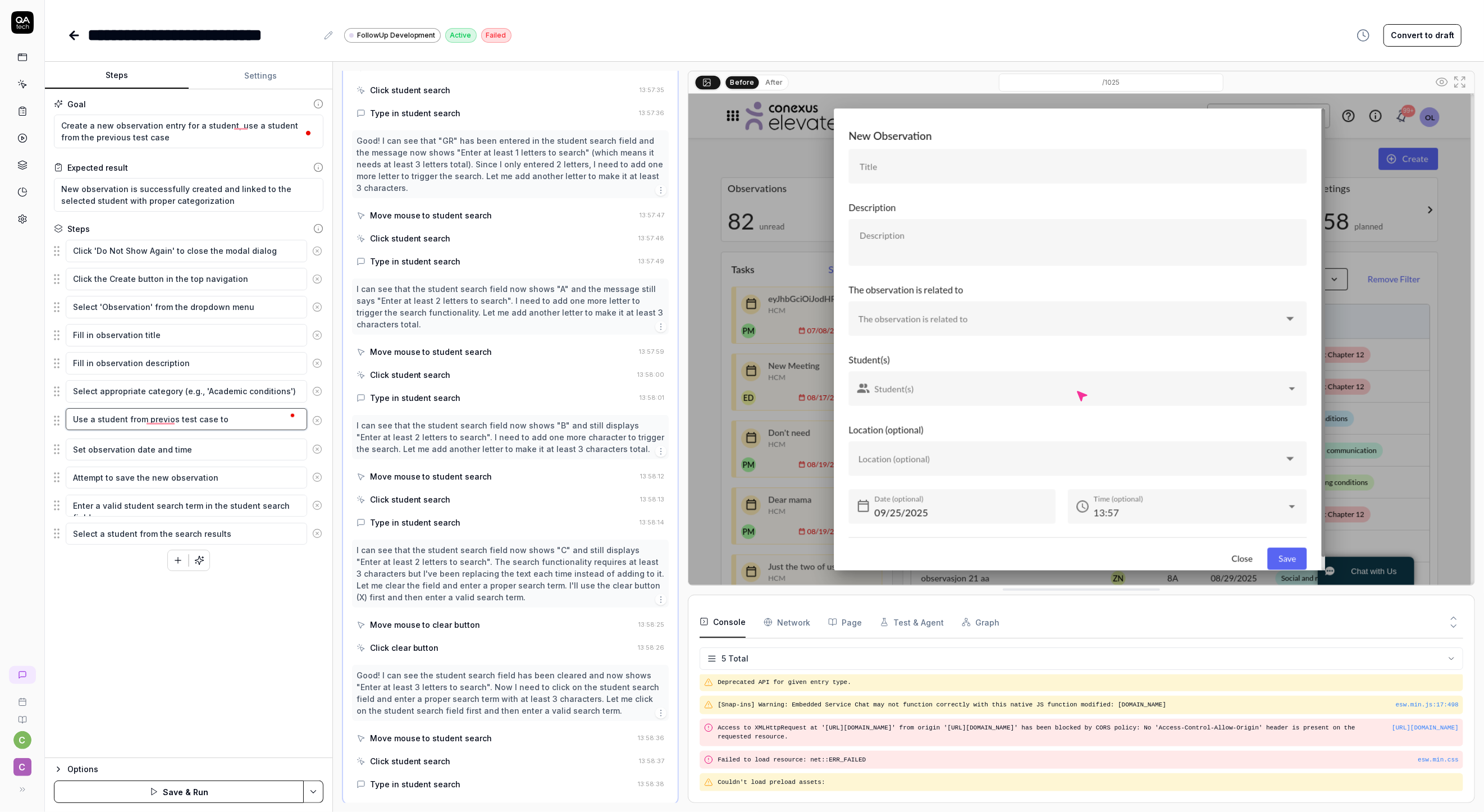
type textarea "*"
type textarea "Use a student from previos test case to s"
type textarea "*"
type textarea "Use a student from previos test case to se"
type textarea "*"
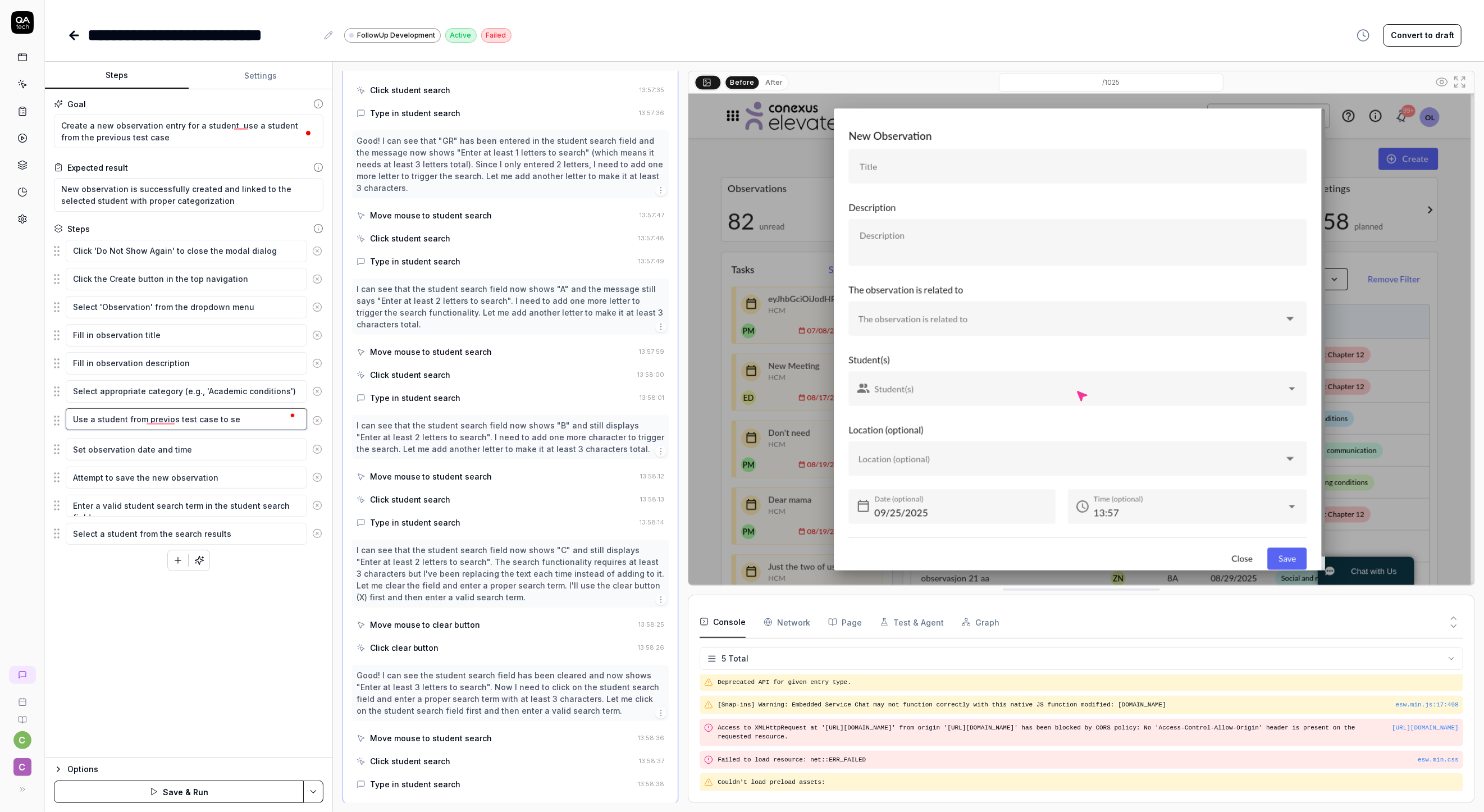
type textarea "Use a student from previos test case to sea"
type textarea "*"
type textarea "Use a student from previos test case to sear"
type textarea "*"
type textarea "Use a student from previos test case to searc"
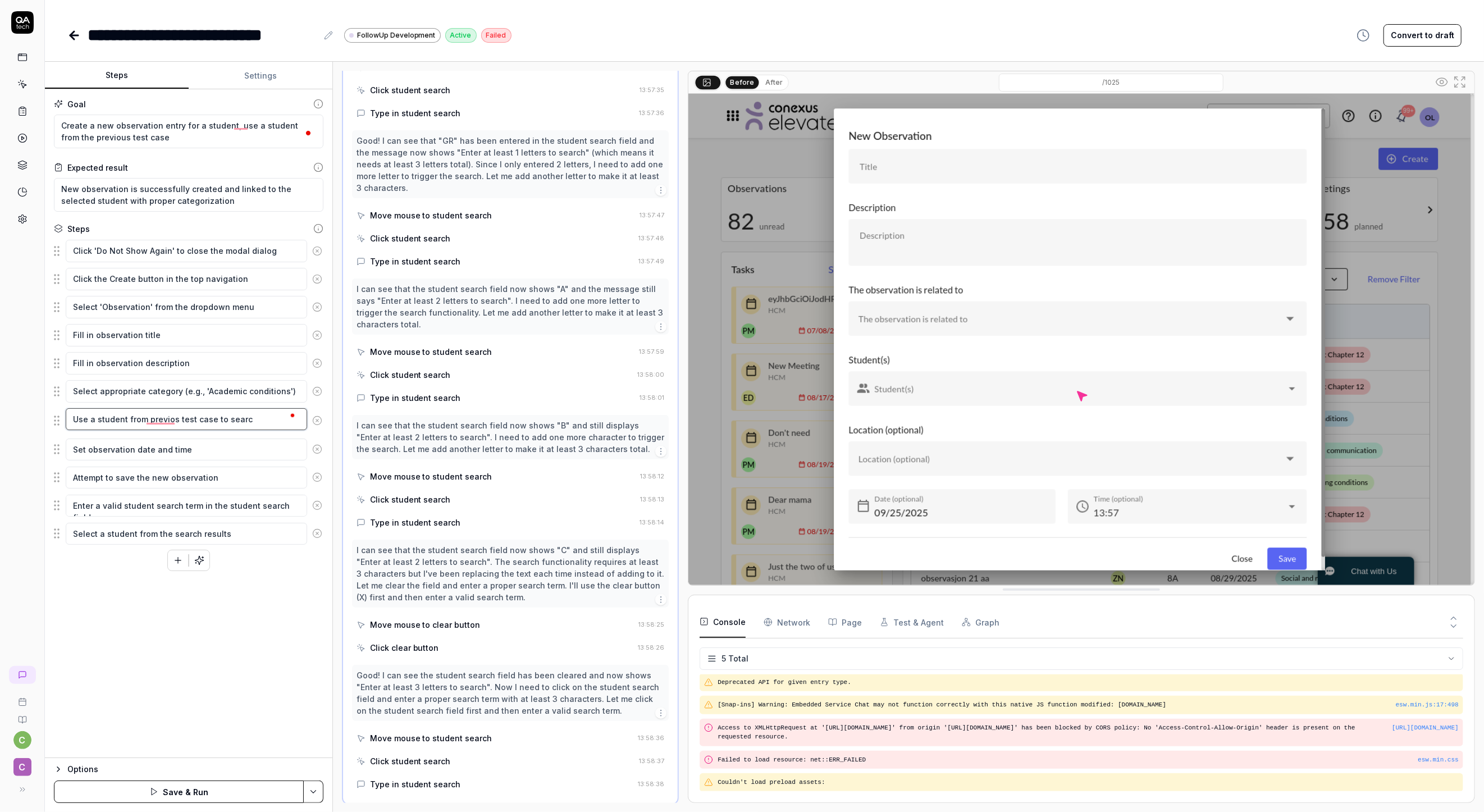
type textarea "*"
type textarea "Use a student from previos test case to search"
type textarea "*"
type textarea "Use a student from previos test case to search"
type textarea "*"
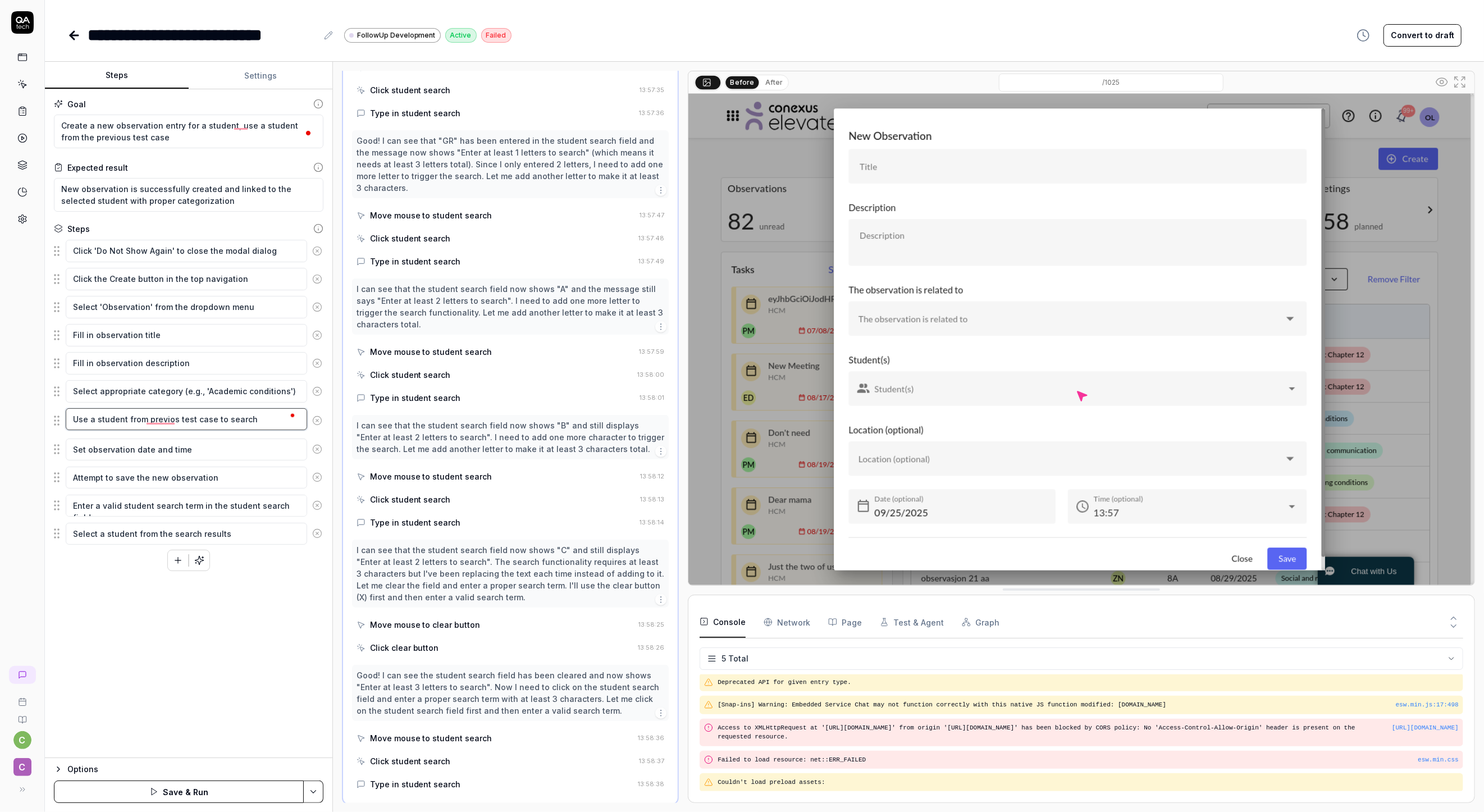
type textarea "Use a student from previos test case to search a"
type textarea "*"
type textarea "Use a student from previos test case to search an"
type textarea "*"
type textarea "Use a student from previos test case to search and"
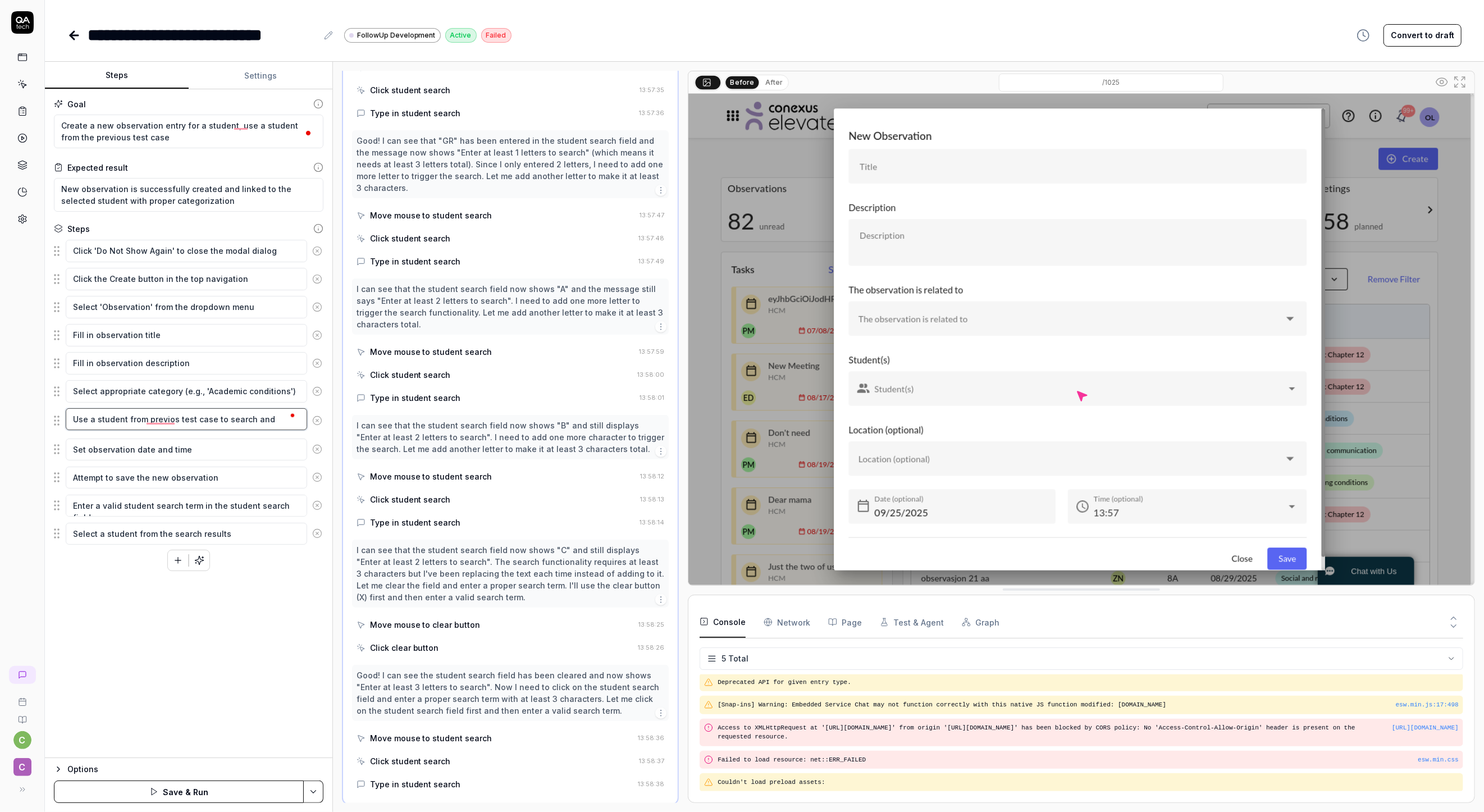
type textarea "*"
type textarea "Use a student from previos test case to search and"
click at [159, 419] on textarea "Use a student from previos test case to search and connect to the" at bounding box center [186, 425] width 242 height 34
click at [142, 436] on textarea "Use a student from previous test case to search and connect to the" at bounding box center [186, 425] width 242 height 34
click at [248, 660] on div "Goal Create a new observation entry for a student, use a student from the previ…" at bounding box center [189, 424] width 288 height 669
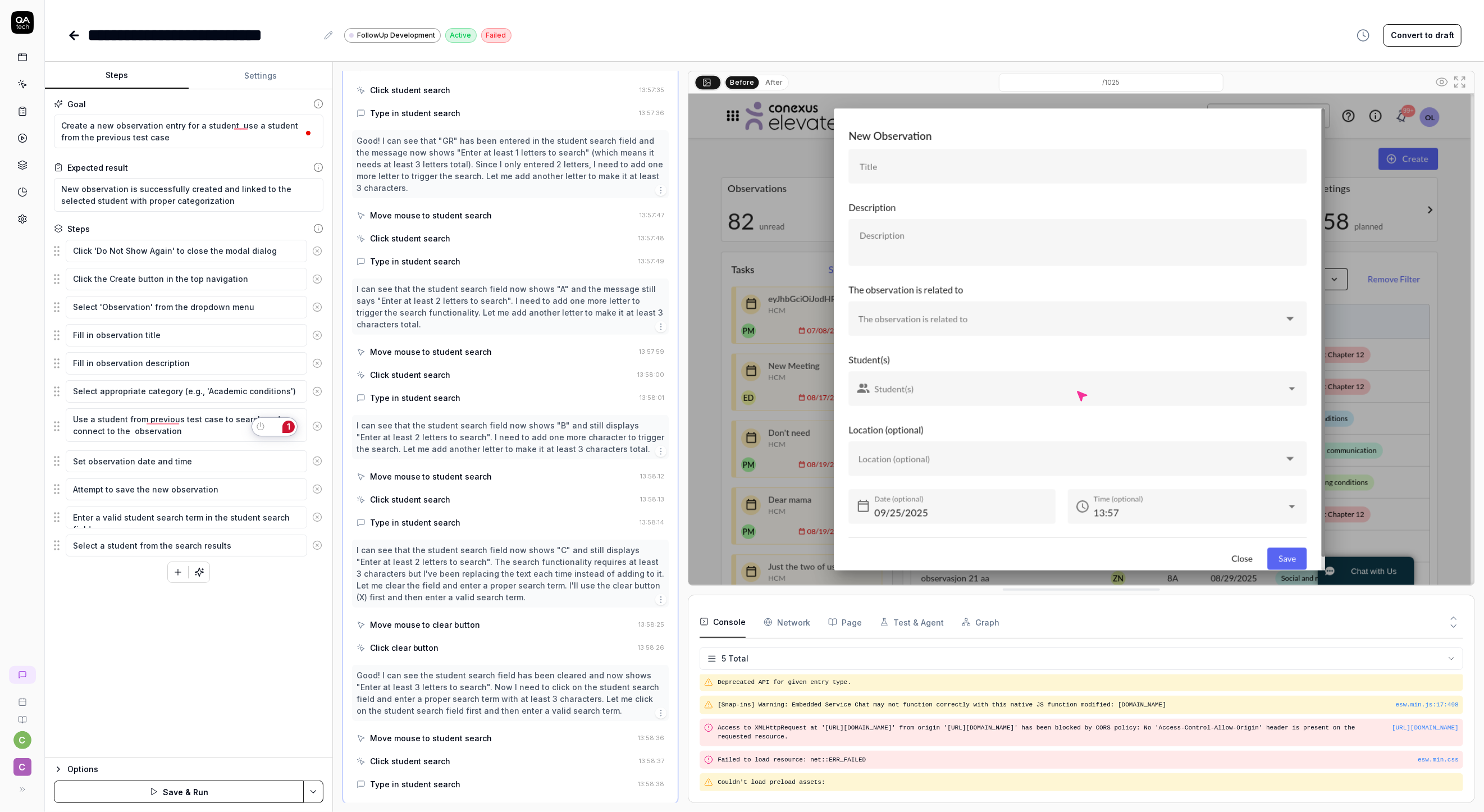
click at [137, 786] on button "Save & Run" at bounding box center [179, 792] width 250 height 23
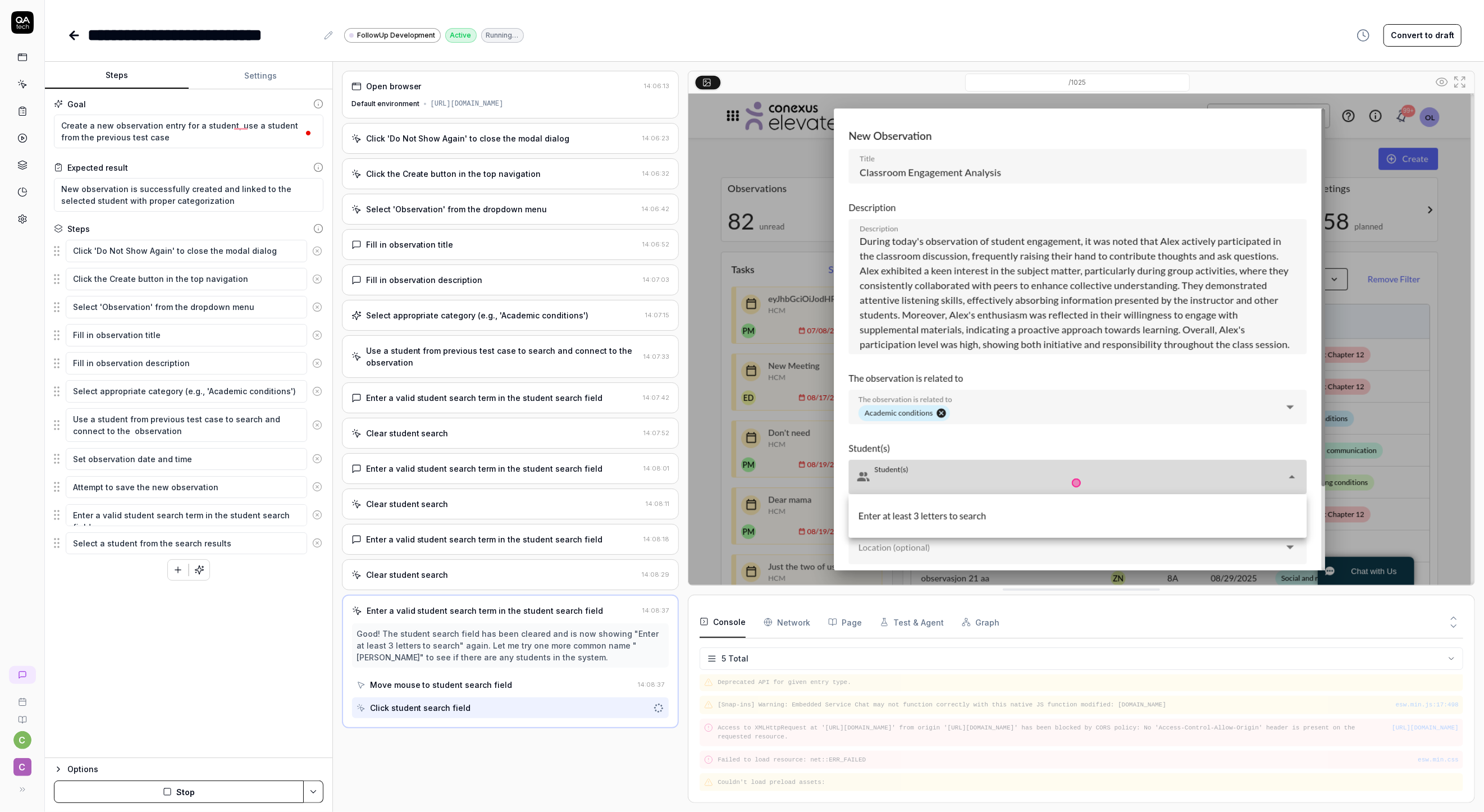
click at [59, 767] on icon "button" at bounding box center [58, 769] width 9 height 9
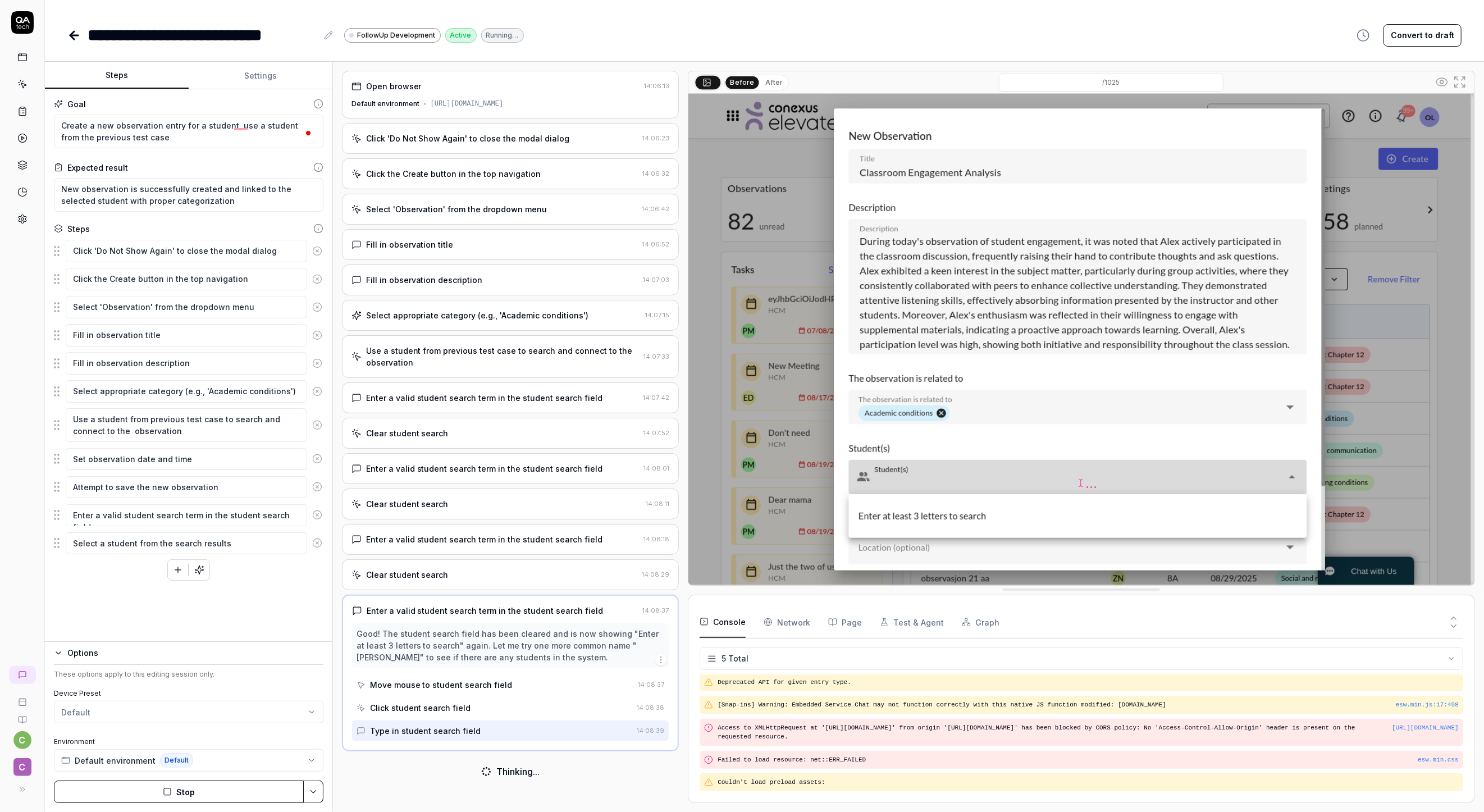
click at [130, 703] on html "**********" at bounding box center [742, 406] width 1484 height 812
click at [256, 77] on button "Settings" at bounding box center [260, 75] width 144 height 27
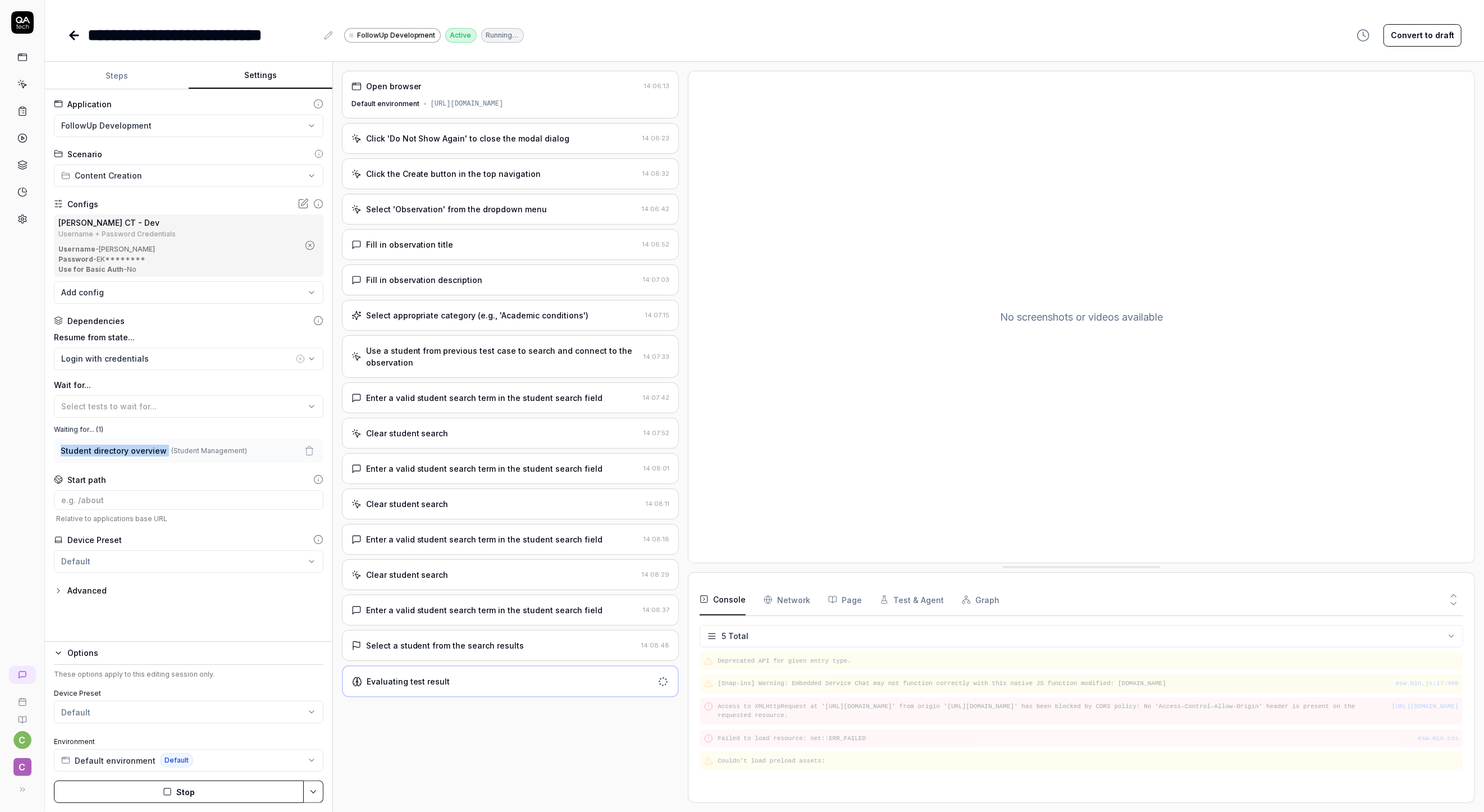
drag, startPoint x: 166, startPoint y: 451, endPoint x: 53, endPoint y: 456, distance: 113.1
click at [53, 456] on div "**********" at bounding box center [189, 365] width 288 height 553
copy span "Student directory overview"
click at [136, 73] on button "Steps" at bounding box center [117, 75] width 144 height 27
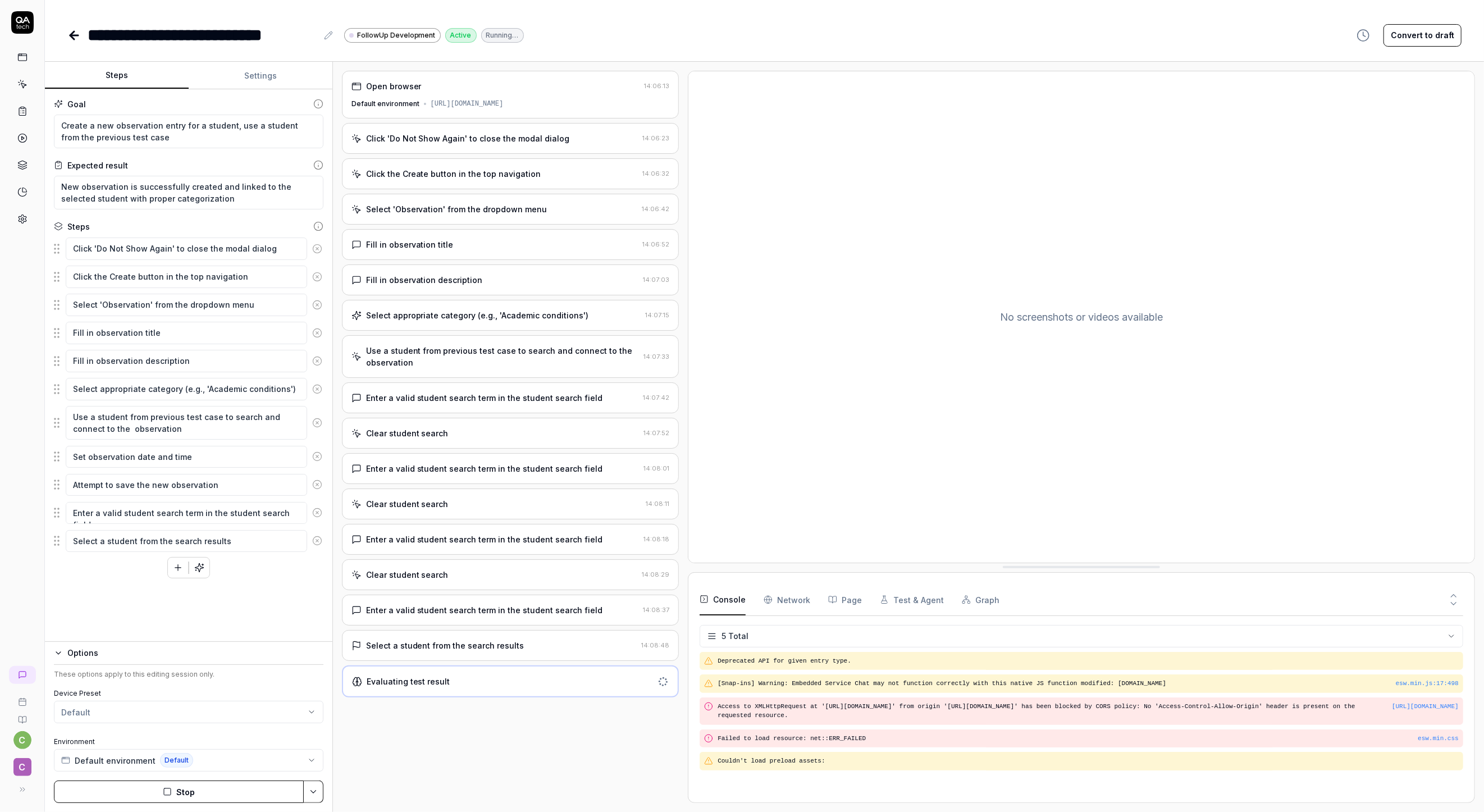
scroll to position [1, 0]
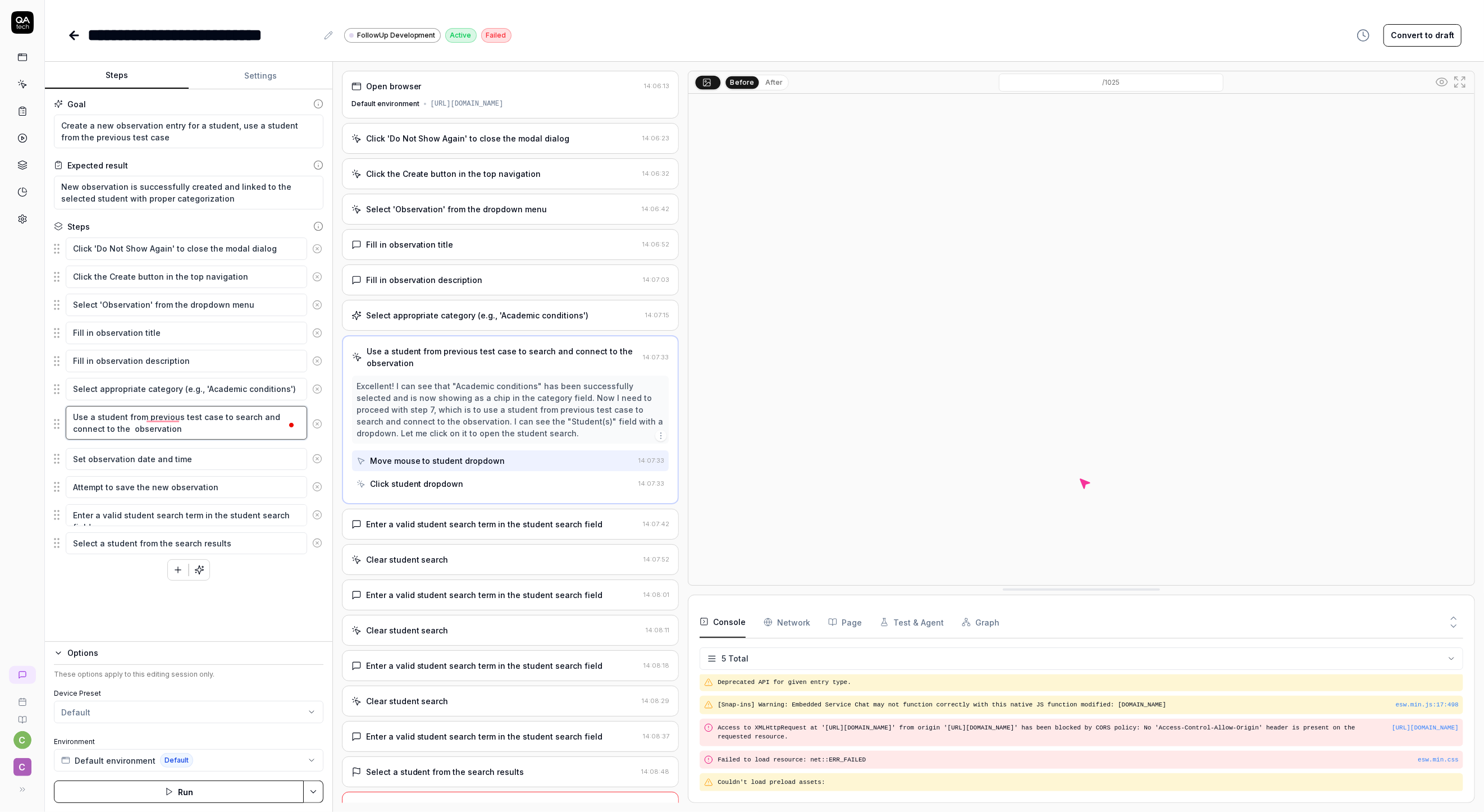
drag, startPoint x: 146, startPoint y: 417, endPoint x: 215, endPoint y: 417, distance: 69.0
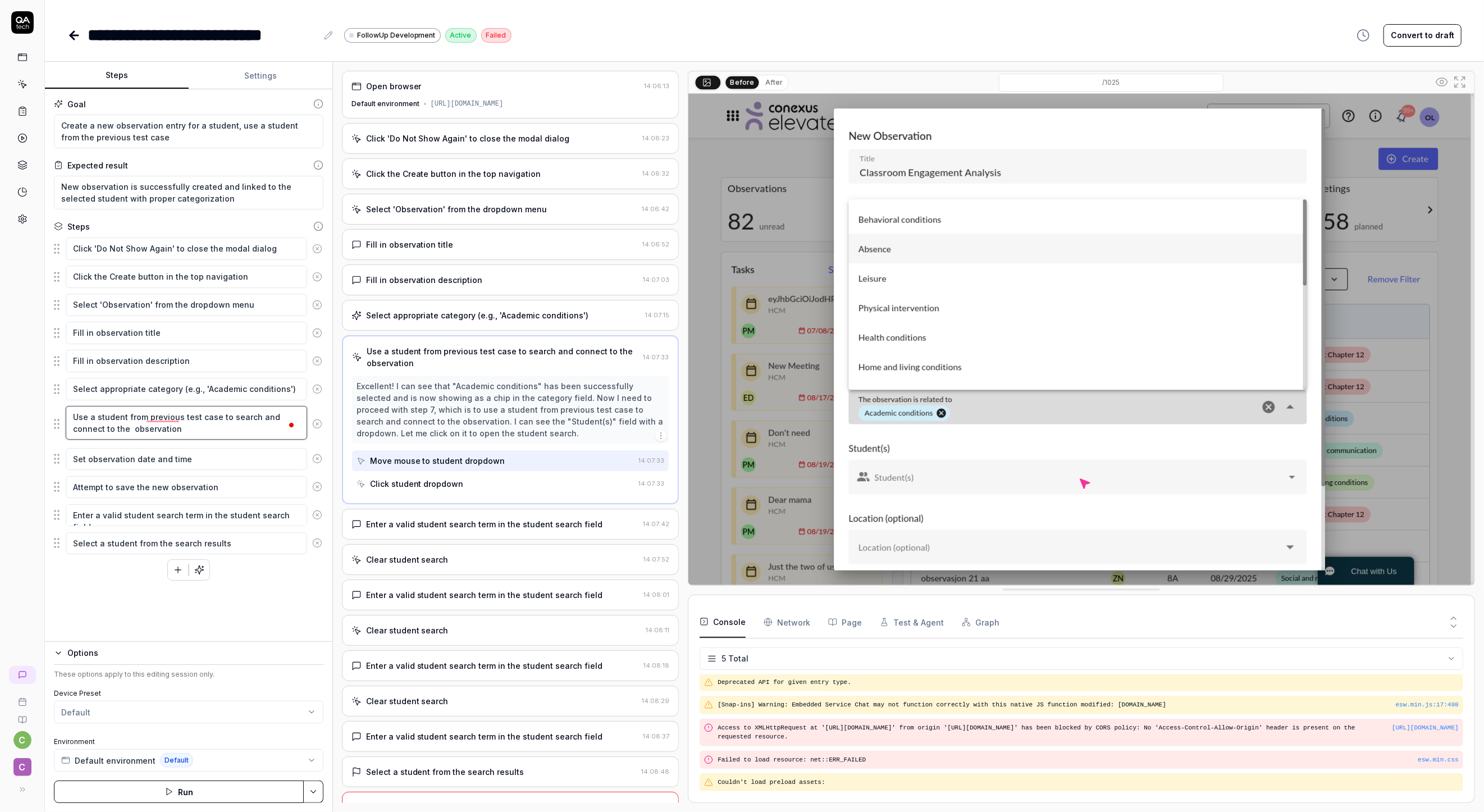
click at [215, 417] on textarea "Use a student from previous test case to search and connect to the observation" at bounding box center [186, 423] width 242 height 34
paste textarea "Student directory overview"
click at [83, 599] on div "Goal Create a new observation entry for a student, use a student from the previ…" at bounding box center [189, 365] width 288 height 553
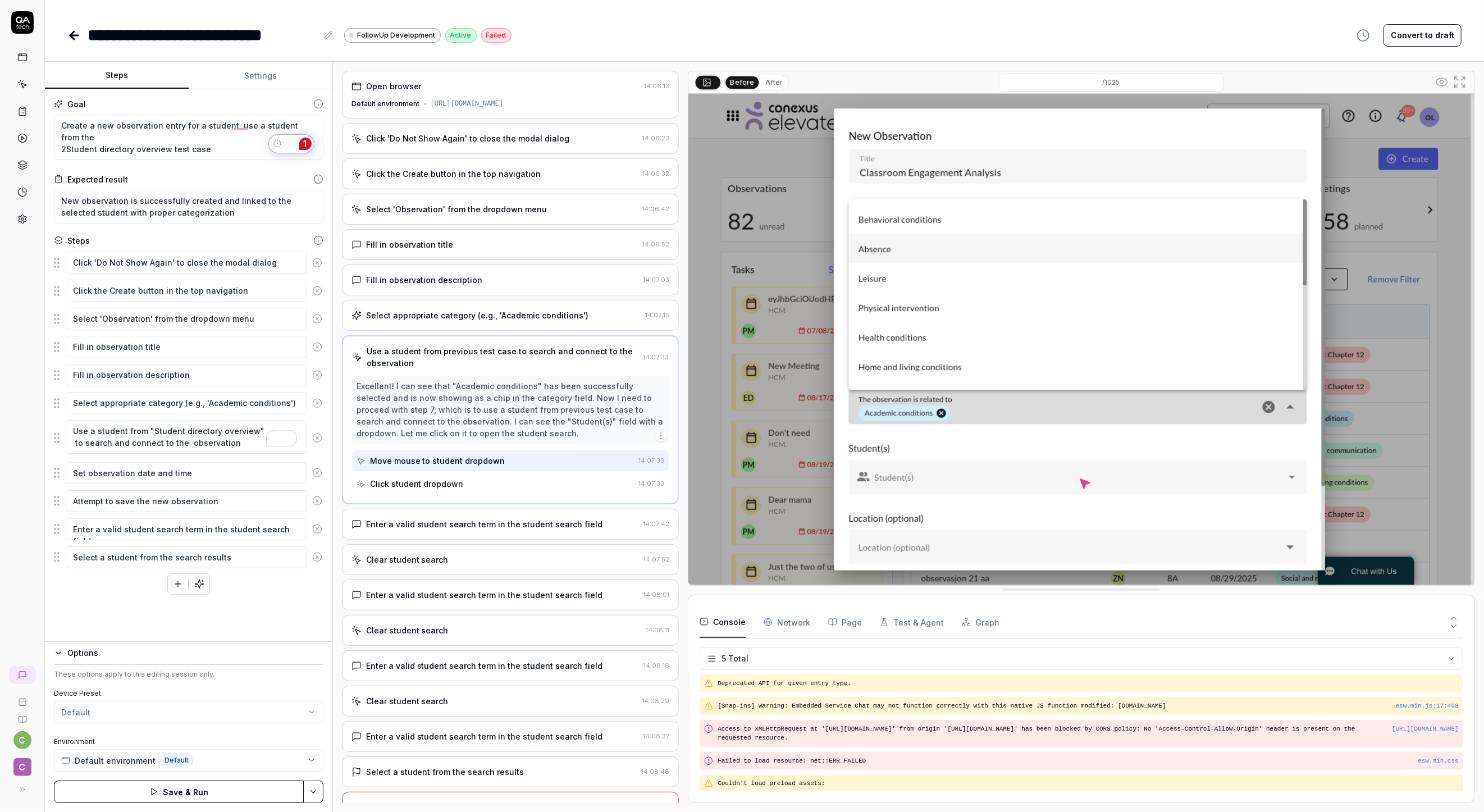
scroll to position [1, 0]
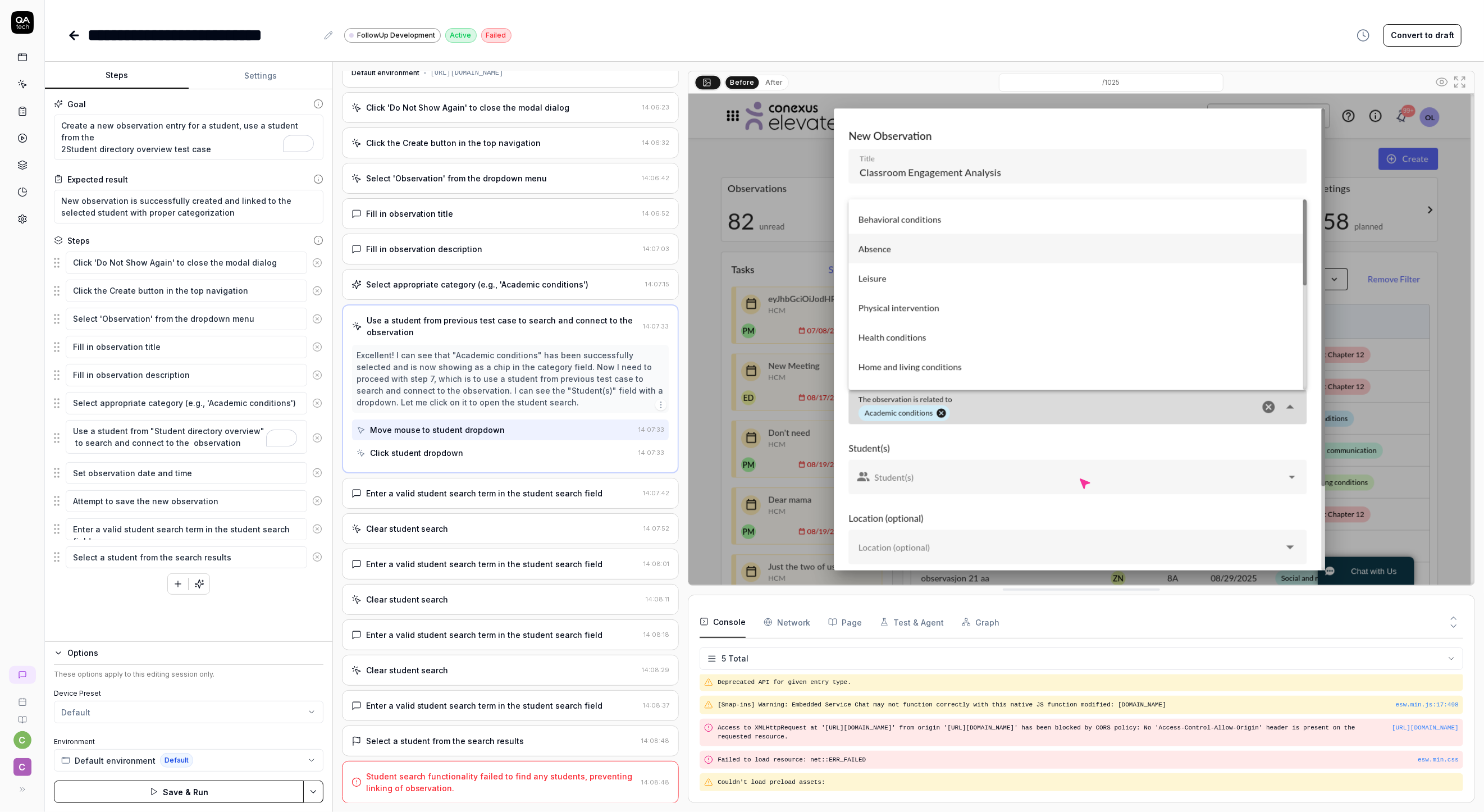
type textarea "Create a new observation entry for a student, use a student from the Student di…"
type textarea "*"
type textarea "Create a new observation entry for a student, use a student from the Student di…"
type textarea "*"
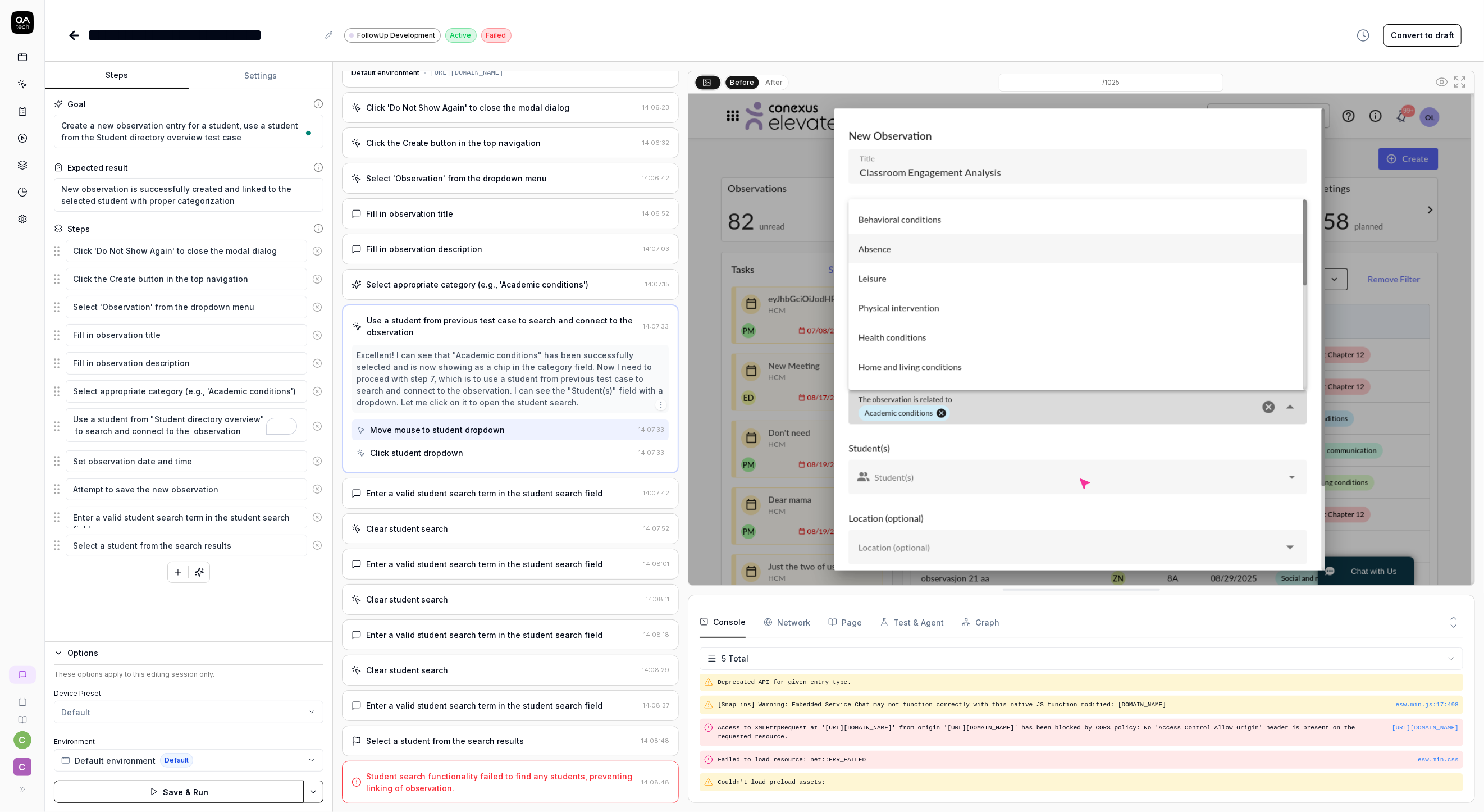
type textarea "Create a new observation entry for a student, use a student from the "Student d…"
type textarea "*"
type textarea "Create a new observation entry for a student, use a student from the "Student d…"
type textarea "*"
type textarea "Create a new observation entry for a student, use a student from the "Student d…"
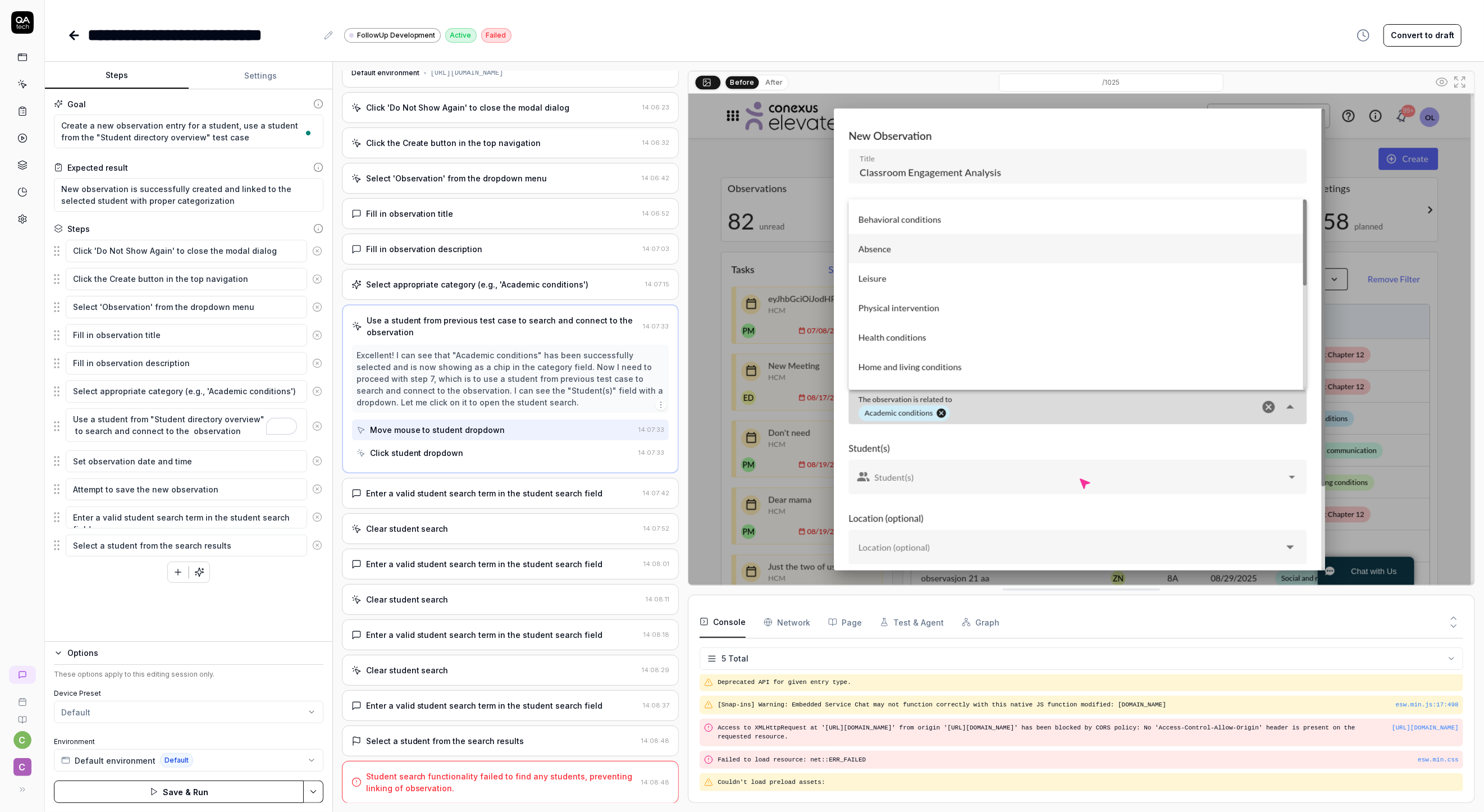
click at [200, 578] on button "button" at bounding box center [199, 572] width 20 height 20
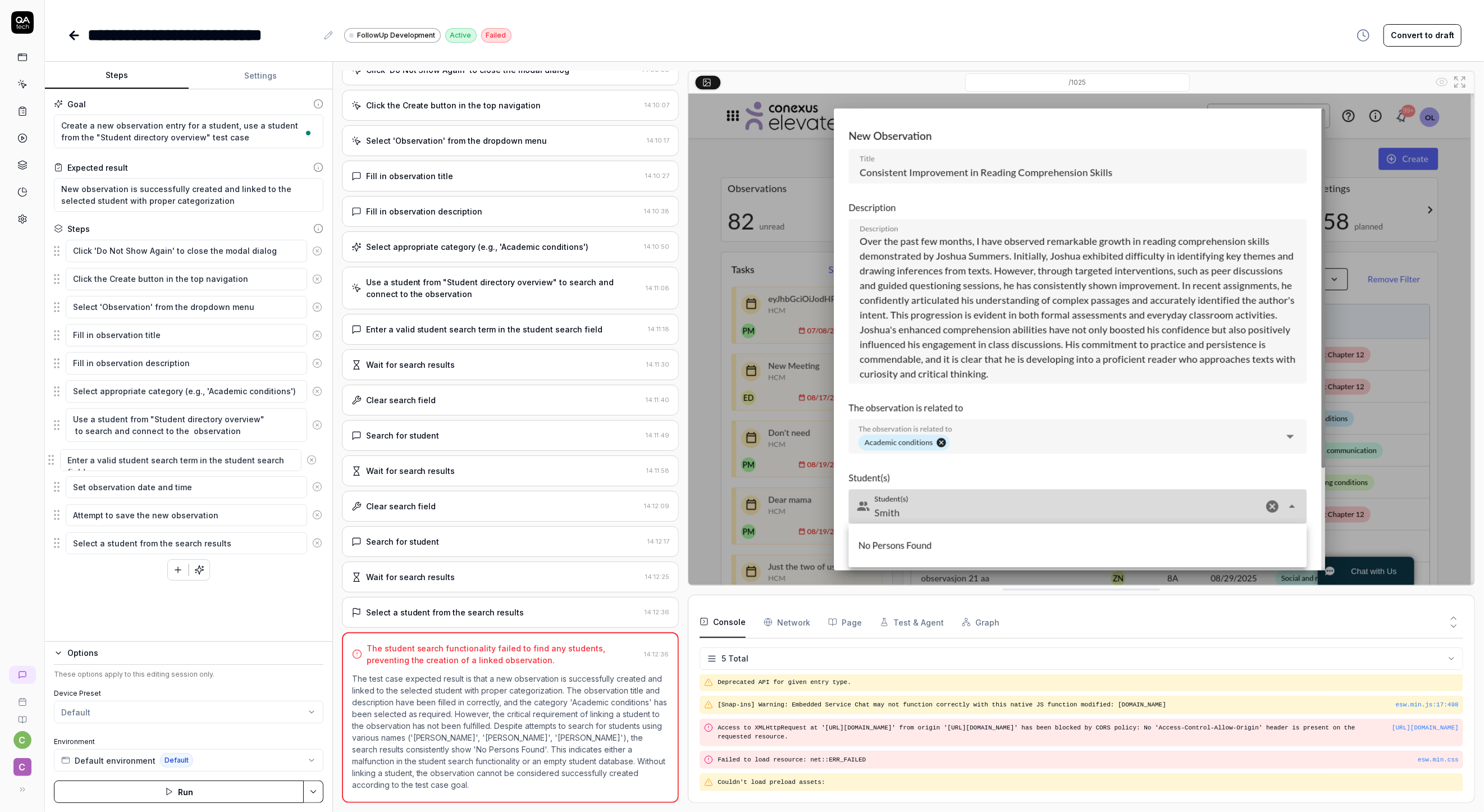
drag, startPoint x: 55, startPoint y: 514, endPoint x: 47, endPoint y: 453, distance: 61.5
click at [54, 453] on fieldset "Click 'Do Not Show Again' to close the modal dialog Click the Create button in …" at bounding box center [188, 397] width 269 height 315
drag, startPoint x: 57, startPoint y: 543, endPoint x: 57, endPoint y: 483, distance: 60.0
click at [57, 483] on fieldset "Click 'Do Not Show Again' to close the modal dialog Click the Create button in …" at bounding box center [188, 397] width 269 height 315
type textarea "*"
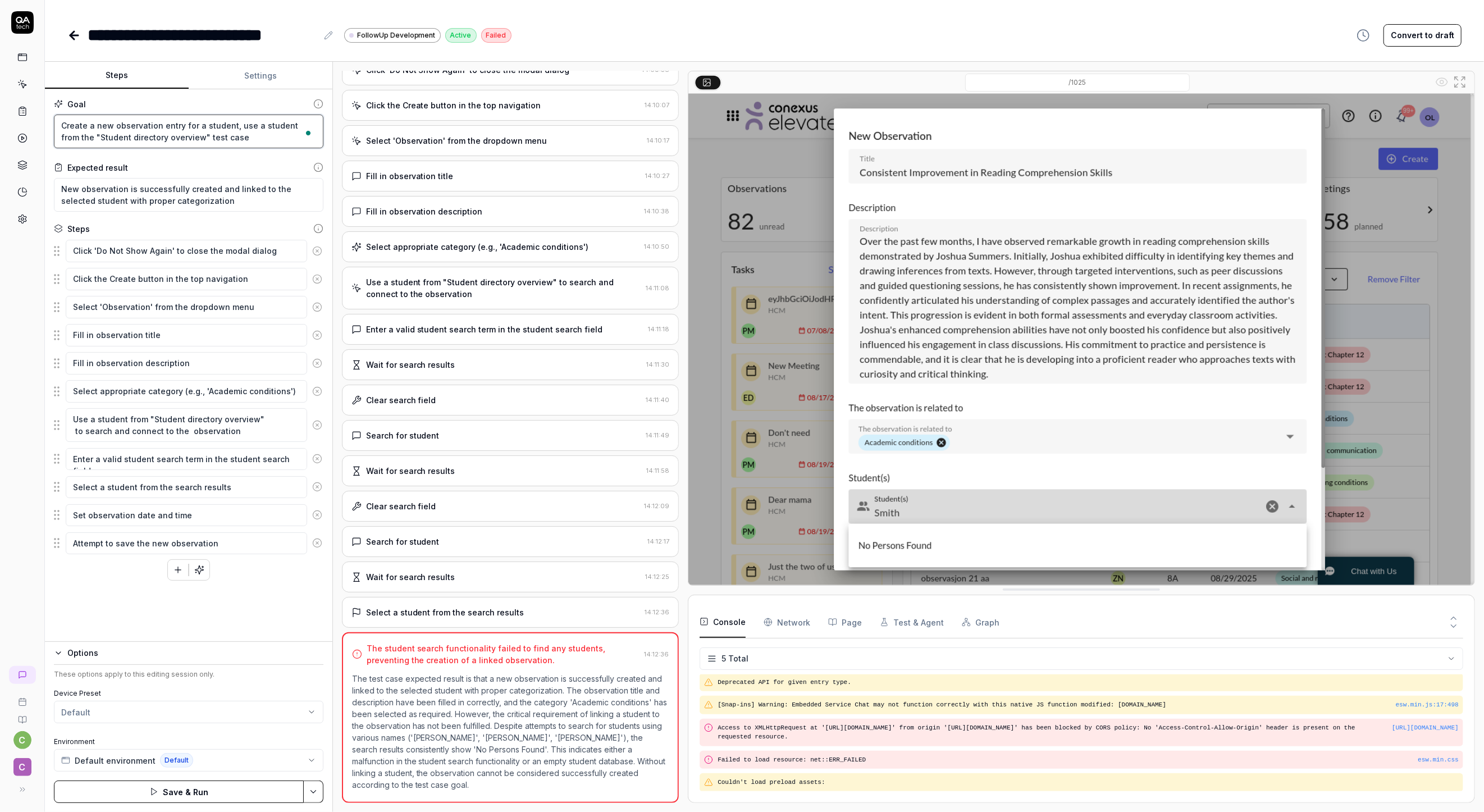
drag, startPoint x: 240, startPoint y: 142, endPoint x: 237, endPoint y: 127, distance: 15.3
click at [237, 127] on textarea "Create a new observation entry for a student, use a student from the "Student d…" at bounding box center [188, 131] width 269 height 34
type textarea "Create a new observation entry for a student, u"
type textarea "*"
type textarea "Create a new observation entry for a student,"
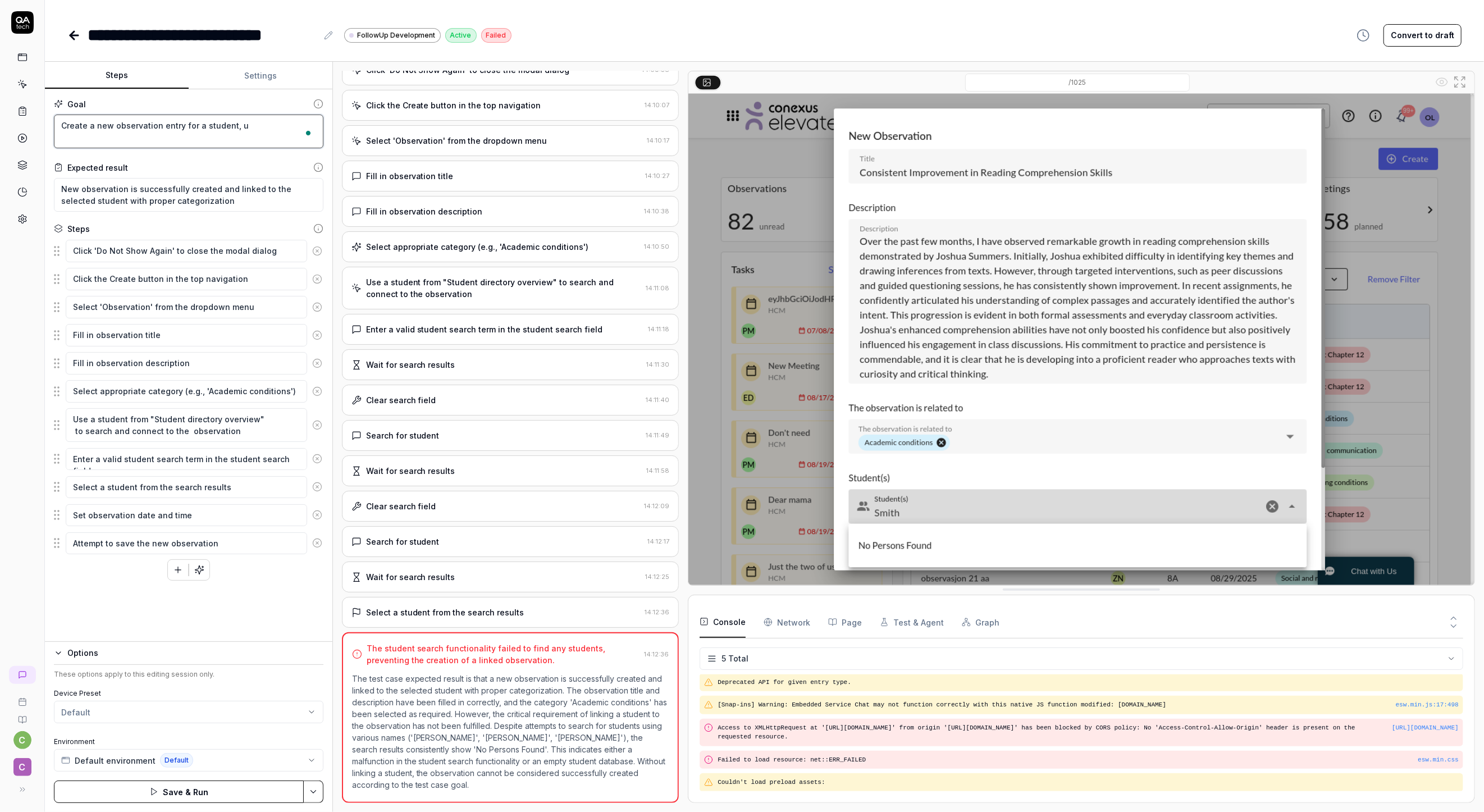
type textarea "*"
type textarea "Create a new observation entry for a student,"
type textarea "*"
type textarea "Create a new observation entry for a student"
type textarea "*"
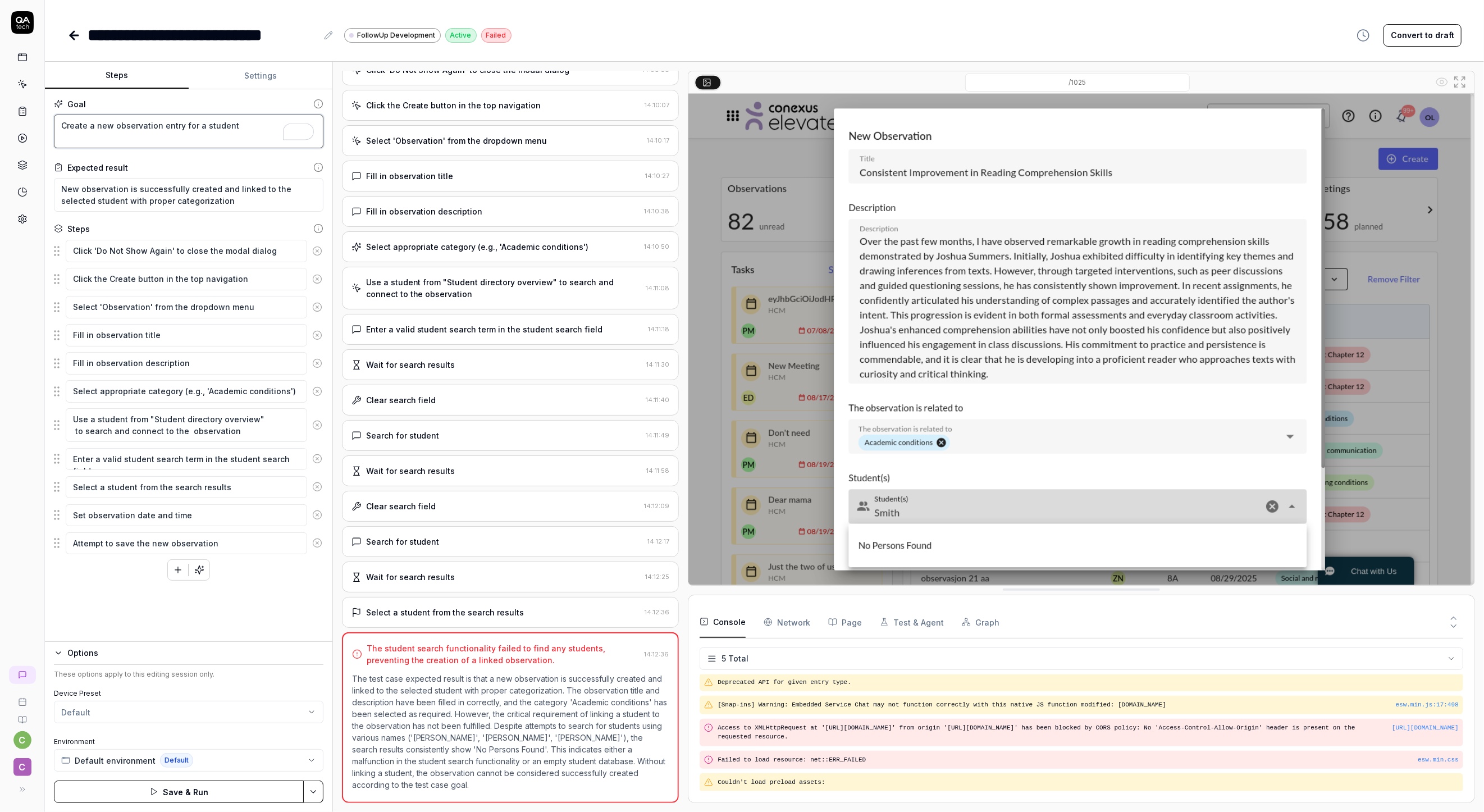
type textarea "Create a new observation entry for a student"
click at [204, 421] on textarea "Use a student from "Student directory overview" to search and connect to the ob…" at bounding box center [186, 425] width 242 height 34
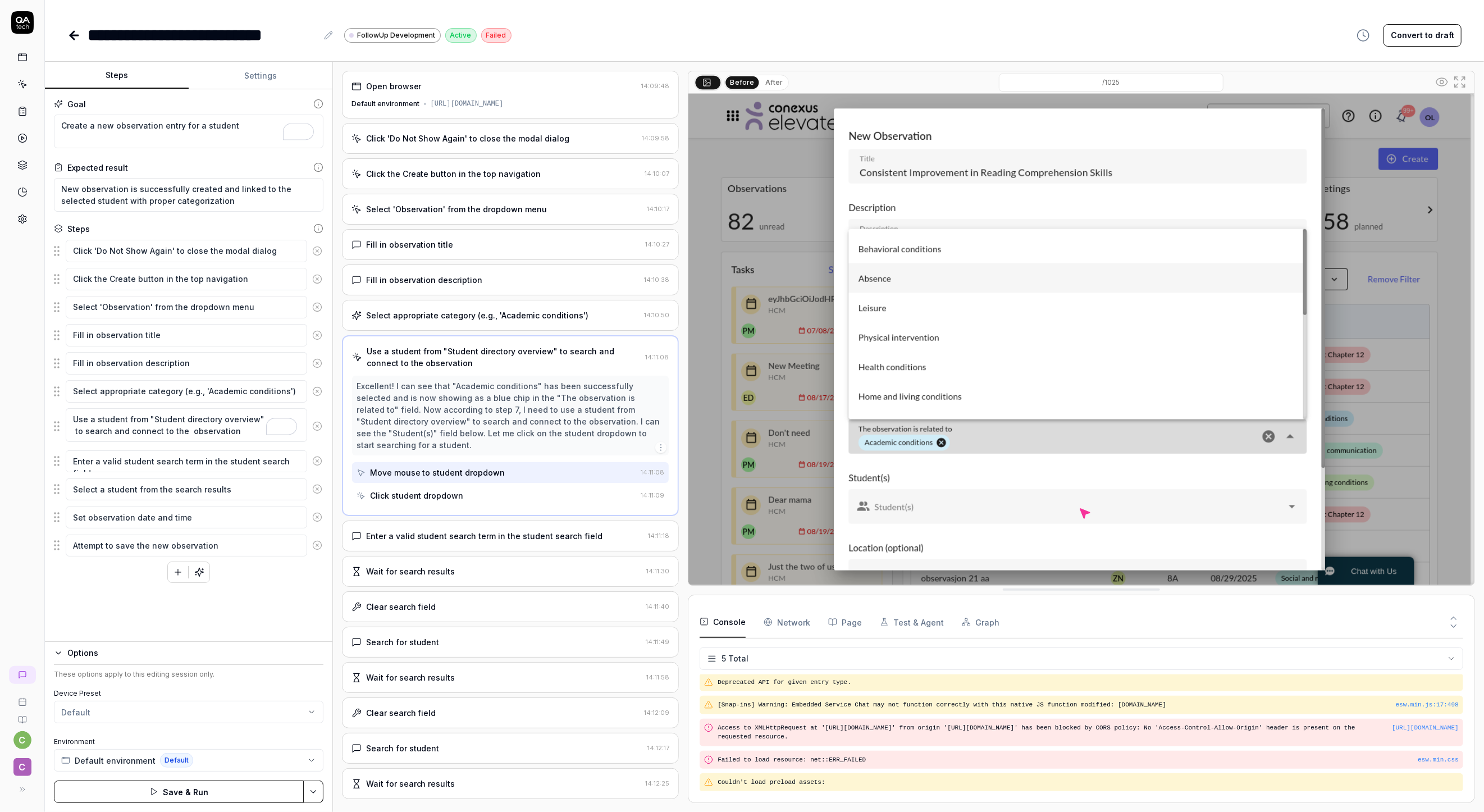
click at [315, 422] on icon at bounding box center [318, 426] width 10 height 10
click at [174, 417] on textarea "Enter a valid student search term in the student search field" at bounding box center [186, 419] width 242 height 22
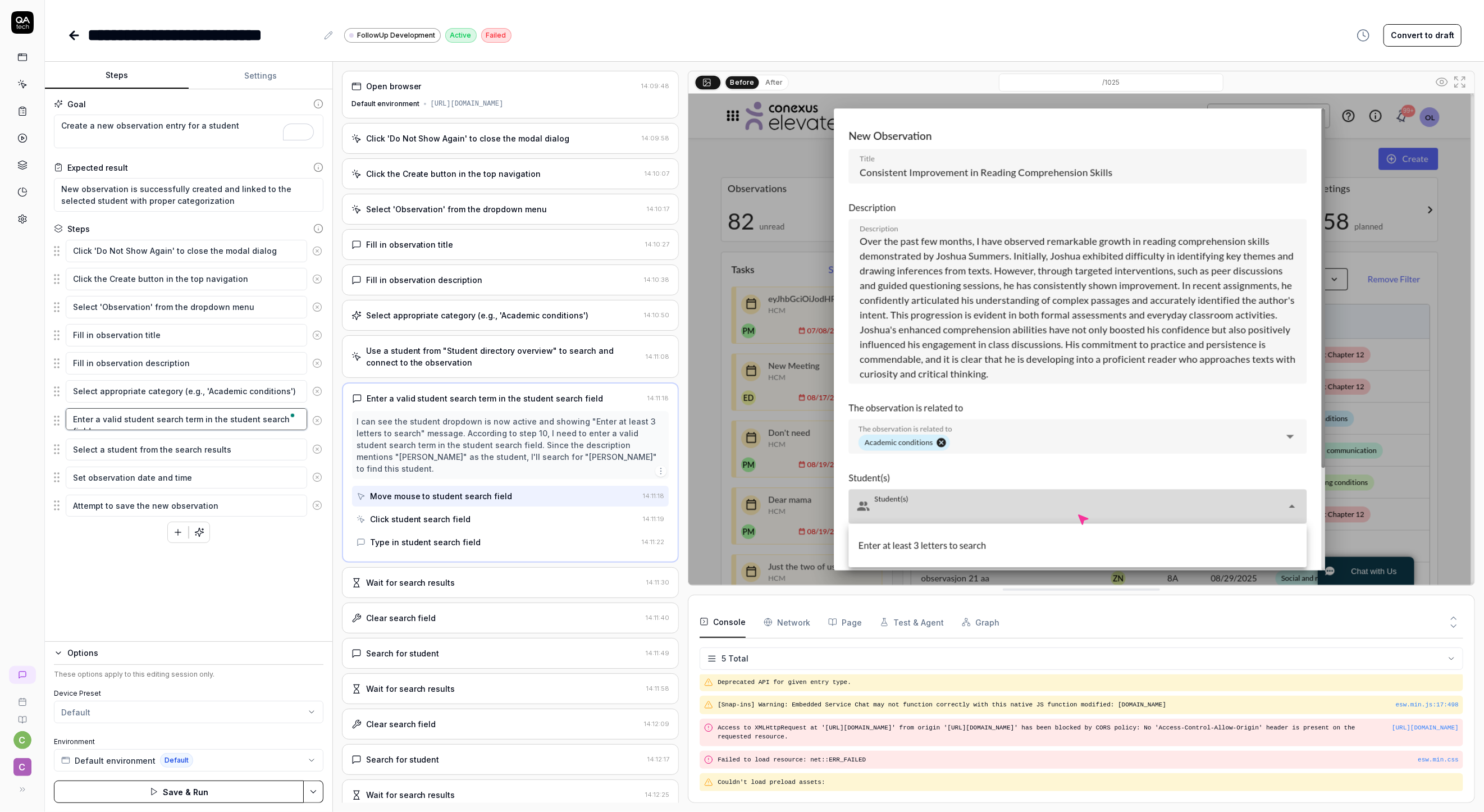
click at [108, 418] on textarea "Enter a valid student search term in the student search field" at bounding box center [186, 419] width 242 height 22
click at [223, 414] on textarea "Enter a valid student search term in the student search field" at bounding box center [186, 419] width 242 height 22
type textarea "*"
type textarea "Enter a valid student search term in the student search field,"
type textarea "*"
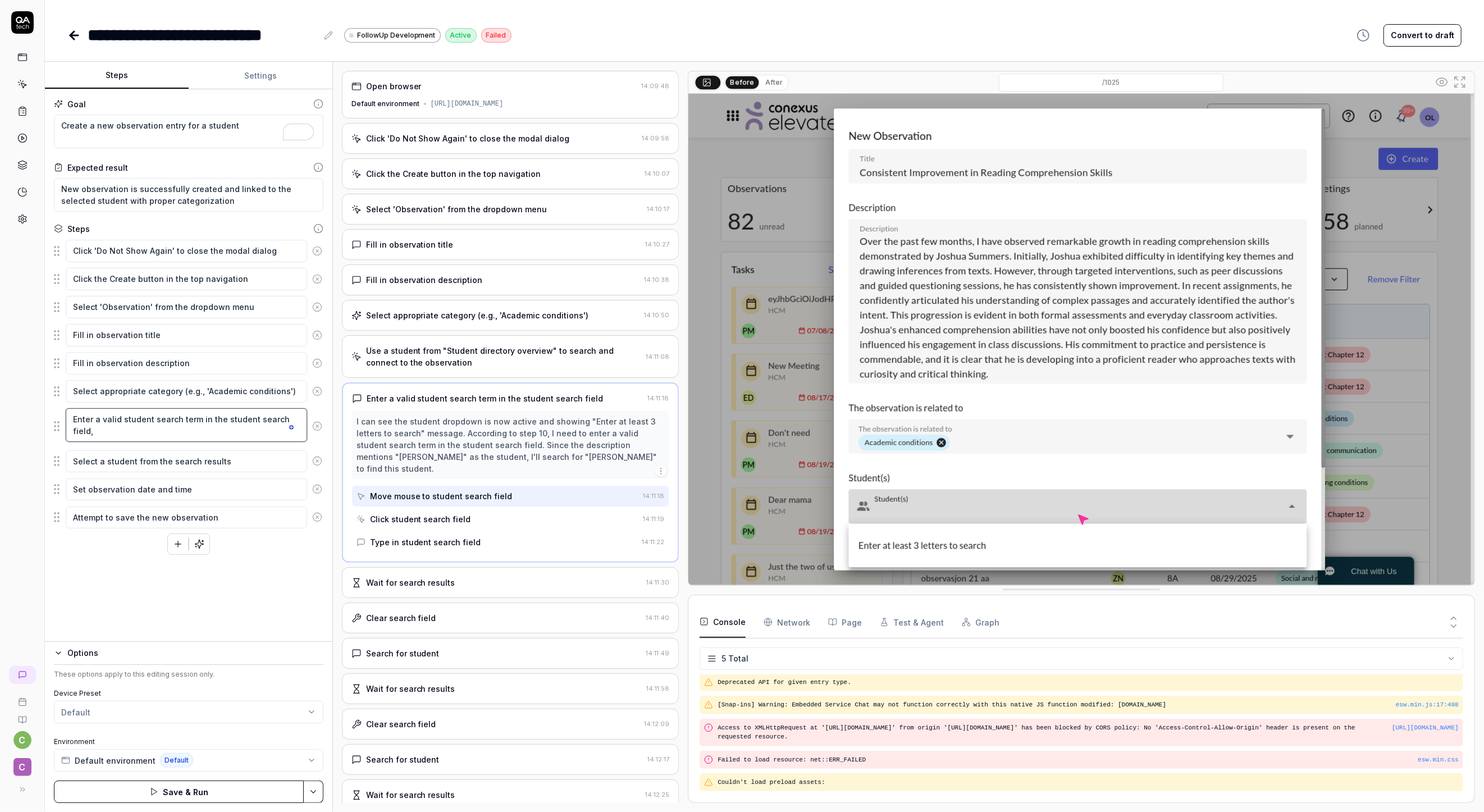
type textarea "Enter a valid student search term in the student search field,"
type textarea "*"
type textarea "Enter a valid student search term in the student search field, [GEOGRAPHIC_DATA]"
type textarea "*"
type textarea "Enter a valid student search term in the student search field, [GEOGRAPHIC_DATA]"
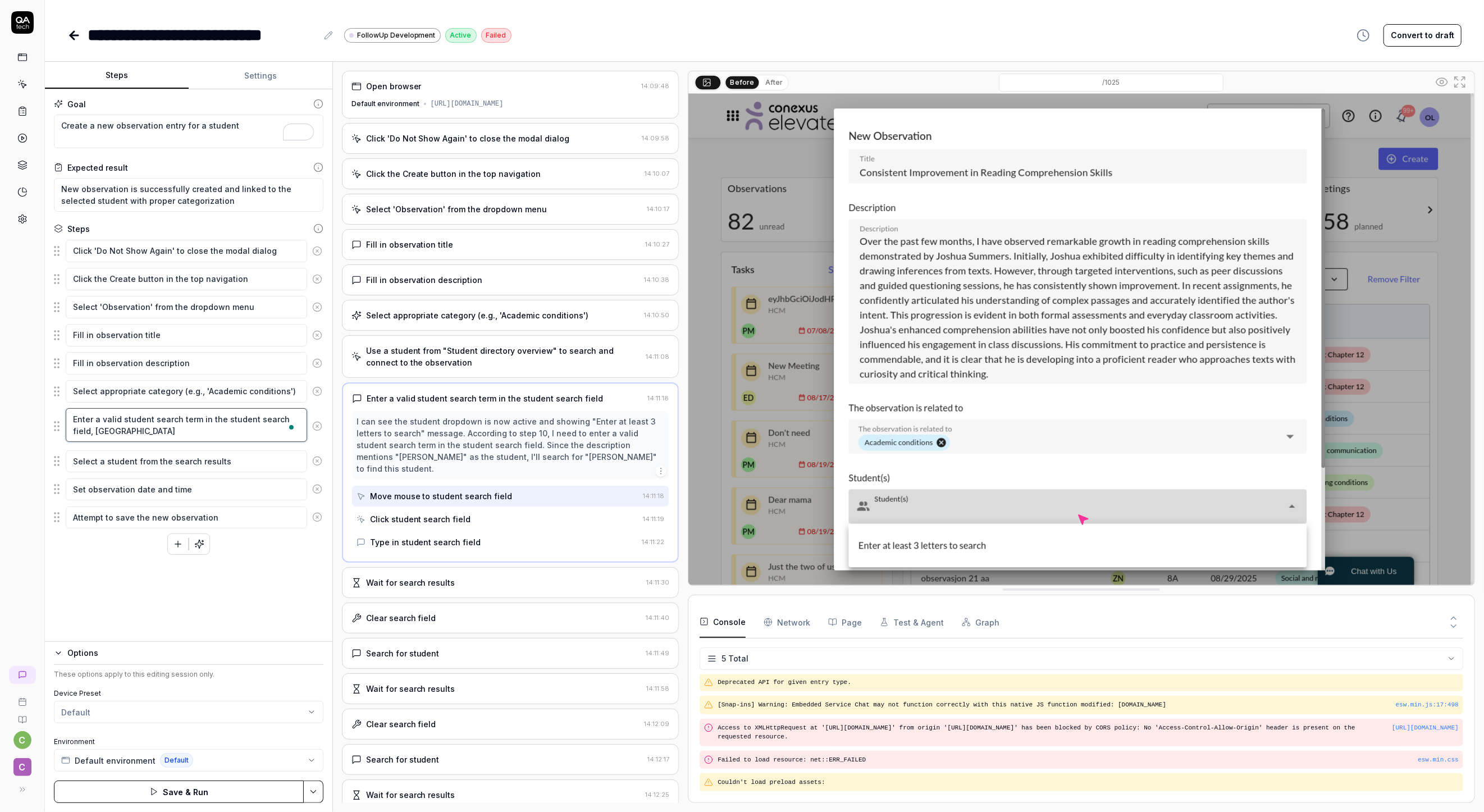
type textarea "*"
type textarea "Enter a valid student search term in the student search field, use"
type textarea "*"
type textarea "Enter a valid student search term in the student search field, use"
type textarea "*"
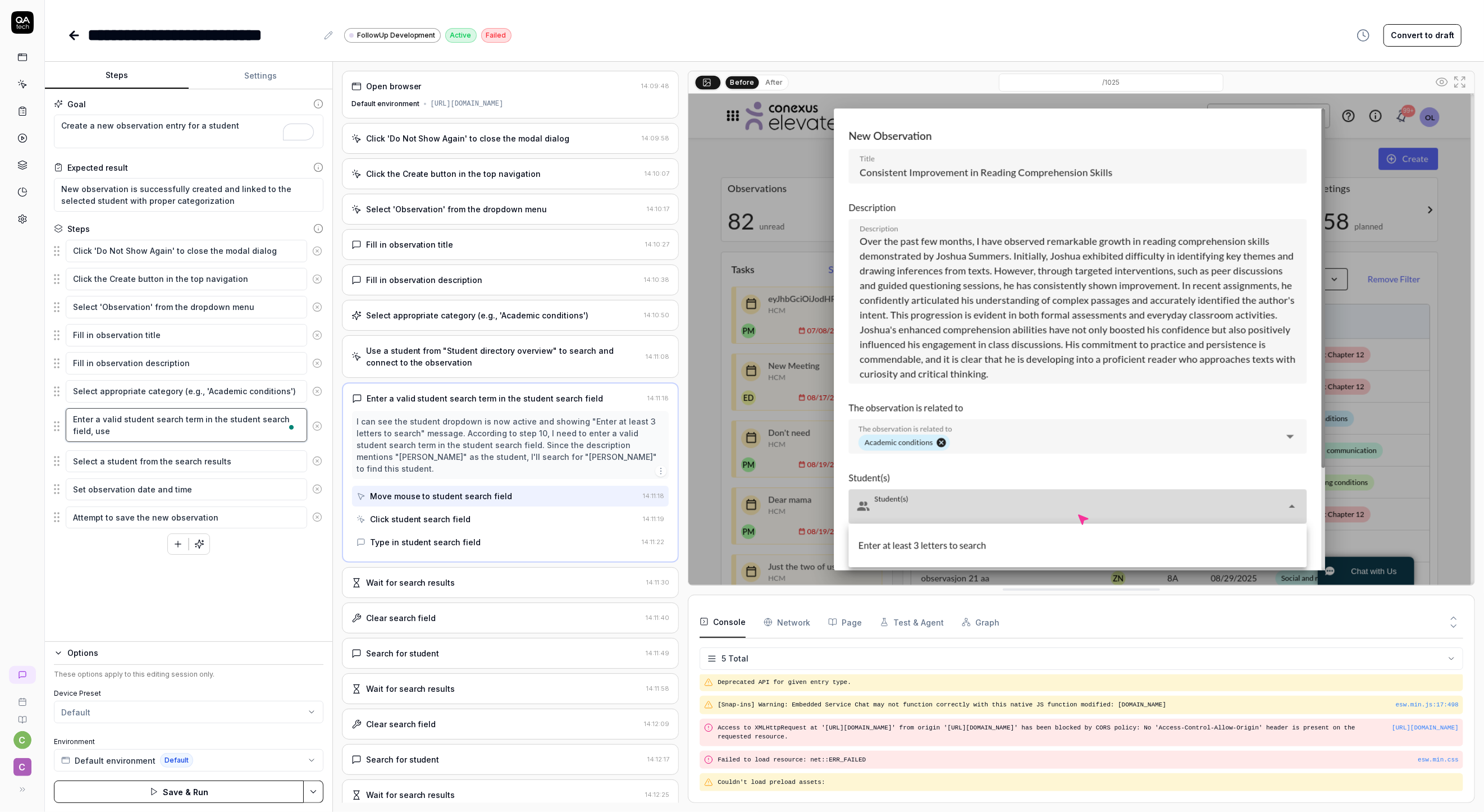
type textarea "Enter a valid student search term in the student search field, use A"
type textarea "*"
type textarea "Enter a valid student search term in the student search field, use Ab"
type textarea "*"
type textarea "Enter a valid student search term in the student search field, use Abu"
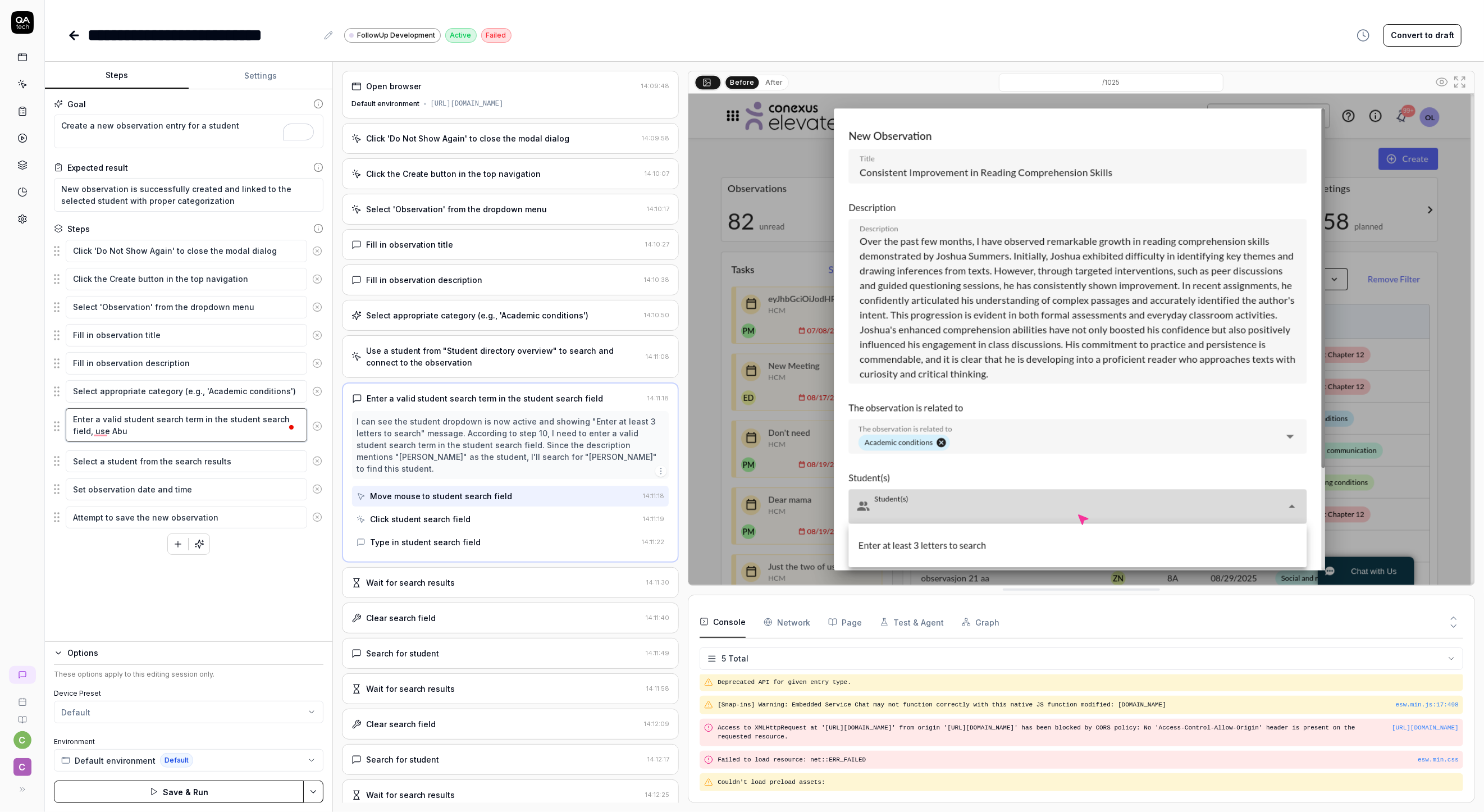
type textarea "*"
type textarea "Enter a valid student search term in the student search field, use Abu"
type textarea "*"
type textarea "Enter a valid student search term in the student search field, use Abu e"
type textarea "*"
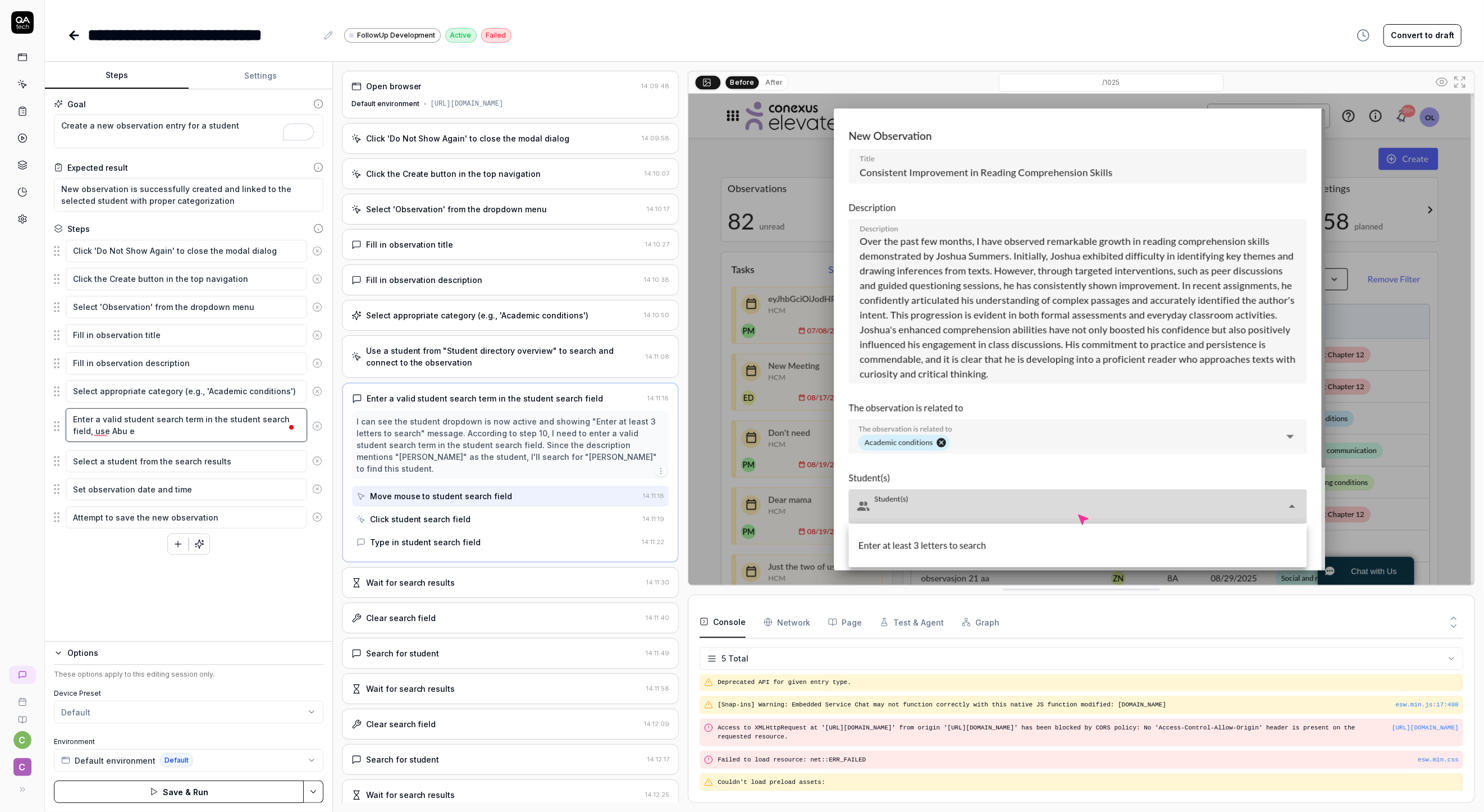
type textarea "Enter a valid student search term in the student search field, use [GEOGRAPHIC_…"
type textarea "*"
type textarea "Enter a valid student search term in the student search field, use [GEOGRAPHIC_…"
type textarea "*"
type textarea "Enter a valid student search term in the student search field, use [GEOGRAPHIC_…"
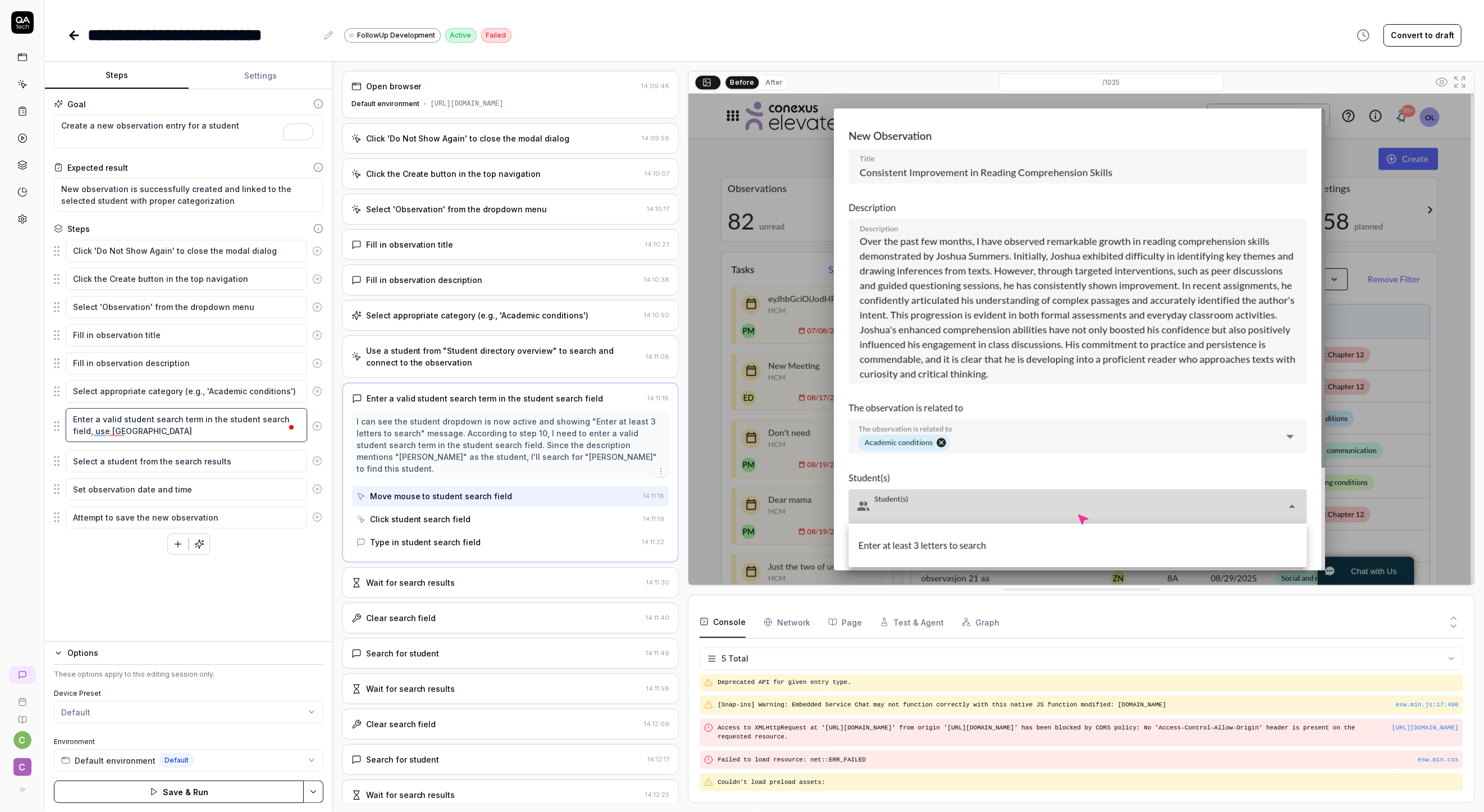
type textarea "*"
type textarea "Enter a valid student search term in the student search field, use Abu e"
type textarea "*"
type textarea "Enter a valid student search term in the student search field, use Abu"
type textarea "*"
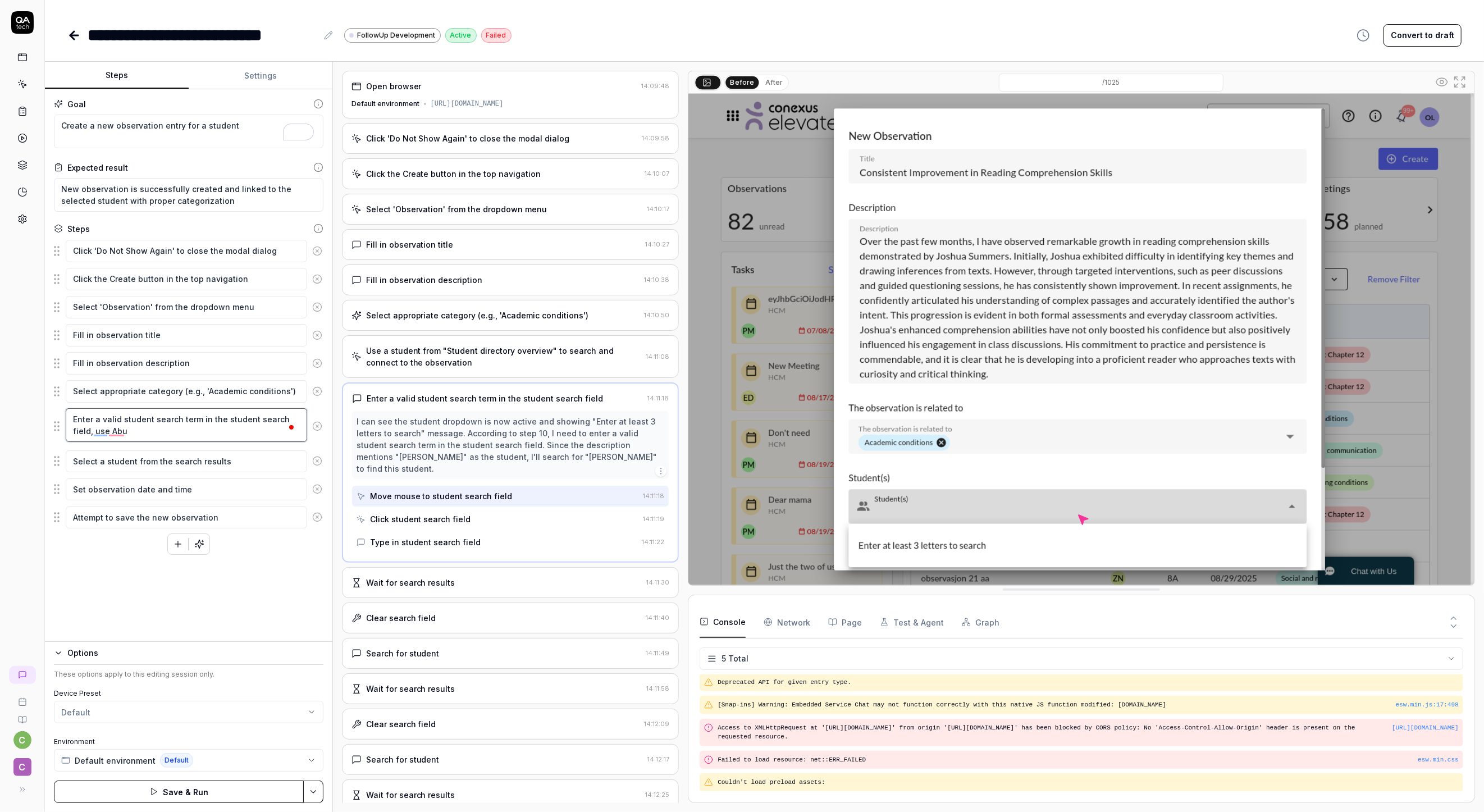
type textarea "Enter a valid student search term in the student search field, use Abu"
type textarea "*"
type textarea "Enter a valid student search term in the student search field, use Ab"
type textarea "*"
type textarea "Enter a valid student search term in the student search field, use A"
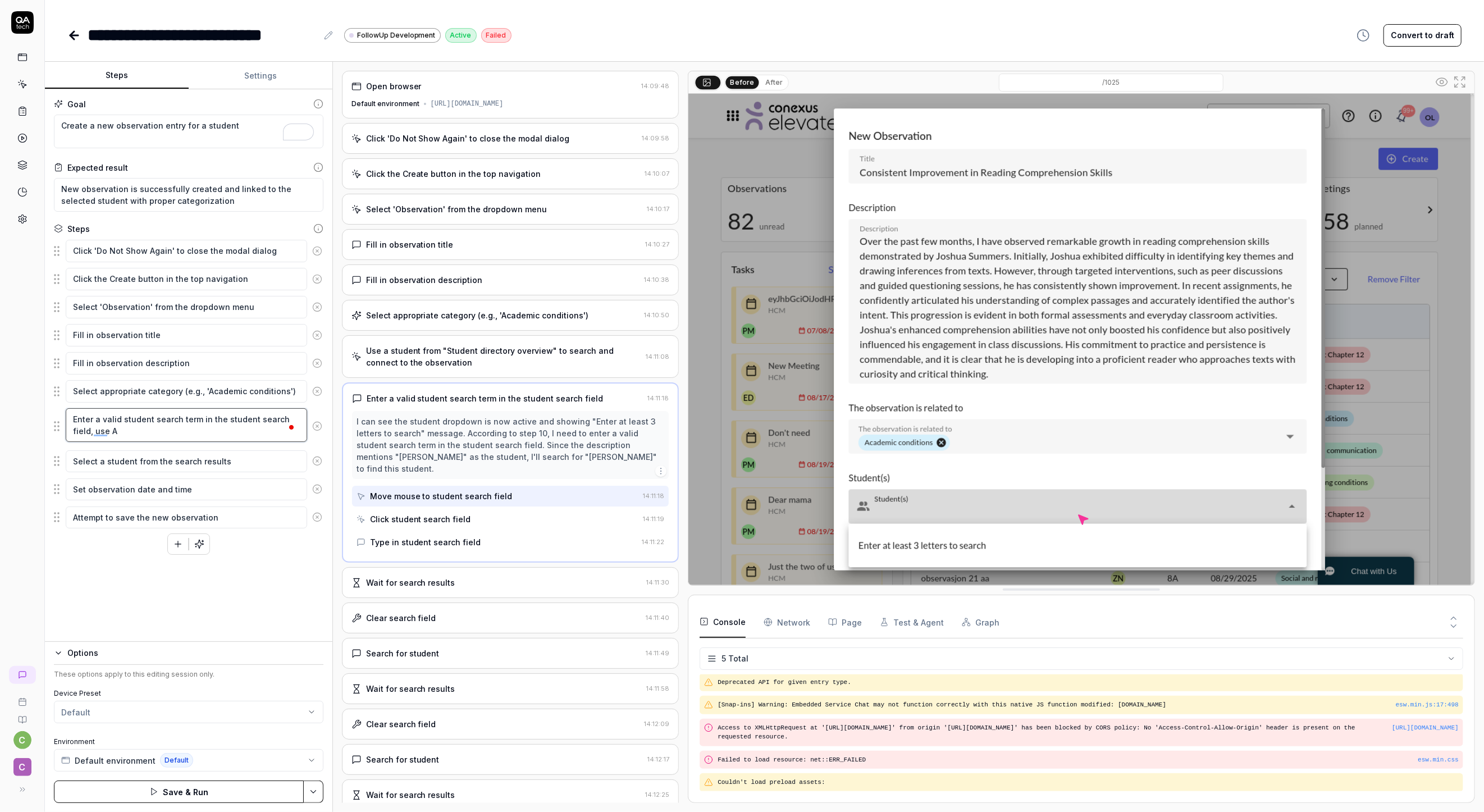
type textarea "*"
type textarea "Enter a valid student search term in the student search field, use"
type textarea "*"
type textarea "Enter a valid student search term in the student search field, [GEOGRAPHIC_DATA]"
type textarea "*"
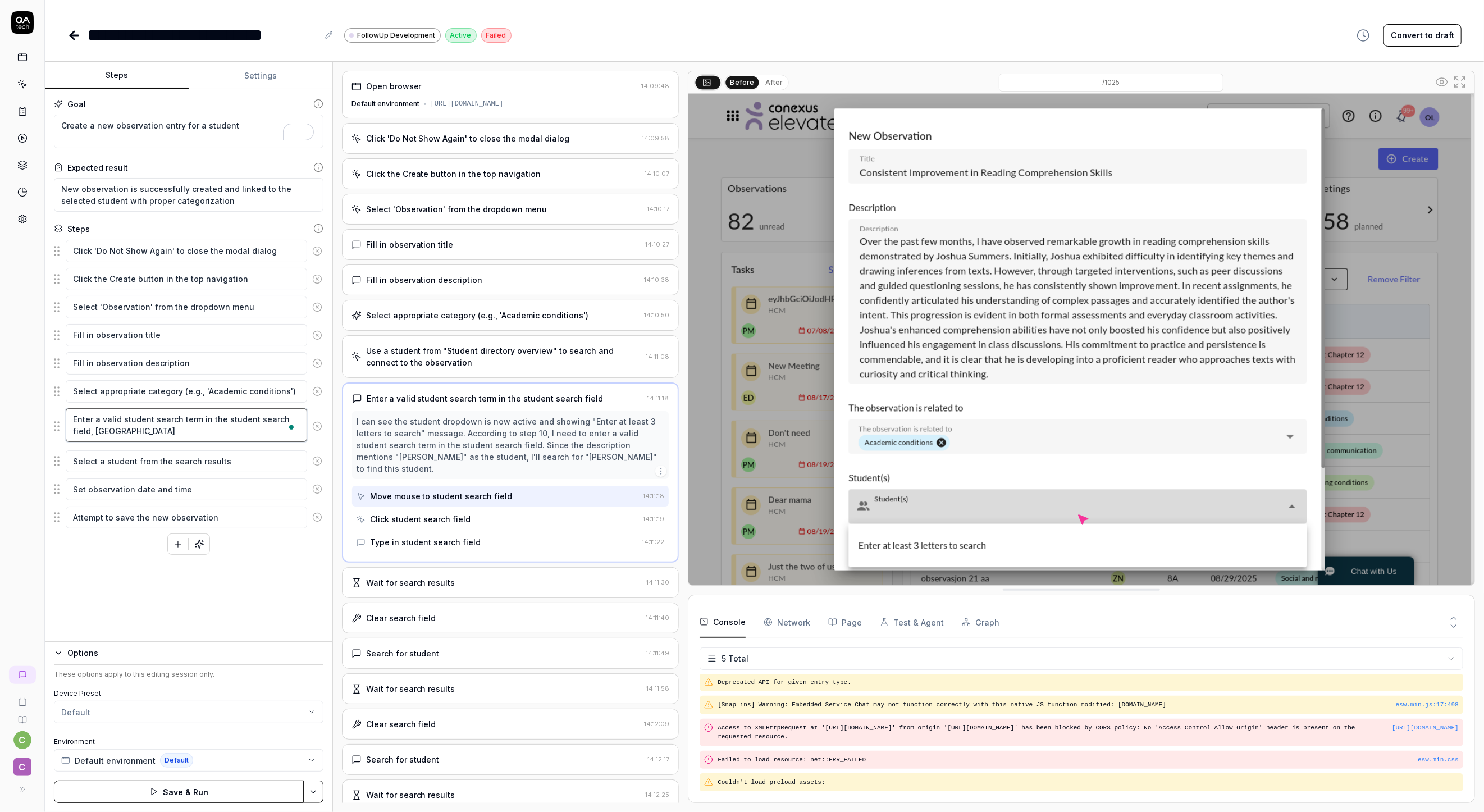
type textarea "Enter a valid student search term in the student search field, [GEOGRAPHIC_DATA]"
type textarea "*"
type textarea "Enter a valid student search term in the student search field,"
type textarea "*"
type textarea "Enter a valid student search term in the student search field, e"
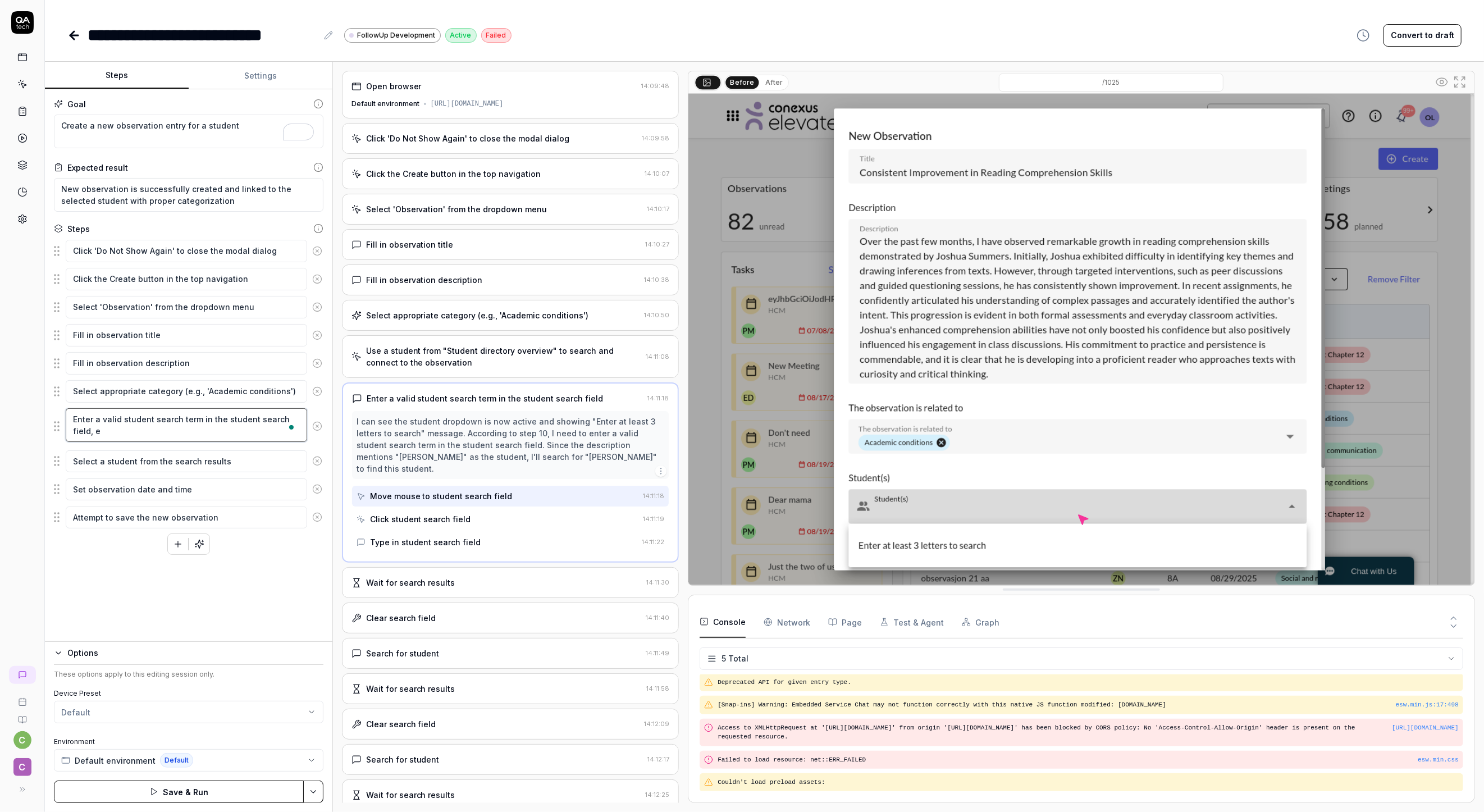
type textarea "*"
type textarea "Enter a valid student search term in the student search field, [GEOGRAPHIC_DATA]"
type textarea "*"
type textarea "Enter a valid student search term in the student search field, e"
type textarea "*"
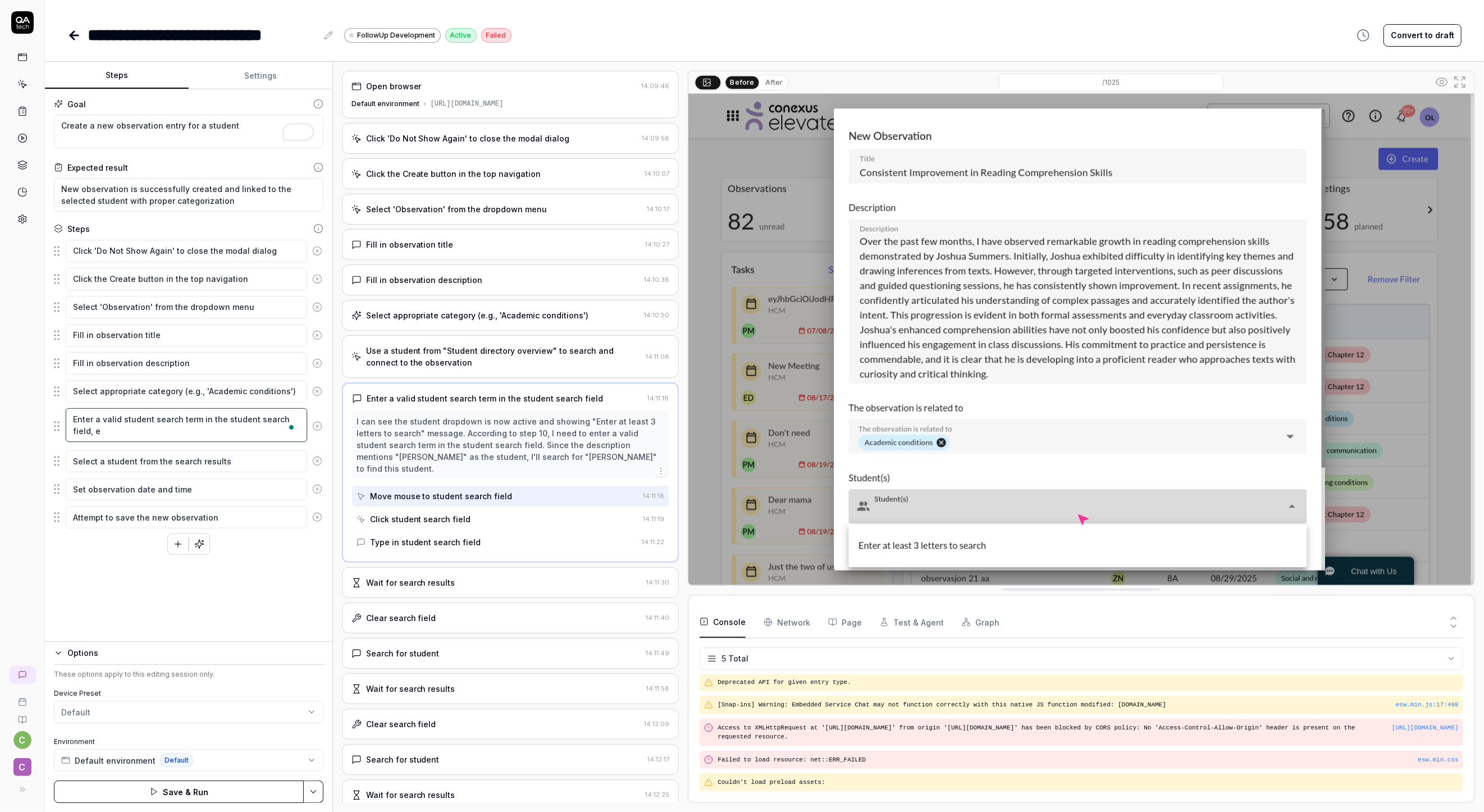
type textarea "Enter a valid student search term in the student search field, e."
type textarea "*"
type textarea "Enter a valid student search term in the student search field, e.g"
type textarea "*"
type textarea "Enter a valid student search term in the student search field, e.g."
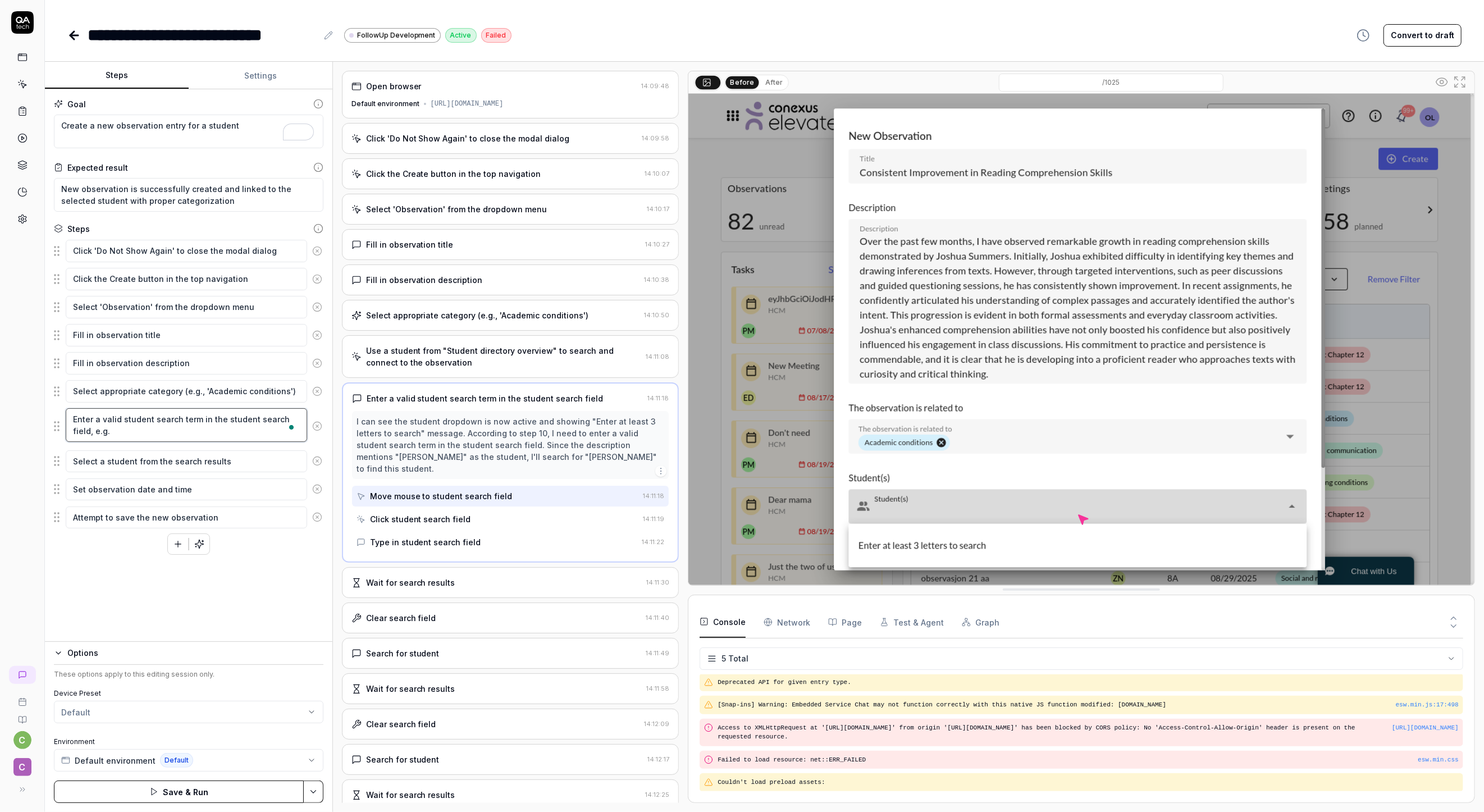
type textarea "*"
type textarea "Enter a valid student search term in the student search field, e.g."
type textarea "*"
type textarea "Enter a valid student search term in the student search field, e.g. '"
type textarea "*"
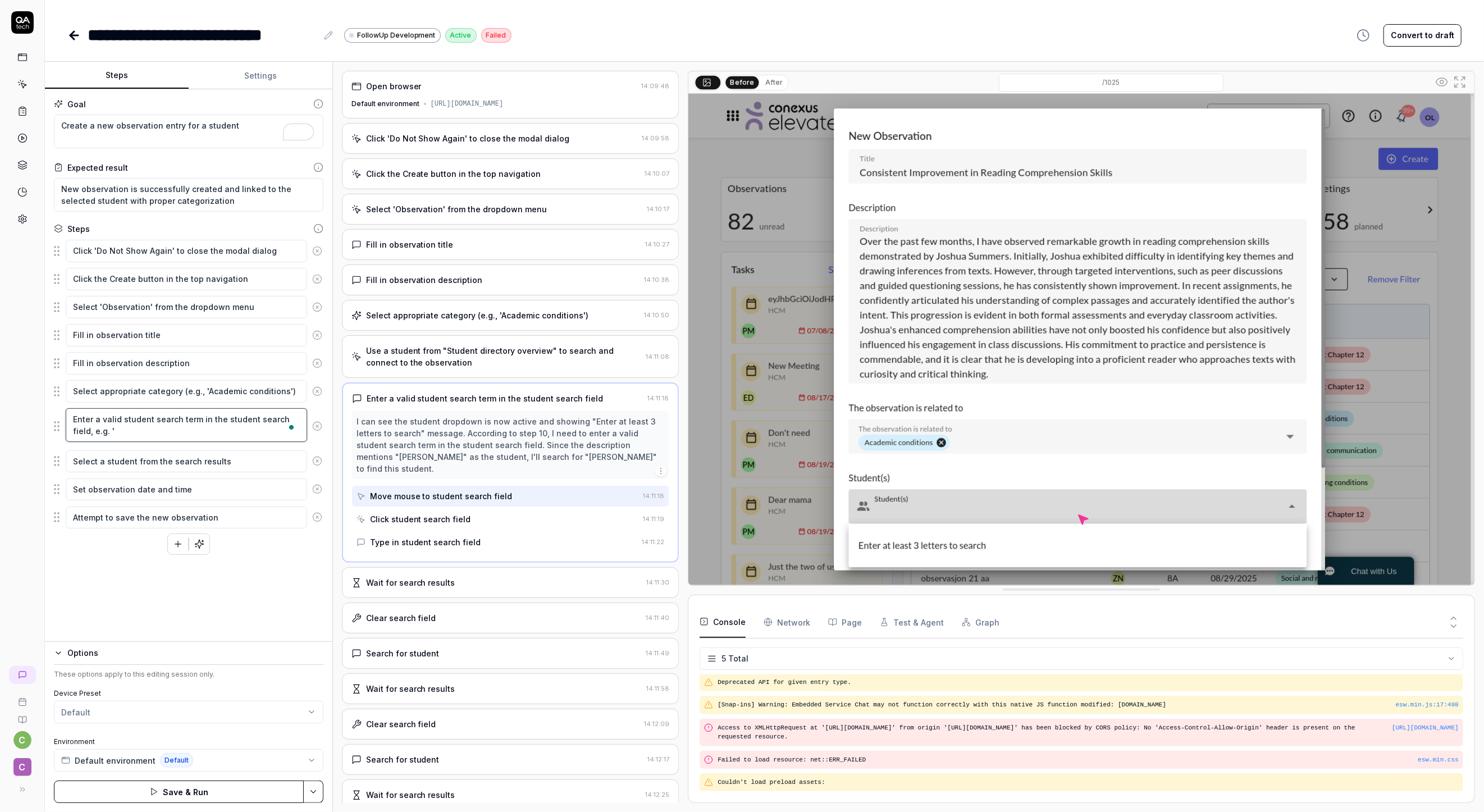
type textarea "Enter a valid student search term in the student search field, e.g. 'A"
type textarea "*"
type textarea "Enter a valid student search term in the student search field, e.g. 'Ab"
type textarea "*"
type textarea "Enter a valid student search term in the student search field, e.g. 'Abu"
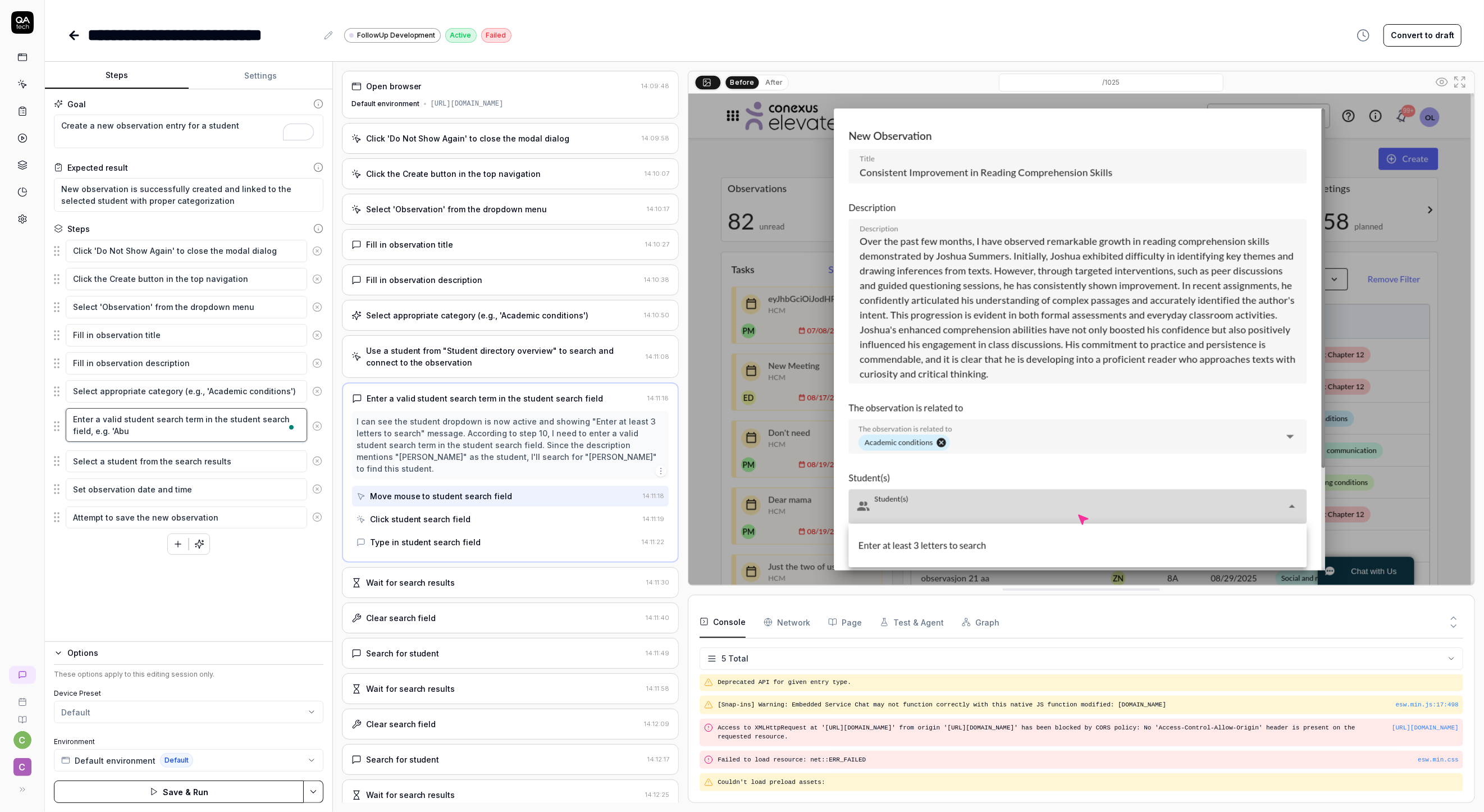
type textarea "*"
type textarea "Enter a valid student search term in the student search field, e.g. 'Abu'"
click at [228, 580] on div "Goal Create a new observation entry for a student Expected result New observati…" at bounding box center [189, 365] width 288 height 553
click at [188, 790] on button "Save & Run" at bounding box center [179, 792] width 250 height 23
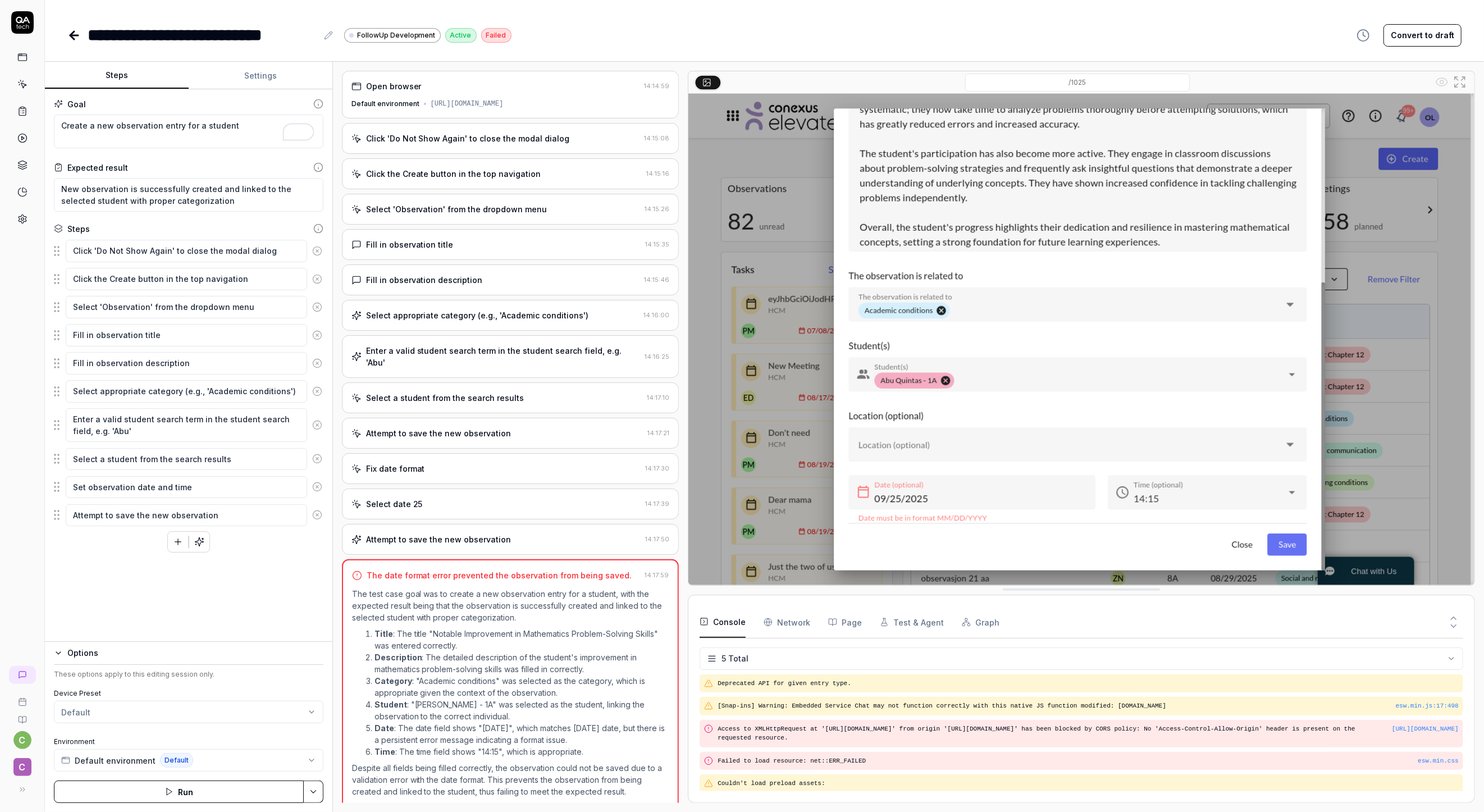
scroll to position [1, 0]
click at [69, 487] on textarea "Set observation date and time" at bounding box center [186, 487] width 242 height 22
click at [74, 486] on textarea "Set observation date and time" at bounding box center [186, 486] width 242 height 22
type textarea "*"
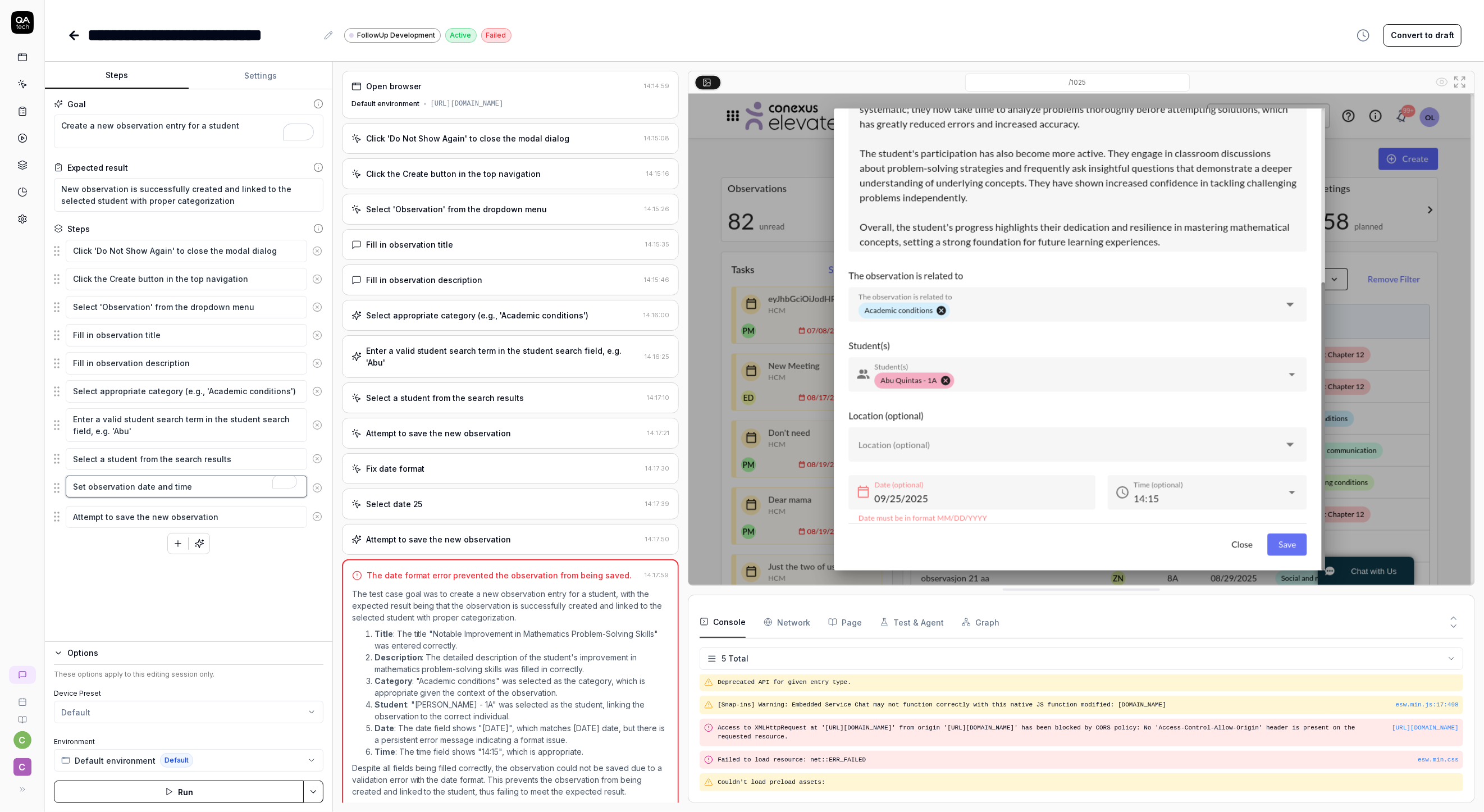
type textarea "cobservation date and time"
type textarea "*"
type textarea "clobservation date and time"
type textarea "*"
type textarea "cleobservation date and time"
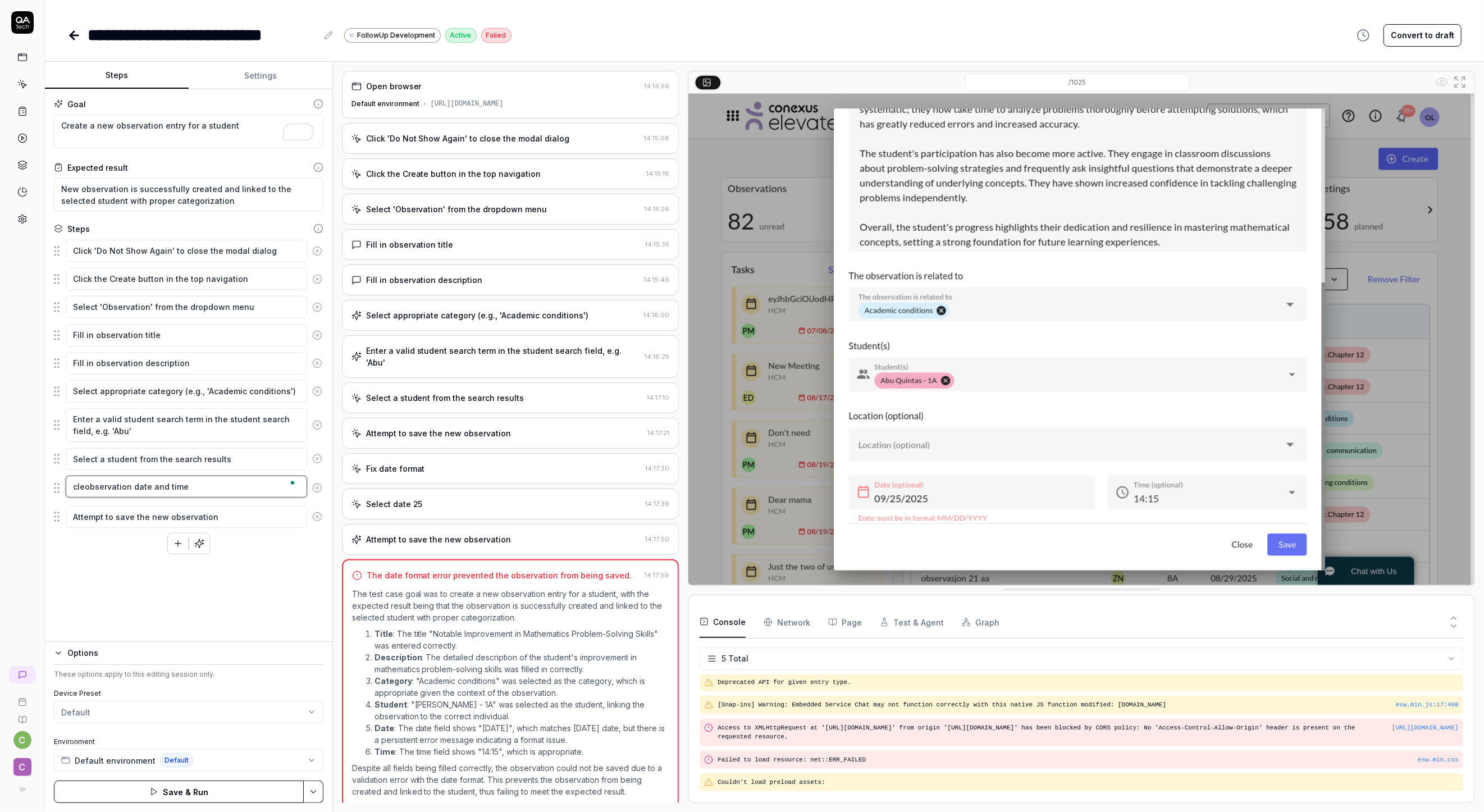
type textarea "*"
type textarea "cleaobservation date and time"
type textarea "*"
type textarea "clearobservation date and time"
type textarea "*"
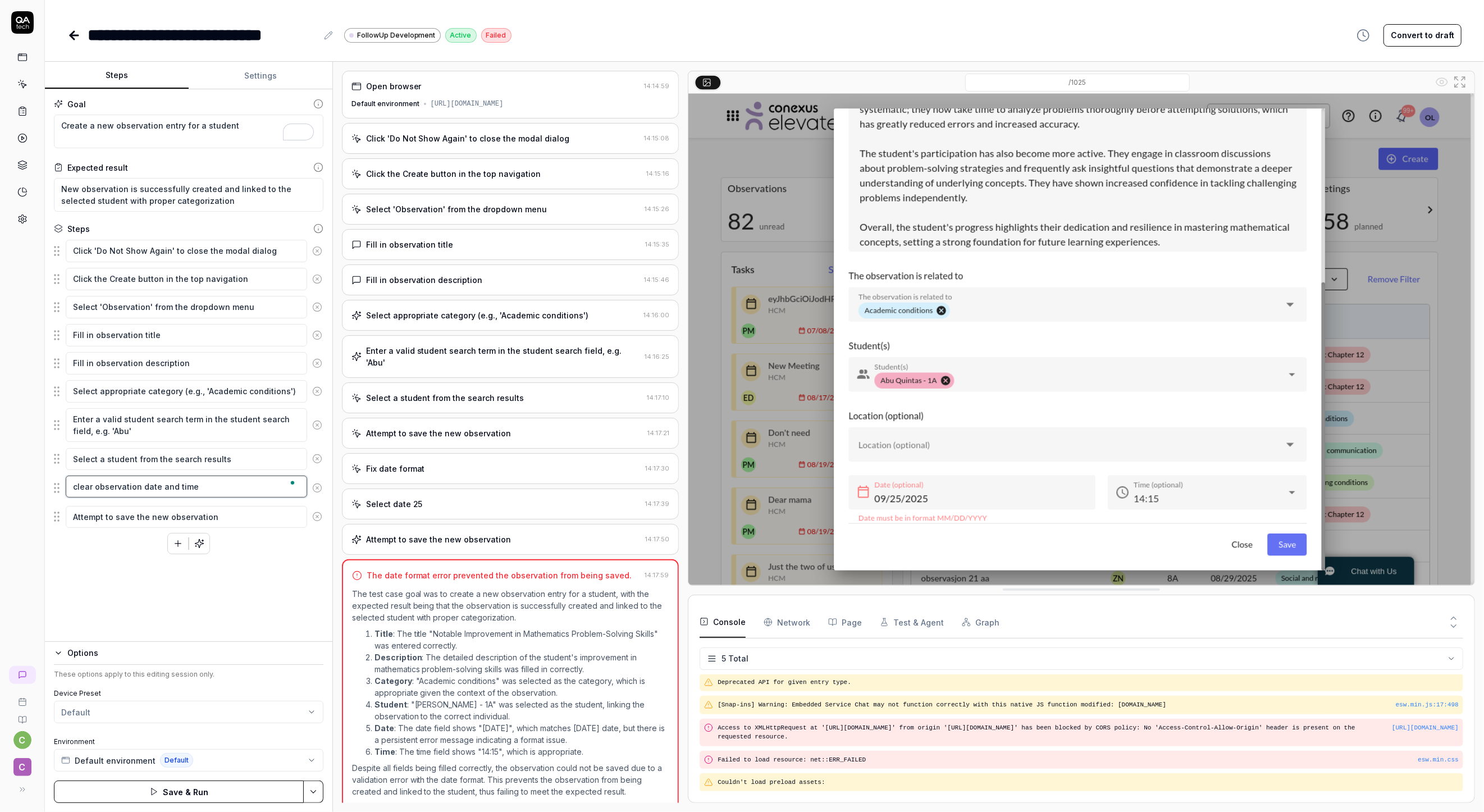
type textarea "clear observation date and time"
click at [126, 591] on div "Goal Create a new observation entry for a student Expected result New observati…" at bounding box center [189, 365] width 288 height 553
click at [186, 779] on div "Options These options apply to this editing session only. Device Preset Default…" at bounding box center [189, 727] width 288 height 171
click at [190, 796] on button "Save & Run" at bounding box center [179, 792] width 250 height 23
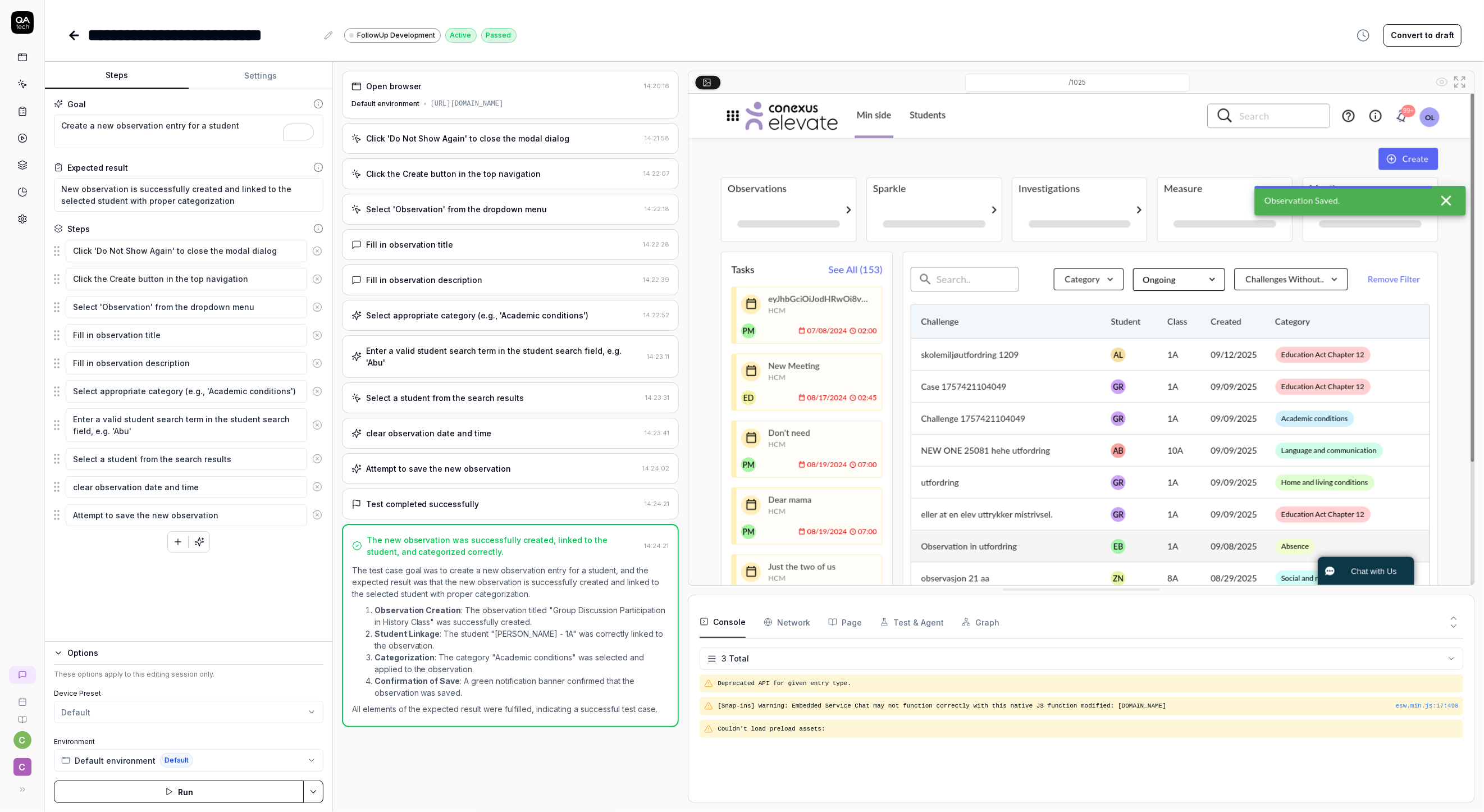
scroll to position [1, 0]
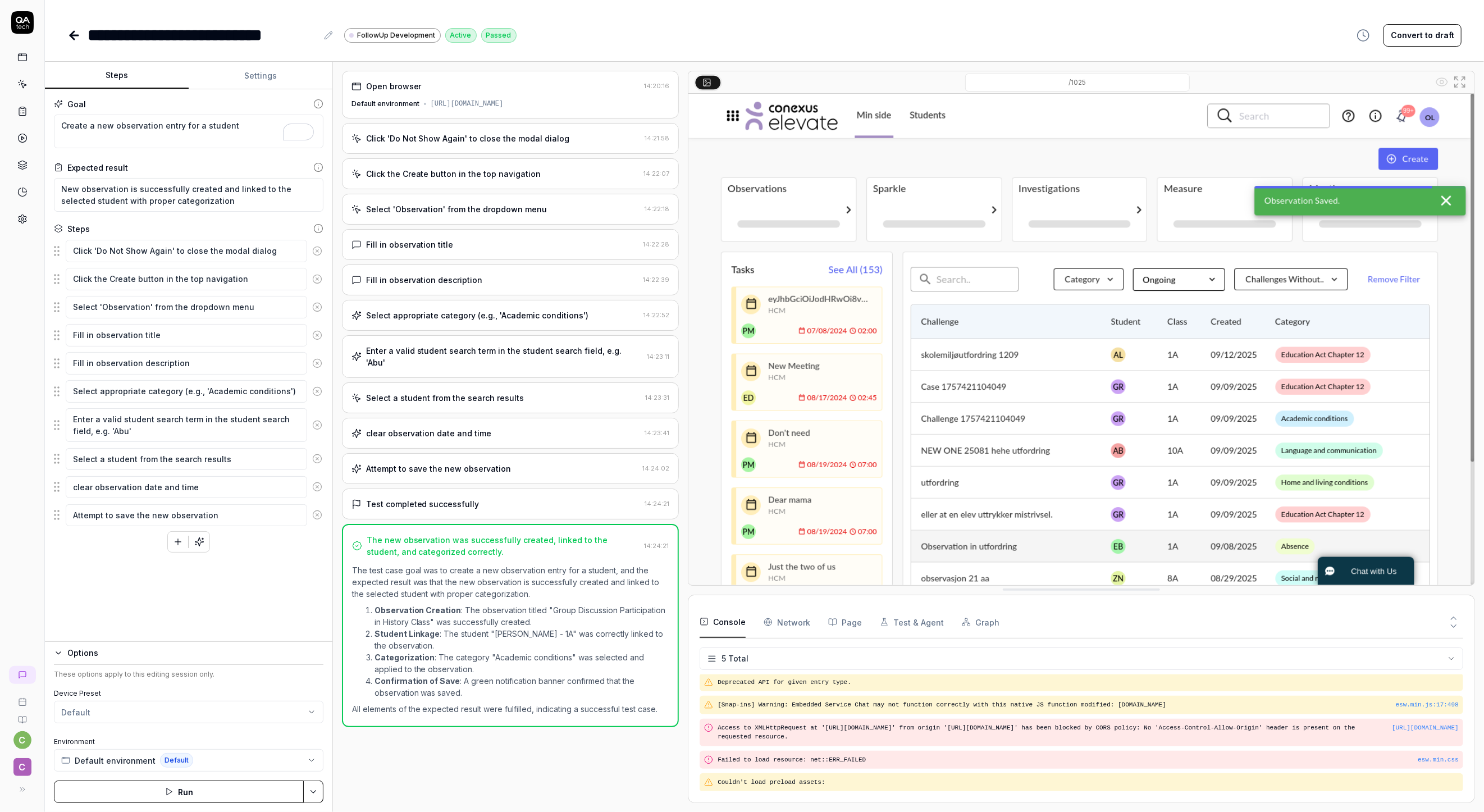
click at [261, 793] on button "Run" at bounding box center [179, 792] width 250 height 23
click at [781, 618] on Requests "Network" at bounding box center [787, 621] width 47 height 31
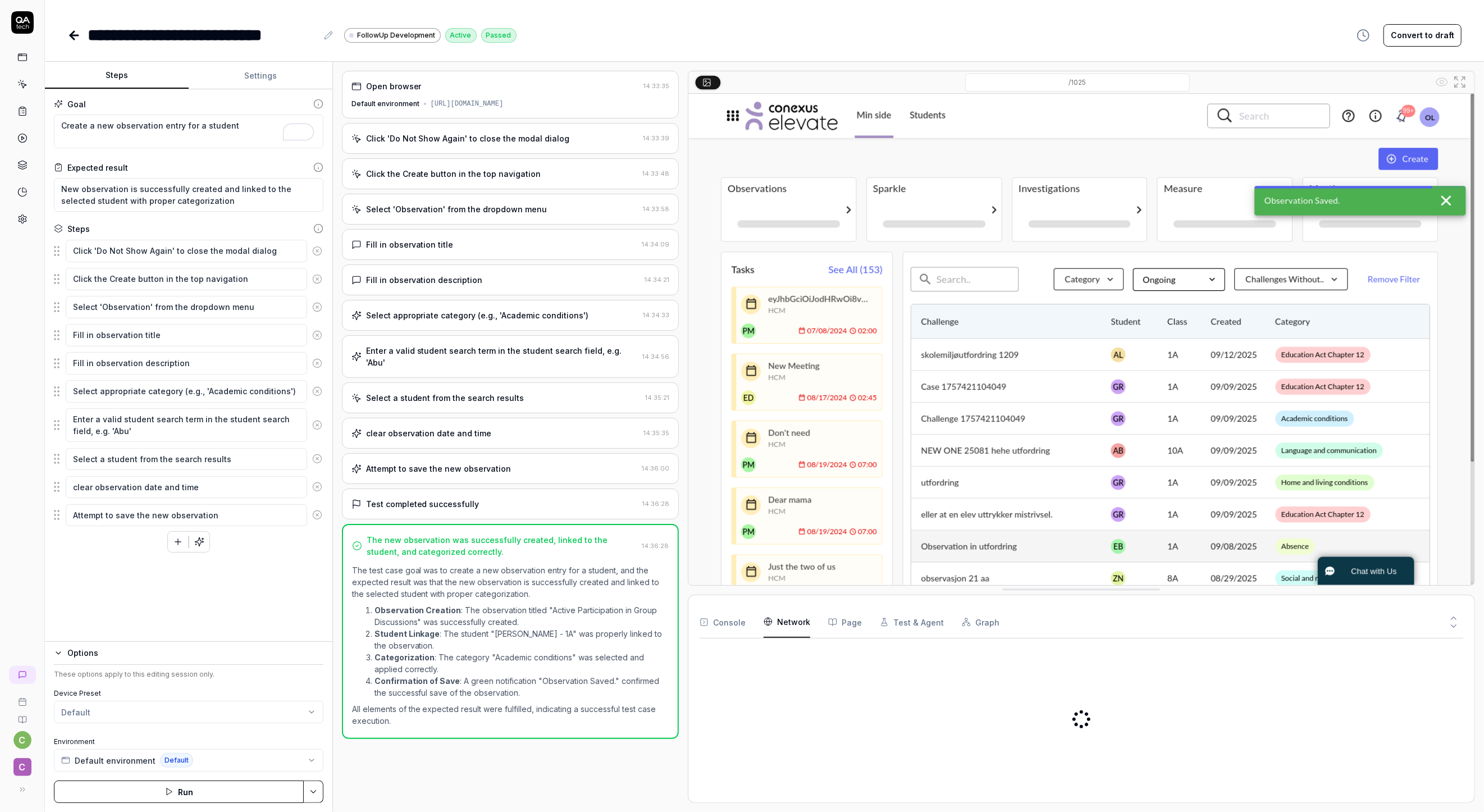
click at [849, 621] on button "Page" at bounding box center [845, 621] width 34 height 31
click at [15, 768] on span "C" at bounding box center [22, 767] width 18 height 18
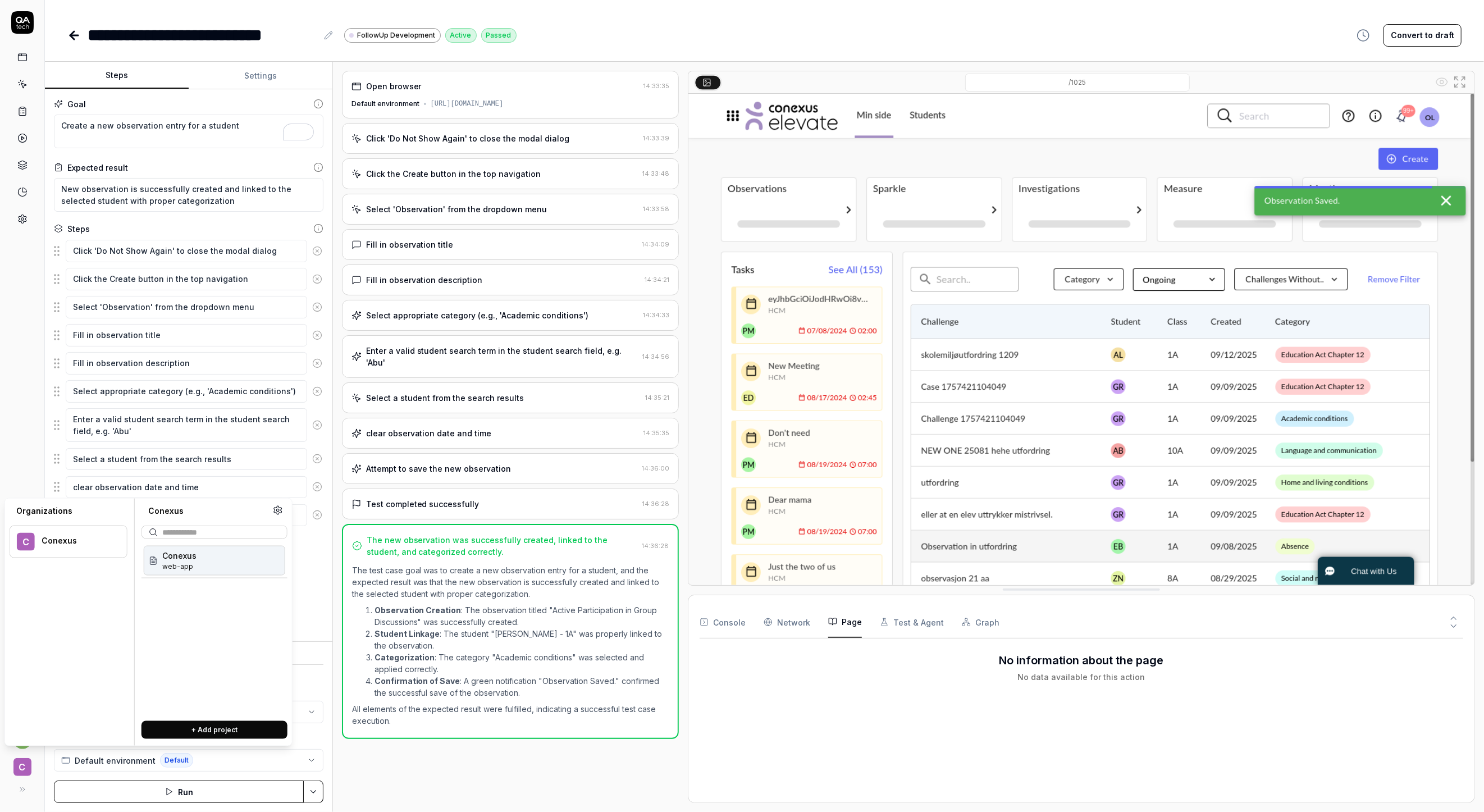
click at [35, 541] on div "C Conexus" at bounding box center [68, 542] width 118 height 33
click at [205, 554] on div "Conexus web-app" at bounding box center [215, 560] width 142 height 30
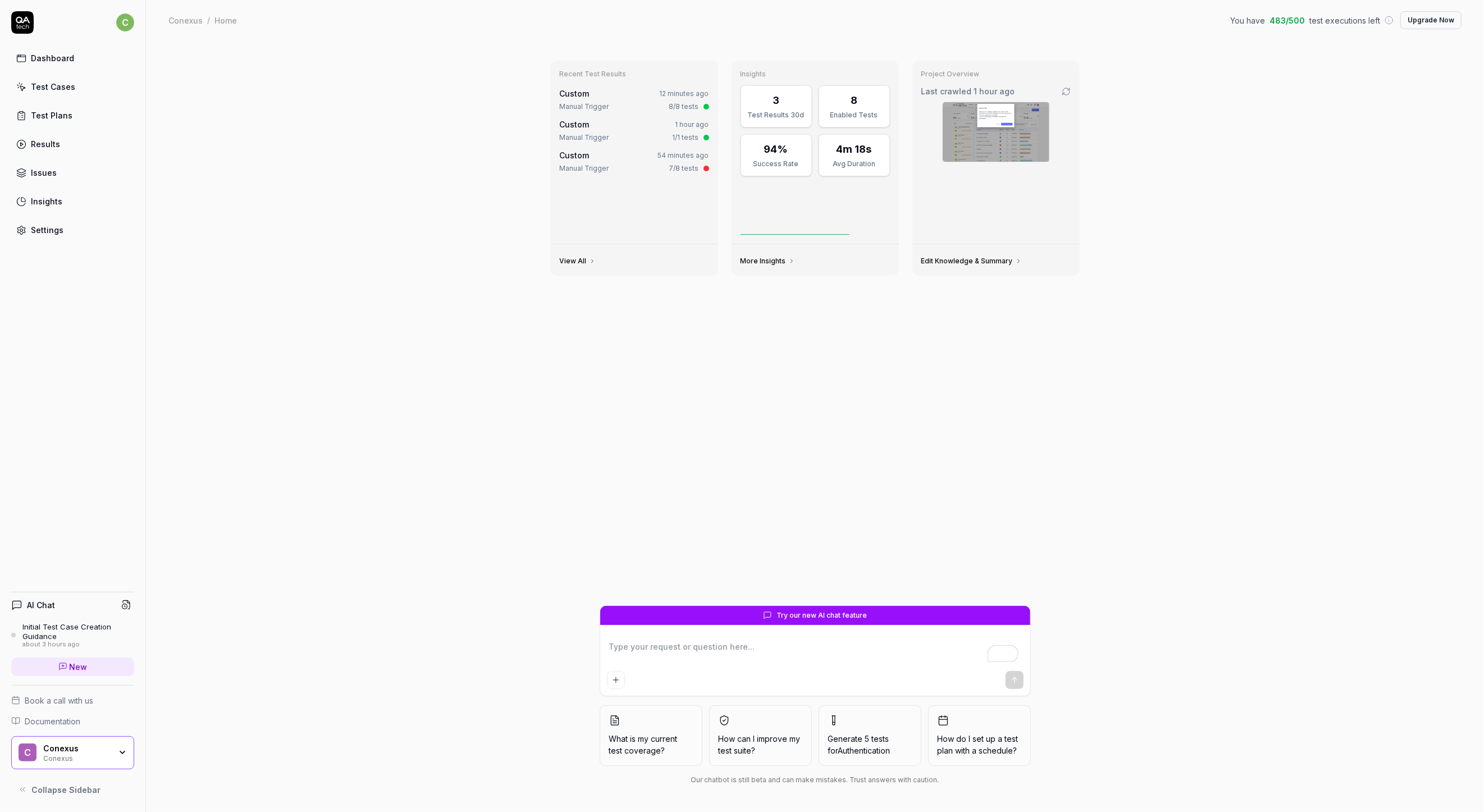
click at [17, 231] on icon at bounding box center [21, 230] width 10 height 10
type textarea "*"
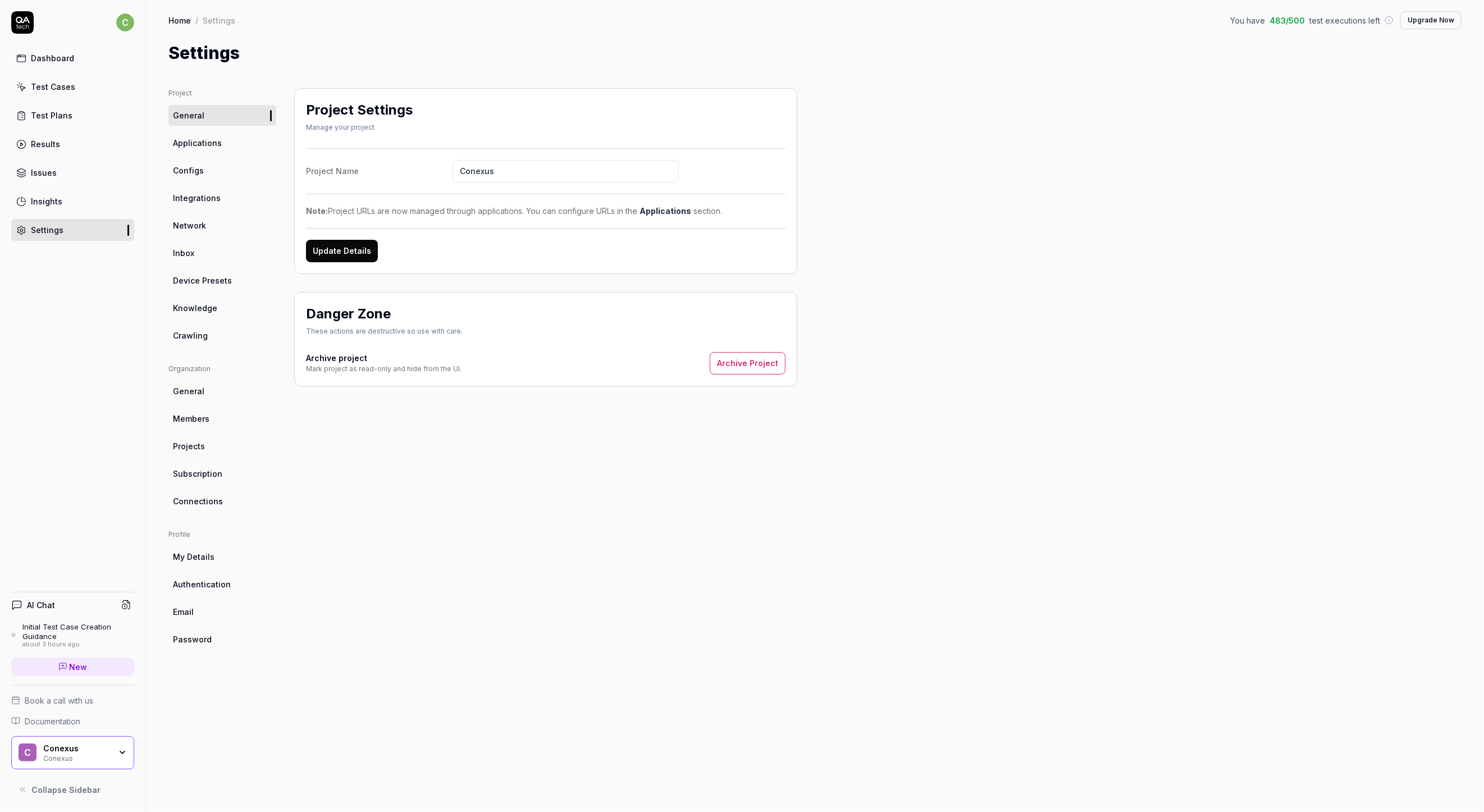
click at [453, 166] on input "Conexus" at bounding box center [566, 171] width 226 height 23
click at [473, 169] on input "Conexus" at bounding box center [566, 171] width 226 height 23
type input "Elevate"
click at [356, 242] on button "Update Details" at bounding box center [342, 250] width 72 height 23
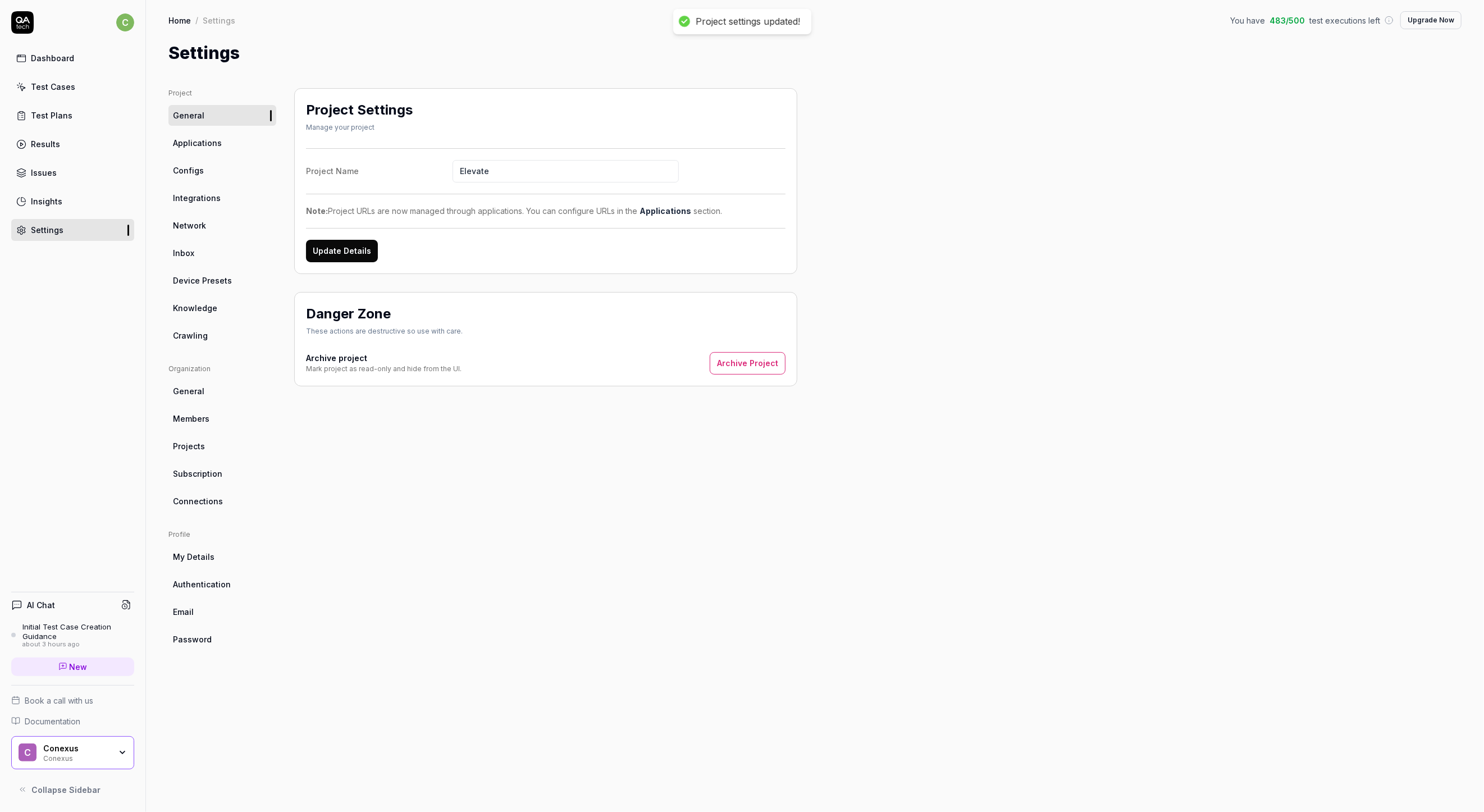
click at [209, 140] on span "Applications" at bounding box center [197, 143] width 49 height 12
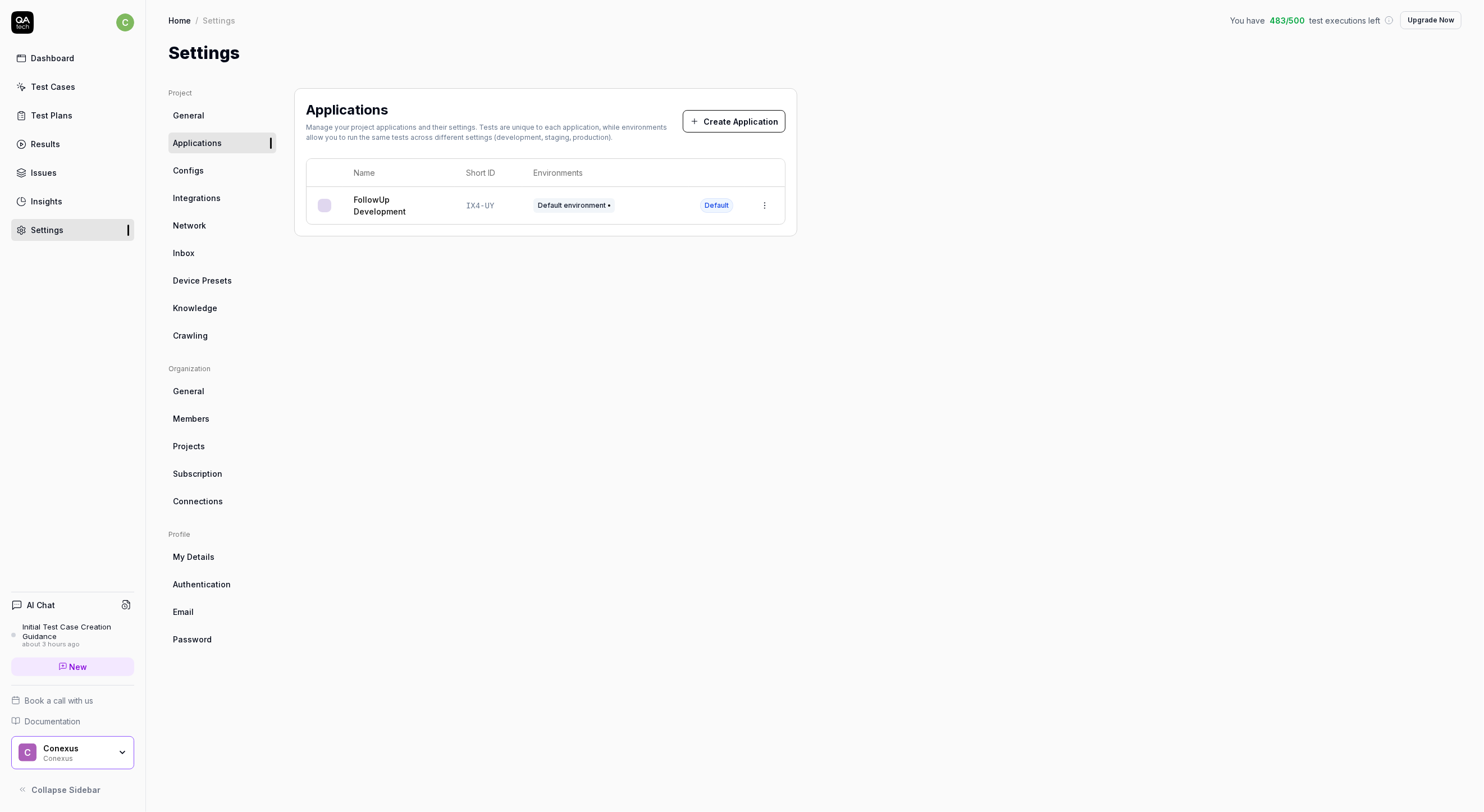
click at [228, 166] on link "Configs" at bounding box center [223, 170] width 108 height 20
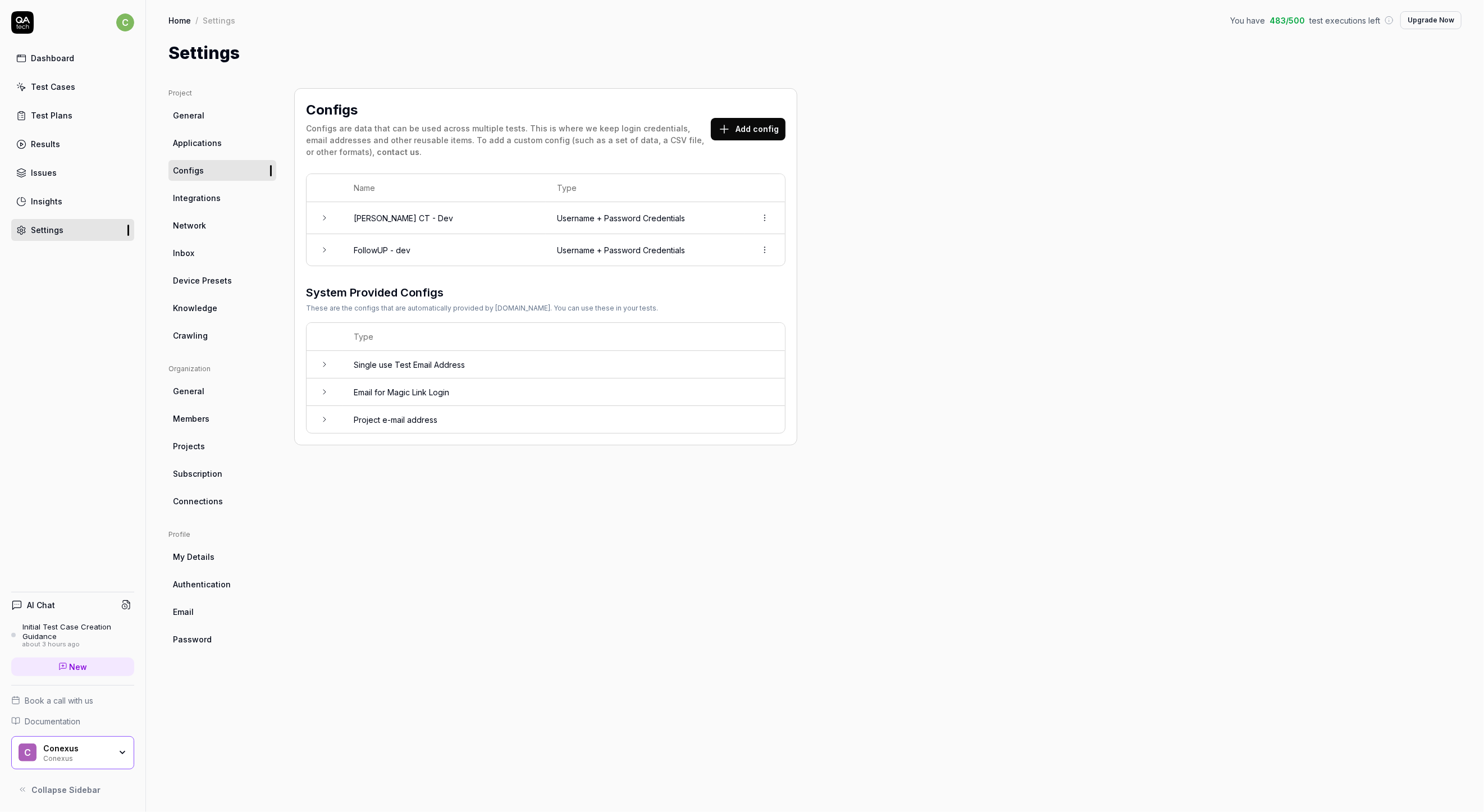
click at [758, 214] on html "c Dashboard Test Cases Test Plans Results Issues Insights Settings AI Chat Init…" at bounding box center [742, 406] width 1484 height 812
click at [723, 266] on span "Delete" at bounding box center [714, 267] width 26 height 12
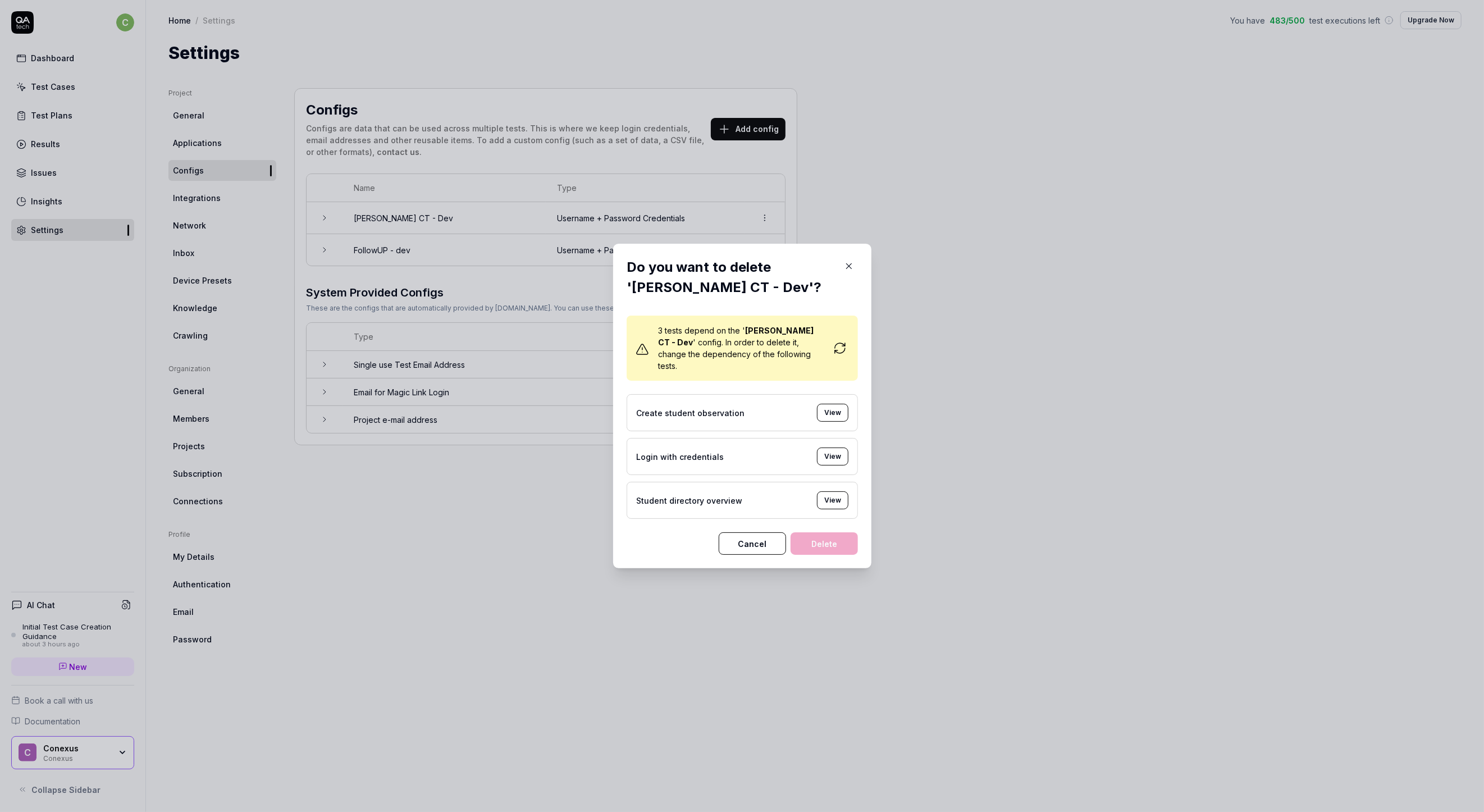
click at [761, 536] on button "Cancel" at bounding box center [752, 543] width 67 height 23
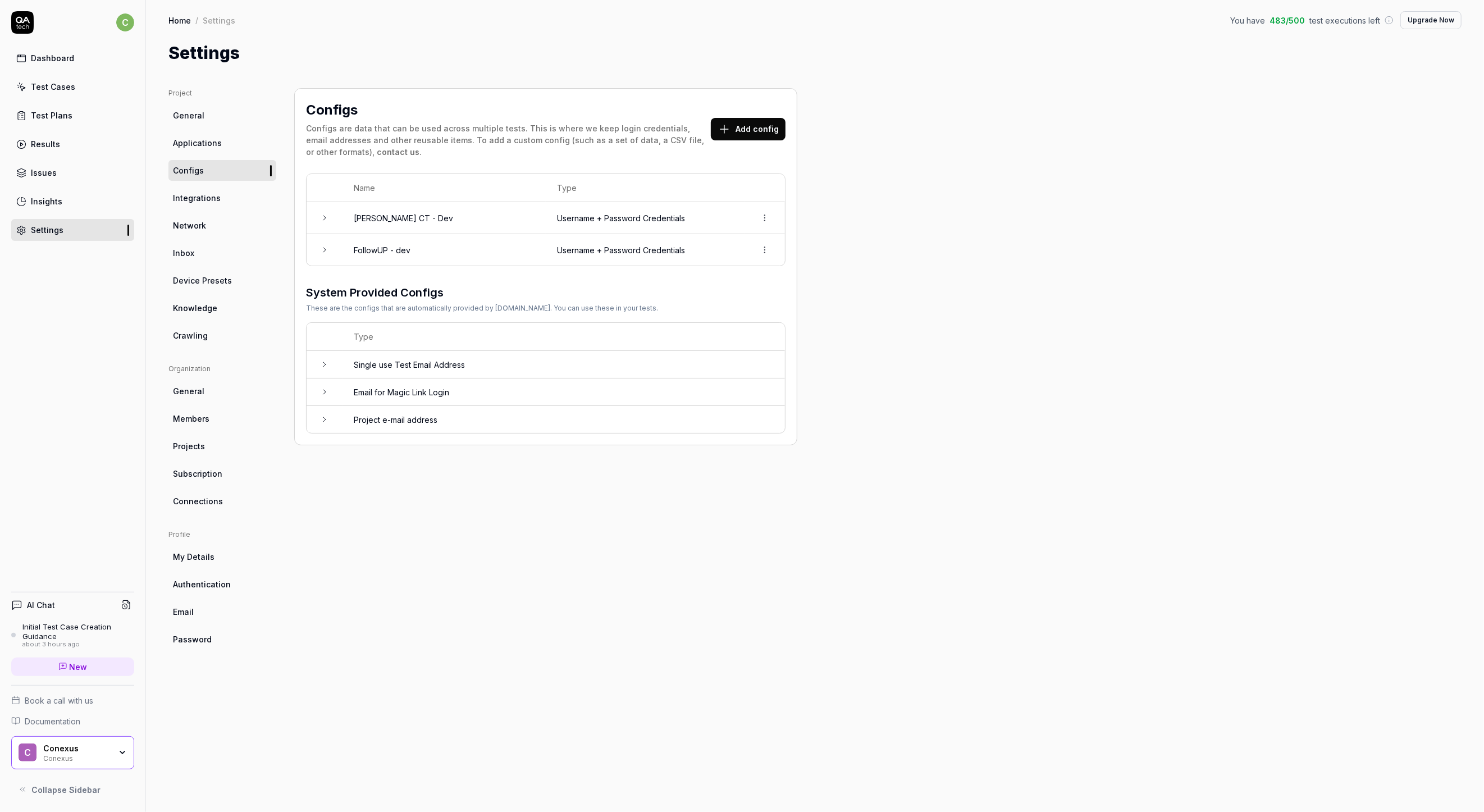
click at [760, 251] on html "c Dashboard Test Cases Test Plans Results Issues Insights Settings AI Chat Init…" at bounding box center [742, 406] width 1484 height 812
click at [735, 303] on div "Delete" at bounding box center [725, 300] width 88 height 25
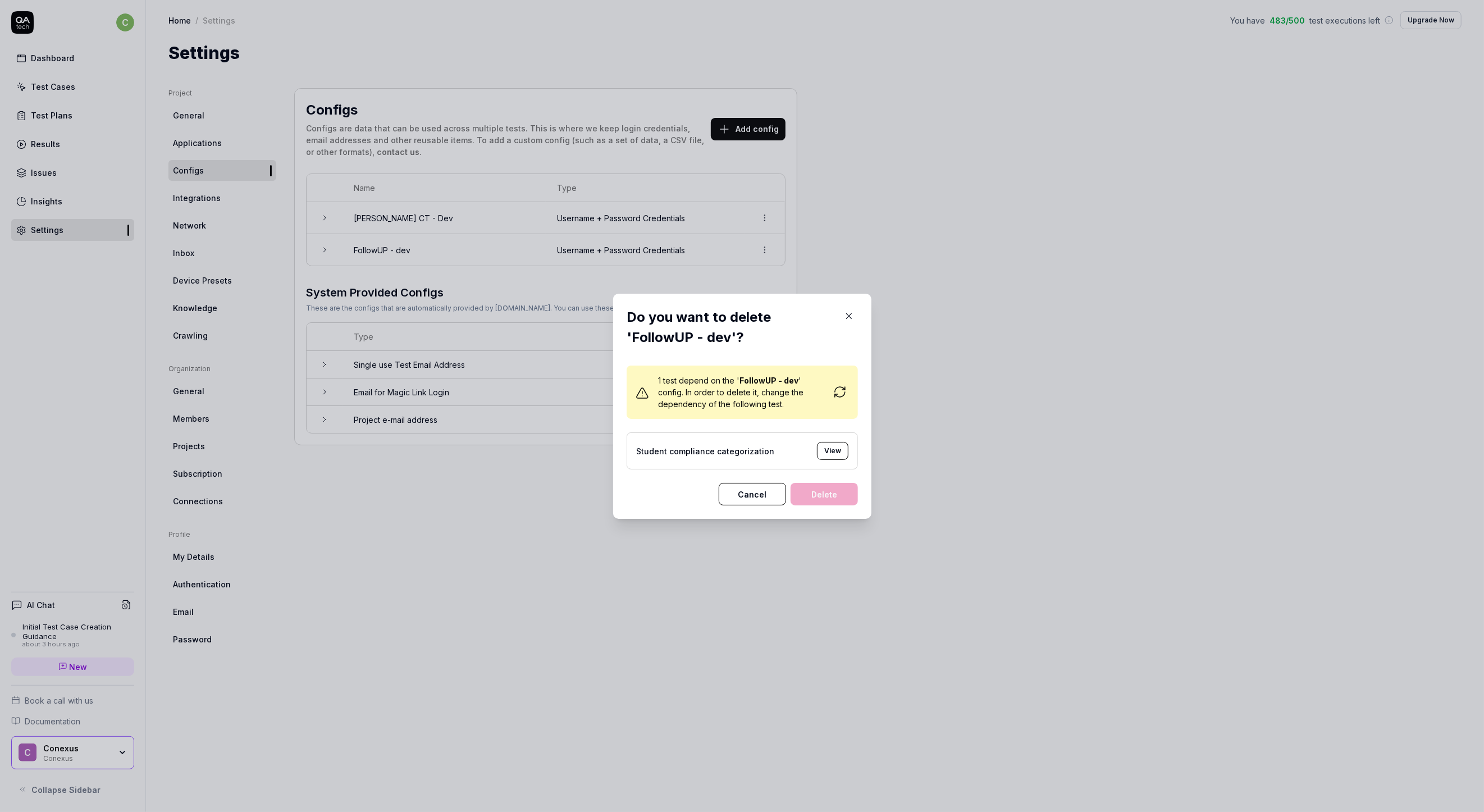
click at [760, 498] on button "Cancel" at bounding box center [752, 494] width 67 height 23
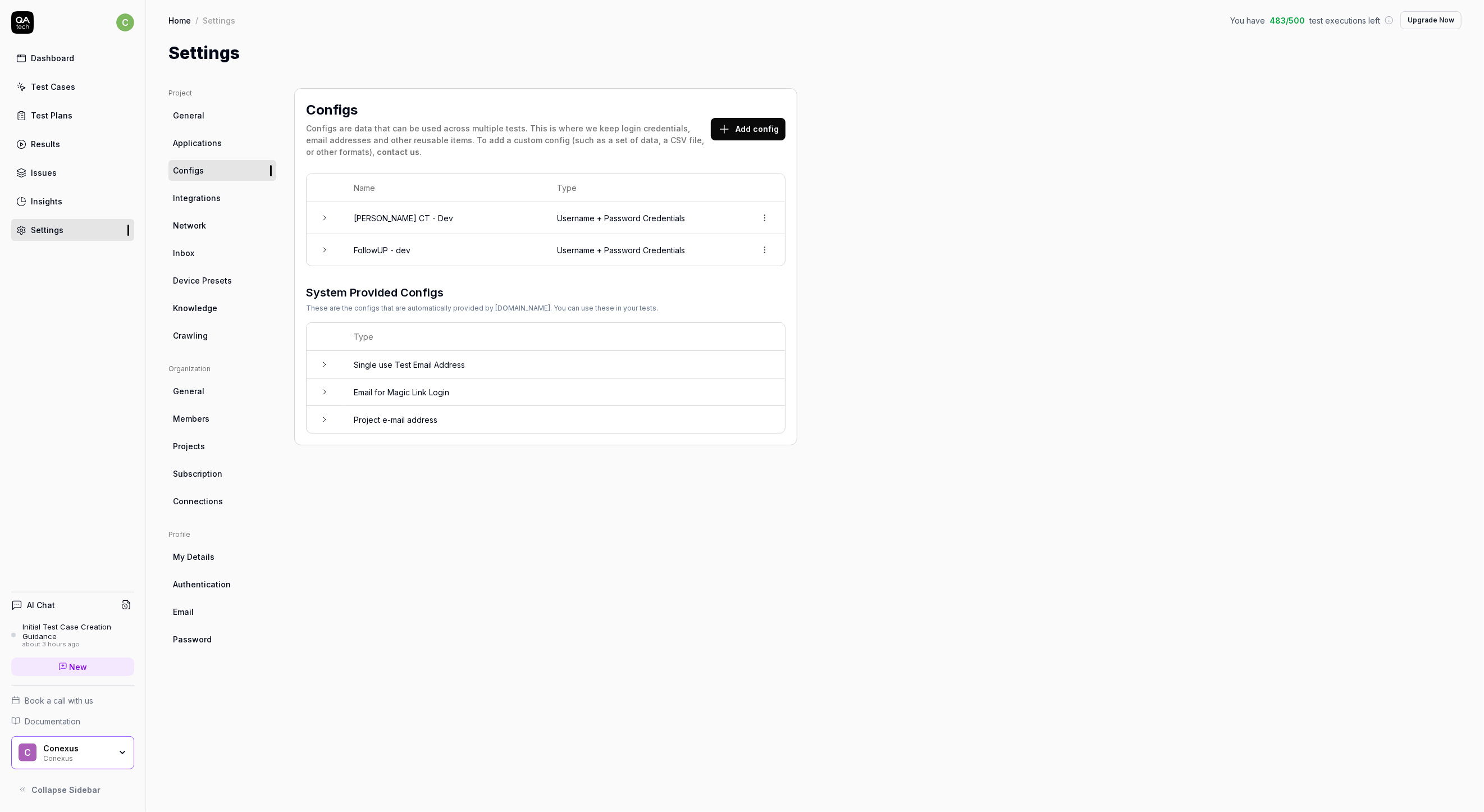
click at [497, 470] on div "Configs Configs are data that can be used across multiple tests. This is where …" at bounding box center [546, 439] width 503 height 701
click at [217, 197] on span "Integrations" at bounding box center [196, 198] width 47 height 12
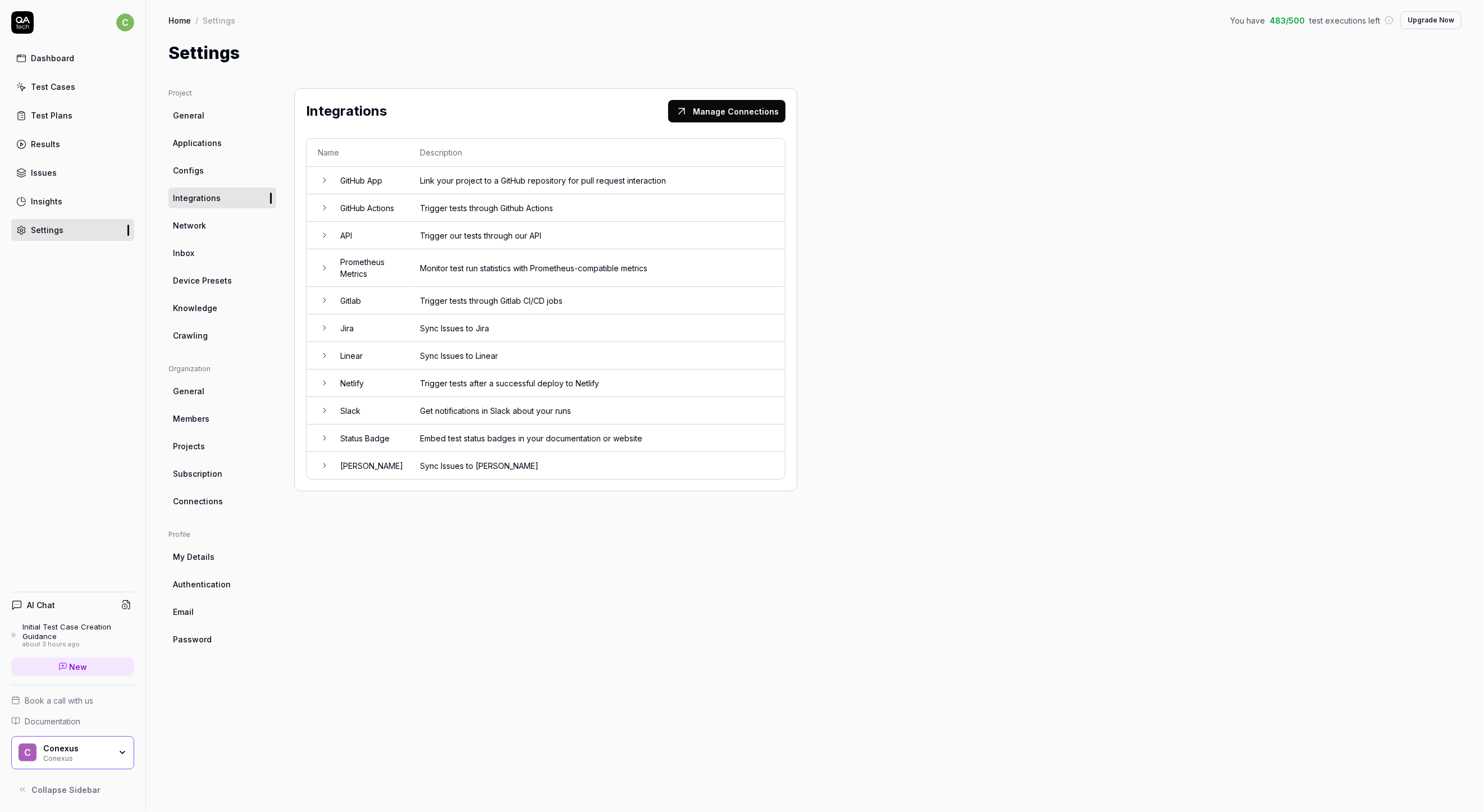
click at [198, 222] on span "Network" at bounding box center [189, 226] width 33 height 12
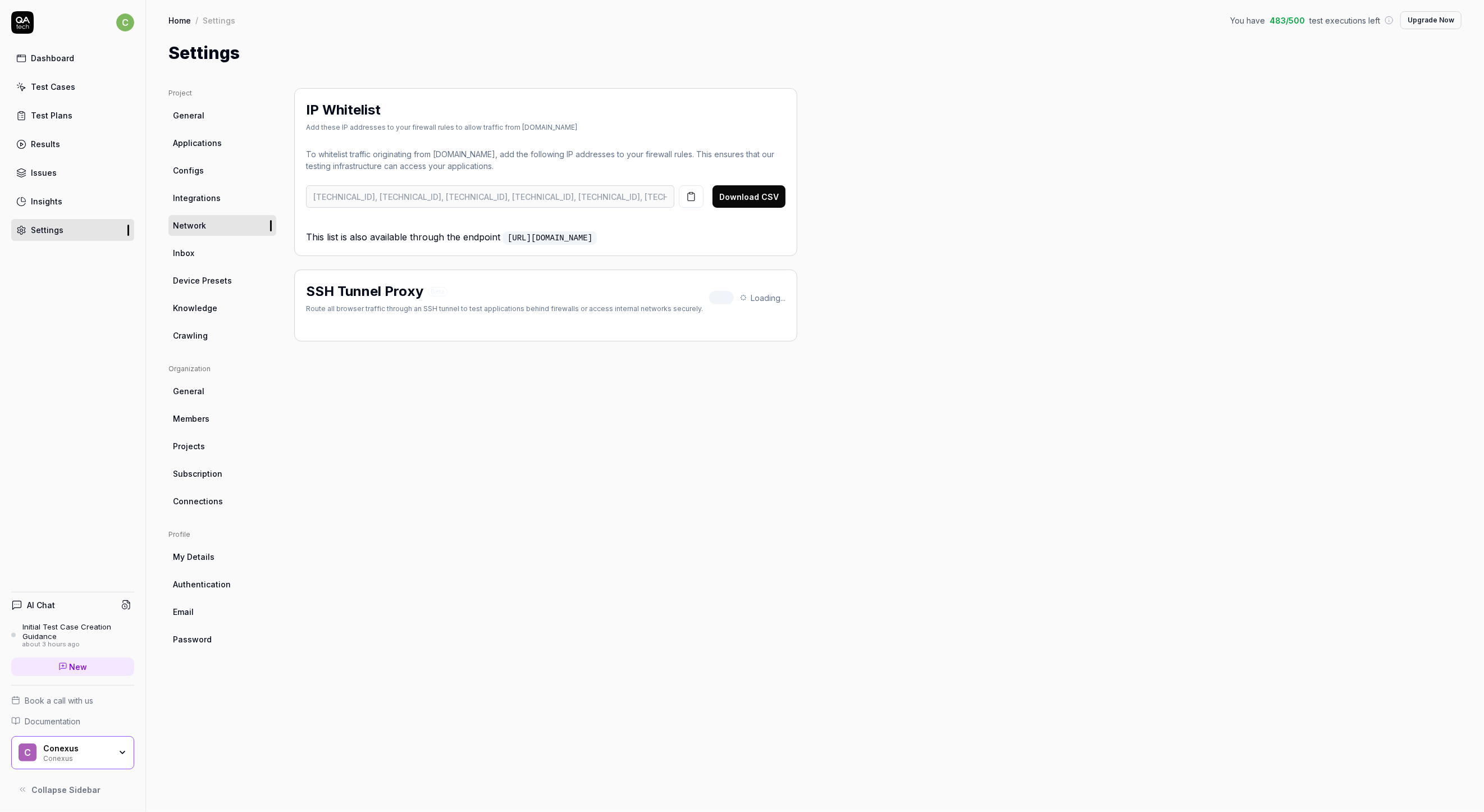
click at [208, 188] on link "Integrations" at bounding box center [223, 198] width 108 height 20
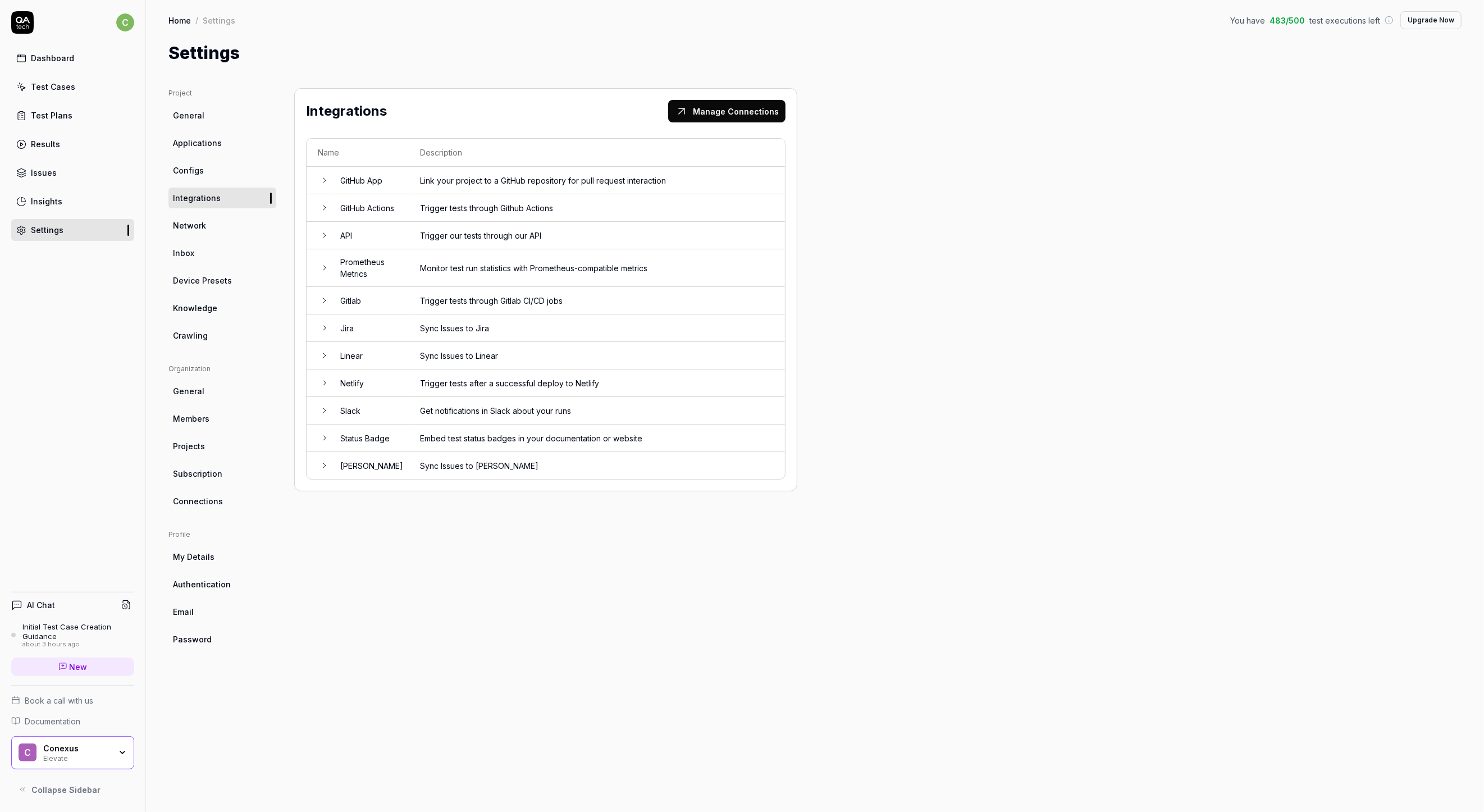
click at [213, 225] on link "Network" at bounding box center [223, 226] width 108 height 20
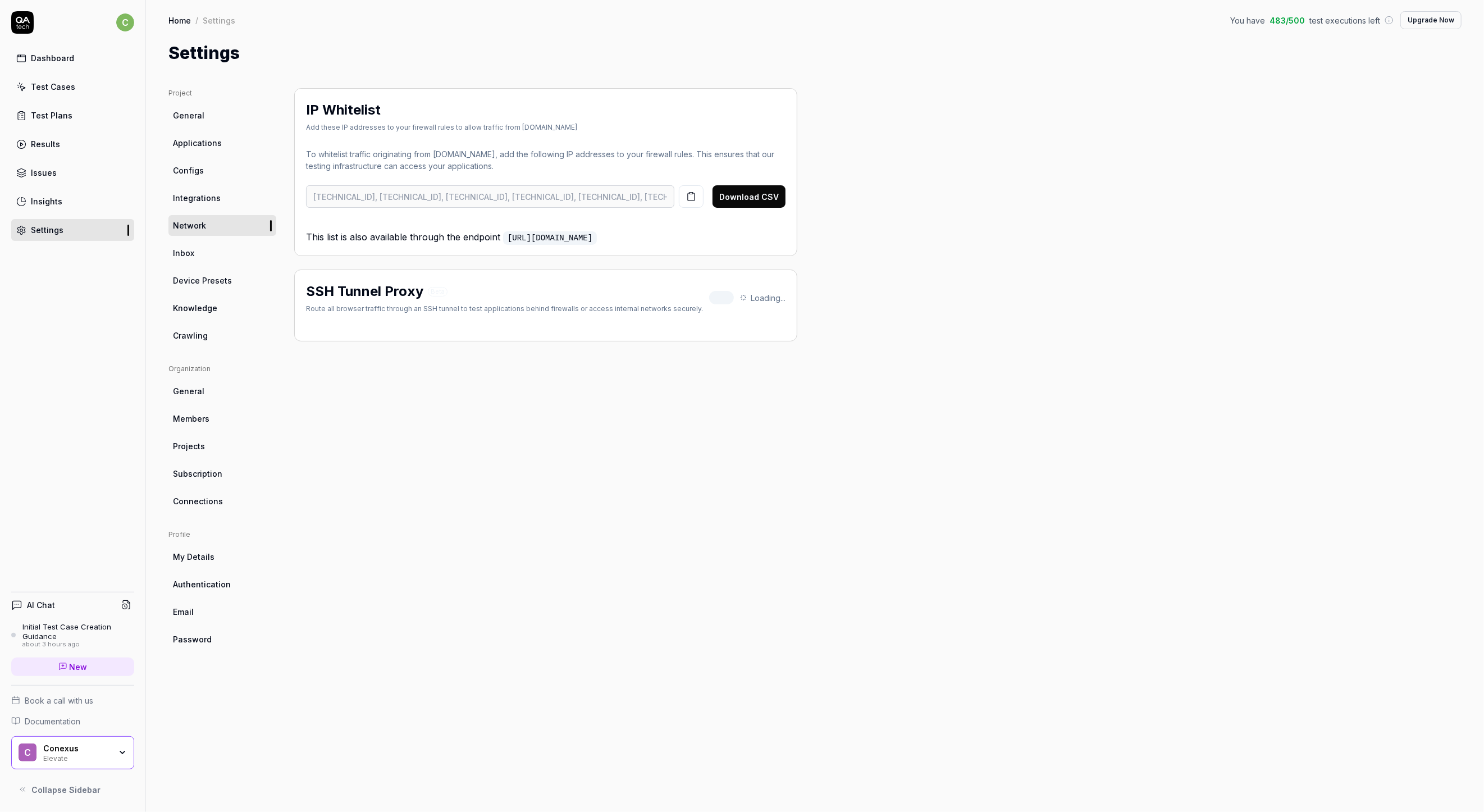
click at [215, 264] on ul "Project General Applications Configs Integrations Network Inbox Device Presets …" at bounding box center [223, 217] width 108 height 258
click at [203, 250] on link "Inbox" at bounding box center [223, 253] width 108 height 20
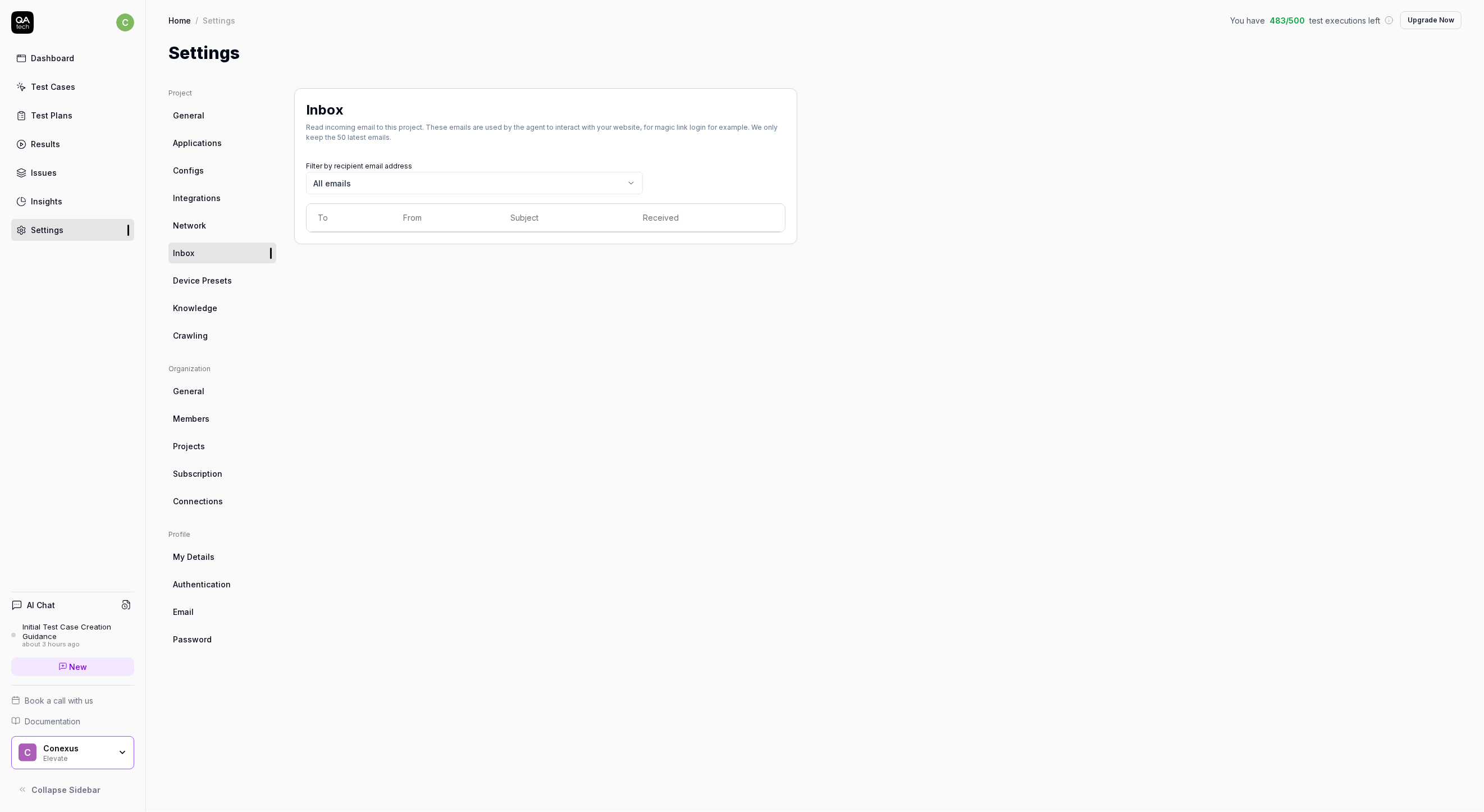
click at [204, 282] on span "Device Presets" at bounding box center [202, 280] width 59 height 12
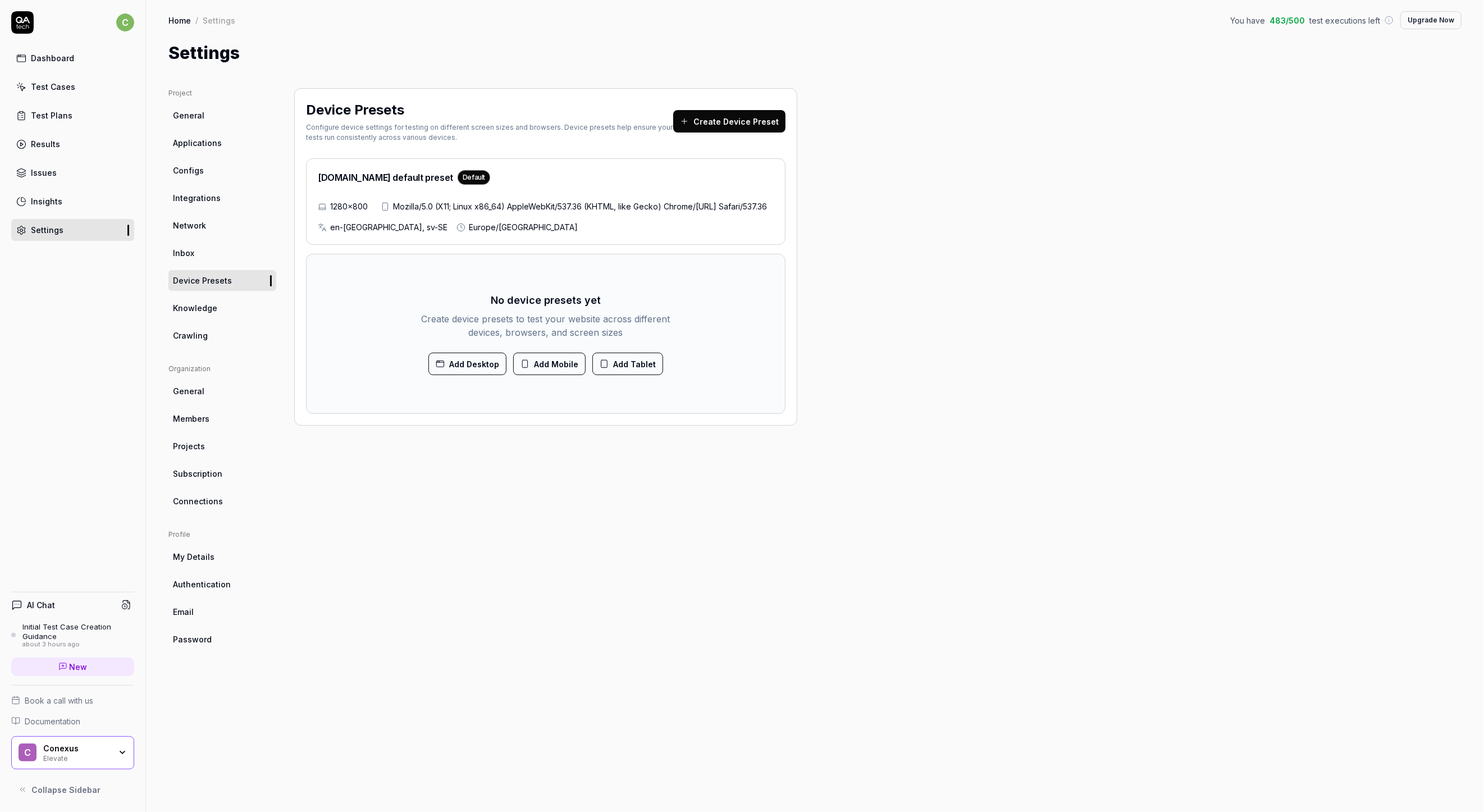
click at [204, 260] on link "Inbox" at bounding box center [223, 253] width 108 height 20
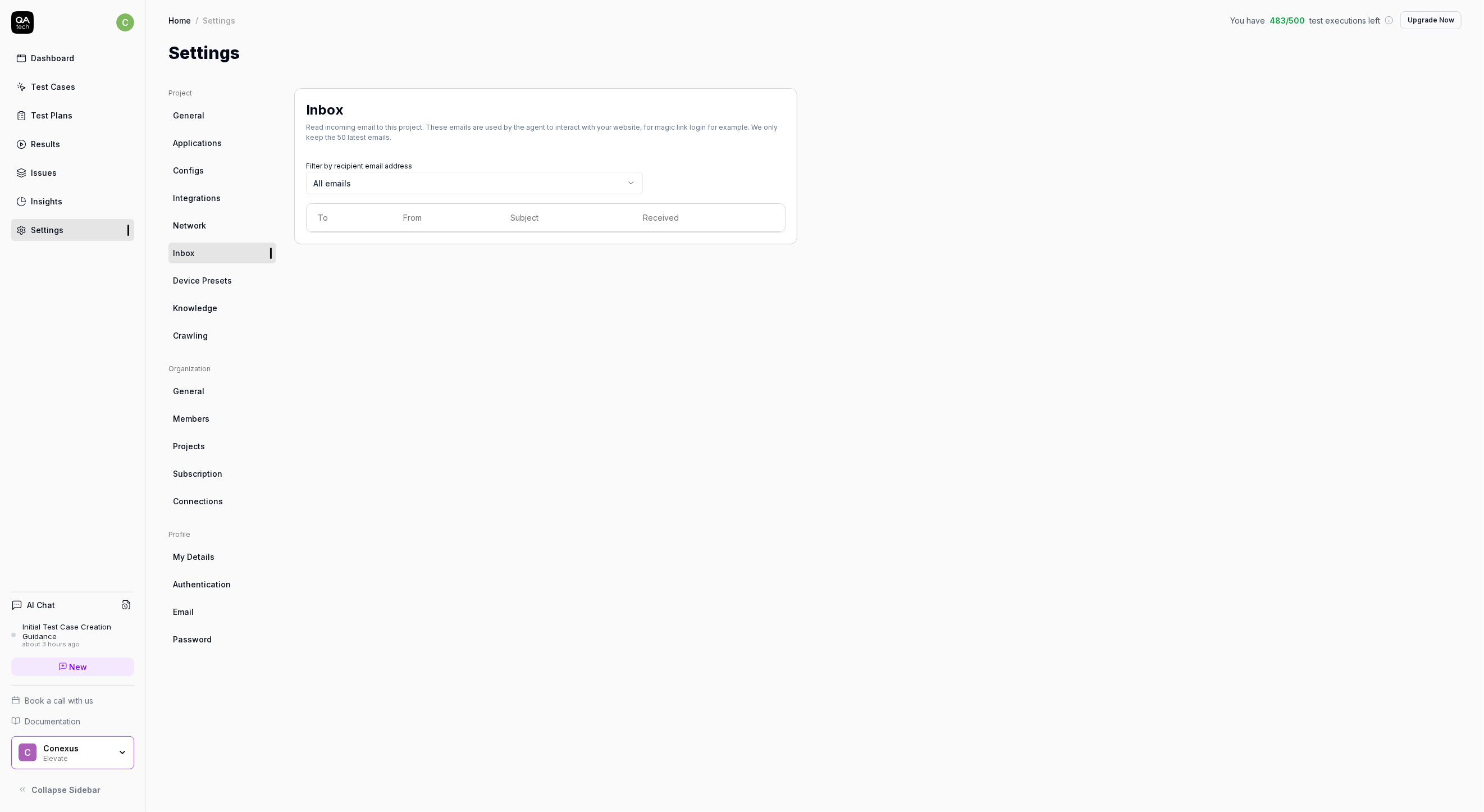
click at [204, 275] on span "Device Presets" at bounding box center [202, 280] width 59 height 12
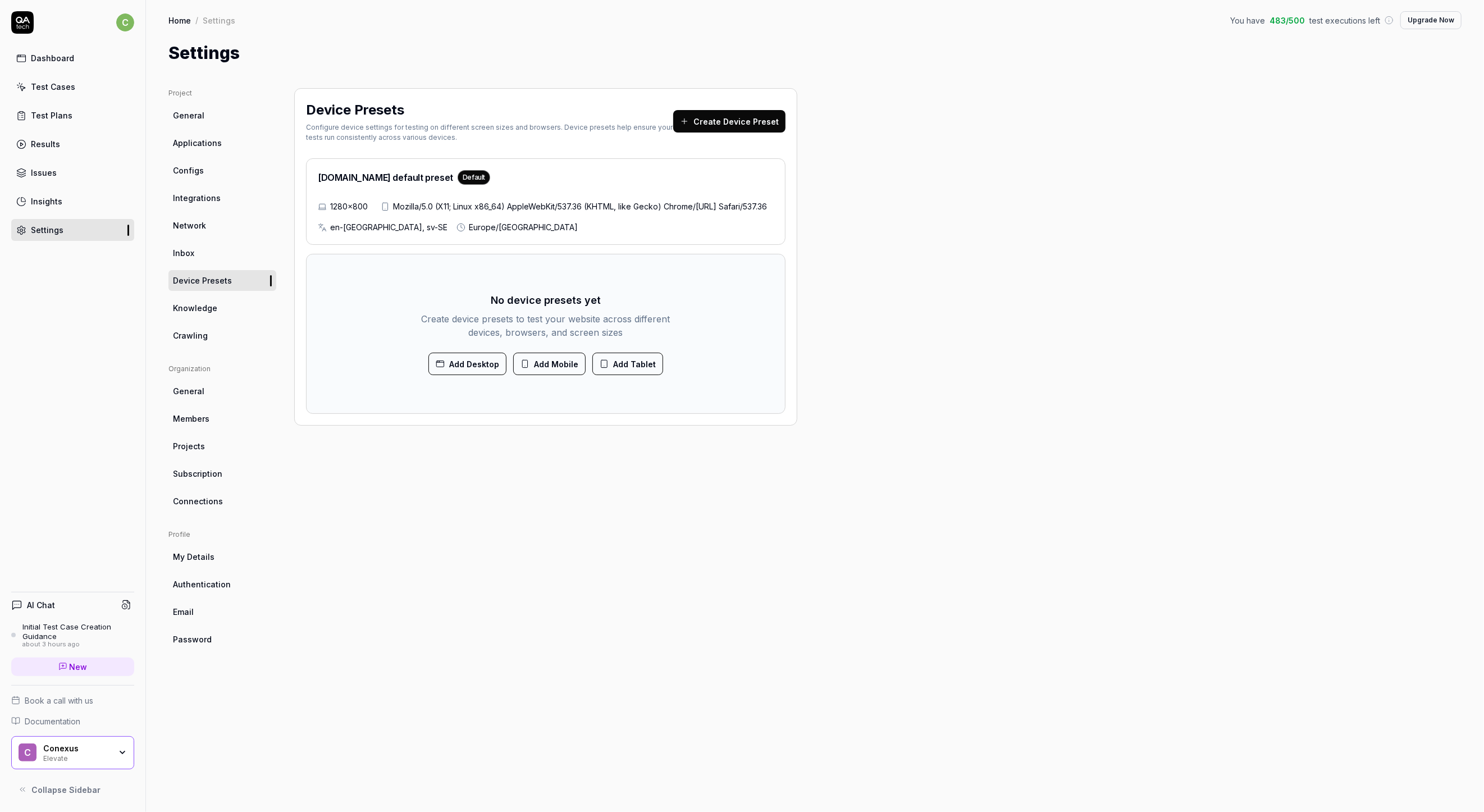
click at [203, 309] on span "Knowledge" at bounding box center [195, 308] width 45 height 12
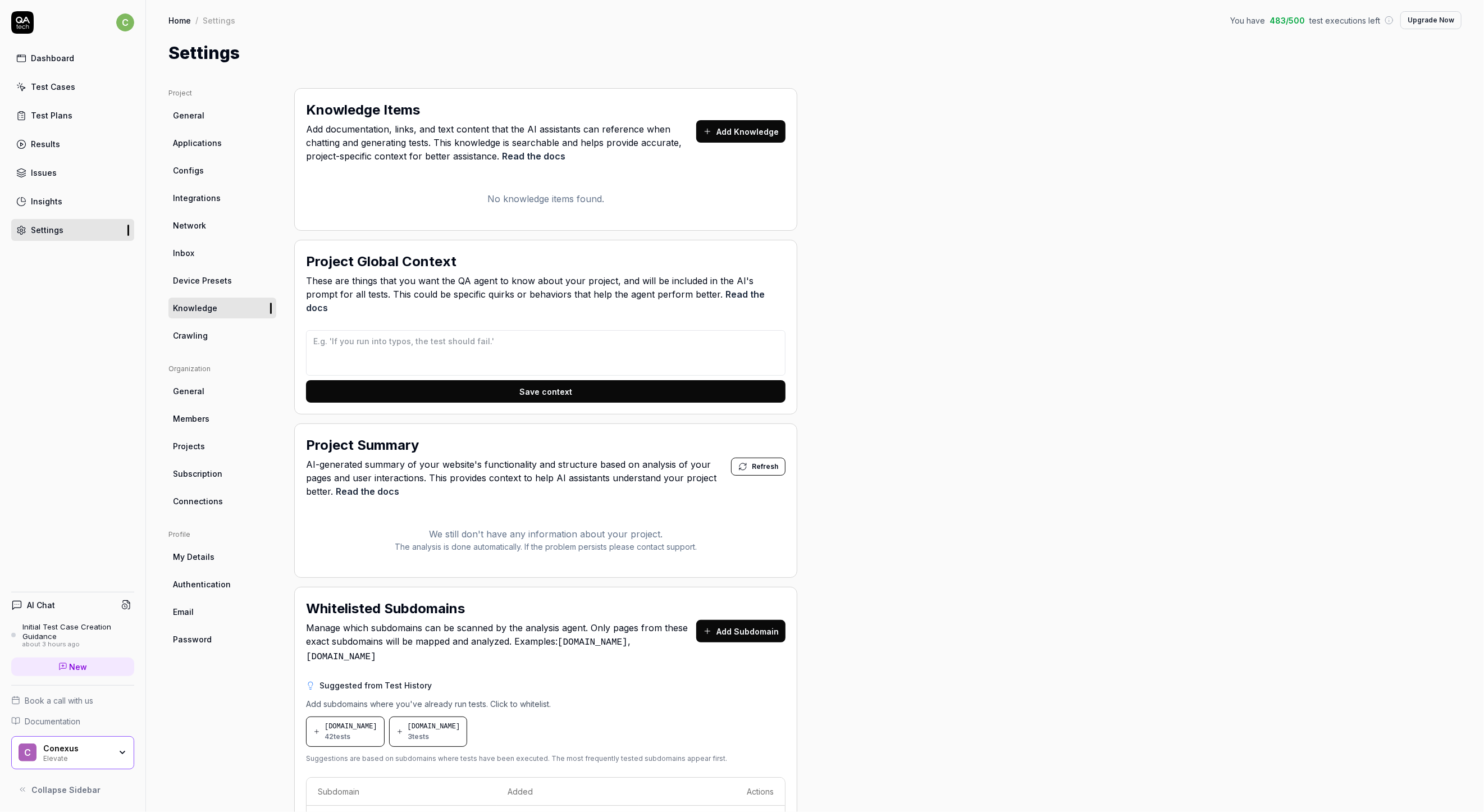
click at [196, 328] on link "Crawling" at bounding box center [223, 335] width 108 height 20
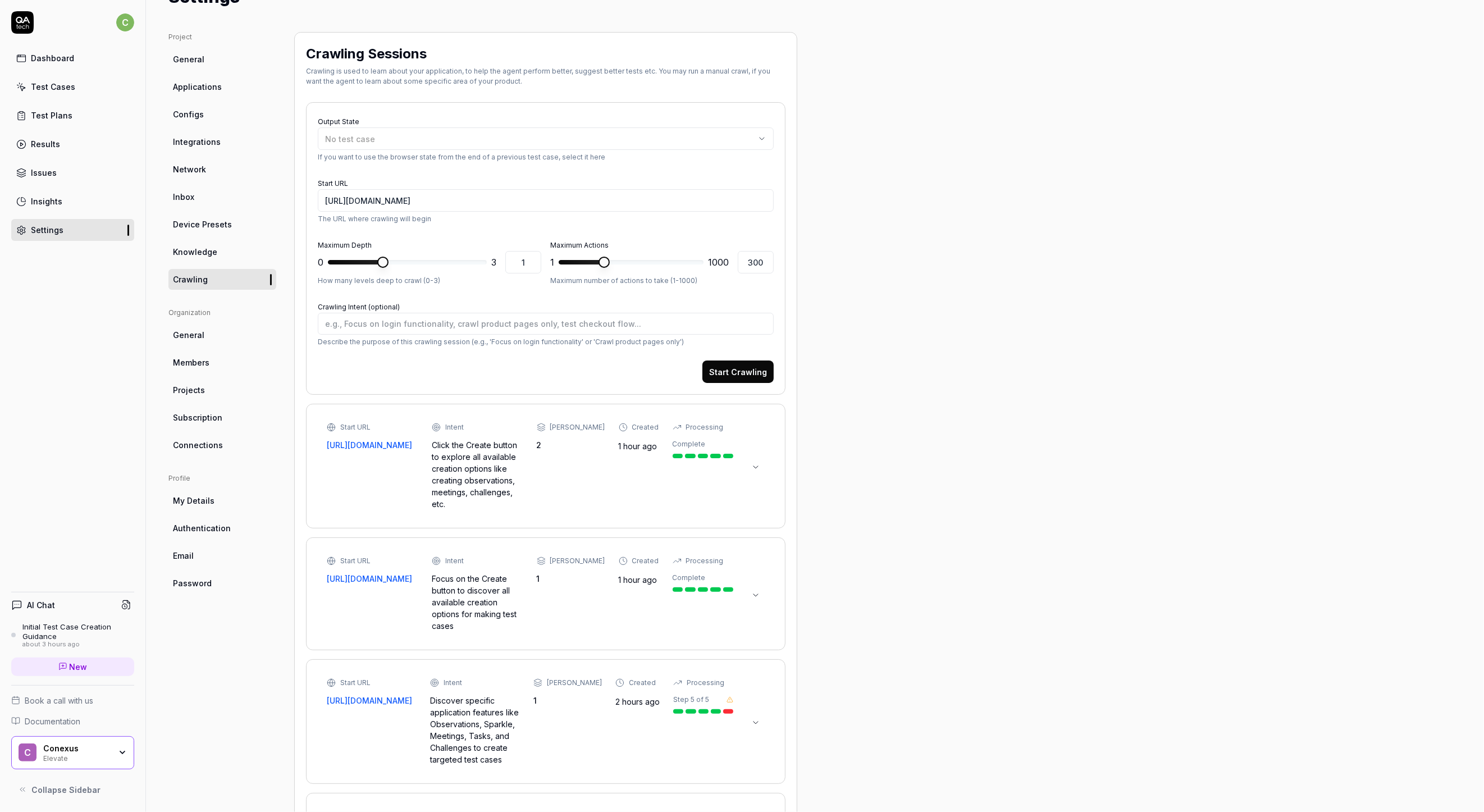
scroll to position [125, 0]
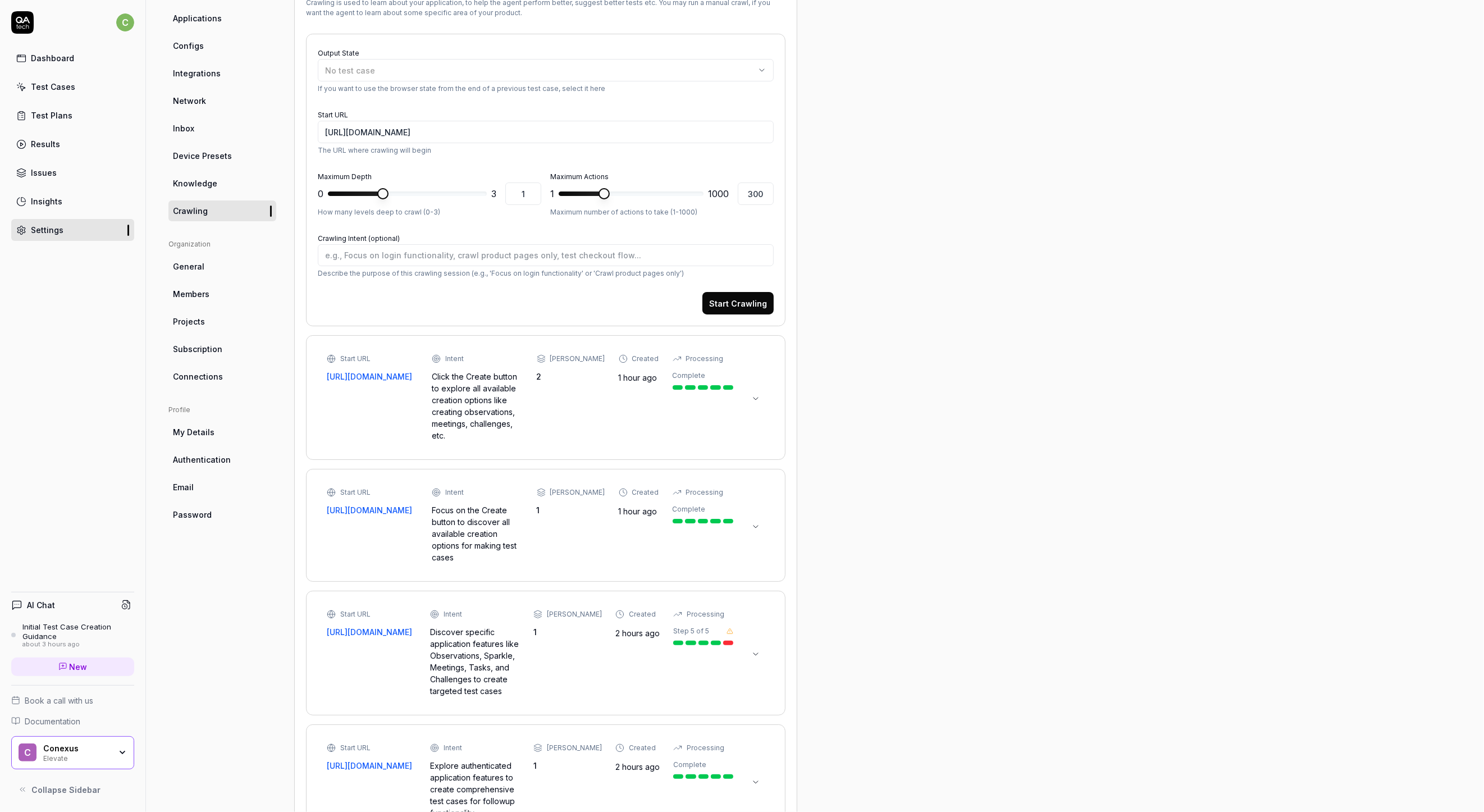
type textarea "*"
click at [216, 257] on link "General" at bounding box center [223, 267] width 108 height 20
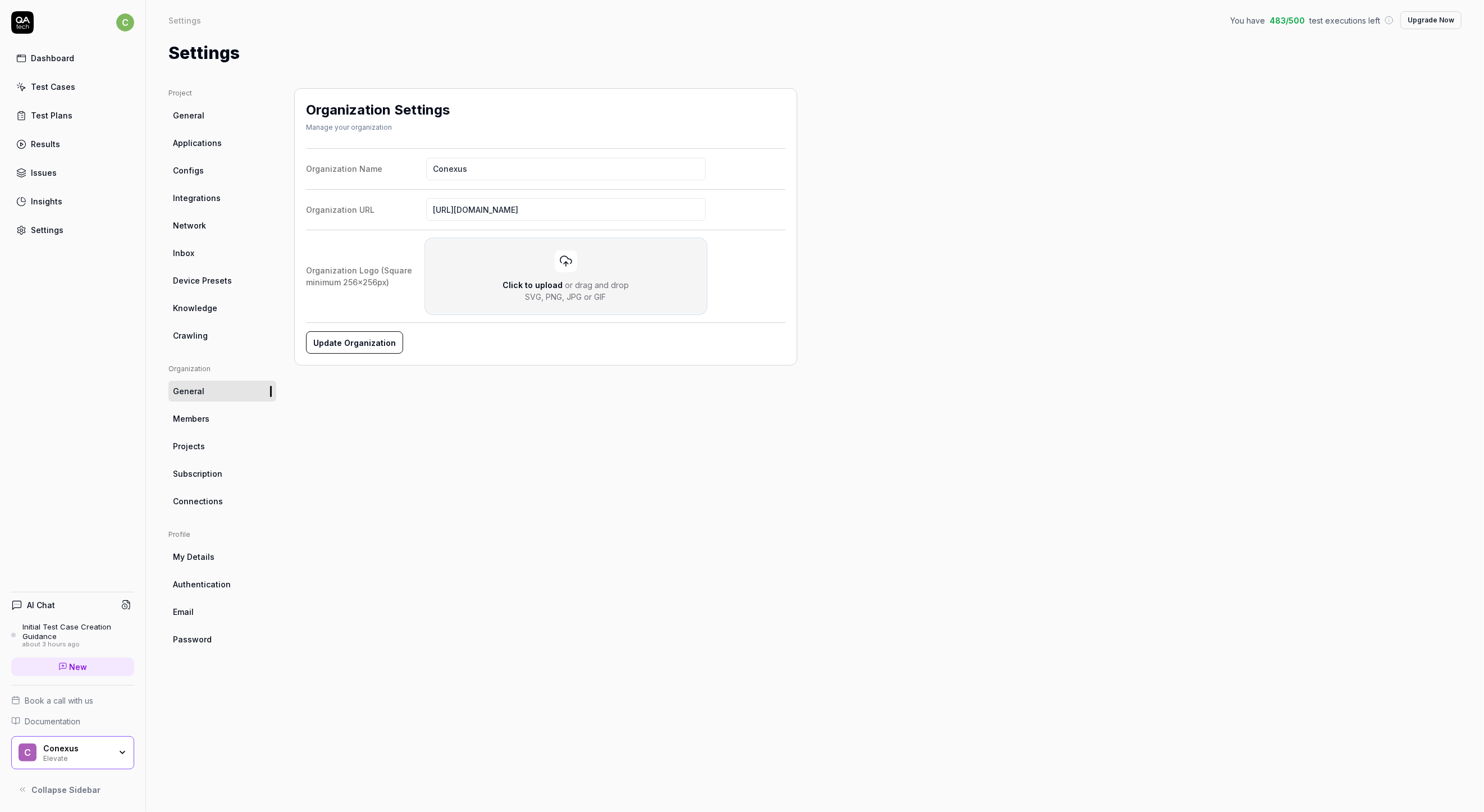
click at [560, 267] on icon at bounding box center [566, 261] width 13 height 13
click at [0, 0] on input "Click to upload or drag and drop SVG, PNG, JPG or GIF" at bounding box center [0, 0] width 0 height 0
click at [481, 405] on div "Organization Settings Manage your organization Organization Name Conexus Organi…" at bounding box center [546, 439] width 503 height 701
click at [356, 336] on button "Update Organization" at bounding box center [353, 342] width 96 height 23
click at [100, 751] on div "Conexus" at bounding box center [77, 748] width 65 height 10
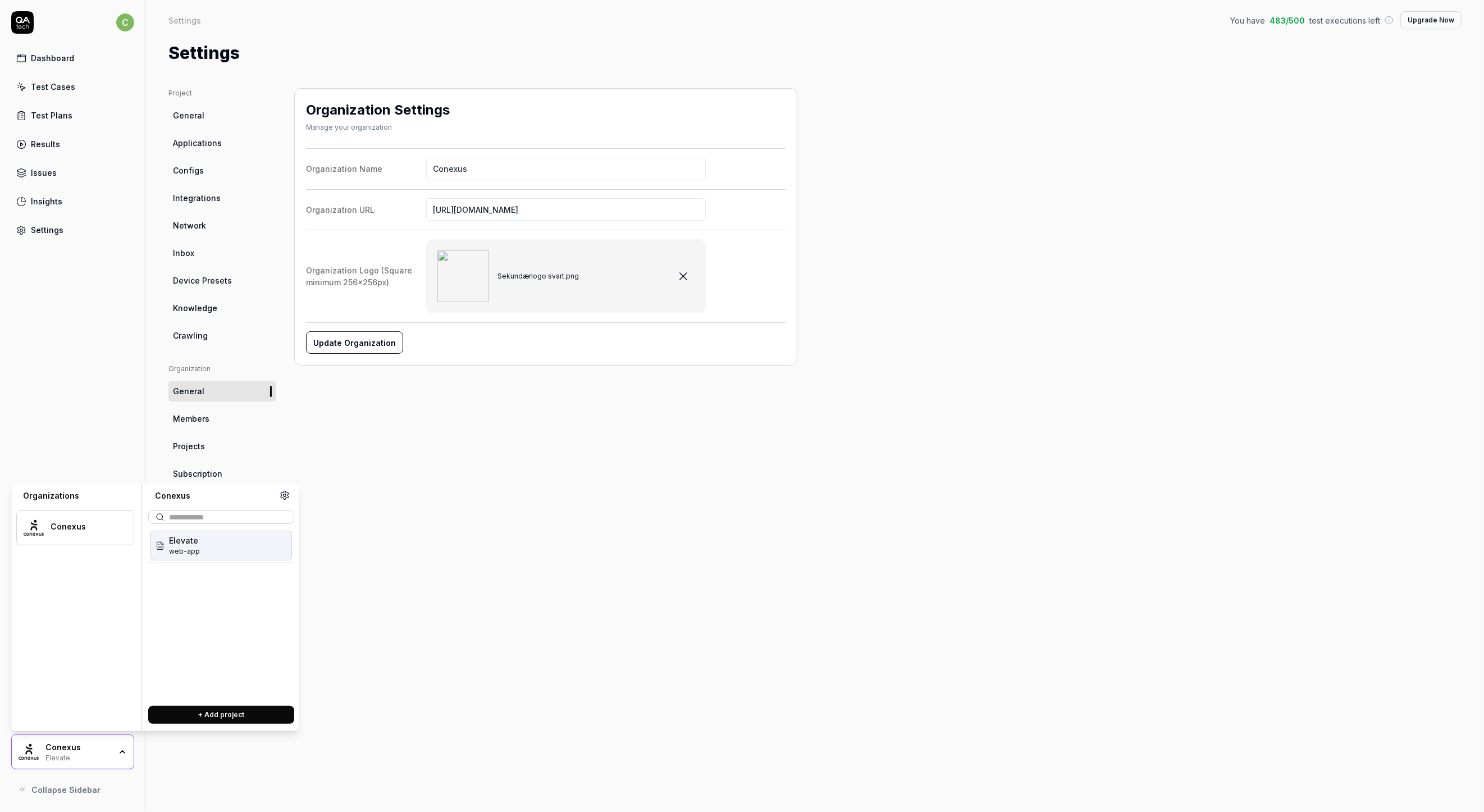
click at [100, 751] on div "Conexus" at bounding box center [77, 748] width 65 height 10
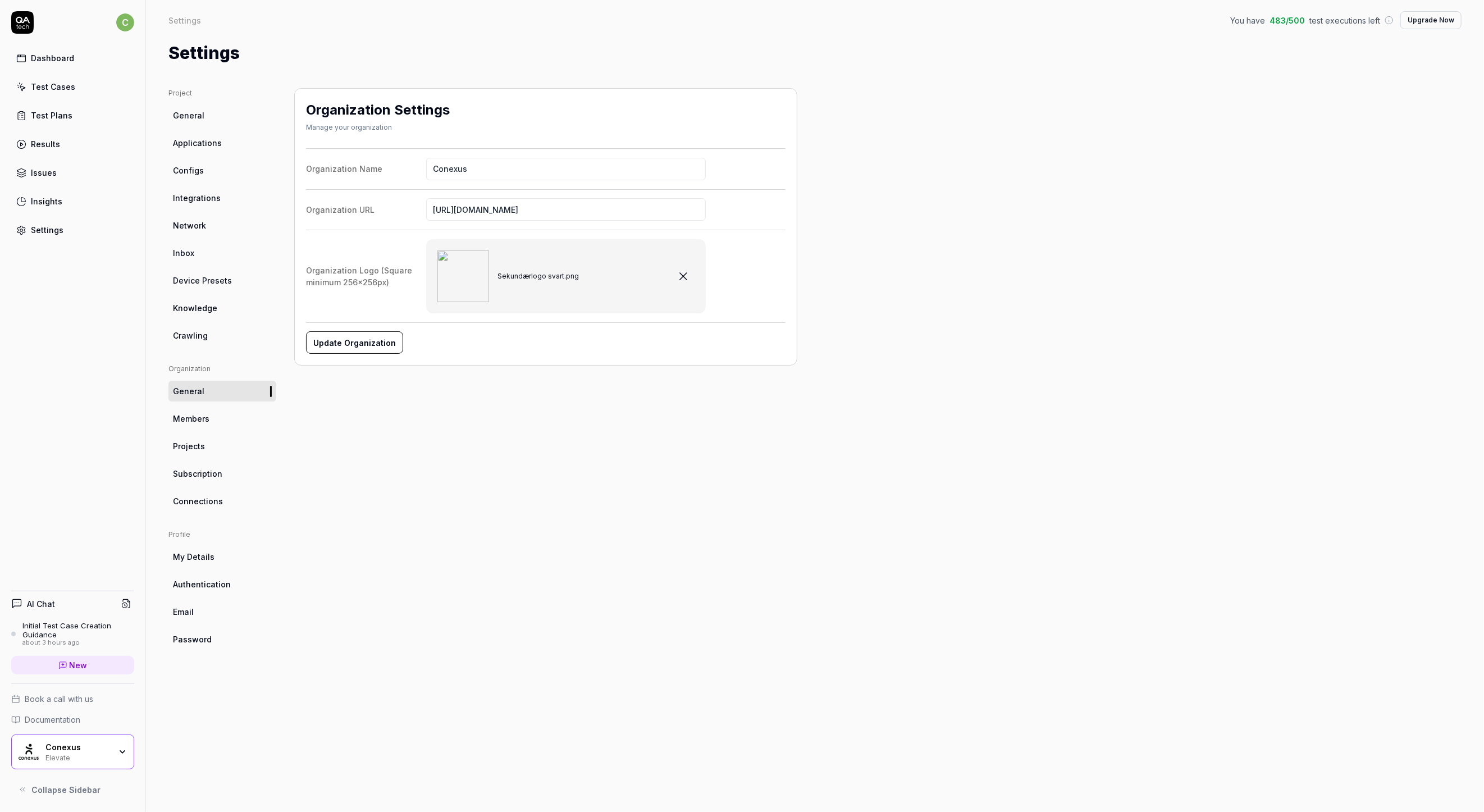
click at [420, 613] on div "Organization Settings Manage your organization Organization Name Conexus Organi…" at bounding box center [546, 439] width 503 height 701
click at [188, 407] on ul "Organization General Members Projects Subscription Connections" at bounding box center [223, 437] width 108 height 148
click at [196, 448] on span "Projects" at bounding box center [189, 446] width 32 height 12
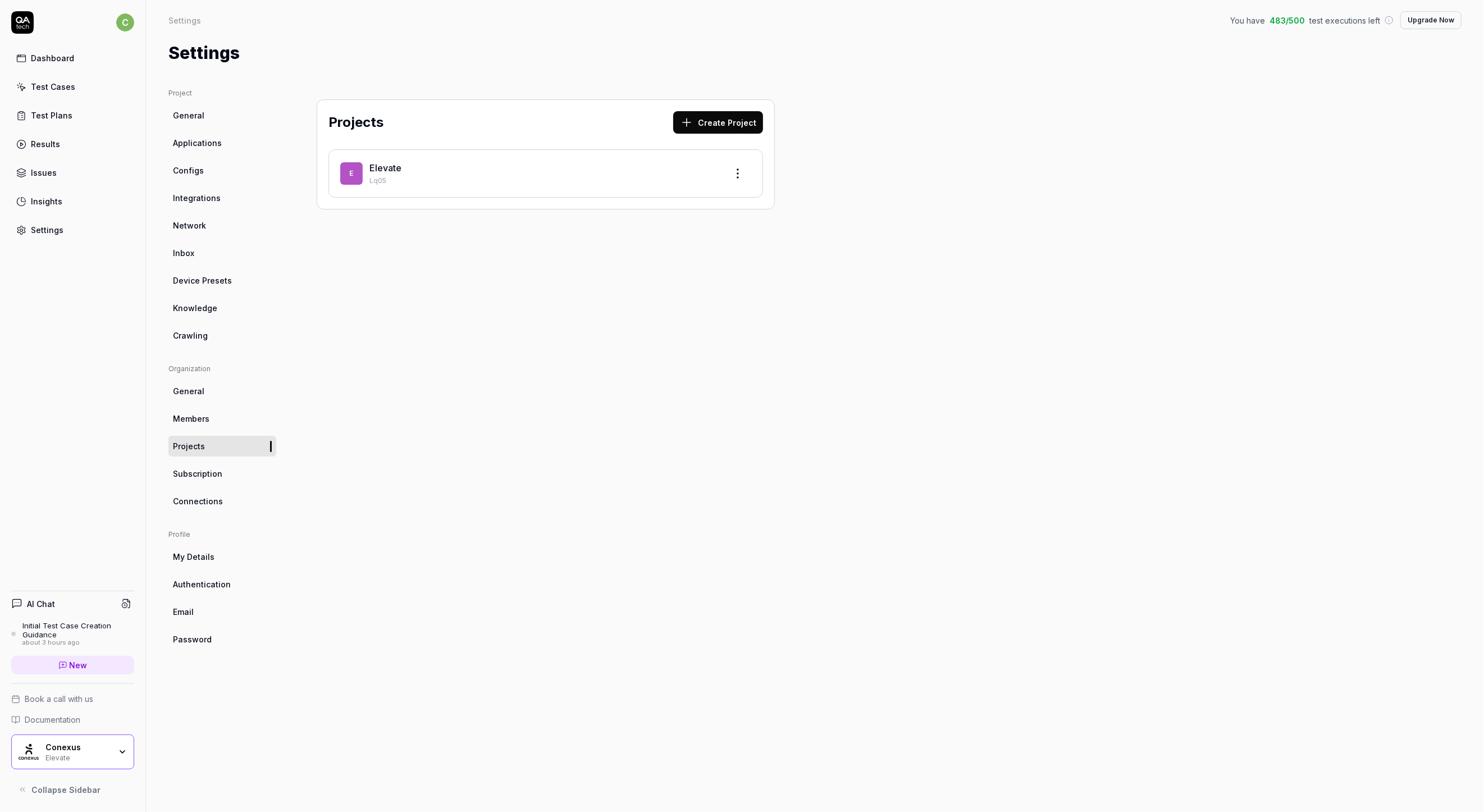
click at [200, 473] on span "Subscription" at bounding box center [198, 474] width 50 height 12
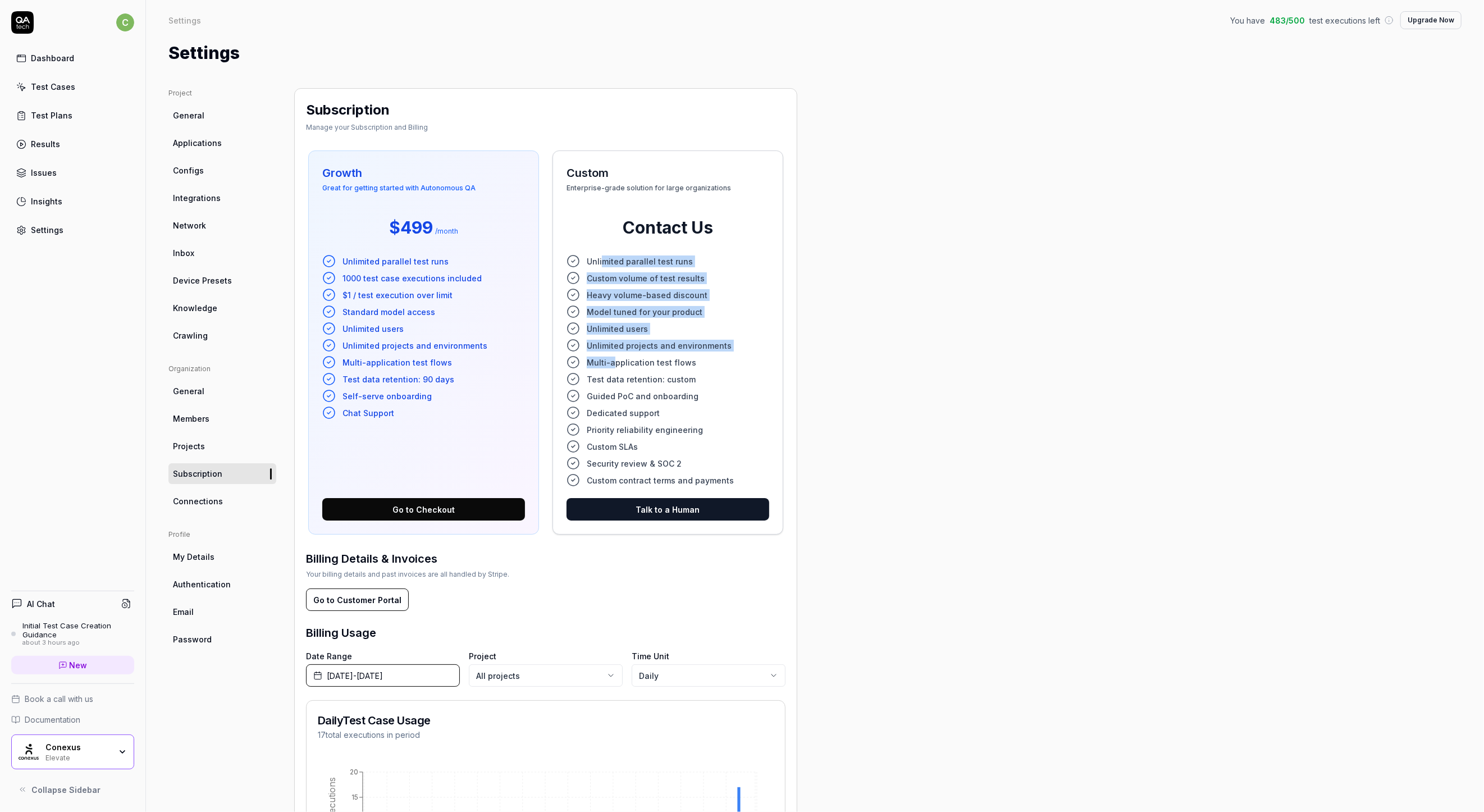
drag, startPoint x: 603, startPoint y: 262, endPoint x: 614, endPoint y: 368, distance: 106.6
click at [614, 368] on ul "Unlimited parallel test runs Custom volume of test results Heavy volume-based d…" at bounding box center [668, 370] width 203 height 232
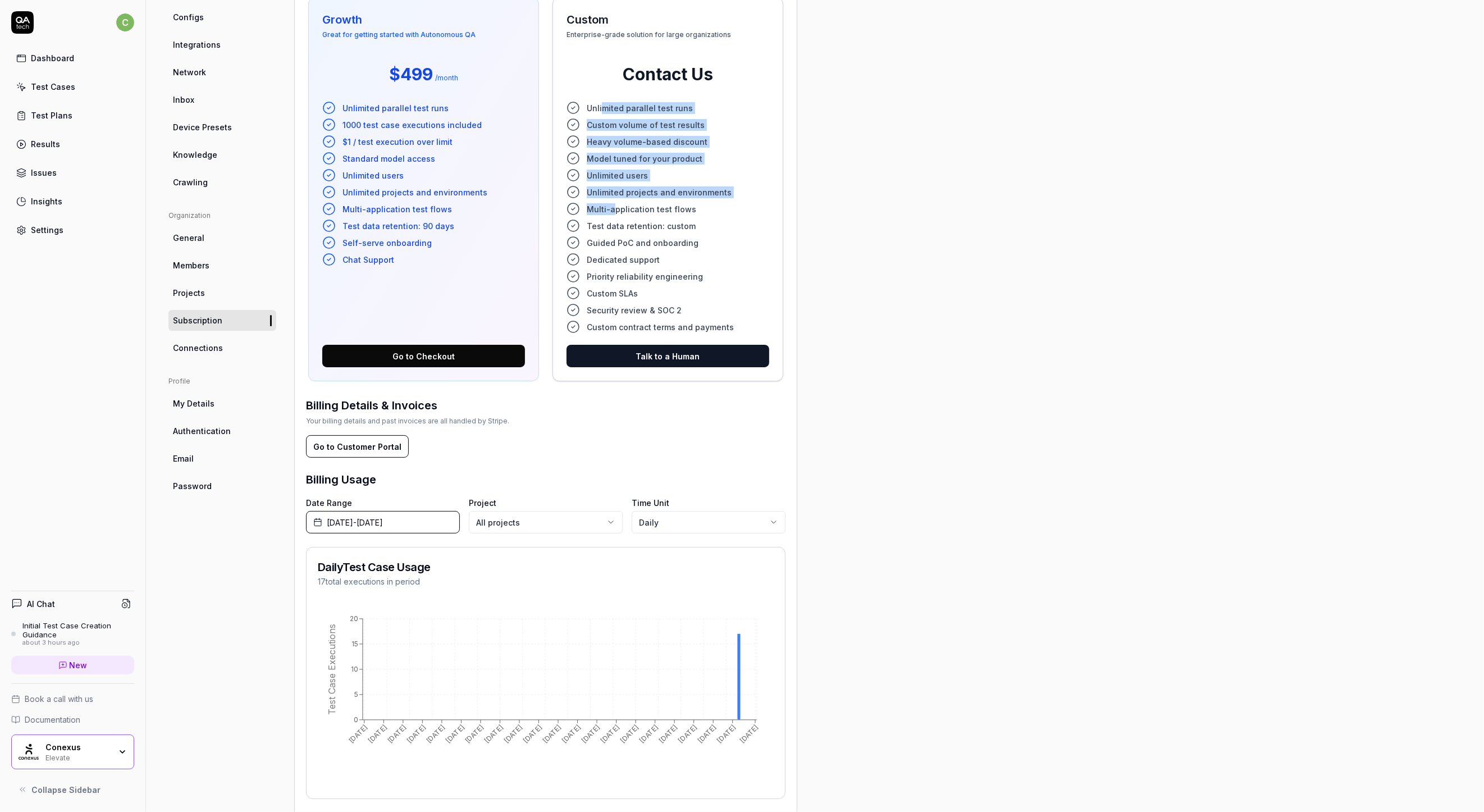
scroll to position [125, 0]
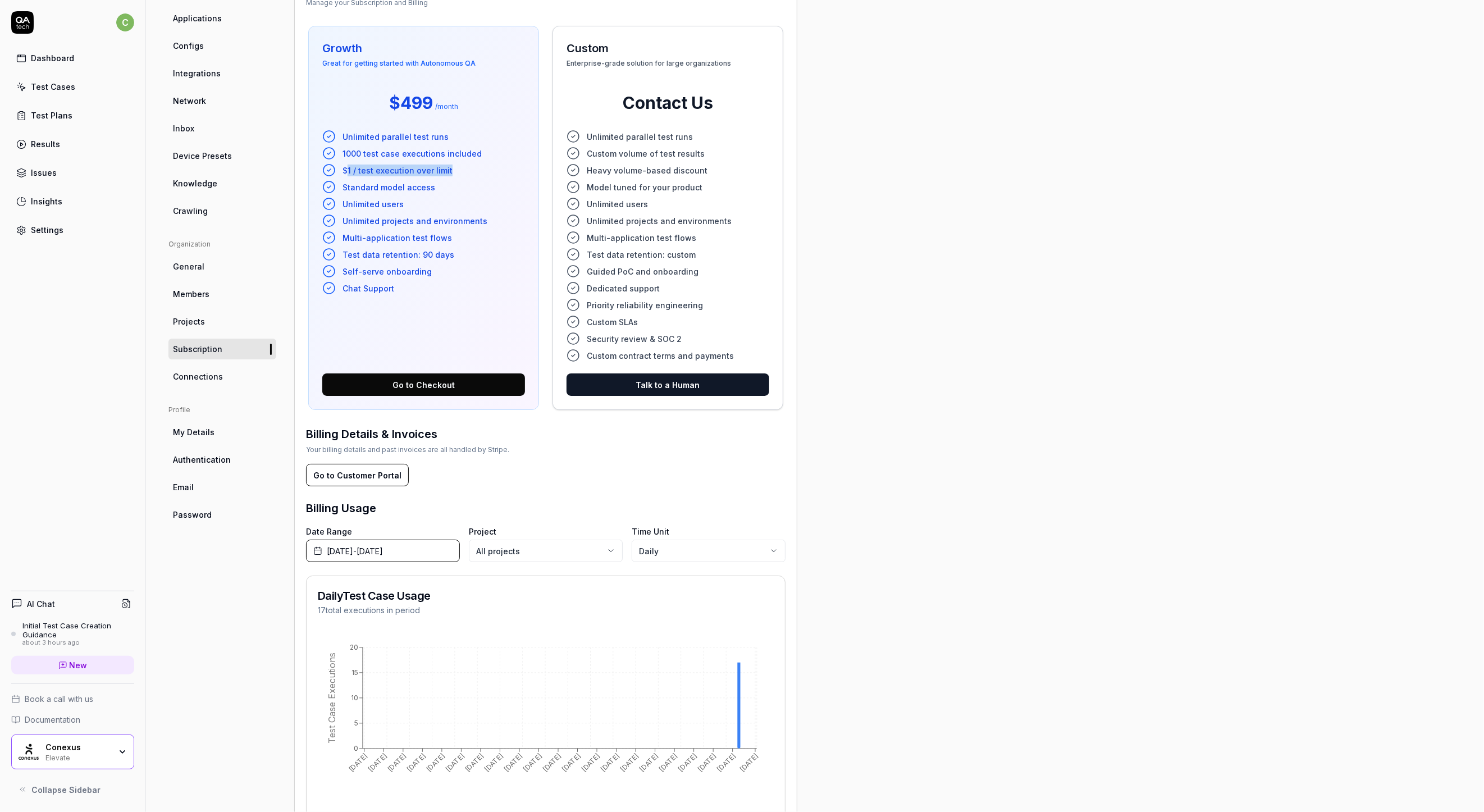
drag, startPoint x: 345, startPoint y: 169, endPoint x: 469, endPoint y: 172, distance: 124.0
click at [469, 172] on li "$1 / test execution over limit" at bounding box center [424, 170] width 203 height 13
drag, startPoint x: 425, startPoint y: 185, endPoint x: 350, endPoint y: 188, distance: 75.1
click at [351, 188] on span "Standard model access" at bounding box center [389, 187] width 93 height 12
drag, startPoint x: 346, startPoint y: 203, endPoint x: 385, endPoint y: 215, distance: 40.8
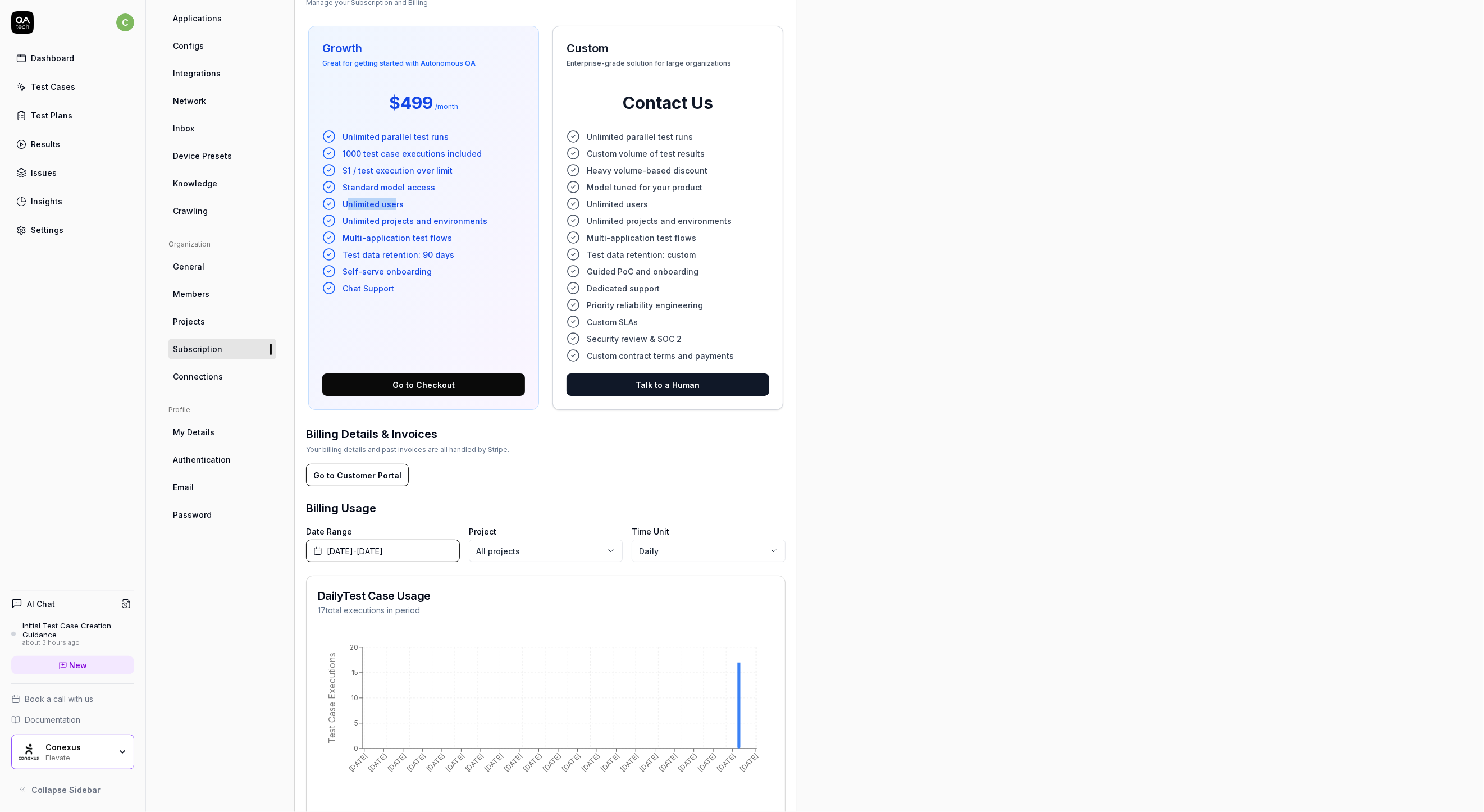
click at [391, 205] on span "Unlimited users" at bounding box center [373, 204] width 61 height 12
drag, startPoint x: 366, startPoint y: 220, endPoint x: 459, endPoint y: 220, distance: 93.0
click at [459, 220] on span "Unlimited projects and environments" at bounding box center [415, 221] width 145 height 12
drag, startPoint x: 452, startPoint y: 234, endPoint x: 378, endPoint y: 237, distance: 74.1
click at [378, 237] on li "Multi-application test flows" at bounding box center [424, 237] width 203 height 13
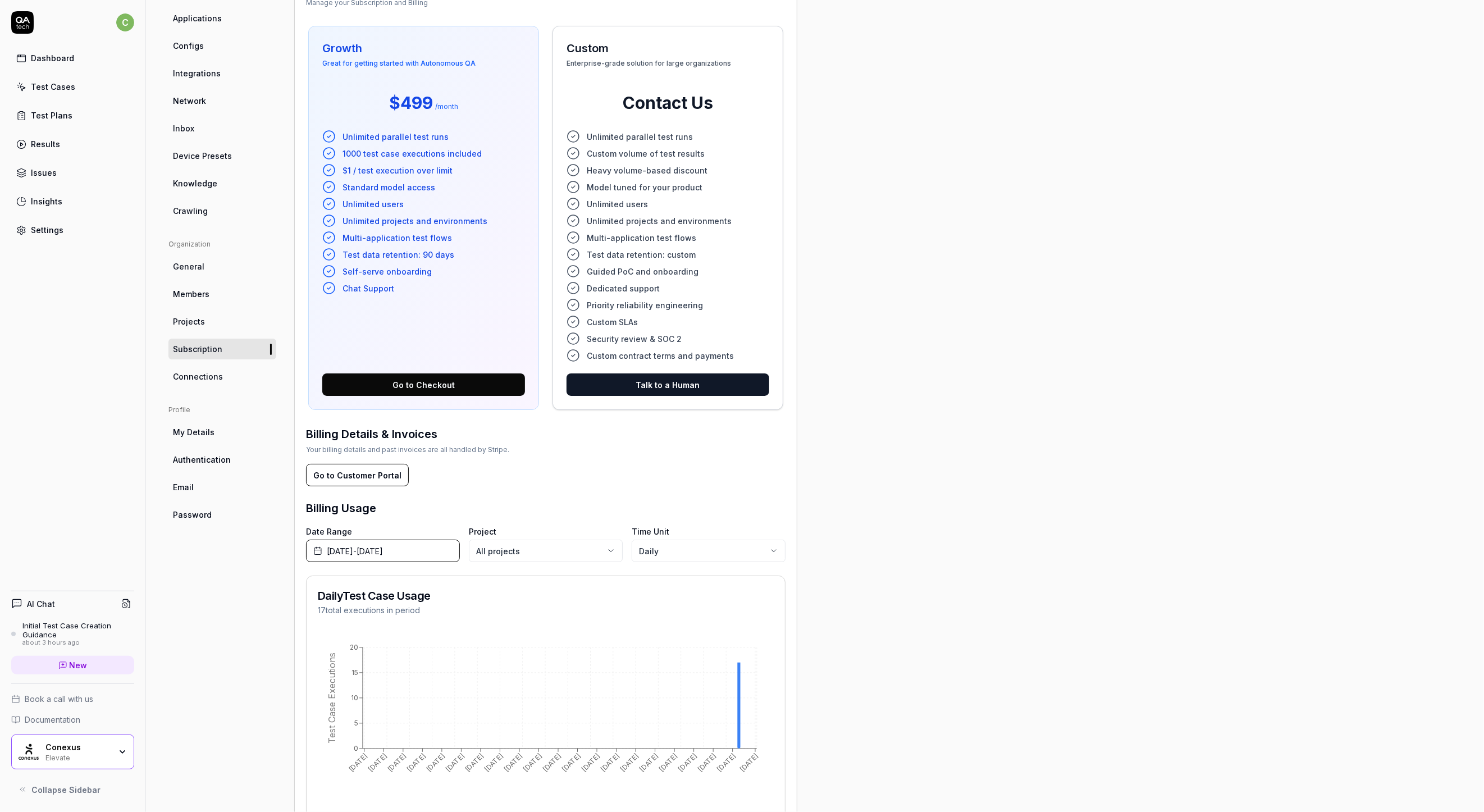
click at [358, 260] on li "Test data retention: 90 days" at bounding box center [424, 254] width 203 height 13
drag, startPoint x: 364, startPoint y: 206, endPoint x: 382, endPoint y: 284, distance: 80.0
click at [382, 284] on ul "Unlimited parallel test runs 1000 test case executions included $1 / test execu…" at bounding box center [424, 212] width 203 height 165
click at [412, 293] on li "Chat Support" at bounding box center [424, 288] width 203 height 13
drag, startPoint x: 412, startPoint y: 292, endPoint x: 364, endPoint y: 191, distance: 111.8
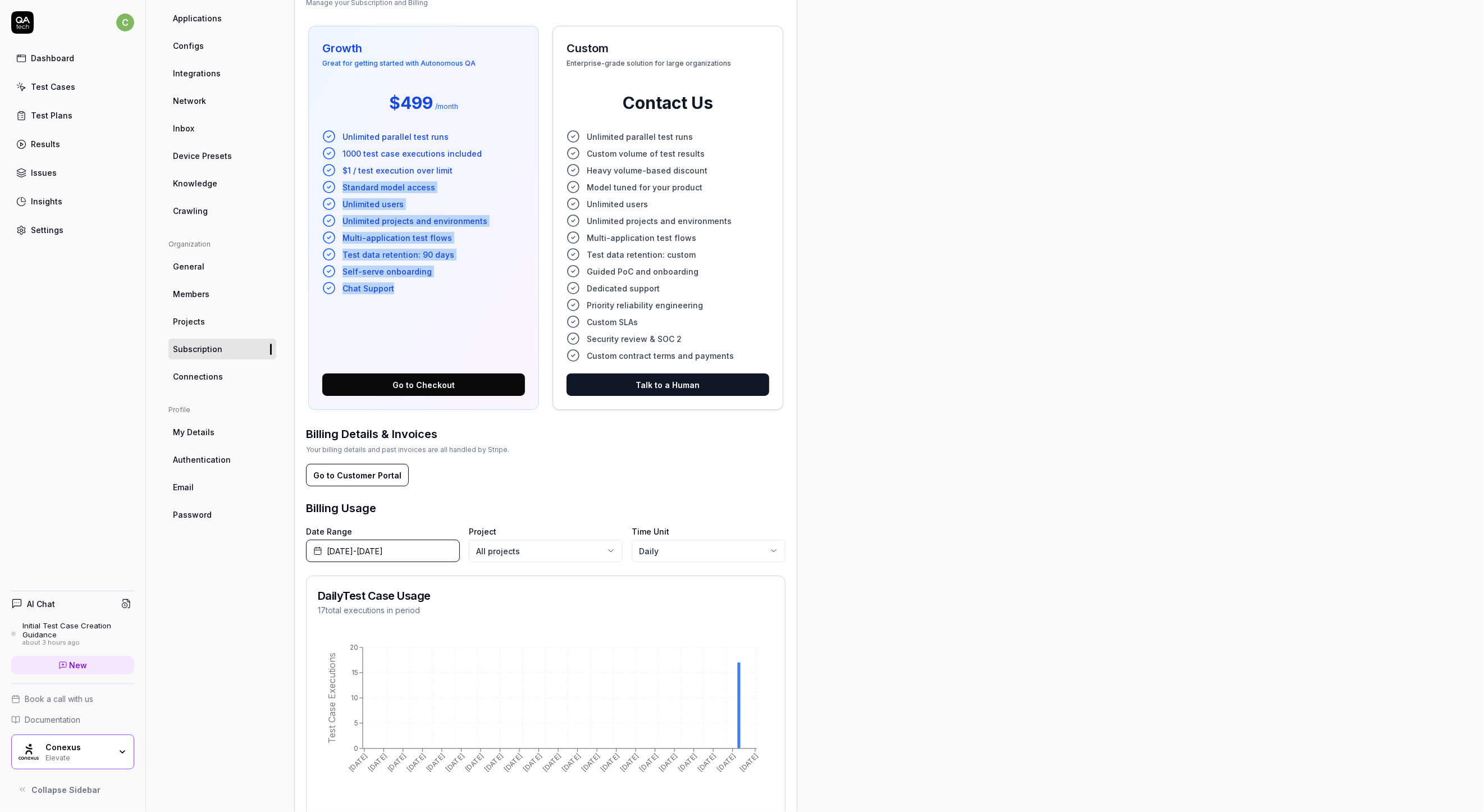
click at [364, 191] on ul "Unlimited parallel test runs 1000 test case executions included $1 / test execu…" at bounding box center [424, 212] width 203 height 165
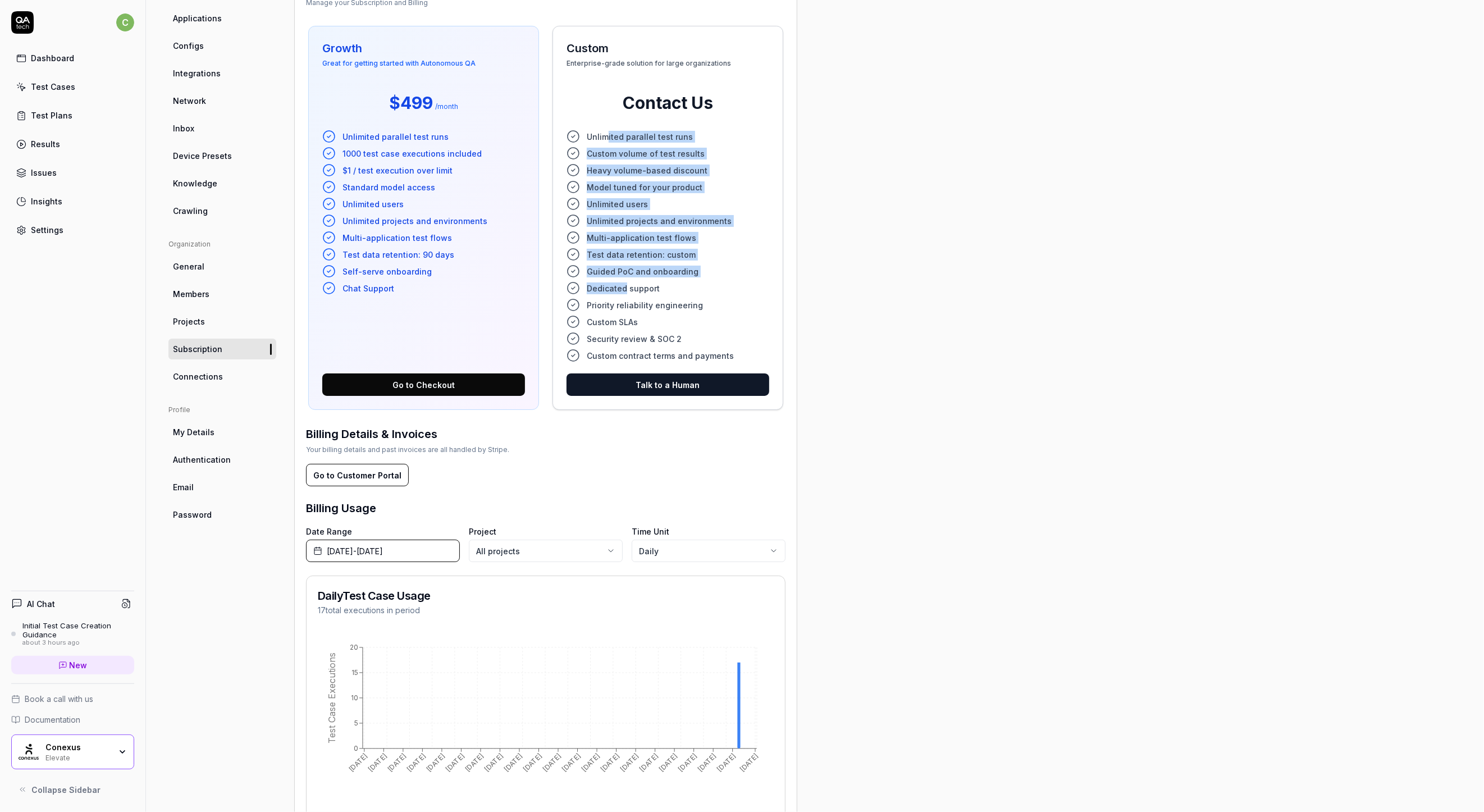
drag, startPoint x: 609, startPoint y: 128, endPoint x: 630, endPoint y: 290, distance: 163.4
click at [624, 286] on div "Custom Enterprise-grade solution for large organizations Contact Us Unlimited p…" at bounding box center [668, 218] width 231 height 384
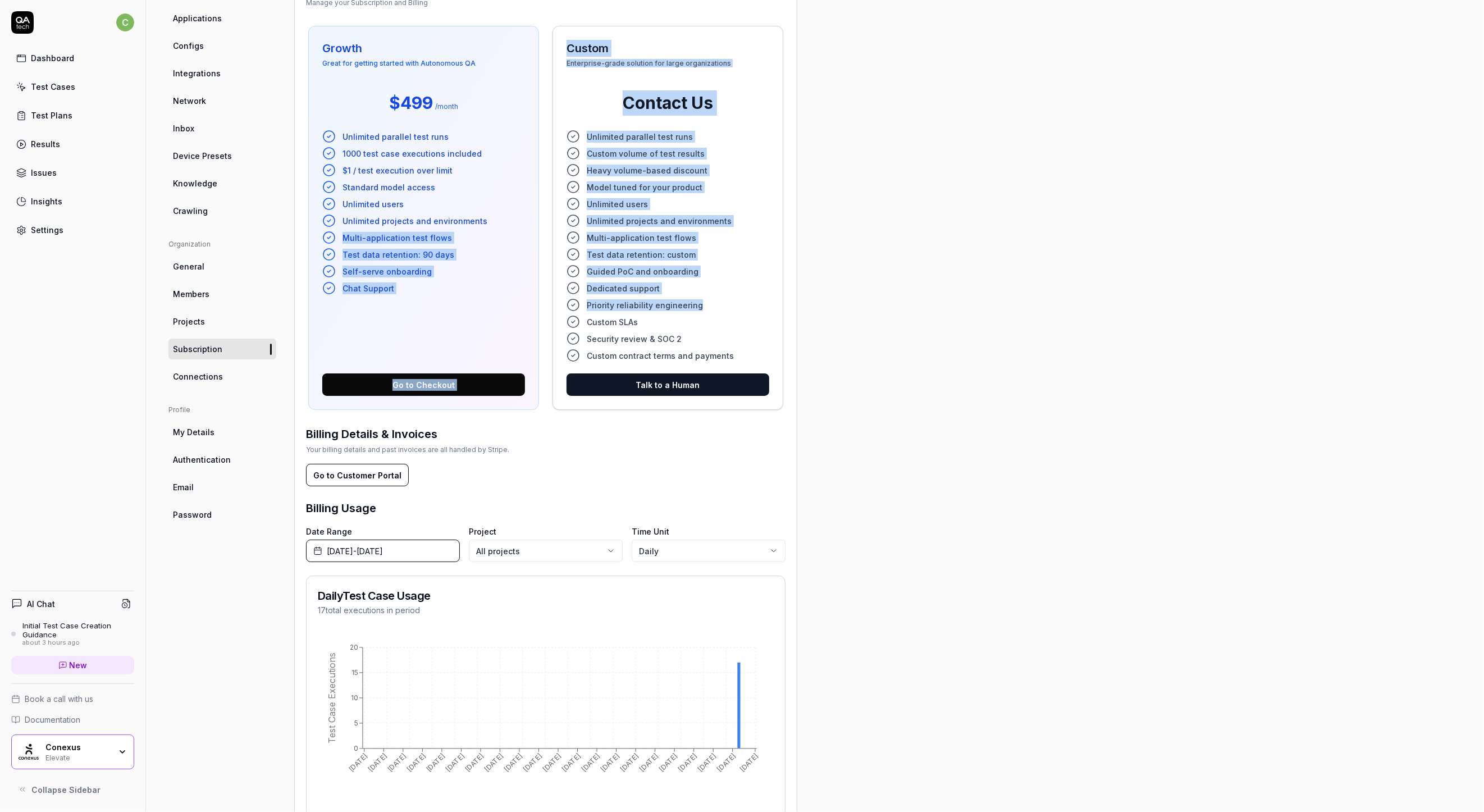
drag, startPoint x: 686, startPoint y: 307, endPoint x: 540, endPoint y: 213, distance: 173.6
click at [541, 215] on div "Growth Great for getting started with Autonomous QA $499 / month Unlimited para…" at bounding box center [546, 218] width 480 height 388
click at [483, 273] on li "Self-serve onboarding" at bounding box center [424, 271] width 203 height 13
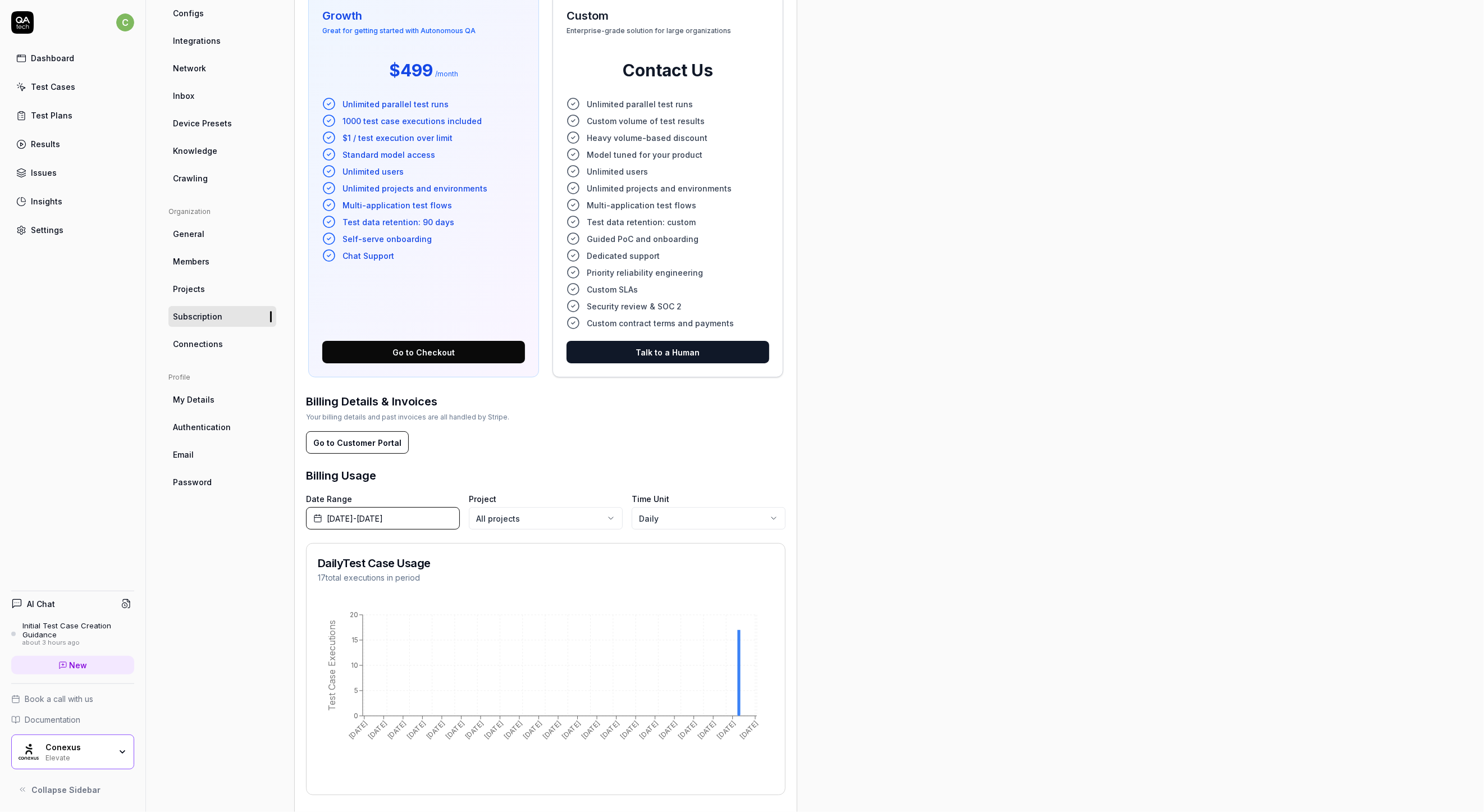
scroll to position [188, 0]
